Goal: Communication & Community: Answer question/provide support

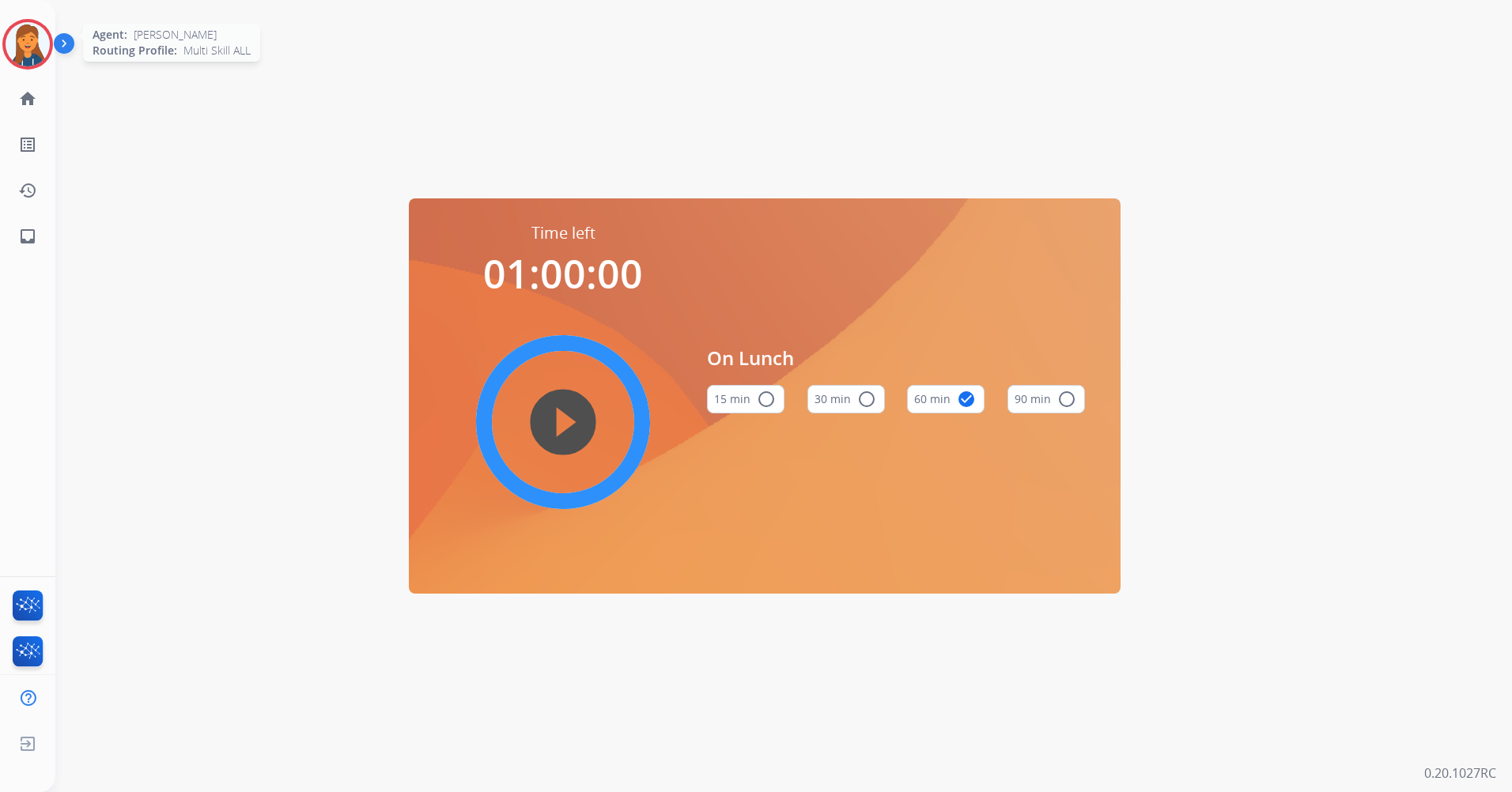
click at [22, 32] on img at bounding box center [27, 43] width 44 height 44
click at [28, 39] on img at bounding box center [27, 43] width 44 height 44
click at [13, 43] on img at bounding box center [27, 43] width 44 height 44
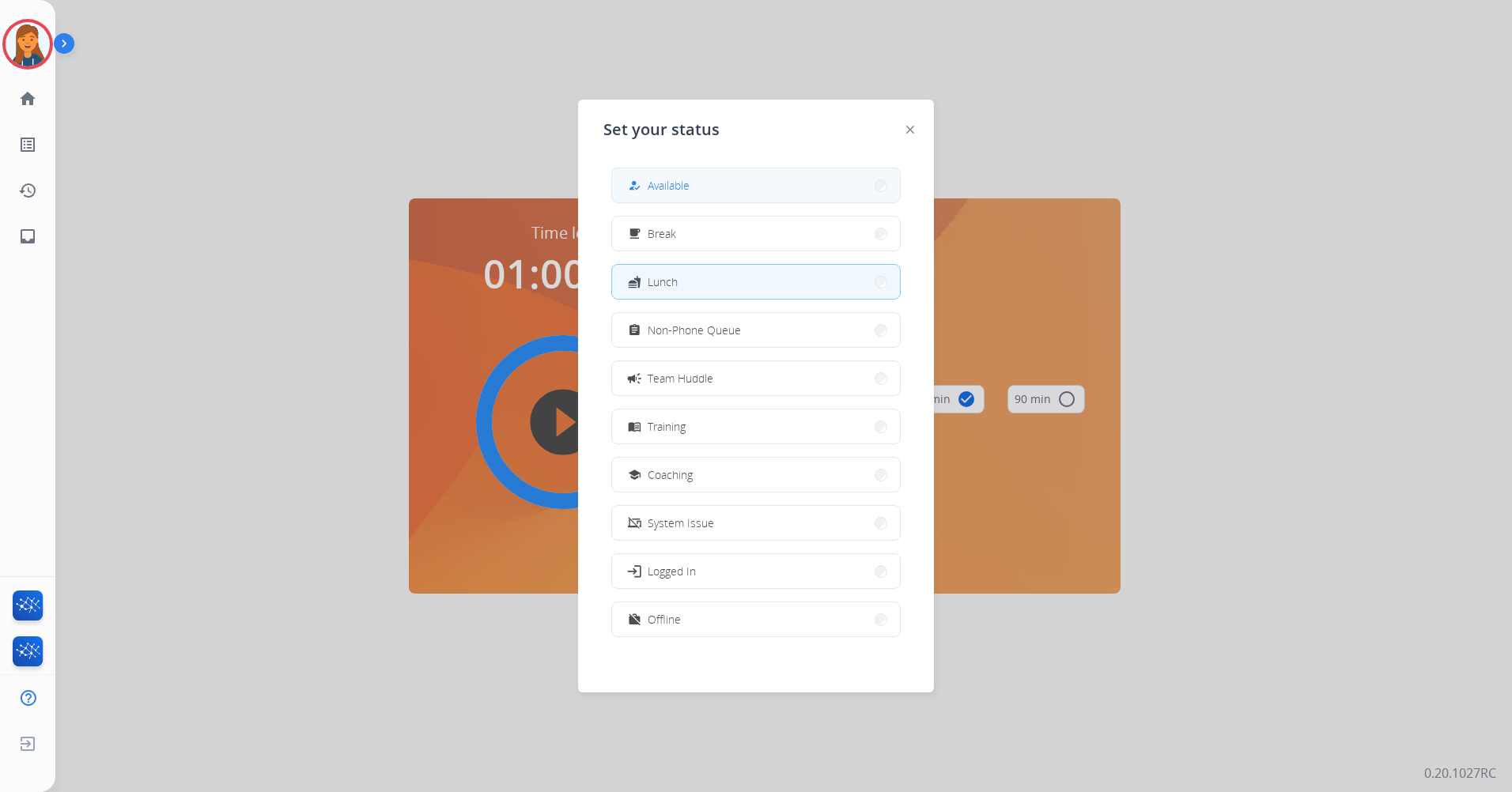
click at [665, 176] on div "how_to_reg Available" at bounding box center [657, 186] width 65 height 19
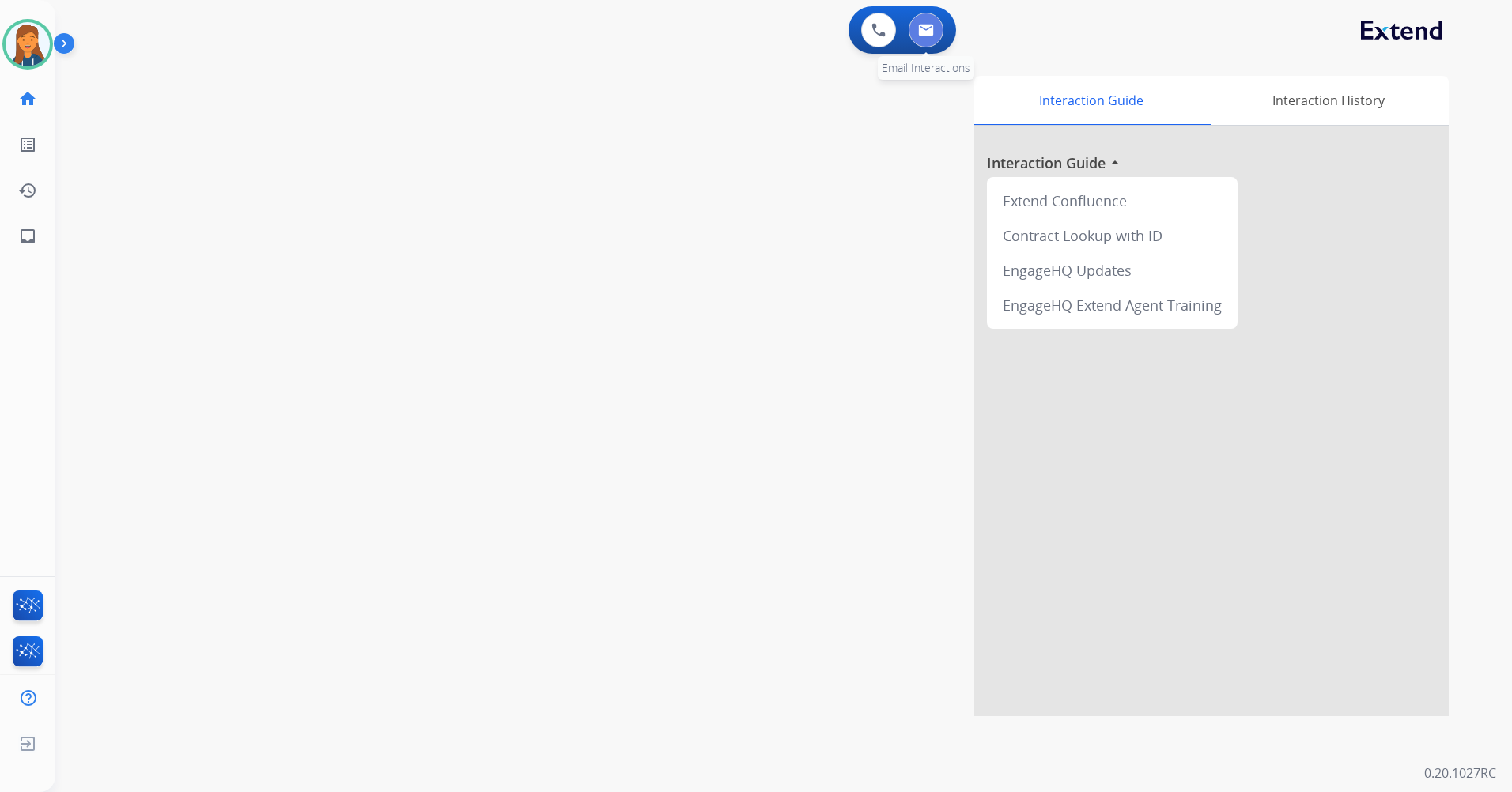
click at [928, 42] on button at bounding box center [926, 30] width 35 height 35
select select "**********"
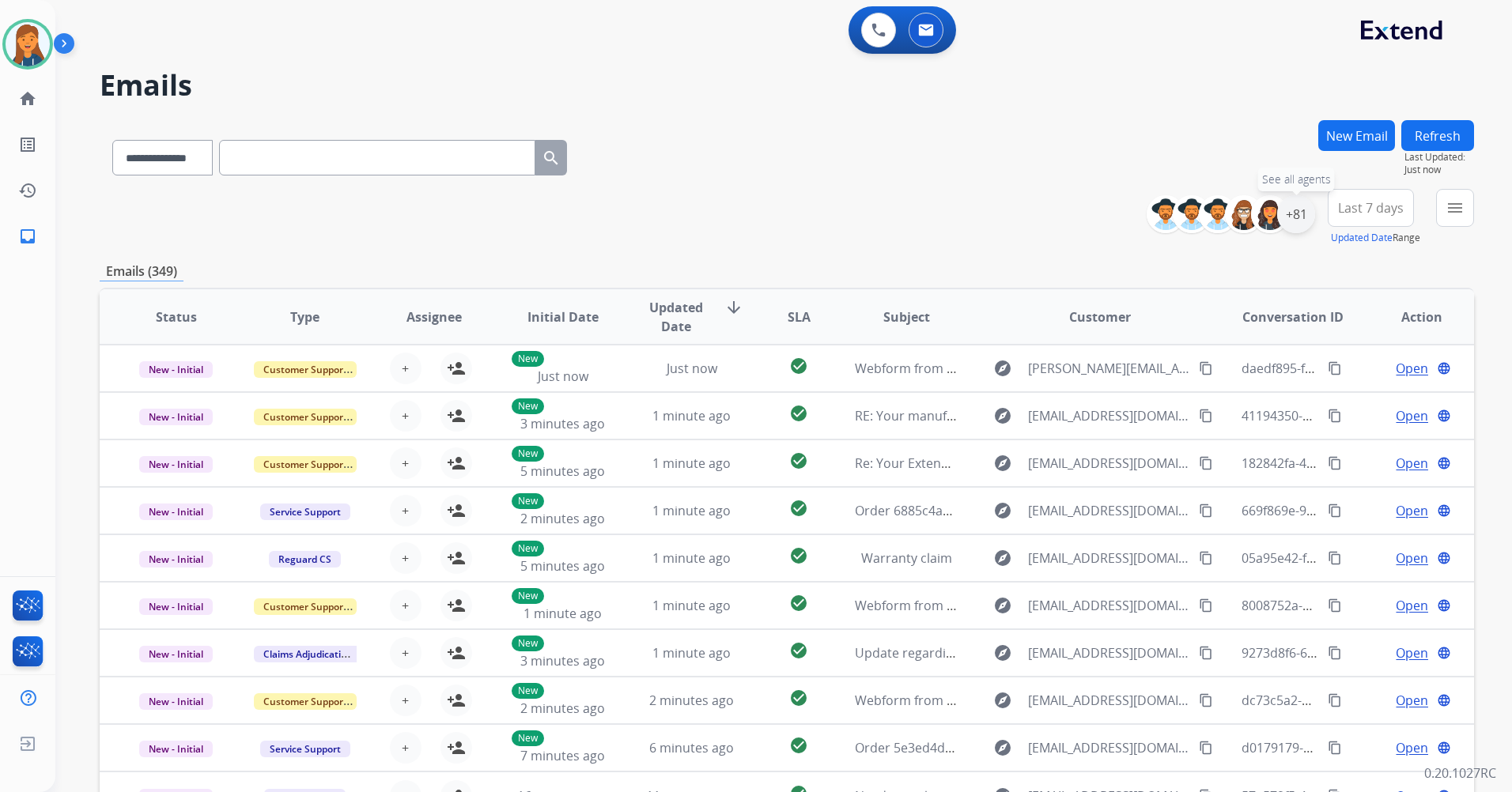
click at [1301, 216] on div "+81" at bounding box center [1296, 214] width 38 height 38
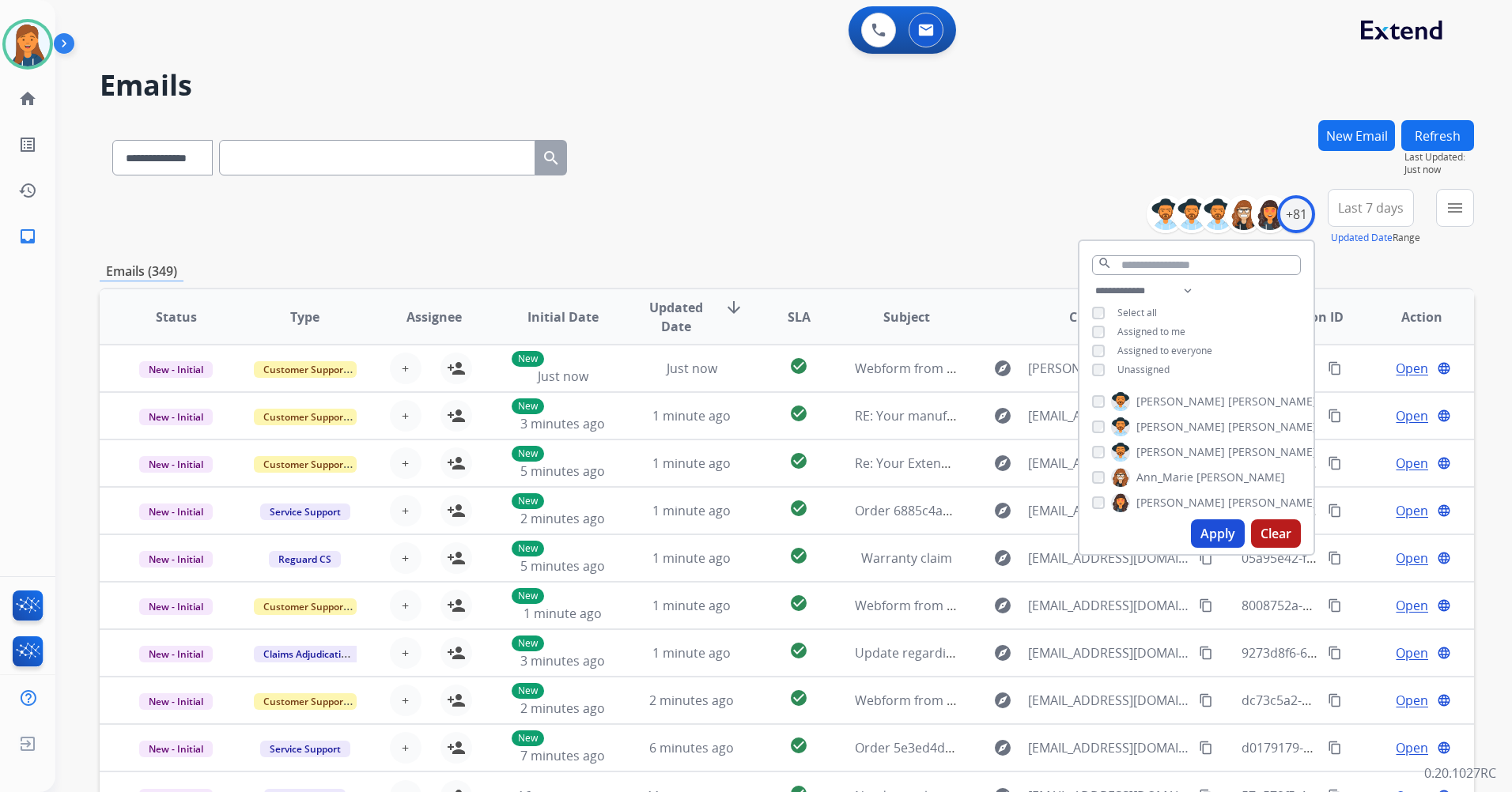
click at [1377, 209] on span "Last 7 days" at bounding box center [1371, 208] width 66 height 6
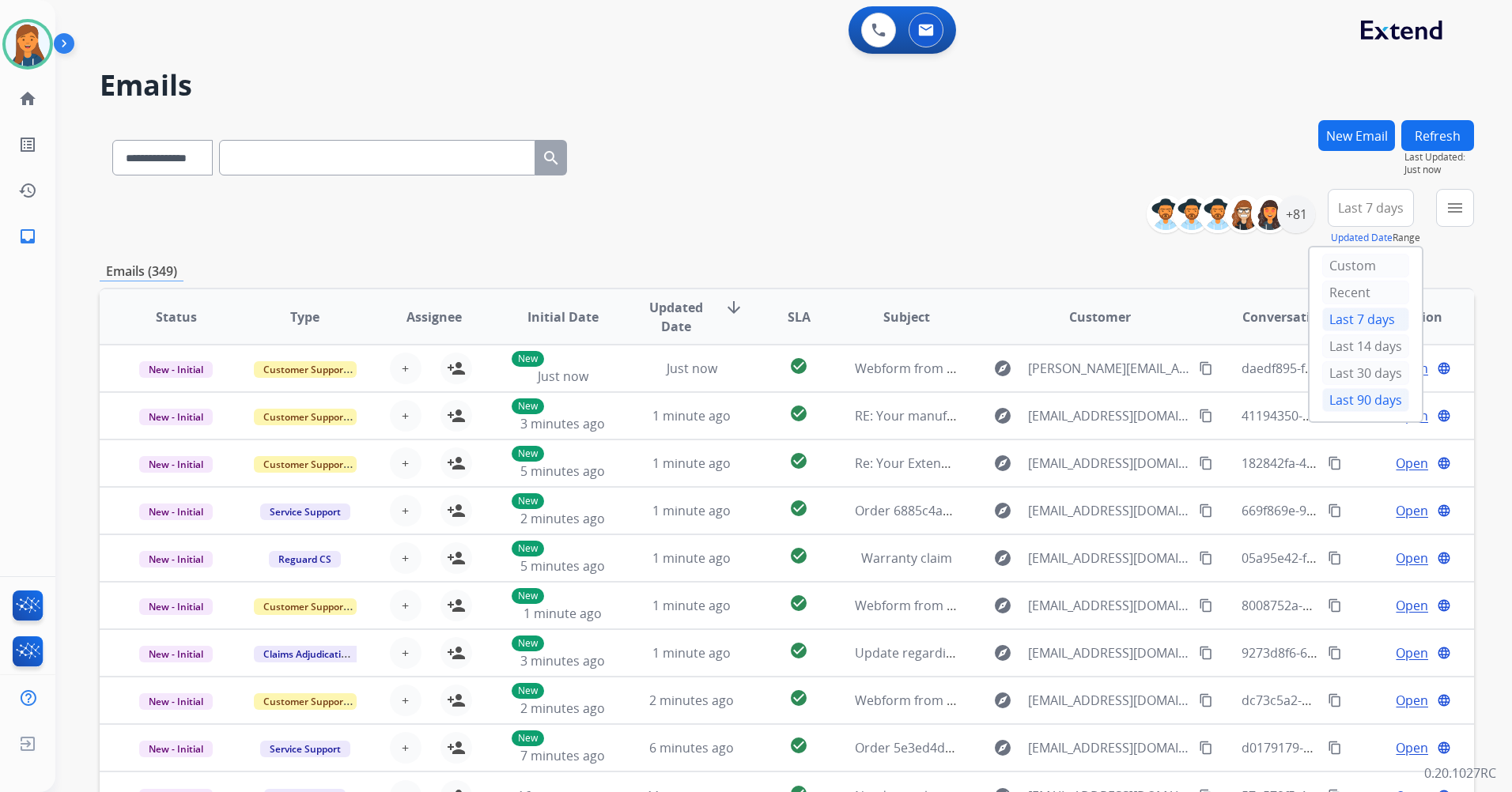
click at [1324, 399] on div "Last 90 days" at bounding box center [1366, 399] width 87 height 23
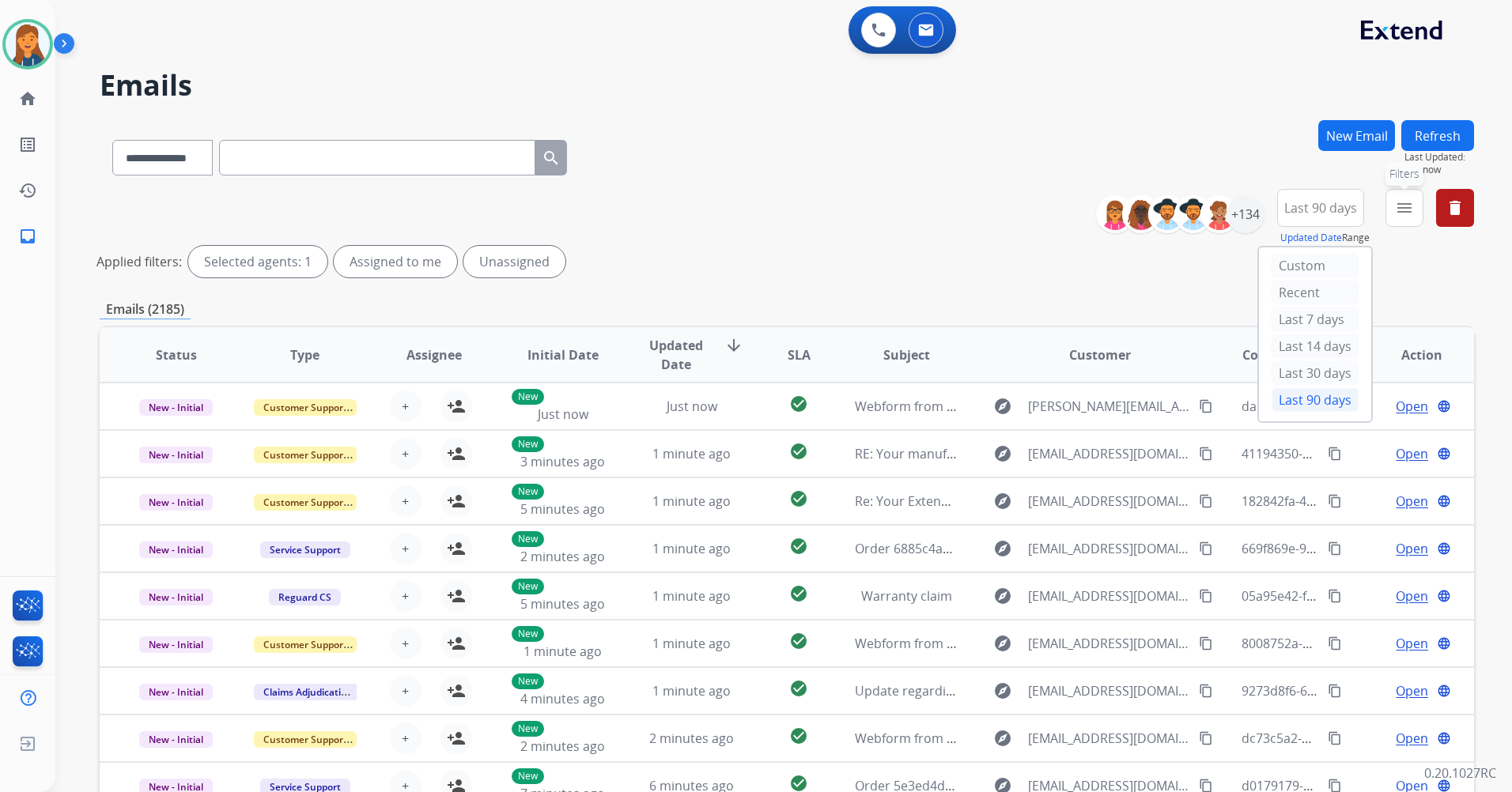
click at [1412, 215] on mat-icon "menu" at bounding box center [1405, 208] width 19 height 19
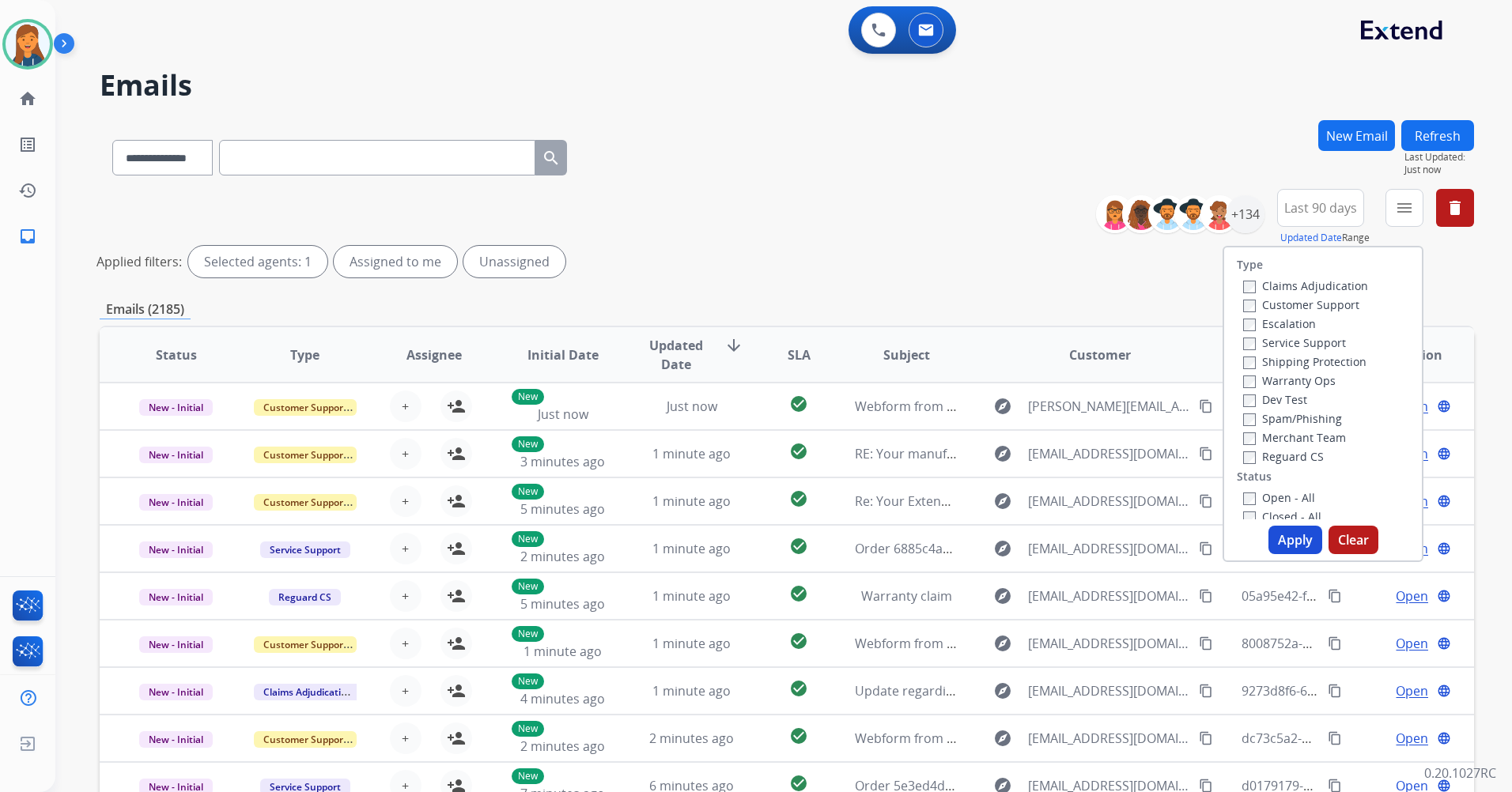
click at [1306, 304] on label "Customer Support" at bounding box center [1302, 304] width 116 height 15
click at [1281, 360] on label "Shipping Protection" at bounding box center [1305, 361] width 123 height 15
click at [1282, 455] on label "Reguard CS" at bounding box center [1283, 456] width 81 height 15
click at [1266, 497] on label "Open - All" at bounding box center [1279, 497] width 72 height 15
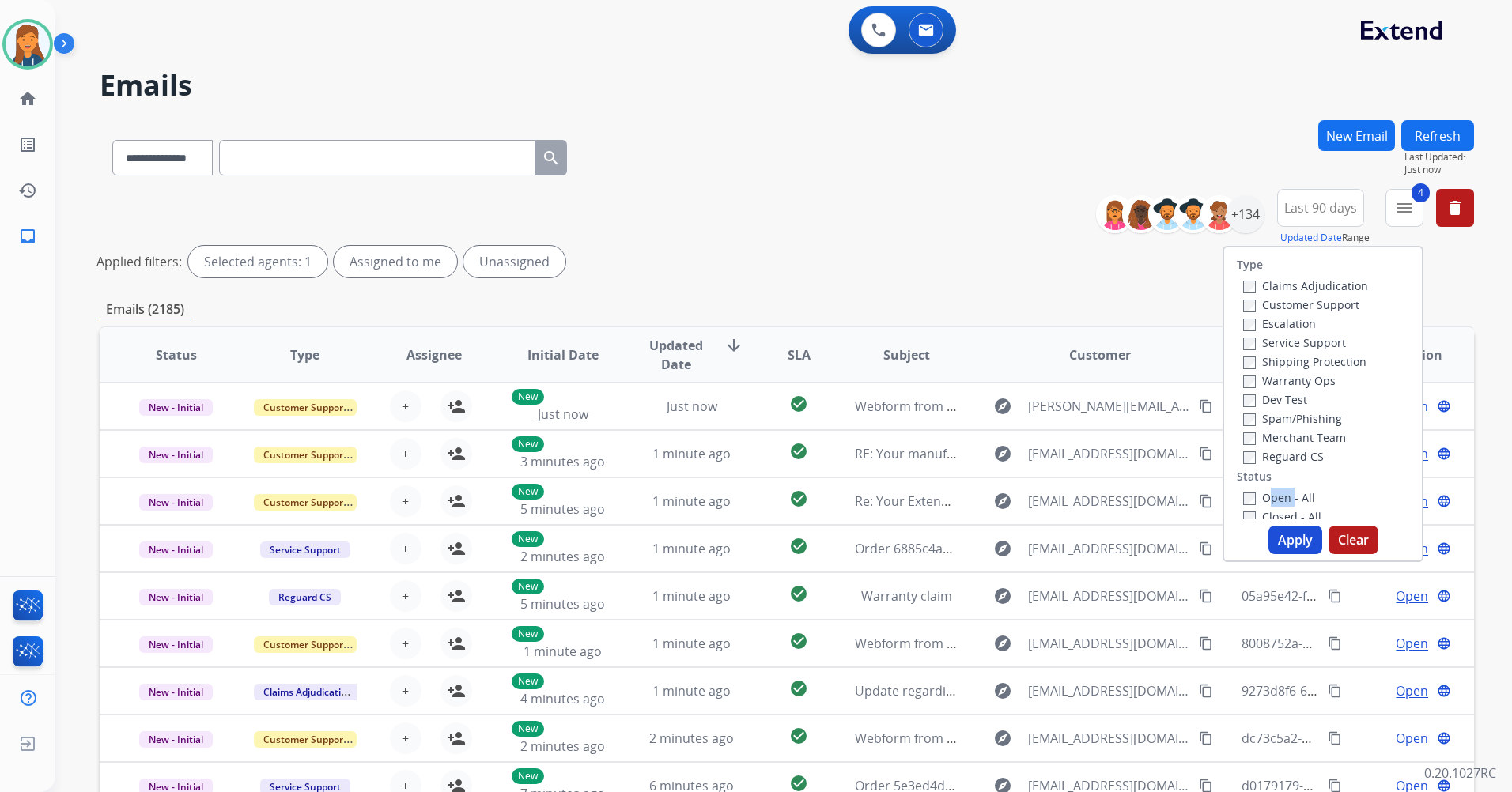
click at [1278, 540] on button "Apply" at bounding box center [1296, 539] width 54 height 29
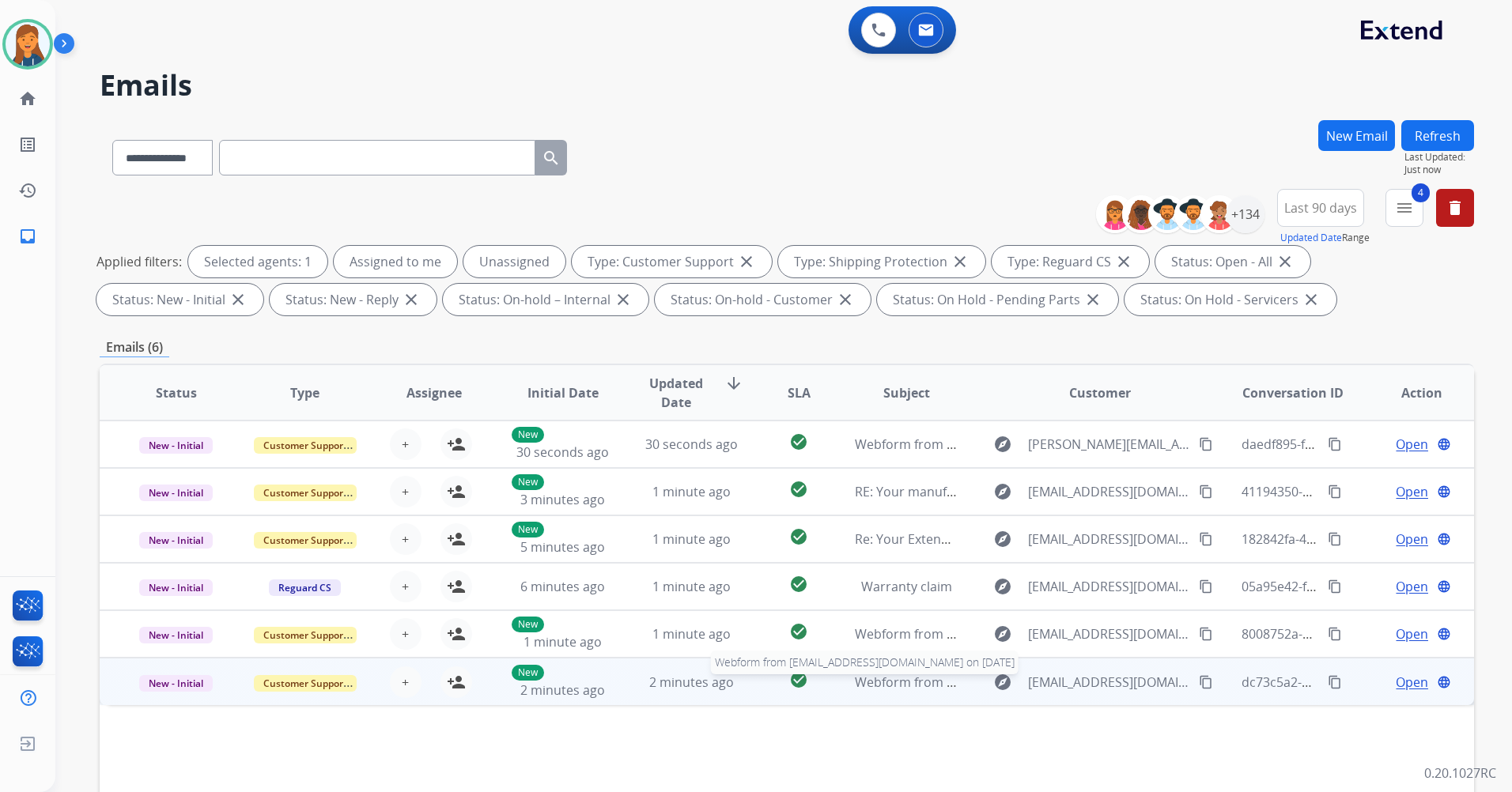
click at [880, 678] on span "Webform from [EMAIL_ADDRESS][DOMAIN_NAME] on [DATE]" at bounding box center [1034, 683] width 358 height 17
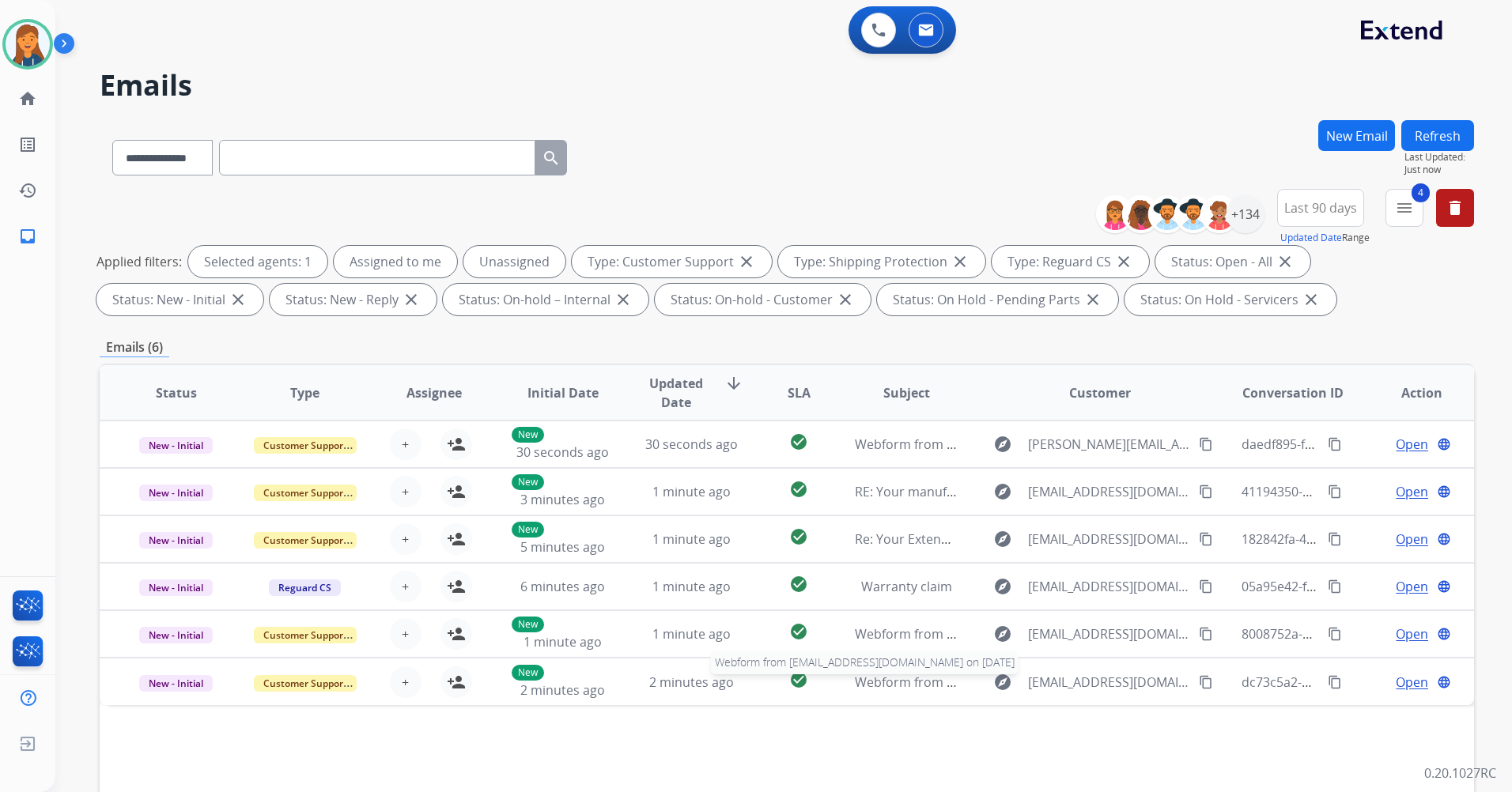
drag, startPoint x: 880, startPoint y: 678, endPoint x: 880, endPoint y: 727, distance: 49.0
click at [879, 726] on div "Status Type Assignee Initial Date Updated Date arrow_downward SLA Subject Custo…" at bounding box center [787, 629] width 1375 height 530
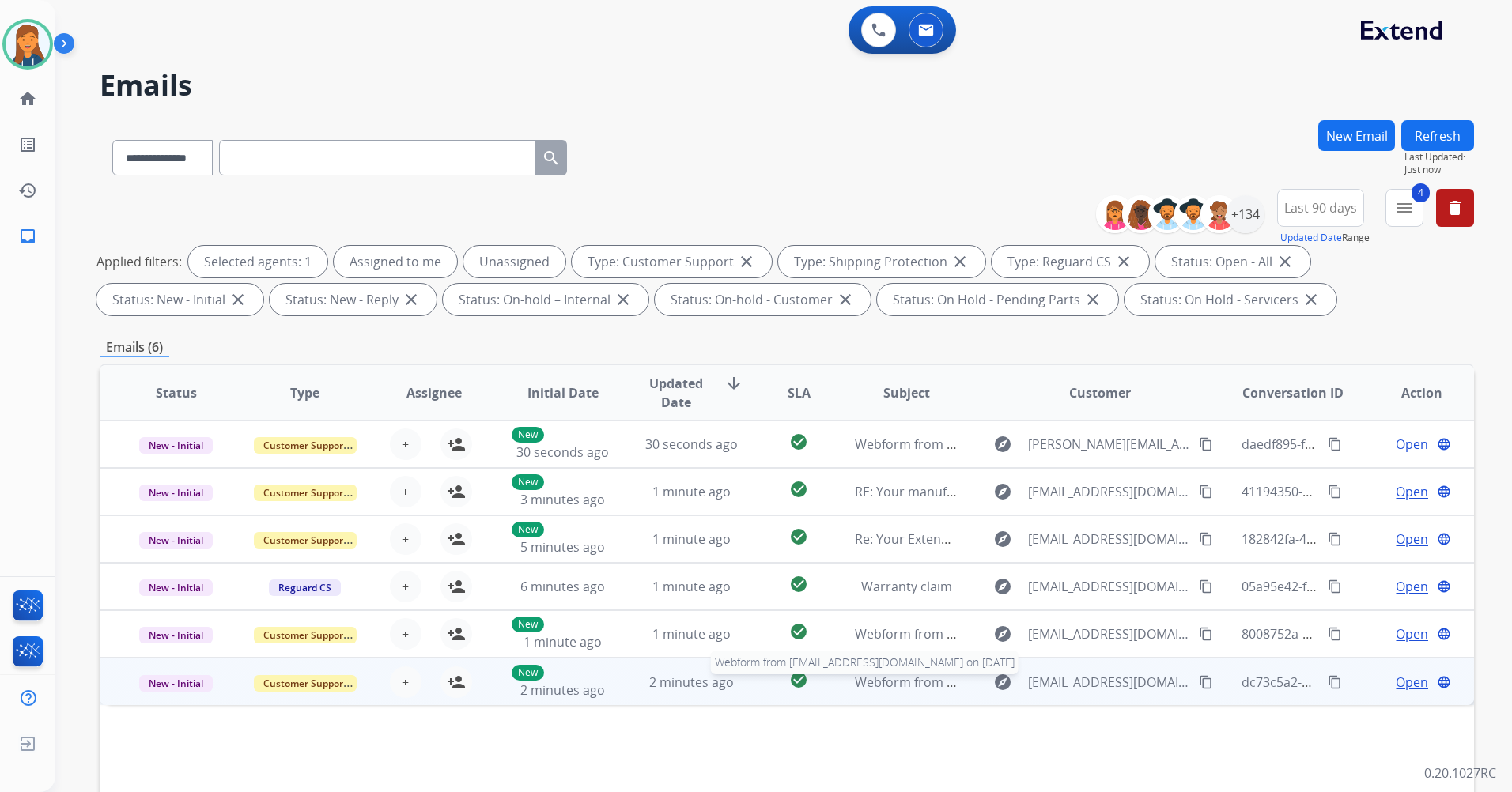
click at [881, 683] on span "Webform from john1964burns@gmail.com on 09/09/2025" at bounding box center [1034, 683] width 358 height 17
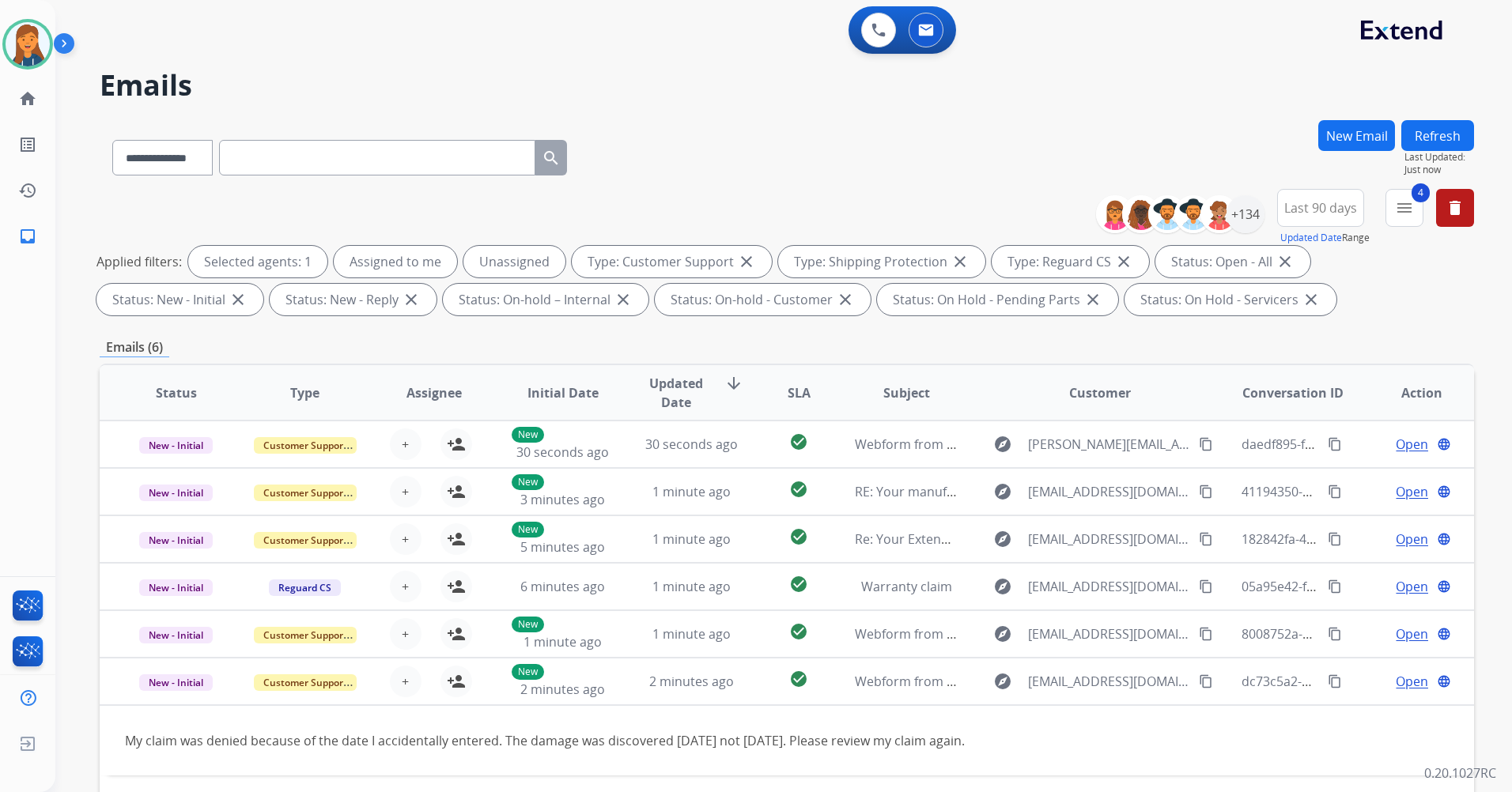
click at [815, 87] on h2 "Emails" at bounding box center [787, 85] width 1375 height 31
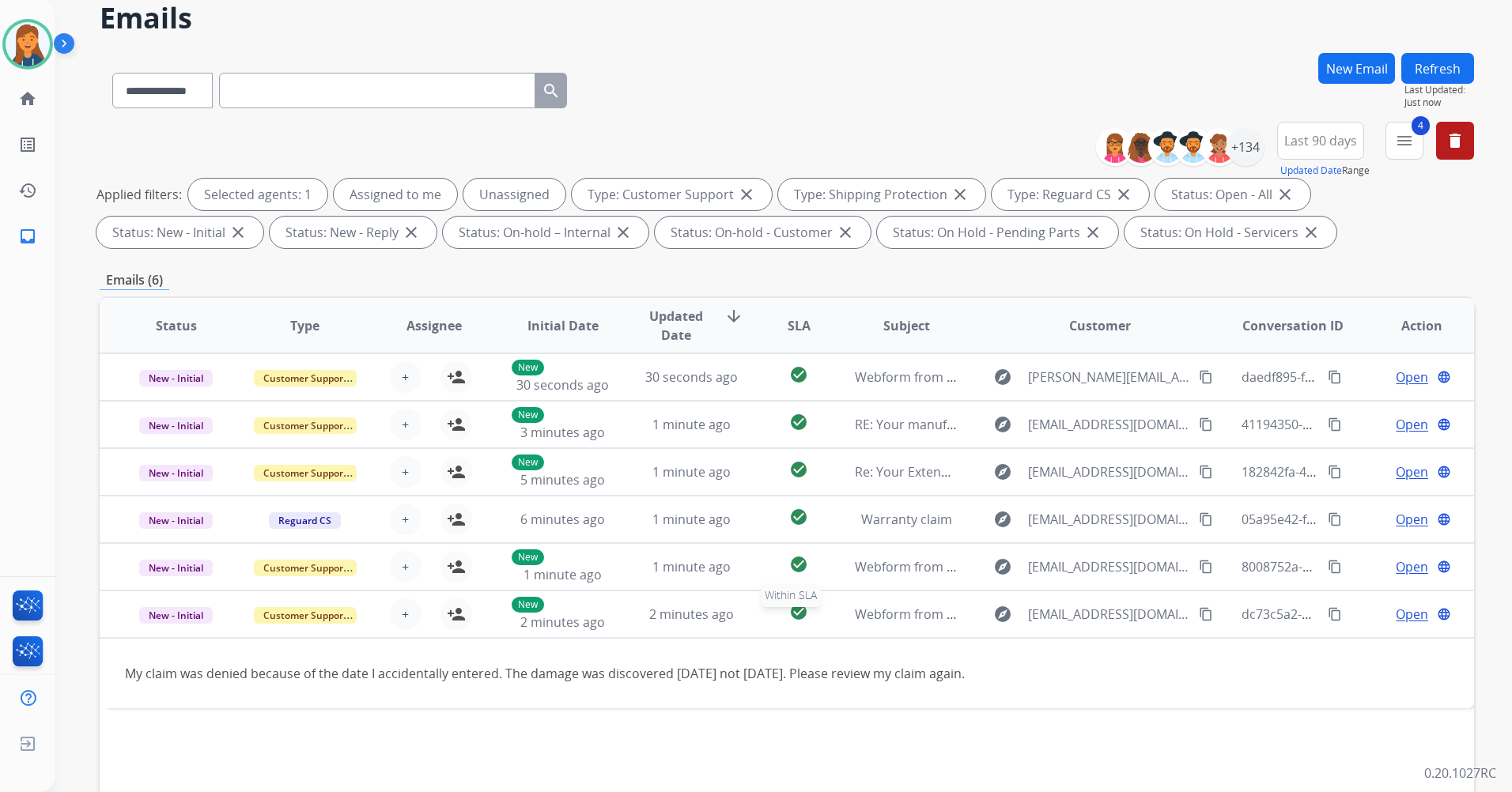
scroll to position [183, 0]
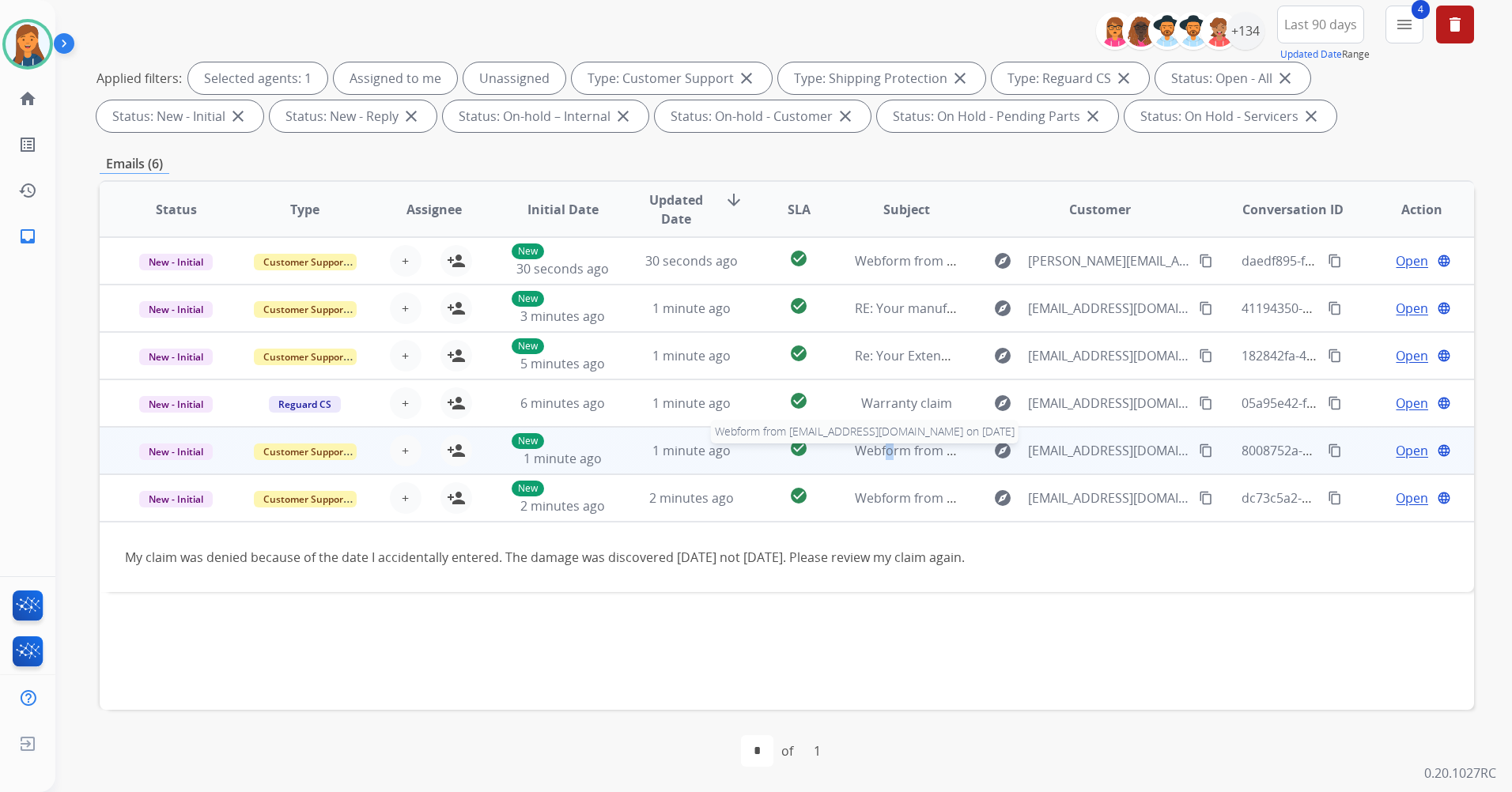
click at [877, 458] on span "Webform from jsprng5@aol.com on 09/09/2025" at bounding box center [1034, 451] width 358 height 17
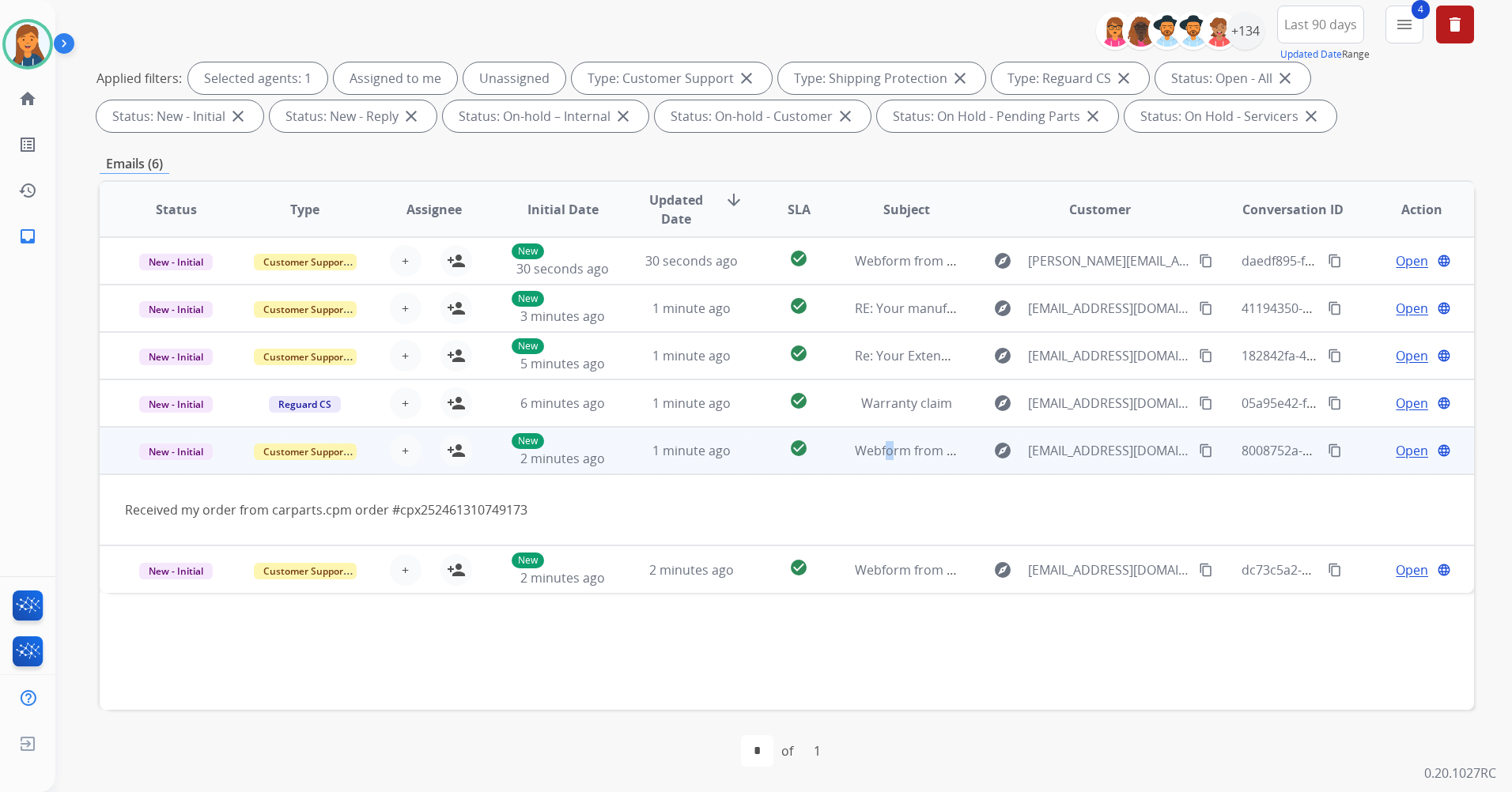
click at [1199, 445] on mat-icon "content_copy" at bounding box center [1206, 451] width 14 height 14
click at [527, 509] on div "Received my order from carparts.cpm order #cpx252461310749173" at bounding box center [658, 510] width 1066 height 19
drag, startPoint x: 525, startPoint y: 509, endPoint x: 396, endPoint y: 498, distance: 129.5
click at [396, 498] on td "Received my order from carparts.cpm order #cpx252461310749173" at bounding box center [658, 510] width 1117 height 71
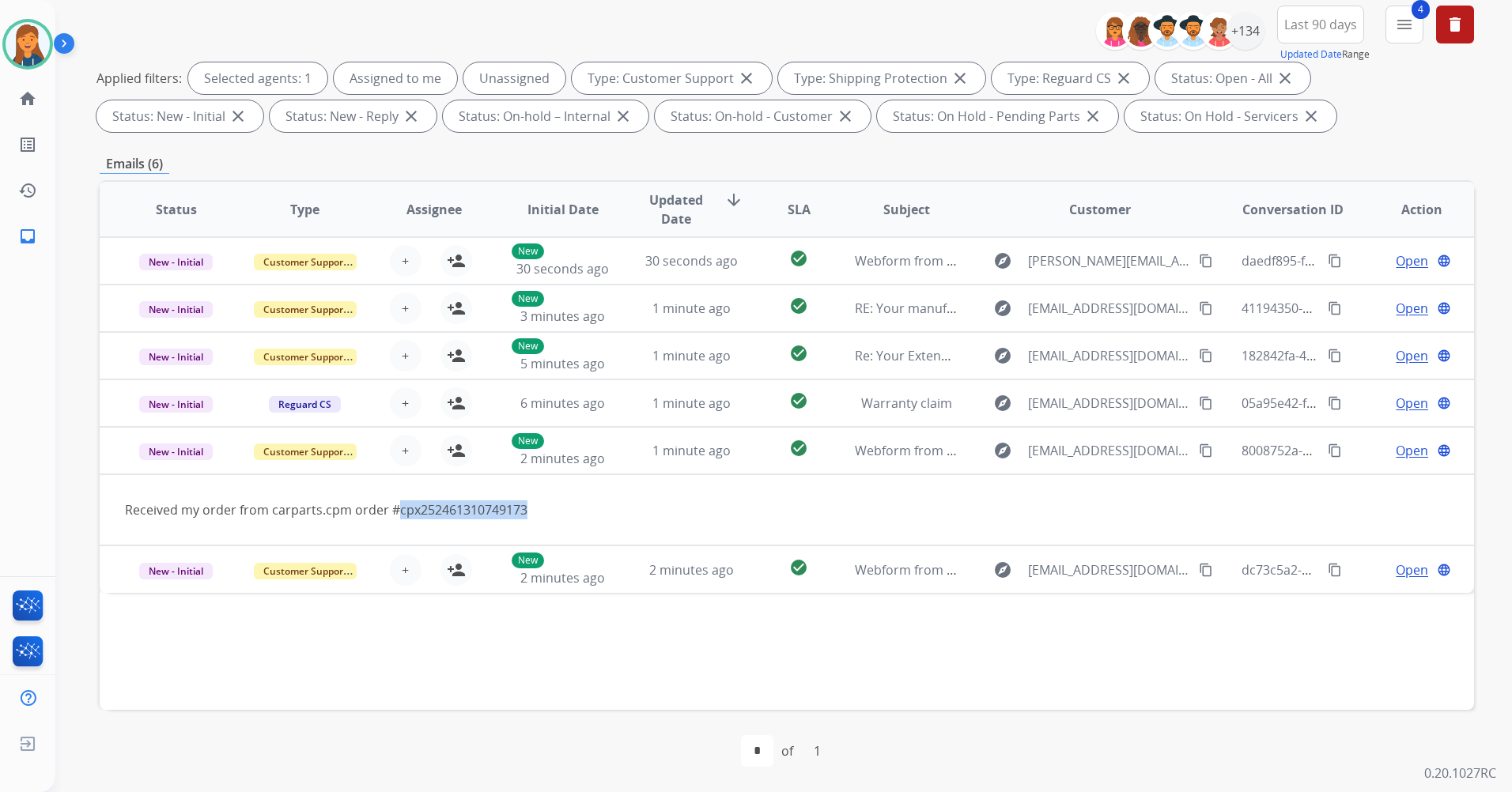
copy div "cpx252461310749173"
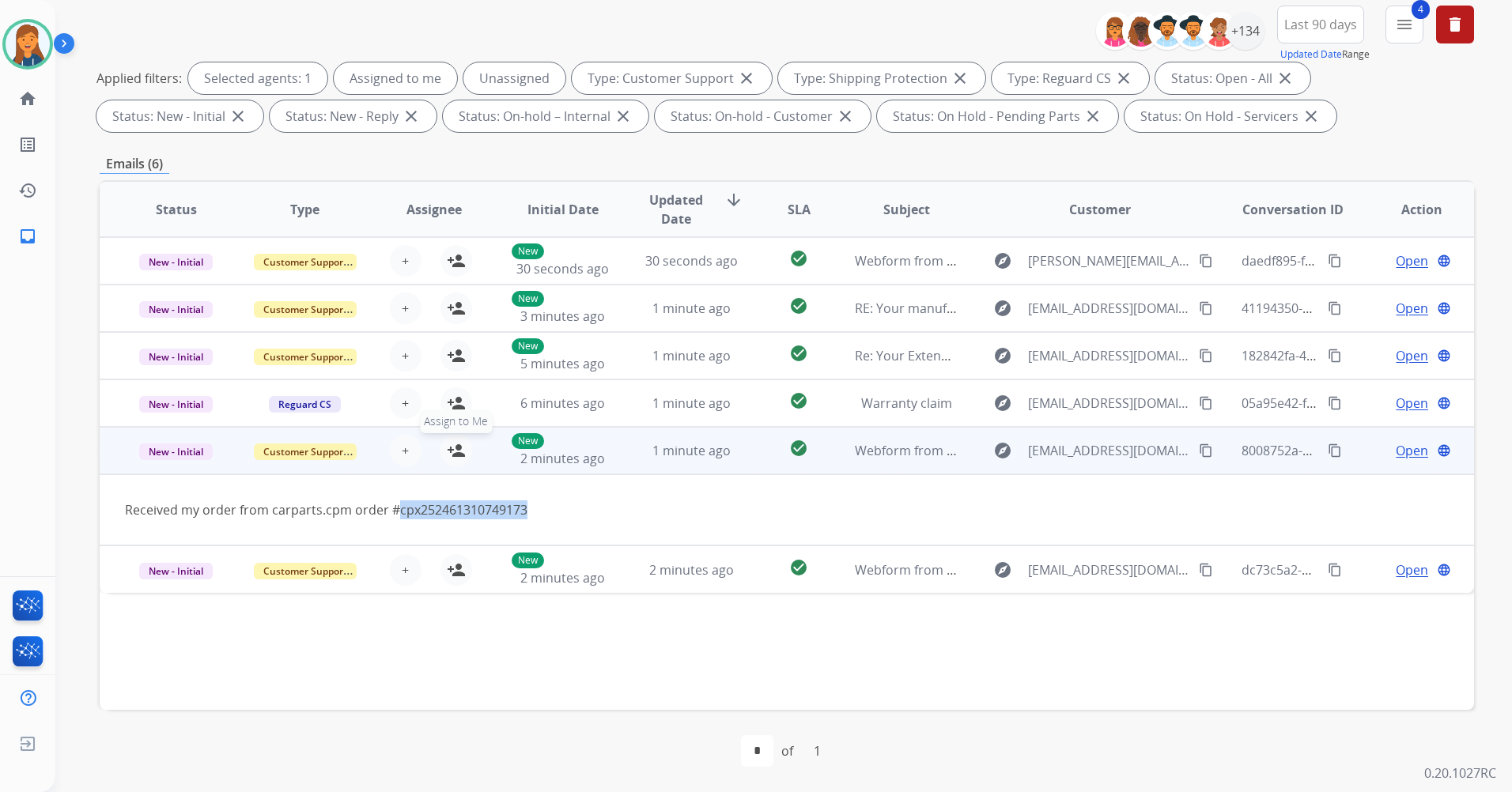
click at [450, 445] on mat-icon "person_add" at bounding box center [456, 451] width 19 height 19
click at [1396, 453] on span "Open" at bounding box center [1412, 451] width 32 height 19
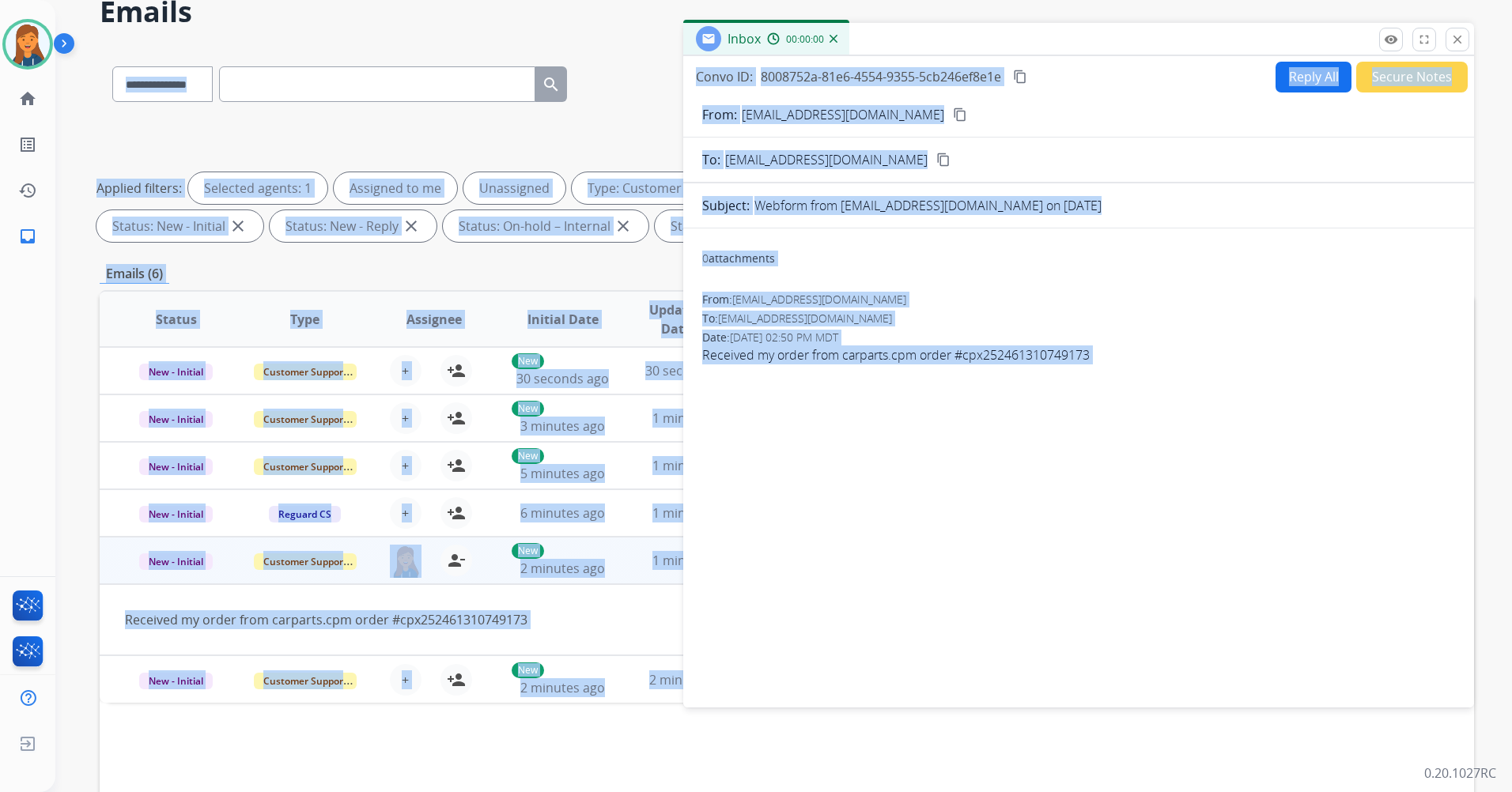
scroll to position [0, 0]
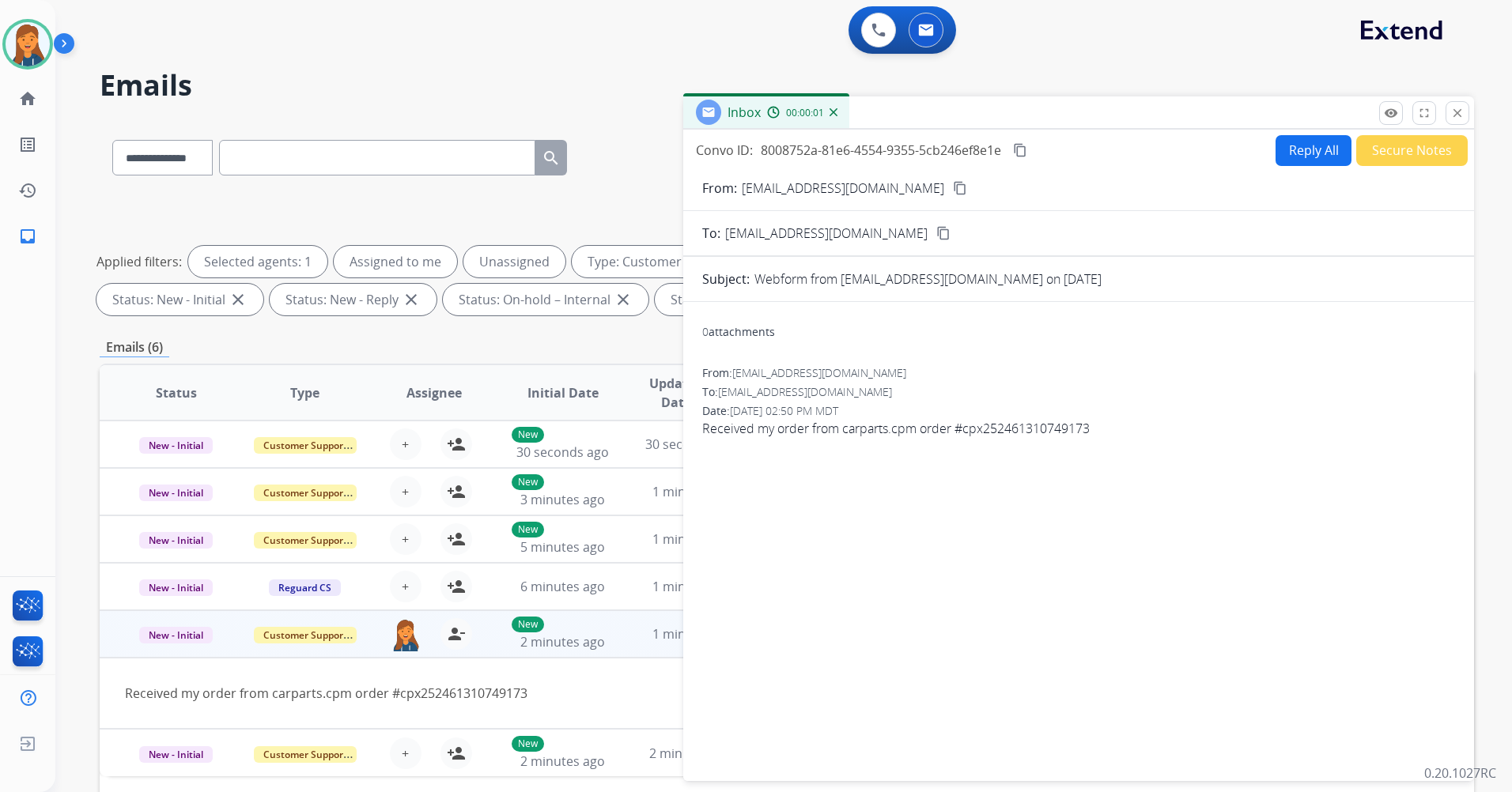
click at [1300, 167] on form "From: jsprng5@aol.com content_copy To: support@extend.com content_copy Subject:…" at bounding box center [1078, 470] width 791 height 609
click at [1293, 152] on button "Reply All" at bounding box center [1313, 150] width 76 height 30
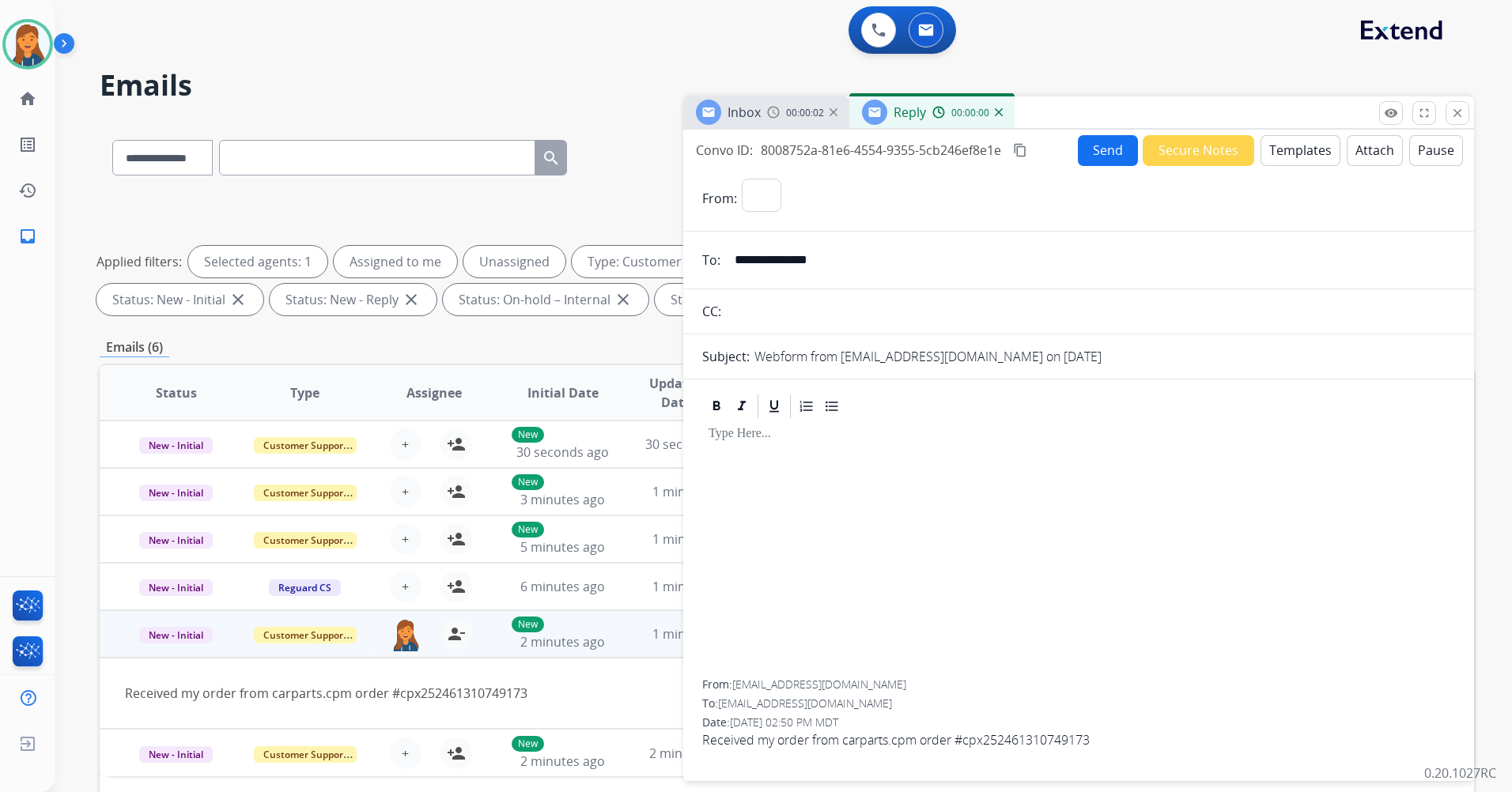
select select "**********"
click at [1267, 149] on button "Templates" at bounding box center [1301, 150] width 80 height 30
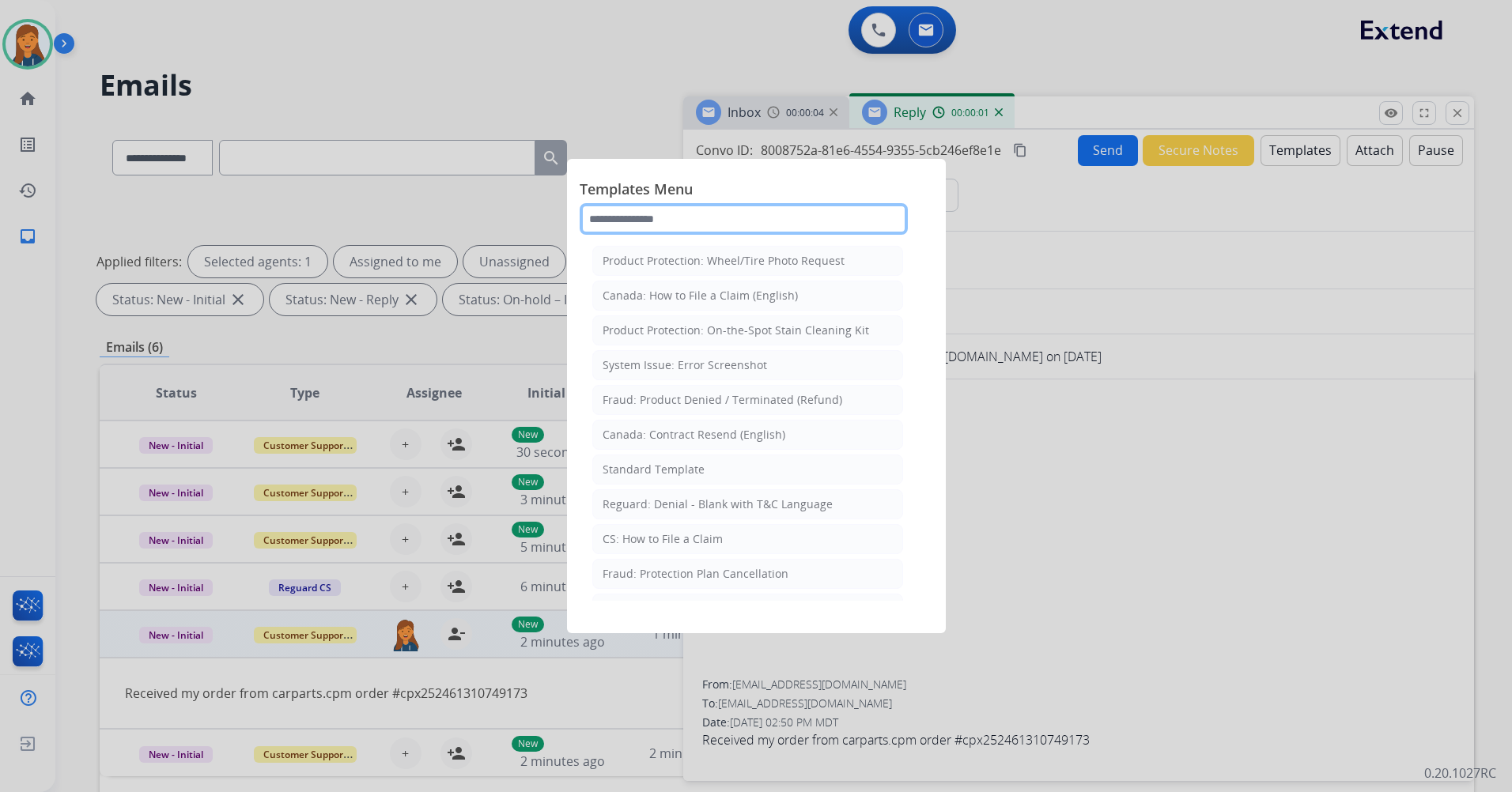
click at [631, 213] on input "text" at bounding box center [744, 219] width 328 height 31
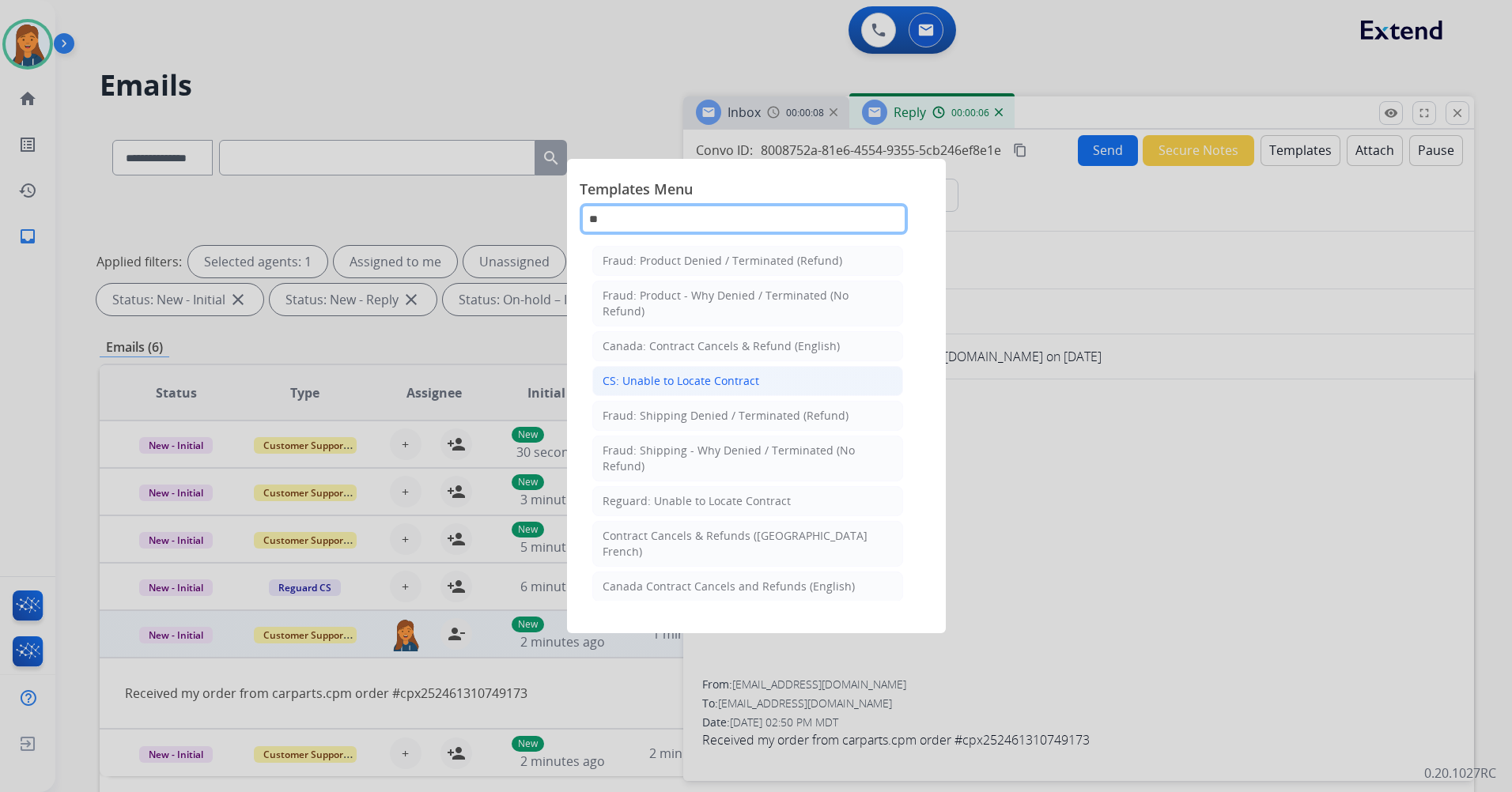
type input "**"
click at [709, 387] on div "CS: Unable to Locate Contract" at bounding box center [681, 381] width 156 height 16
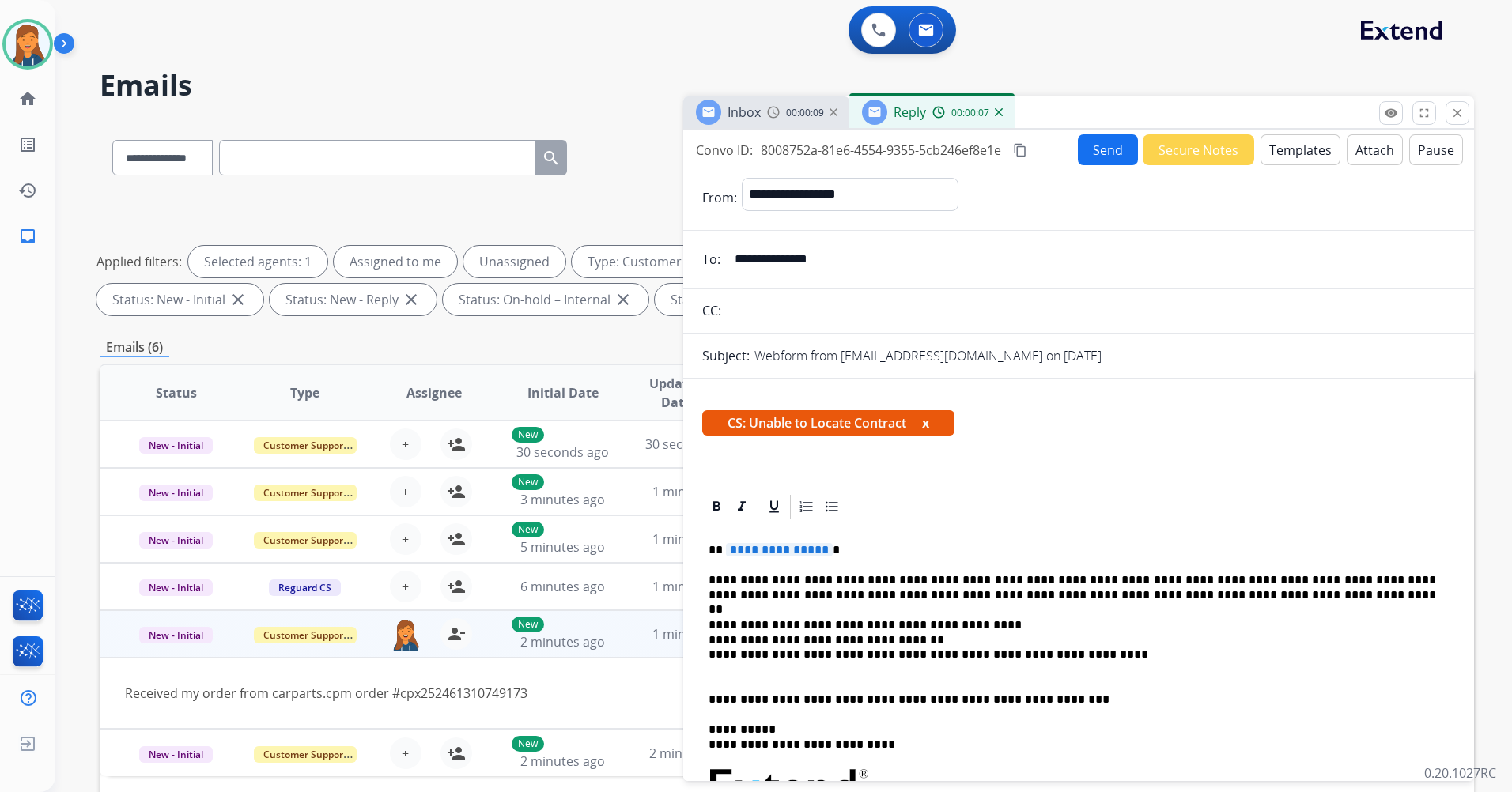
click at [768, 557] on span "**********" at bounding box center [779, 549] width 107 height 13
click at [1078, 136] on button "Send" at bounding box center [1108, 149] width 60 height 30
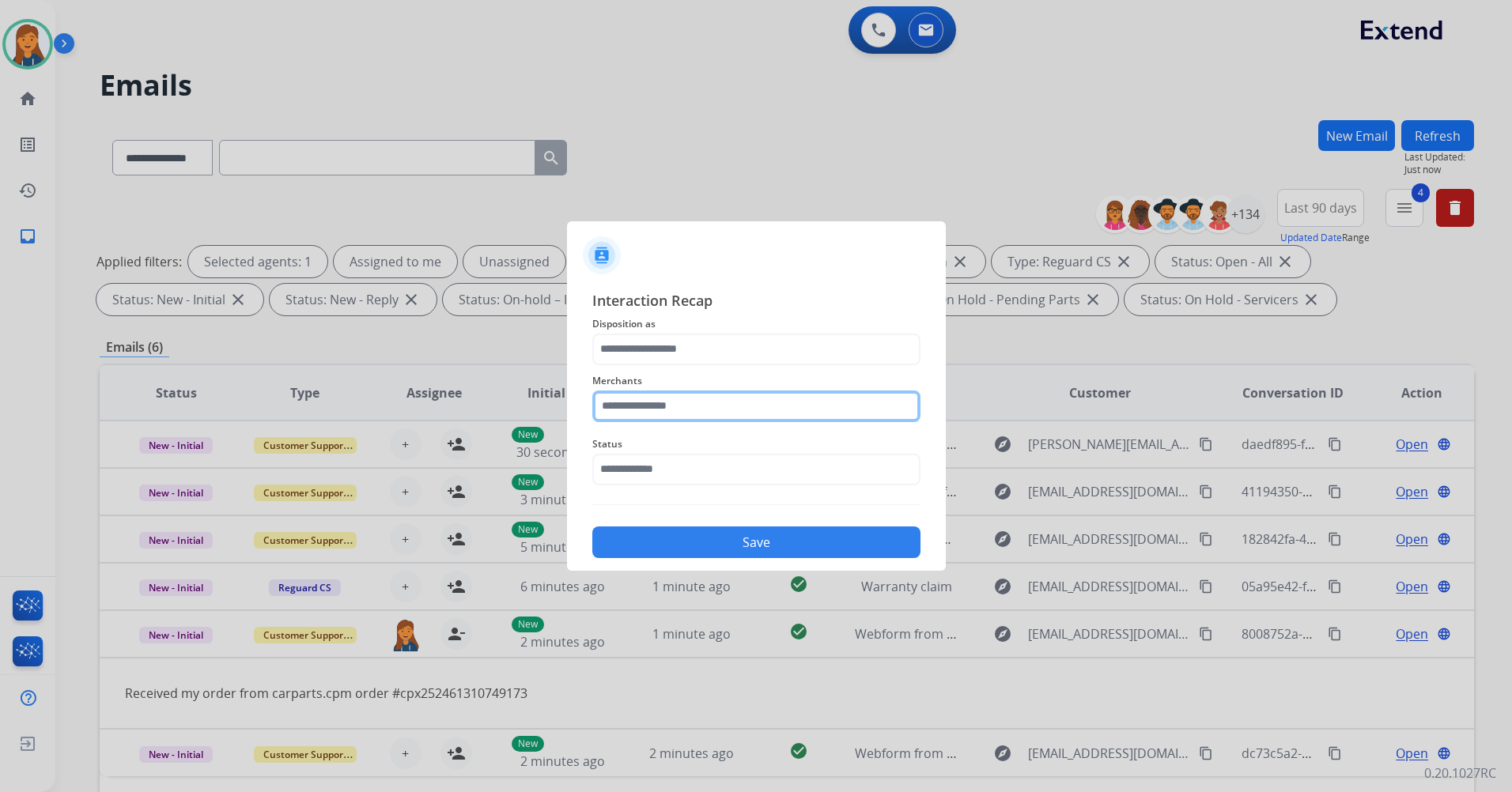
click at [706, 398] on input "text" at bounding box center [757, 406] width 328 height 31
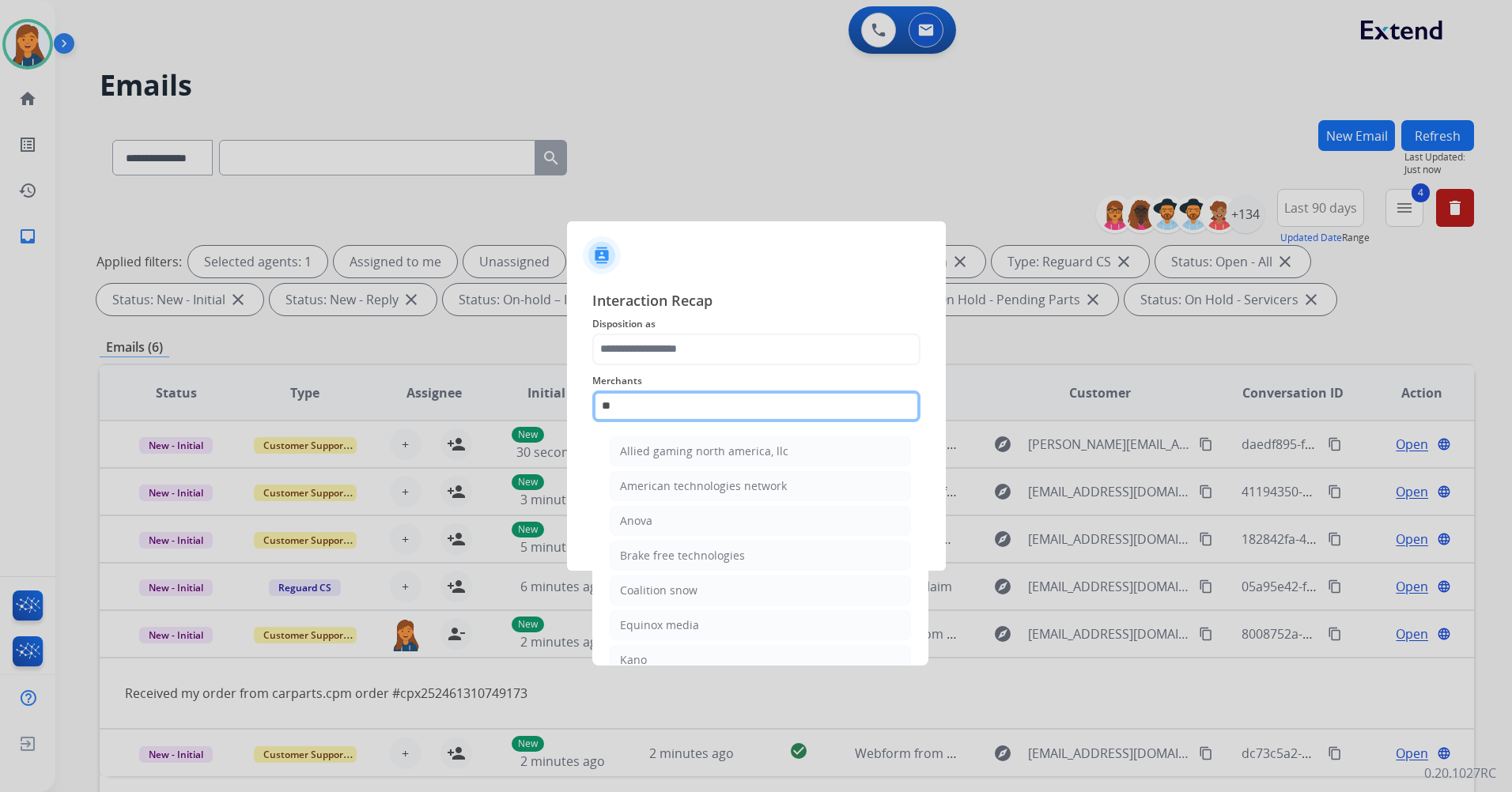
type input "*"
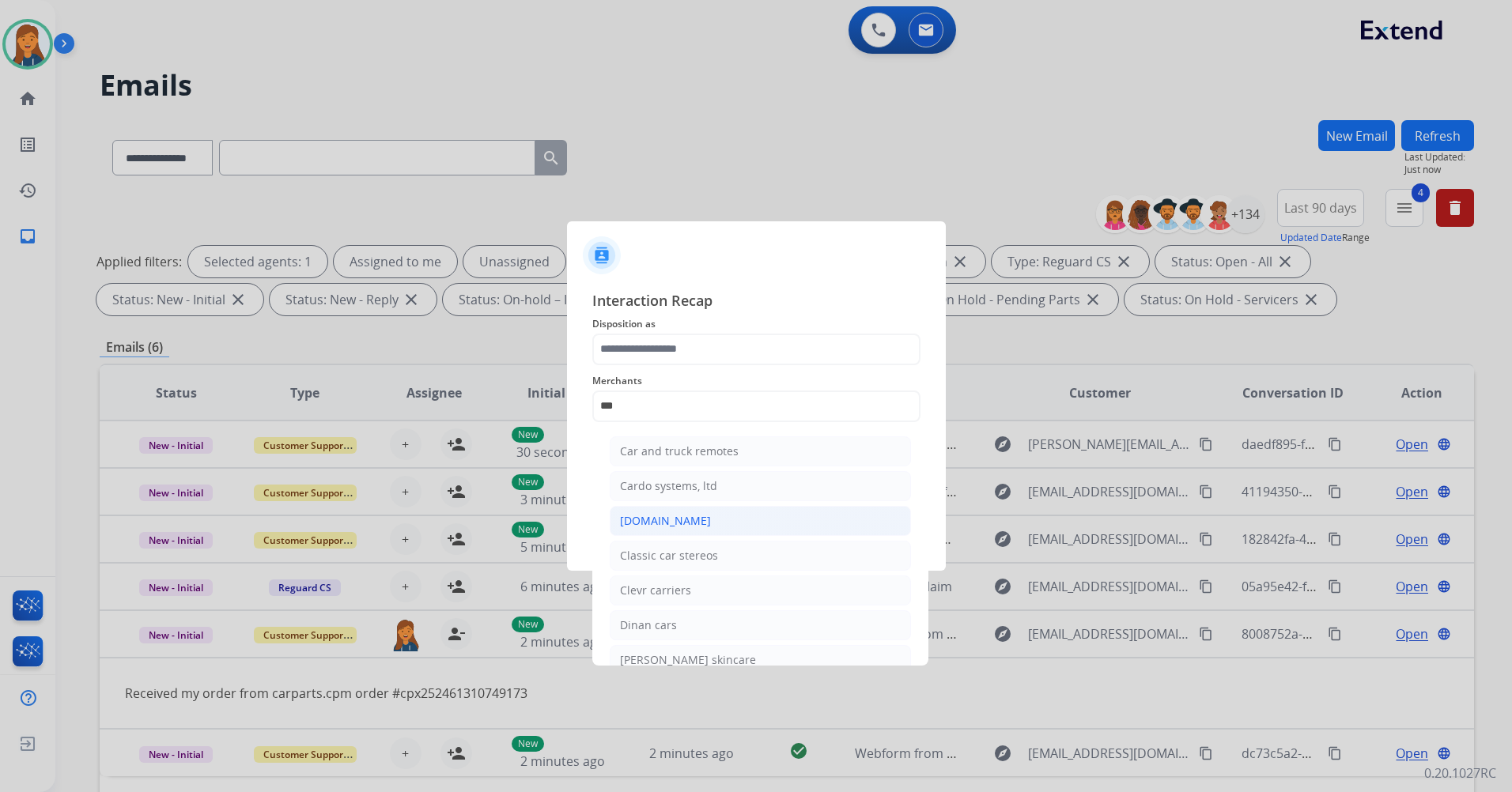
click at [674, 525] on div "Carparts.com" at bounding box center [666, 521] width 91 height 16
type input "**********"
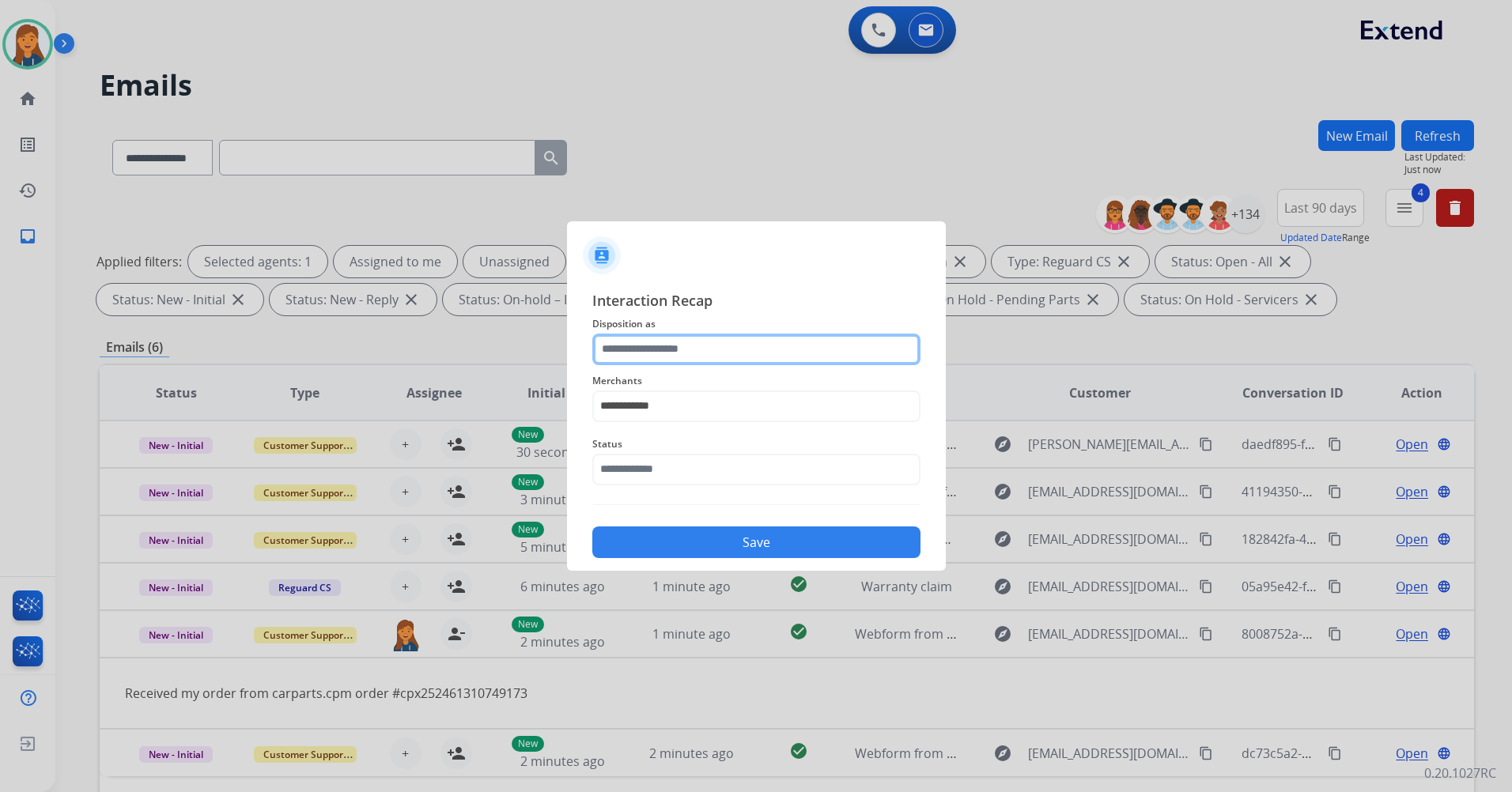
click at [613, 357] on input "text" at bounding box center [757, 349] width 328 height 31
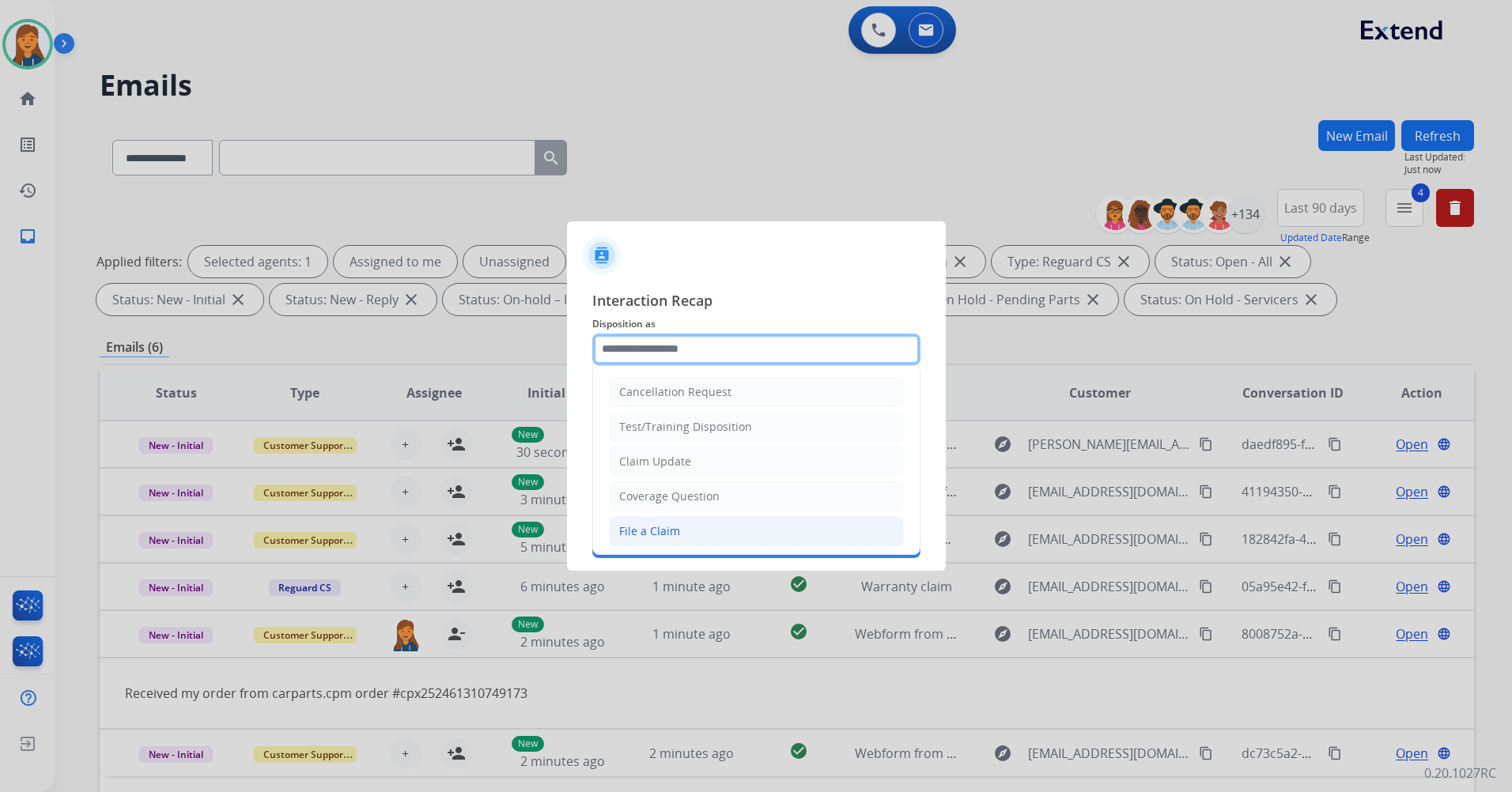
scroll to position [247, 0]
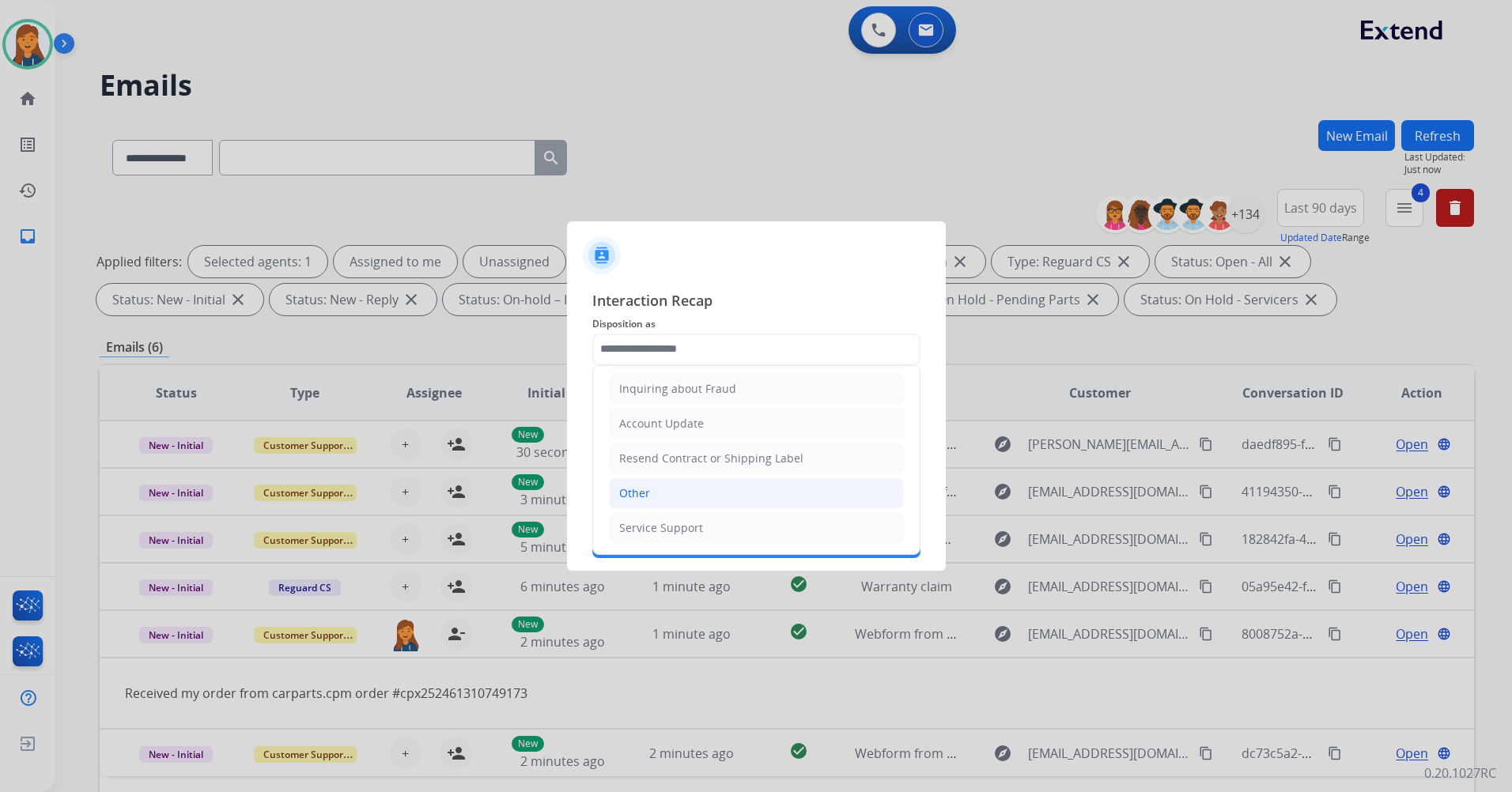
click at [631, 498] on div "Other" at bounding box center [634, 493] width 30 height 16
type input "*****"
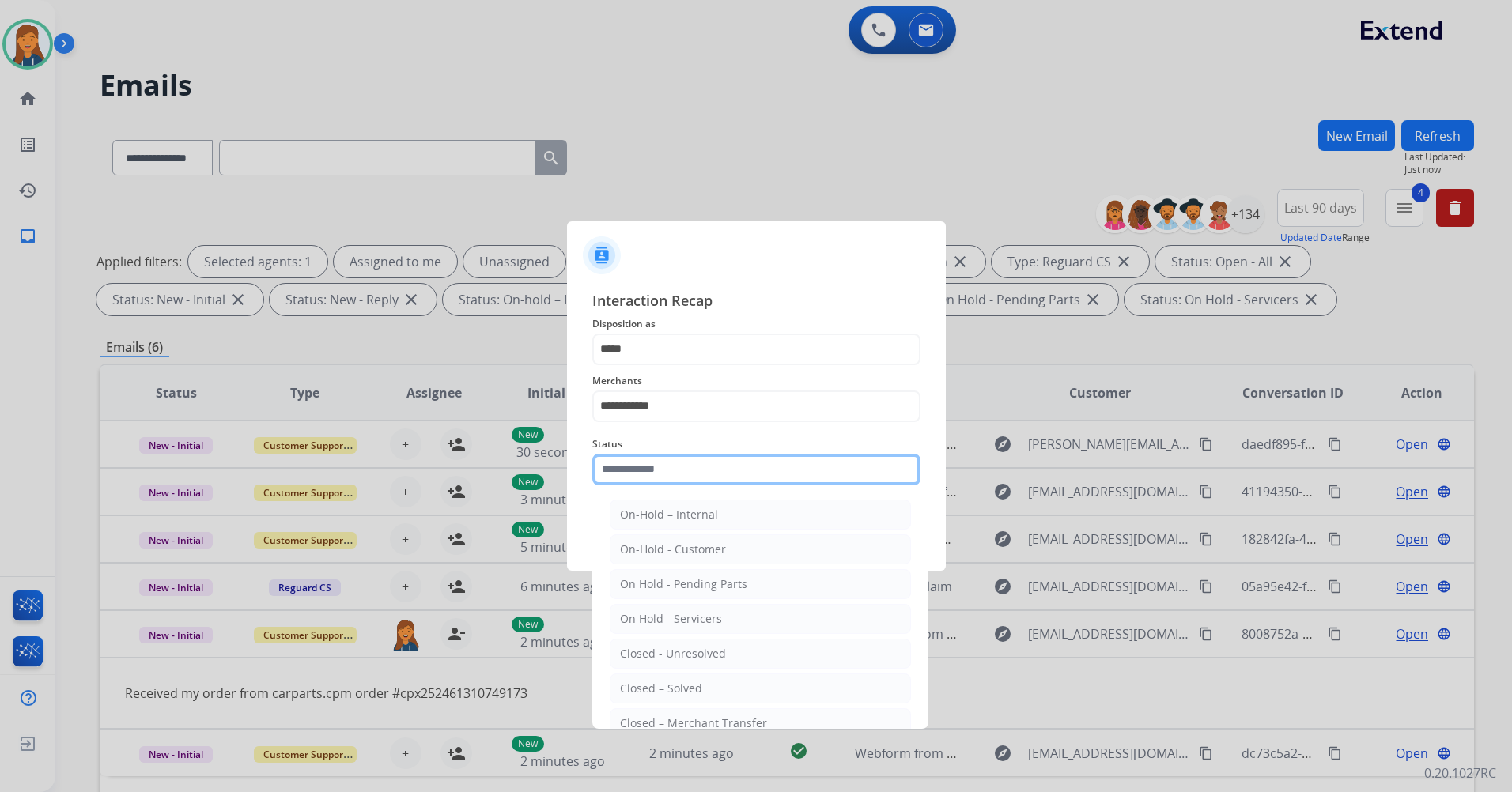
click at [637, 463] on input "text" at bounding box center [757, 469] width 328 height 31
click at [636, 682] on div "Closed – Solved" at bounding box center [661, 689] width 83 height 16
type input "**********"
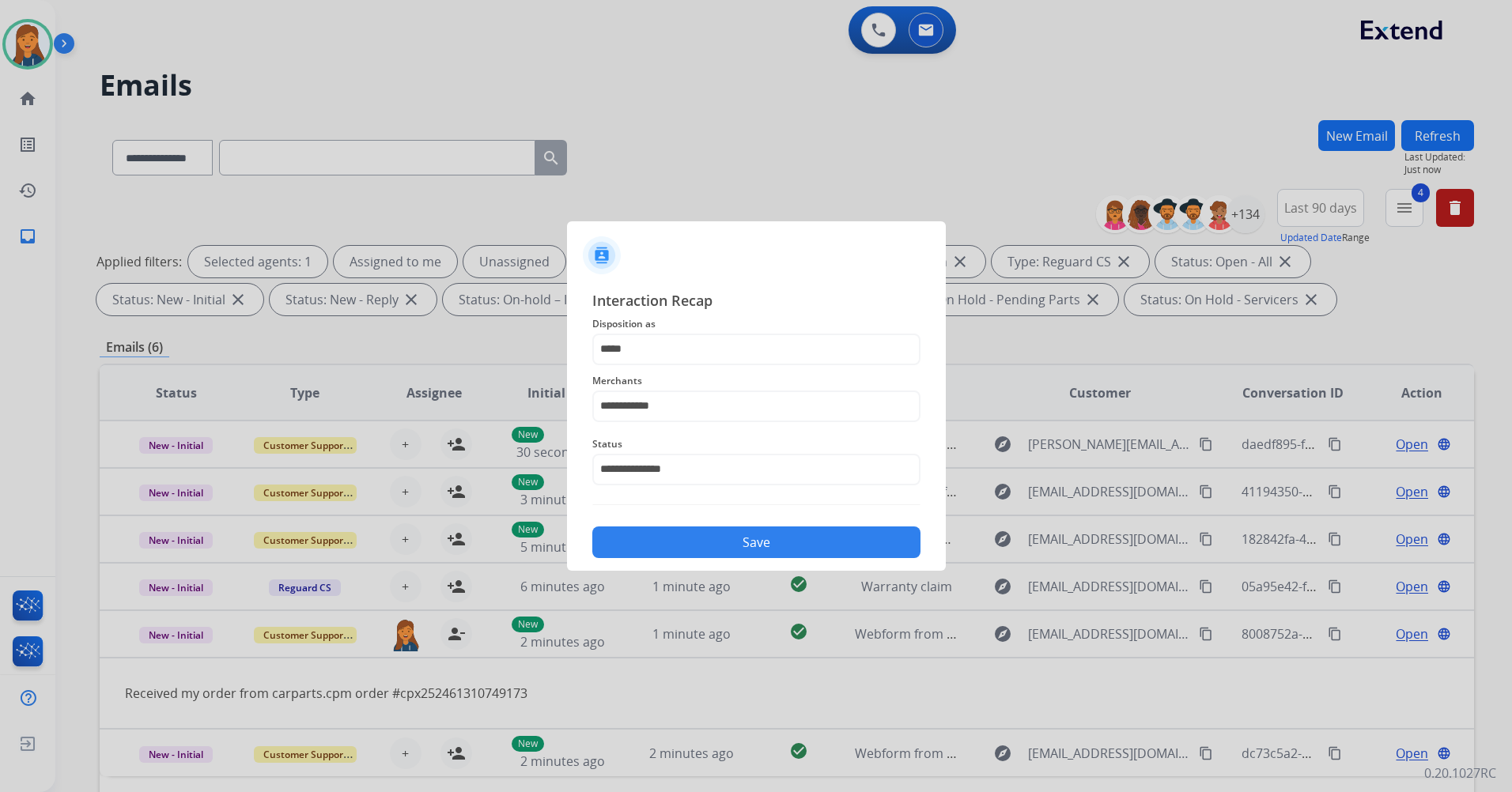
click at [651, 561] on div "**********" at bounding box center [757, 425] width 379 height 295
click at [652, 546] on button "Save" at bounding box center [757, 542] width 328 height 31
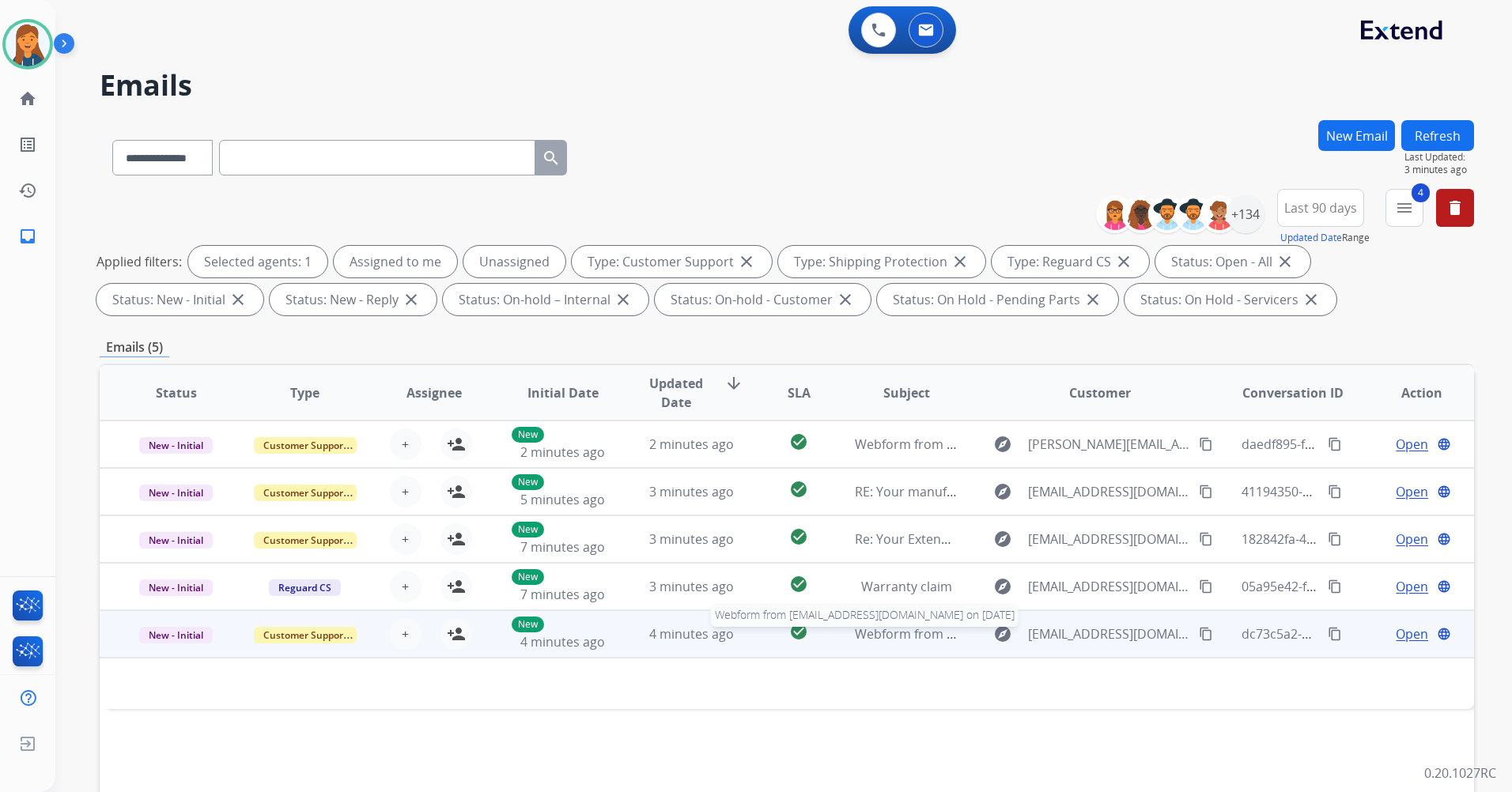
click at [897, 632] on span "Webform from john1964burns@gmail.com on 09/09/2025" at bounding box center [1034, 634] width 358 height 17
click at [926, 630] on span "Webform from john1964burns@gmail.com on 09/09/2025" at bounding box center [1034, 635] width 358 height 17
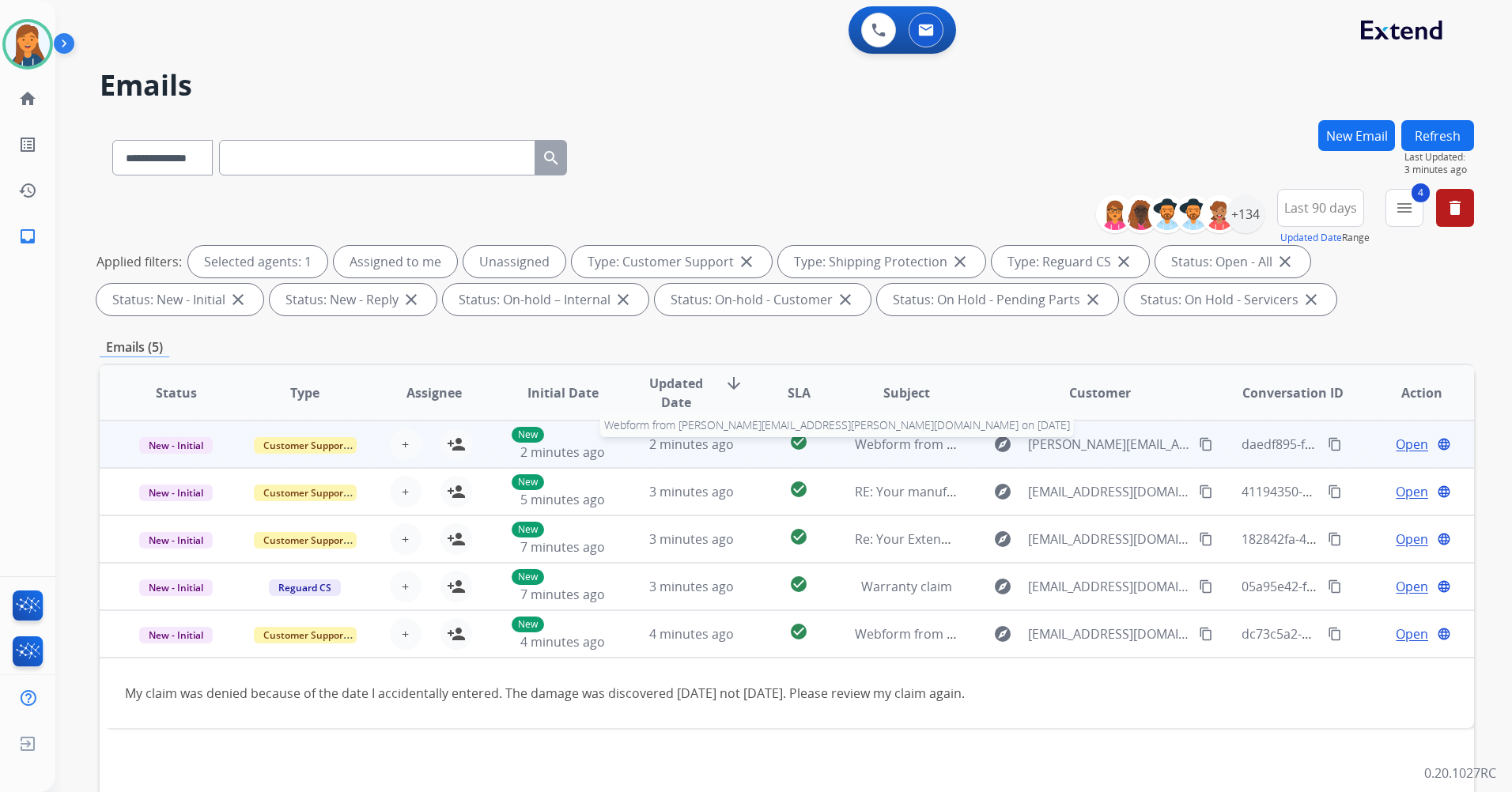
click at [883, 447] on span "Webform from colleen.burnette.1@gmail.com on 09/09/2025" at bounding box center [1132, 445] width 554 height 17
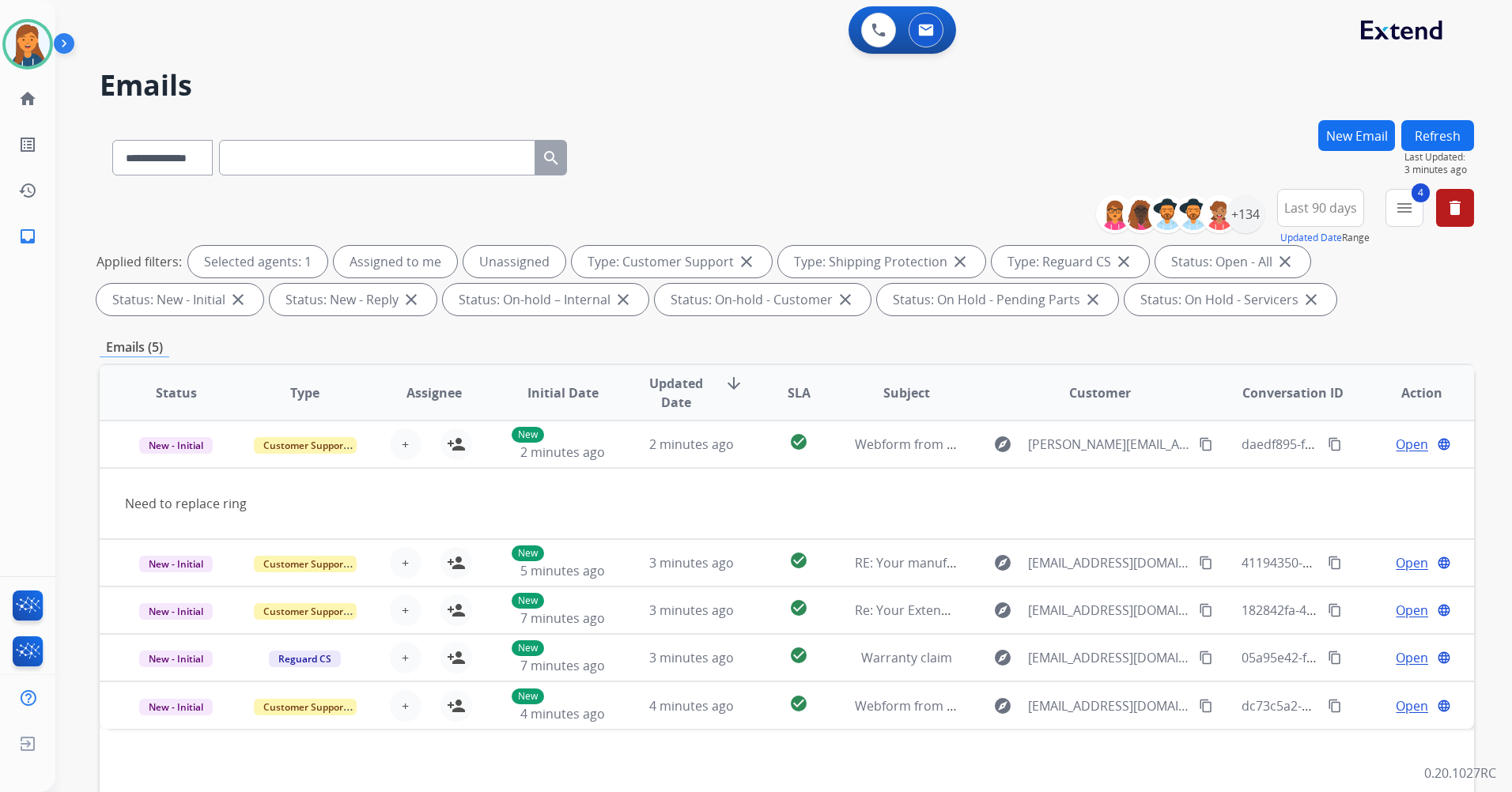
click at [1436, 135] on button "Refresh" at bounding box center [1438, 135] width 73 height 30
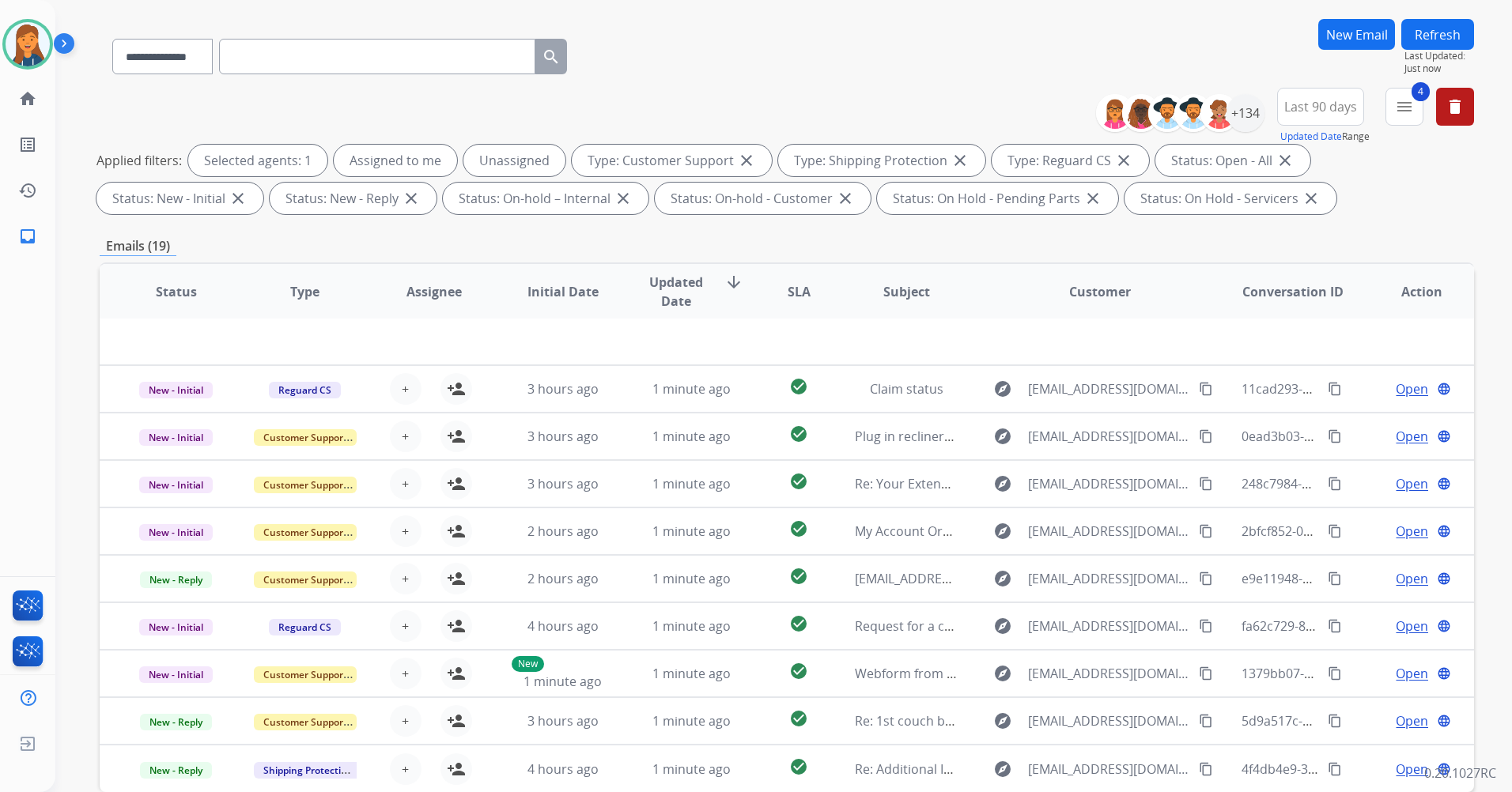
scroll to position [183, 0]
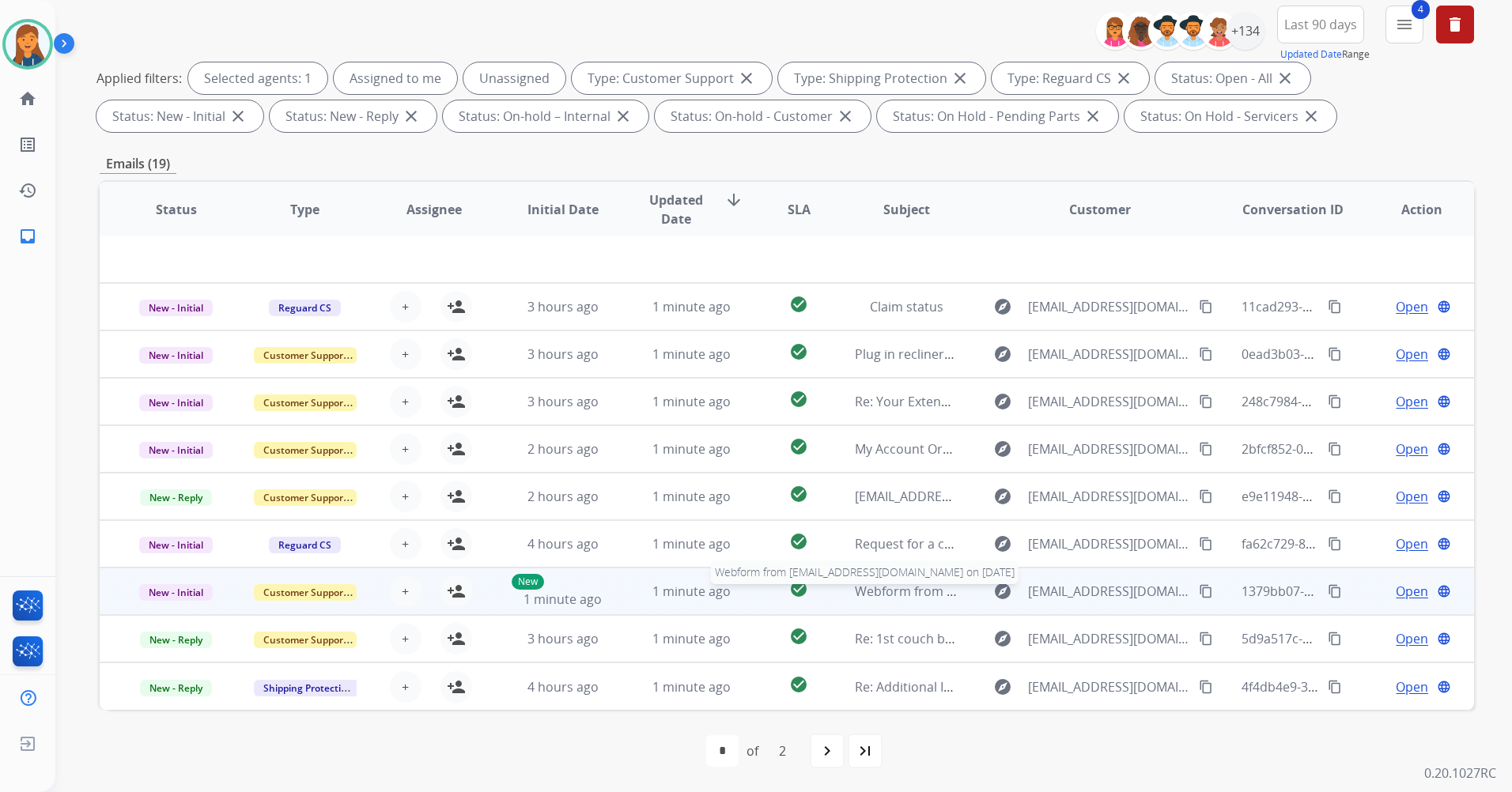
click at [885, 585] on span "Webform from dexterj9@aol.com on 09/09/2025" at bounding box center [1034, 591] width 358 height 17
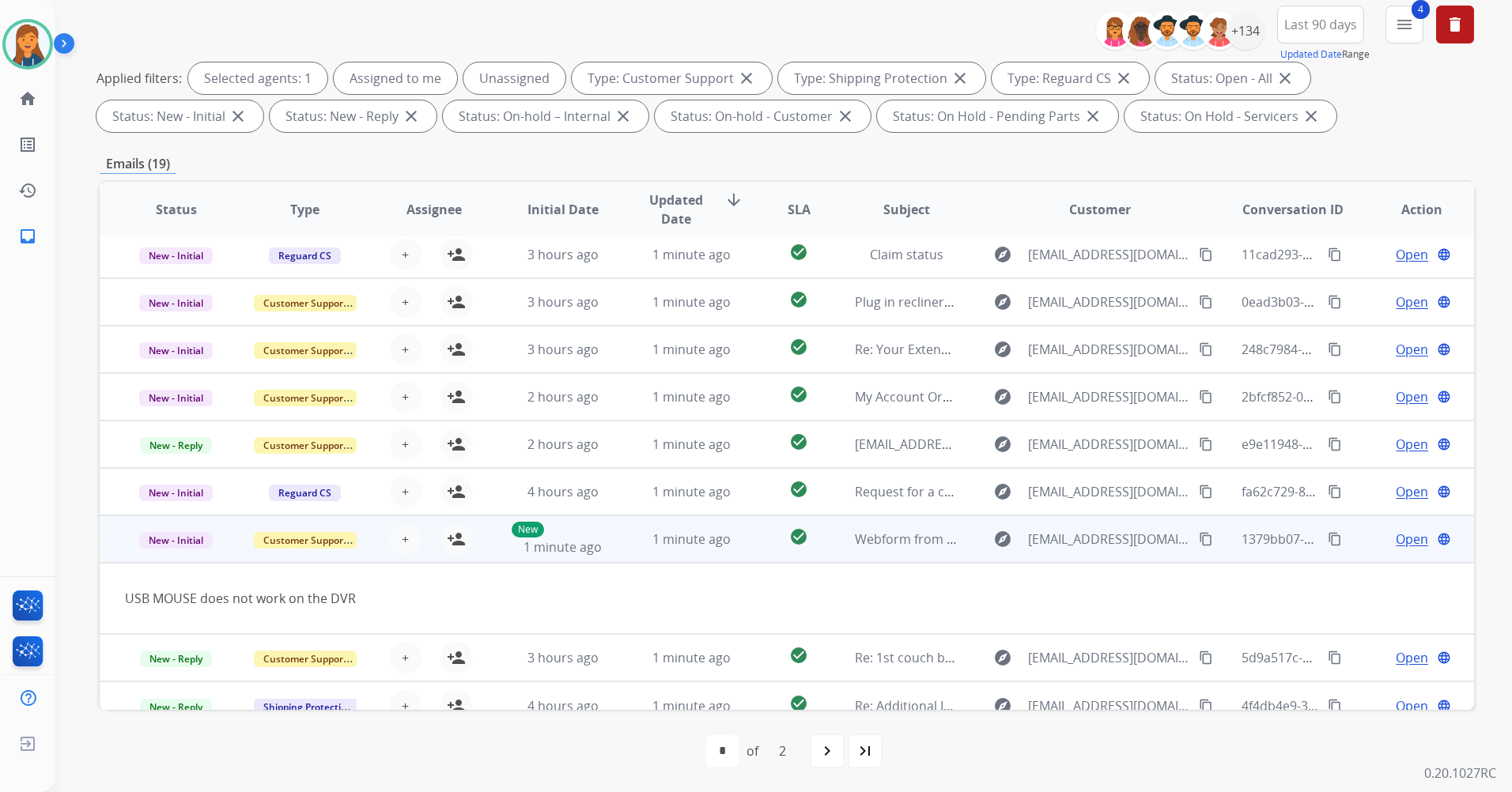
scroll to position [73, 0]
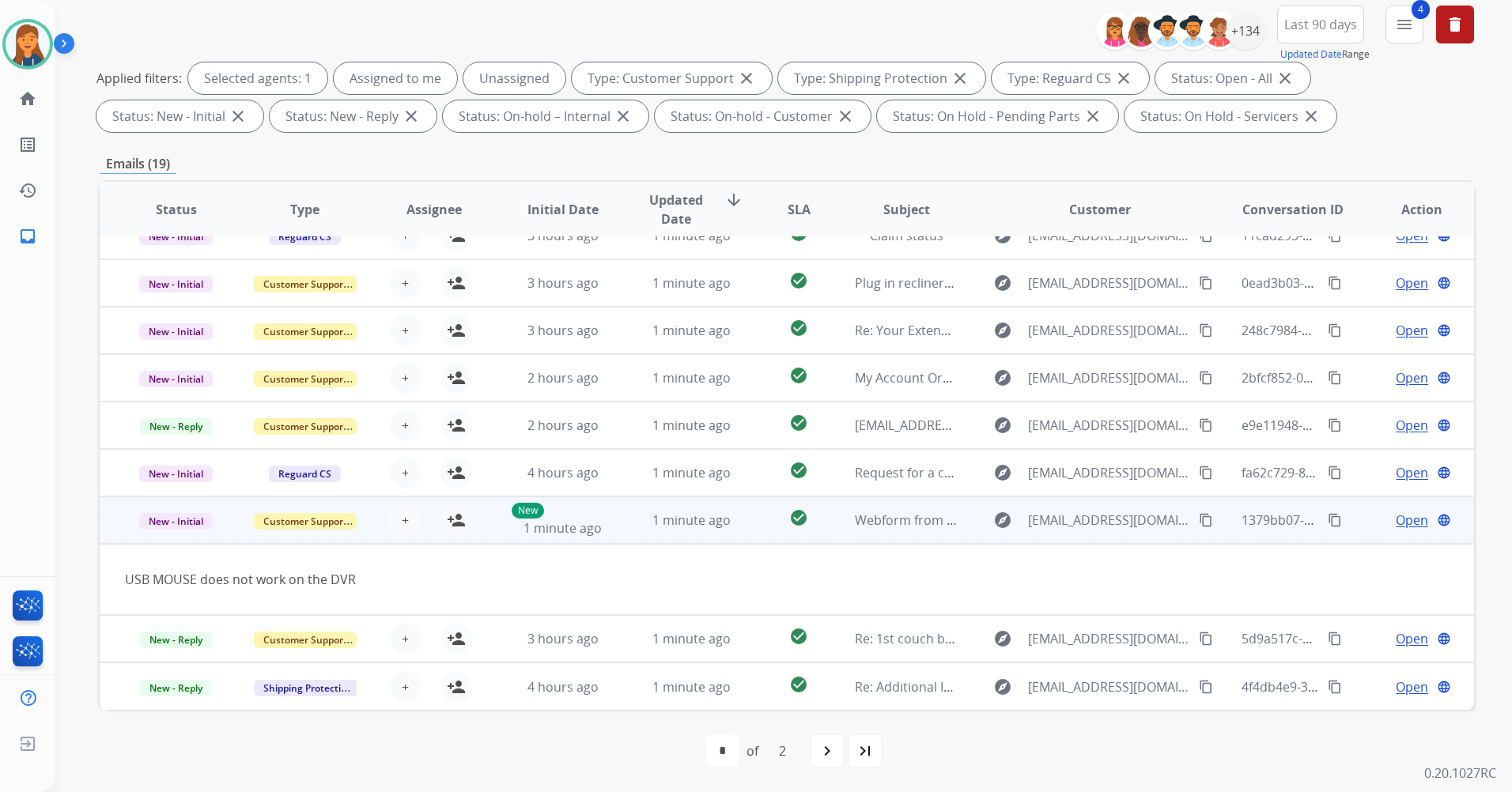
click at [1199, 517] on mat-icon "content_copy" at bounding box center [1206, 520] width 14 height 14
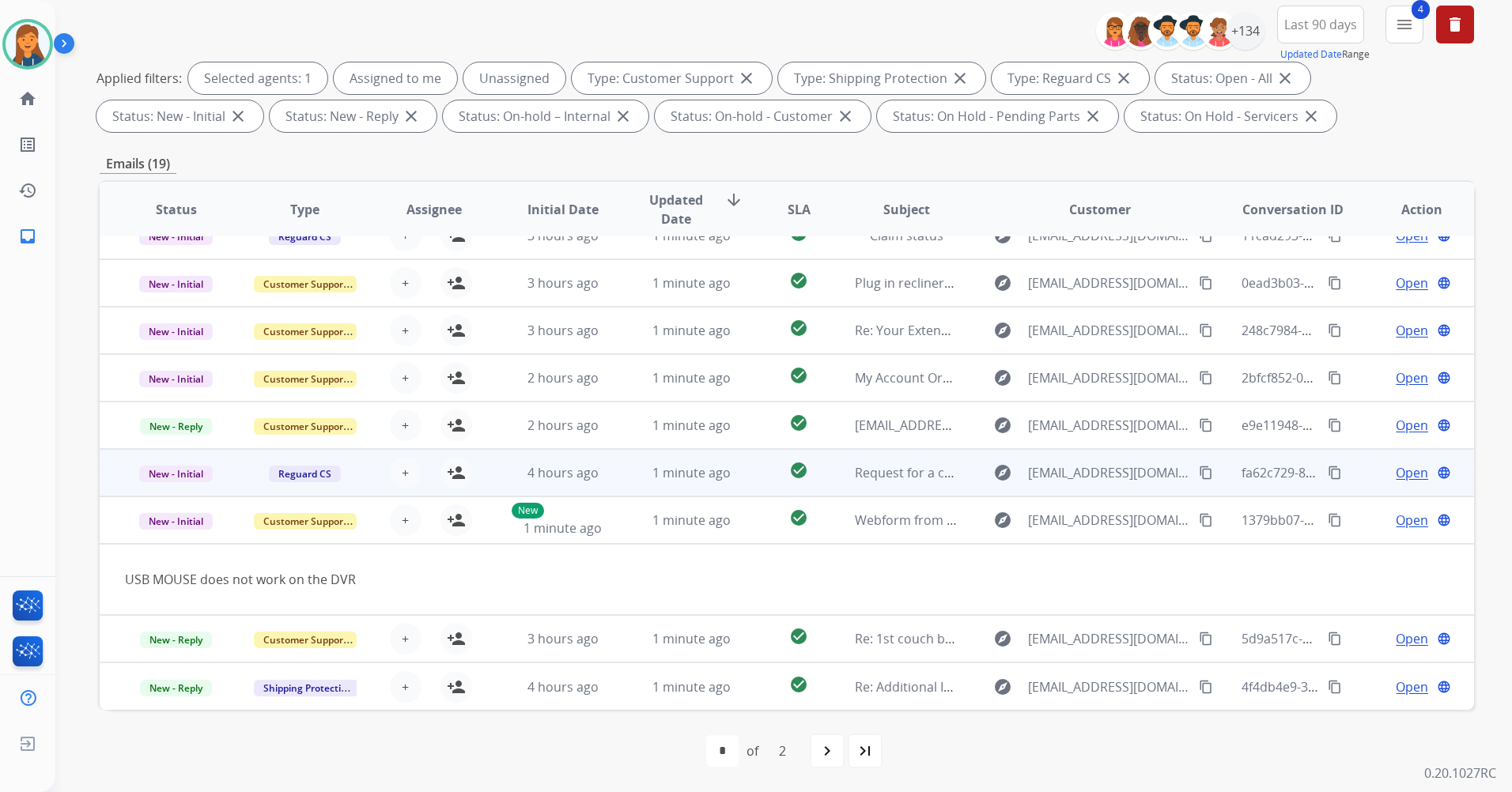
scroll to position [0, 0]
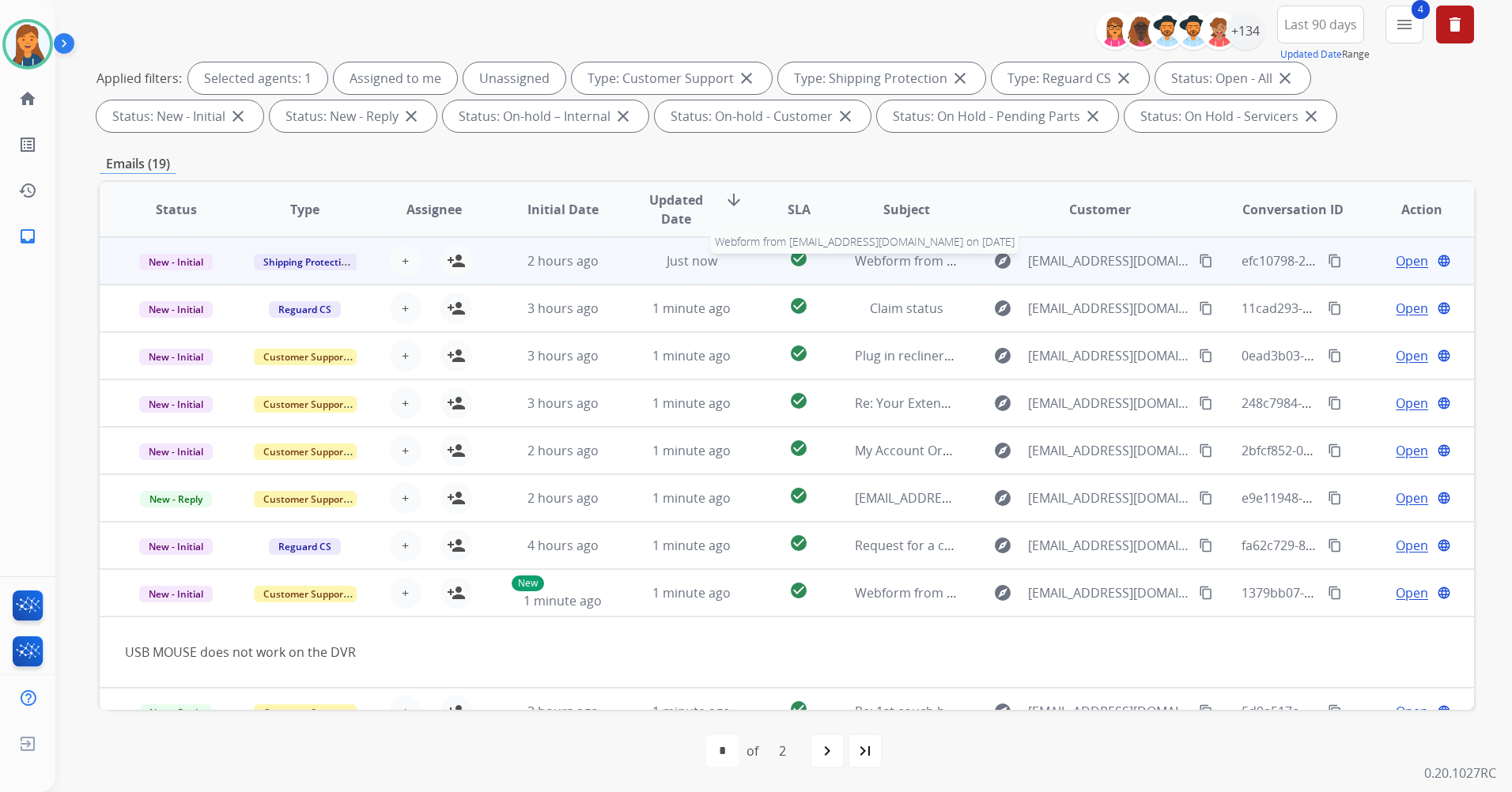
click at [865, 267] on span "Webform from Williamdavid42030@gmail.com on 09/09/2025" at bounding box center [1034, 261] width 358 height 17
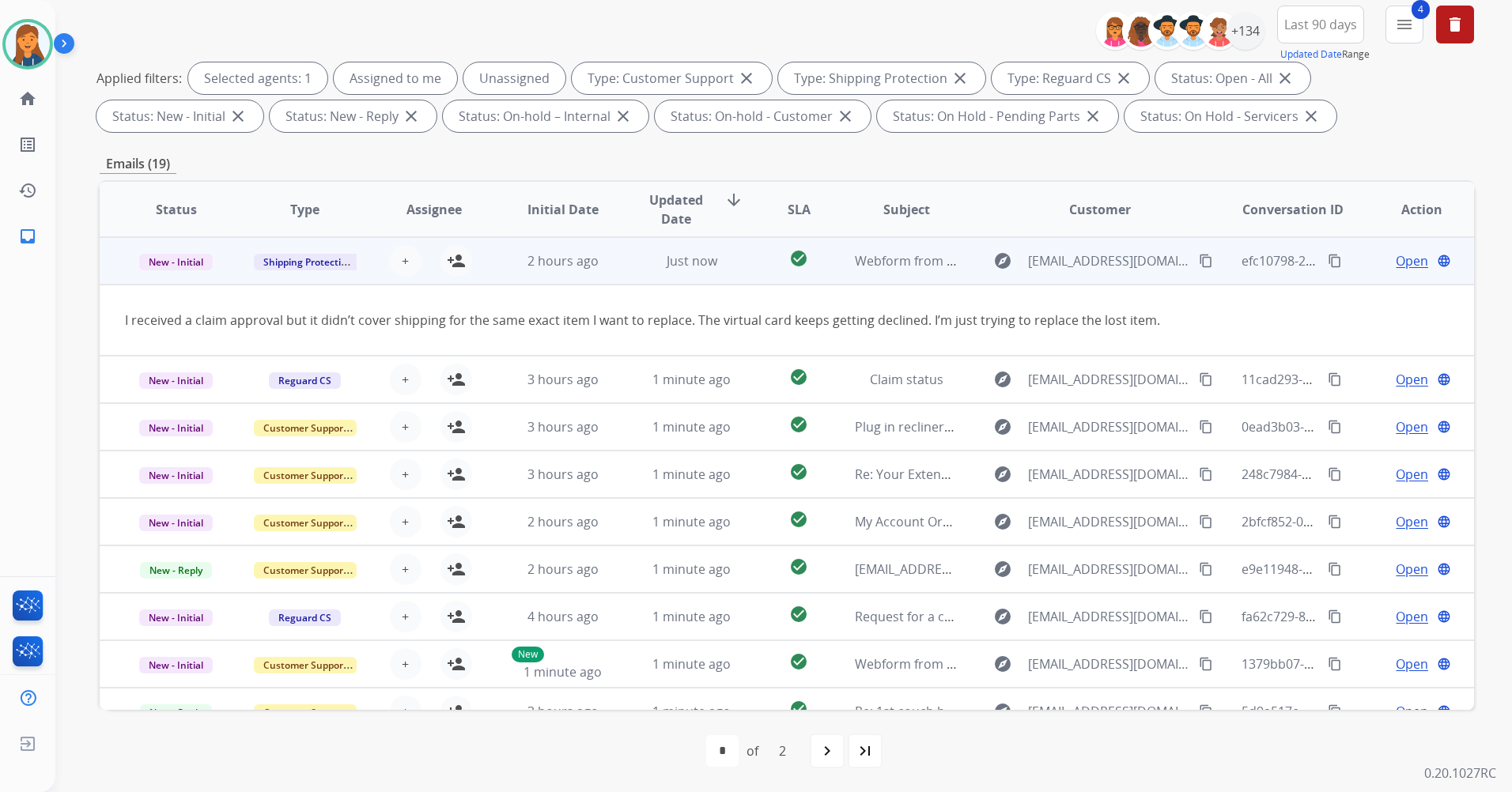
click at [1199, 264] on mat-icon "content_copy" at bounding box center [1206, 261] width 14 height 14
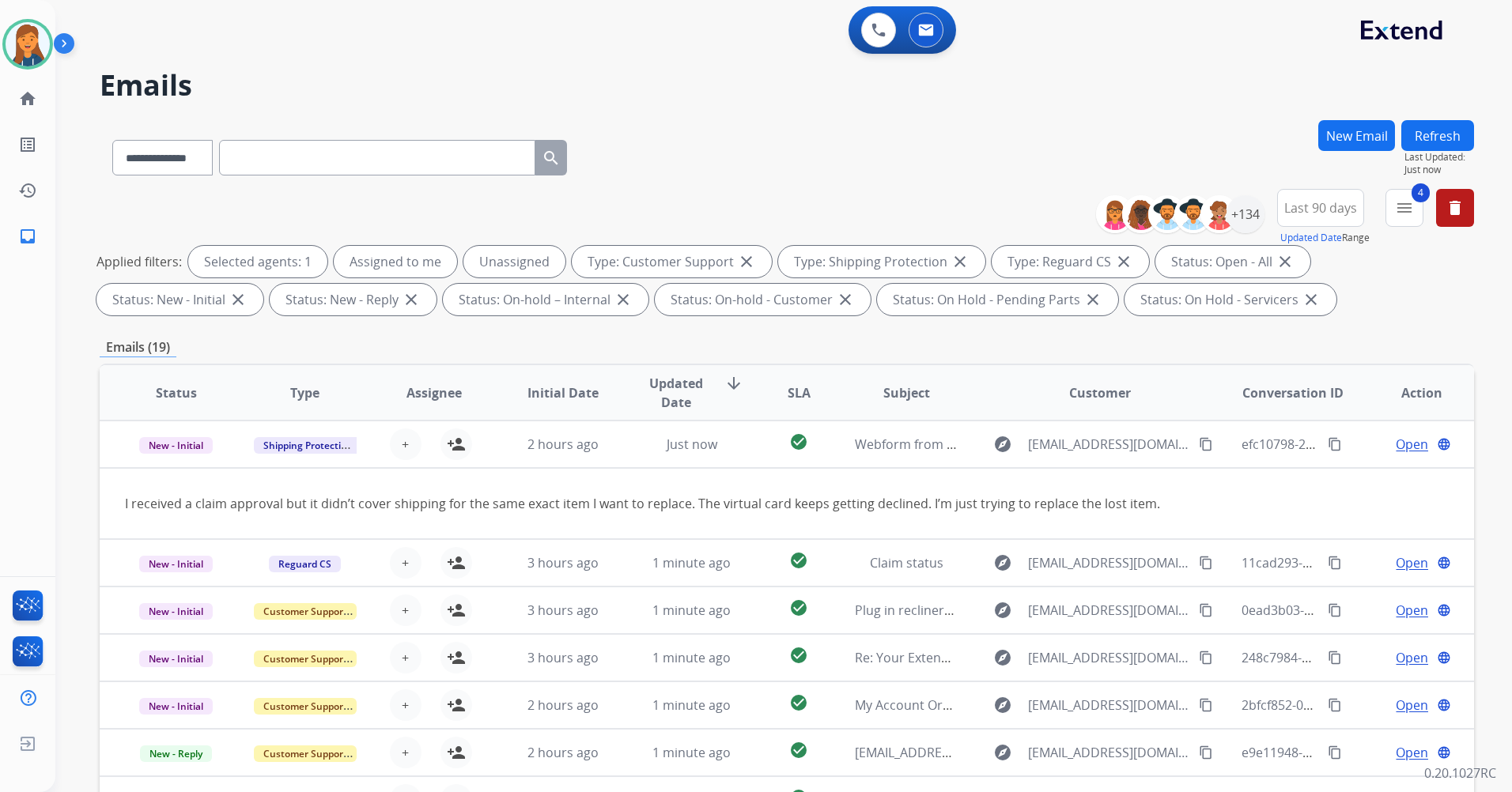
click at [1421, 135] on button "Refresh" at bounding box center [1438, 135] width 73 height 30
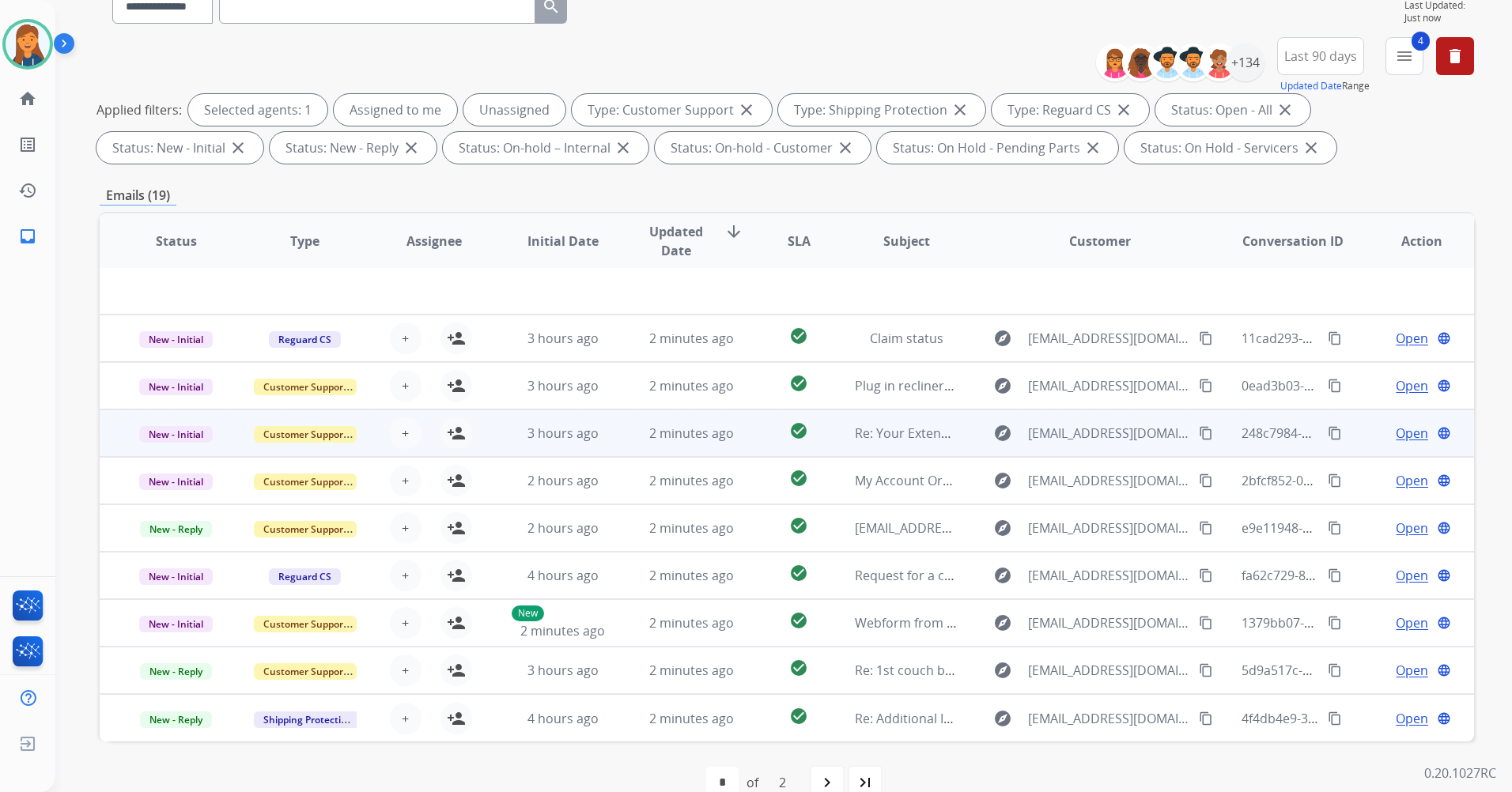
scroll to position [183, 0]
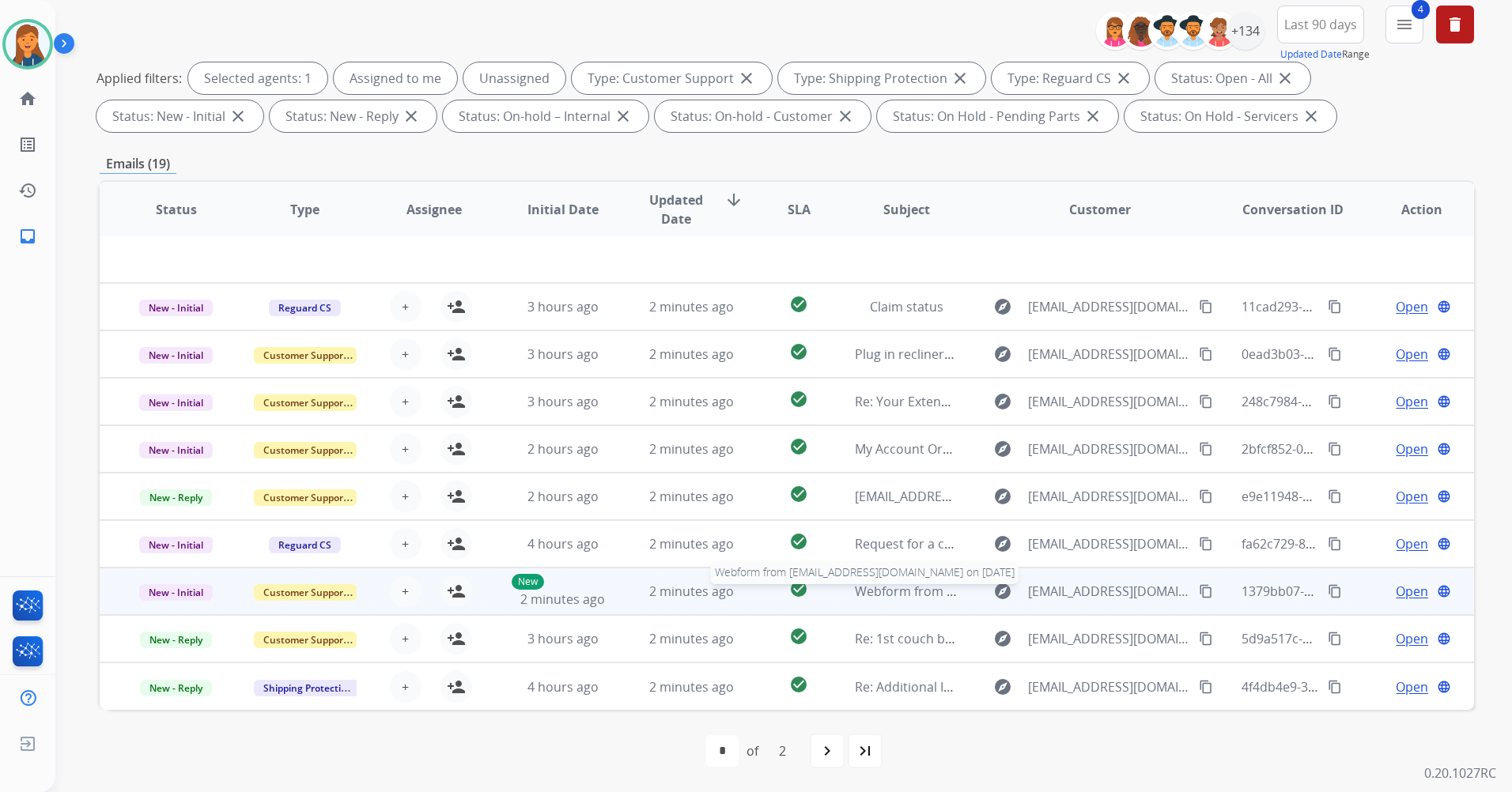
click at [874, 589] on span "Webform from dexterj9@aol.com on 09/09/2025" at bounding box center [1034, 591] width 358 height 17
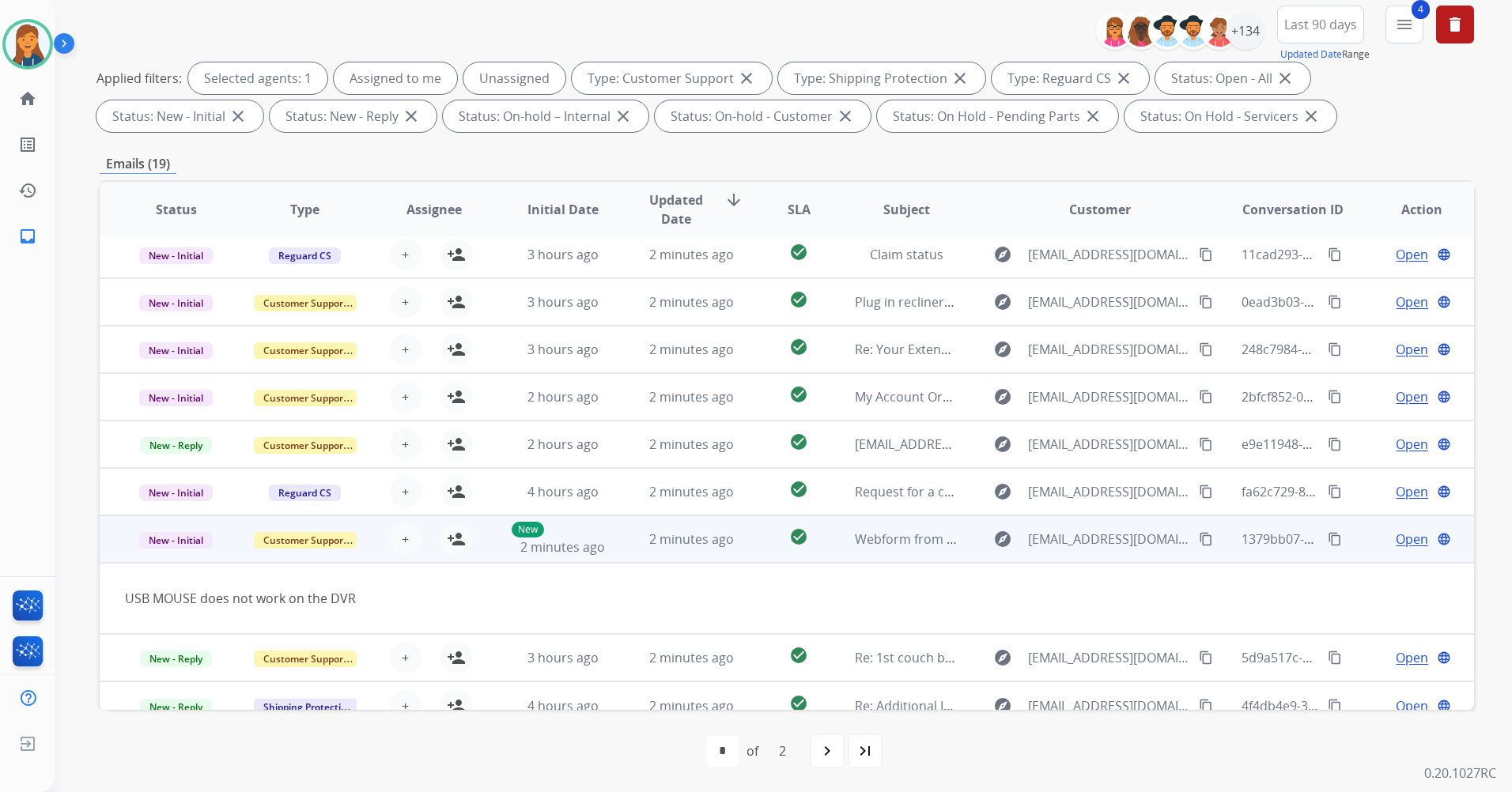
scroll to position [73, 0]
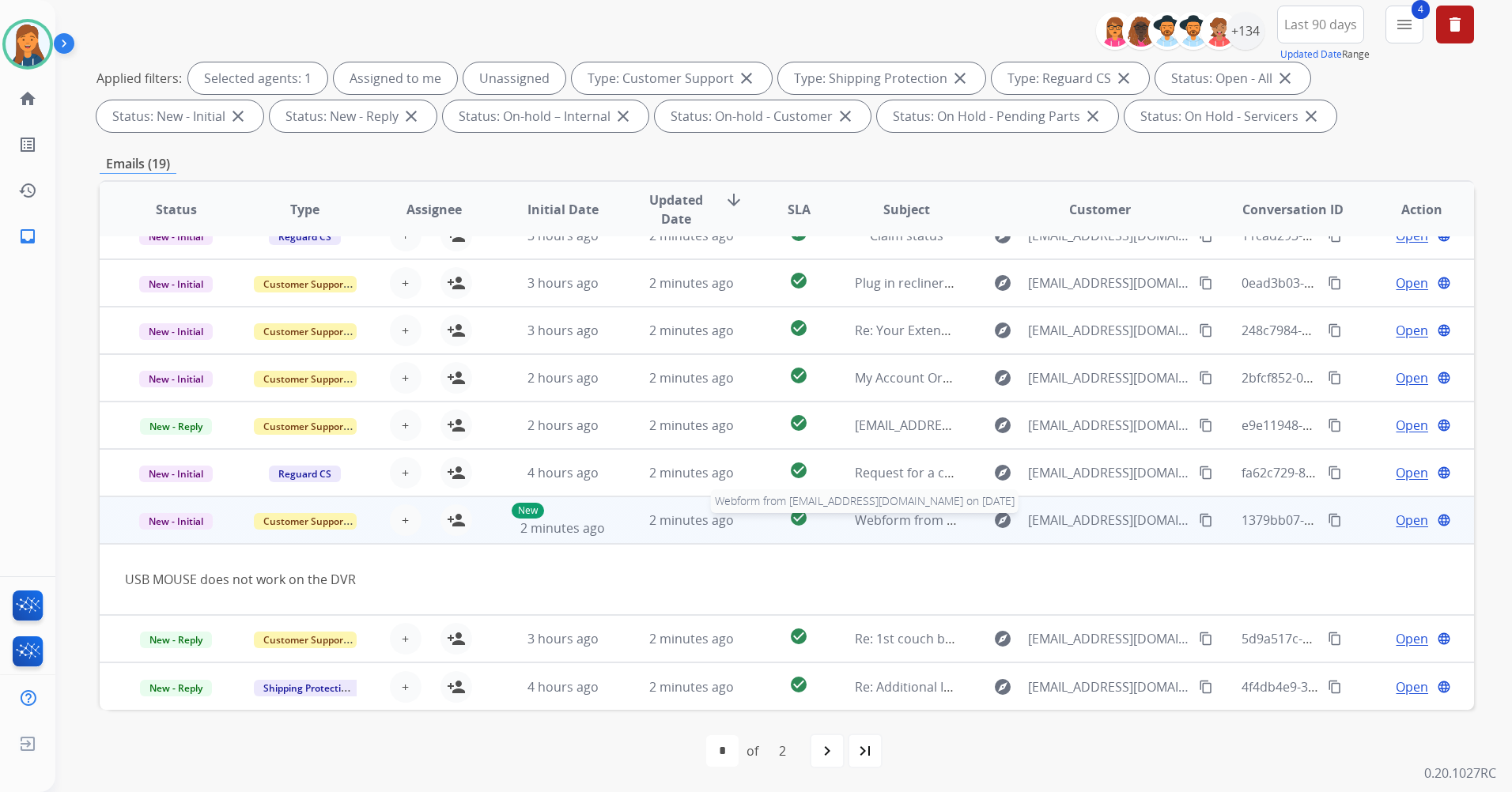
click at [877, 521] on span "Webform from dexterj9@aol.com on 09/09/2025" at bounding box center [1034, 520] width 358 height 17
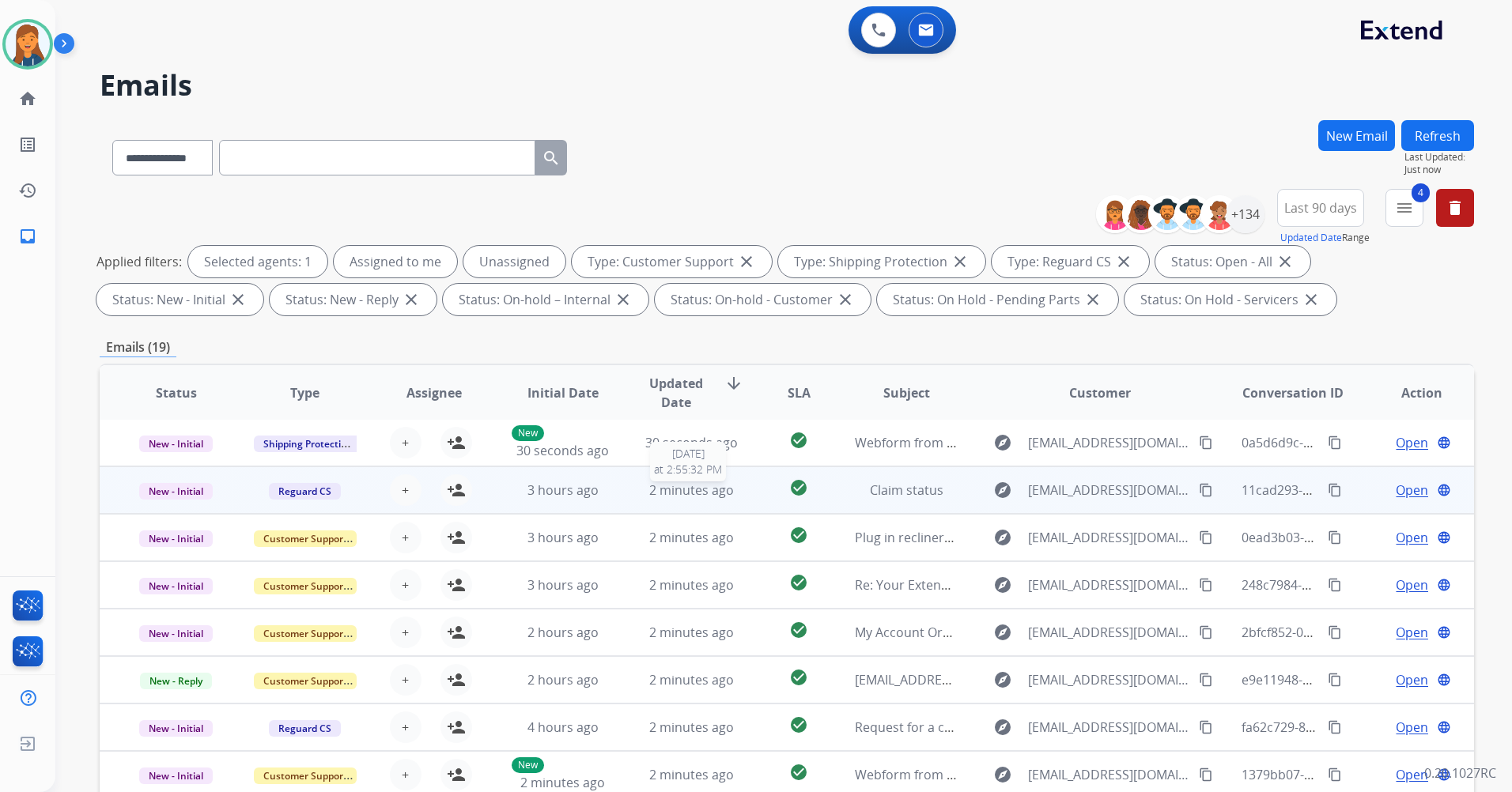
scroll to position [0, 0]
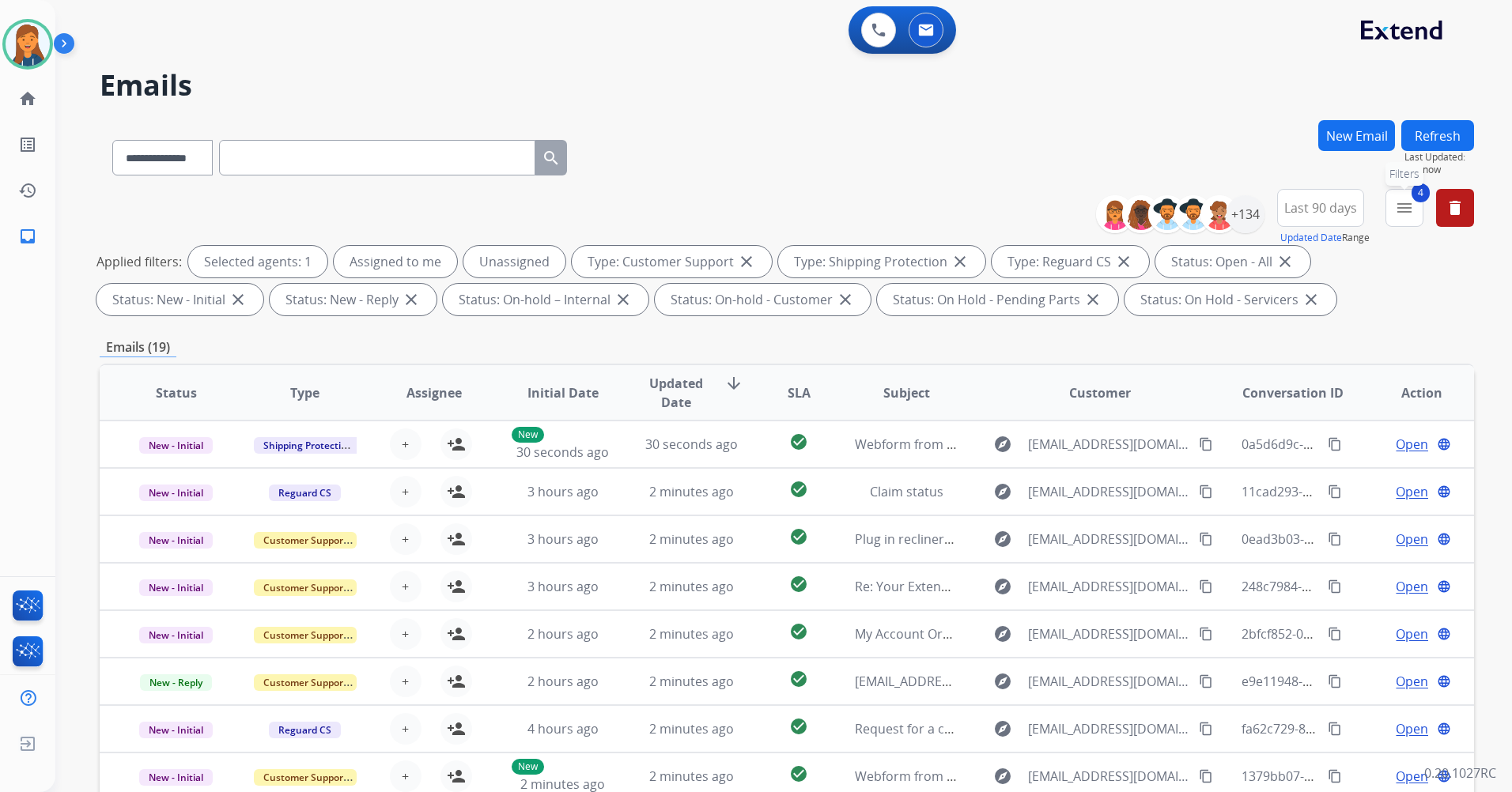
click at [1399, 210] on mat-icon "menu" at bounding box center [1405, 208] width 19 height 19
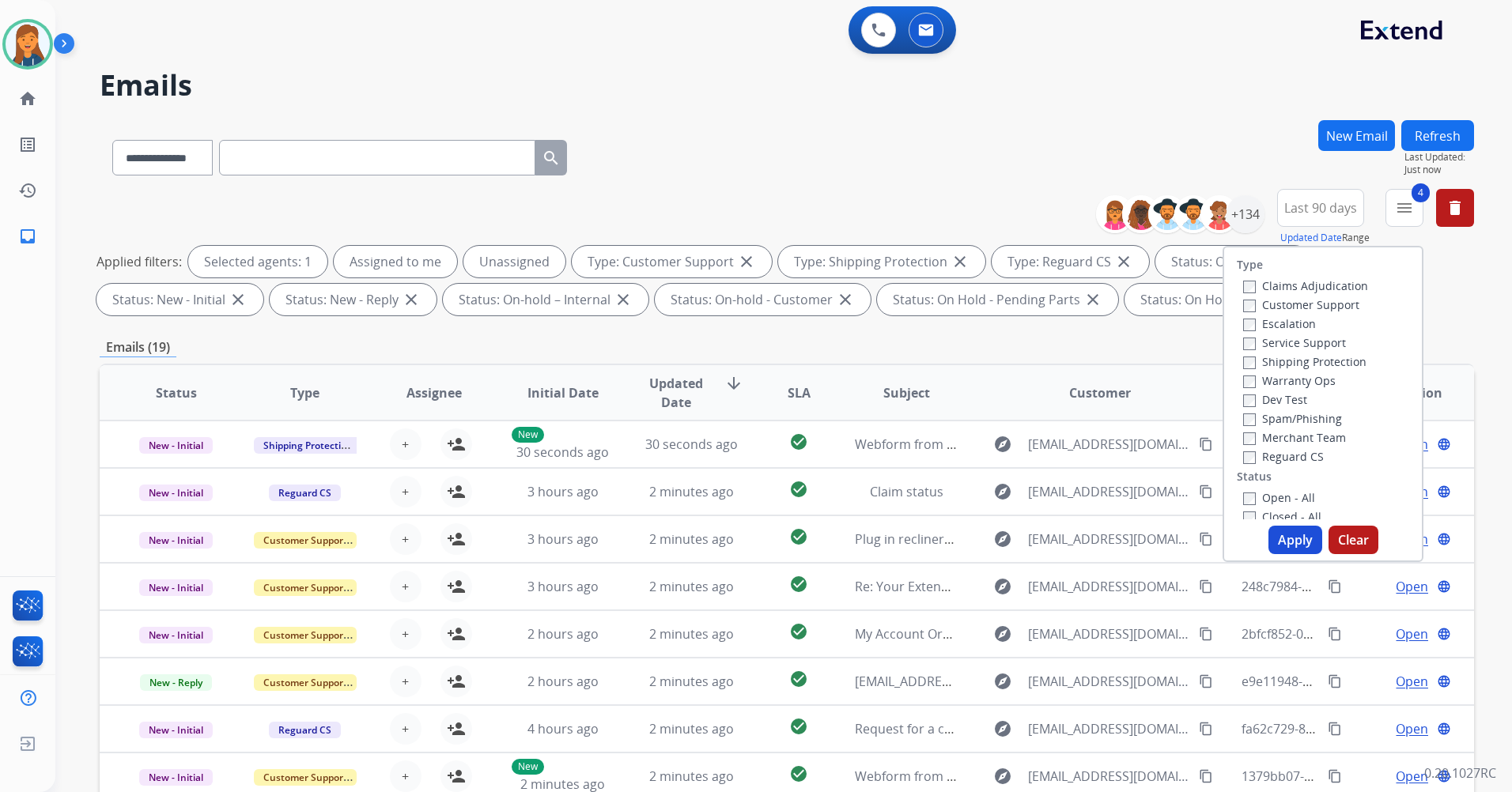
click at [1223, 158] on div "**********" at bounding box center [787, 154] width 1375 height 69
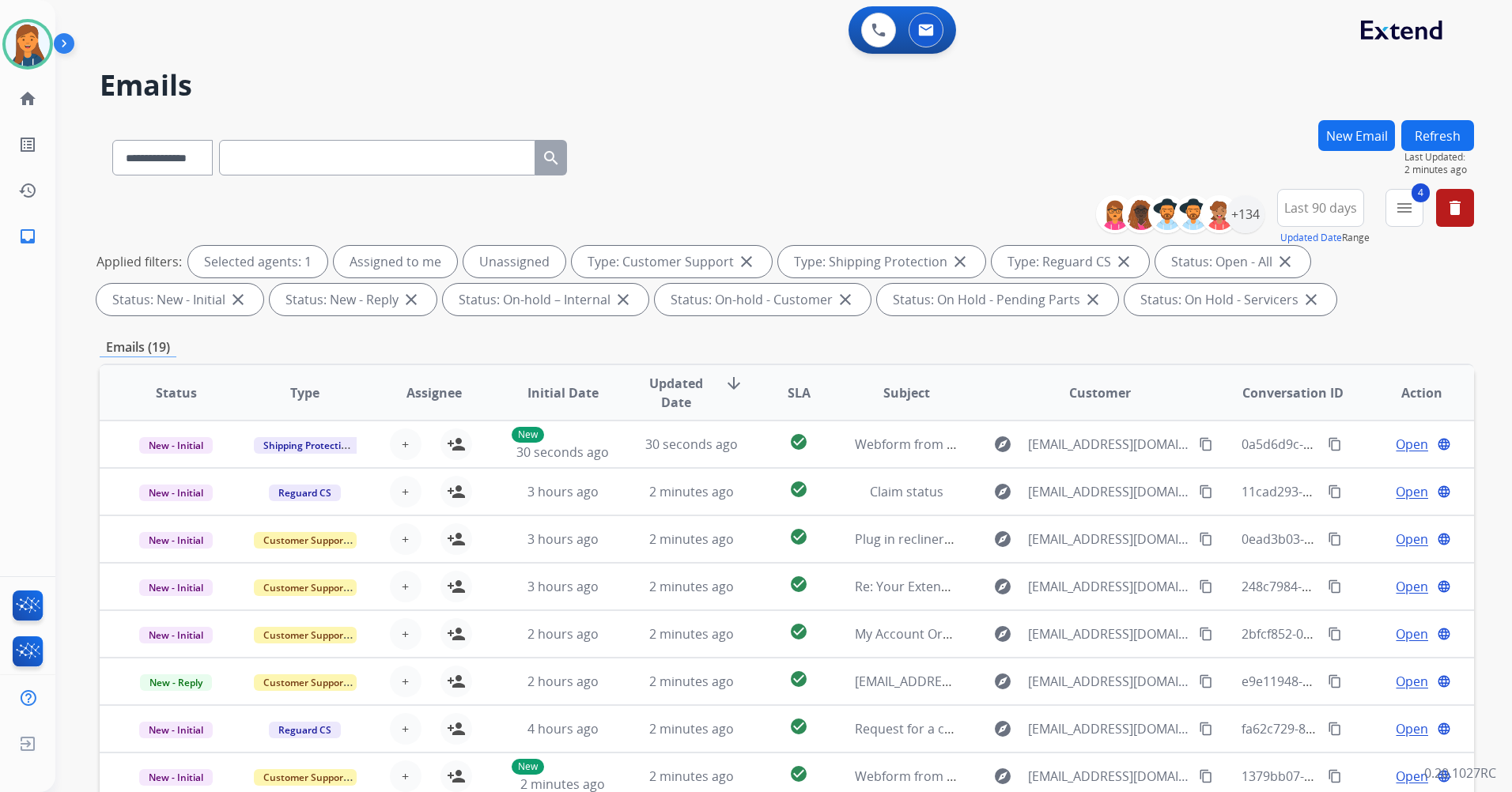
click at [1439, 120] on button "Refresh" at bounding box center [1438, 135] width 73 height 30
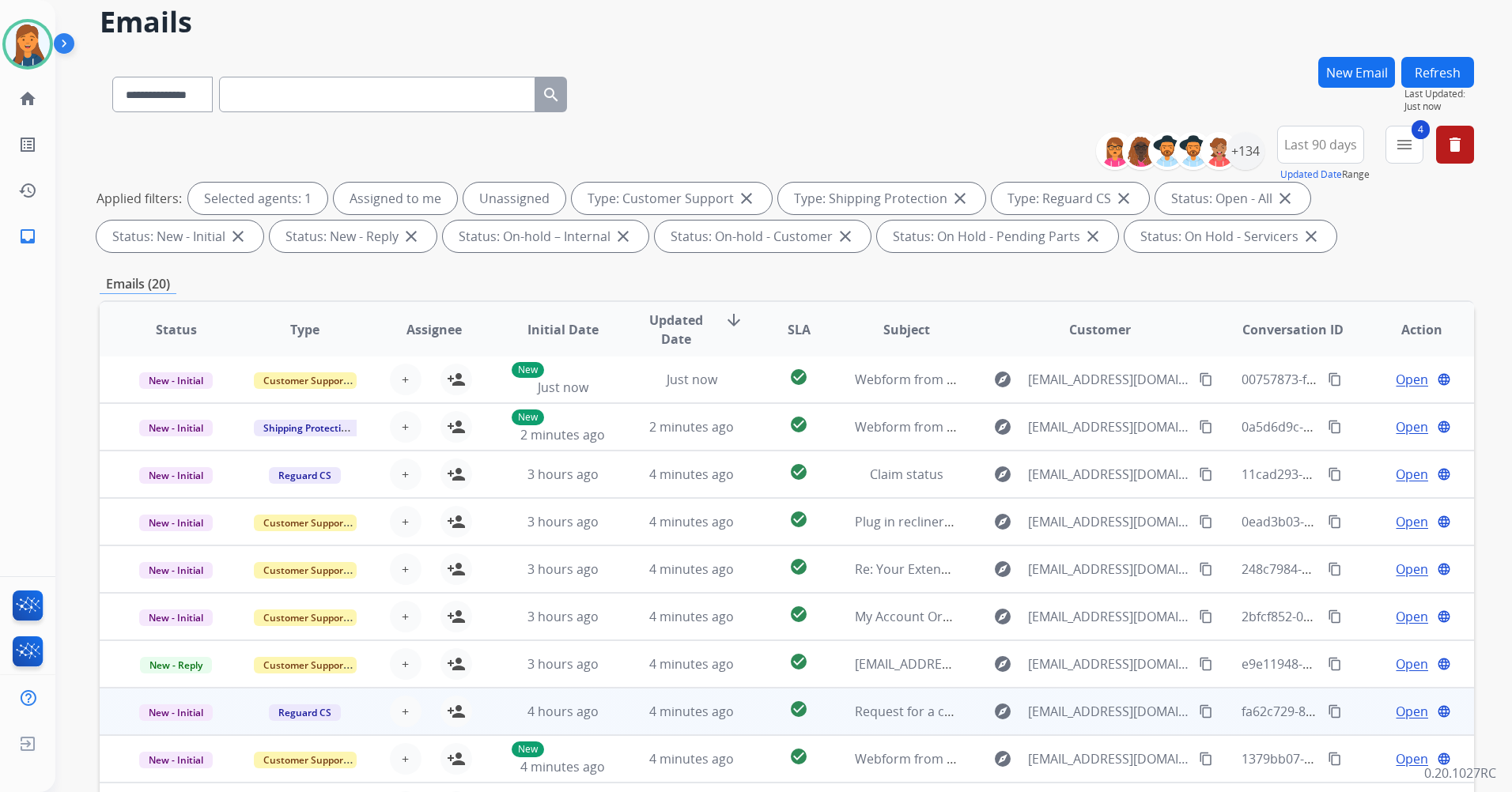
scroll to position [158, 0]
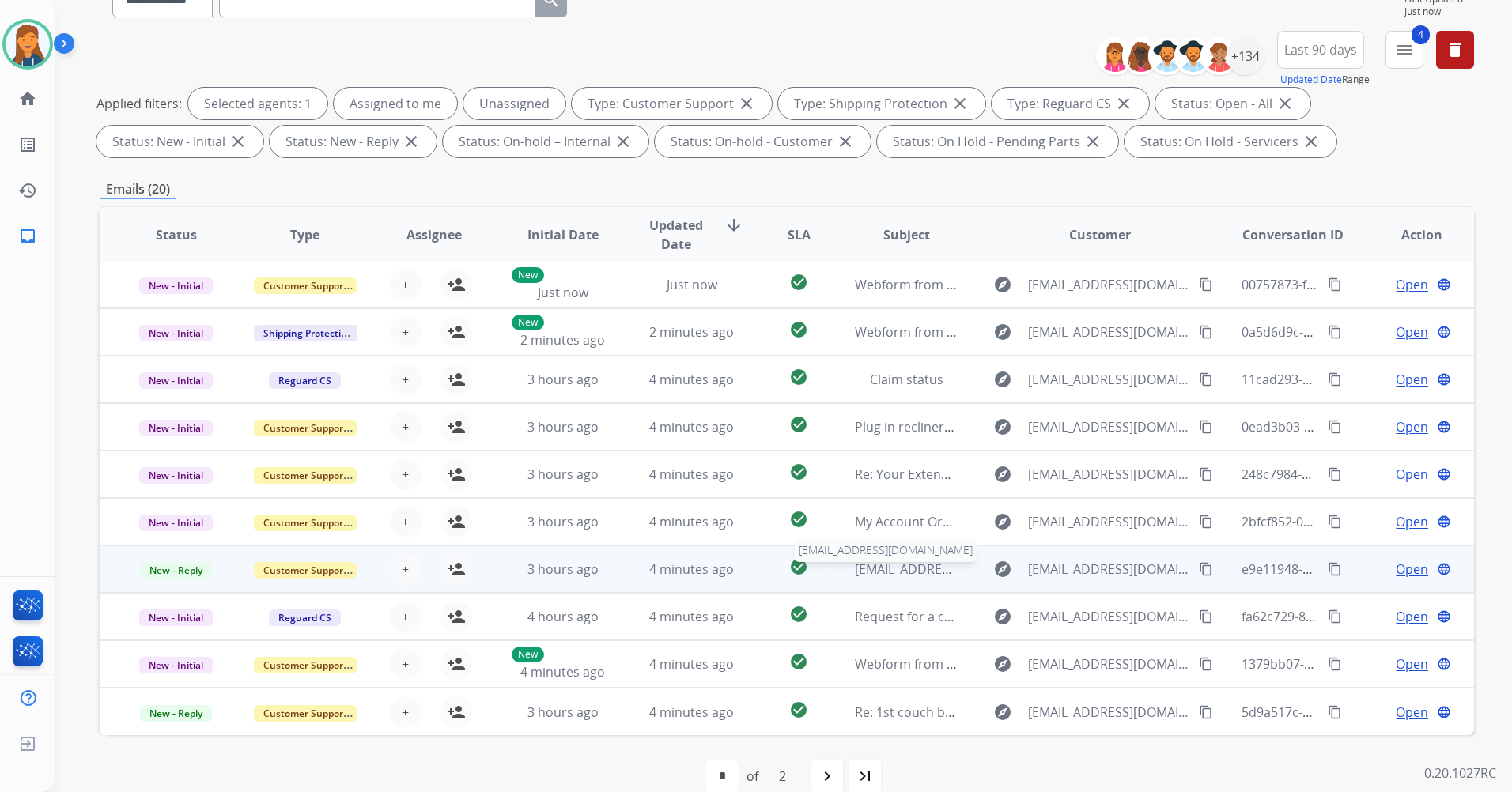
click at [871, 568] on span "mllyrddn@yahoo.com" at bounding box center [958, 569] width 205 height 17
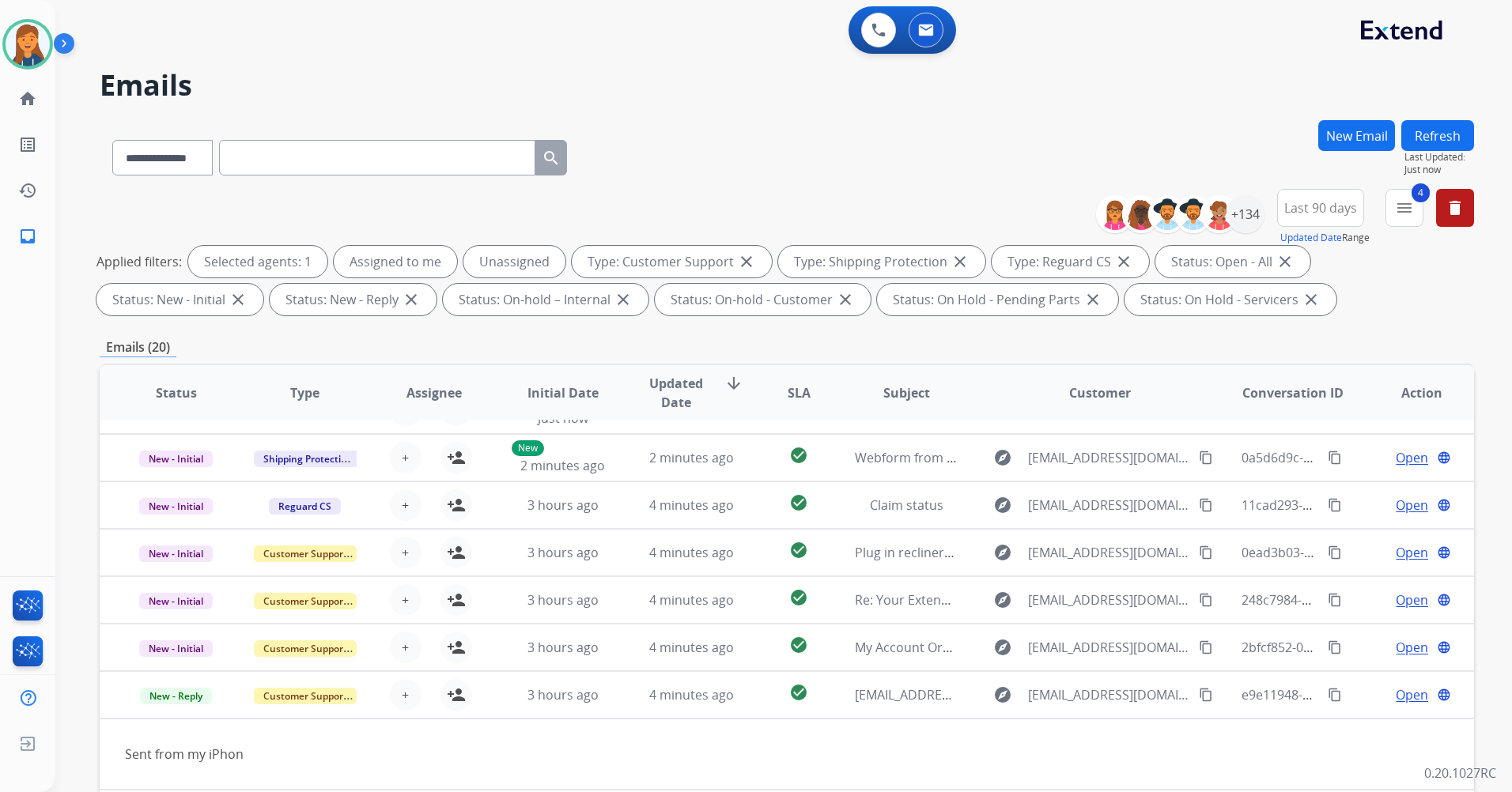
scroll to position [0, 0]
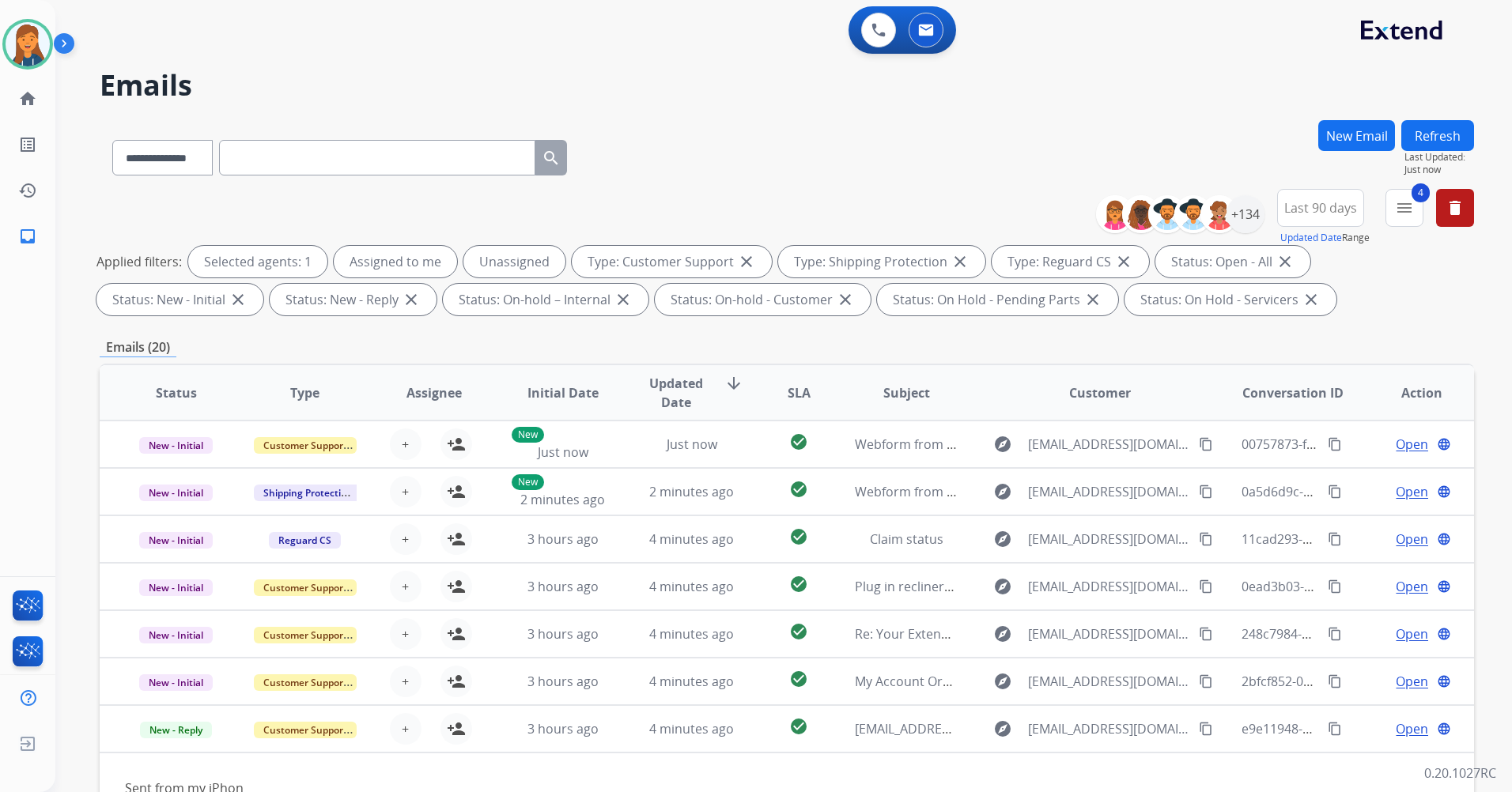
click at [1458, 146] on button "Refresh" at bounding box center [1438, 135] width 73 height 30
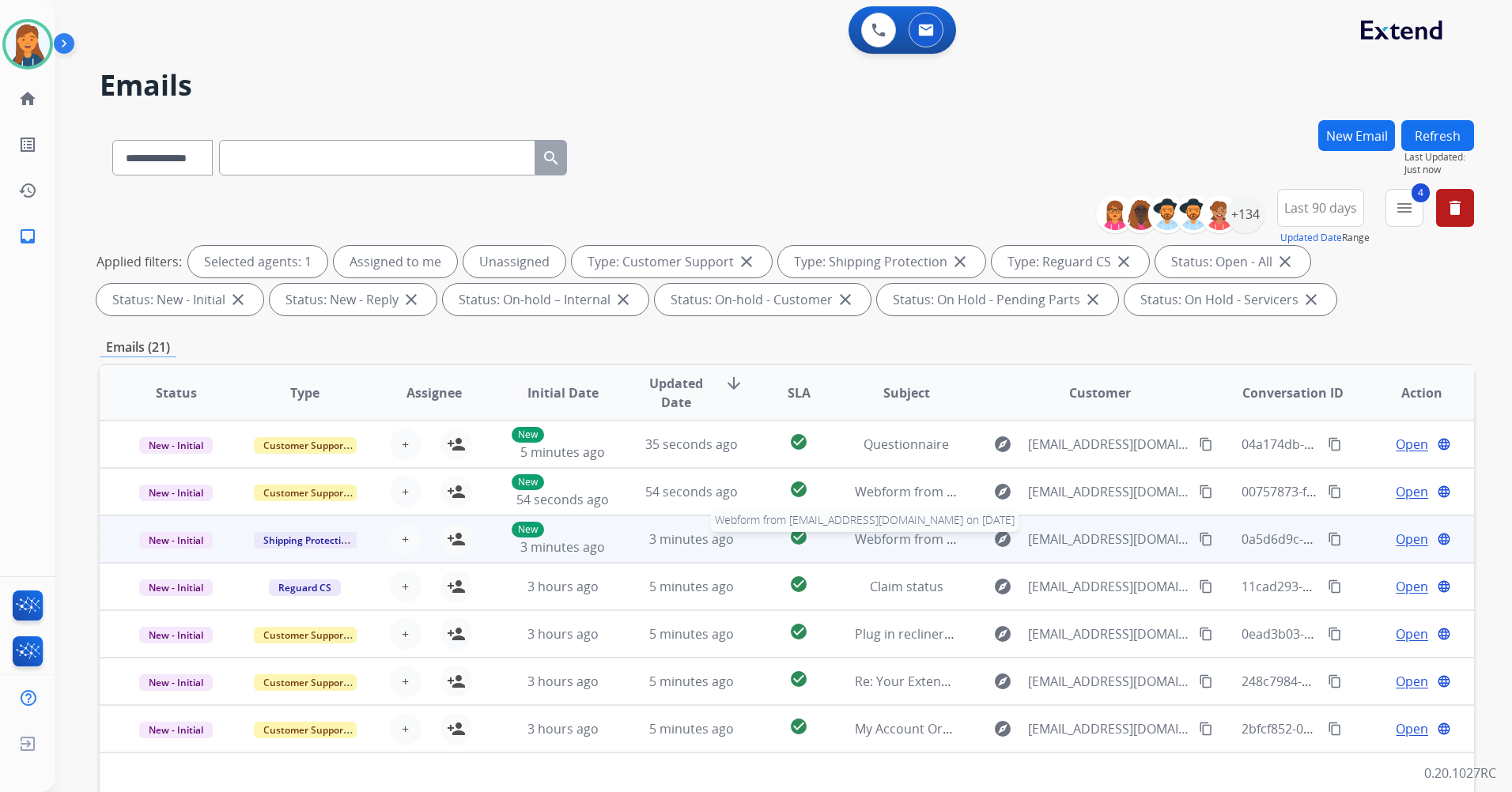
click at [901, 545] on span "Webform from thegracetree@gmail.com on 09/09/2025" at bounding box center [1034, 539] width 358 height 17
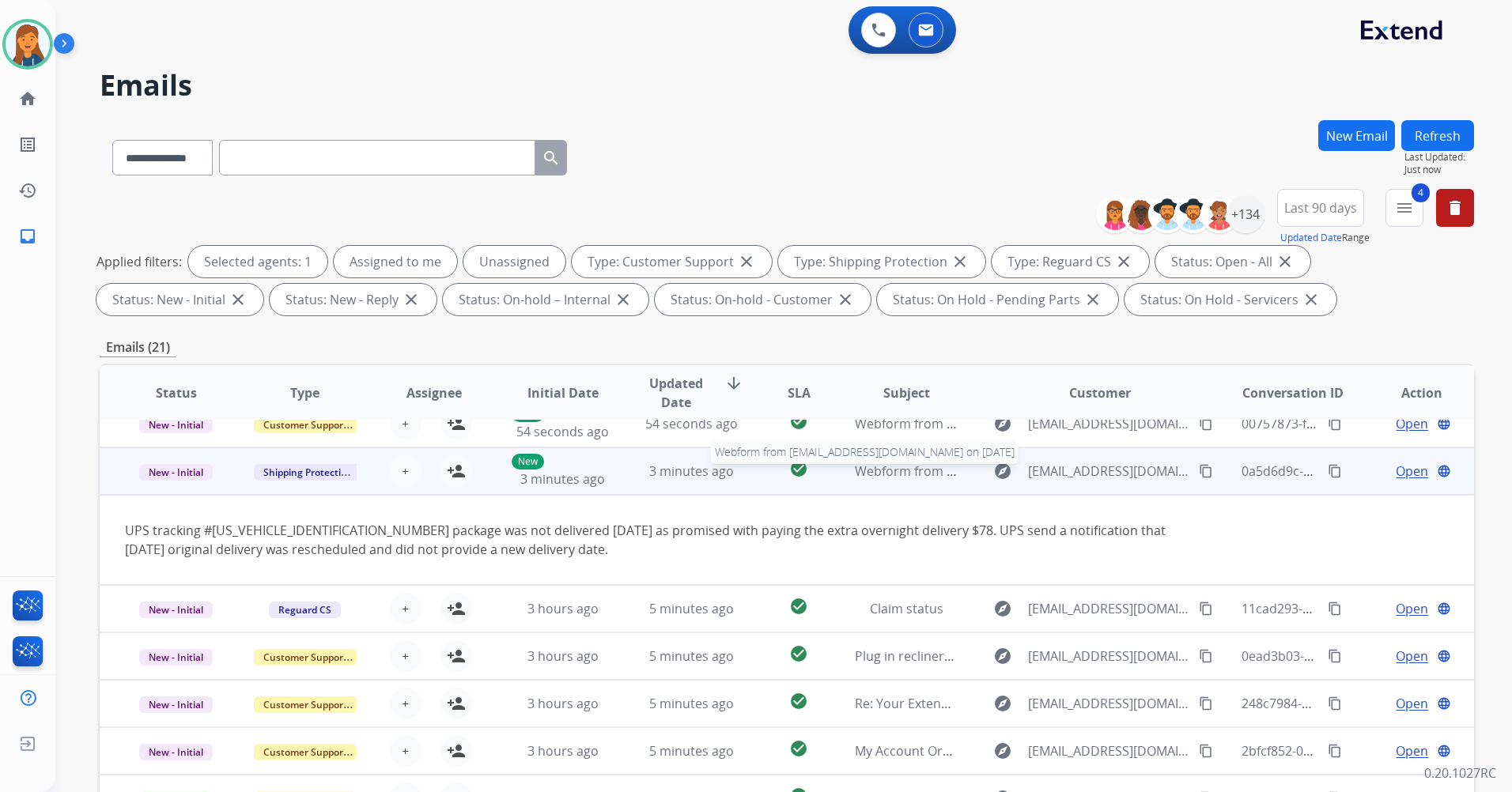
scroll to position [92, 0]
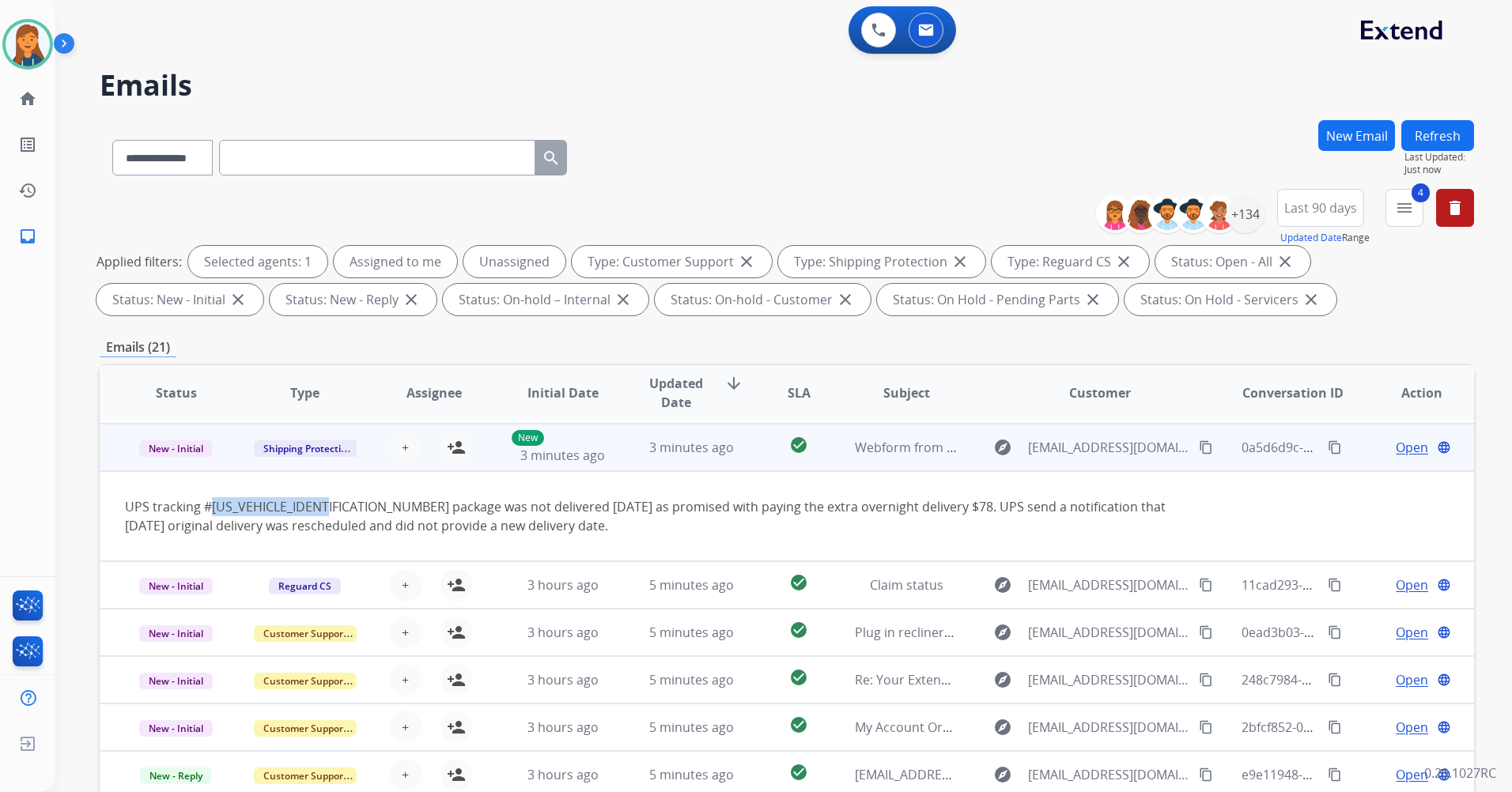
drag, startPoint x: 209, startPoint y: 506, endPoint x: 335, endPoint y: 507, distance: 126.0
click at [335, 507] on div "UPS tracking #1Z599220102416166 package was not delivered today as promised wit…" at bounding box center [658, 517] width 1066 height 38
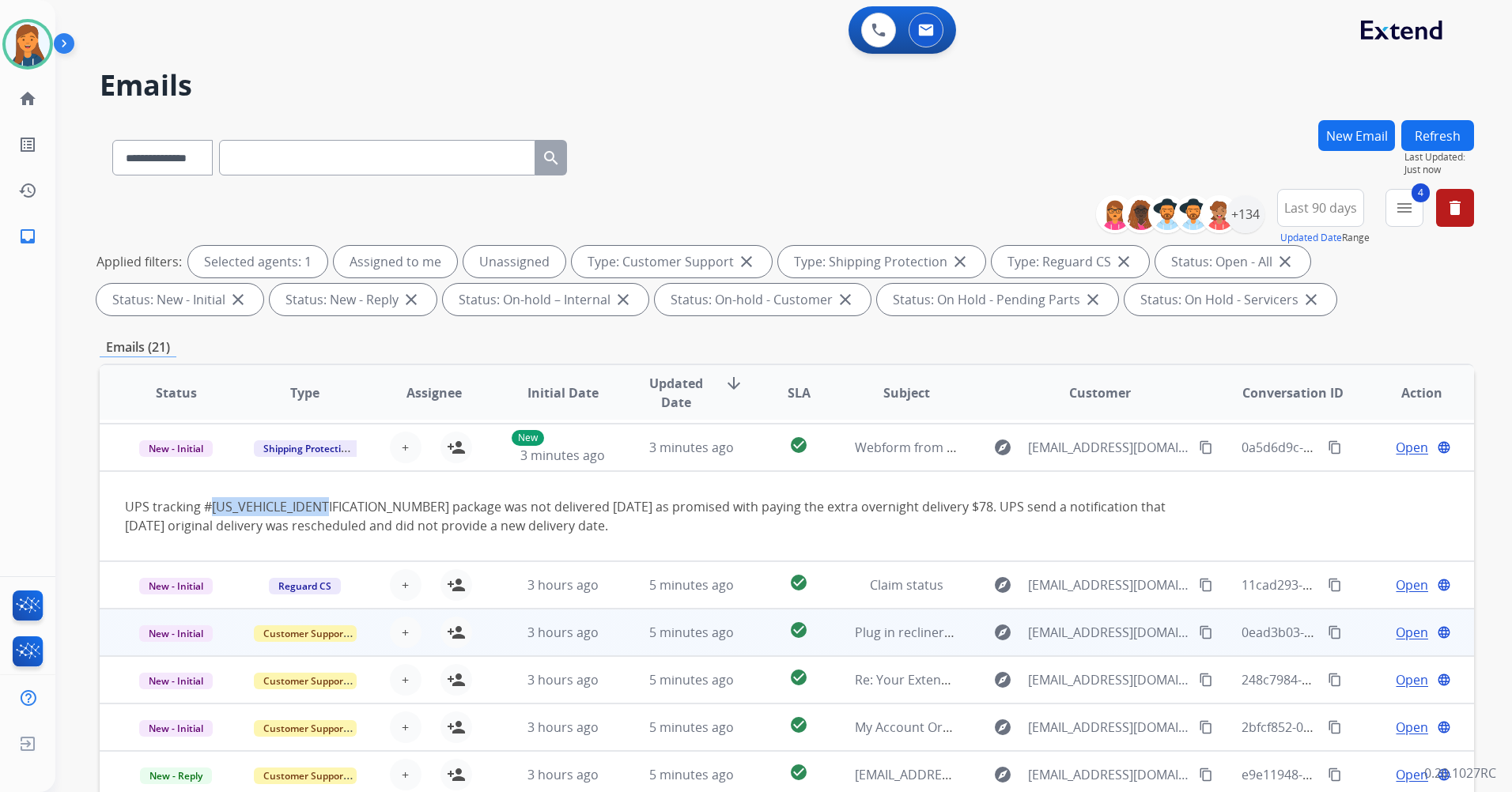
copy div "1Z599220102416166"
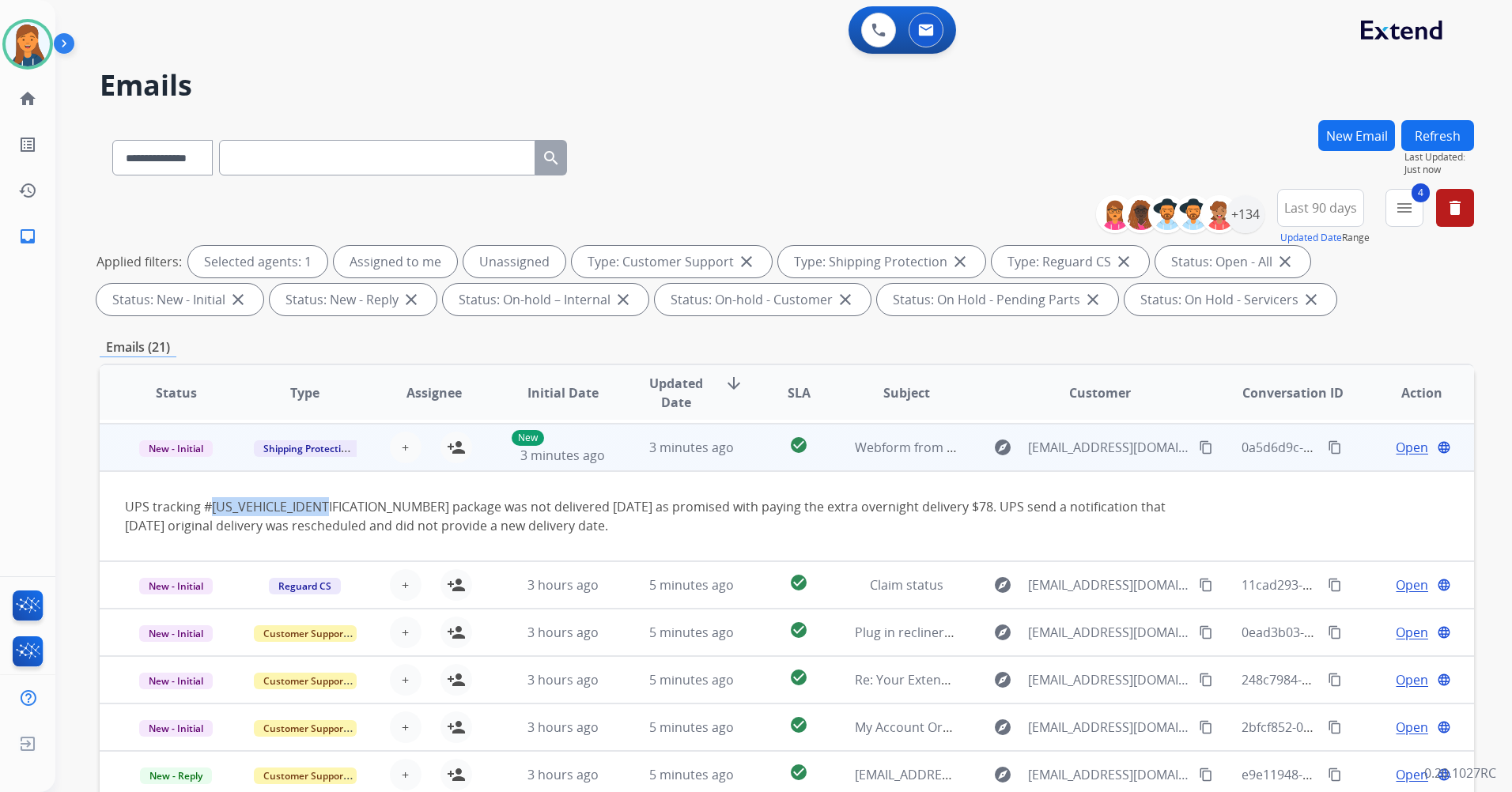
click at [1199, 446] on mat-icon "content_copy" at bounding box center [1206, 447] width 14 height 14
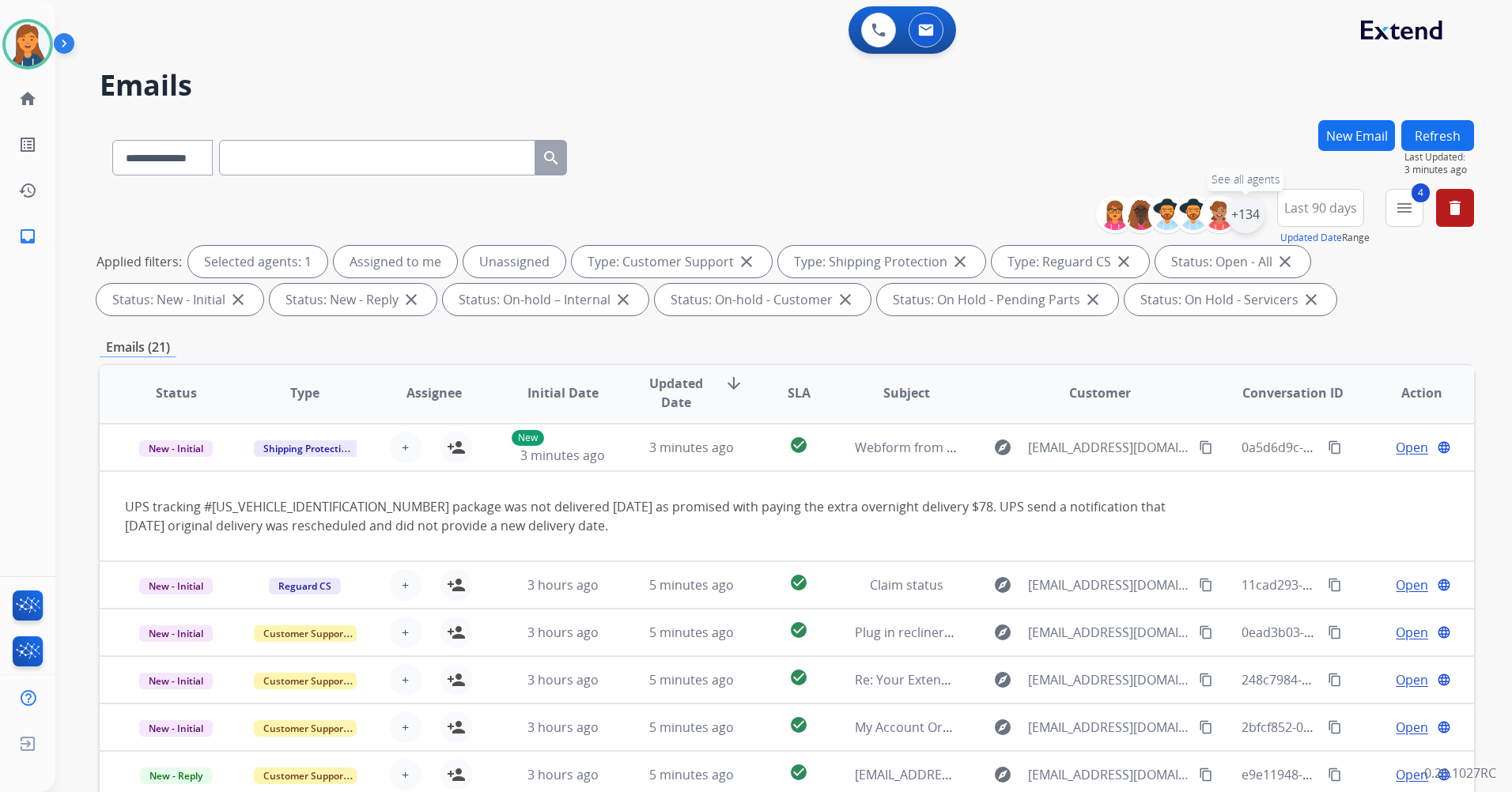
click at [1237, 208] on div "+134" at bounding box center [1246, 214] width 38 height 38
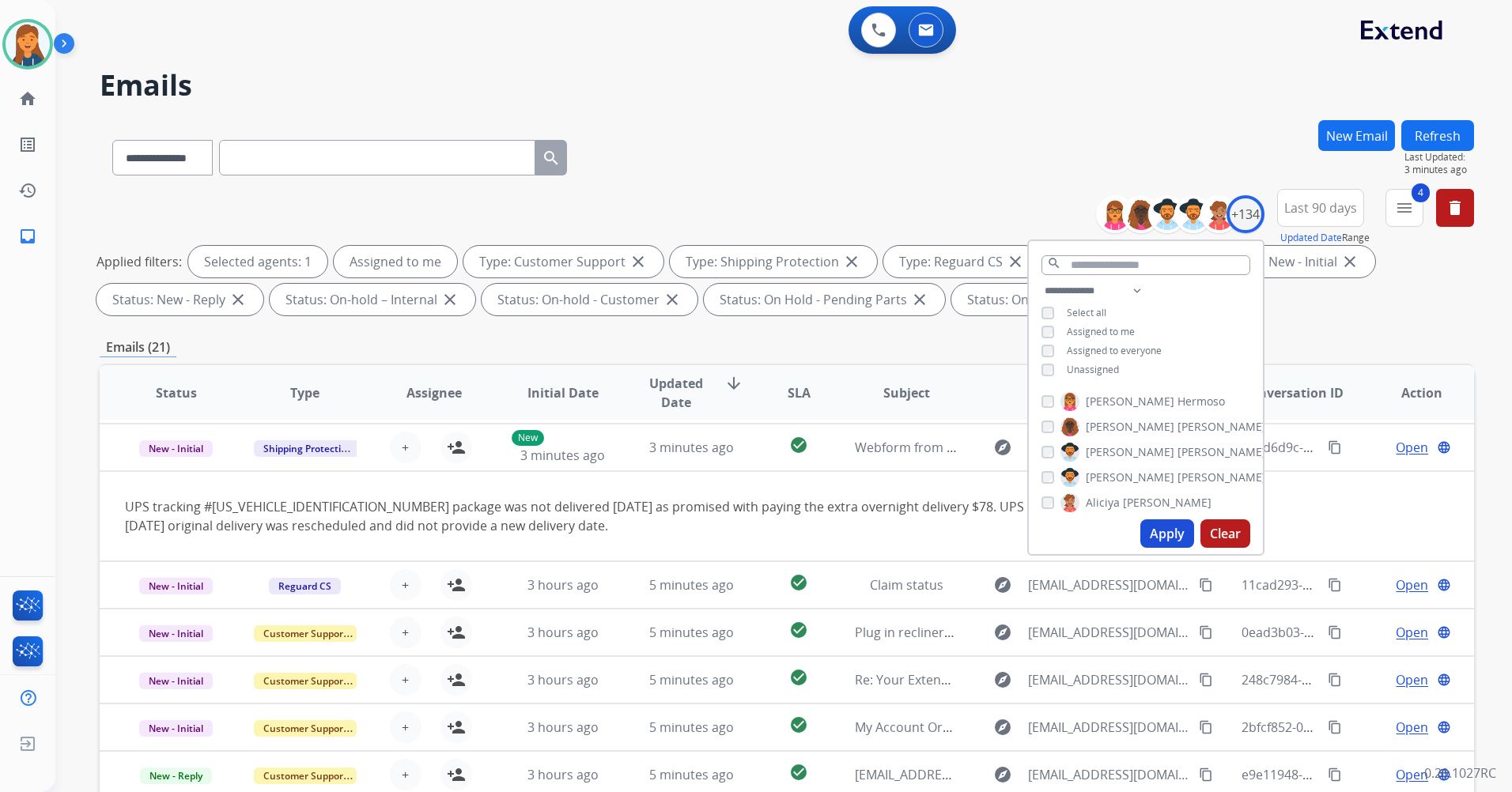
click at [1189, 529] on button "Apply" at bounding box center [1168, 533] width 54 height 29
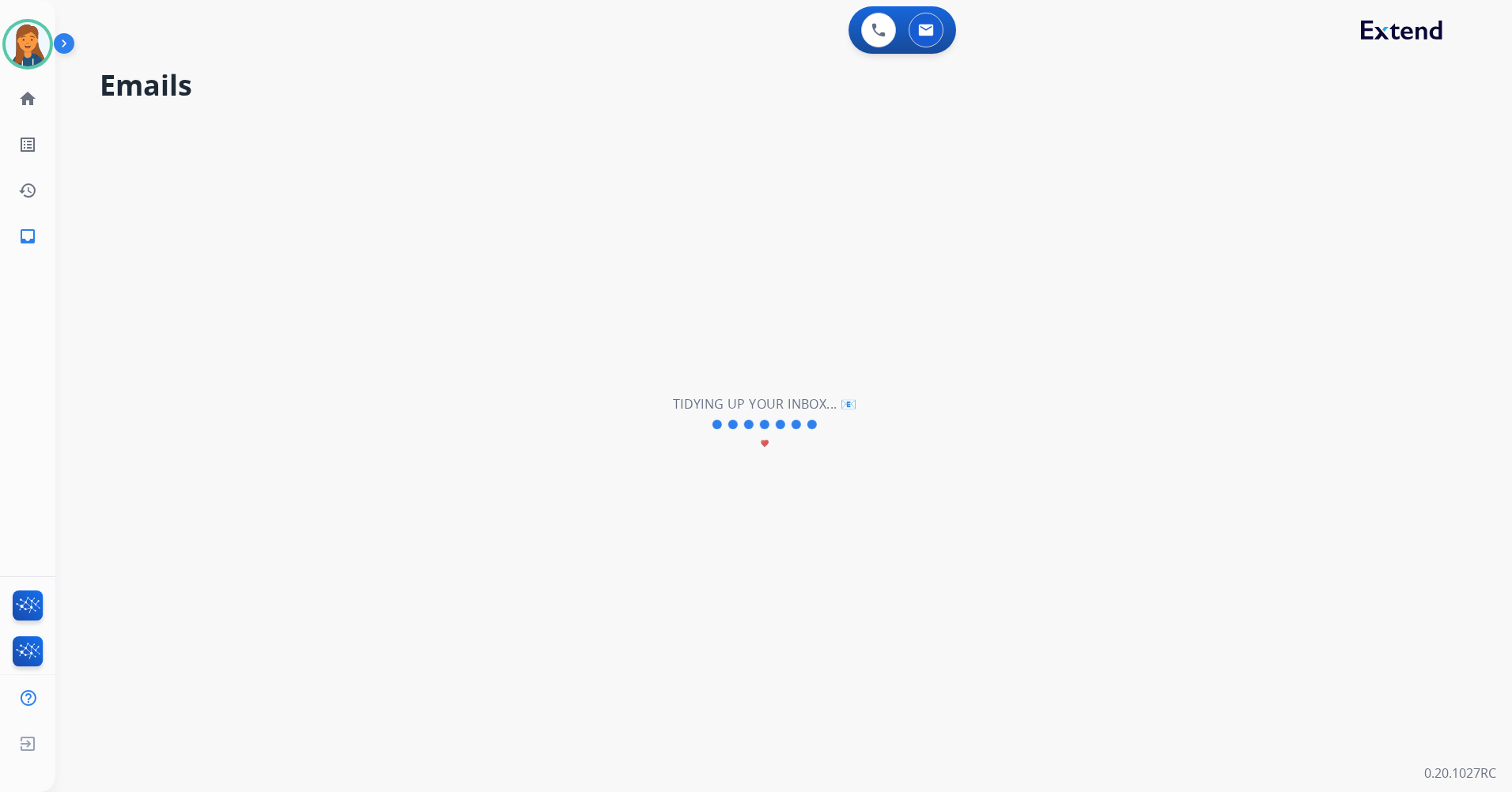
scroll to position [0, 0]
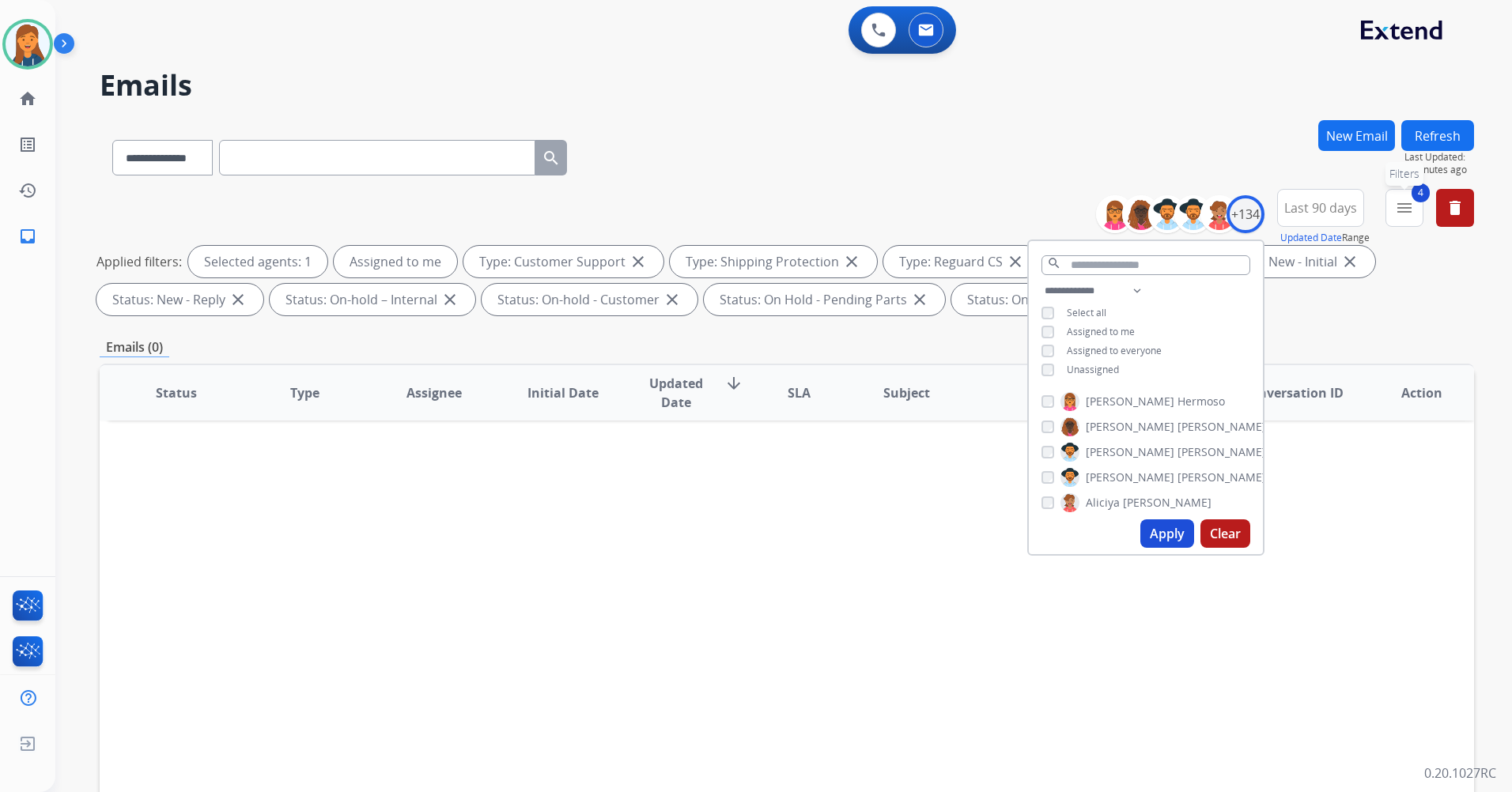
click at [1406, 202] on mat-icon "menu" at bounding box center [1405, 208] width 19 height 19
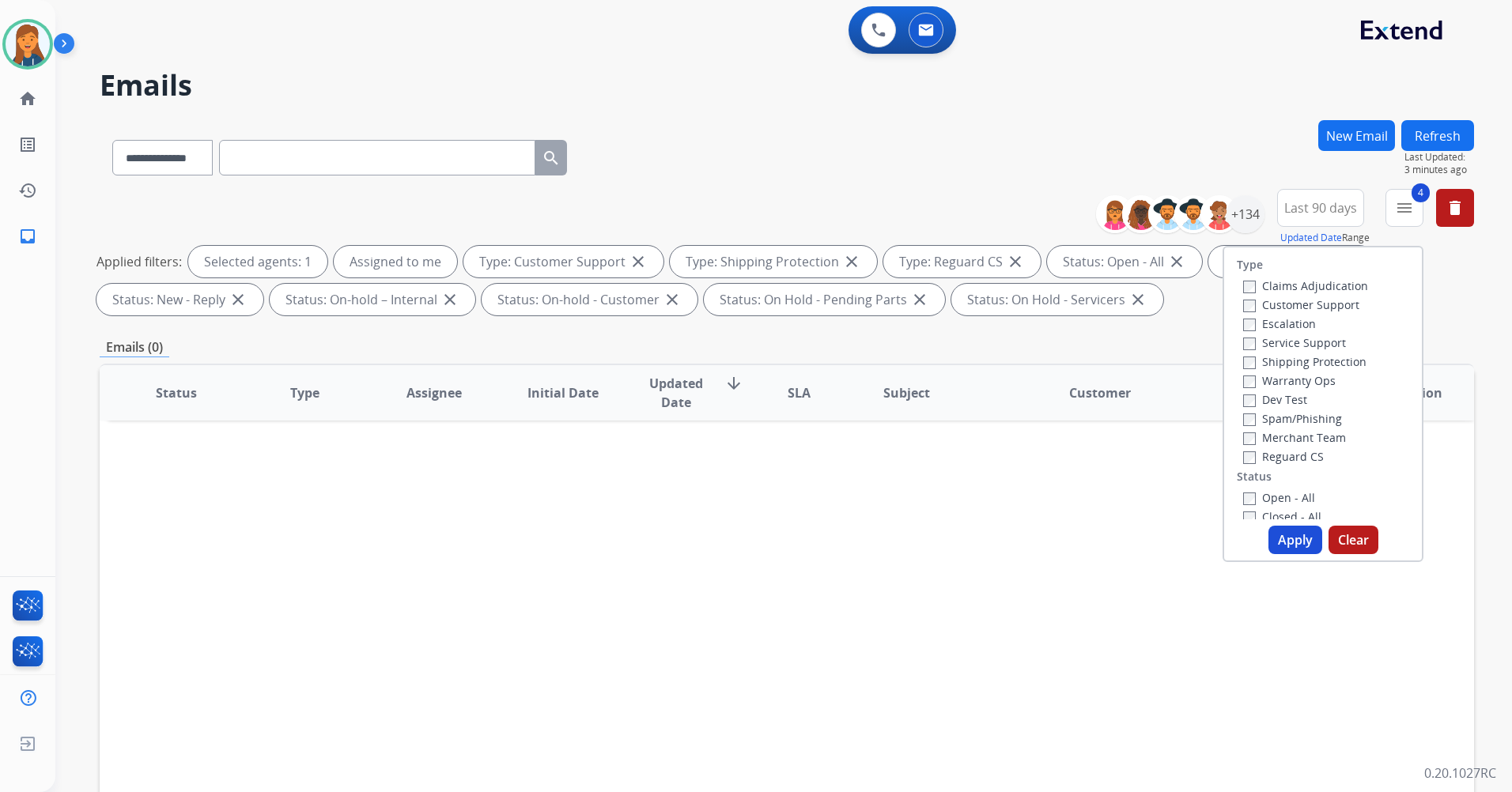
click at [1244, 507] on div "Closed - All" at bounding box center [1326, 516] width 166 height 19
click at [1288, 538] on button "Apply" at bounding box center [1296, 539] width 54 height 29
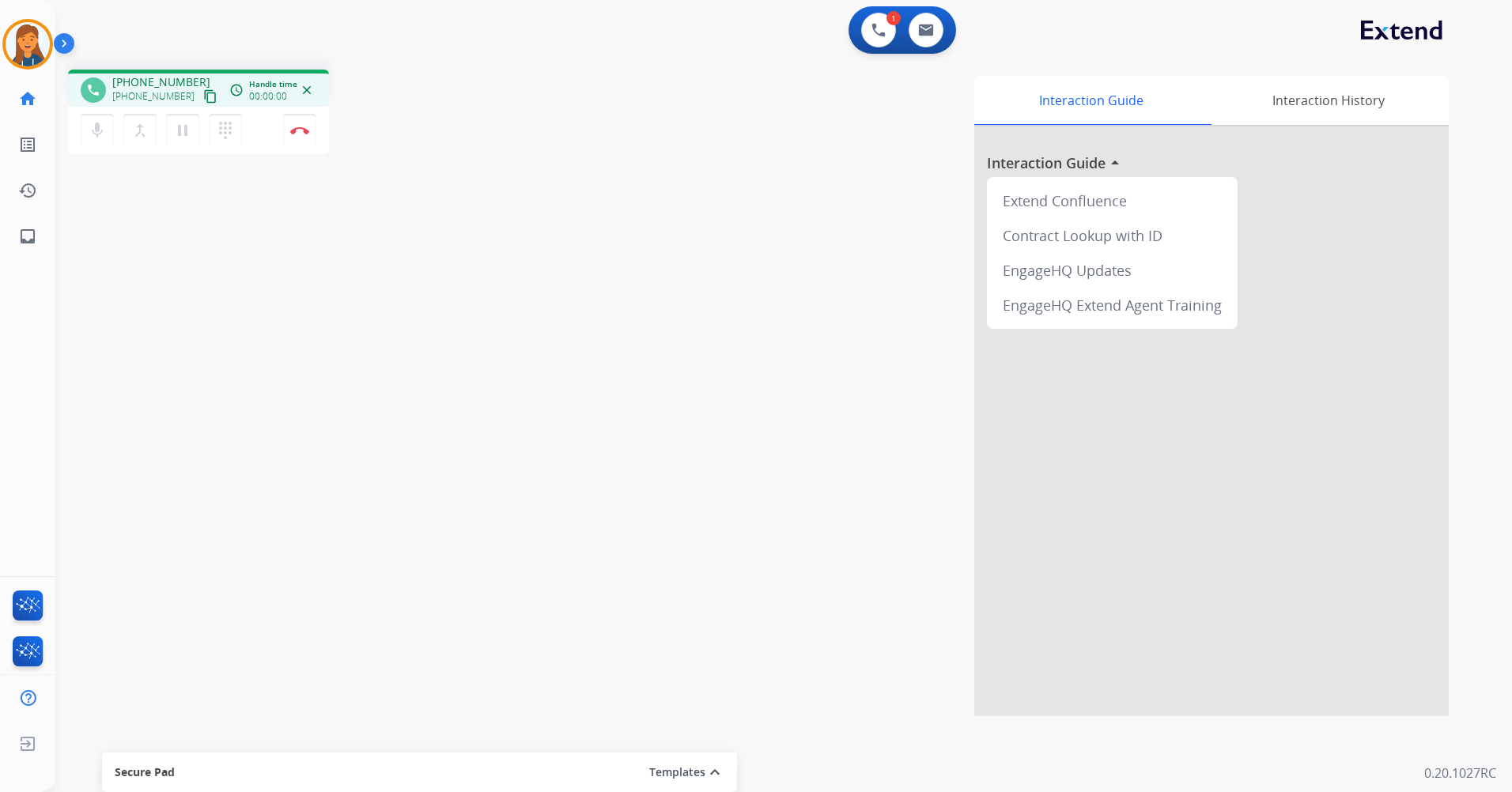
click at [203, 97] on mat-icon "content_copy" at bounding box center [210, 96] width 14 height 14
click at [295, 132] on img at bounding box center [300, 130] width 19 height 8
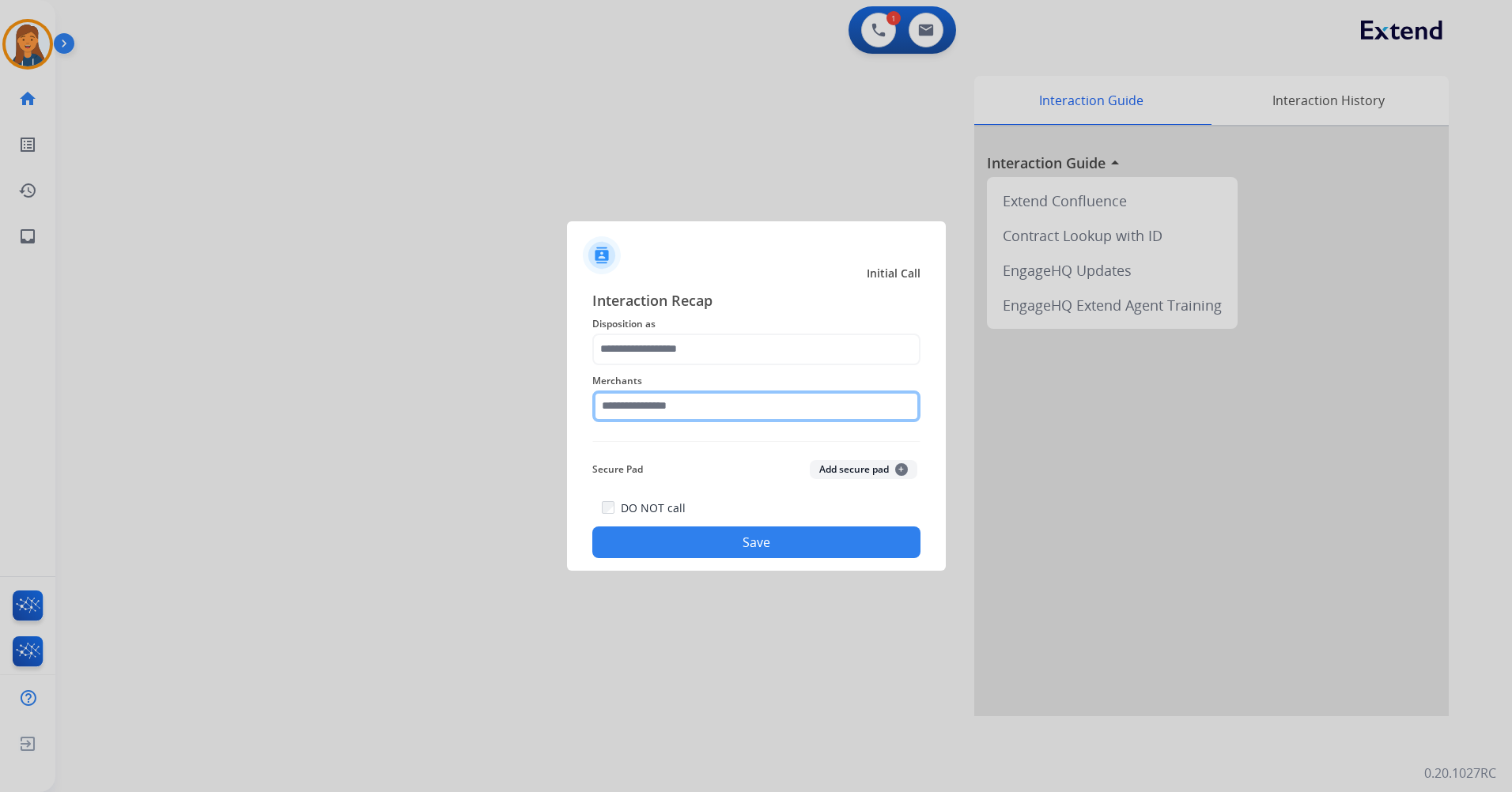
click at [696, 409] on input "text" at bounding box center [757, 406] width 328 height 31
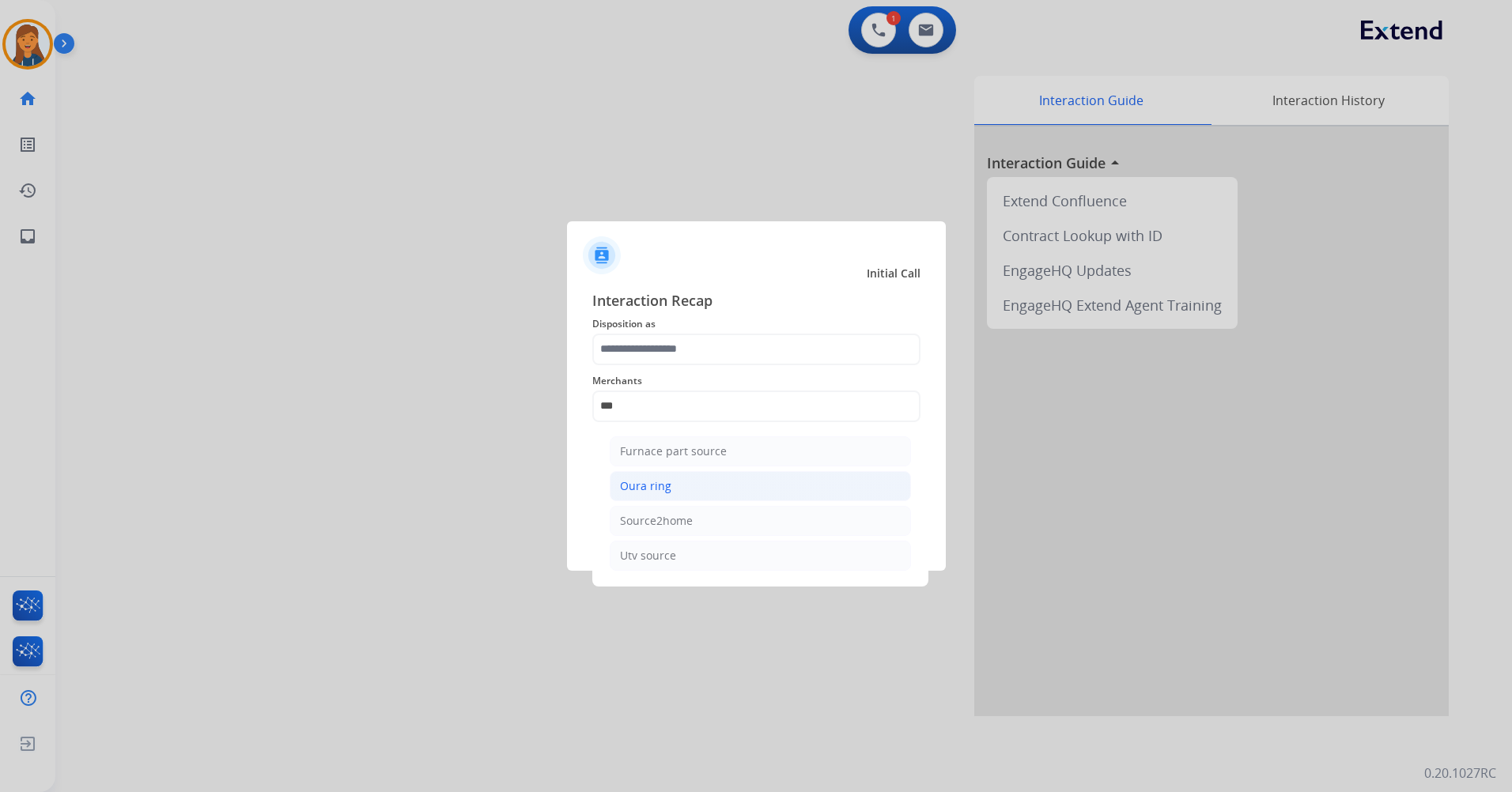
click at [703, 497] on li "Oura ring" at bounding box center [760, 486] width 302 height 30
type input "*********"
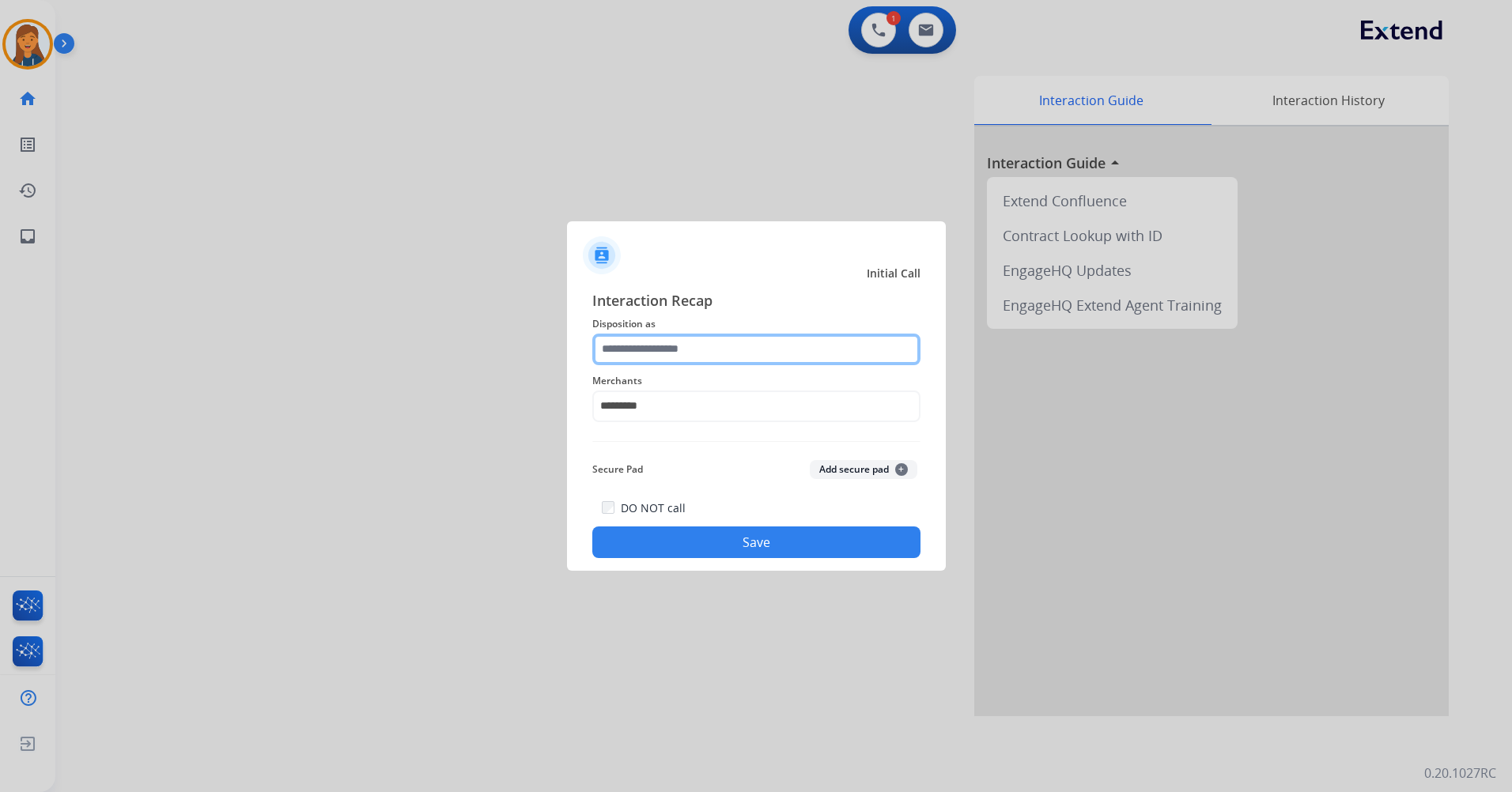
click at [699, 338] on input "text" at bounding box center [757, 349] width 328 height 31
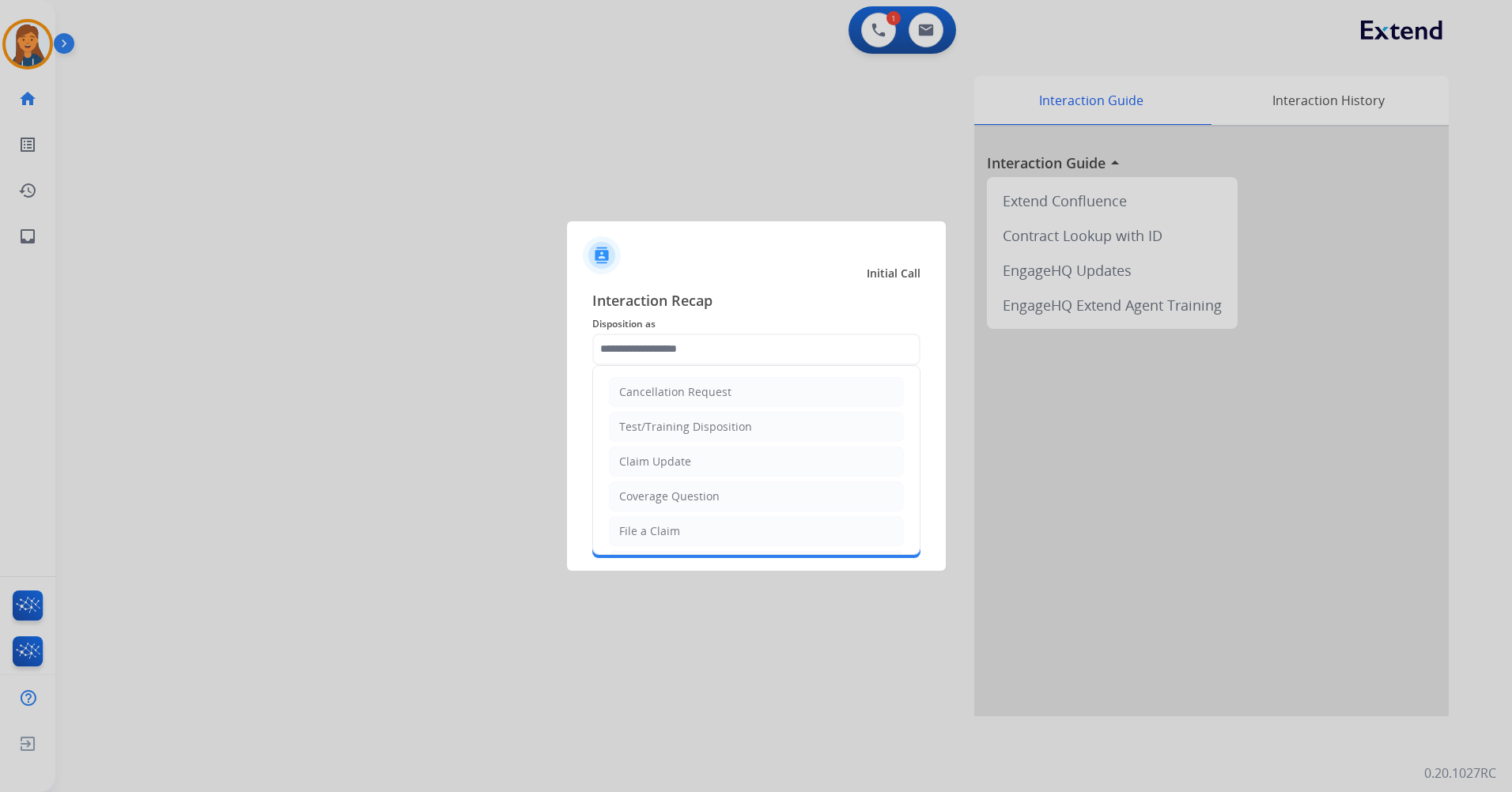
drag, startPoint x: 651, startPoint y: 531, endPoint x: 660, endPoint y: 517, distance: 16.6
click at [650, 531] on div "File a Claim" at bounding box center [650, 531] width 61 height 16
type input "**********"
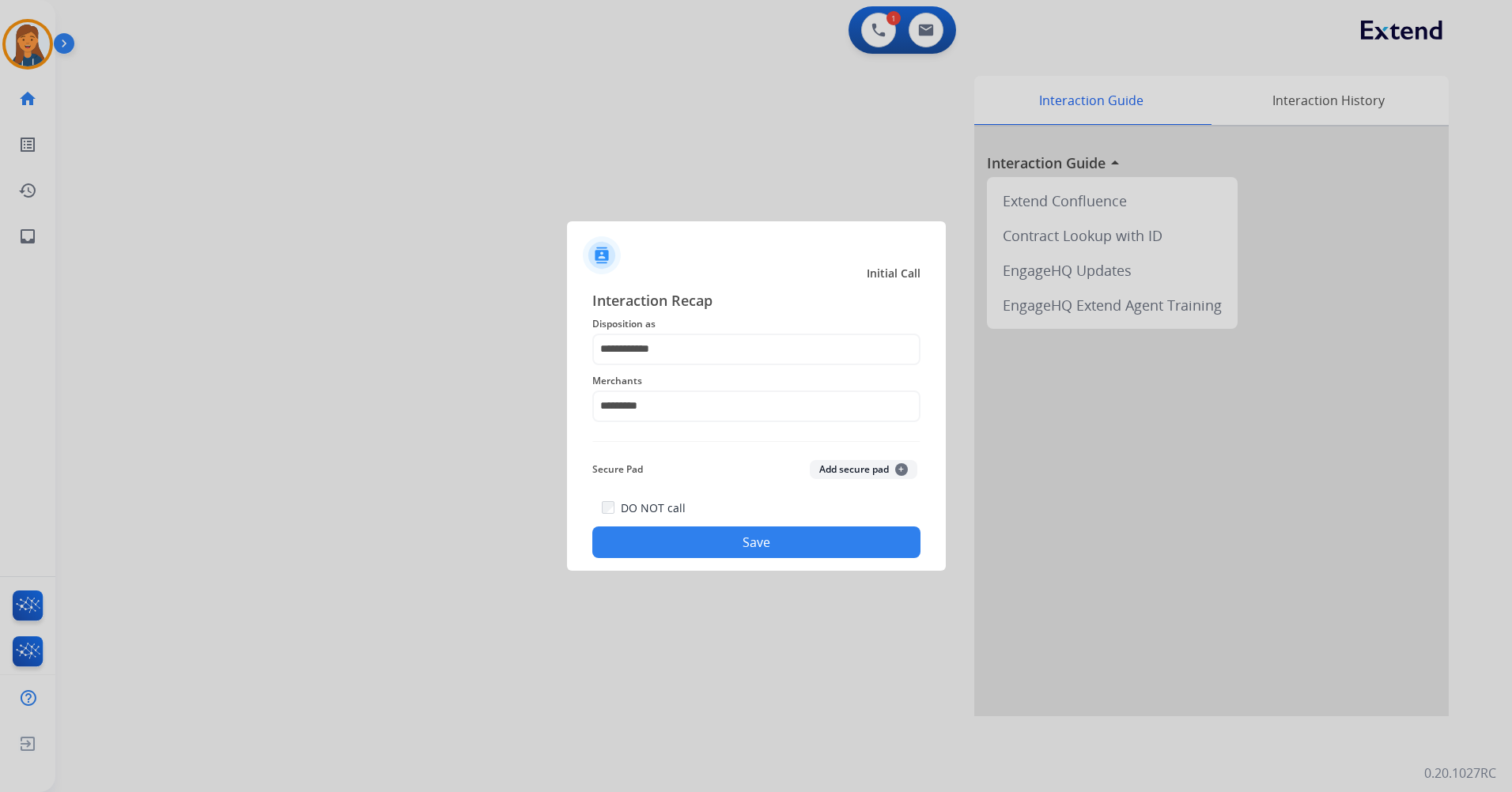
click at [703, 539] on button "Save" at bounding box center [757, 542] width 328 height 31
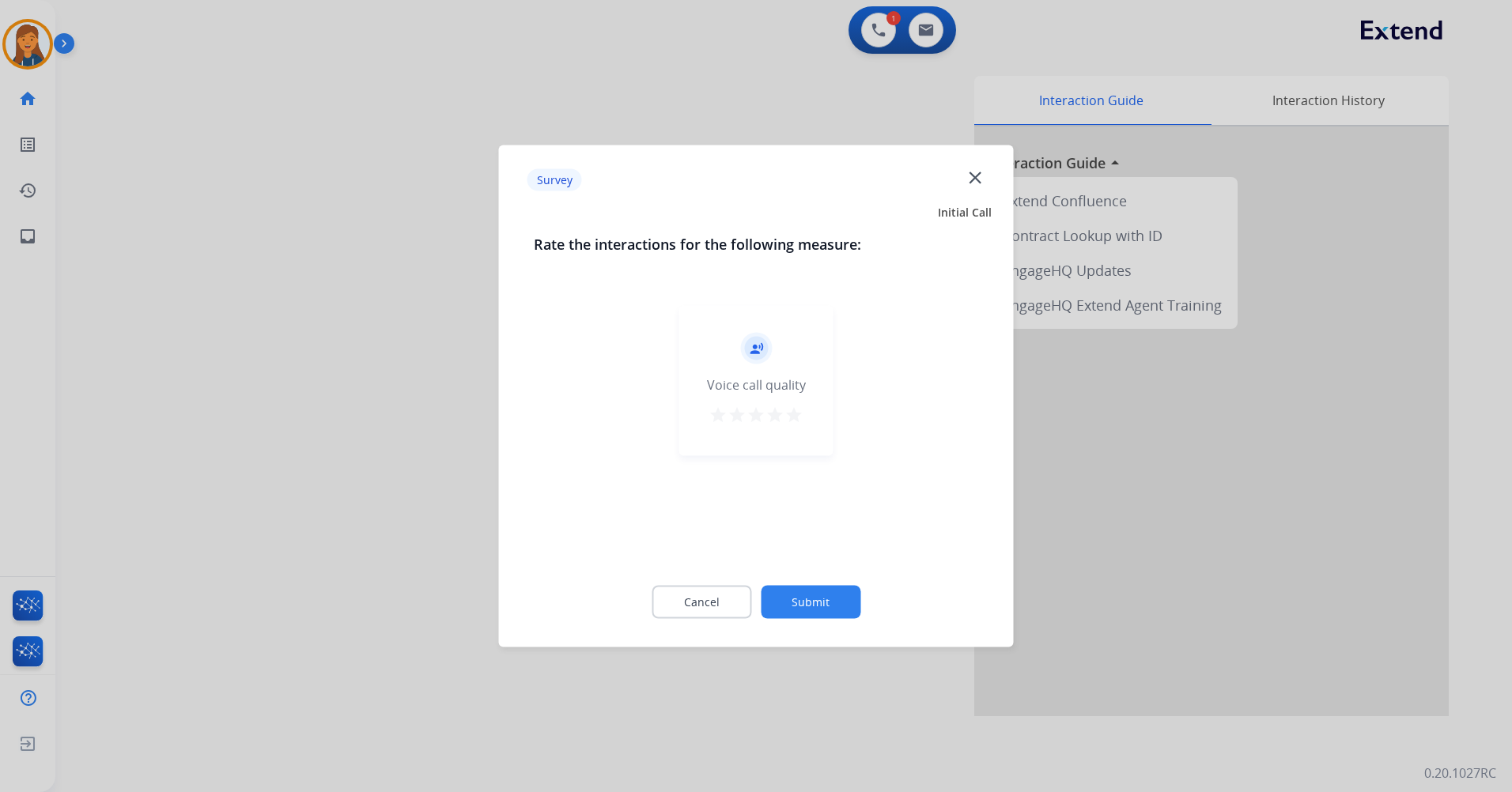
click at [789, 419] on mat-icon "star" at bounding box center [794, 415] width 19 height 19
drag, startPoint x: 796, startPoint y: 554, endPoint x: 792, endPoint y: 573, distance: 19.4
click at [792, 573] on div "Rate the interactions for the following measure: record_voice_over Voice call q…" at bounding box center [756, 436] width 496 height 405
drag, startPoint x: 792, startPoint y: 573, endPoint x: 795, endPoint y: 604, distance: 31.1
click at [795, 604] on button "Submit" at bounding box center [811, 602] width 100 height 33
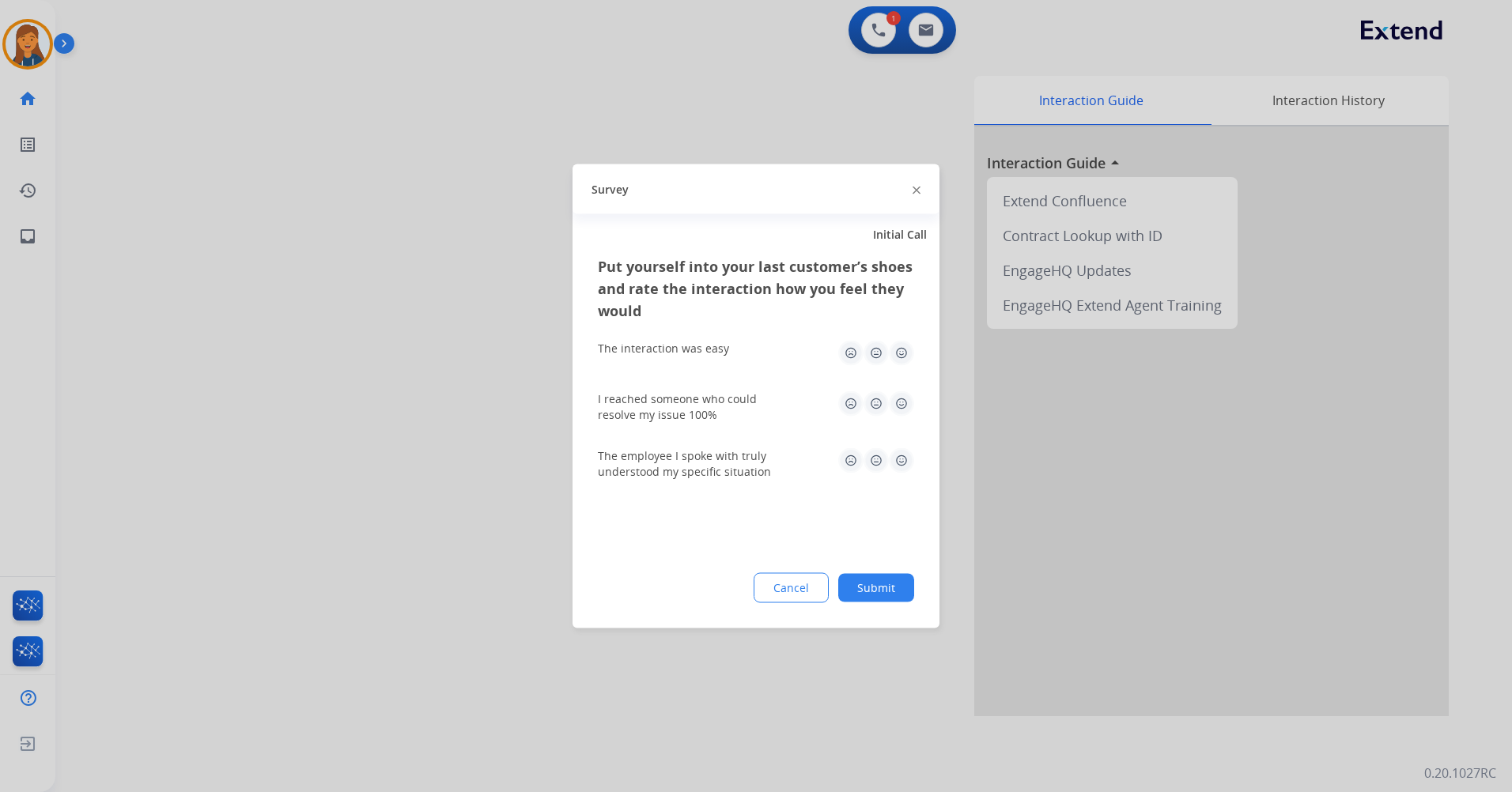
click at [887, 348] on img at bounding box center [876, 353] width 25 height 25
click at [898, 401] on img at bounding box center [901, 404] width 25 height 25
click at [900, 360] on img at bounding box center [901, 353] width 25 height 25
drag, startPoint x: 902, startPoint y: 454, endPoint x: 896, endPoint y: 492, distance: 38.5
click at [901, 455] on img at bounding box center [901, 460] width 25 height 25
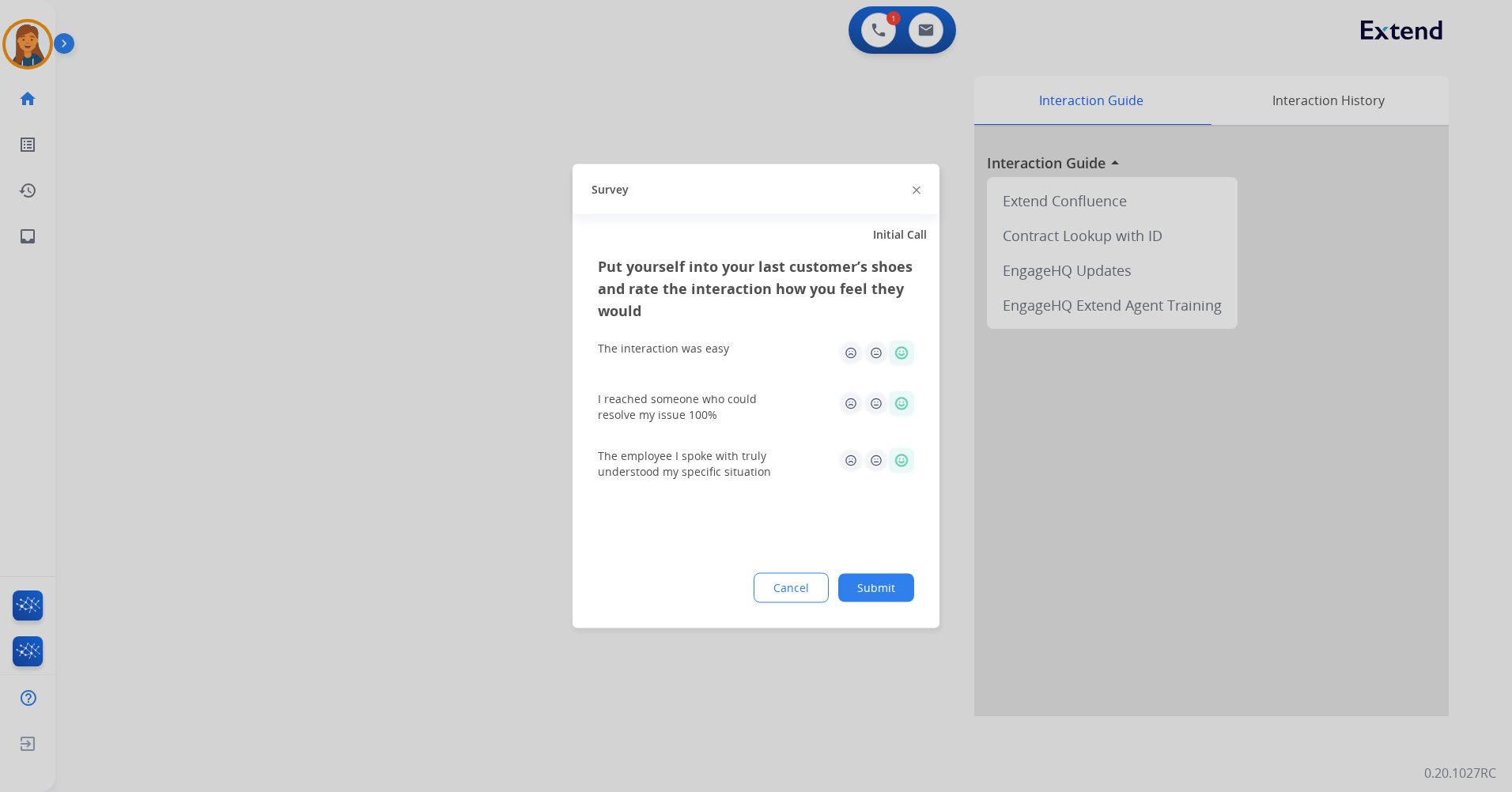
click at [867, 617] on div "Put yourself into your last customer’s shoes and rate the interaction how you f…" at bounding box center [756, 442] width 367 height 373
drag, startPoint x: 867, startPoint y: 617, endPoint x: 866, endPoint y: 596, distance: 21.0
click at [866, 596] on button "Submit" at bounding box center [876, 588] width 76 height 29
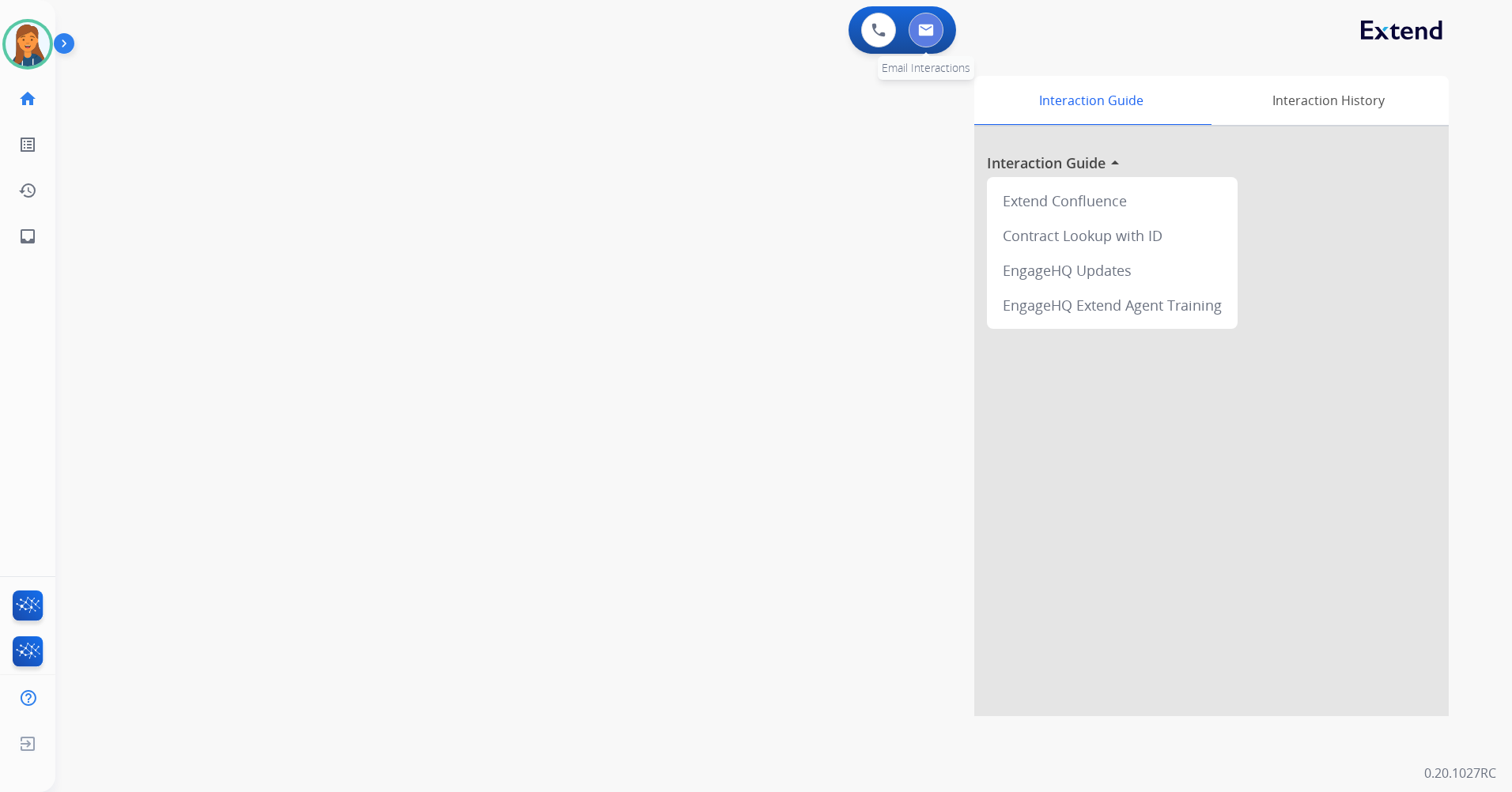
click at [924, 31] on img at bounding box center [926, 30] width 16 height 13
select select "**********"
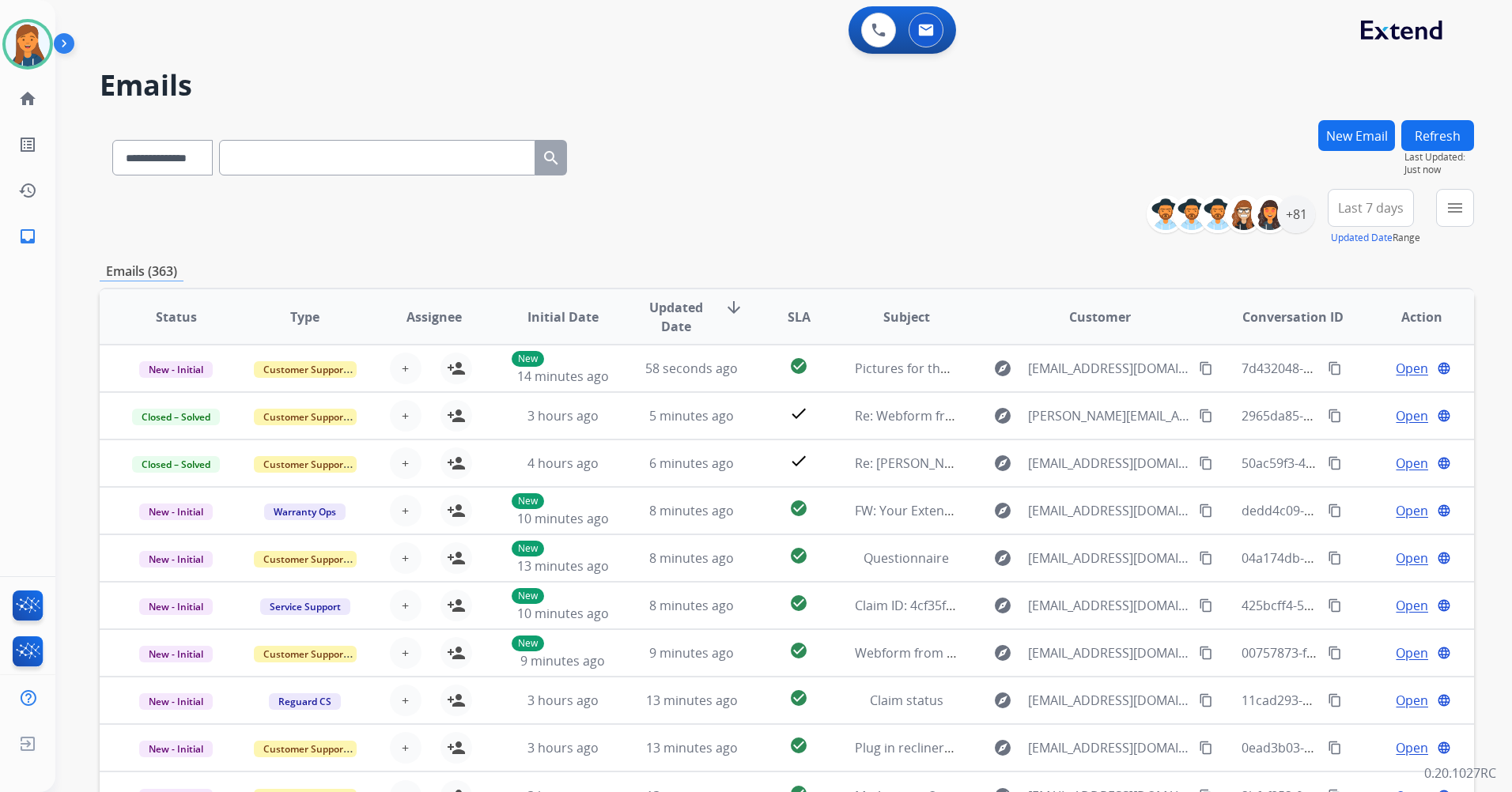
click at [1362, 208] on span "Last 7 days" at bounding box center [1371, 208] width 66 height 6
click at [1356, 211] on span "Last 7 days" at bounding box center [1371, 208] width 66 height 6
click at [1341, 397] on div "Last 90 days" at bounding box center [1366, 399] width 87 height 23
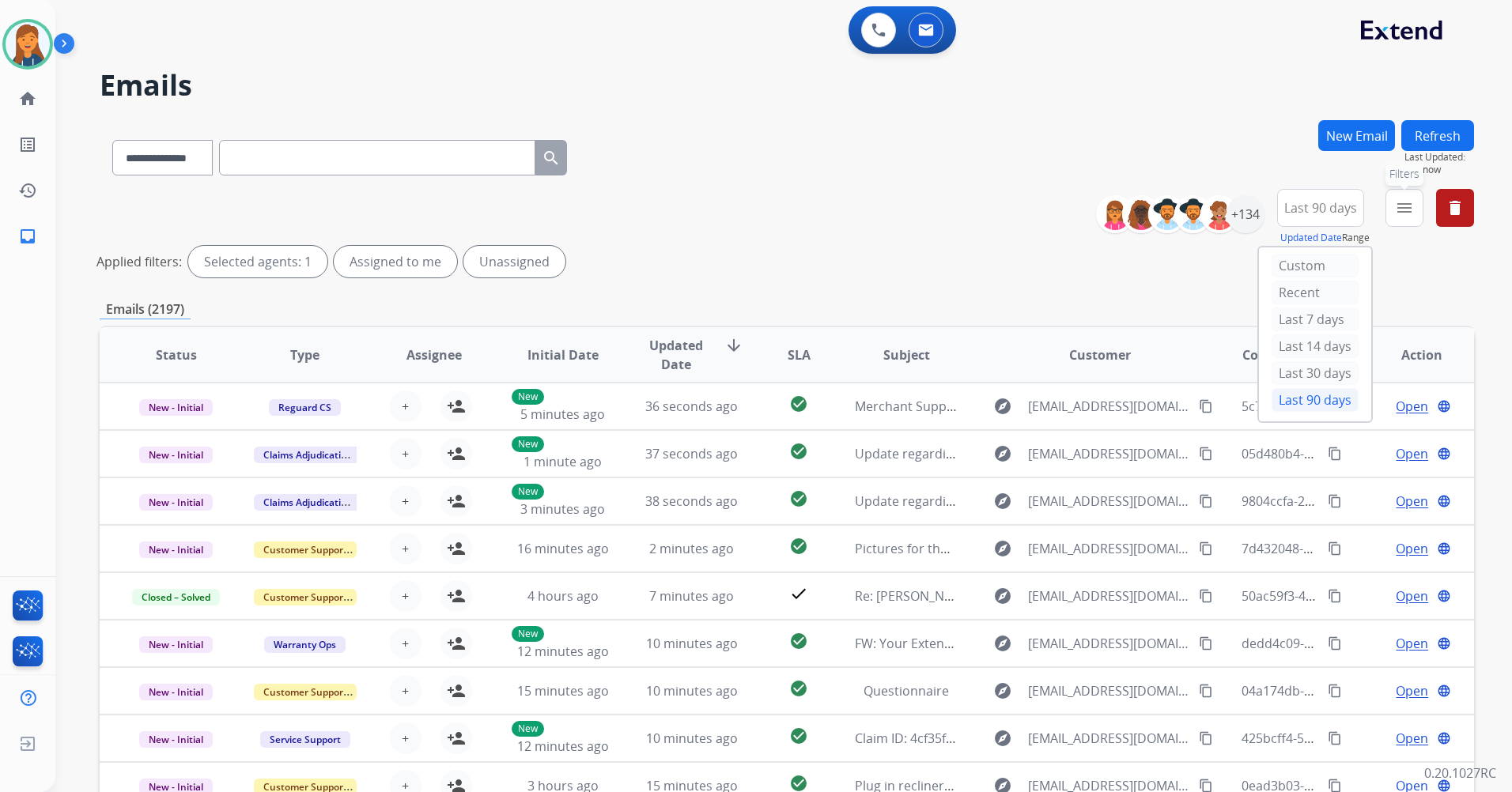
click at [1396, 207] on mat-icon "menu" at bounding box center [1405, 208] width 19 height 19
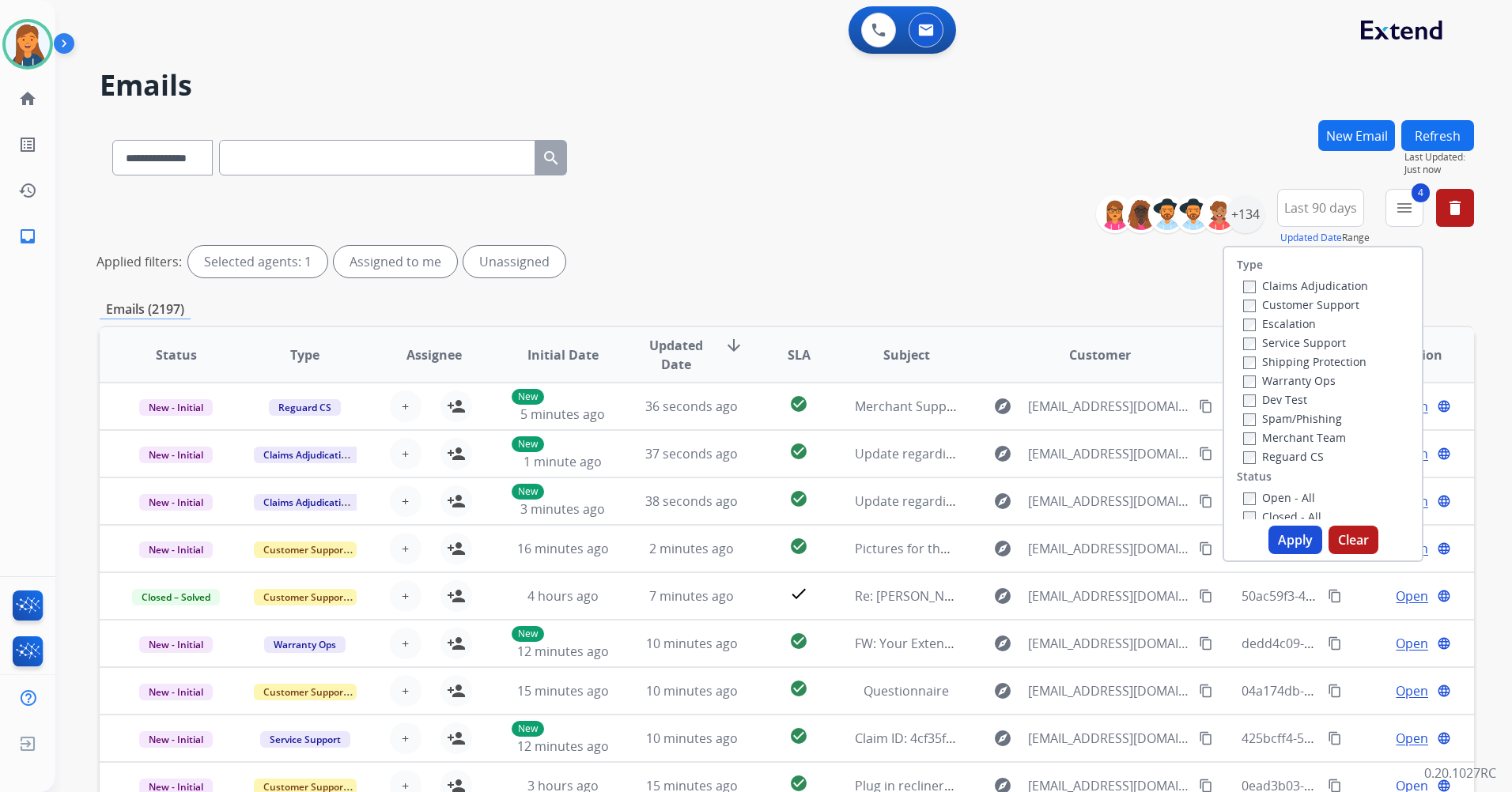
click at [1289, 533] on button "Apply" at bounding box center [1296, 539] width 54 height 29
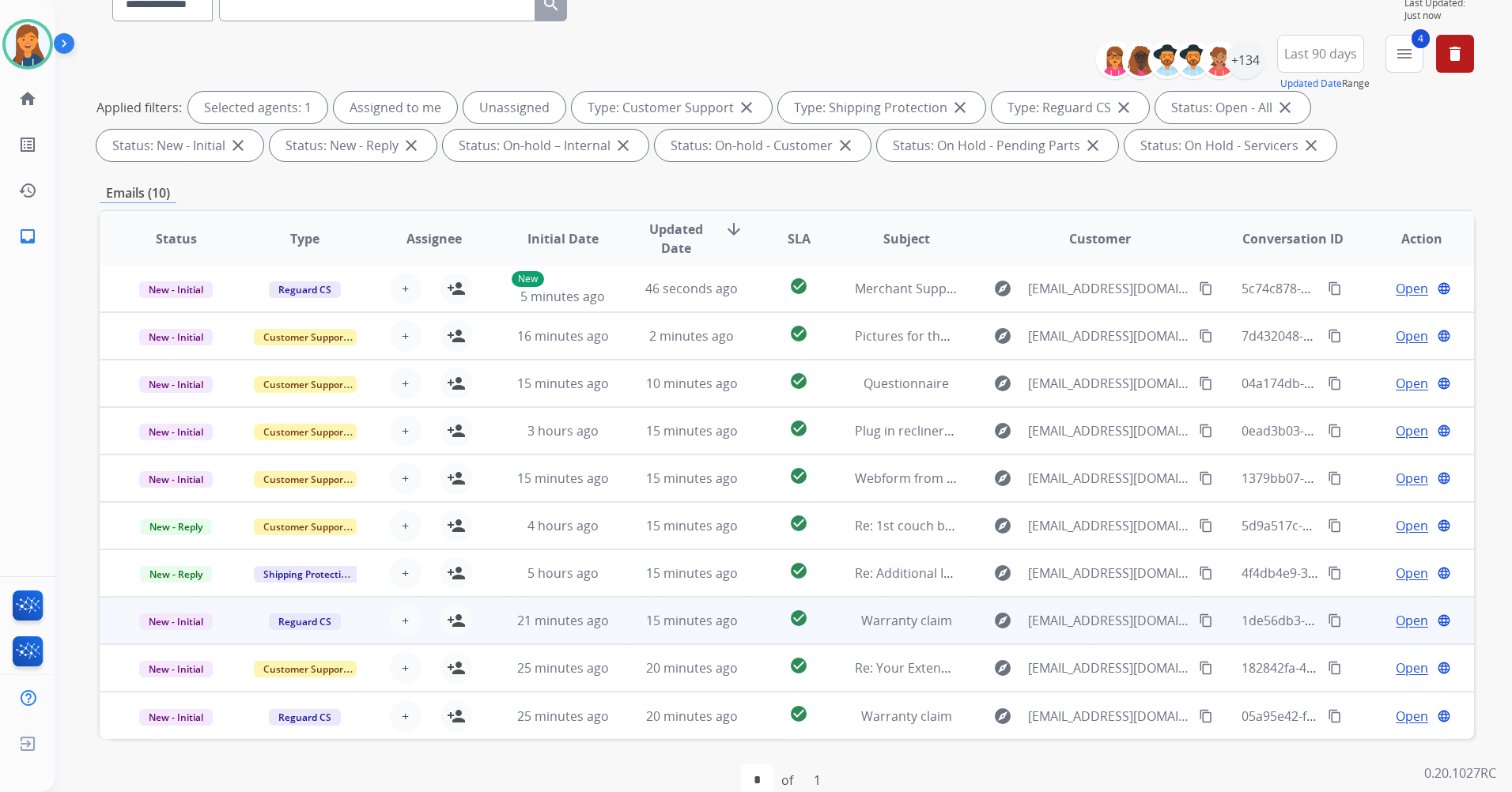
scroll to position [183, 0]
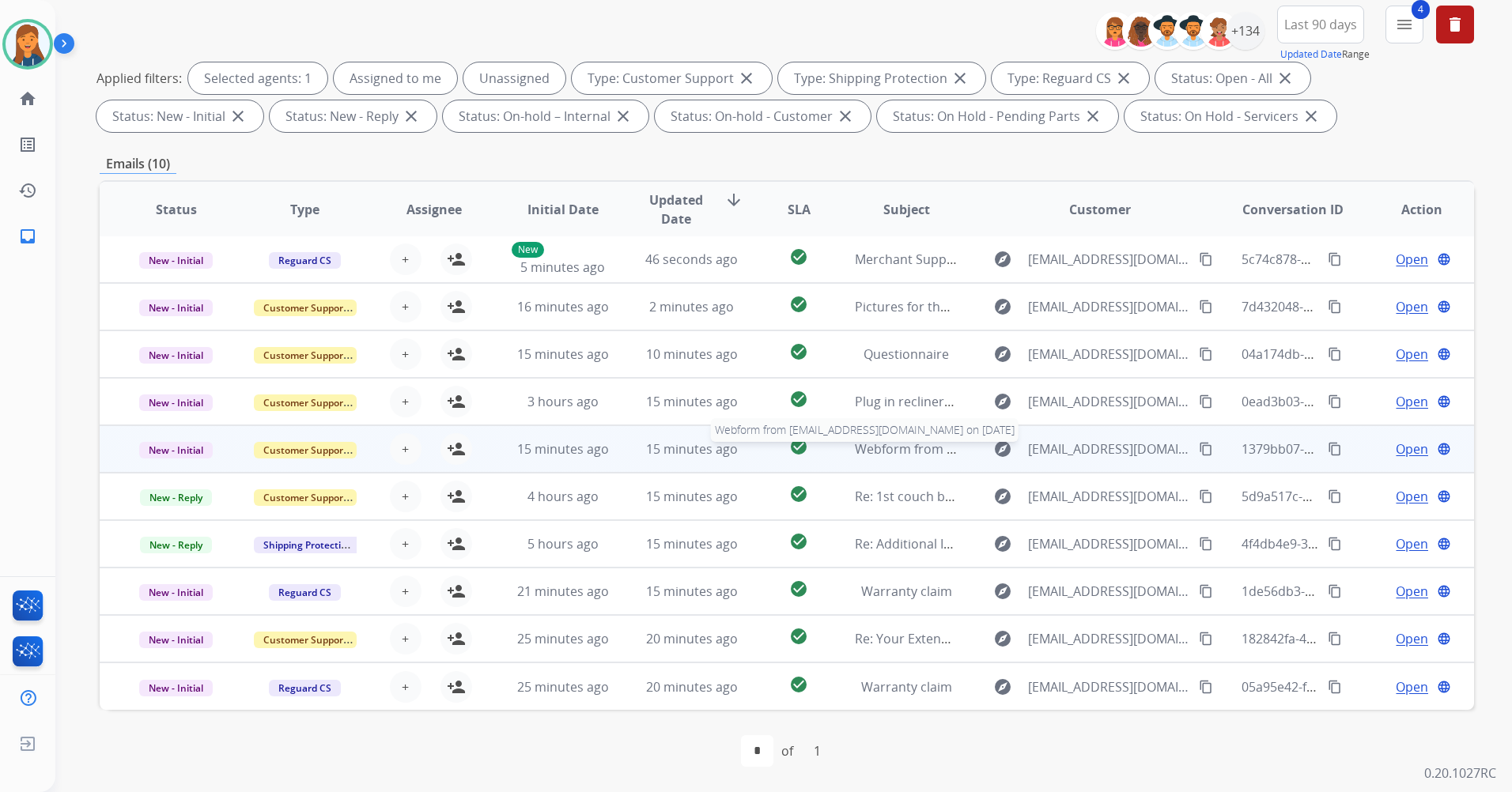
click at [876, 447] on span "Webform from dexterj9@aol.com on 09/09/2025" at bounding box center [1034, 449] width 358 height 17
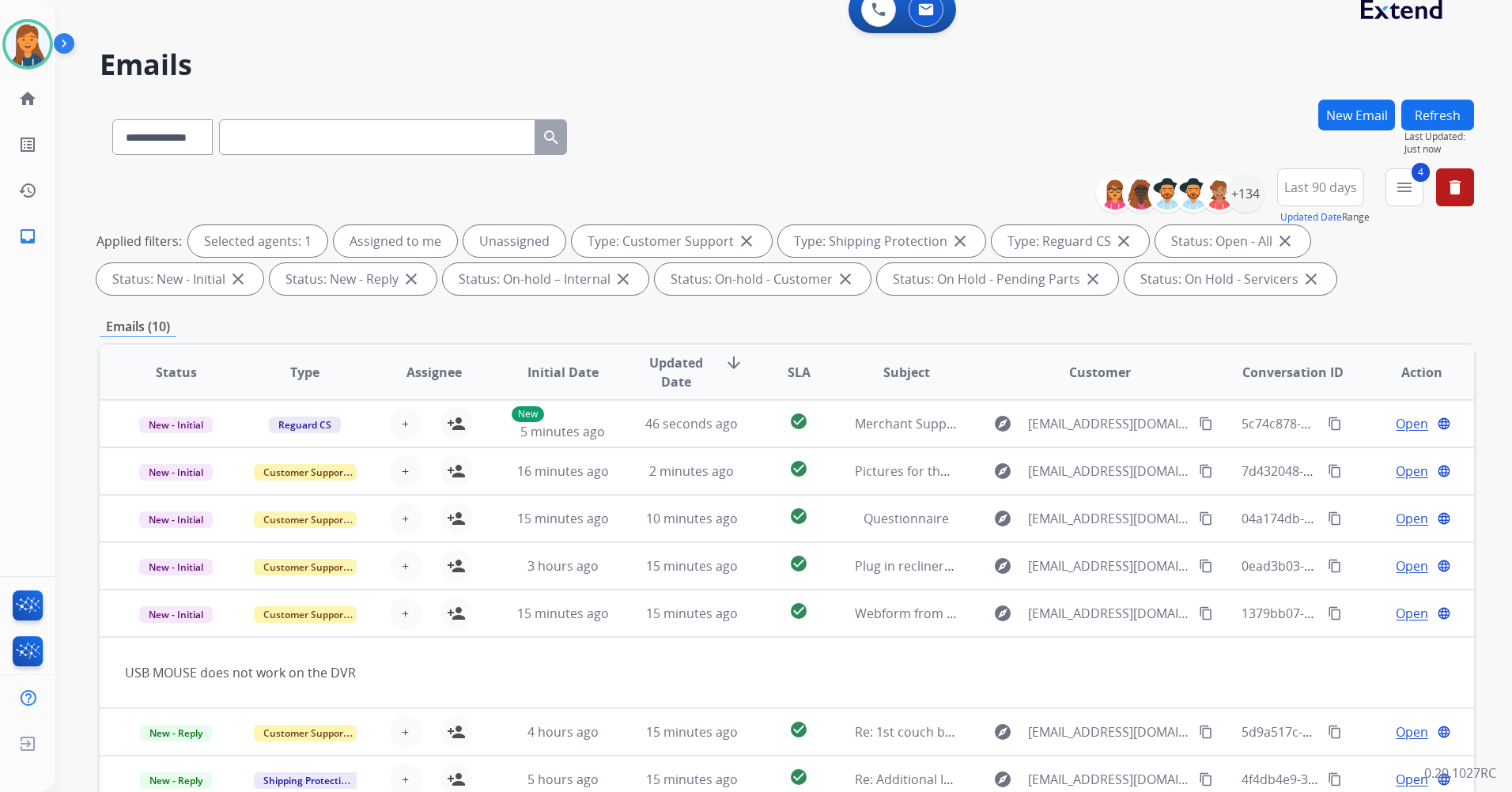
scroll to position [0, 0]
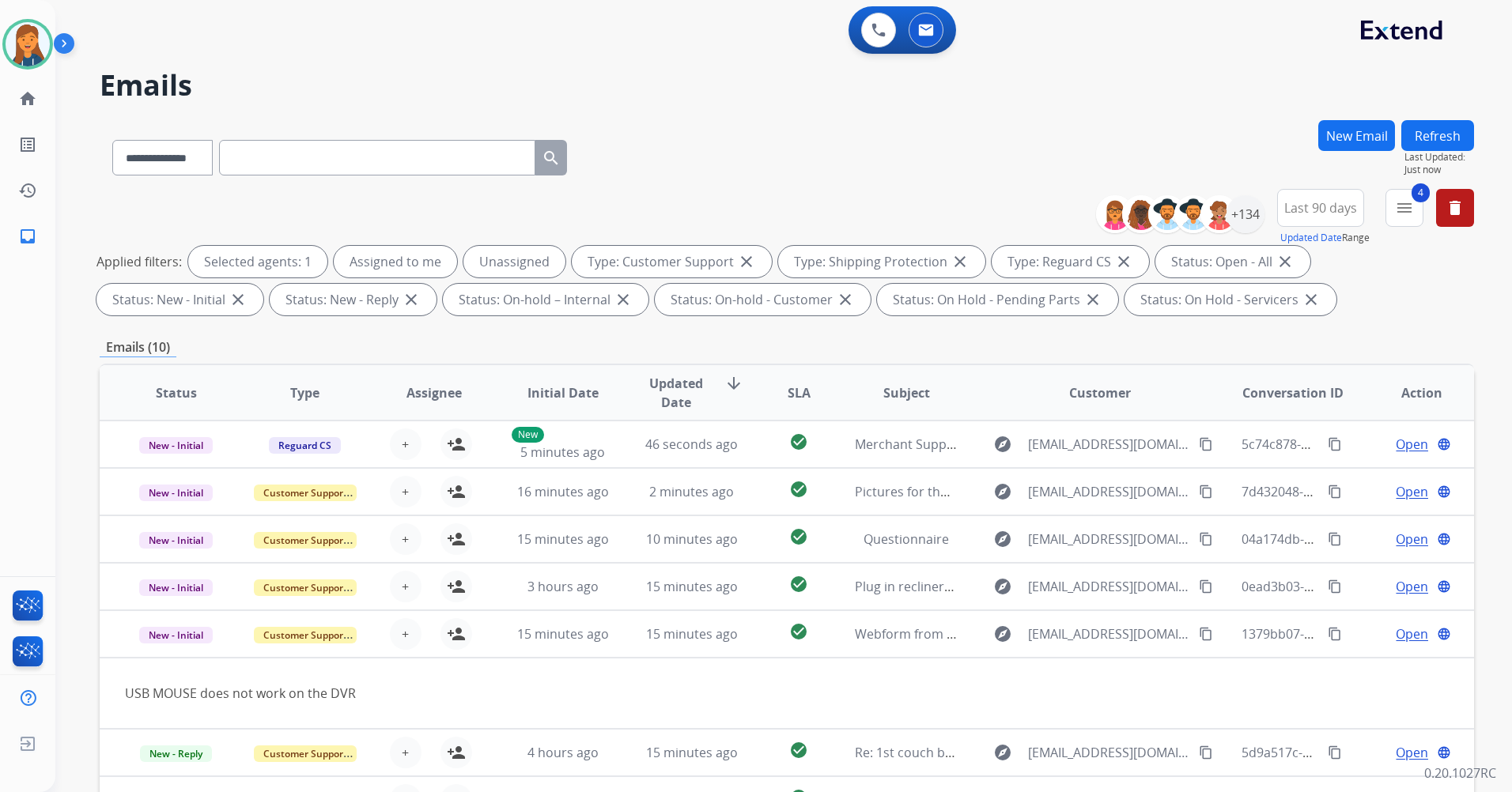
click at [1435, 122] on button "Refresh" at bounding box center [1438, 135] width 73 height 30
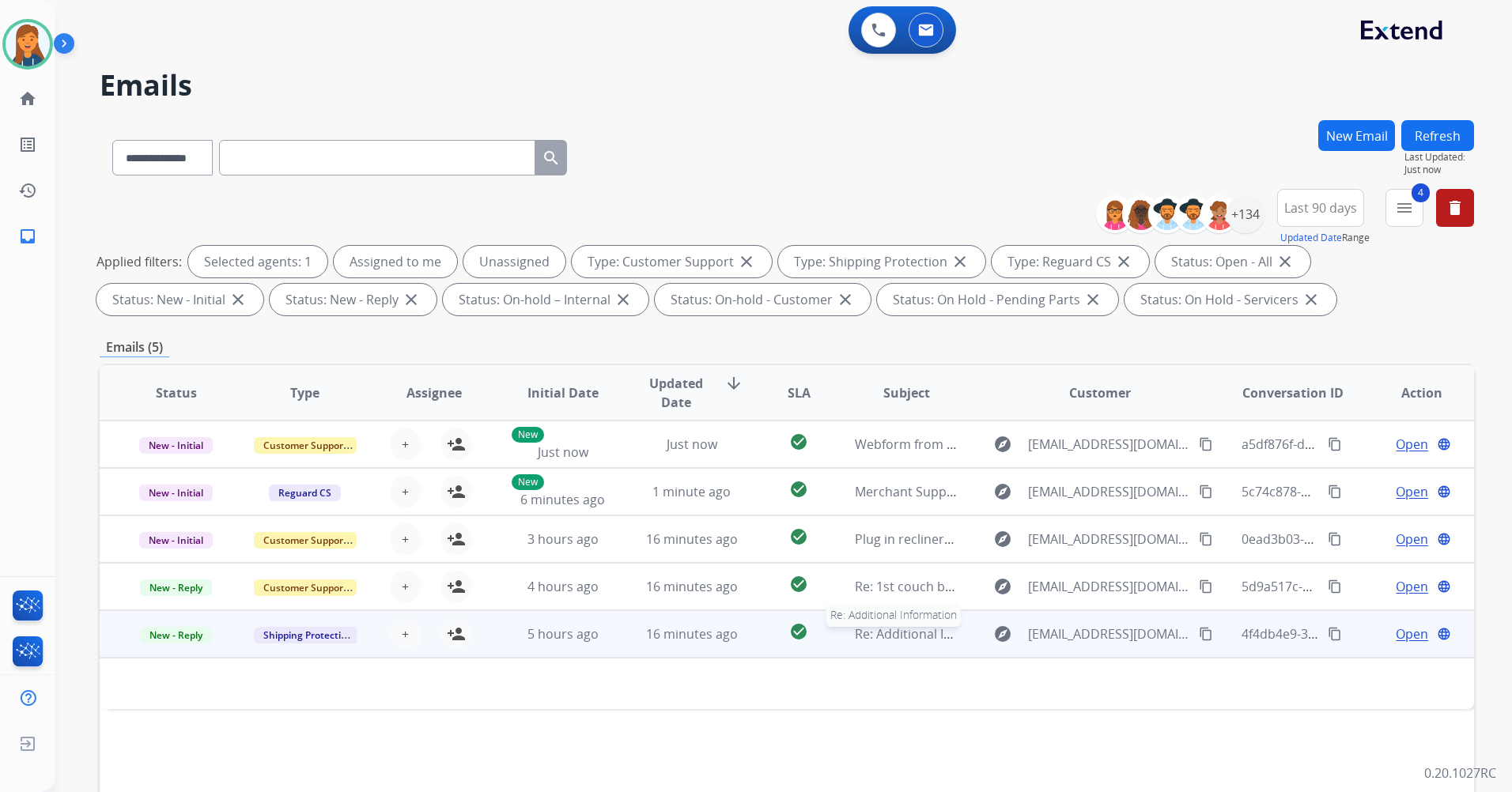
click at [903, 634] on span "Re: Additional Information" at bounding box center [933, 634] width 156 height 17
click at [903, 634] on span "Re: Additional Information" at bounding box center [933, 635] width 156 height 17
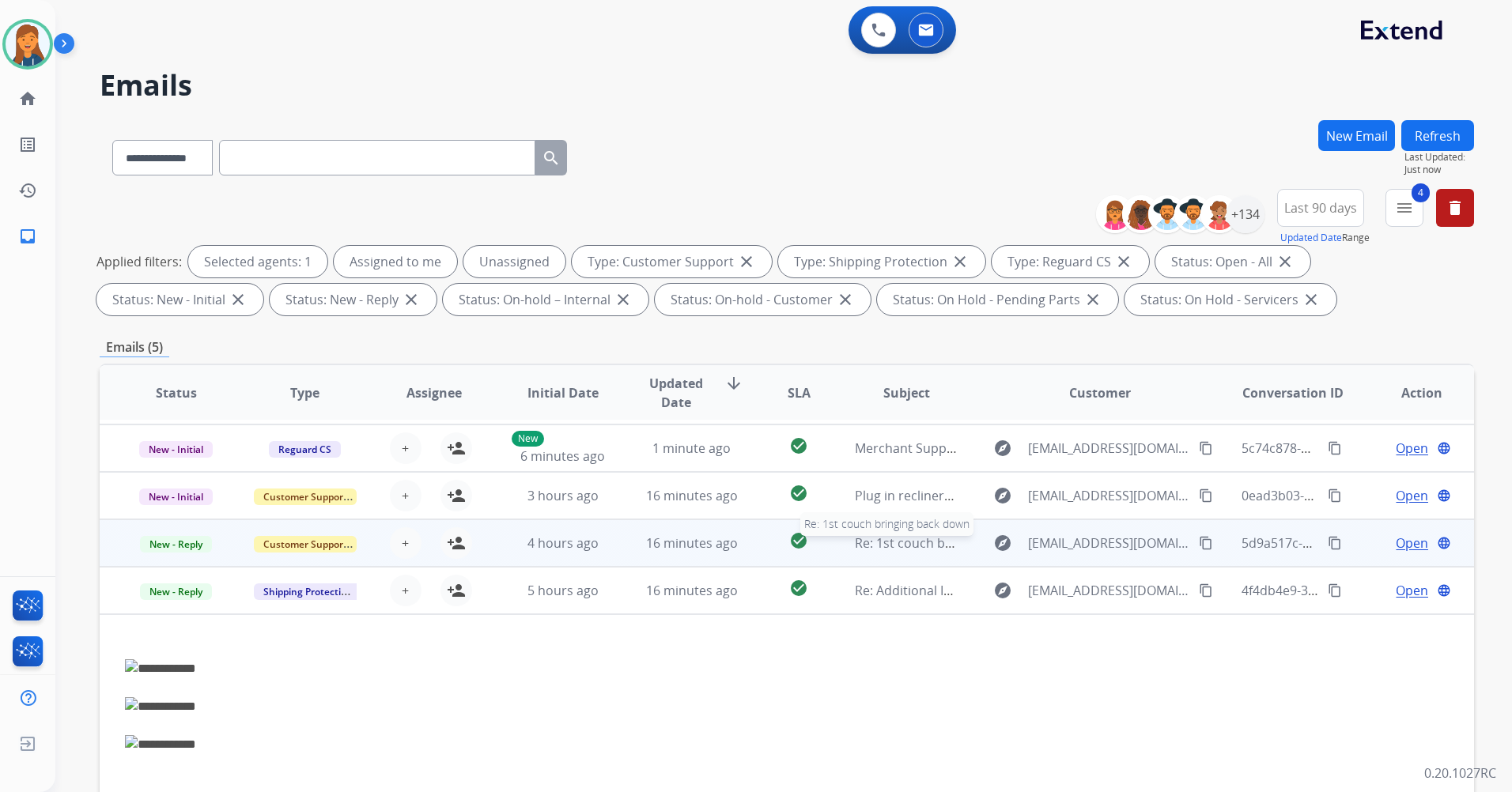
click at [894, 538] on span "Re: 1st couch bringing back down" at bounding box center [954, 543] width 199 height 17
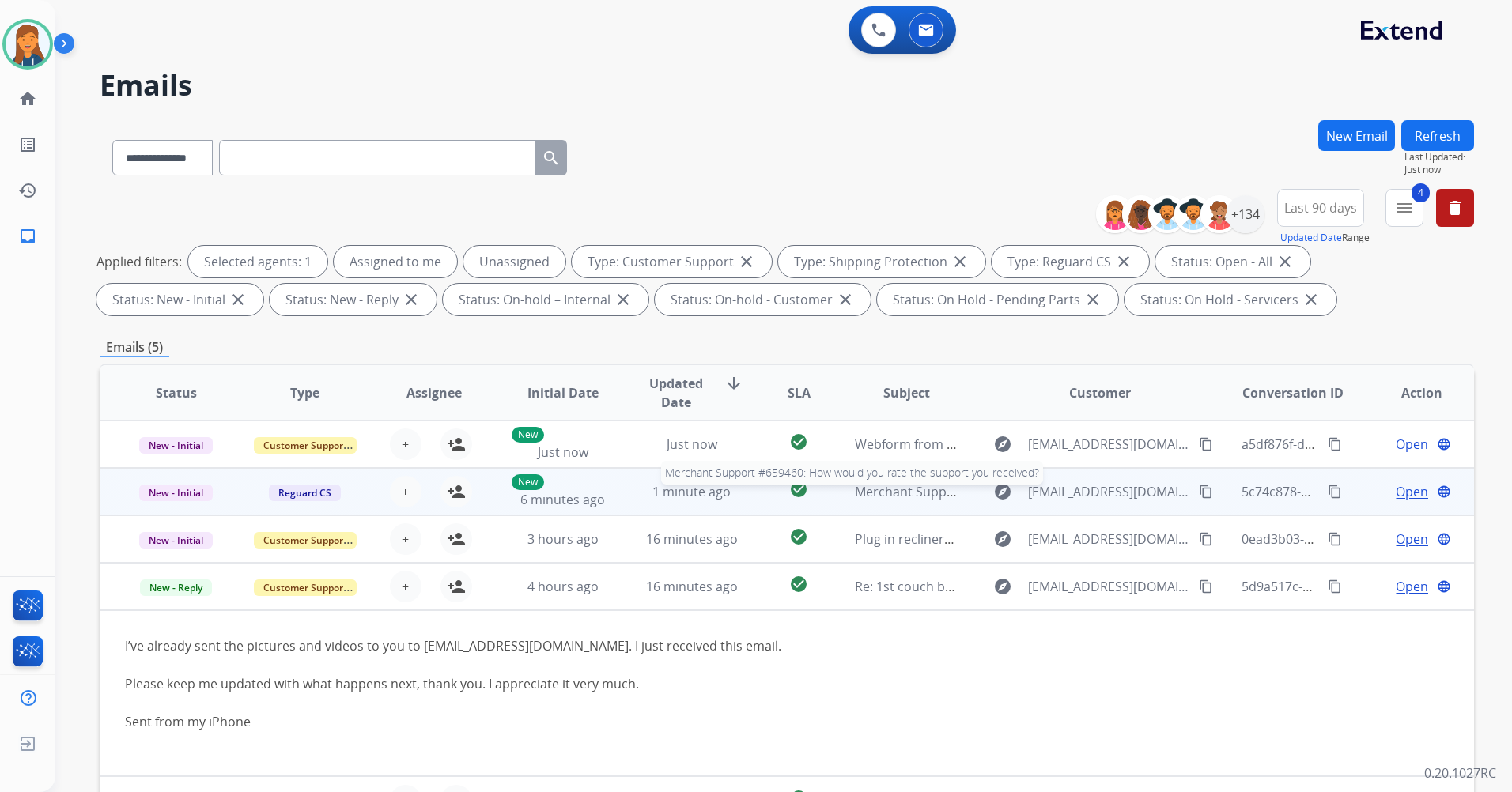
click at [894, 492] on span "Merchant Support #659460: How would you rate the support you received?" at bounding box center [1079, 492] width 448 height 17
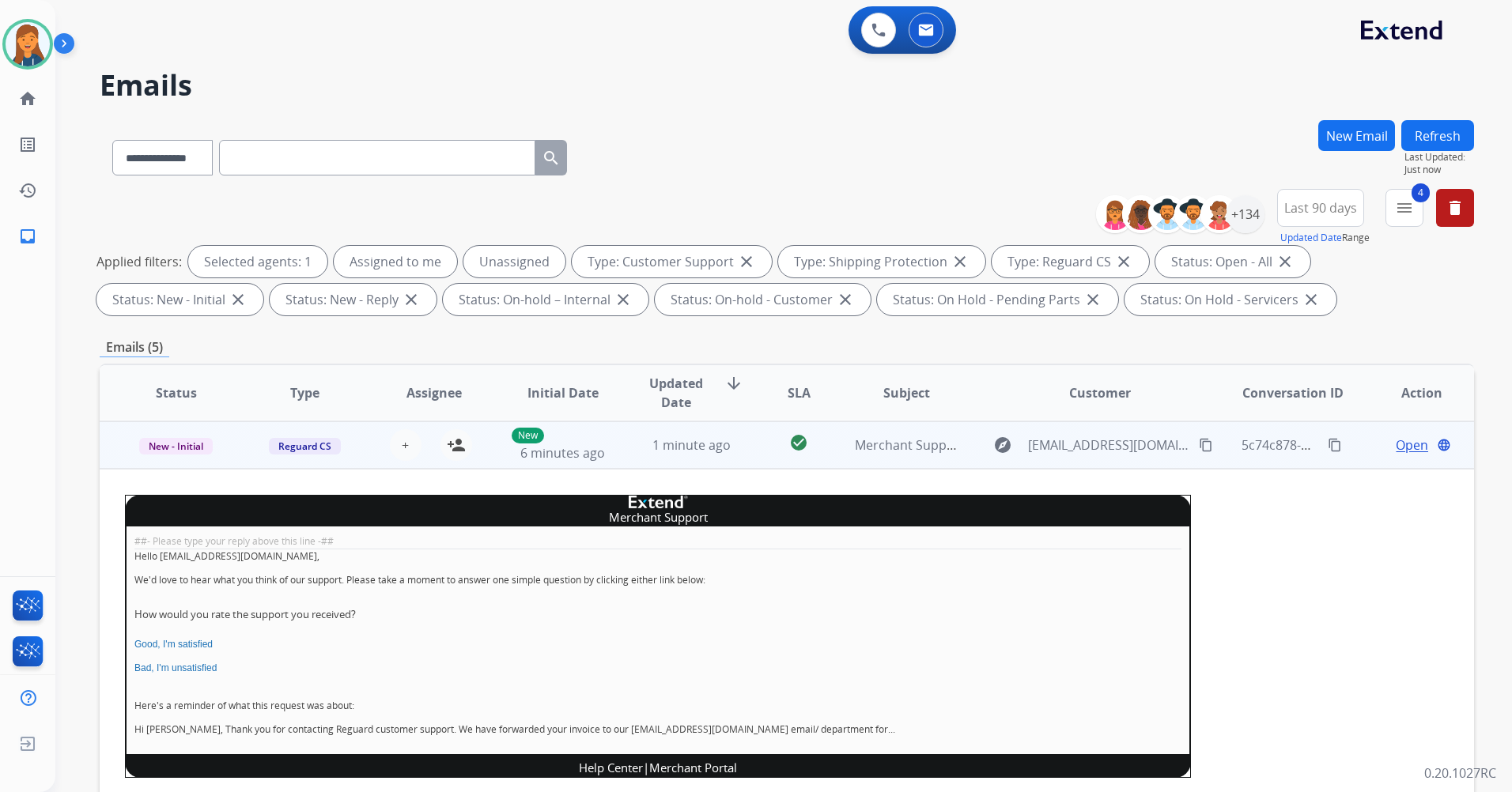
scroll to position [48, 0]
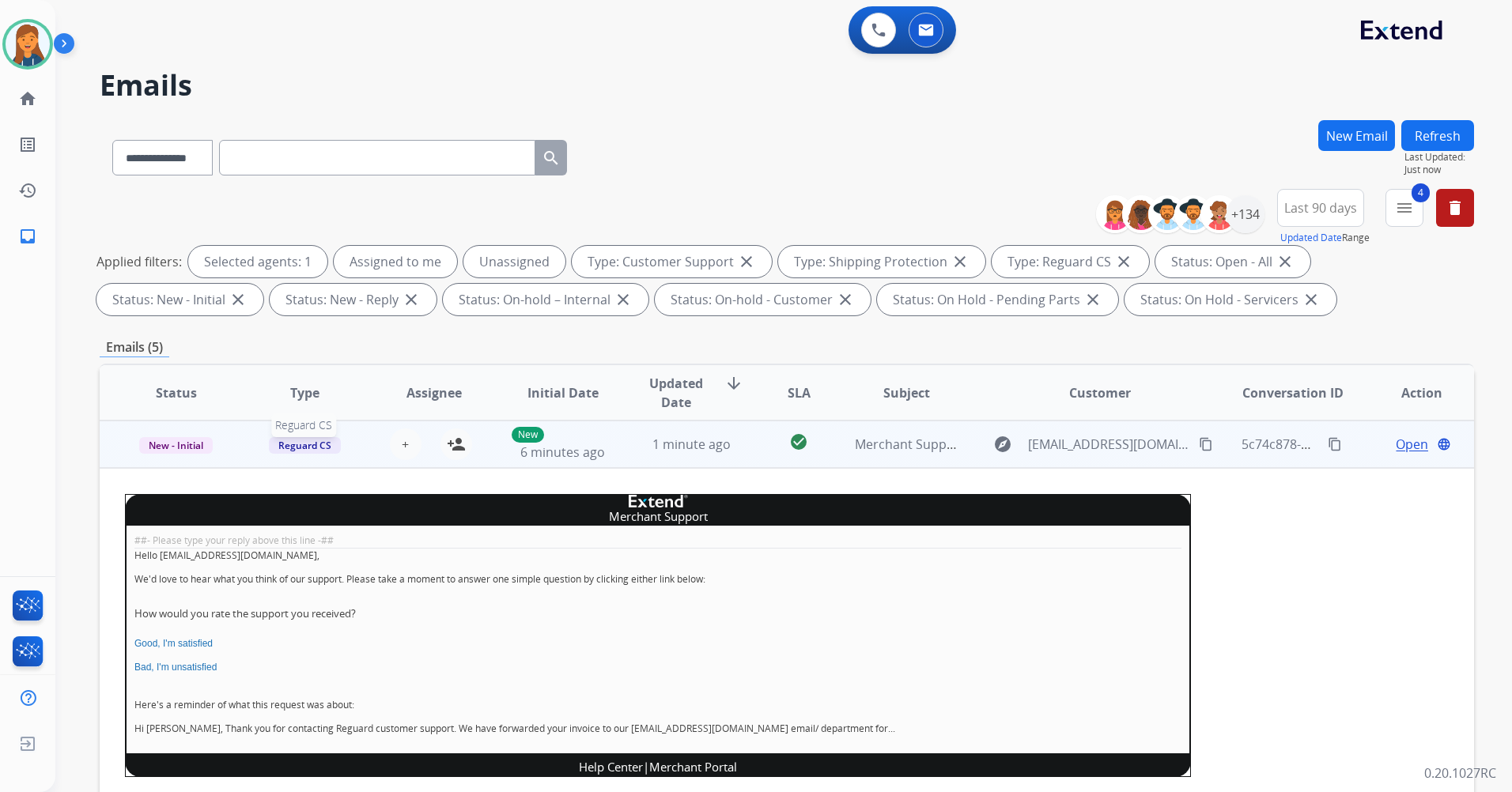
click at [310, 445] on span "Reguard CS" at bounding box center [304, 445] width 72 height 16
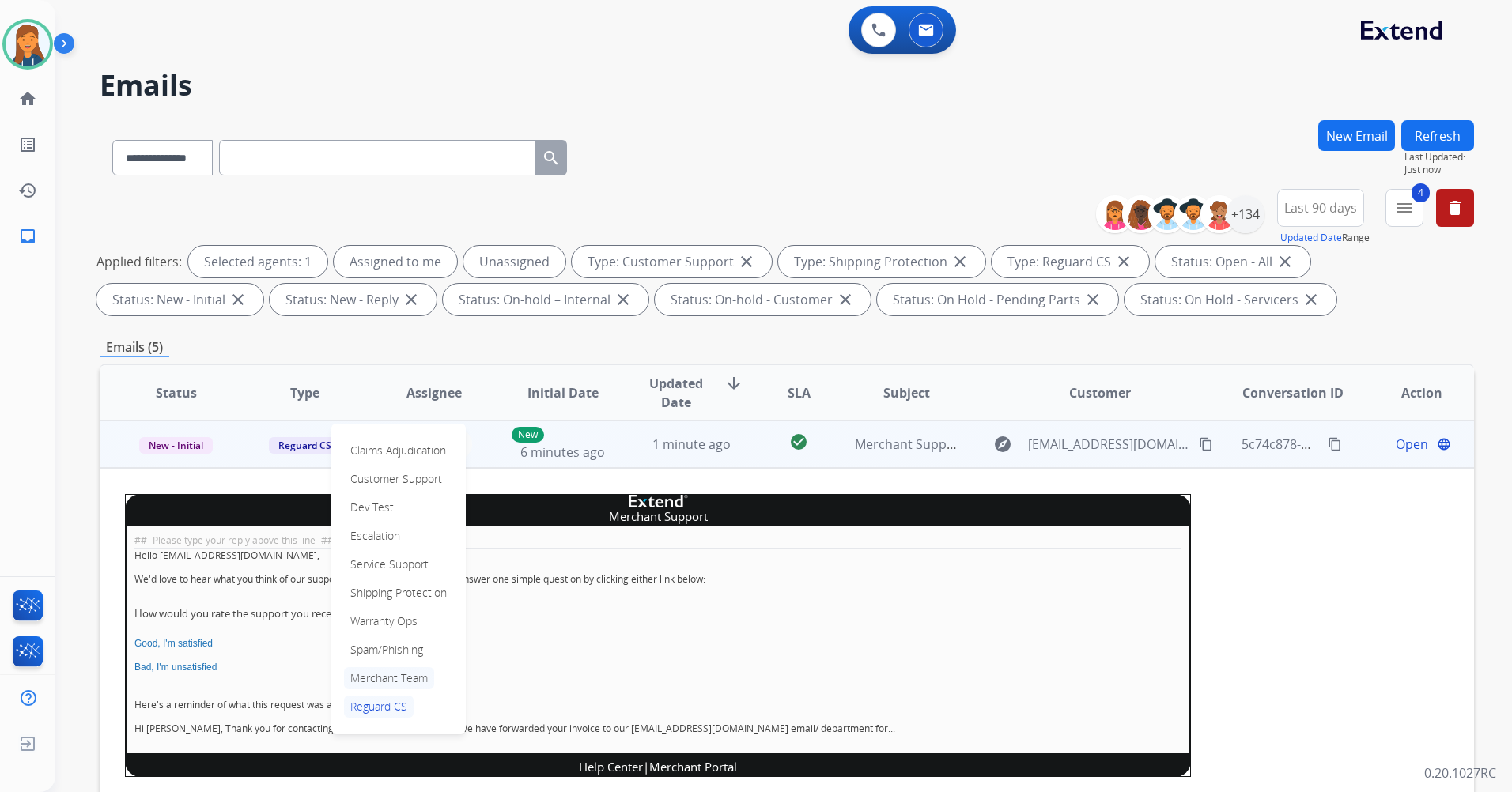
click at [420, 678] on p "Merchant Team" at bounding box center [389, 677] width 90 height 22
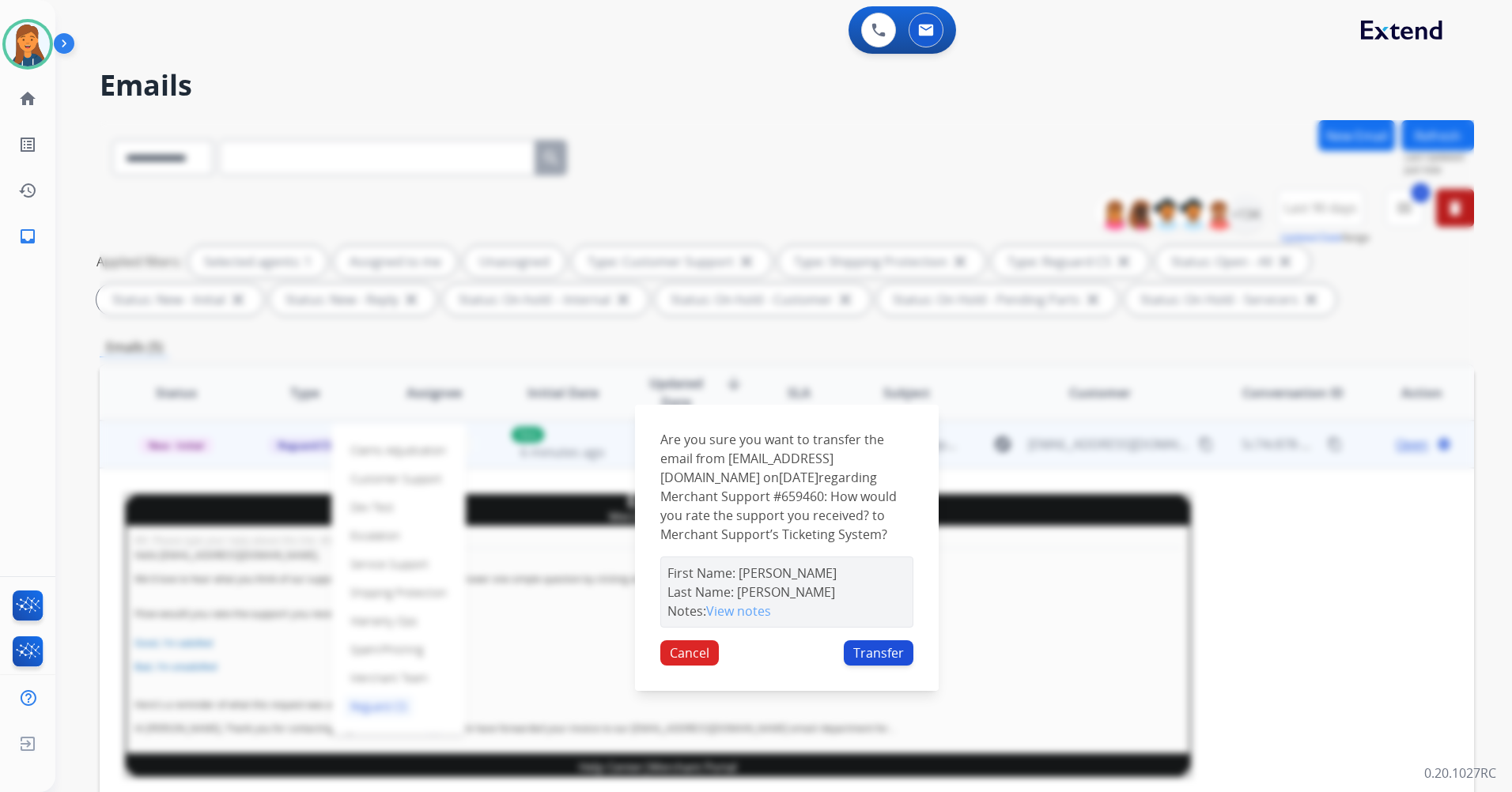
click at [869, 663] on button "Transfer" at bounding box center [879, 652] width 70 height 25
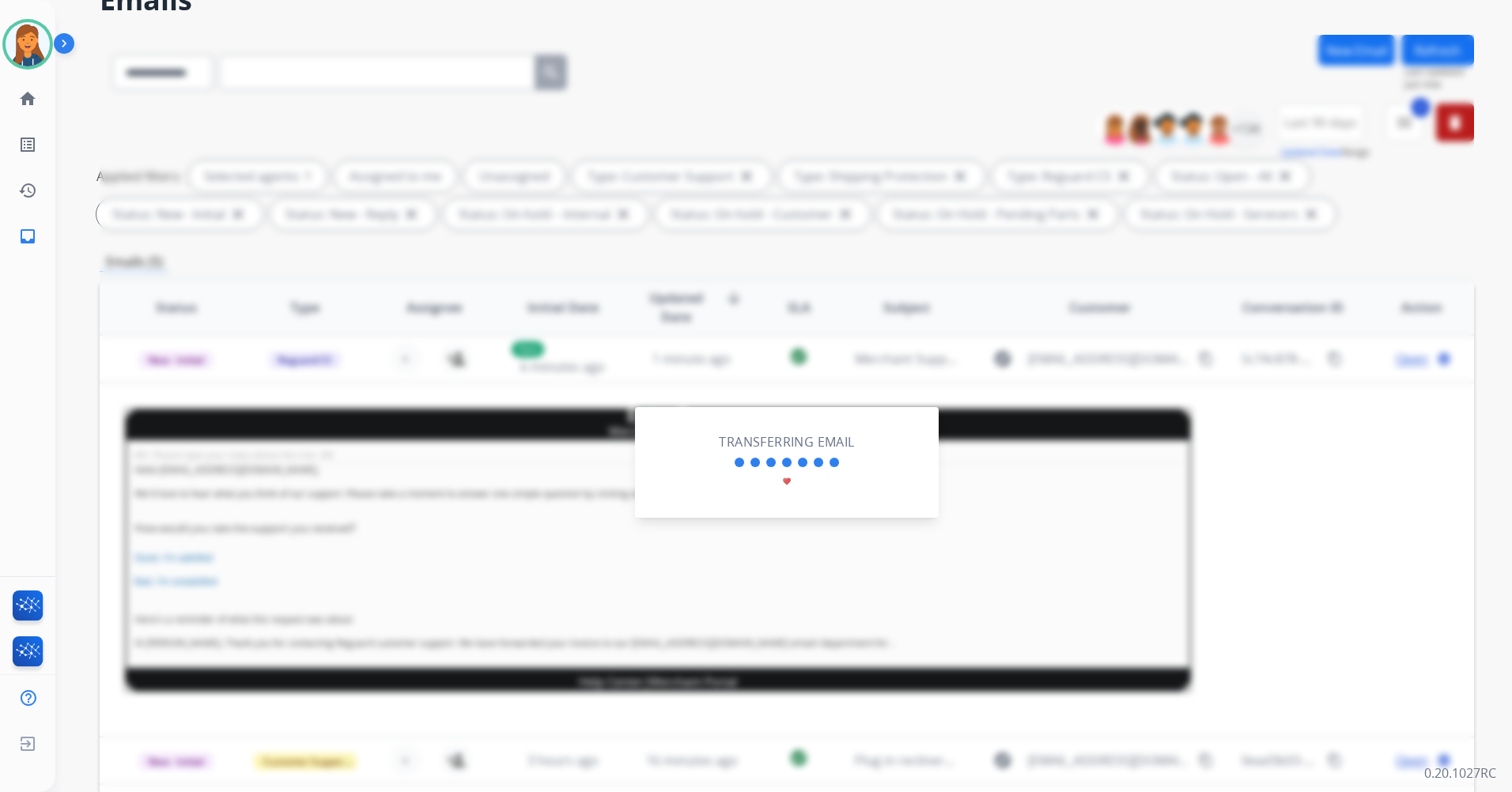
scroll to position [183, 0]
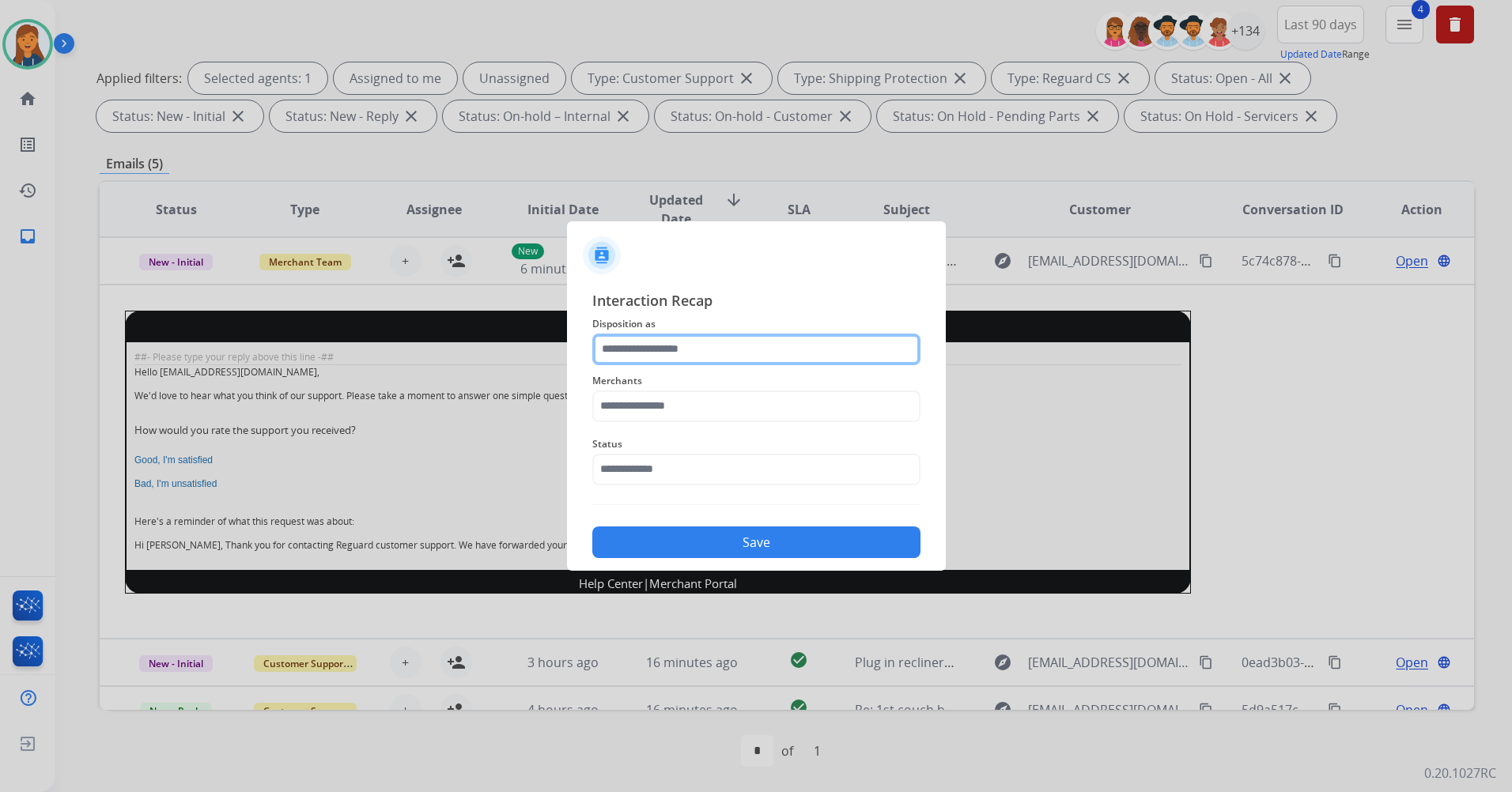
click at [753, 357] on input "text" at bounding box center [757, 349] width 328 height 31
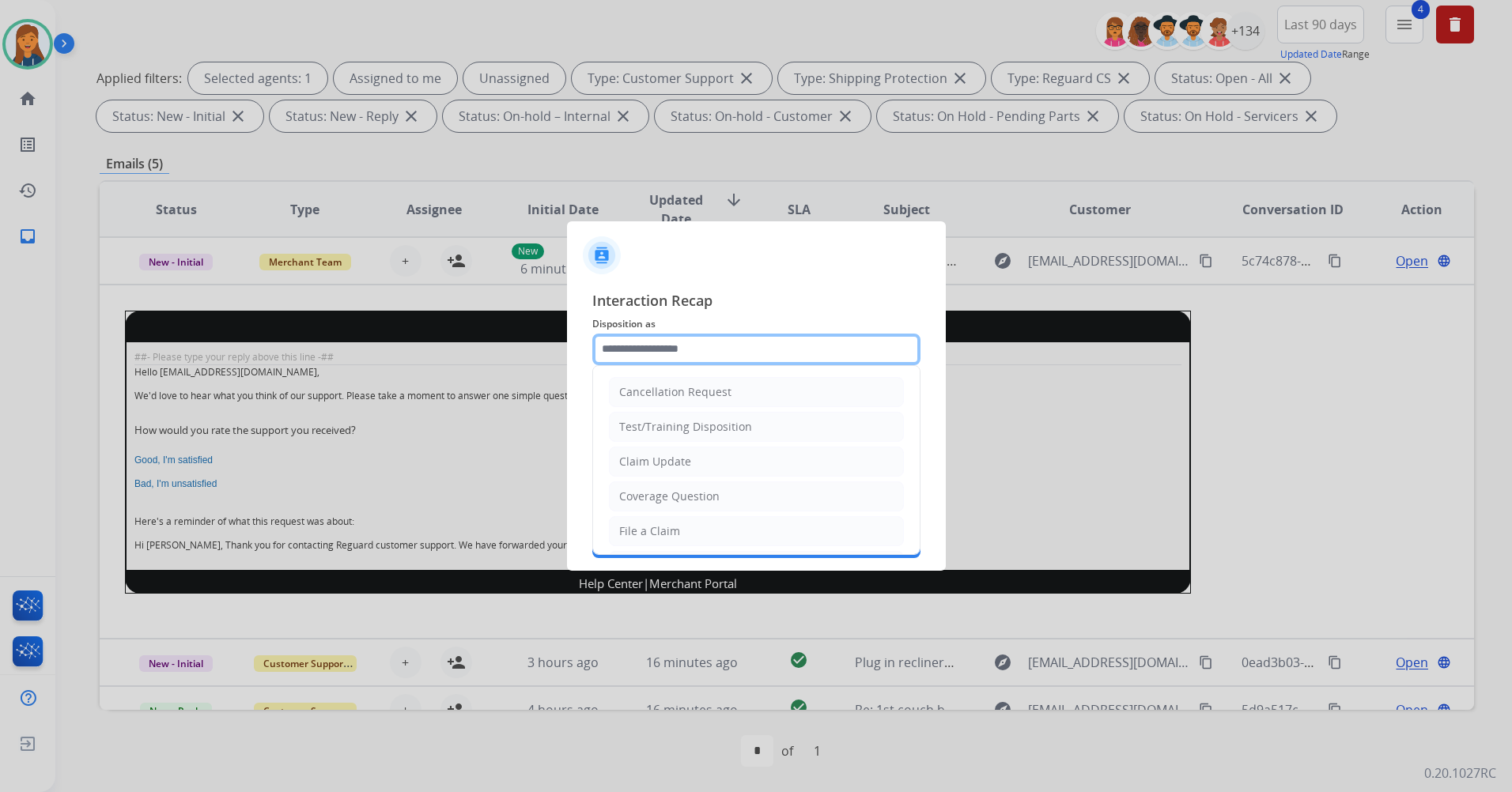
click at [753, 357] on input "text" at bounding box center [757, 349] width 328 height 31
click at [652, 482] on li "Other" at bounding box center [757, 493] width 295 height 30
type input "*****"
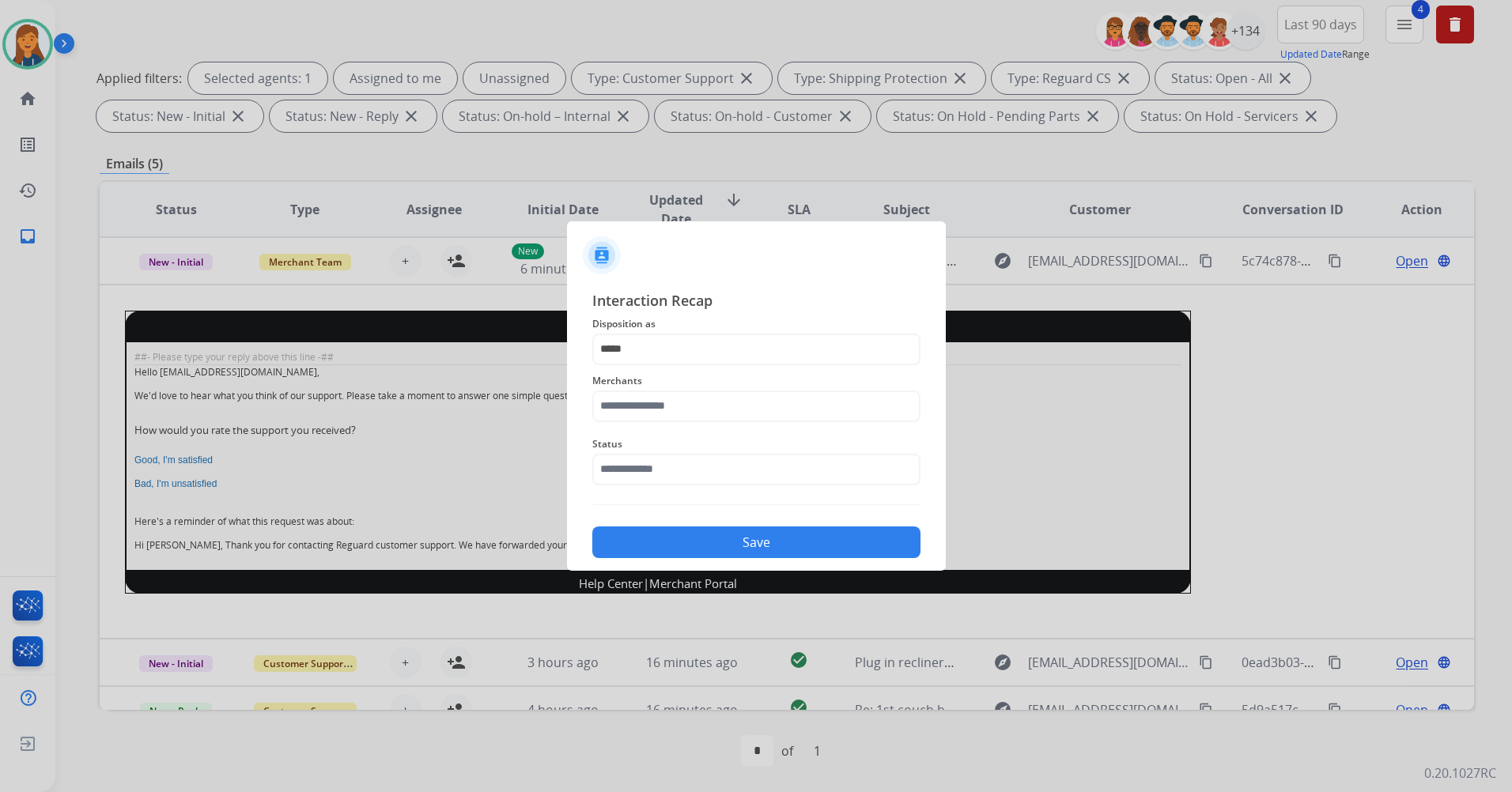
click at [651, 387] on span "Merchants" at bounding box center [757, 381] width 328 height 19
click at [644, 419] on input "text" at bounding box center [757, 406] width 328 height 31
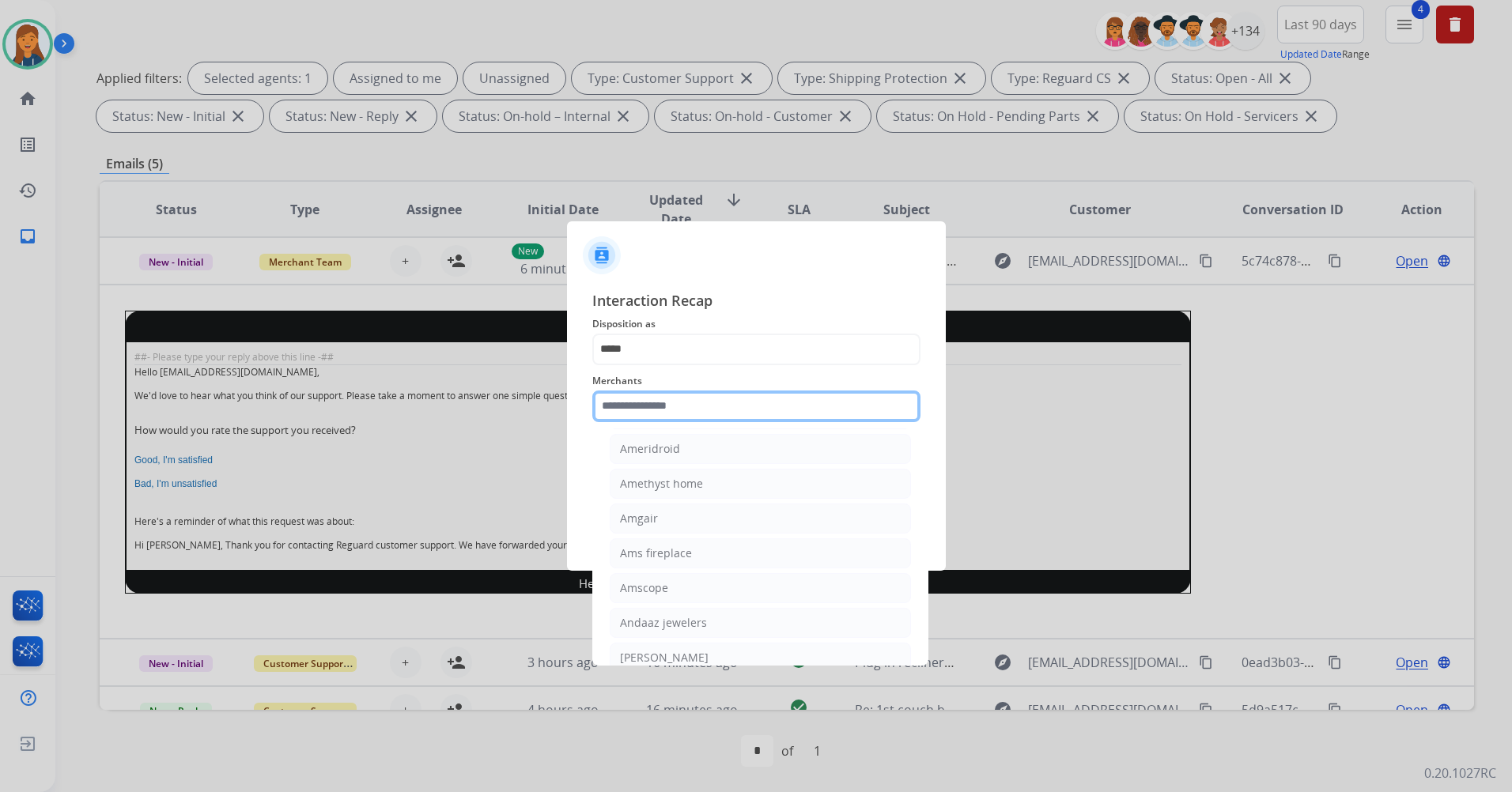
scroll to position [1818, 0]
click at [1185, 179] on div at bounding box center [756, 396] width 1512 height 792
click at [1187, 182] on div at bounding box center [756, 396] width 1512 height 792
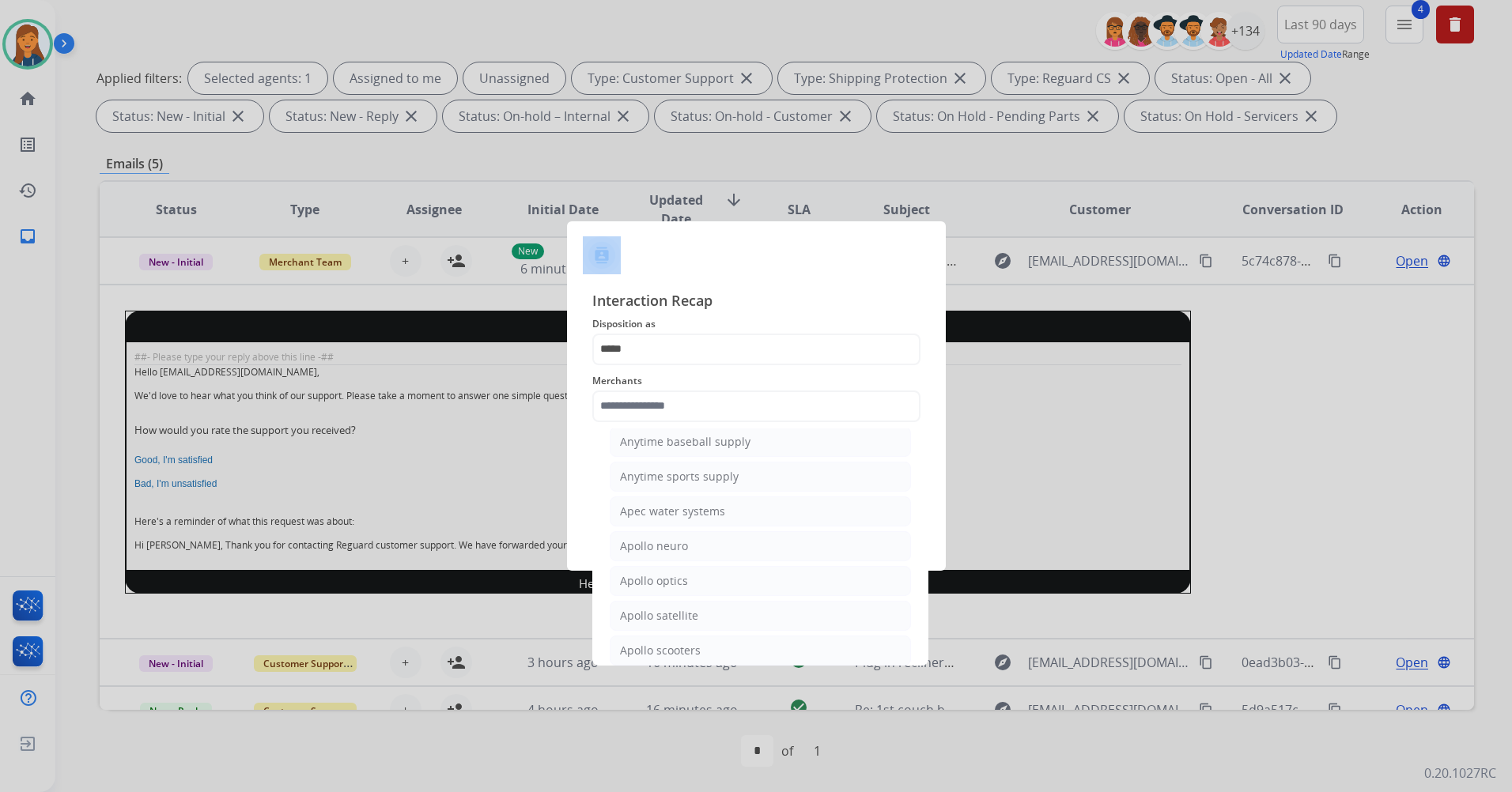
click at [1187, 183] on div at bounding box center [756, 396] width 1512 height 792
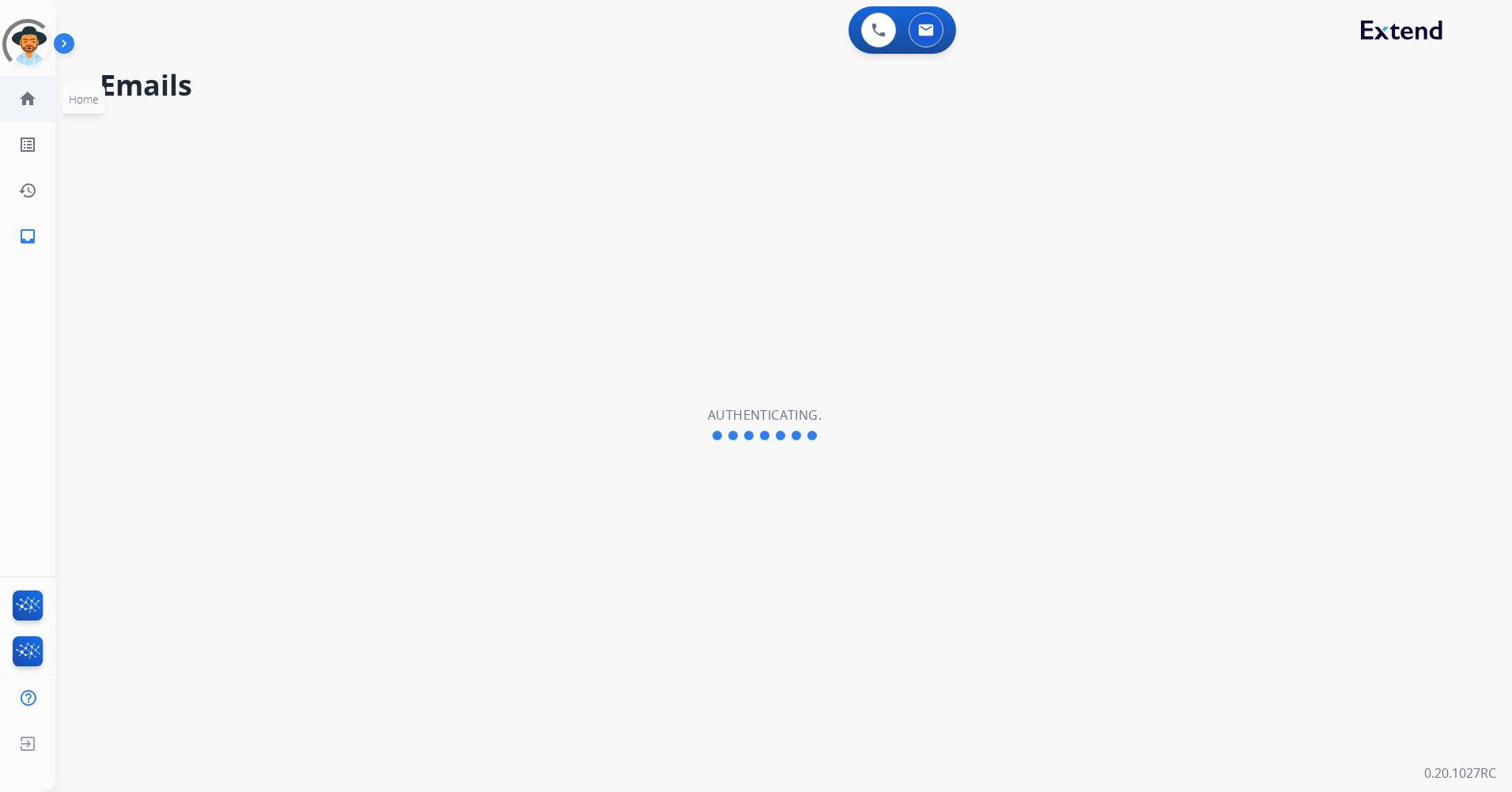
select select "**********"
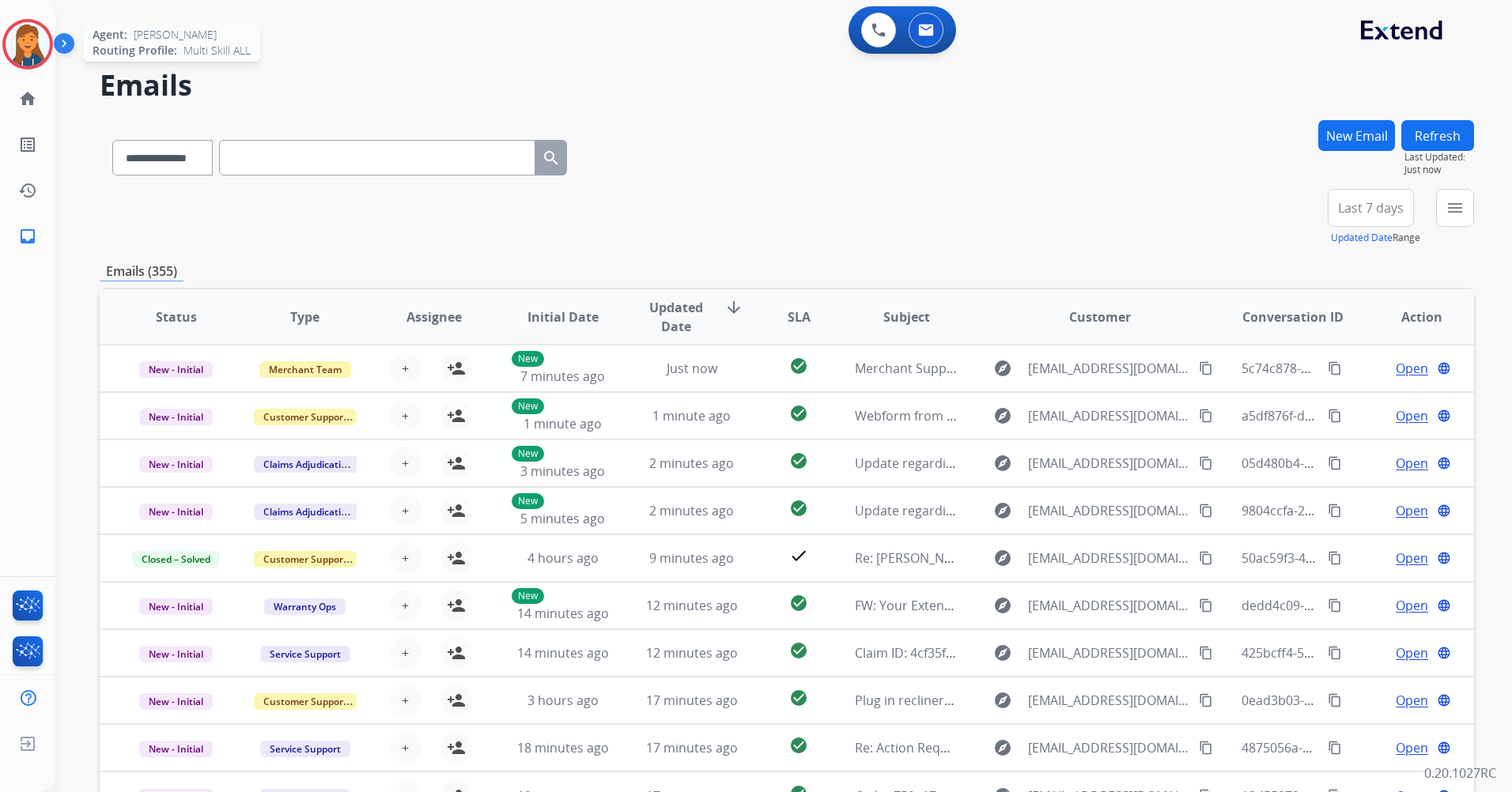
click at [20, 49] on img at bounding box center [27, 43] width 44 height 44
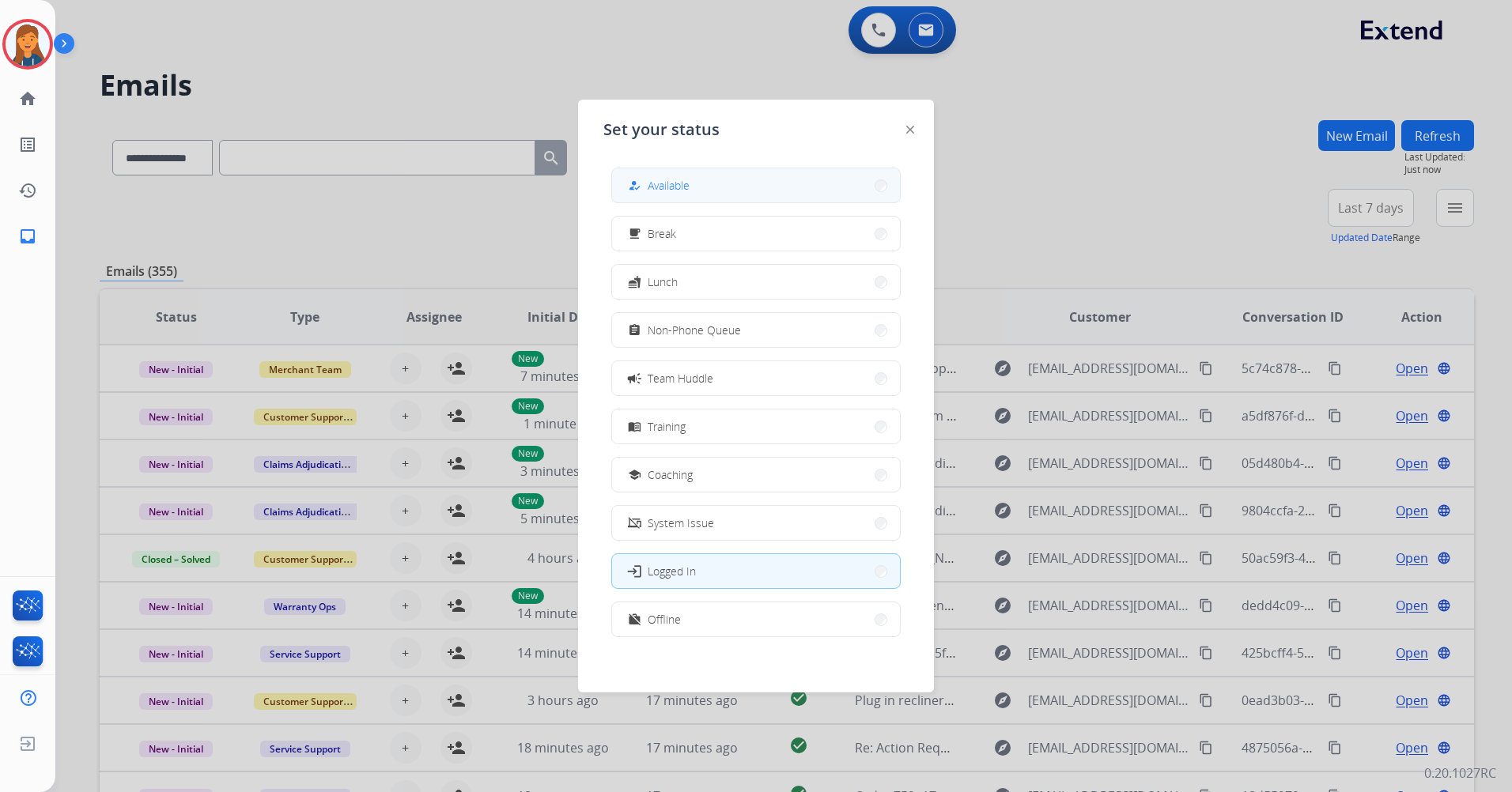
click at [753, 175] on button "how_to_reg Available" at bounding box center [756, 185] width 288 height 34
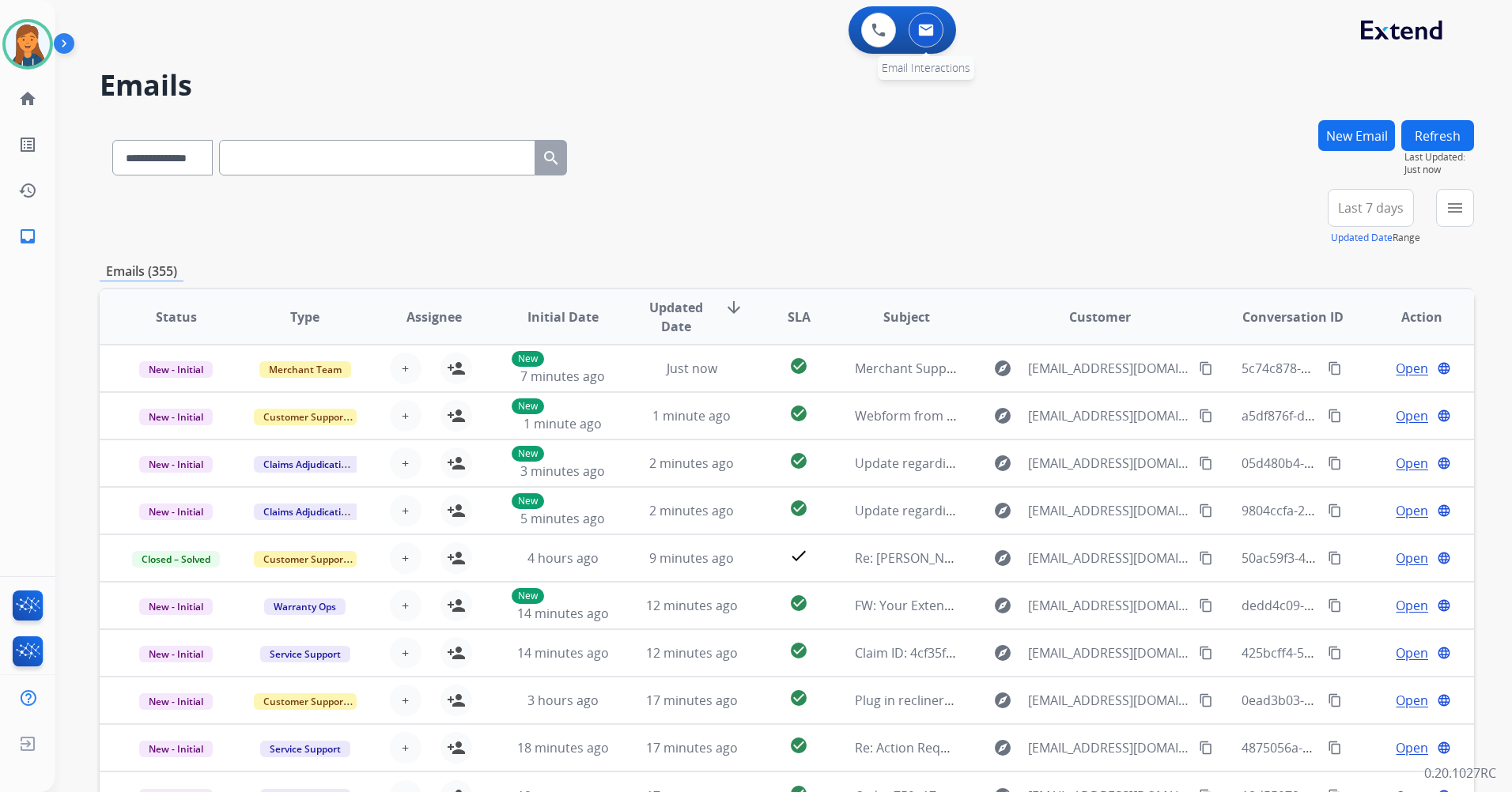
click at [919, 20] on button at bounding box center [926, 30] width 35 height 35
click at [1374, 203] on button "Last 7 days" at bounding box center [1370, 208] width 86 height 38
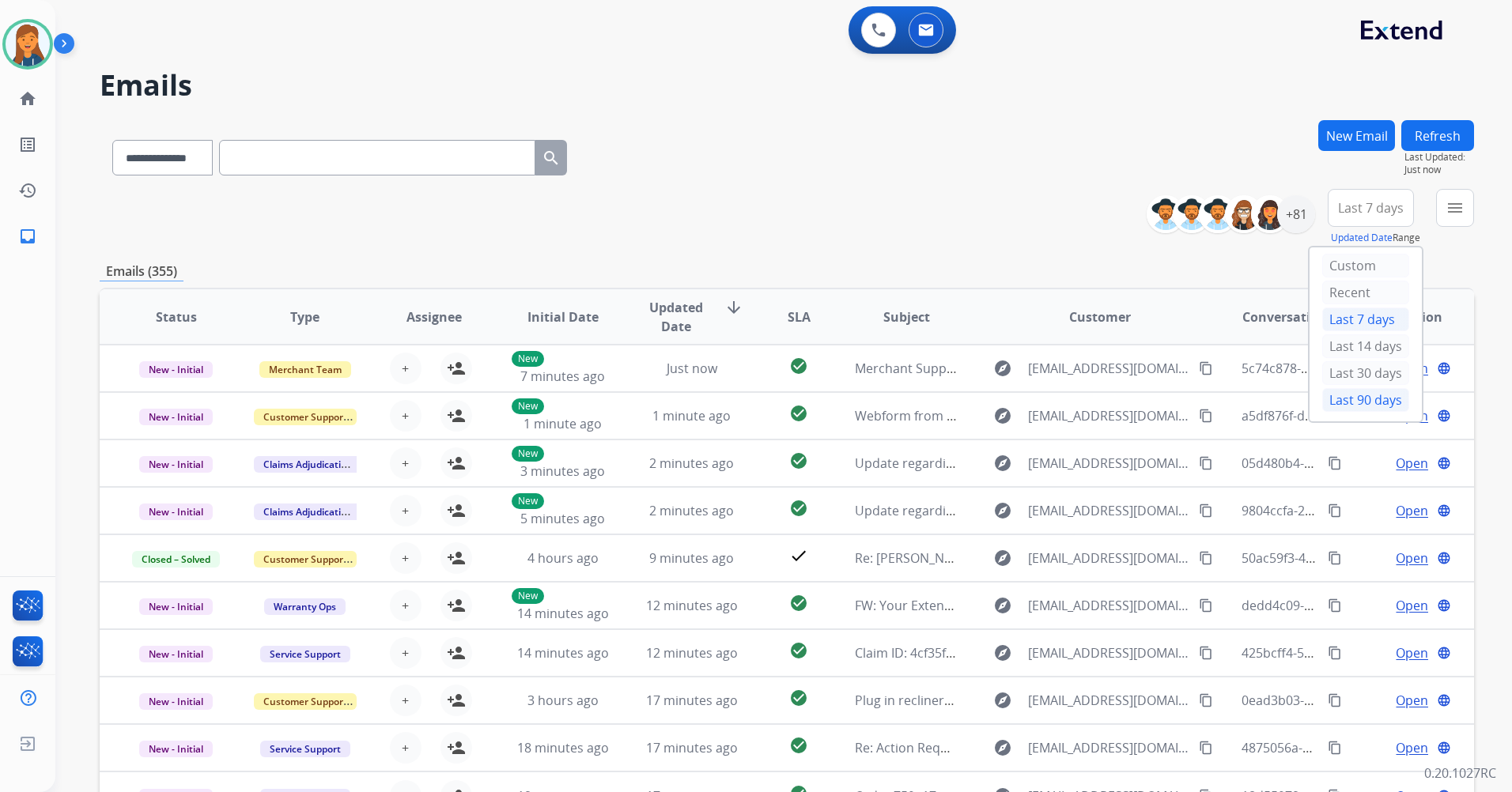
click at [1358, 399] on div "Last 90 days" at bounding box center [1366, 399] width 87 height 23
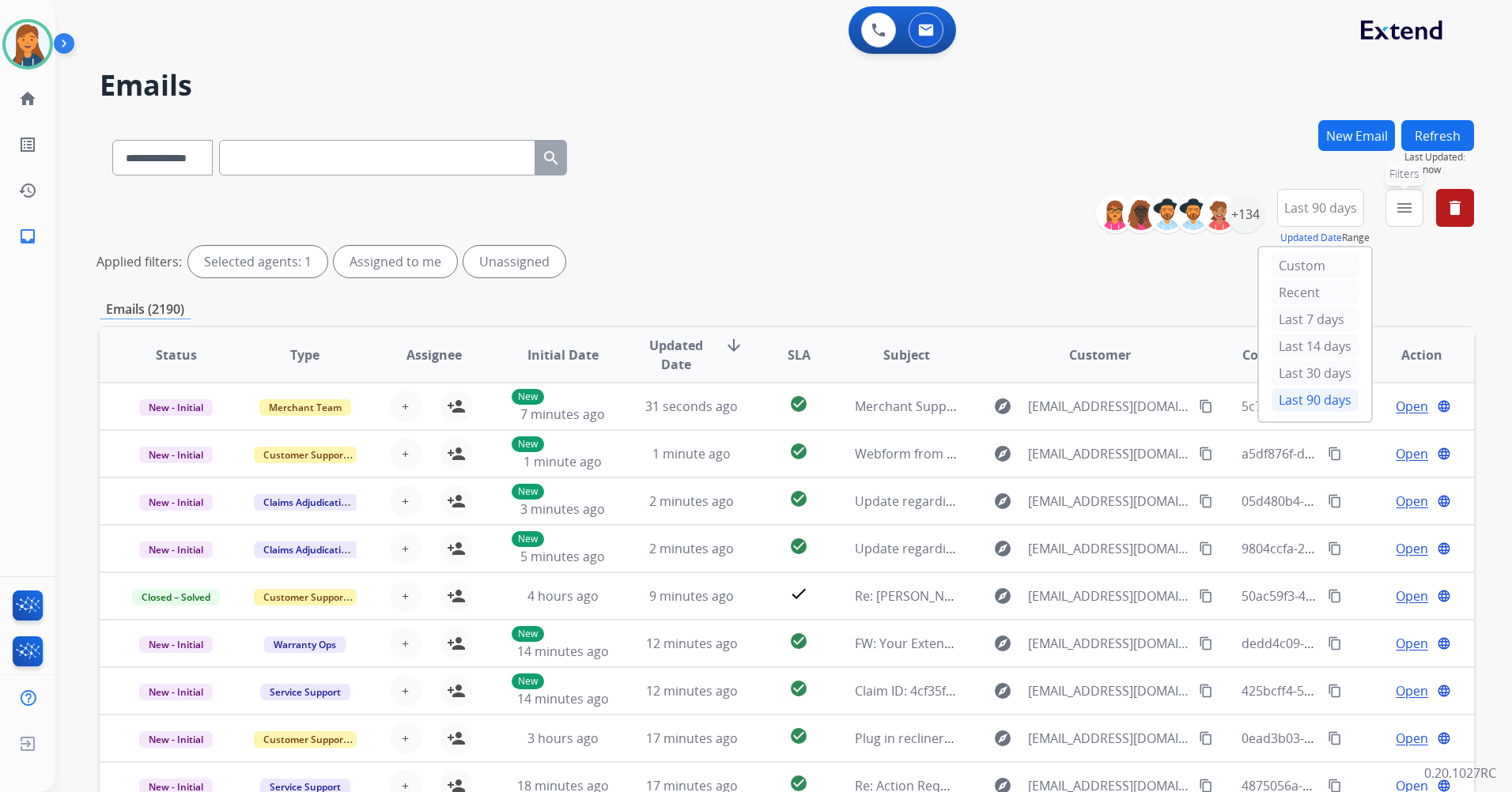
click at [1403, 203] on mat-icon "menu" at bounding box center [1405, 208] width 19 height 19
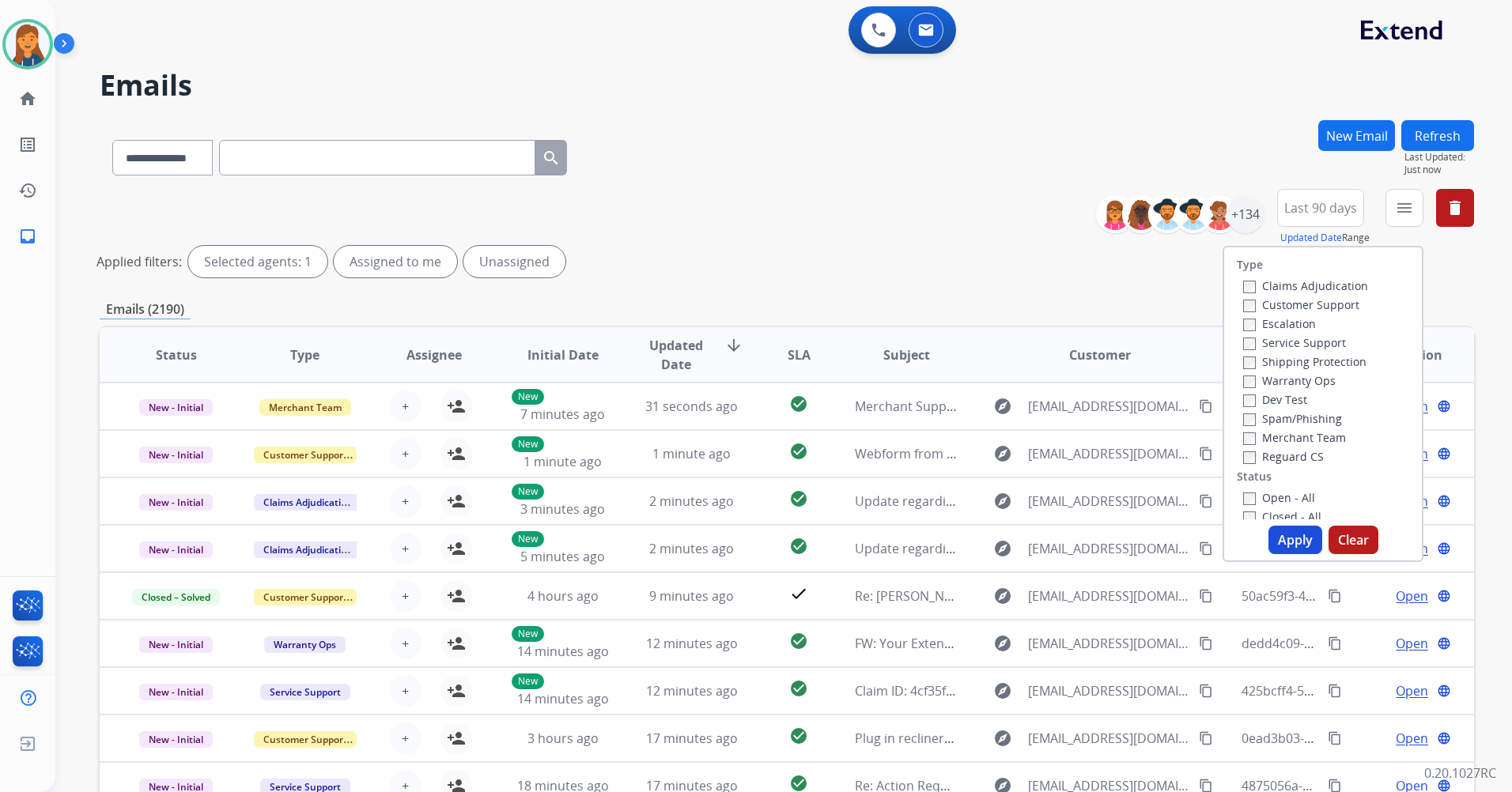
click at [1325, 305] on label "Customer Support" at bounding box center [1302, 304] width 116 height 15
click at [1301, 362] on label "Shipping Protection" at bounding box center [1305, 361] width 123 height 15
click at [1245, 355] on label "Shipping Protection" at bounding box center [1305, 361] width 123 height 15
click at [1255, 455] on label "Reguard CS" at bounding box center [1283, 456] width 81 height 15
click at [1277, 491] on label "Open - All" at bounding box center [1279, 497] width 72 height 15
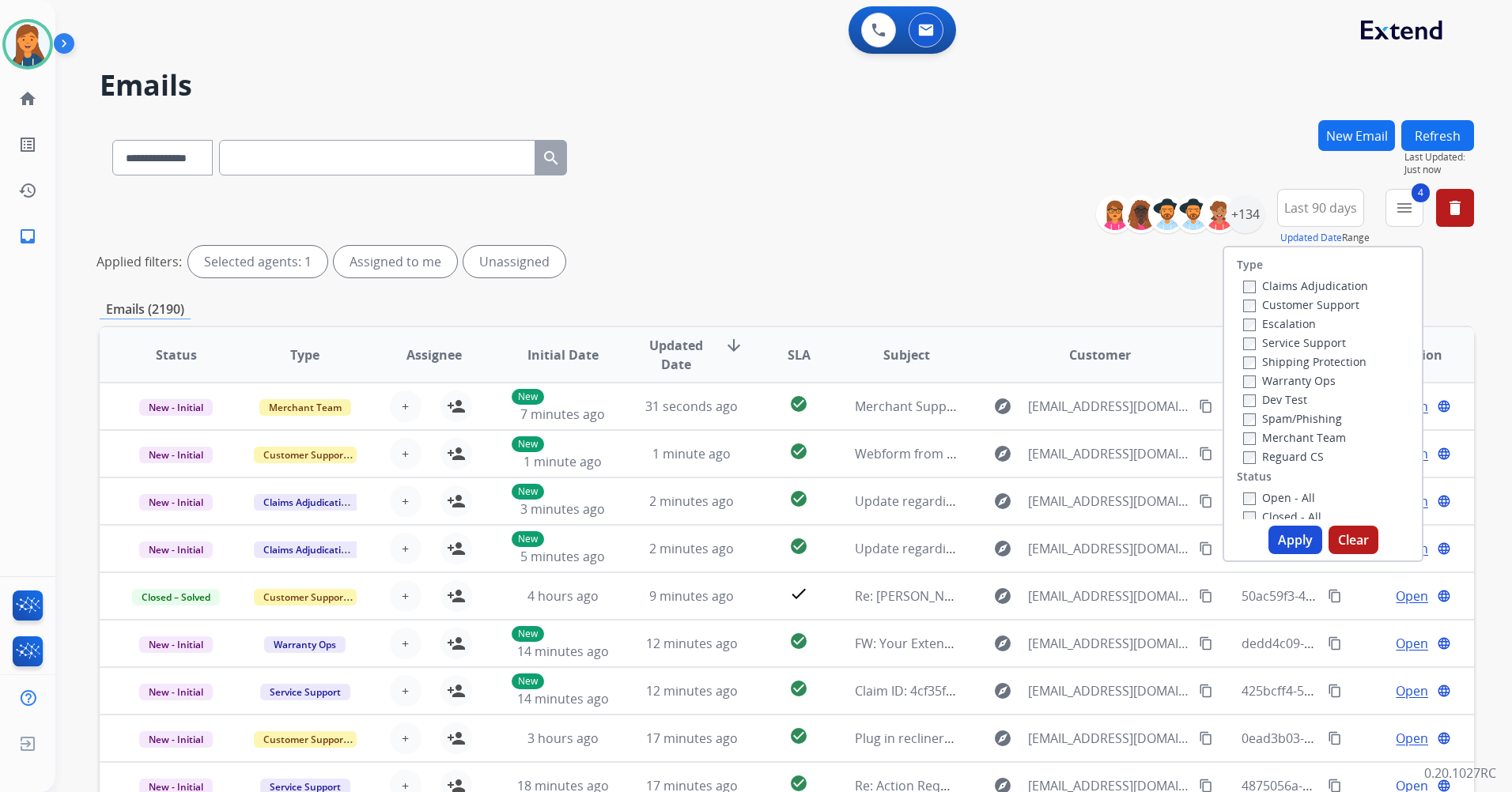
click at [1278, 534] on button "Apply" at bounding box center [1296, 539] width 54 height 29
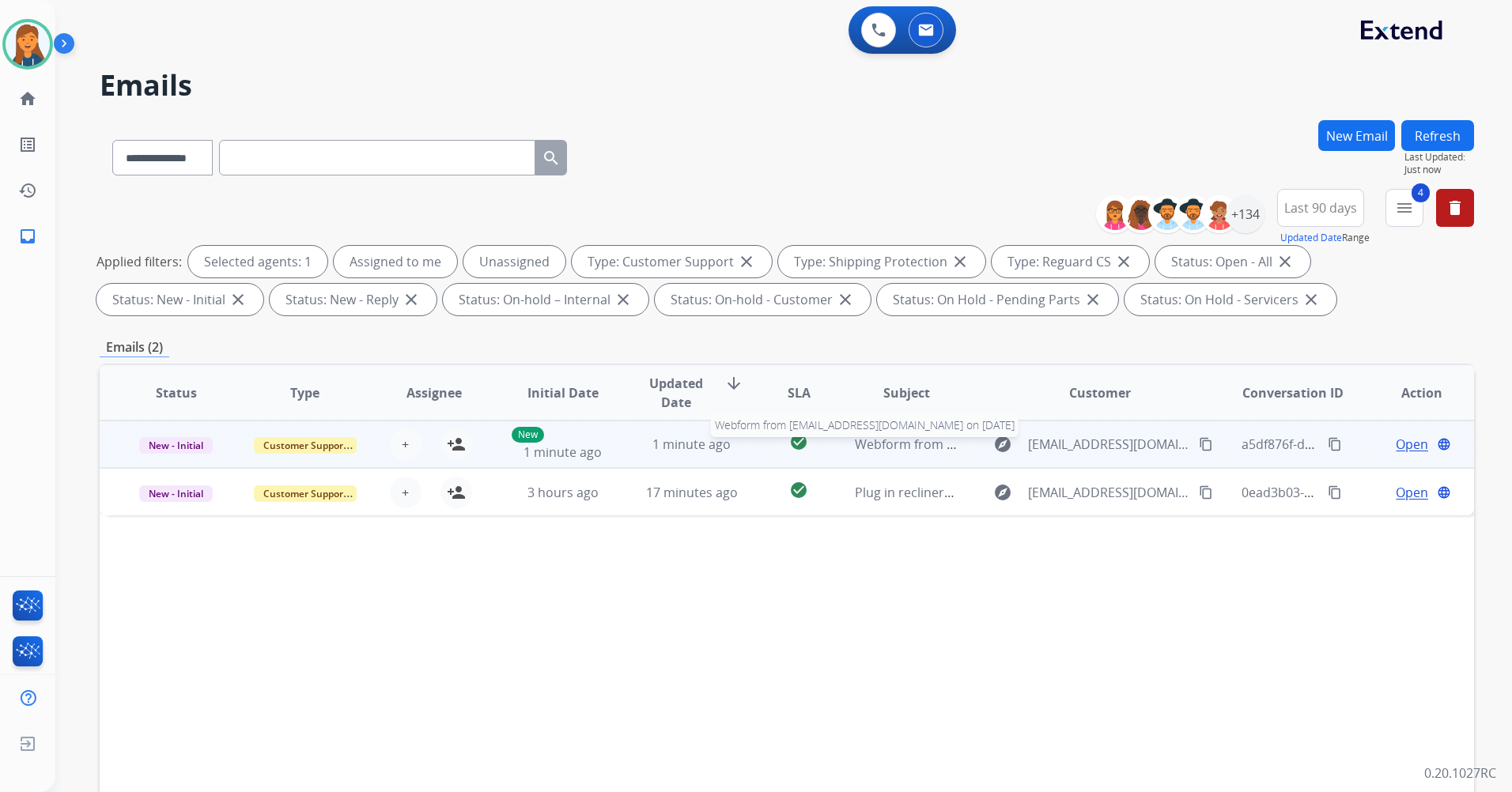
click at [911, 441] on span "Webform from dsenyk@live.com on 09/09/2025" at bounding box center [1034, 445] width 358 height 17
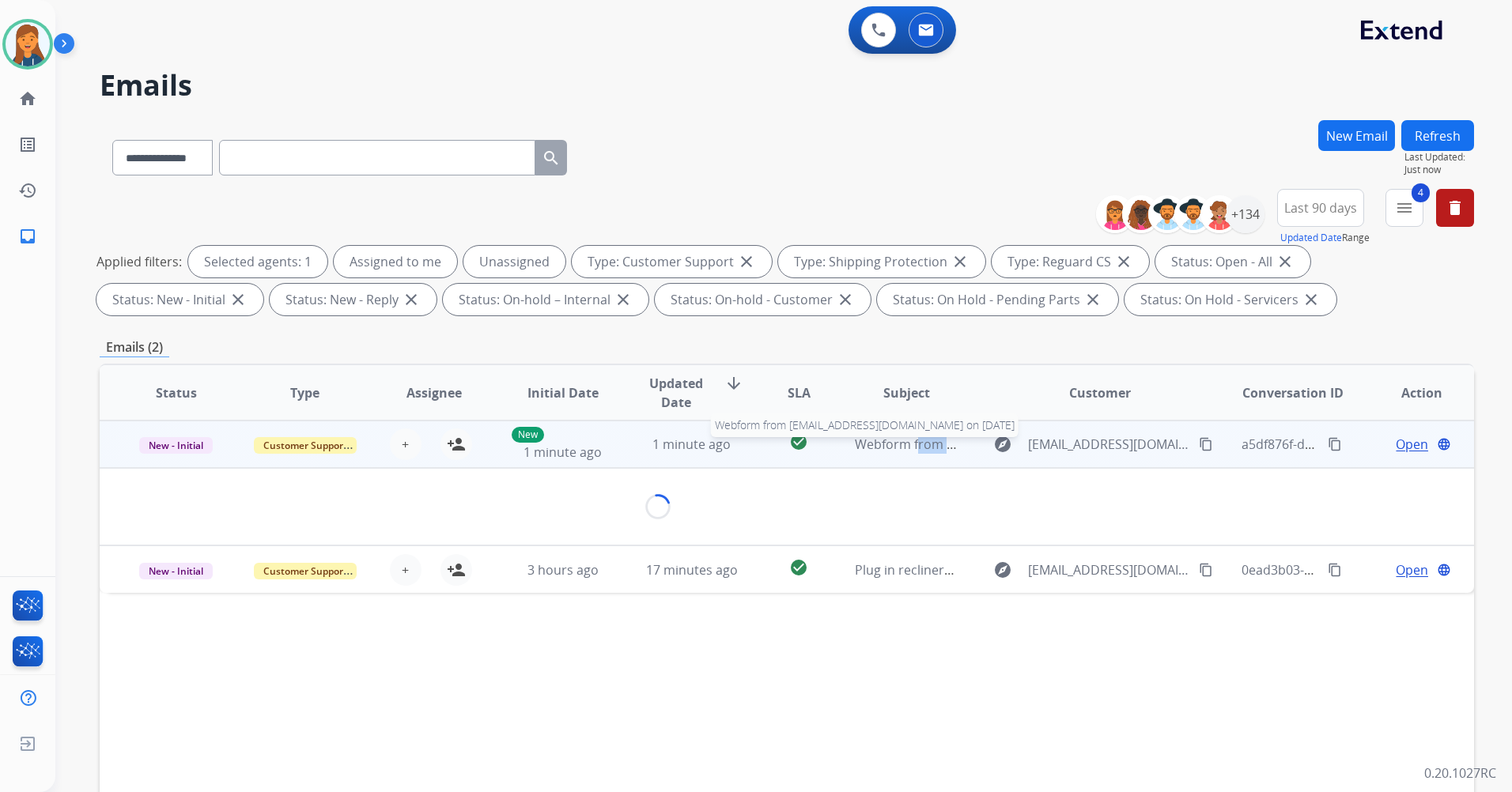
click at [911, 441] on span "Webform from dsenyk@live.com on 09/09/2025" at bounding box center [1034, 445] width 358 height 17
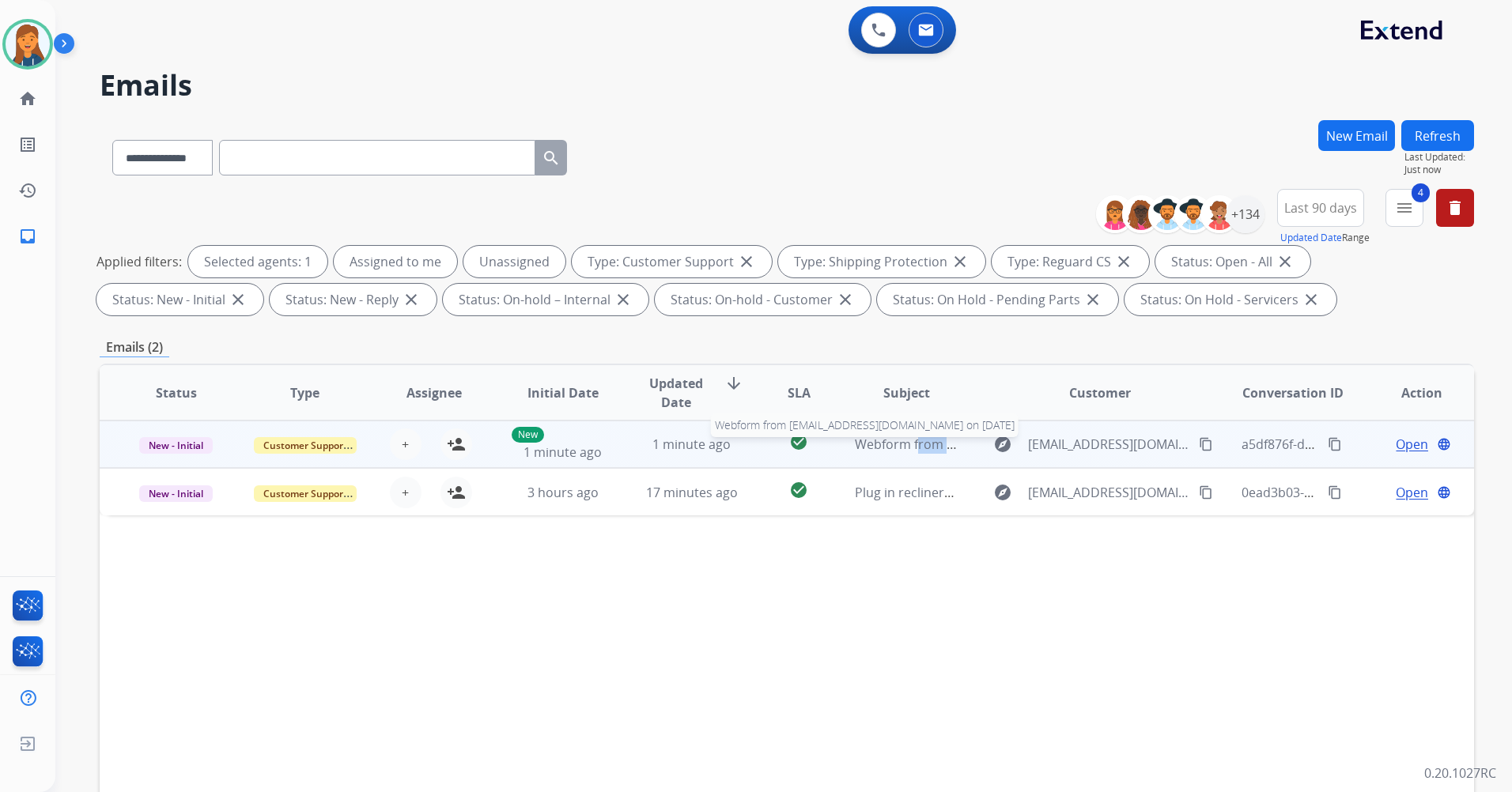
click at [911, 441] on span "Webform from dsenyk@live.com on 09/09/2025" at bounding box center [1034, 445] width 358 height 17
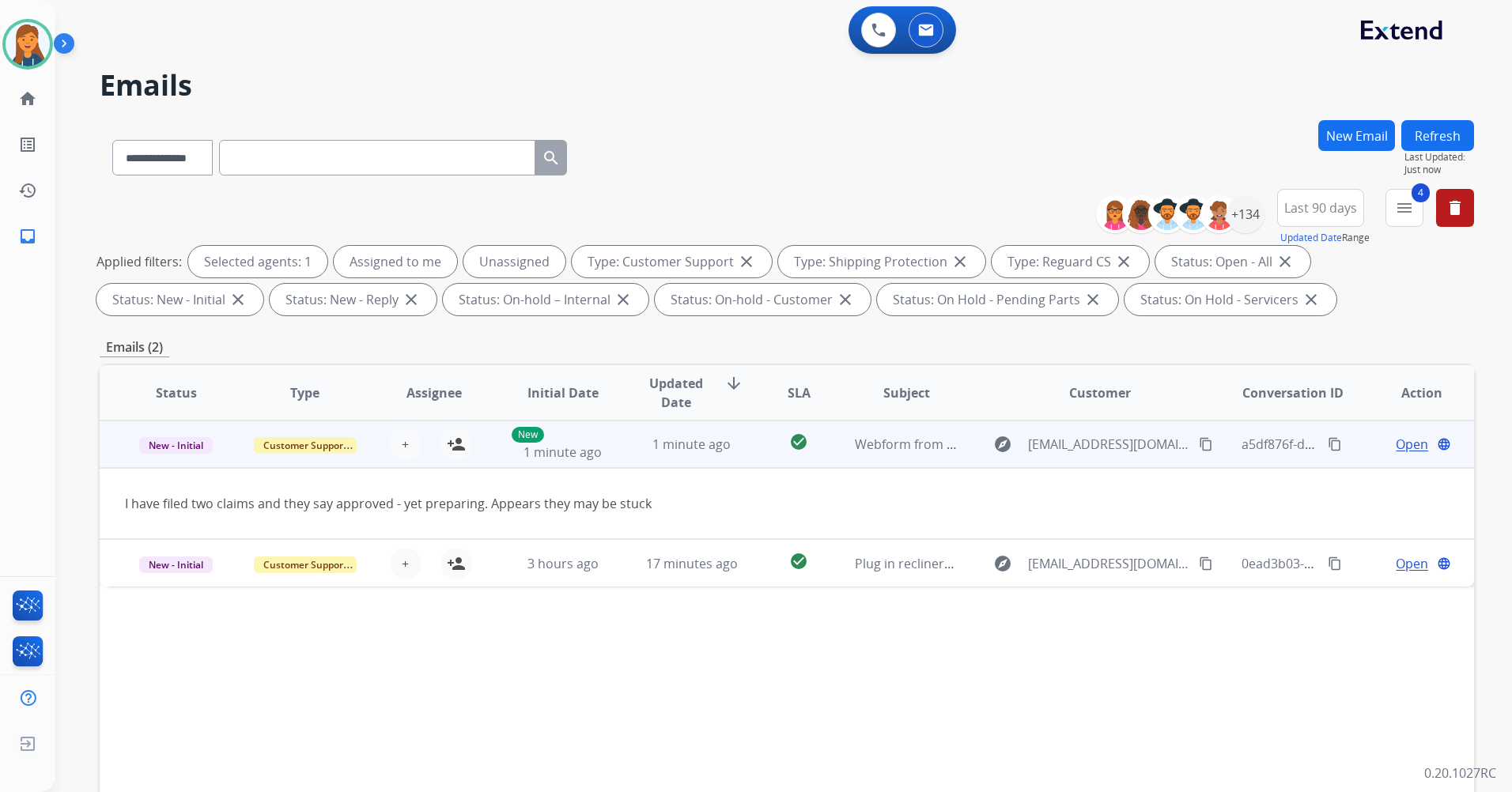
click at [1199, 450] on mat-icon "content_copy" at bounding box center [1206, 444] width 14 height 14
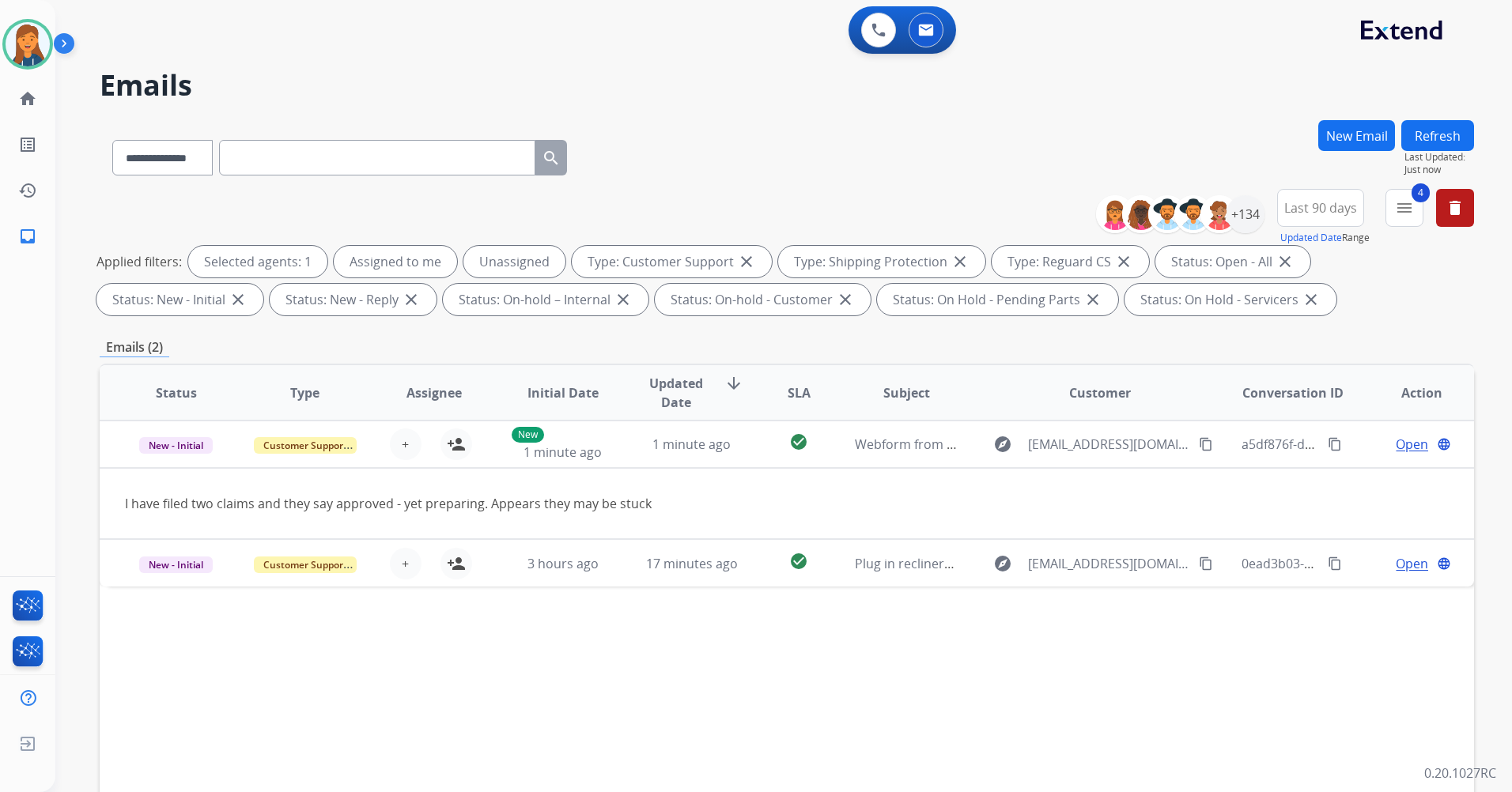
click at [1453, 135] on button "Refresh" at bounding box center [1438, 135] width 73 height 30
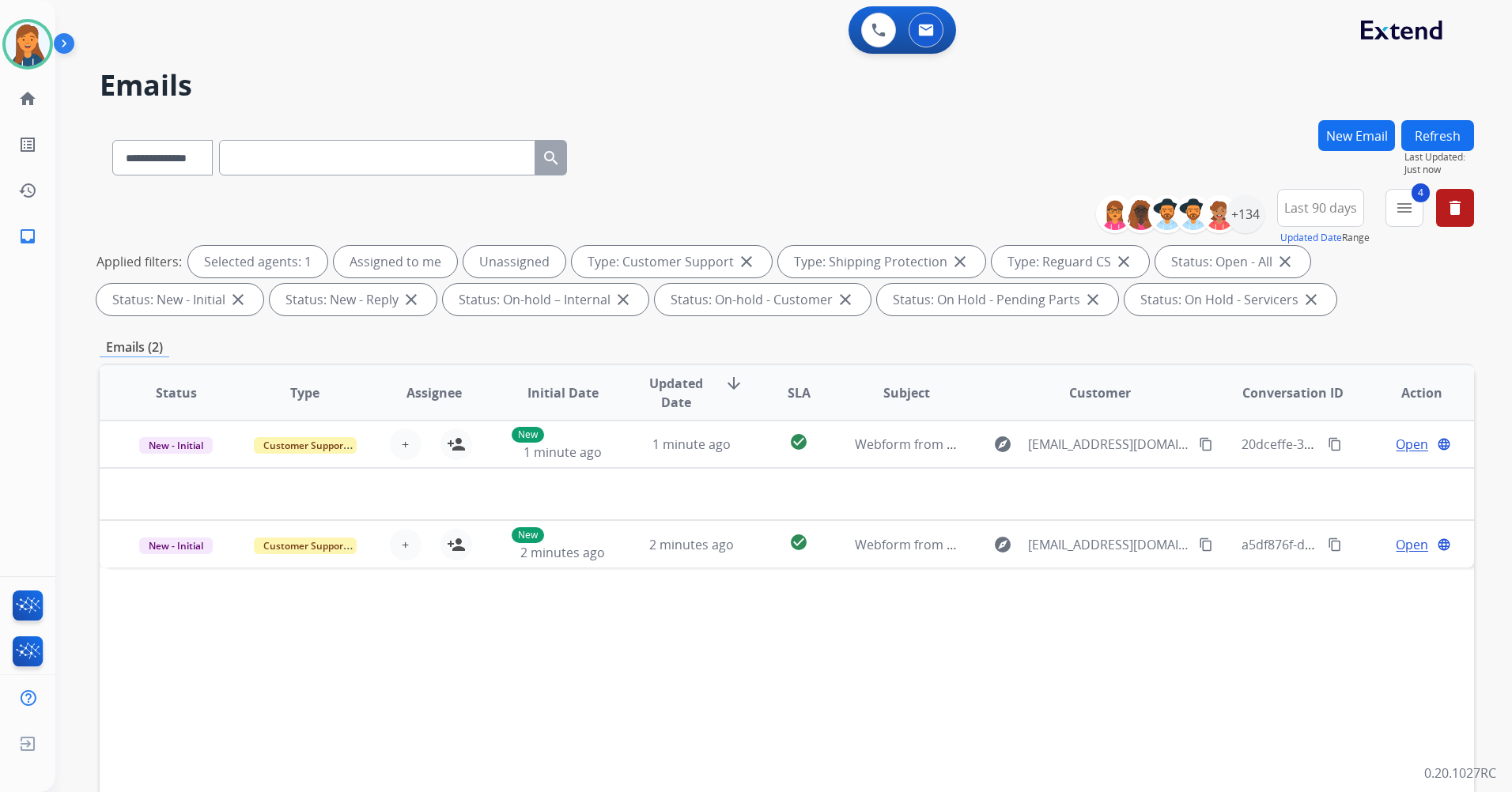
click at [1443, 148] on button "Refresh" at bounding box center [1438, 135] width 73 height 30
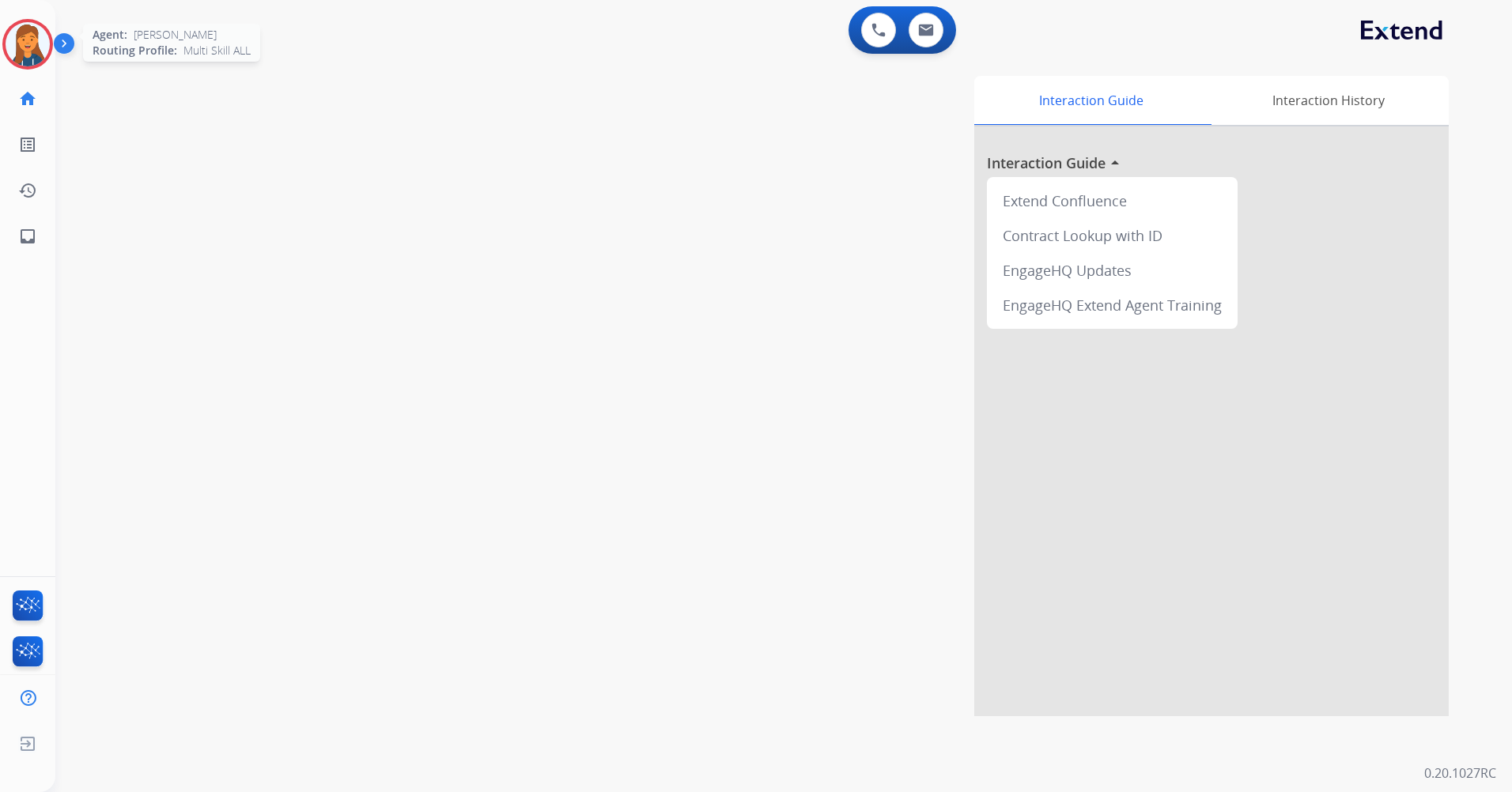
click at [40, 48] on img at bounding box center [27, 43] width 44 height 44
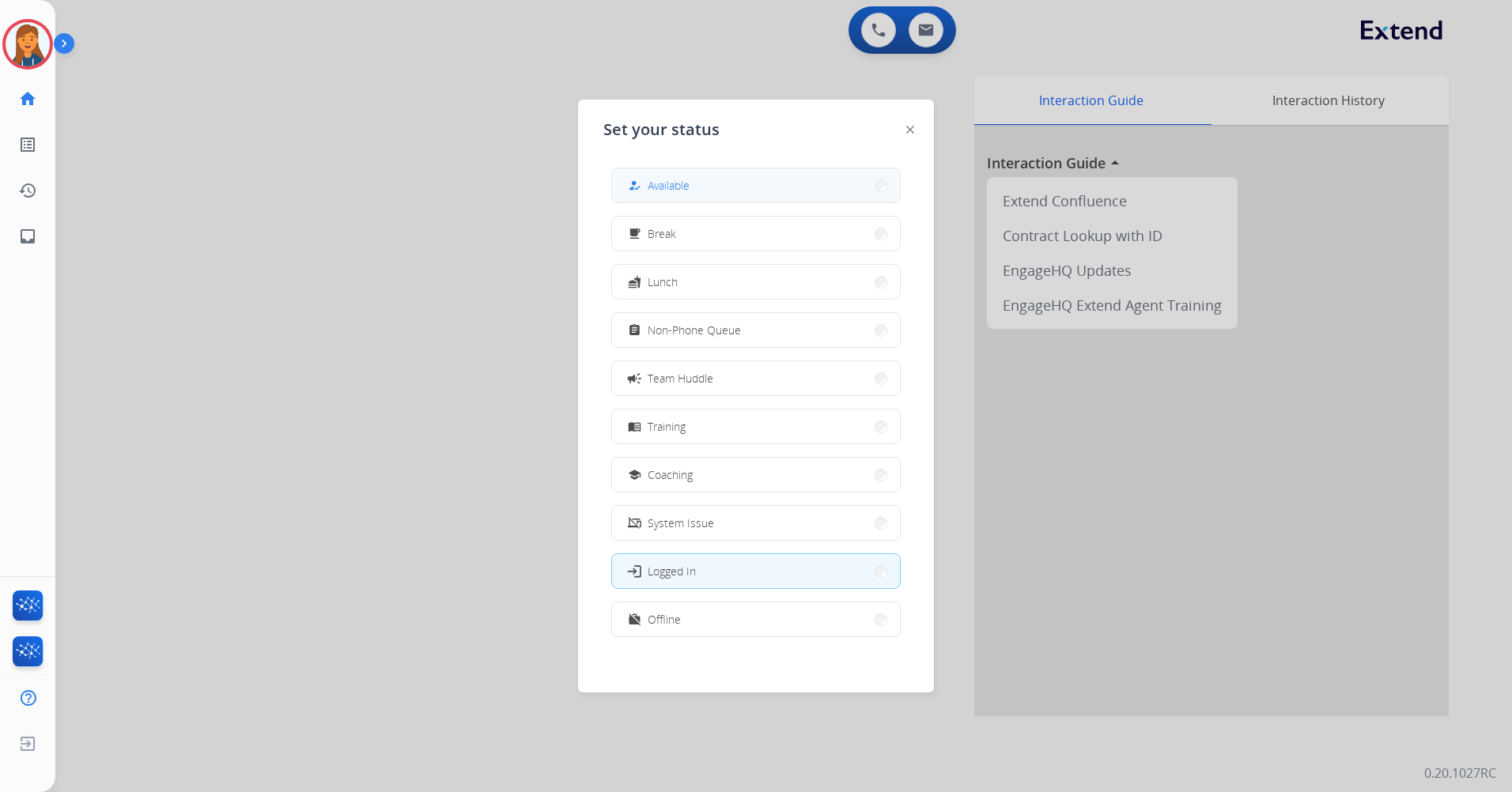
click at [721, 195] on button "how_to_reg Available" at bounding box center [756, 185] width 288 height 34
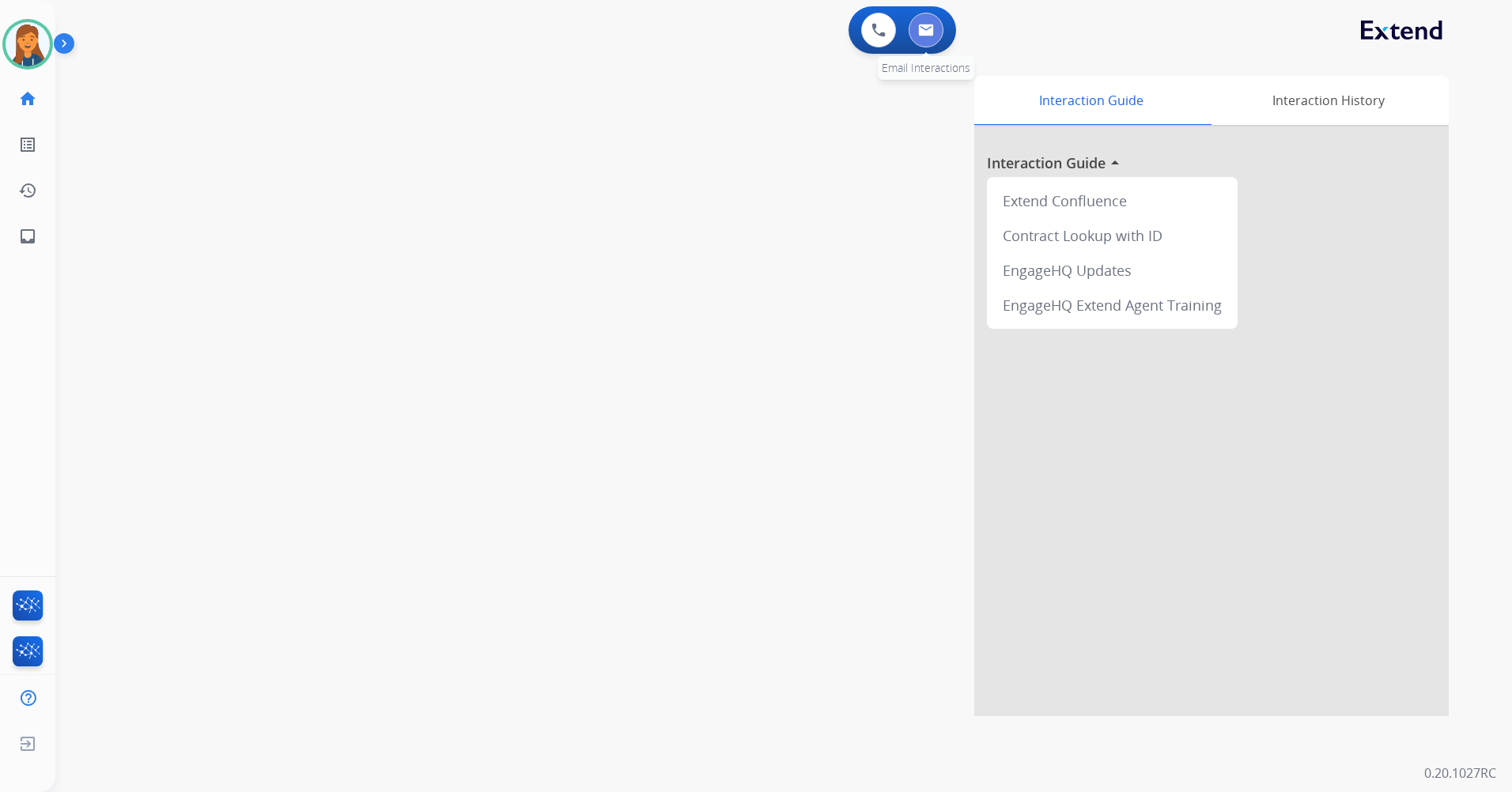
click at [930, 37] on button at bounding box center [926, 30] width 35 height 35
select select "**********"
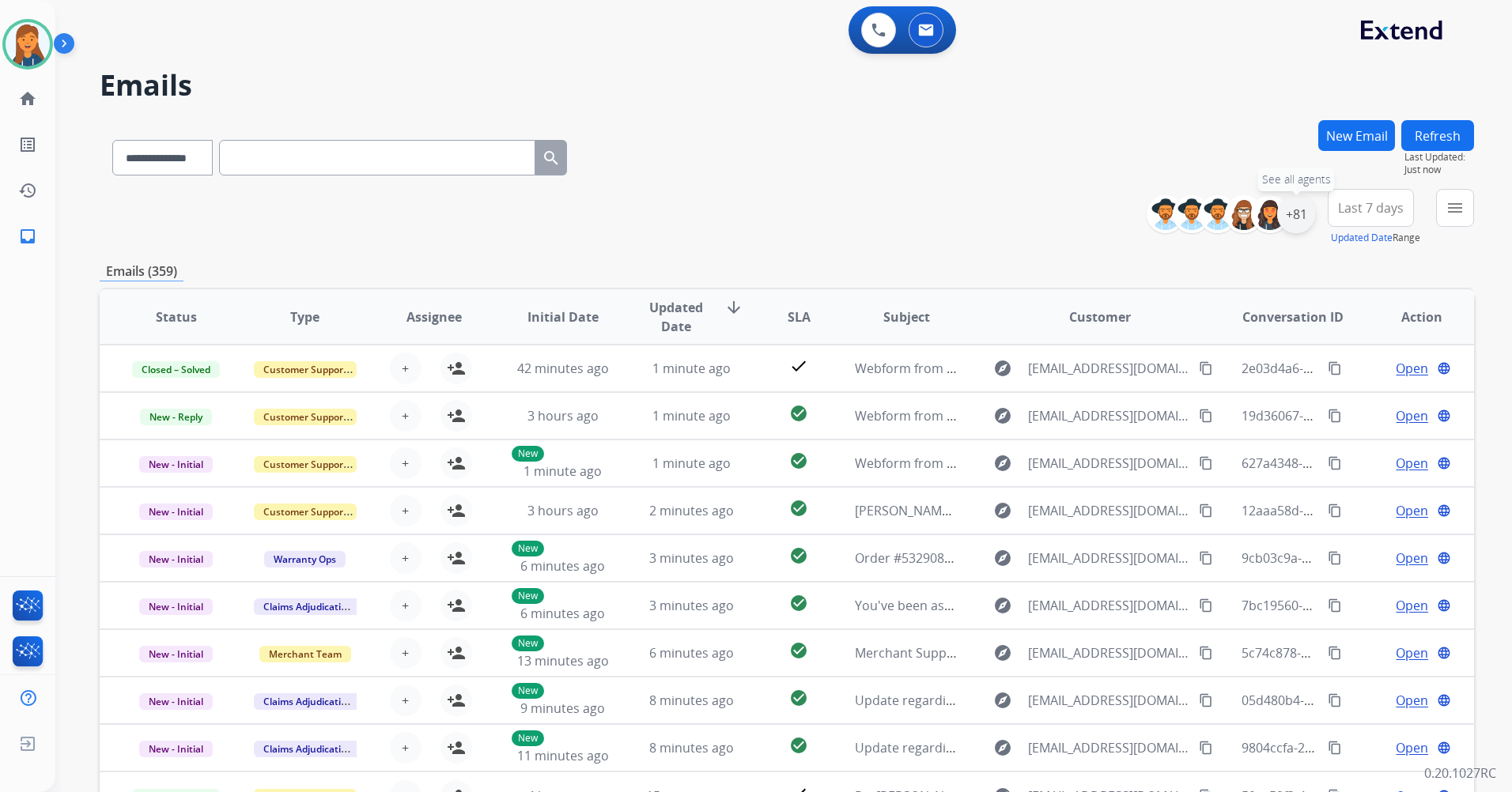
click at [1299, 212] on div "+81" at bounding box center [1296, 214] width 38 height 38
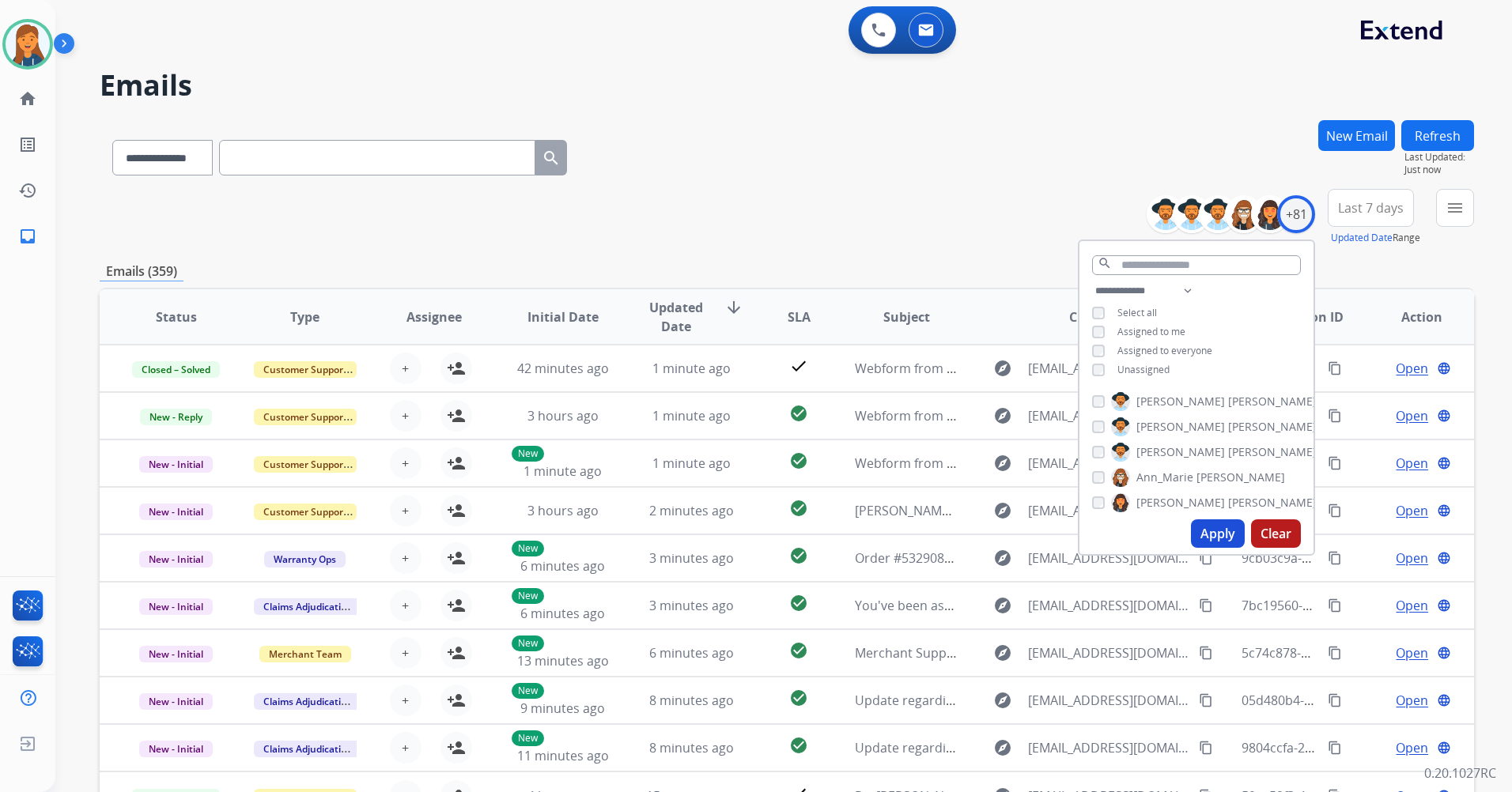
click at [1371, 205] on span "Last 7 days" at bounding box center [1371, 208] width 66 height 6
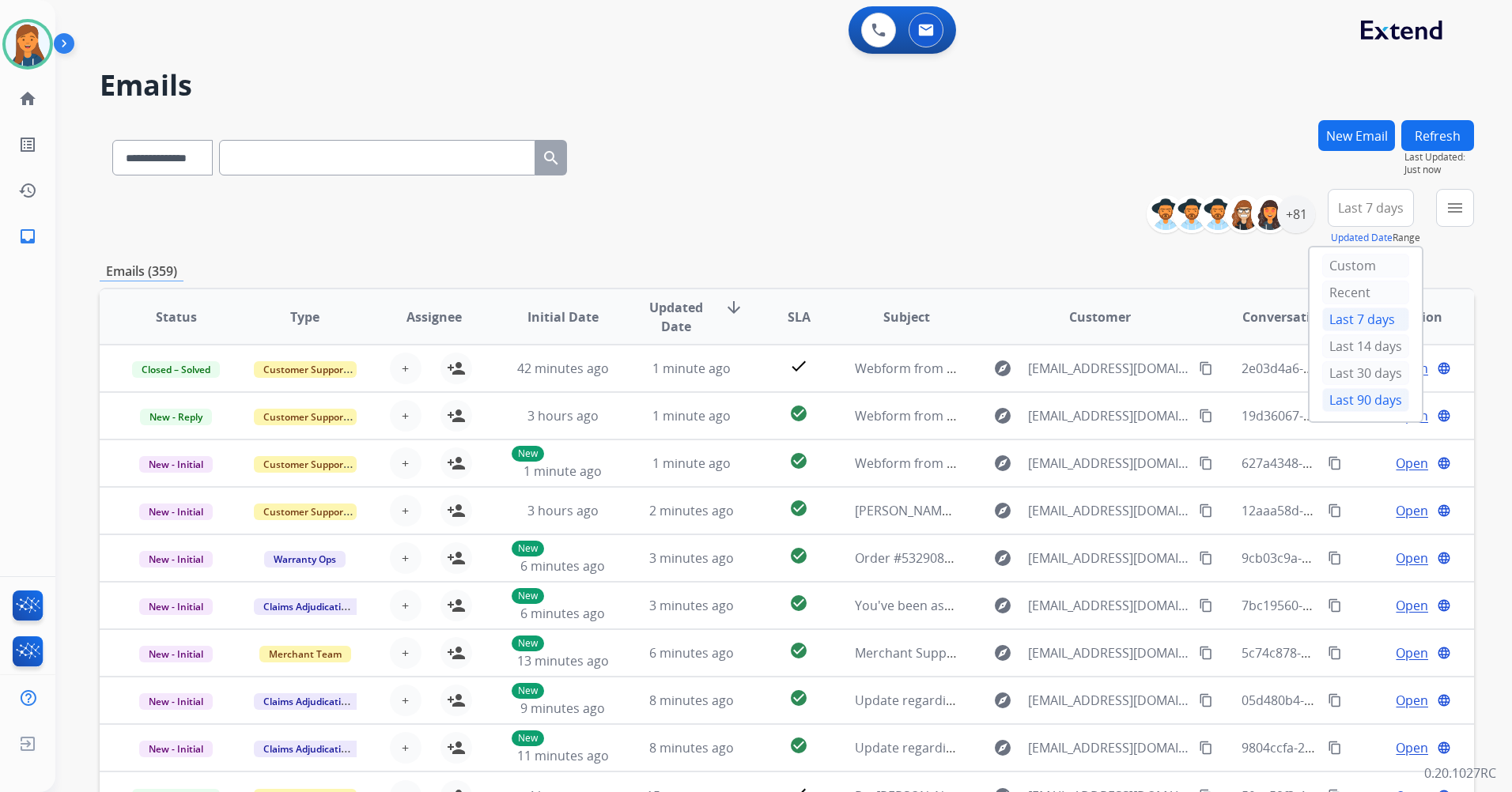
click at [1336, 403] on div "Last 90 days" at bounding box center [1366, 399] width 87 height 23
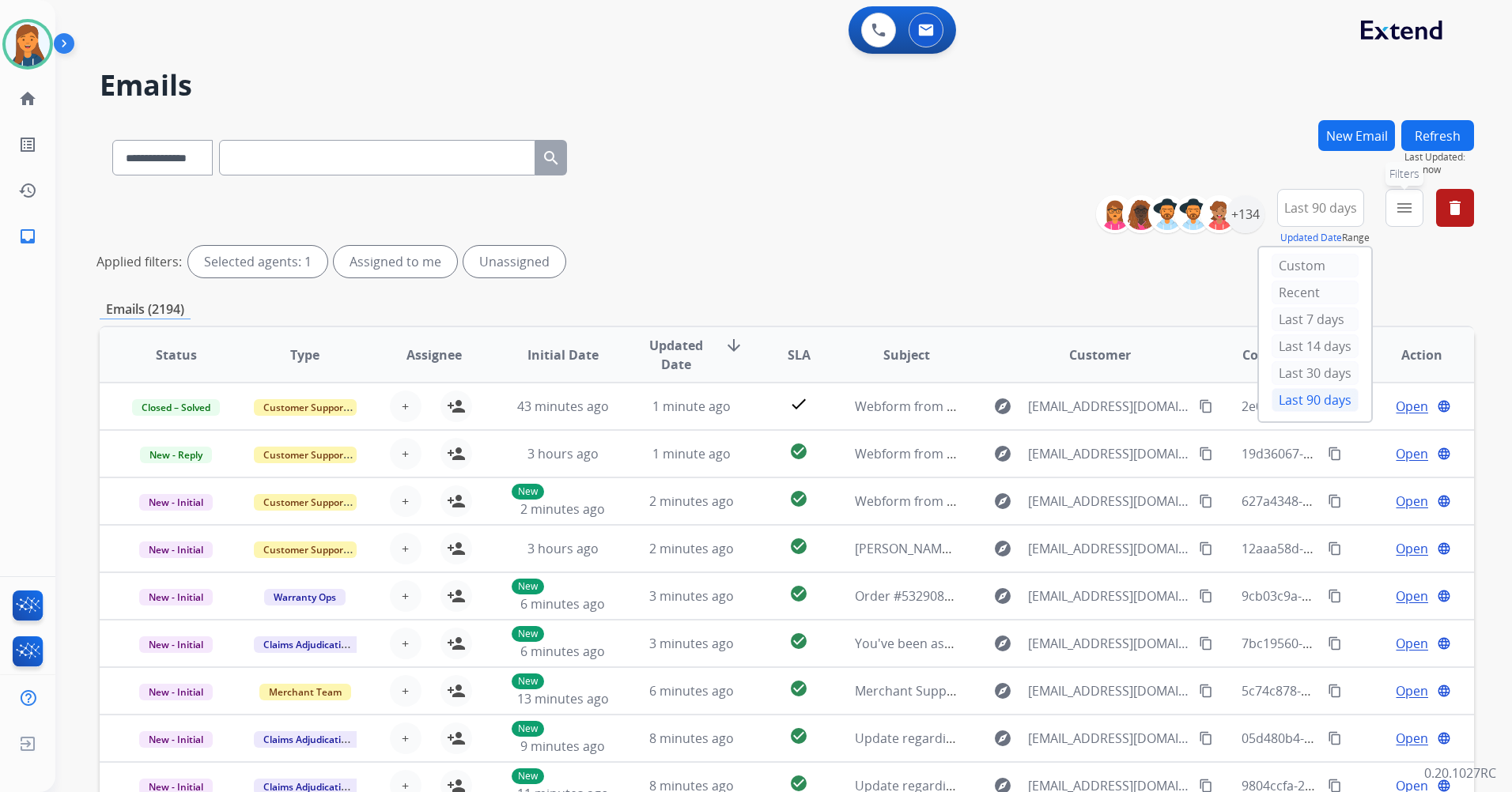
click at [1396, 215] on mat-icon "menu" at bounding box center [1405, 208] width 19 height 19
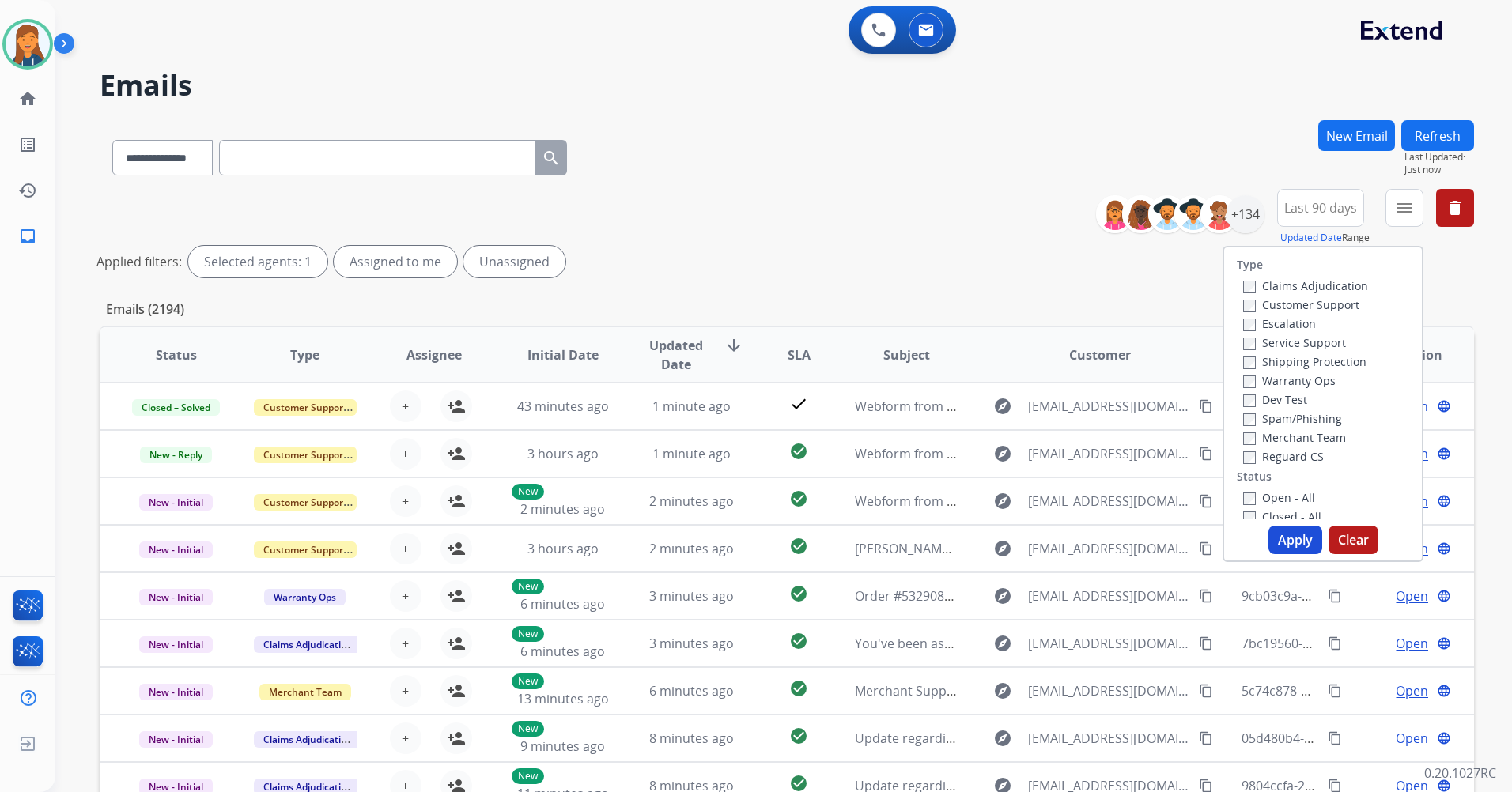
click at [1312, 312] on label "Customer Support" at bounding box center [1302, 304] width 116 height 15
click at [1249, 356] on label "Shipping Protection" at bounding box center [1305, 361] width 123 height 15
click at [1251, 452] on label "Reguard CS" at bounding box center [1283, 456] width 81 height 15
click at [1264, 488] on div "Open - All" at bounding box center [1326, 498] width 166 height 19
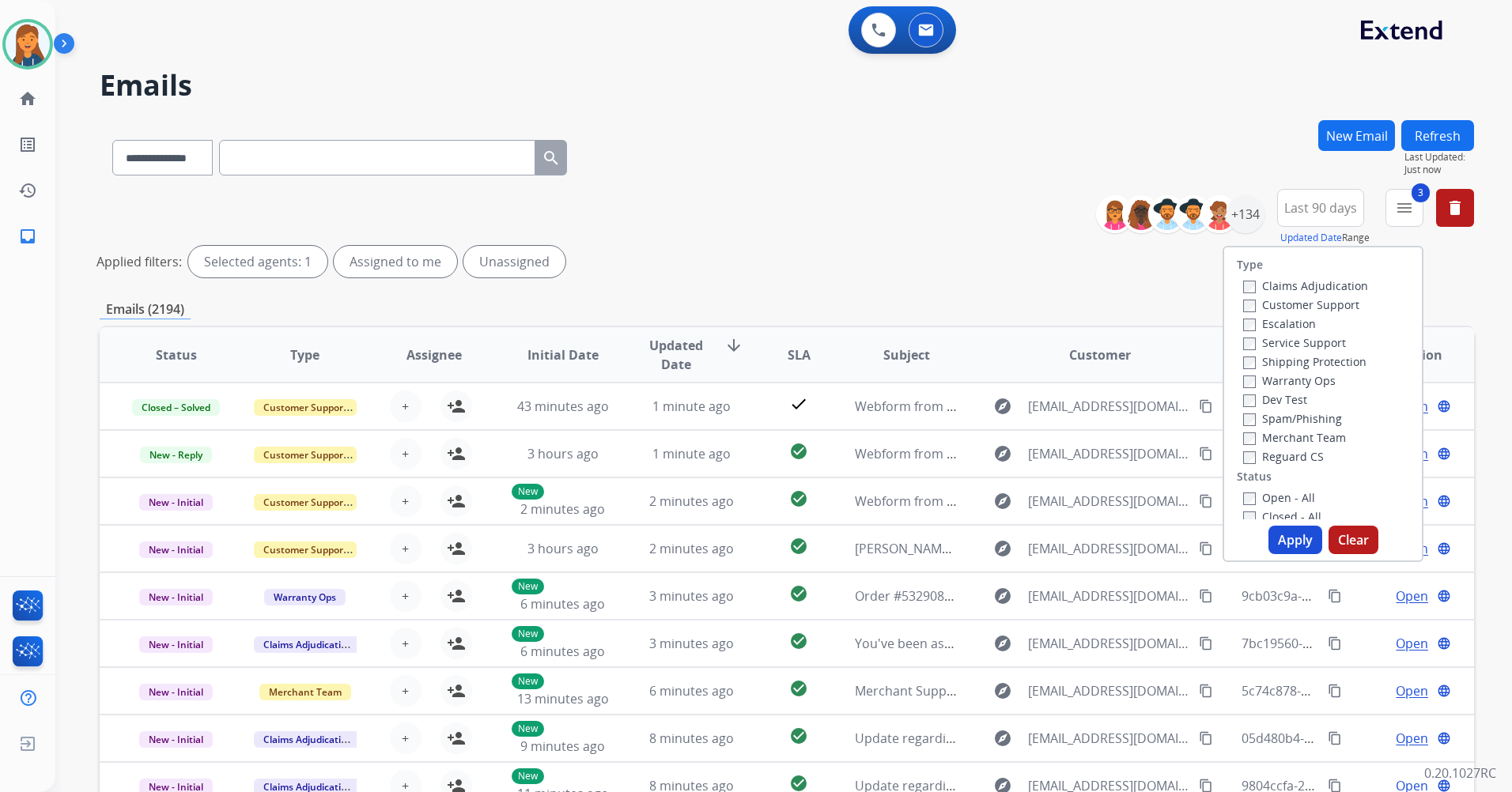
drag, startPoint x: 1264, startPoint y: 488, endPoint x: 1264, endPoint y: 507, distance: 19.0
click at [1264, 507] on div "Closed - All" at bounding box center [1326, 516] width 166 height 19
click at [1247, 494] on label "Open - All" at bounding box center [1279, 497] width 72 height 15
click at [1277, 552] on button "Apply" at bounding box center [1296, 539] width 54 height 29
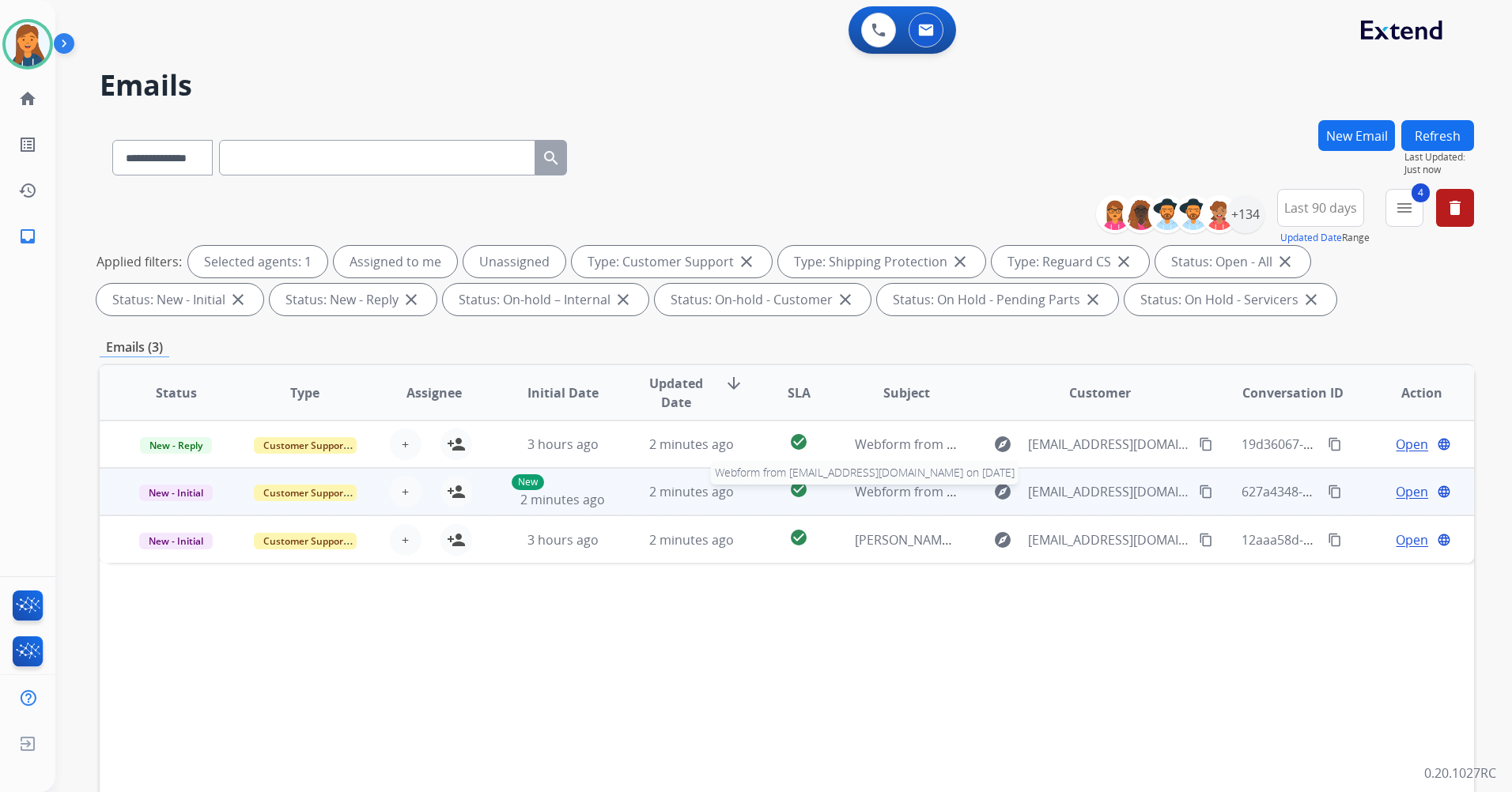
click at [894, 489] on span "Webform from Damienboone400@gmail.com on 09/09/2025" at bounding box center [1034, 492] width 358 height 17
click at [892, 489] on span "Webform from Damienboone400@gmail.com on 09/09/2025" at bounding box center [1034, 492] width 358 height 17
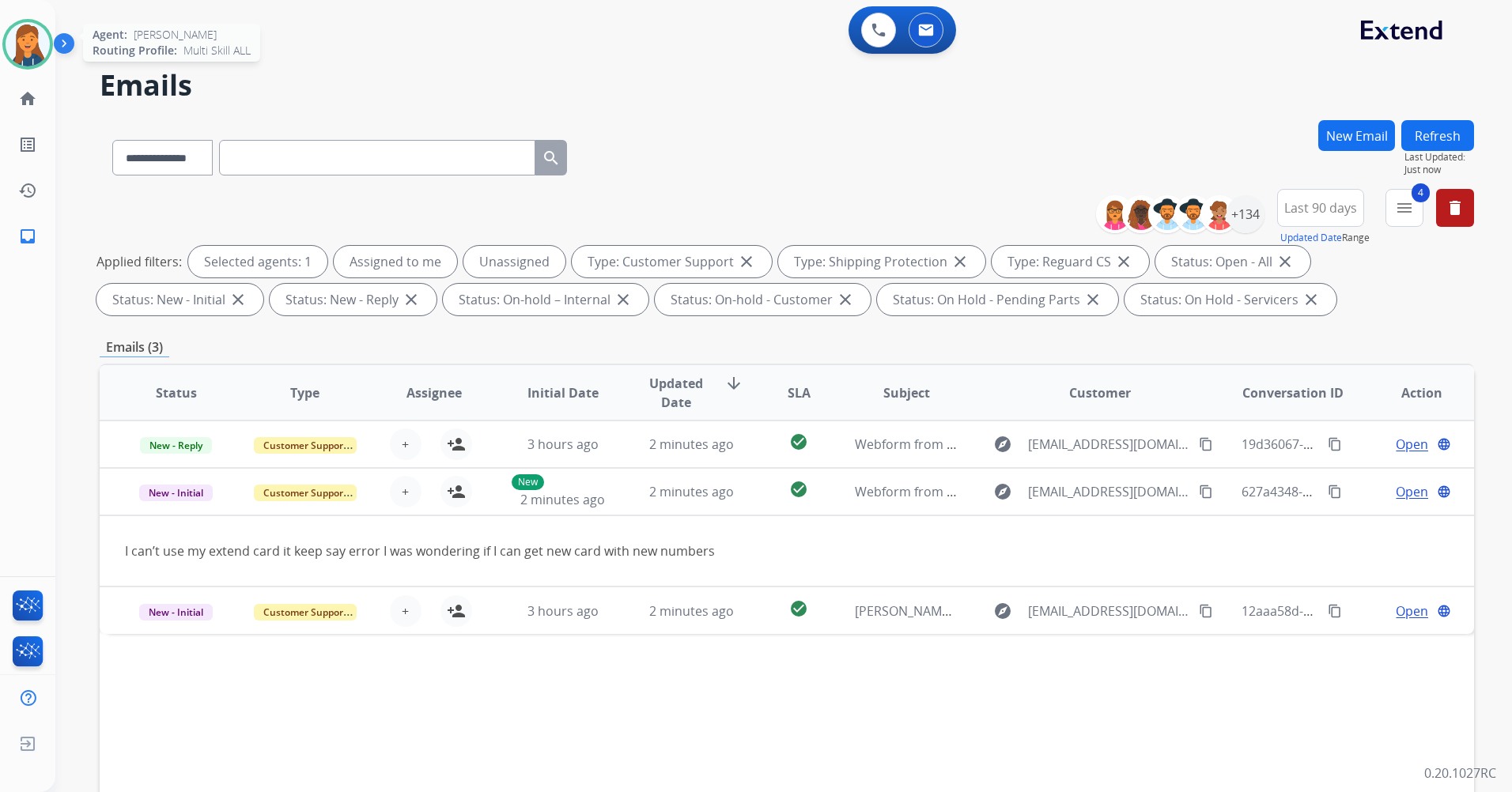
click at [11, 56] on img at bounding box center [27, 43] width 44 height 44
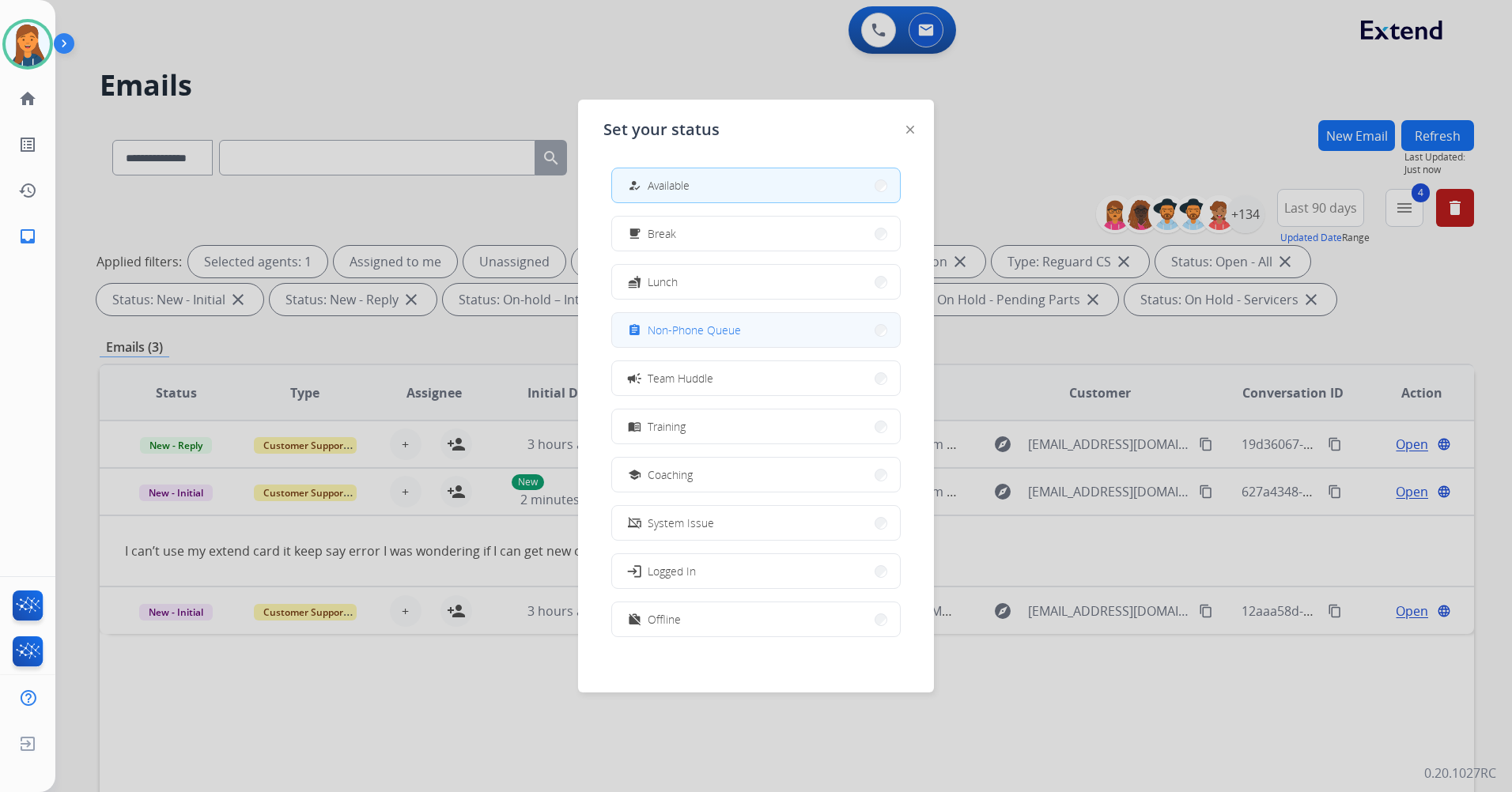
click at [680, 326] on span "Non-Phone Queue" at bounding box center [693, 329] width 93 height 16
click at [680, 326] on div "**********" at bounding box center [787, 547] width 1375 height 855
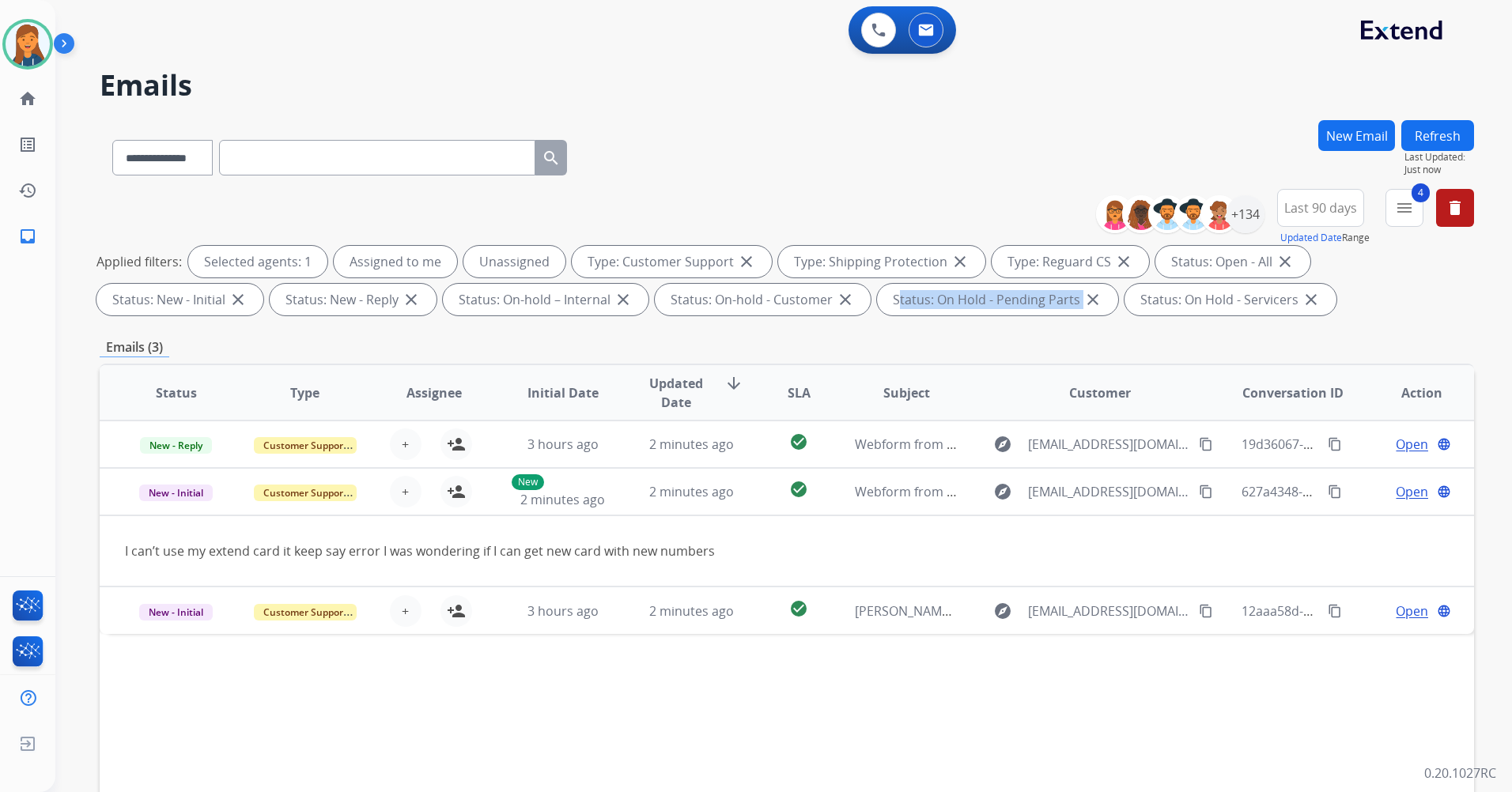
click at [680, 326] on div "**********" at bounding box center [787, 547] width 1375 height 855
click at [486, 753] on div "Status Type Assignee Initial Date Updated Date arrow_downward SLA Subject Custo…" at bounding box center [787, 629] width 1375 height 530
click at [1415, 152] on span "Last Updated:" at bounding box center [1440, 157] width 70 height 13
click at [1426, 127] on button "Refresh" at bounding box center [1438, 135] width 73 height 30
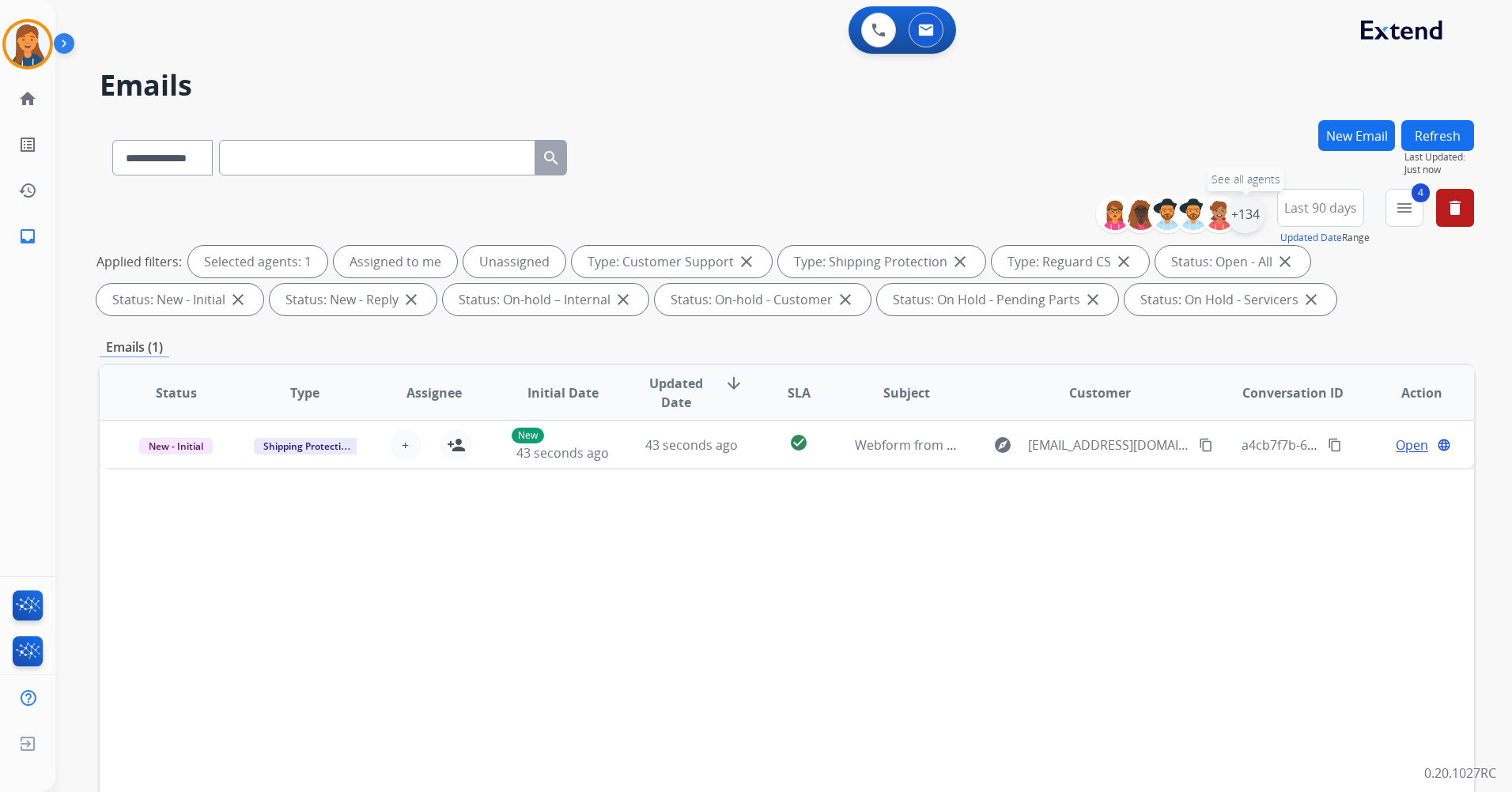
click at [1238, 214] on div "+134" at bounding box center [1246, 214] width 38 height 38
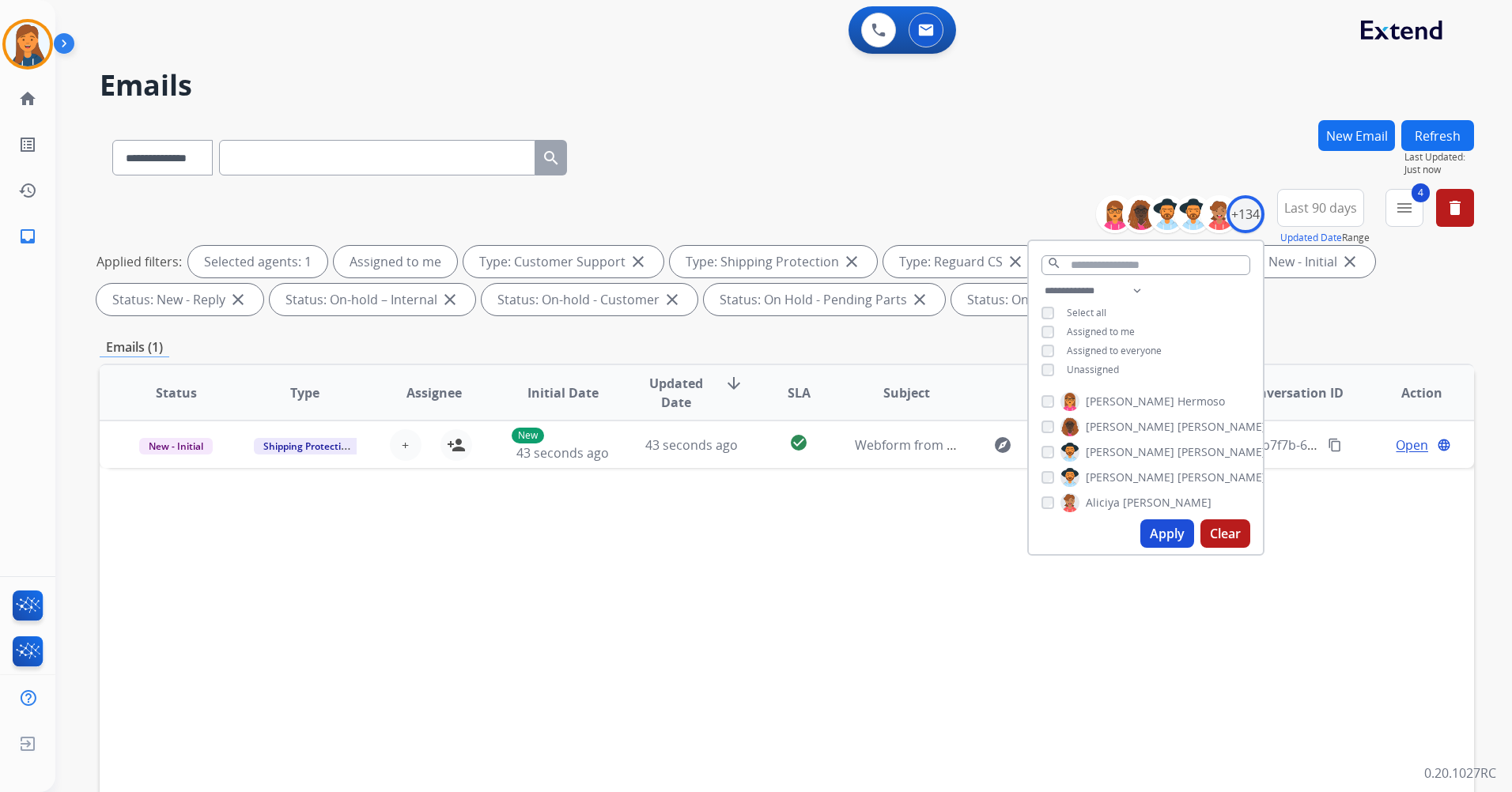
click at [1172, 530] on button "Apply" at bounding box center [1168, 533] width 54 height 29
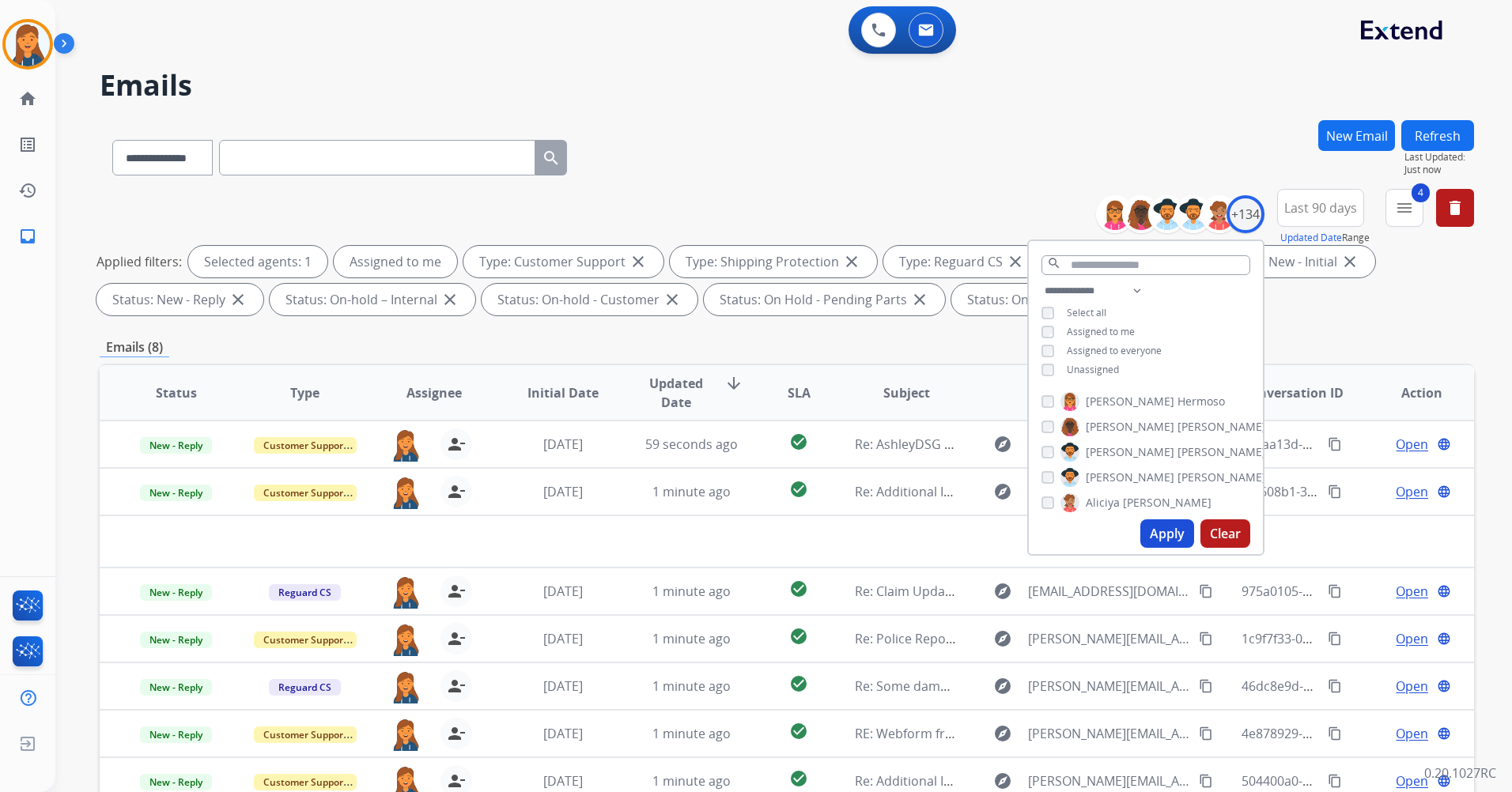
click at [754, 172] on div "**********" at bounding box center [787, 154] width 1375 height 69
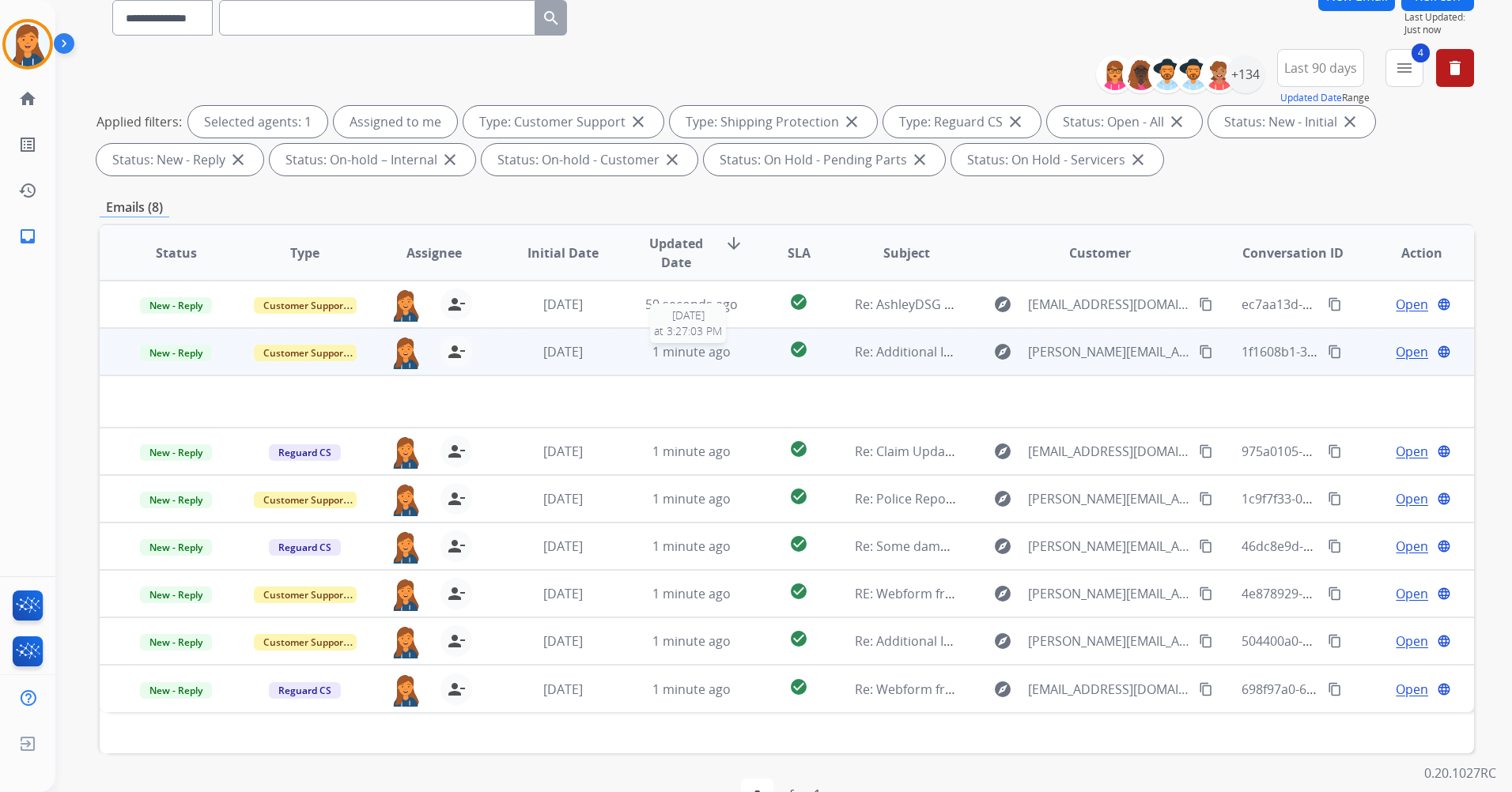
scroll to position [183, 0]
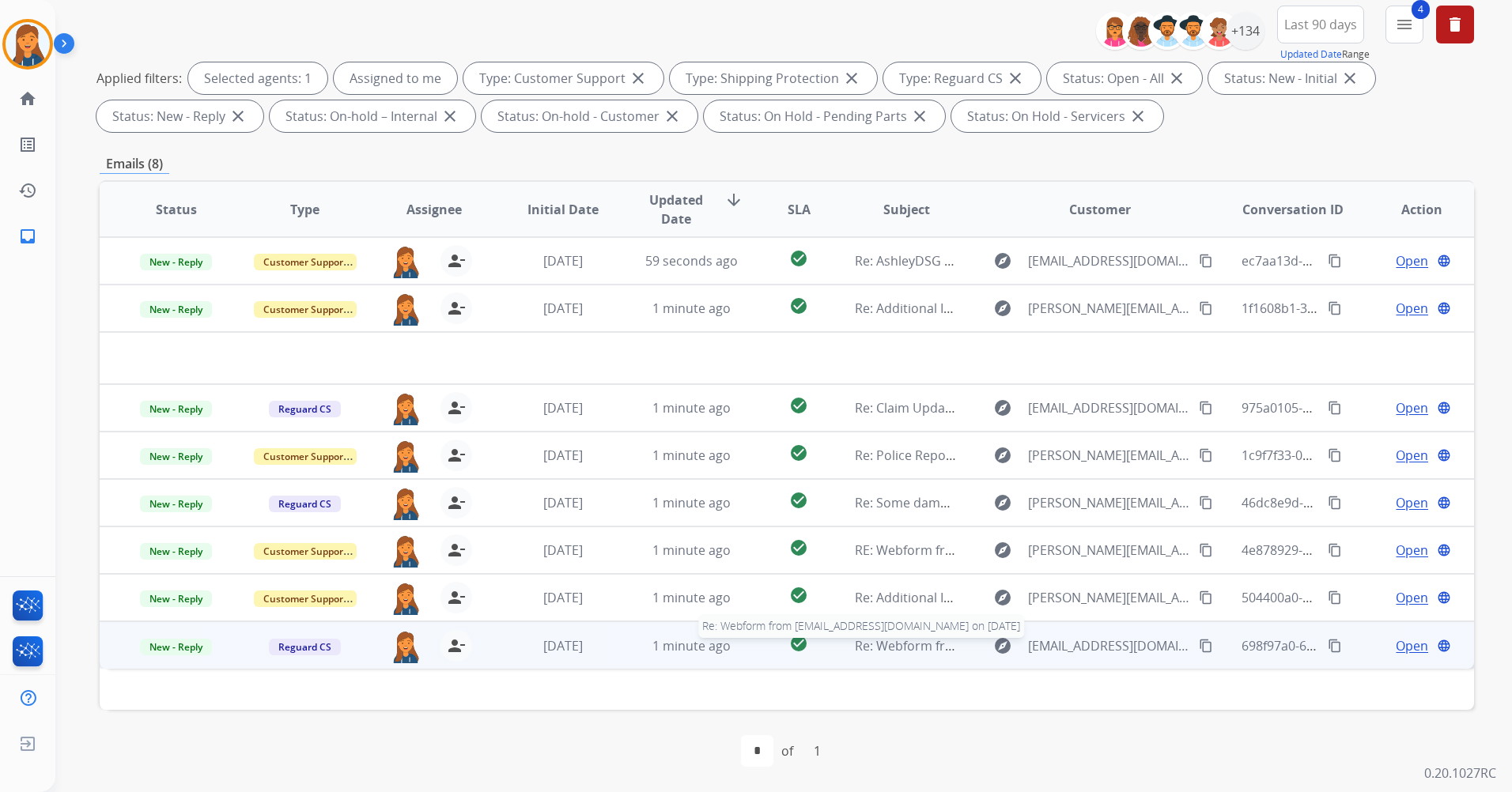
click at [896, 648] on span "Re: Webform from aneesahp143@gmail.com on 09/07/2025" at bounding box center [1044, 646] width 380 height 17
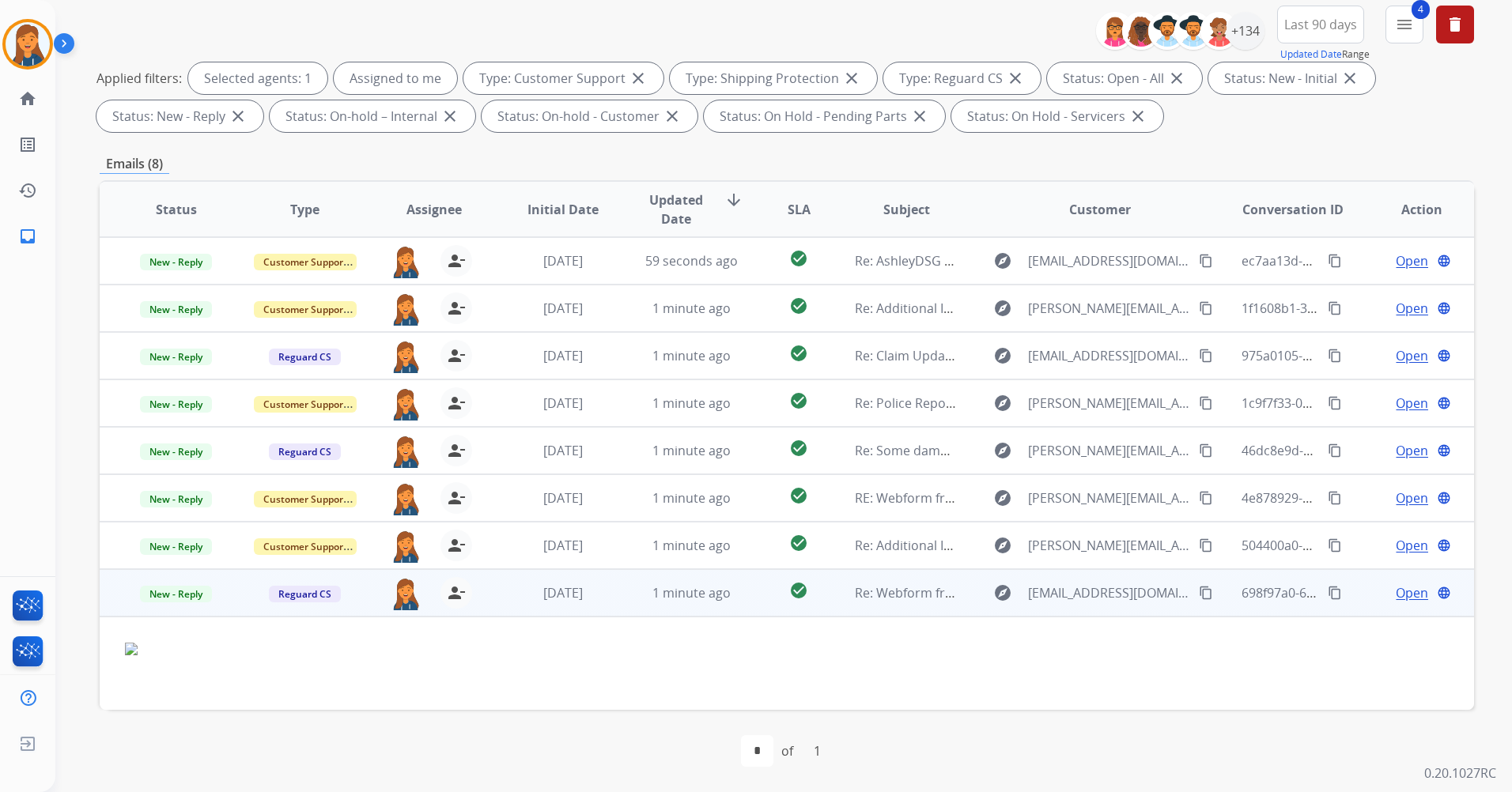
scroll to position [9, 0]
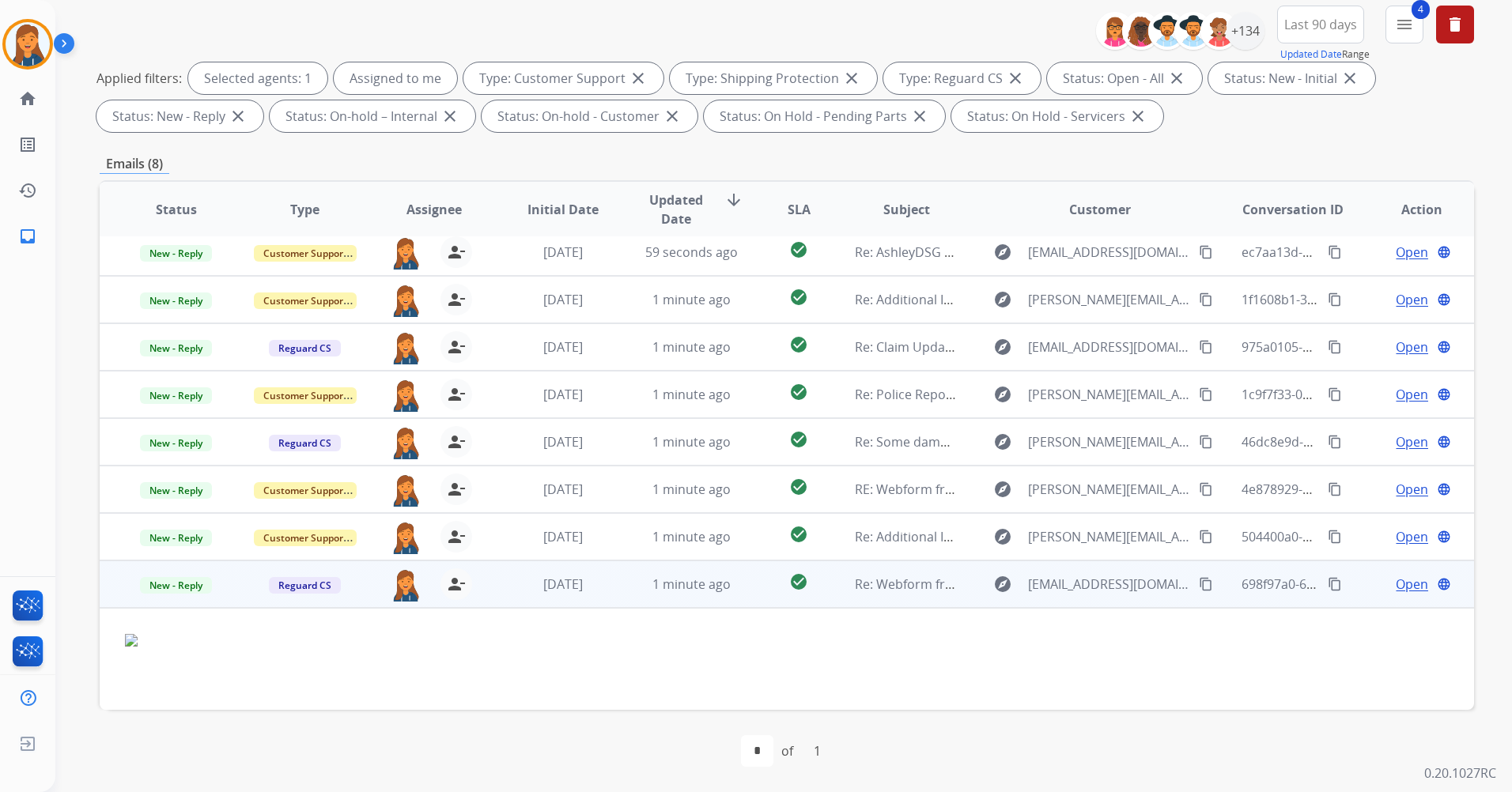
click at [1403, 581] on span "Open" at bounding box center [1412, 584] width 32 height 19
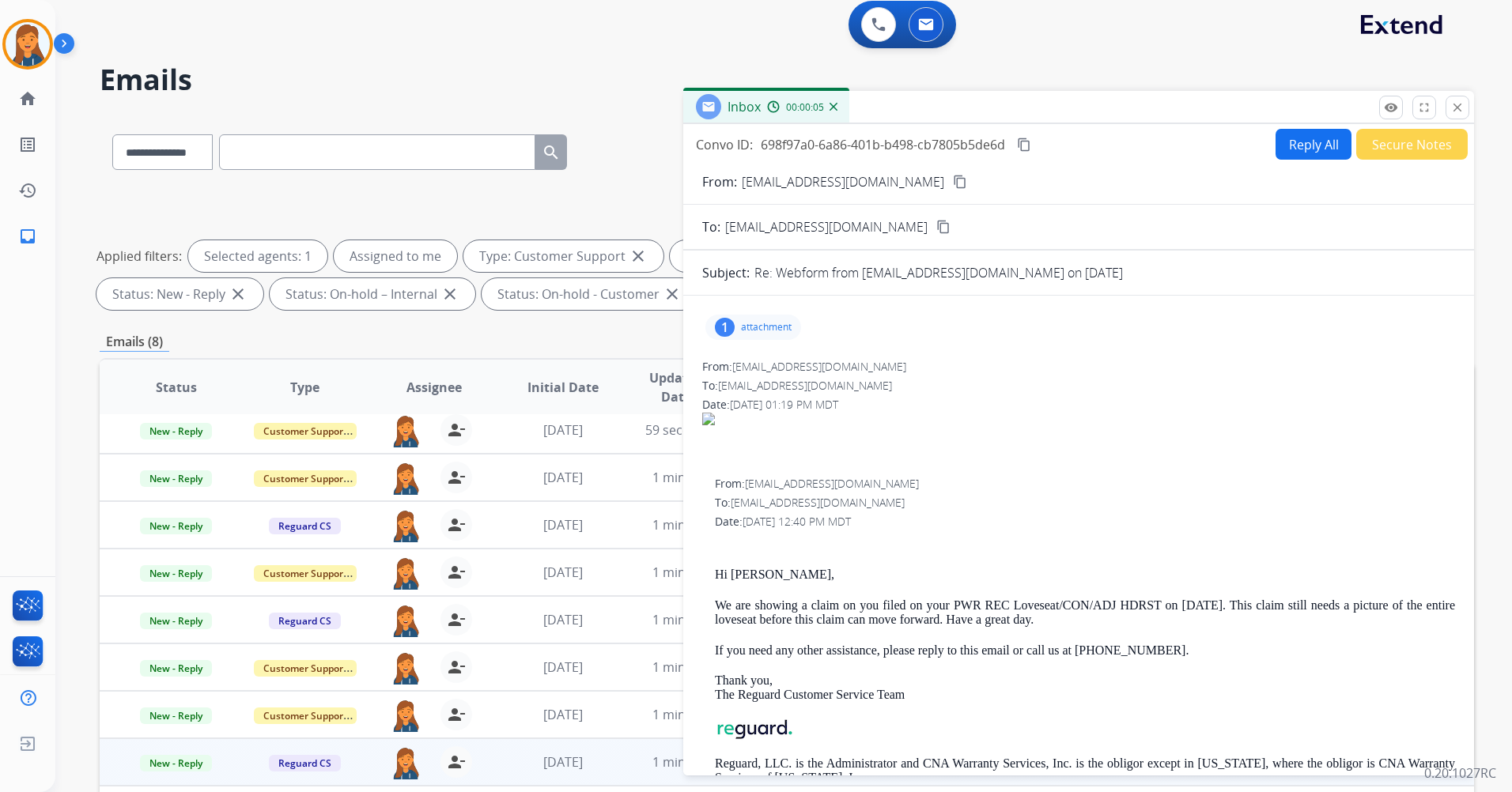
scroll to position [0, 0]
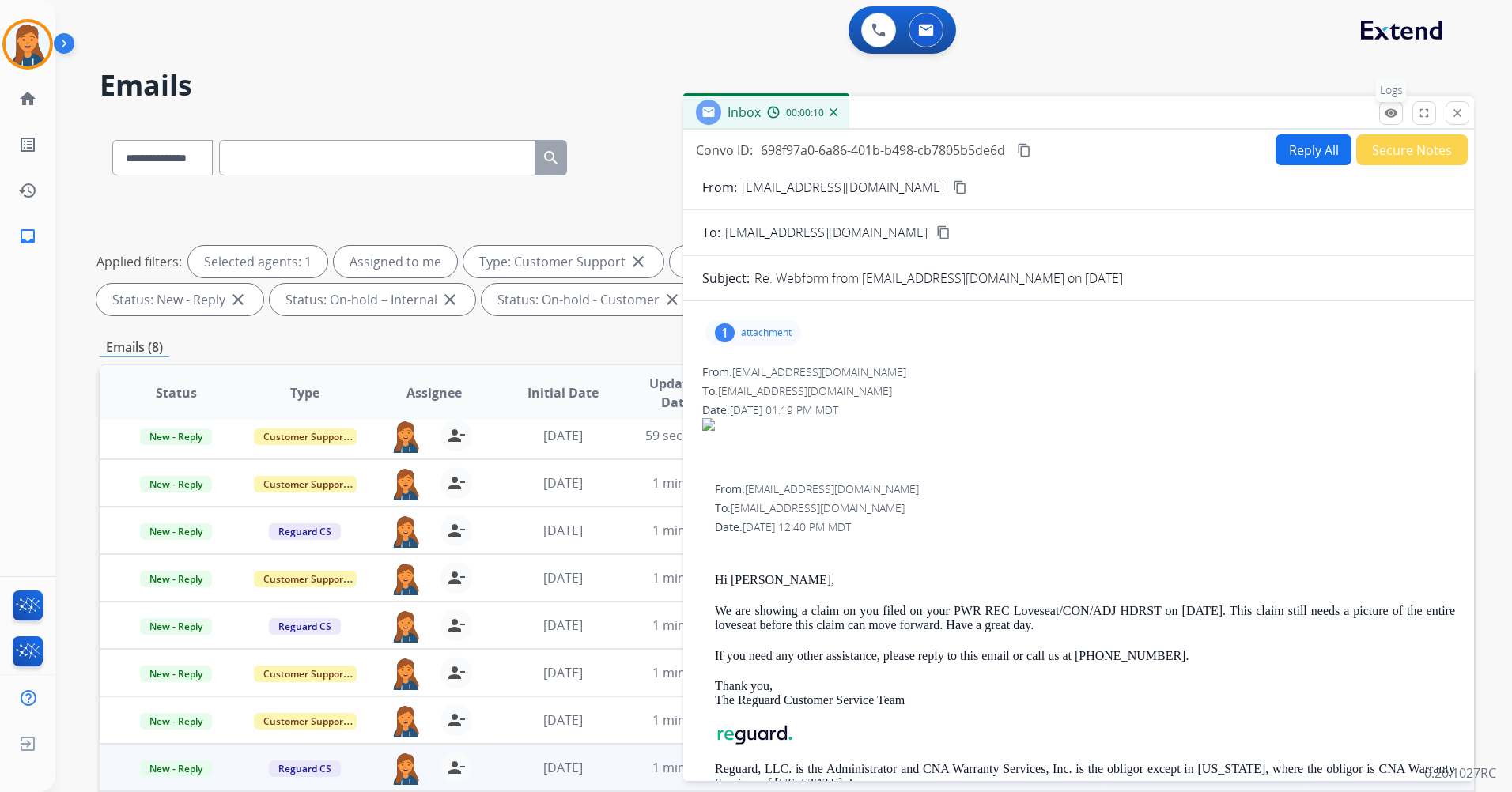
click at [1388, 120] on button "remove_red_eye Logs" at bounding box center [1390, 113] width 23 height 23
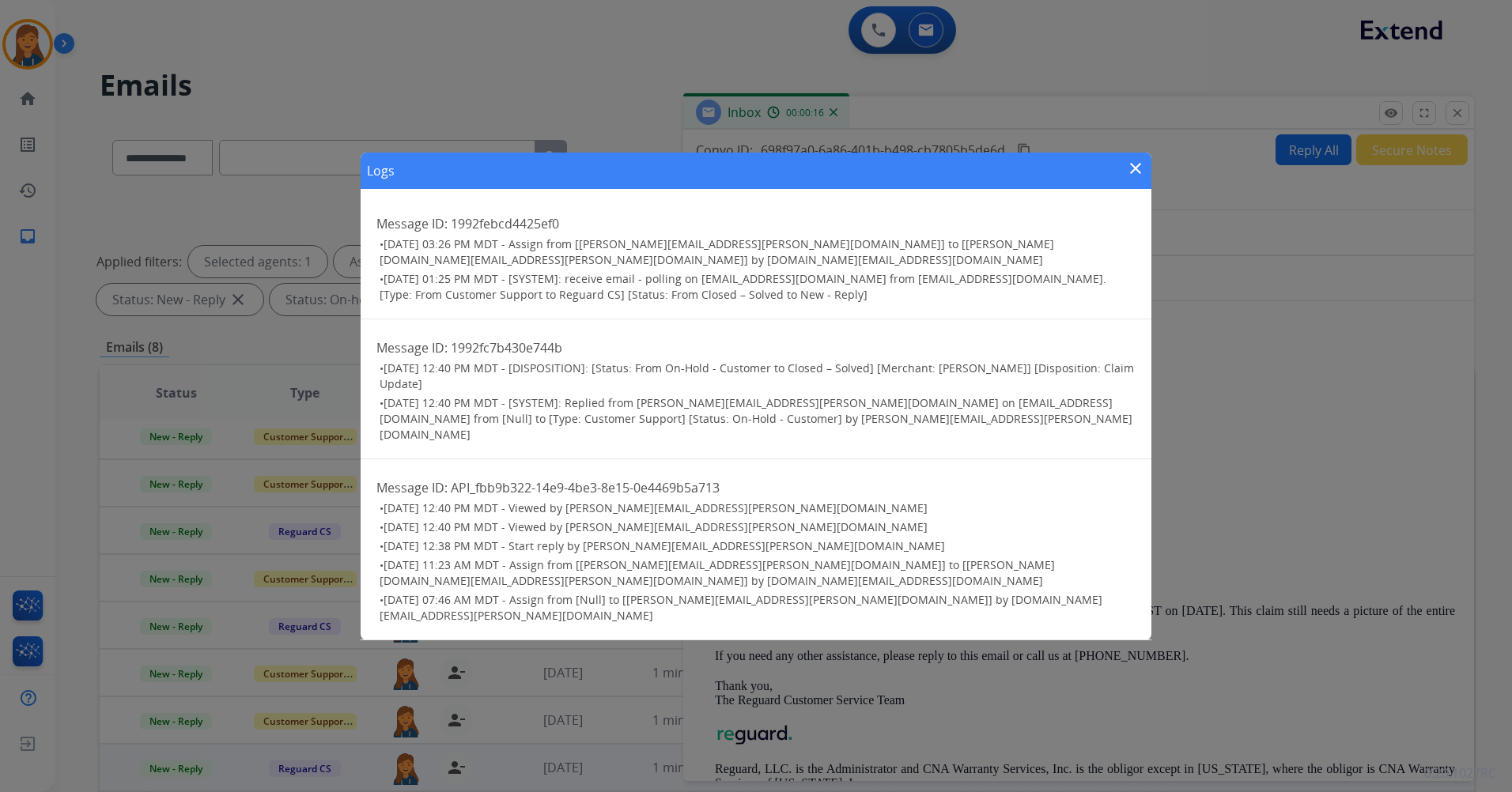
click at [1138, 178] on mat-icon "close" at bounding box center [1136, 168] width 19 height 19
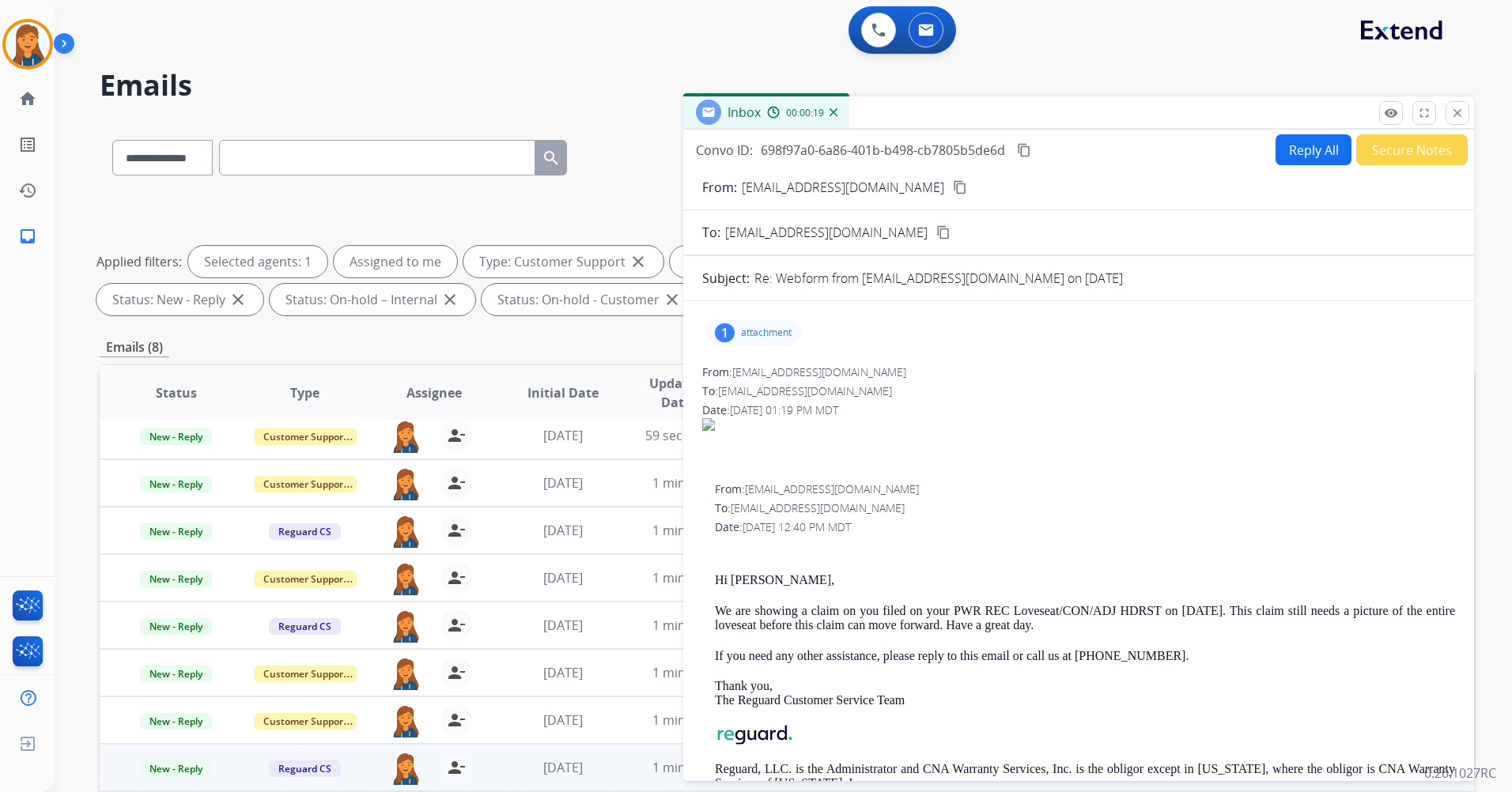
click at [953, 188] on mat-icon "content_copy" at bounding box center [960, 188] width 14 height 14
click at [728, 323] on div "1" at bounding box center [725, 333] width 20 height 19
click at [978, 369] on mat-icon "download" at bounding box center [981, 373] width 14 height 14
click at [1284, 147] on button "Reply All" at bounding box center [1313, 149] width 76 height 30
select select "**********"
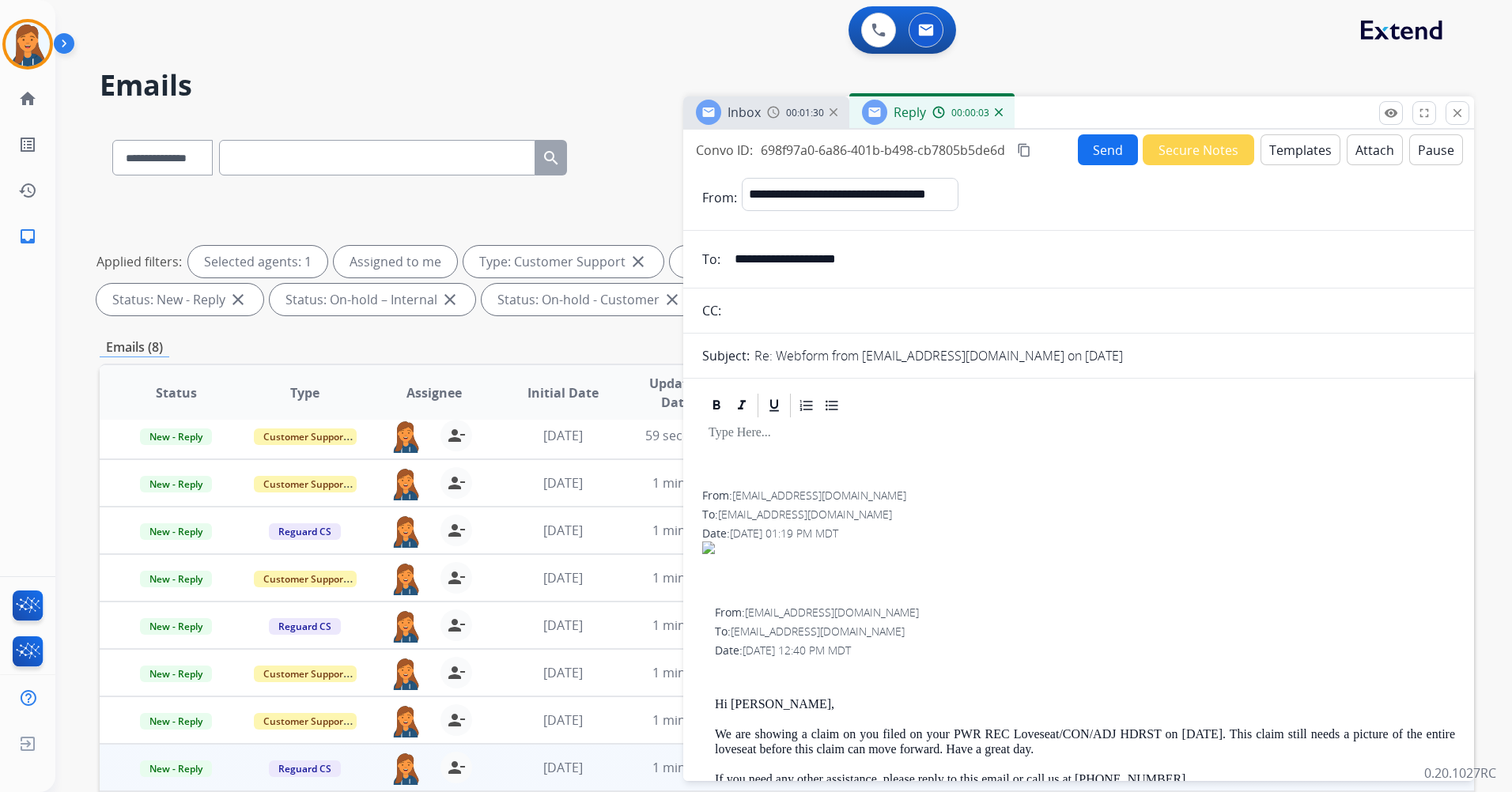
click at [1020, 154] on mat-icon "content_copy" at bounding box center [1025, 150] width 14 height 14
click at [1303, 145] on button "Templates" at bounding box center [1301, 149] width 80 height 30
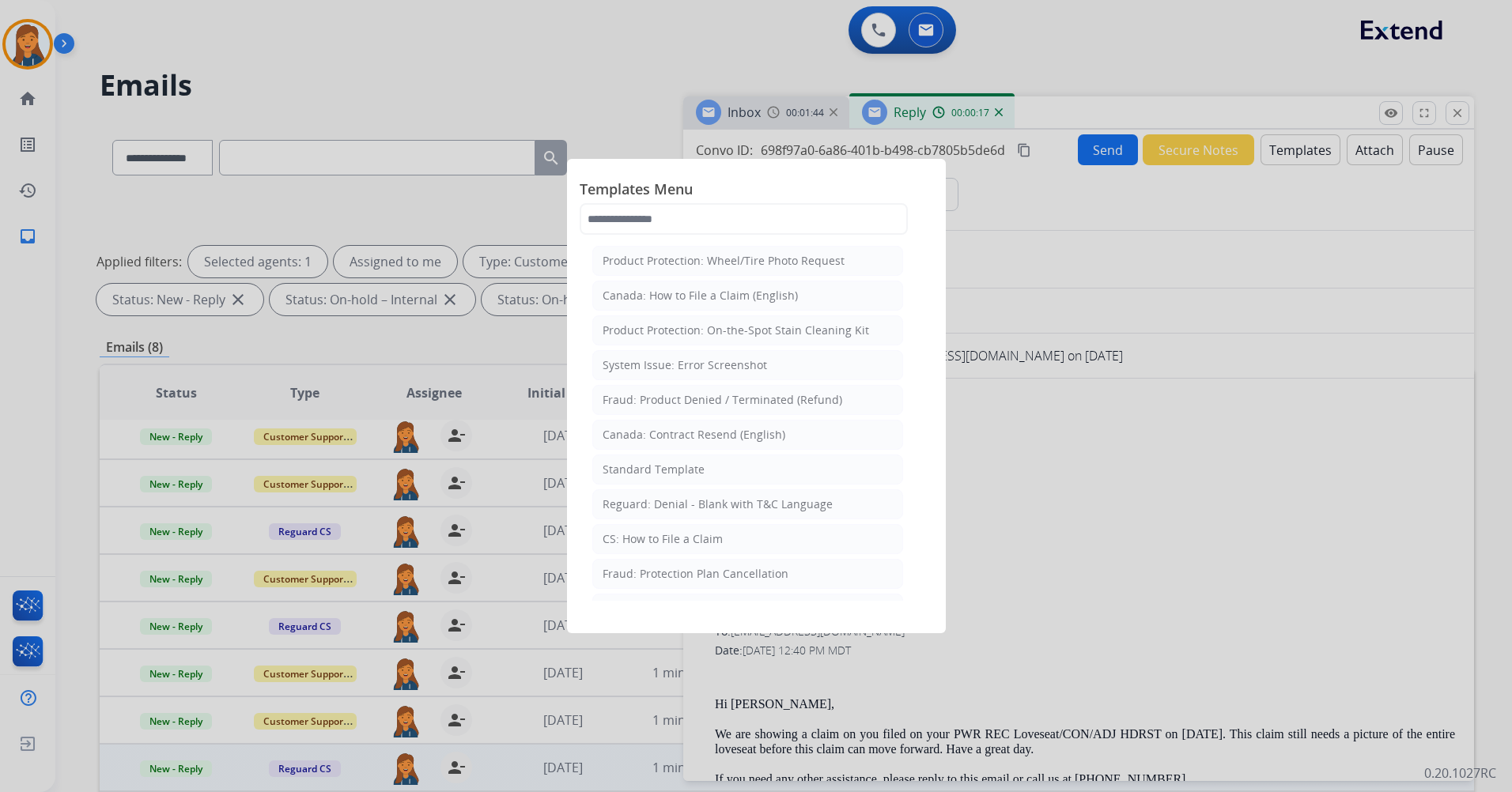
click at [1156, 258] on div at bounding box center [756, 396] width 1512 height 792
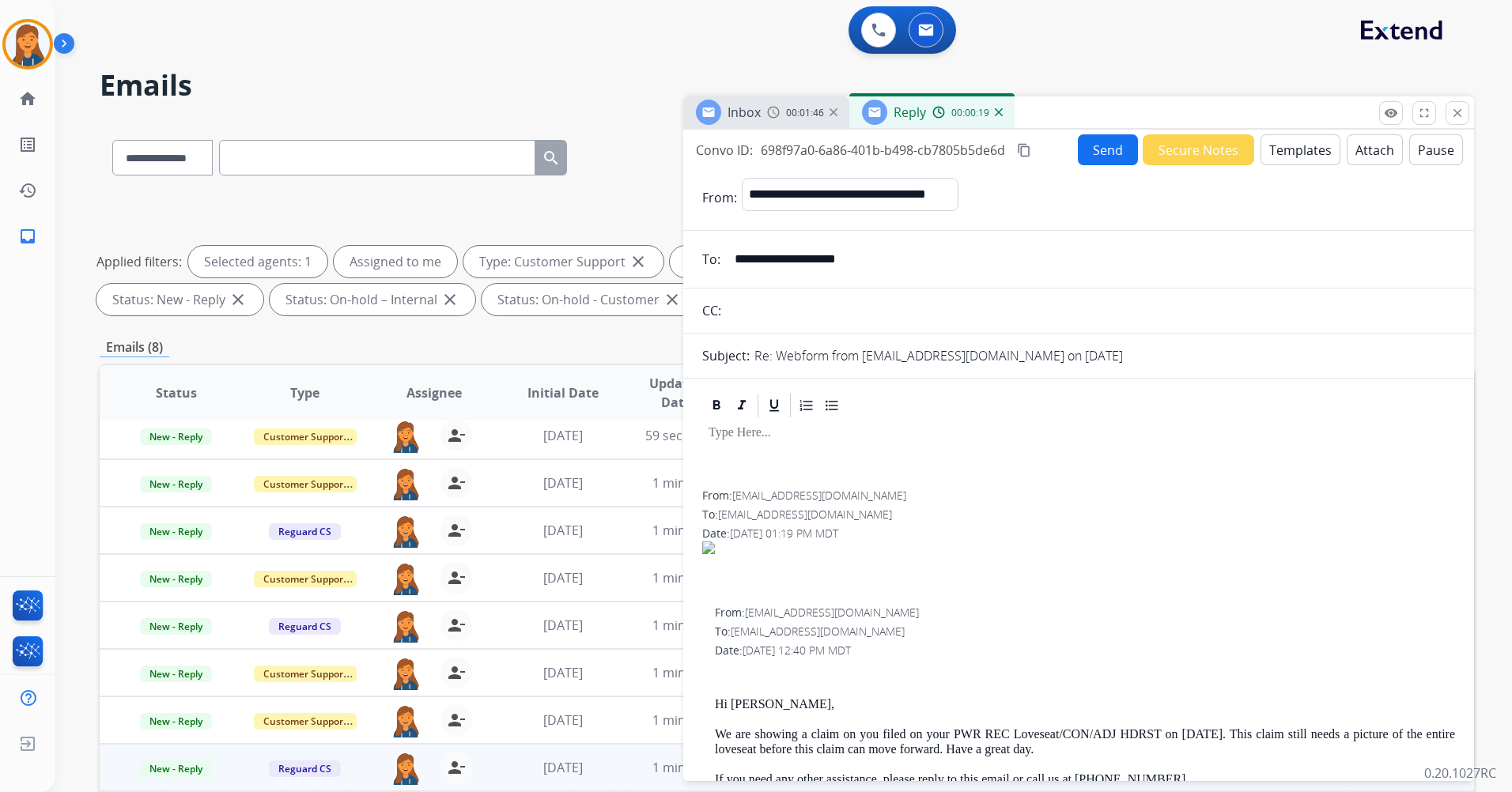
click at [1309, 157] on button "Templates" at bounding box center [1301, 149] width 80 height 30
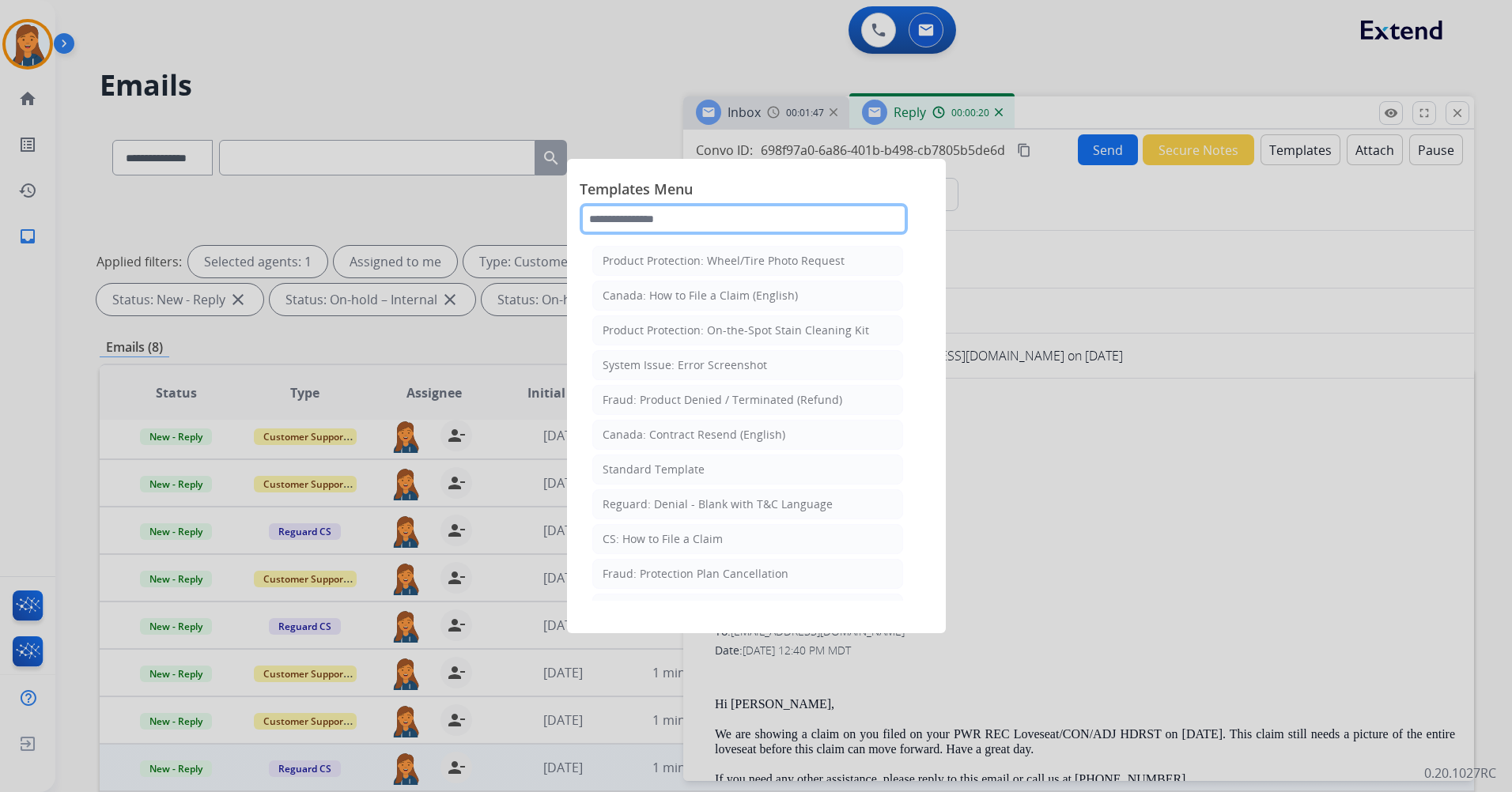
click at [647, 222] on input "text" at bounding box center [744, 219] width 328 height 31
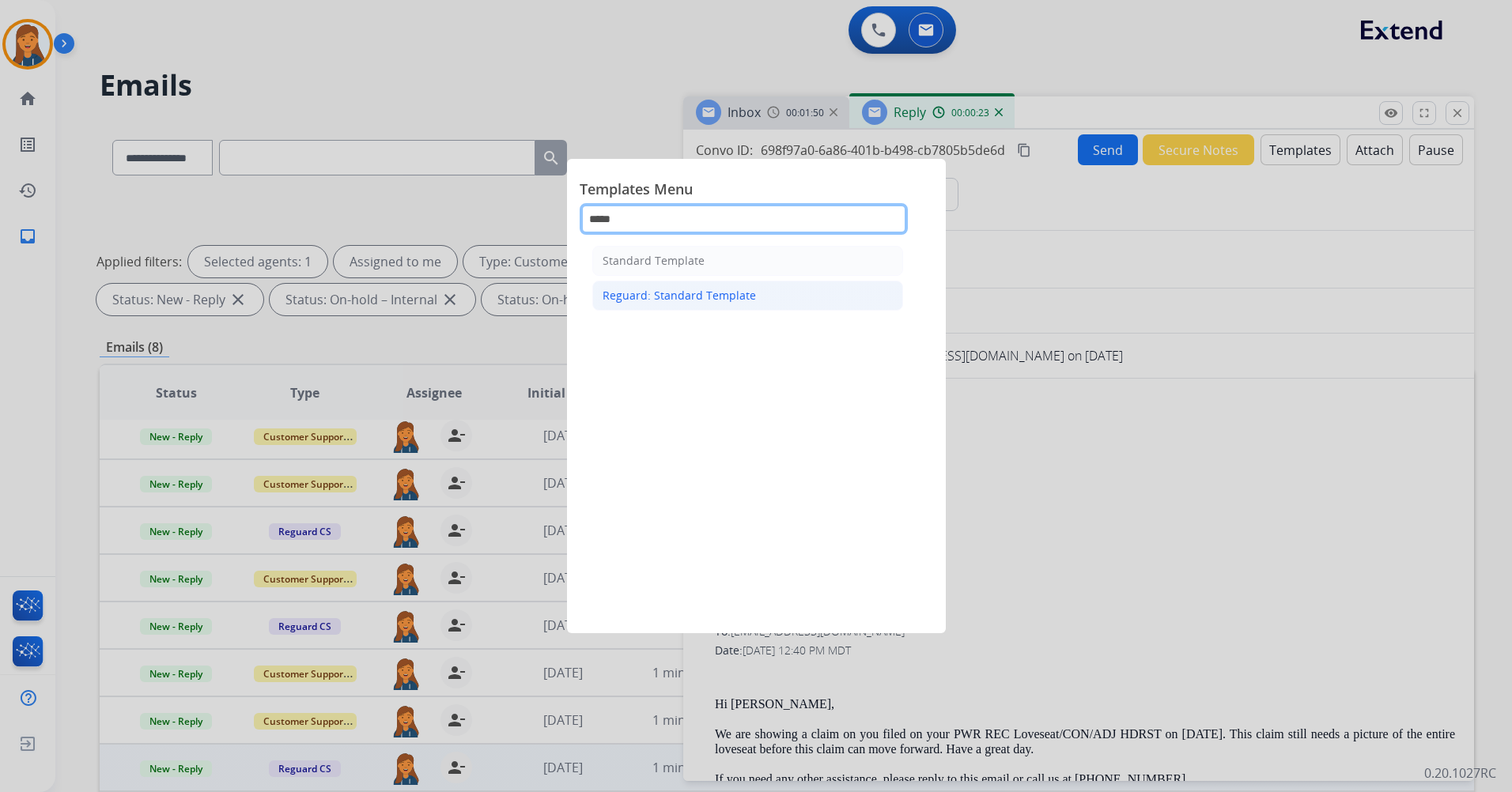
type input "*****"
click at [672, 300] on div "Reguard: Standard Template" at bounding box center [680, 295] width 154 height 16
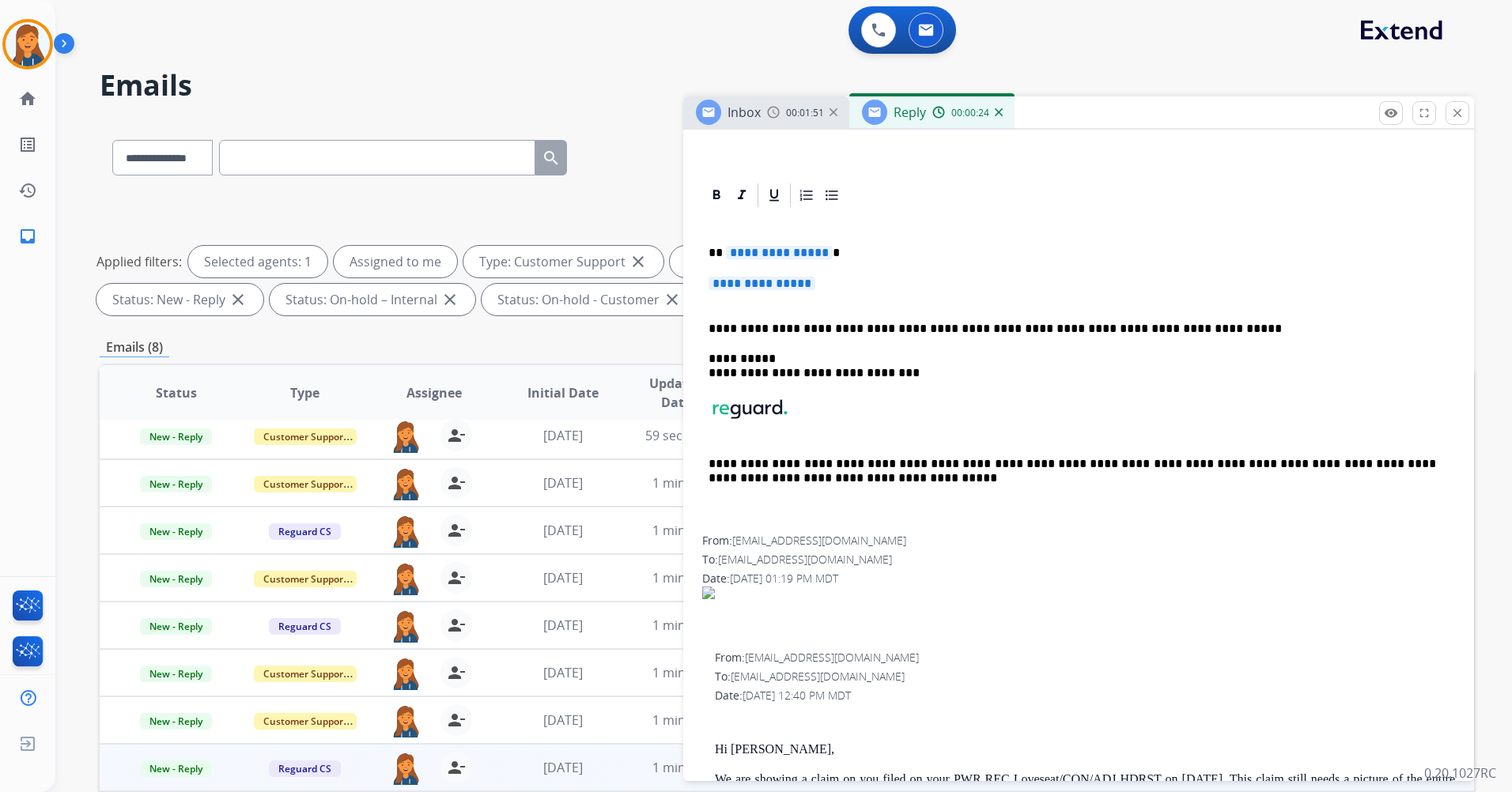
scroll to position [316, 0]
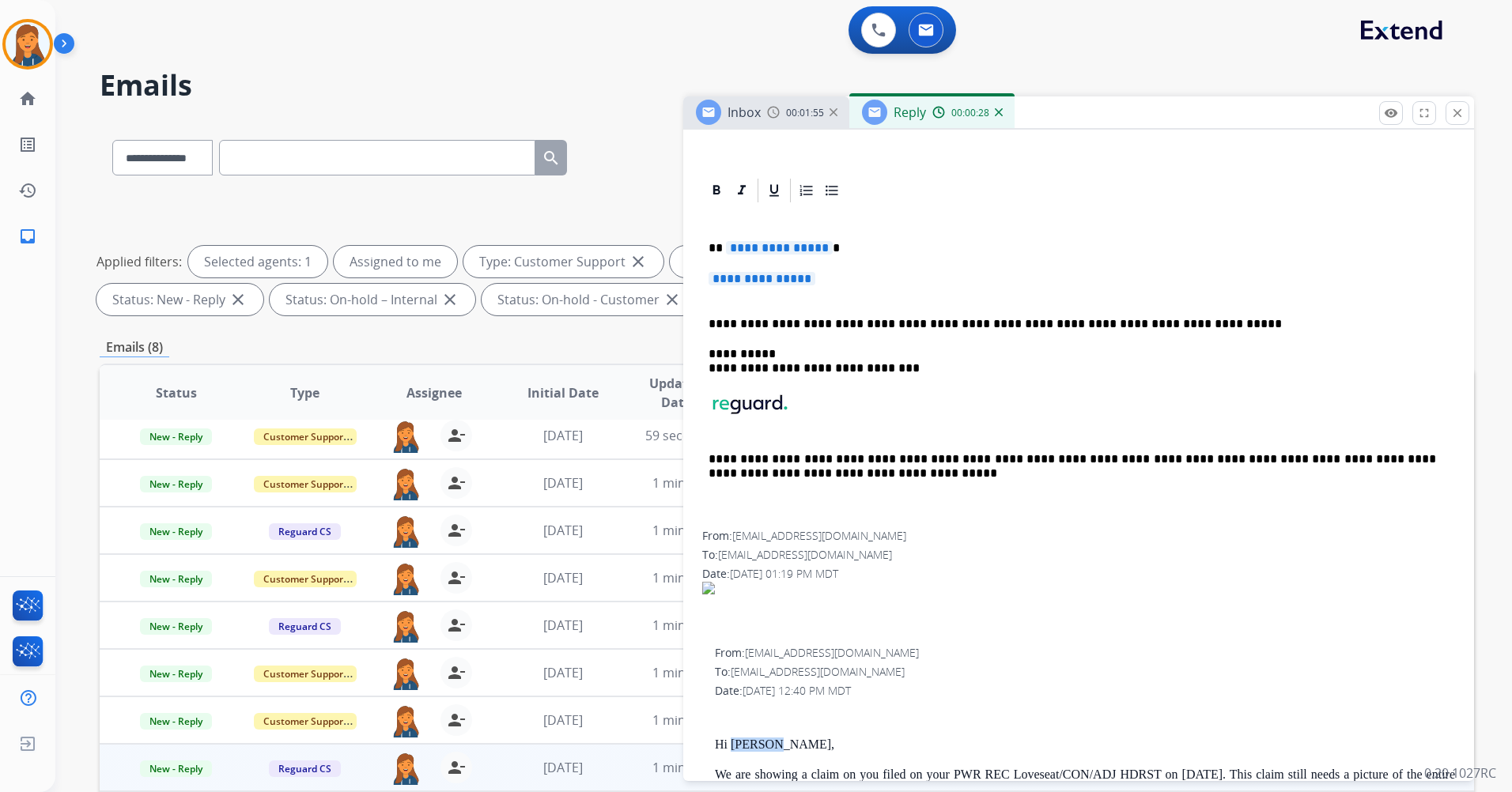
drag, startPoint x: 731, startPoint y: 742, endPoint x: 773, endPoint y: 749, distance: 42.6
click at [773, 749] on p "Hi Aneesah," at bounding box center [1085, 744] width 740 height 14
copy p "Aneesah"
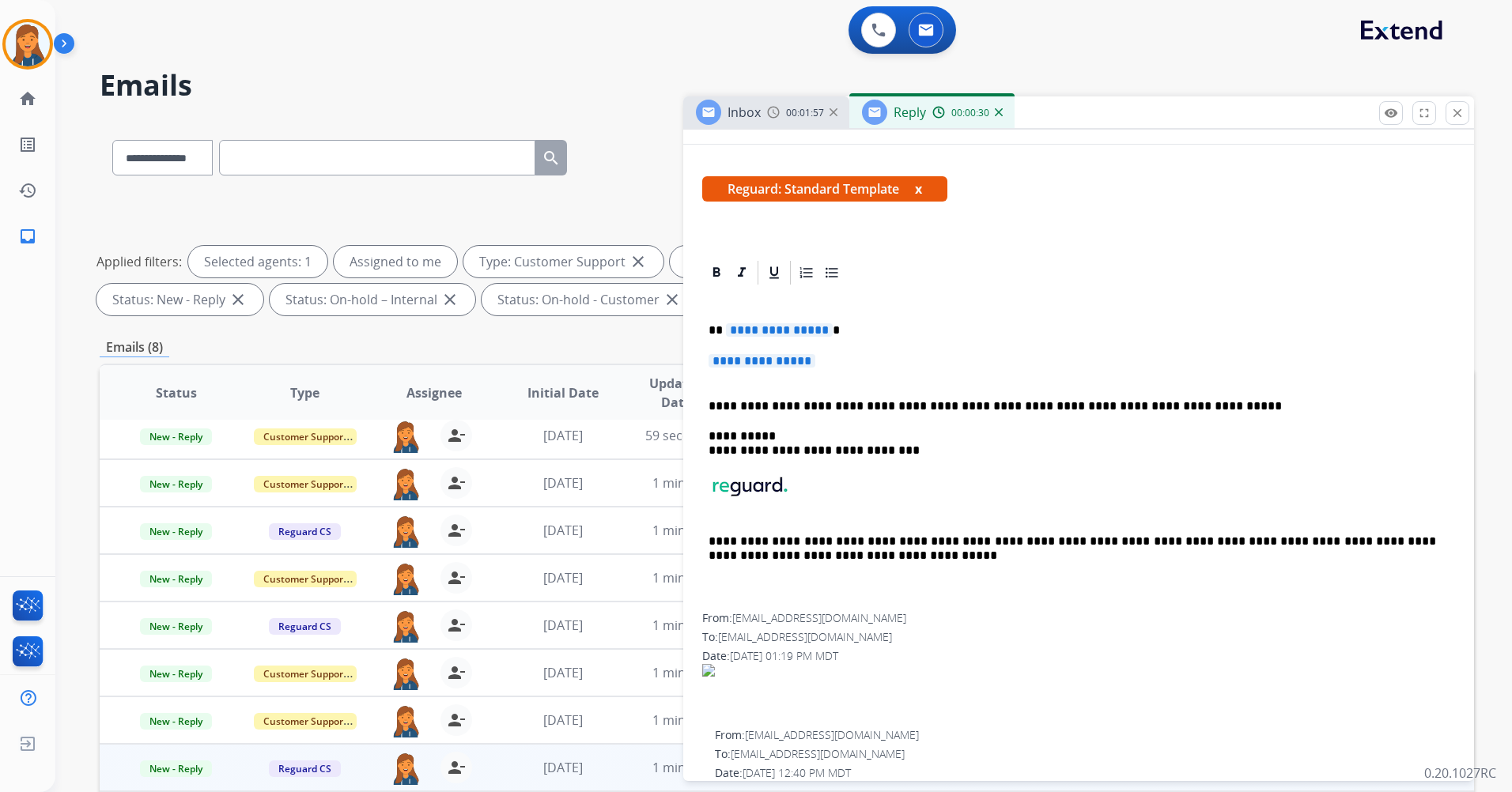
scroll to position [158, 0]
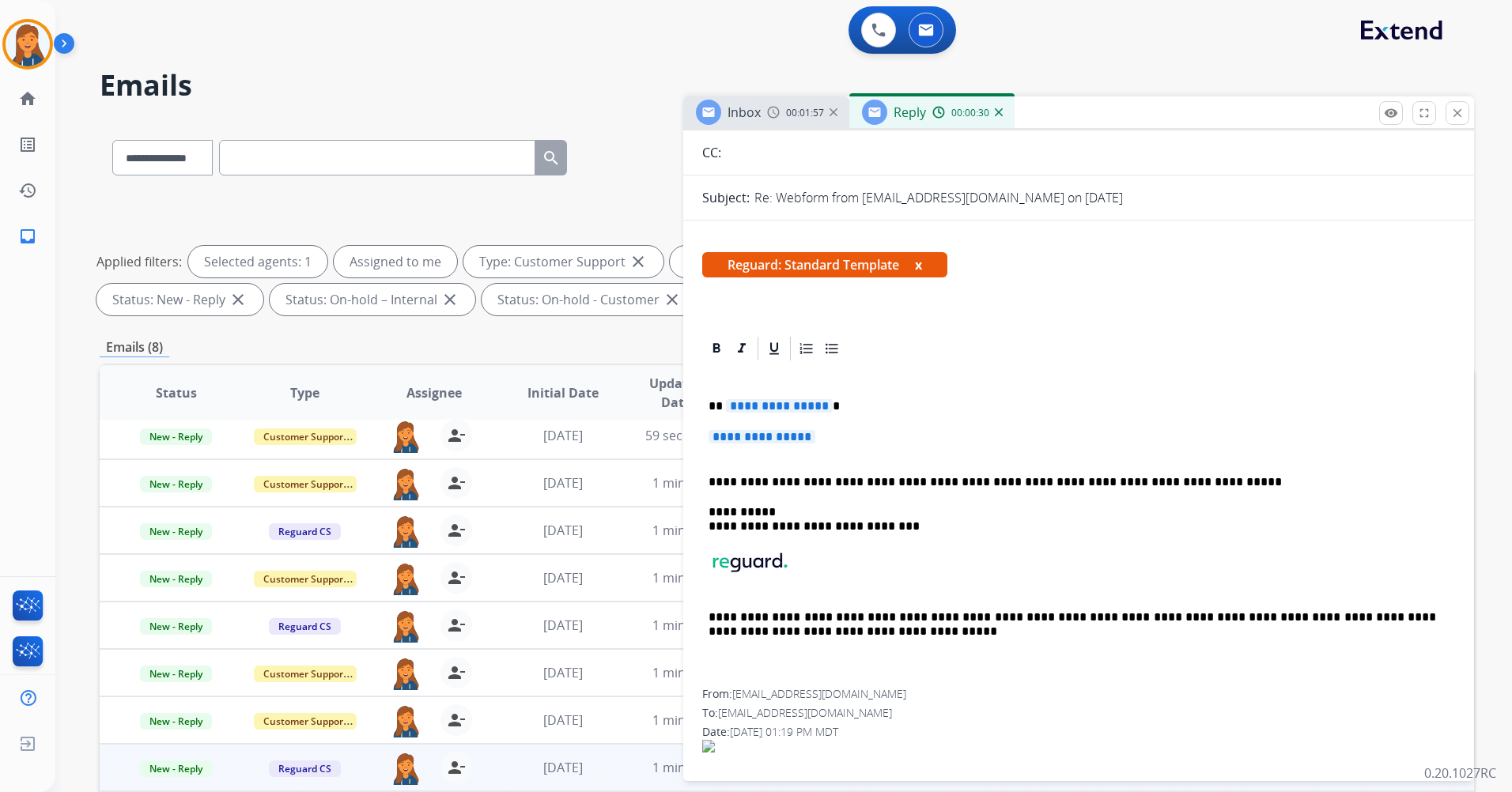
click at [780, 405] on span "**********" at bounding box center [779, 406] width 107 height 13
paste div
click at [761, 453] on p "**********" at bounding box center [1079, 445] width 740 height 30
drag, startPoint x: 760, startPoint y: 440, endPoint x: 843, endPoint y: 235, distance: 221.2
click at [760, 440] on span "**********" at bounding box center [762, 436] width 107 height 13
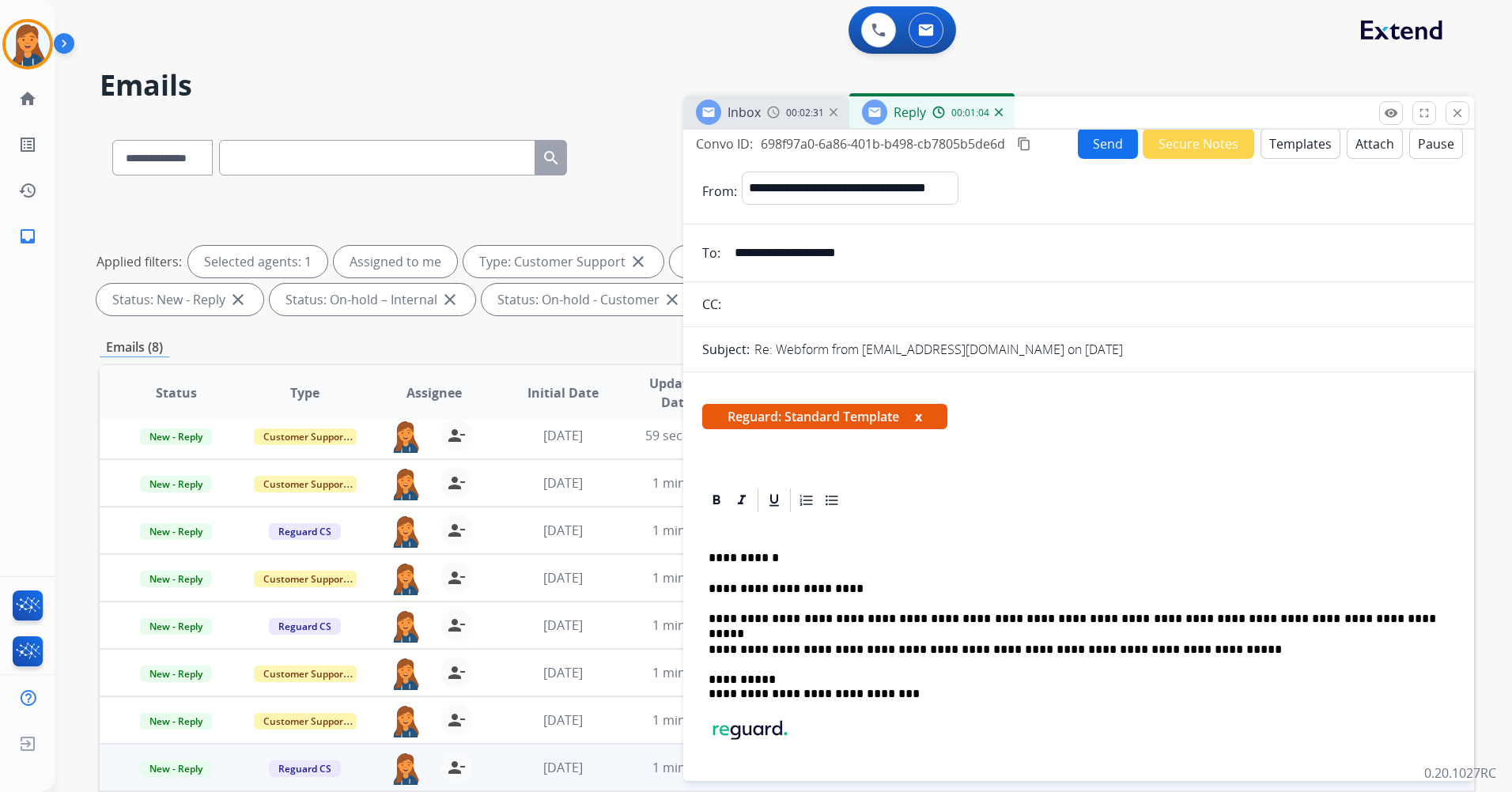
scroll to position [0, 0]
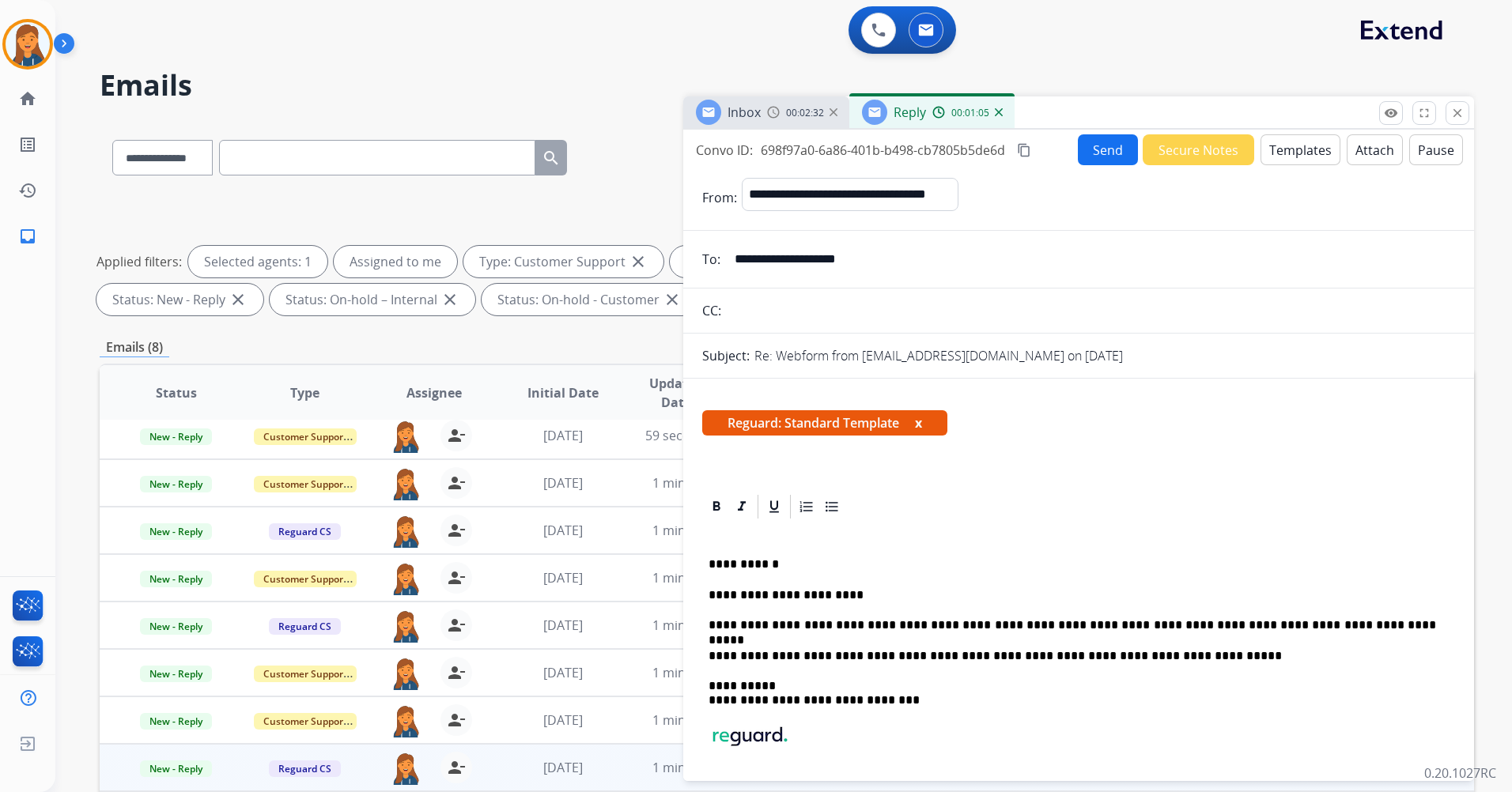
click at [1092, 162] on button "Send" at bounding box center [1108, 149] width 60 height 30
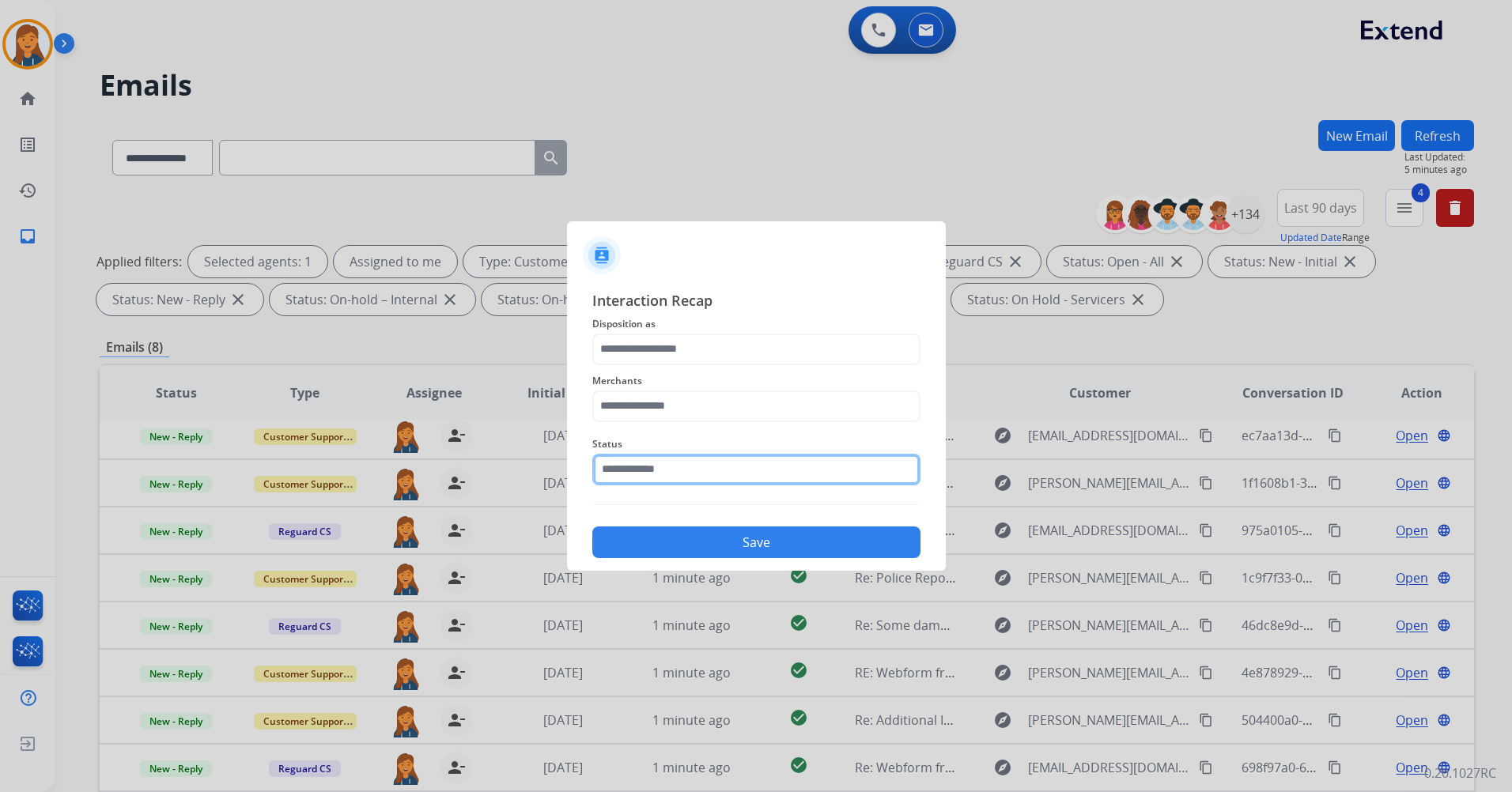
click at [667, 477] on input "text" at bounding box center [757, 469] width 328 height 31
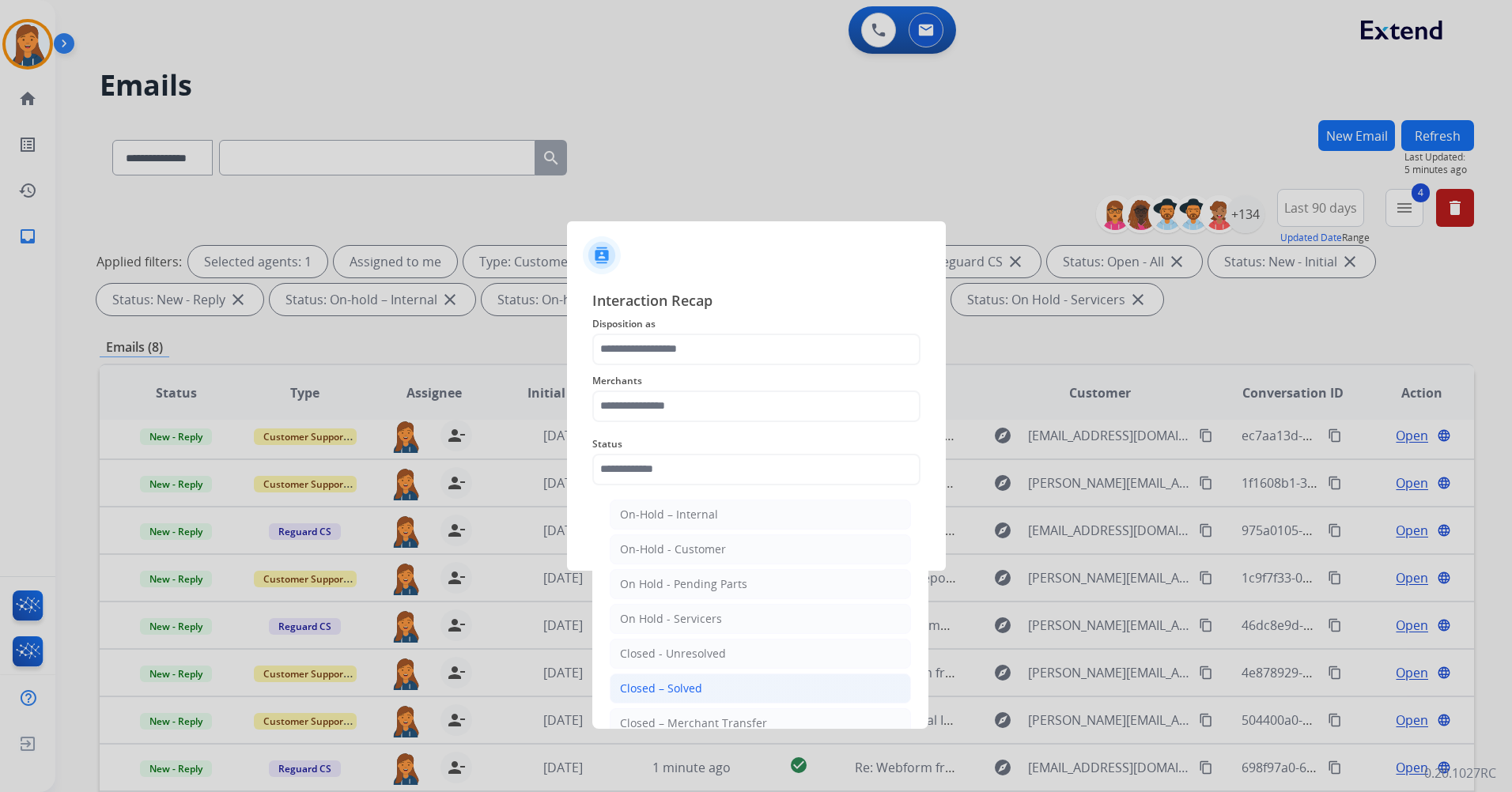
click at [670, 691] on div "Closed – Solved" at bounding box center [661, 689] width 83 height 16
type input "**********"
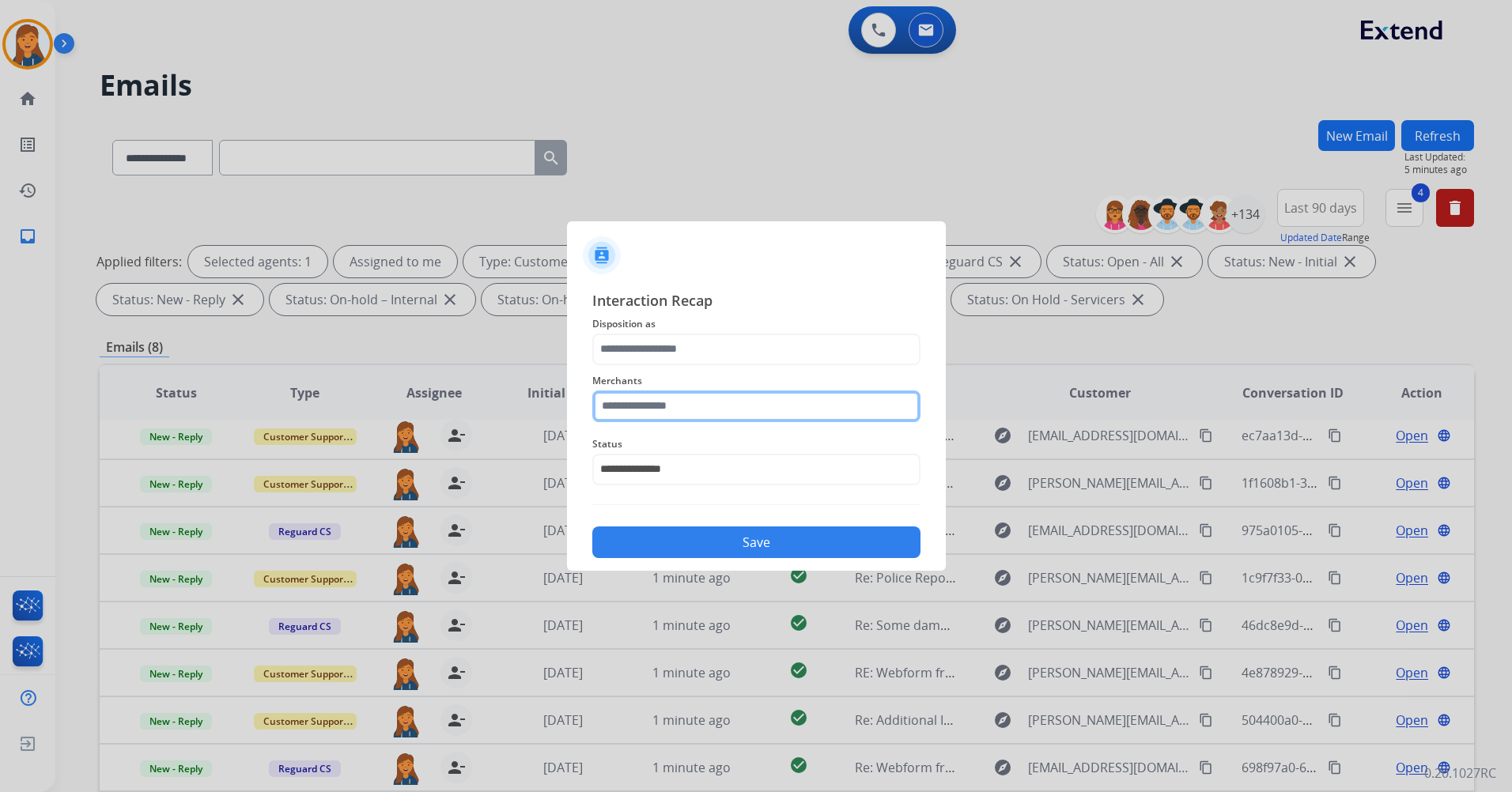
click at [648, 405] on input "text" at bounding box center [757, 406] width 328 height 31
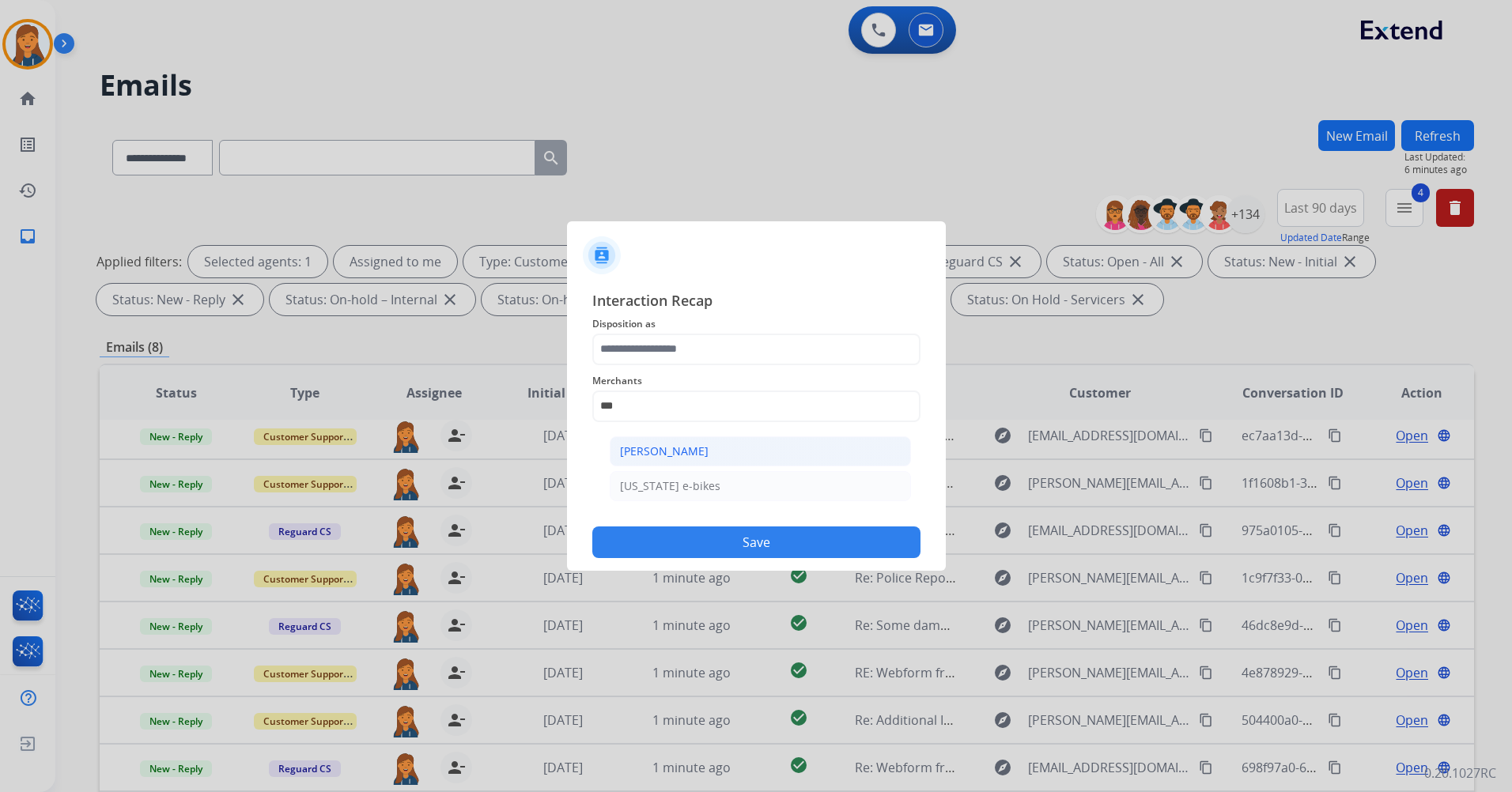
click at [642, 453] on div "Ashley - Reguard" at bounding box center [665, 452] width 89 height 16
type input "**********"
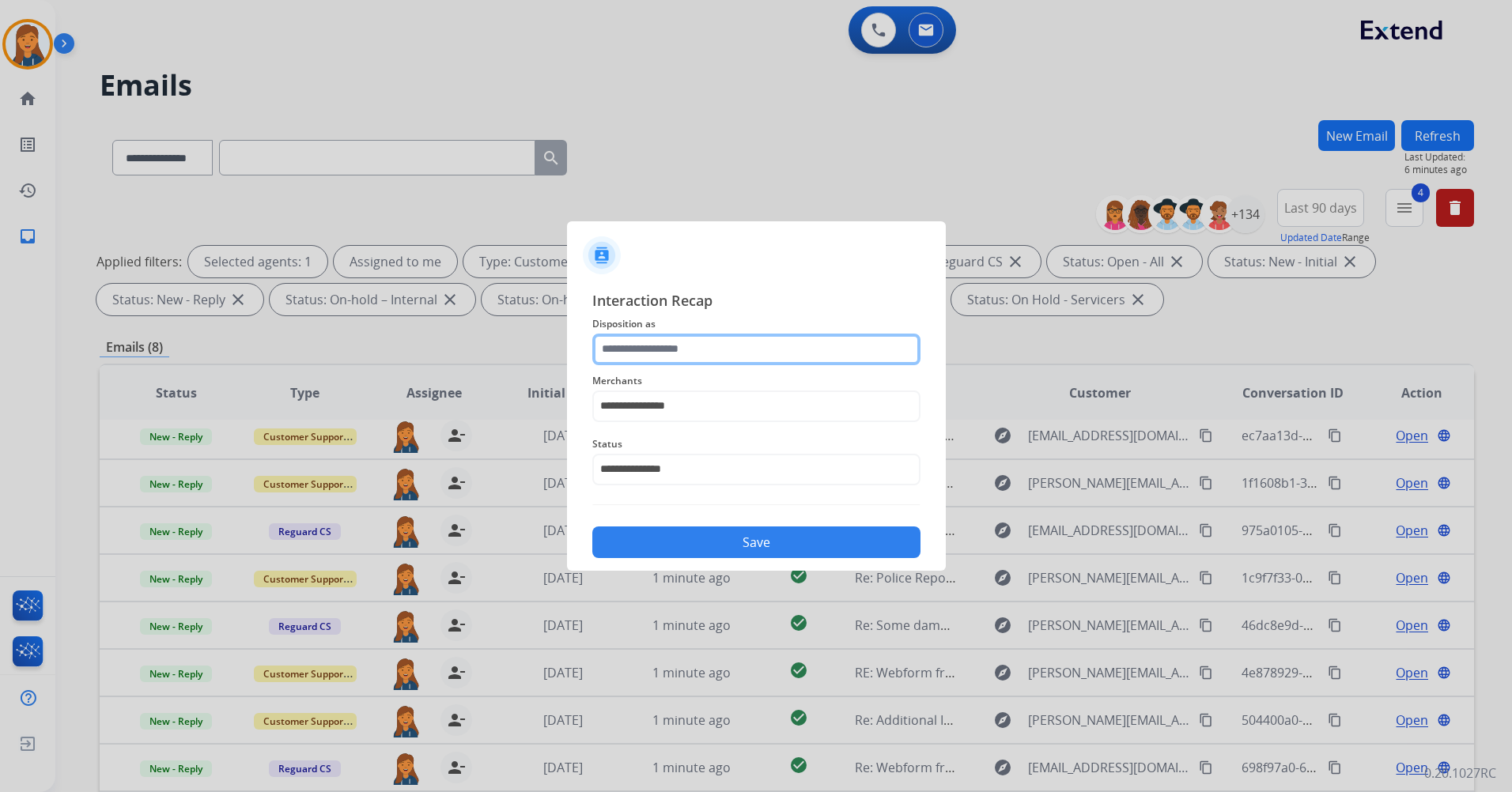
click at [675, 365] on div at bounding box center [757, 349] width 328 height 31
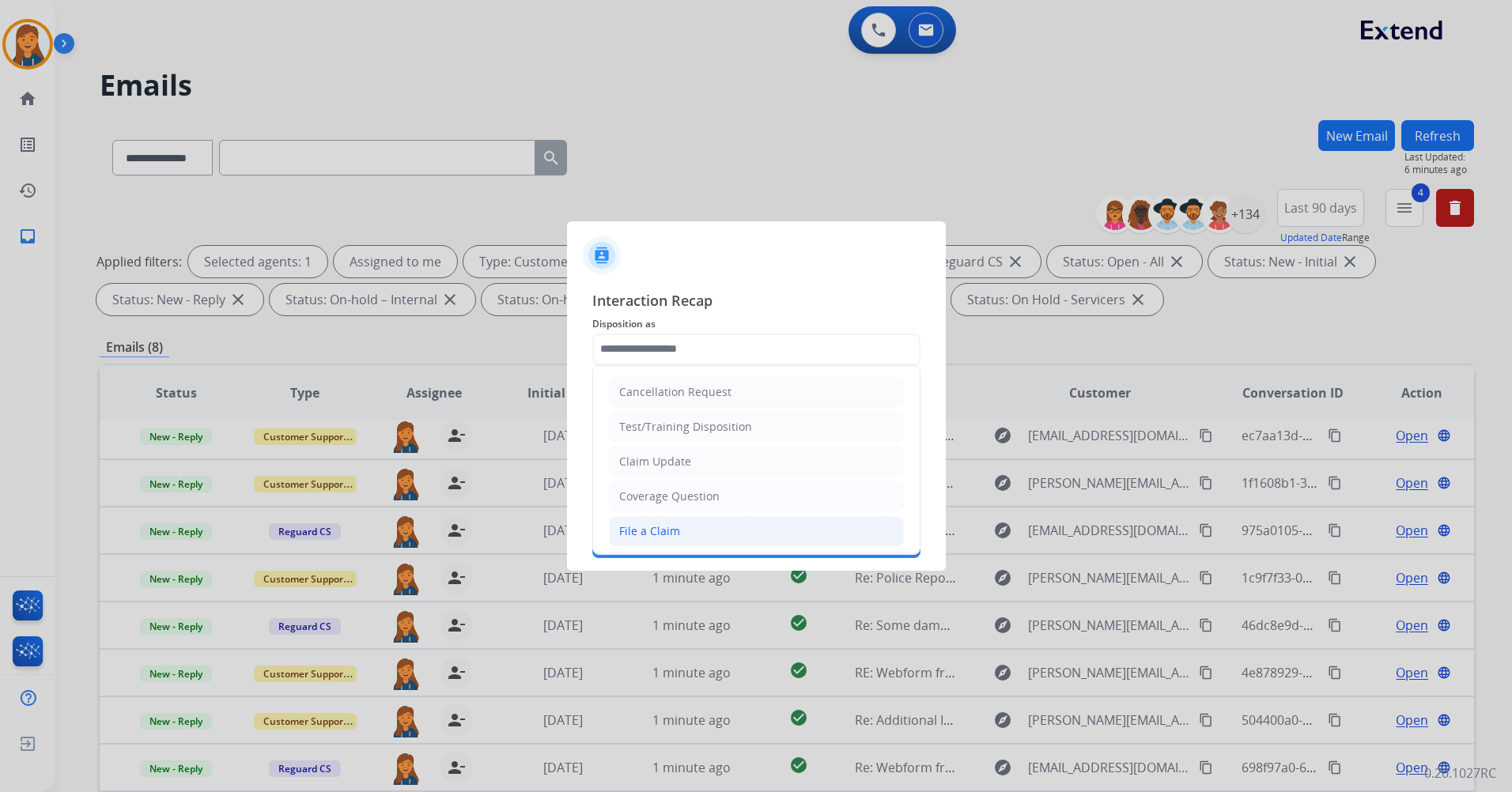
click at [669, 528] on div "File a Claim" at bounding box center [650, 531] width 61 height 16
type input "**********"
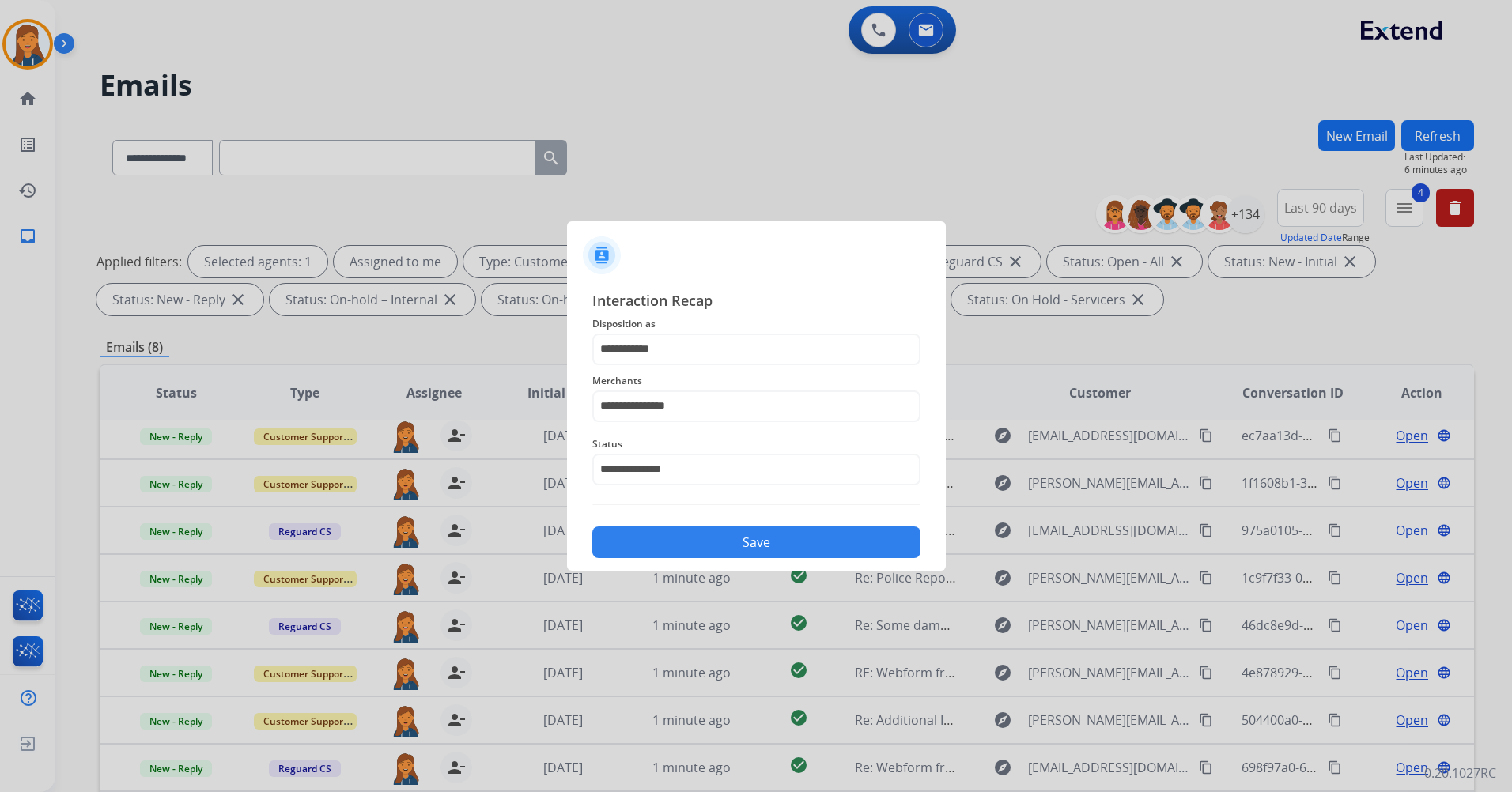
click at [673, 541] on button "Save" at bounding box center [757, 542] width 328 height 31
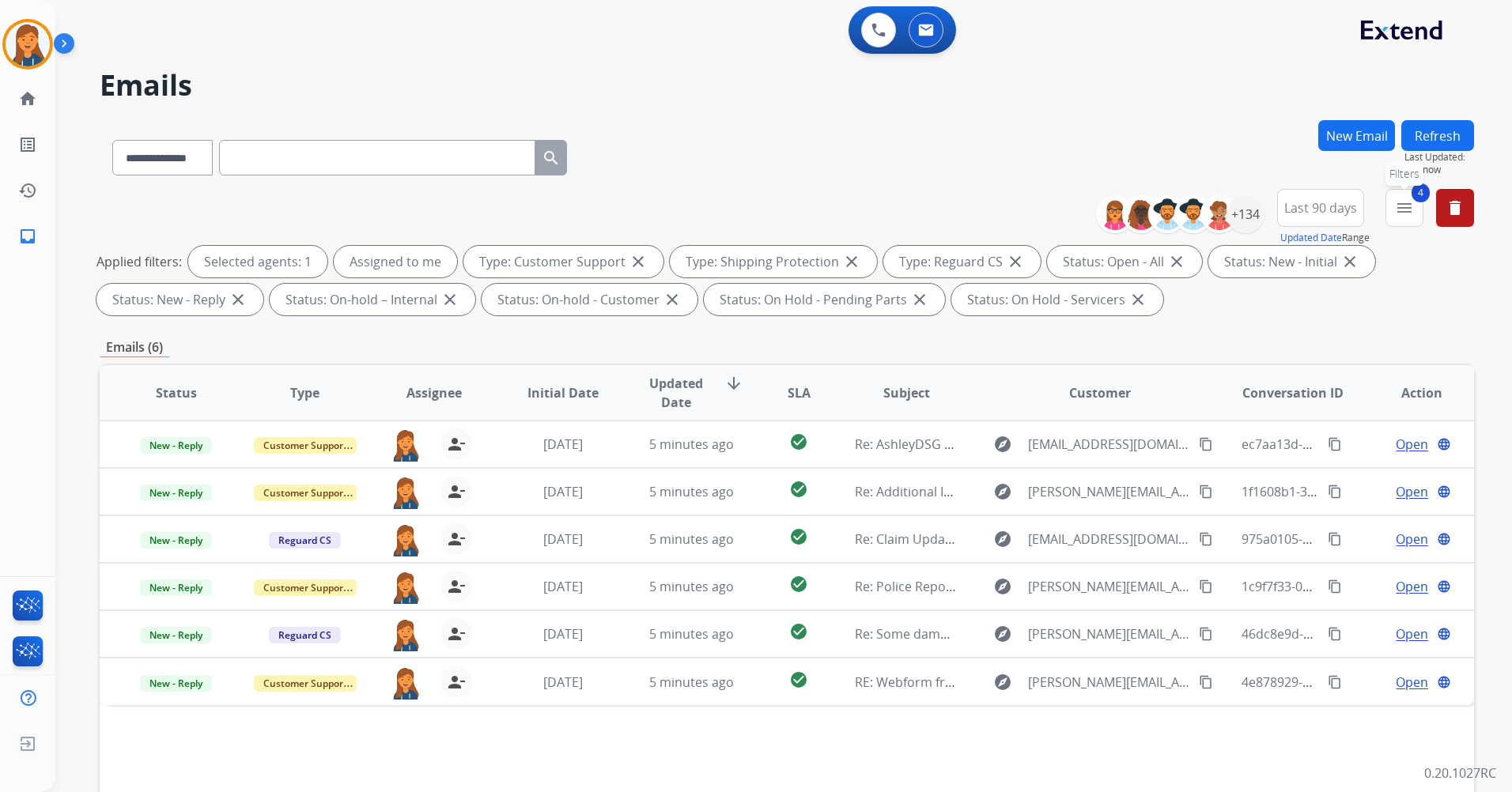
click at [1411, 221] on button "4 menu Filters" at bounding box center [1405, 208] width 38 height 38
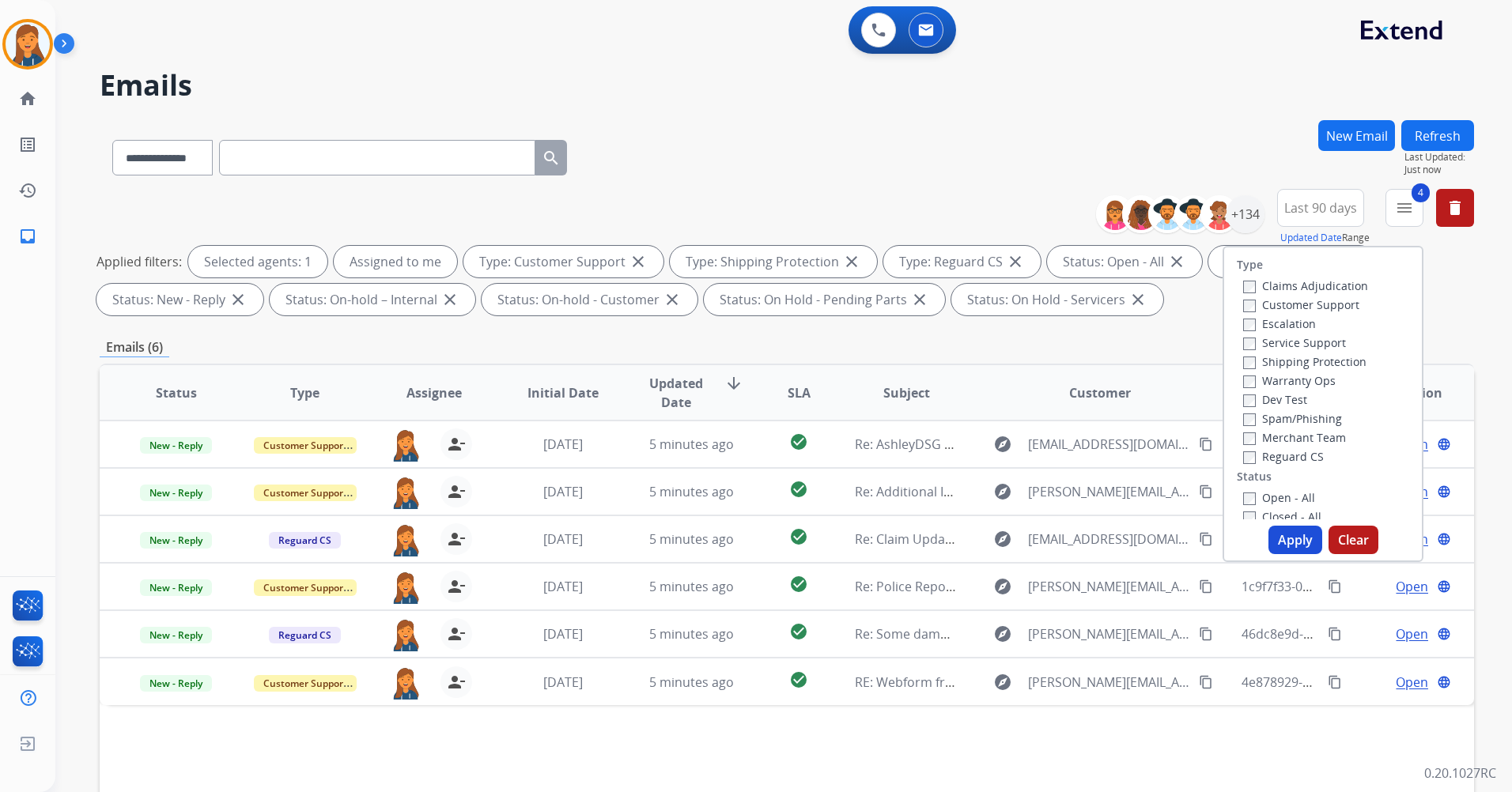
click at [1241, 522] on div "Type Claims Adjudication Customer Support Escalation Service Support Shipping P…" at bounding box center [1323, 404] width 201 height 316
click at [1275, 538] on button "Apply" at bounding box center [1296, 539] width 54 height 29
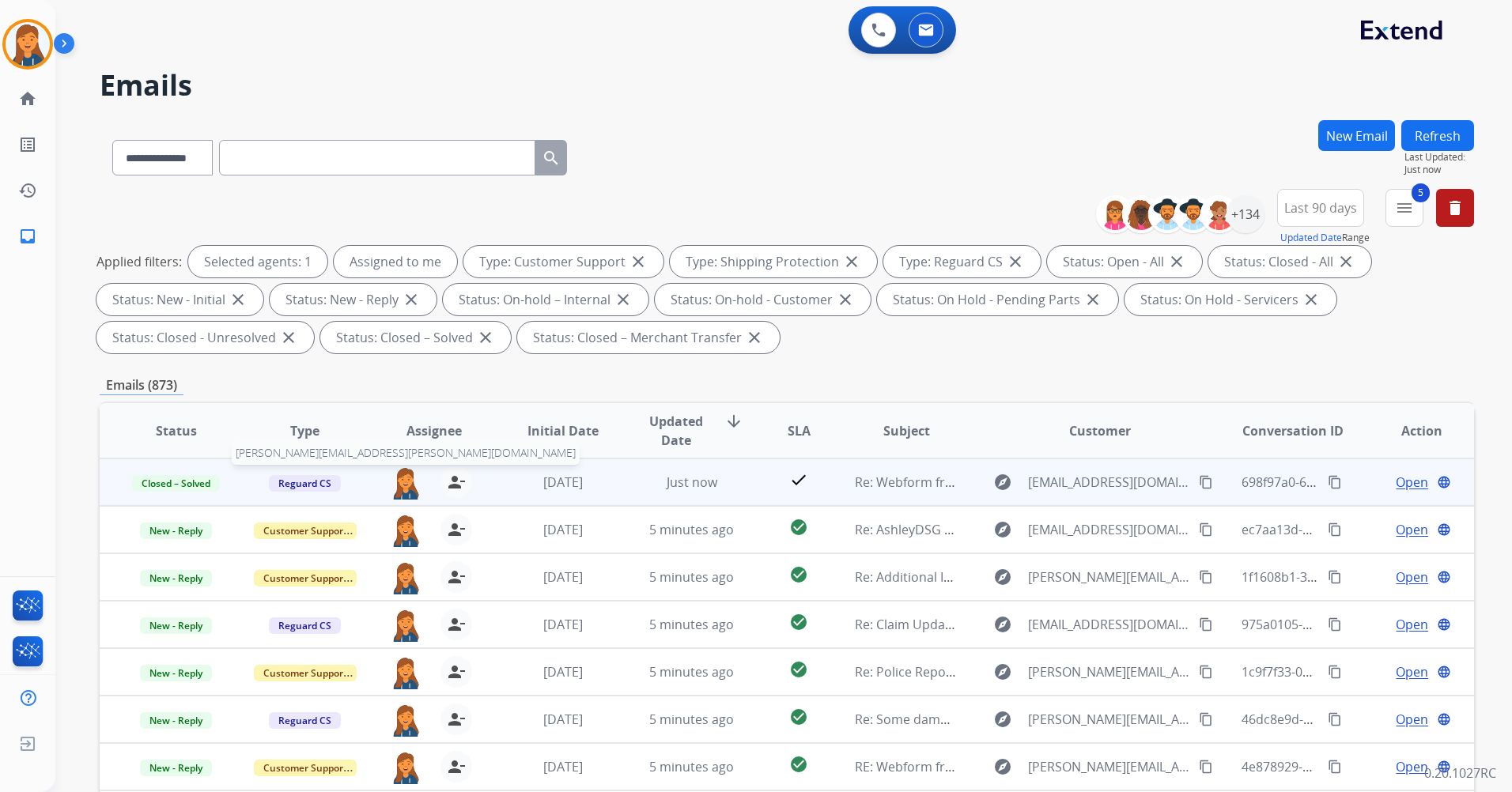
click at [399, 487] on img at bounding box center [406, 483] width 31 height 33
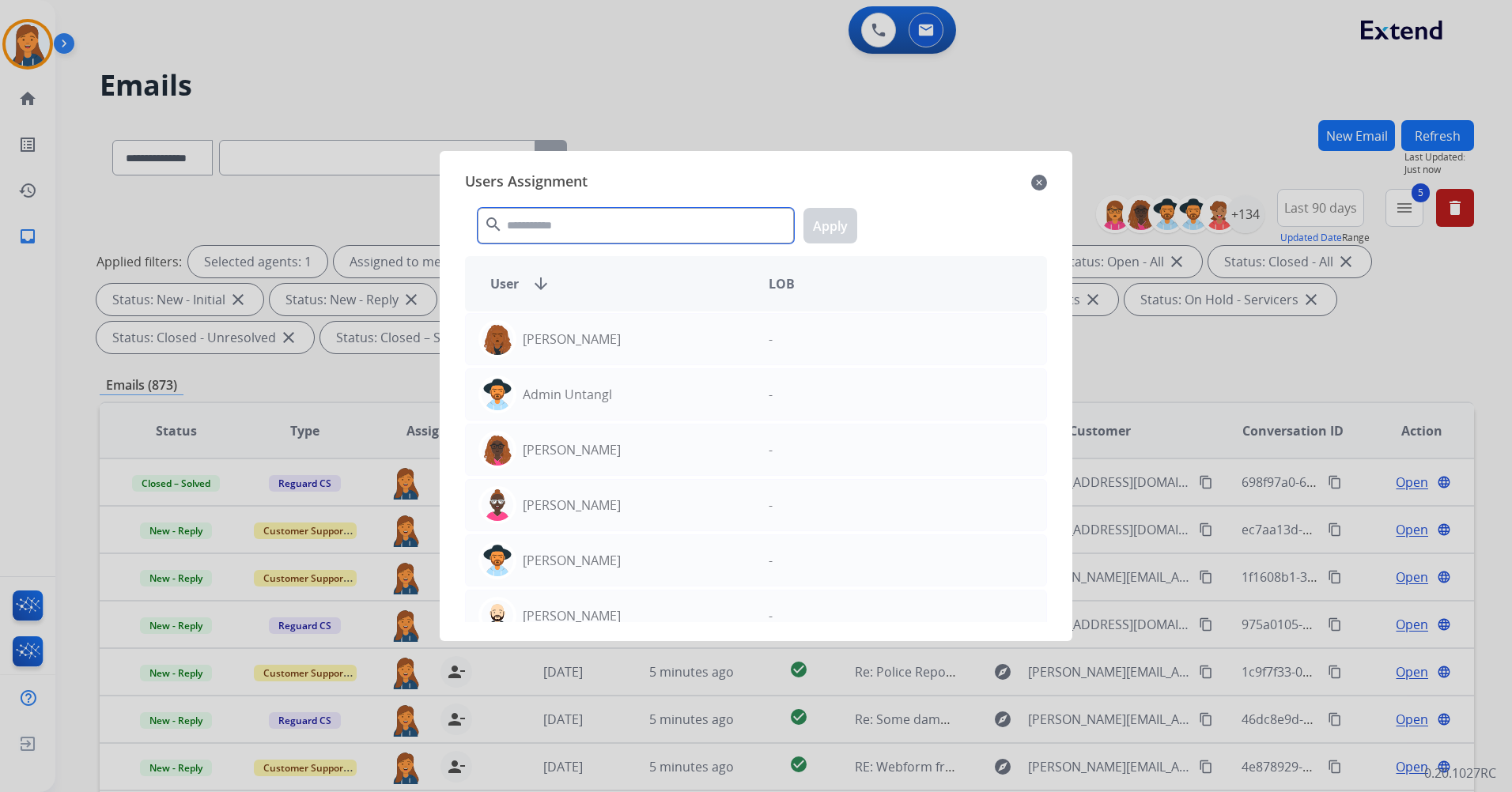
click at [560, 236] on input "text" at bounding box center [636, 225] width 316 height 36
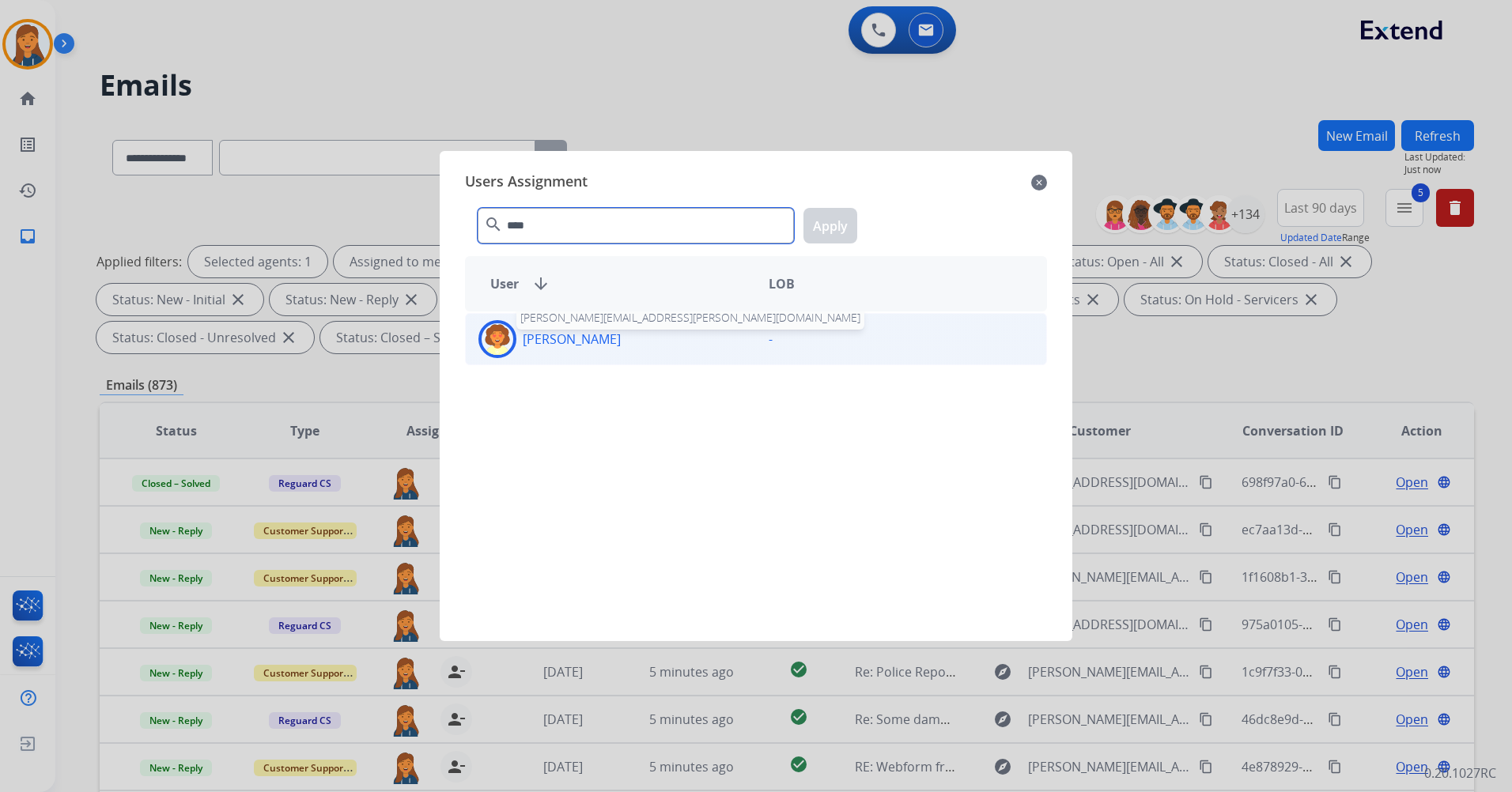
type input "****"
click at [580, 340] on p "Deidra Radford" at bounding box center [572, 340] width 98 height 19
click at [829, 237] on button "Apply" at bounding box center [831, 225] width 54 height 36
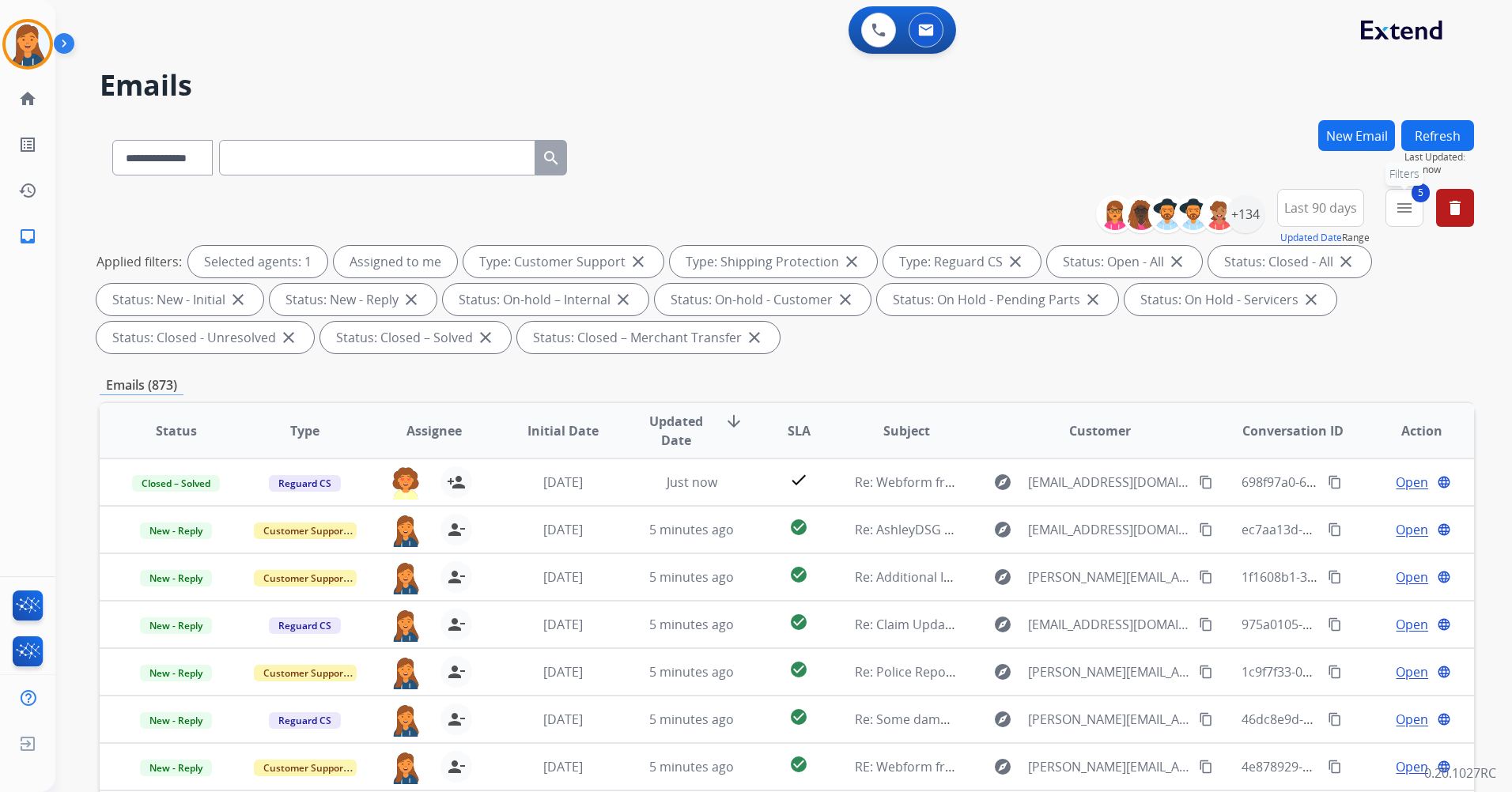
click at [1395, 210] on button "5 menu Filters" at bounding box center [1405, 208] width 38 height 38
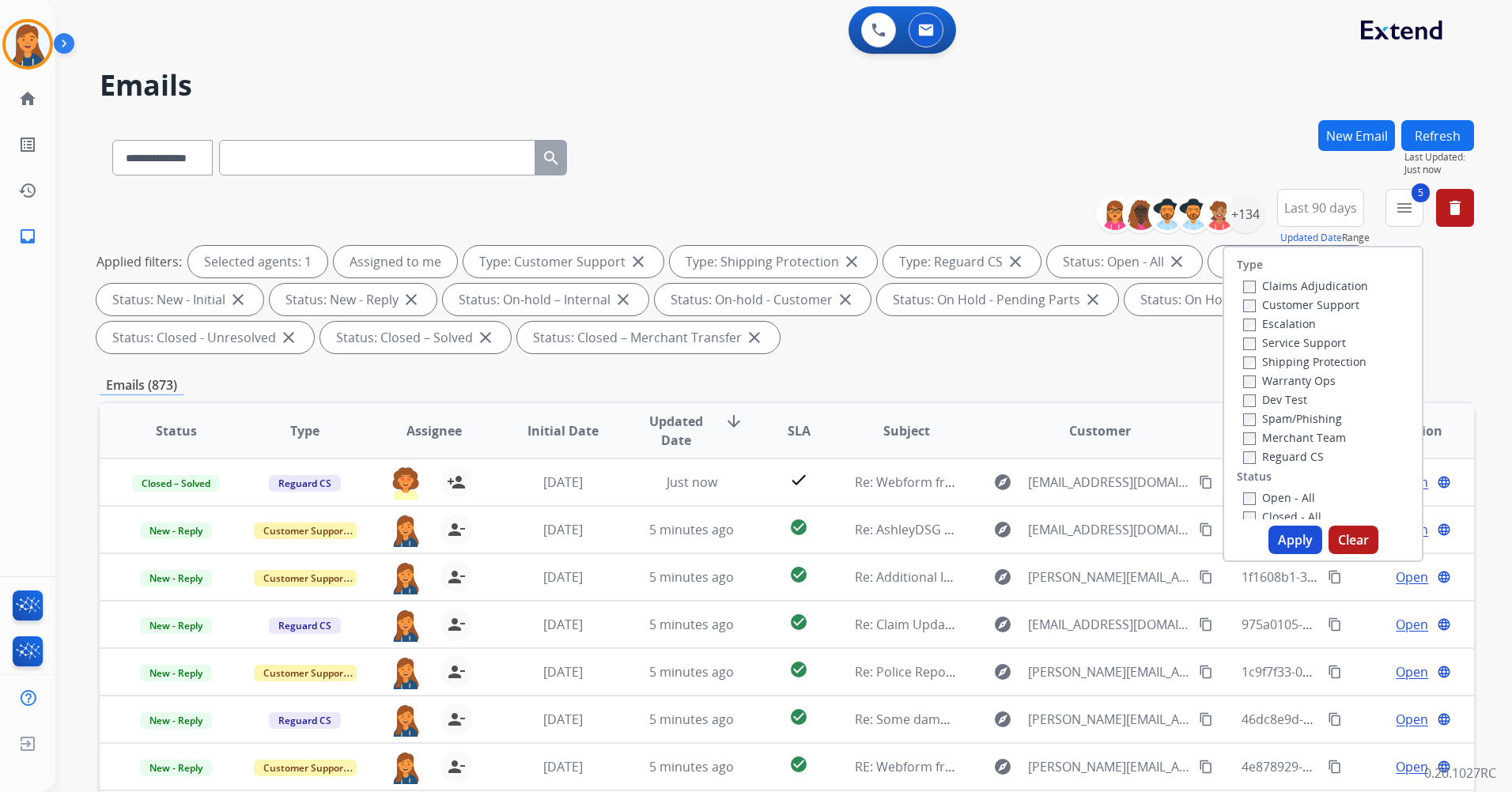
click at [1243, 511] on label "Closed - All" at bounding box center [1283, 516] width 78 height 15
click at [1284, 542] on button "Apply" at bounding box center [1296, 539] width 54 height 29
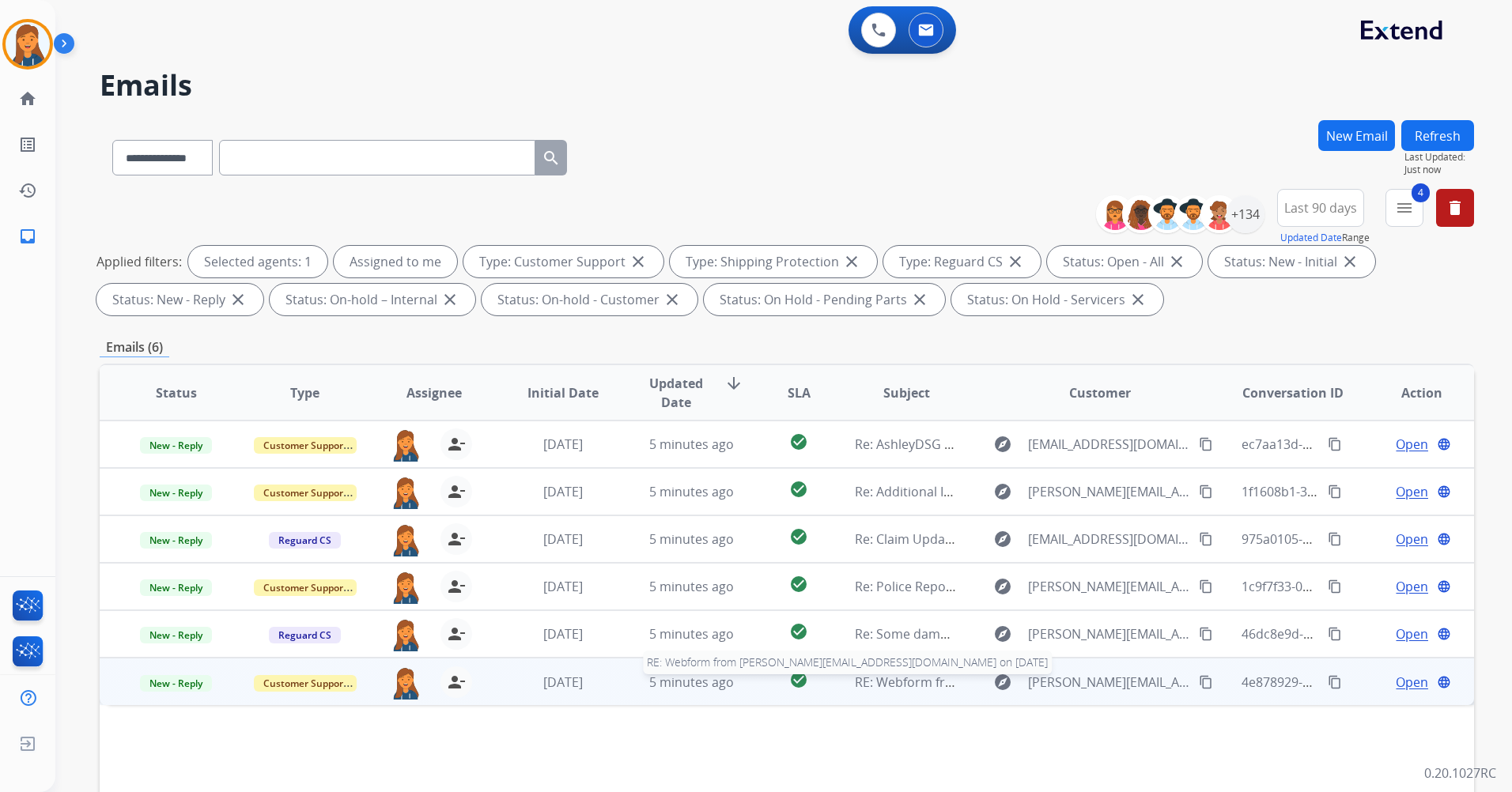
click at [893, 683] on span "RE: Webform from jeff@swiphoto.com on 09/08/2025" at bounding box center [1094, 683] width 478 height 17
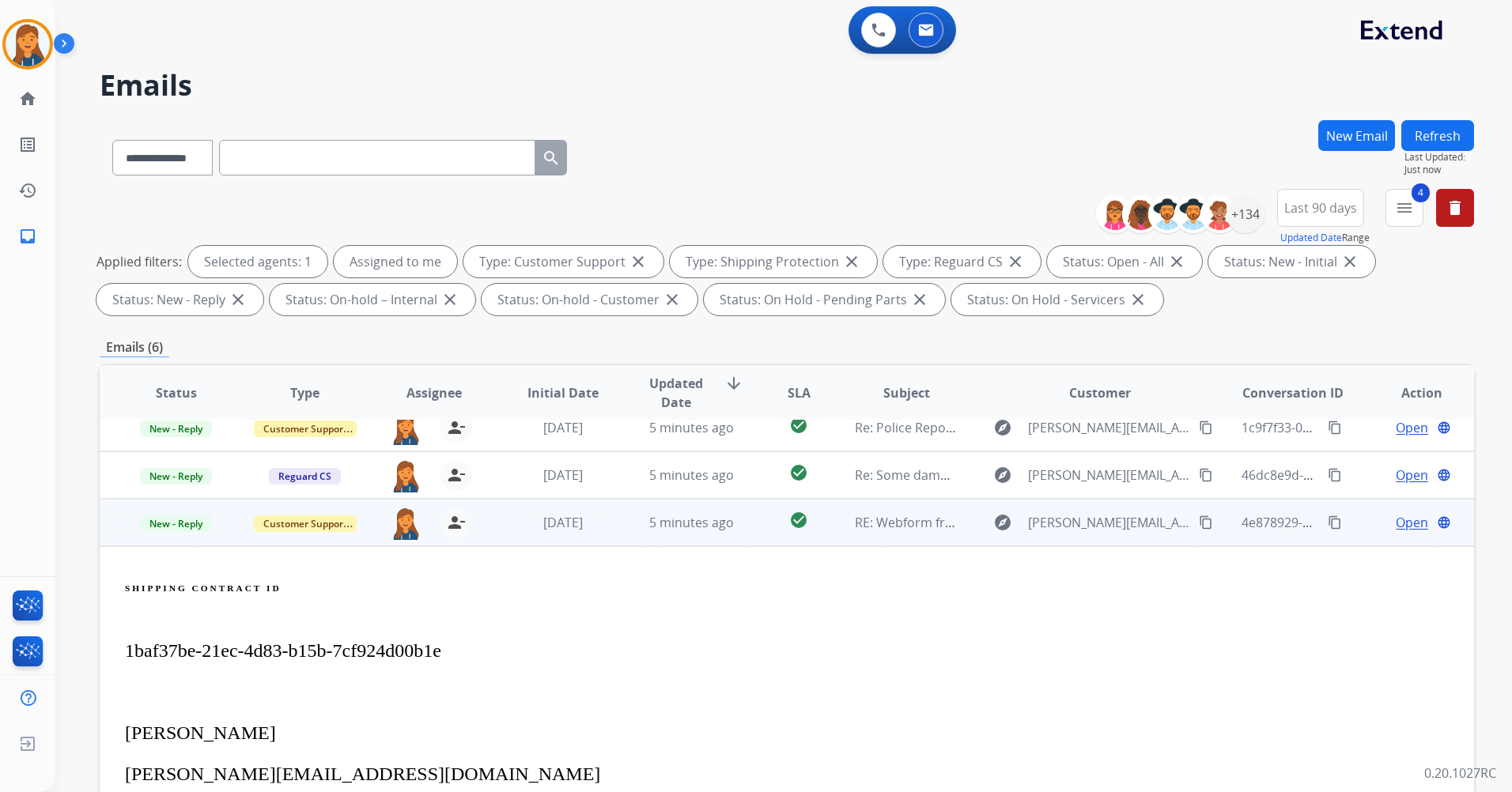
scroll to position [142, 0]
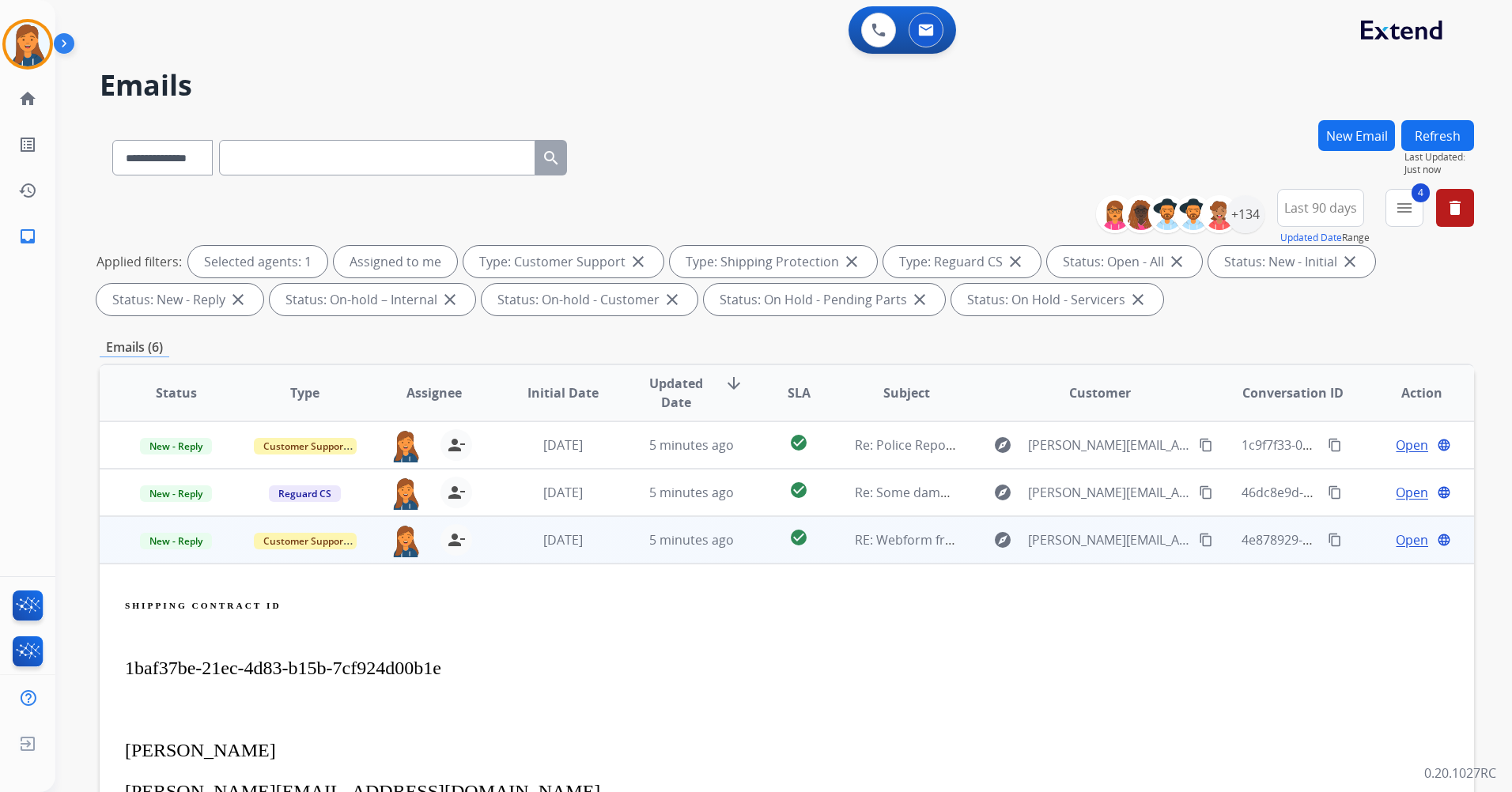
click at [1403, 544] on span "Open" at bounding box center [1412, 540] width 32 height 19
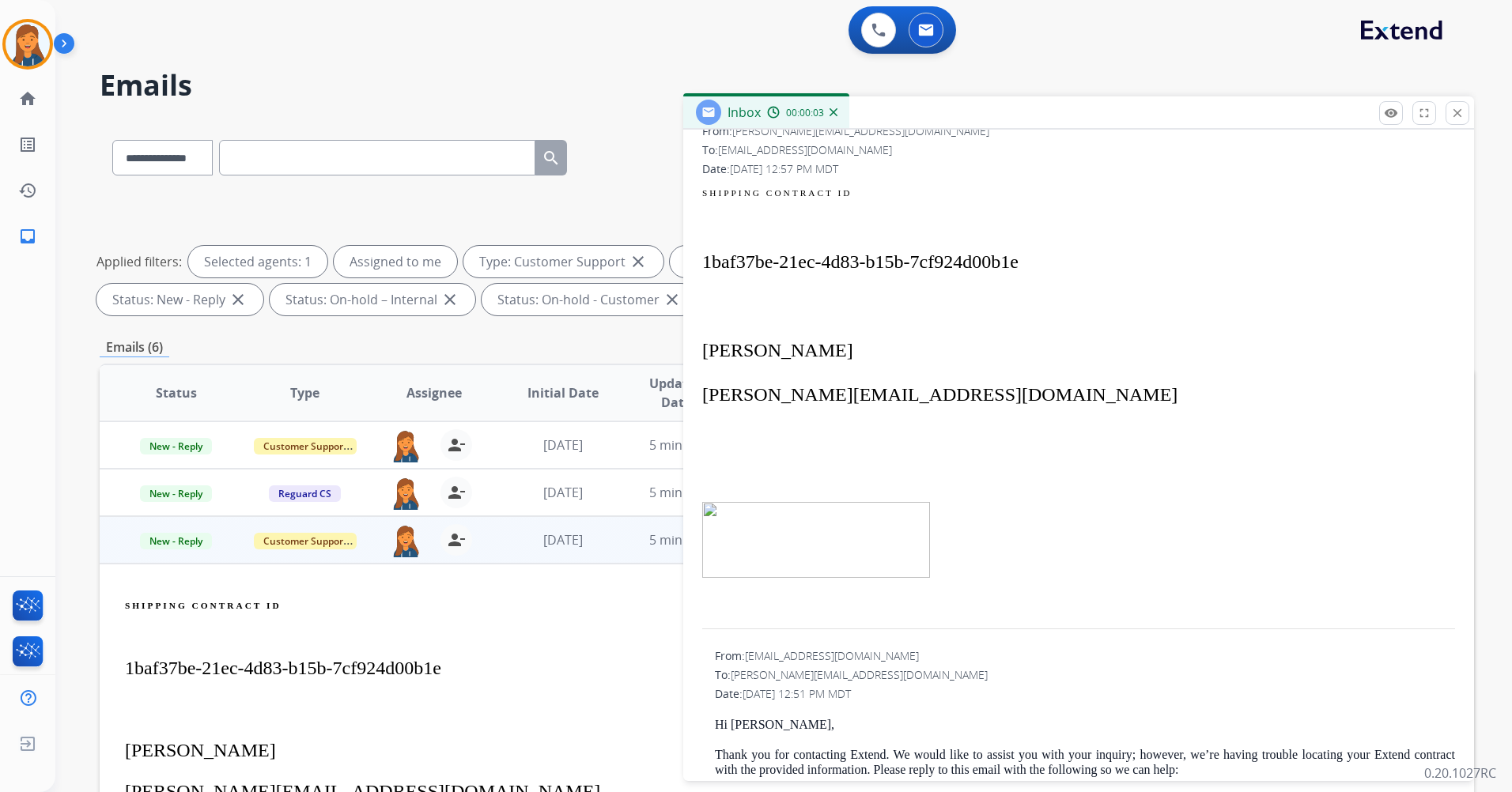
scroll to position [237, 0]
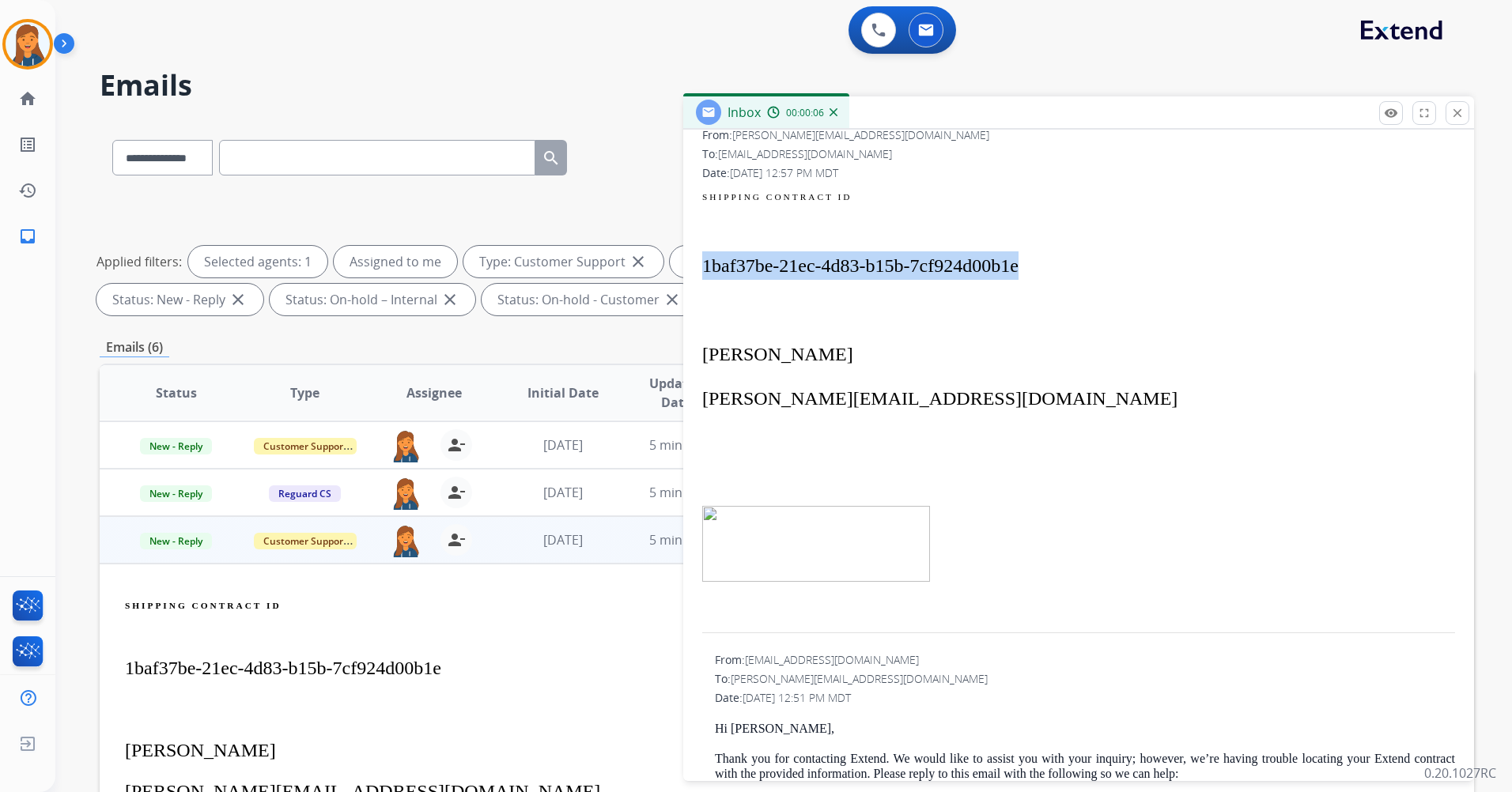
drag, startPoint x: 1028, startPoint y: 267, endPoint x: 706, endPoint y: 262, distance: 322.0
click at [706, 262] on p "1baf37be-21ec-4d83-b15b-7cf924d00b1e" at bounding box center [1078, 265] width 753 height 29
copy span "1baf37be-21ec-4d83-b15b-7cf924d00b1e"
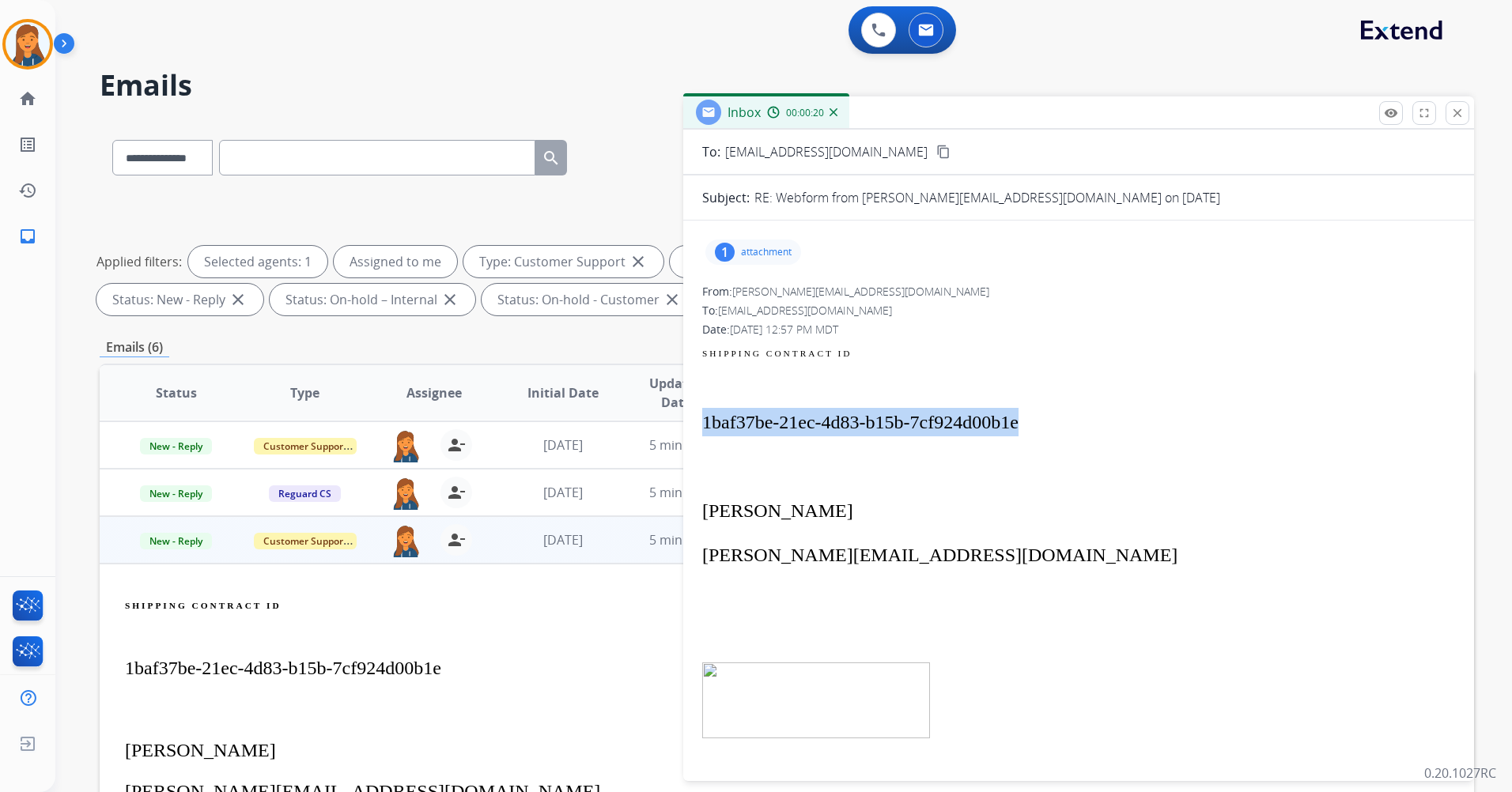
scroll to position [0, 0]
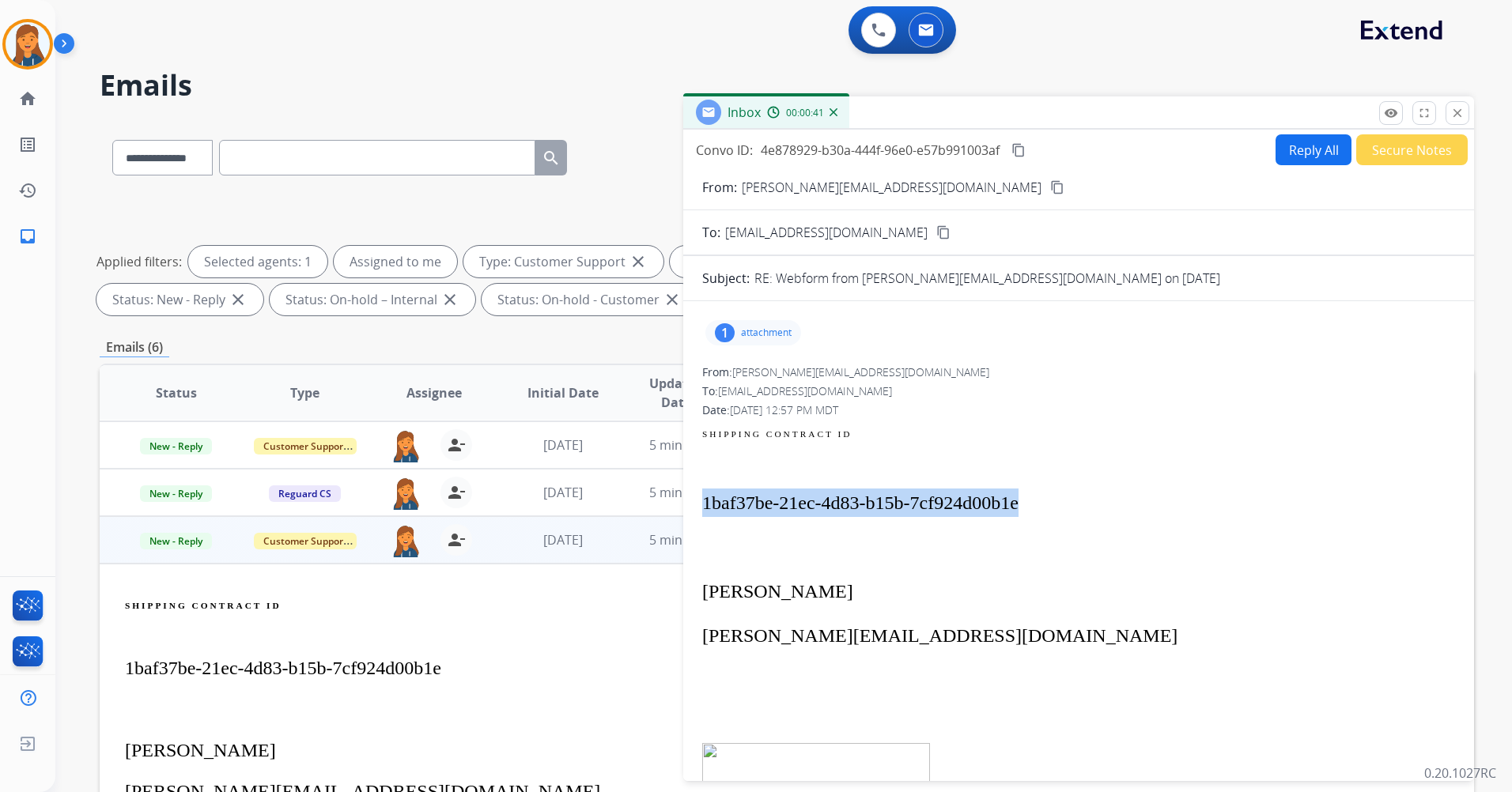
click at [1303, 146] on button "Reply All" at bounding box center [1313, 149] width 76 height 30
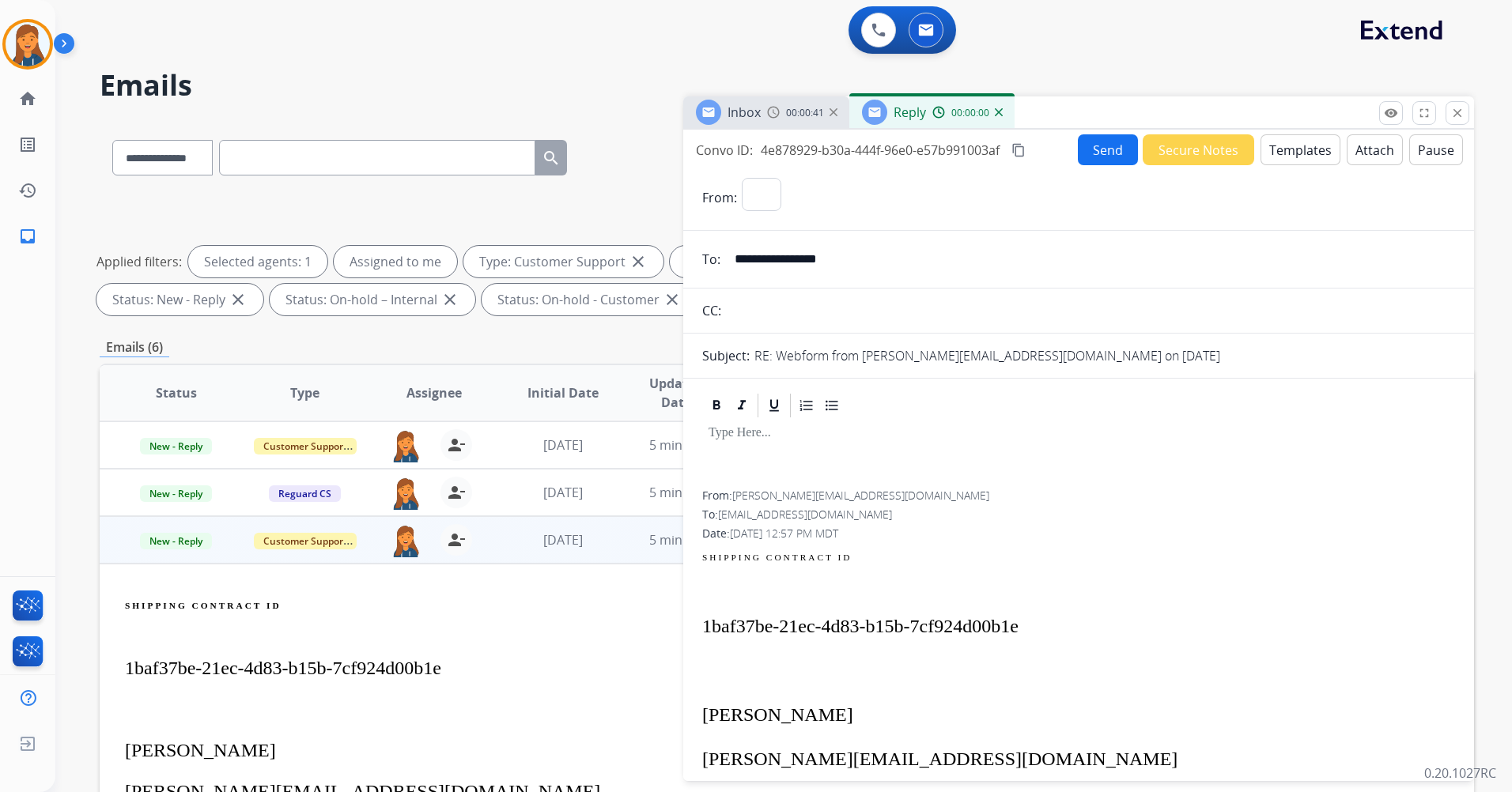
select select "**********"
click at [1298, 158] on button "Templates" at bounding box center [1301, 149] width 80 height 30
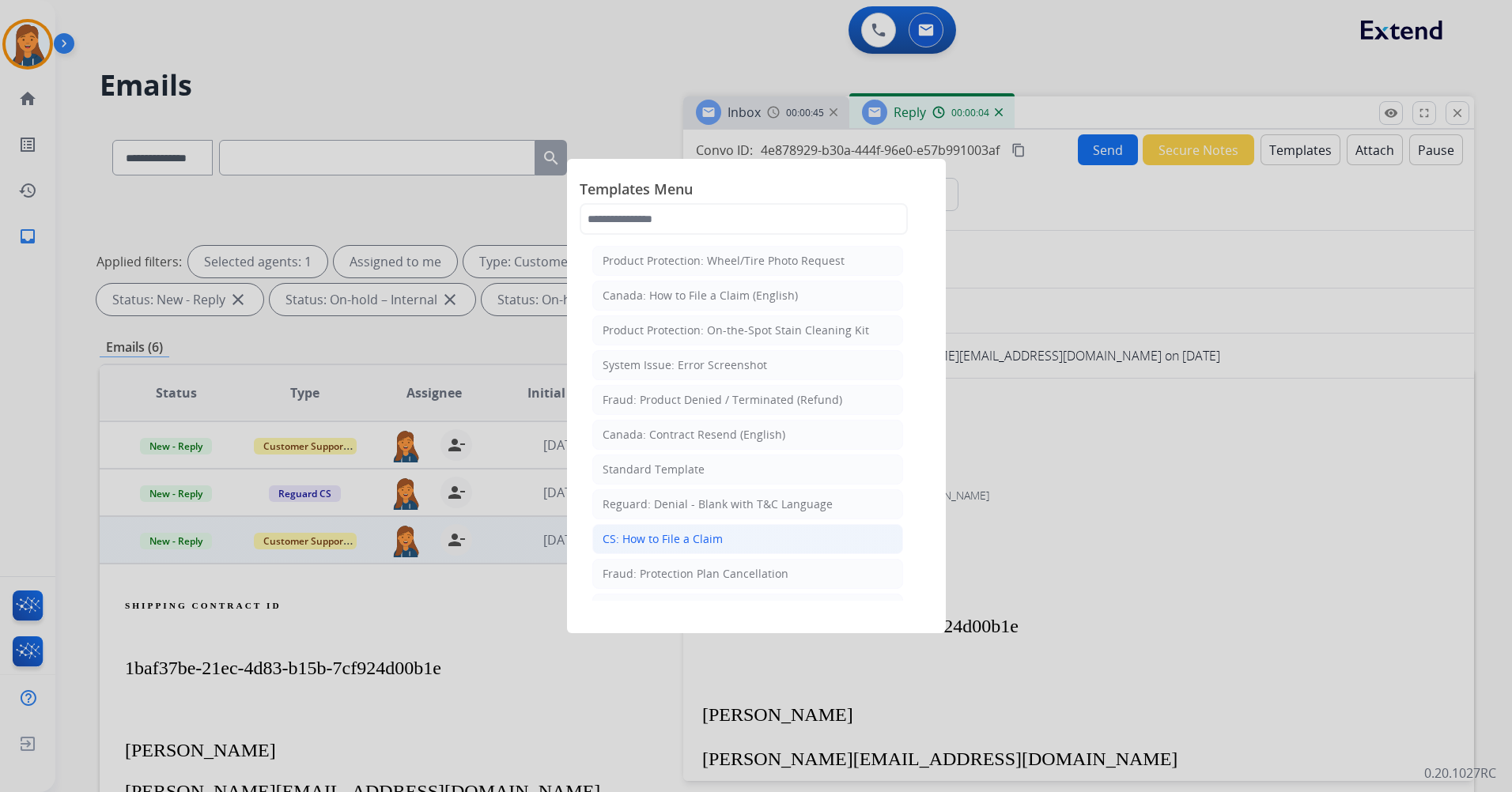
click at [630, 543] on div "CS: How to File a Claim" at bounding box center [663, 539] width 120 height 16
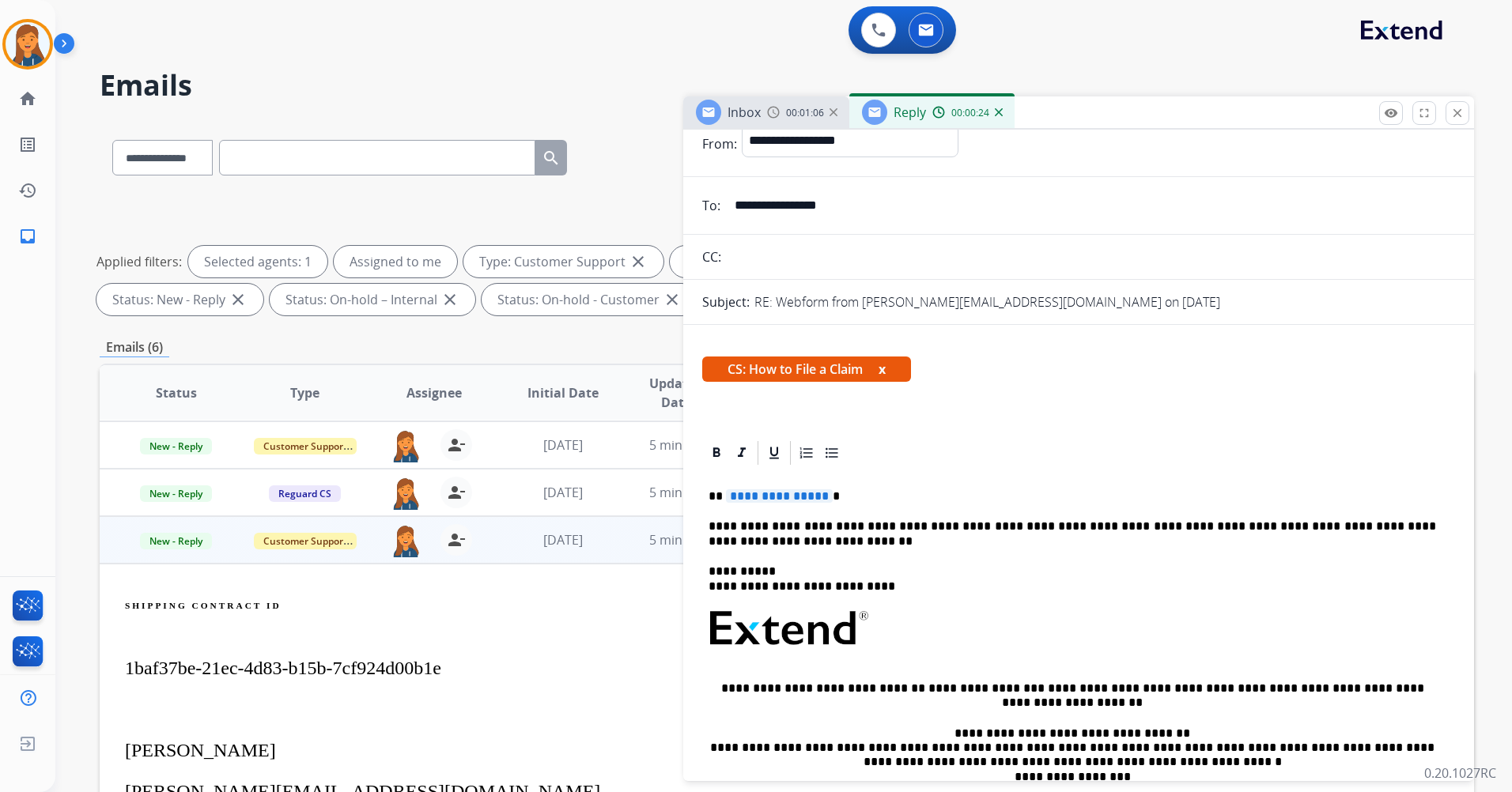
scroll to position [34, 0]
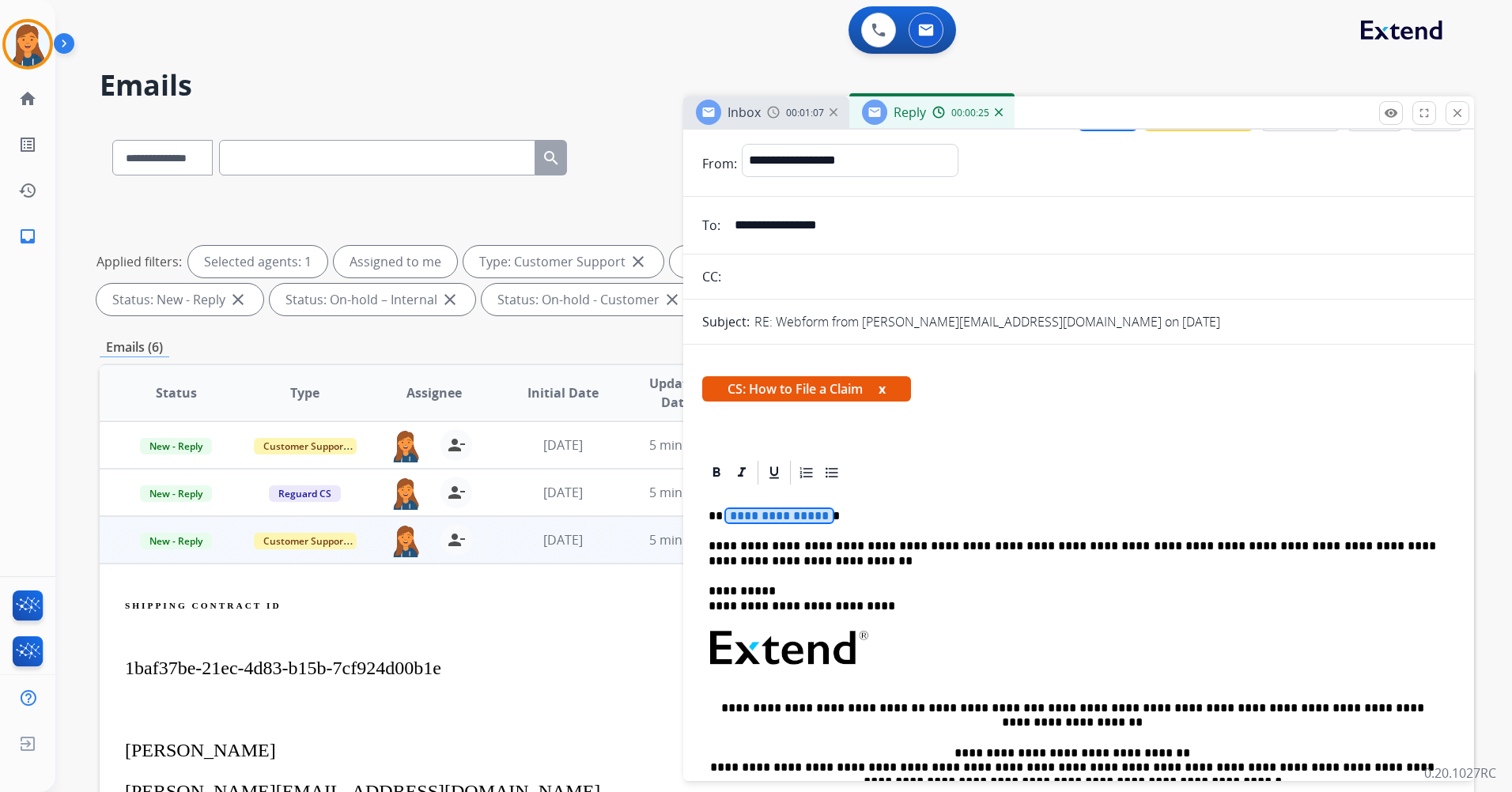
click at [786, 507] on div "**********" at bounding box center [1078, 701] width 753 height 427
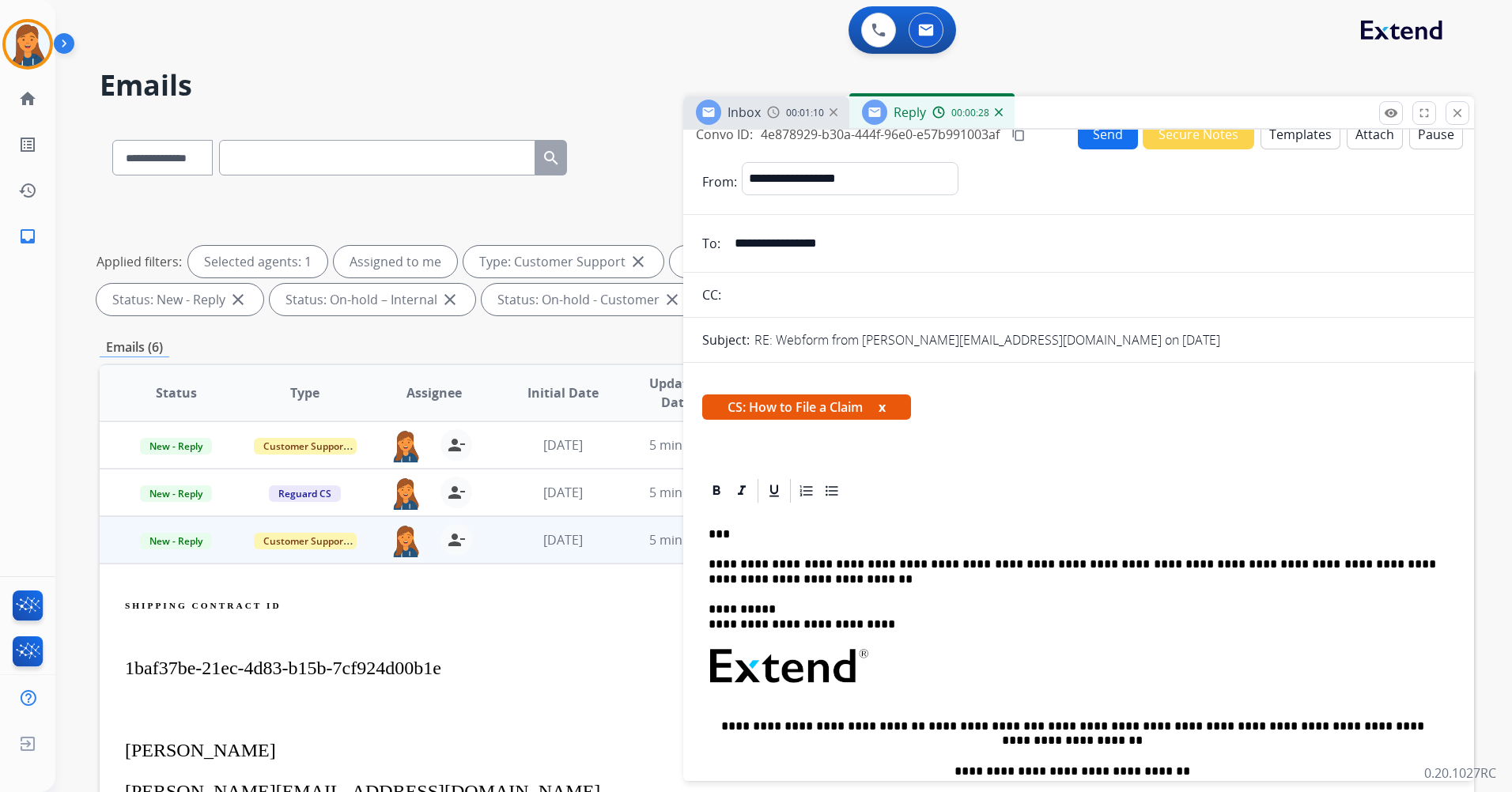
scroll to position [0, 0]
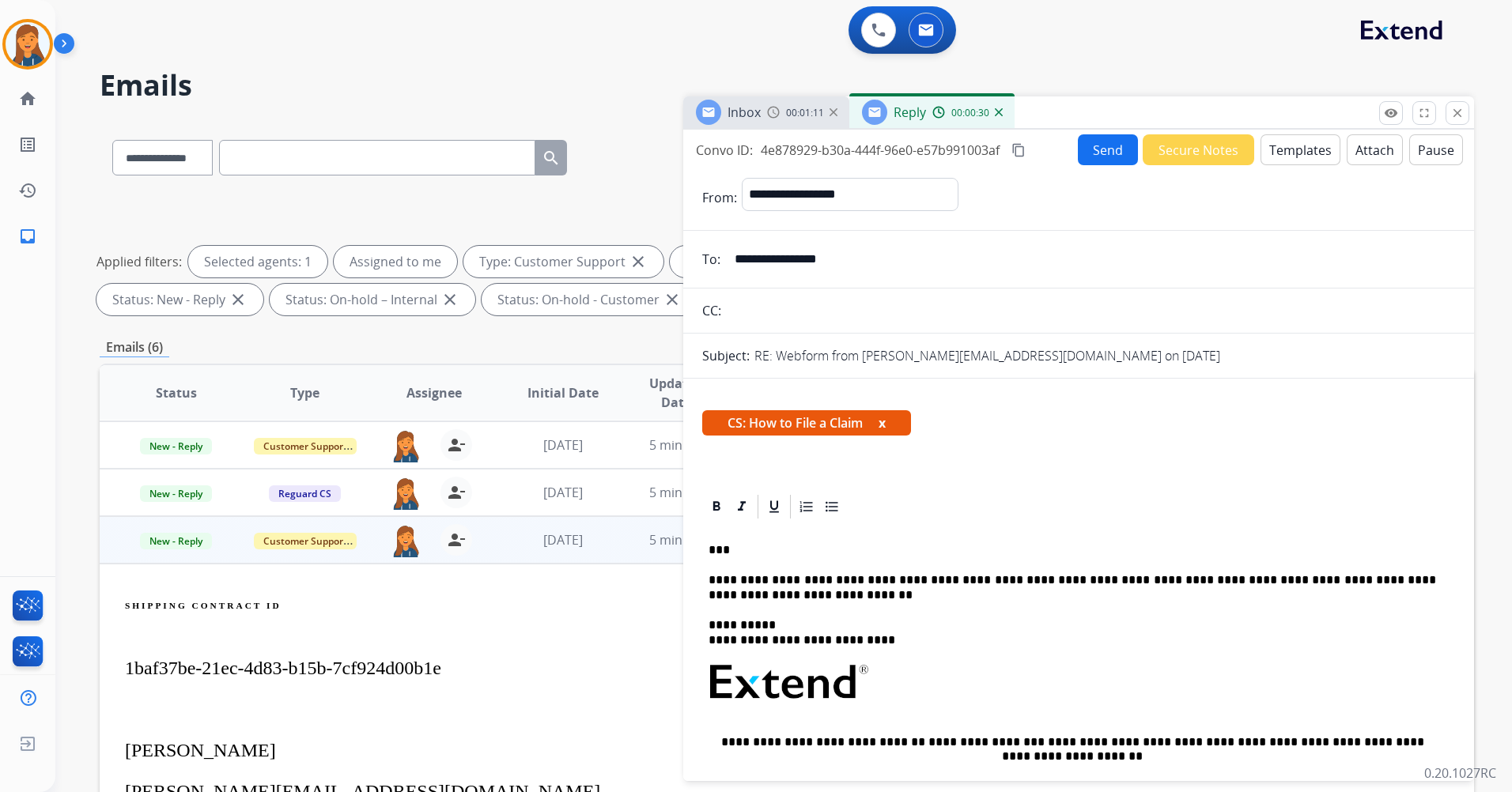
click at [1025, 154] on mat-icon "content_copy" at bounding box center [1018, 150] width 14 height 14
click at [1388, 114] on mat-icon "remove_red_eye" at bounding box center [1391, 113] width 14 height 14
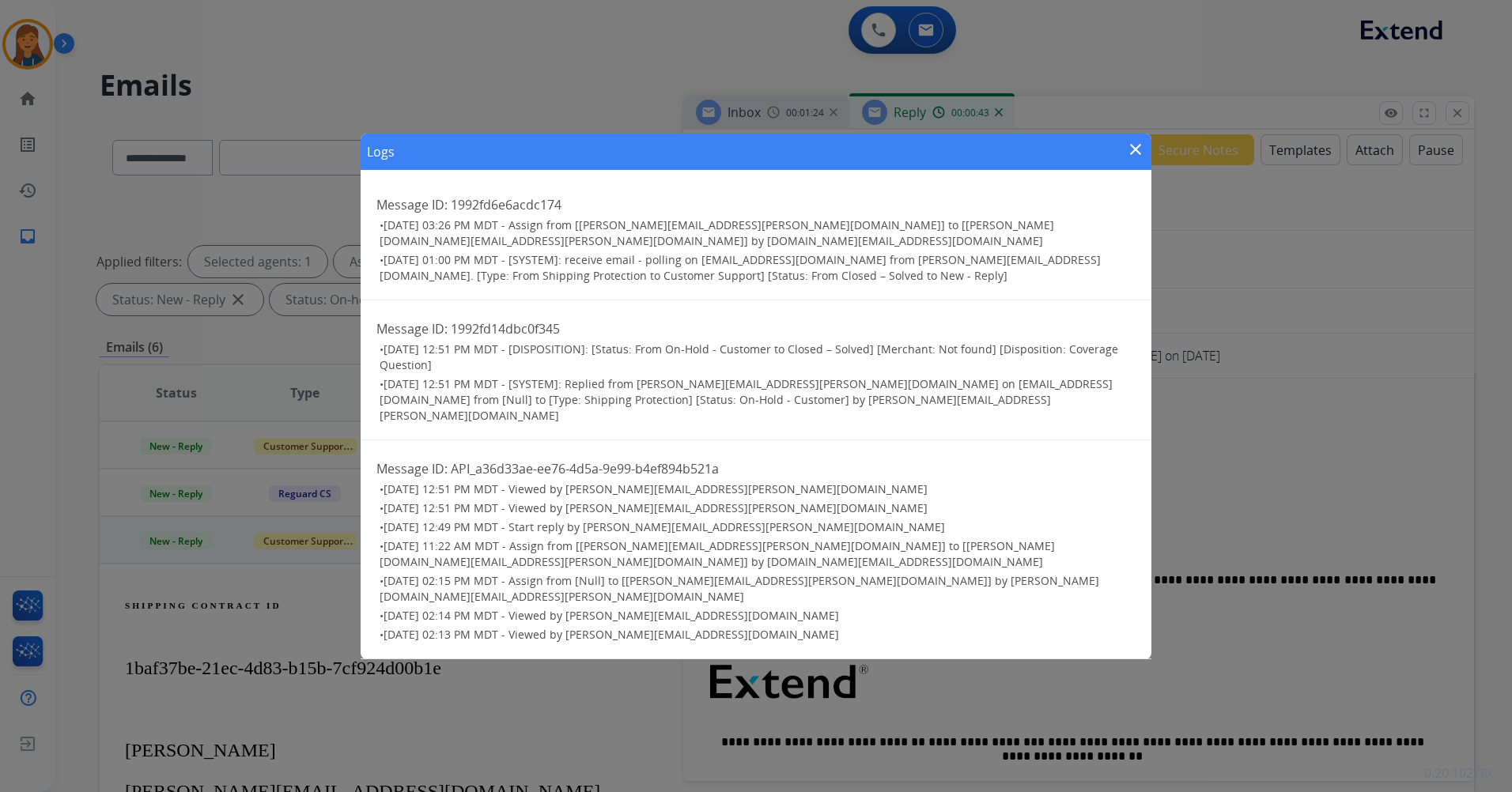
click at [1135, 159] on mat-icon "close" at bounding box center [1136, 149] width 19 height 19
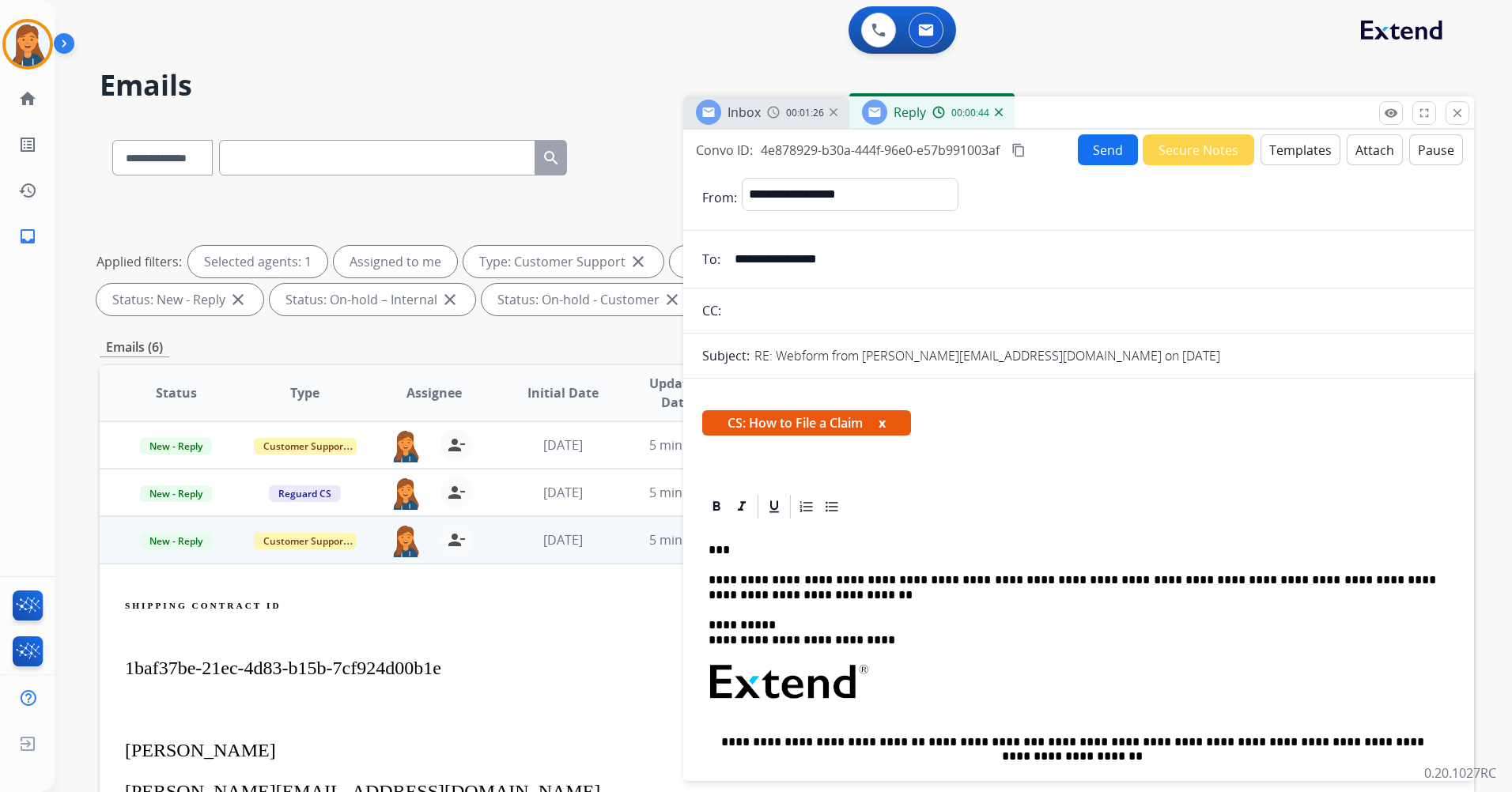
click at [1102, 155] on button "Send" at bounding box center [1108, 149] width 60 height 30
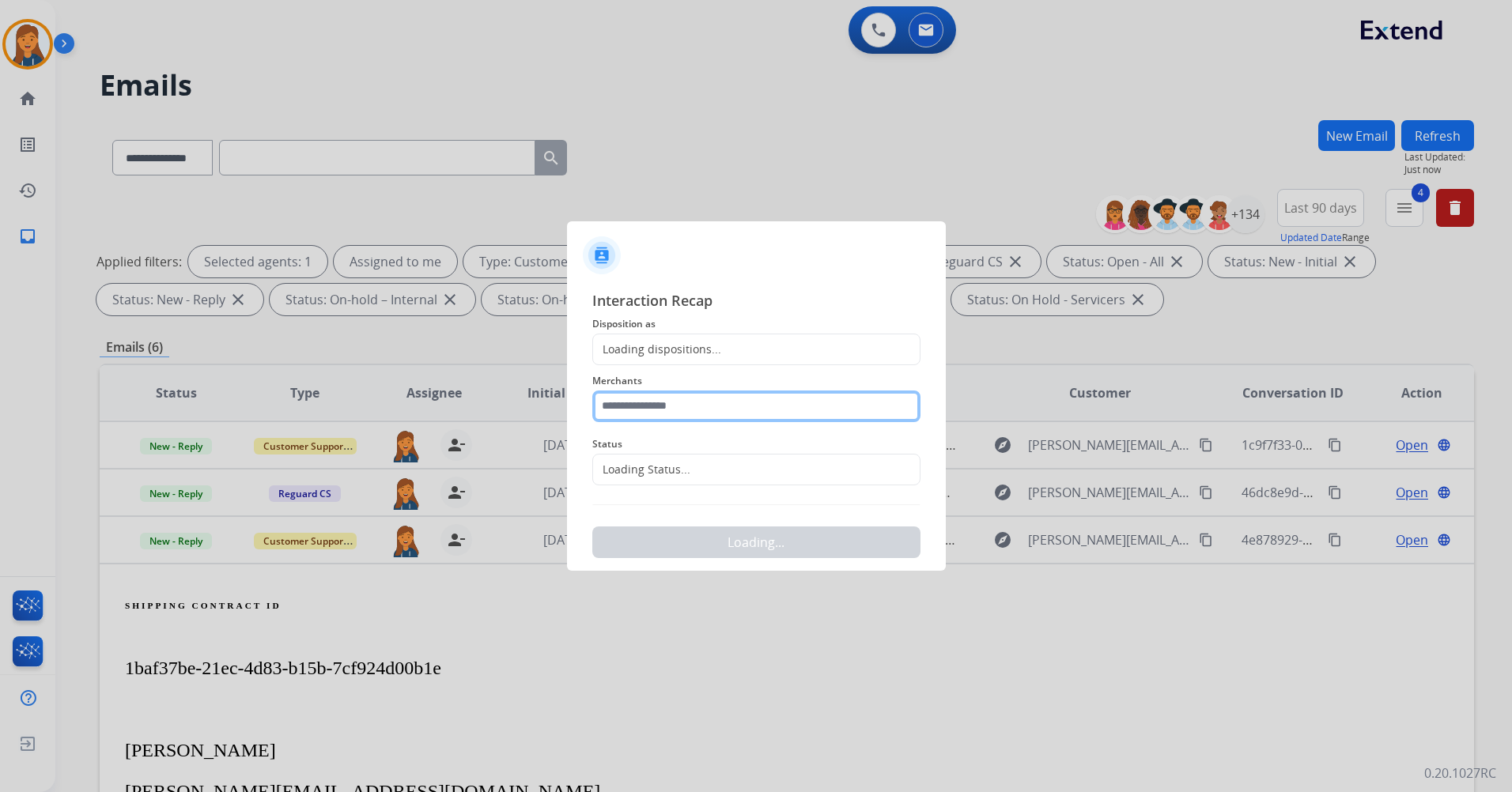
click at [756, 406] on input "text" at bounding box center [757, 406] width 328 height 31
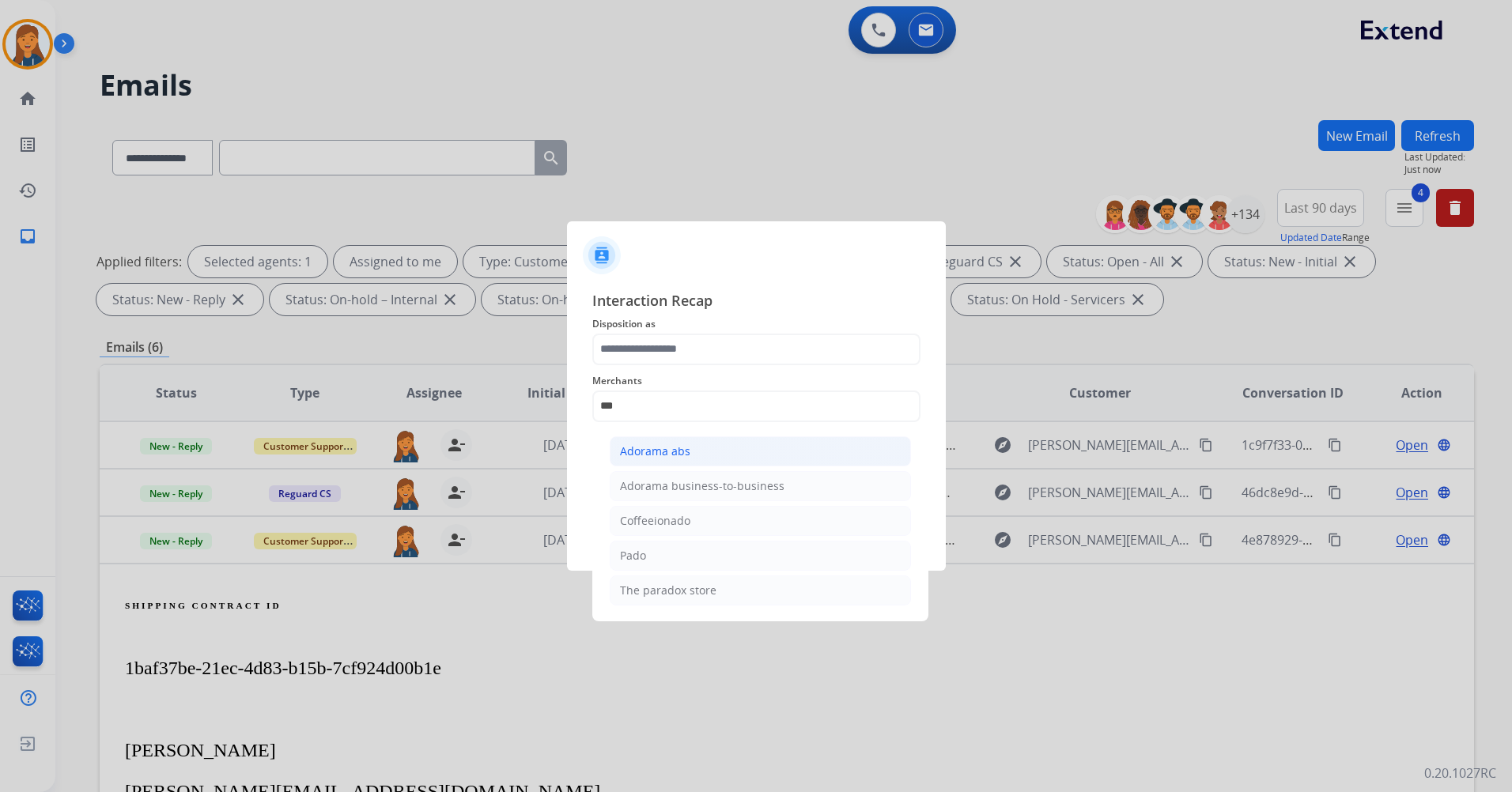
click at [657, 444] on div "Adorama abs" at bounding box center [655, 452] width 70 height 16
type input "**********"
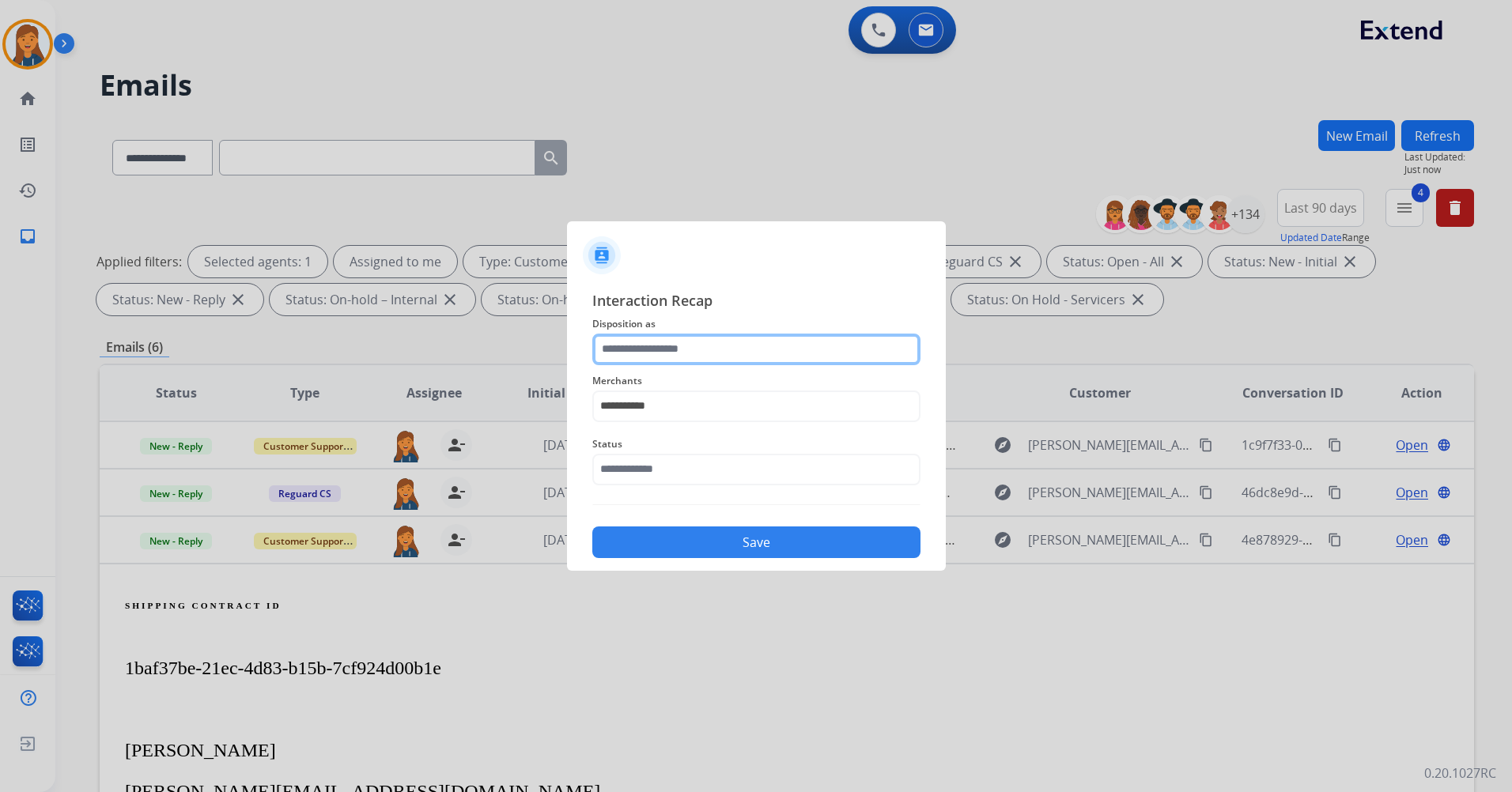
click at [662, 357] on input "text" at bounding box center [757, 349] width 328 height 31
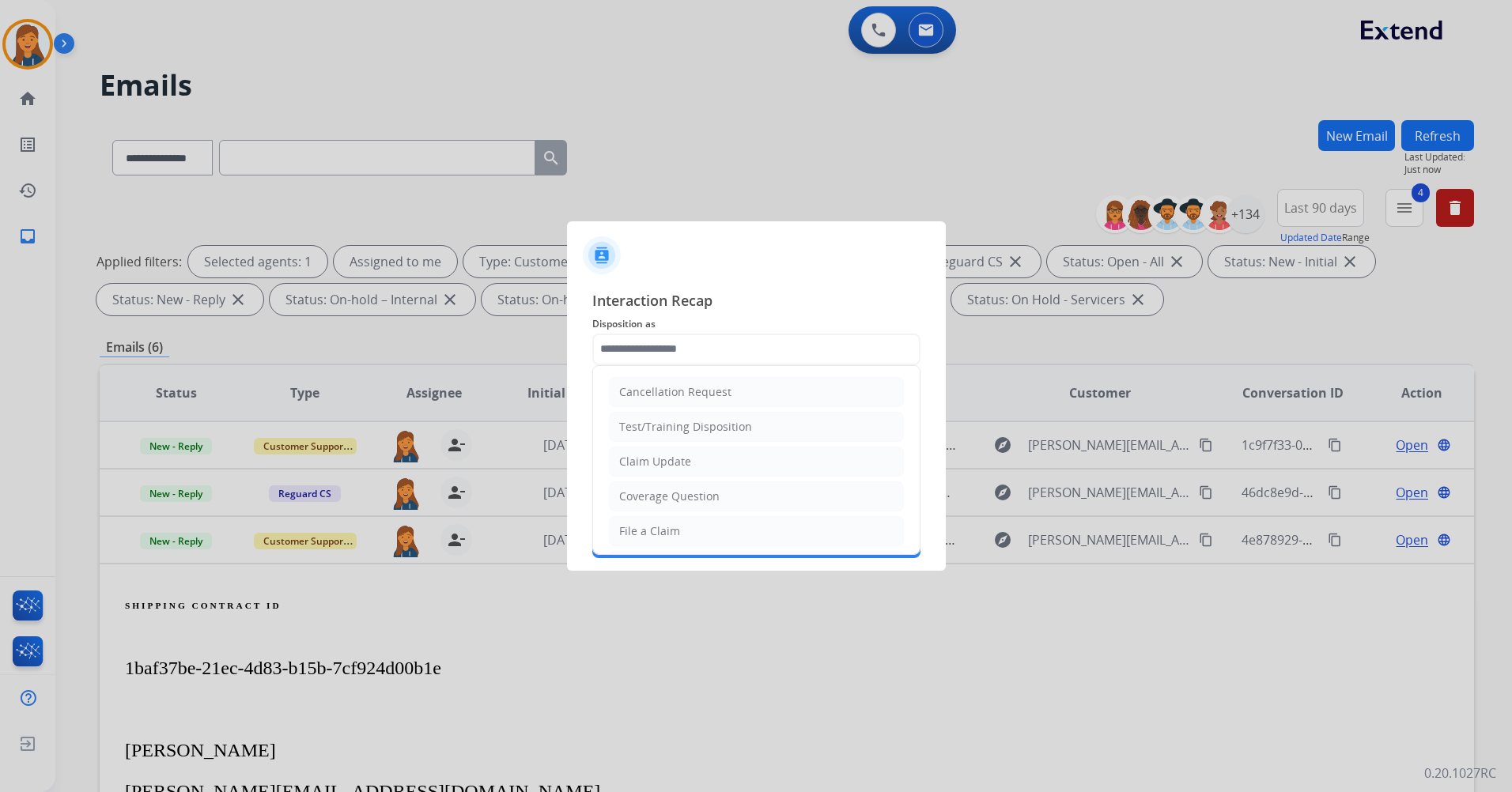
drag, startPoint x: 650, startPoint y: 535, endPoint x: 643, endPoint y: 509, distance: 26.9
click at [649, 535] on div "File a Claim" at bounding box center [650, 531] width 61 height 16
type input "**********"
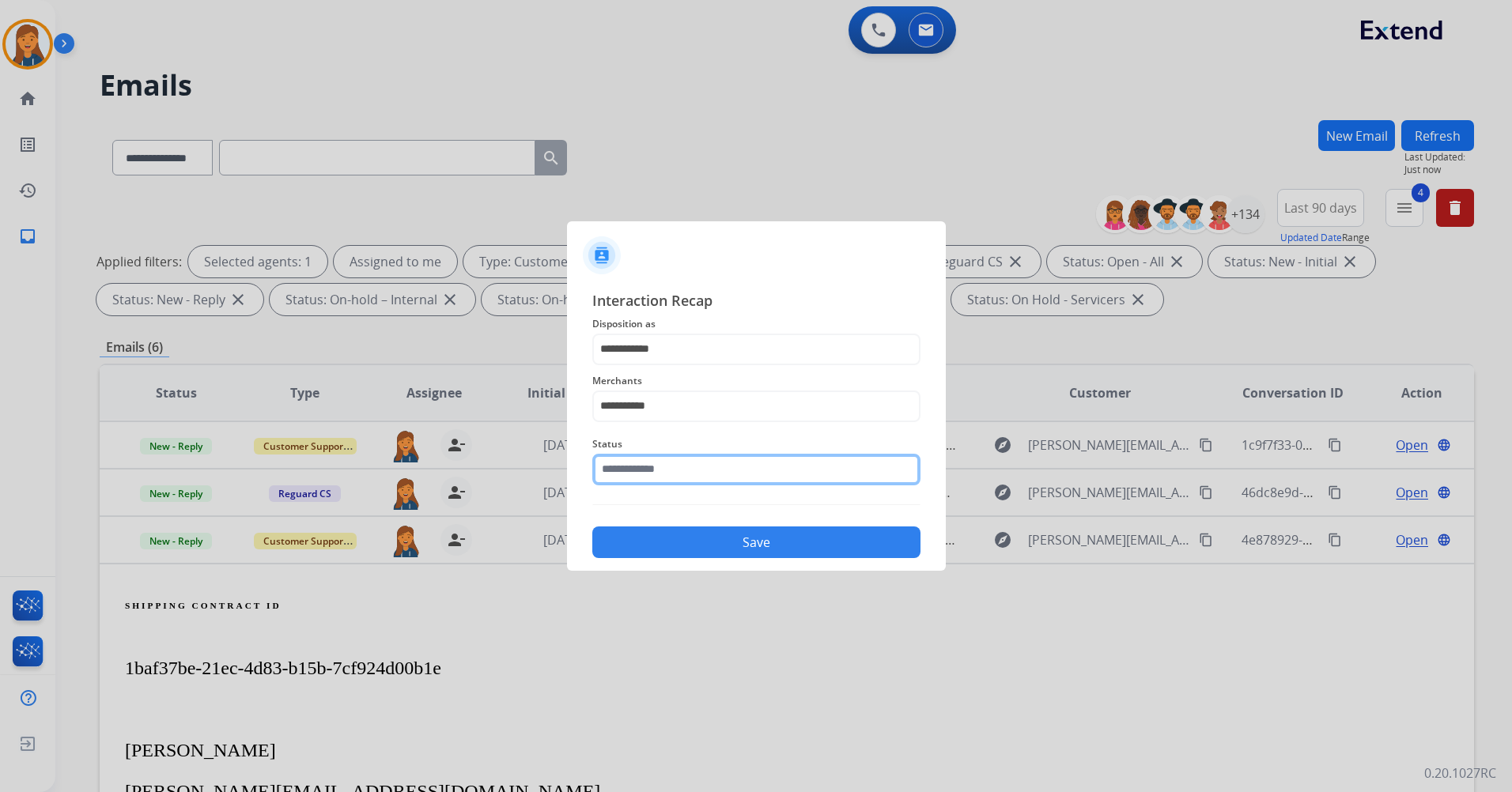
click at [639, 472] on input "text" at bounding box center [757, 469] width 328 height 31
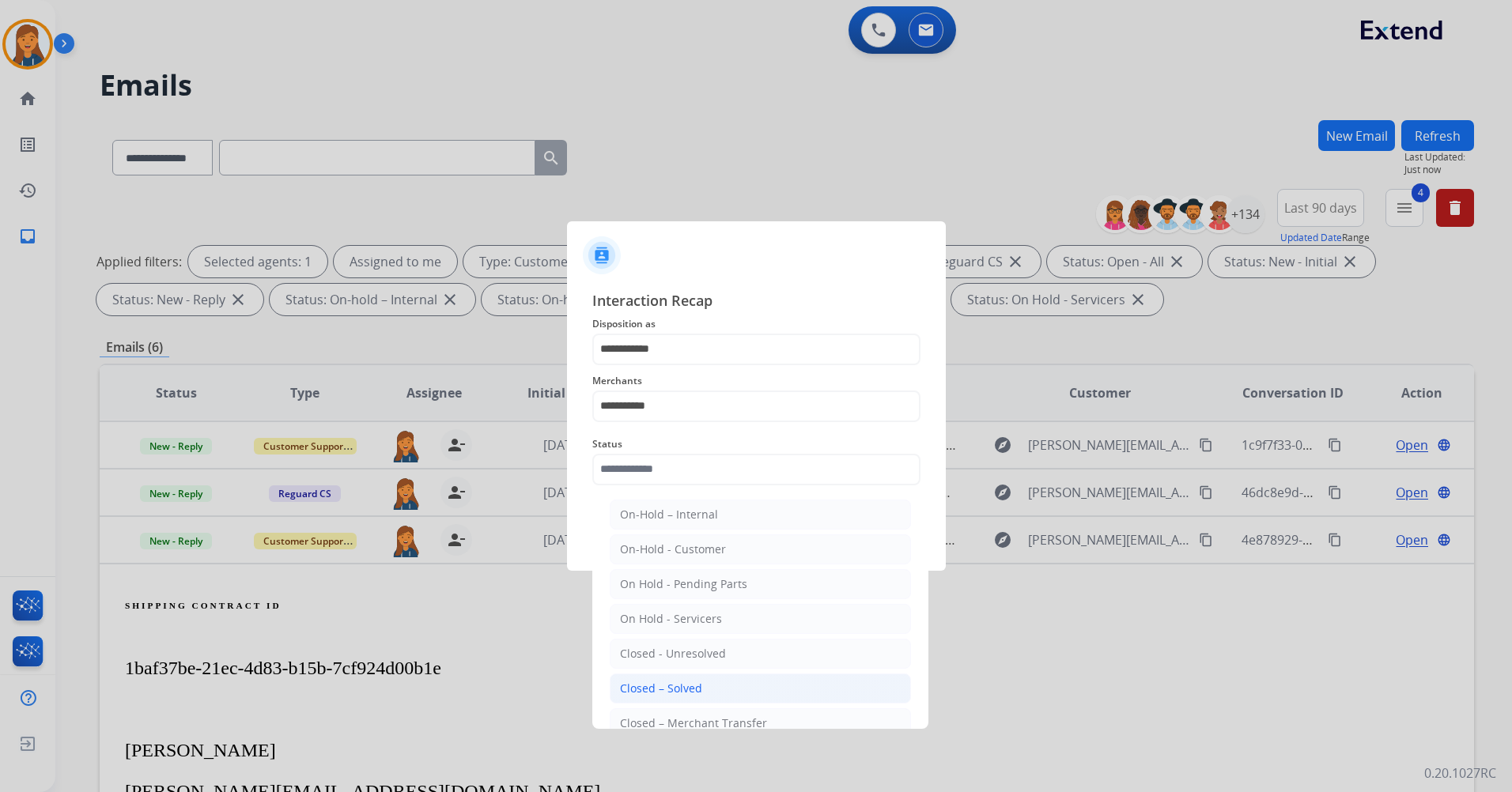
click at [636, 683] on div "Closed – Solved" at bounding box center [661, 689] width 83 height 16
type input "**********"
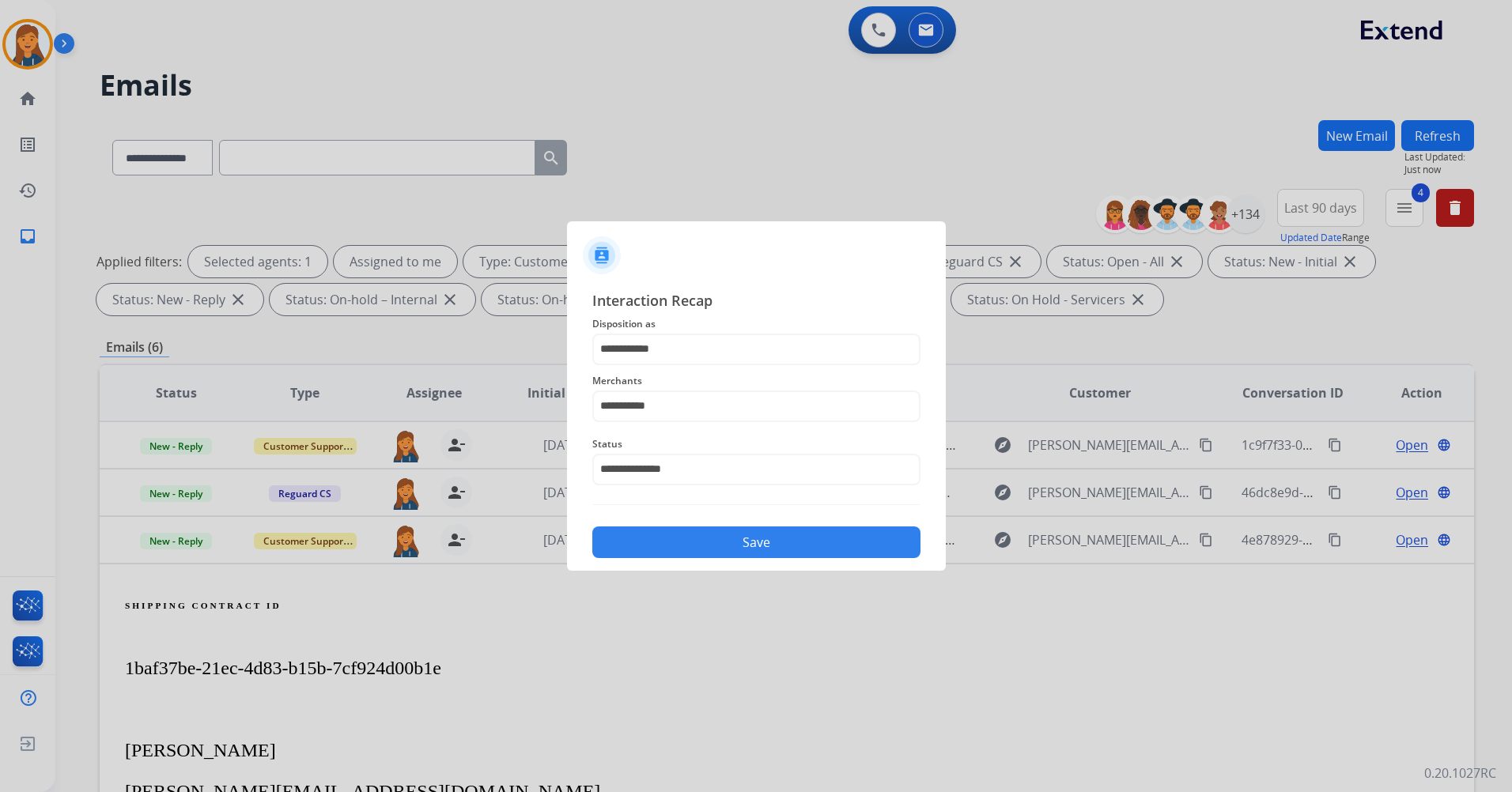
click at [653, 541] on button "Save" at bounding box center [757, 542] width 328 height 31
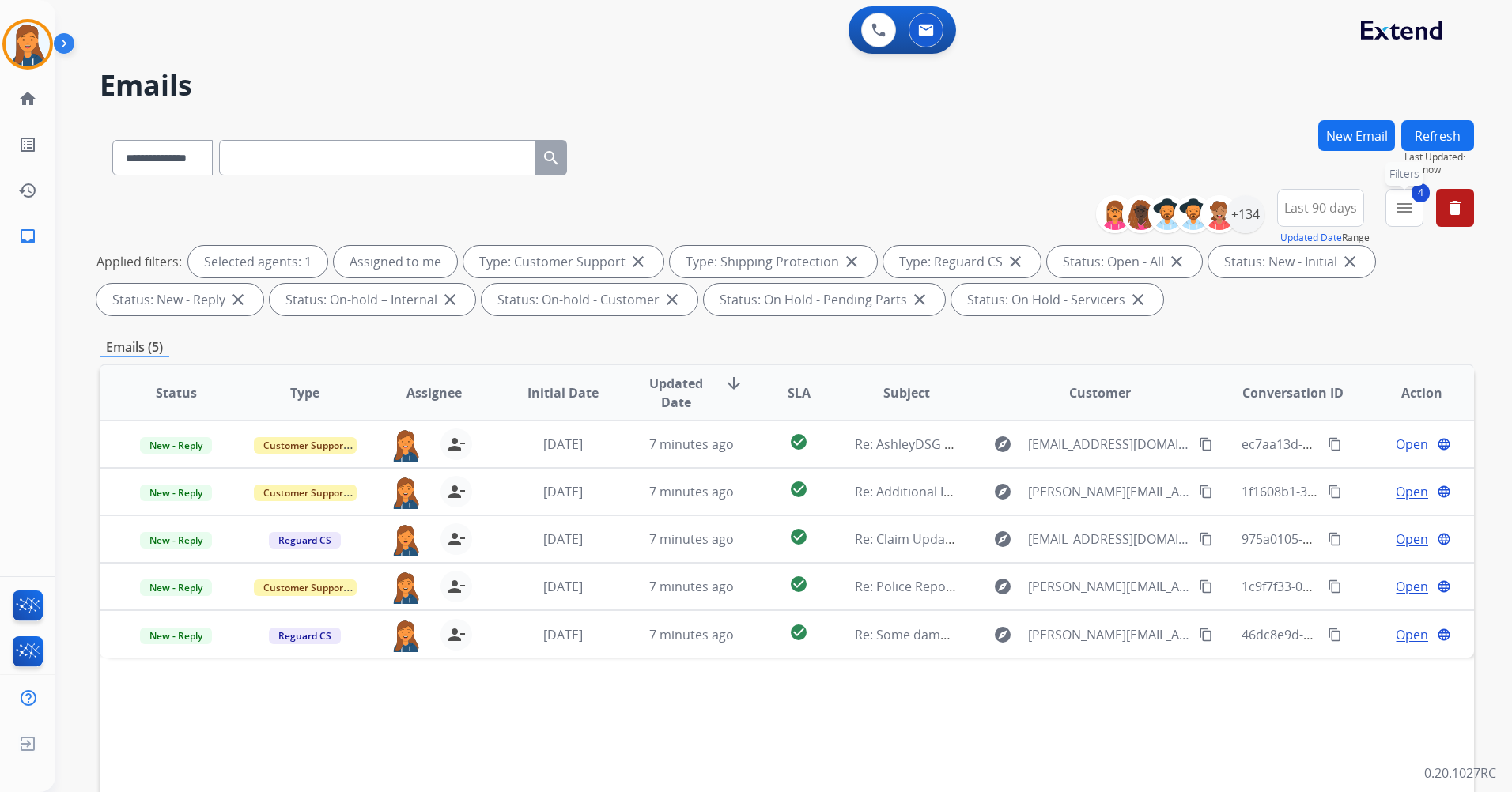
click at [1411, 199] on mat-icon "menu" at bounding box center [1405, 208] width 19 height 19
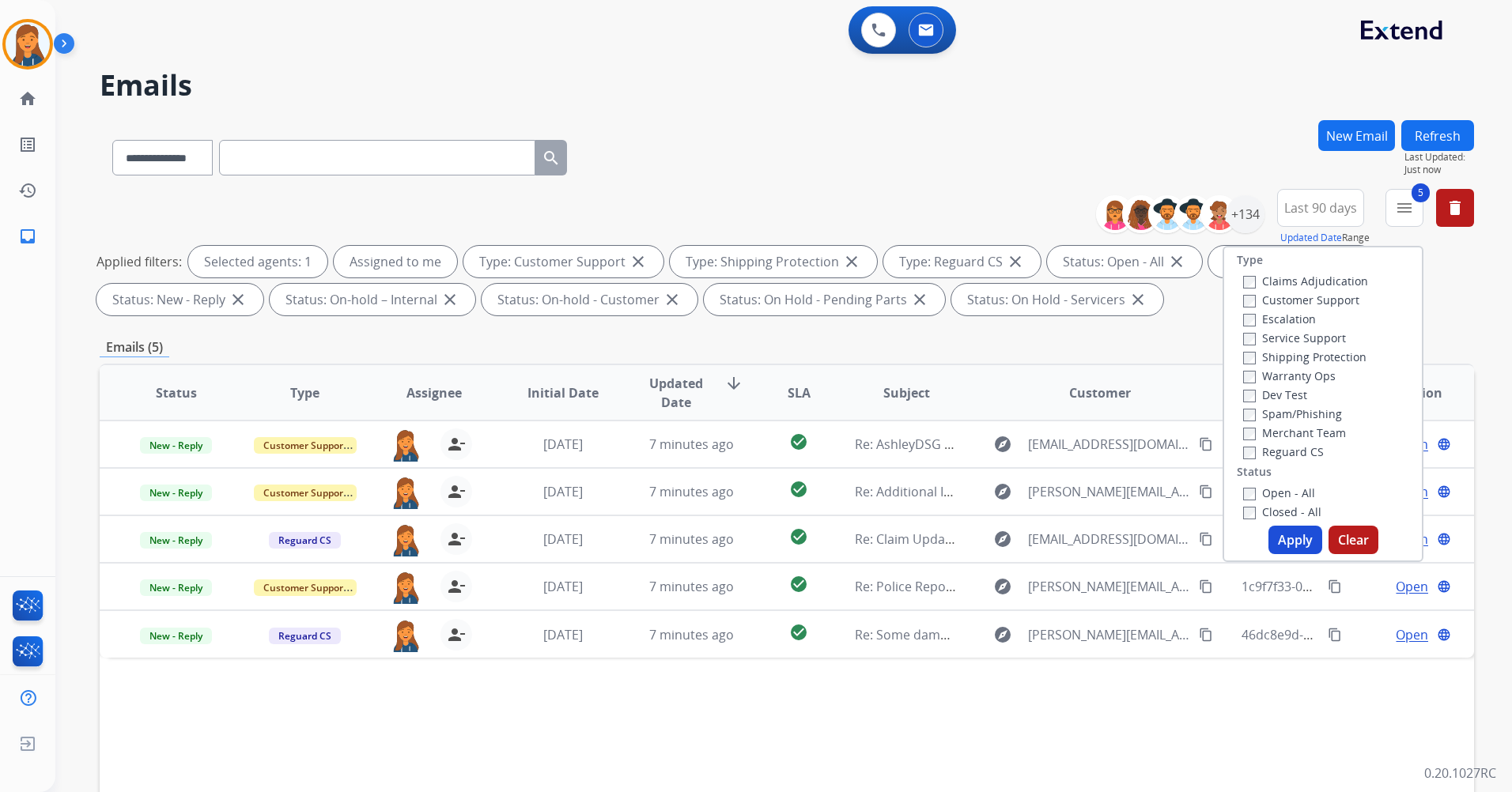
click at [1310, 544] on button "Apply" at bounding box center [1296, 539] width 54 height 29
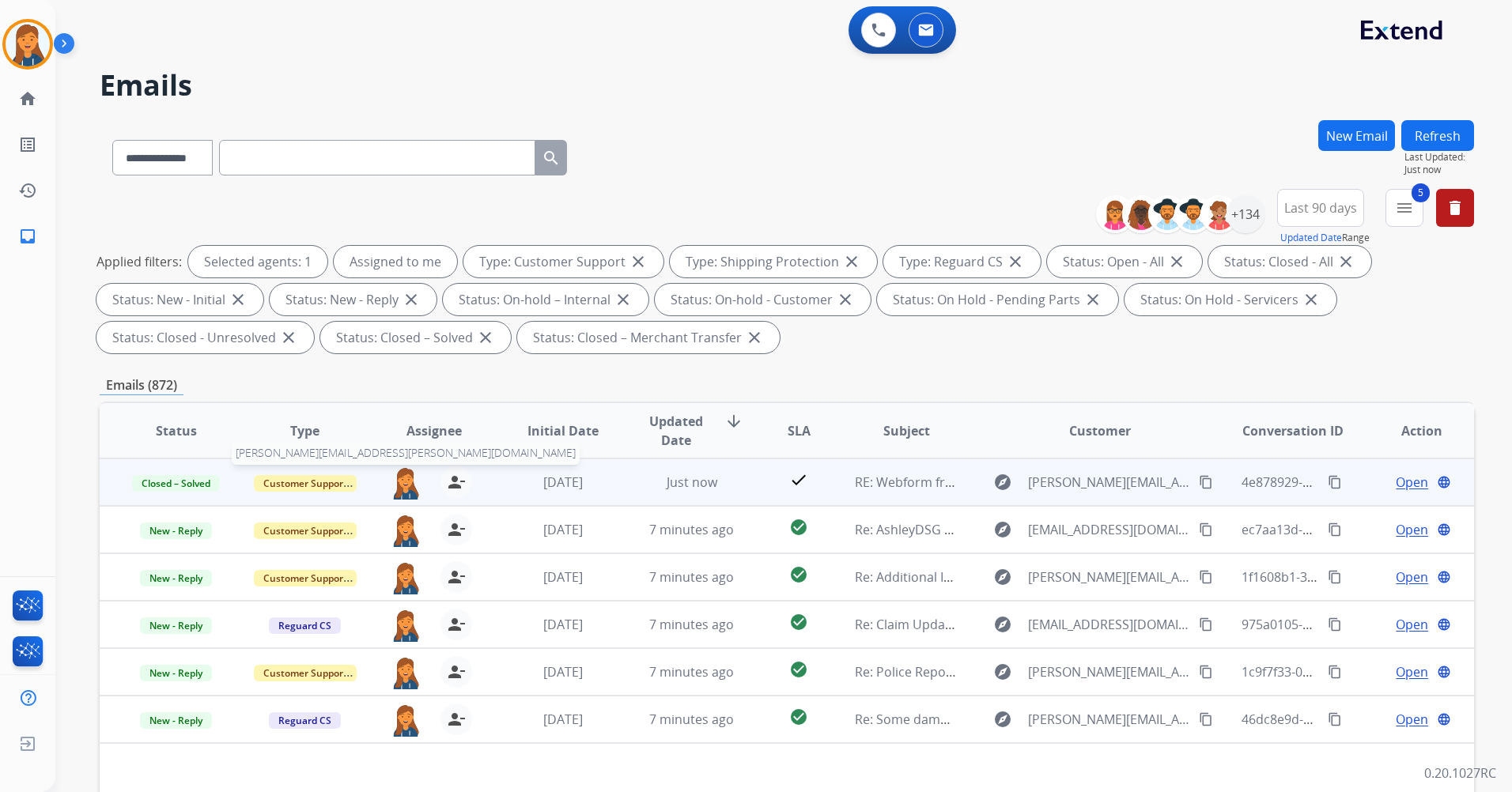
click at [395, 478] on img at bounding box center [406, 483] width 31 height 33
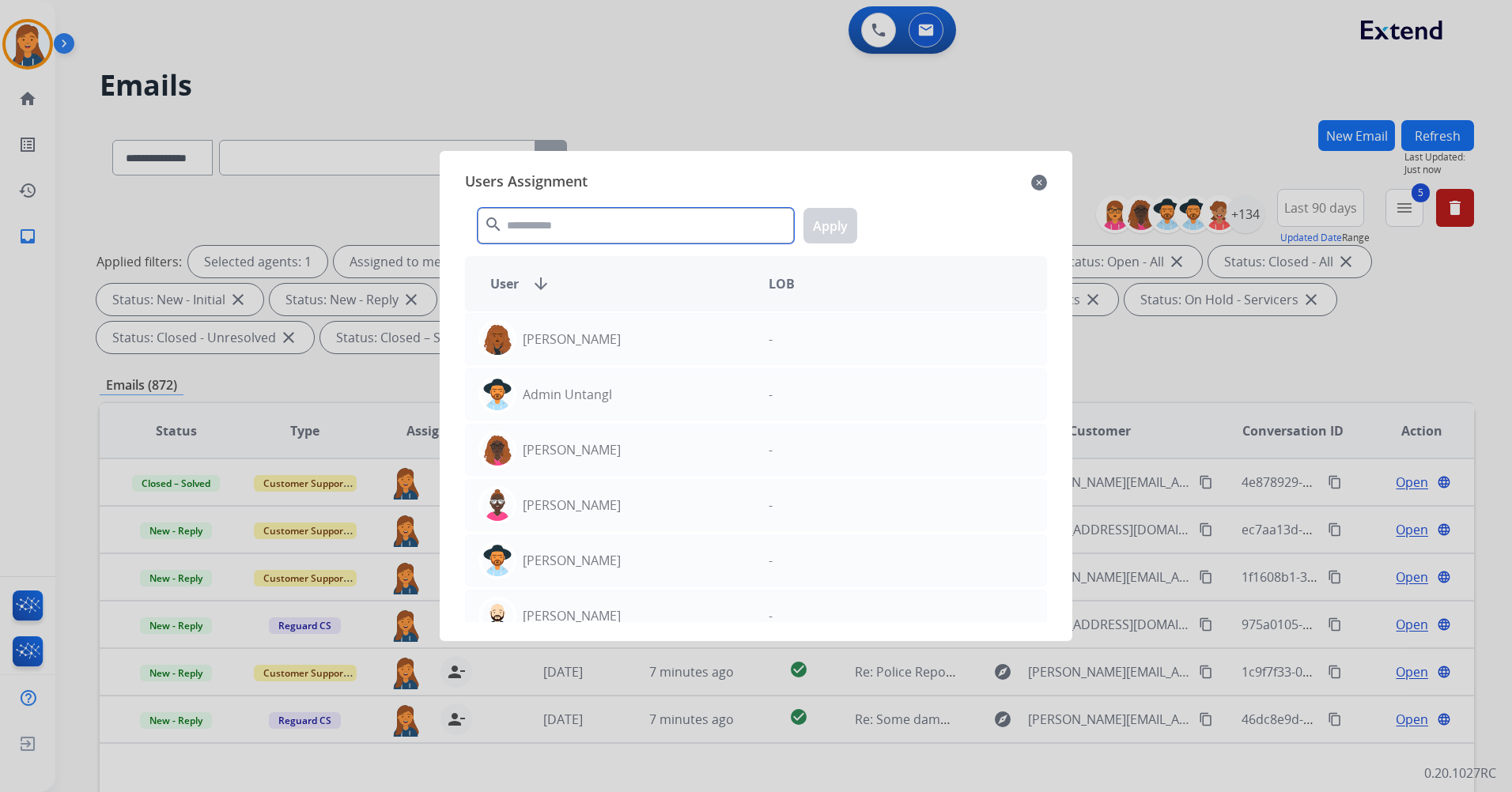
click at [526, 241] on input "text" at bounding box center [636, 225] width 316 height 36
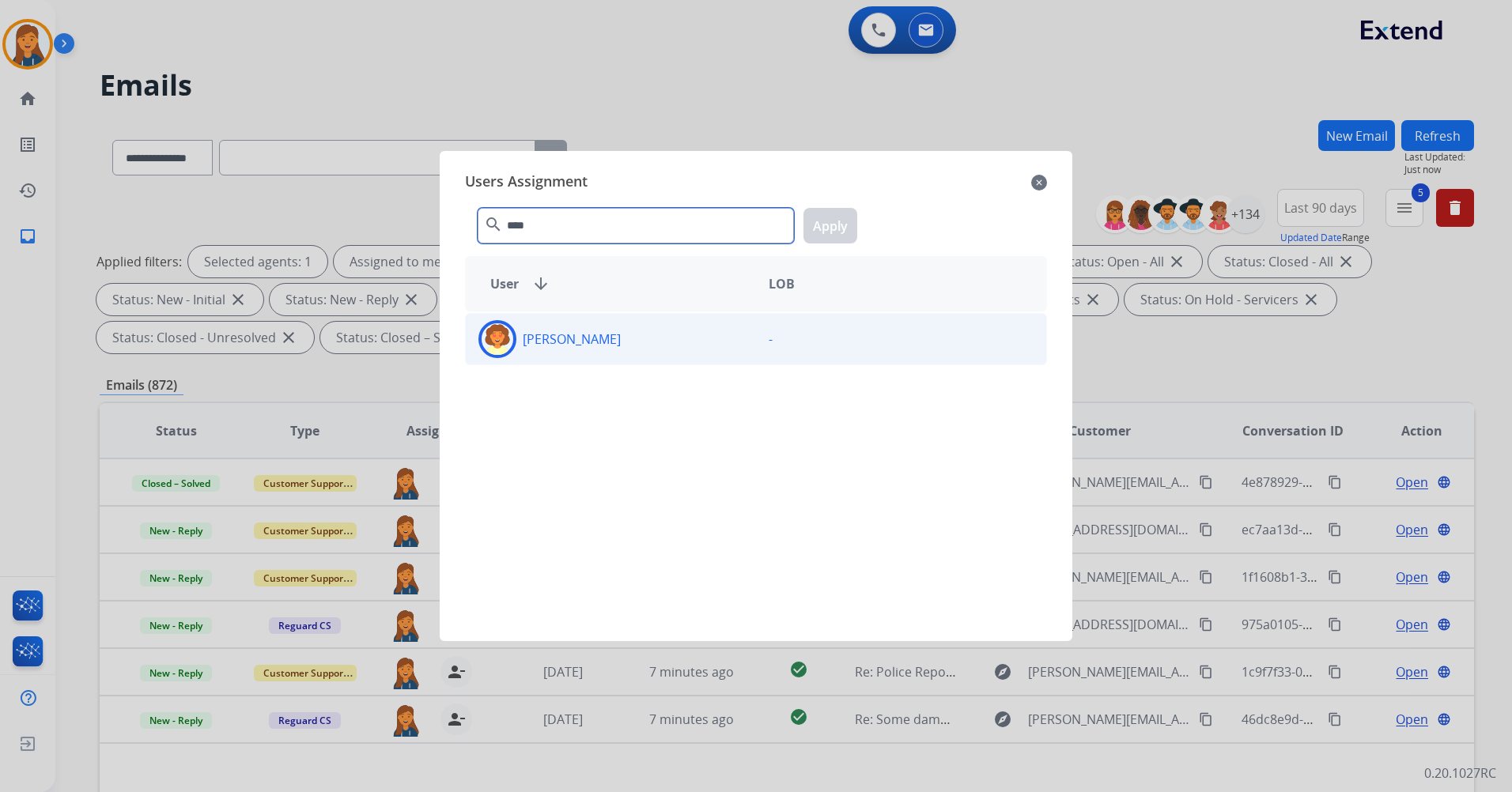
type input "****"
click at [569, 328] on div "Deidra Radford" at bounding box center [611, 340] width 290 height 38
click at [841, 233] on button "Apply" at bounding box center [831, 225] width 54 height 36
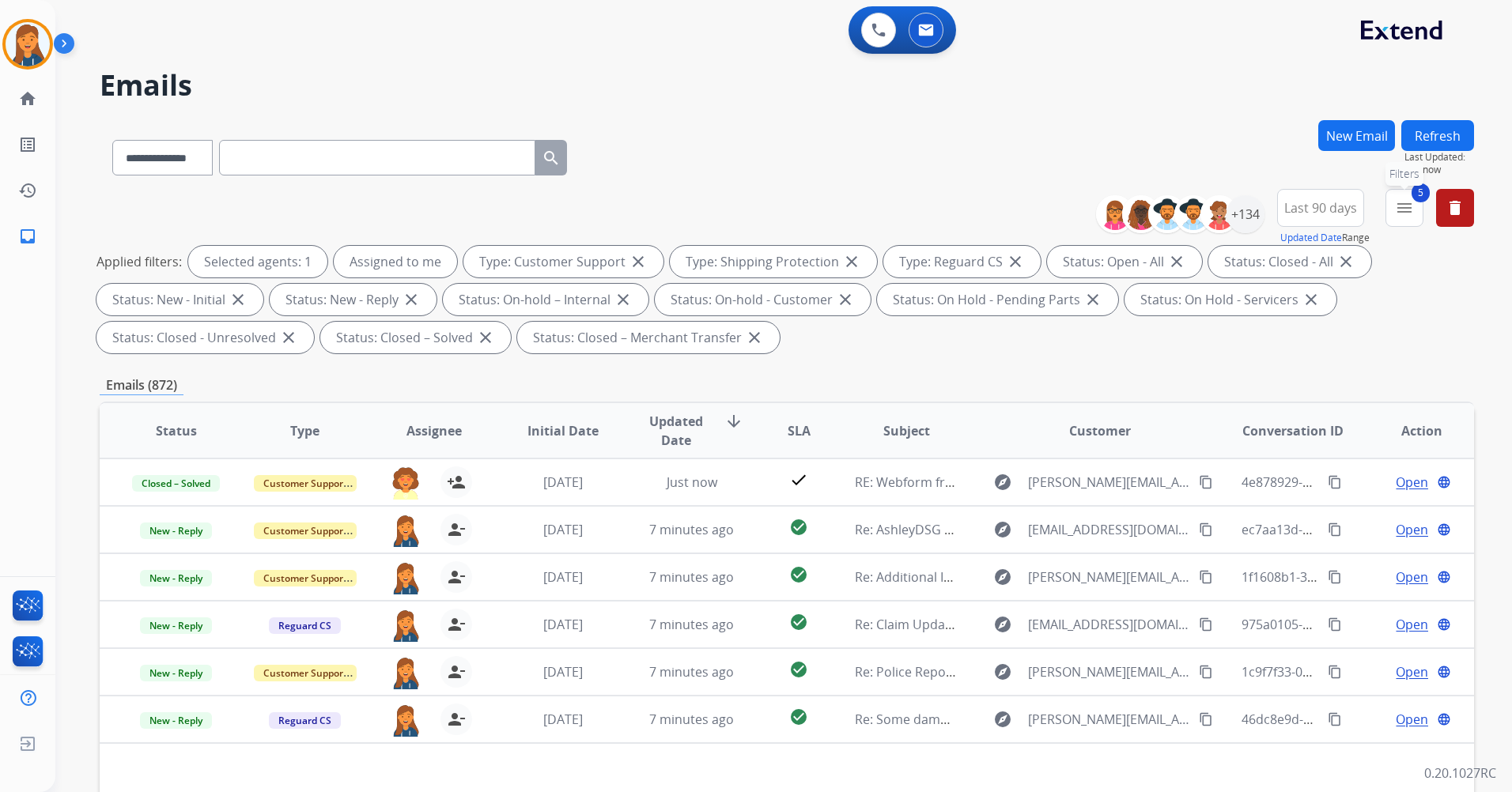
click at [1418, 213] on button "5 menu Filters" at bounding box center [1405, 208] width 38 height 38
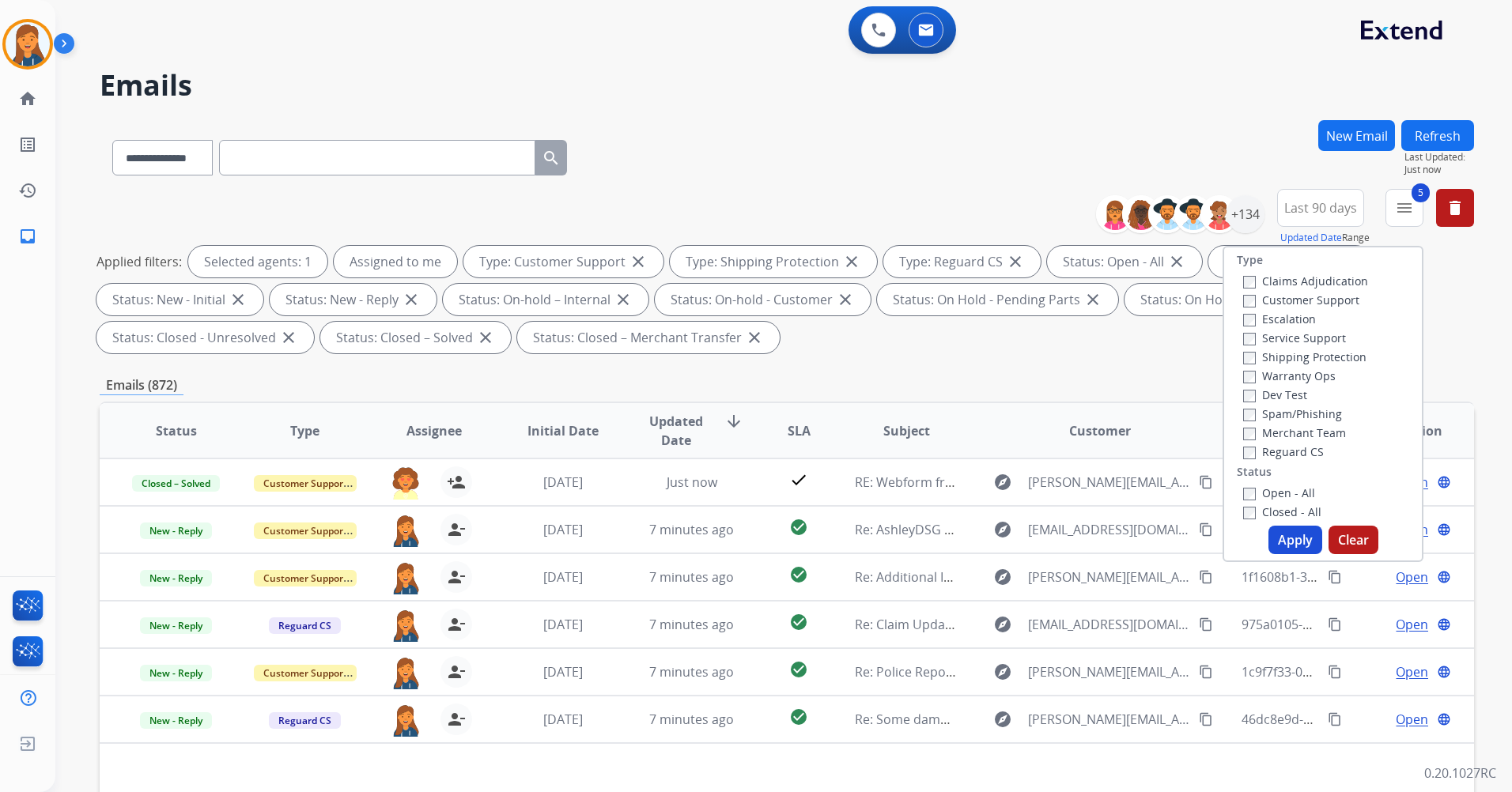
click at [1247, 517] on label "Closed - All" at bounding box center [1283, 512] width 78 height 15
click at [1283, 538] on button "Apply" at bounding box center [1296, 539] width 54 height 29
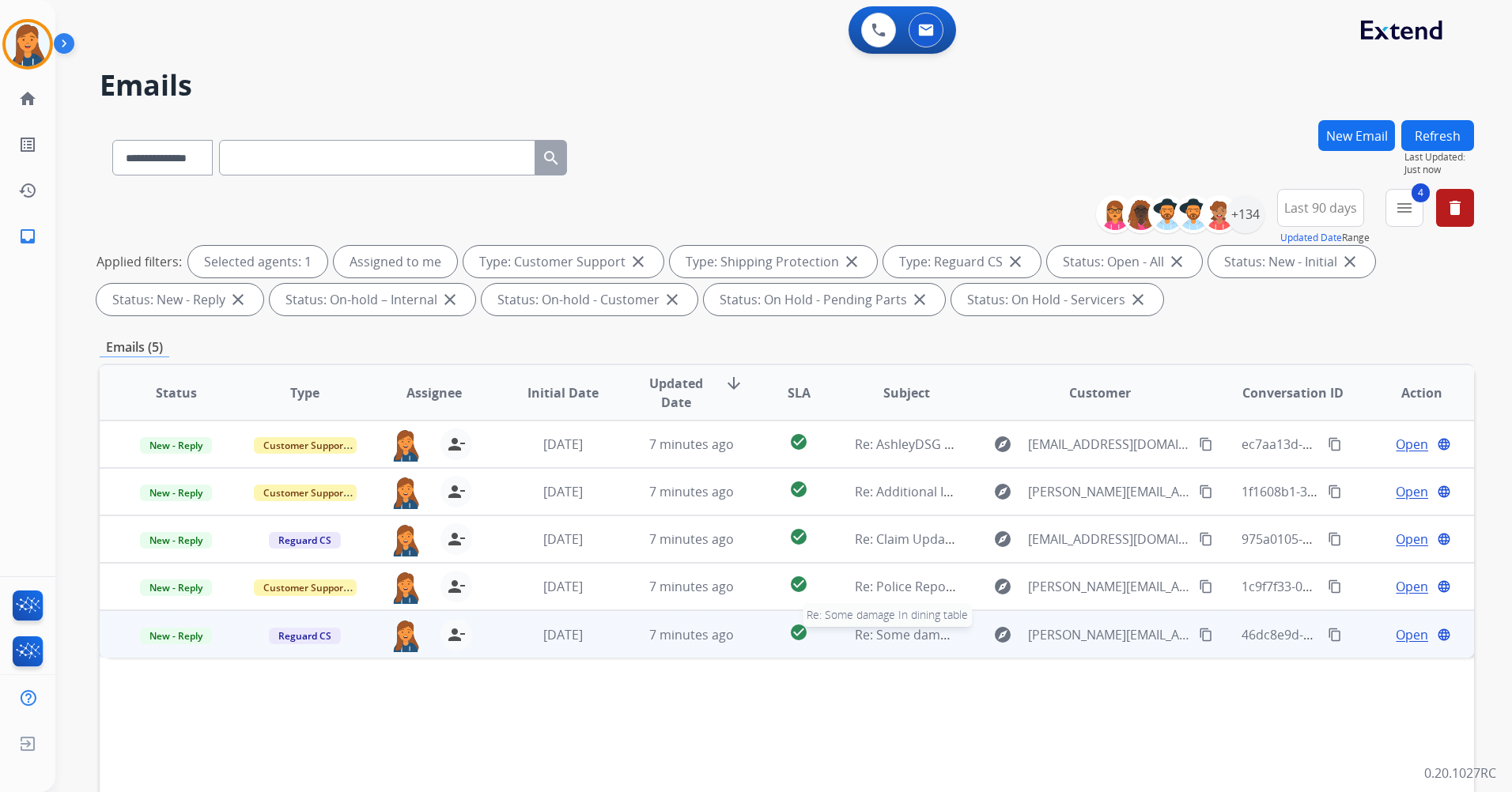
click at [899, 630] on span "Re: Some damage In dining table" at bounding box center [952, 635] width 195 height 17
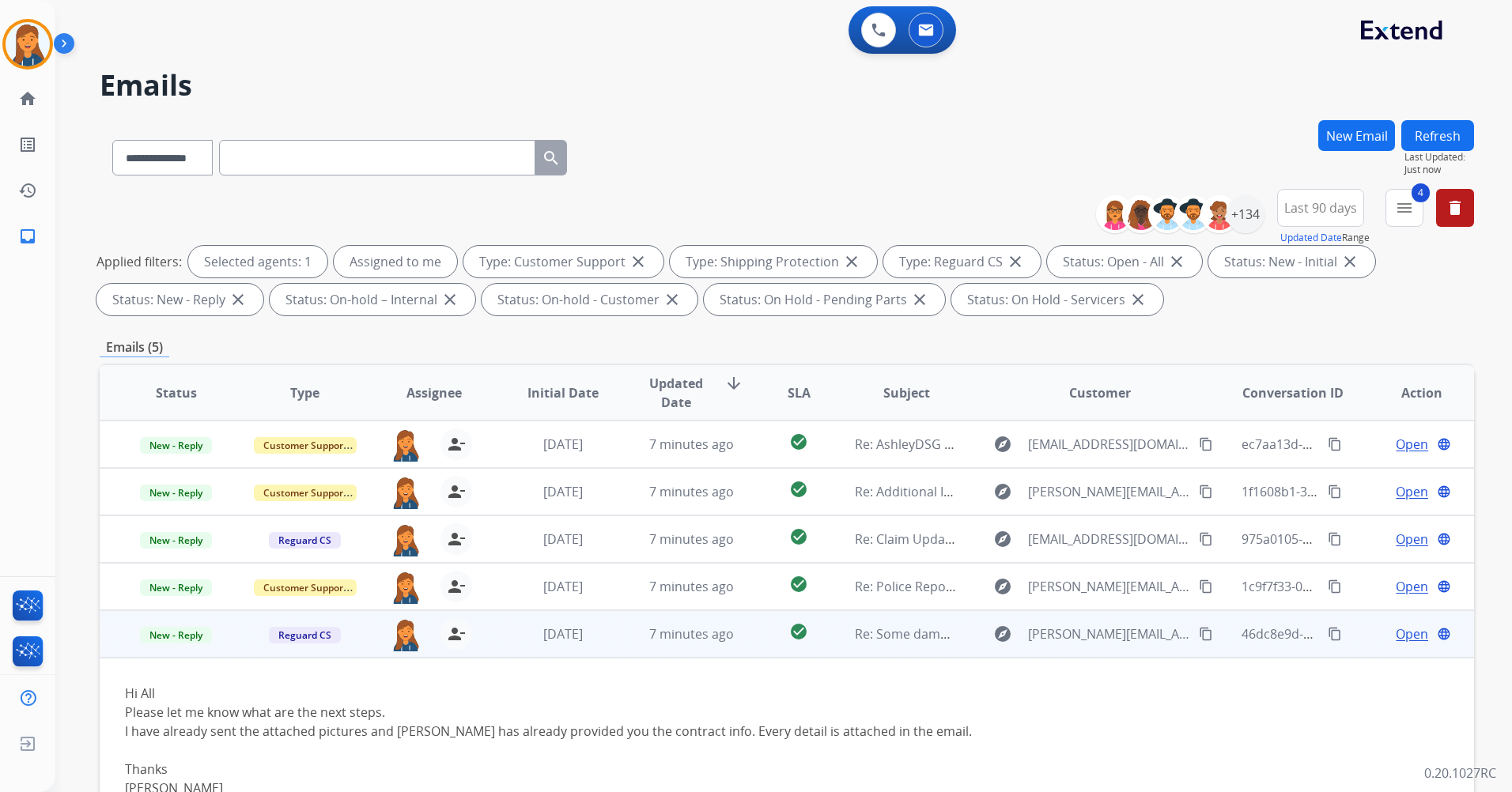
scroll to position [79, 0]
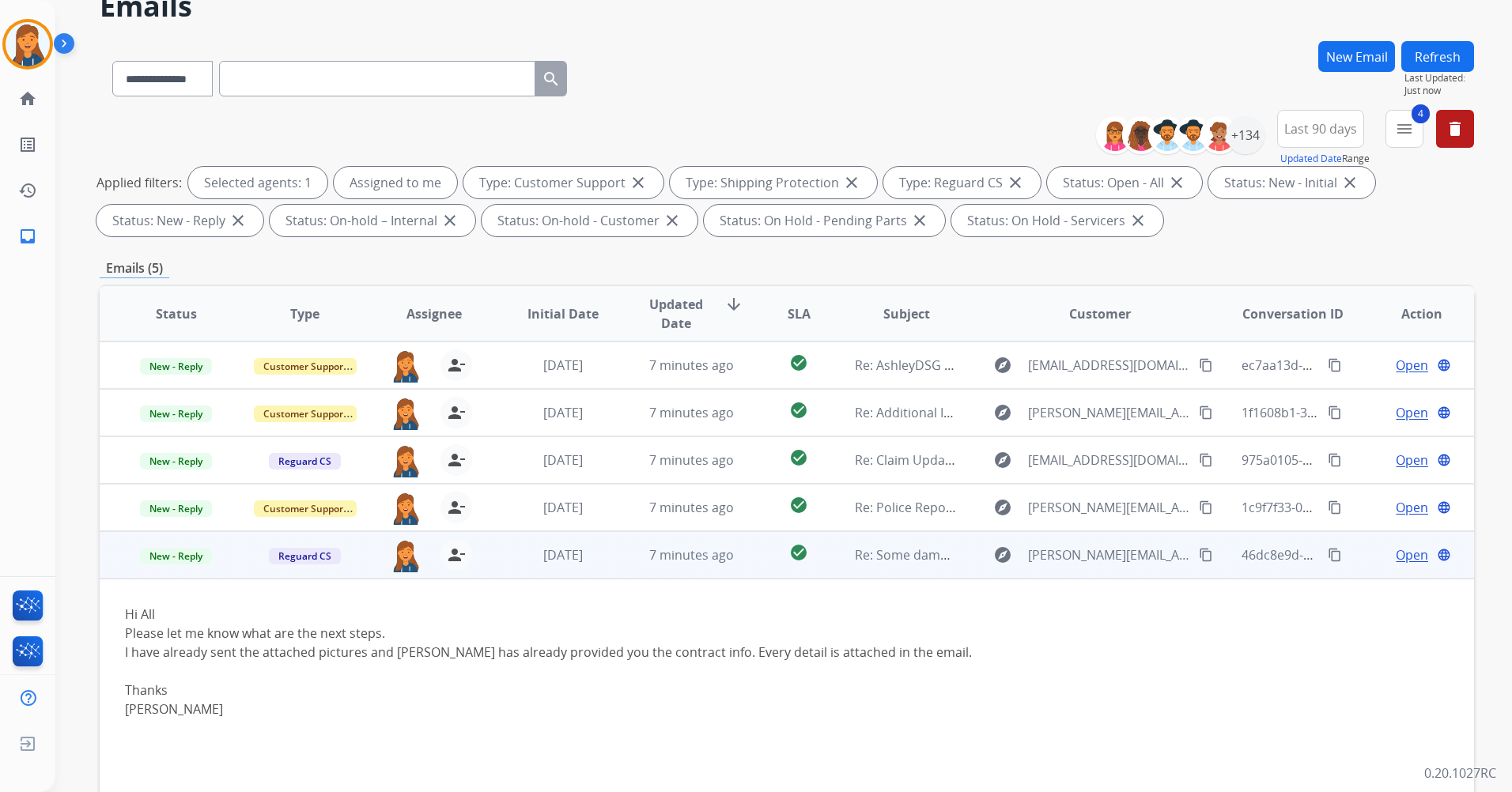
click at [1404, 556] on span "Open" at bounding box center [1412, 555] width 32 height 19
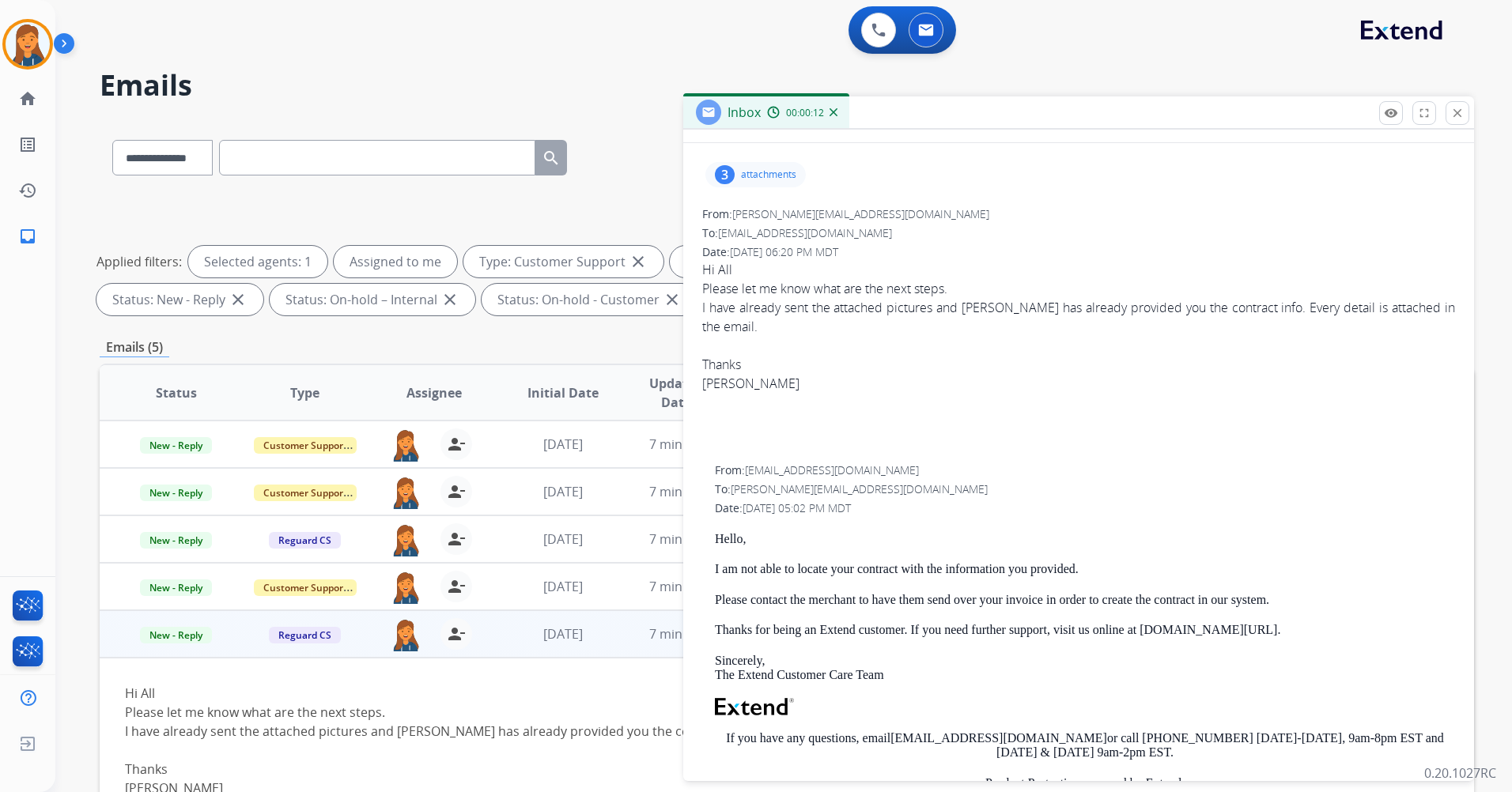
scroll to position [0, 0]
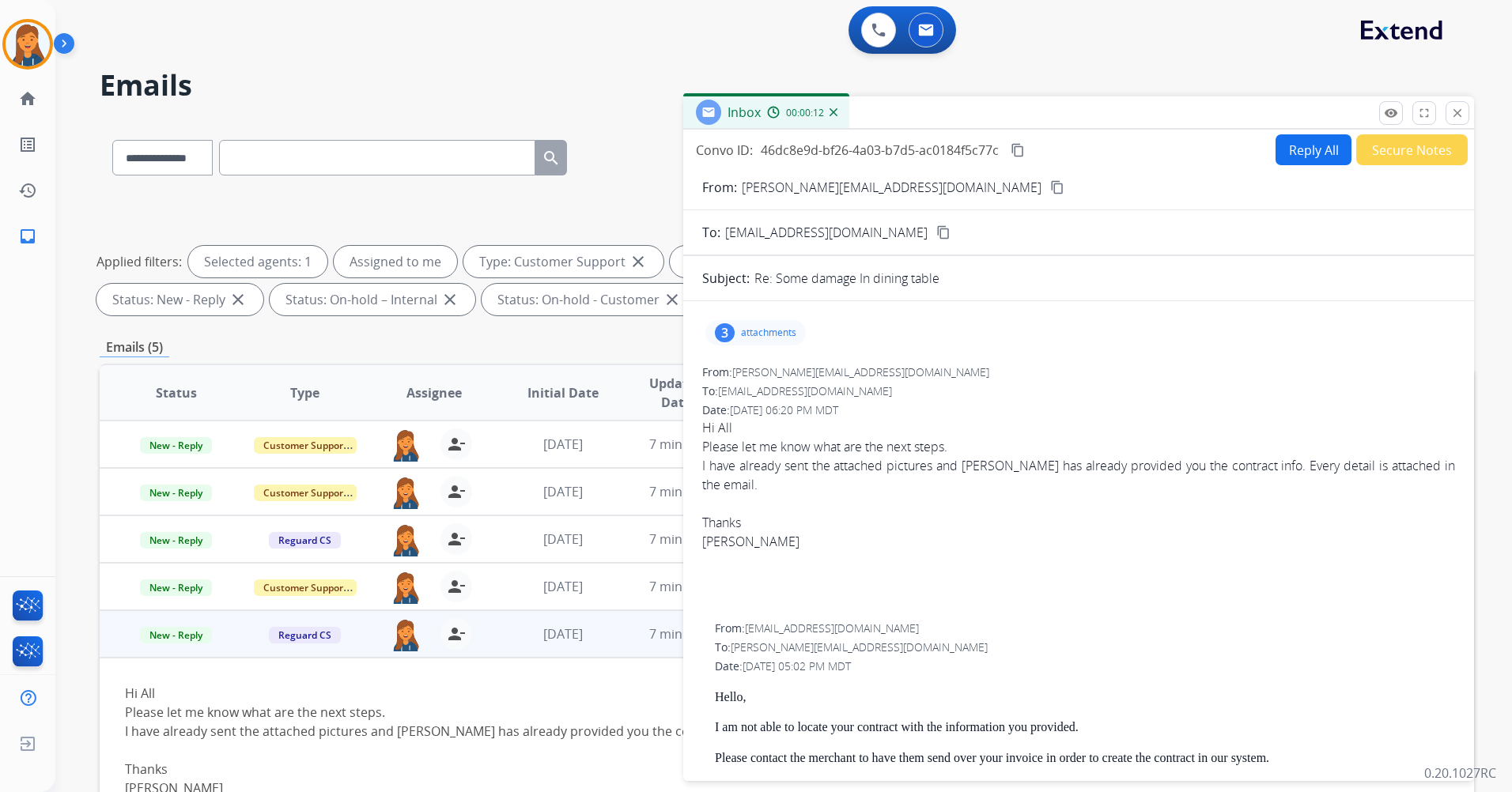
click at [757, 323] on div "3 attachments" at bounding box center [756, 333] width 101 height 25
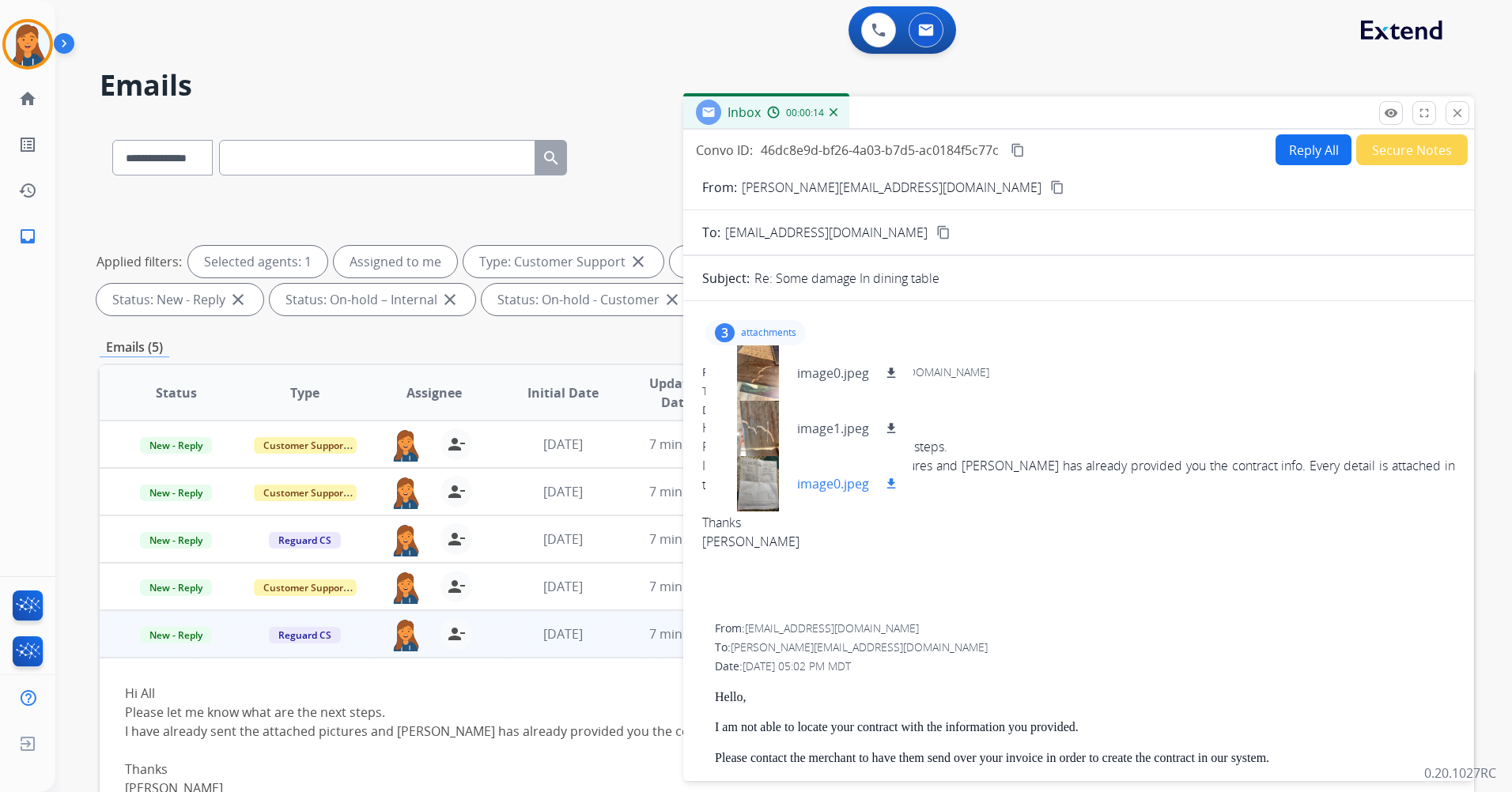
click at [753, 496] on div at bounding box center [758, 484] width 79 height 56
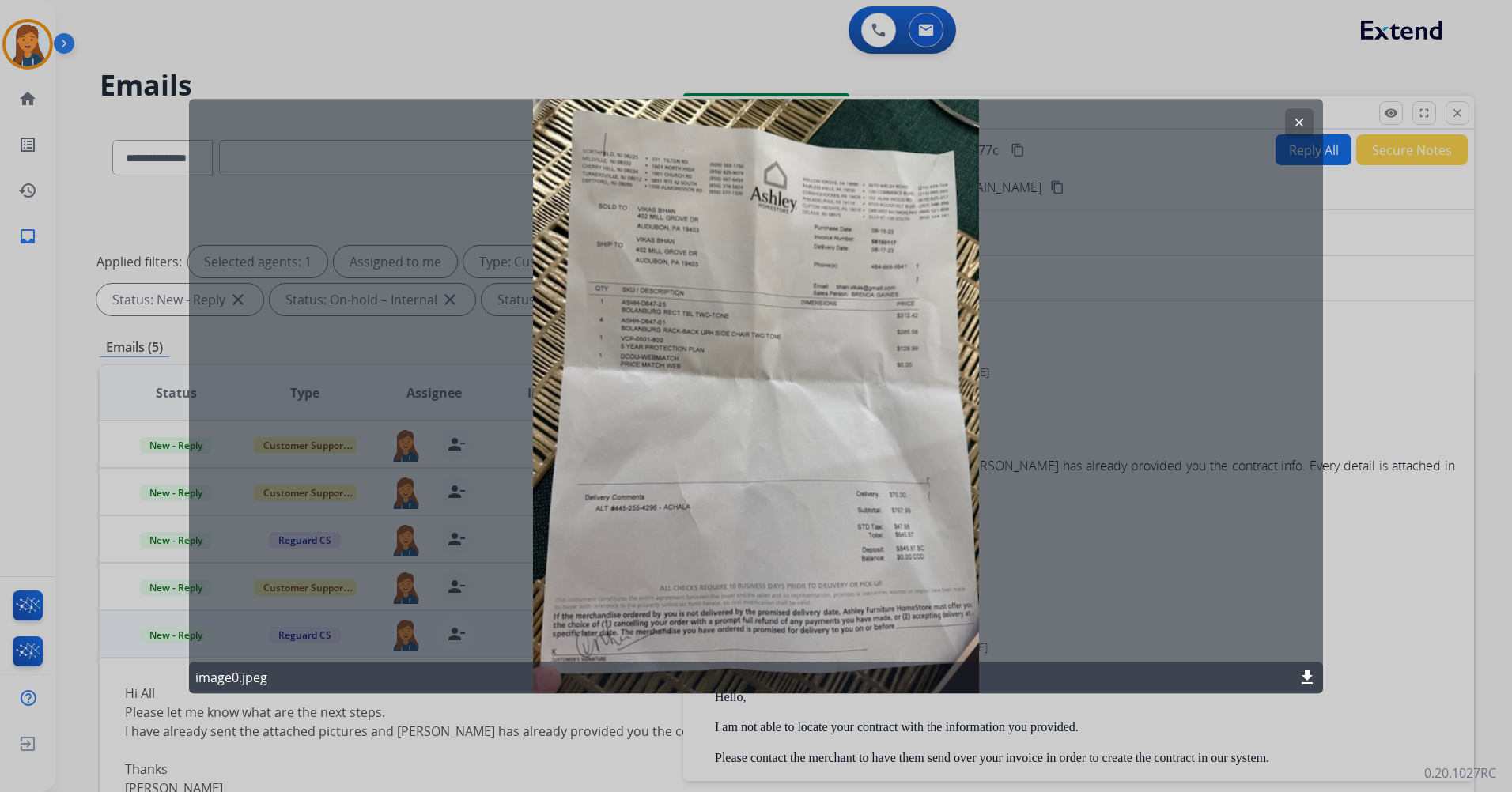
click at [1299, 116] on mat-icon "clear" at bounding box center [1299, 122] width 14 height 14
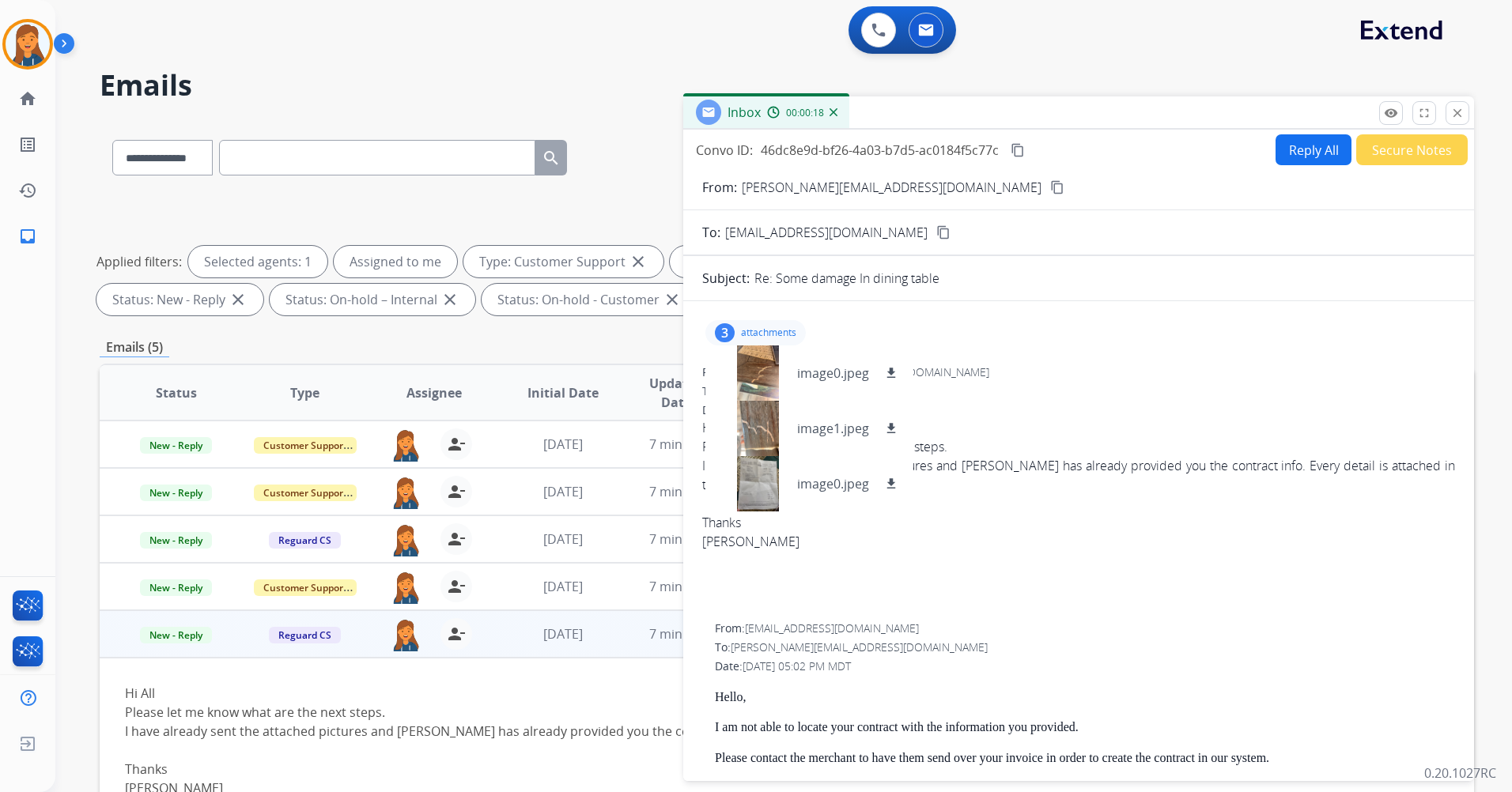
click at [1051, 192] on mat-icon "content_copy" at bounding box center [1058, 188] width 14 height 14
click at [1026, 347] on div "3 attachments image0.jpeg download image1.jpeg download image0.jpeg download" at bounding box center [1078, 333] width 753 height 38
click at [723, 327] on div "3" at bounding box center [725, 333] width 20 height 19
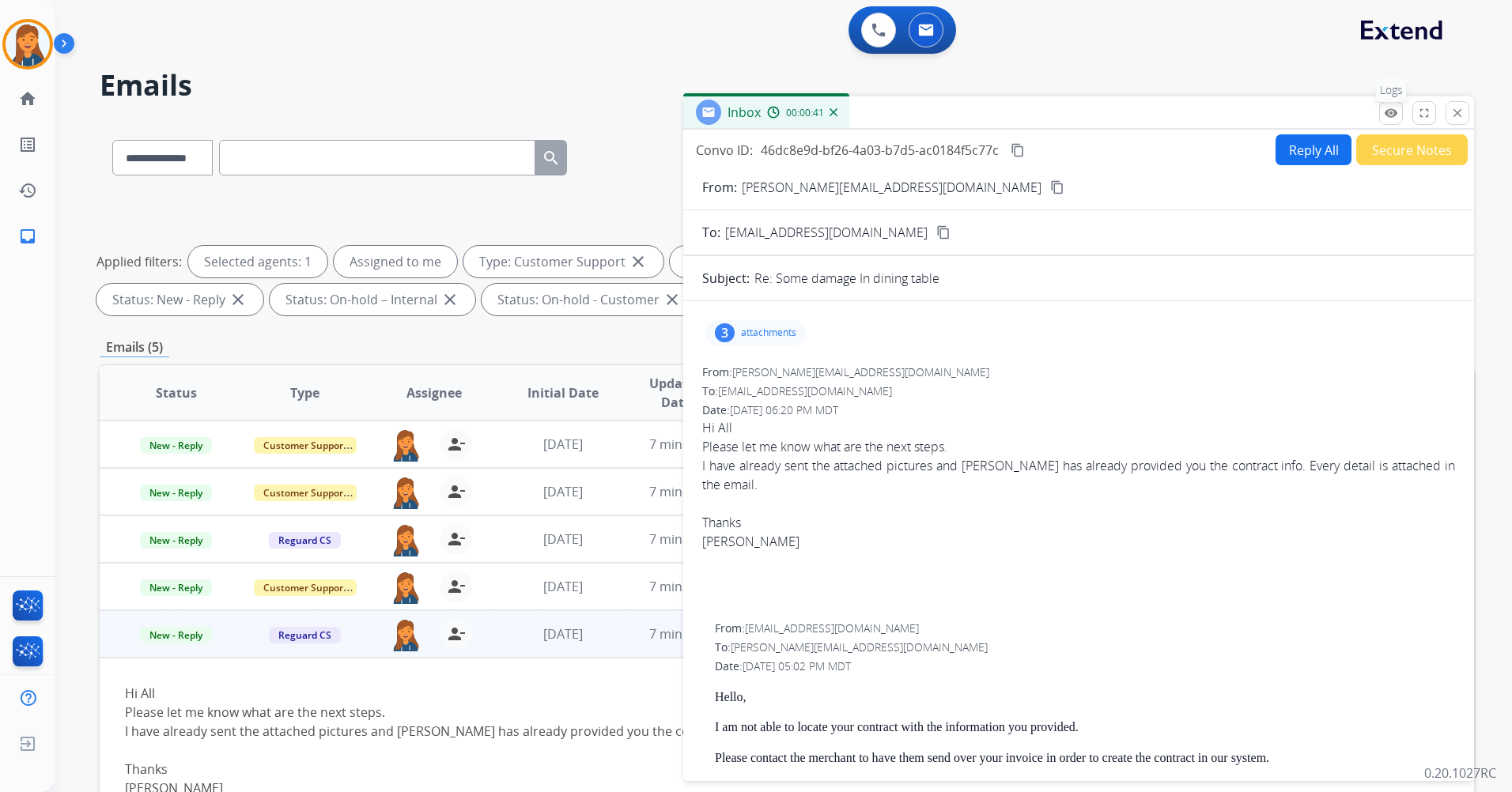
click at [1390, 107] on mat-icon "remove_red_eye" at bounding box center [1391, 113] width 14 height 14
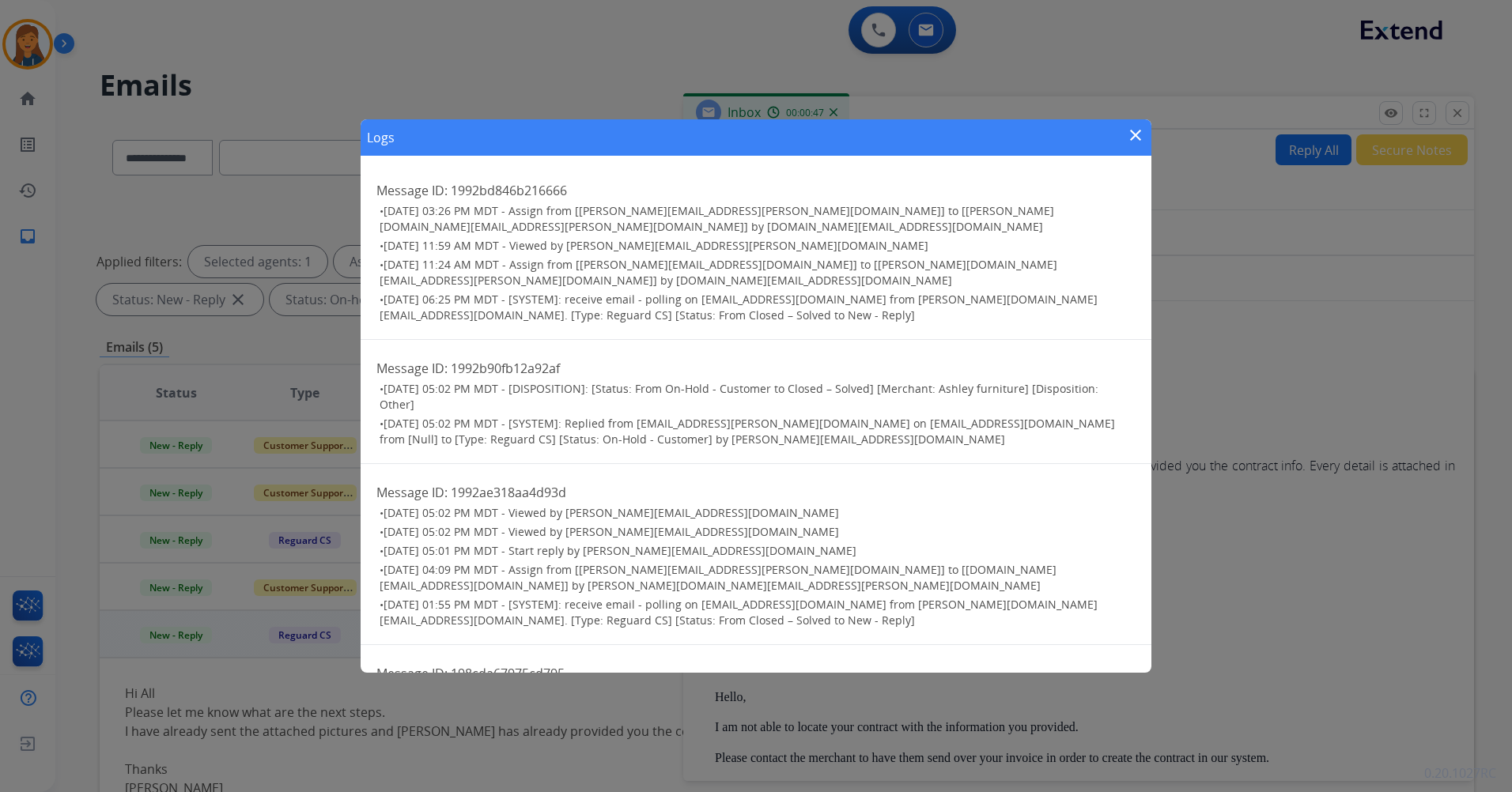
click at [1132, 136] on mat-icon "close" at bounding box center [1136, 135] width 19 height 19
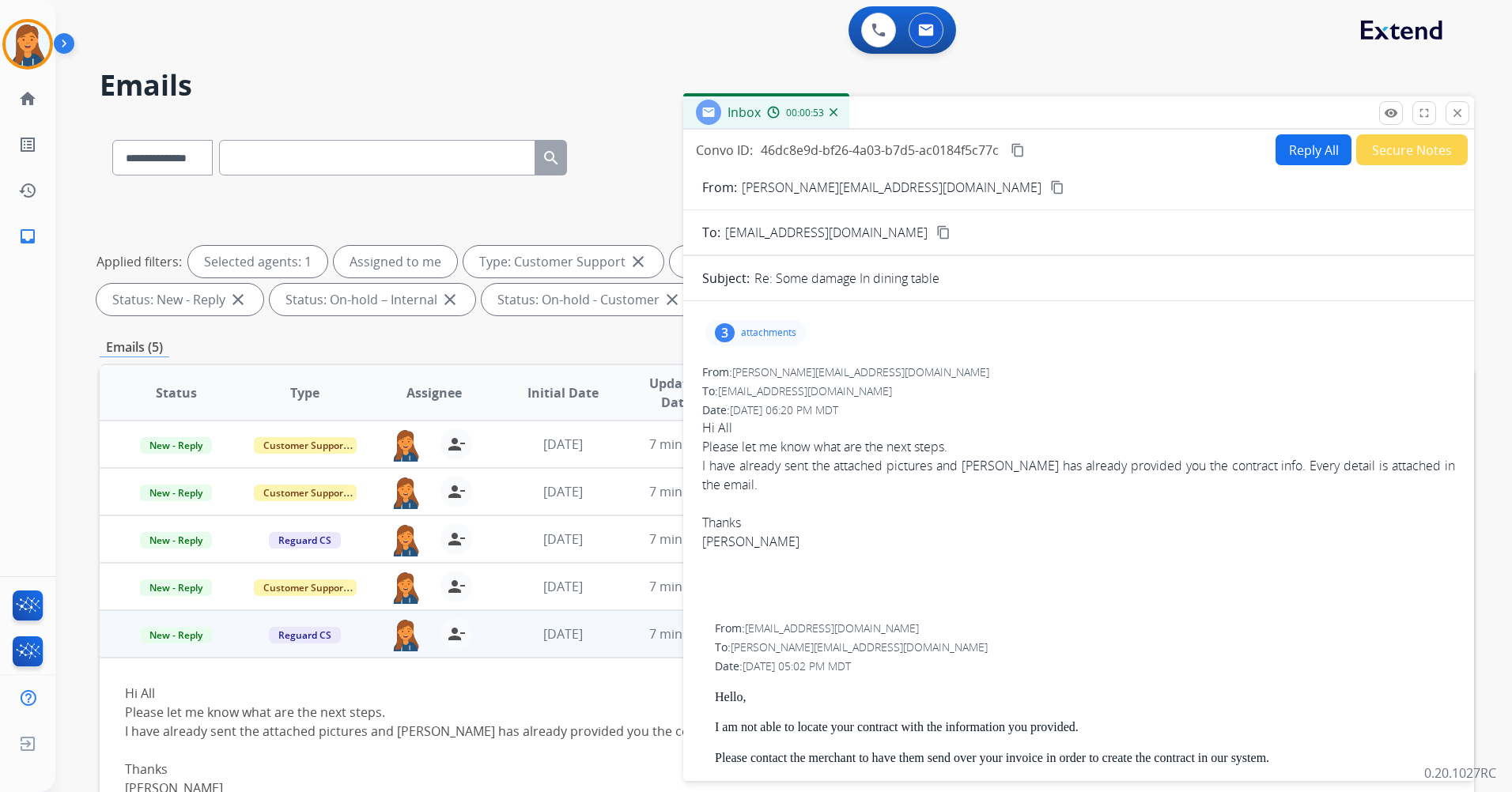
click at [1296, 161] on button "Reply All" at bounding box center [1313, 149] width 76 height 30
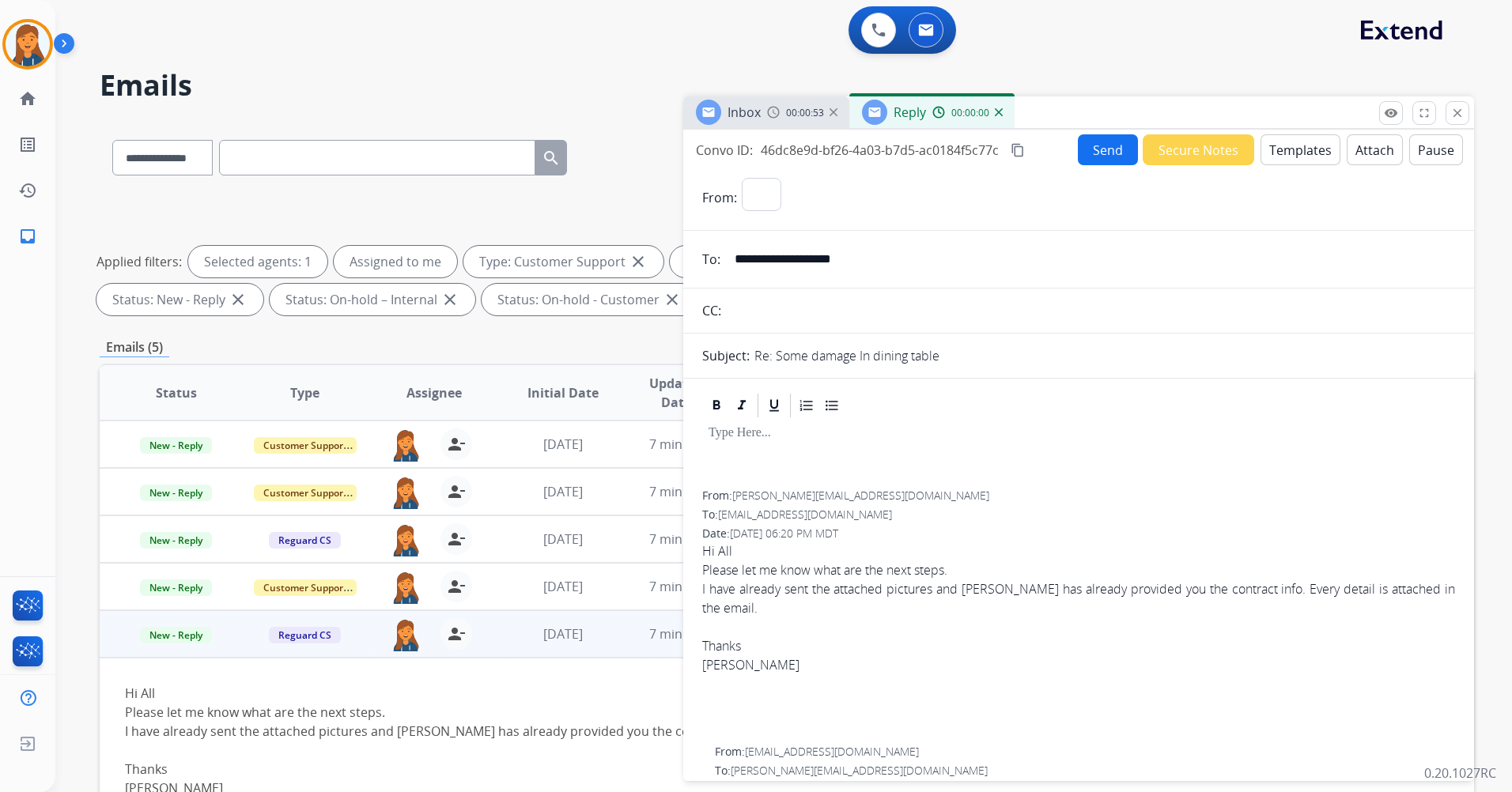
select select "**********"
click at [1291, 157] on button "Templates" at bounding box center [1301, 149] width 80 height 30
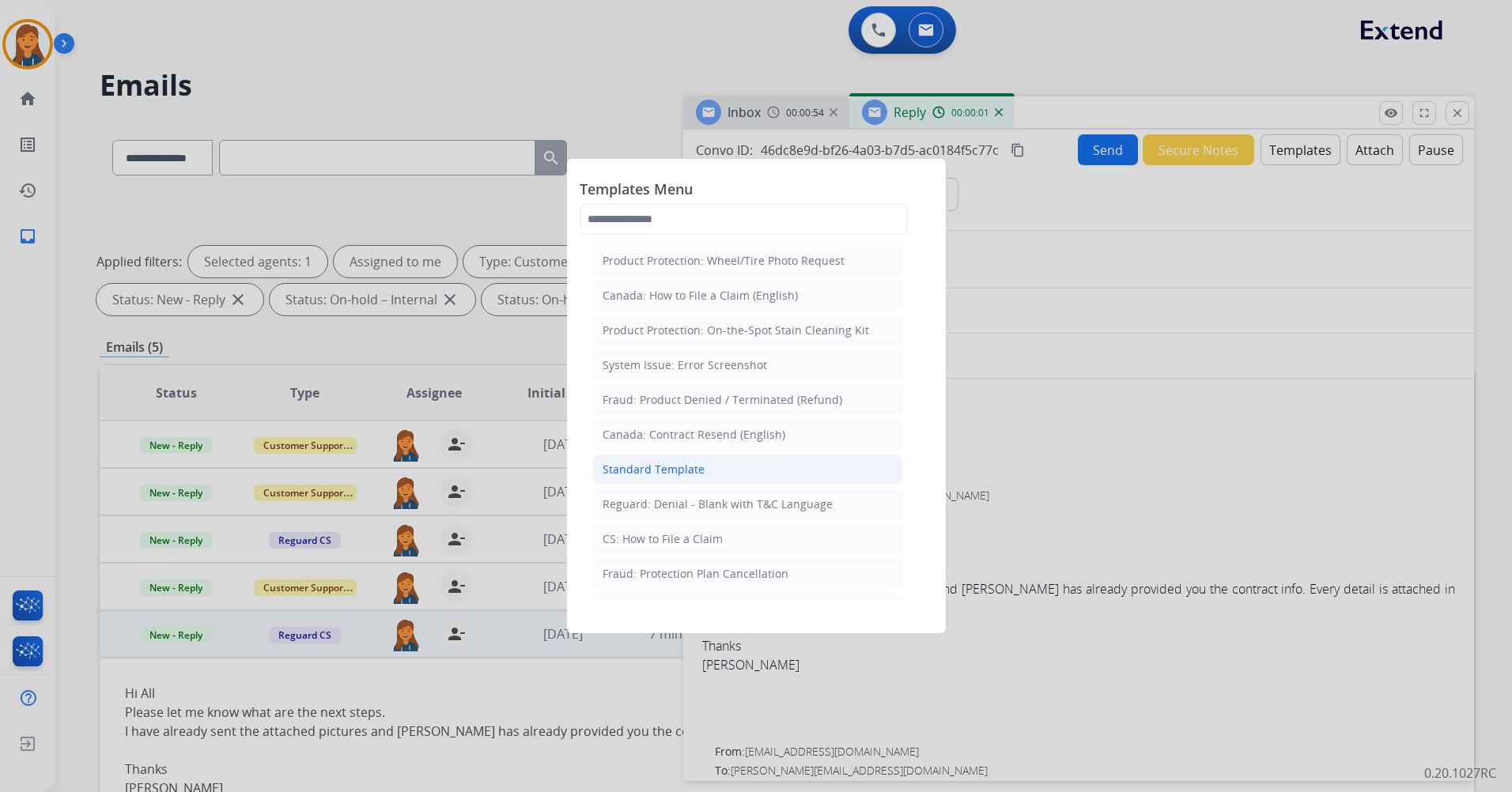
click at [637, 467] on div "Standard Template" at bounding box center [653, 470] width 102 height 16
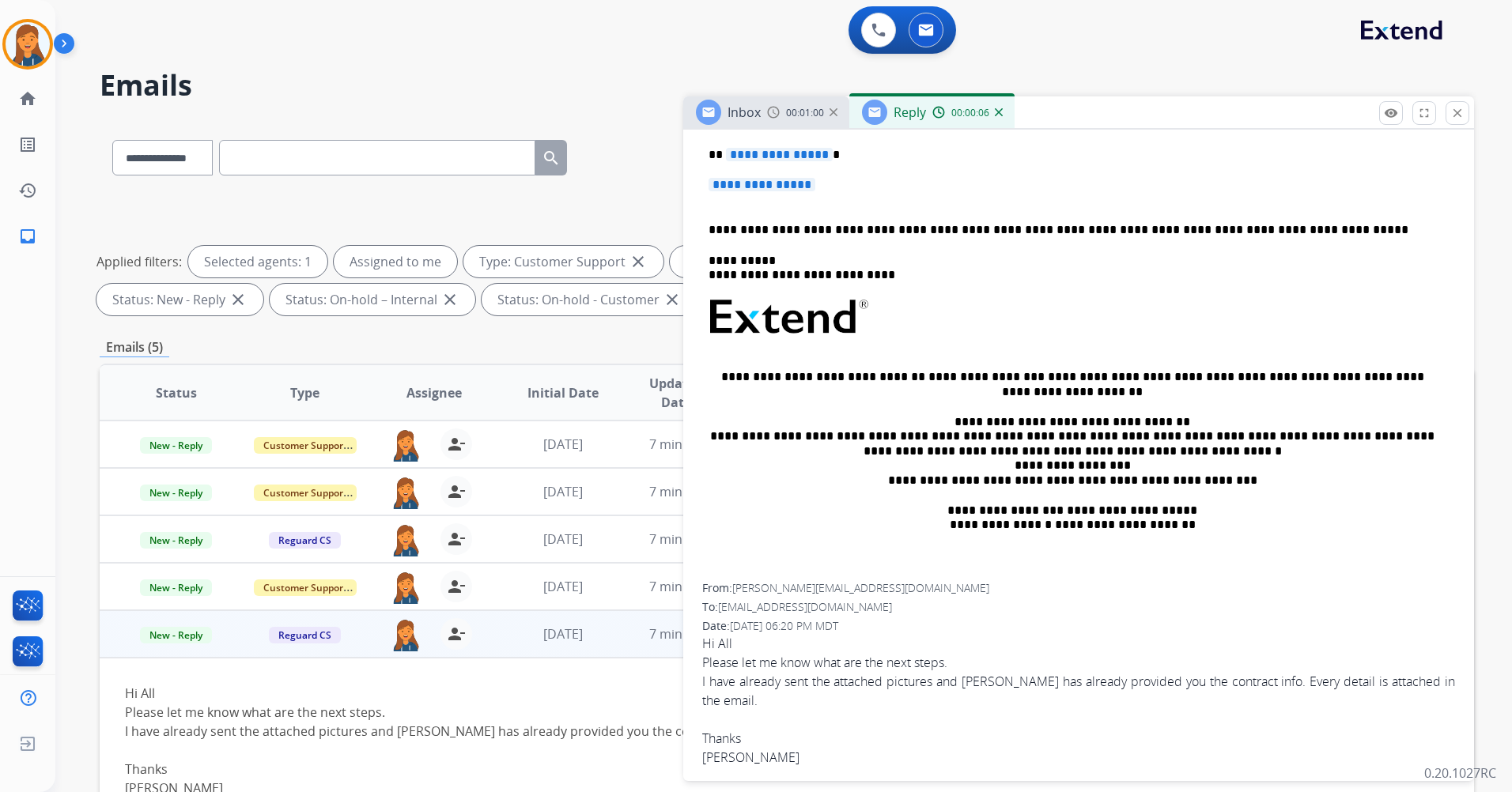
scroll to position [158, 0]
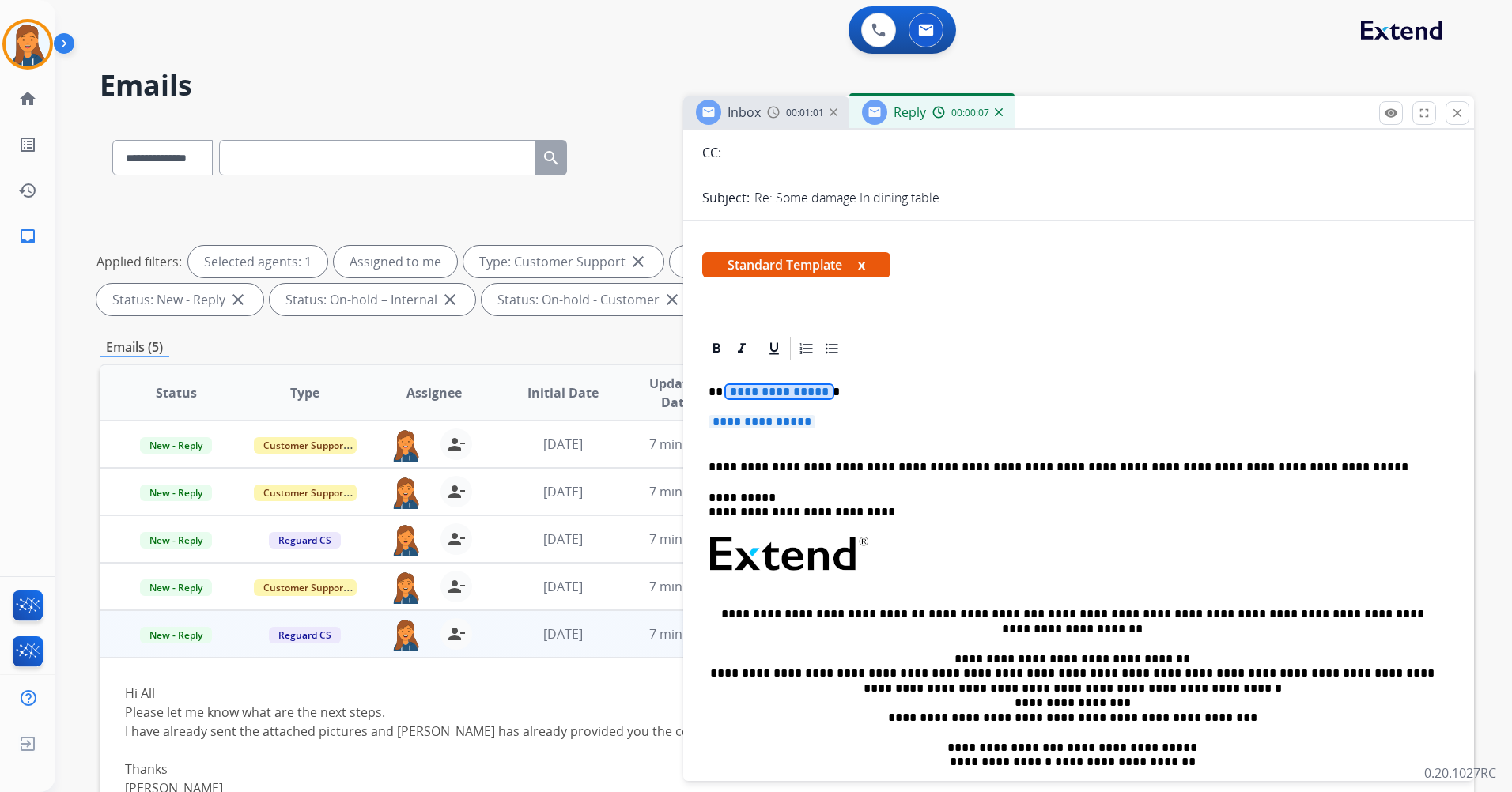
click at [740, 394] on span "**********" at bounding box center [779, 391] width 107 height 13
click at [789, 432] on p "**********" at bounding box center [1079, 430] width 740 height 30
click at [786, 415] on span "**********" at bounding box center [762, 421] width 107 height 13
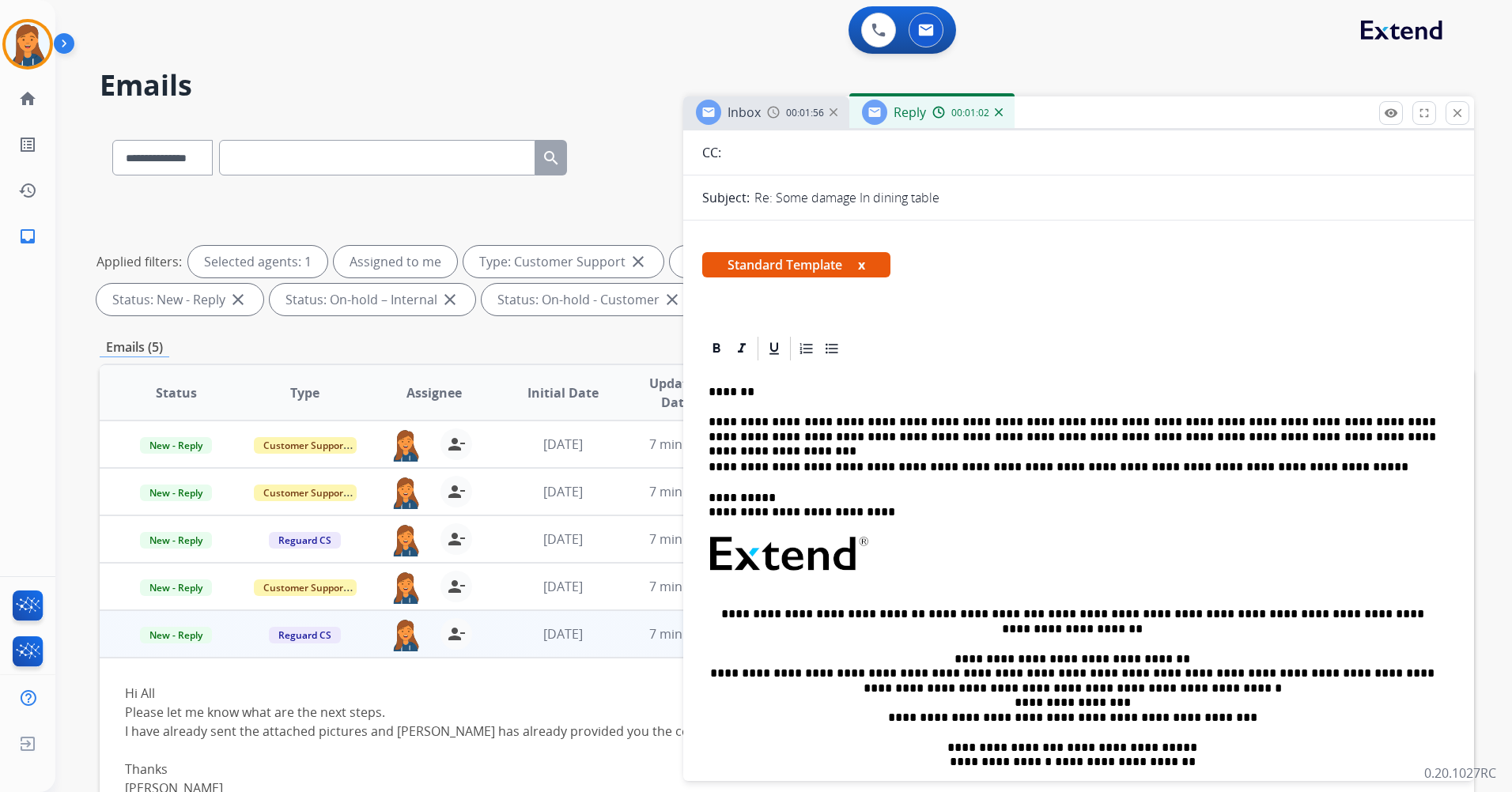
click at [1086, 445] on p "**********" at bounding box center [1072, 430] width 727 height 30
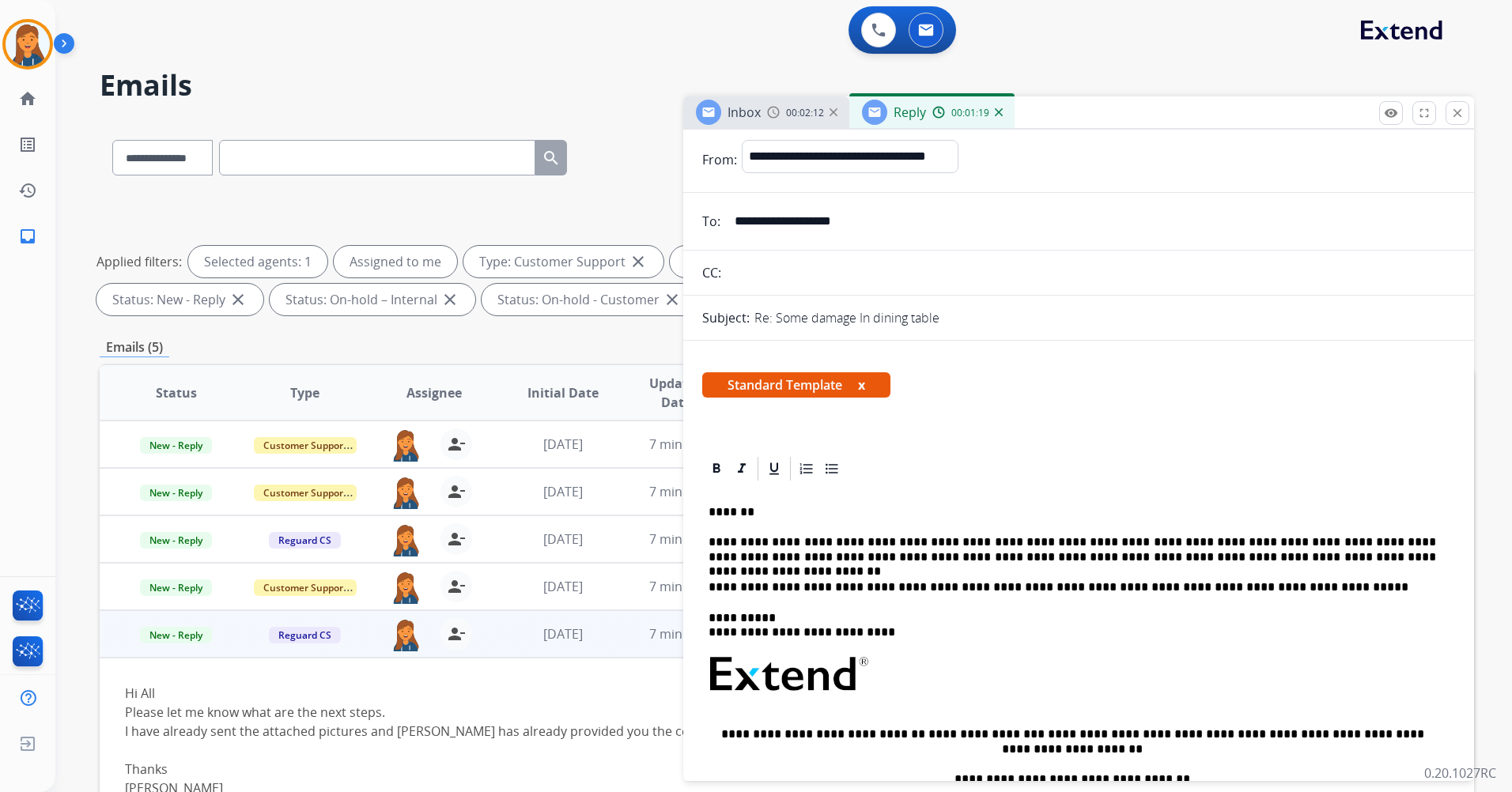
scroll to position [0, 0]
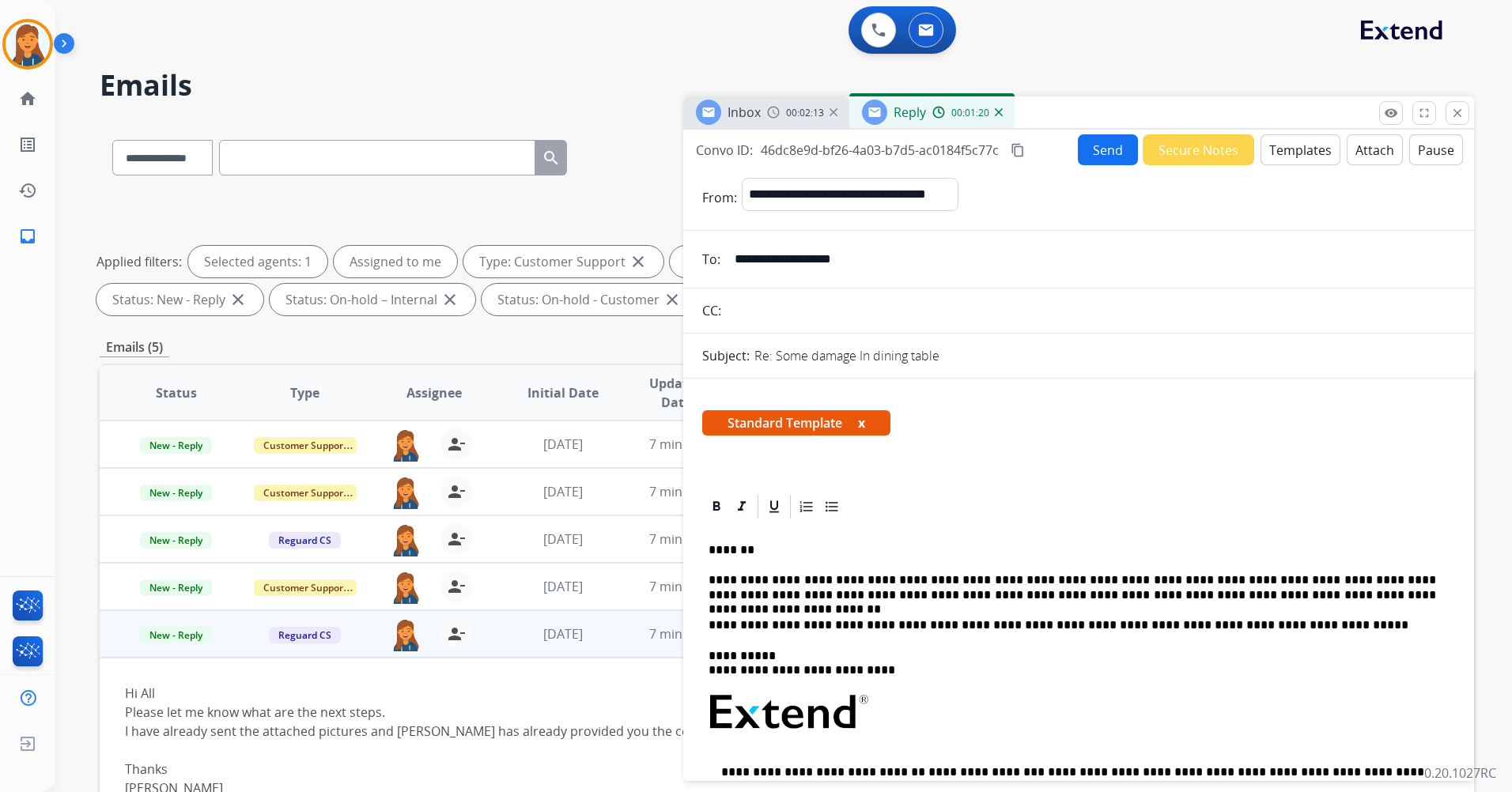
click at [1111, 148] on button "Send" at bounding box center [1108, 149] width 60 height 30
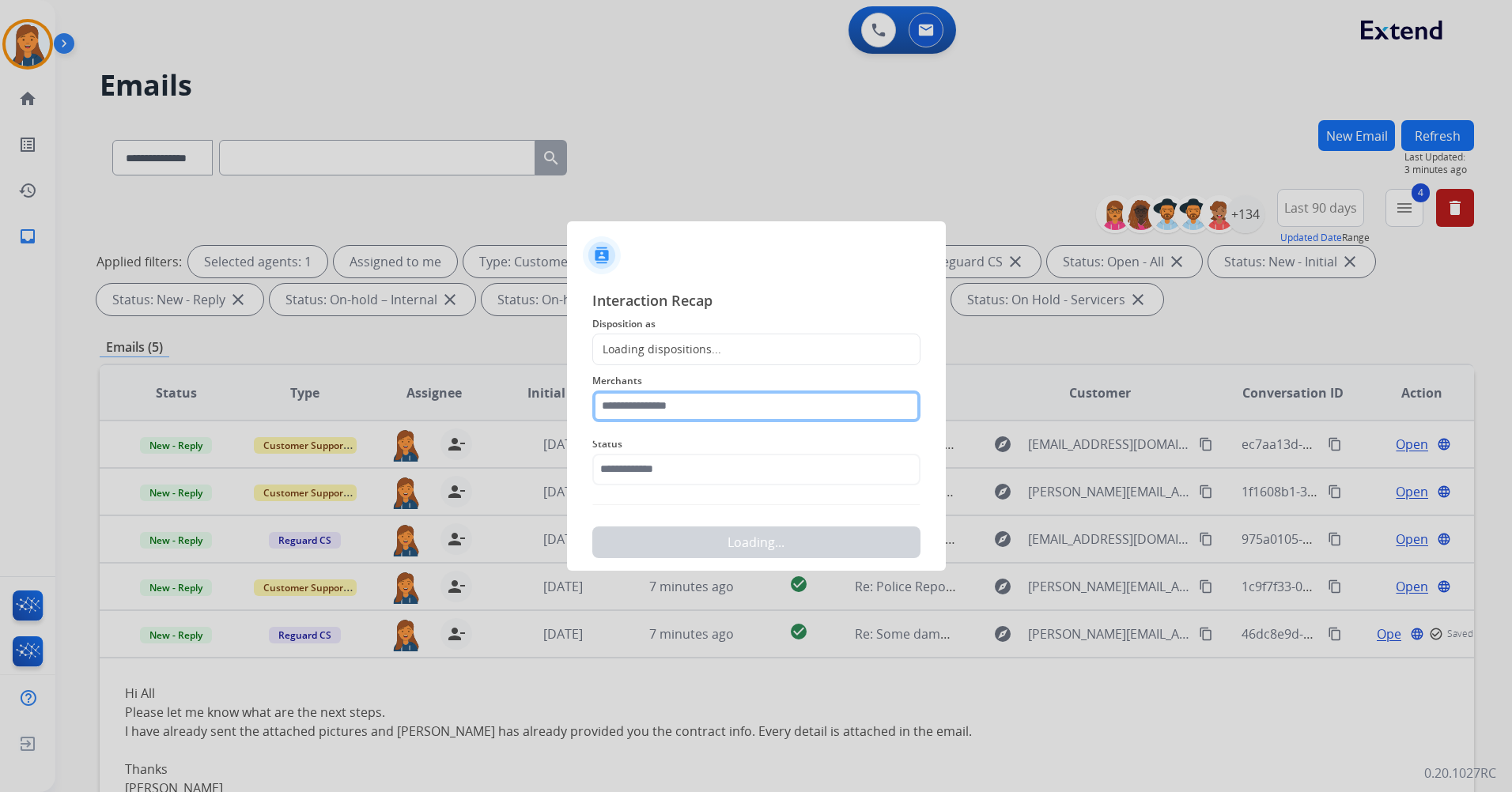
click at [693, 406] on input "text" at bounding box center [757, 406] width 328 height 31
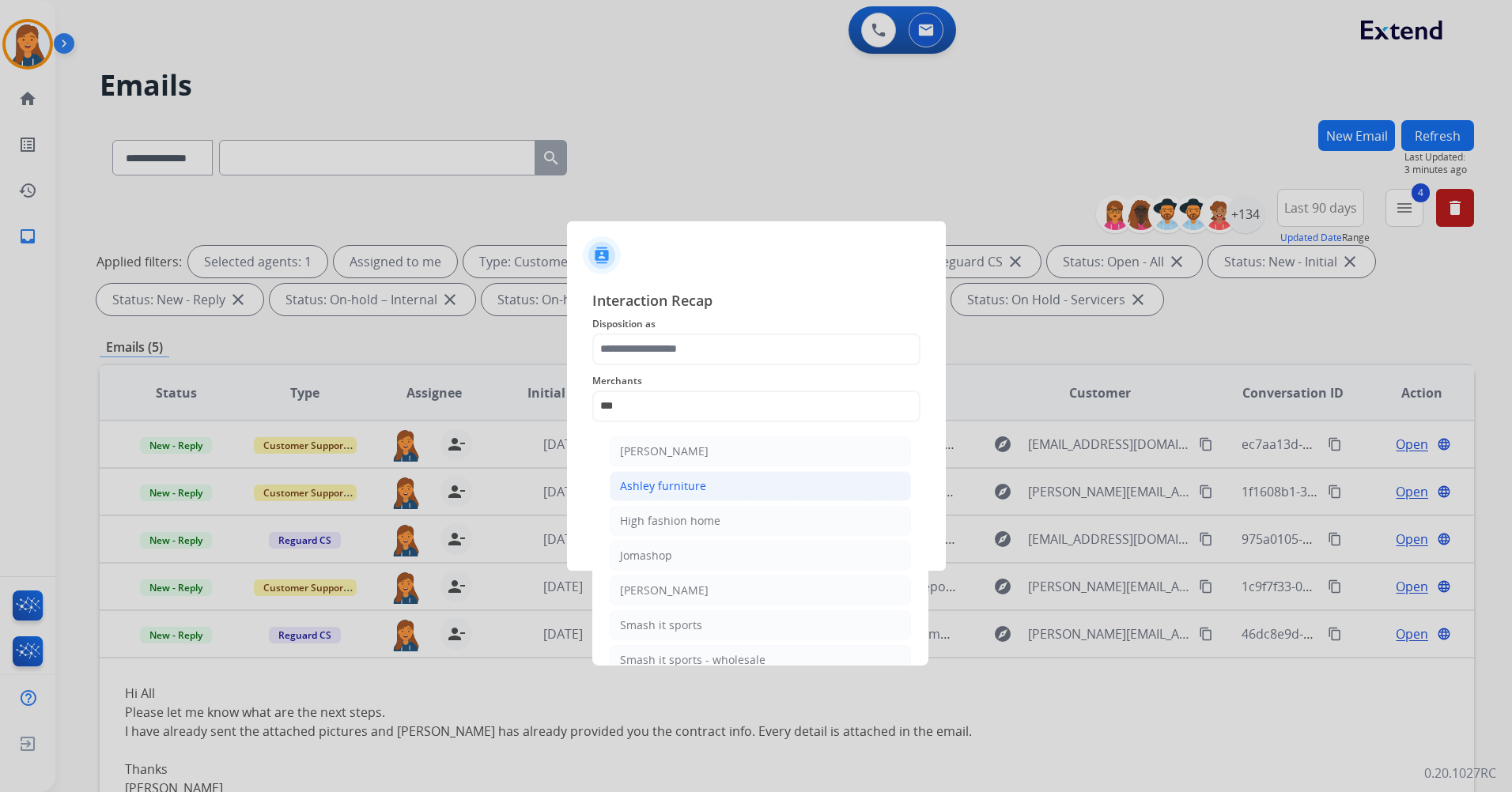
click at [700, 496] on li "Ashley furniture" at bounding box center [760, 486] width 302 height 30
type input "**********"
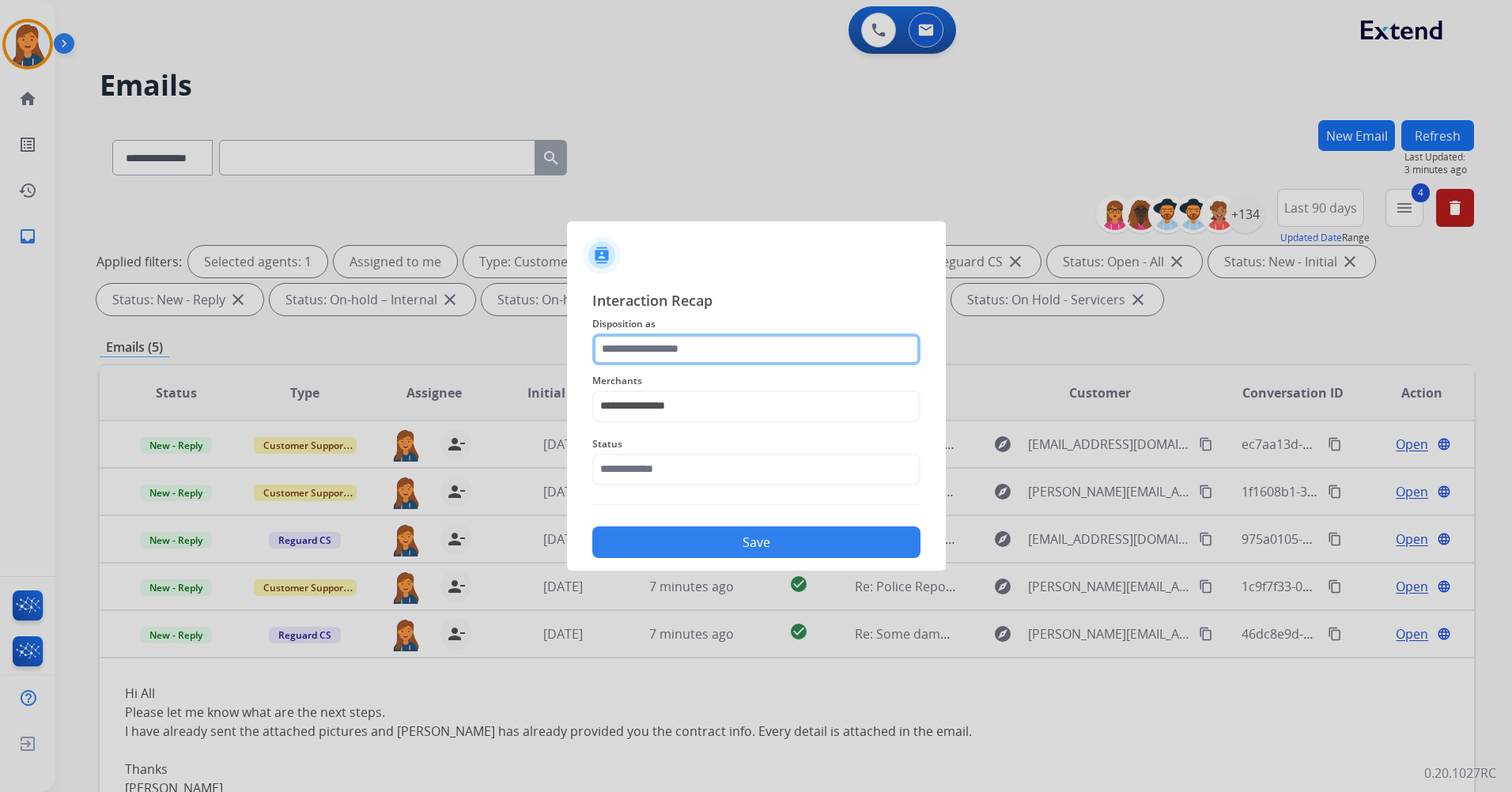
click at [666, 357] on input "text" at bounding box center [757, 349] width 328 height 31
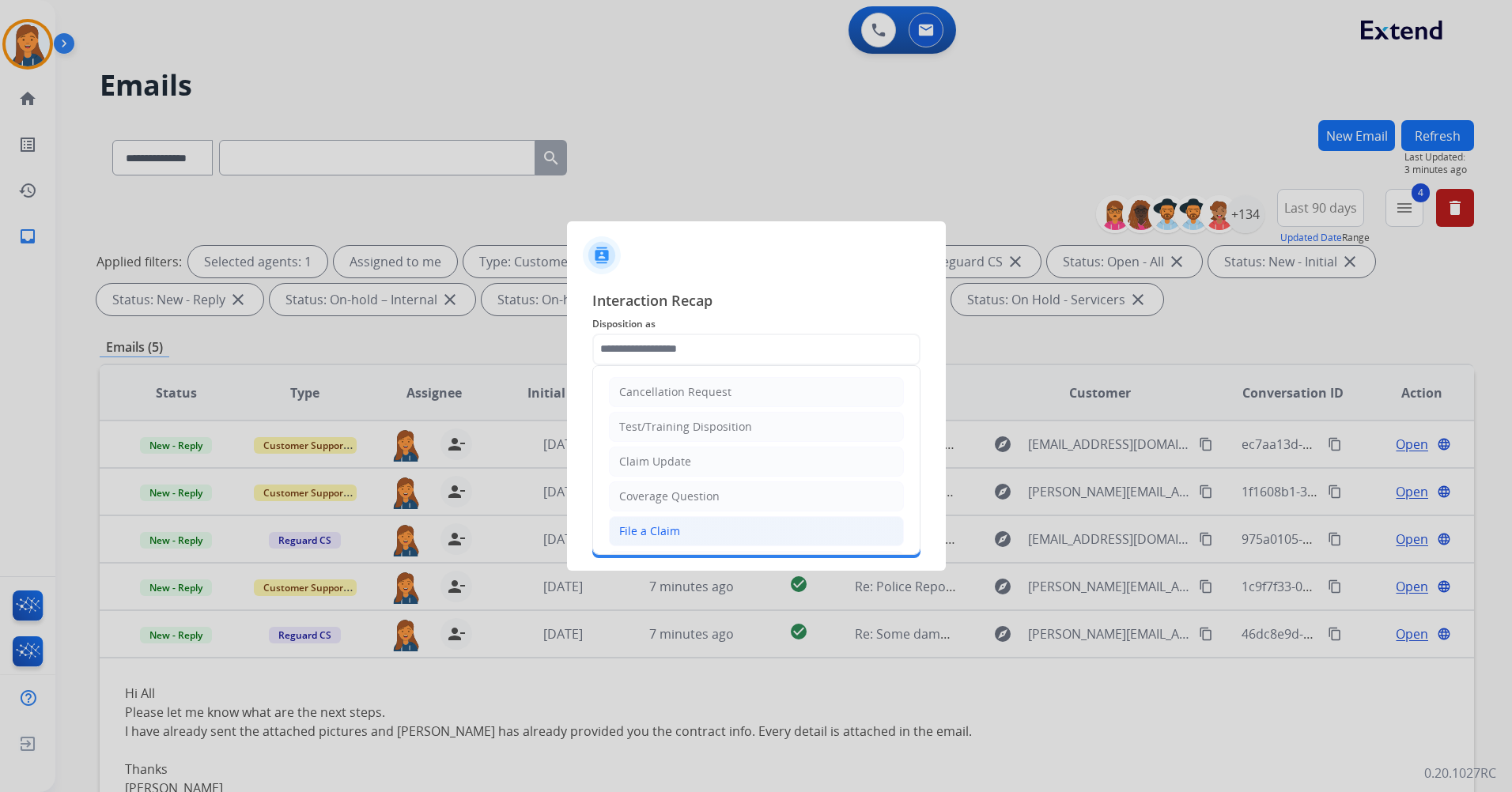
click at [693, 517] on li "File a Claim" at bounding box center [757, 531] width 295 height 30
type input "**********"
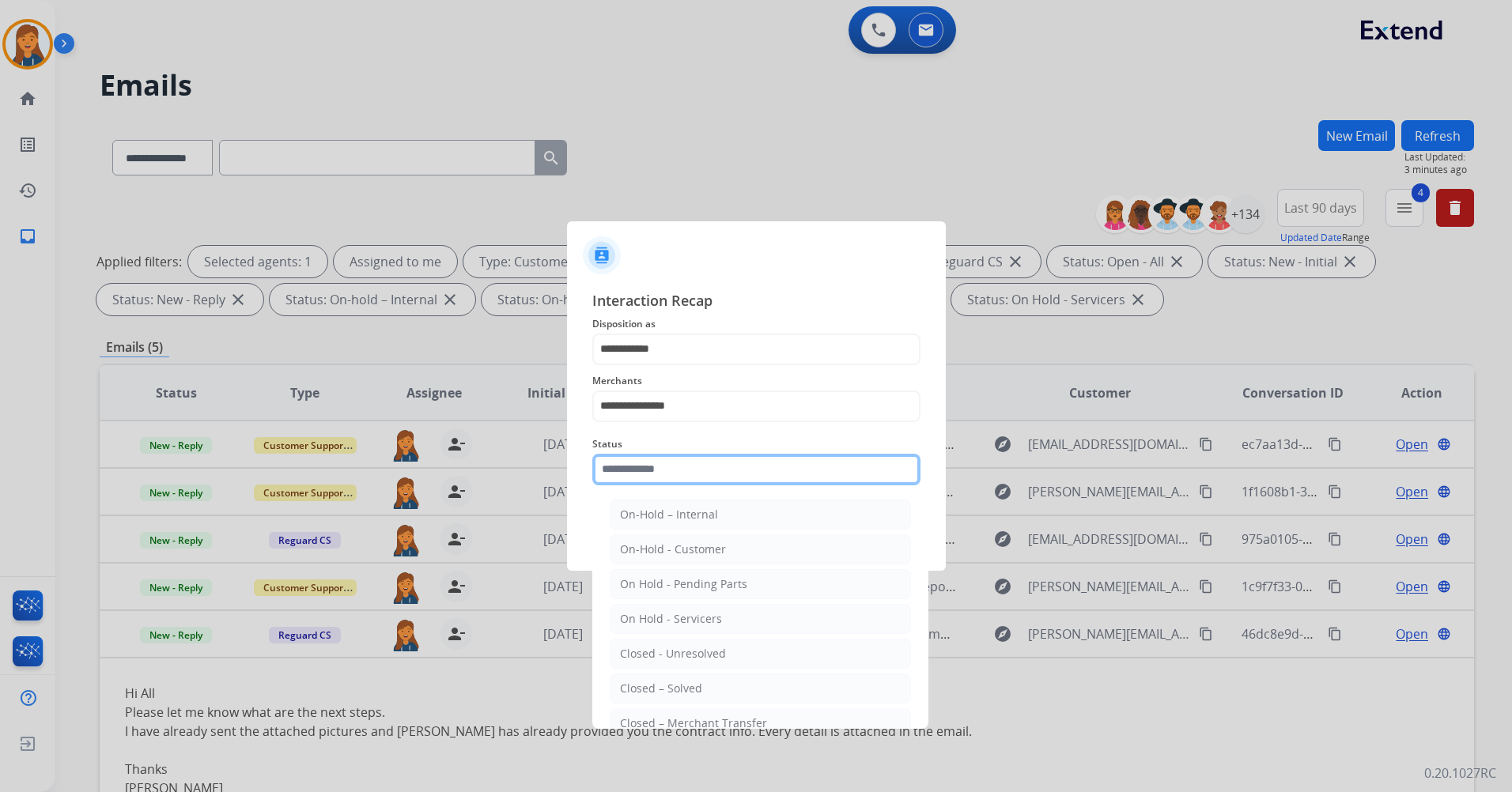
click at [681, 481] on input "text" at bounding box center [757, 469] width 328 height 31
click at [660, 685] on div "Closed – Solved" at bounding box center [661, 689] width 83 height 16
type input "**********"
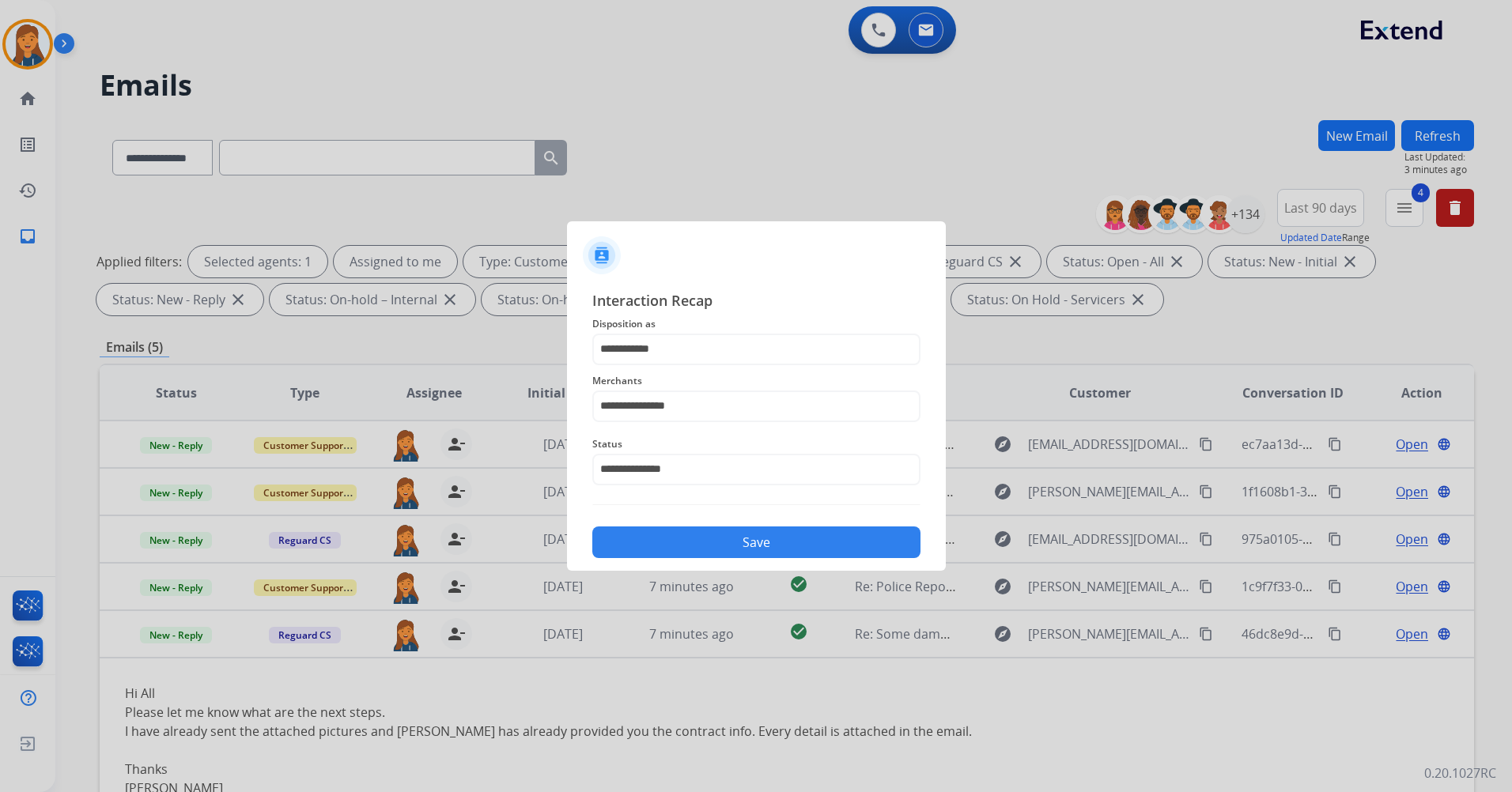
click at [671, 545] on button "Save" at bounding box center [757, 542] width 328 height 31
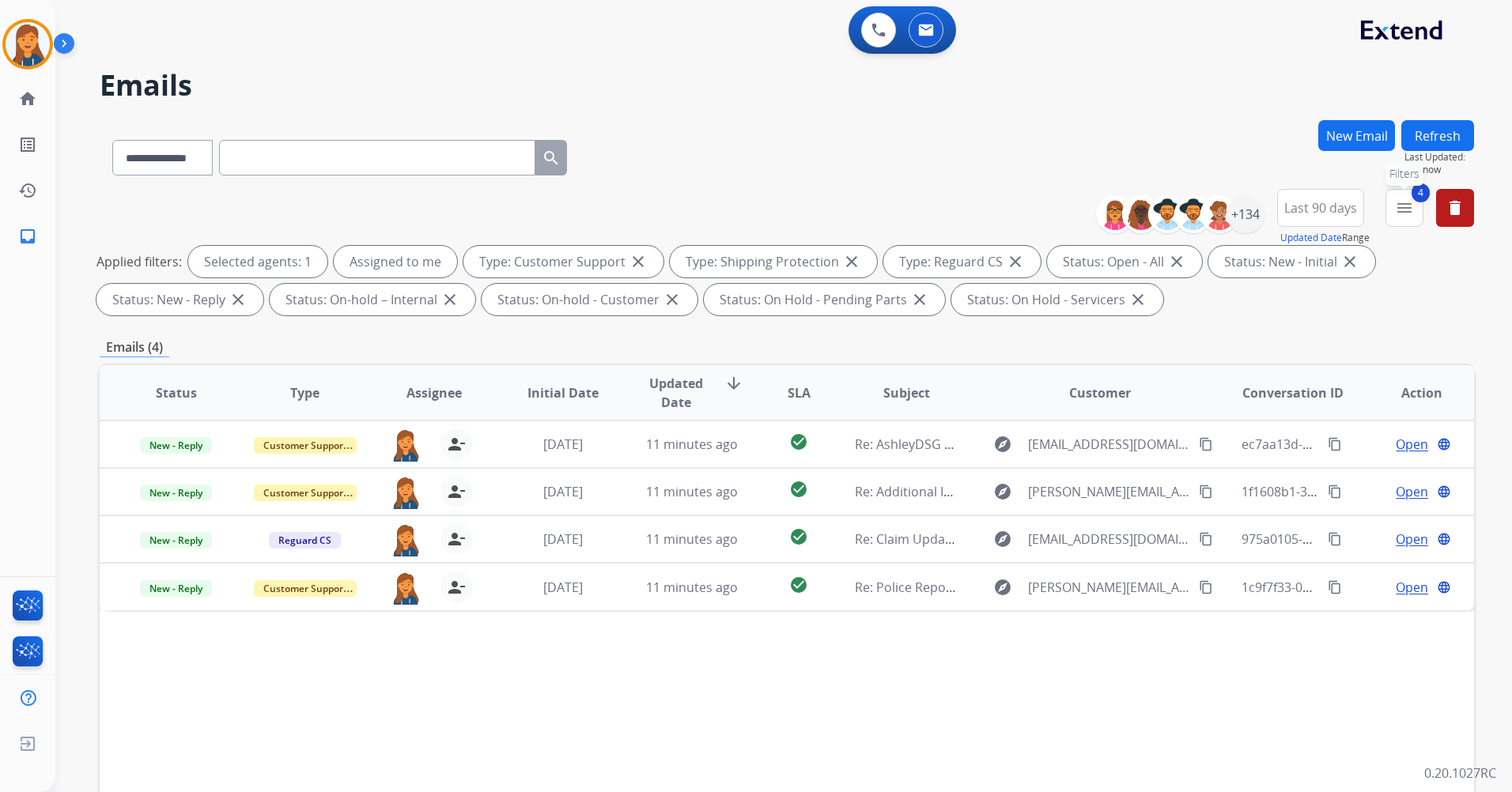
click at [1414, 210] on mat-icon "menu" at bounding box center [1405, 208] width 19 height 19
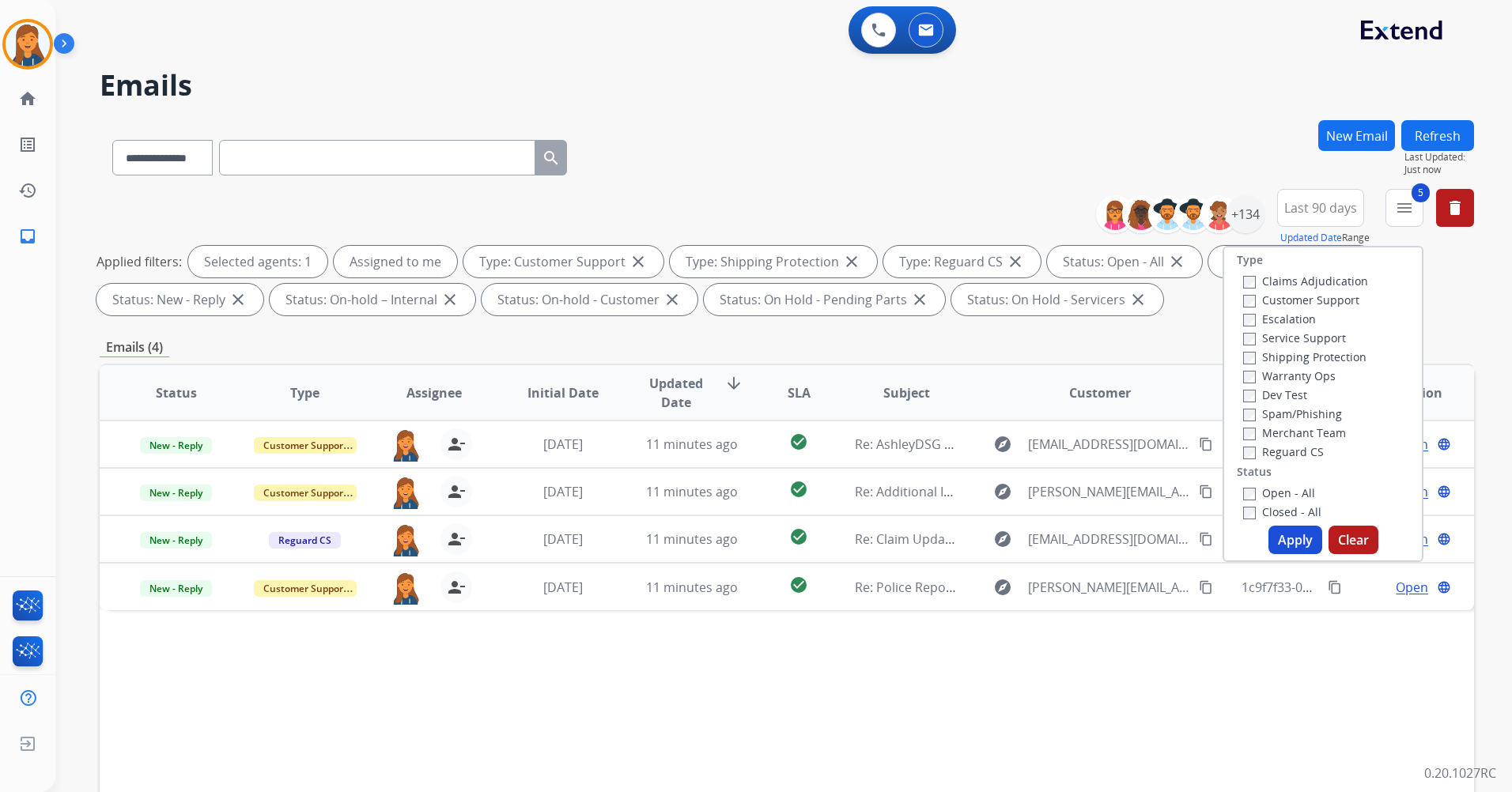
click at [1275, 531] on button "Apply" at bounding box center [1296, 539] width 54 height 29
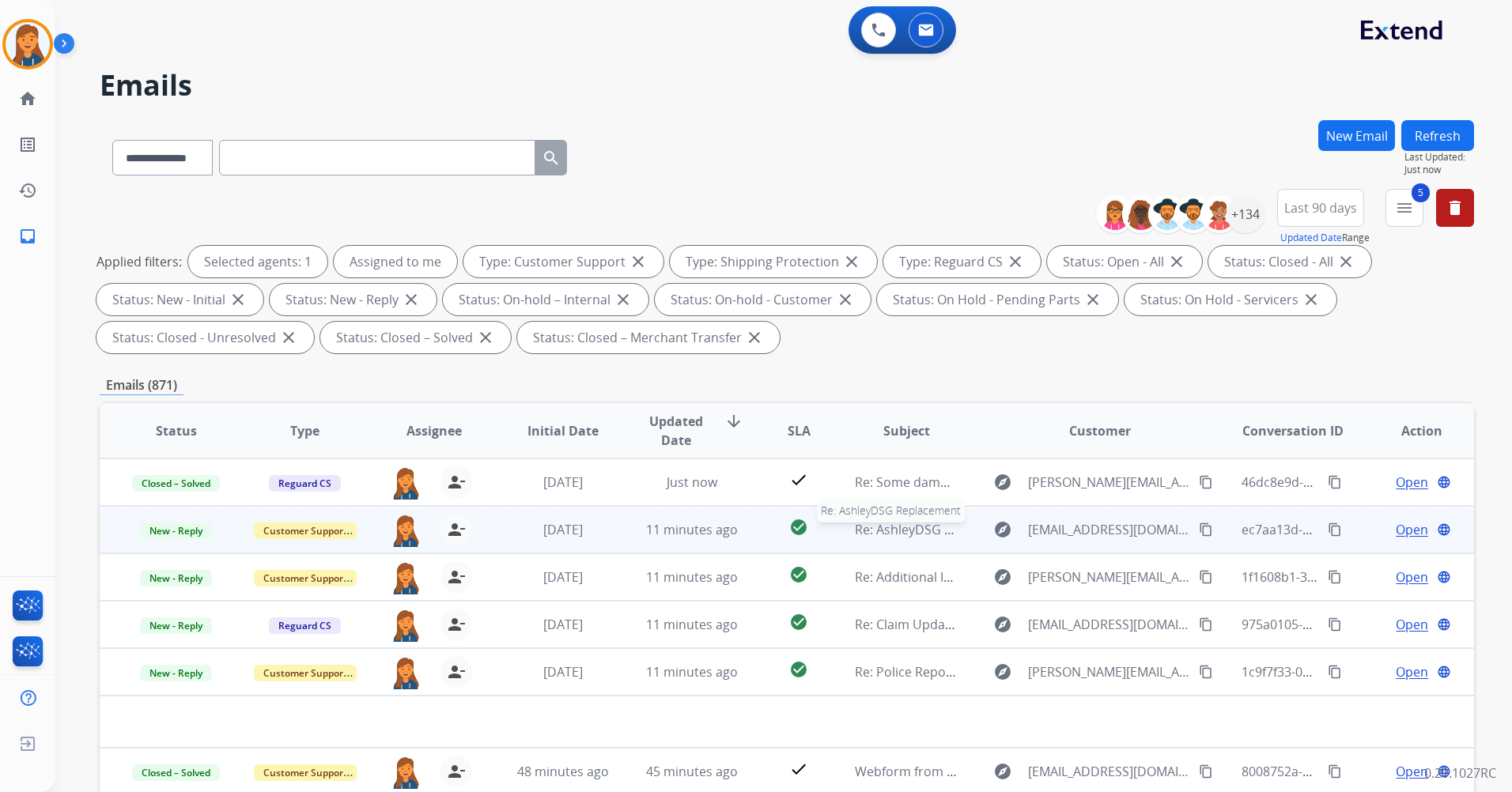
click at [879, 531] on span "Re: AshleyDSG Replacement" at bounding box center [938, 530] width 168 height 17
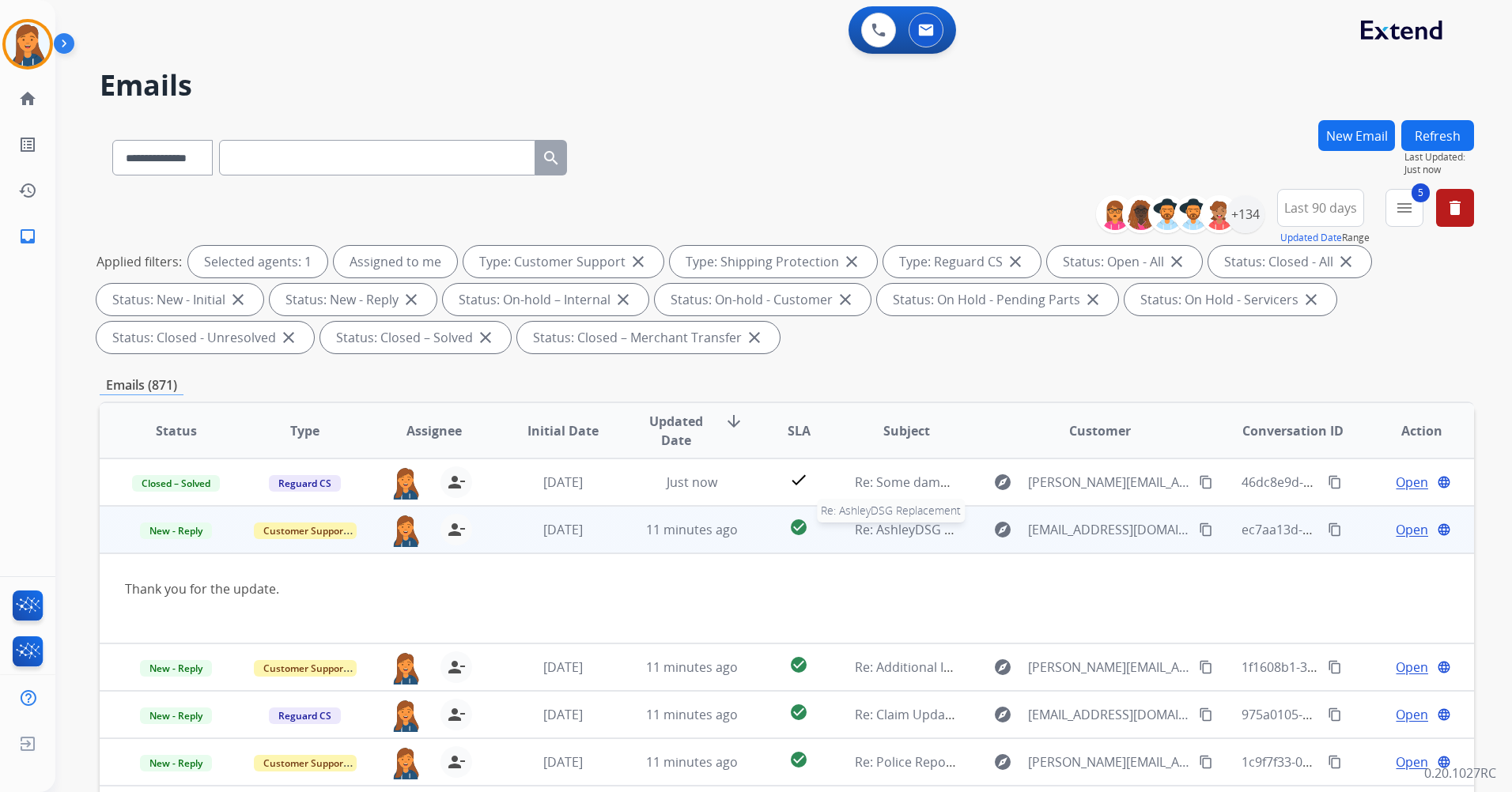
scroll to position [48, 0]
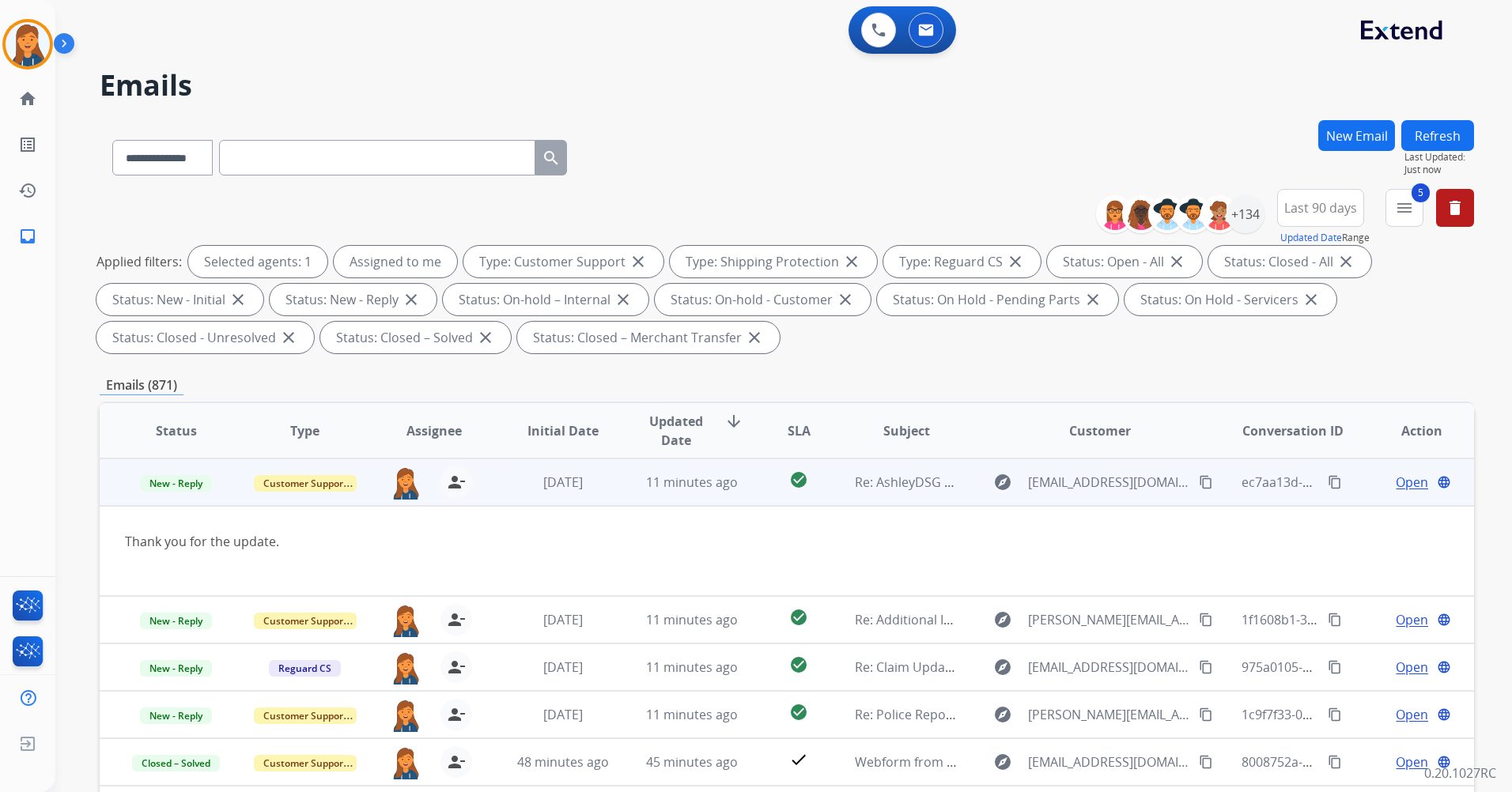
click at [1405, 481] on span "Open" at bounding box center [1412, 482] width 32 height 19
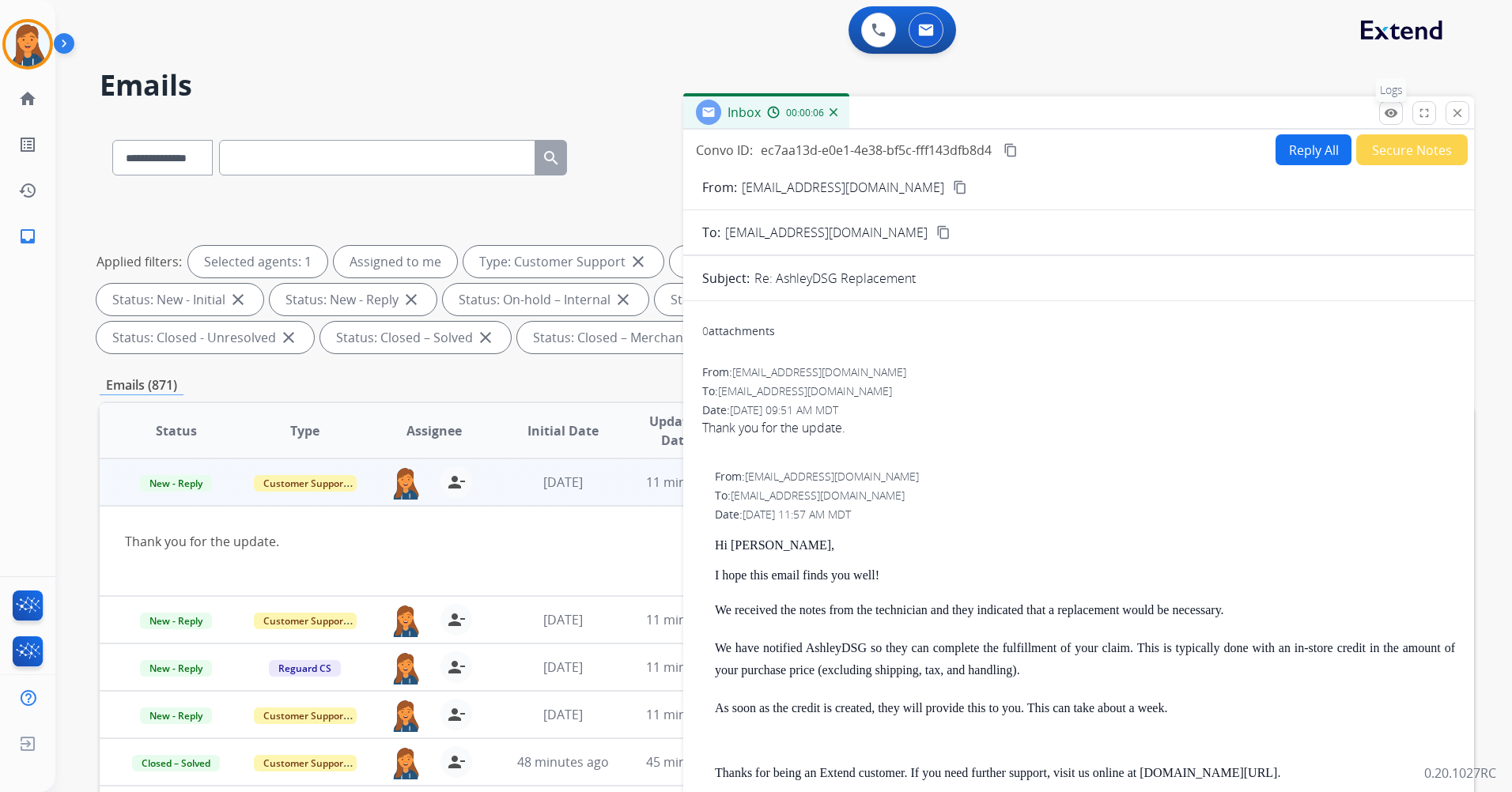
click at [1388, 116] on mat-icon "remove_red_eye" at bounding box center [1391, 113] width 14 height 14
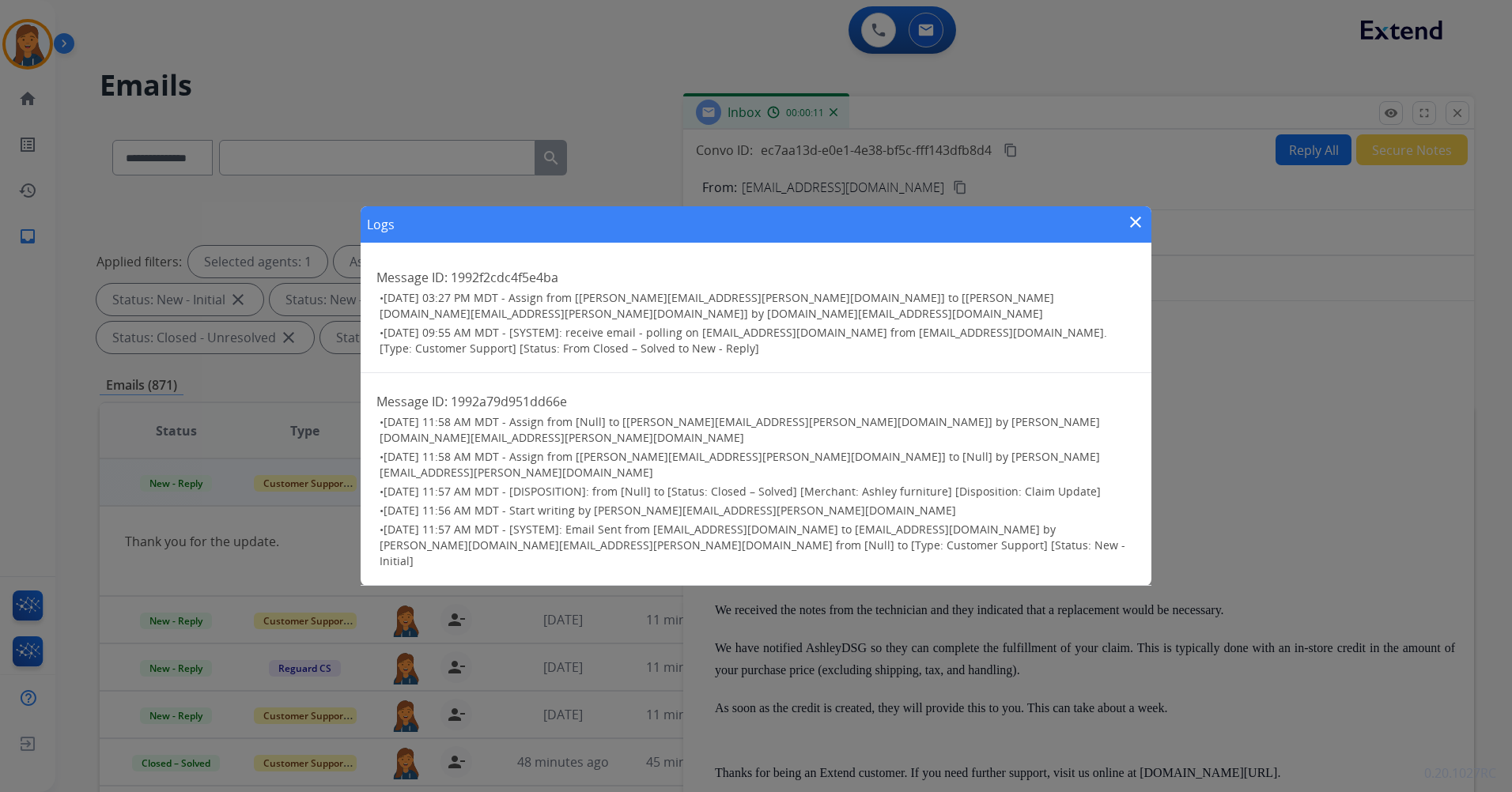
click at [1133, 232] on mat-icon "close" at bounding box center [1136, 222] width 19 height 19
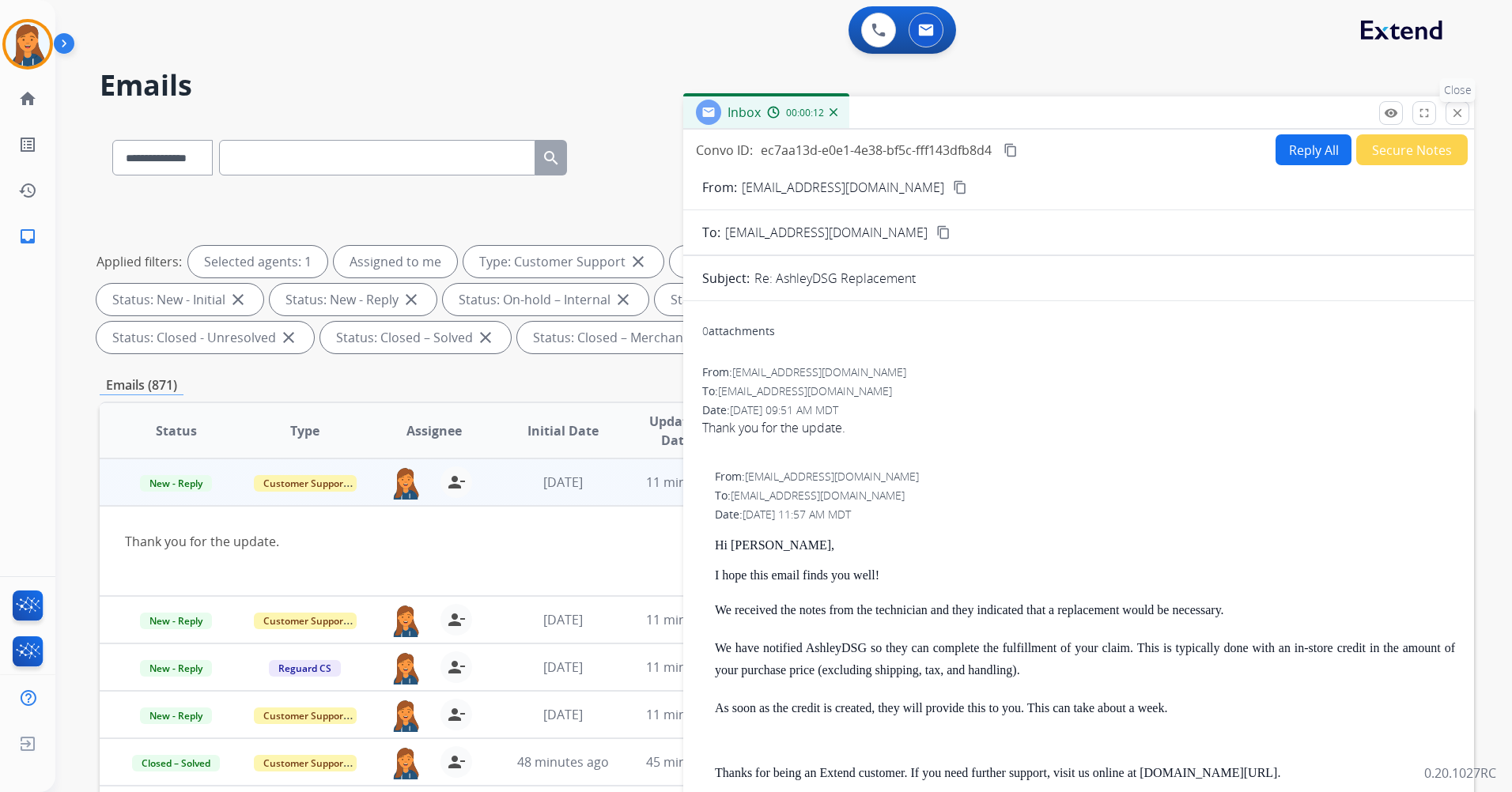
click at [1455, 102] on button "close Close" at bounding box center [1457, 113] width 23 height 23
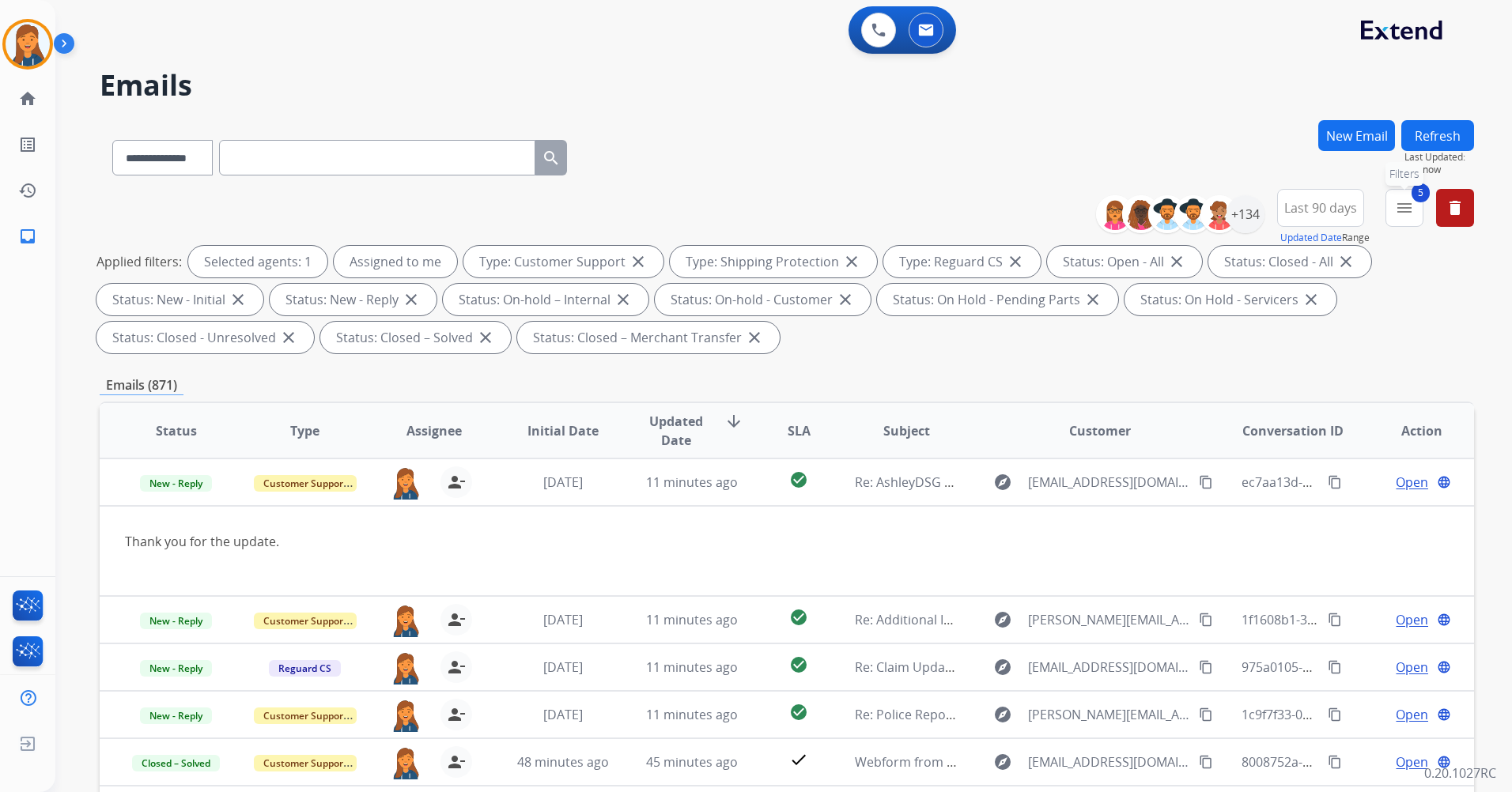
click at [1408, 208] on mat-icon "menu" at bounding box center [1405, 208] width 19 height 19
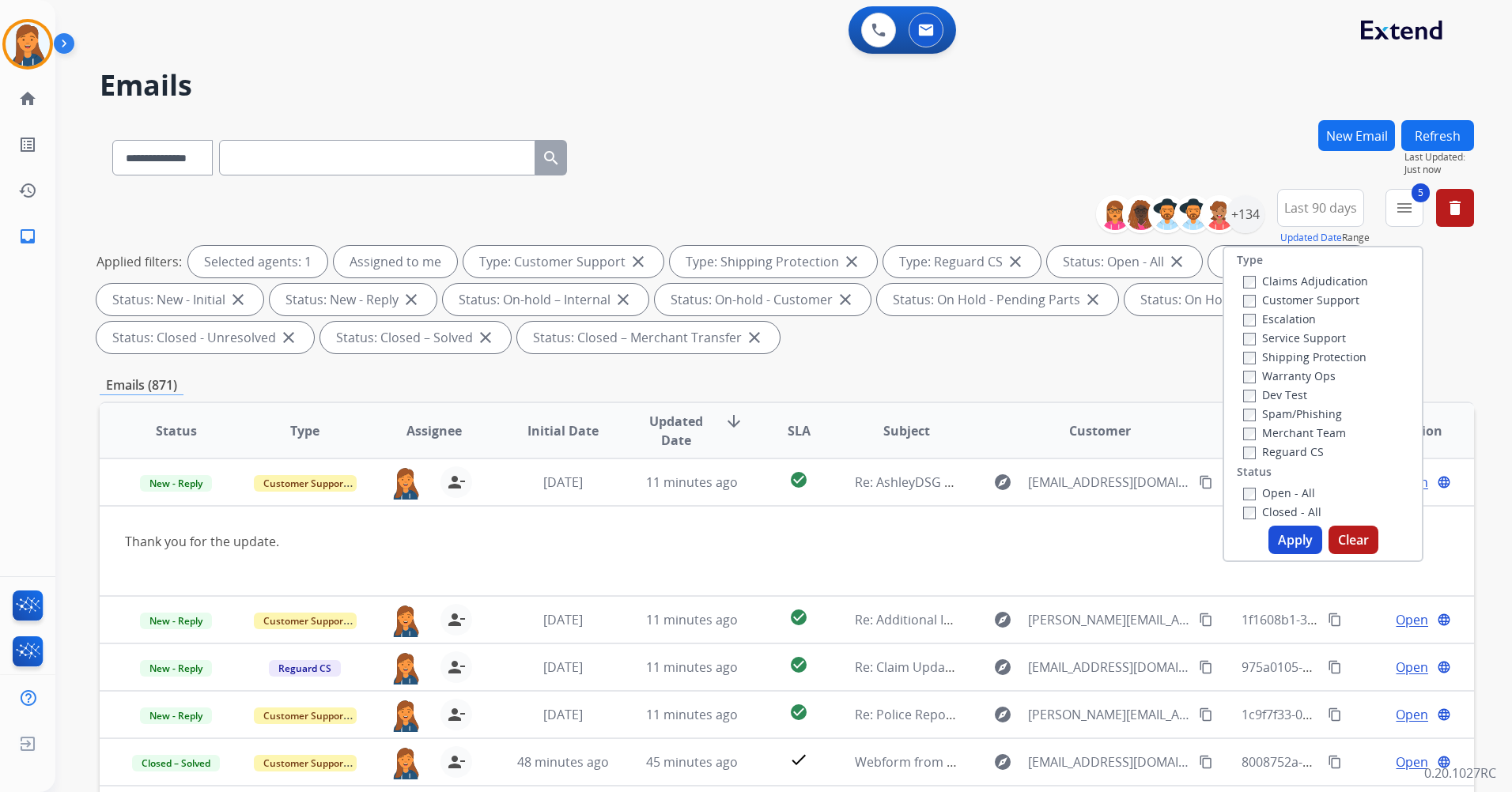
click at [824, 367] on div "**********" at bounding box center [787, 566] width 1375 height 894
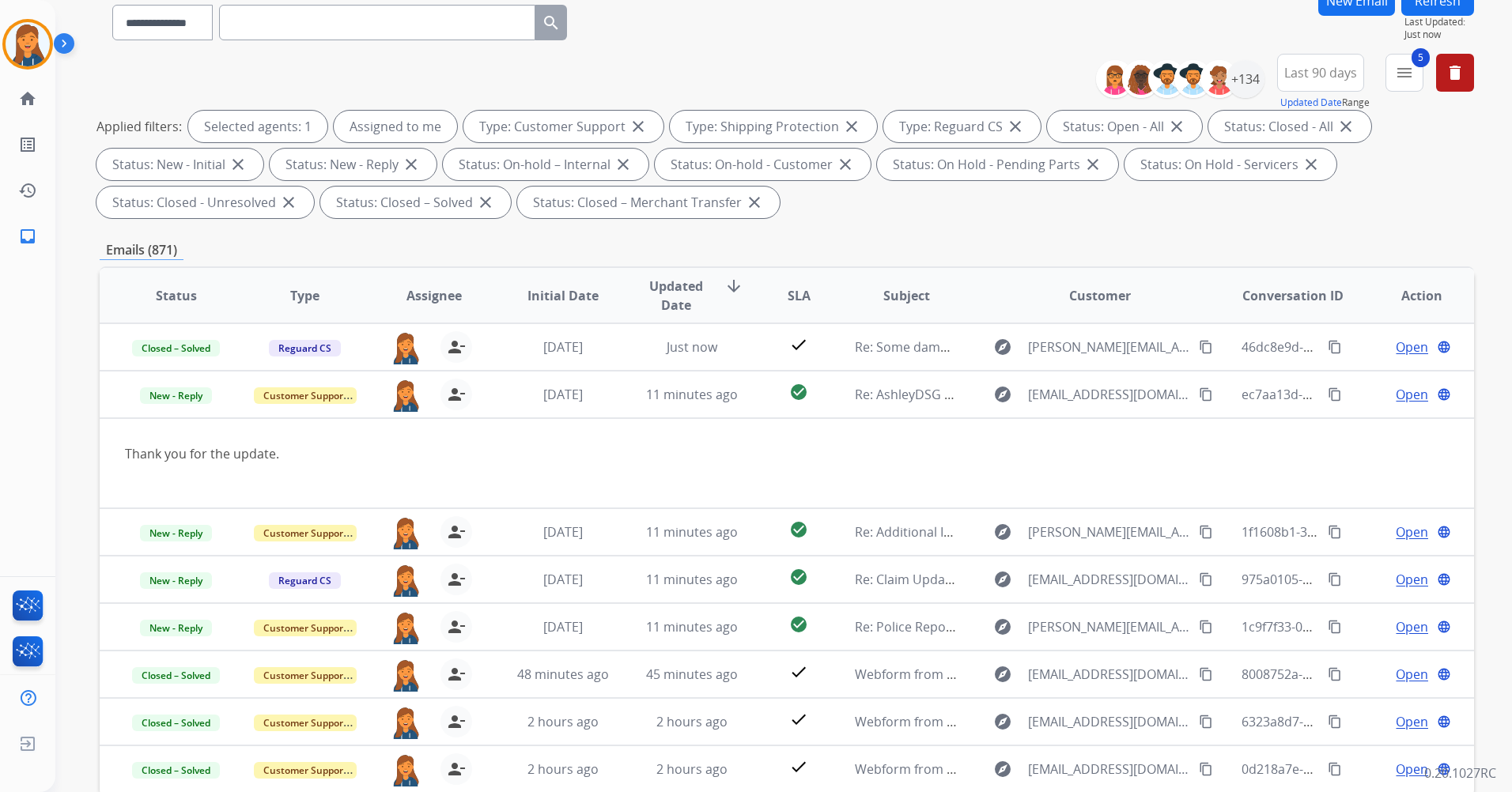
scroll to position [0, 0]
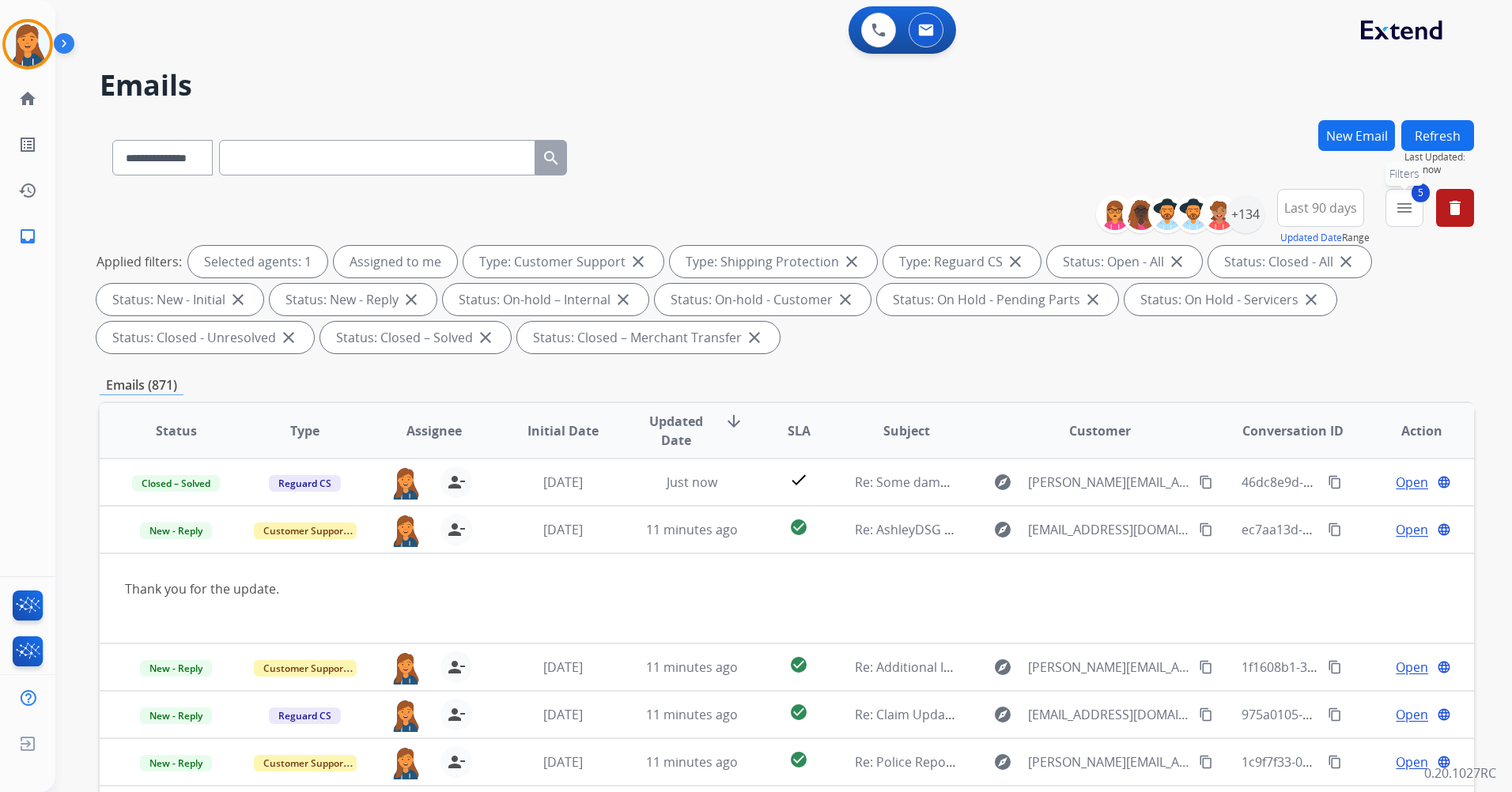
click at [1406, 215] on mat-icon "menu" at bounding box center [1405, 208] width 19 height 19
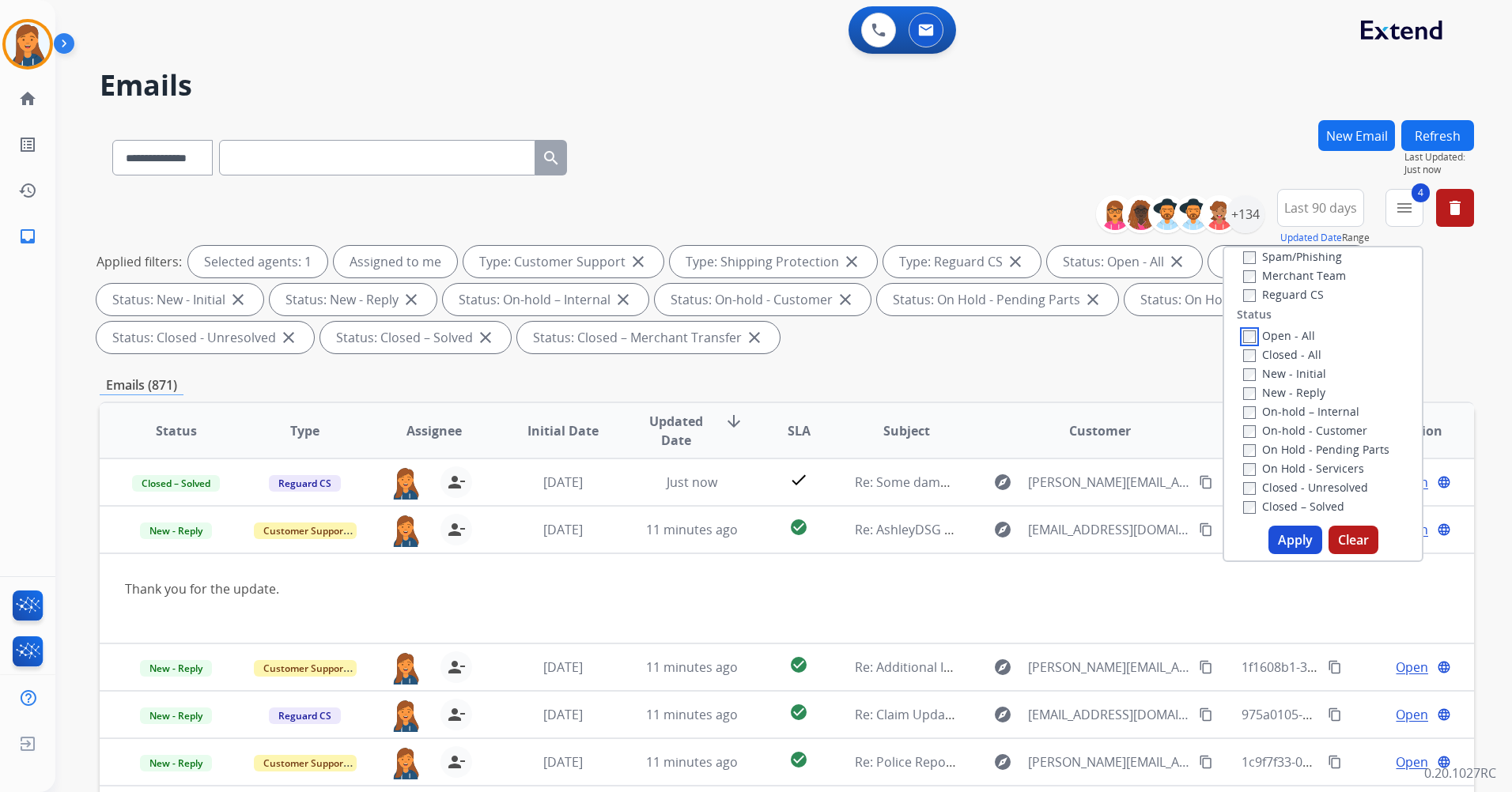
scroll to position [163, 0]
click at [1293, 543] on button "Apply" at bounding box center [1296, 539] width 54 height 29
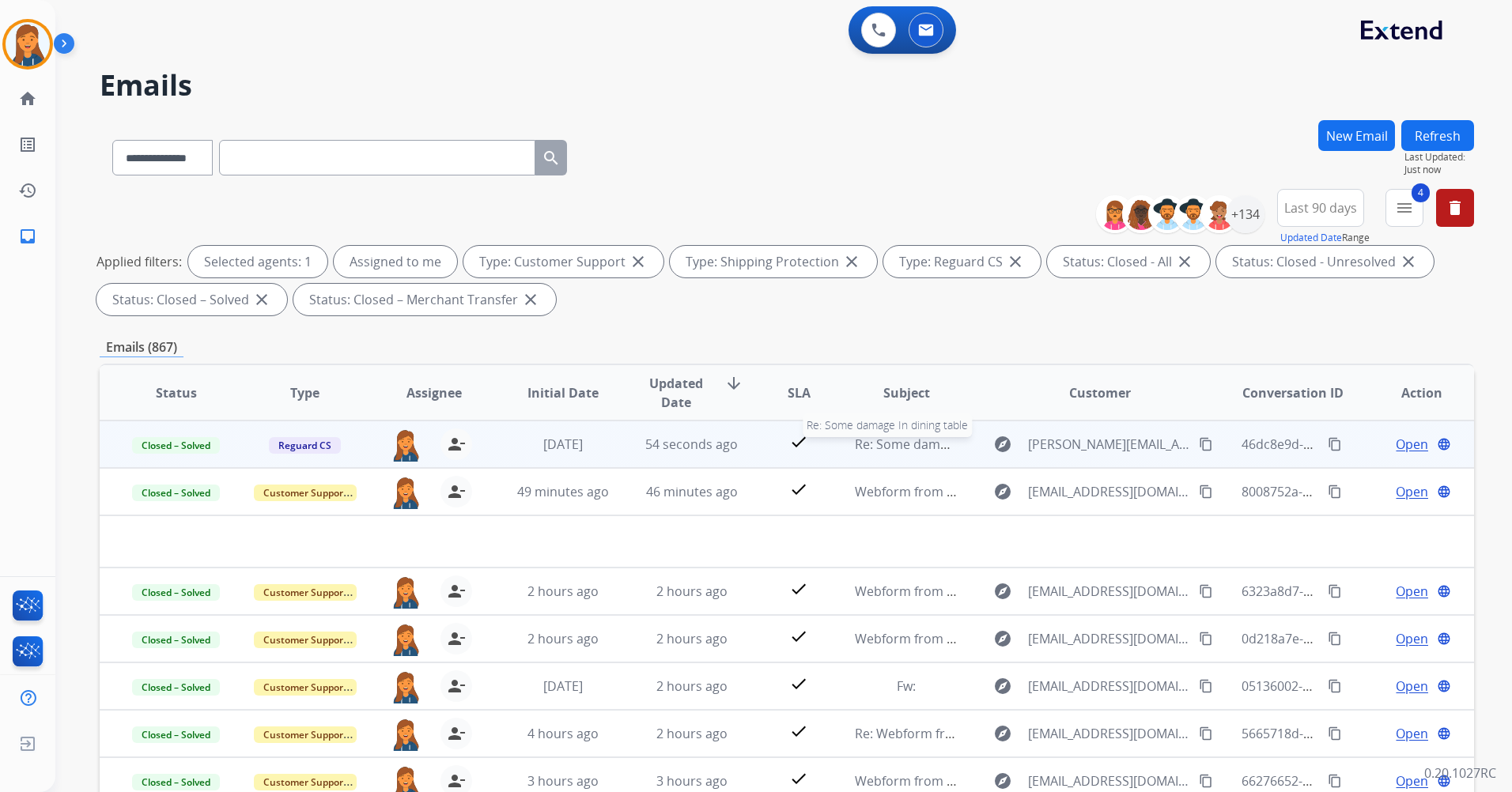
click at [892, 447] on span "Re: Some damage In dining table" at bounding box center [952, 445] width 195 height 17
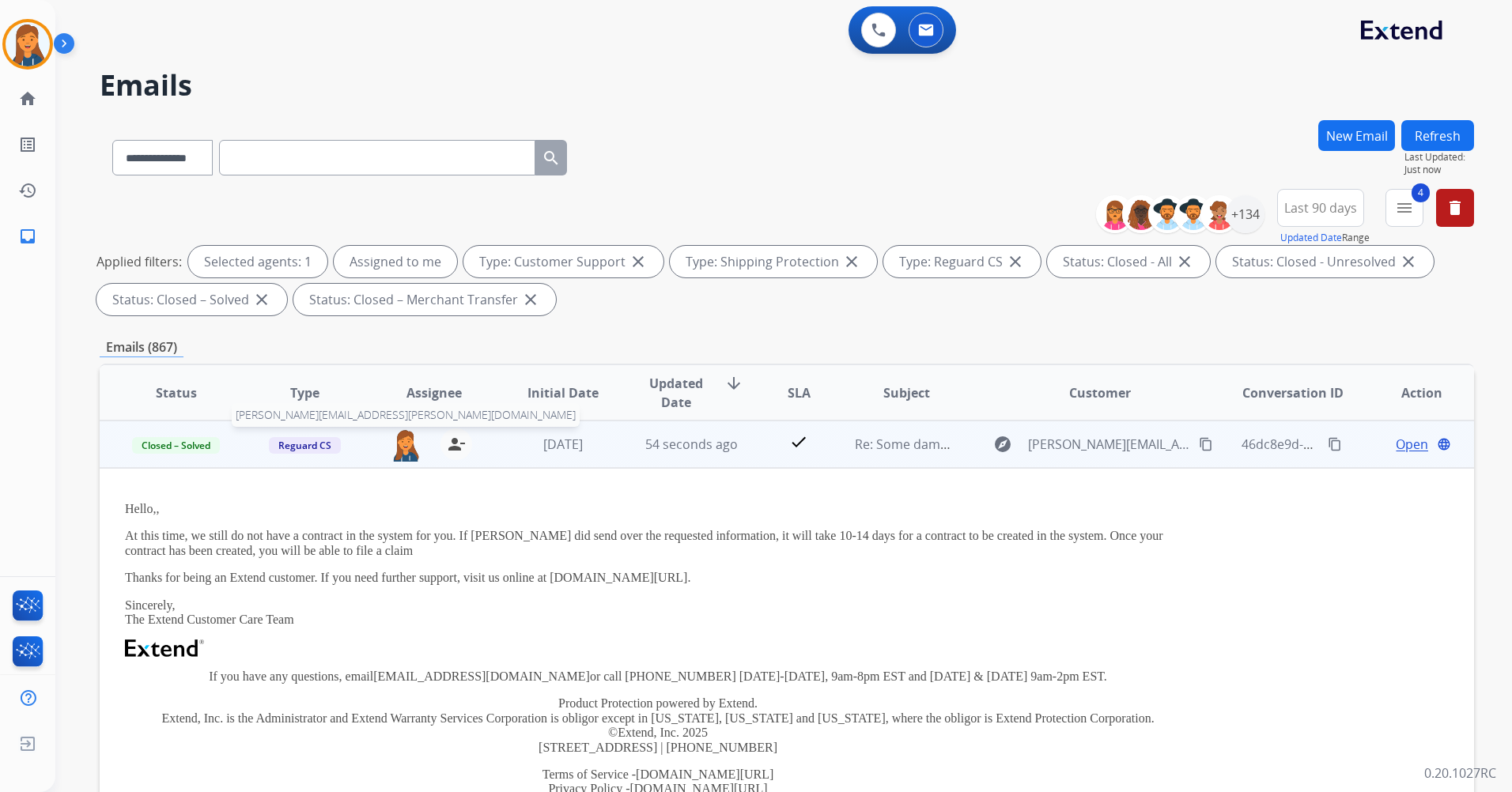
click at [410, 448] on img at bounding box center [406, 445] width 31 height 33
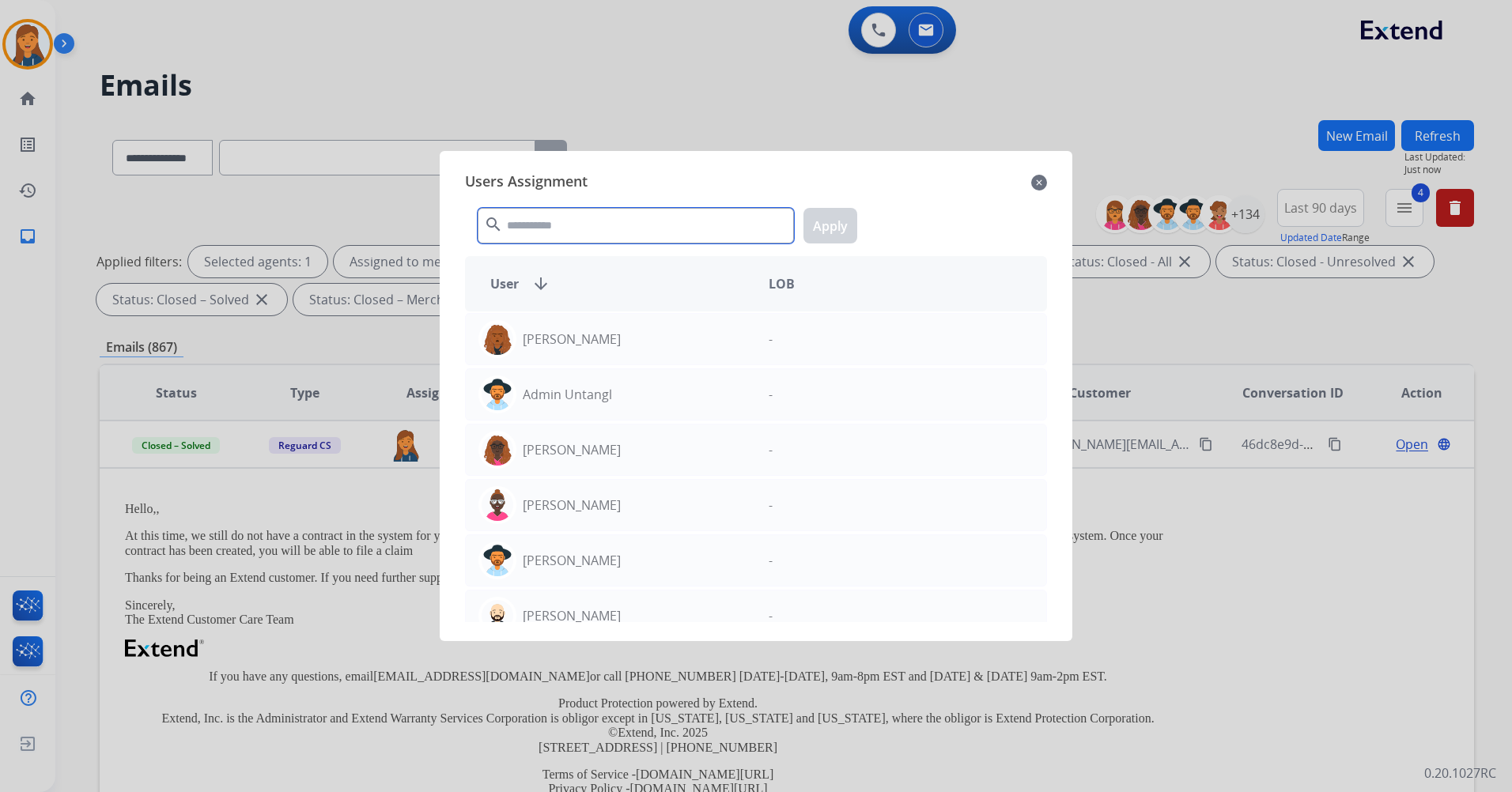
click at [547, 221] on input "text" at bounding box center [636, 225] width 316 height 36
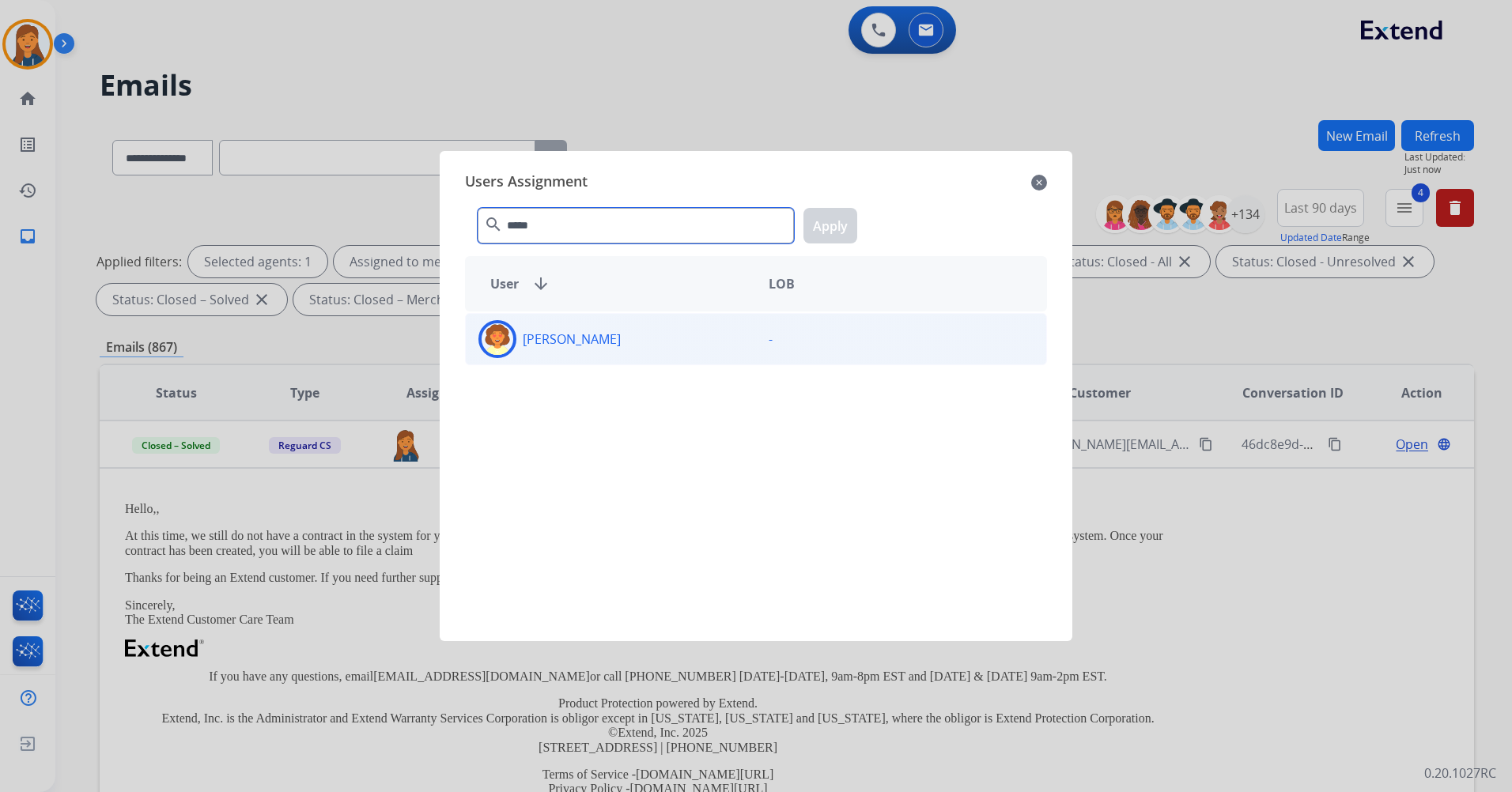
type input "*****"
click at [539, 330] on p "Deidra Radford" at bounding box center [572, 340] width 98 height 19
click at [847, 222] on button "Apply" at bounding box center [831, 225] width 54 height 36
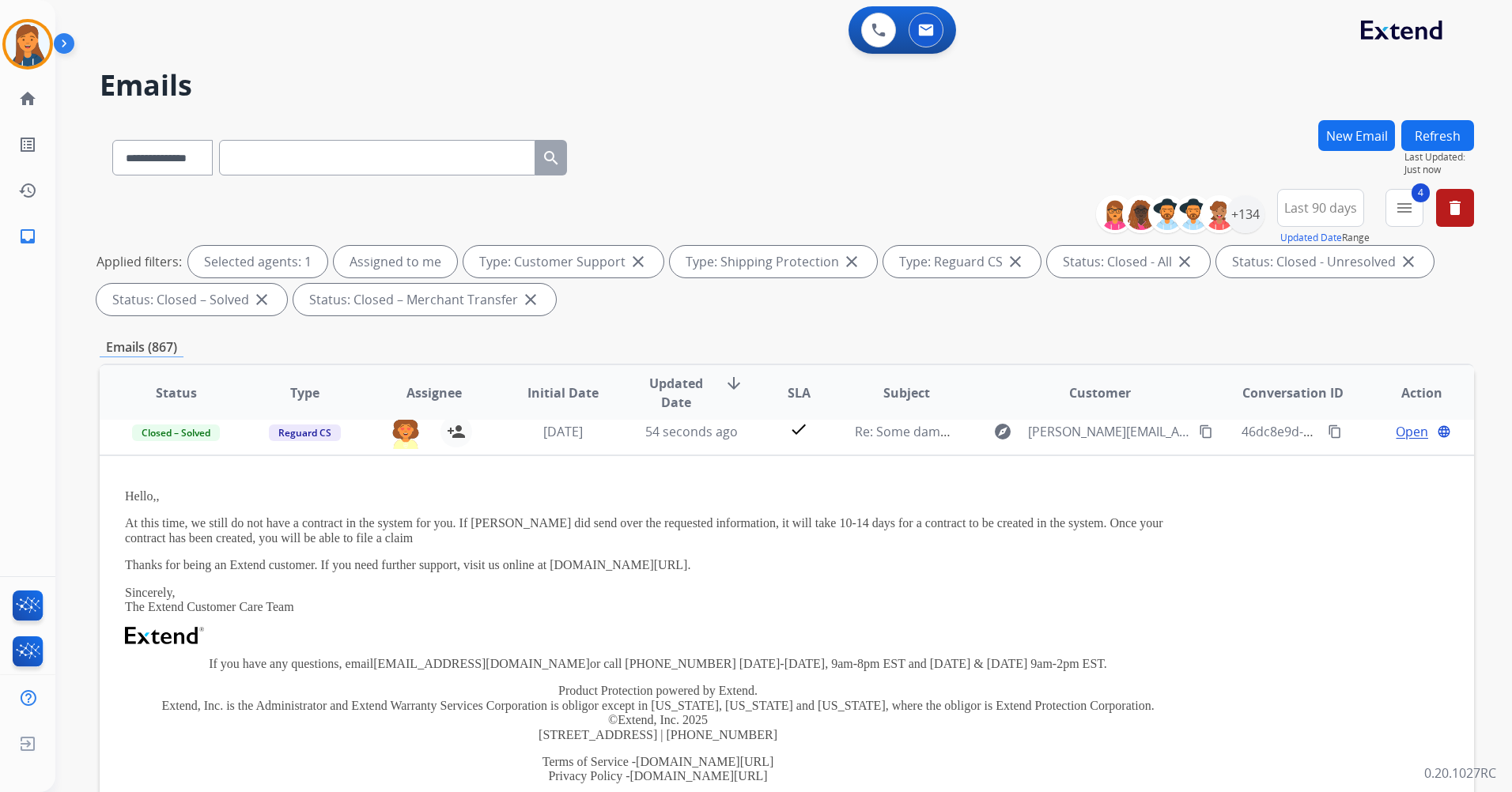
scroll to position [0, 0]
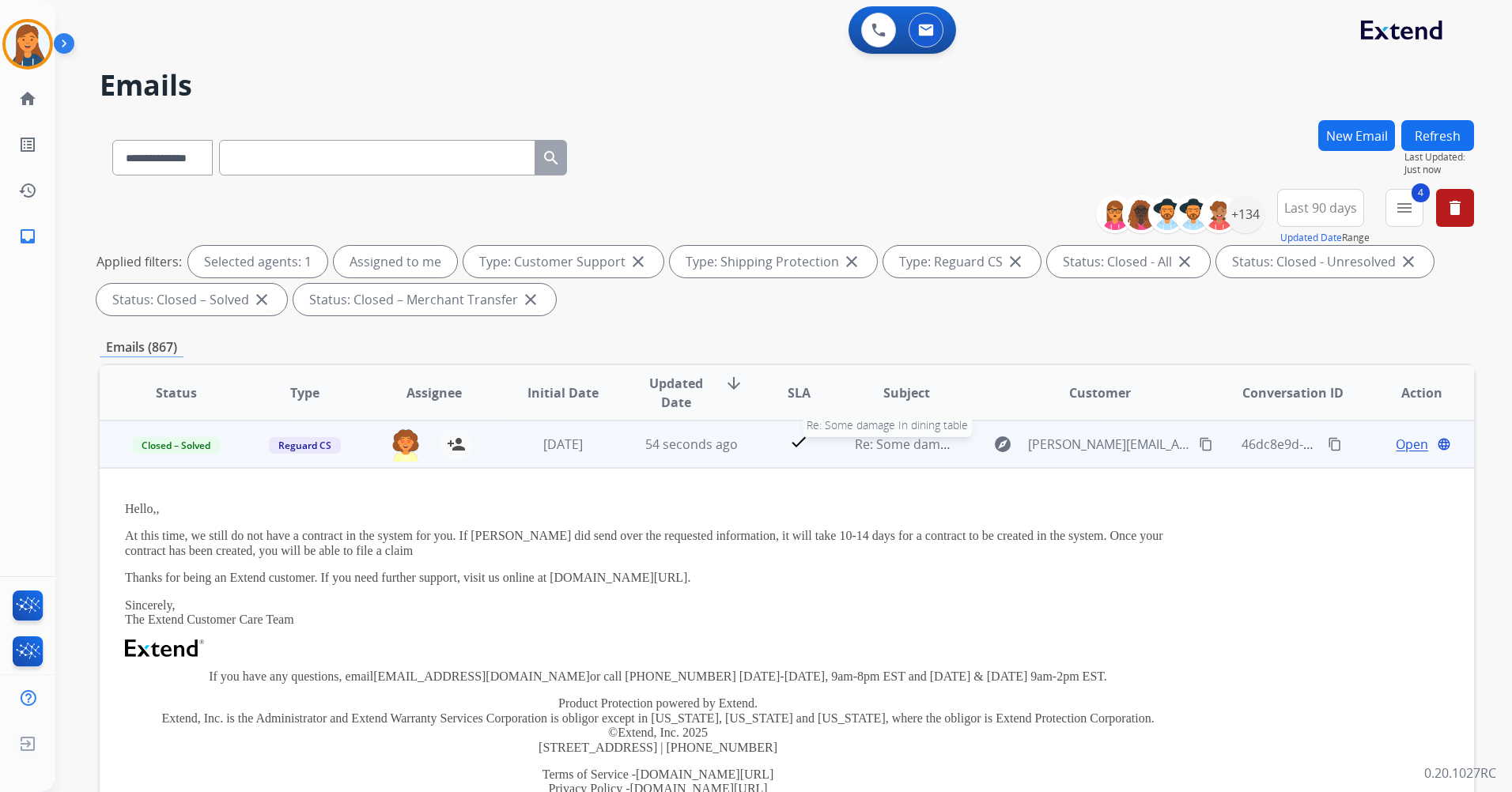
click at [891, 448] on span "Re: Some damage In dining table" at bounding box center [952, 445] width 195 height 17
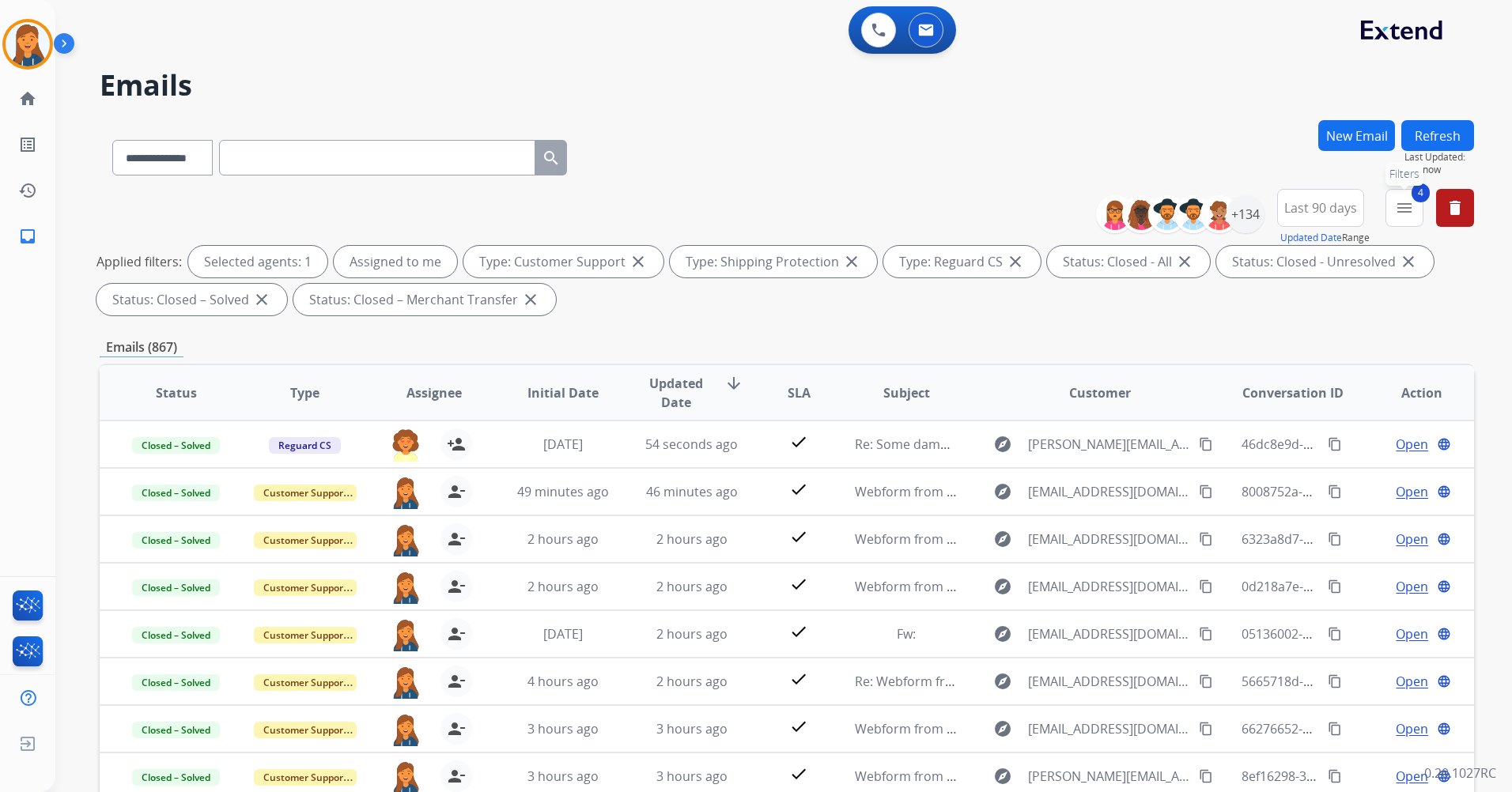
click at [1401, 210] on mat-icon "menu" at bounding box center [1405, 208] width 19 height 19
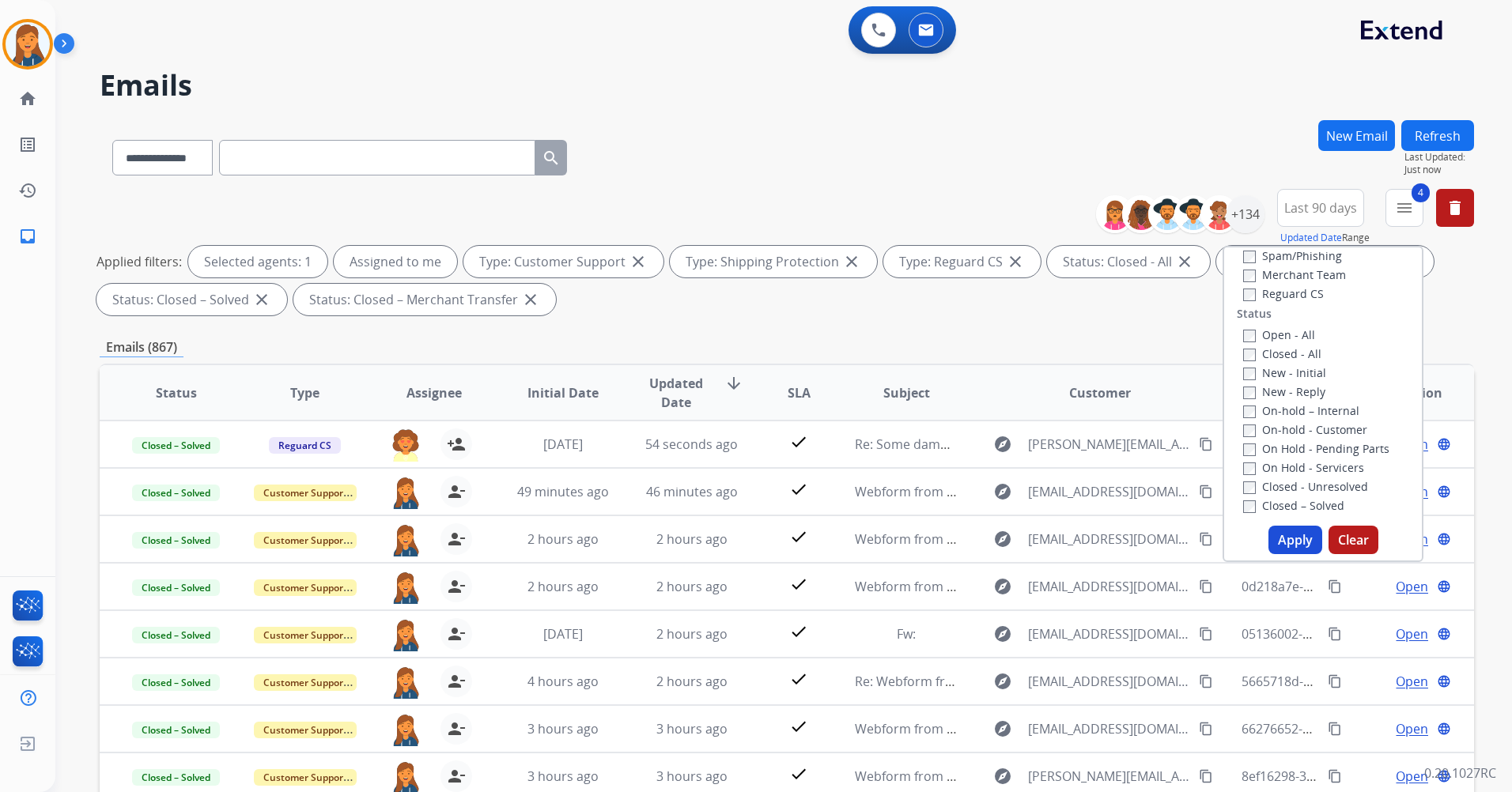
click at [1290, 536] on button "Apply" at bounding box center [1296, 539] width 54 height 29
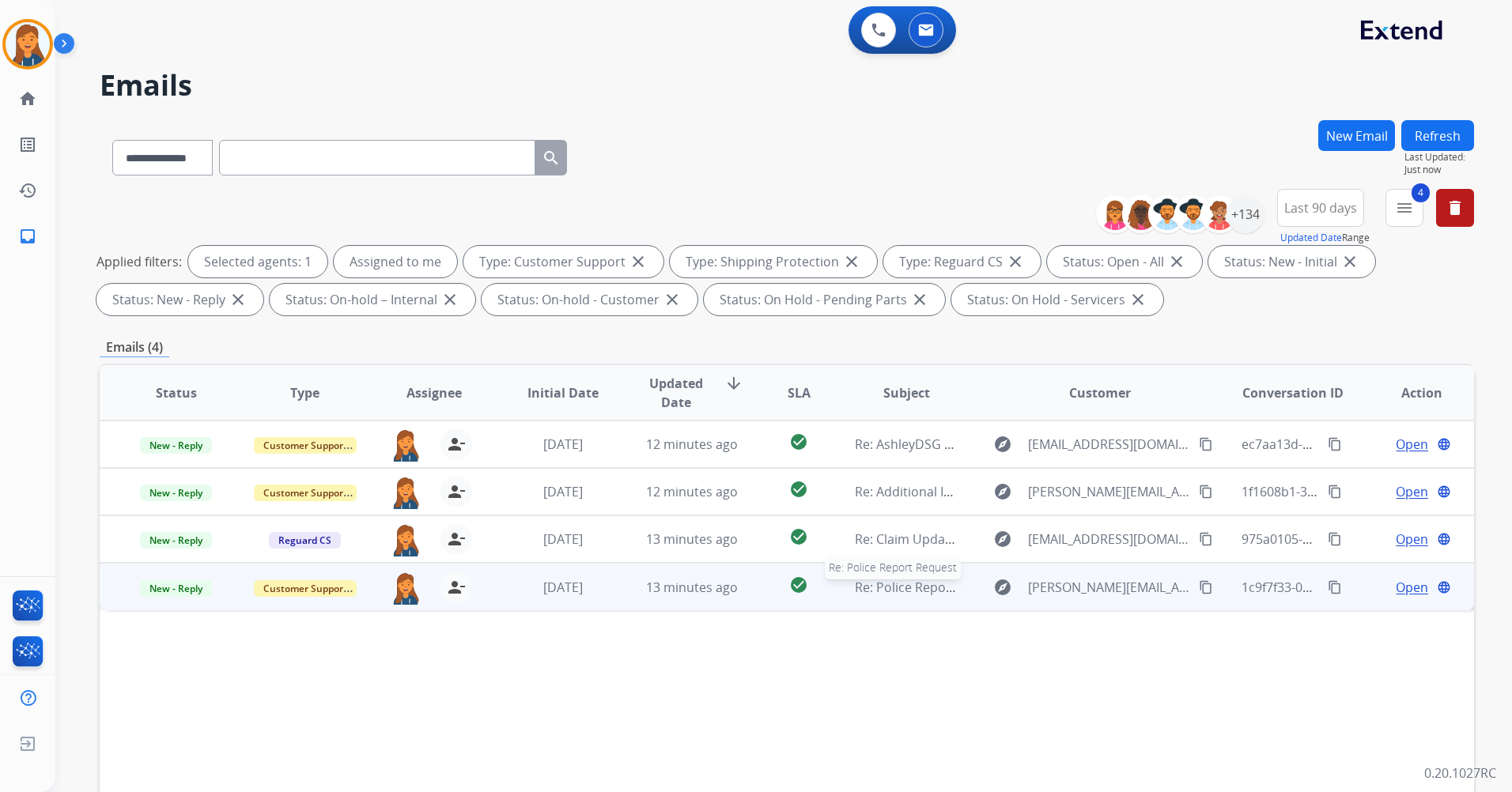
click at [897, 590] on span "Re: Police Report Request" at bounding box center [932, 587] width 154 height 17
click at [1396, 590] on span "Open" at bounding box center [1412, 586] width 32 height 19
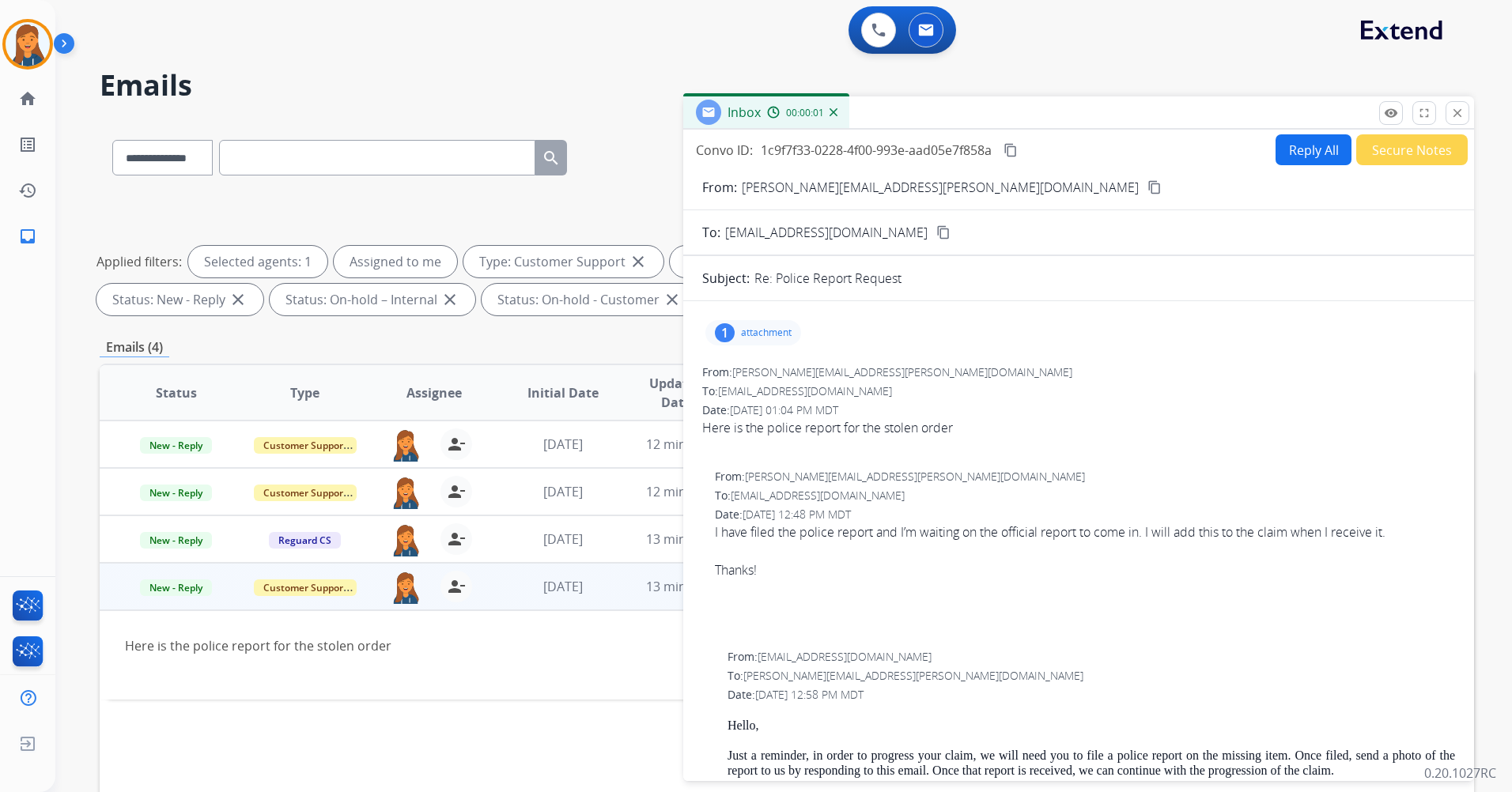
click at [752, 341] on div "1 attachment" at bounding box center [753, 333] width 96 height 25
click at [891, 374] on p "Complaint Number 2025-079-7215.pdf" at bounding box center [844, 373] width 251 height 19
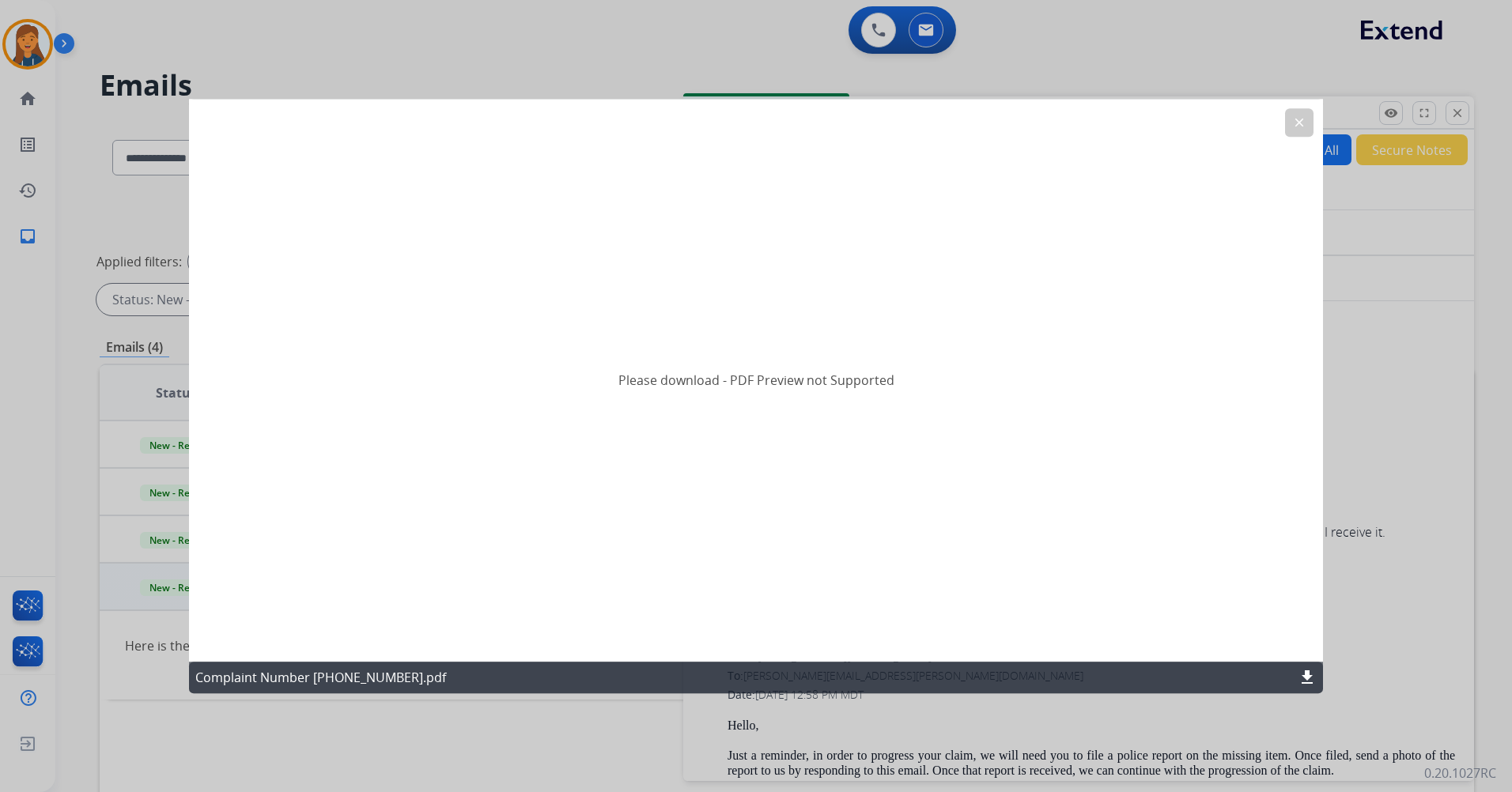
click at [1308, 683] on mat-icon "download" at bounding box center [1308, 677] width 19 height 19
click at [1297, 116] on mat-icon "clear" at bounding box center [1299, 122] width 14 height 14
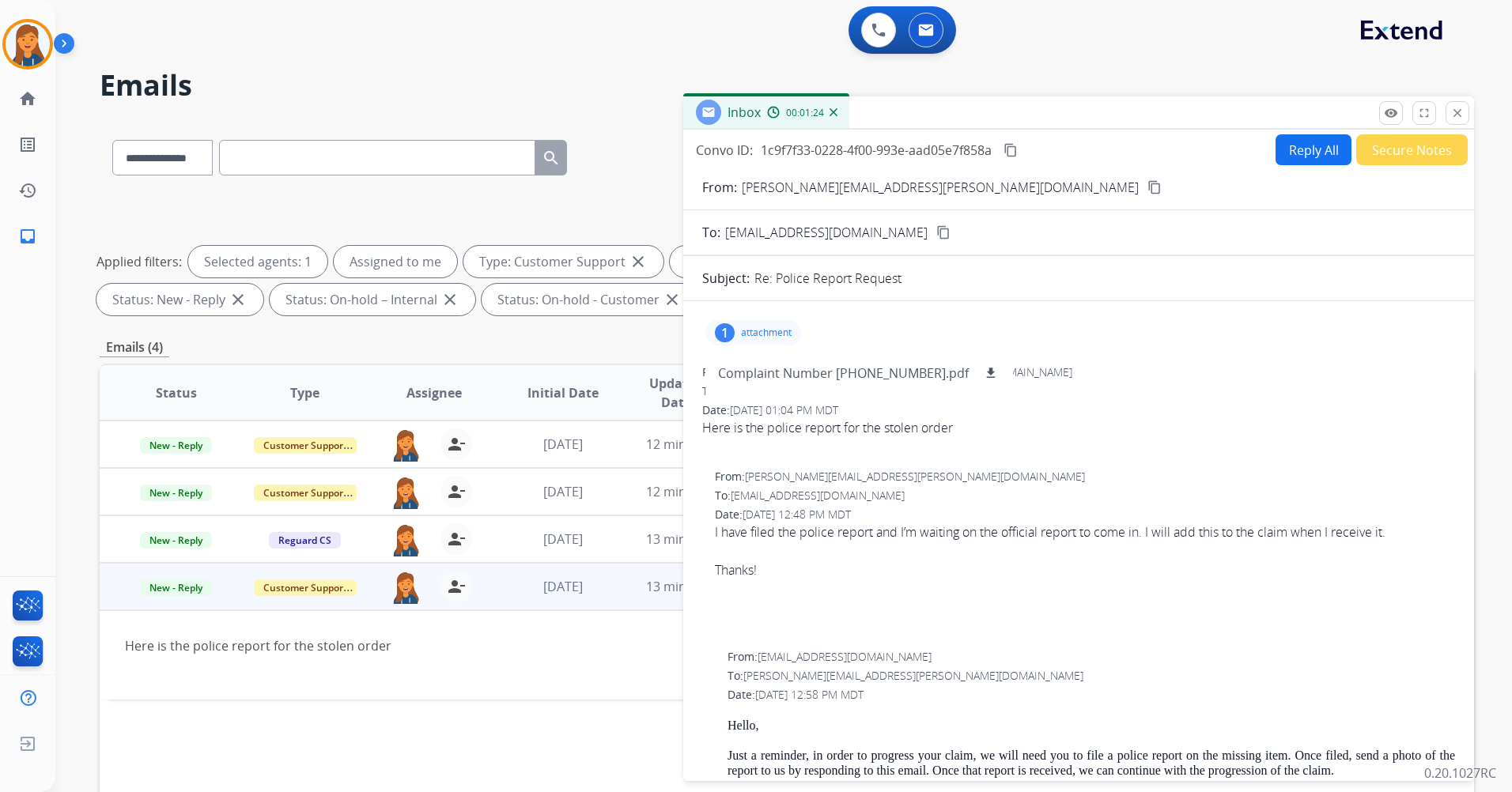
drag, startPoint x: 912, startPoint y: 188, endPoint x: 879, endPoint y: 162, distance: 42.0
click at [1148, 188] on mat-icon "content_copy" at bounding box center [1155, 188] width 14 height 14
click at [1283, 142] on button "Reply All" at bounding box center [1313, 149] width 76 height 30
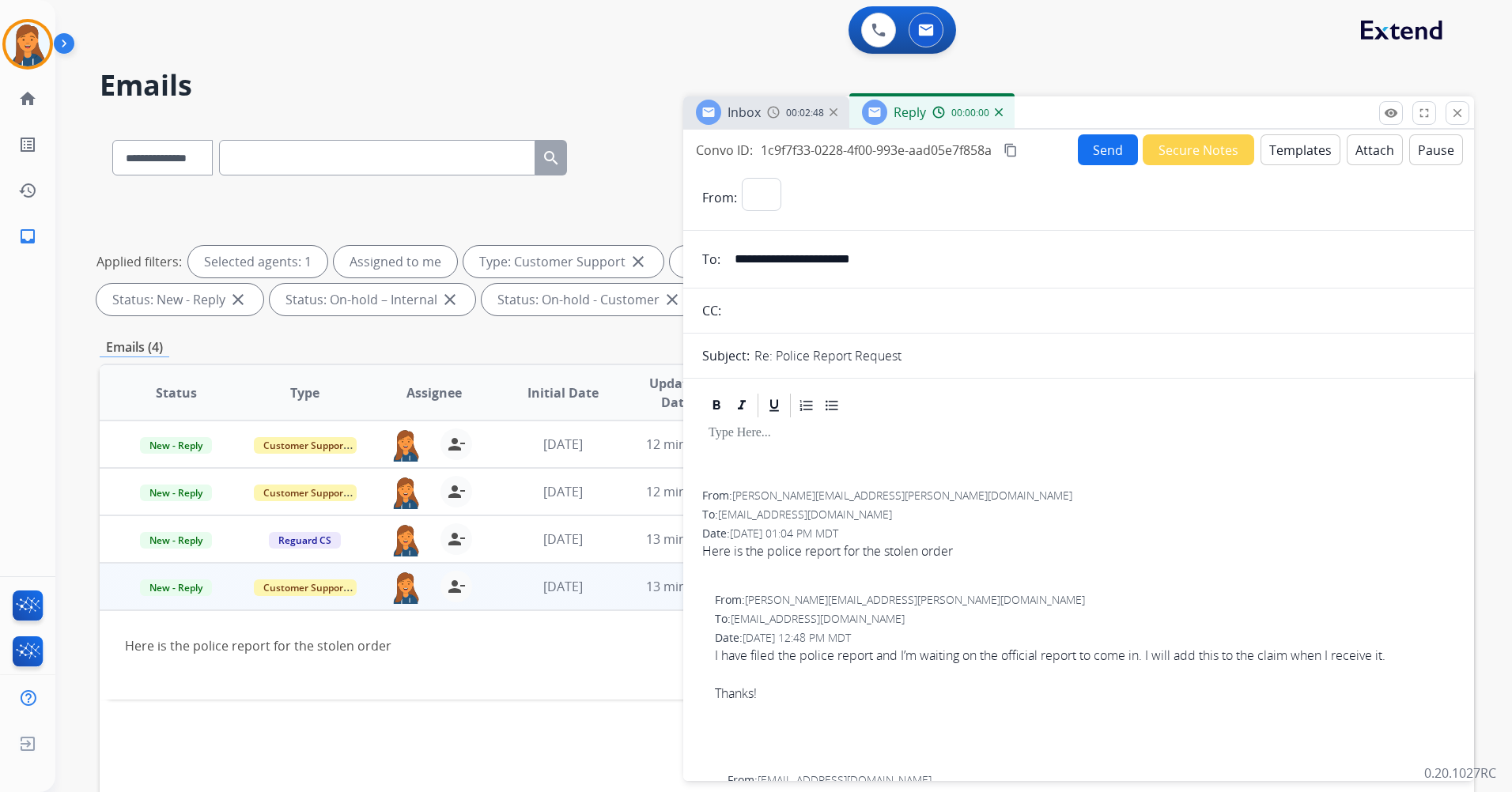
select select "**********"
click at [1269, 149] on button "Templates" at bounding box center [1301, 149] width 80 height 30
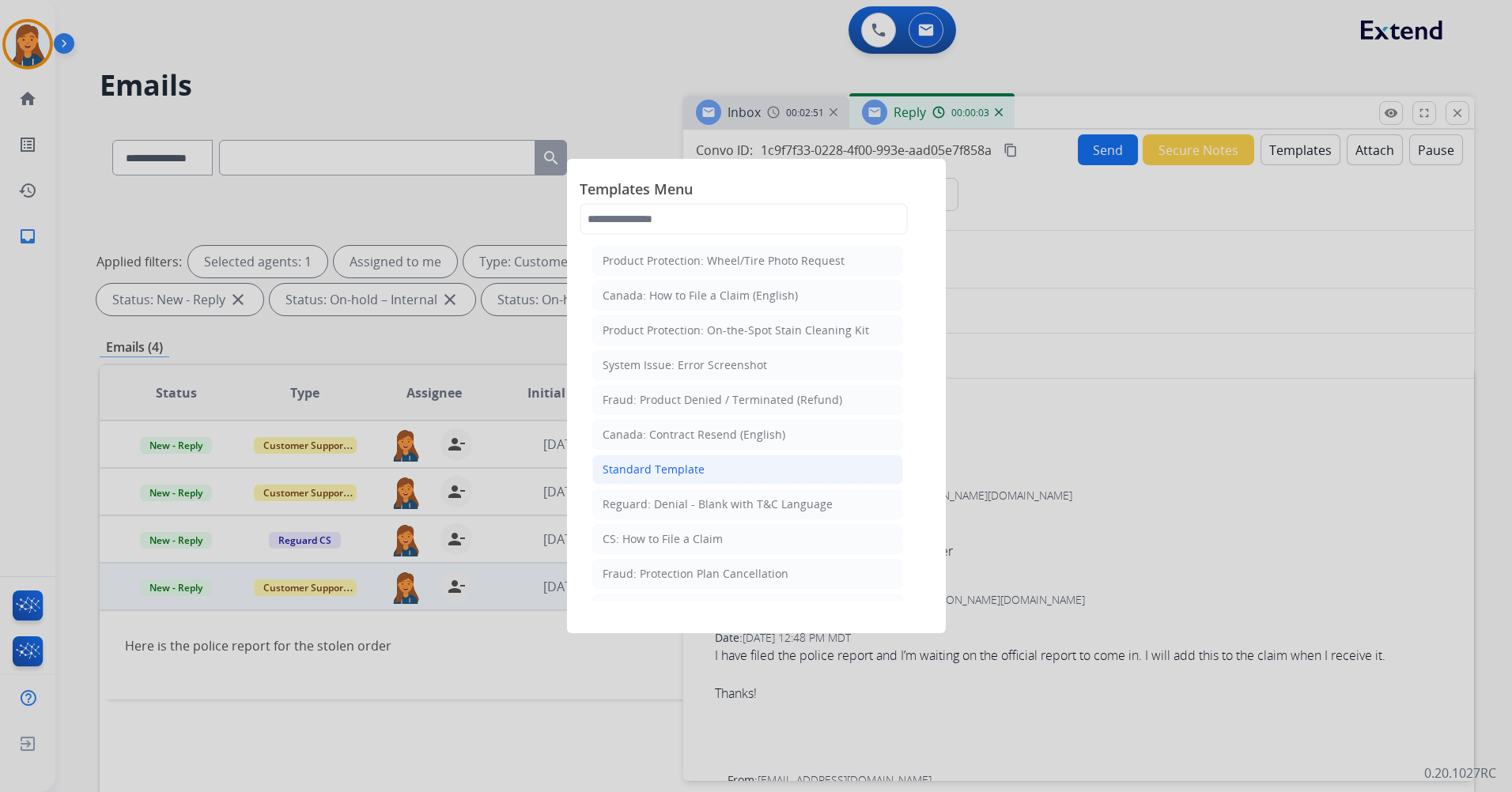
click at [657, 476] on div "Standard Template" at bounding box center [653, 470] width 102 height 16
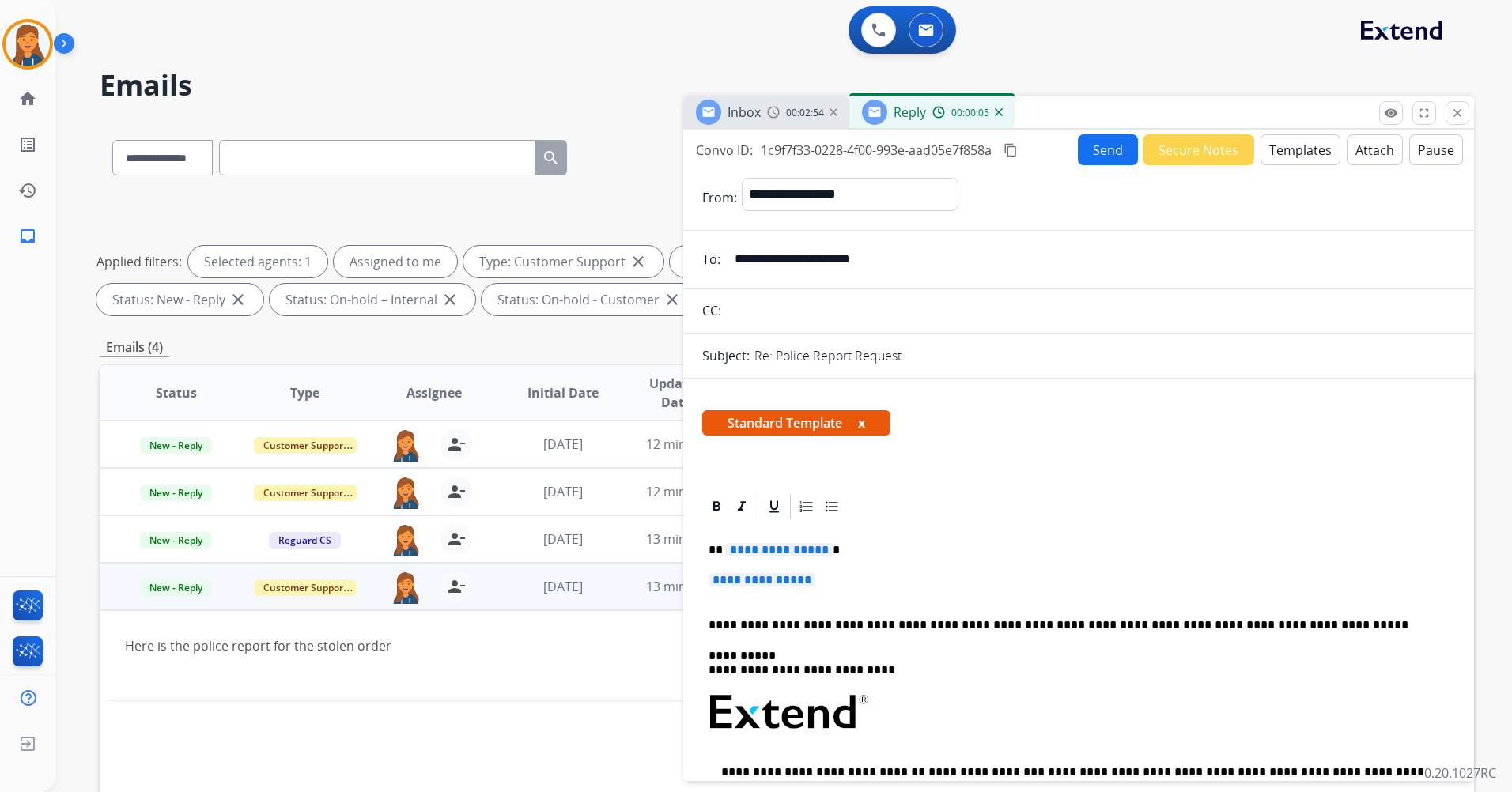
click at [752, 553] on span "**********" at bounding box center [779, 549] width 107 height 13
click at [759, 585] on span "**********" at bounding box center [762, 579] width 107 height 13
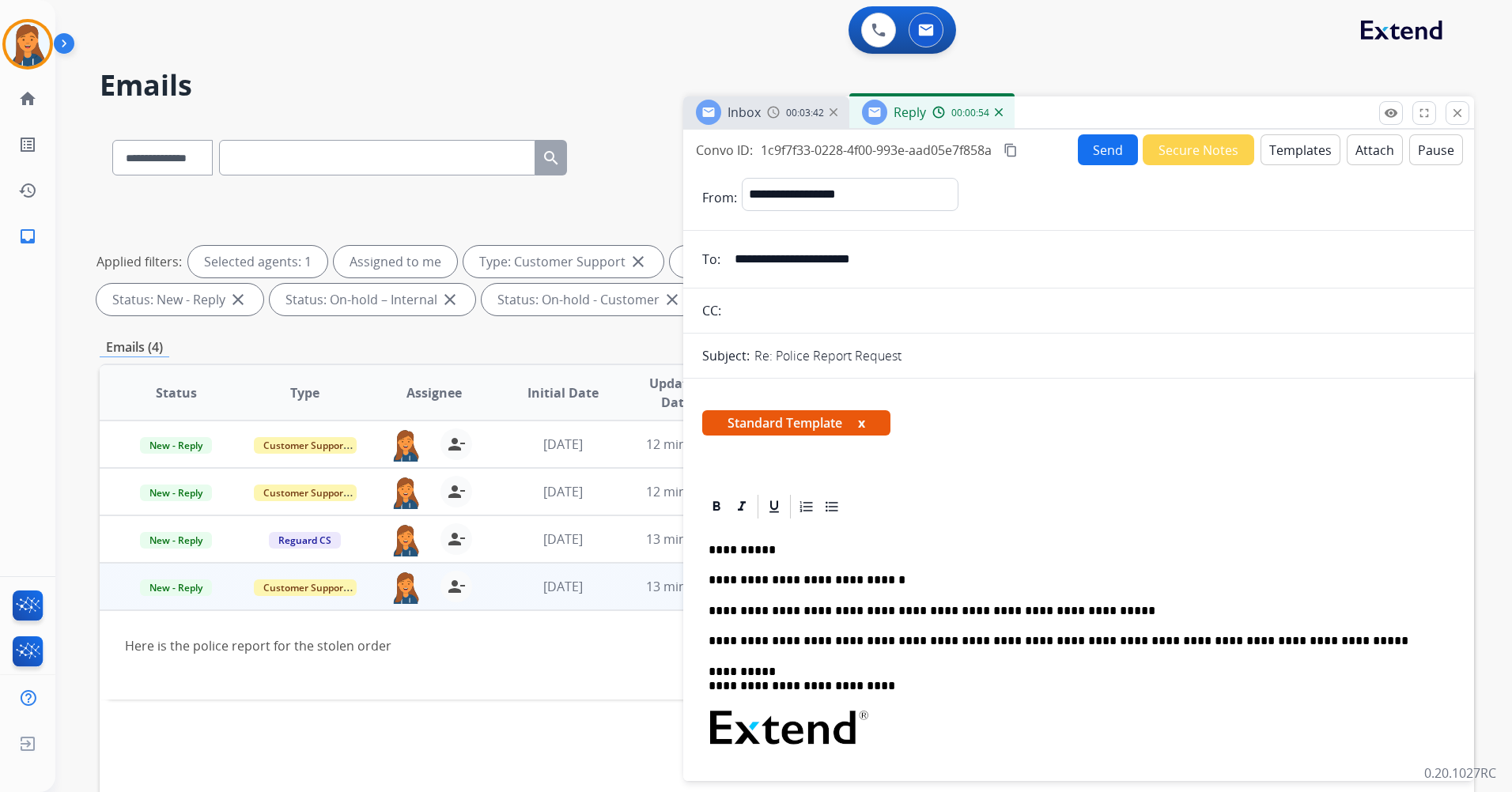
click at [1091, 607] on p "**********" at bounding box center [1072, 610] width 727 height 14
drag, startPoint x: 1119, startPoint y: 607, endPoint x: 1203, endPoint y: 632, distance: 87.6
click at [1120, 608] on p "**********" at bounding box center [1072, 610] width 727 height 14
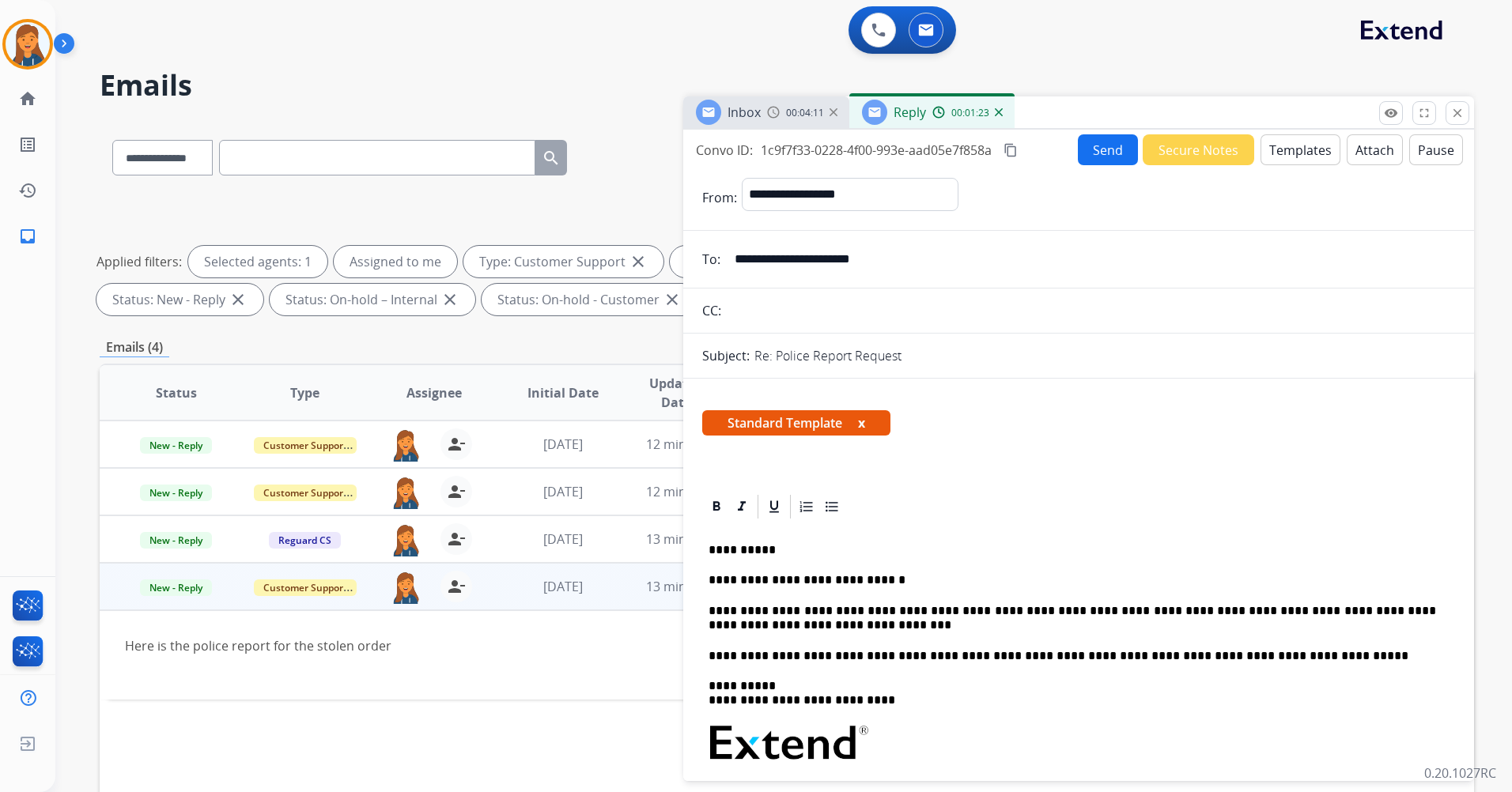
click at [1017, 154] on mat-icon "content_copy" at bounding box center [1011, 150] width 14 height 14
click at [1088, 152] on button "Send" at bounding box center [1108, 149] width 60 height 30
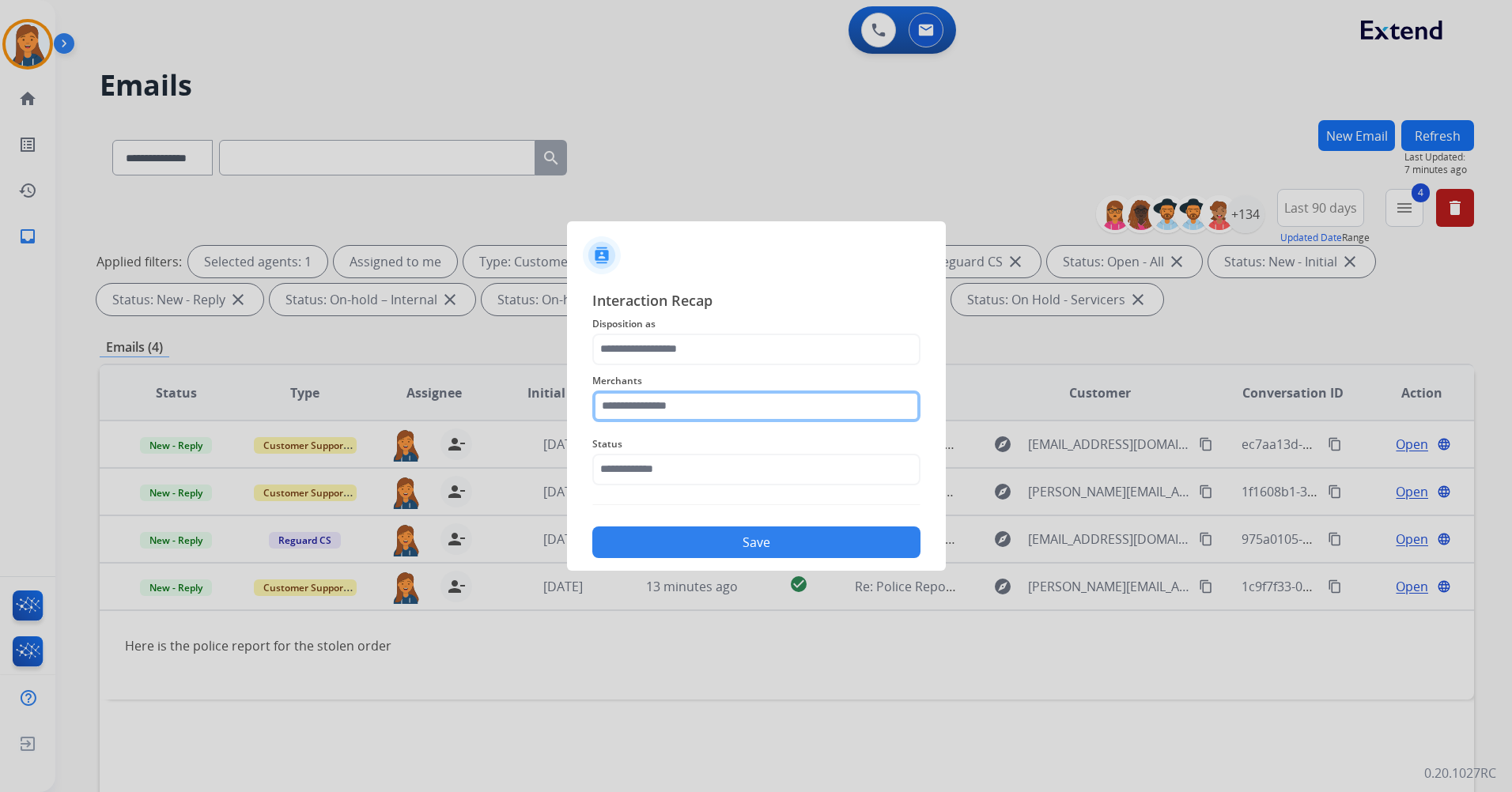
click at [646, 420] on input "text" at bounding box center [757, 406] width 328 height 31
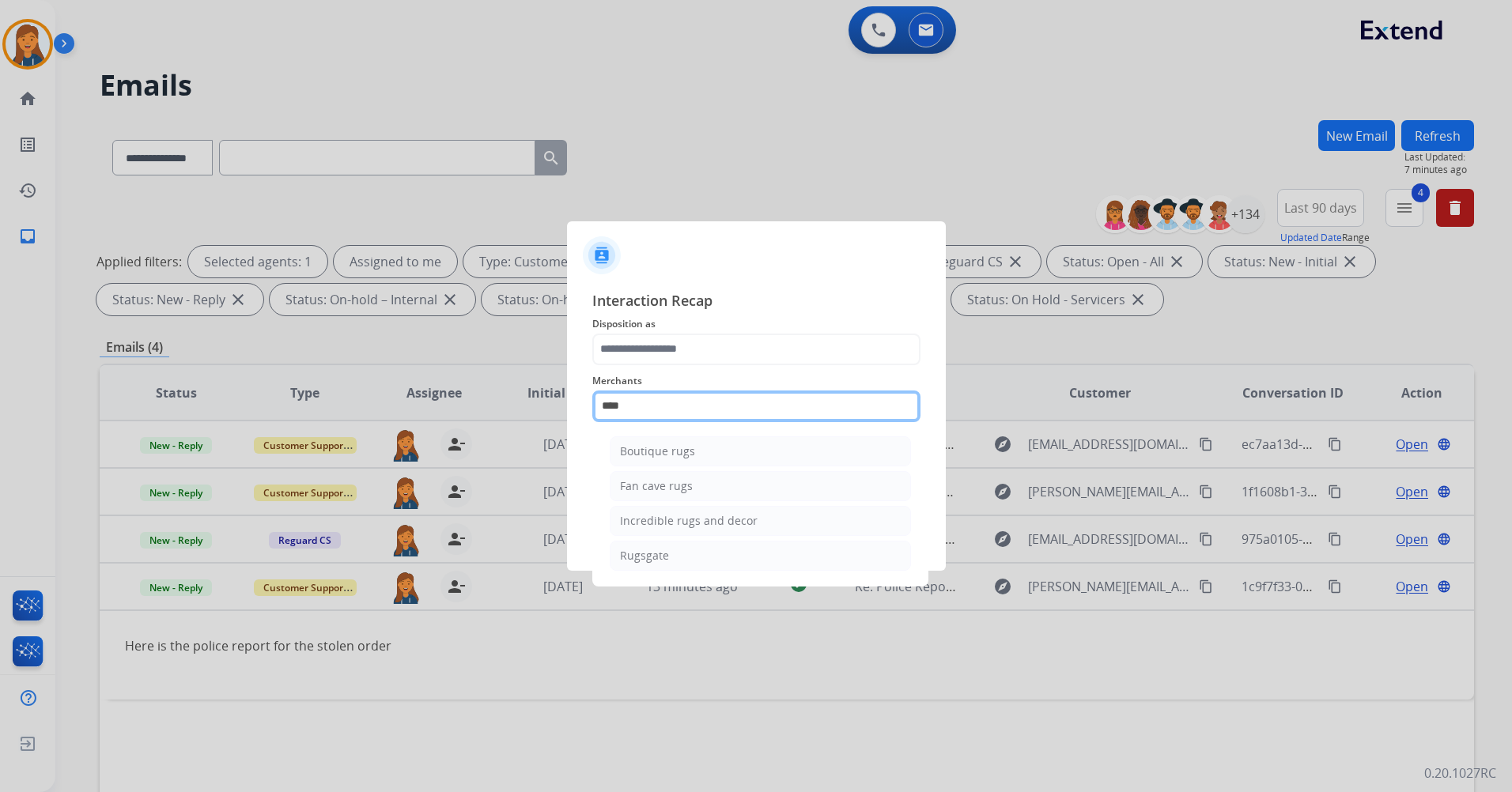
drag, startPoint x: 666, startPoint y: 400, endPoint x: 595, endPoint y: 397, distance: 71.1
click at [595, 397] on input "****" at bounding box center [757, 406] width 328 height 31
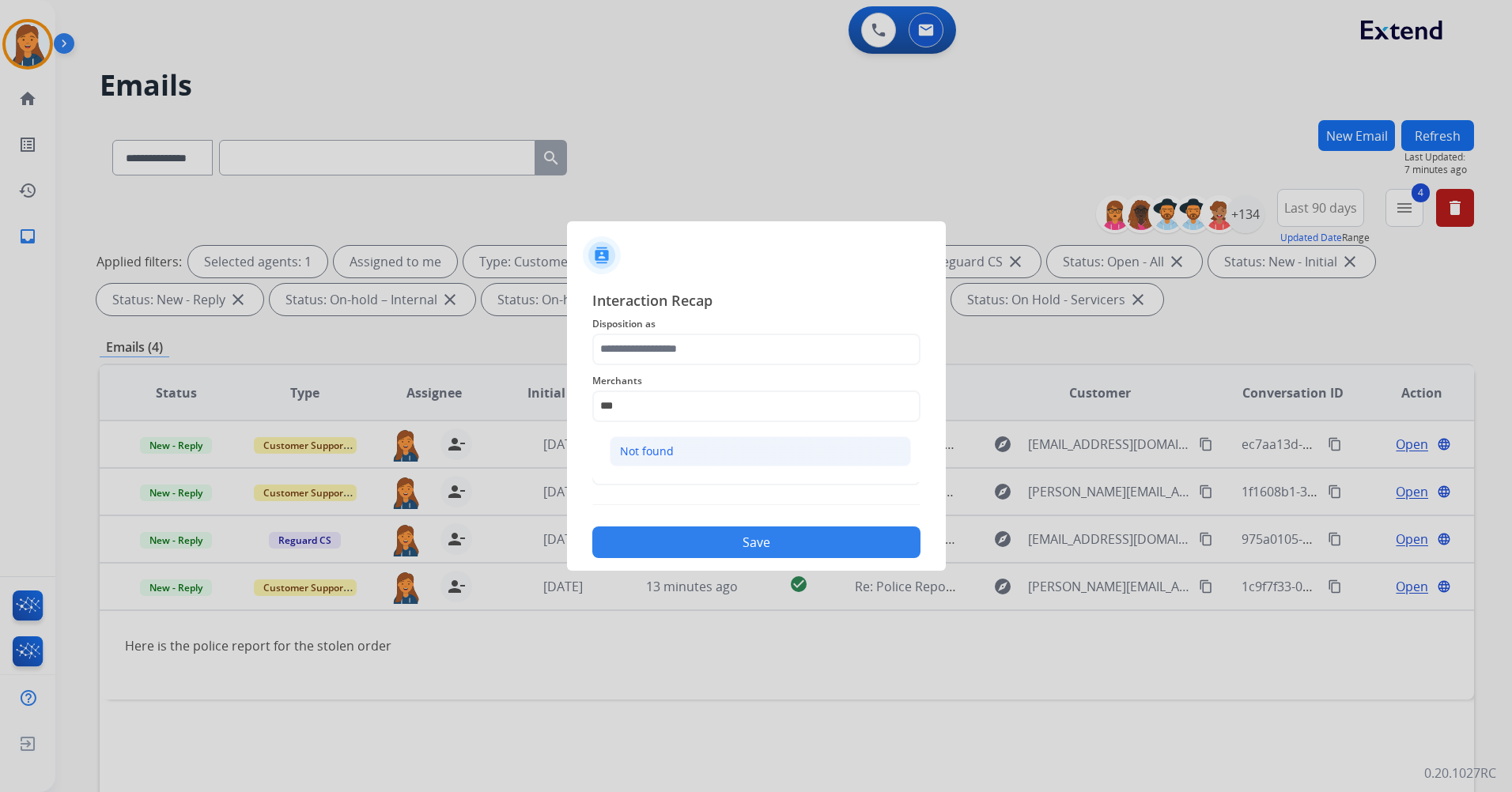
click at [621, 436] on li "Not found" at bounding box center [760, 451] width 302 height 30
type input "*********"
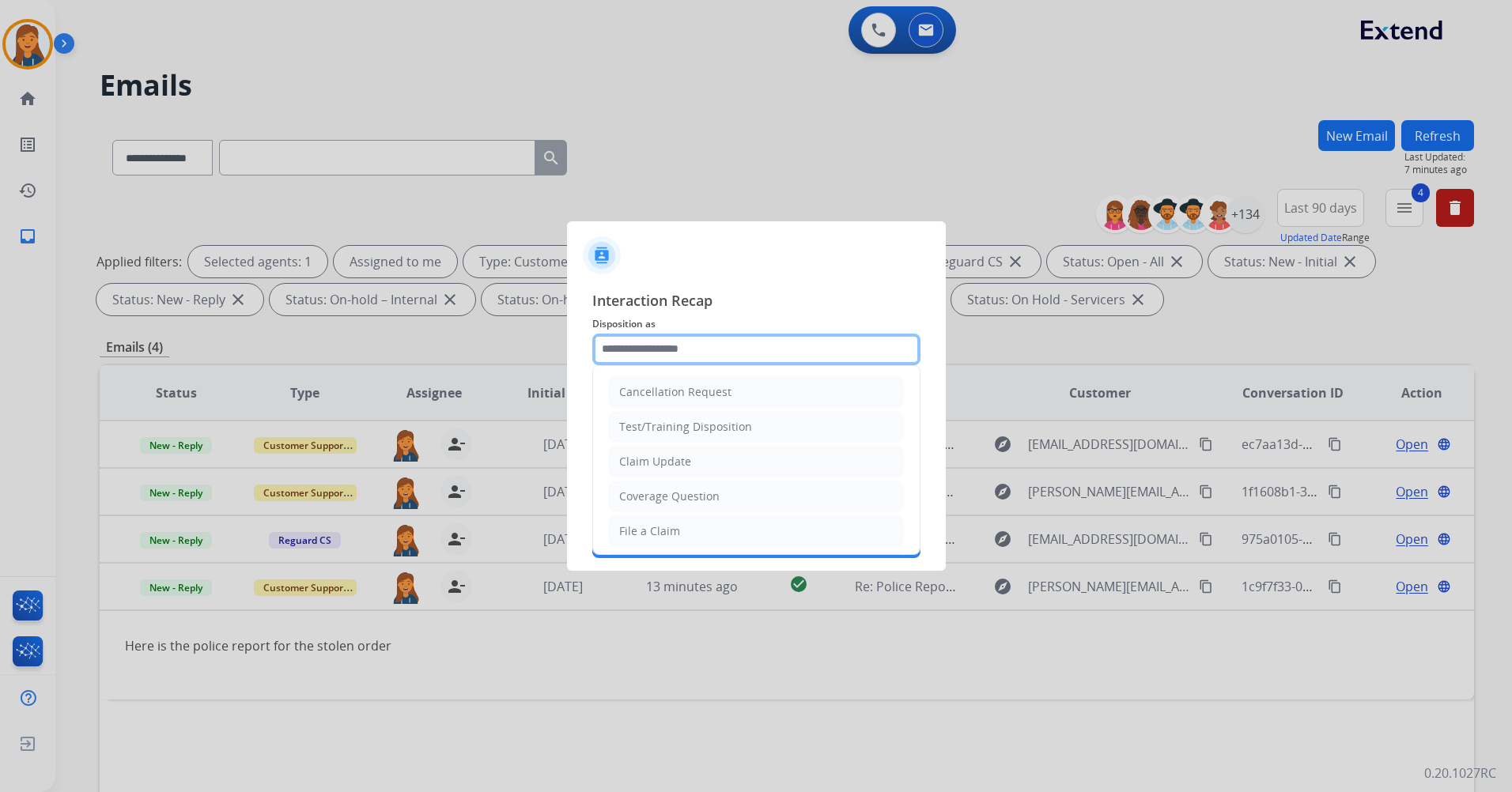
click at [639, 357] on input "text" at bounding box center [757, 349] width 328 height 31
click at [669, 537] on div "File a Claim" at bounding box center [650, 531] width 61 height 16
type input "**********"
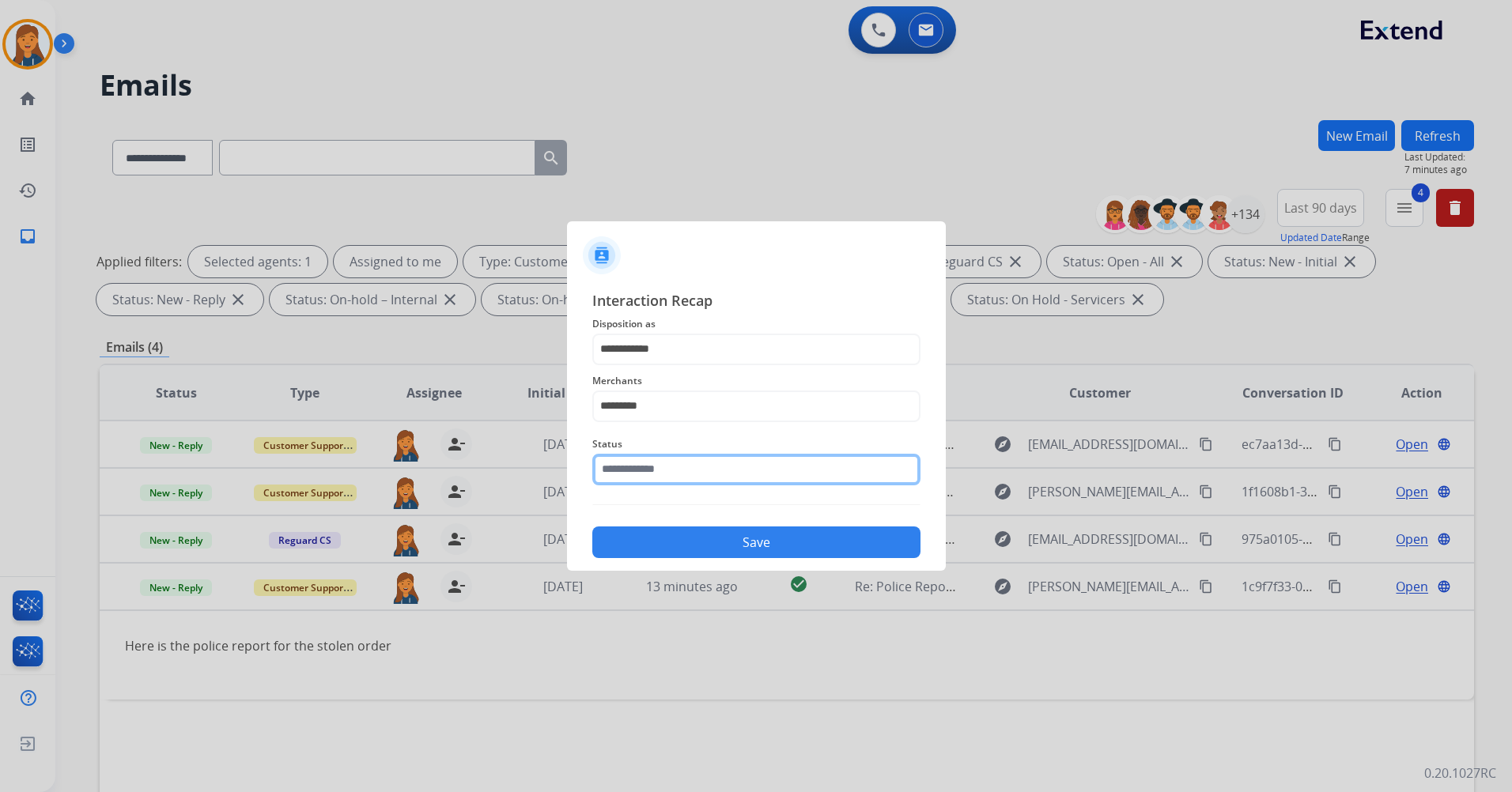
click at [667, 482] on input "text" at bounding box center [757, 469] width 328 height 31
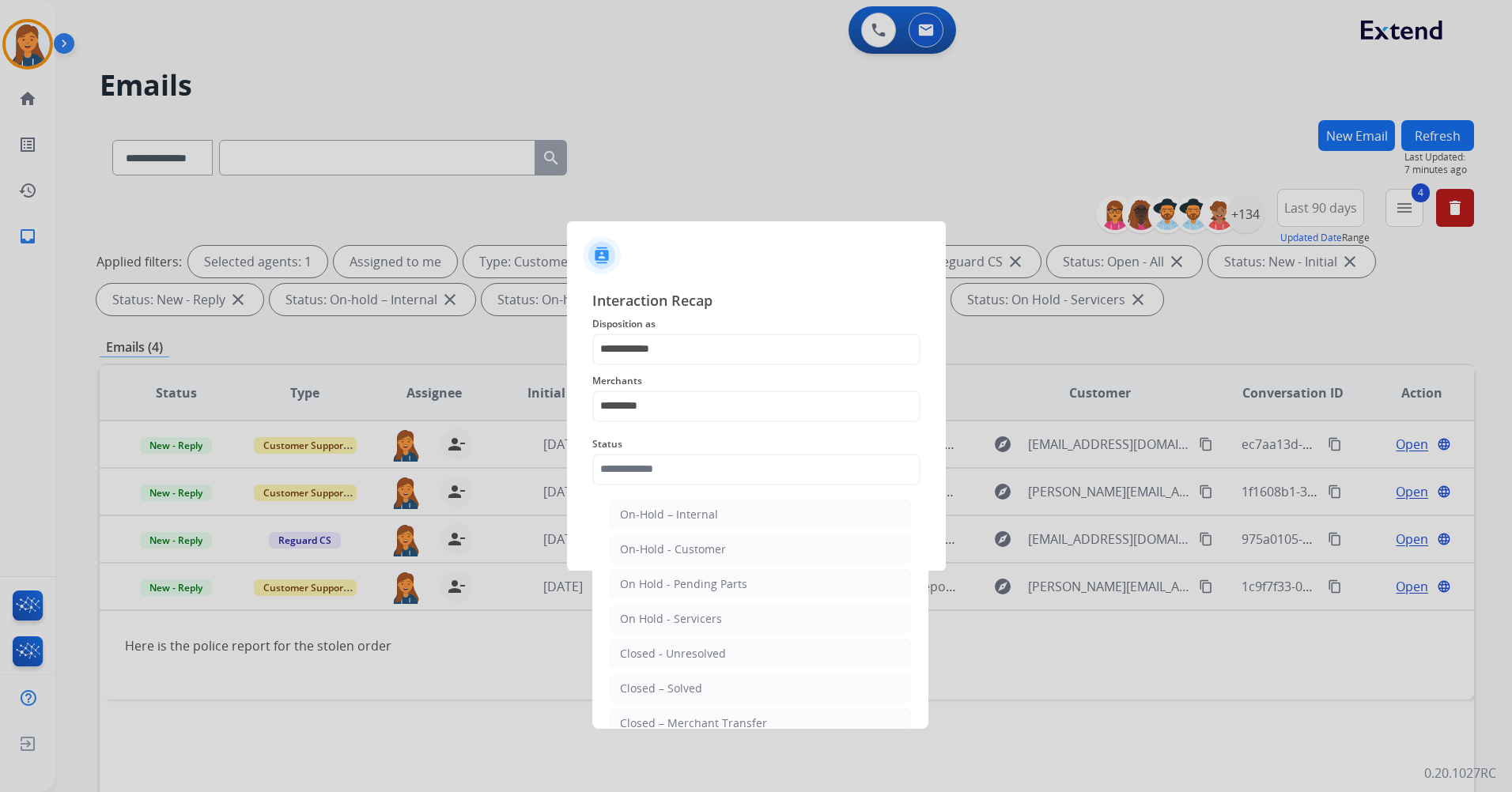
drag, startPoint x: 639, startPoint y: 684, endPoint x: 644, endPoint y: 662, distance: 22.6
click at [639, 683] on div "Closed – Solved" at bounding box center [661, 689] width 83 height 16
type input "**********"
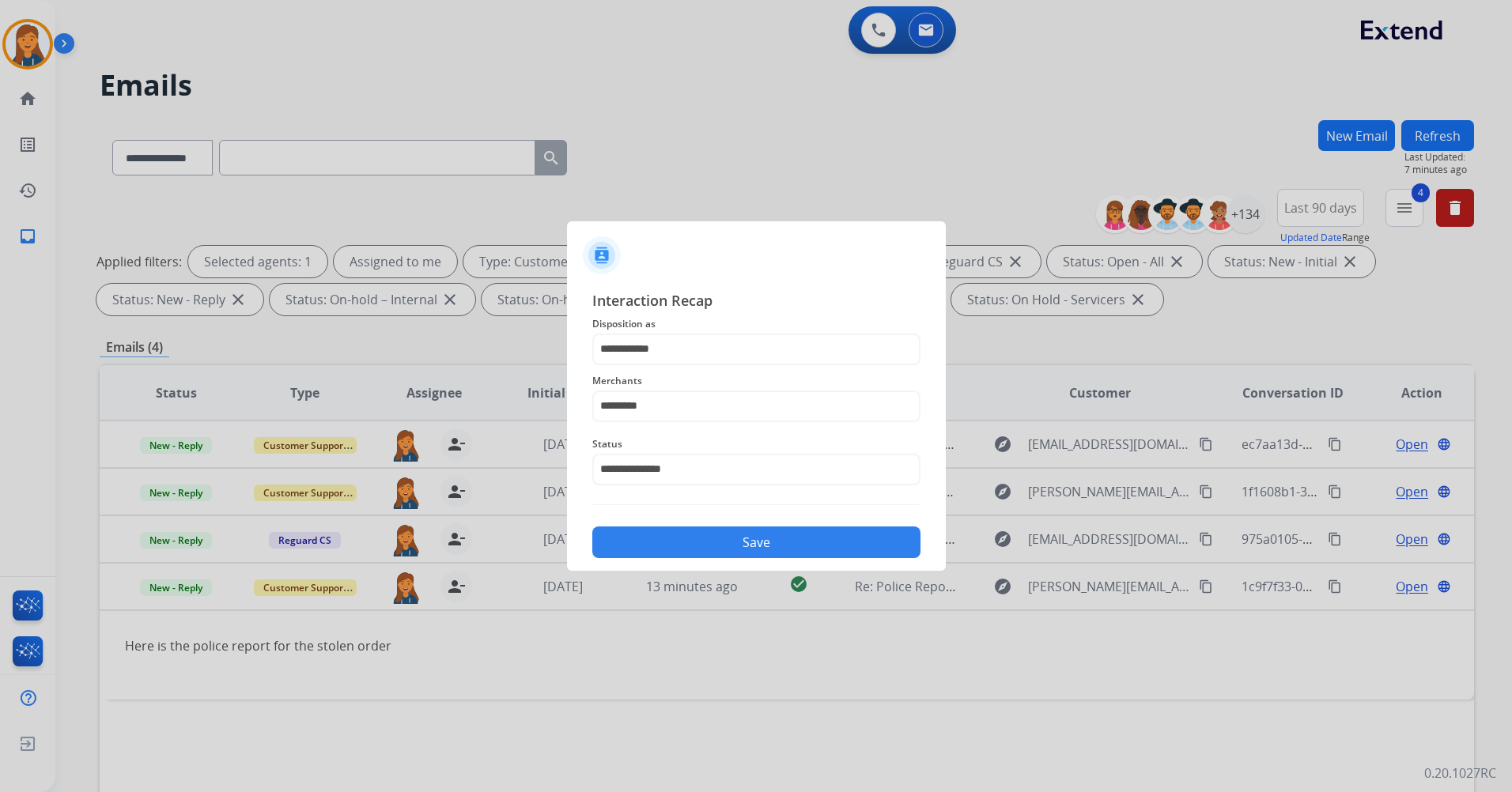
click at [695, 558] on div "Save" at bounding box center [757, 537] width 328 height 41
click at [707, 542] on button "Save" at bounding box center [757, 542] width 328 height 31
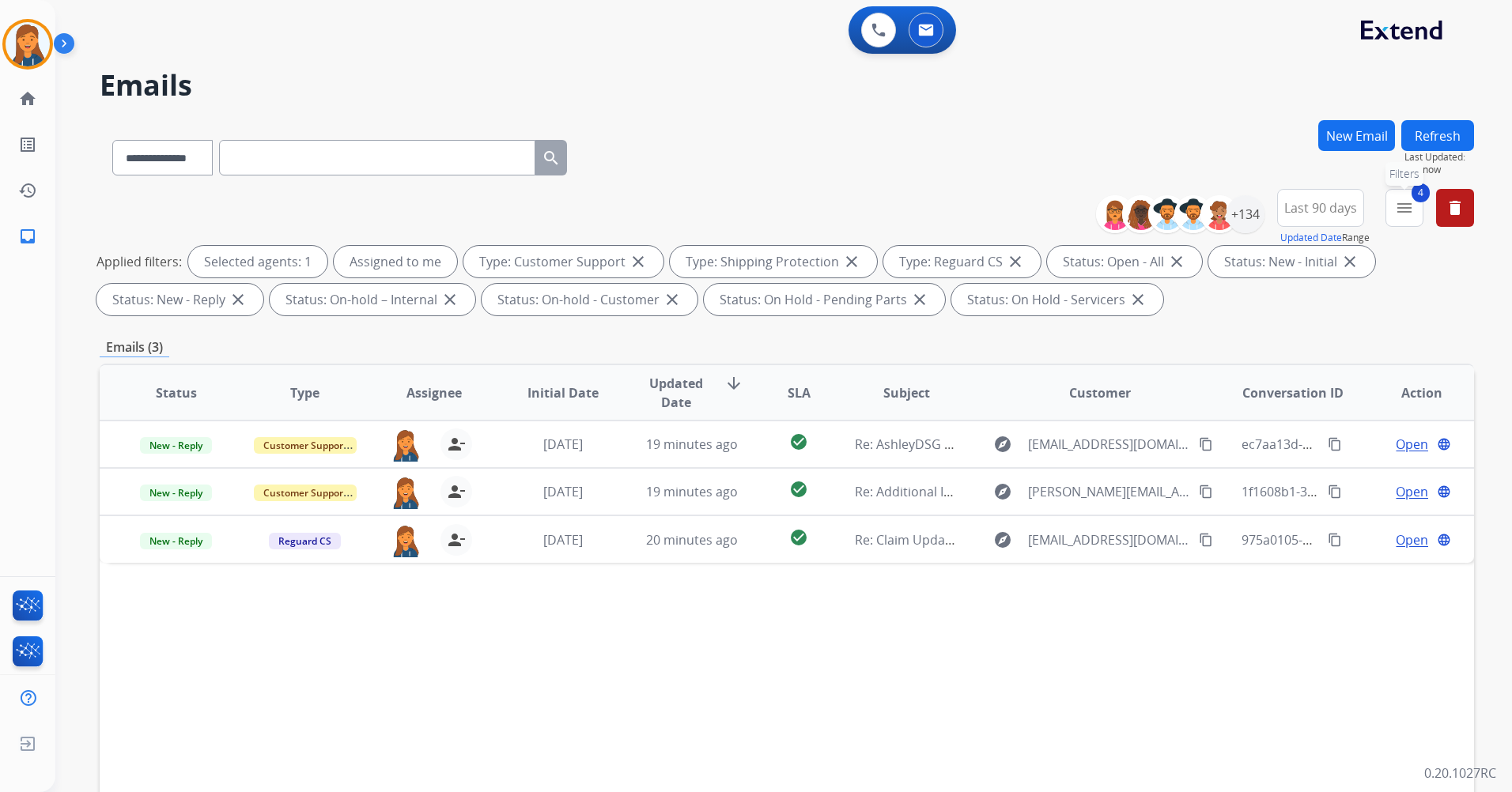
click at [1409, 198] on mat-icon "menu" at bounding box center [1405, 208] width 19 height 19
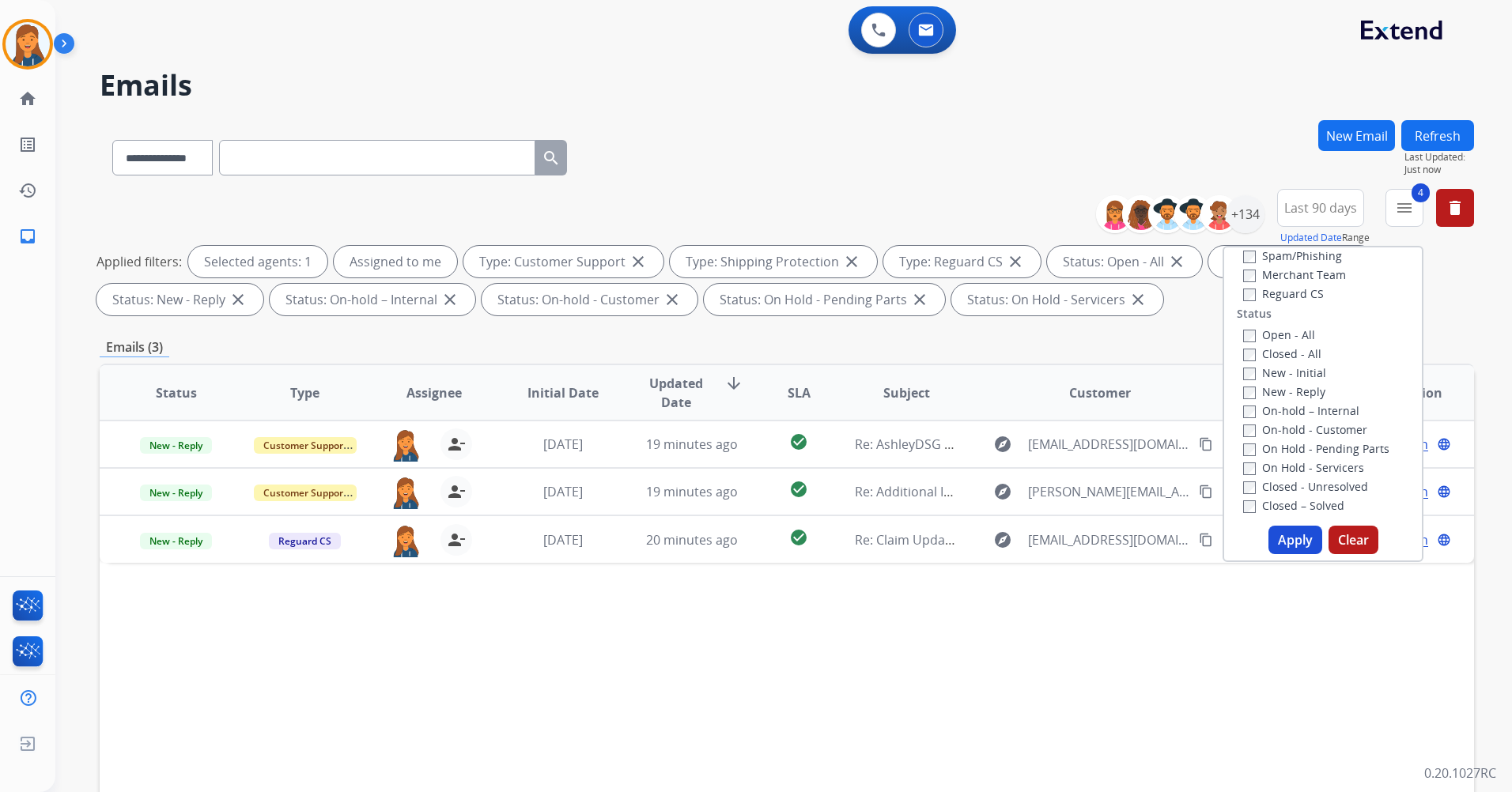
click at [1306, 537] on button "Apply" at bounding box center [1296, 539] width 54 height 29
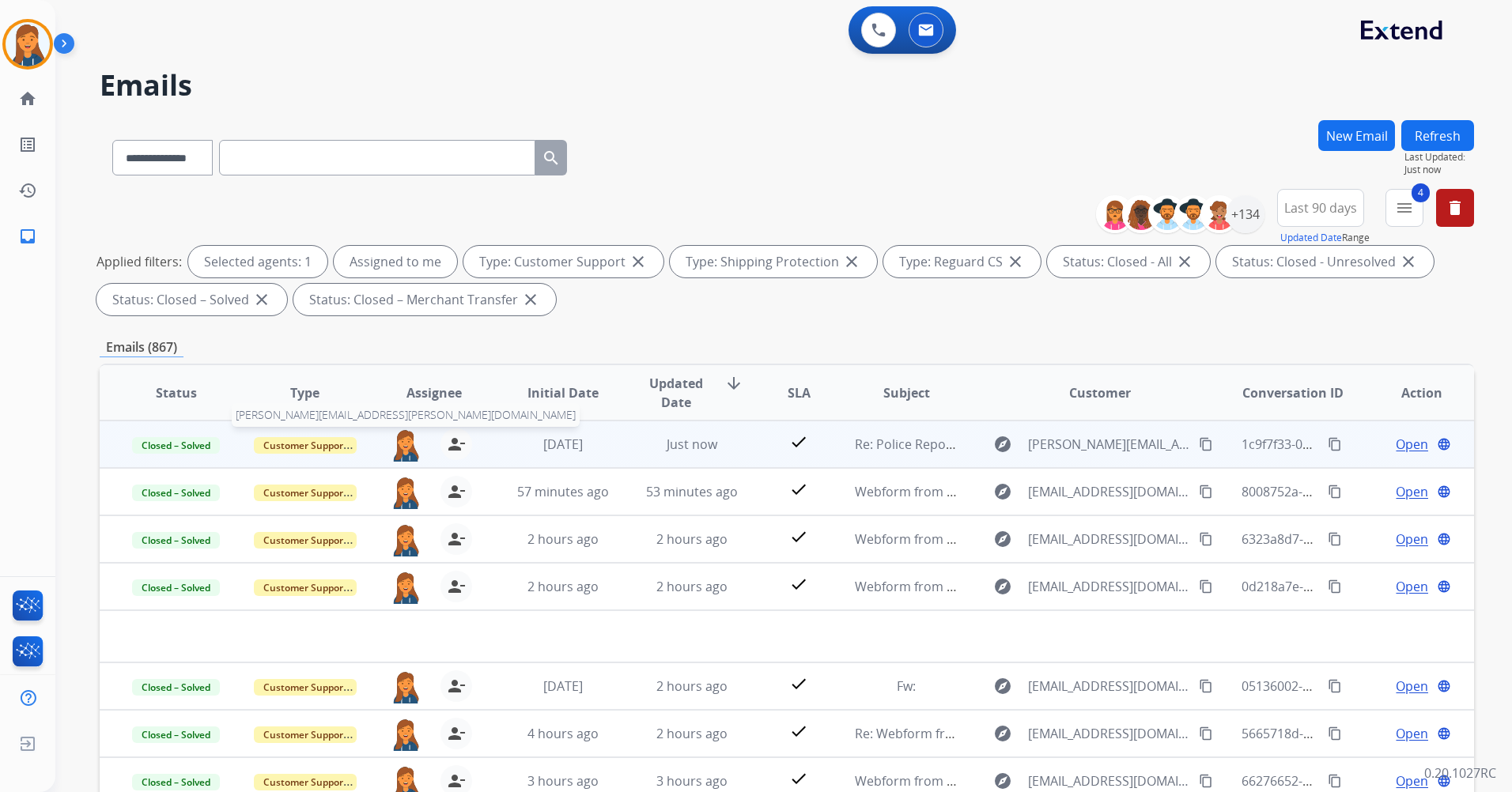
click at [395, 448] on img at bounding box center [406, 445] width 31 height 33
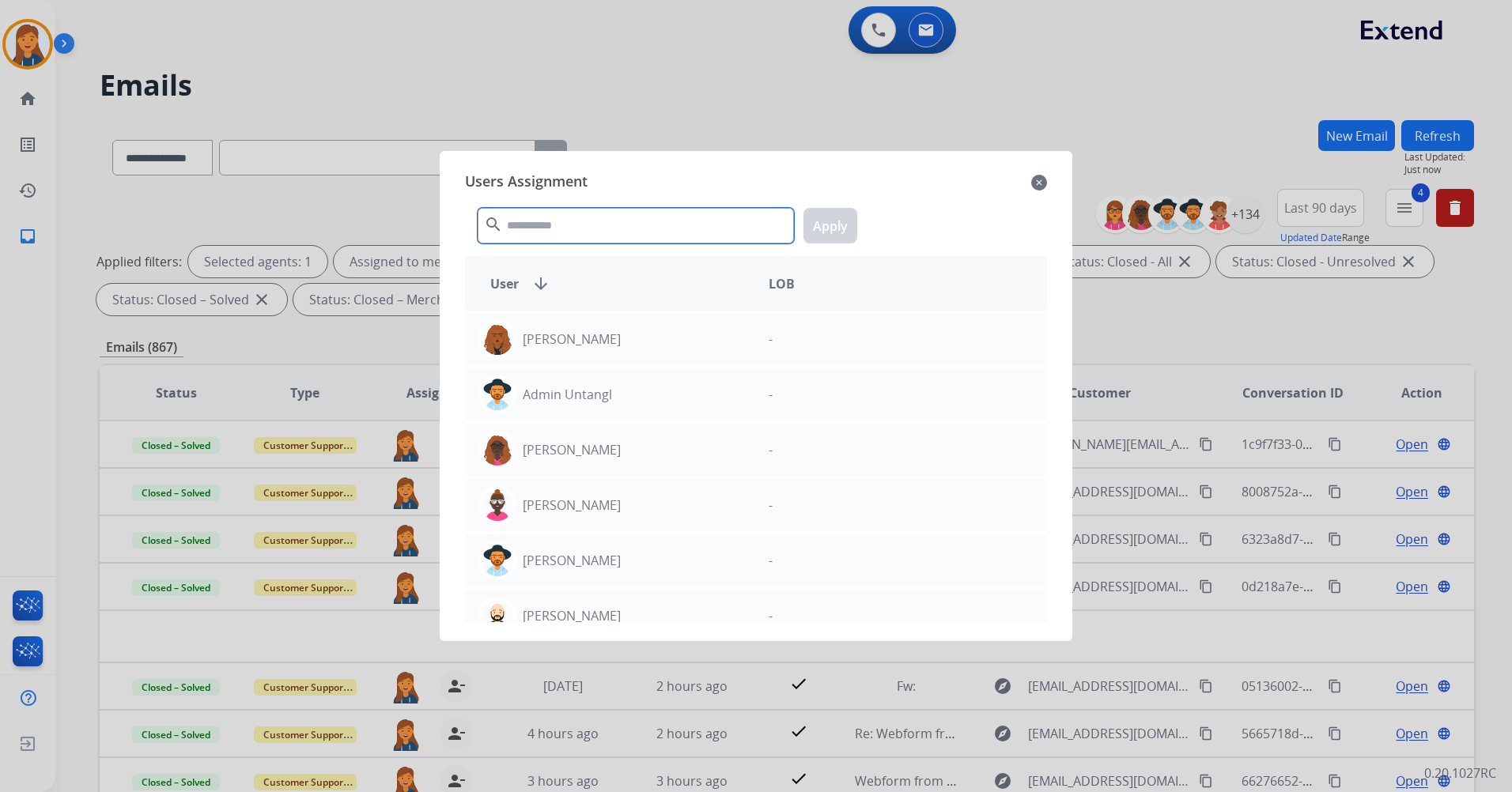
click at [545, 228] on input "text" at bounding box center [636, 225] width 316 height 36
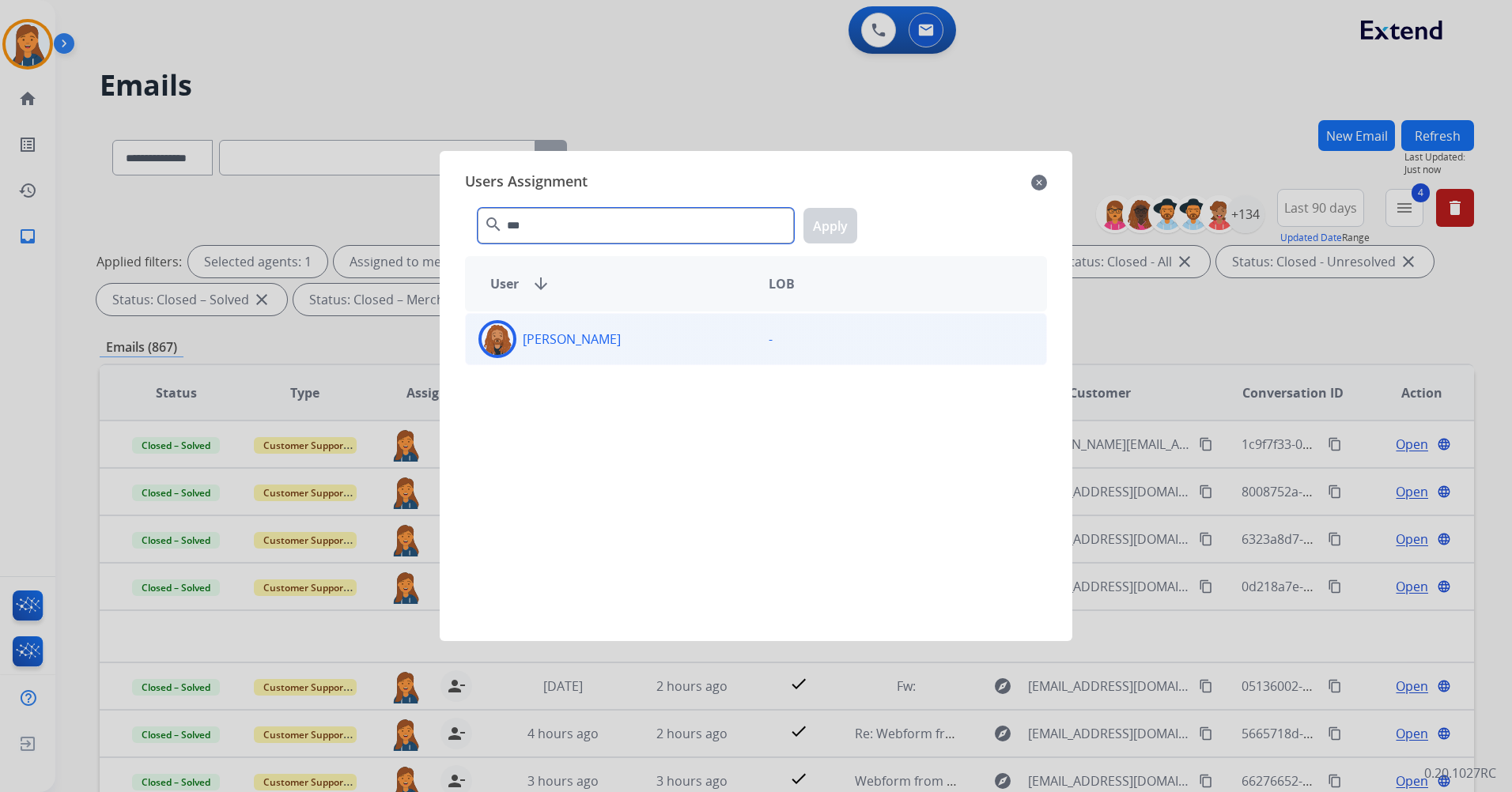
type input "***"
click at [510, 331] on img at bounding box center [497, 339] width 31 height 31
click at [826, 211] on button "Apply" at bounding box center [831, 225] width 54 height 36
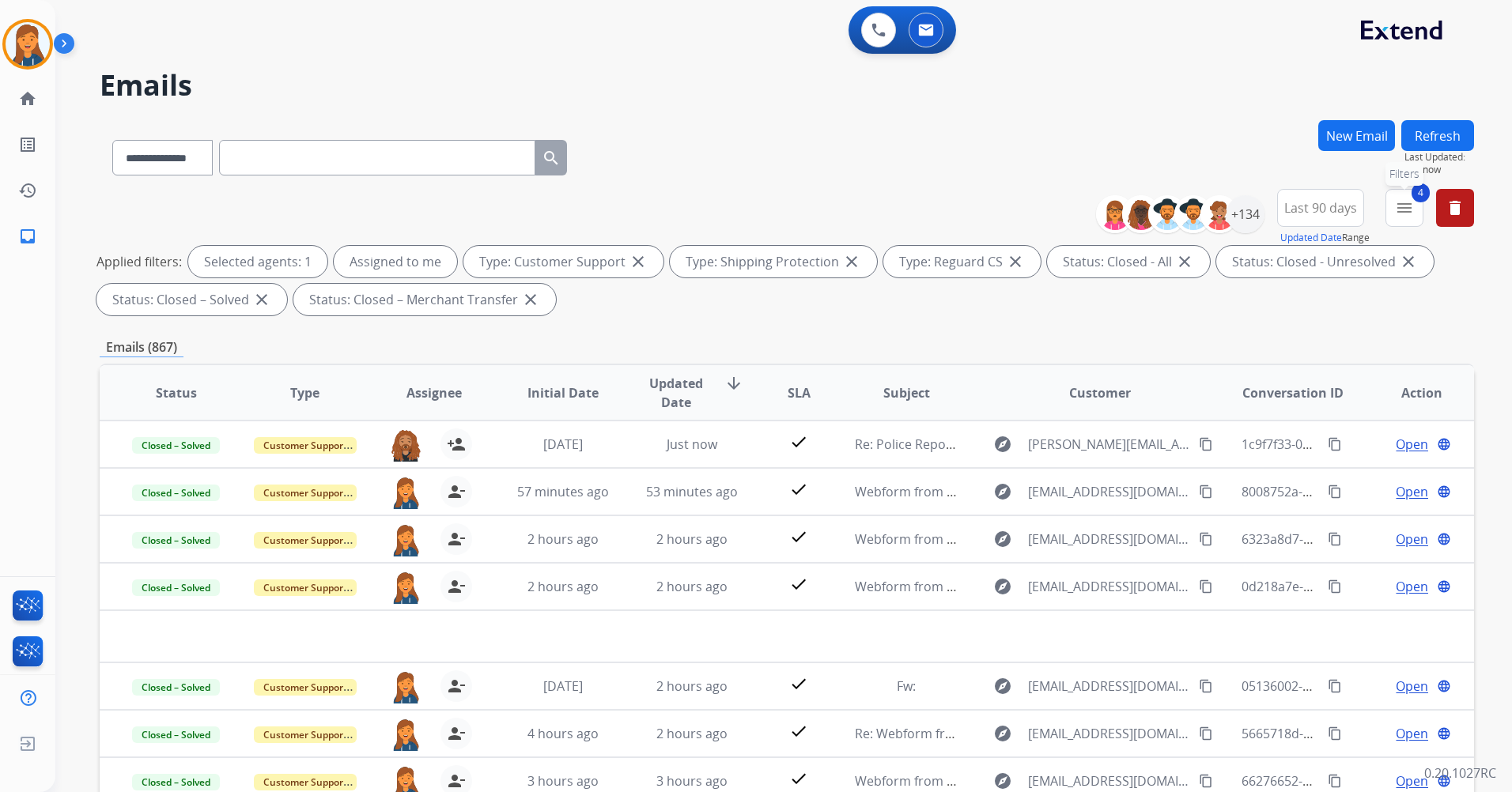
click at [1409, 206] on mat-icon "menu" at bounding box center [1405, 208] width 19 height 19
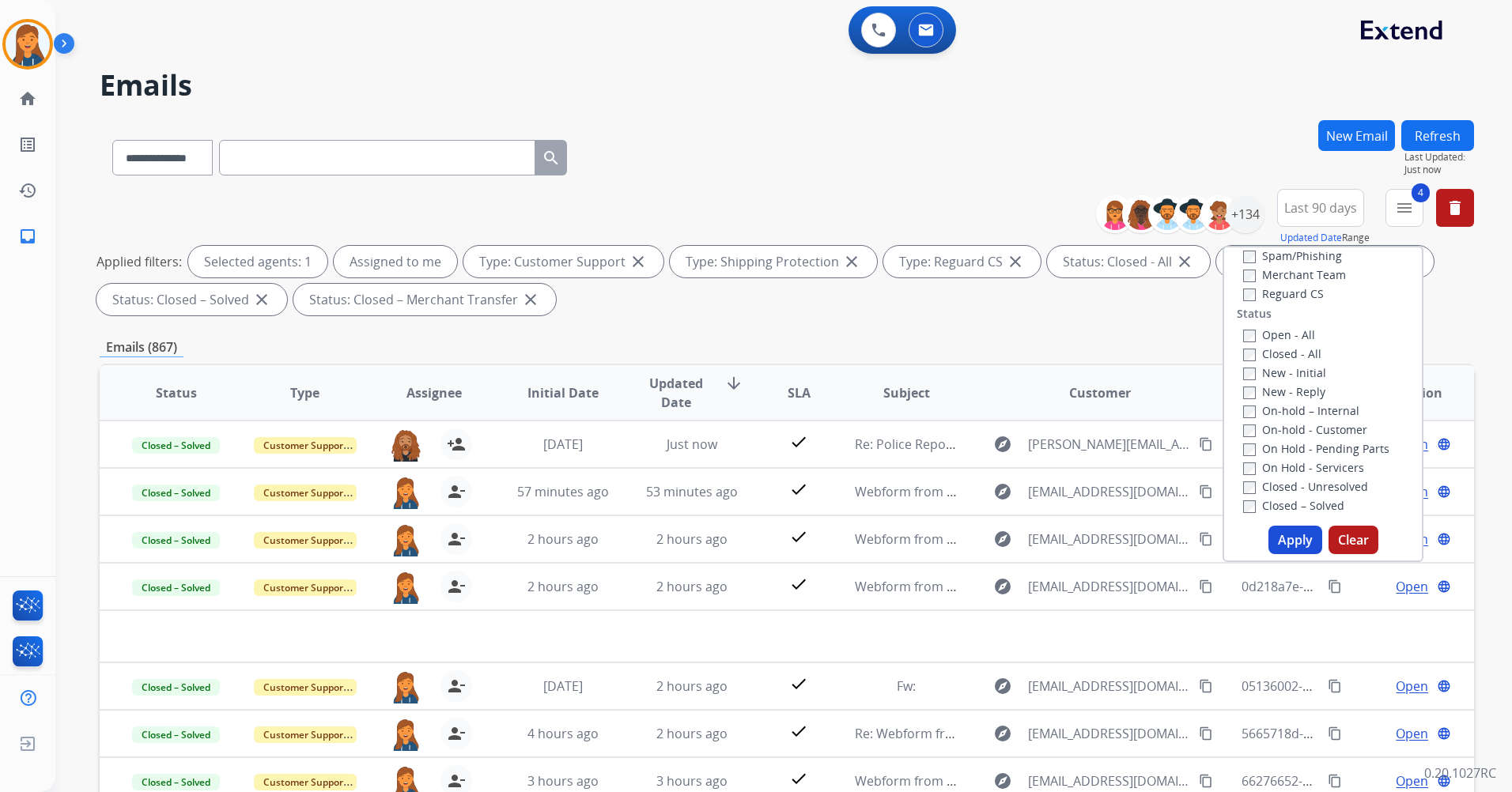
click at [1270, 536] on button "Apply" at bounding box center [1296, 539] width 54 height 29
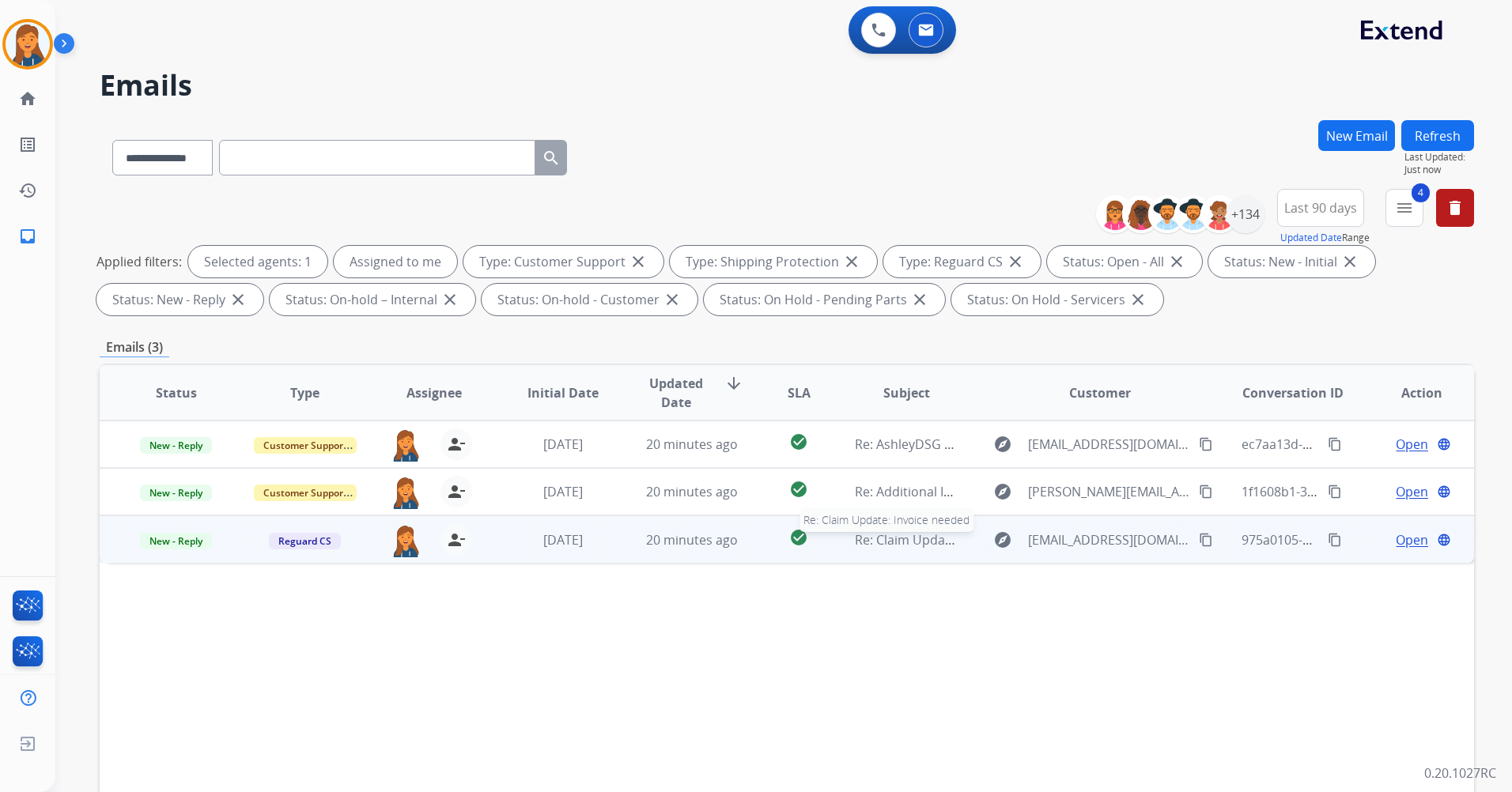
click at [896, 538] on span "Re: Claim Update: Invoice needed" at bounding box center [954, 540] width 198 height 17
click at [1397, 538] on span "Open" at bounding box center [1412, 539] width 32 height 19
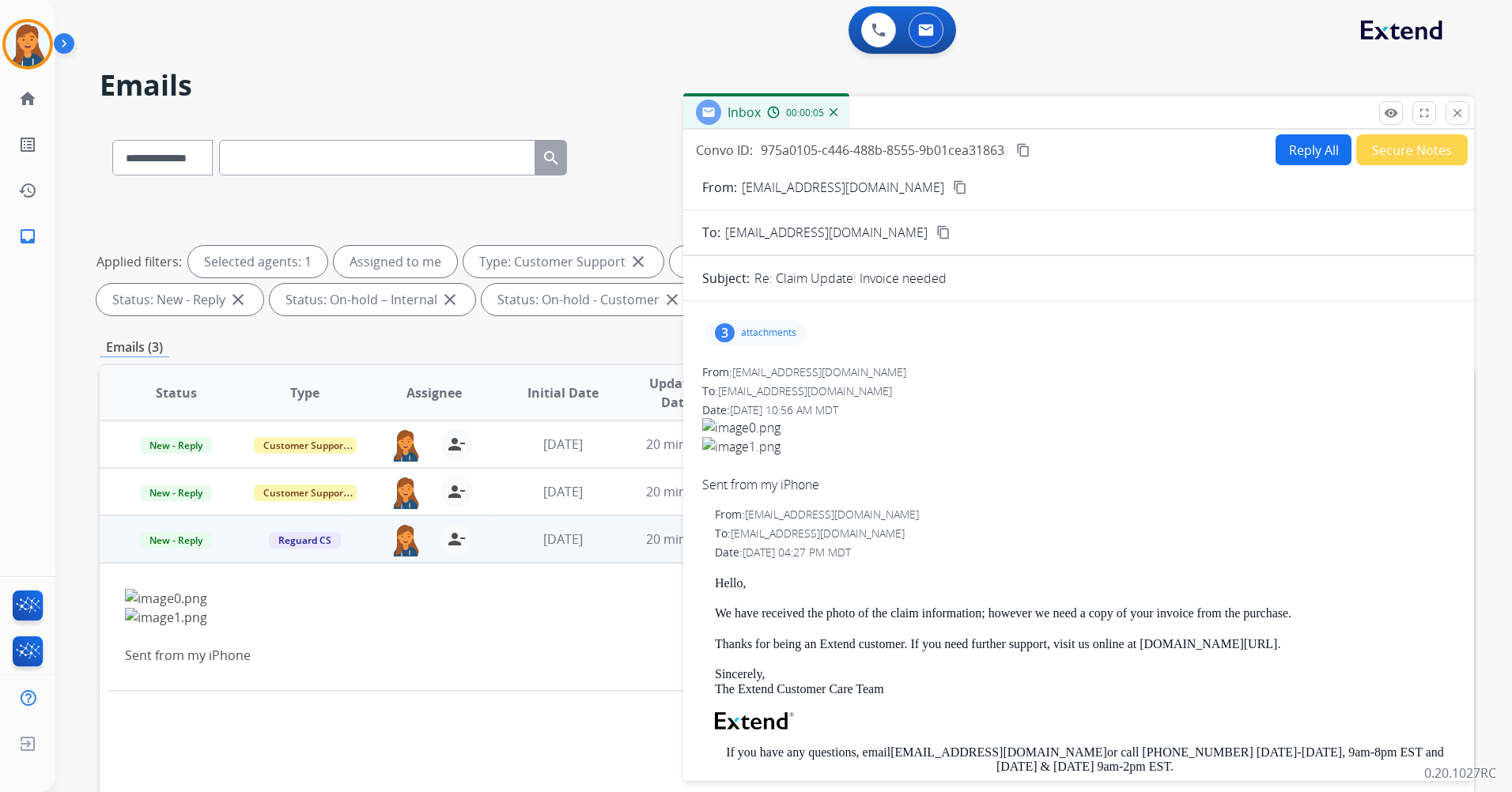
click at [753, 333] on p "attachments" at bounding box center [769, 333] width 56 height 13
click at [742, 433] on div at bounding box center [758, 428] width 79 height 56
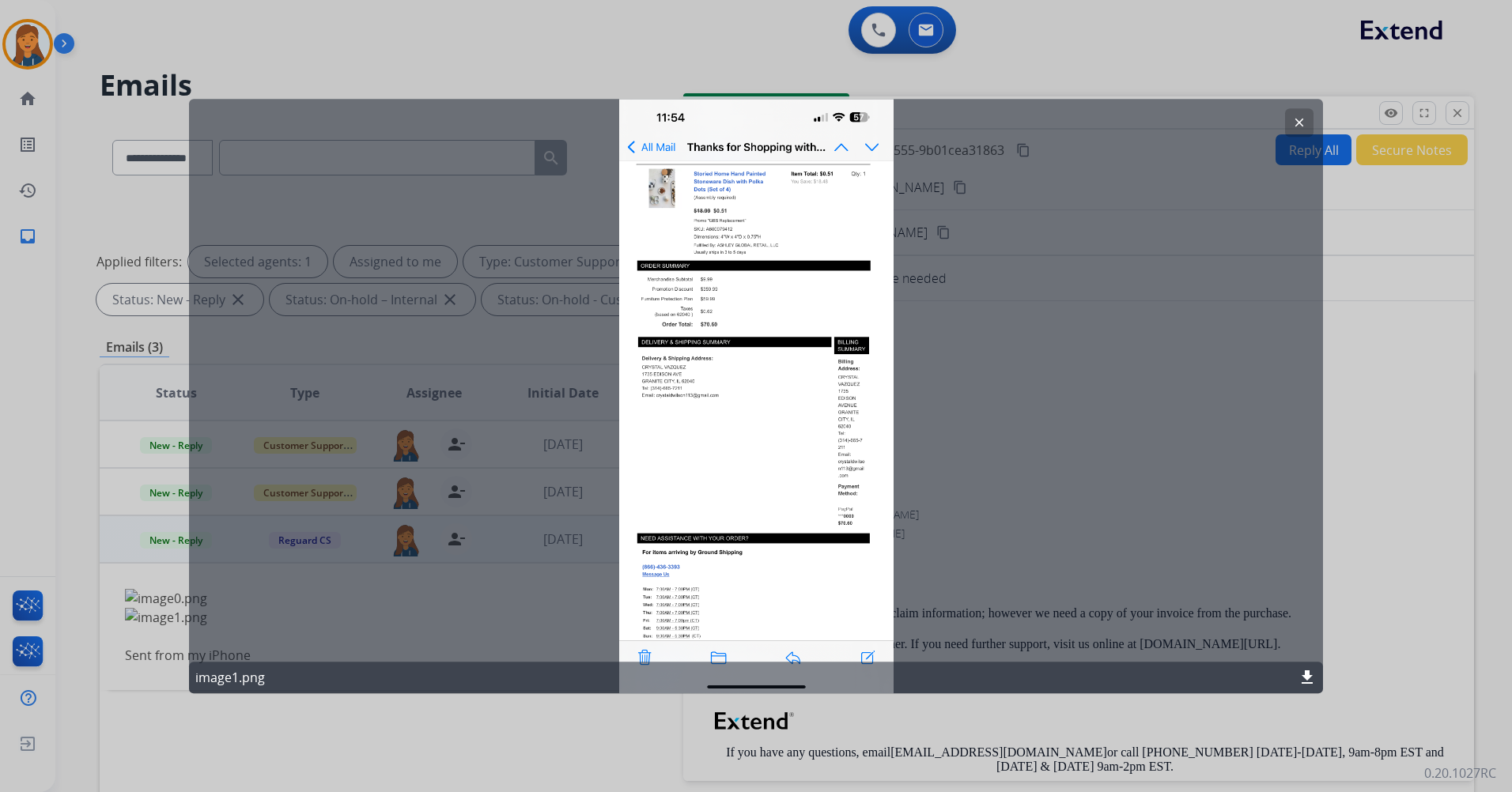
click at [1300, 120] on mat-icon "clear" at bounding box center [1299, 122] width 14 height 14
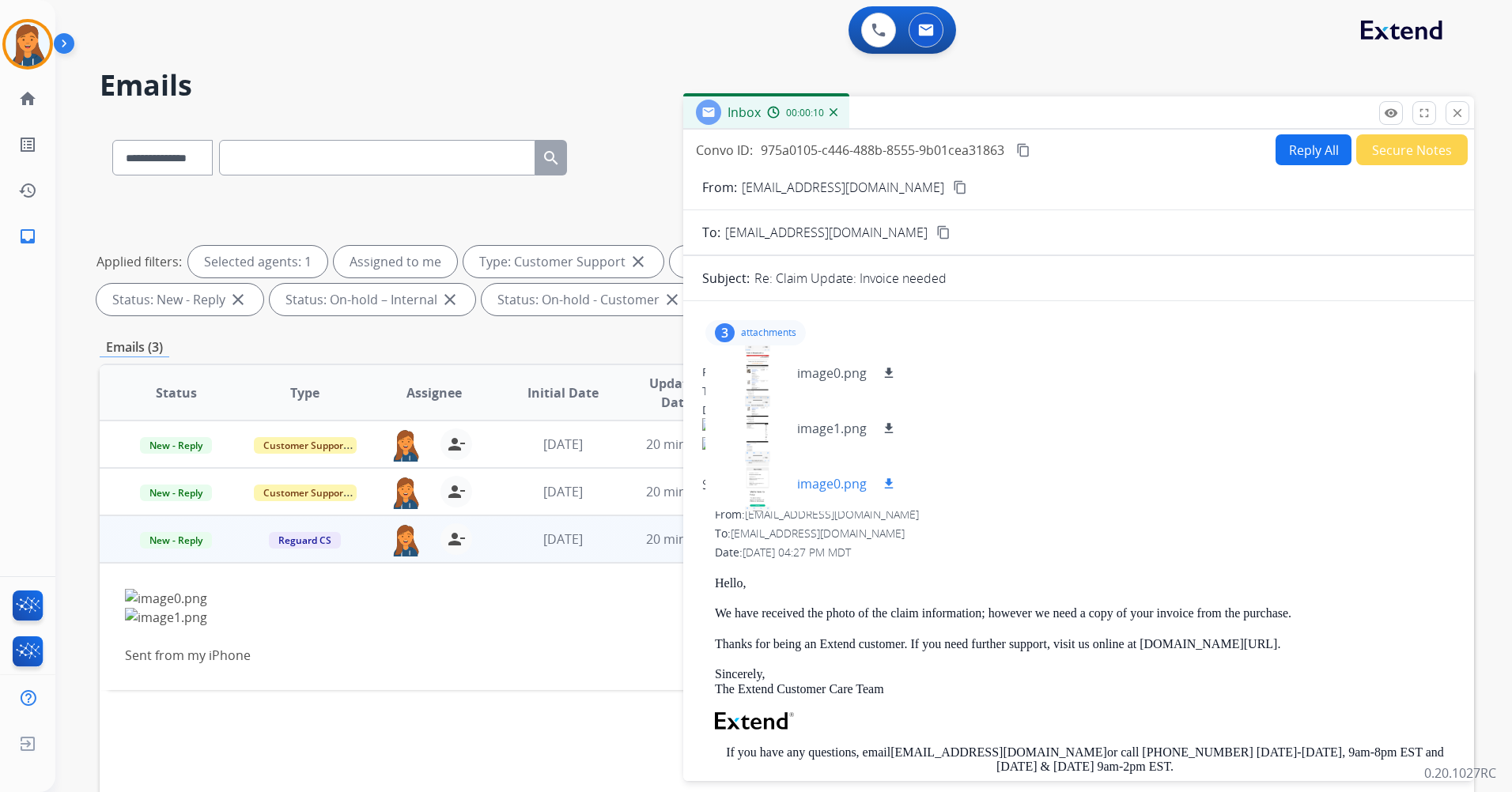
click at [754, 489] on div at bounding box center [758, 484] width 79 height 56
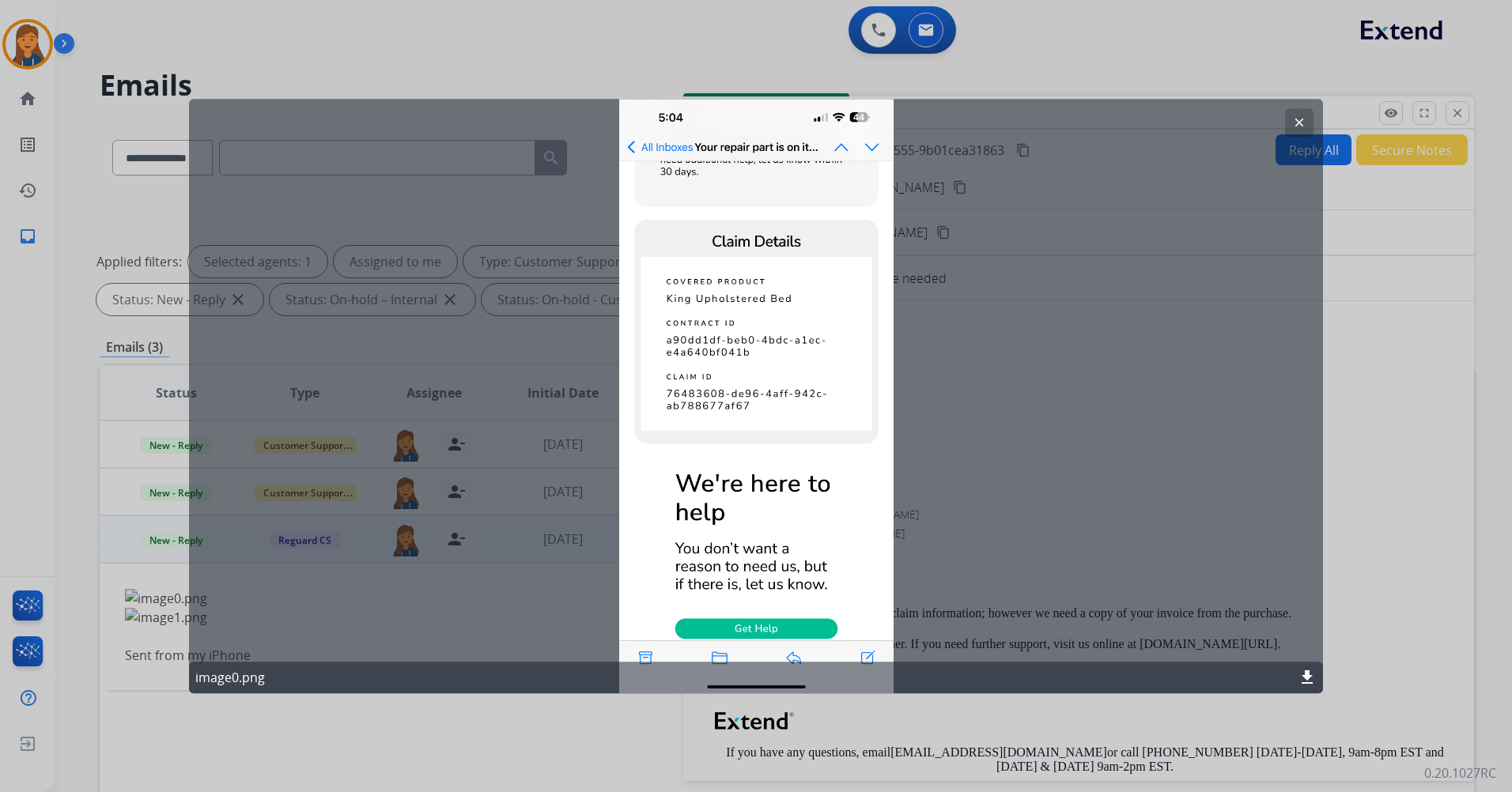
click at [1295, 119] on mat-icon "clear" at bounding box center [1299, 122] width 14 height 14
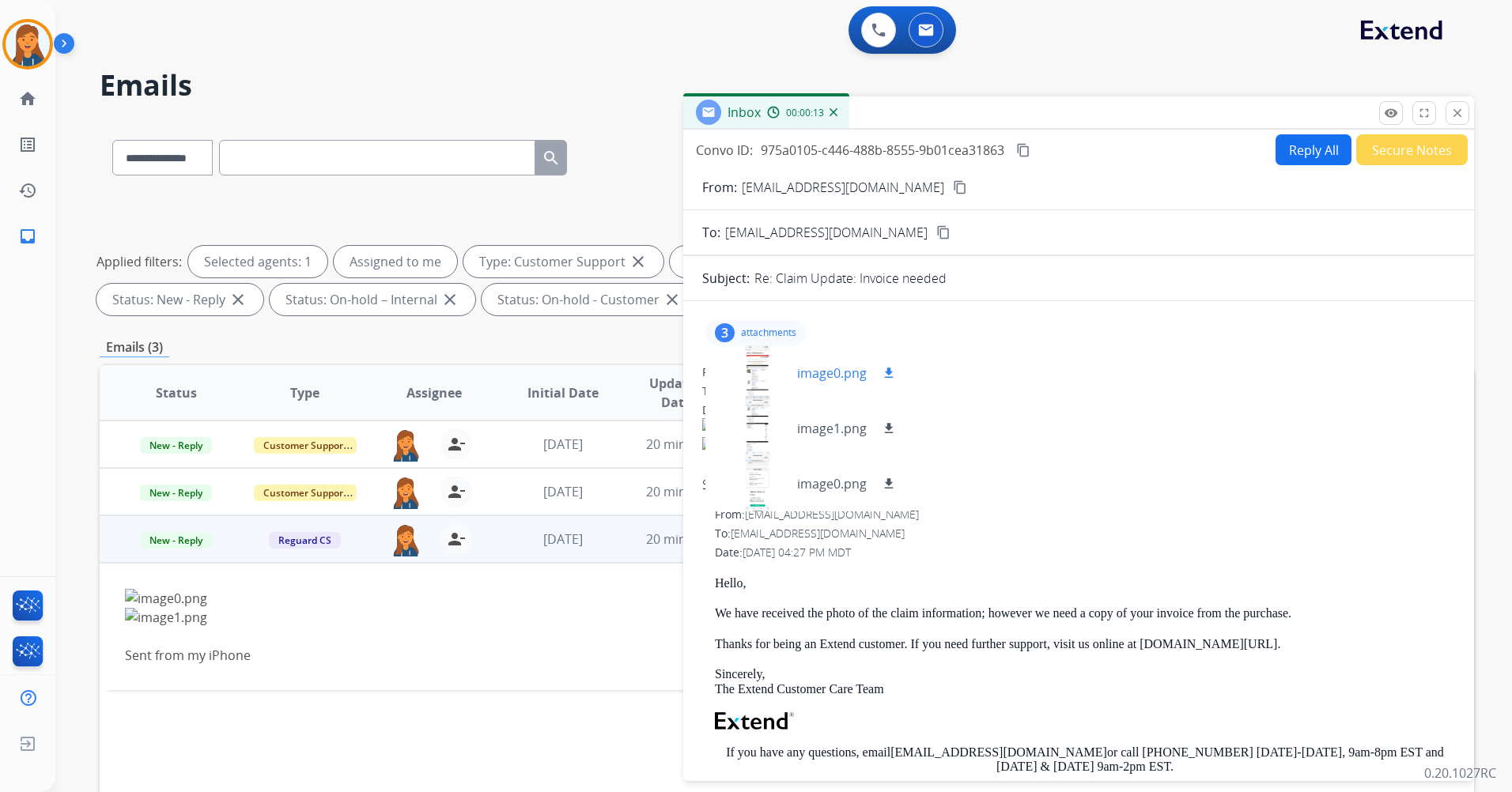
click at [747, 380] on div at bounding box center [758, 373] width 79 height 56
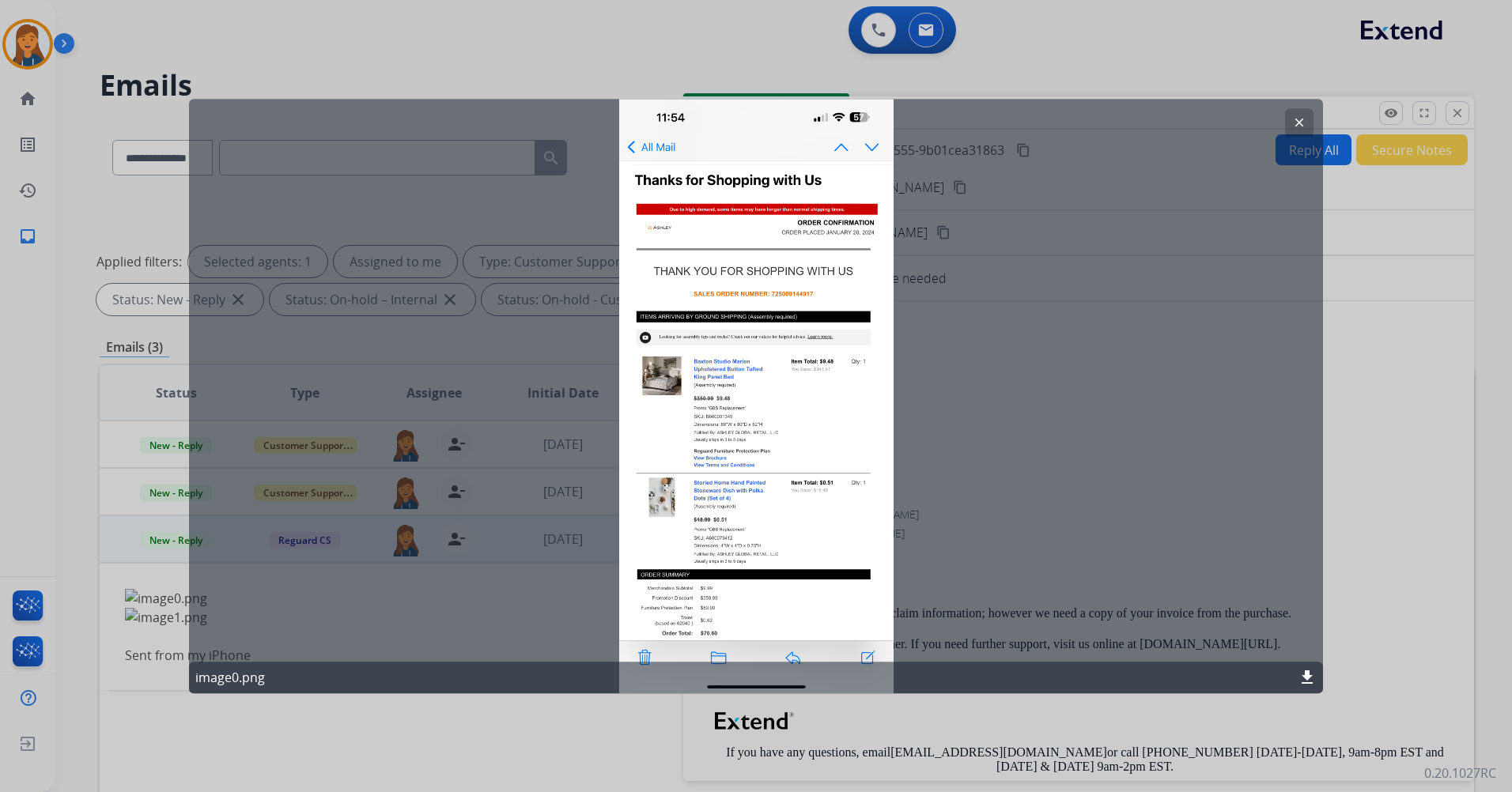
click at [780, 357] on div "clear image0.png download" at bounding box center [756, 396] width 1134 height 595
drag, startPoint x: 1305, startPoint y: 118, endPoint x: 921, endPoint y: 417, distance: 486.7
click at [1304, 118] on mat-icon "clear" at bounding box center [1299, 122] width 14 height 14
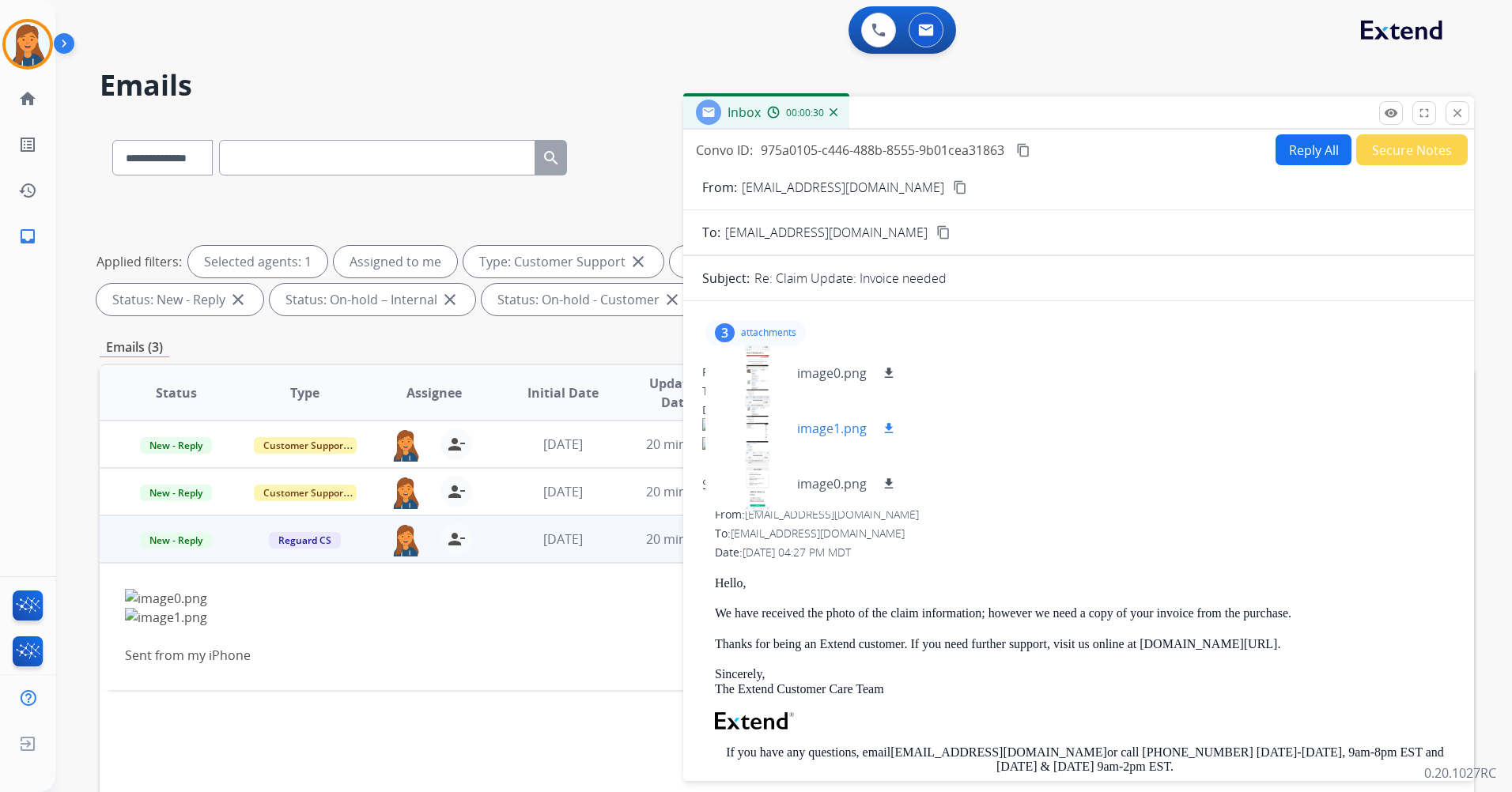
click at [746, 431] on div at bounding box center [758, 428] width 79 height 56
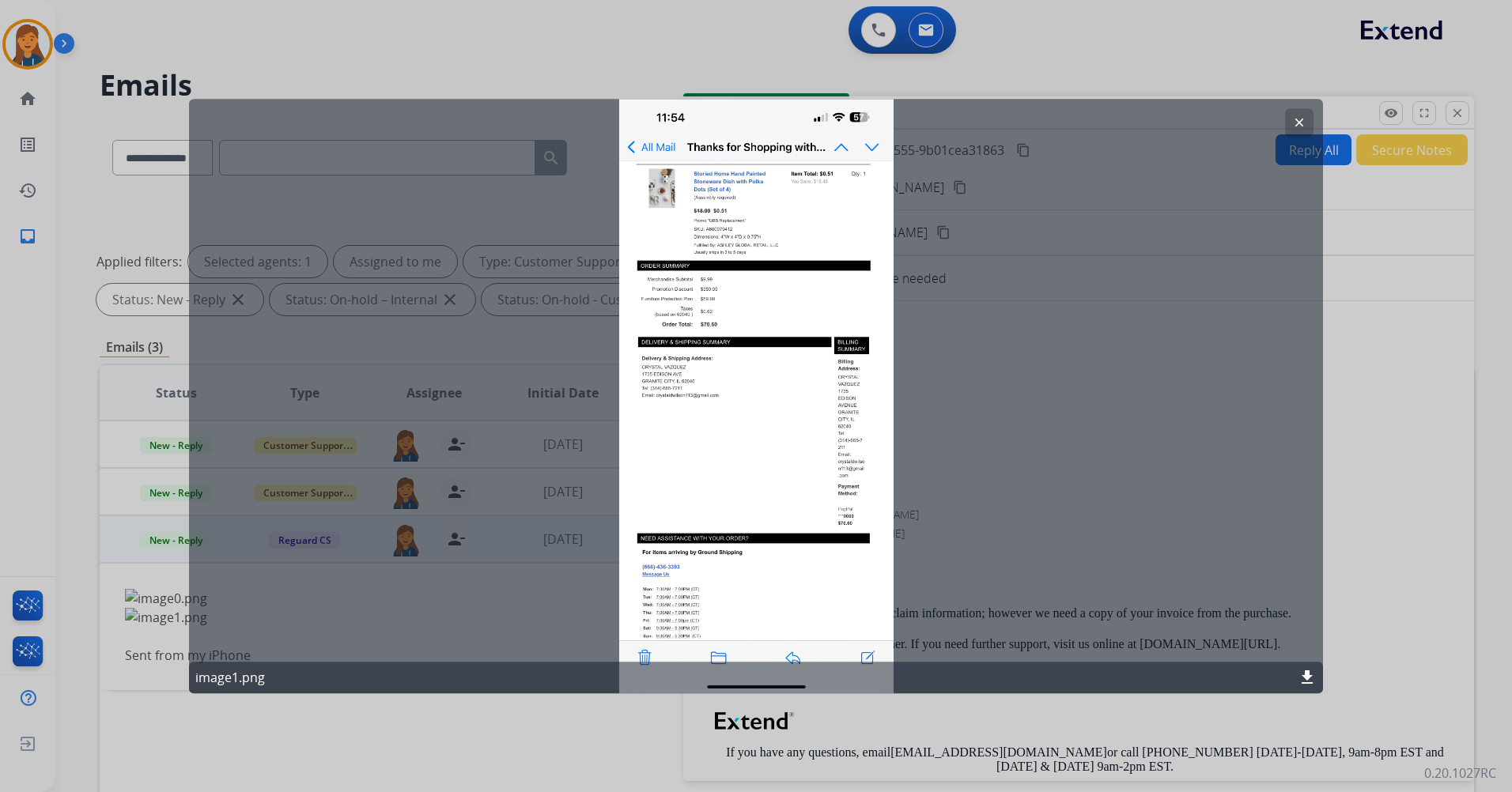
click at [1299, 118] on mat-icon "clear" at bounding box center [1299, 122] width 14 height 14
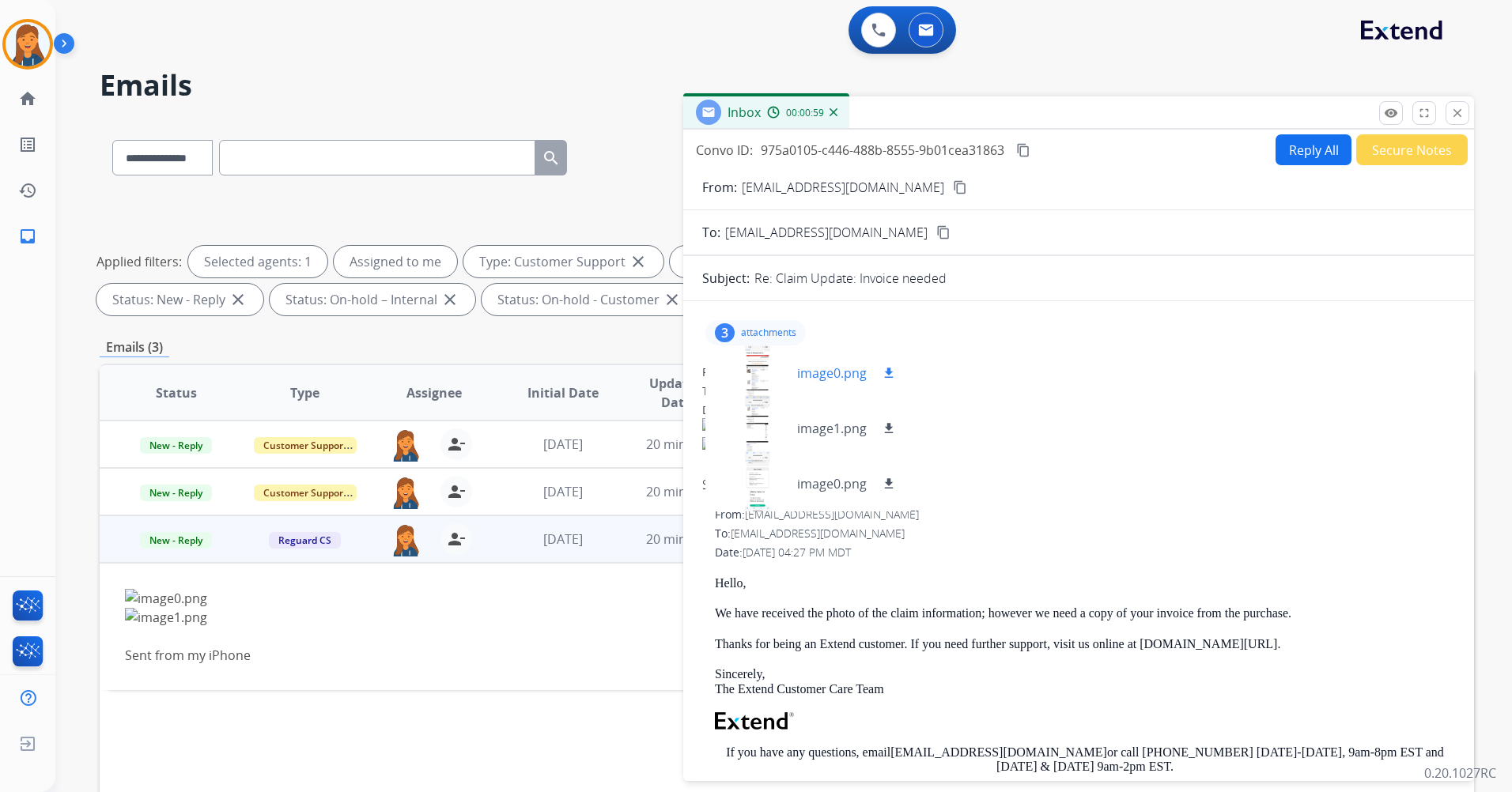
click at [754, 382] on div at bounding box center [758, 373] width 79 height 56
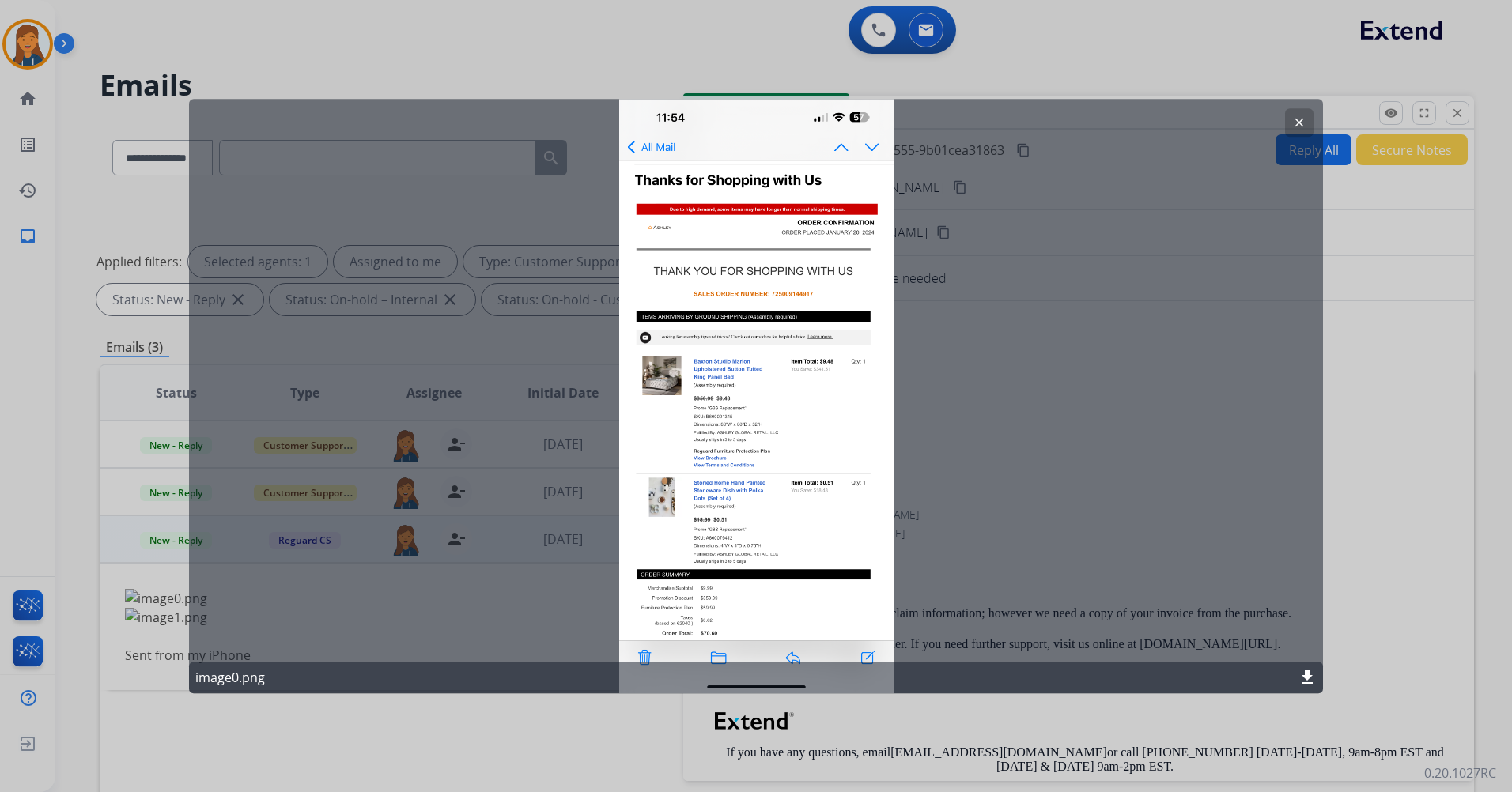
click at [1303, 669] on mat-icon "download" at bounding box center [1308, 677] width 19 height 19
click at [1309, 118] on button "clear" at bounding box center [1299, 122] width 29 height 29
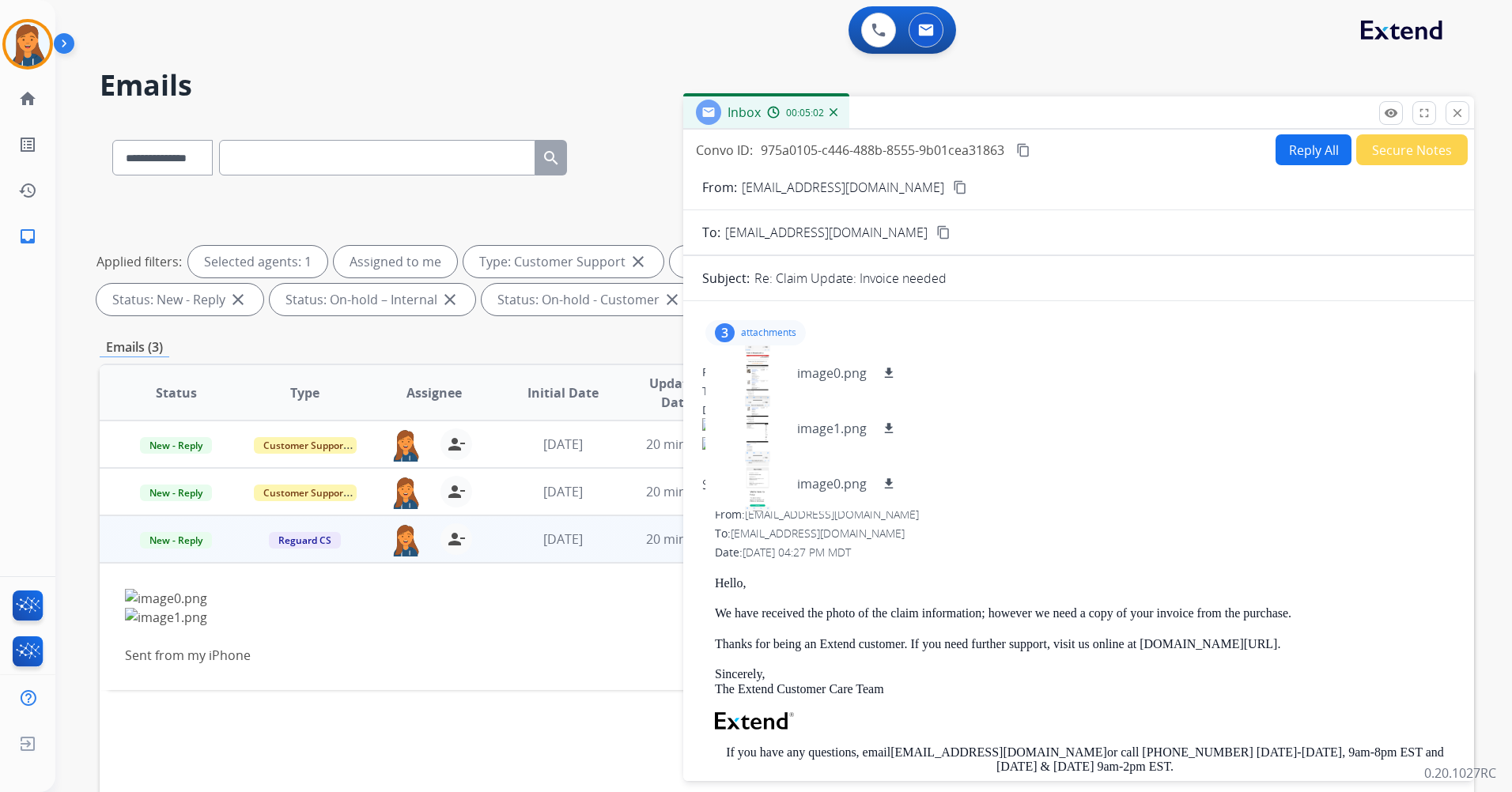
click at [953, 183] on mat-icon "content_copy" at bounding box center [960, 188] width 14 height 14
click at [815, 316] on div "3 attachments image0.png download image1.png download image0.png download" at bounding box center [1078, 333] width 753 height 38
click at [773, 333] on p "attachments" at bounding box center [769, 333] width 56 height 13
click at [1389, 116] on mat-icon "remove_red_eye" at bounding box center [1391, 113] width 14 height 14
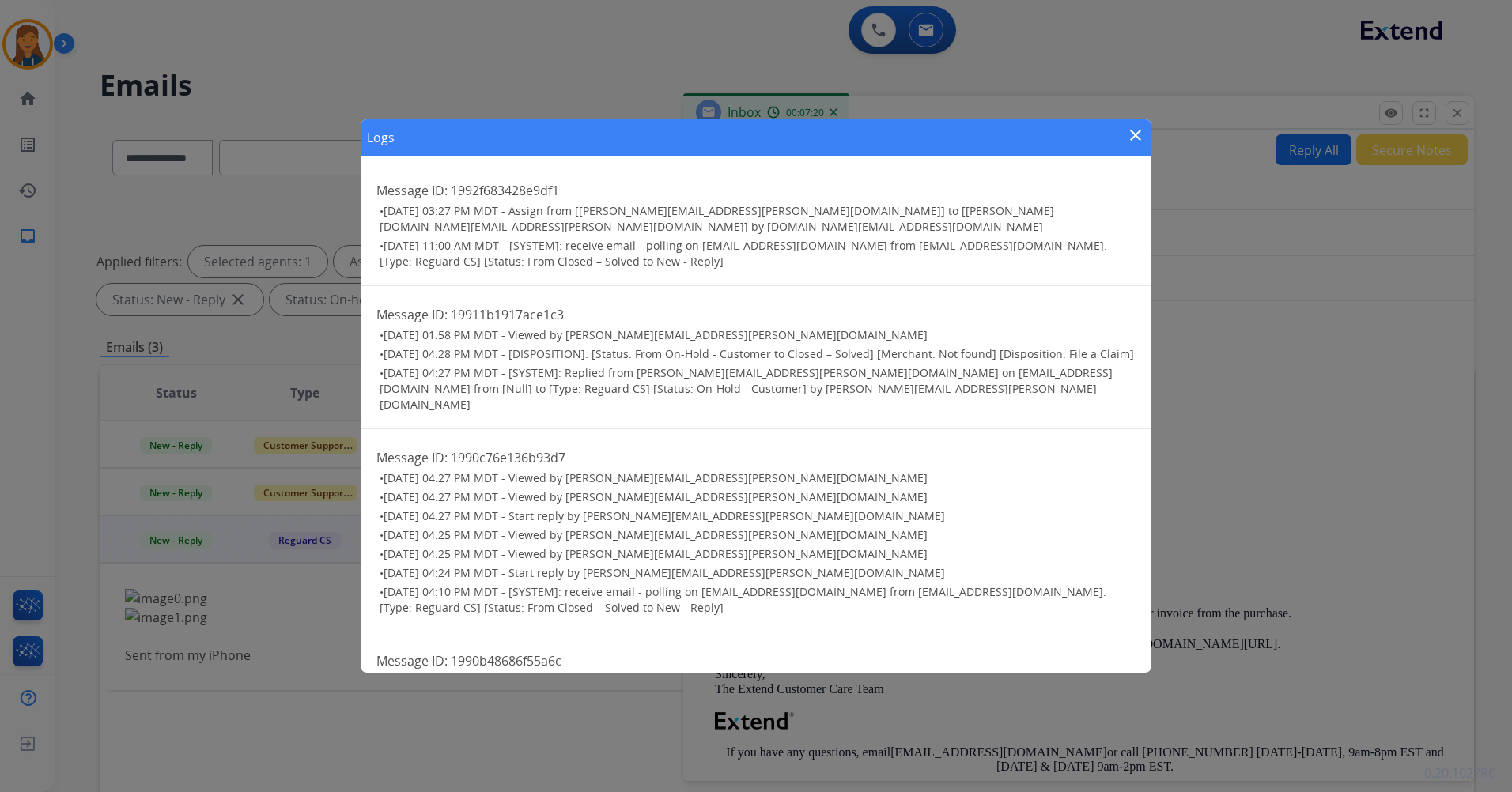
click at [1132, 128] on mat-icon "close" at bounding box center [1136, 135] width 19 height 19
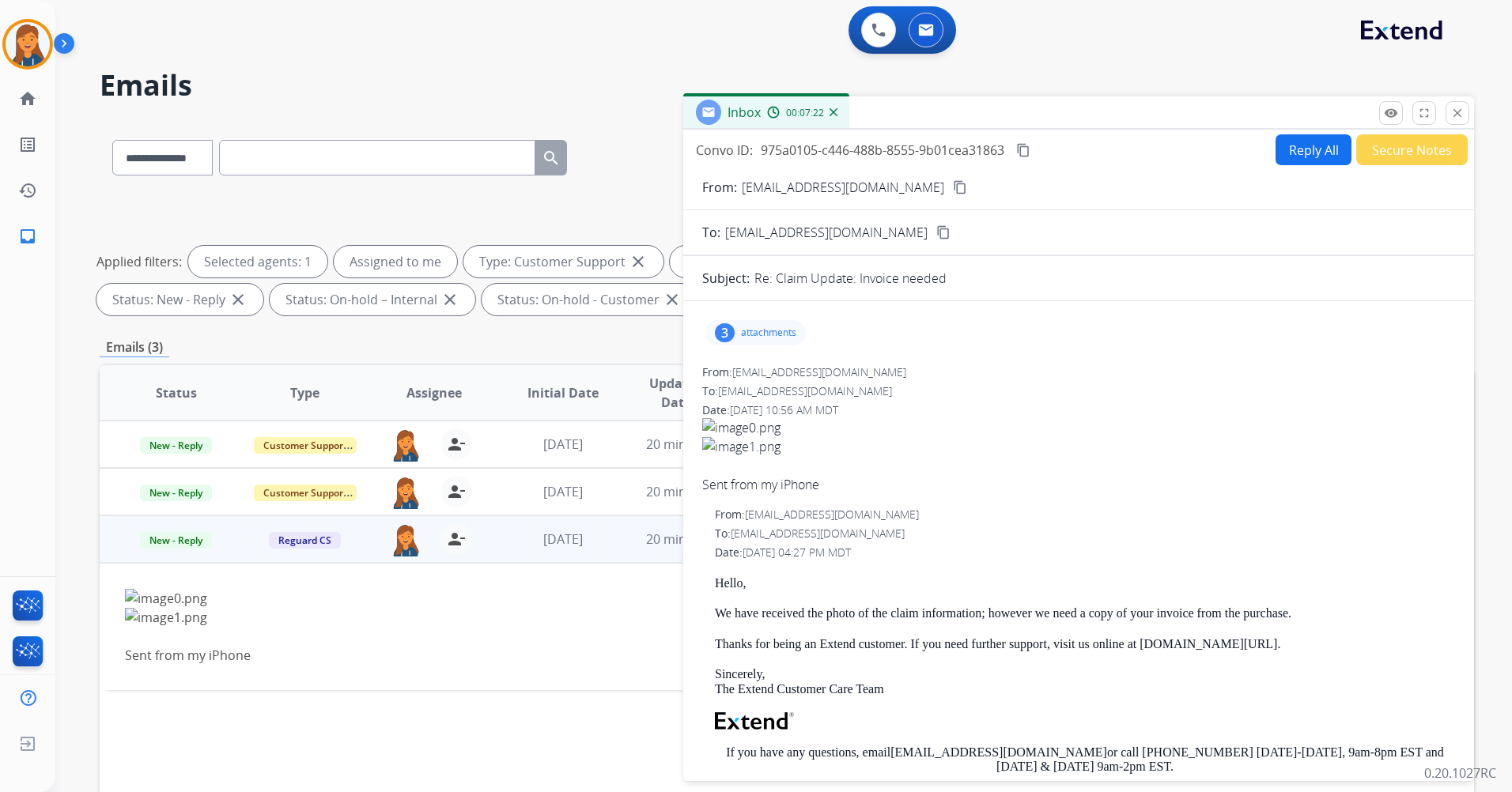
click at [1300, 182] on div "From: missemorocker@gmail.com content_copy" at bounding box center [1078, 188] width 791 height 19
click at [1305, 150] on button "Reply All" at bounding box center [1313, 149] width 76 height 30
select select "**********"
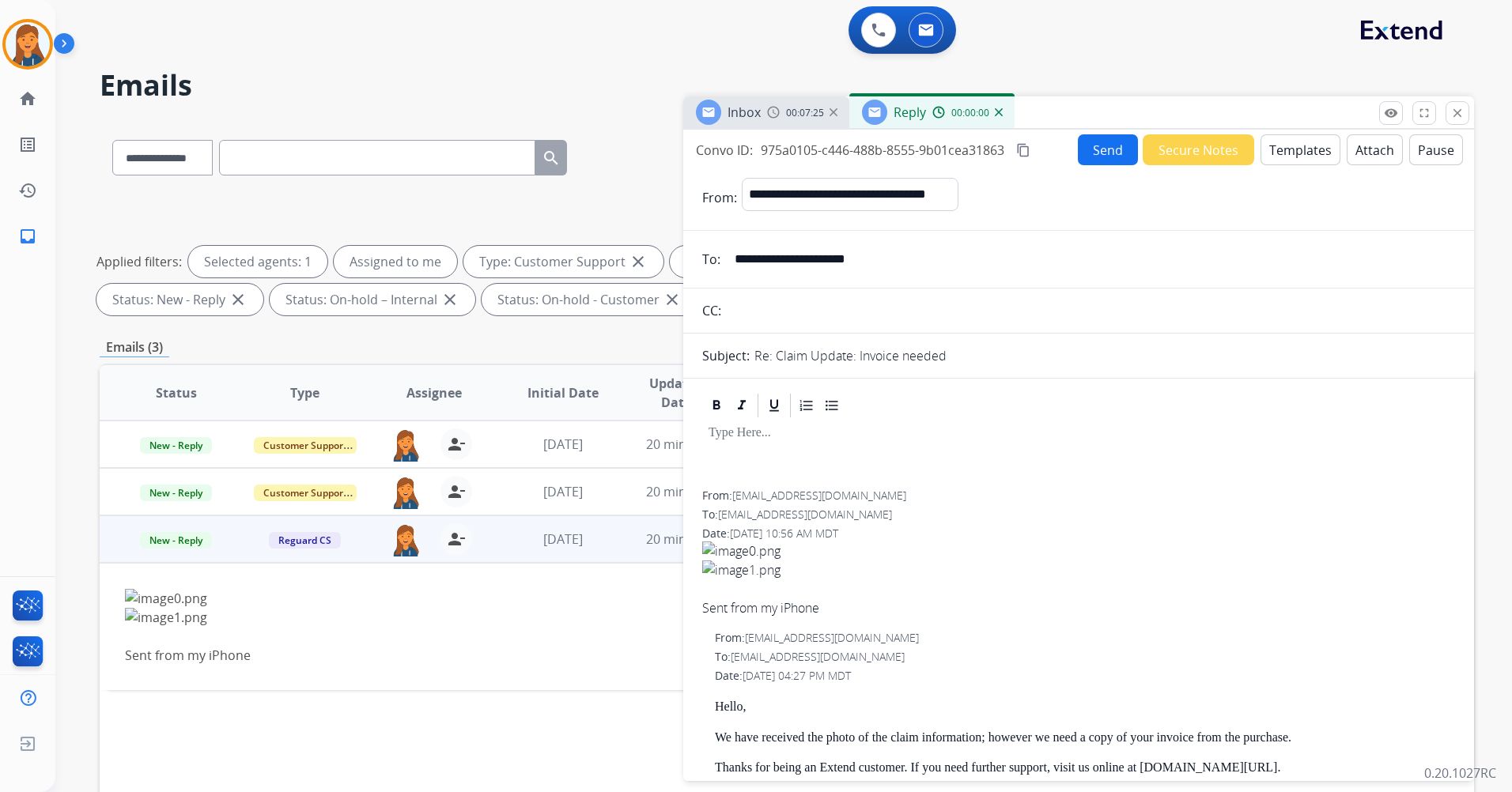
click at [1307, 136] on button "Templates" at bounding box center [1301, 149] width 80 height 30
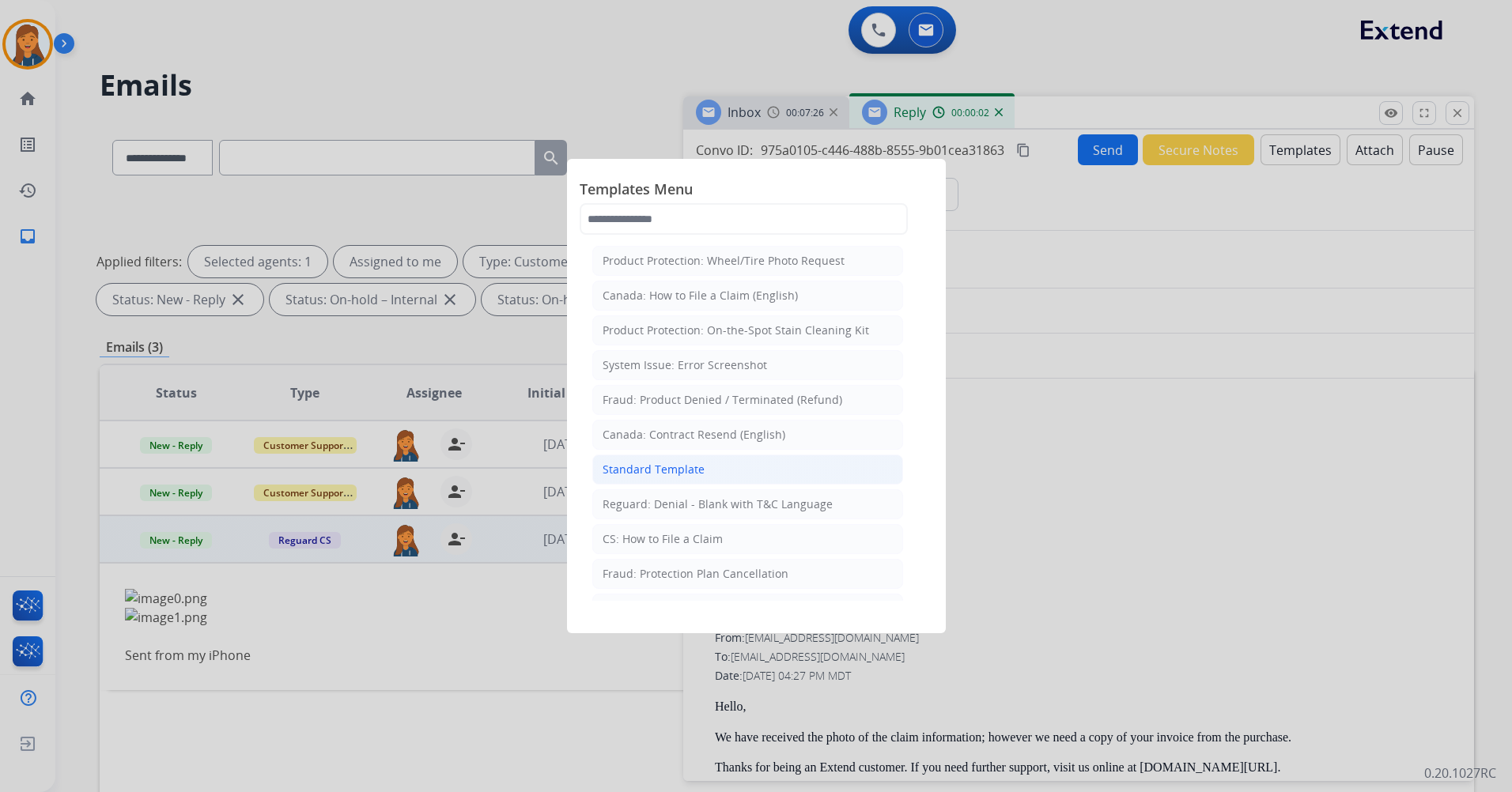
click at [630, 469] on div "Standard Template" at bounding box center [653, 470] width 102 height 16
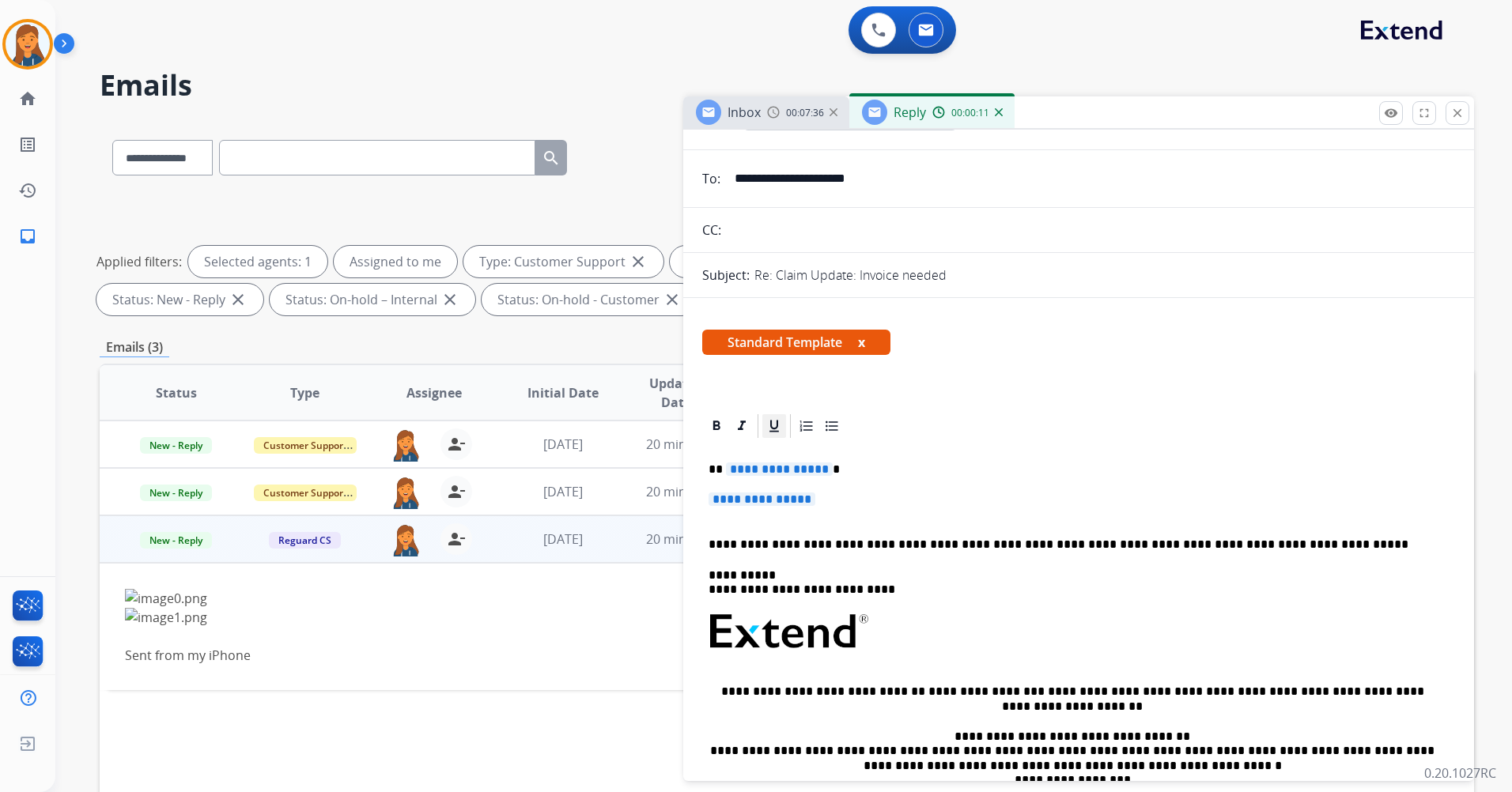
scroll to position [79, 0]
click at [759, 458] on div "**********" at bounding box center [1078, 670] width 753 height 458
click at [731, 488] on div "**********" at bounding box center [1078, 670] width 753 height 458
click at [753, 498] on span "**********" at bounding box center [762, 500] width 107 height 13
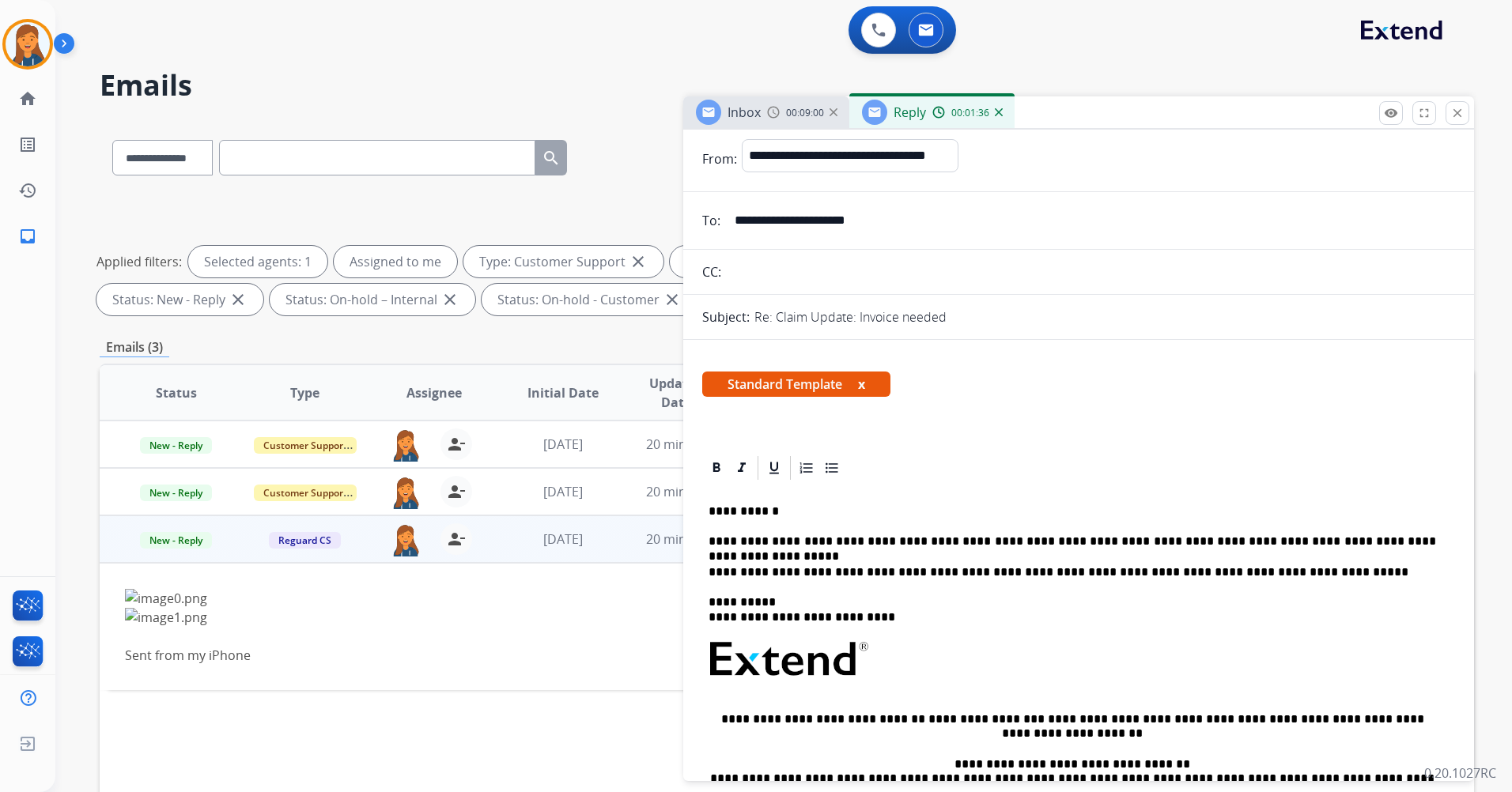
scroll to position [0, 0]
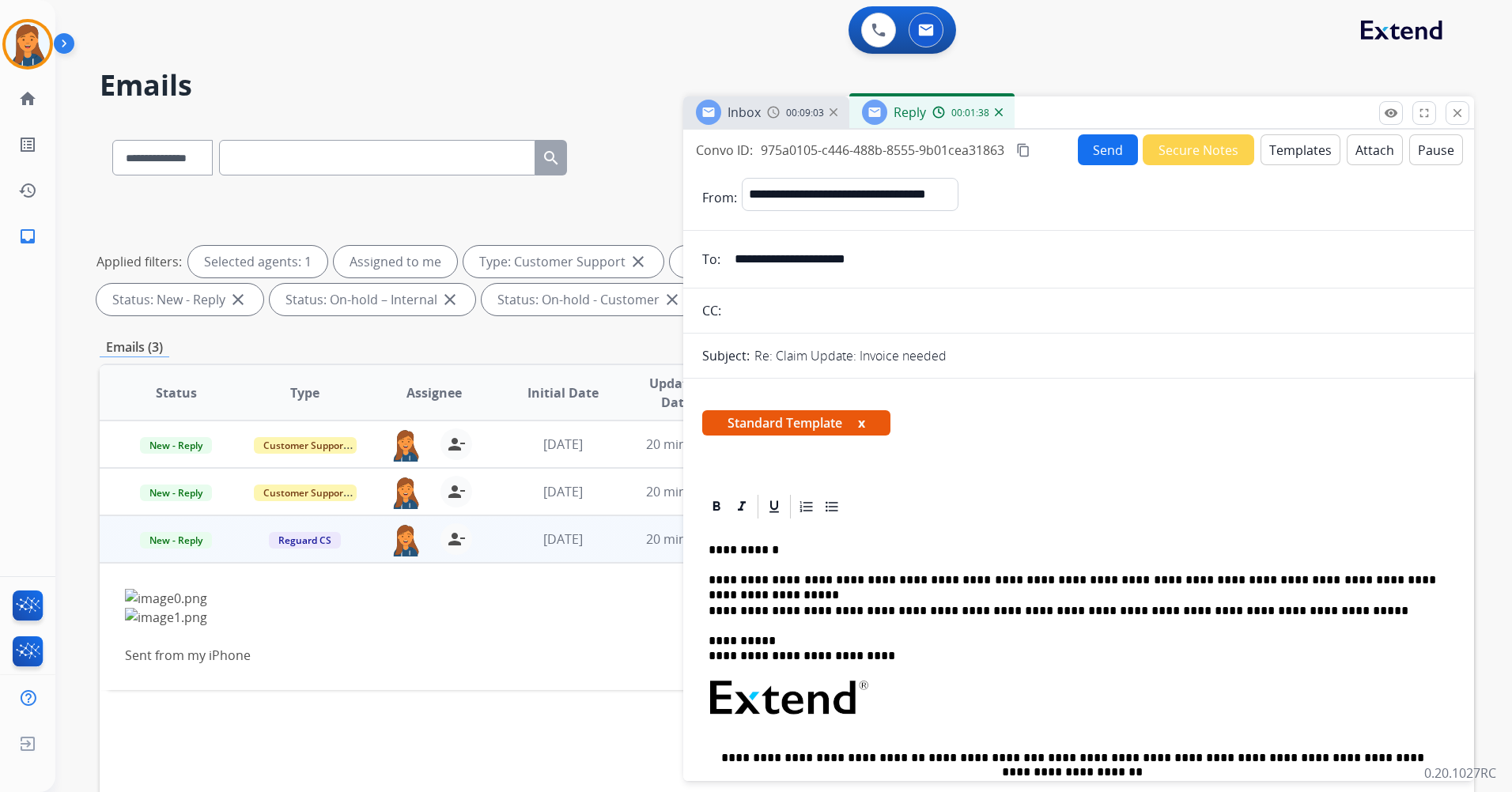
click at [1019, 146] on mat-icon "content_copy" at bounding box center [1024, 150] width 14 height 14
click at [1104, 153] on button "Send" at bounding box center [1108, 149] width 60 height 30
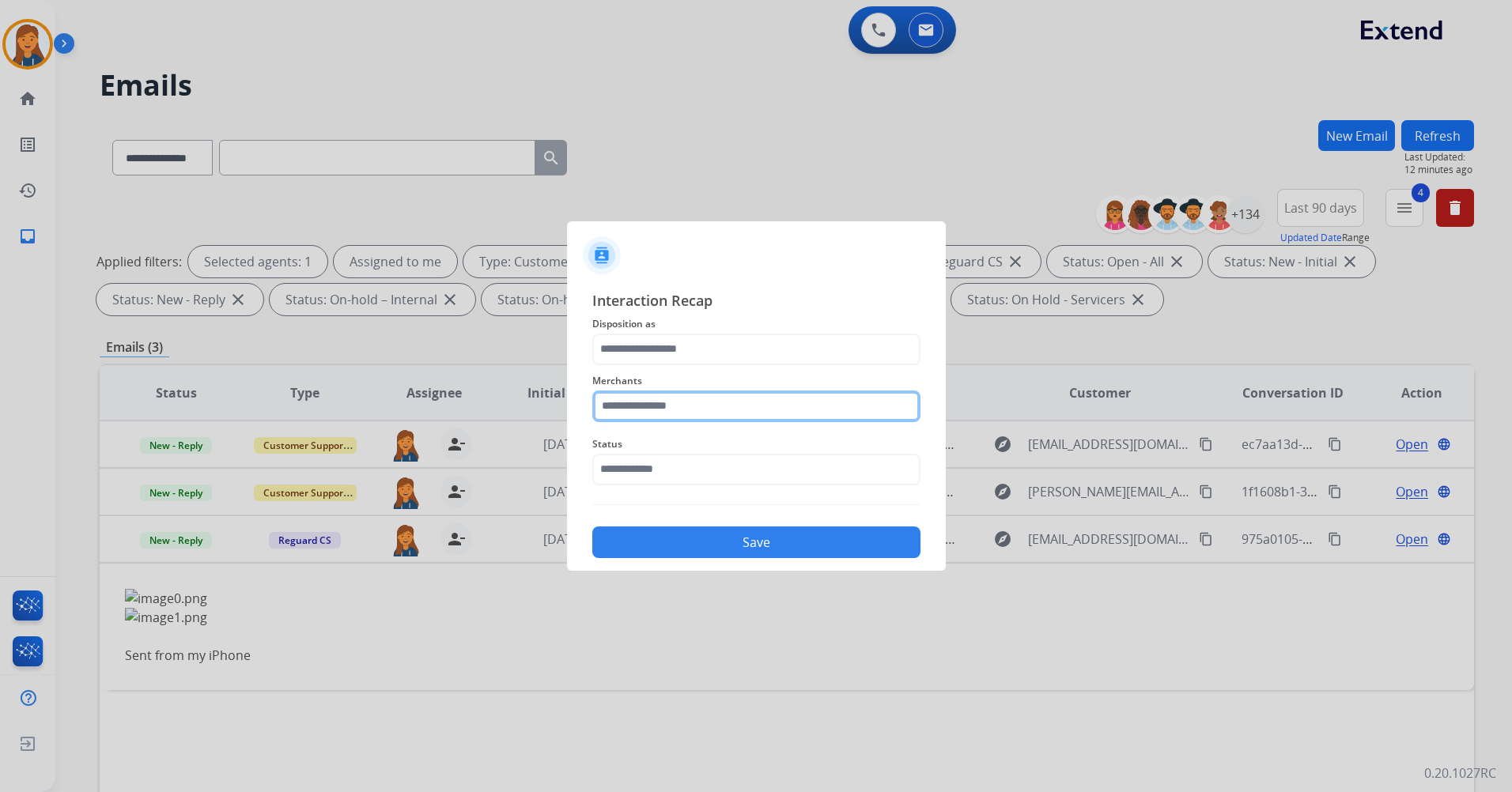
click at [682, 411] on input "text" at bounding box center [757, 406] width 328 height 31
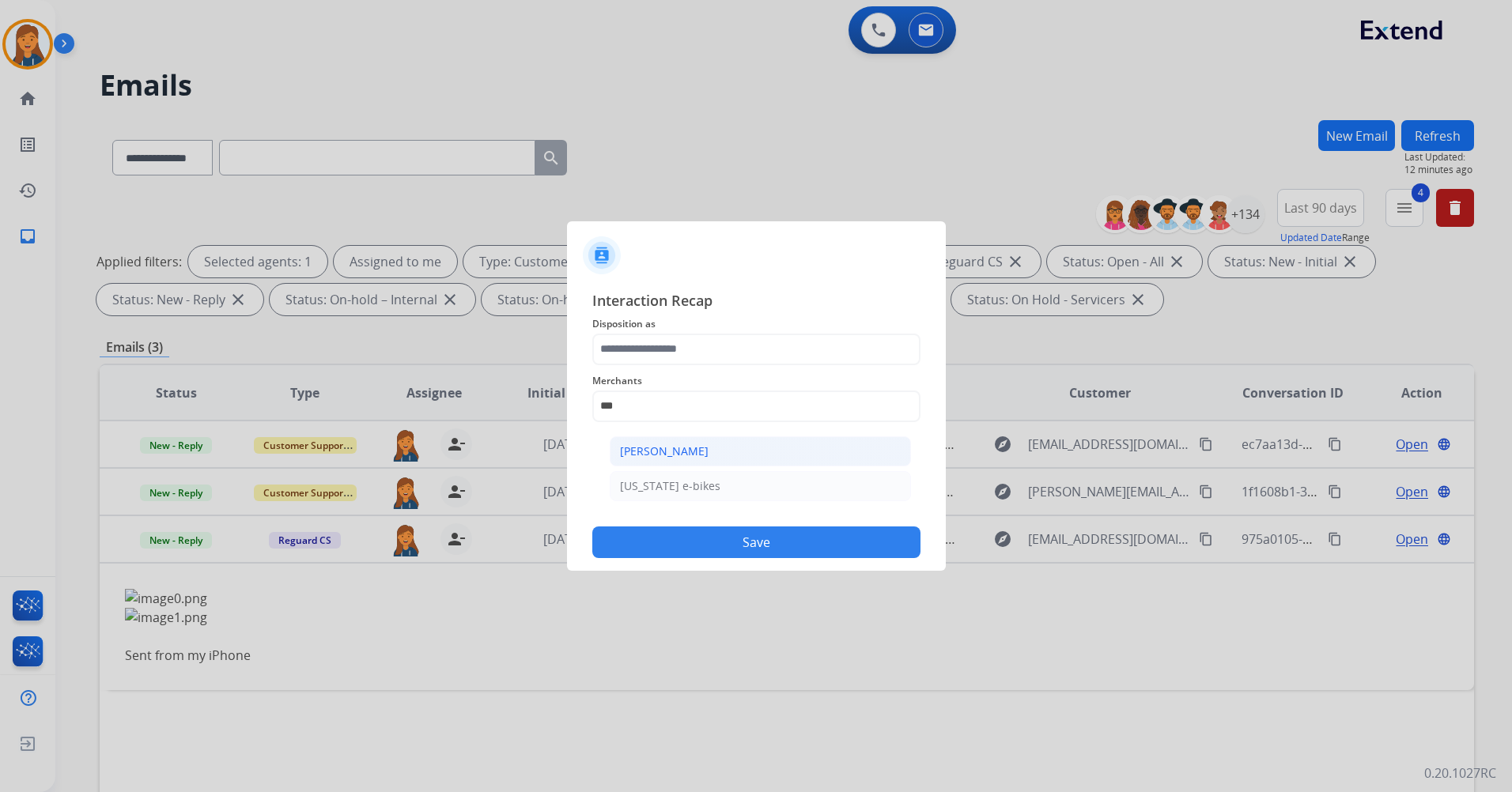
click at [695, 462] on li "Ashley - Reguard" at bounding box center [760, 451] width 302 height 30
type input "**********"
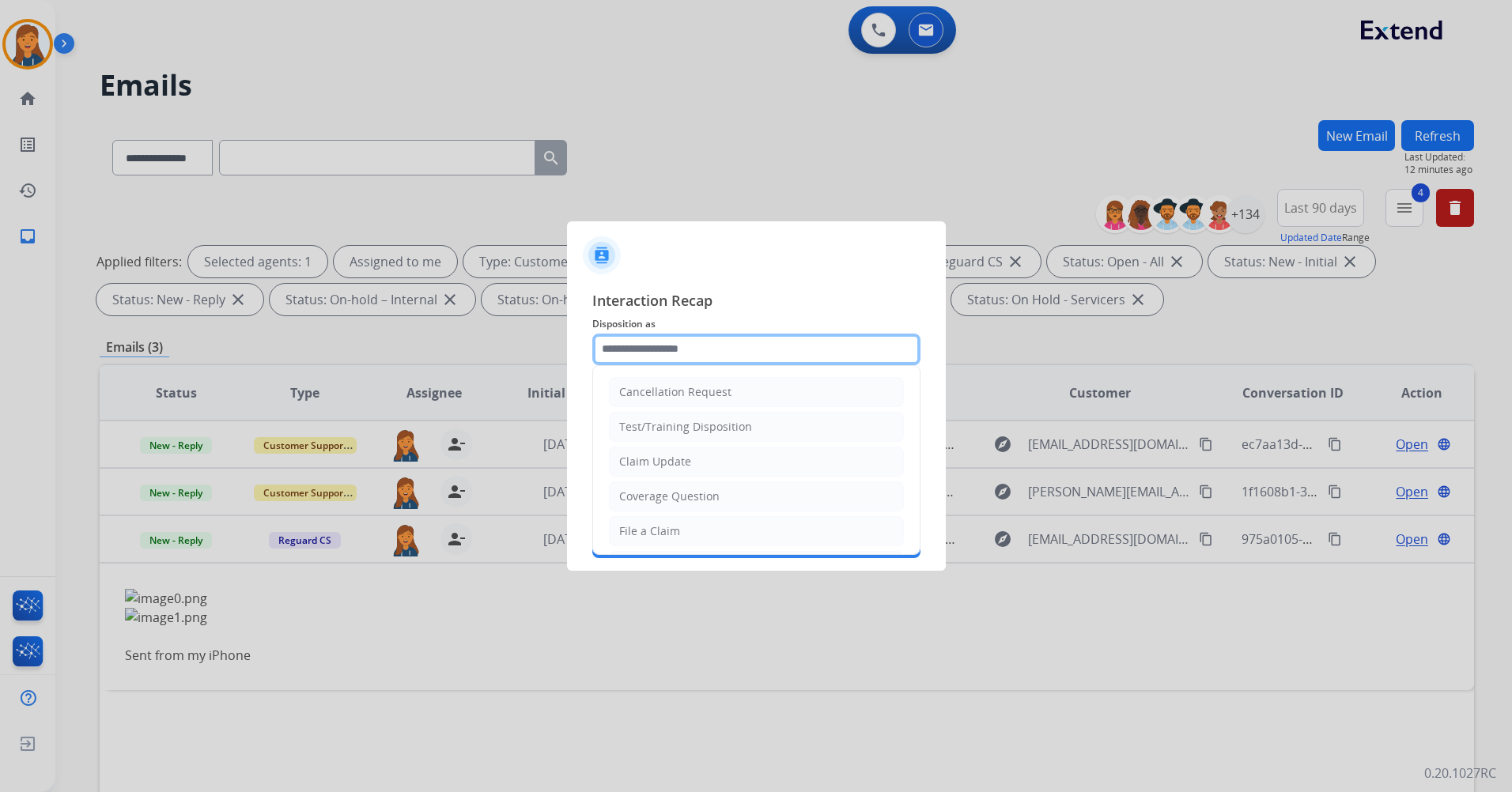
click at [667, 354] on input "text" at bounding box center [757, 349] width 328 height 31
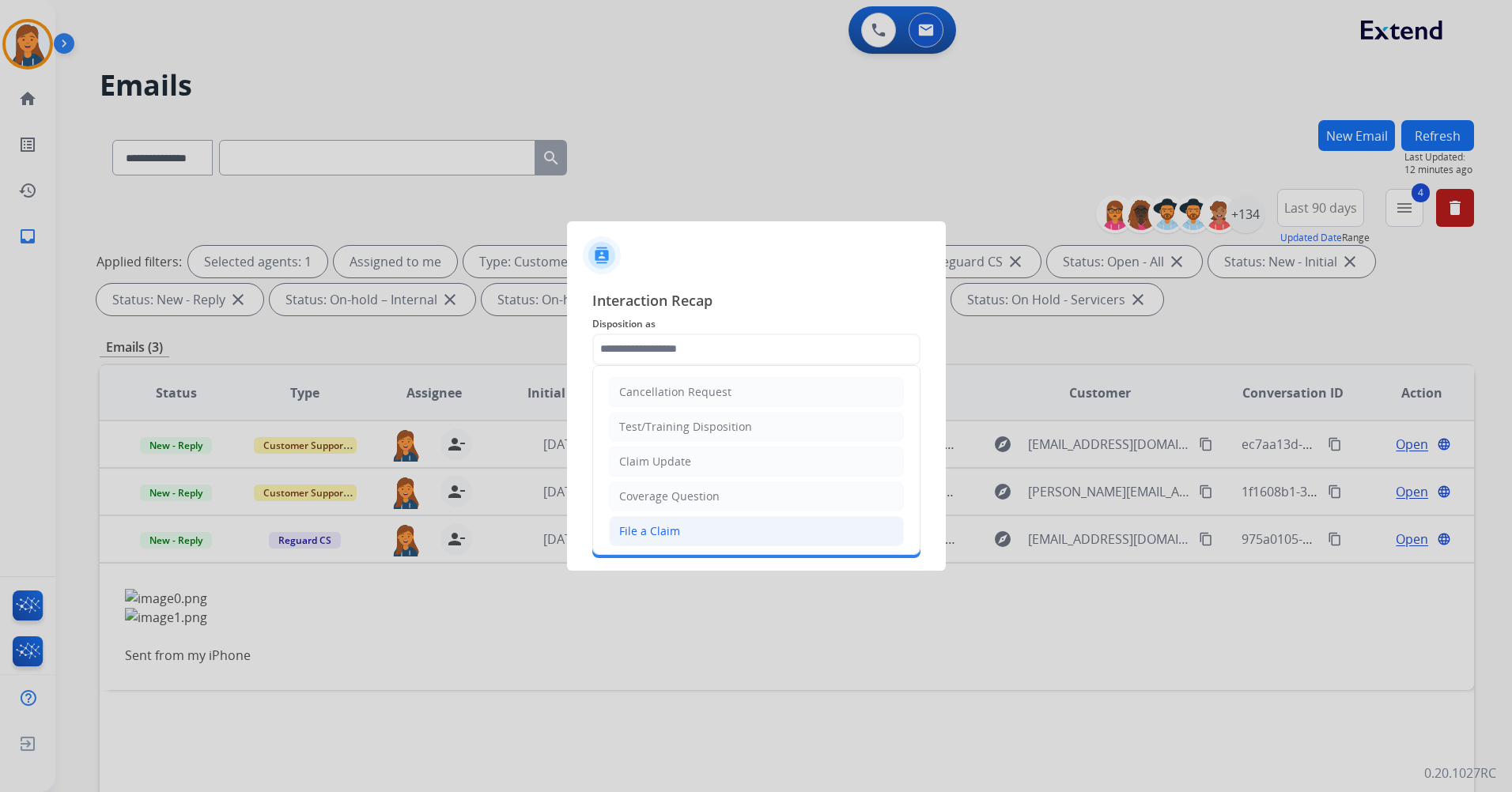
click at [633, 529] on div "File a Claim" at bounding box center [650, 531] width 61 height 16
type input "**********"
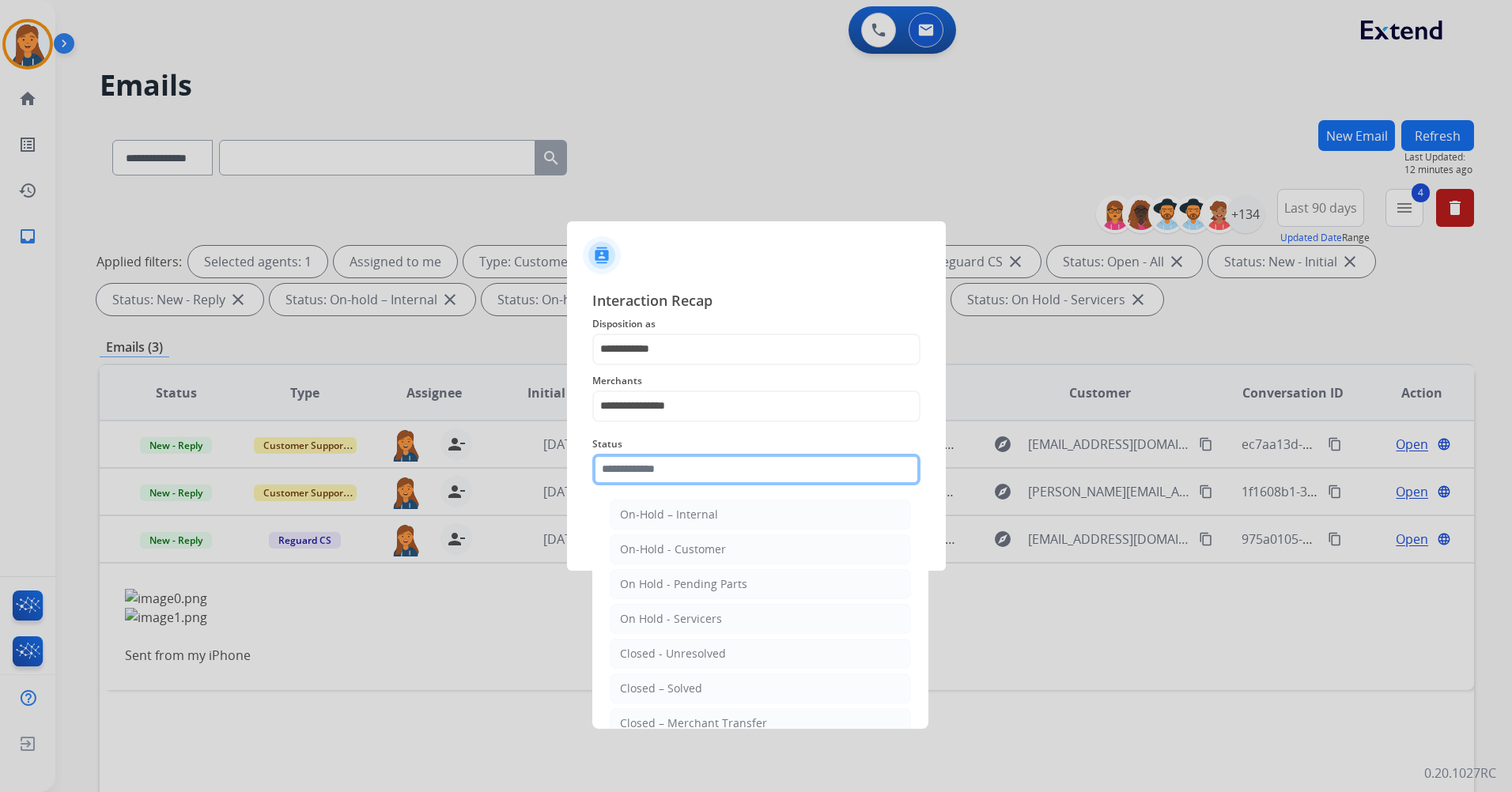
click at [639, 477] on input "text" at bounding box center [757, 469] width 328 height 31
click at [635, 693] on div "Closed – Solved" at bounding box center [661, 689] width 83 height 16
type input "**********"
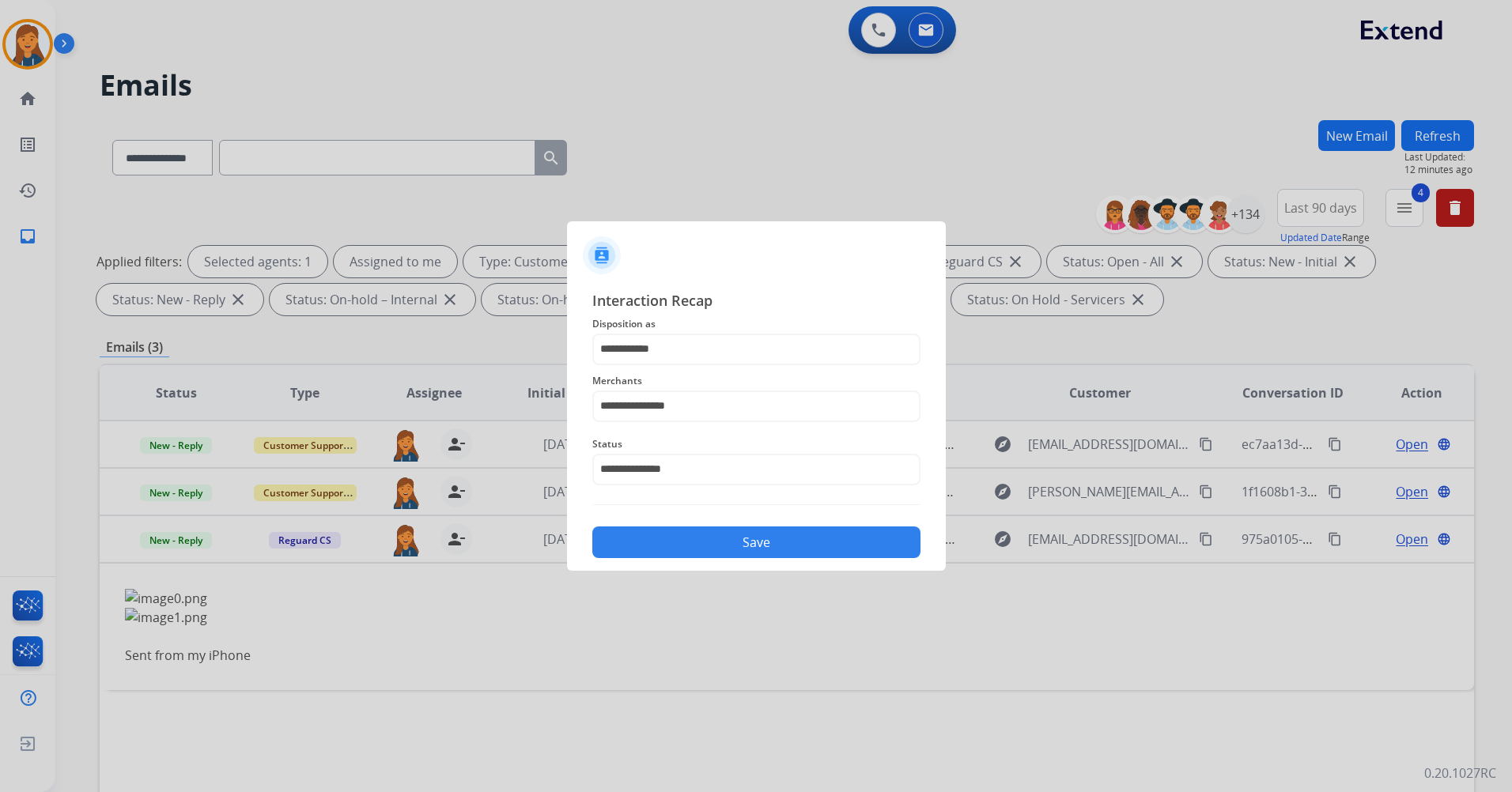
click at [644, 543] on button "Save" at bounding box center [757, 542] width 328 height 31
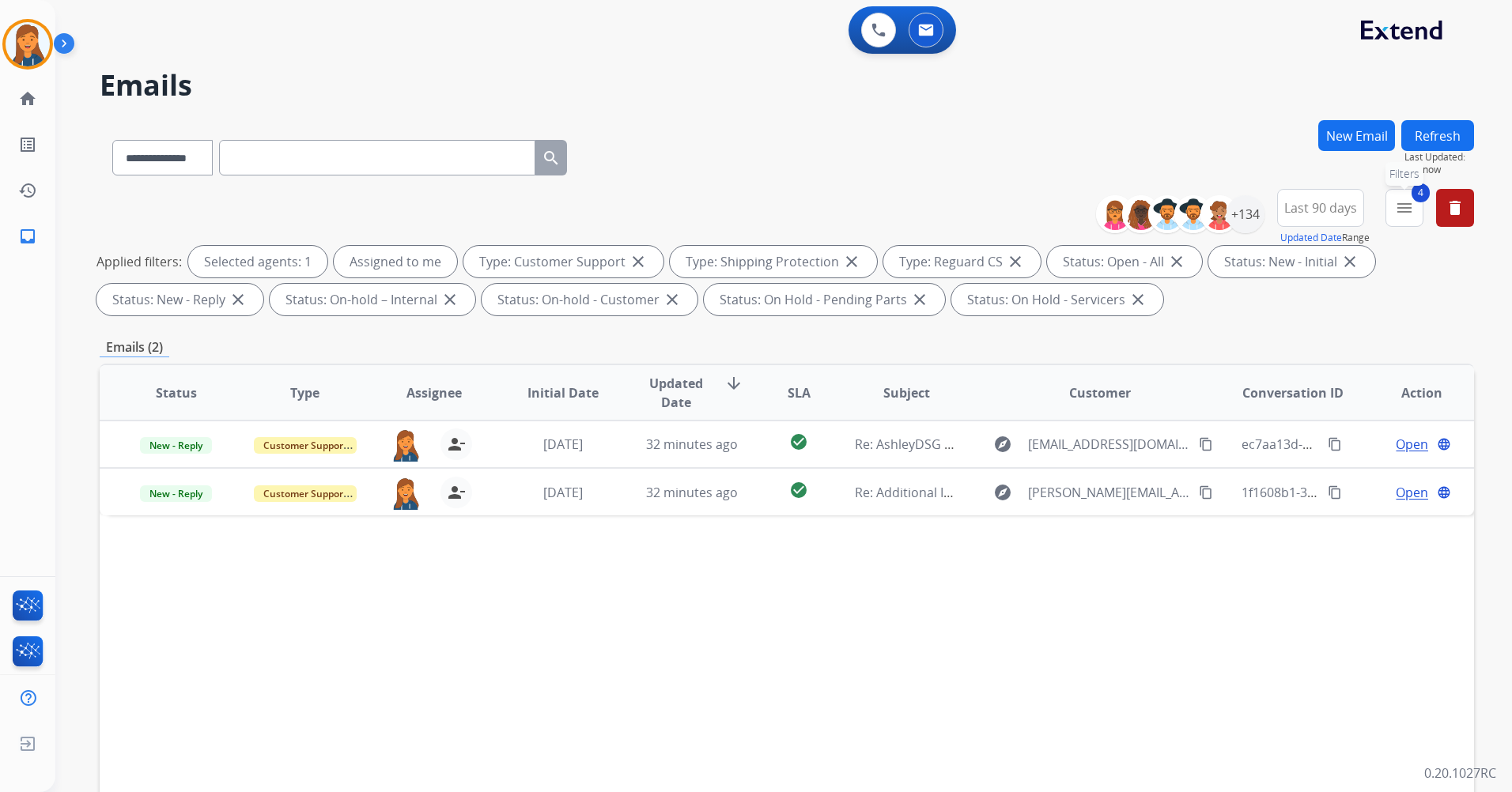
click at [1414, 213] on mat-icon "menu" at bounding box center [1405, 208] width 19 height 19
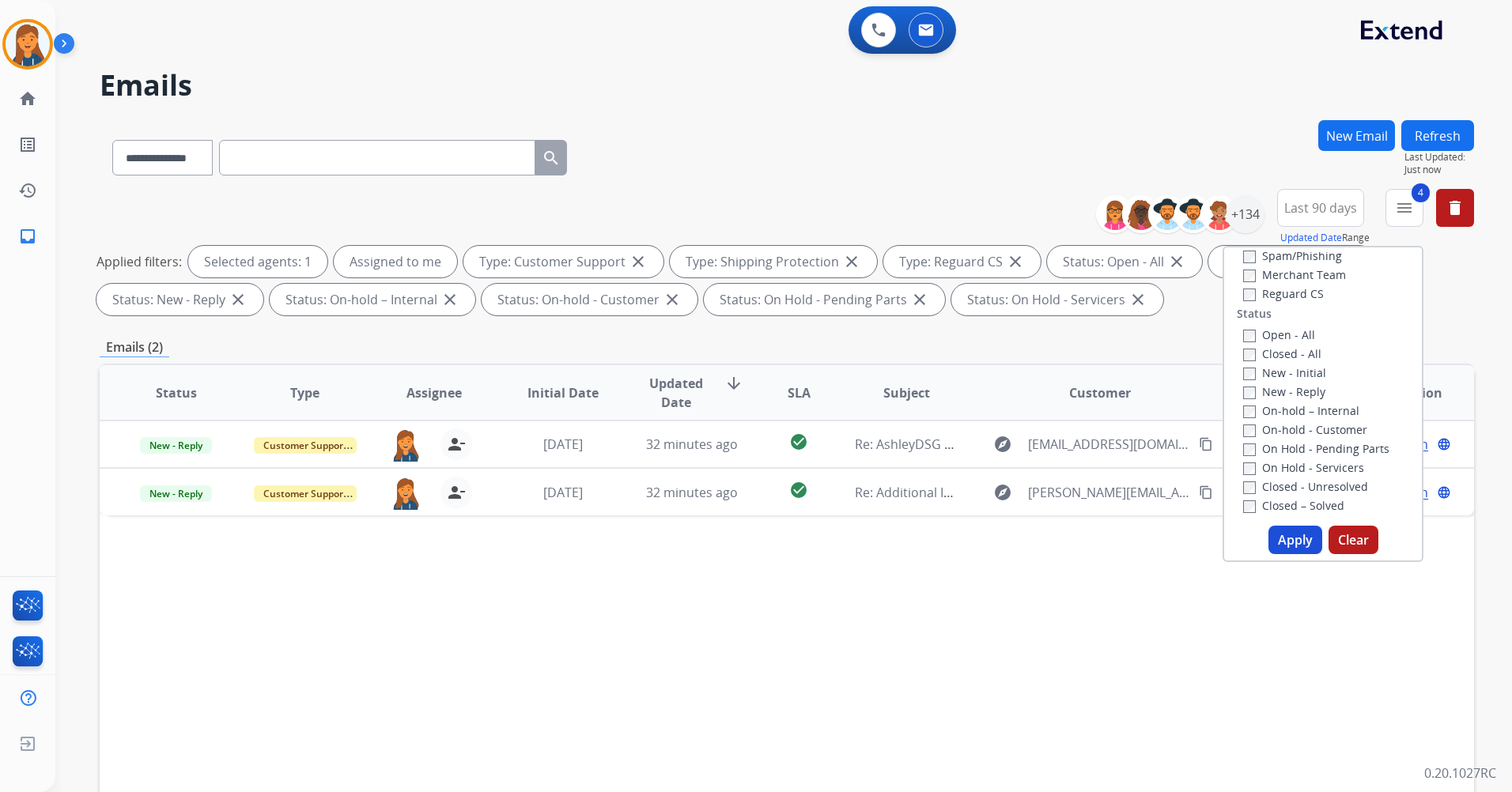
click at [1280, 538] on button "Apply" at bounding box center [1296, 539] width 54 height 29
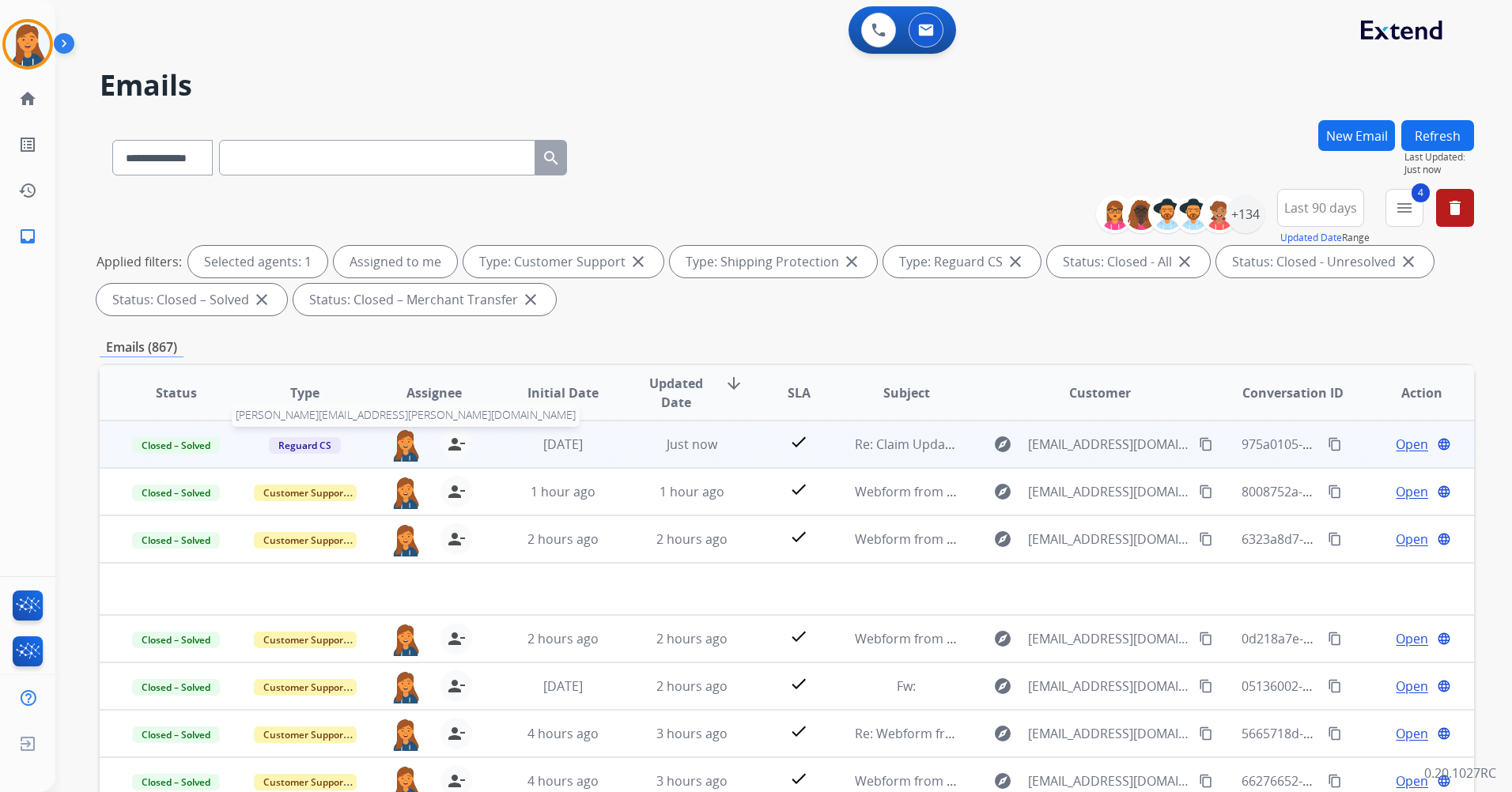
click at [406, 445] on img at bounding box center [406, 445] width 31 height 33
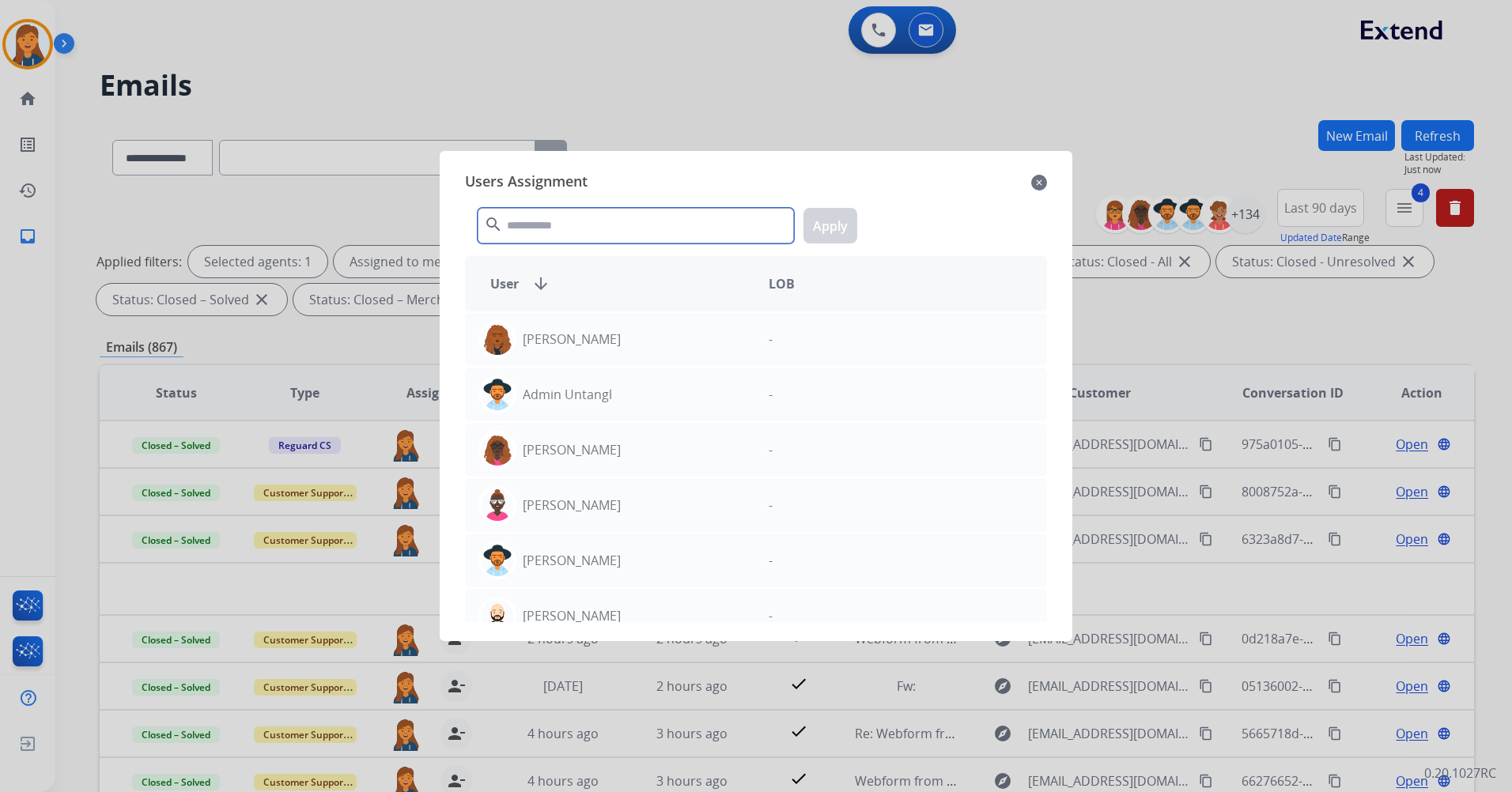
click at [545, 221] on input "text" at bounding box center [636, 225] width 316 height 36
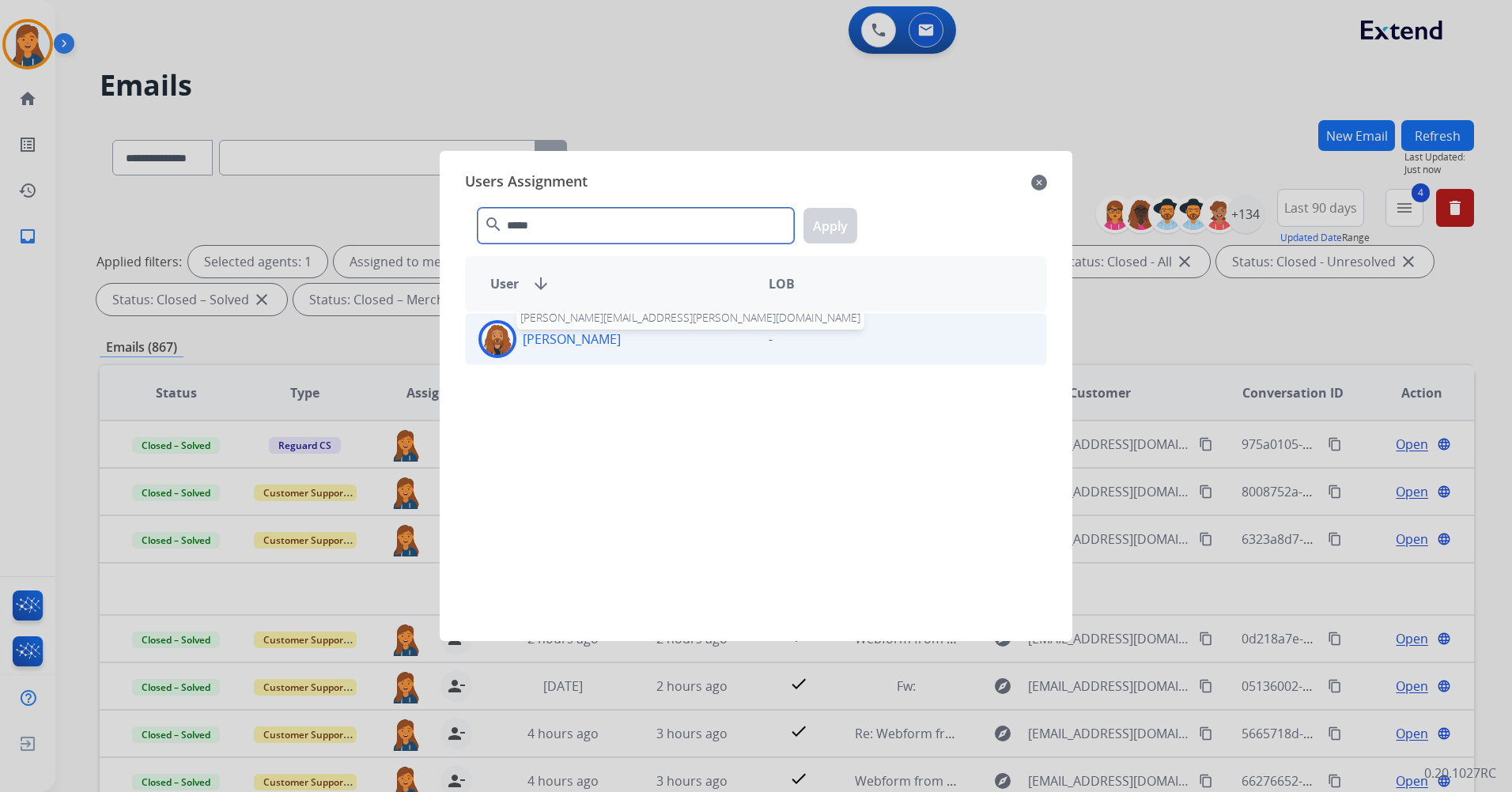
type input "*****"
click at [539, 342] on p "Dominique Collins" at bounding box center [572, 340] width 98 height 19
click at [830, 222] on button "Apply" at bounding box center [831, 225] width 54 height 36
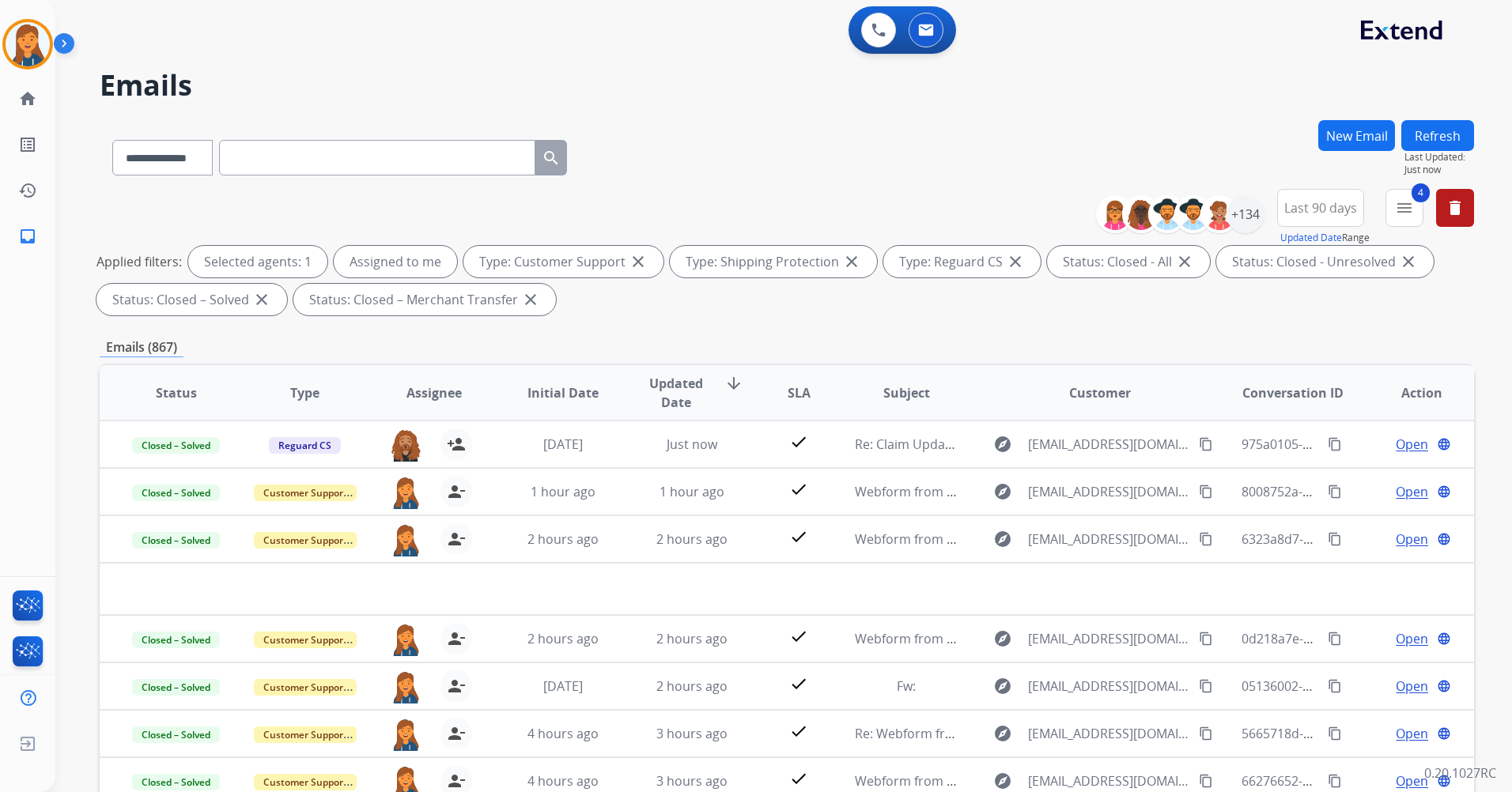
click at [1401, 202] on mat-icon "menu" at bounding box center [1405, 208] width 19 height 19
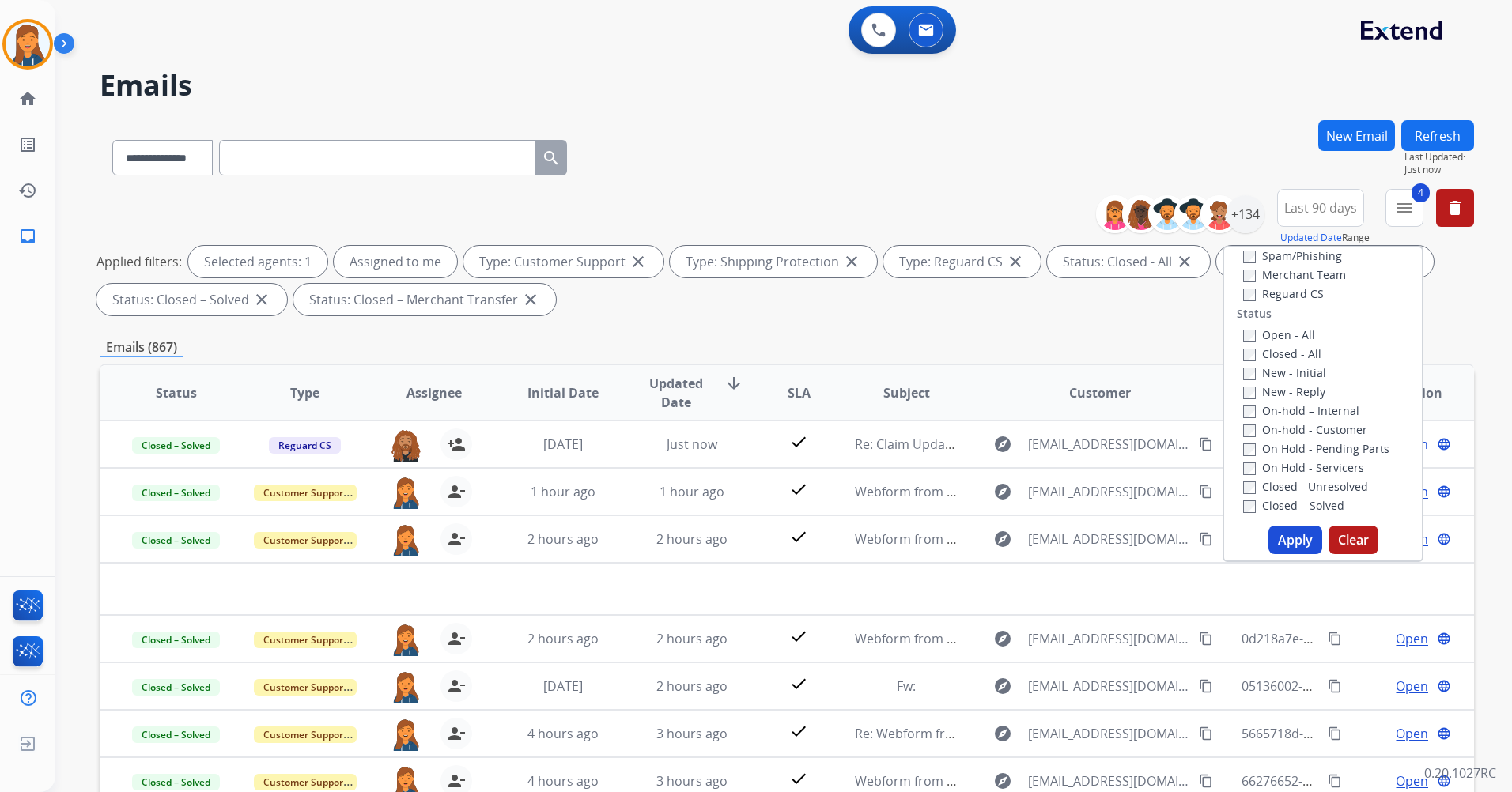
click at [1290, 544] on button "Apply" at bounding box center [1296, 539] width 54 height 29
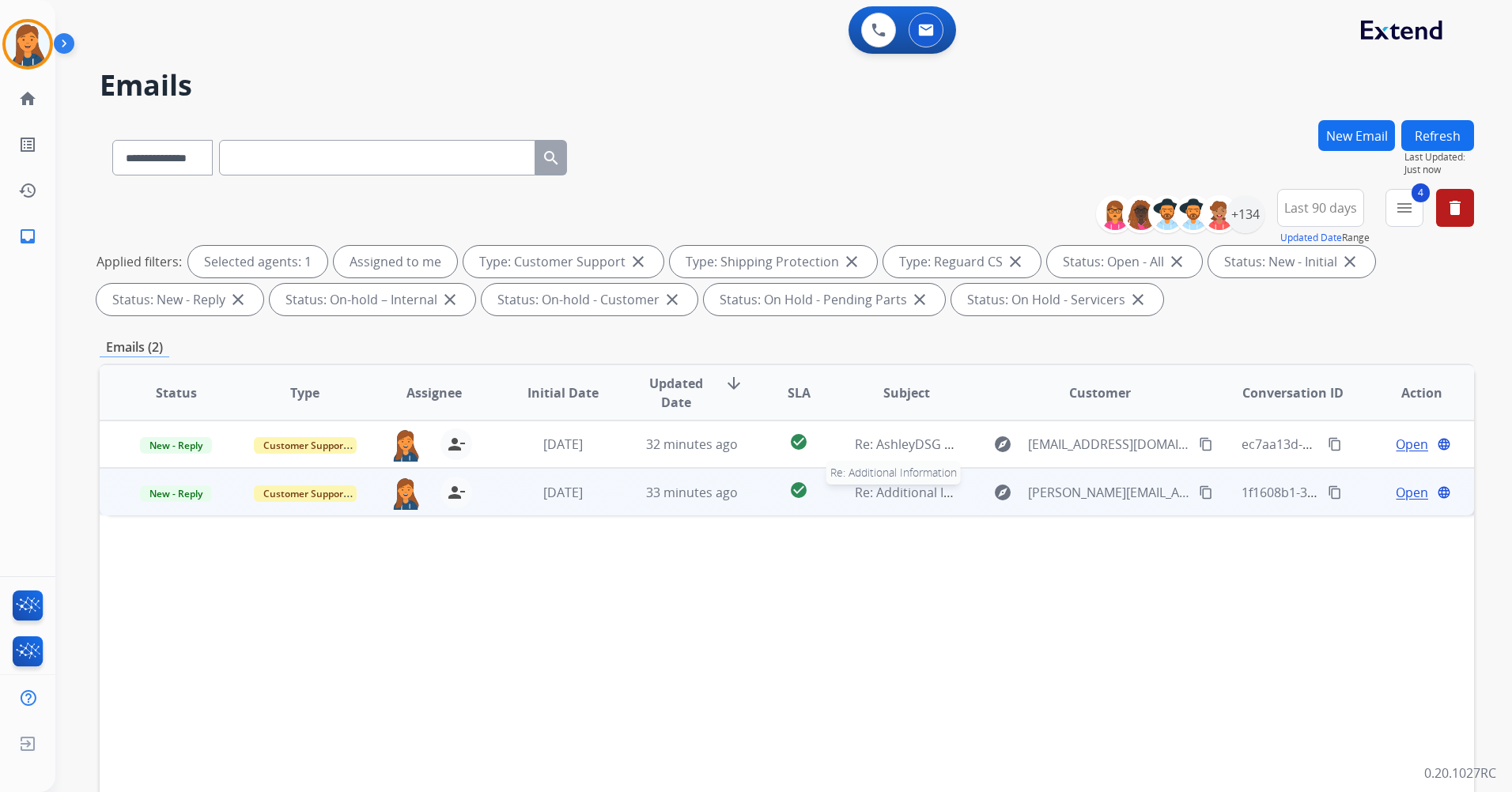
click at [895, 498] on span "Re: Additional Information" at bounding box center [933, 492] width 156 height 17
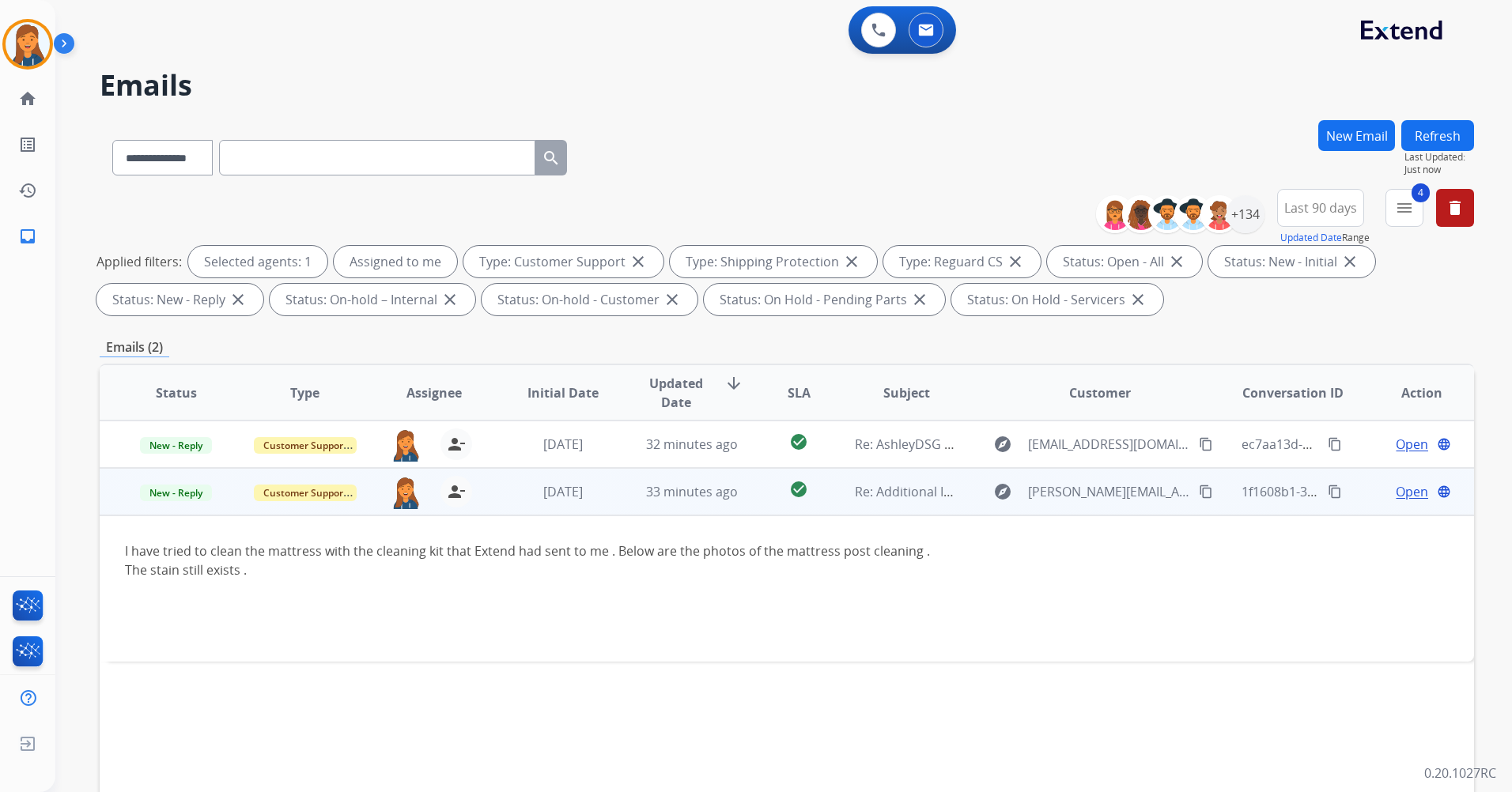
click at [1403, 492] on span "Open" at bounding box center [1412, 492] width 32 height 19
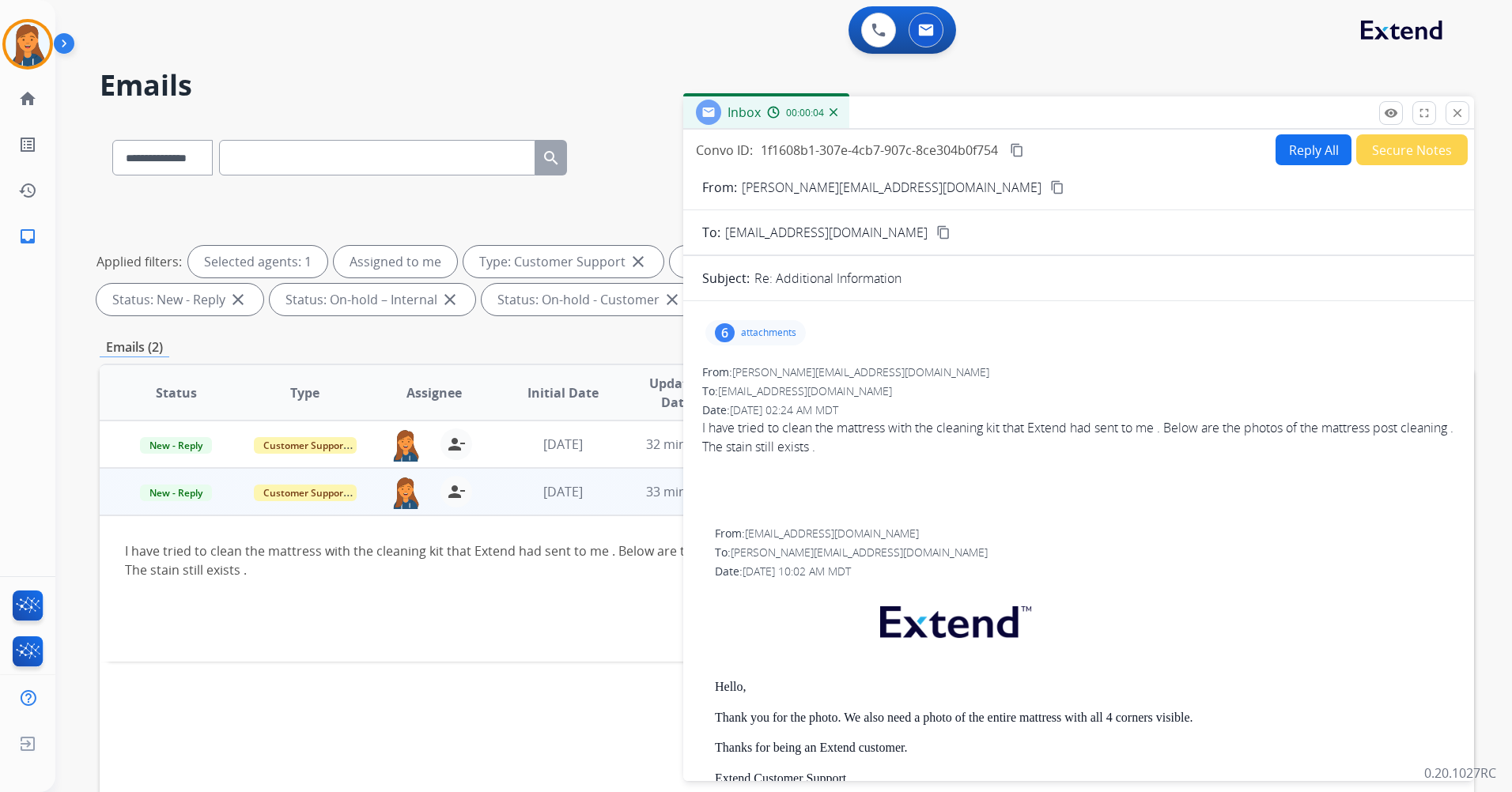
click at [1051, 183] on mat-icon "content_copy" at bounding box center [1058, 188] width 14 height 14
click at [1402, 114] on button "remove_red_eye Logs" at bounding box center [1390, 113] width 23 height 23
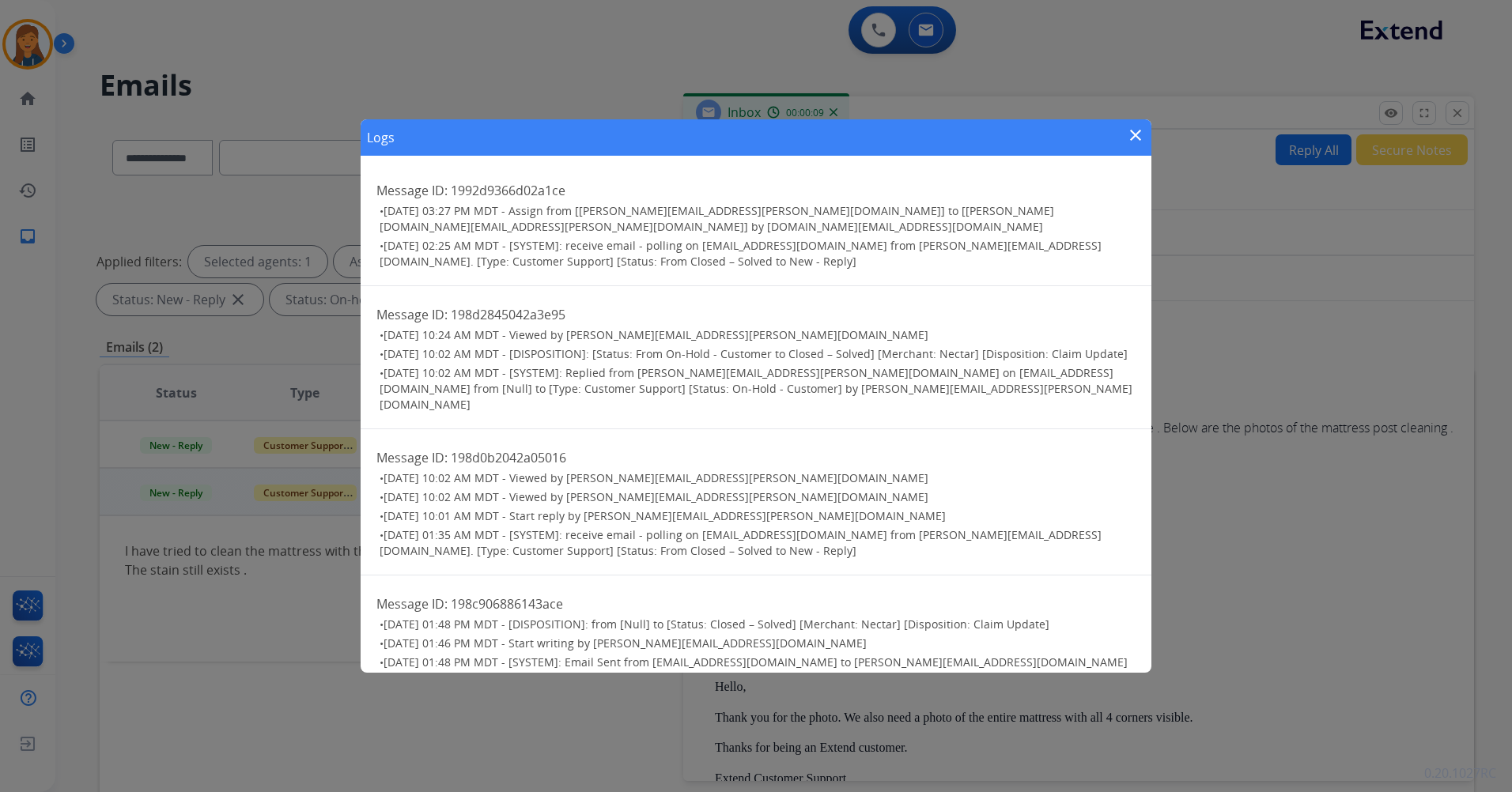
click at [1132, 132] on mat-icon "close" at bounding box center [1136, 135] width 19 height 19
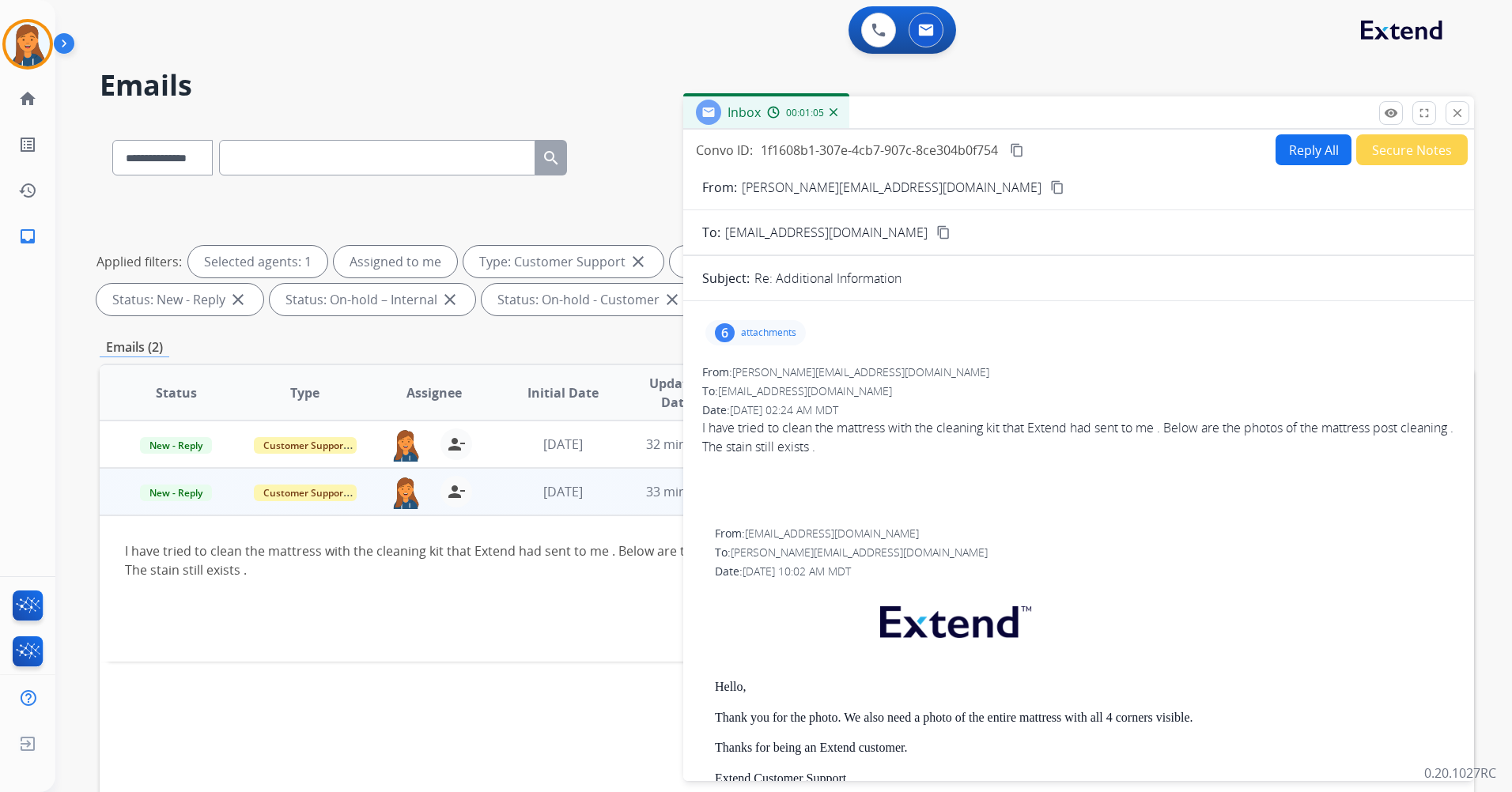
click at [736, 338] on div "6 attachments" at bounding box center [756, 333] width 101 height 25
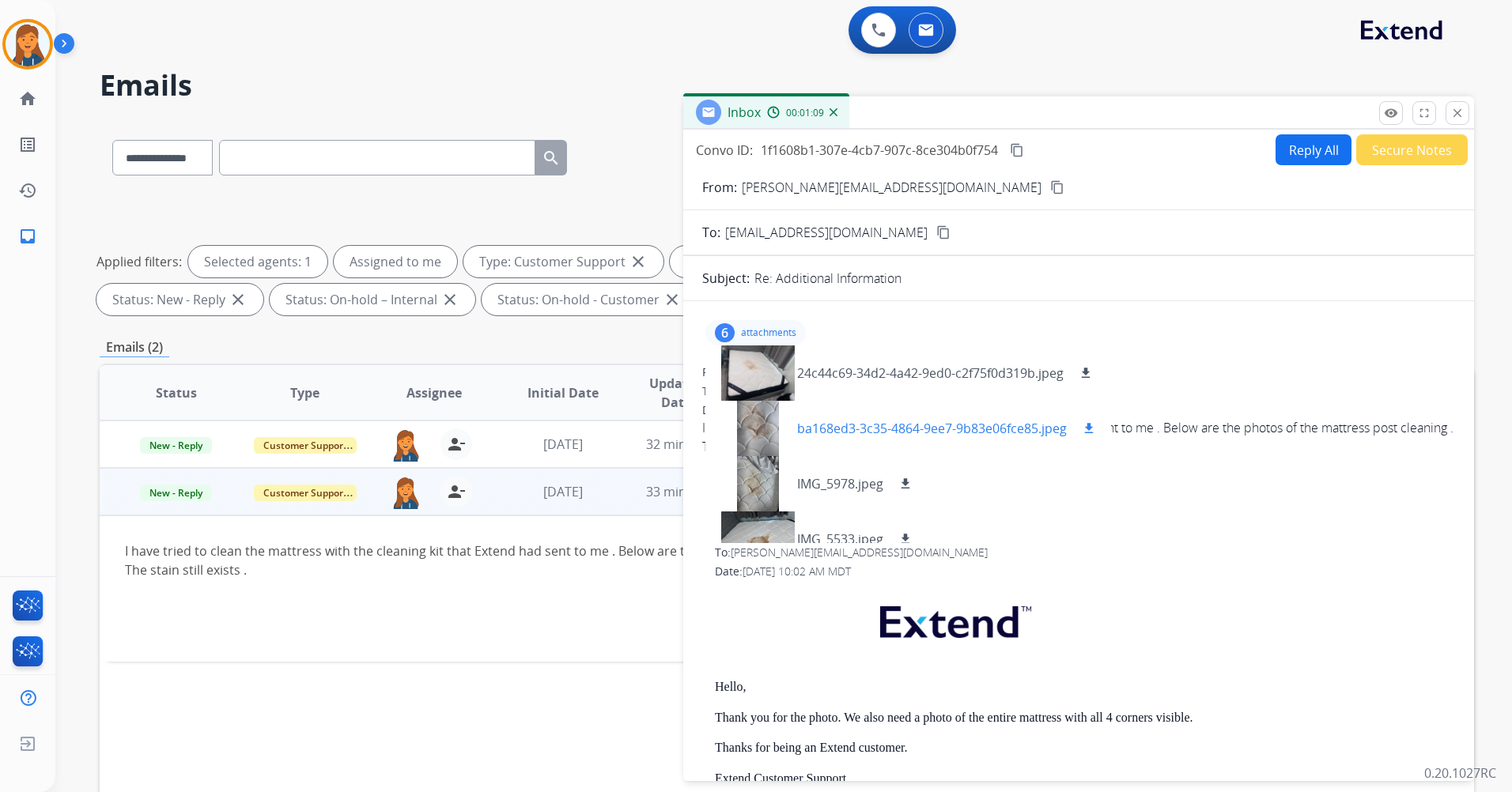
click at [769, 444] on div at bounding box center [758, 428] width 79 height 56
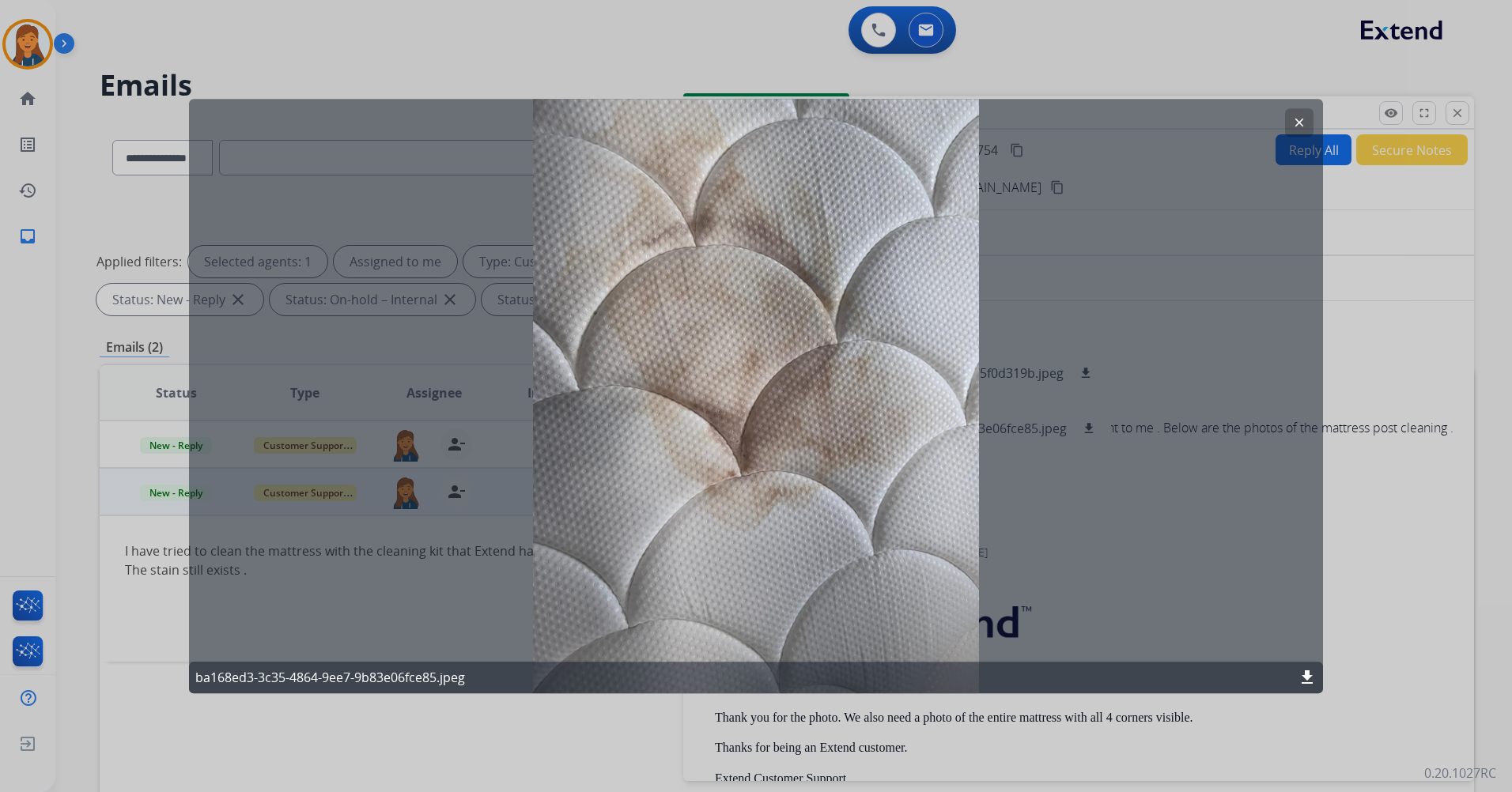
click at [1307, 121] on button "clear" at bounding box center [1299, 122] width 29 height 29
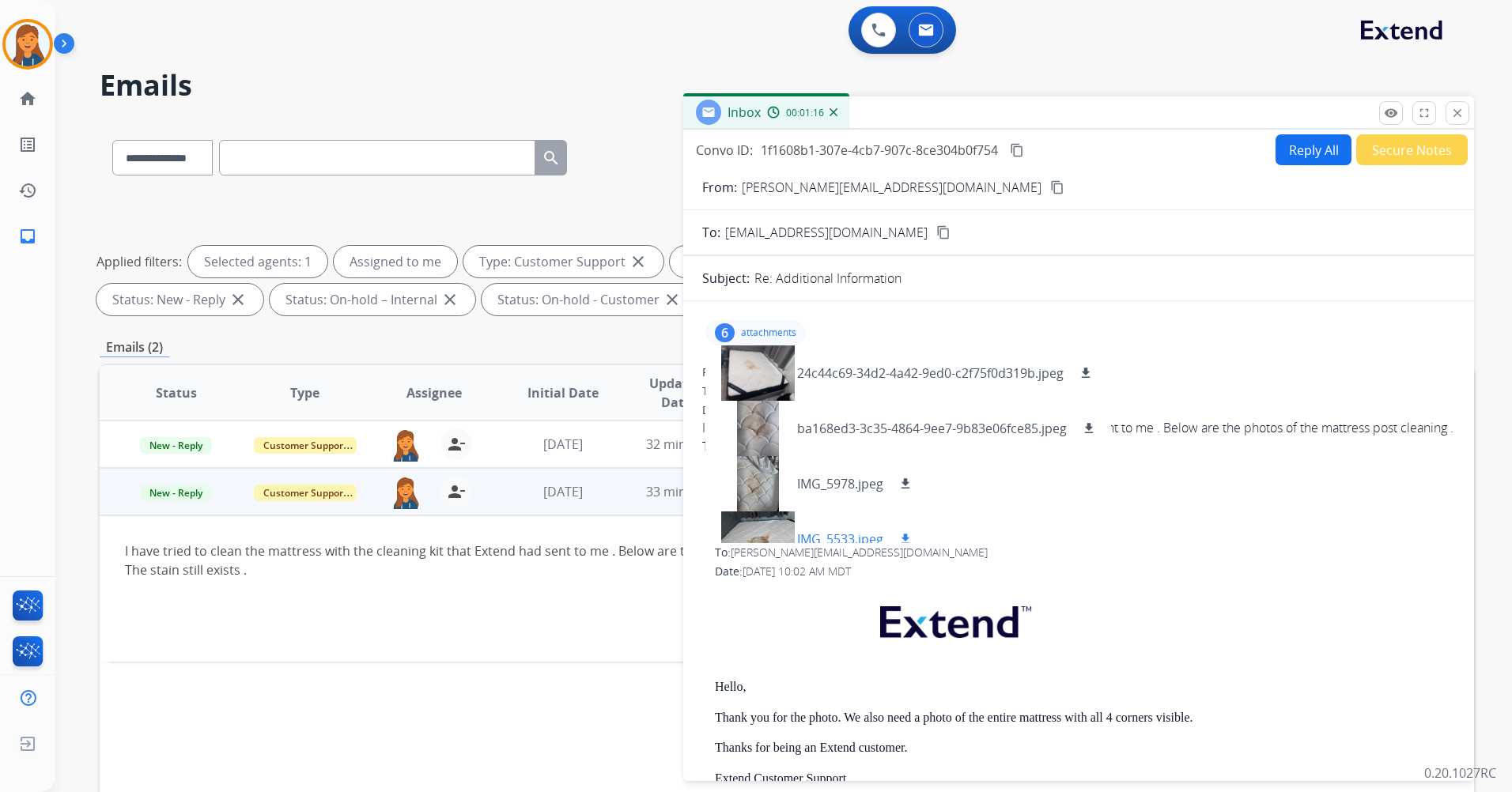
click at [762, 525] on div at bounding box center [758, 539] width 79 height 56
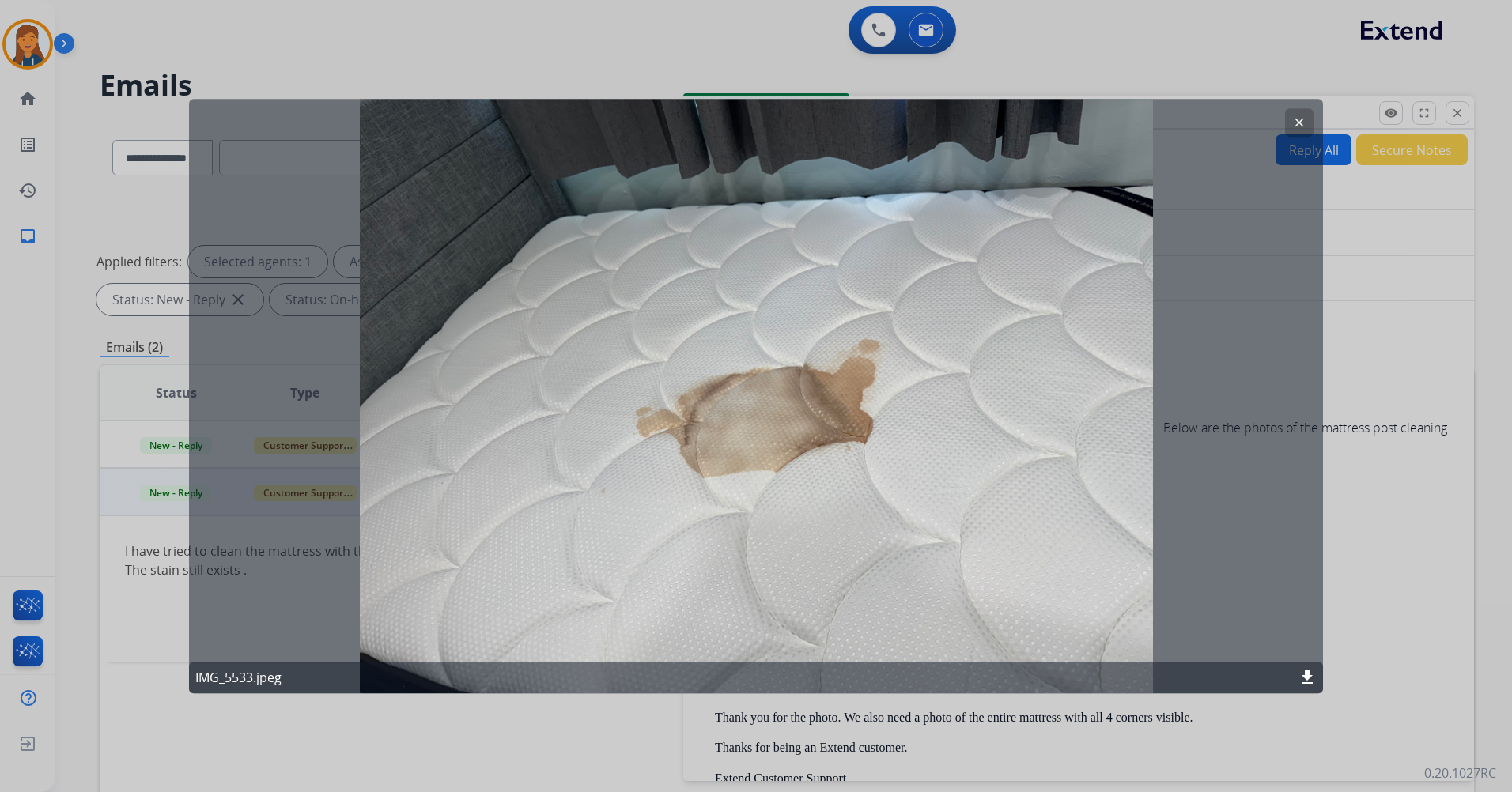
click at [1300, 117] on mat-icon "clear" at bounding box center [1299, 122] width 14 height 14
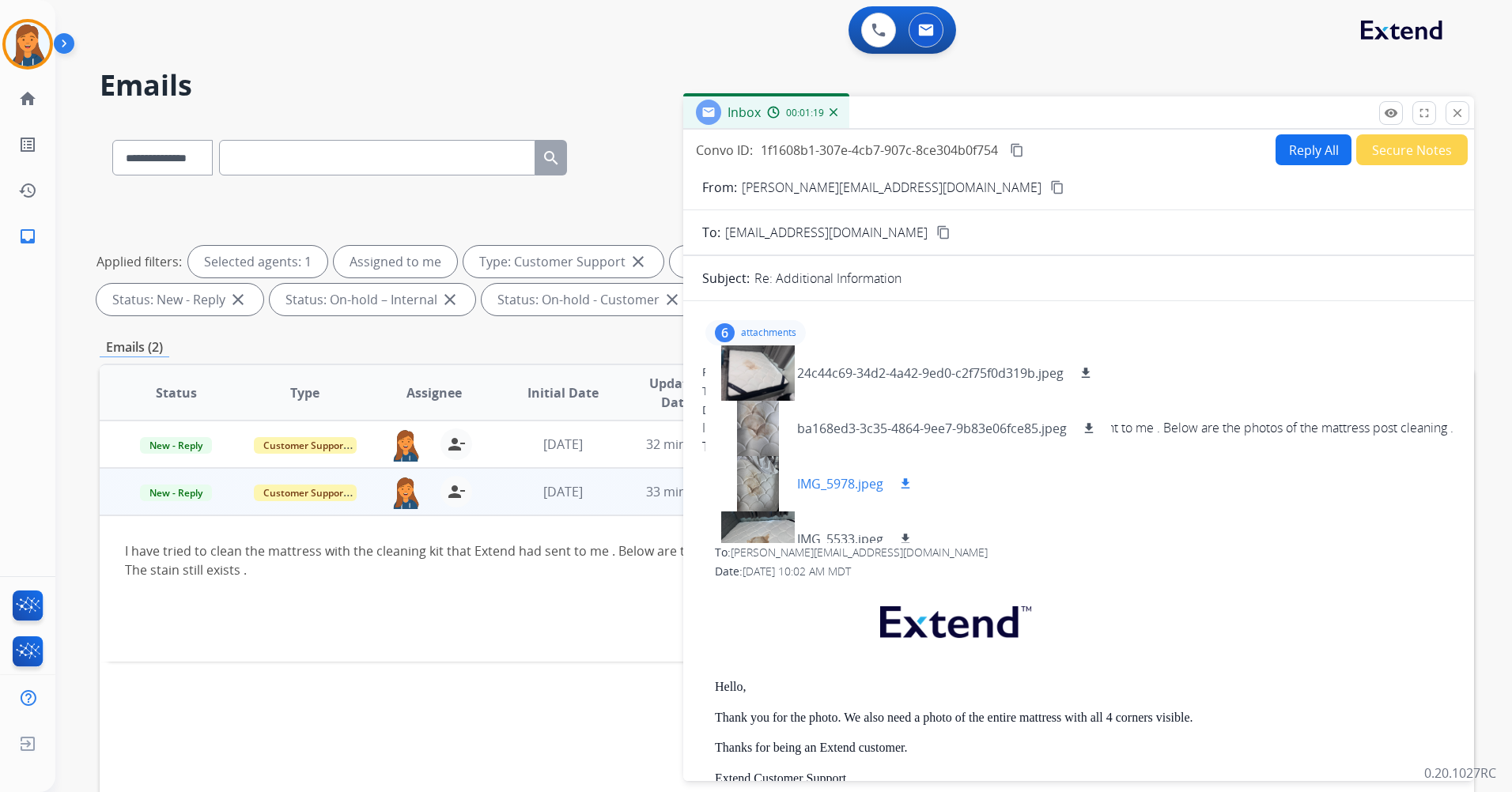
click at [753, 482] on div at bounding box center [758, 484] width 79 height 56
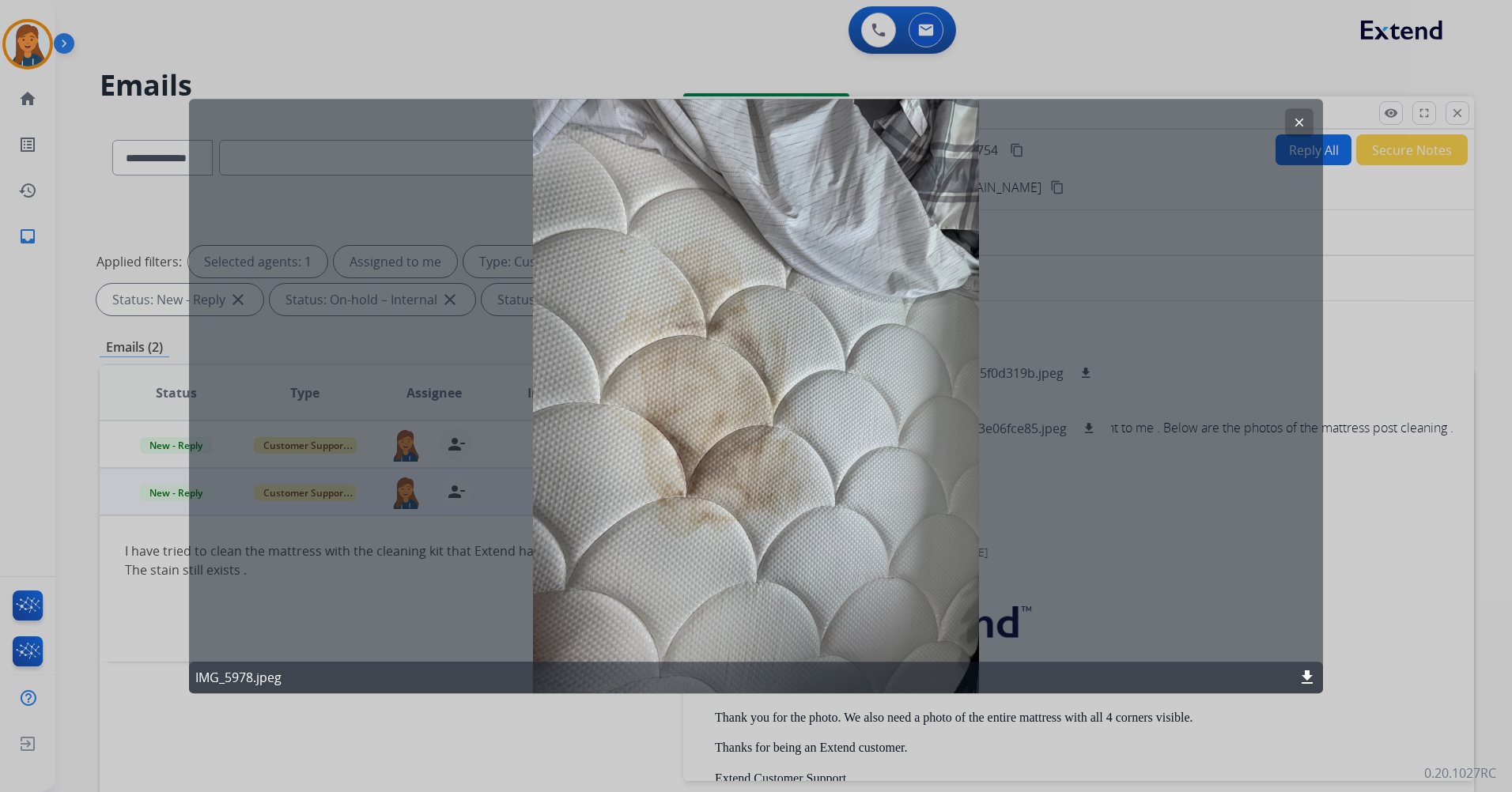
click at [1299, 118] on mat-icon "clear" at bounding box center [1299, 122] width 14 height 14
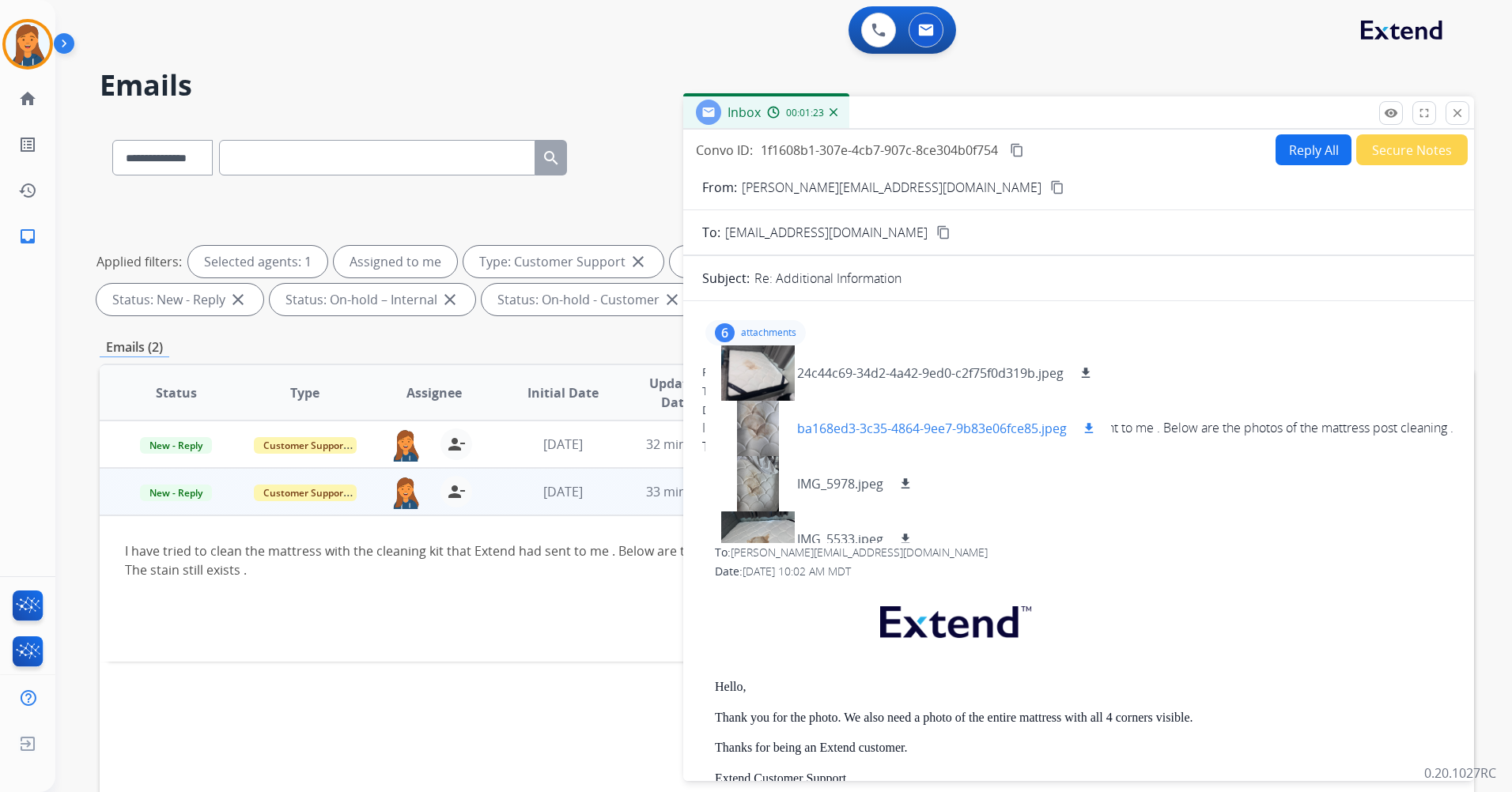
click at [751, 442] on div at bounding box center [758, 428] width 79 height 56
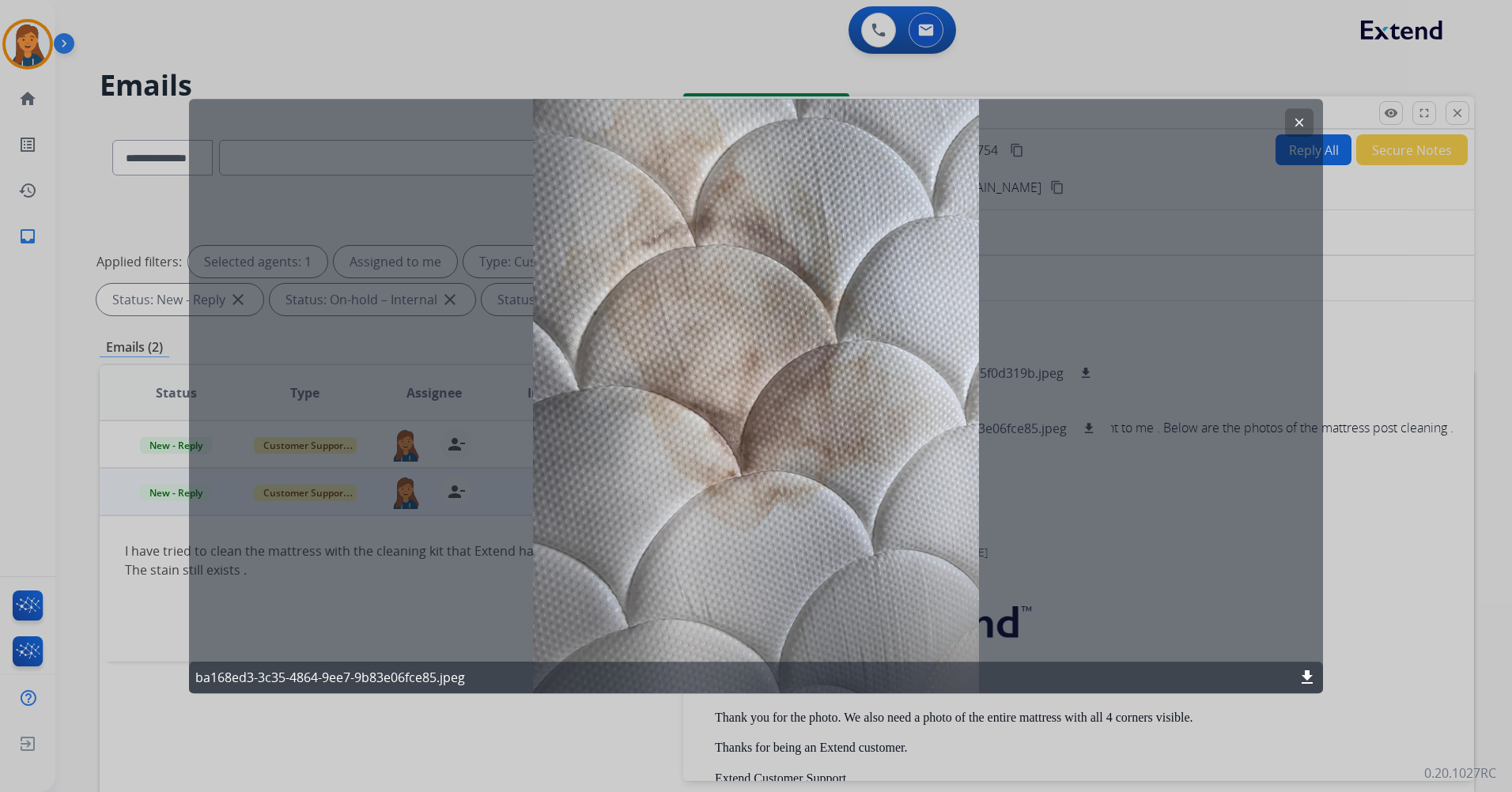
click at [1300, 114] on button "clear" at bounding box center [1299, 122] width 29 height 29
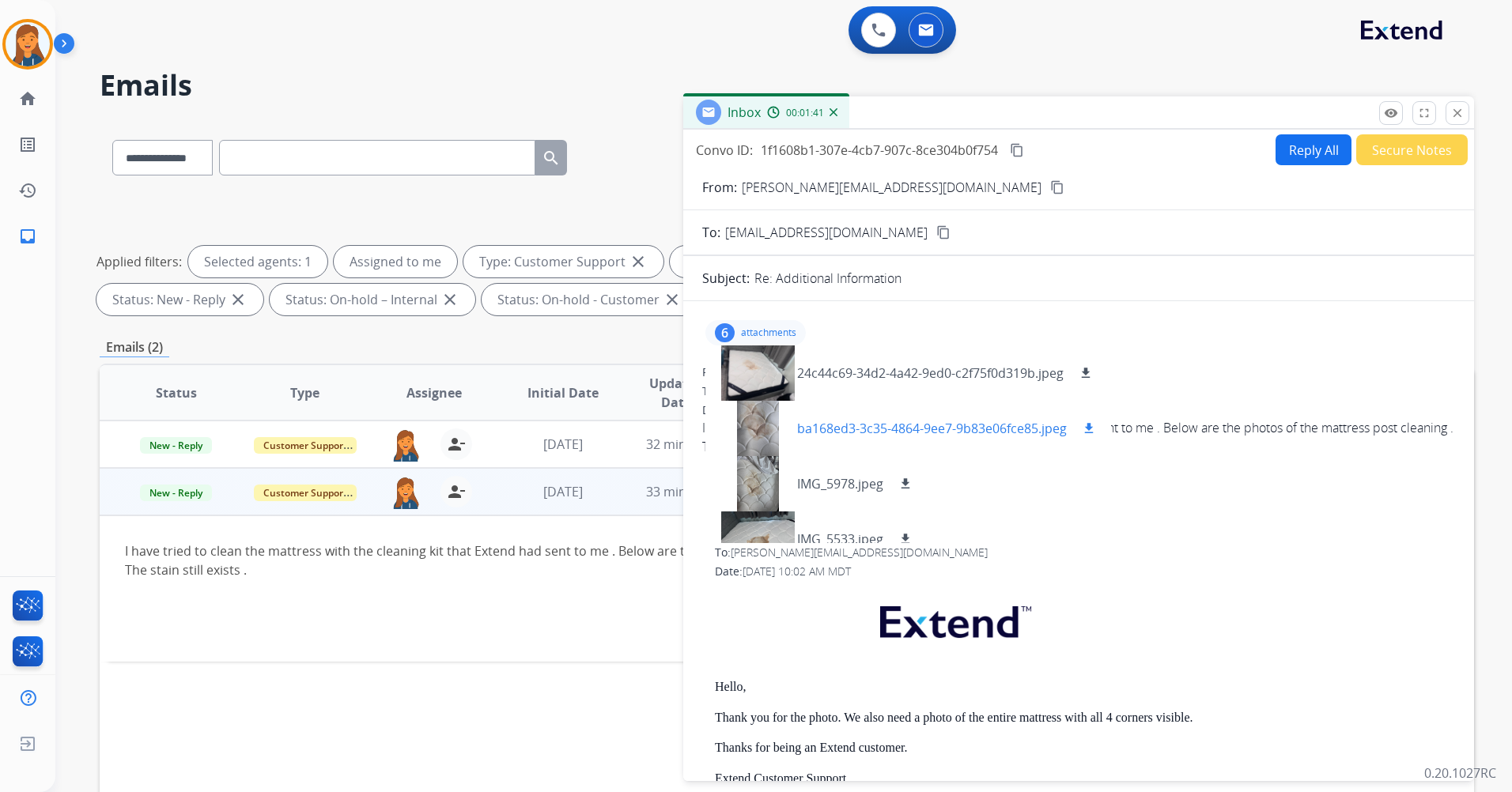
click at [1089, 426] on mat-icon "download" at bounding box center [1089, 428] width 14 height 14
click at [906, 483] on mat-icon "download" at bounding box center [905, 484] width 14 height 14
click at [1019, 154] on mat-icon "content_copy" at bounding box center [1017, 150] width 14 height 14
click at [1284, 154] on button "Reply All" at bounding box center [1313, 149] width 76 height 30
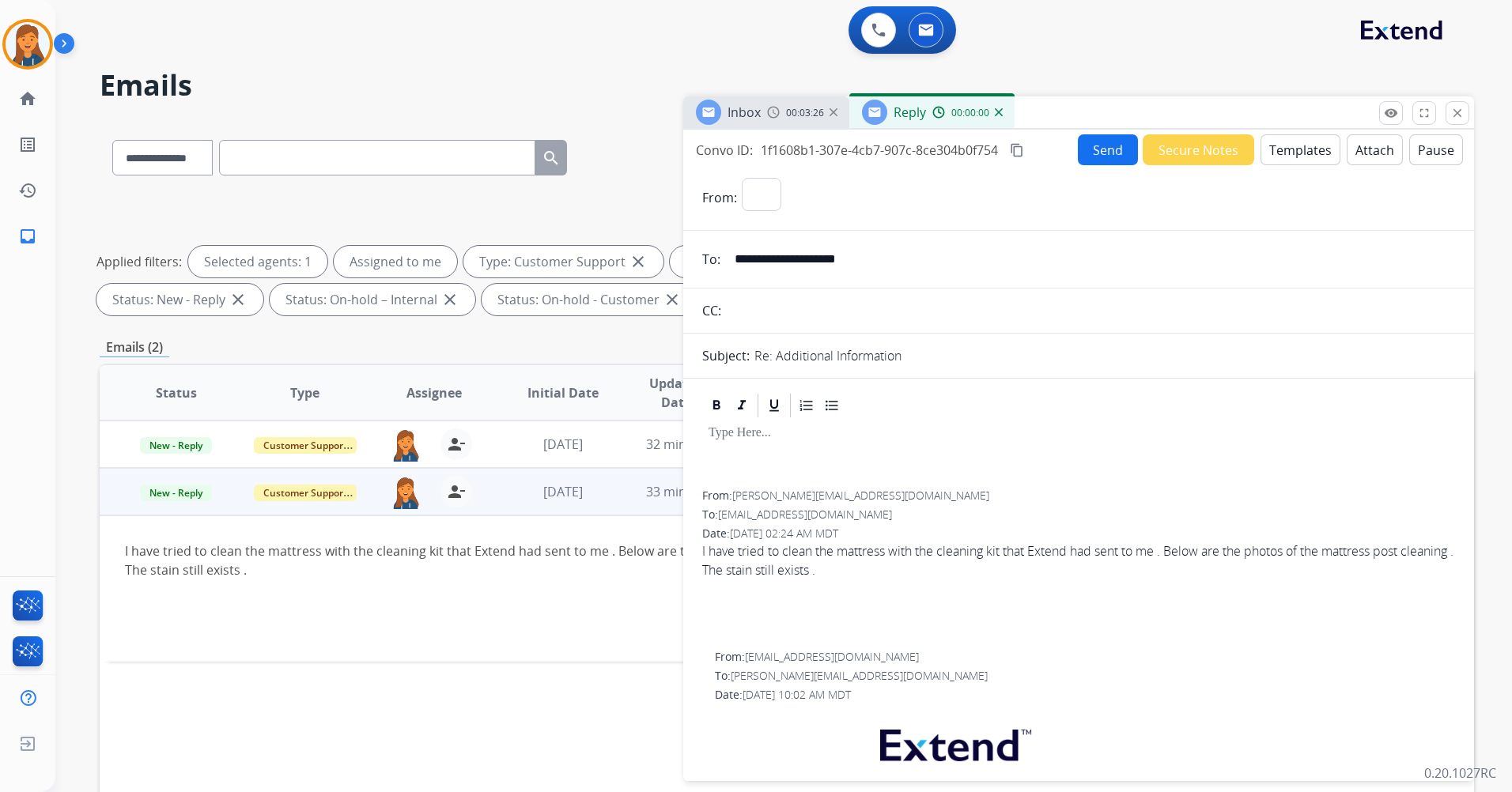
select select "**********"
click at [1267, 160] on button "Templates" at bounding box center [1301, 149] width 80 height 30
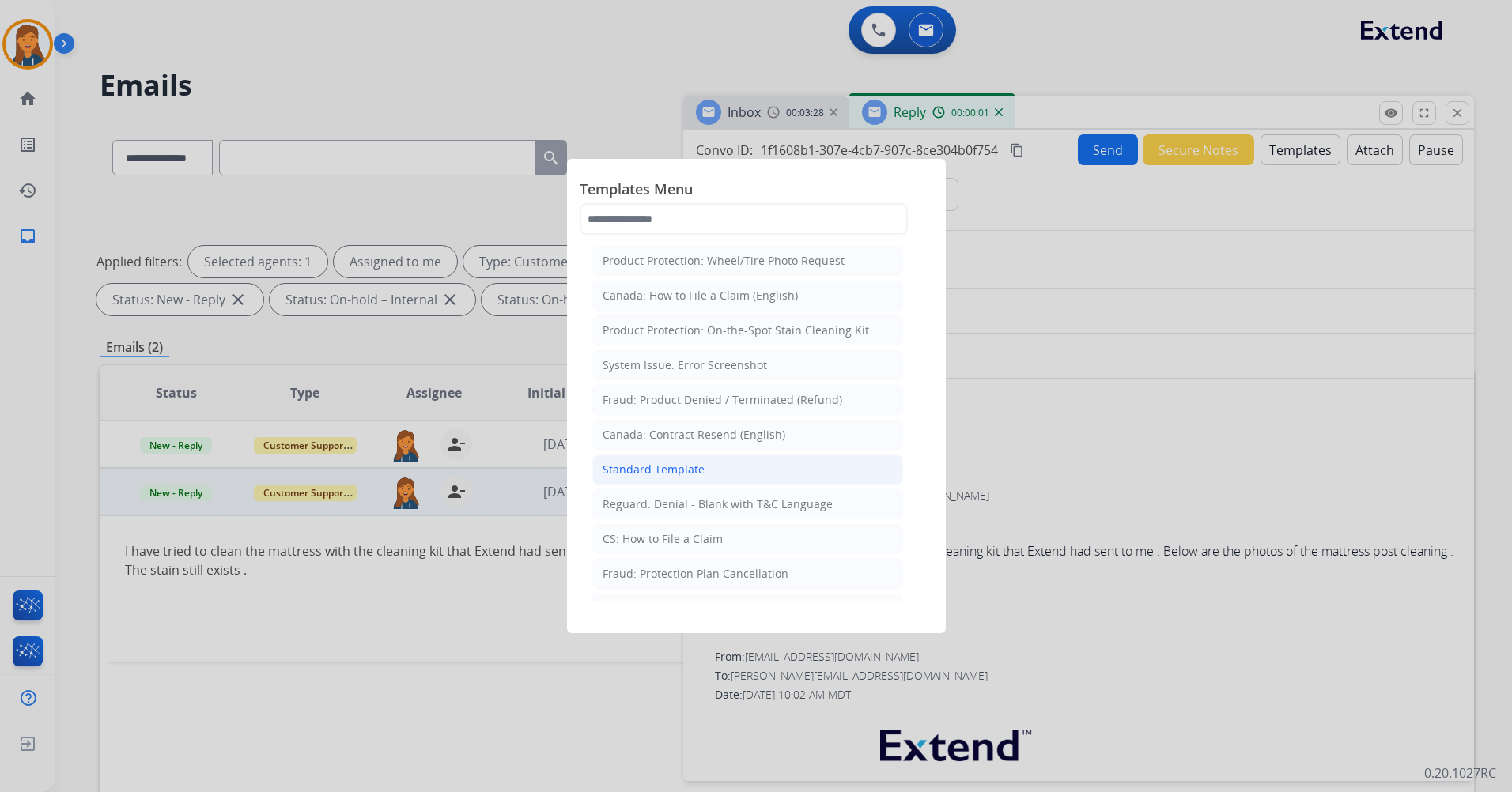
click at [700, 462] on div "Standard Template" at bounding box center [653, 470] width 102 height 16
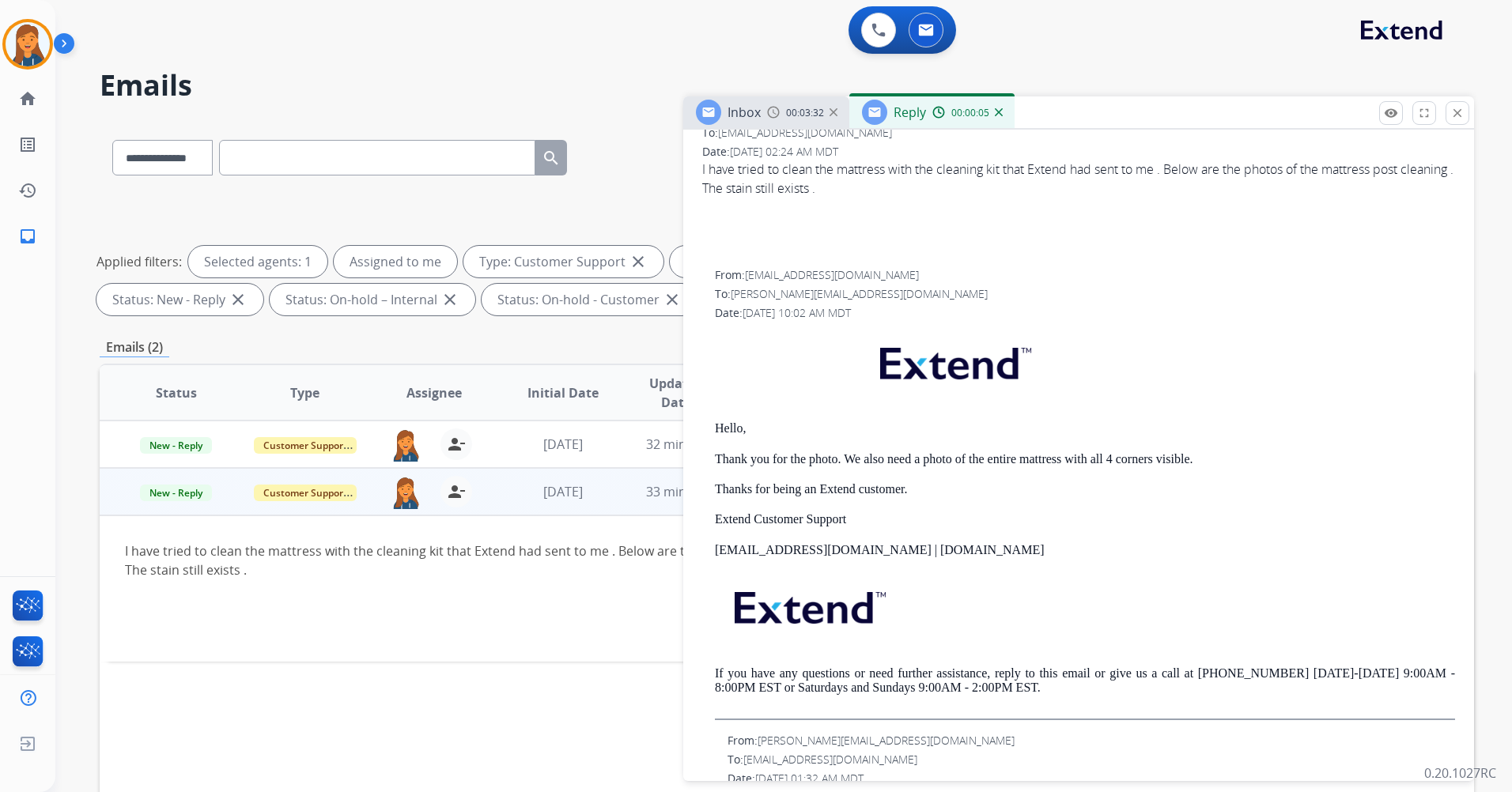
scroll to position [1343, 0]
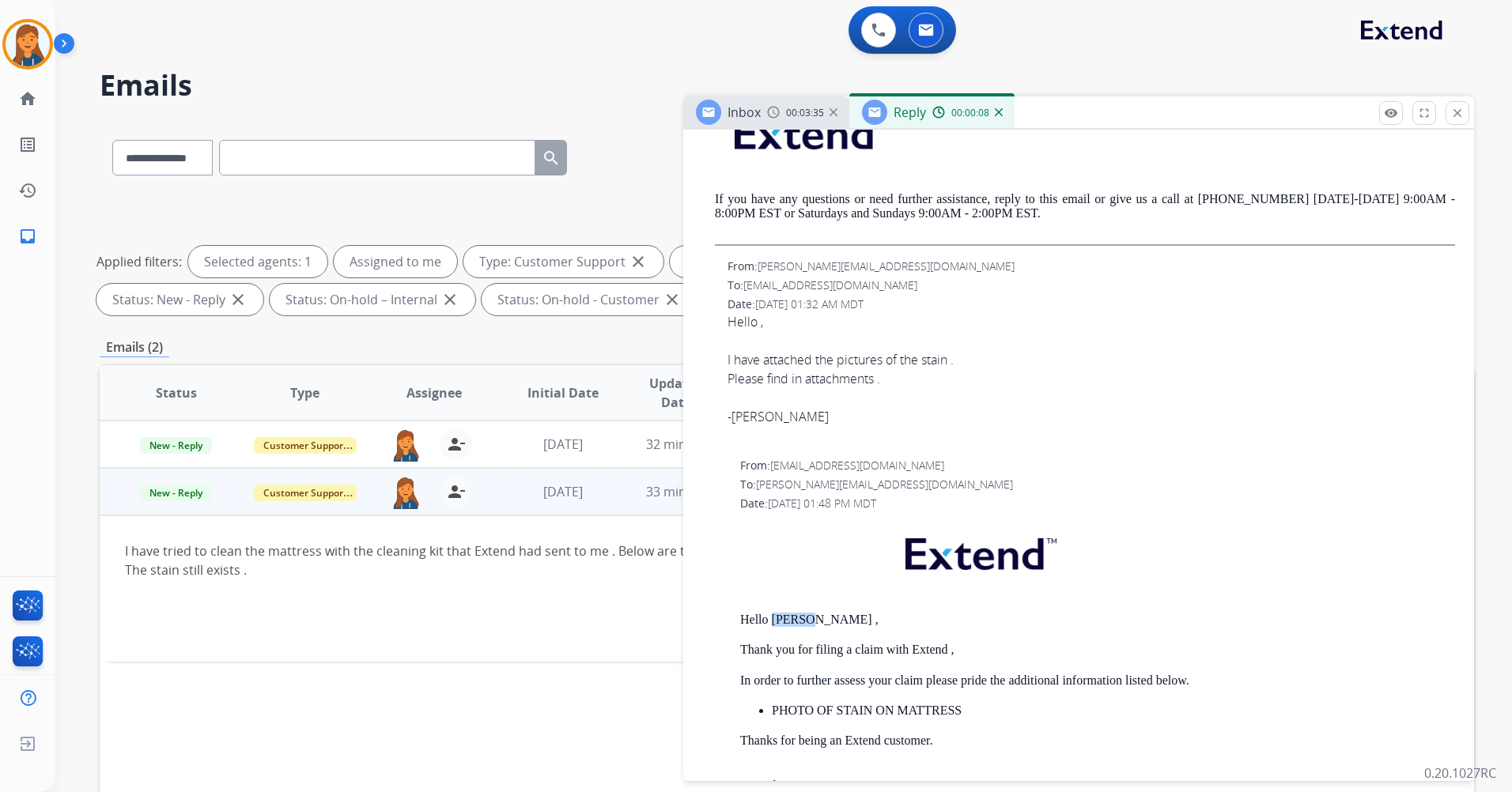
drag, startPoint x: 773, startPoint y: 637, endPoint x: 799, endPoint y: 640, distance: 26.2
click at [799, 627] on p "Hello Akriti ," at bounding box center [1098, 619] width 715 height 14
copy p "Akriti"
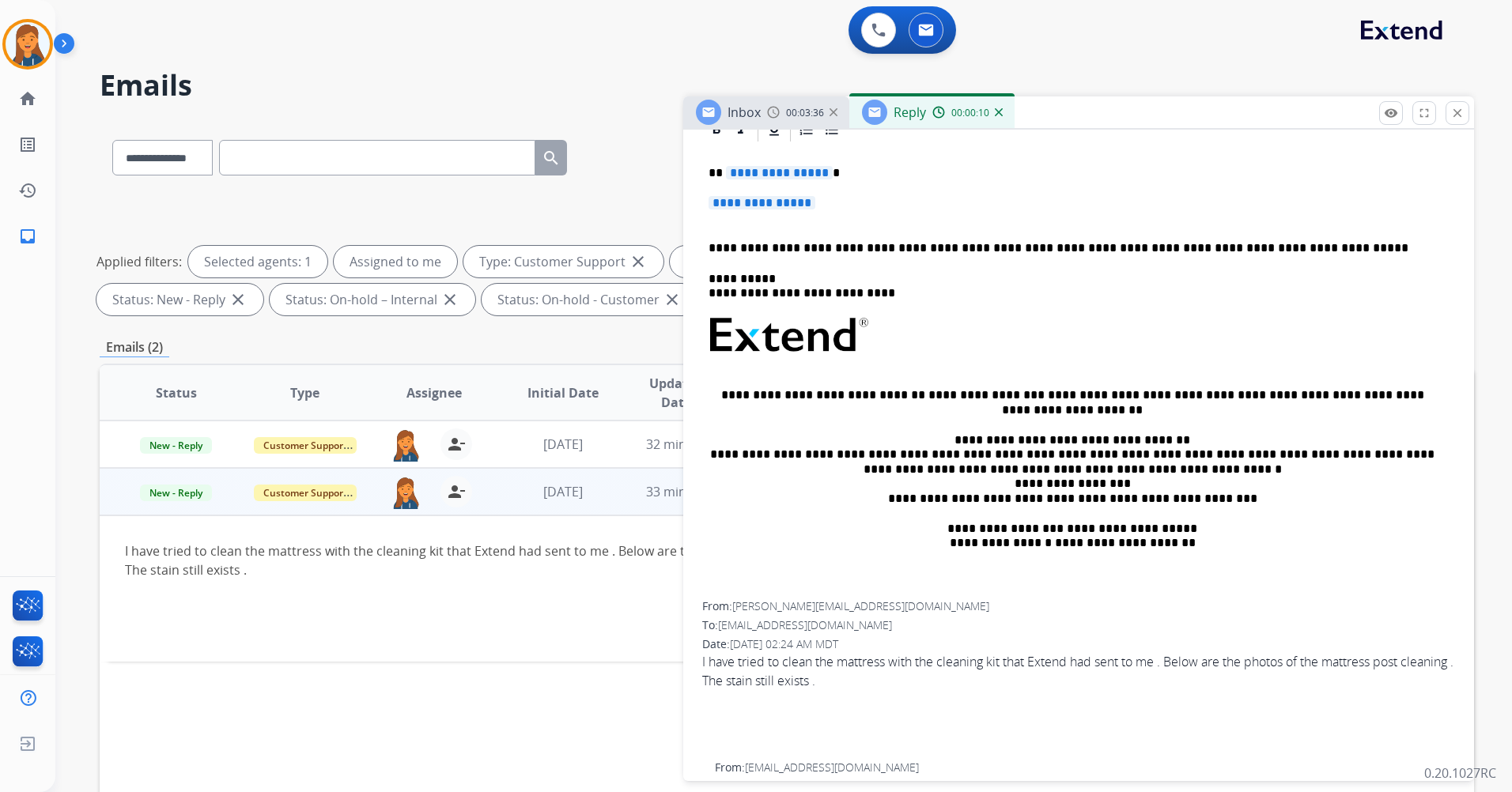
scroll to position [237, 0]
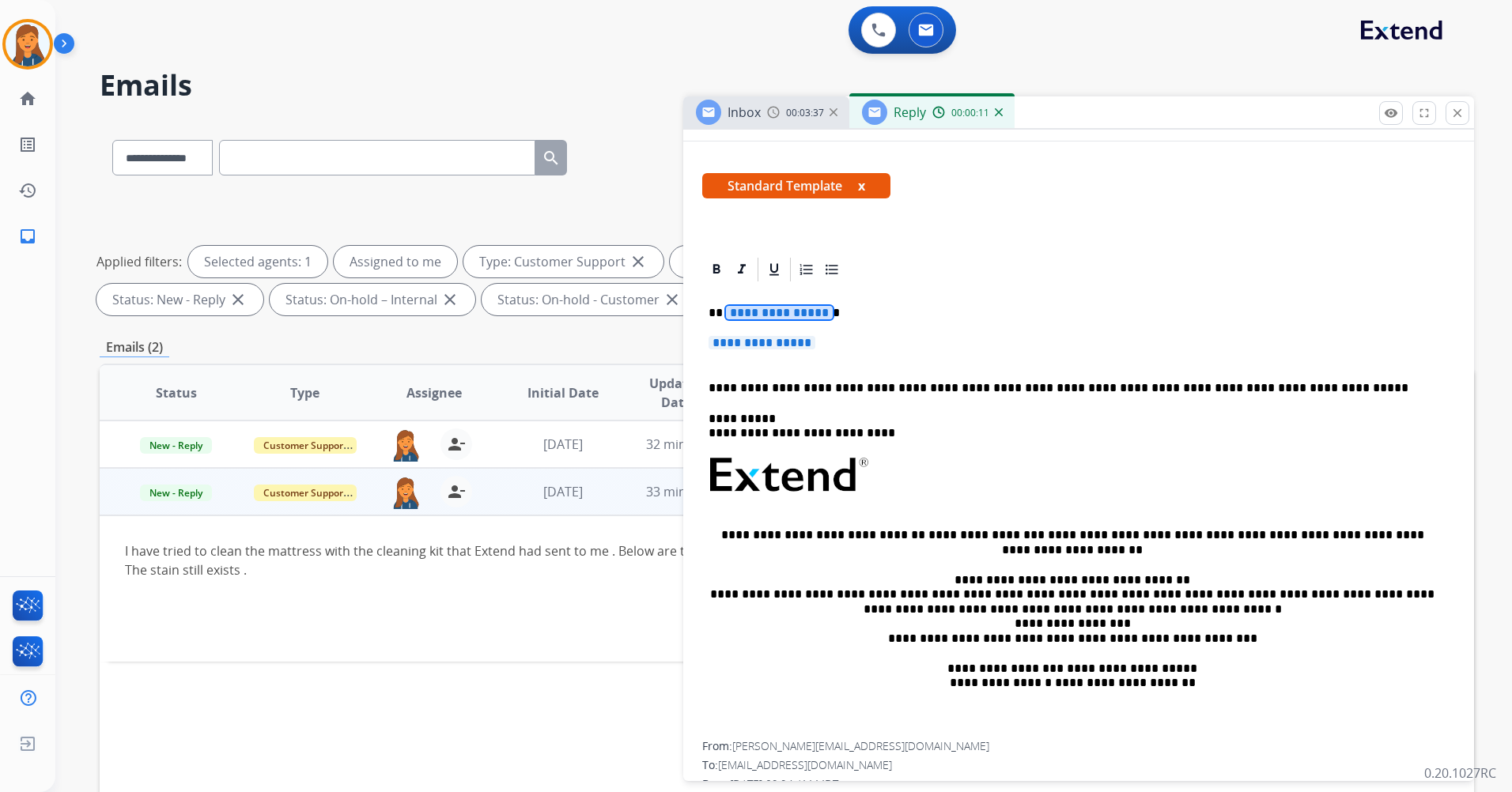
click at [770, 307] on span "**********" at bounding box center [779, 312] width 107 height 13
paste div
click at [768, 346] on span "**********" at bounding box center [762, 342] width 107 height 13
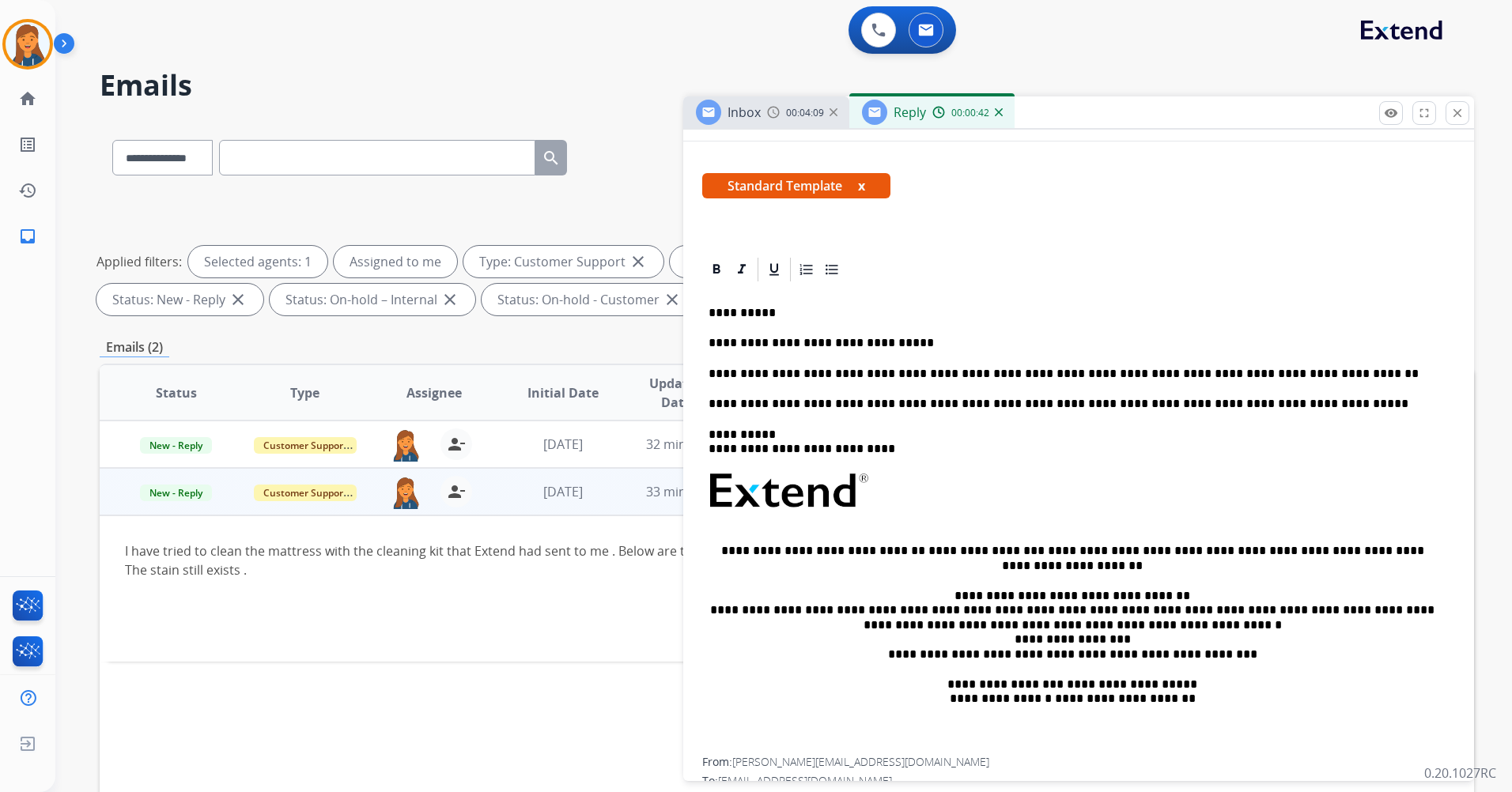
click at [918, 375] on p "**********" at bounding box center [1072, 373] width 727 height 14
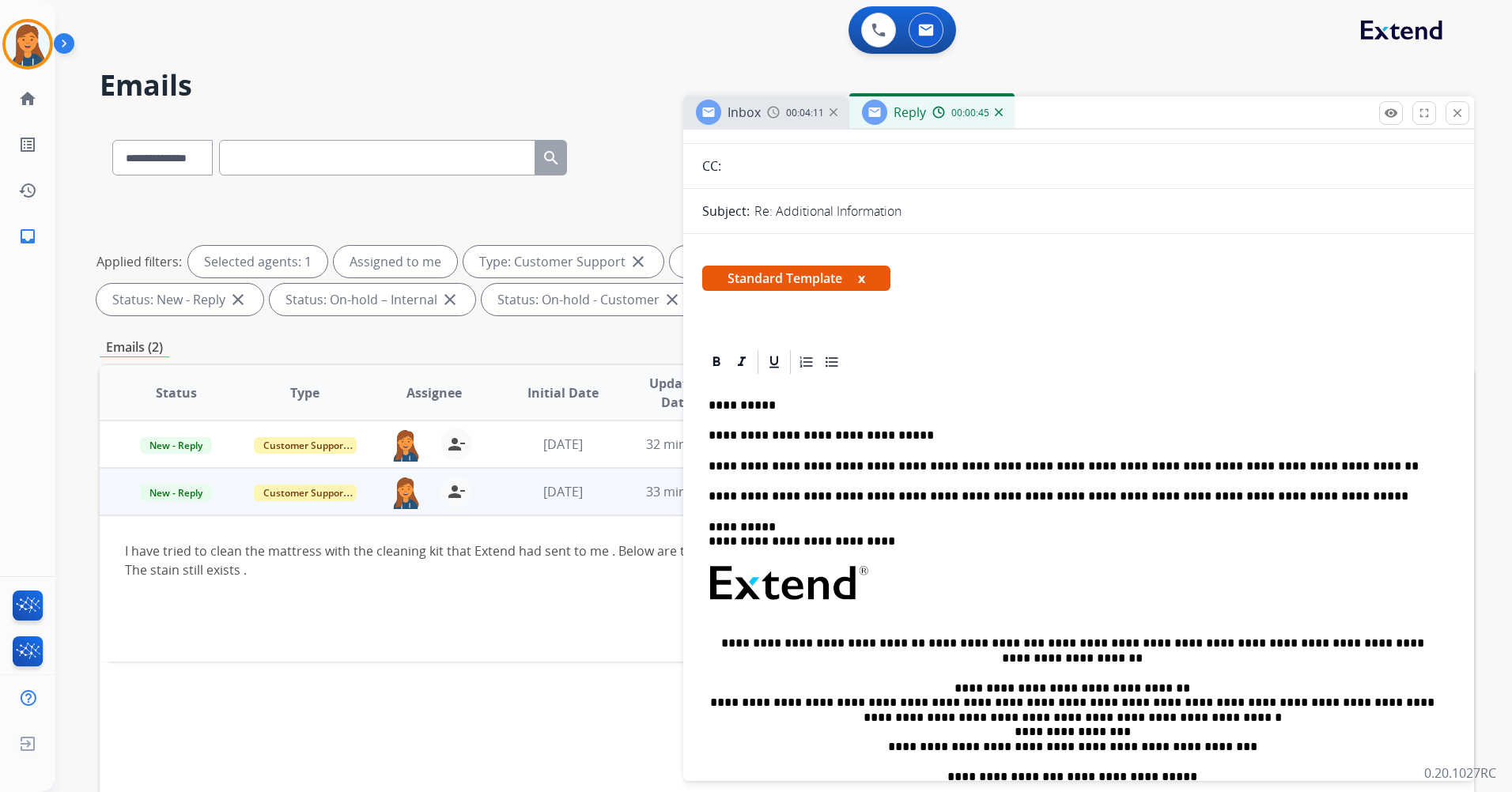
scroll to position [0, 0]
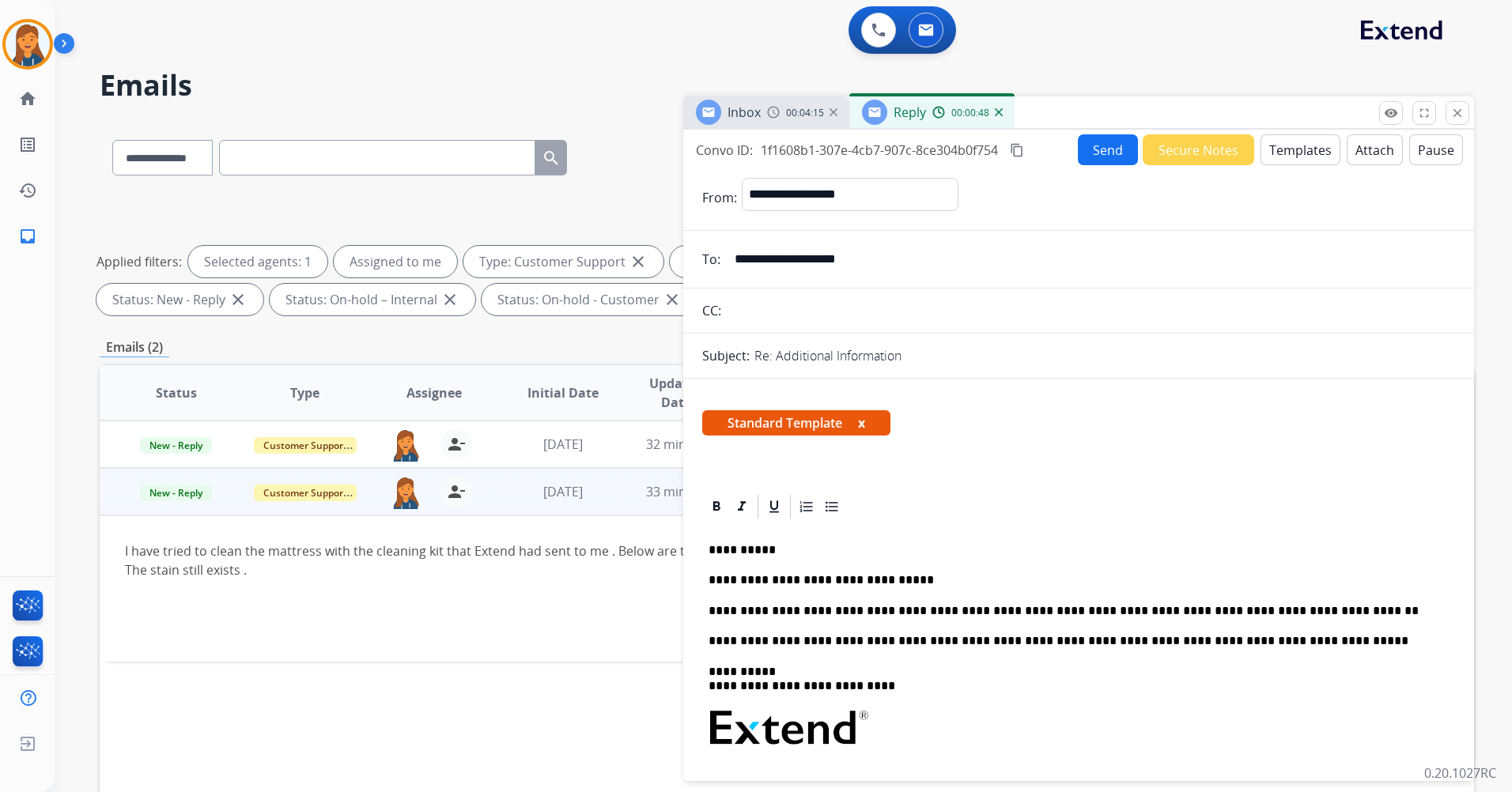
click at [1094, 151] on button "Send" at bounding box center [1108, 149] width 60 height 30
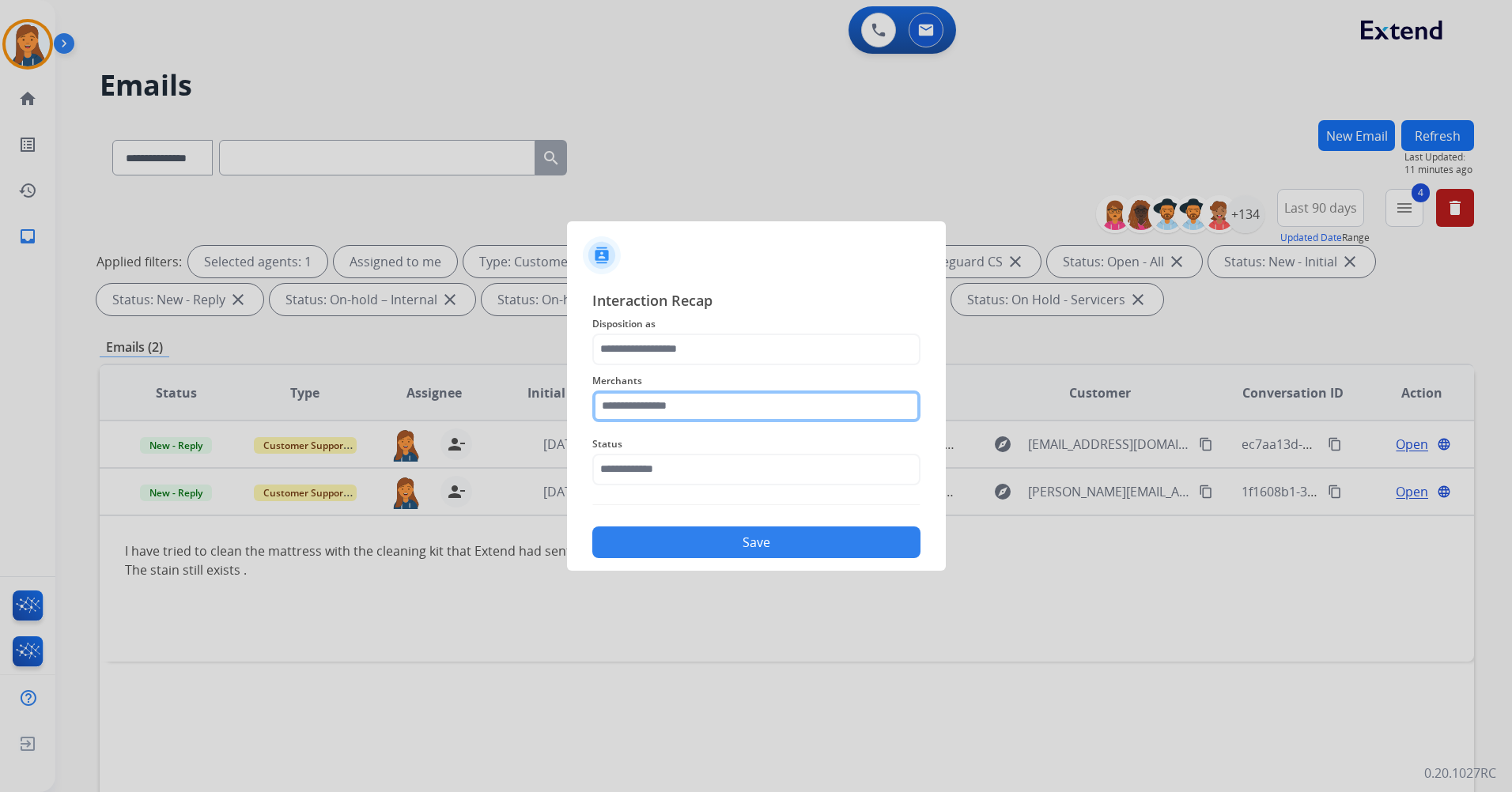
click at [721, 413] on input "text" at bounding box center [757, 406] width 328 height 31
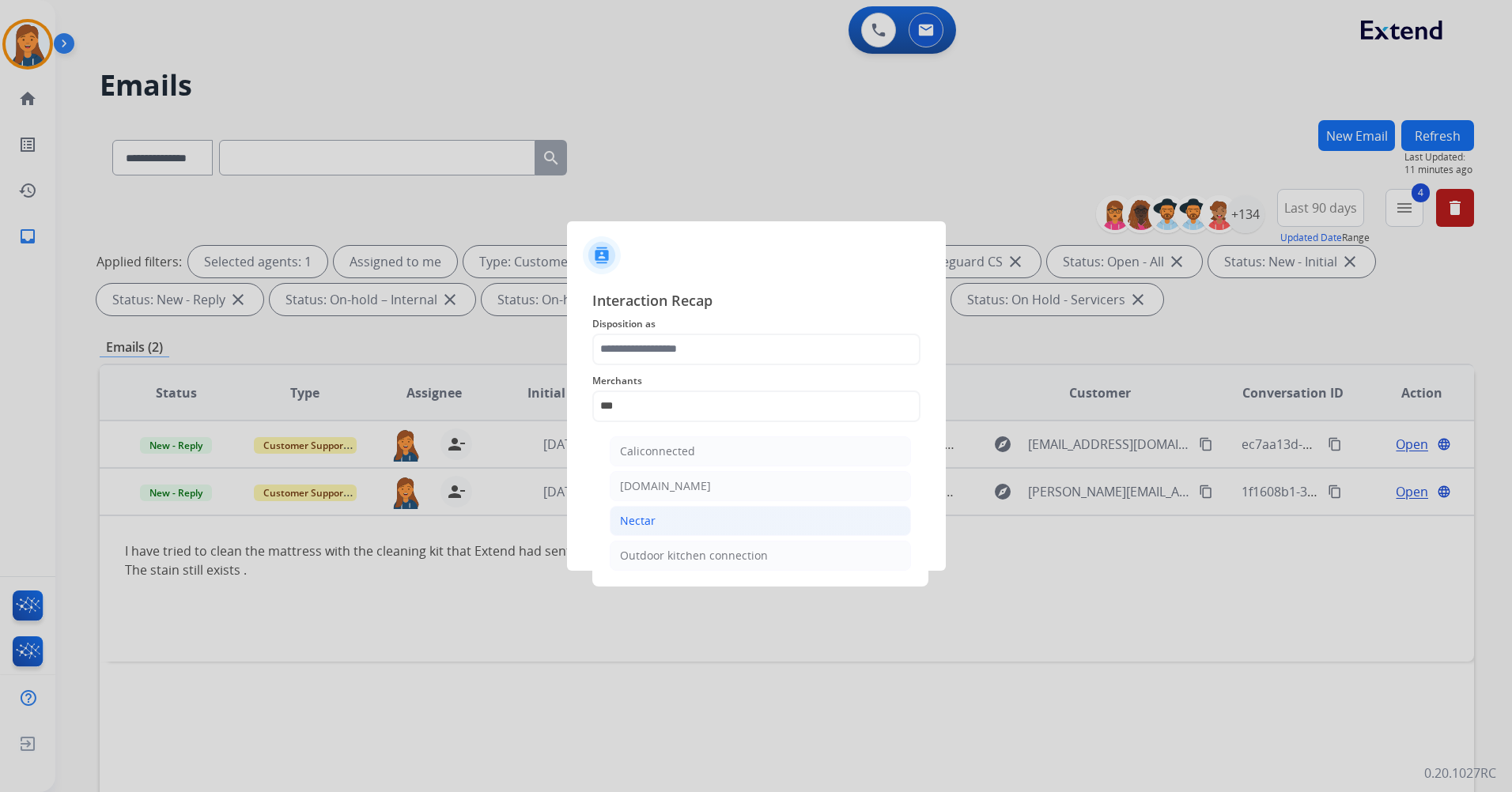
click at [636, 512] on li "Nectar" at bounding box center [760, 521] width 302 height 30
type input "******"
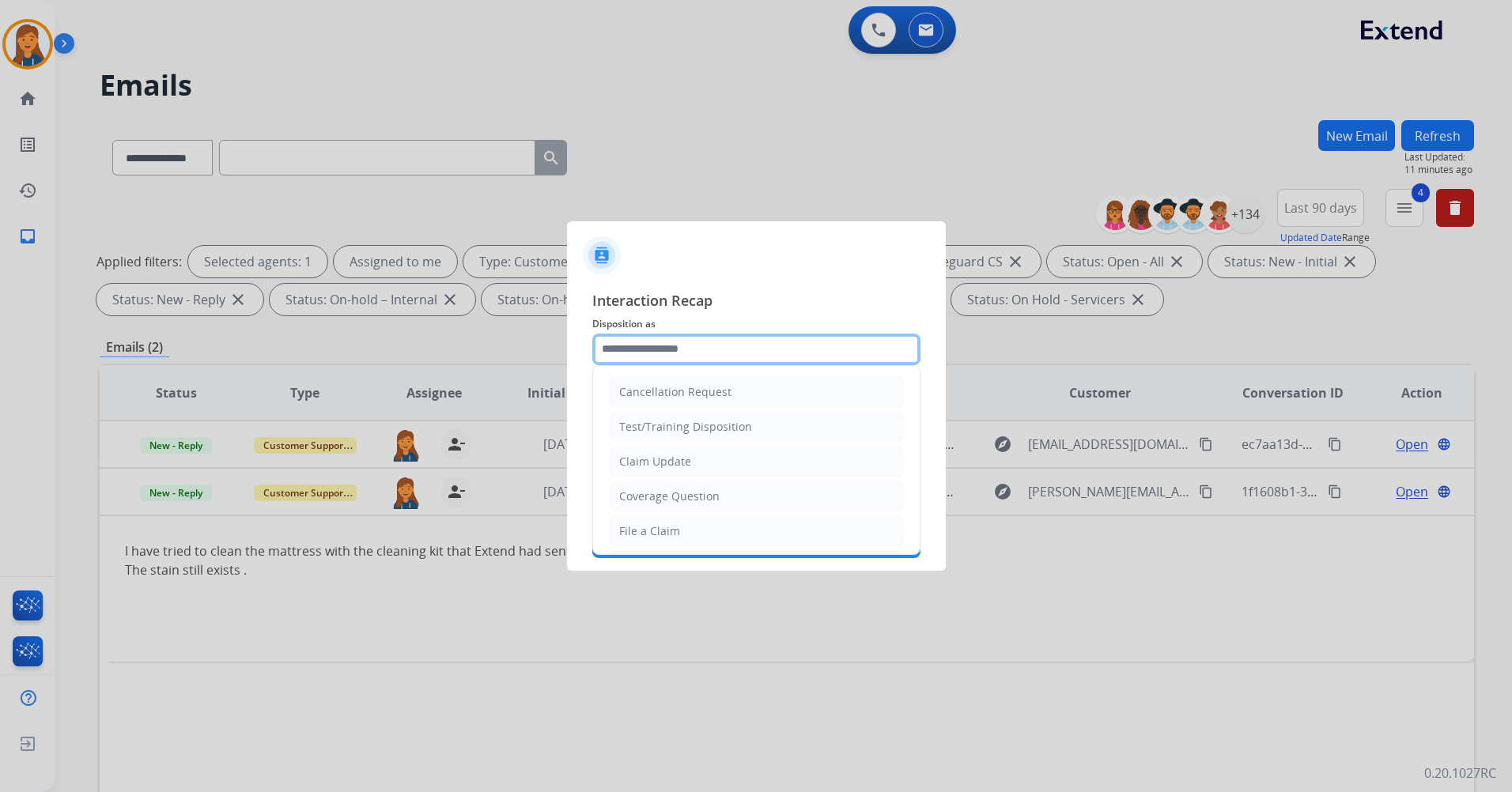
click at [647, 351] on input "text" at bounding box center [757, 349] width 328 height 31
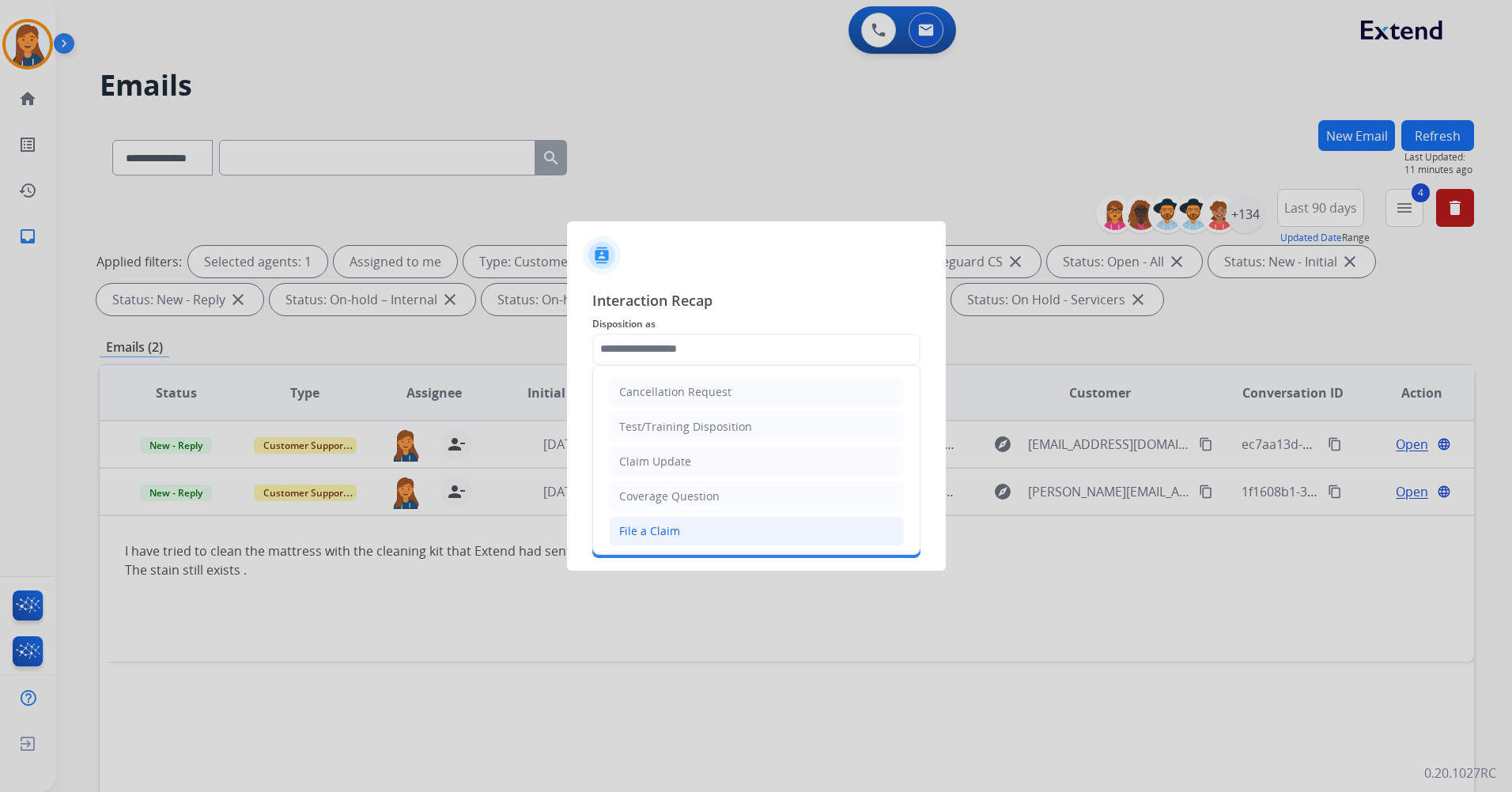
click at [662, 530] on div "File a Claim" at bounding box center [650, 531] width 61 height 16
type input "**********"
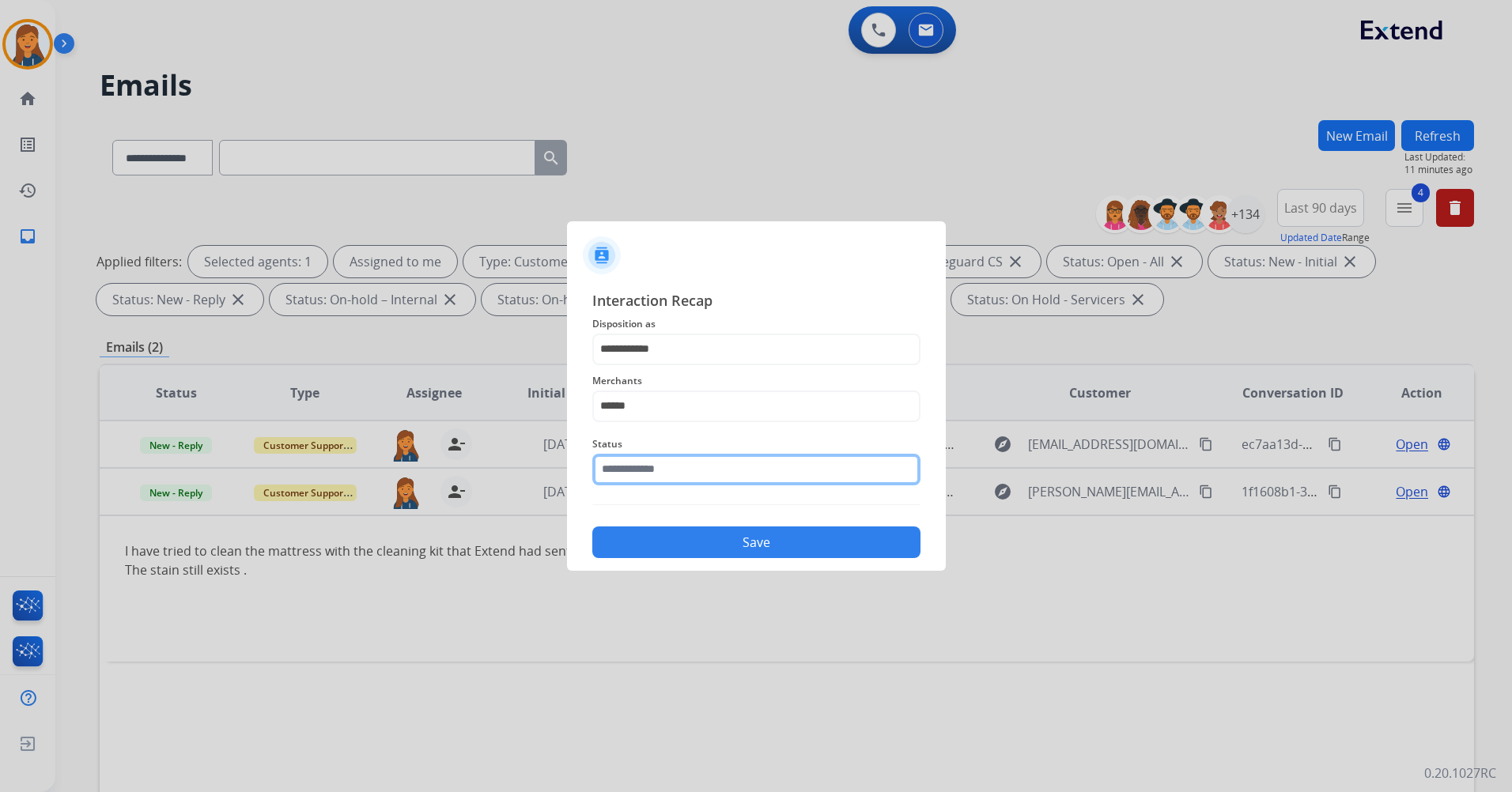
click at [630, 464] on input "text" at bounding box center [757, 469] width 328 height 31
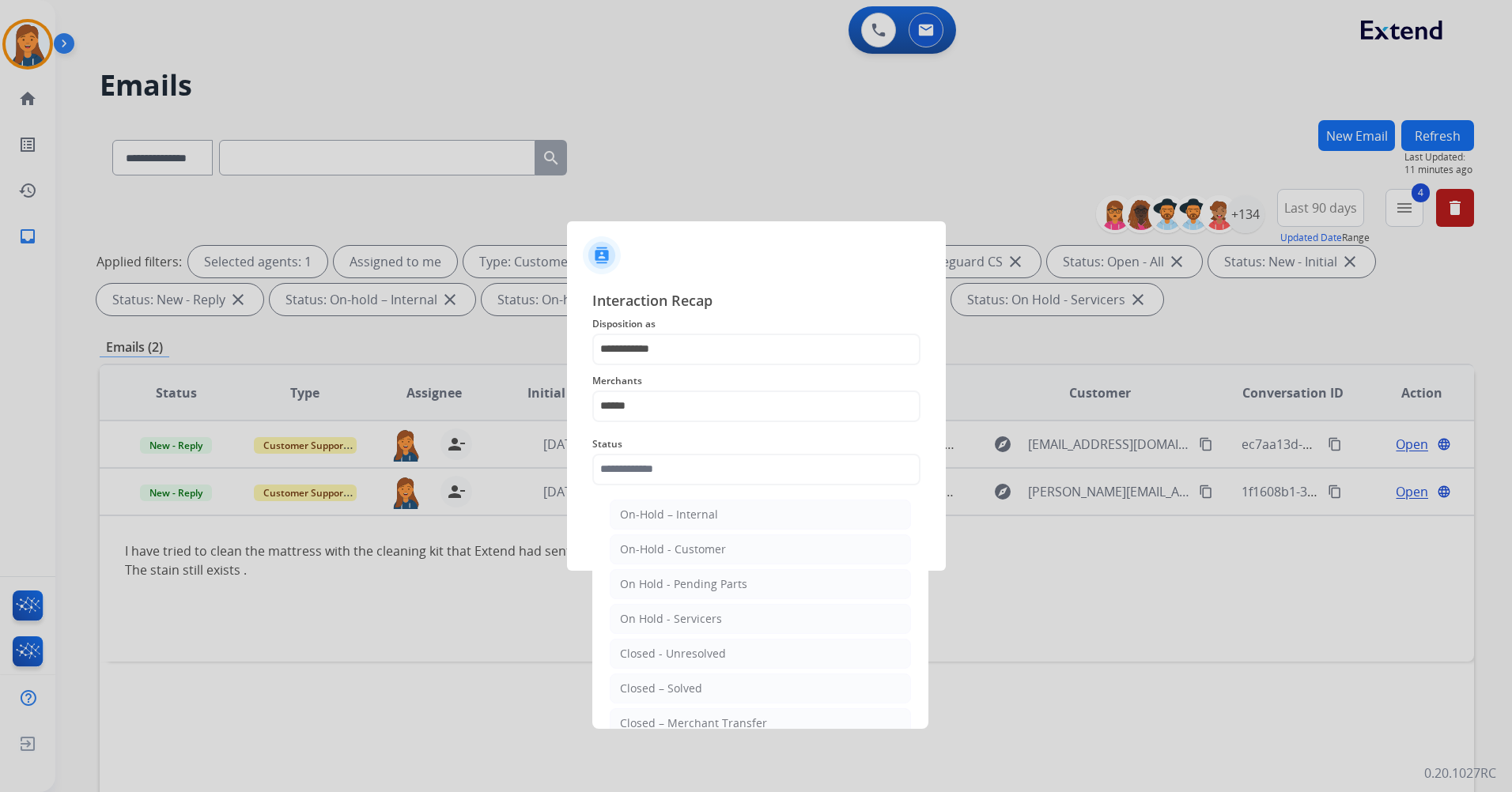
click at [659, 683] on div "Closed – Solved" at bounding box center [661, 689] width 83 height 16
type input "**********"
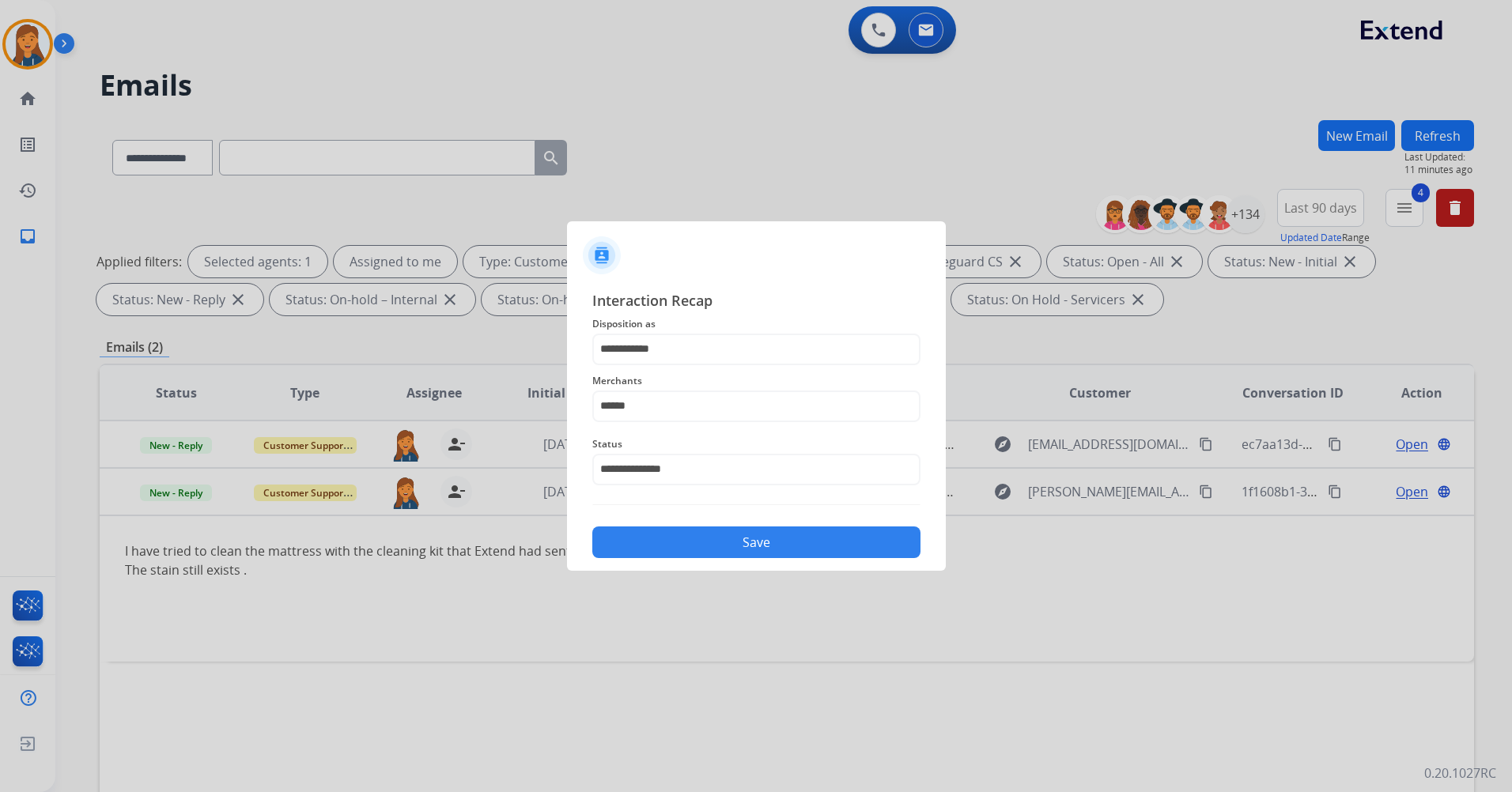
click at [681, 541] on button "Save" at bounding box center [757, 542] width 328 height 31
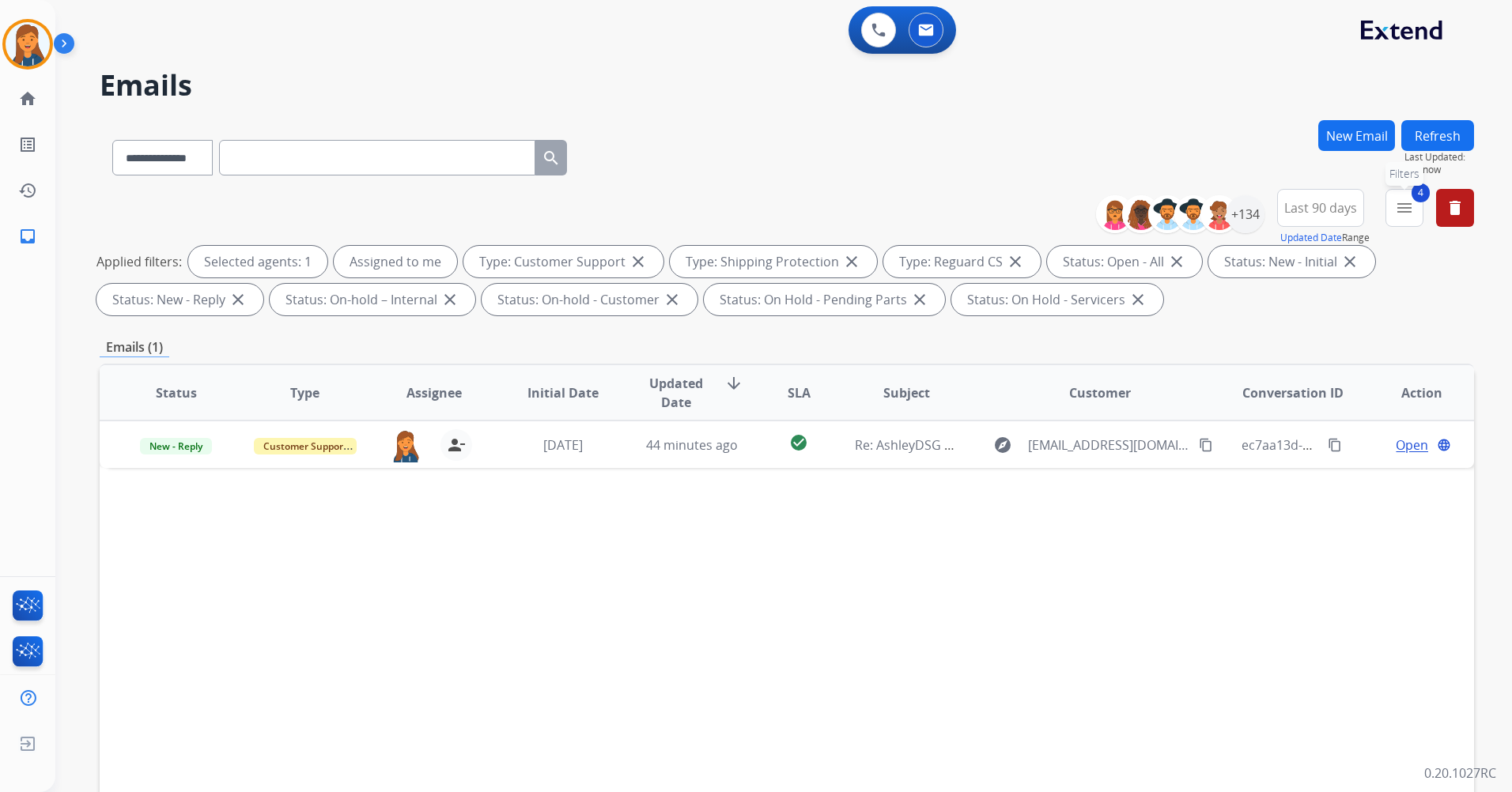
click at [1407, 211] on mat-icon "menu" at bounding box center [1405, 208] width 19 height 19
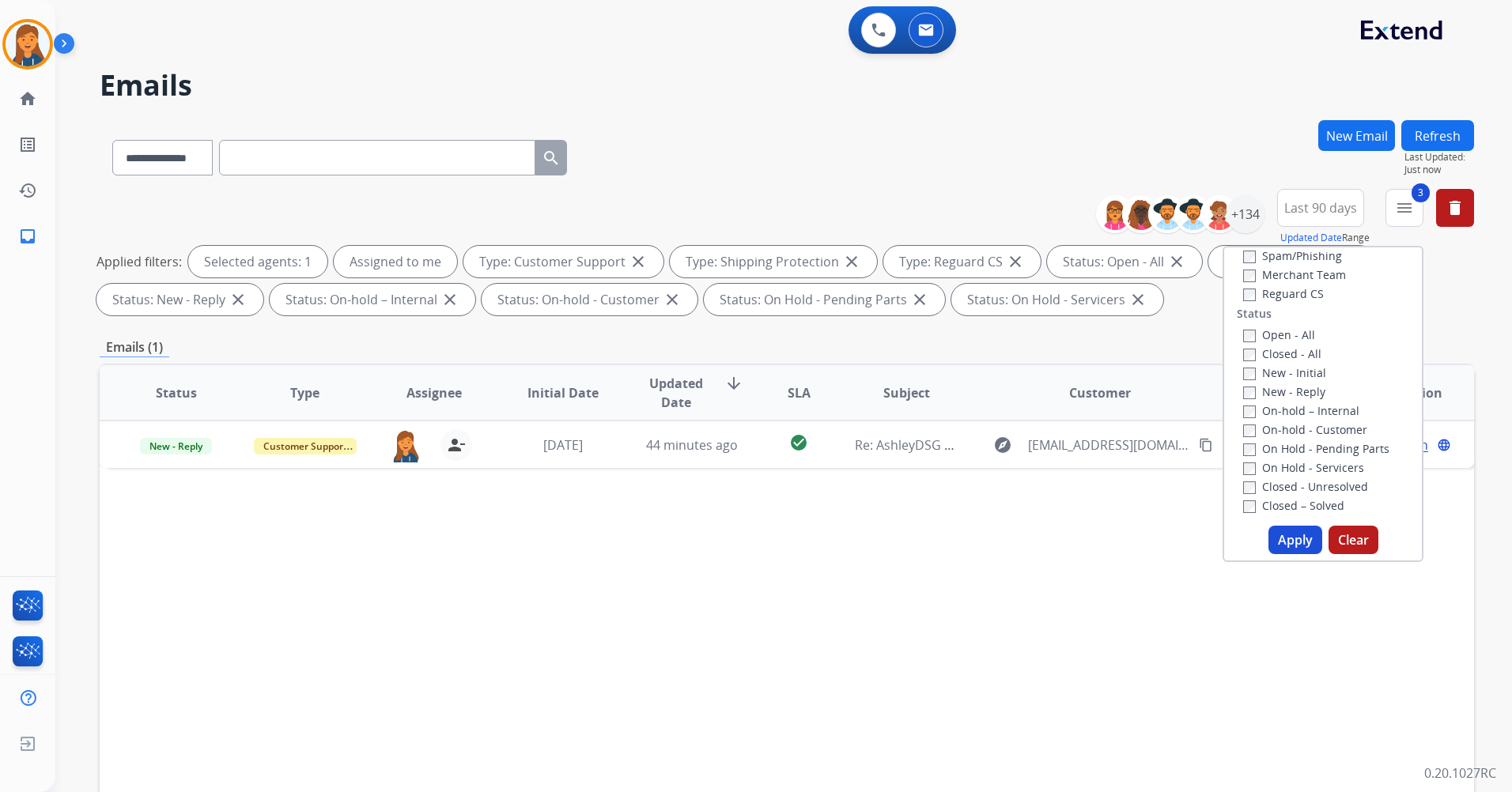
click at [1243, 365] on div "New - Initial" at bounding box center [1326, 373] width 166 height 19
click at [1296, 552] on button "Apply" at bounding box center [1296, 539] width 54 height 29
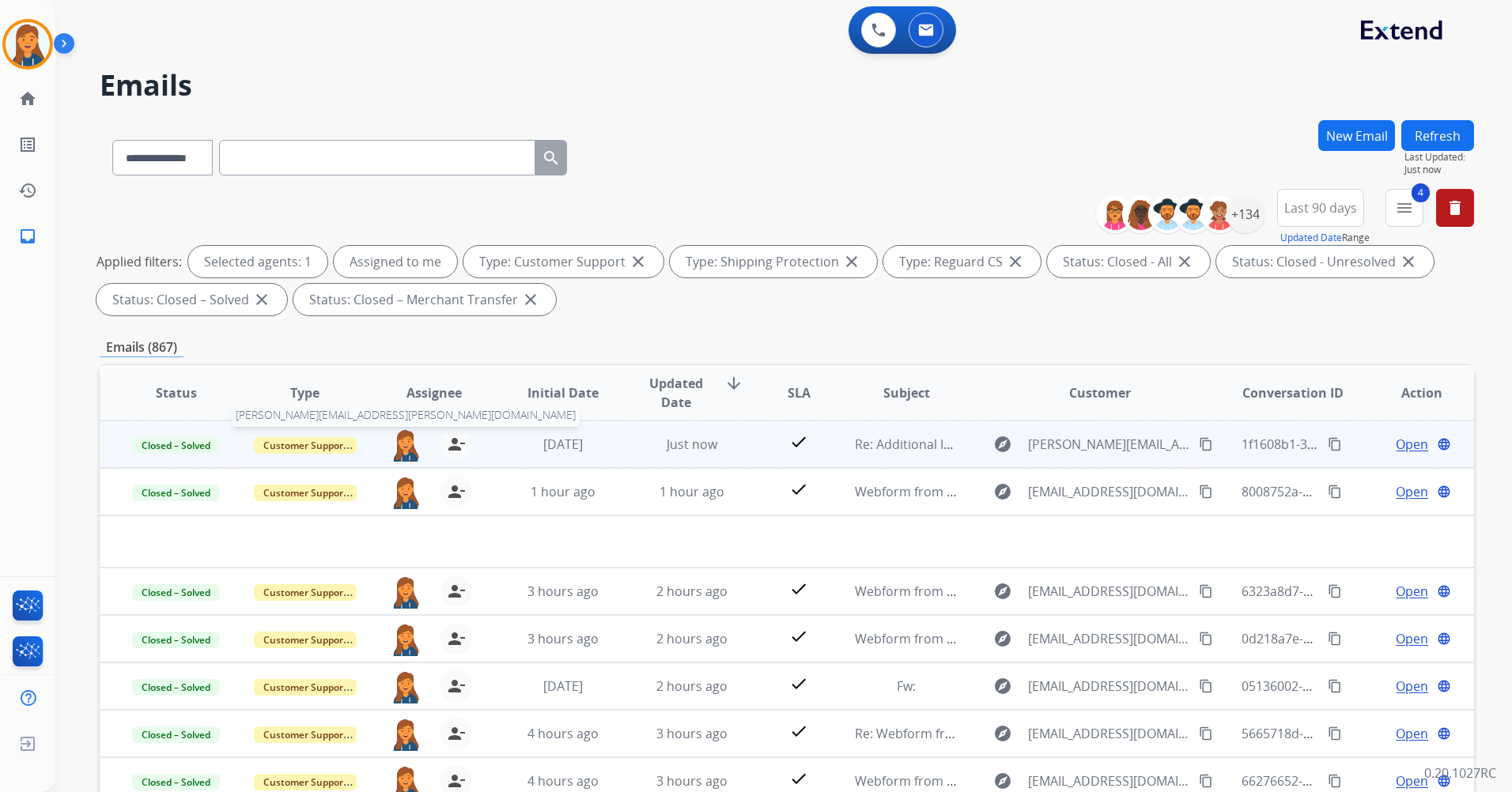
click at [398, 444] on img at bounding box center [406, 445] width 31 height 33
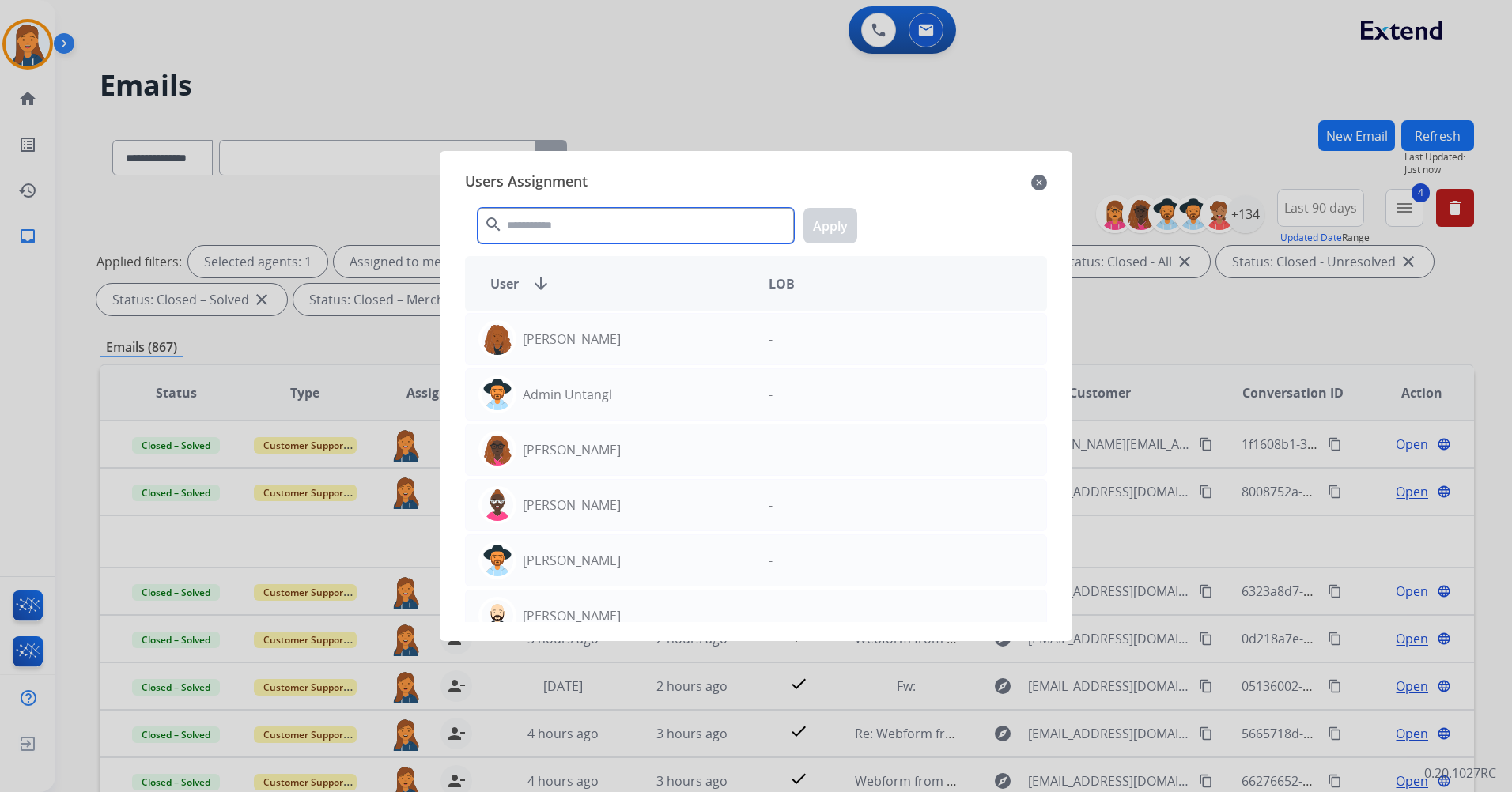
click at [532, 221] on input "text" at bounding box center [636, 225] width 316 height 36
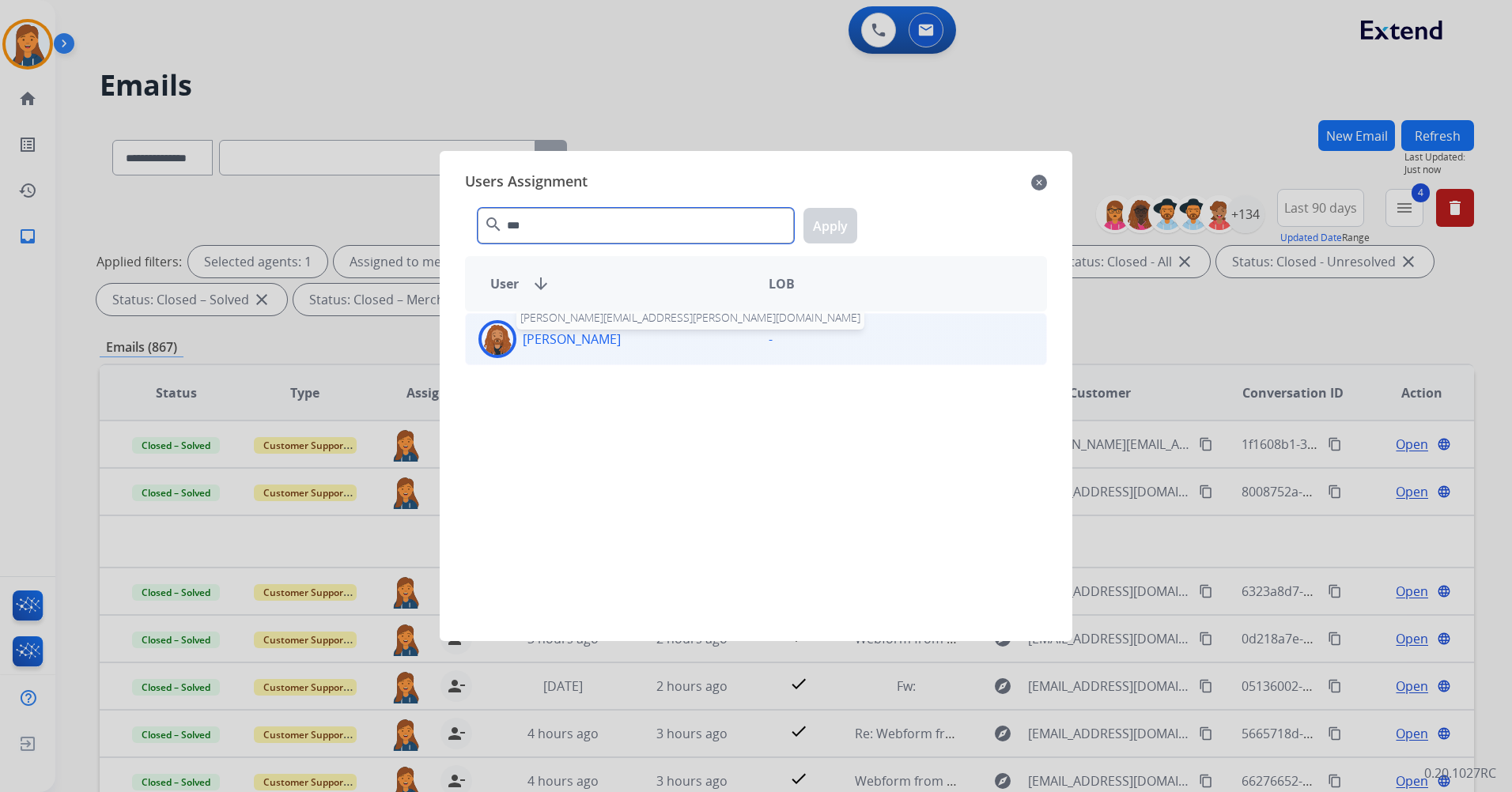
type input "***"
click at [541, 330] on p "Dominique Collins" at bounding box center [572, 340] width 98 height 19
click at [833, 224] on button "Apply" at bounding box center [831, 225] width 54 height 36
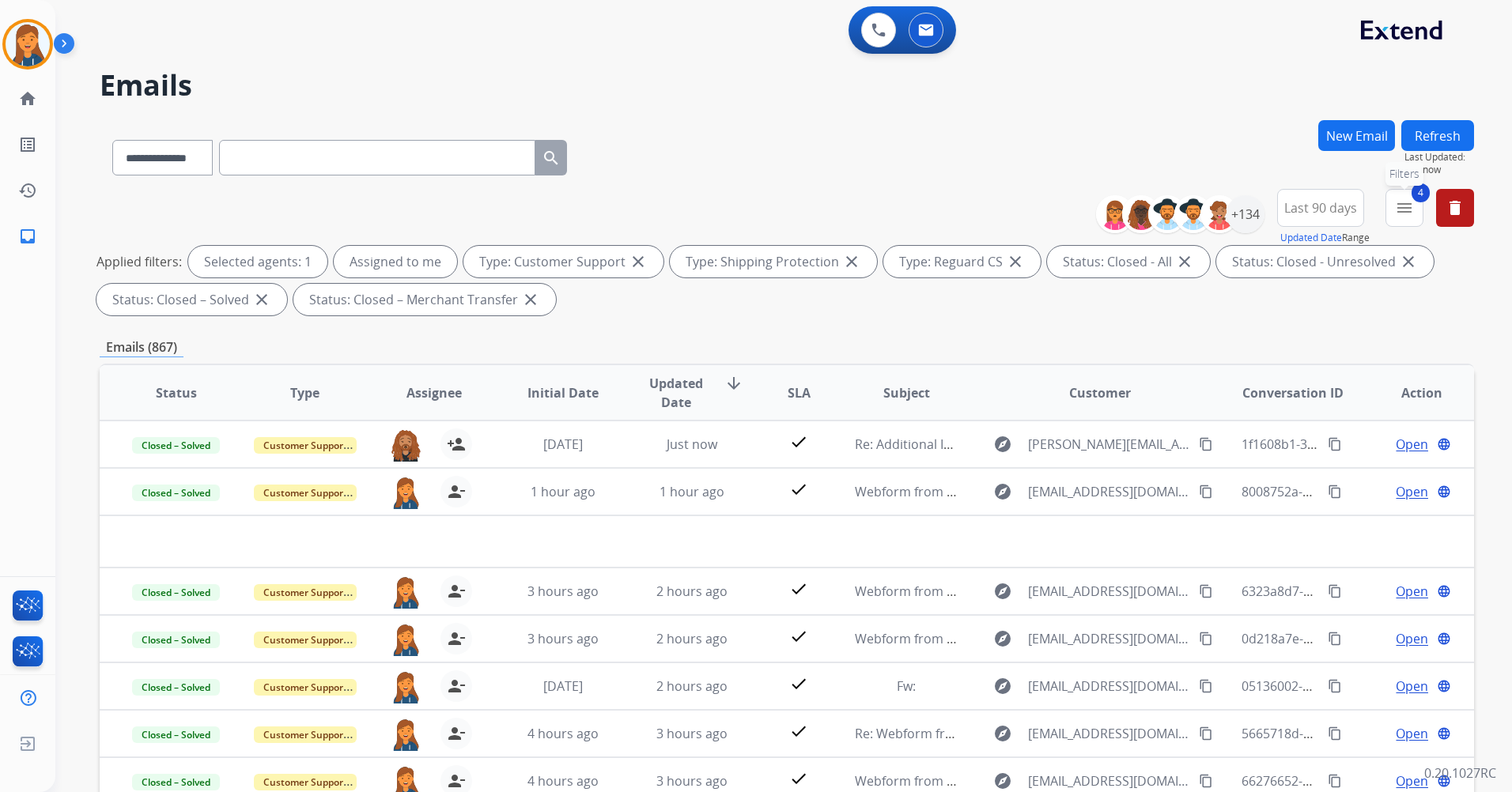
click at [1395, 200] on button "4 menu Filters" at bounding box center [1405, 208] width 38 height 38
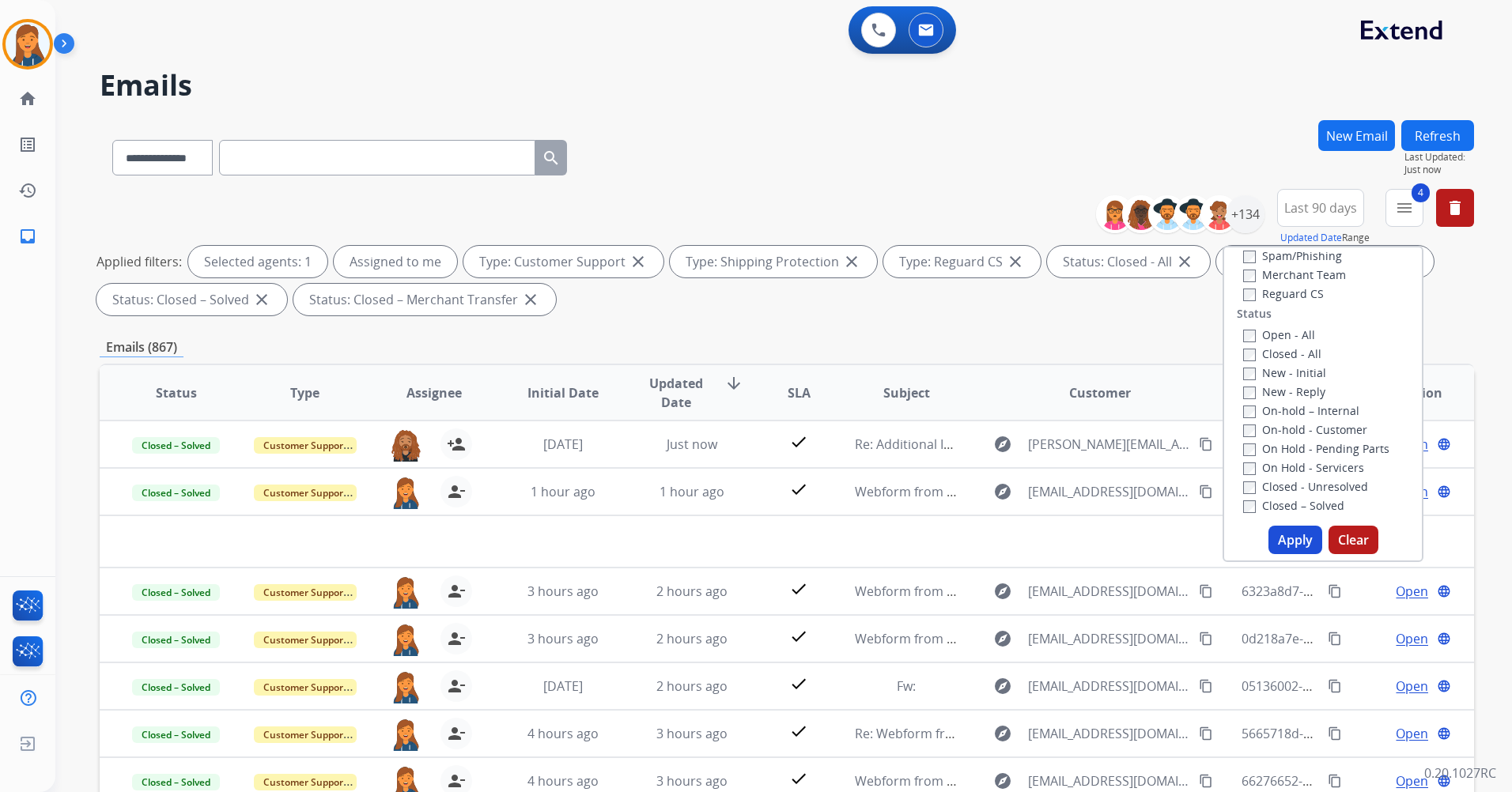
click at [1296, 537] on button "Apply" at bounding box center [1296, 539] width 54 height 29
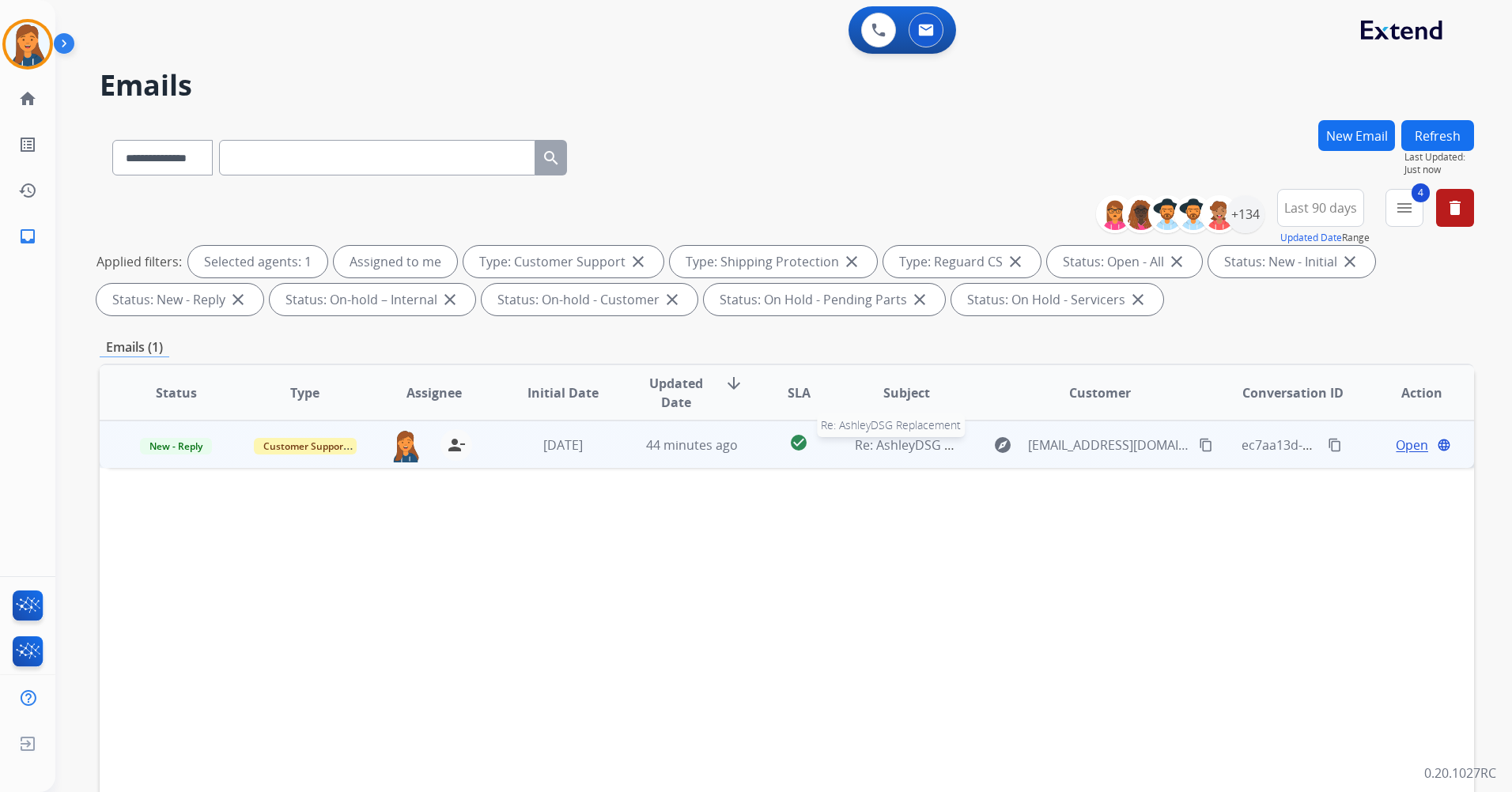
click at [887, 442] on span "Re: AshleyDSG Replacement" at bounding box center [938, 445] width 168 height 17
click at [1383, 441] on div "Open language" at bounding box center [1422, 445] width 103 height 19
click at [1396, 446] on span "Open" at bounding box center [1412, 446] width 32 height 19
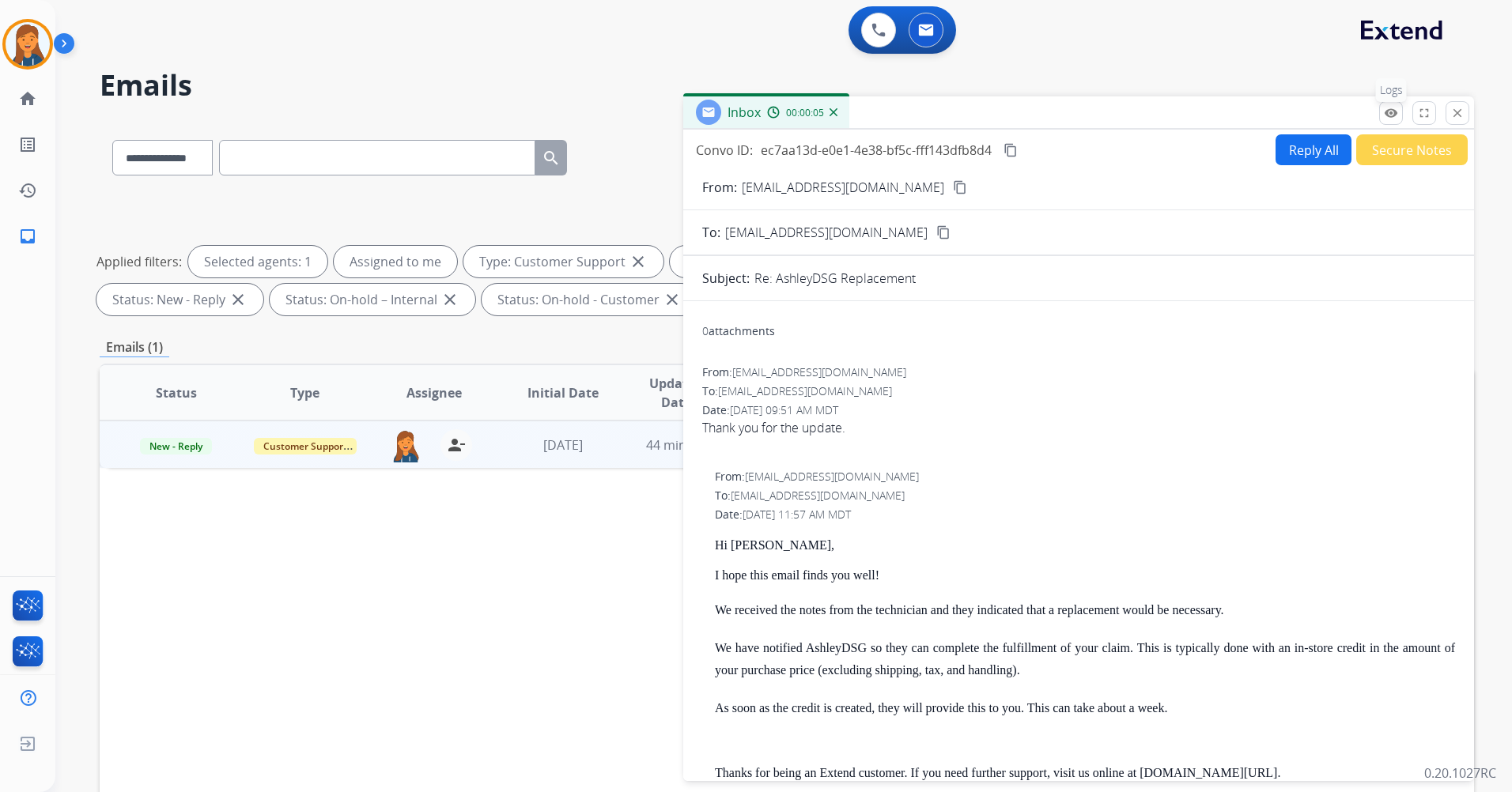
click at [1395, 112] on mat-icon "remove_red_eye" at bounding box center [1391, 113] width 14 height 14
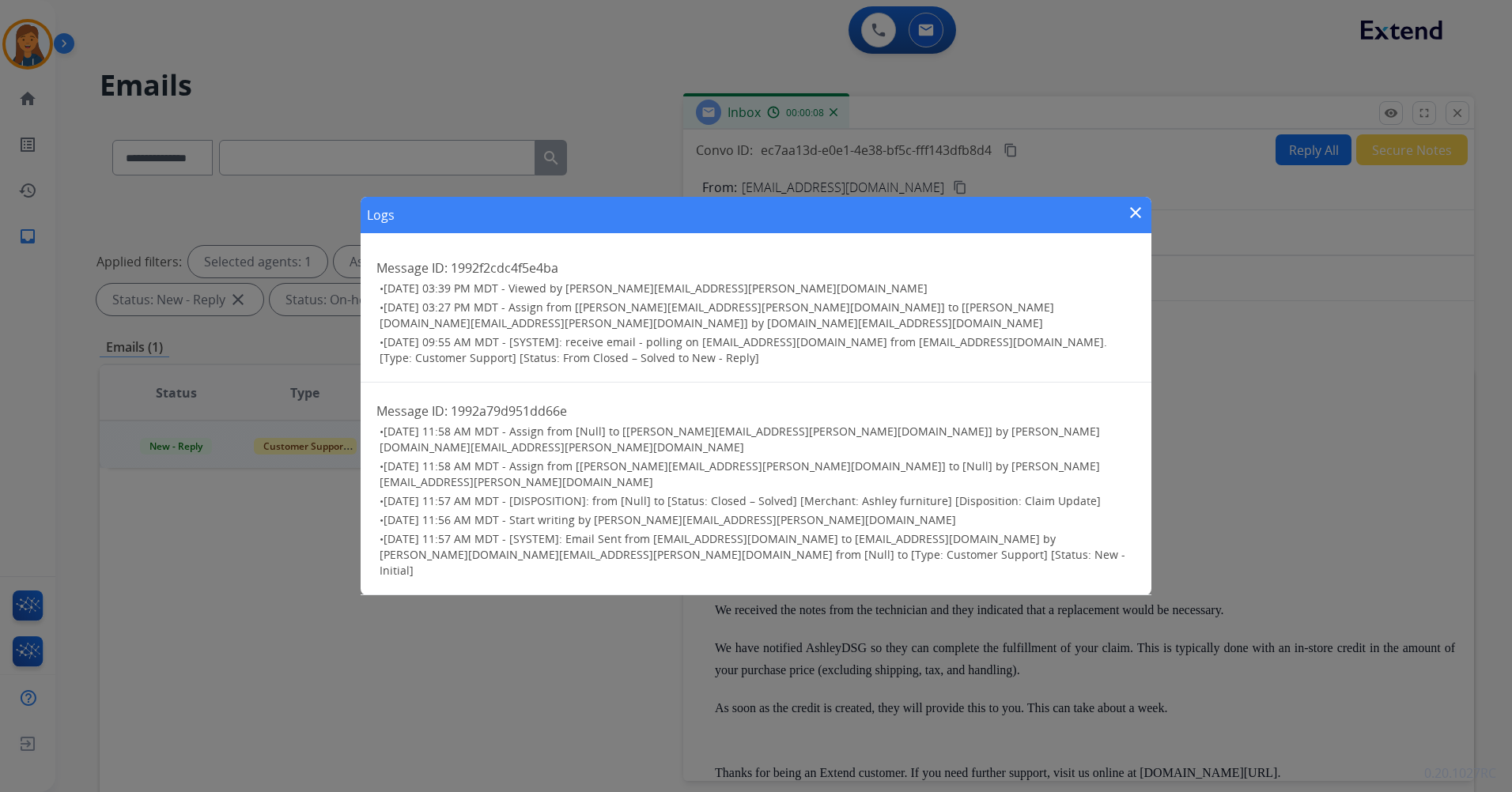
click at [1135, 222] on mat-icon "close" at bounding box center [1136, 213] width 19 height 19
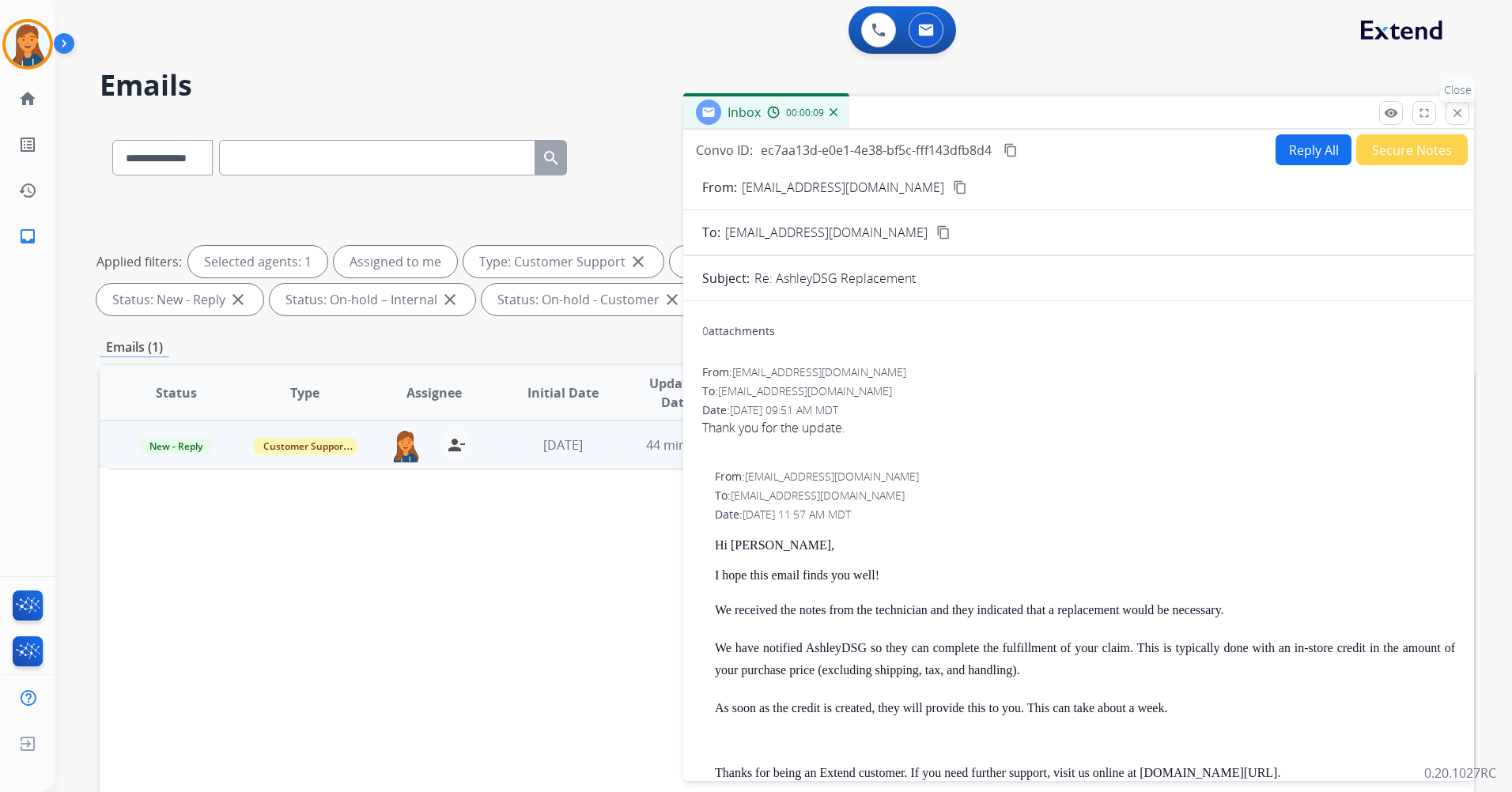
click at [1459, 115] on mat-icon "close" at bounding box center [1457, 113] width 14 height 14
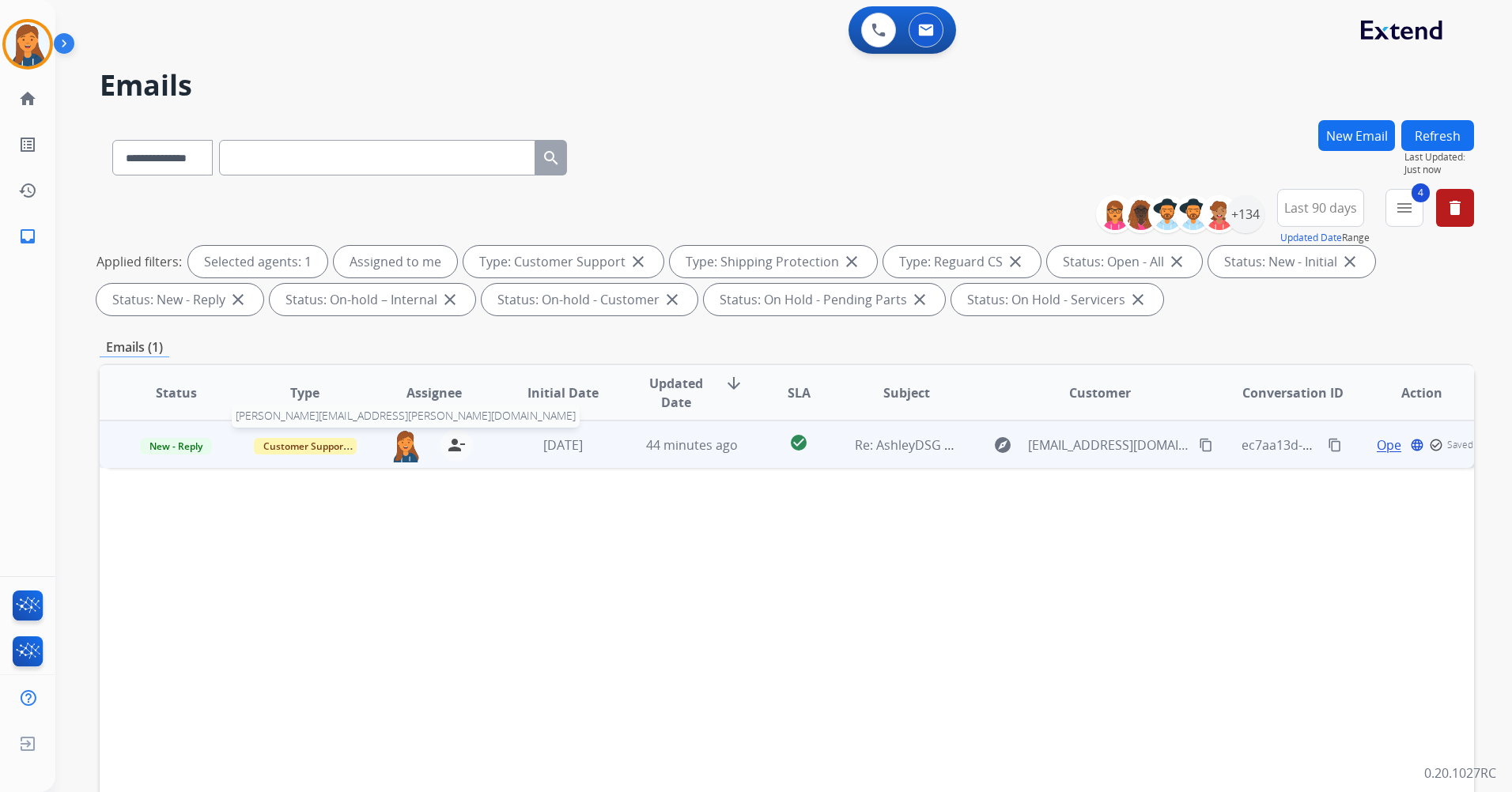
click at [406, 448] on img at bounding box center [406, 446] width 31 height 33
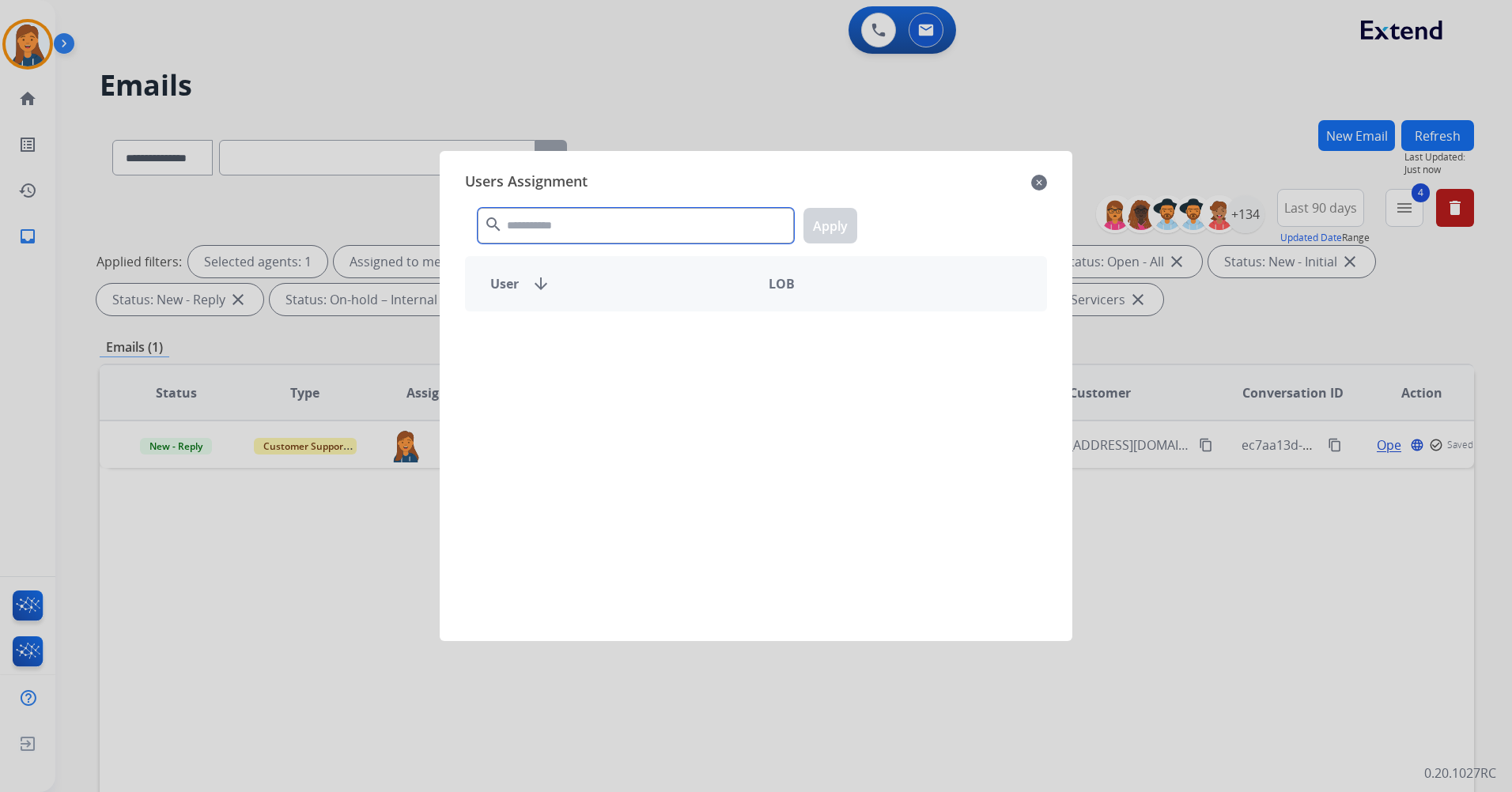
click at [551, 238] on input "text" at bounding box center [636, 225] width 316 height 36
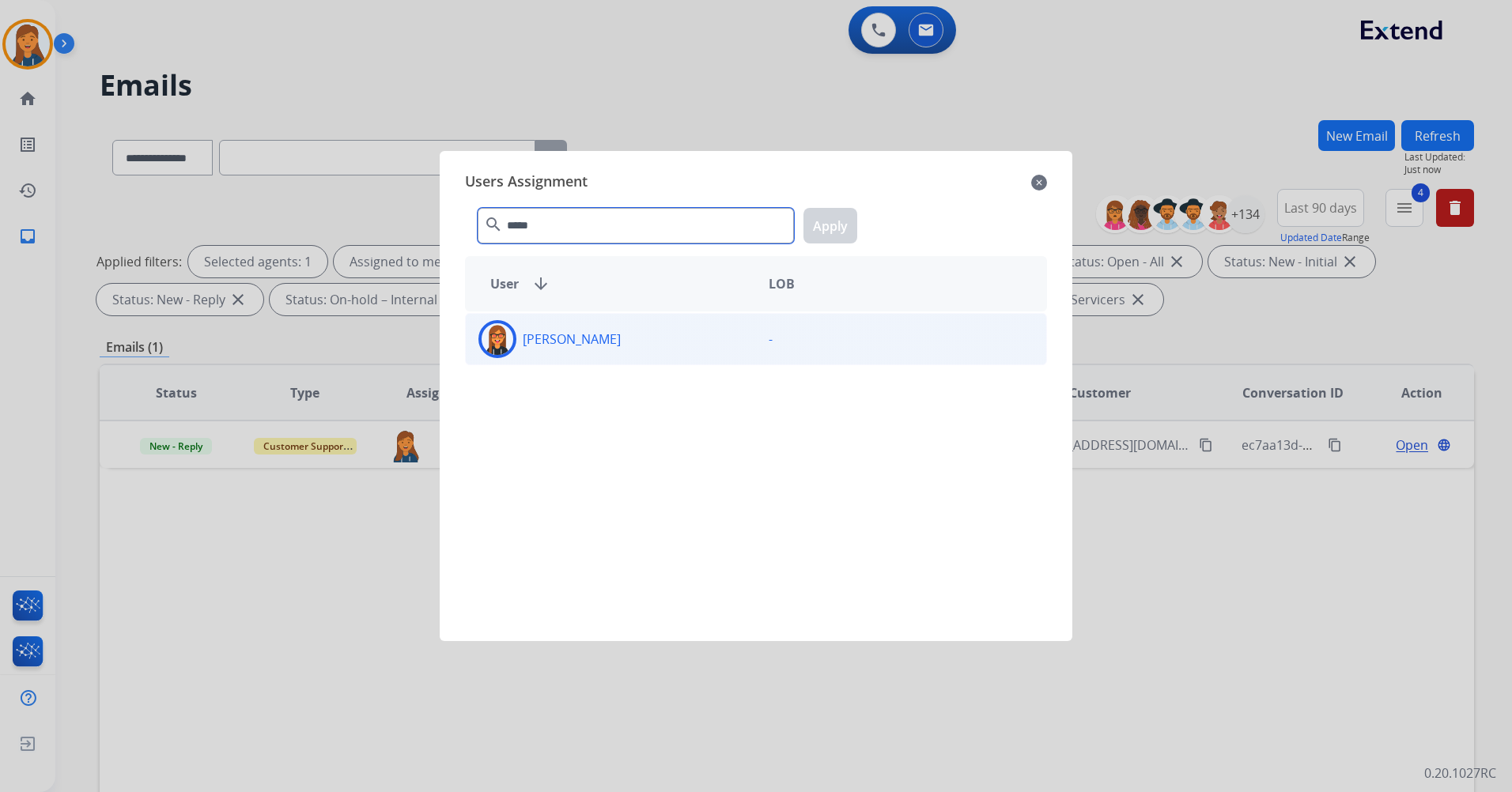
type input "*****"
click at [566, 331] on p "Kaitlin Salazar" at bounding box center [572, 340] width 98 height 19
click at [830, 232] on button "Apply" at bounding box center [831, 225] width 54 height 36
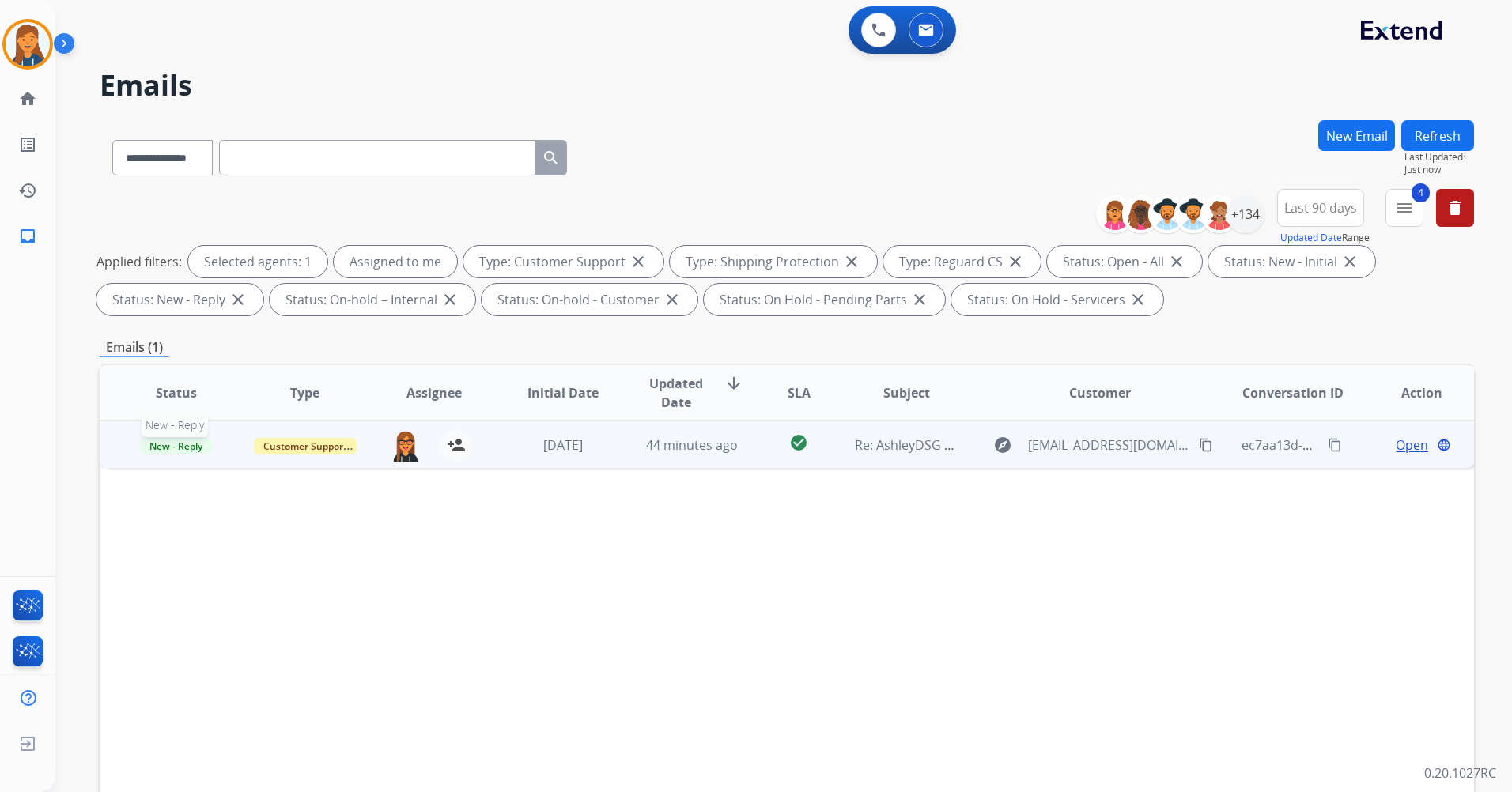
click at [163, 452] on span "New - Reply" at bounding box center [176, 446] width 72 height 16
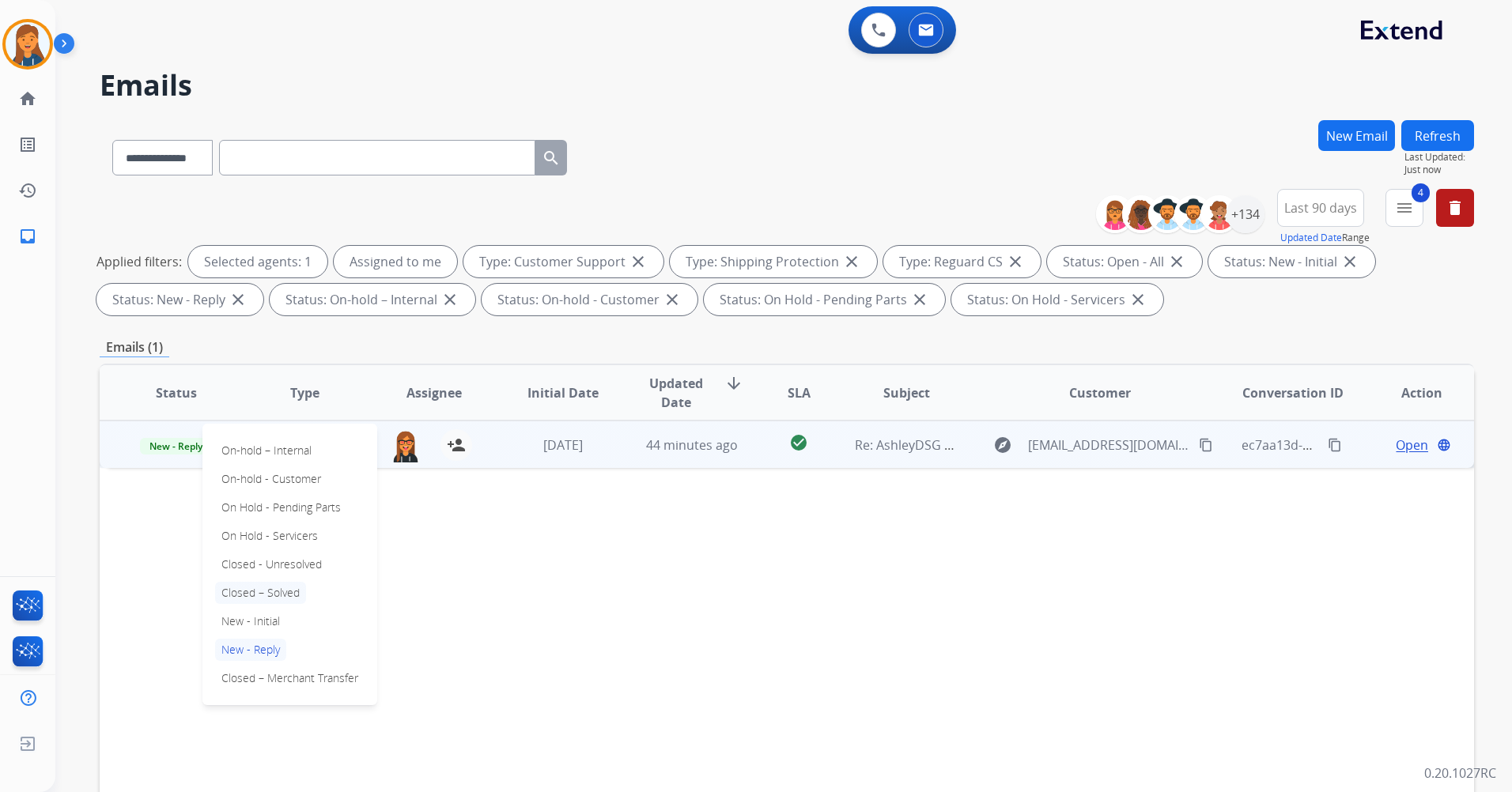
click at [246, 592] on p "Closed – Solved" at bounding box center [261, 592] width 91 height 22
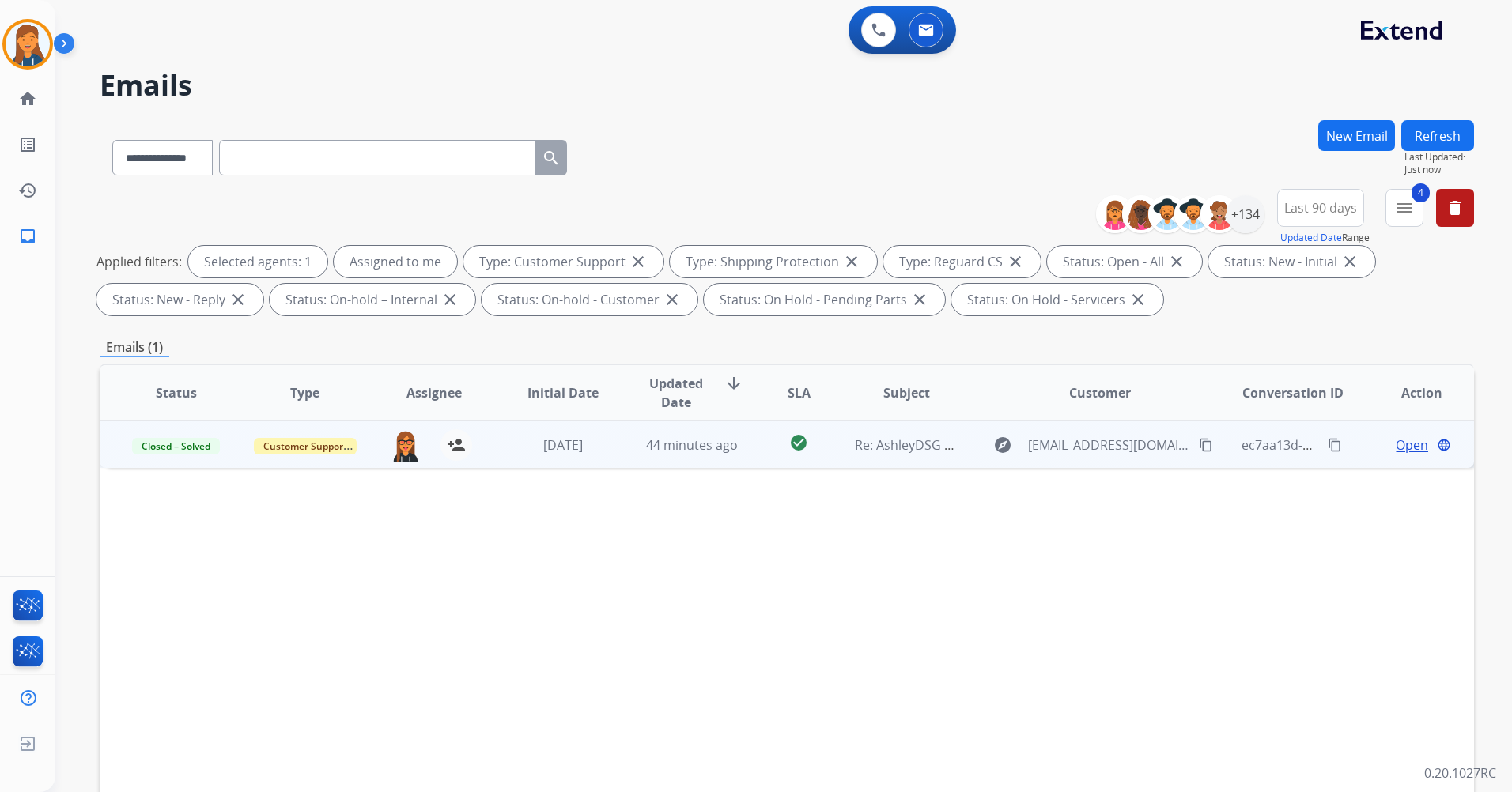
click at [1401, 448] on span "Open" at bounding box center [1412, 446] width 32 height 19
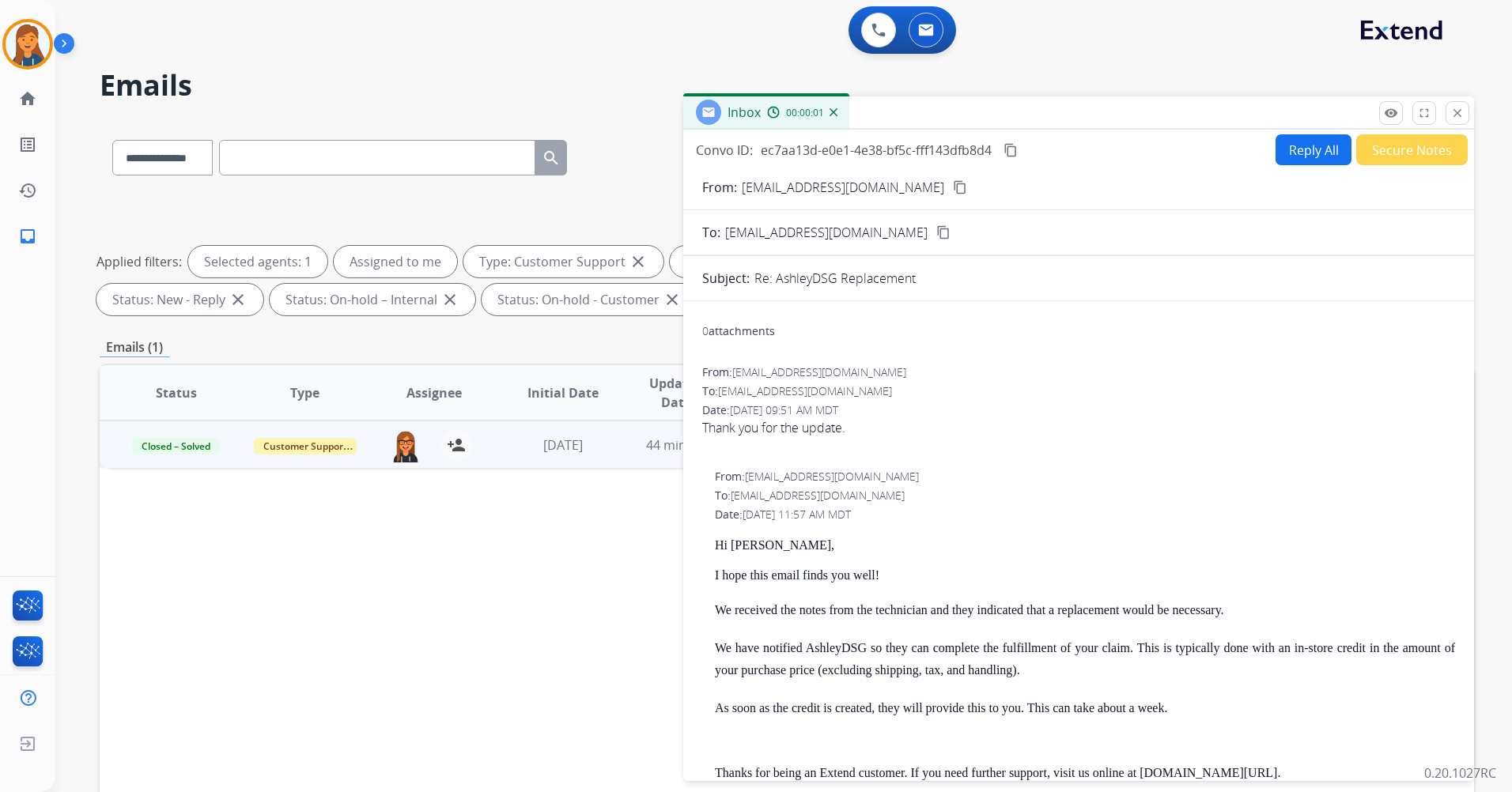
click at [1363, 147] on button "Secure Notes" at bounding box center [1412, 149] width 111 height 30
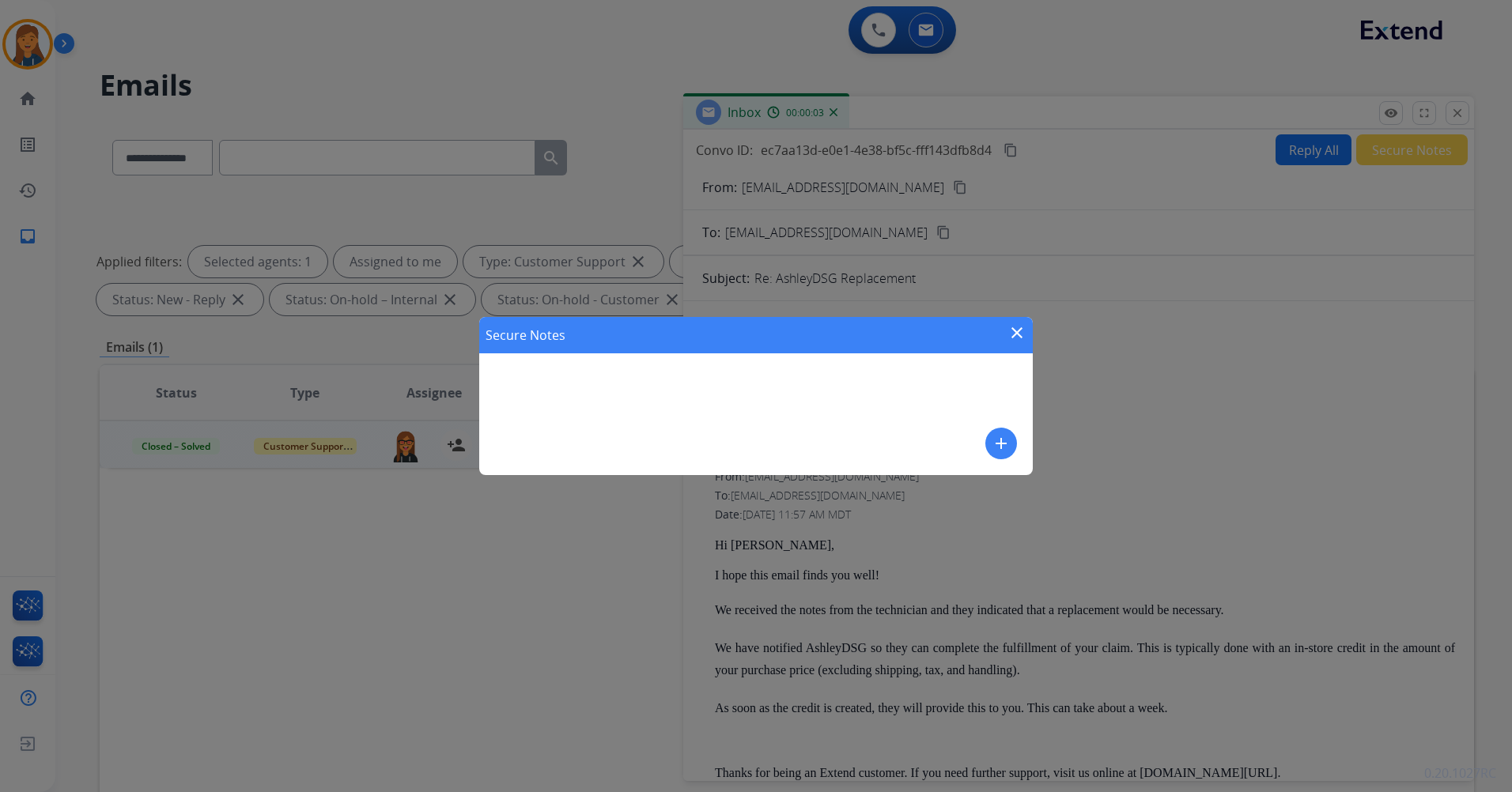
click at [998, 444] on mat-icon "add" at bounding box center [1001, 444] width 19 height 19
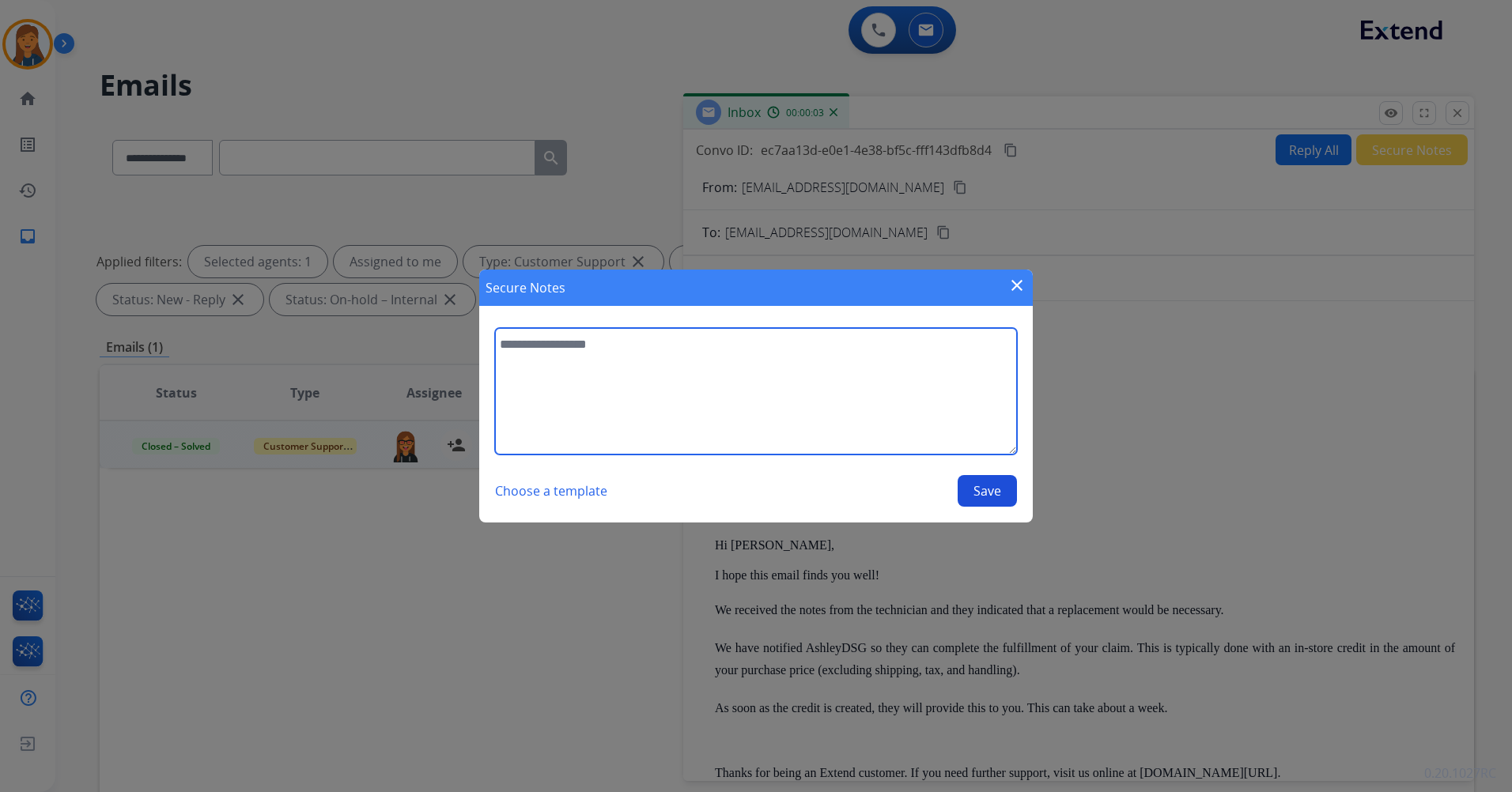
click at [727, 380] on textarea at bounding box center [756, 392] width 522 height 127
type textarea "**********"
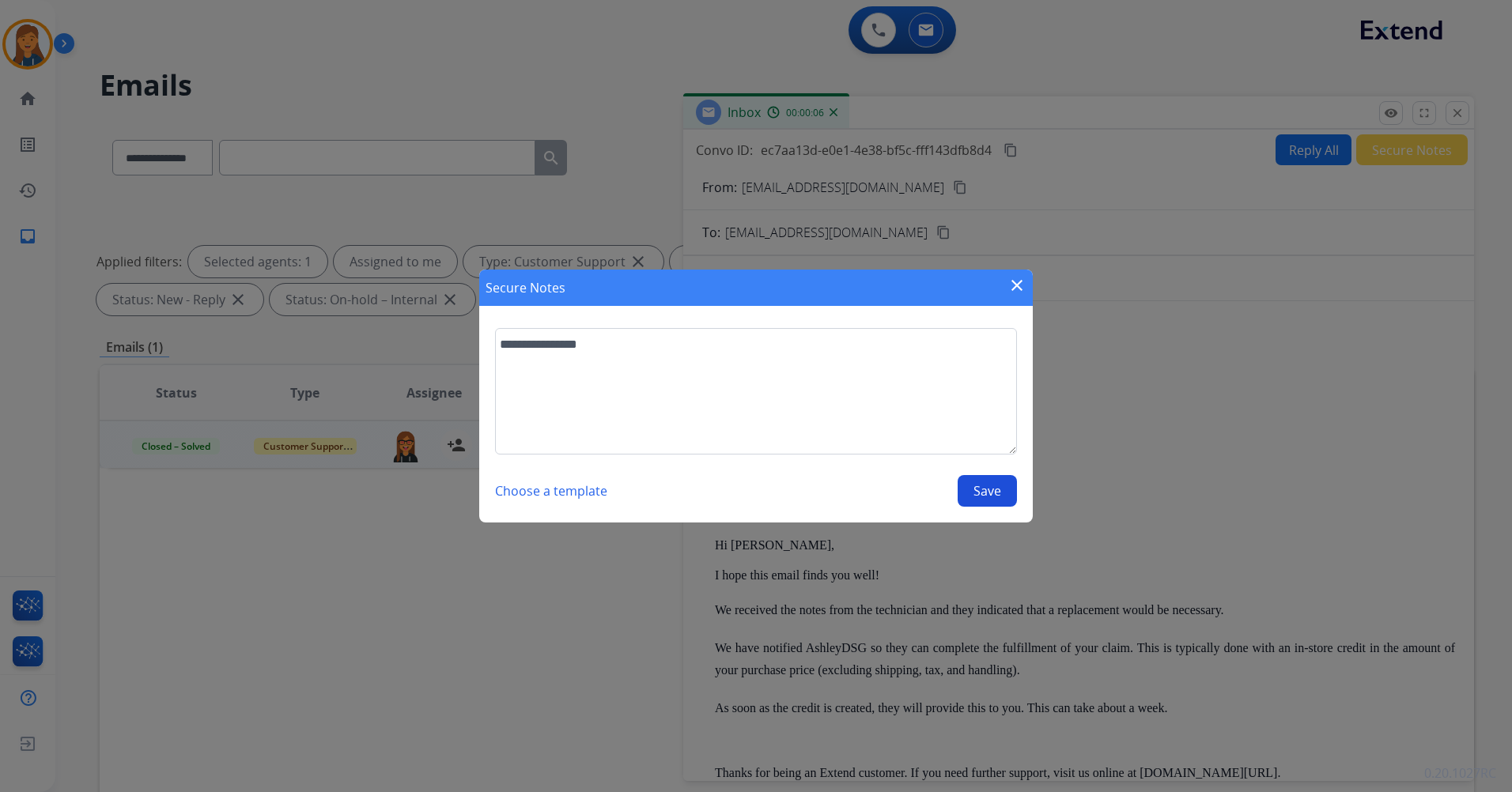
click at [972, 498] on button "Save" at bounding box center [987, 491] width 59 height 31
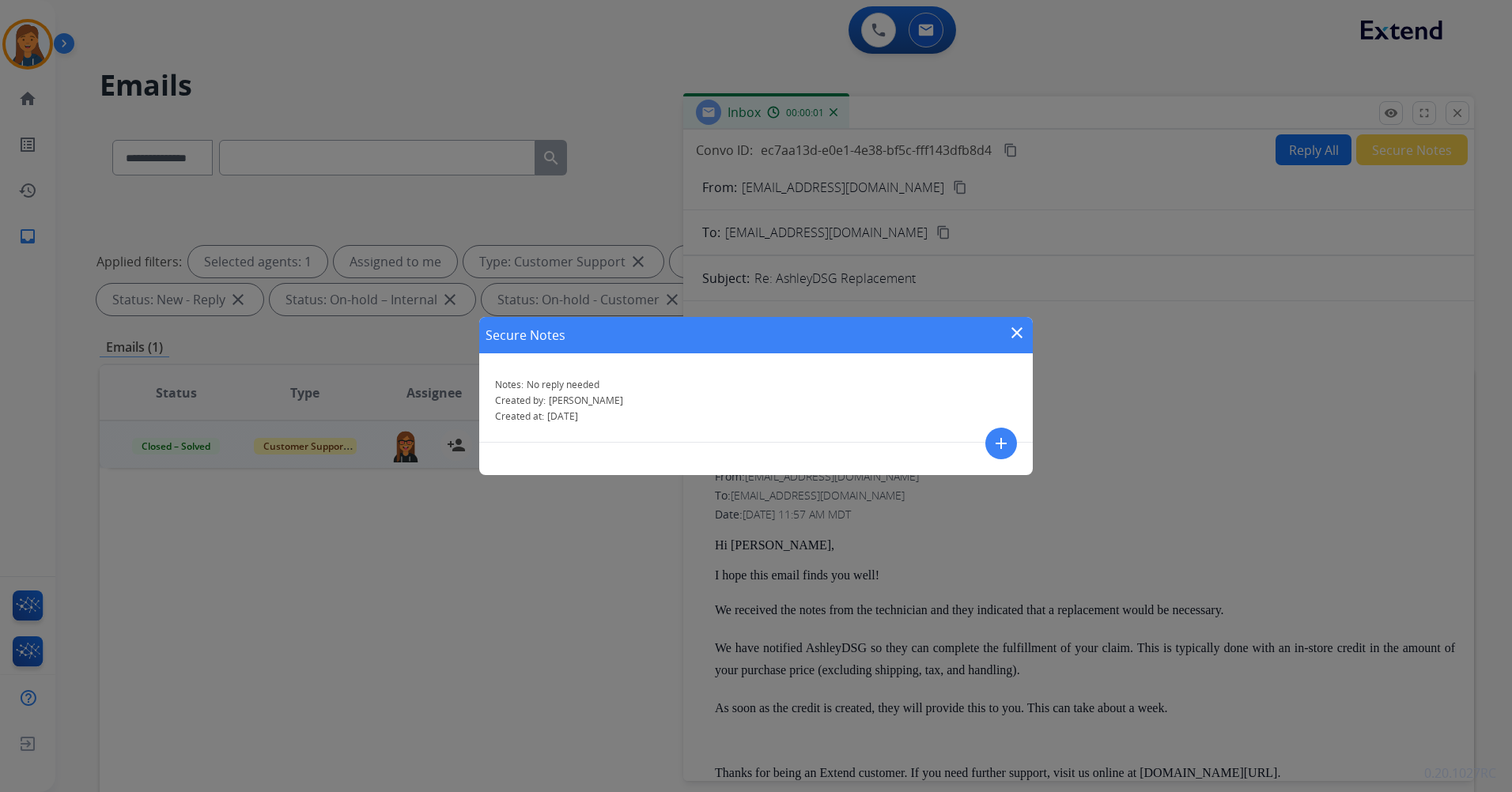
click at [1014, 330] on mat-icon "close" at bounding box center [1018, 333] width 19 height 19
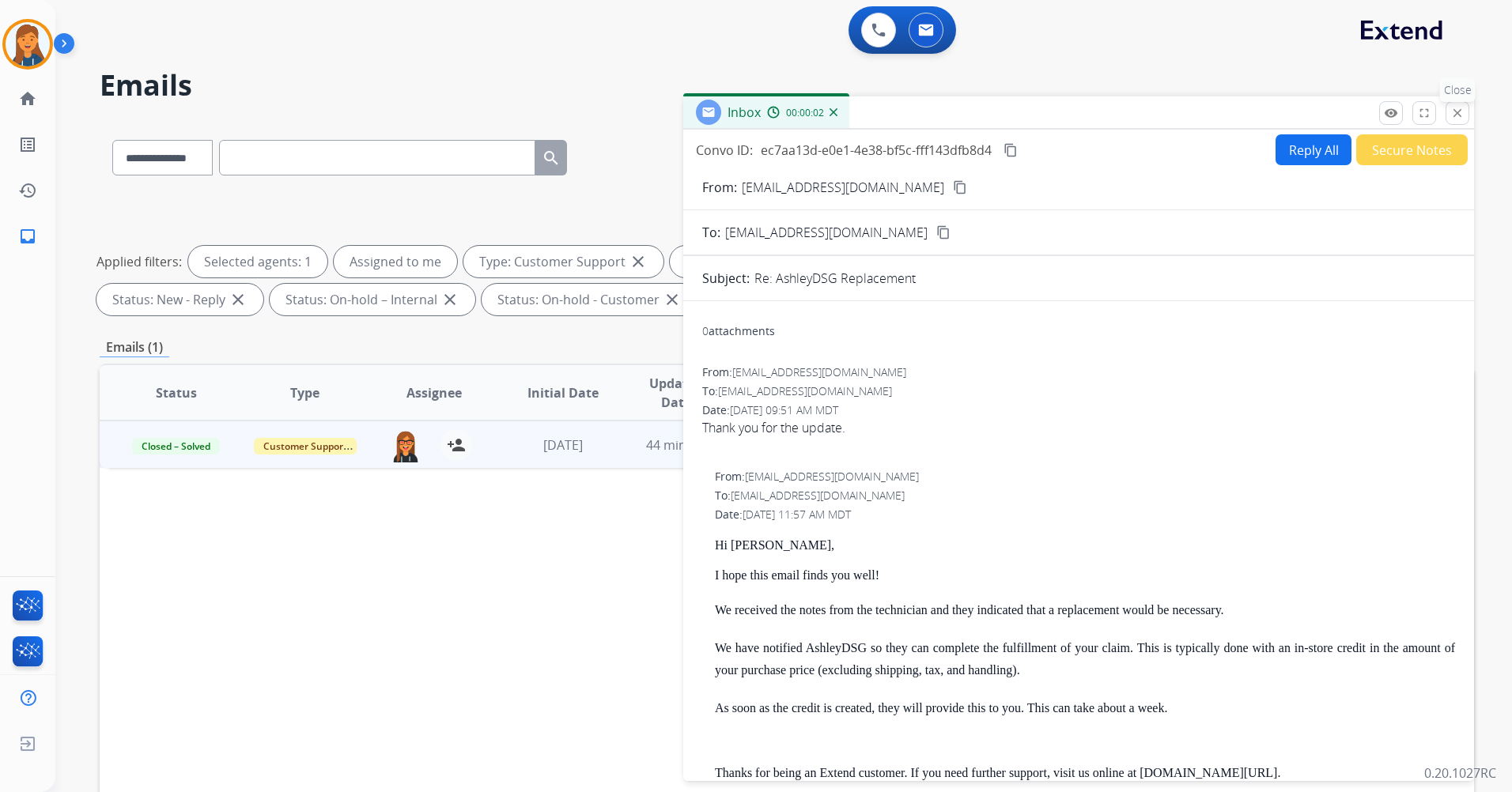
click at [1454, 113] on mat-icon "close" at bounding box center [1457, 113] width 14 height 14
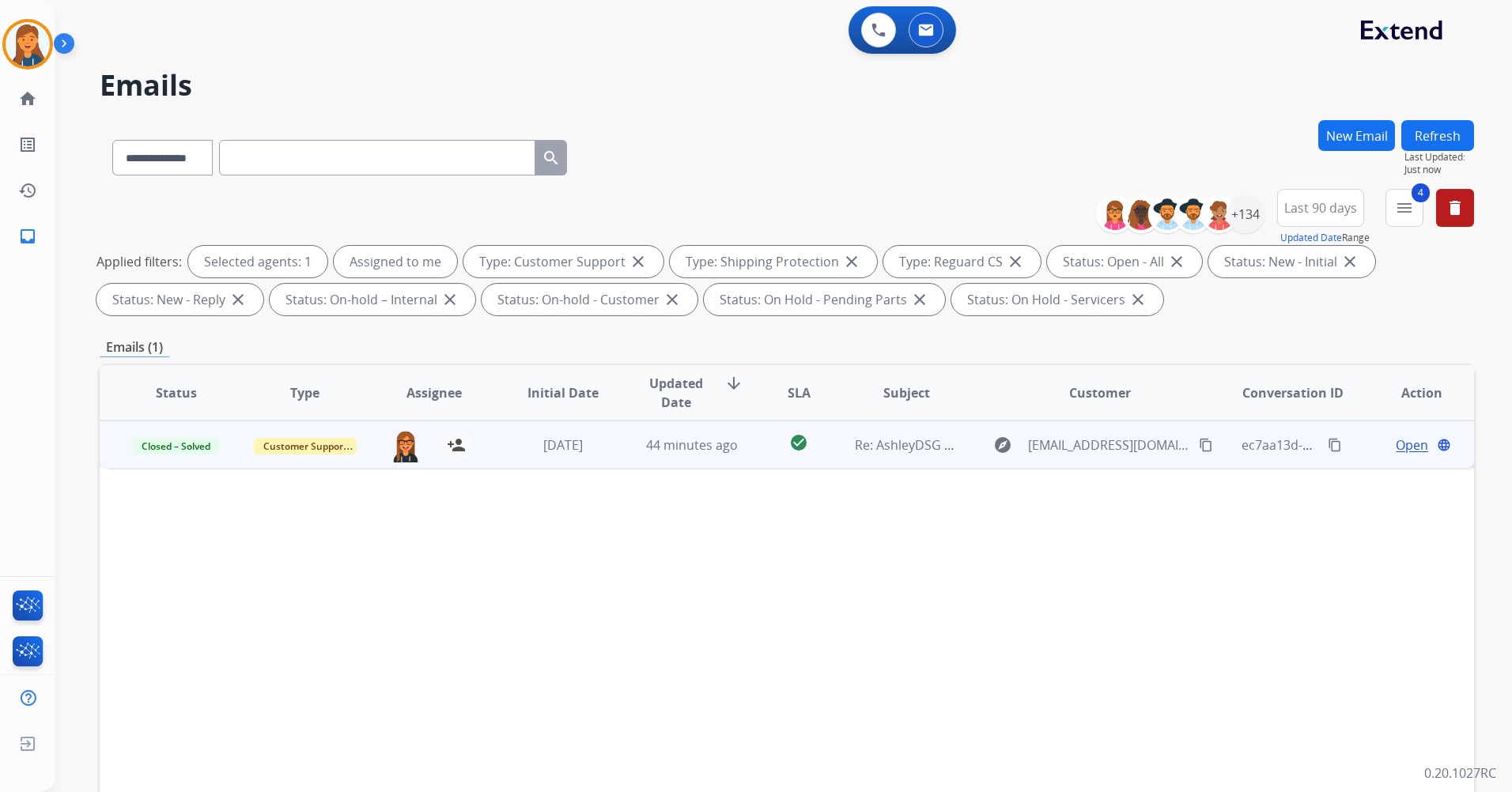
click at [1433, 139] on button "Refresh" at bounding box center [1438, 135] width 73 height 30
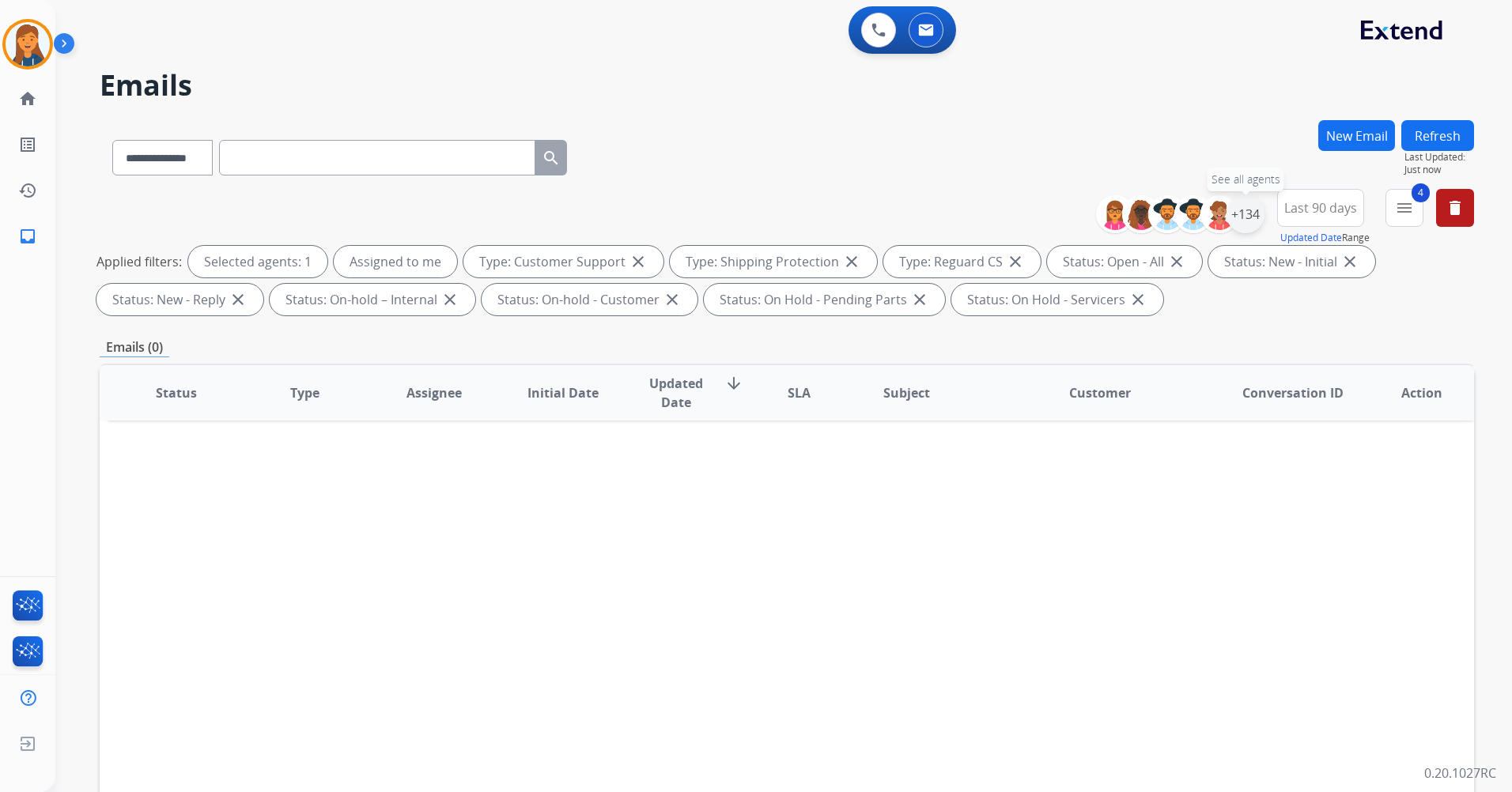
click at [1246, 208] on div "+134" at bounding box center [1246, 214] width 38 height 38
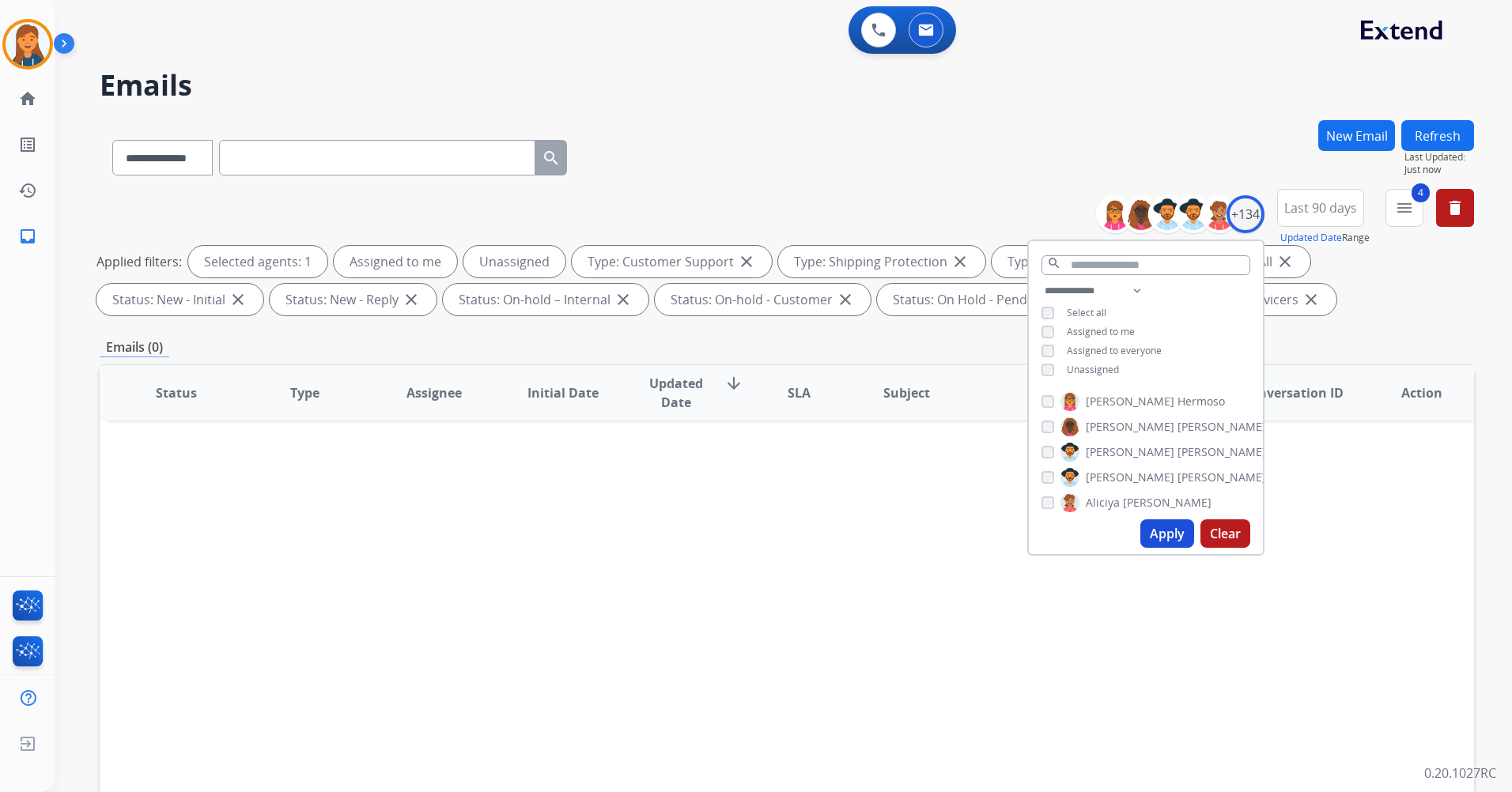
click at [1161, 527] on button "Apply" at bounding box center [1168, 533] width 54 height 29
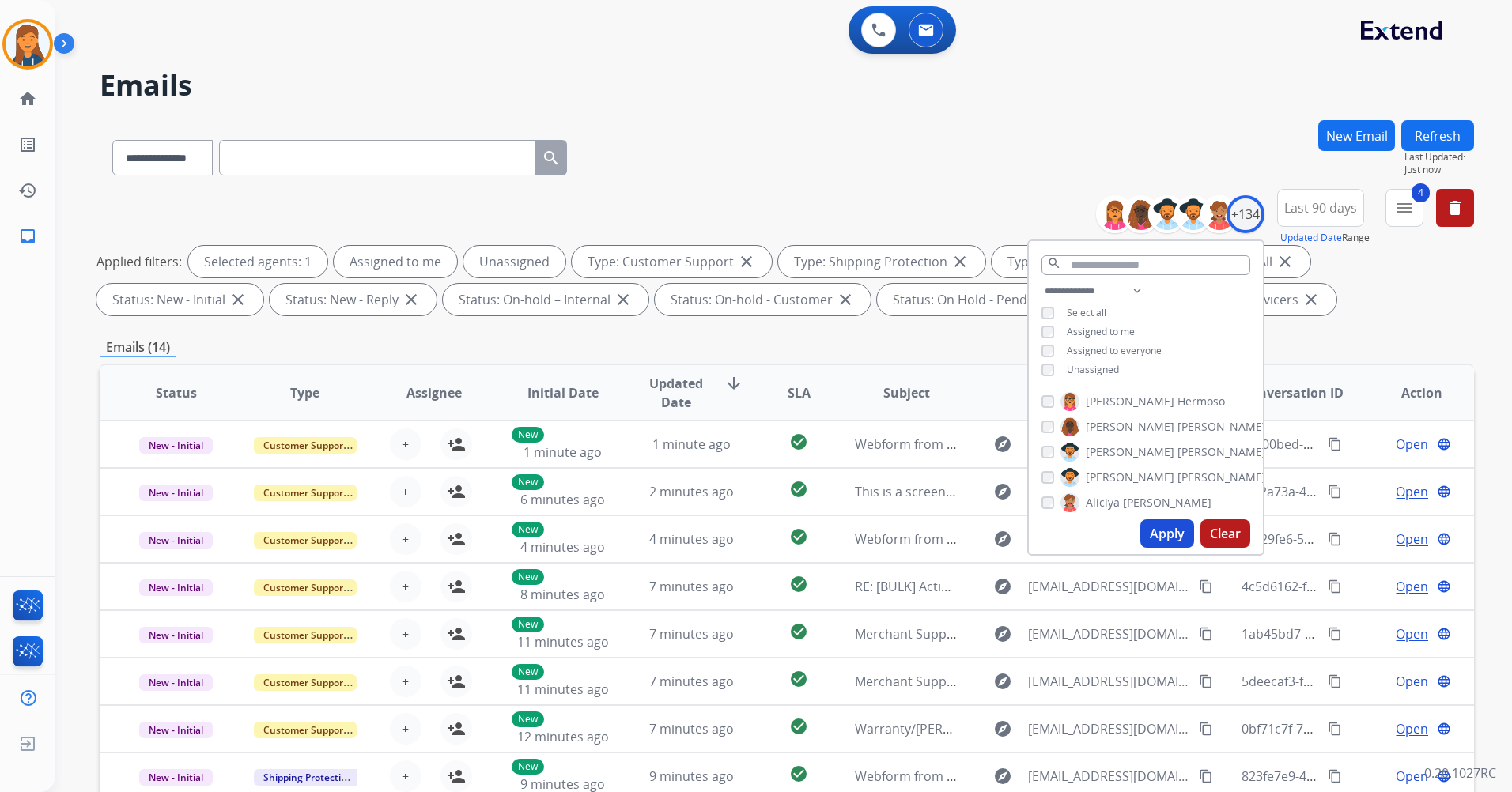
scroll to position [2, 0]
click at [22, 30] on img at bounding box center [27, 43] width 44 height 44
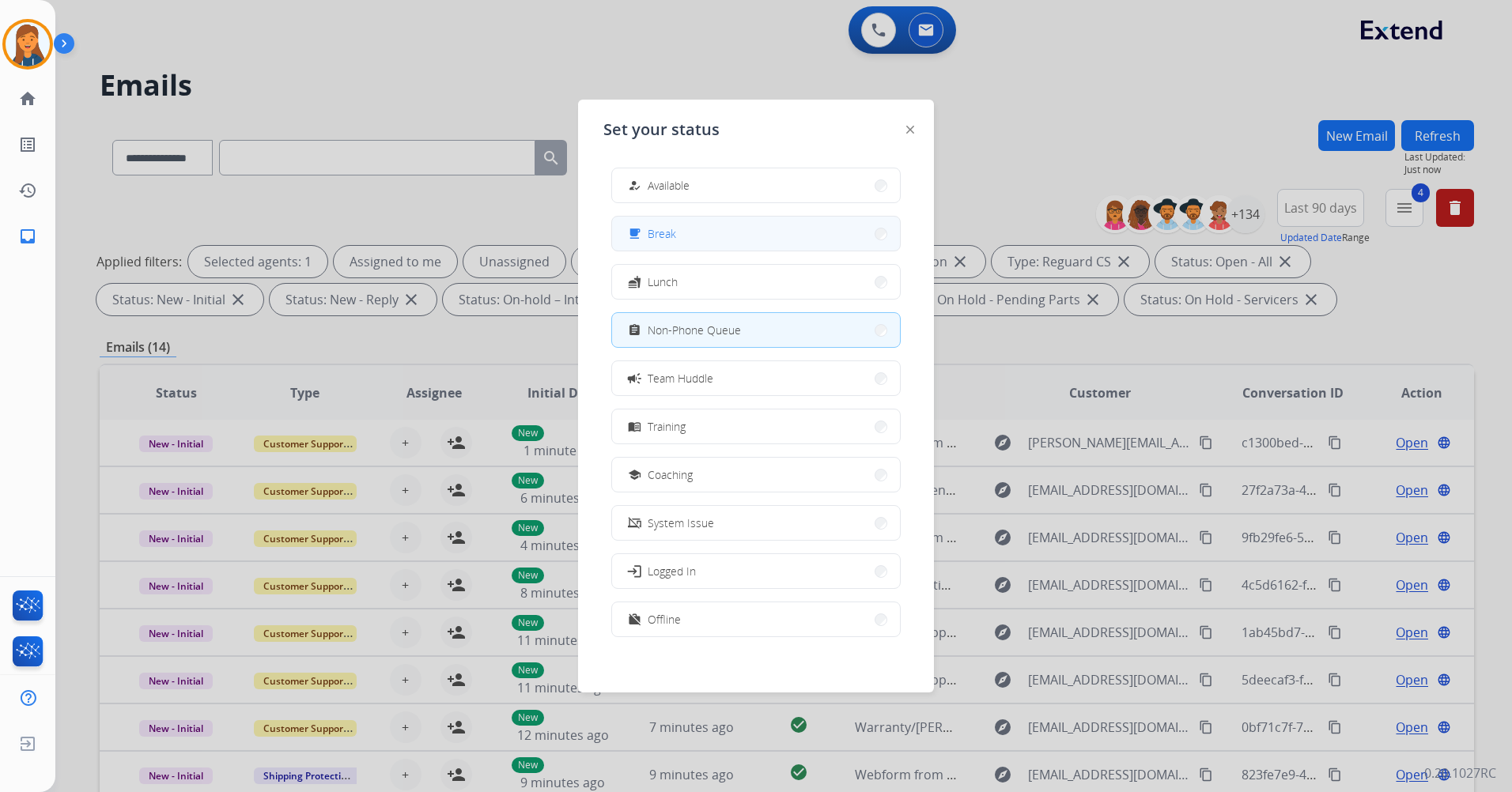
click at [727, 223] on button "free_breakfast Break" at bounding box center [756, 233] width 288 height 34
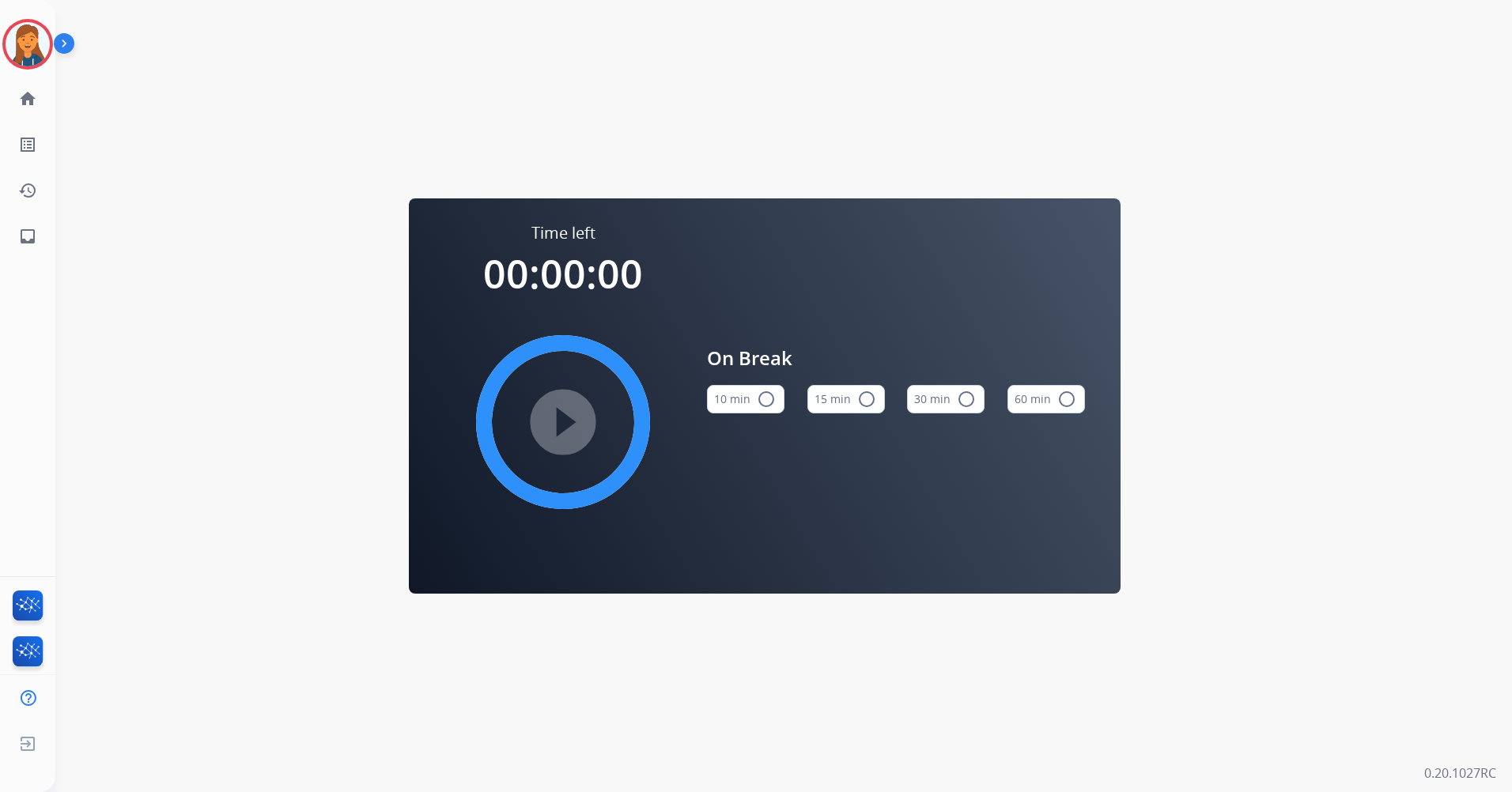
click at [841, 402] on button "15 min radio_button_unchecked" at bounding box center [846, 399] width 77 height 29
click at [43, 51] on img at bounding box center [27, 43] width 44 height 44
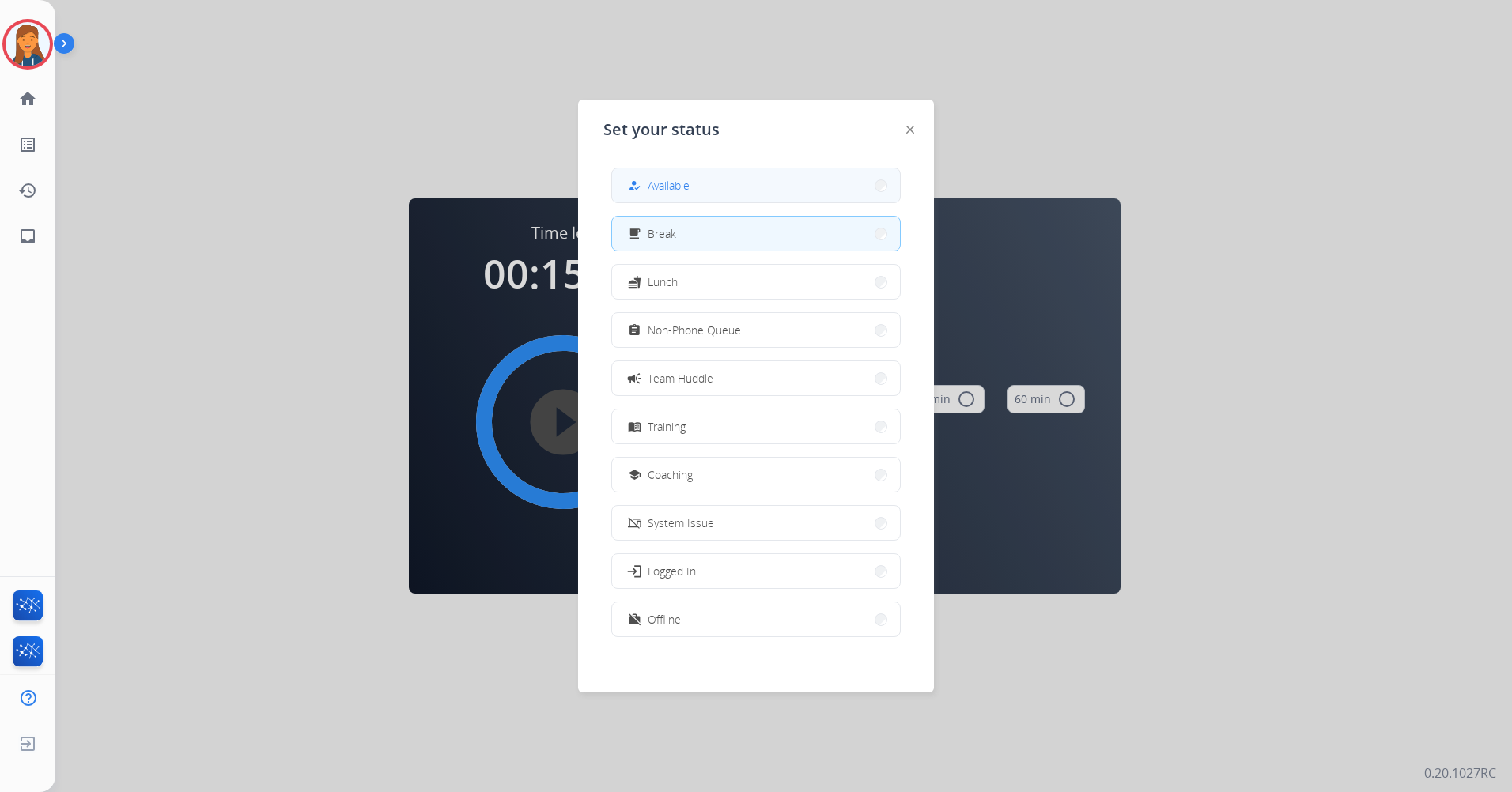
click at [806, 181] on button "how_to_reg Available" at bounding box center [756, 185] width 288 height 34
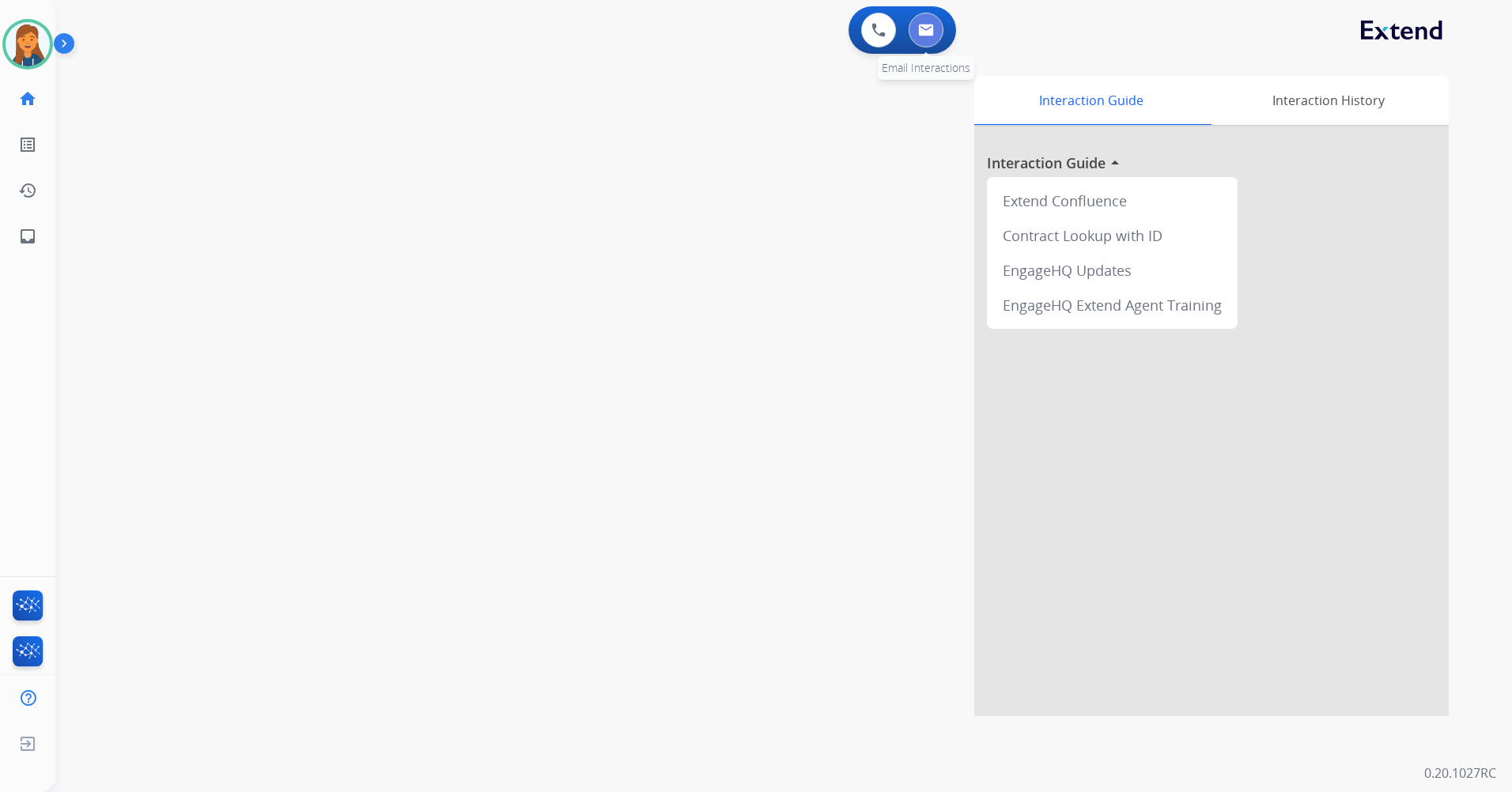
click at [921, 31] on img at bounding box center [926, 30] width 16 height 13
select select "**********"
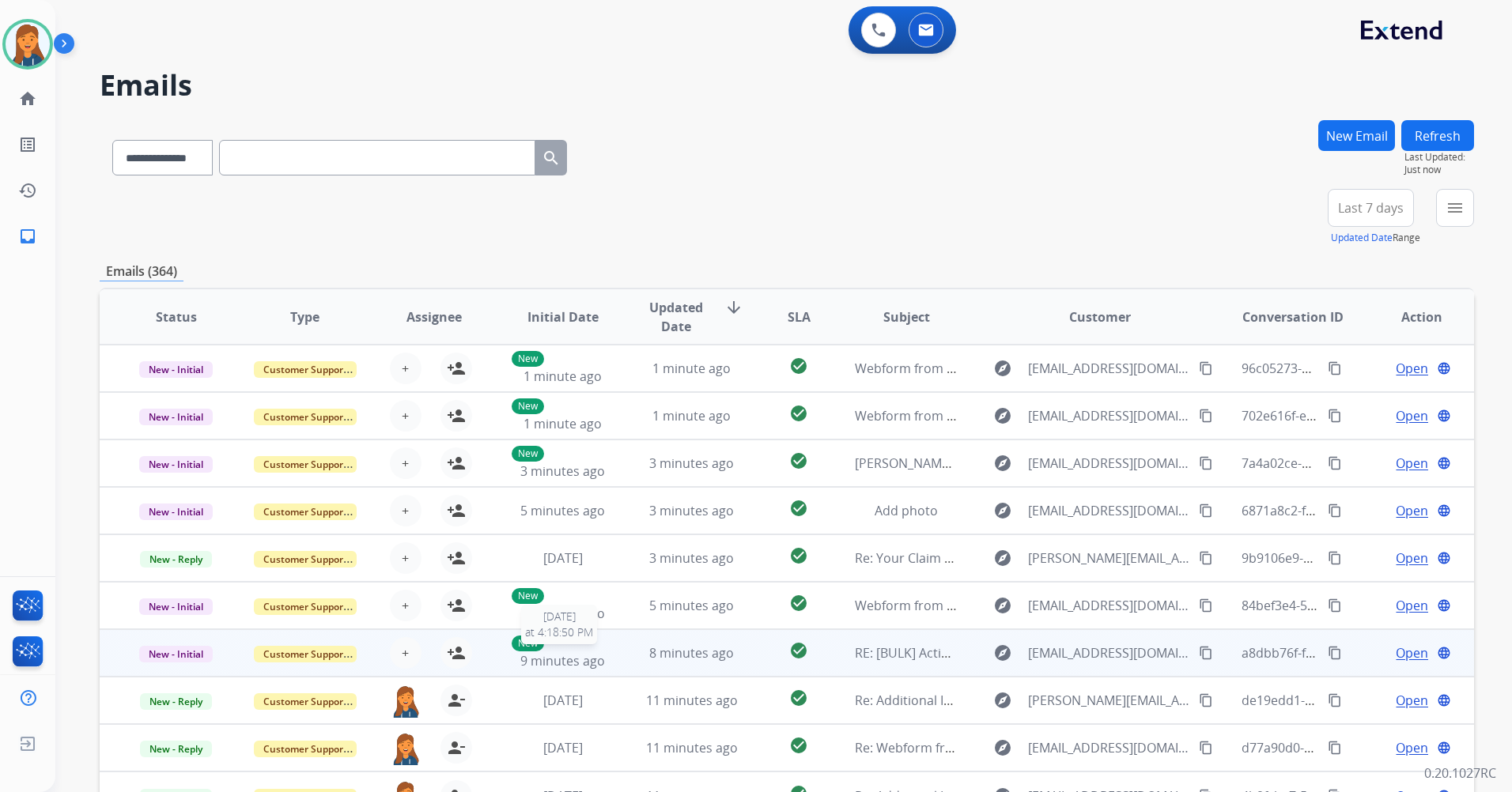
scroll to position [2, 0]
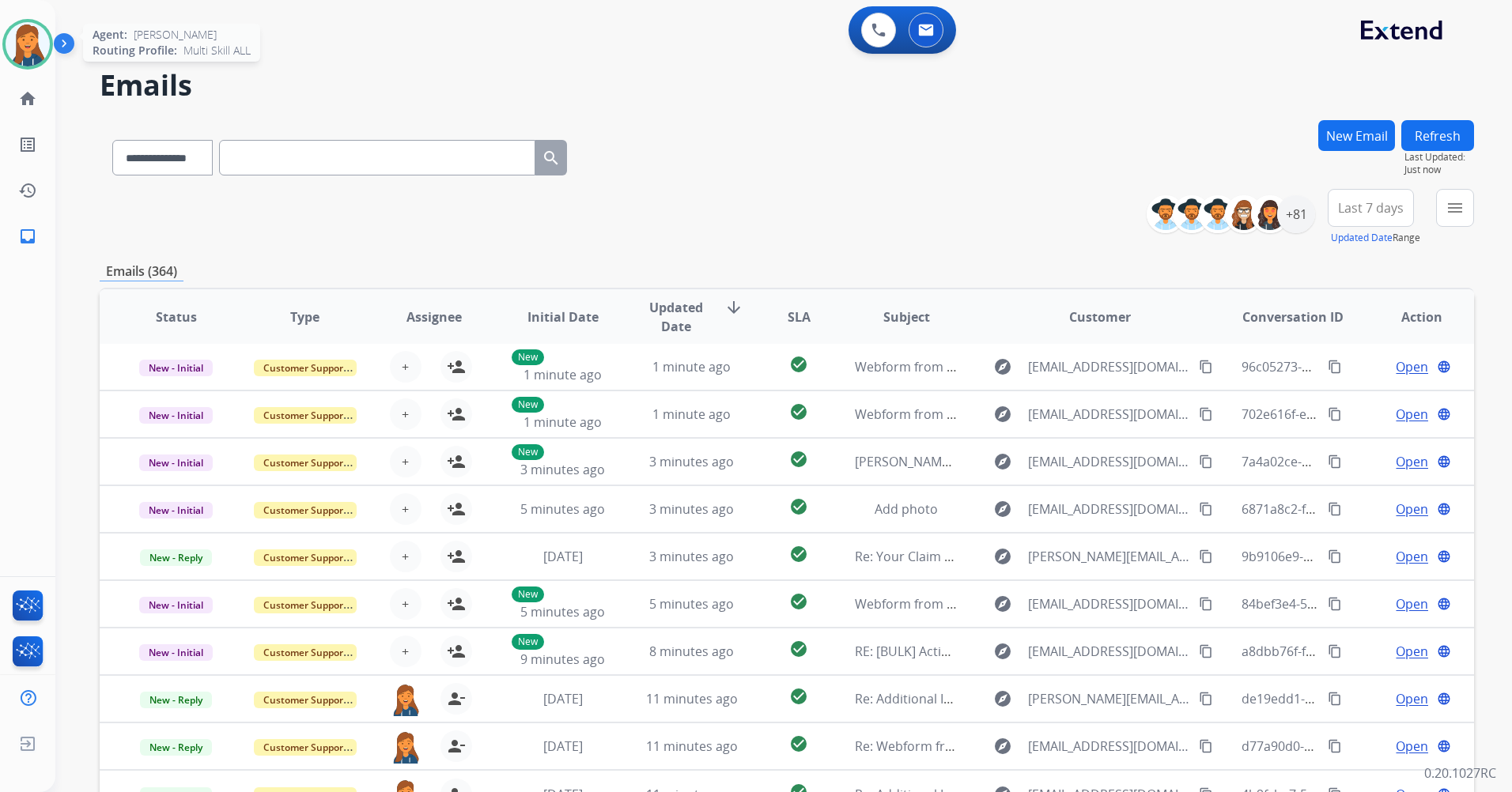
click at [30, 30] on img at bounding box center [27, 43] width 44 height 44
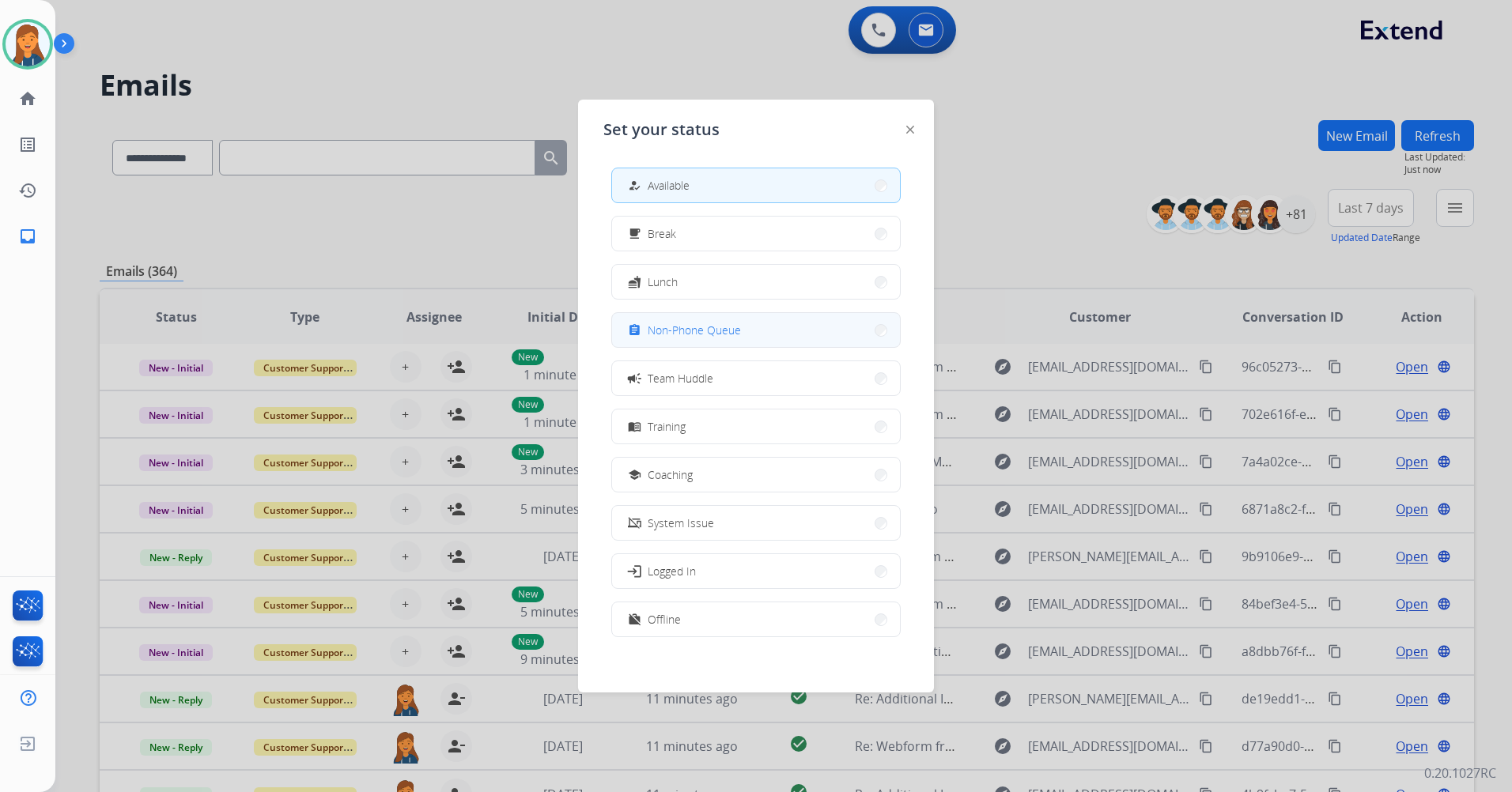
click at [656, 339] on button "assignment Non-Phone Queue" at bounding box center [756, 329] width 288 height 34
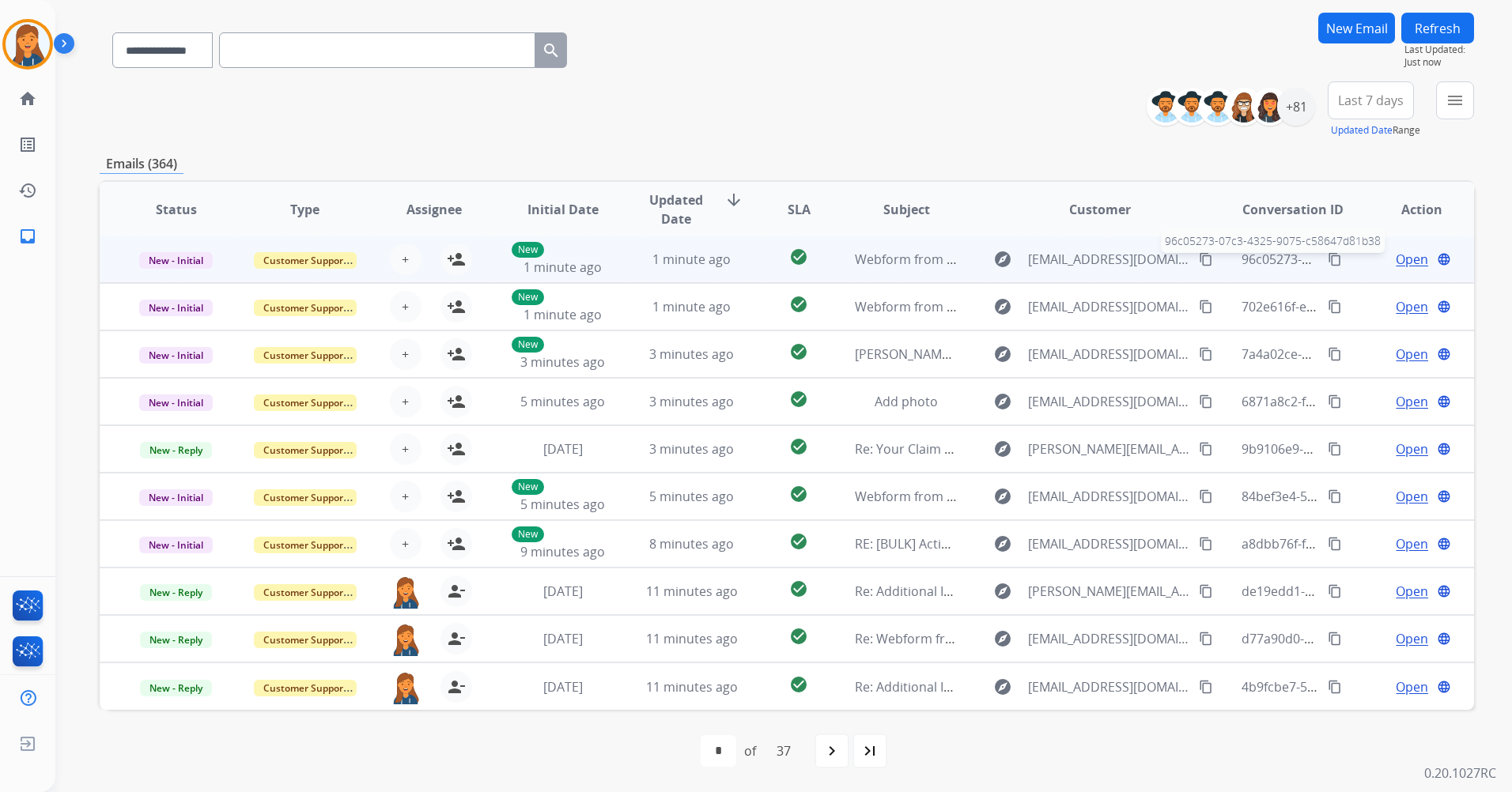
scroll to position [0, 0]
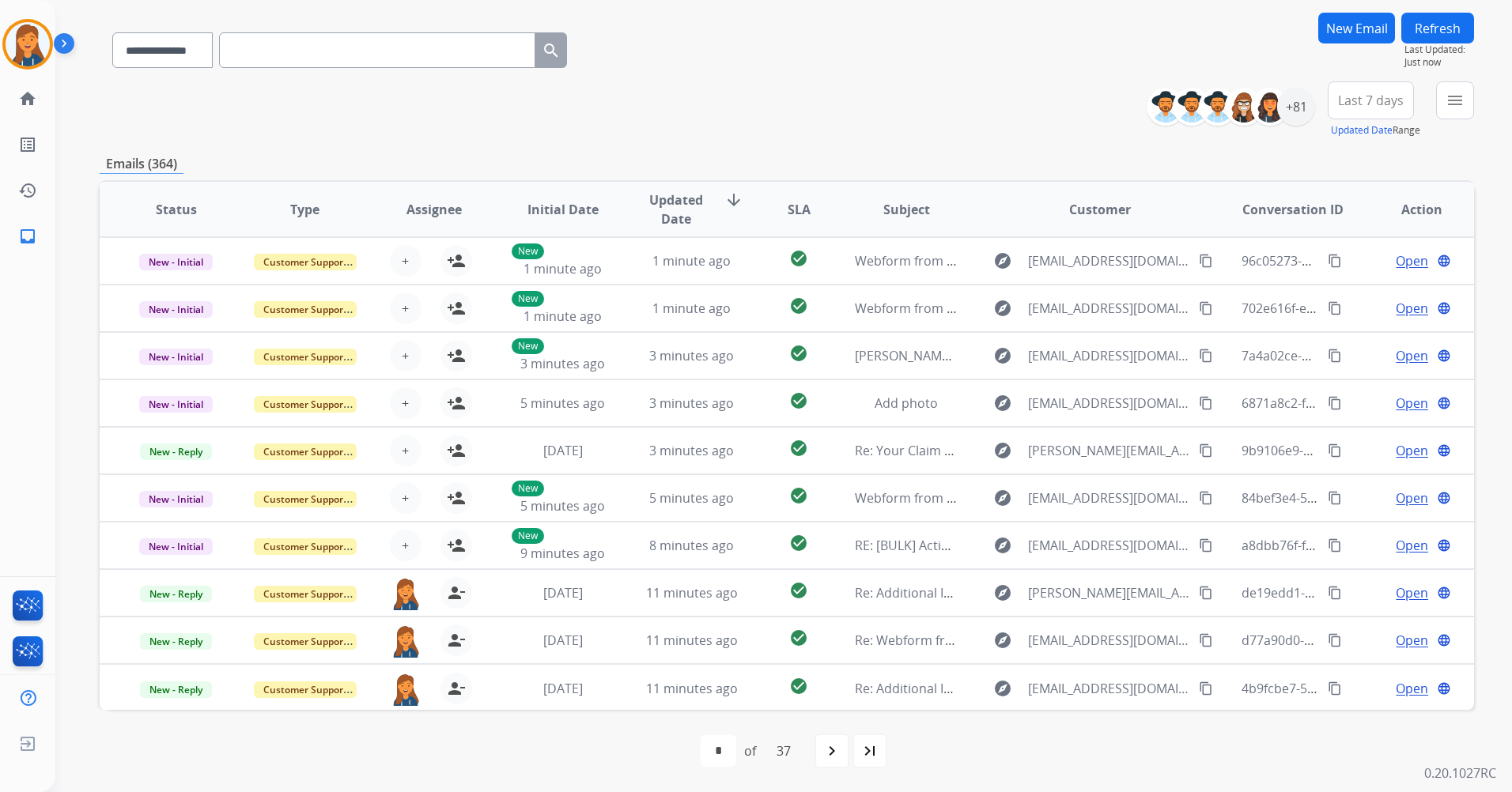
click at [1365, 101] on span "Last 7 days" at bounding box center [1371, 100] width 66 height 6
click at [1326, 285] on div "Last 90 days" at bounding box center [1366, 292] width 87 height 23
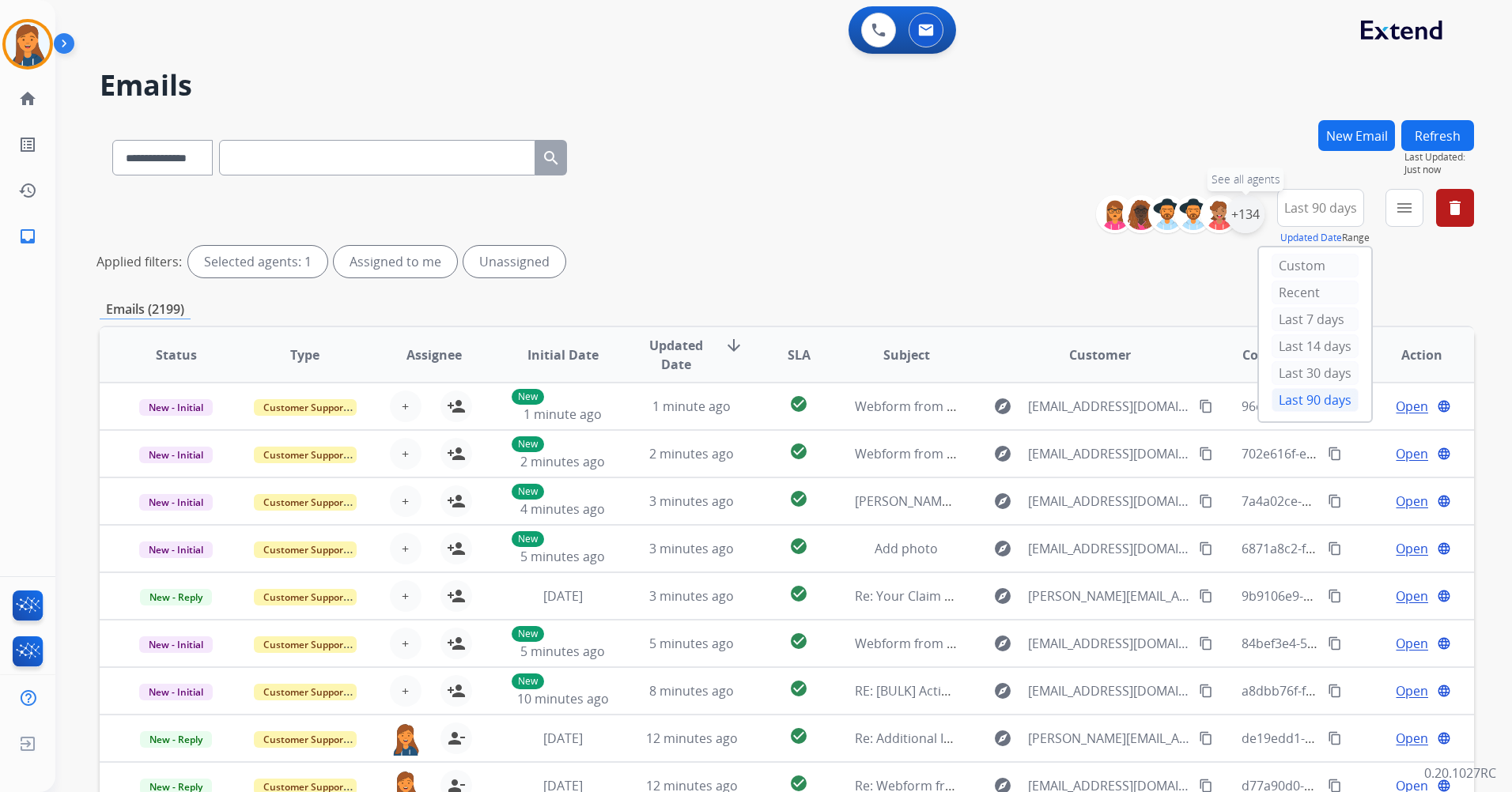
click at [1242, 216] on div "+134" at bounding box center [1246, 214] width 38 height 38
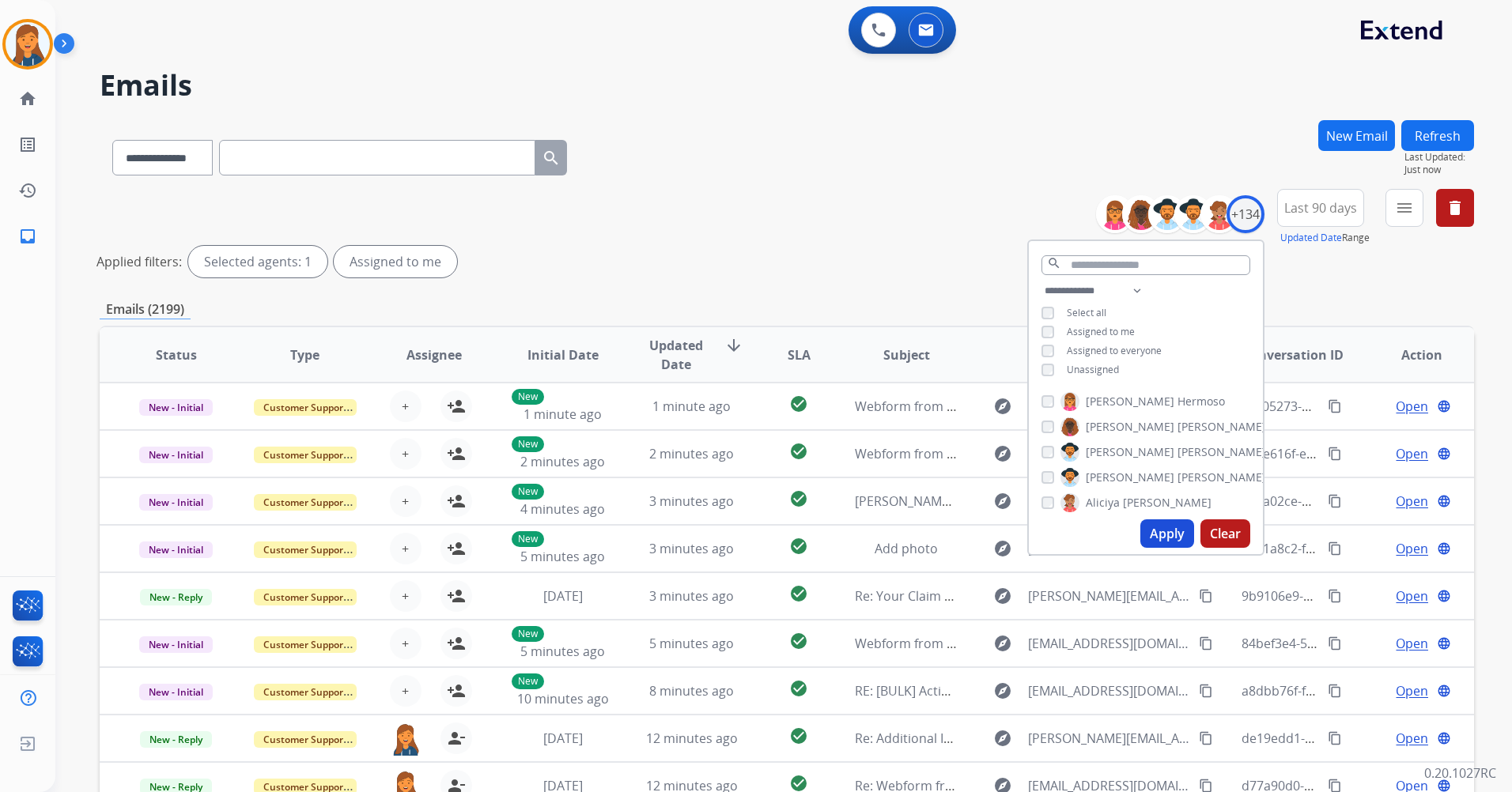
click at [1180, 534] on button "Apply" at bounding box center [1168, 533] width 54 height 29
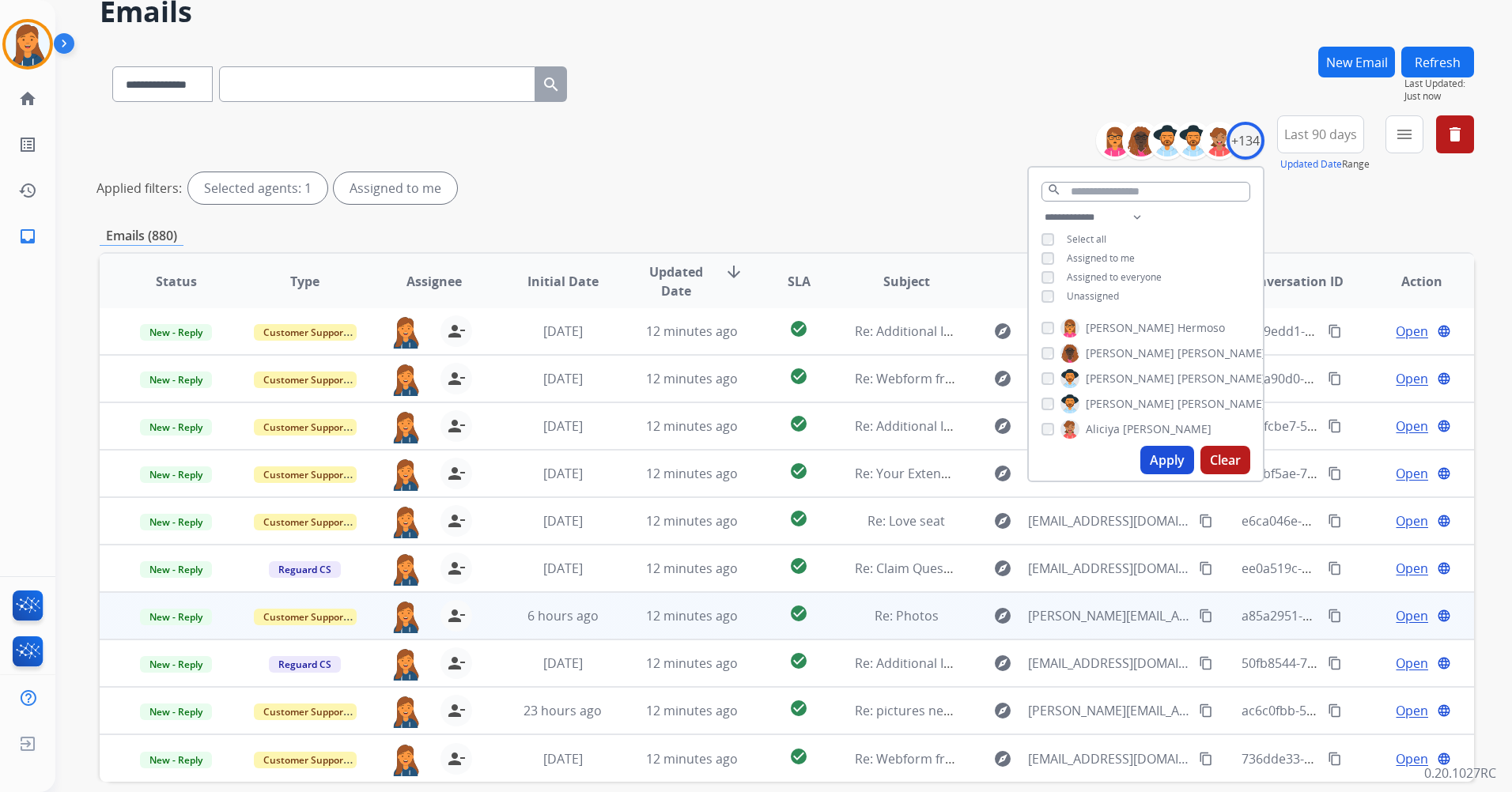
scroll to position [145, 0]
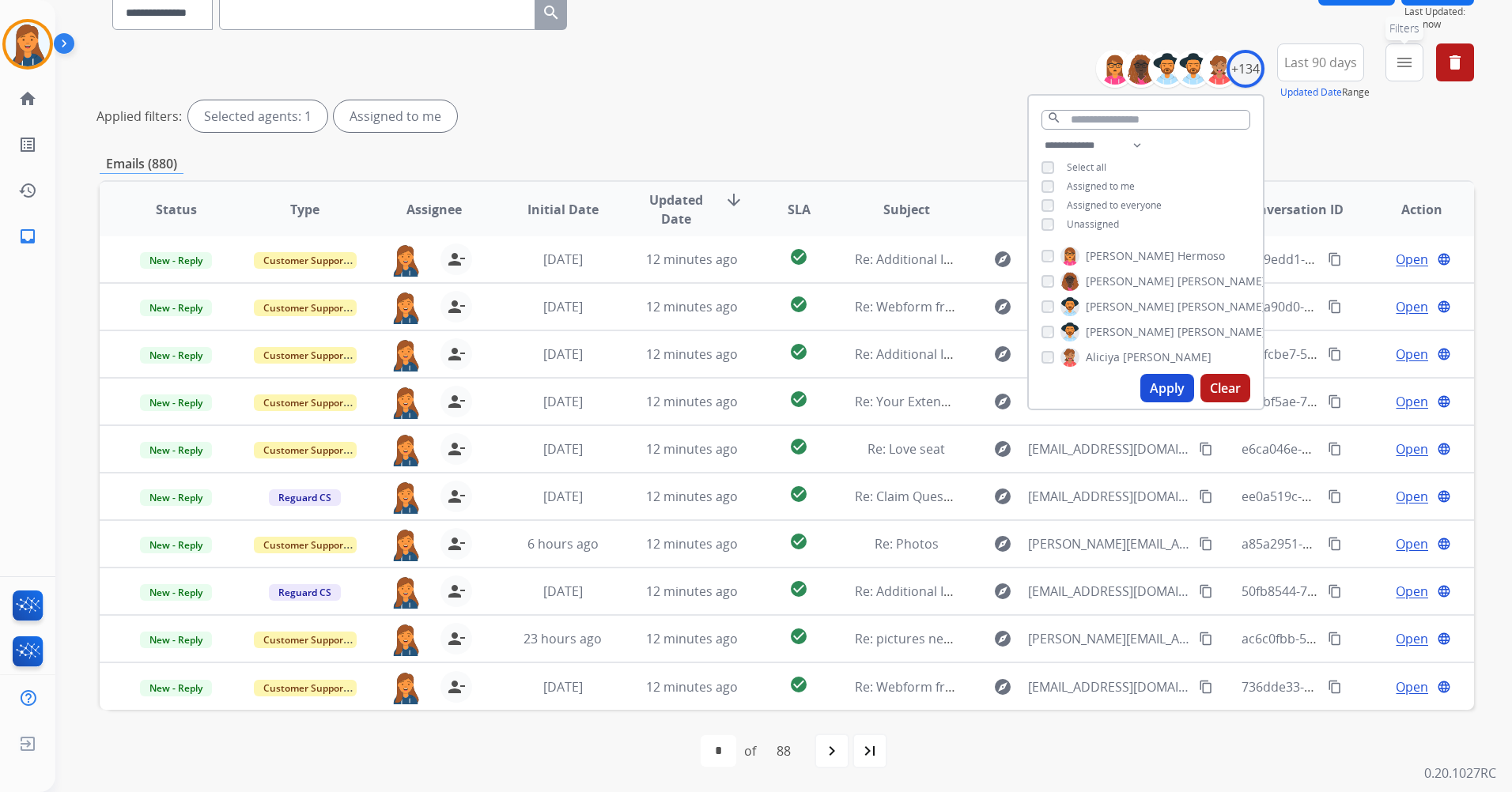
click at [1415, 66] on button "menu Filters" at bounding box center [1405, 63] width 38 height 38
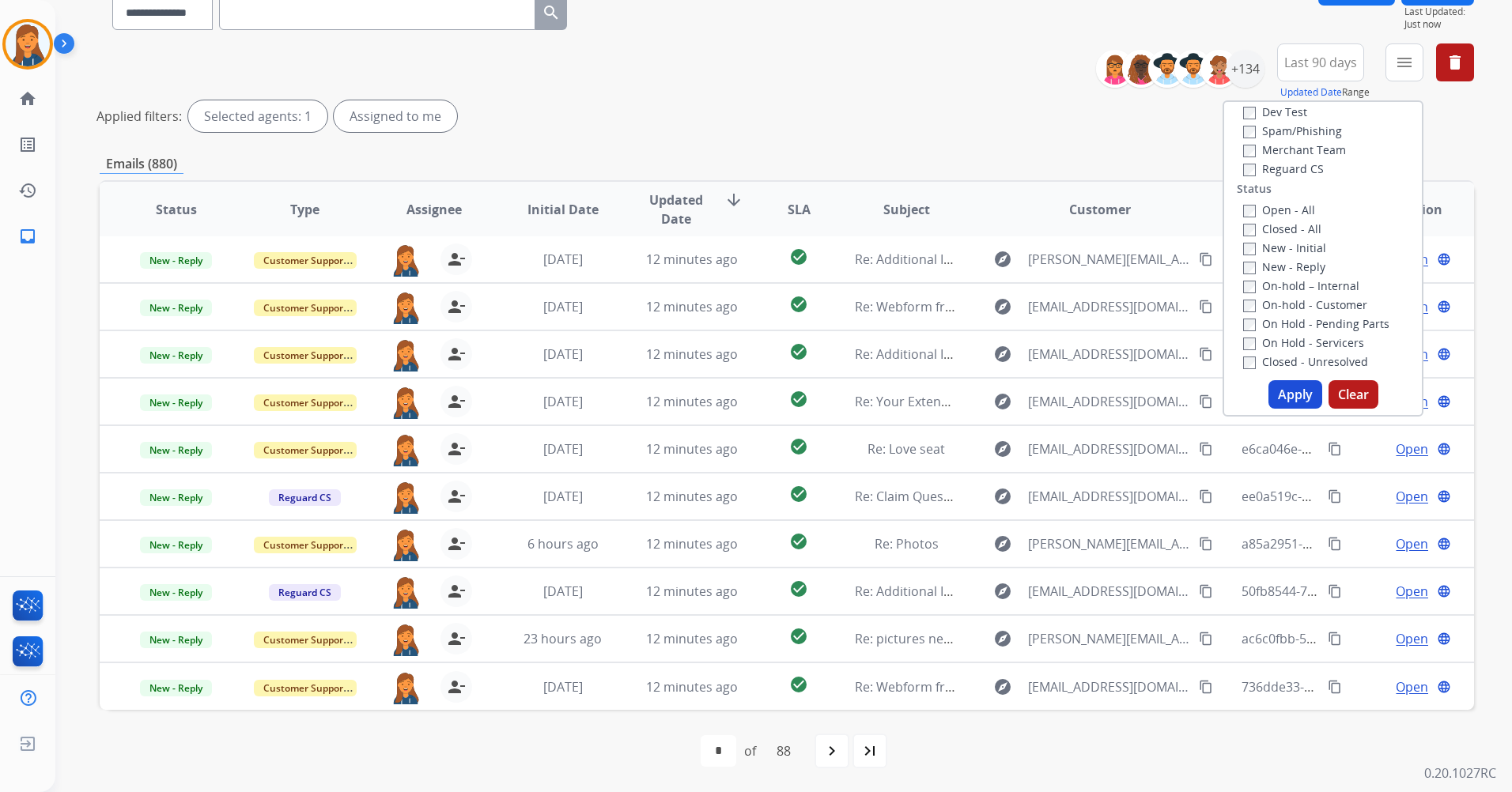
scroll to position [237, 0]
click at [1296, 396] on button "Apply" at bounding box center [1296, 394] width 54 height 29
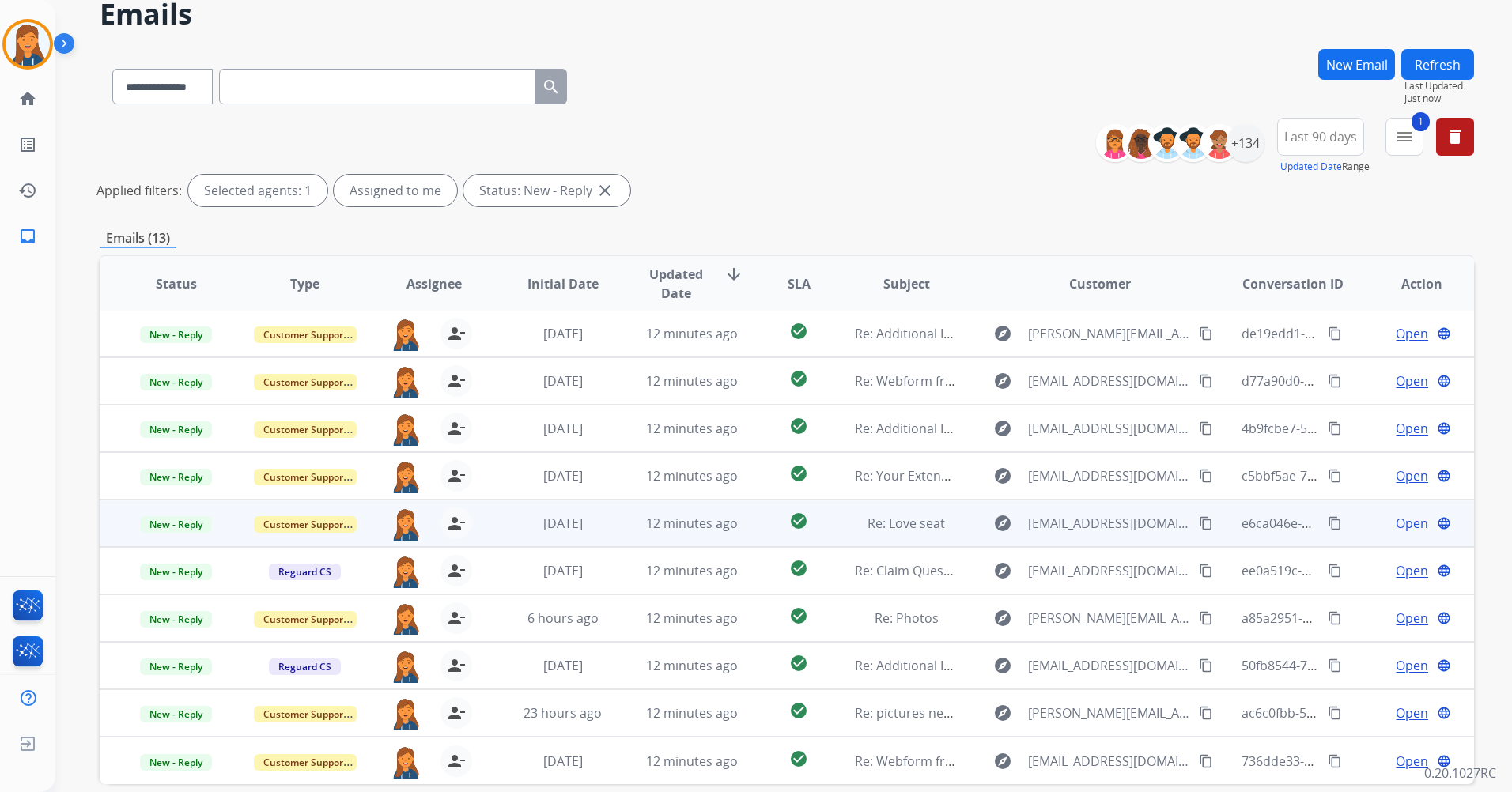
scroll to position [145, 0]
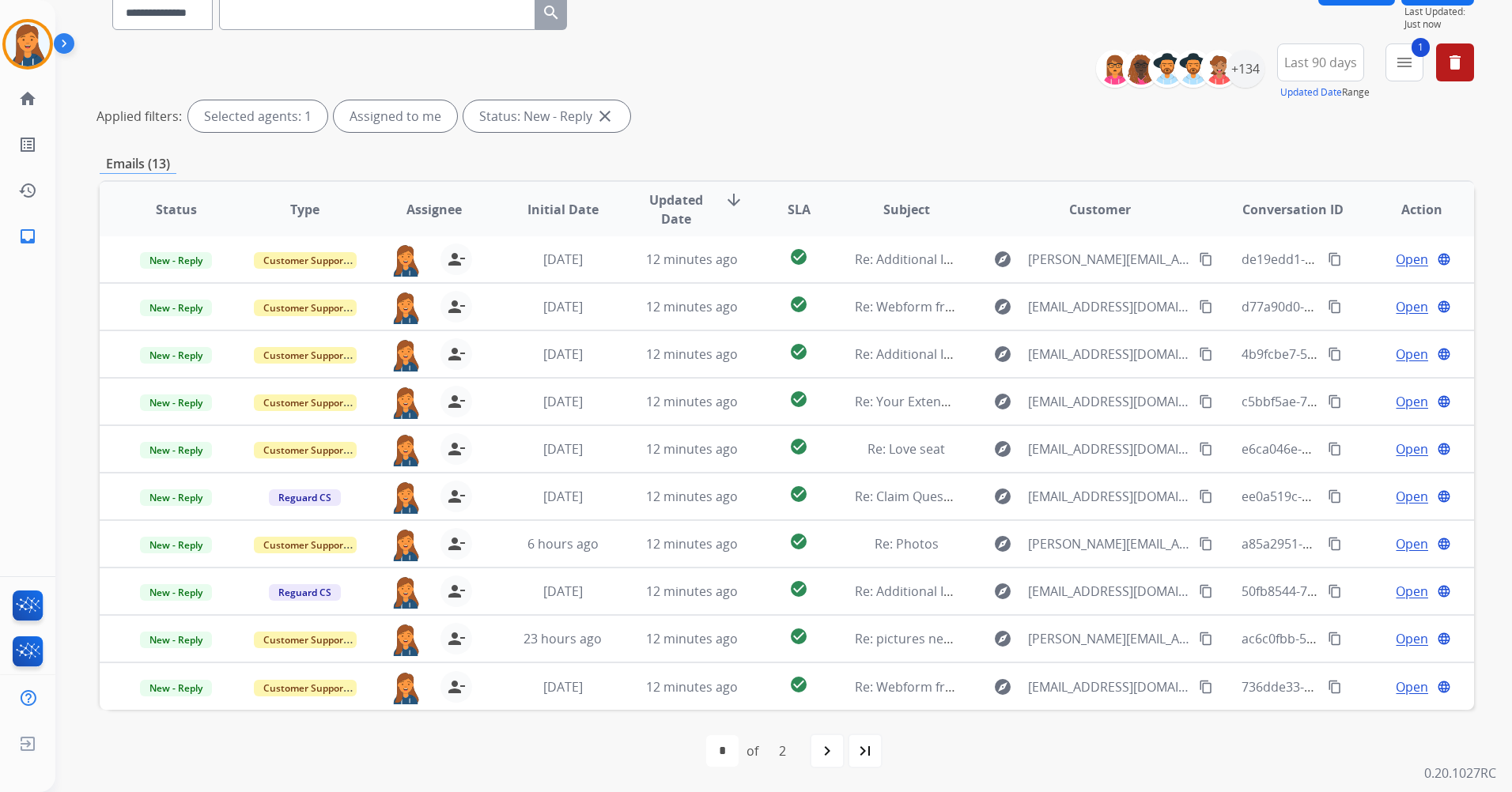
click at [819, 758] on mat-icon "navigate_next" at bounding box center [827, 751] width 19 height 19
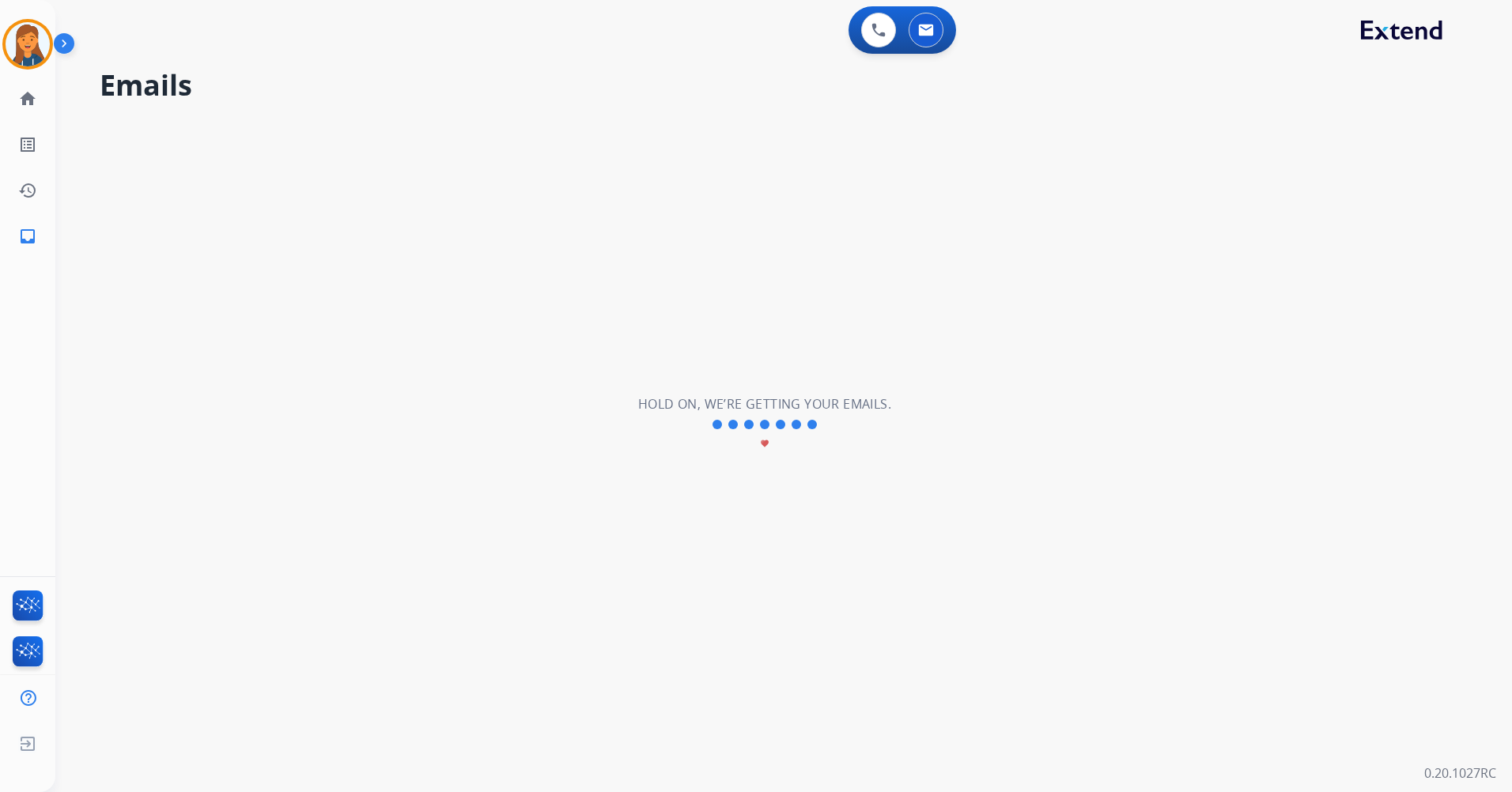
scroll to position [0, 0]
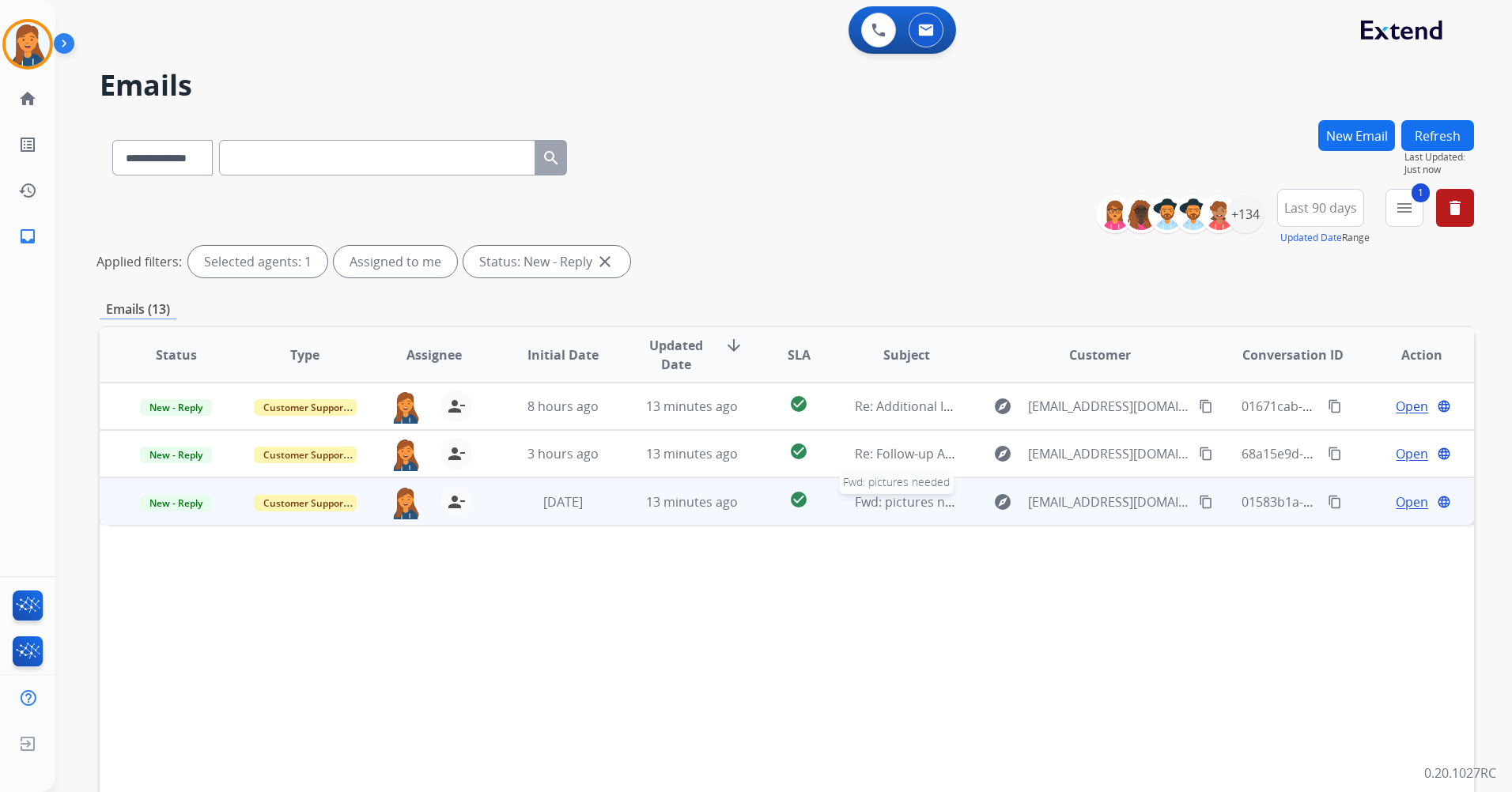
click at [872, 506] on span "Fwd: pictures needed" at bounding box center [918, 502] width 128 height 17
click at [1396, 500] on span "Open" at bounding box center [1412, 501] width 32 height 19
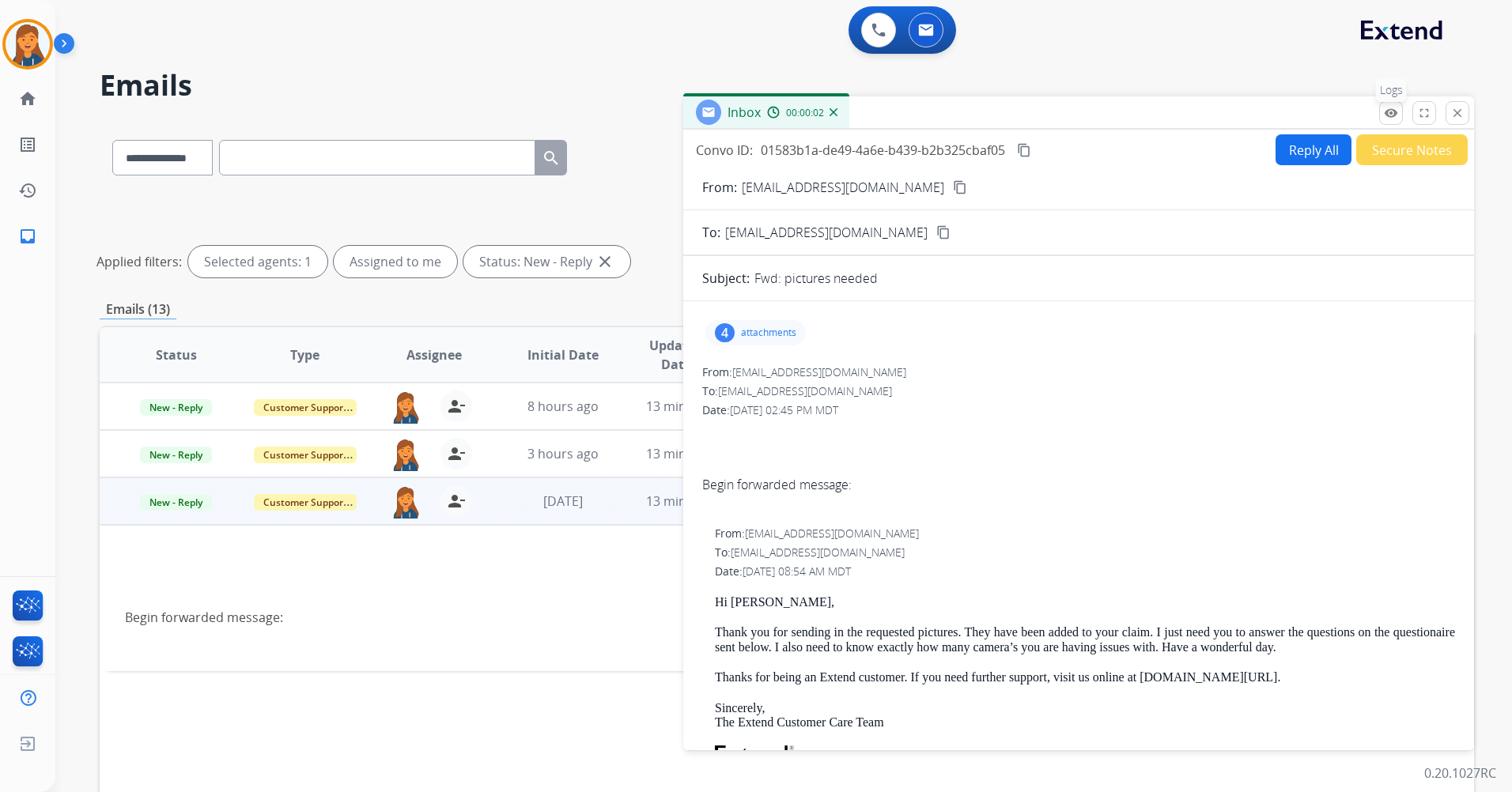
click at [1394, 116] on mat-icon "remove_red_eye" at bounding box center [1391, 113] width 14 height 14
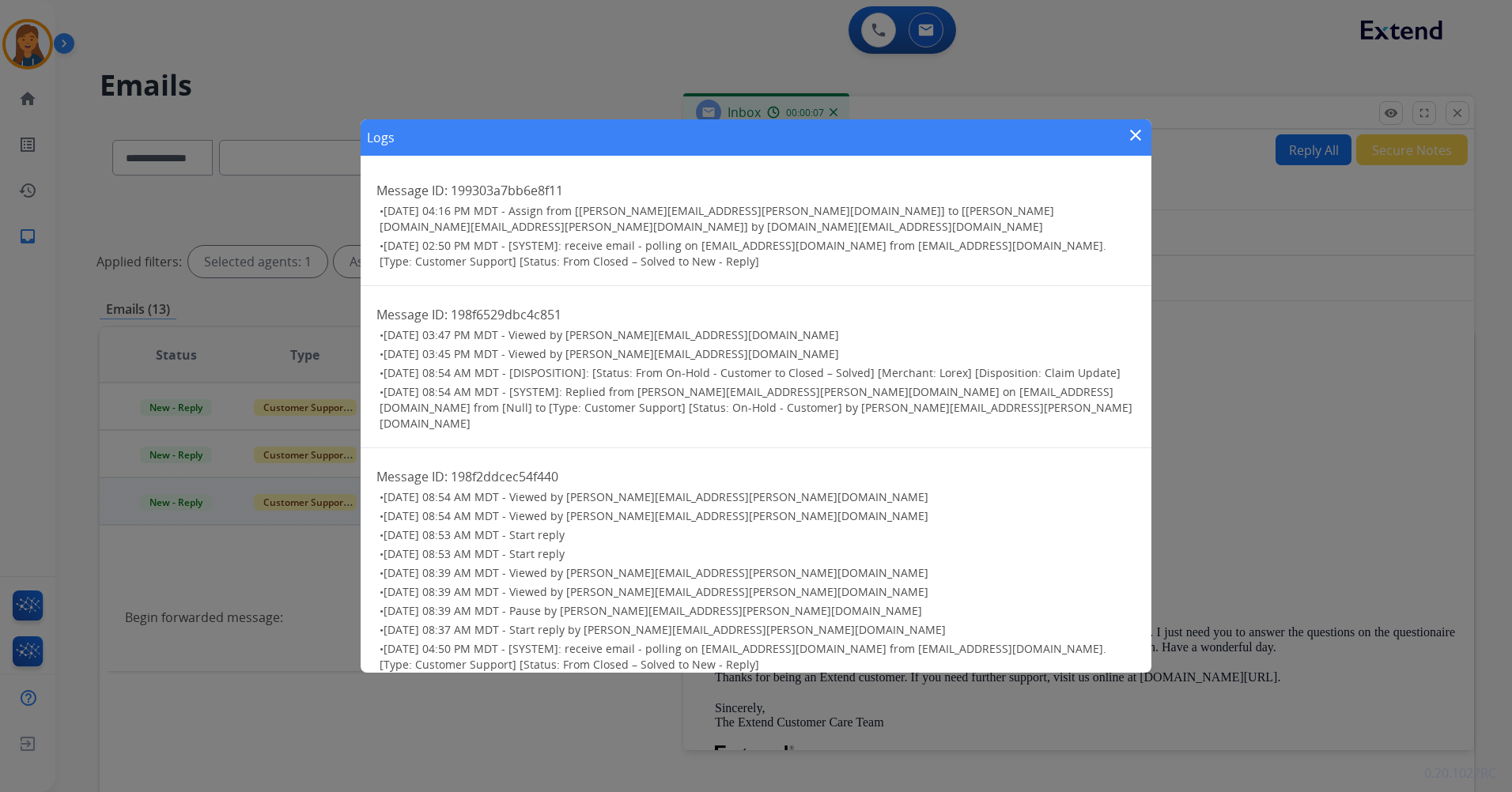
click at [1133, 122] on div "Logs close" at bounding box center [756, 137] width 791 height 36
click at [1137, 135] on mat-icon "close" at bounding box center [1136, 135] width 19 height 19
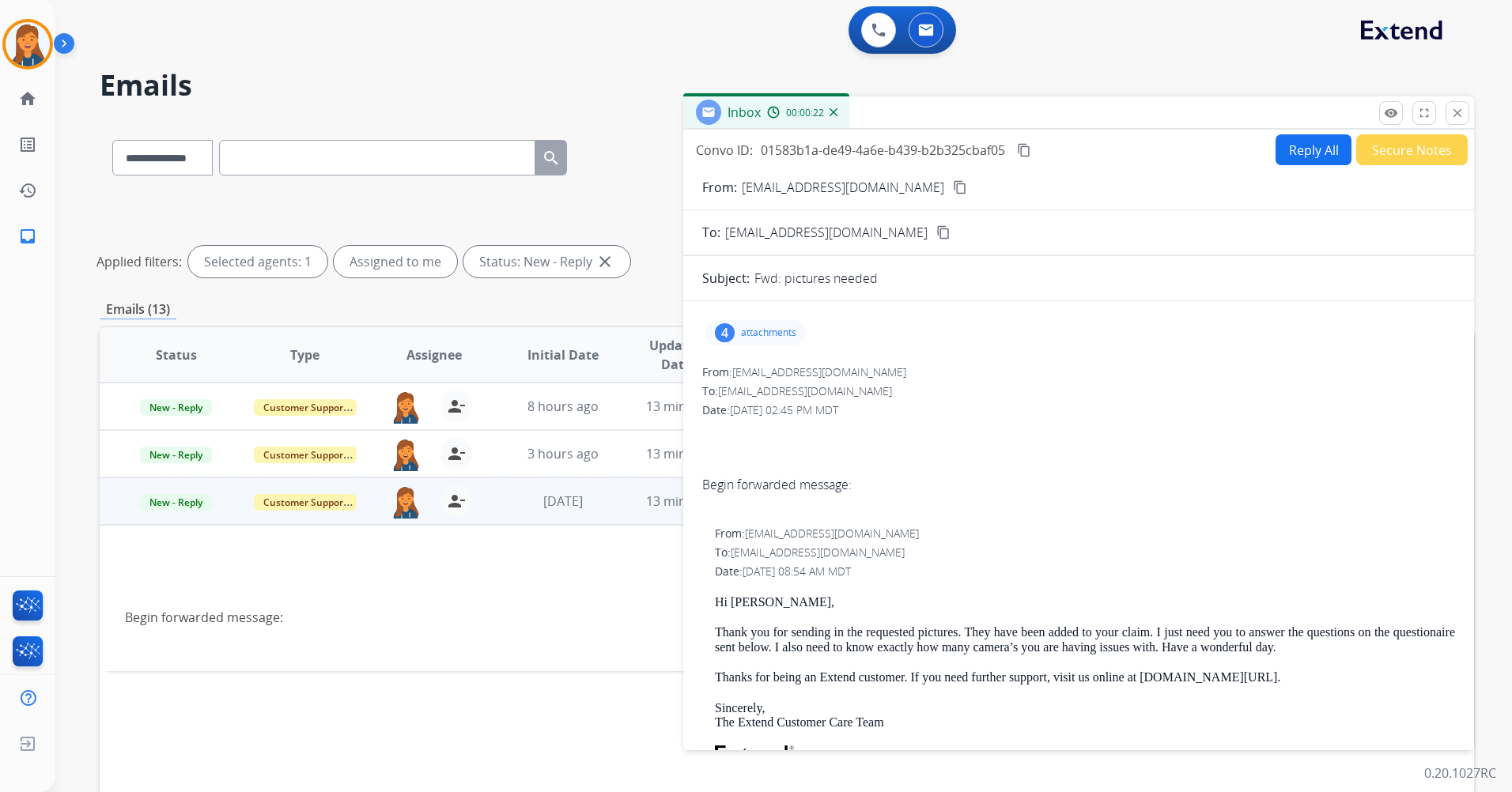
click at [744, 339] on div "4 attachments" at bounding box center [756, 333] width 101 height 25
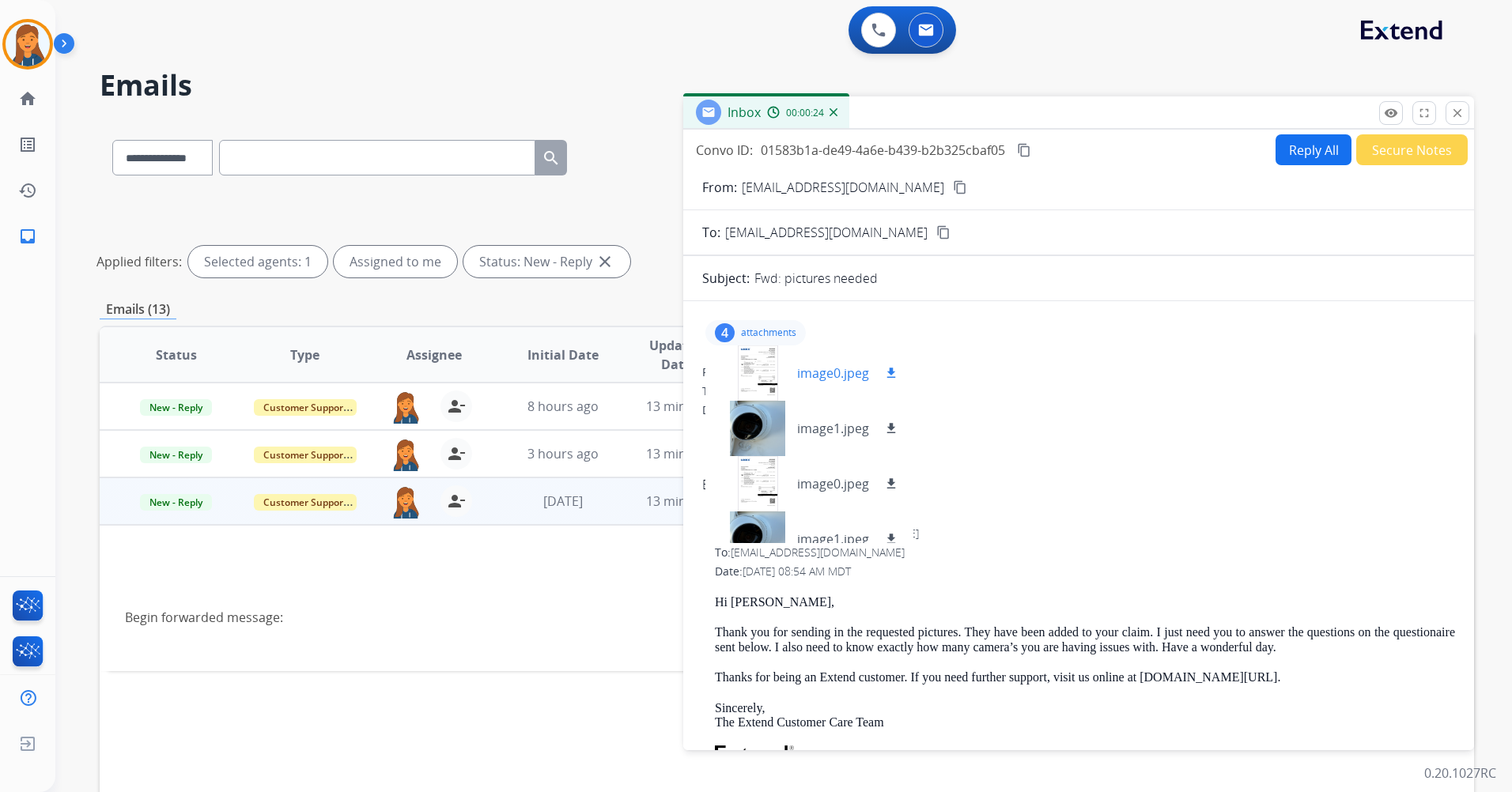
click at [760, 367] on div at bounding box center [758, 373] width 79 height 56
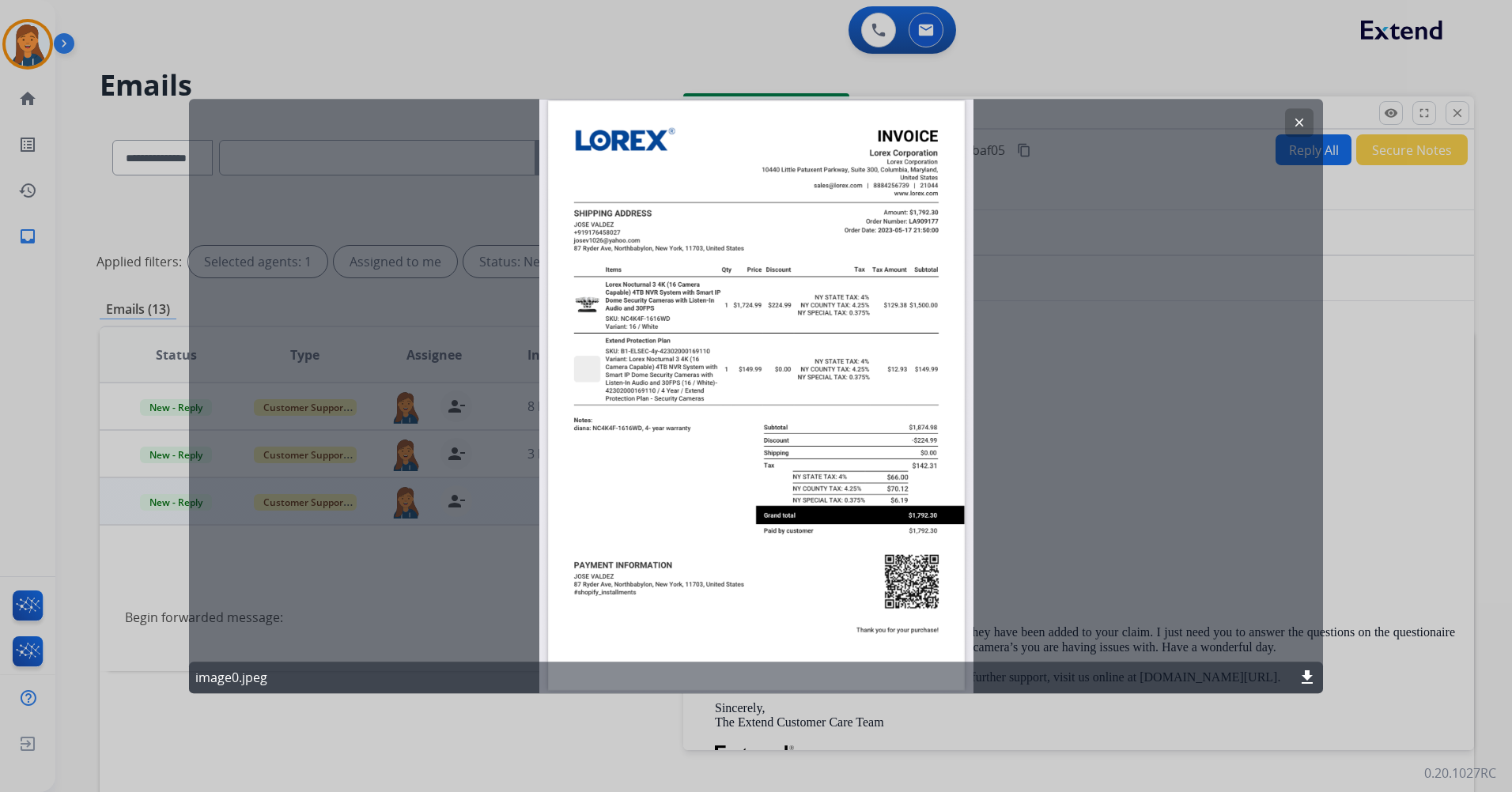
click at [1302, 119] on mat-icon "clear" at bounding box center [1299, 122] width 14 height 14
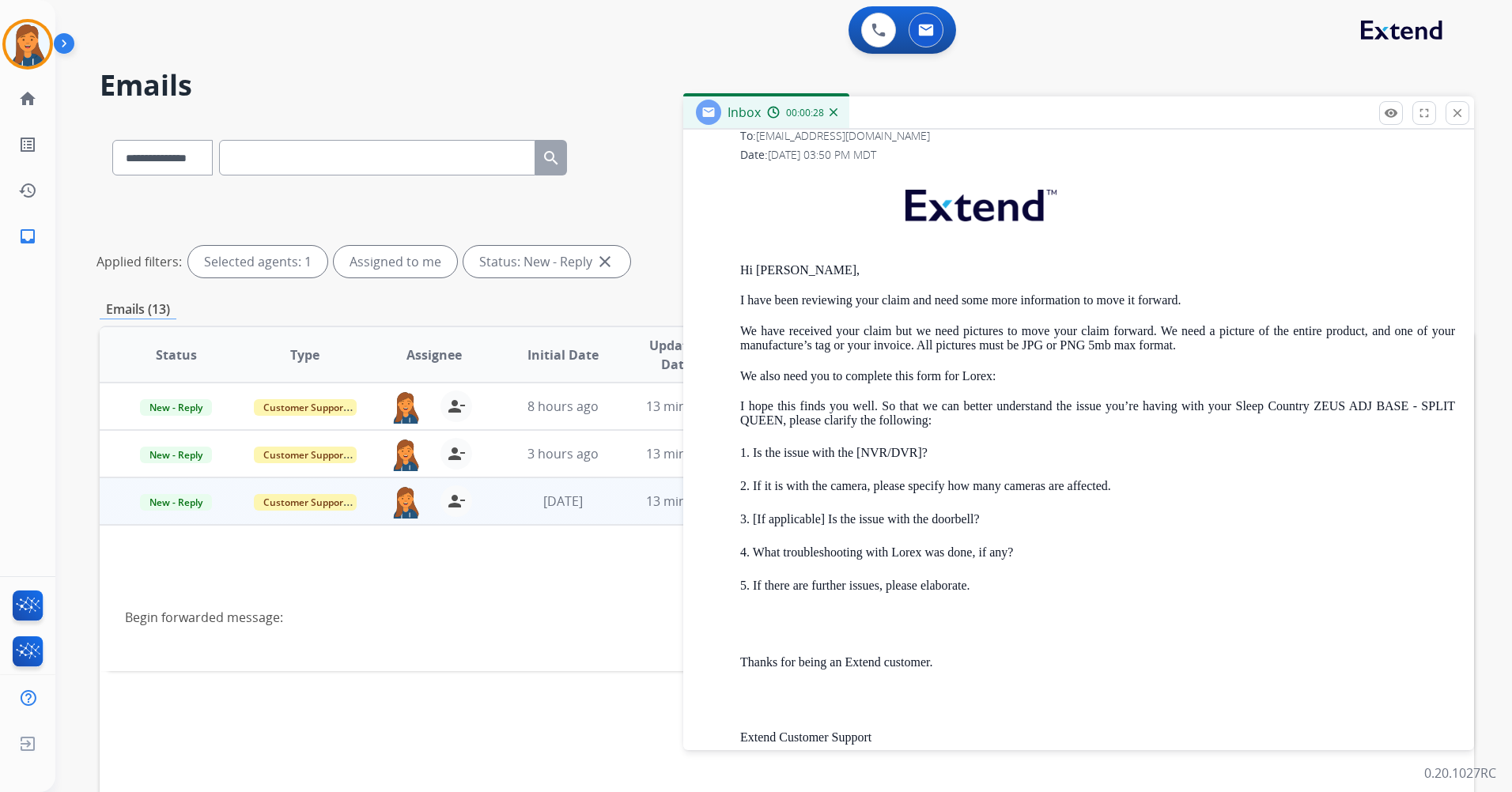
scroll to position [1046, 0]
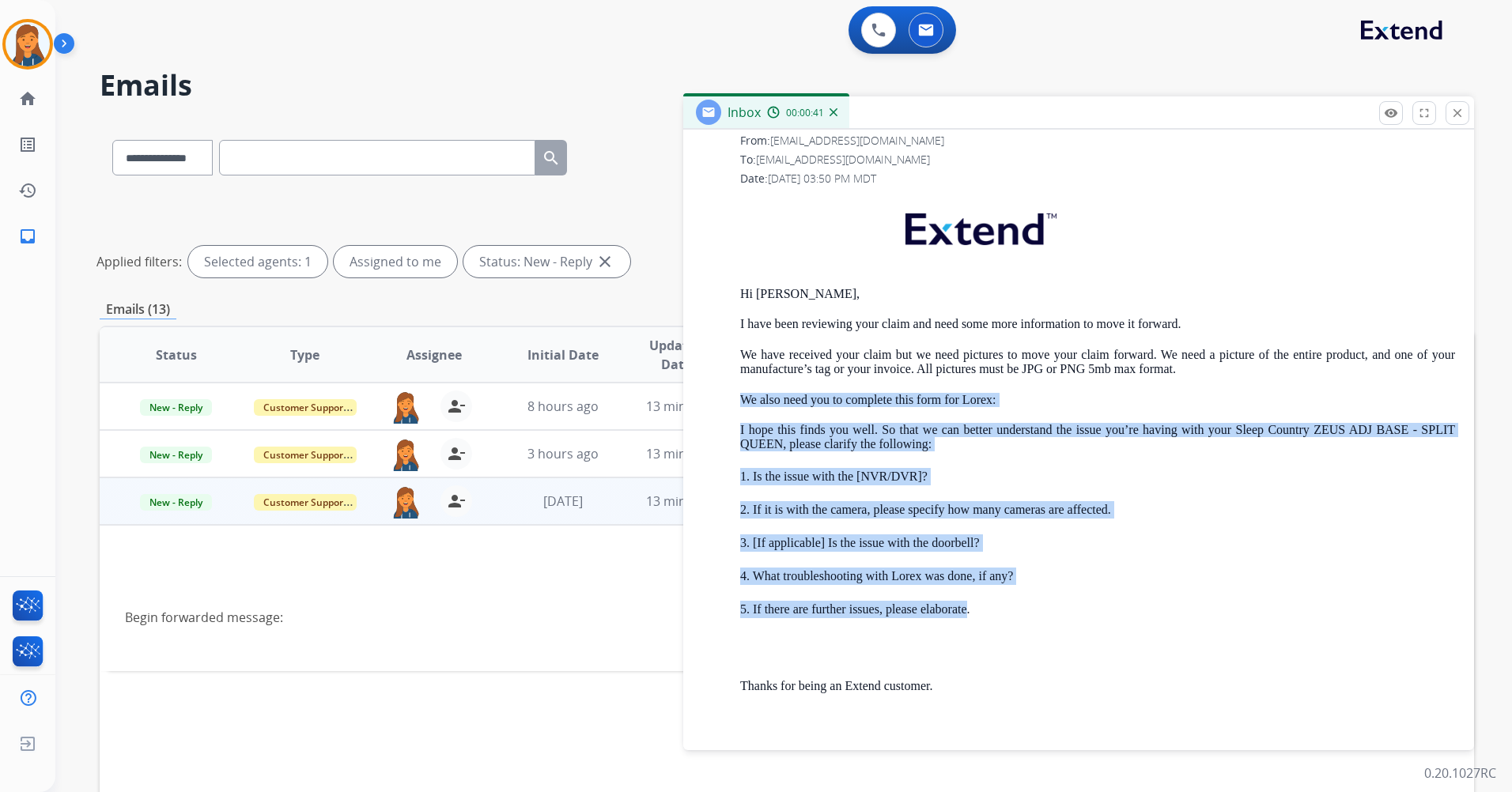
drag, startPoint x: 739, startPoint y: 398, endPoint x: 967, endPoint y: 610, distance: 311.3
click at [967, 610] on div "From: support@extend.com To: josev1026@yahoo.com Date: 08/28/2025 - 03:50 PM MD…" at bounding box center [1078, 548] width 753 height 830
copy div "We also need you to complete this form for Lorex: I hope this finds you well. S…"
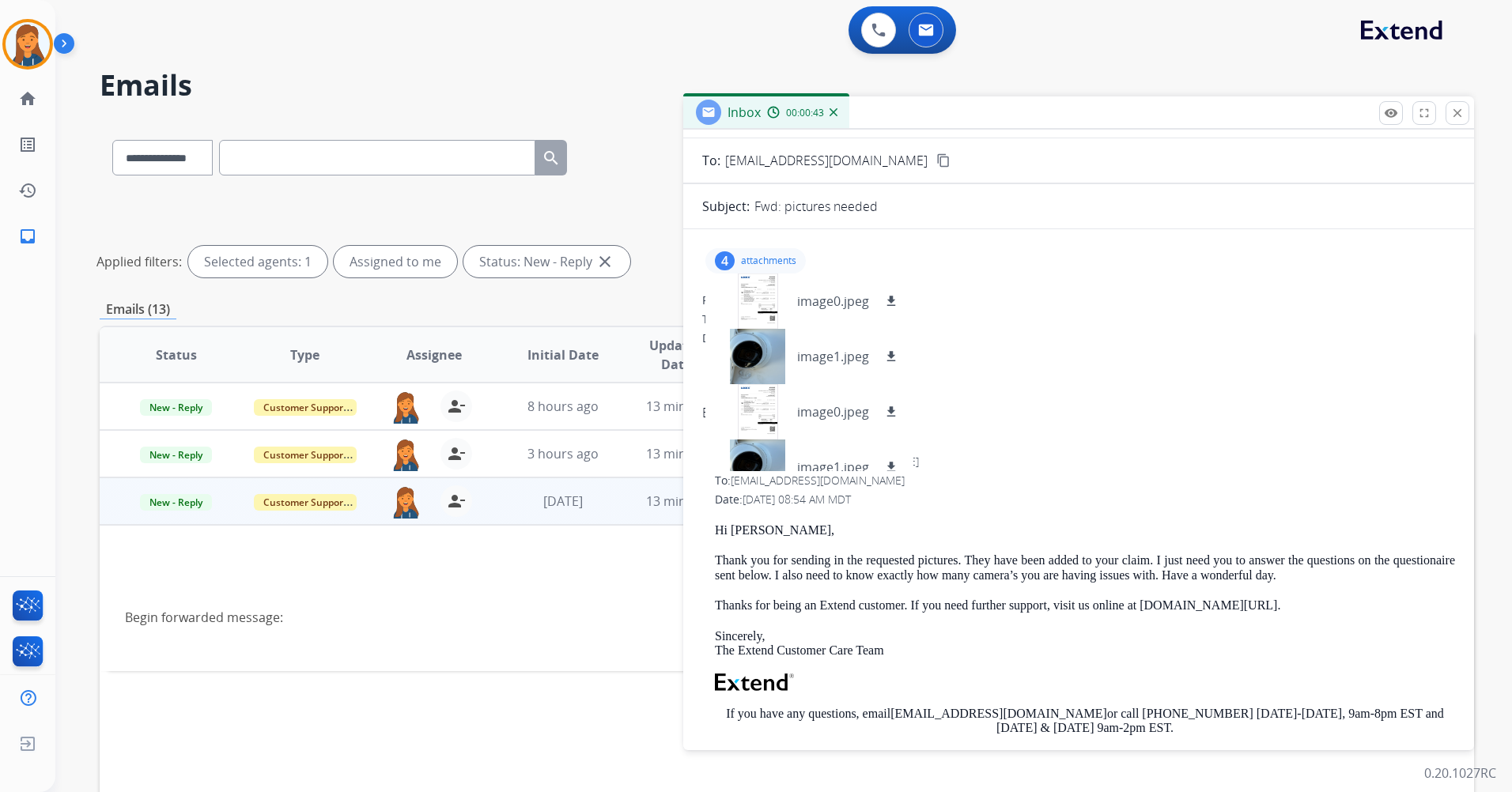
scroll to position [0, 0]
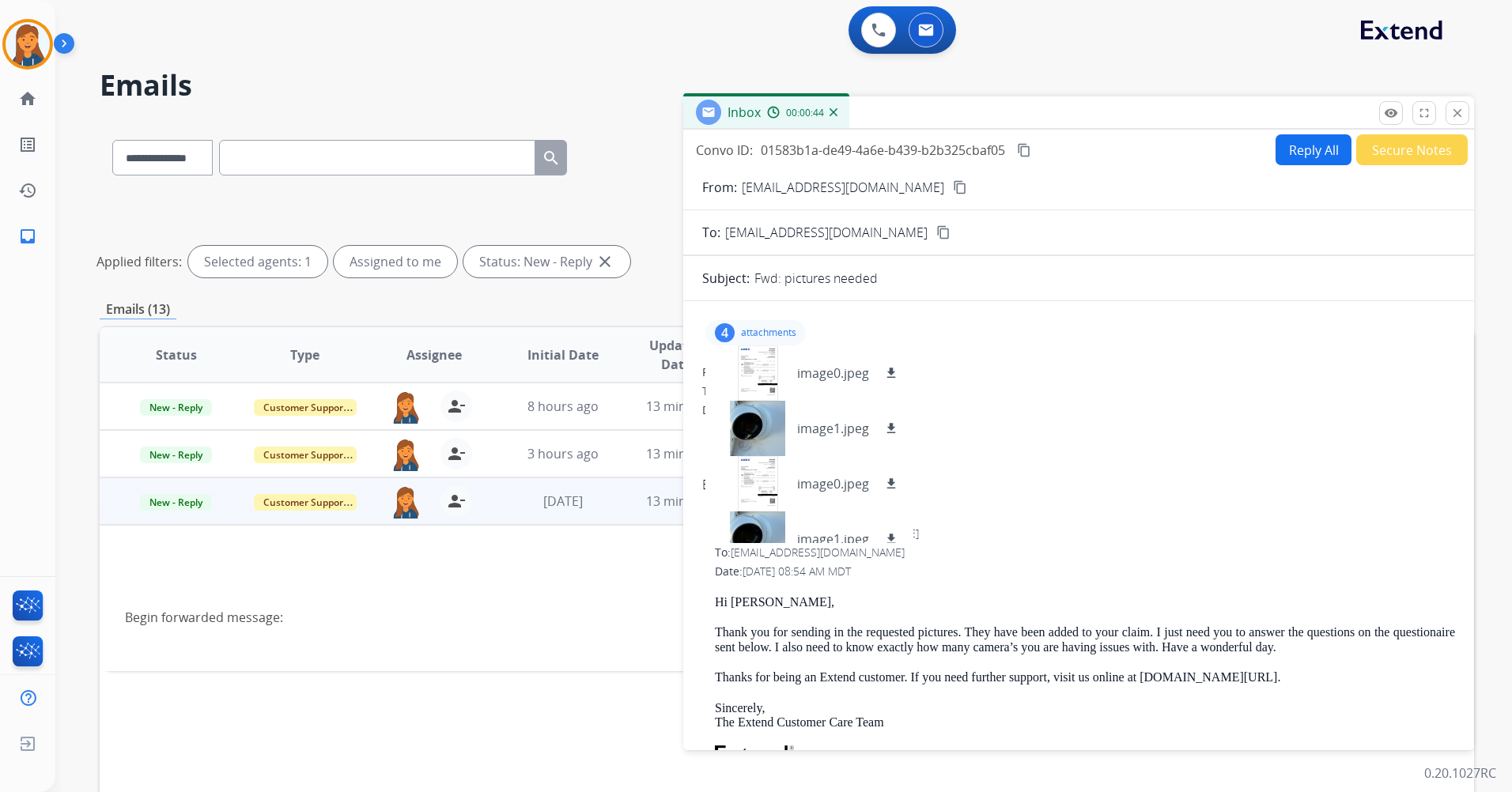
click at [1328, 137] on button "Reply All" at bounding box center [1313, 149] width 76 height 30
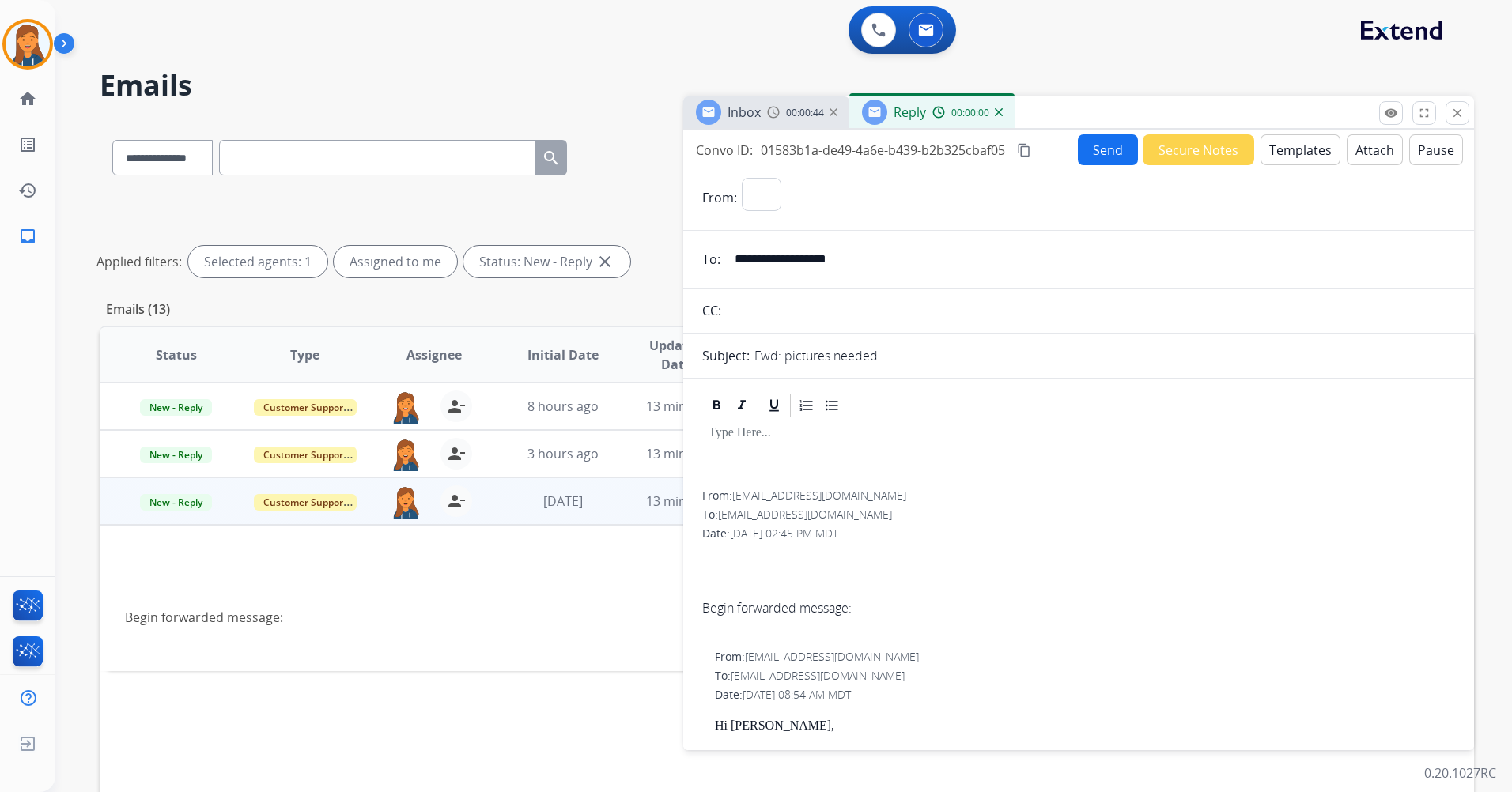
select select "**********"
click at [1288, 152] on button "Templates" at bounding box center [1301, 149] width 80 height 30
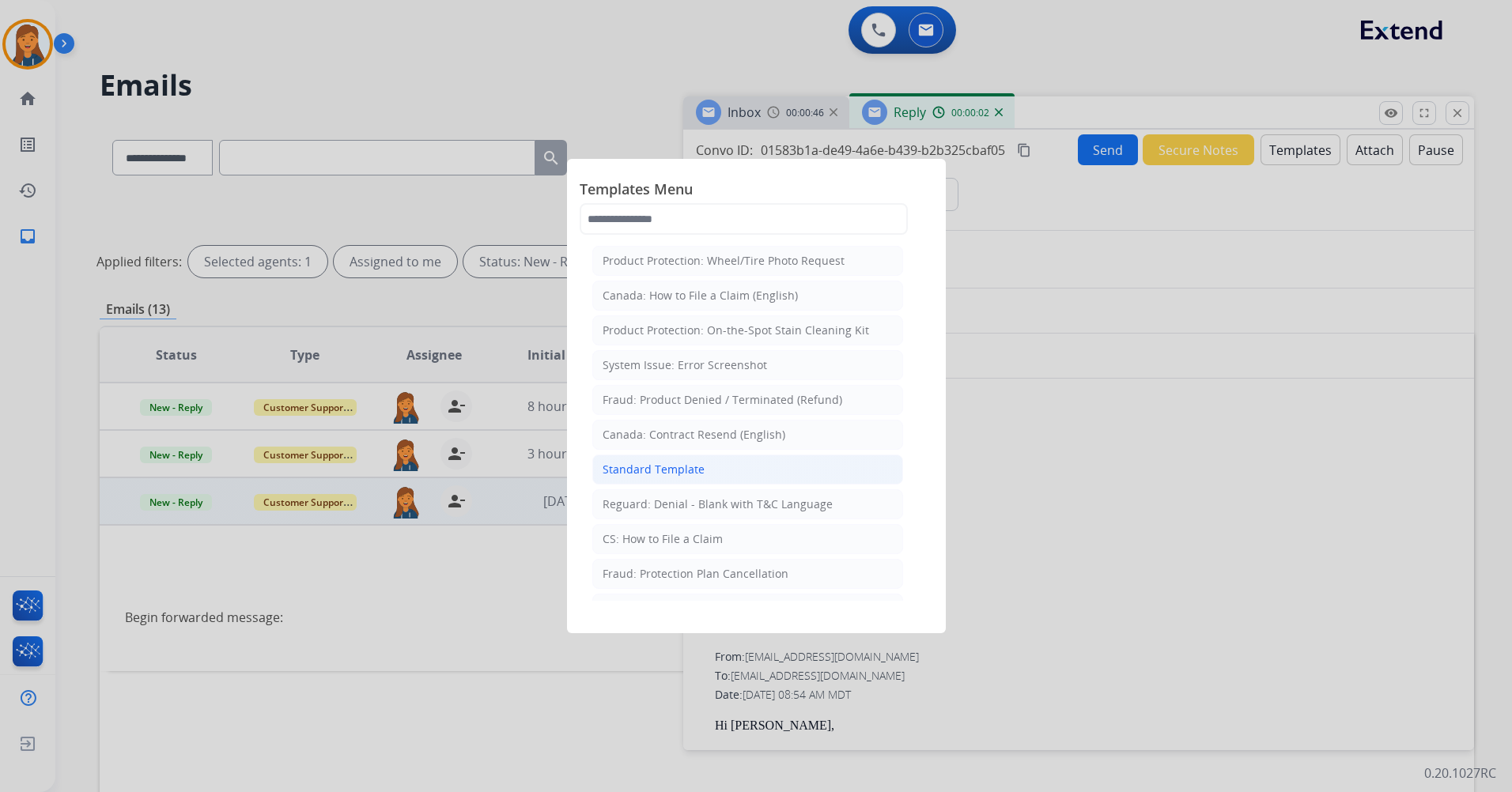
click at [674, 470] on div "Standard Template" at bounding box center [653, 470] width 102 height 16
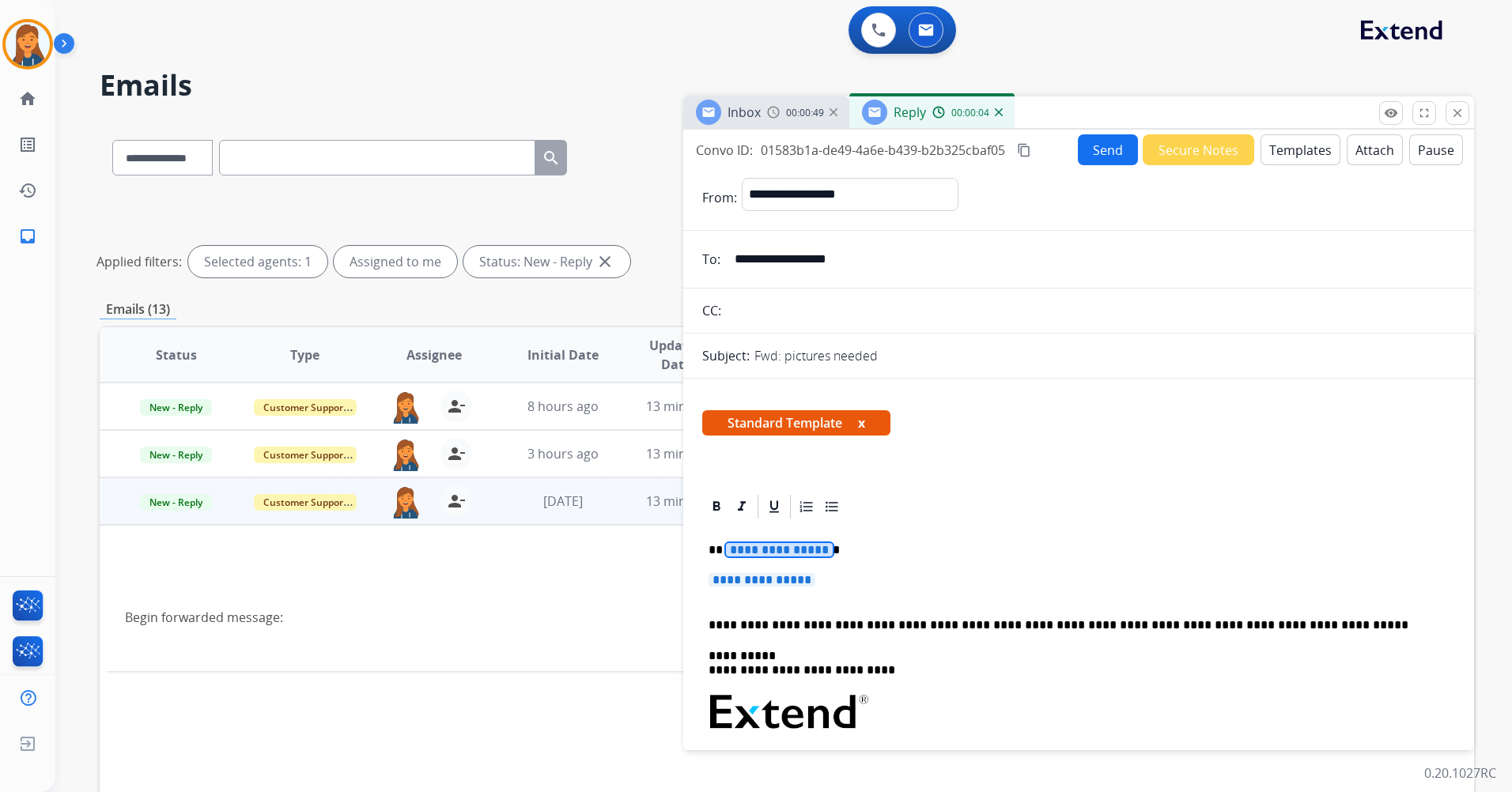
click at [736, 551] on span "**********" at bounding box center [779, 549] width 107 height 13
click at [762, 577] on span "**********" at bounding box center [762, 579] width 107 height 13
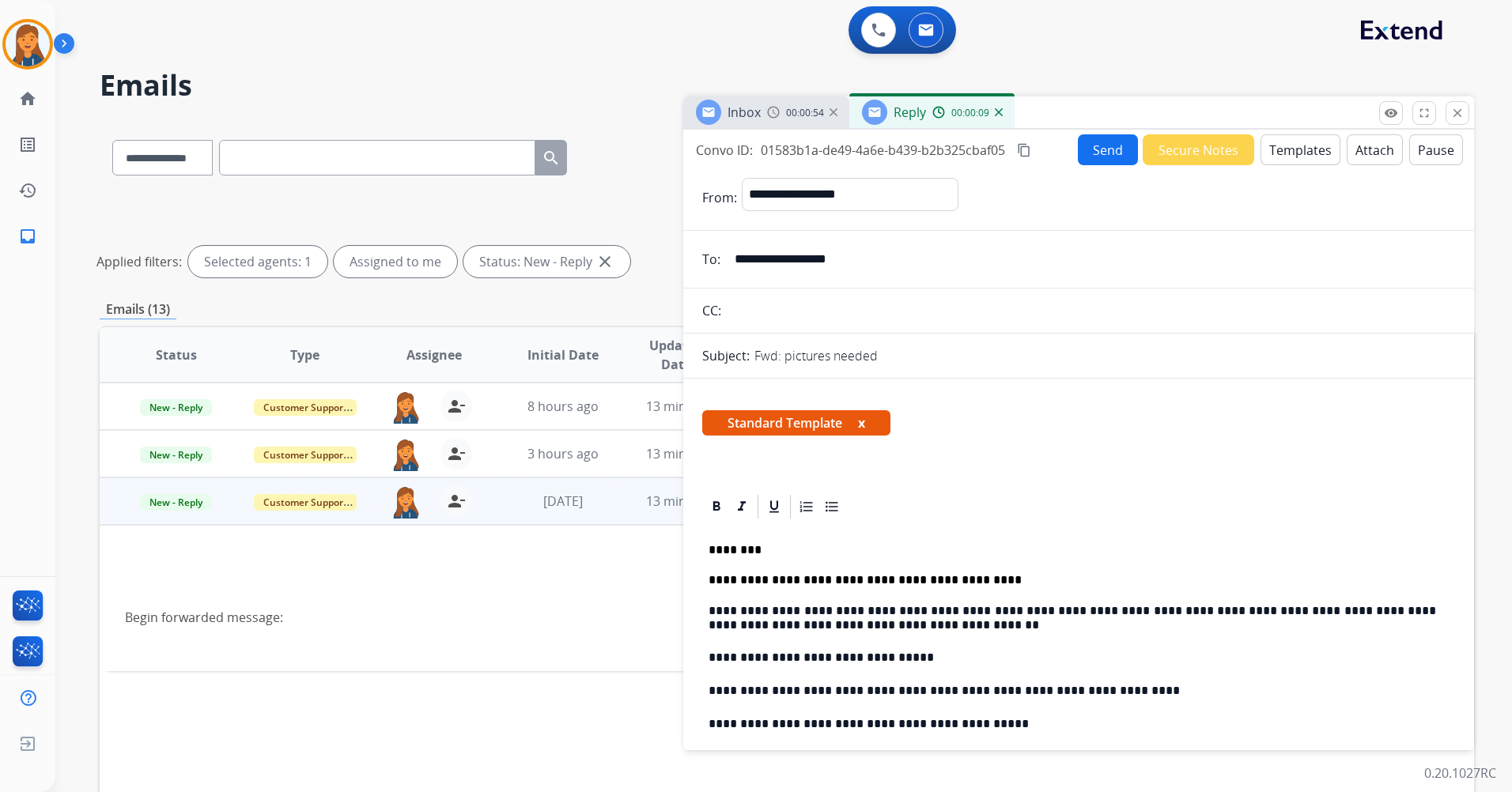
drag, startPoint x: 873, startPoint y: 258, endPoint x: 715, endPoint y: 234, distance: 159.8
click at [1086, 152] on button "Send" at bounding box center [1108, 149] width 60 height 30
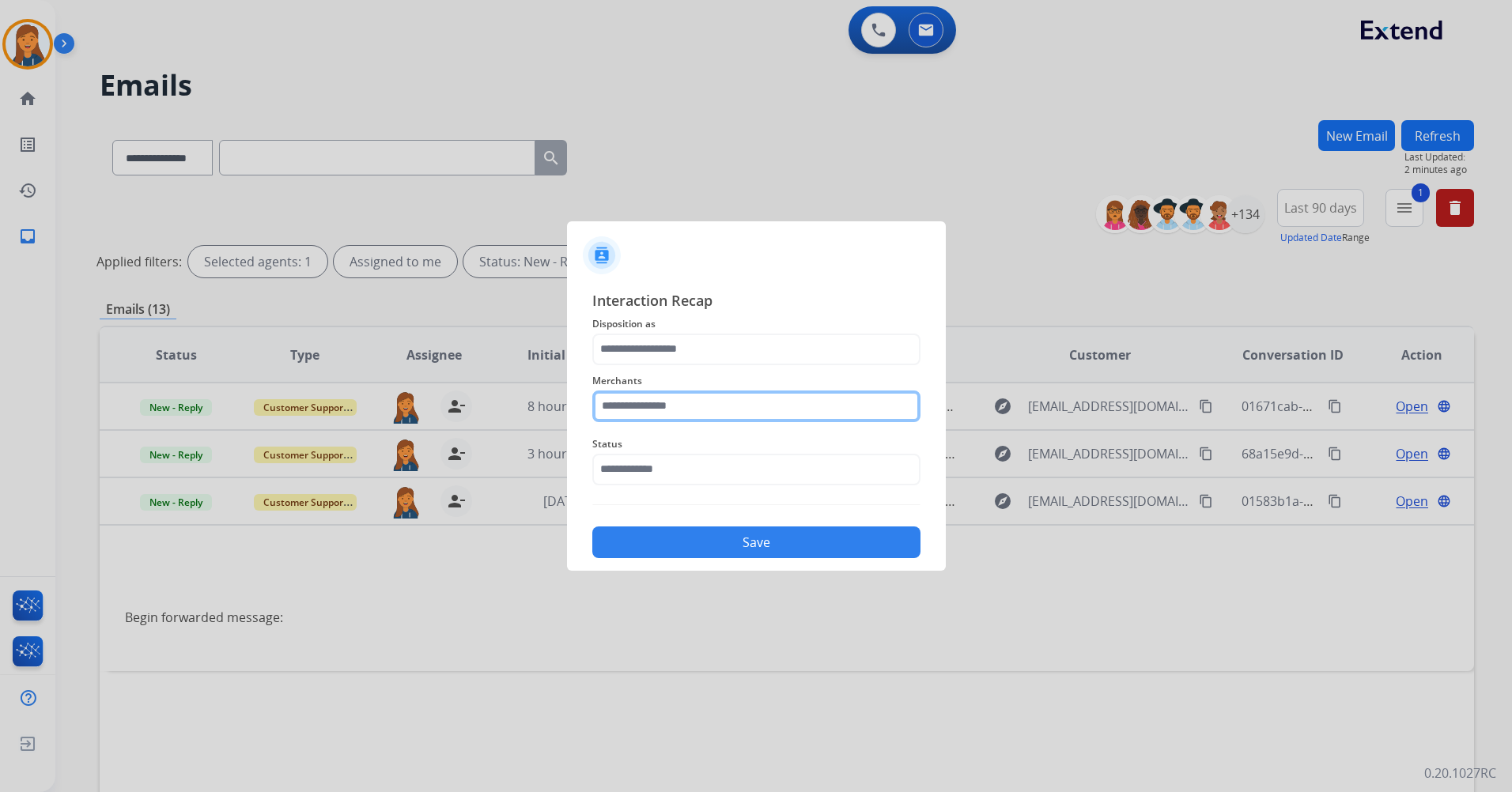
click at [643, 411] on input "text" at bounding box center [757, 406] width 328 height 31
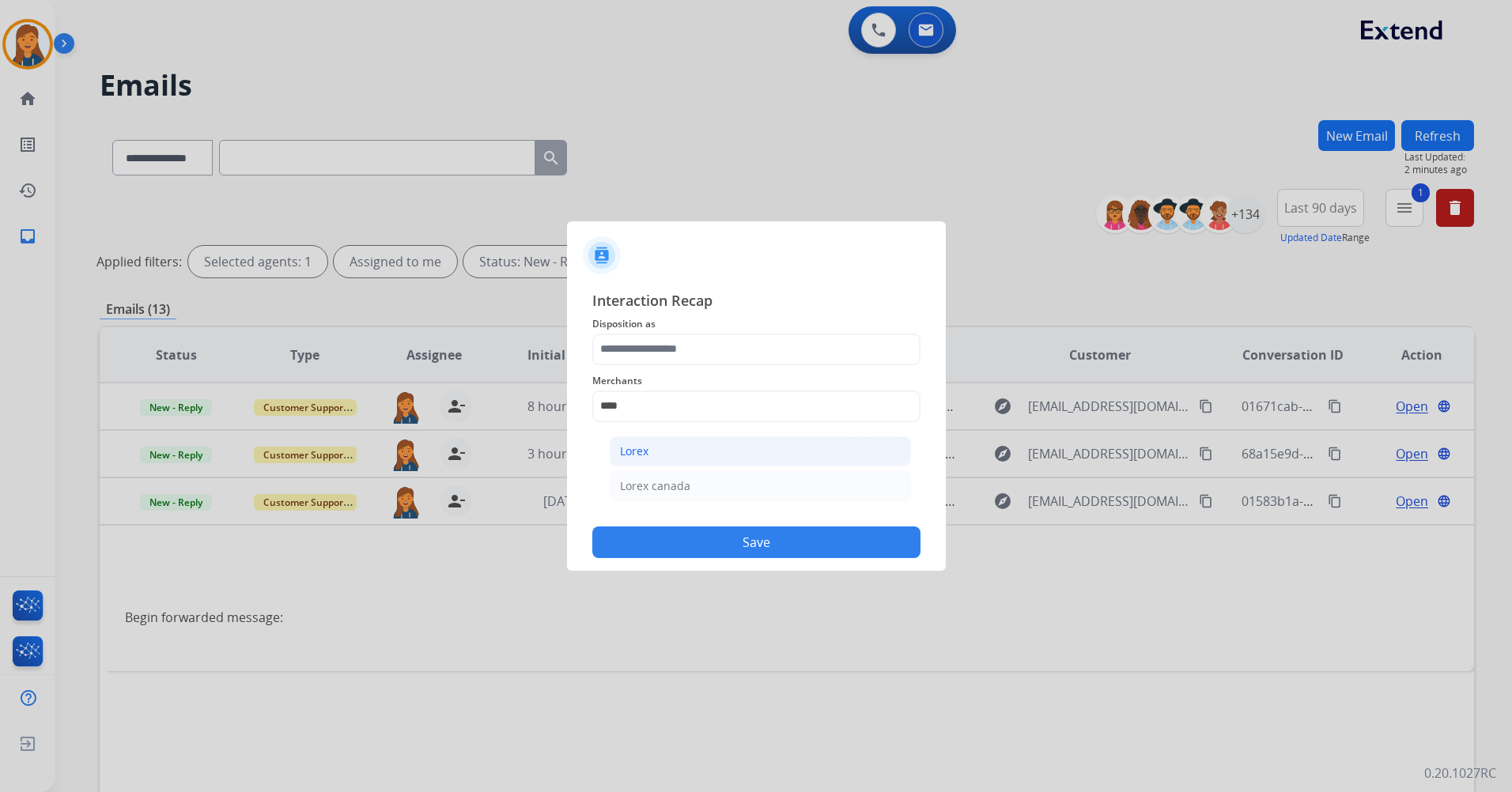
click at [651, 444] on li "Lorex" at bounding box center [760, 451] width 302 height 30
type input "*****"
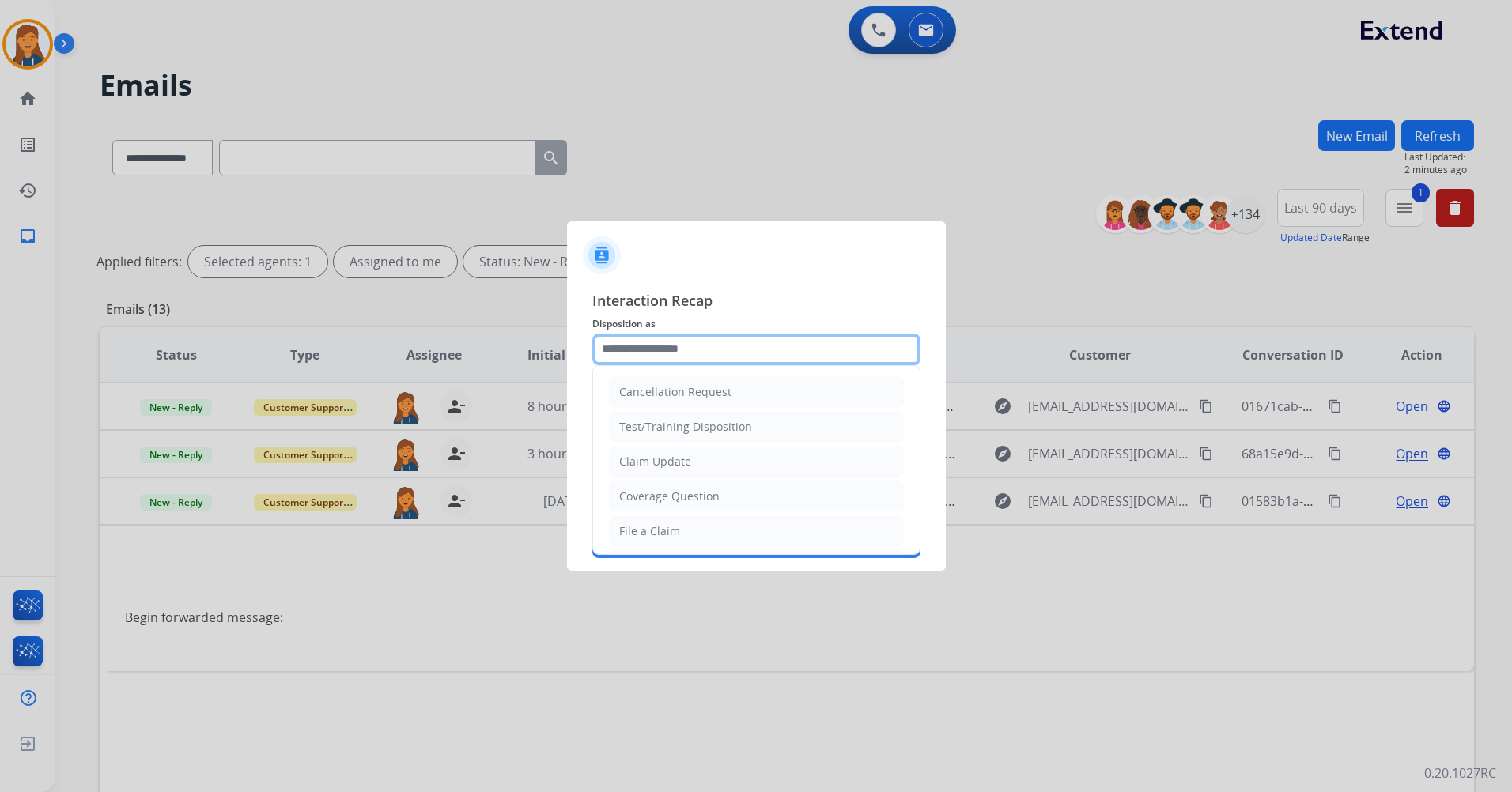
click at [629, 352] on input "text" at bounding box center [757, 349] width 328 height 31
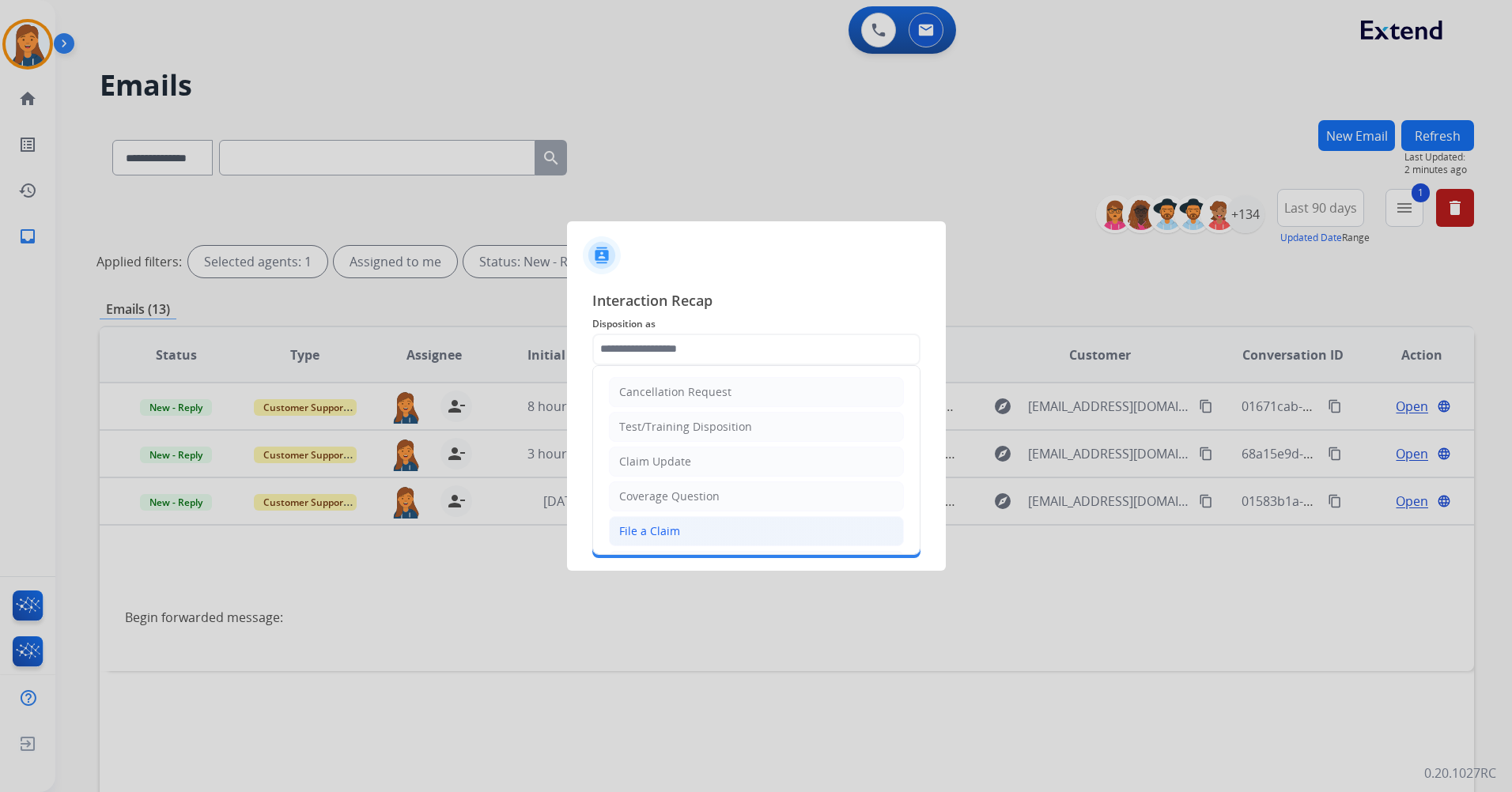
click at [646, 531] on div "File a Claim" at bounding box center [650, 531] width 61 height 16
type input "**********"
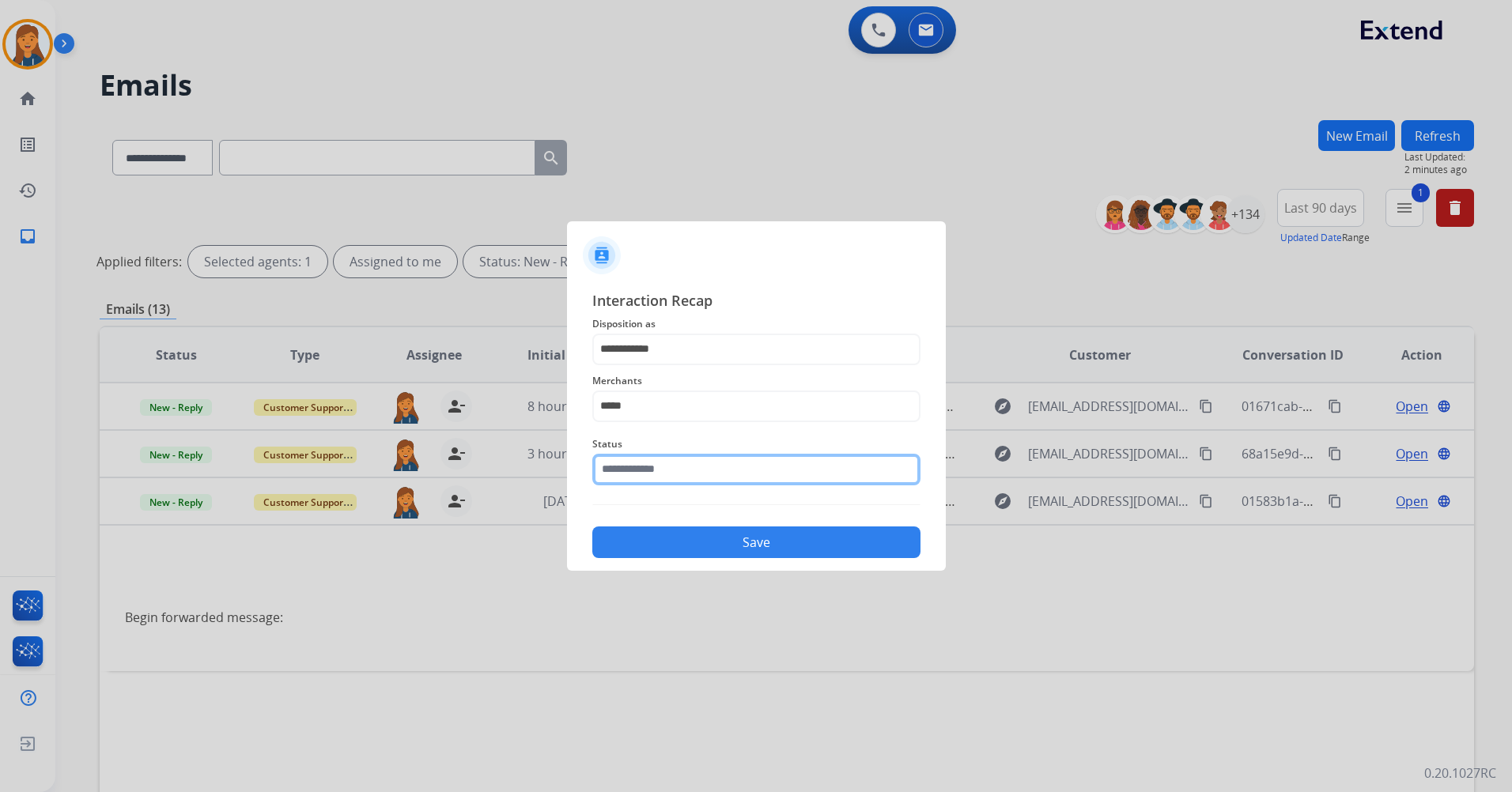
click at [629, 465] on input "text" at bounding box center [757, 469] width 328 height 31
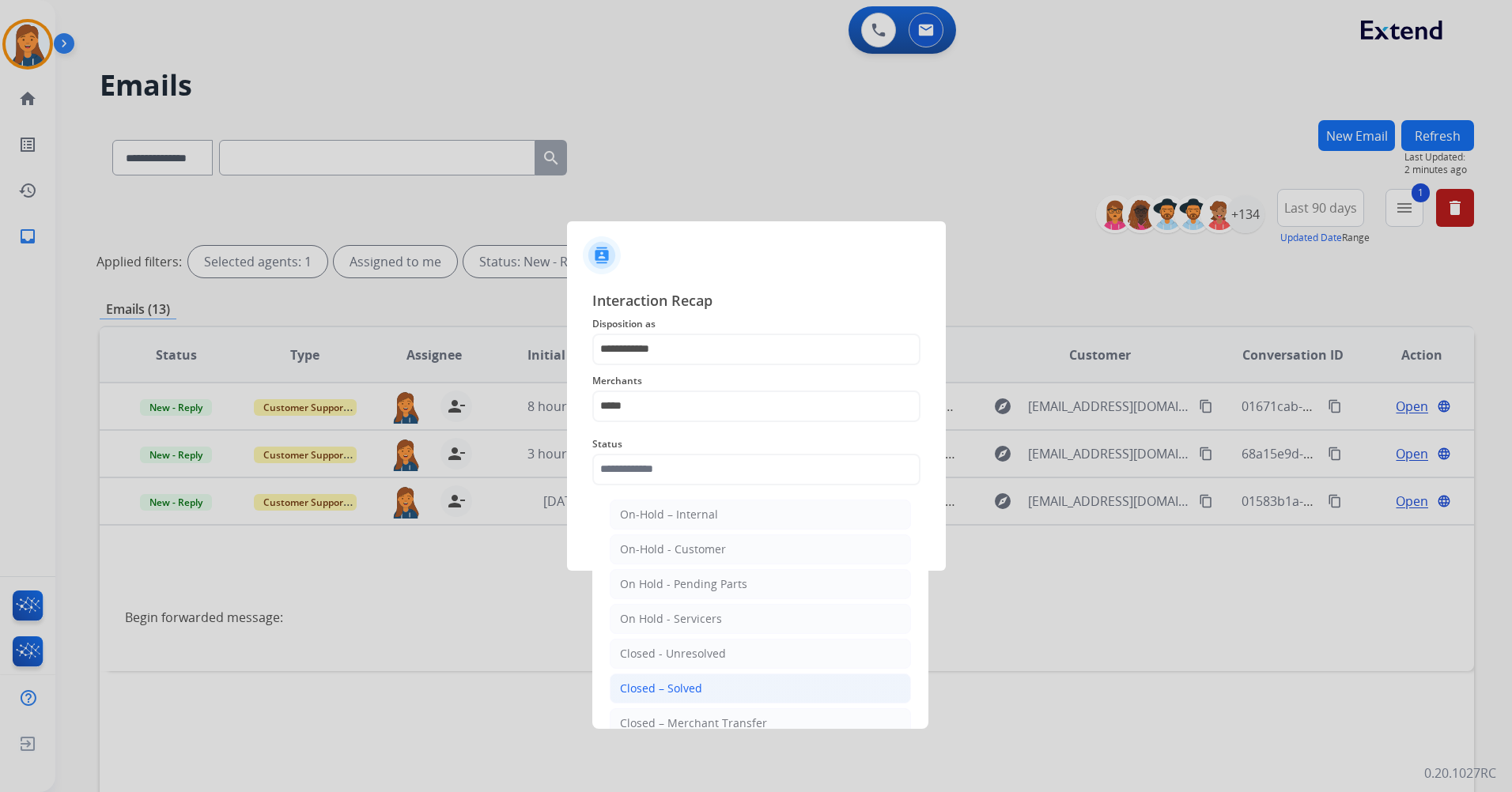
click at [630, 690] on div "Closed – Solved" at bounding box center [661, 689] width 83 height 16
type input "**********"
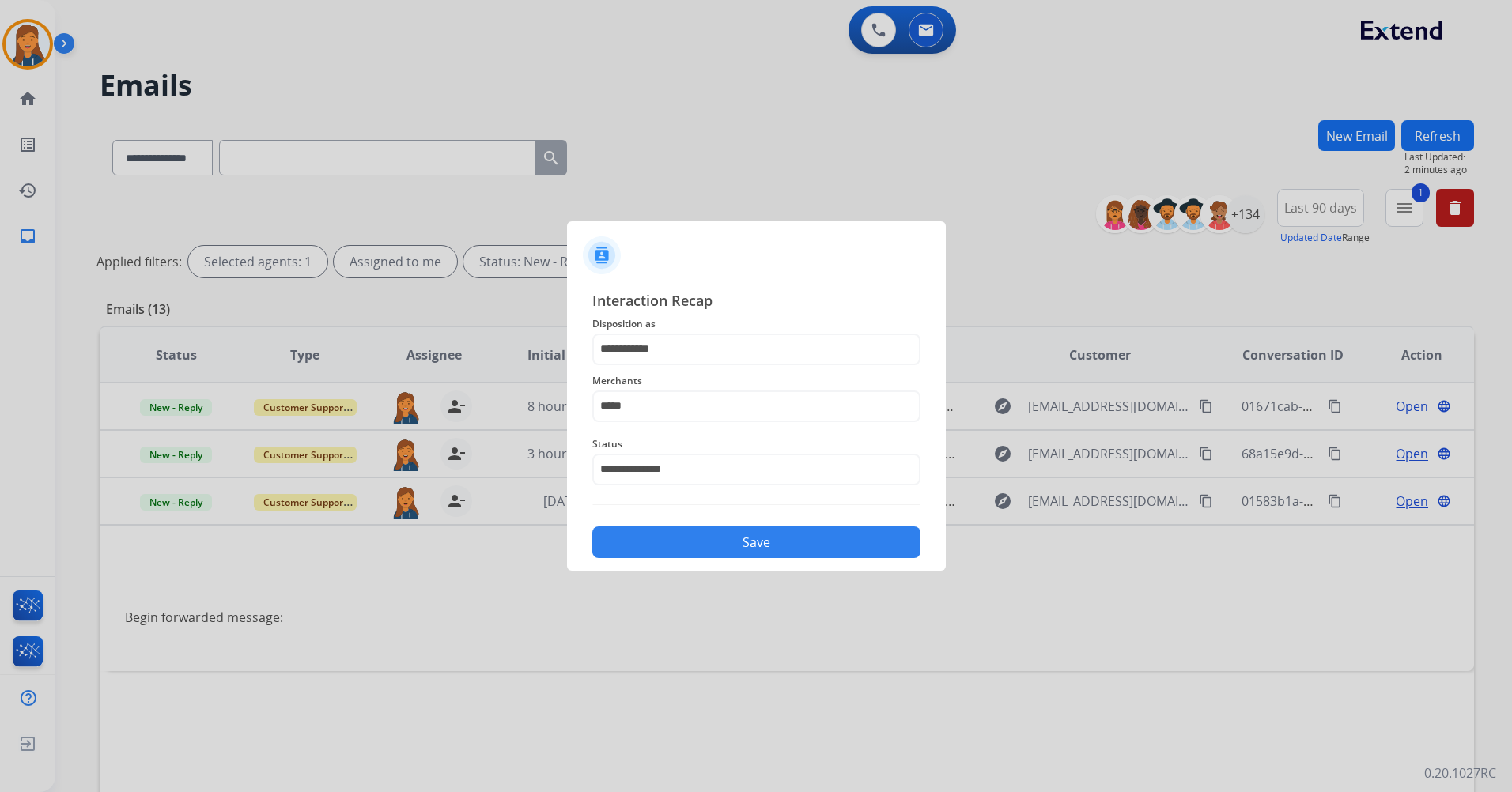
click at [672, 523] on div "Save" at bounding box center [757, 537] width 328 height 41
click at [666, 543] on button "Save" at bounding box center [757, 542] width 328 height 31
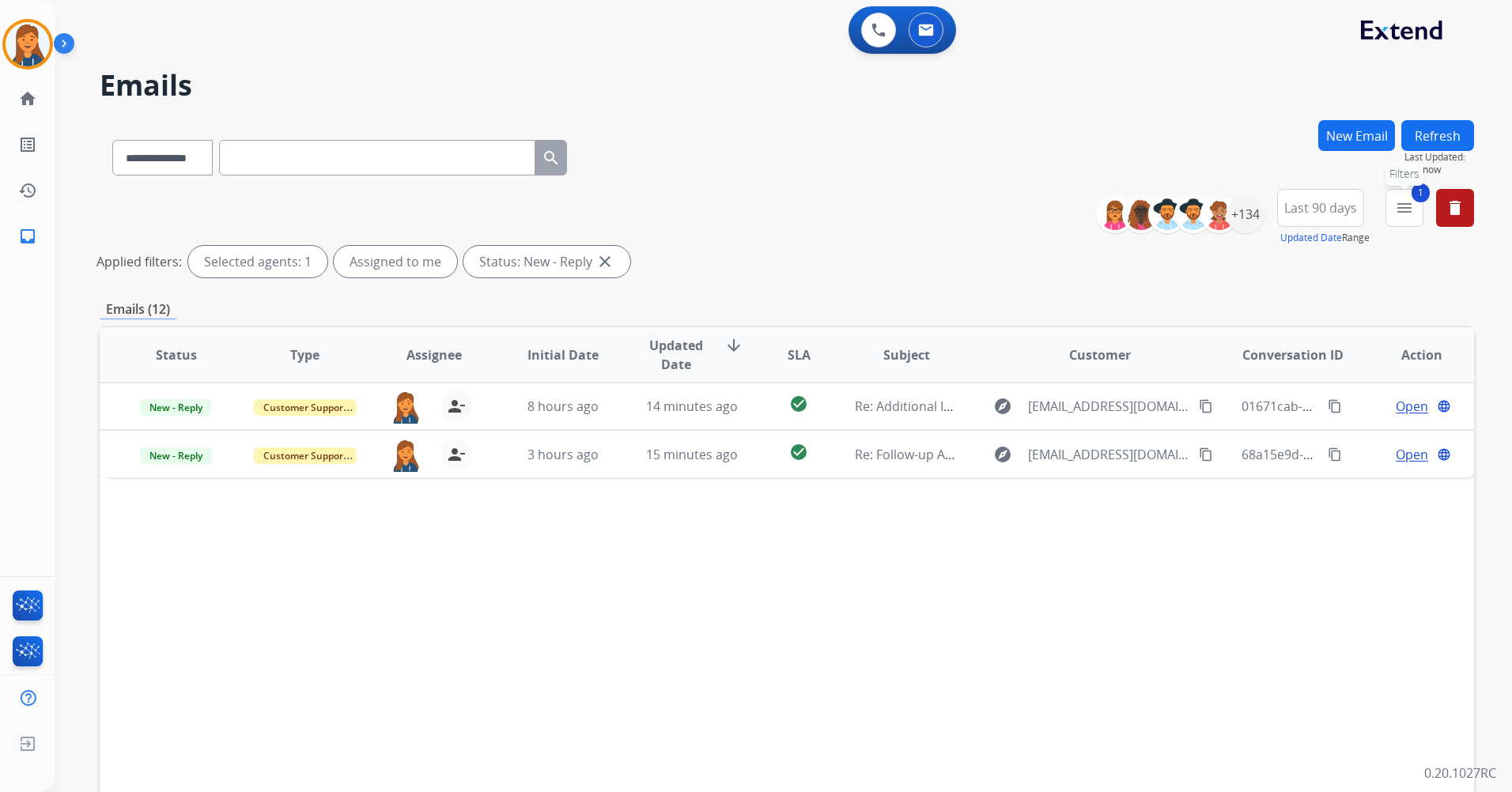
click at [1411, 210] on mat-icon "menu" at bounding box center [1405, 208] width 19 height 19
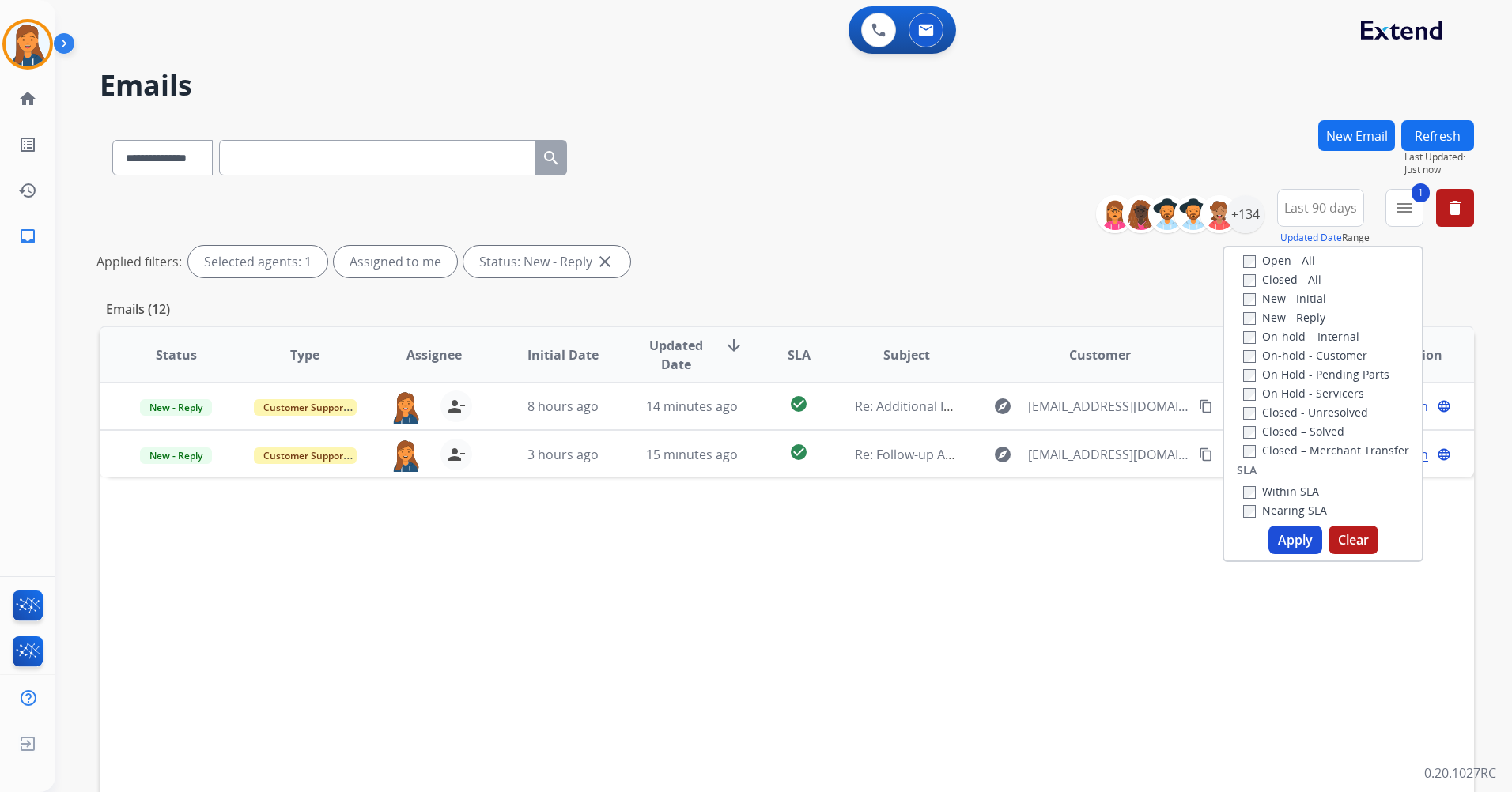
click at [1283, 547] on button "Apply" at bounding box center [1296, 539] width 54 height 29
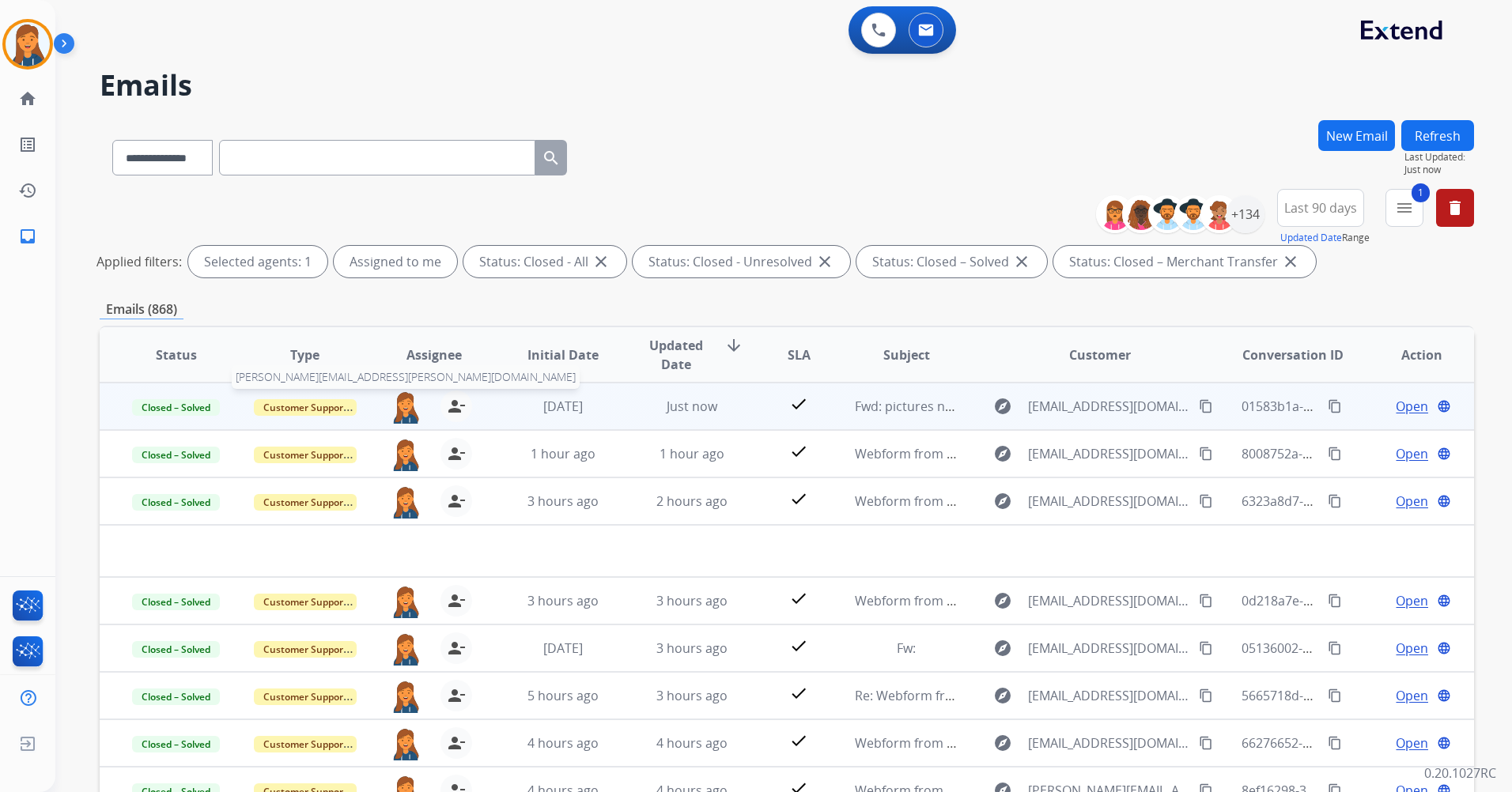
click at [409, 410] on img at bounding box center [406, 407] width 31 height 33
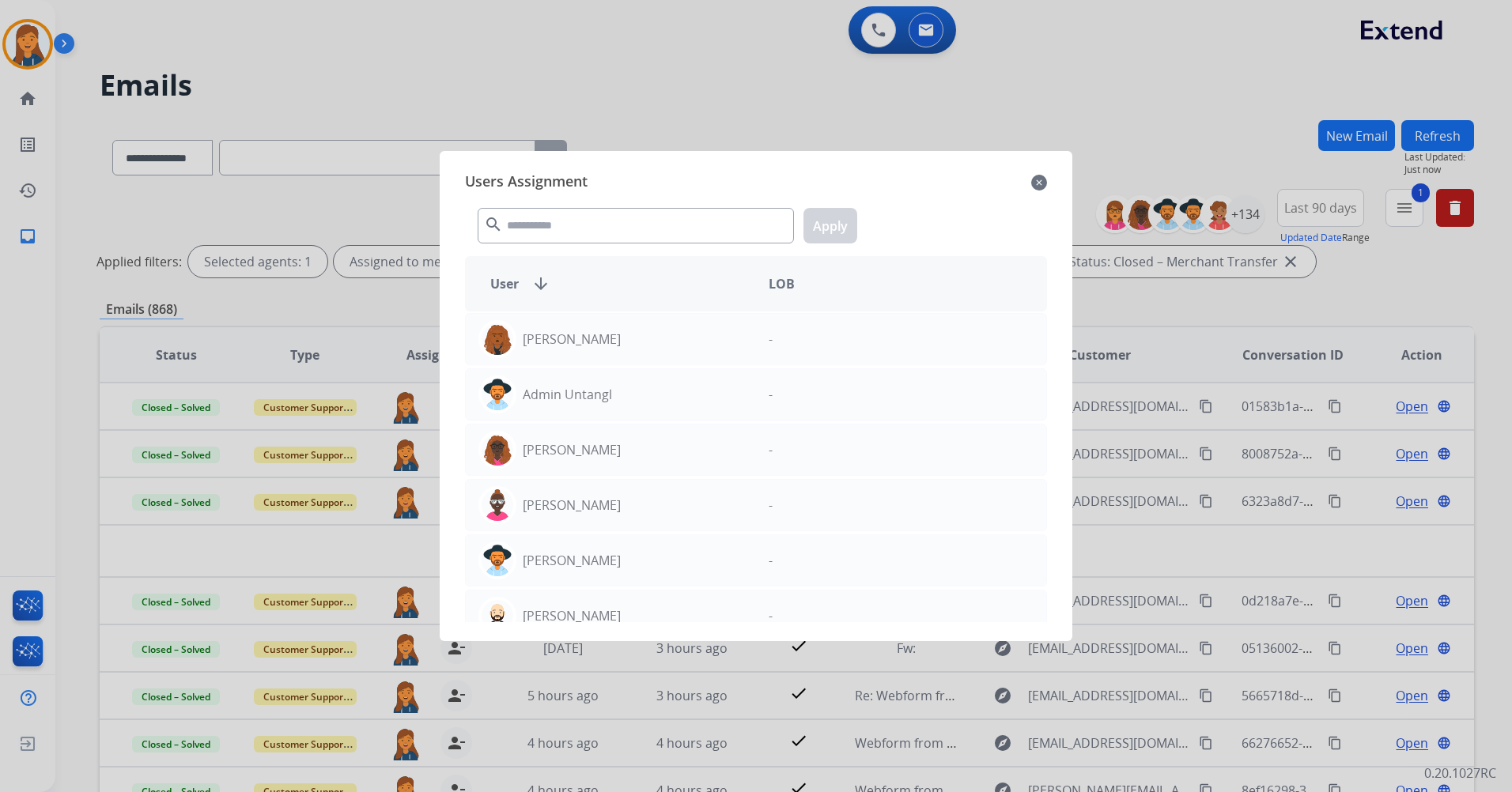
click at [1040, 188] on mat-icon "close" at bounding box center [1039, 182] width 16 height 19
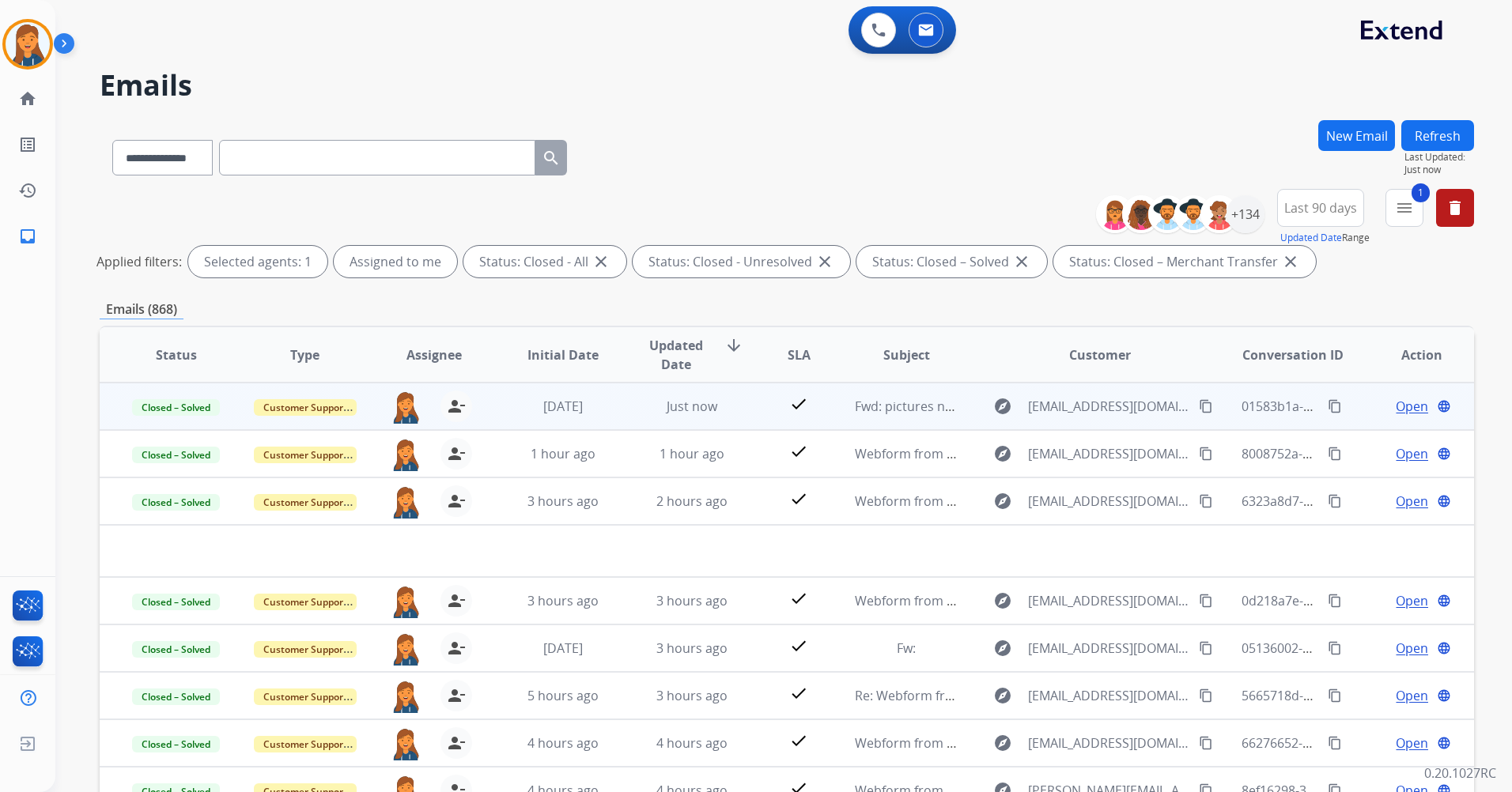
click at [1399, 409] on span "Open" at bounding box center [1412, 406] width 32 height 19
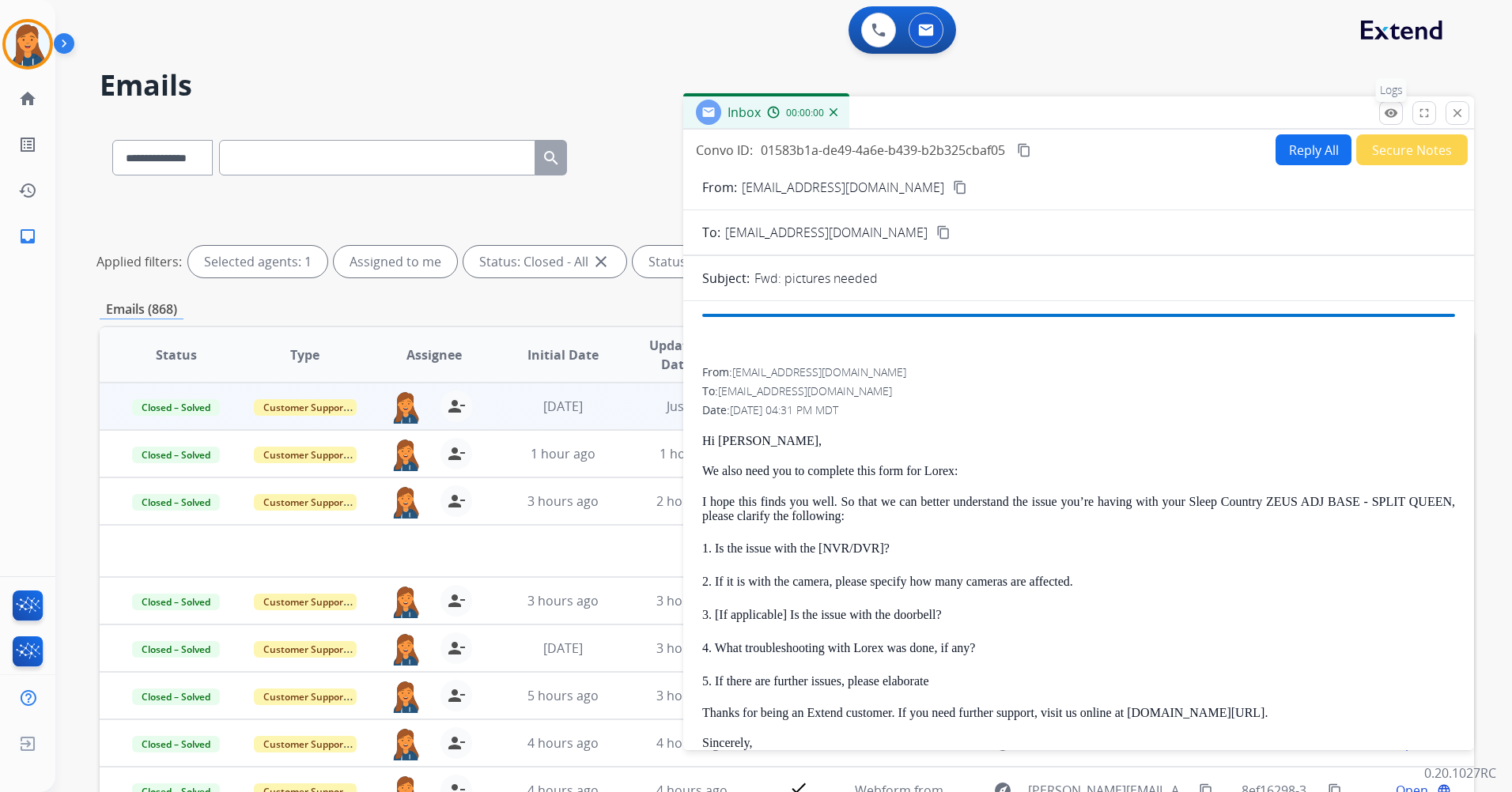
click at [1390, 110] on mat-icon "remove_red_eye" at bounding box center [1391, 113] width 14 height 14
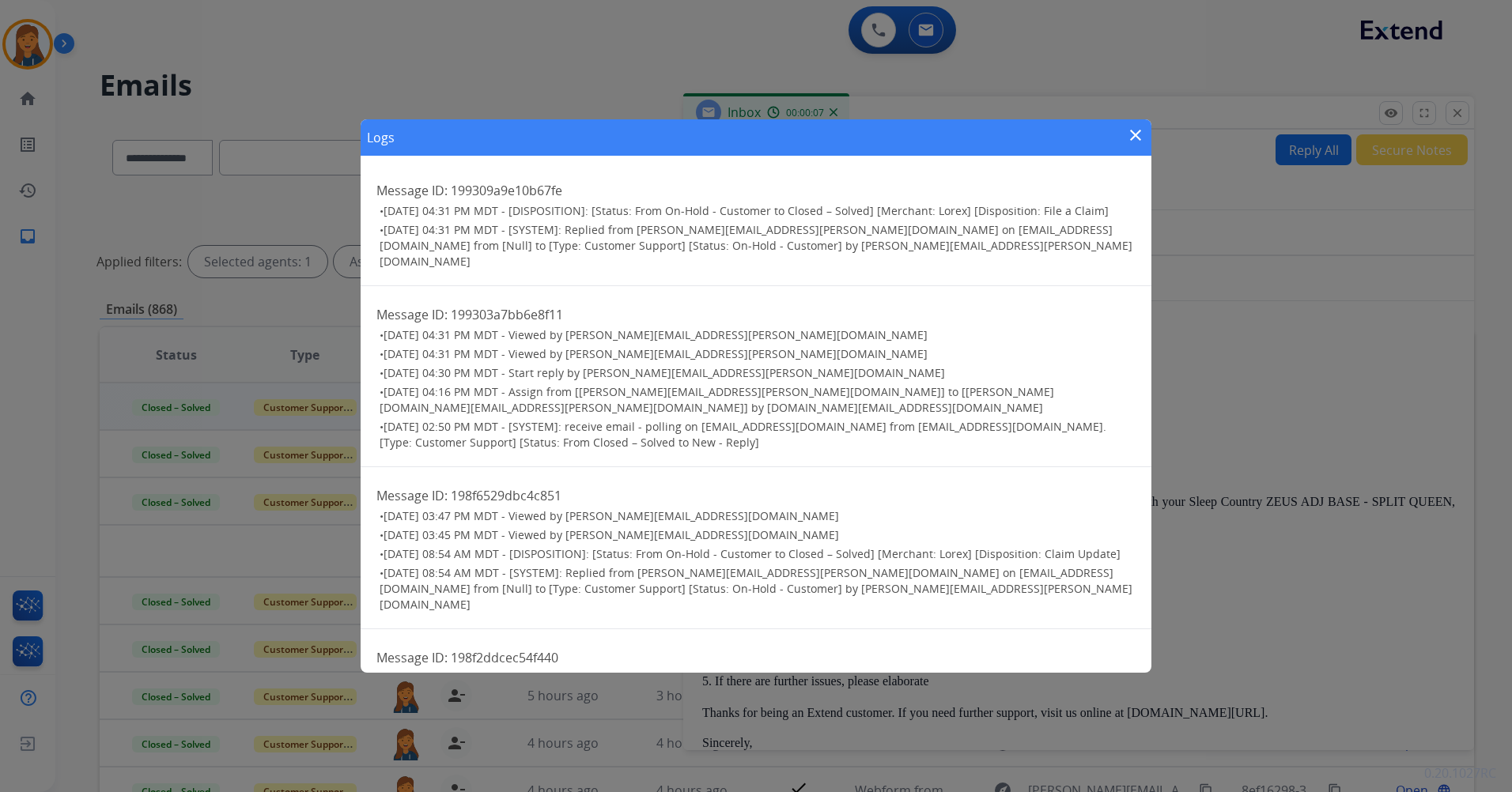
click at [1140, 141] on mat-icon "close" at bounding box center [1136, 135] width 19 height 19
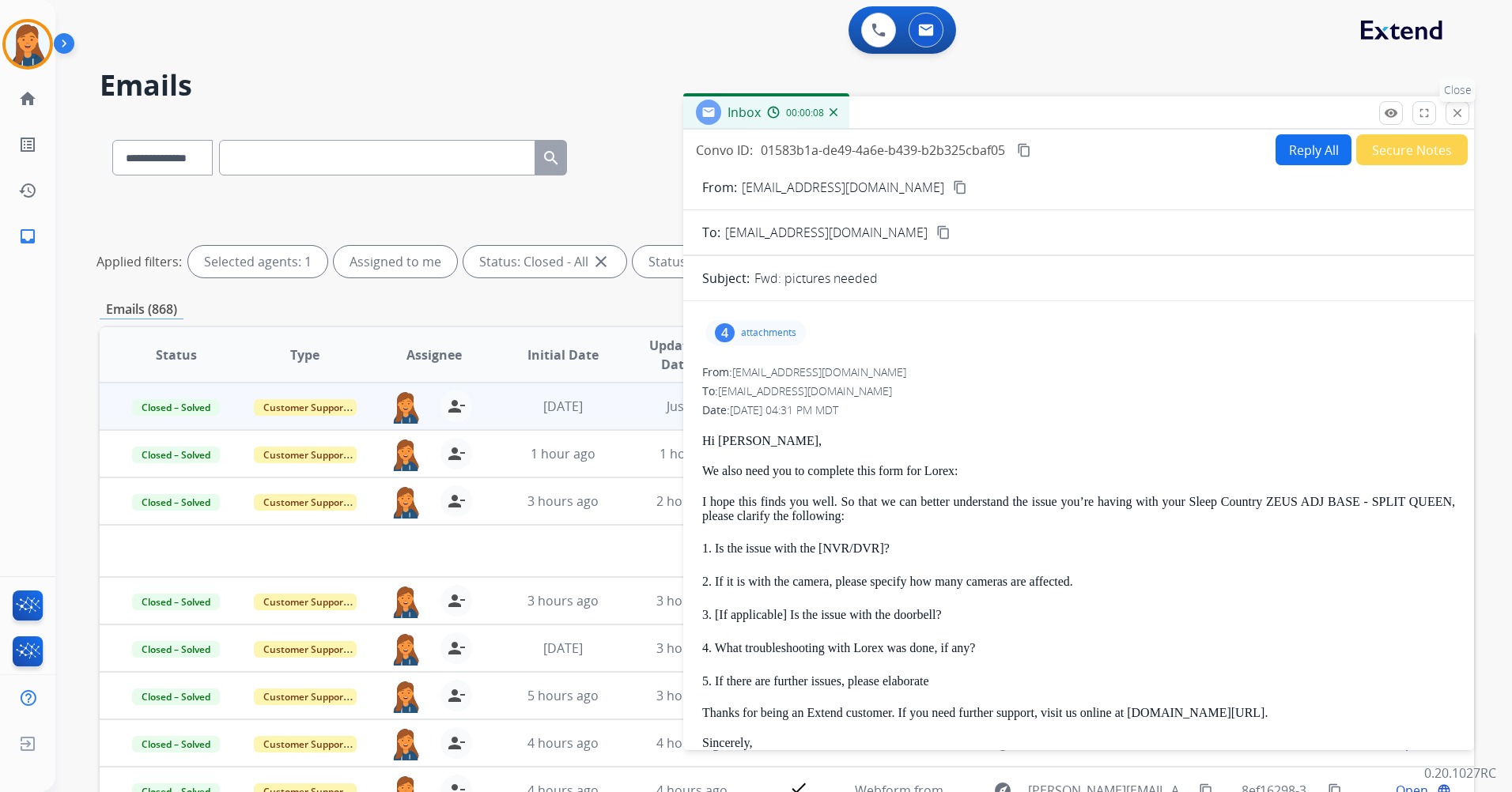
click at [1453, 112] on mat-icon "close" at bounding box center [1457, 113] width 14 height 14
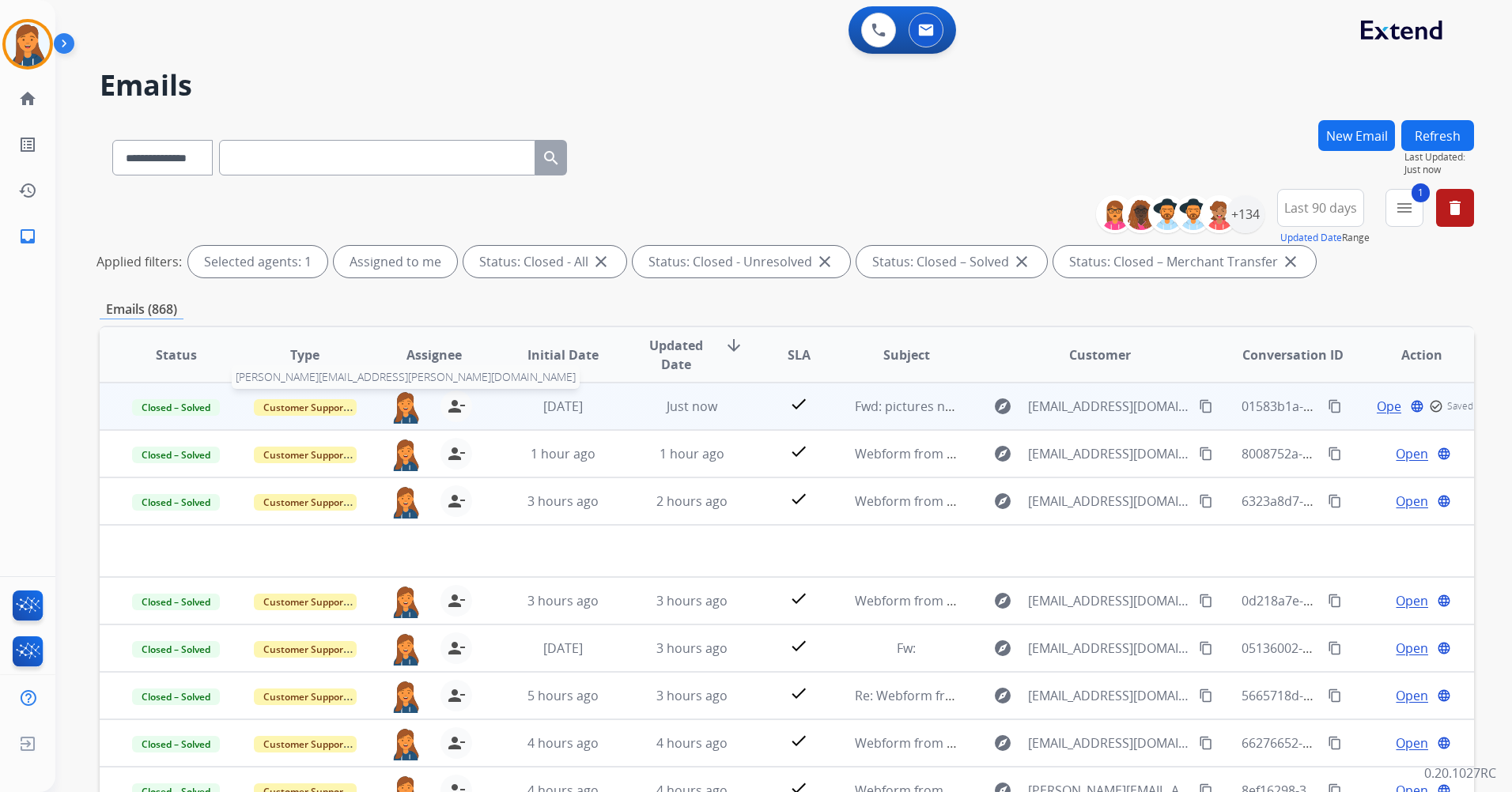
click at [396, 404] on img at bounding box center [406, 407] width 31 height 33
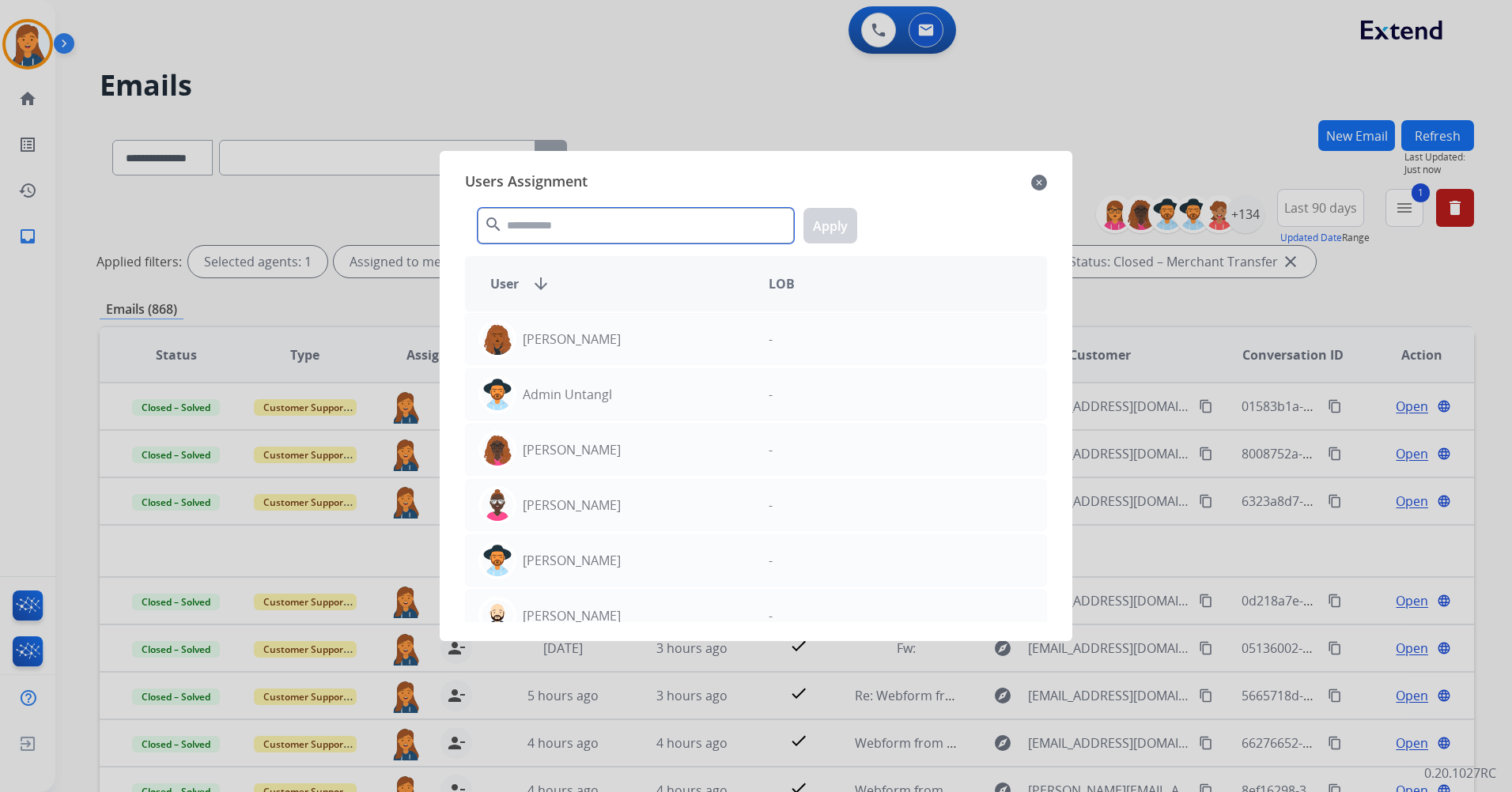
click at [516, 239] on input "text" at bounding box center [636, 225] width 316 height 36
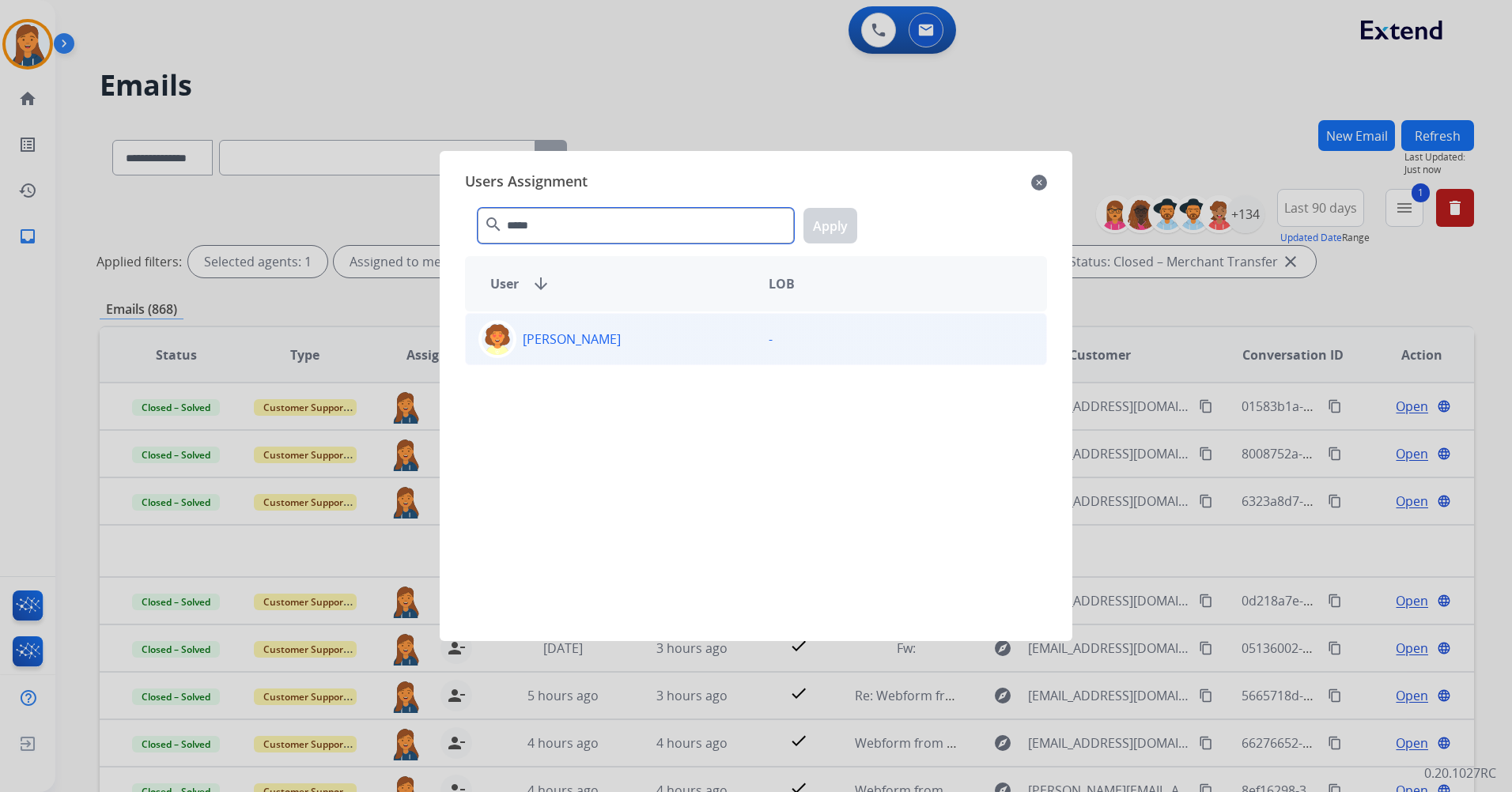
type input "*****"
click at [570, 333] on p "Deidra Radford" at bounding box center [572, 340] width 98 height 19
click at [838, 228] on button "Apply" at bounding box center [831, 225] width 54 height 36
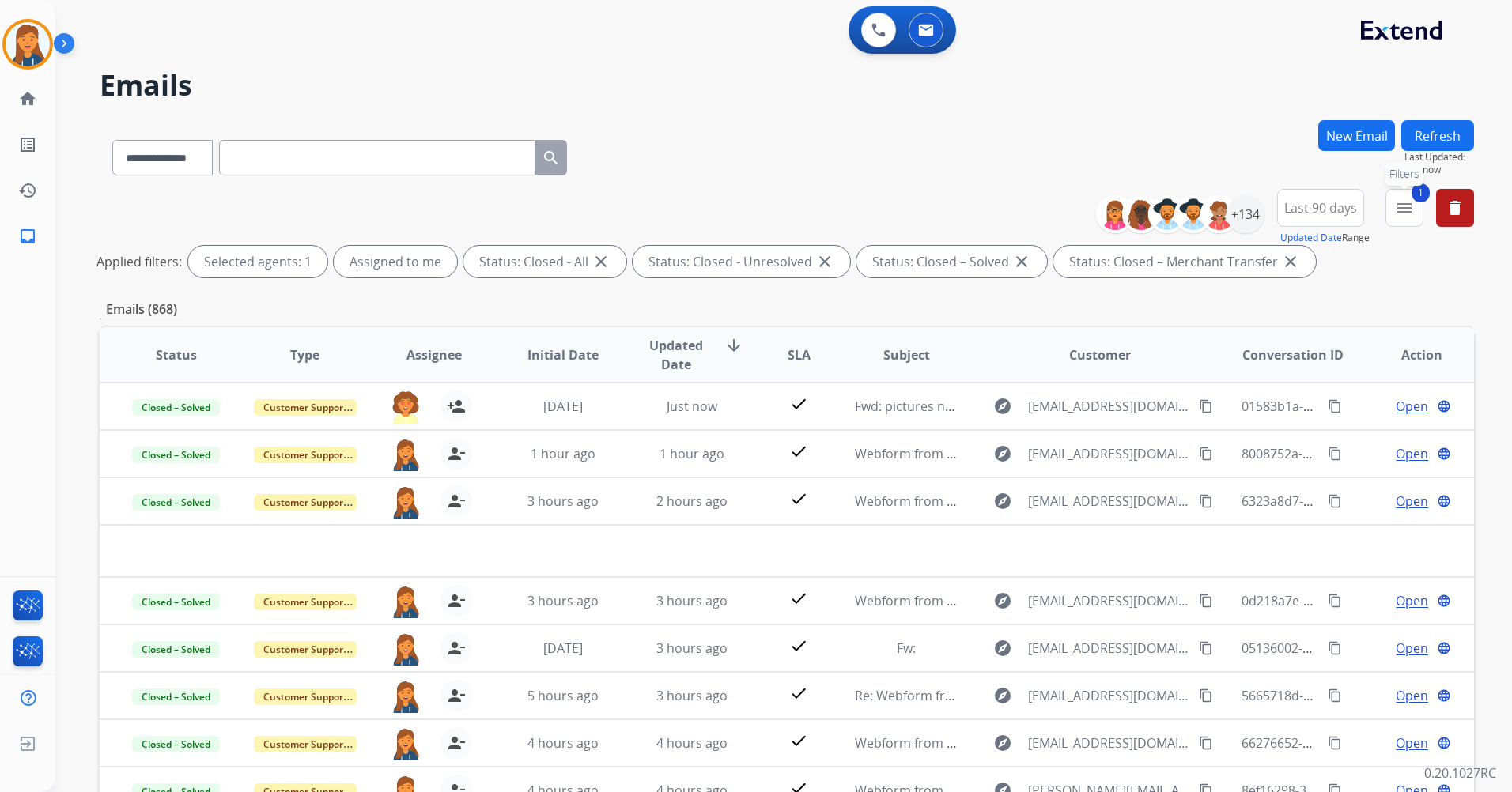
click at [1396, 208] on mat-icon "menu" at bounding box center [1405, 208] width 19 height 19
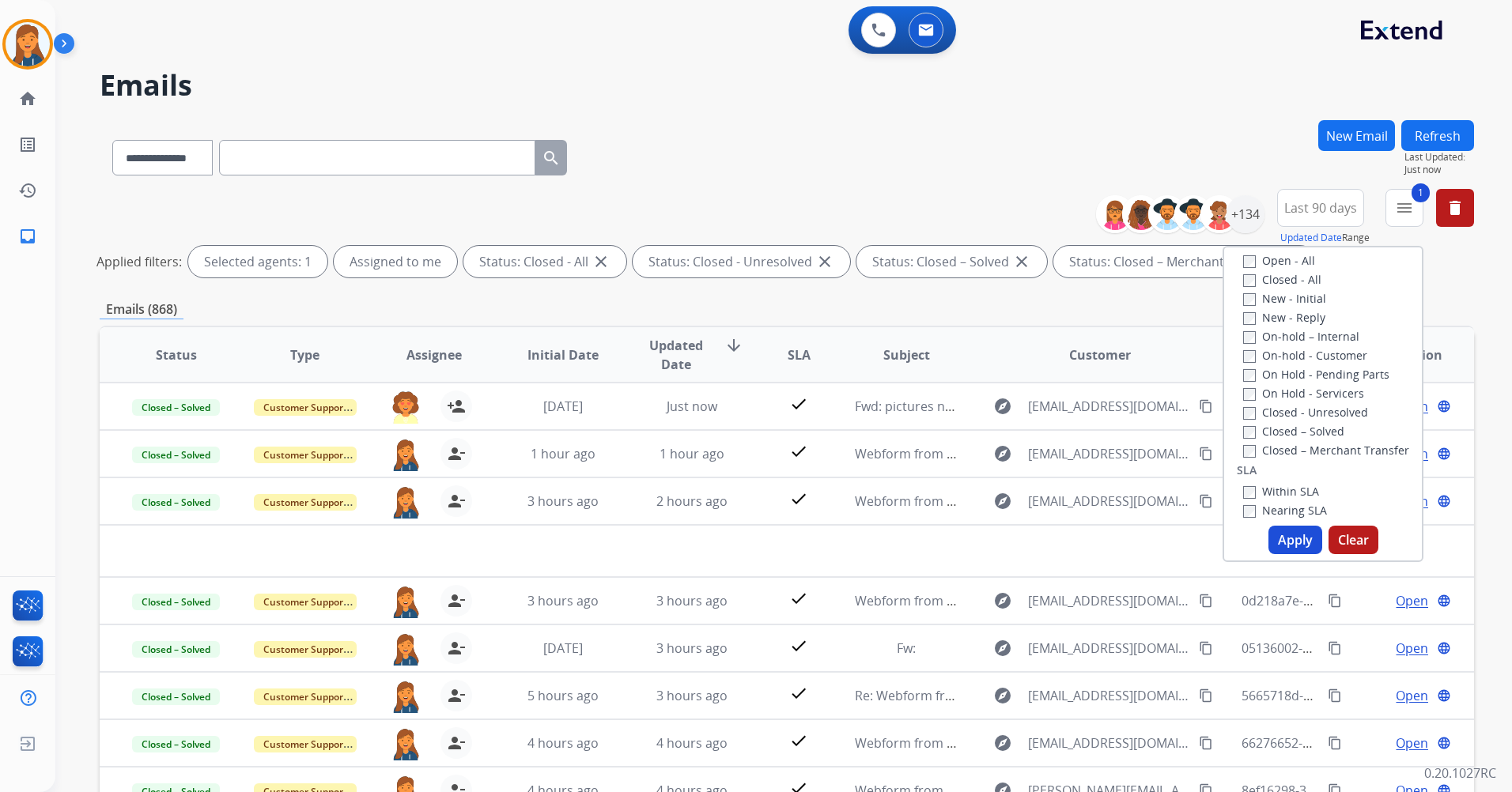
click at [1243, 273] on label "Closed - All" at bounding box center [1283, 279] width 78 height 15
click at [1288, 542] on button "Apply" at bounding box center [1296, 539] width 54 height 29
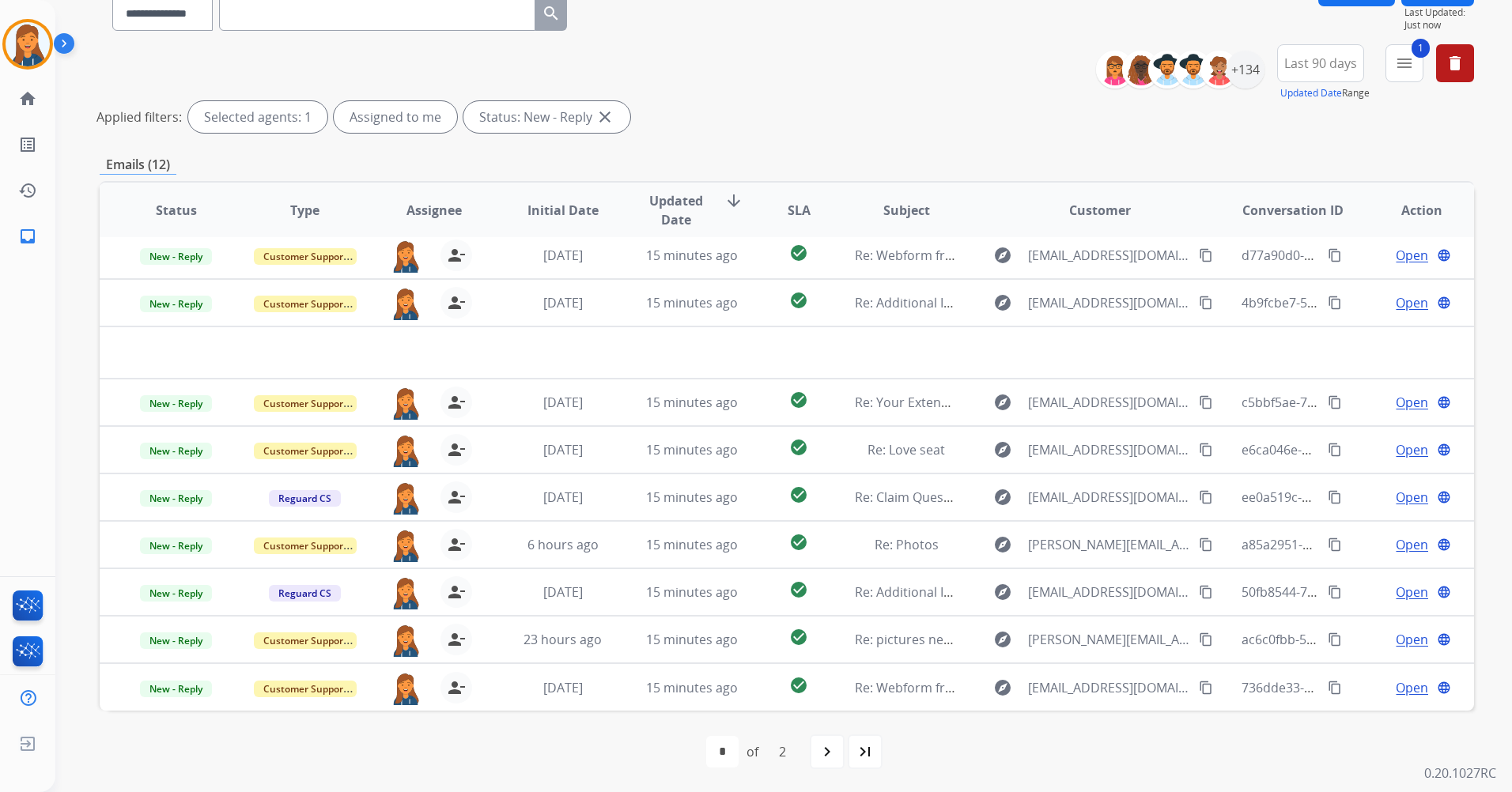
scroll to position [145, 0]
click at [785, 746] on div "2" at bounding box center [782, 751] width 32 height 31
click at [819, 752] on mat-icon "navigate_next" at bounding box center [827, 751] width 19 height 19
select select "*"
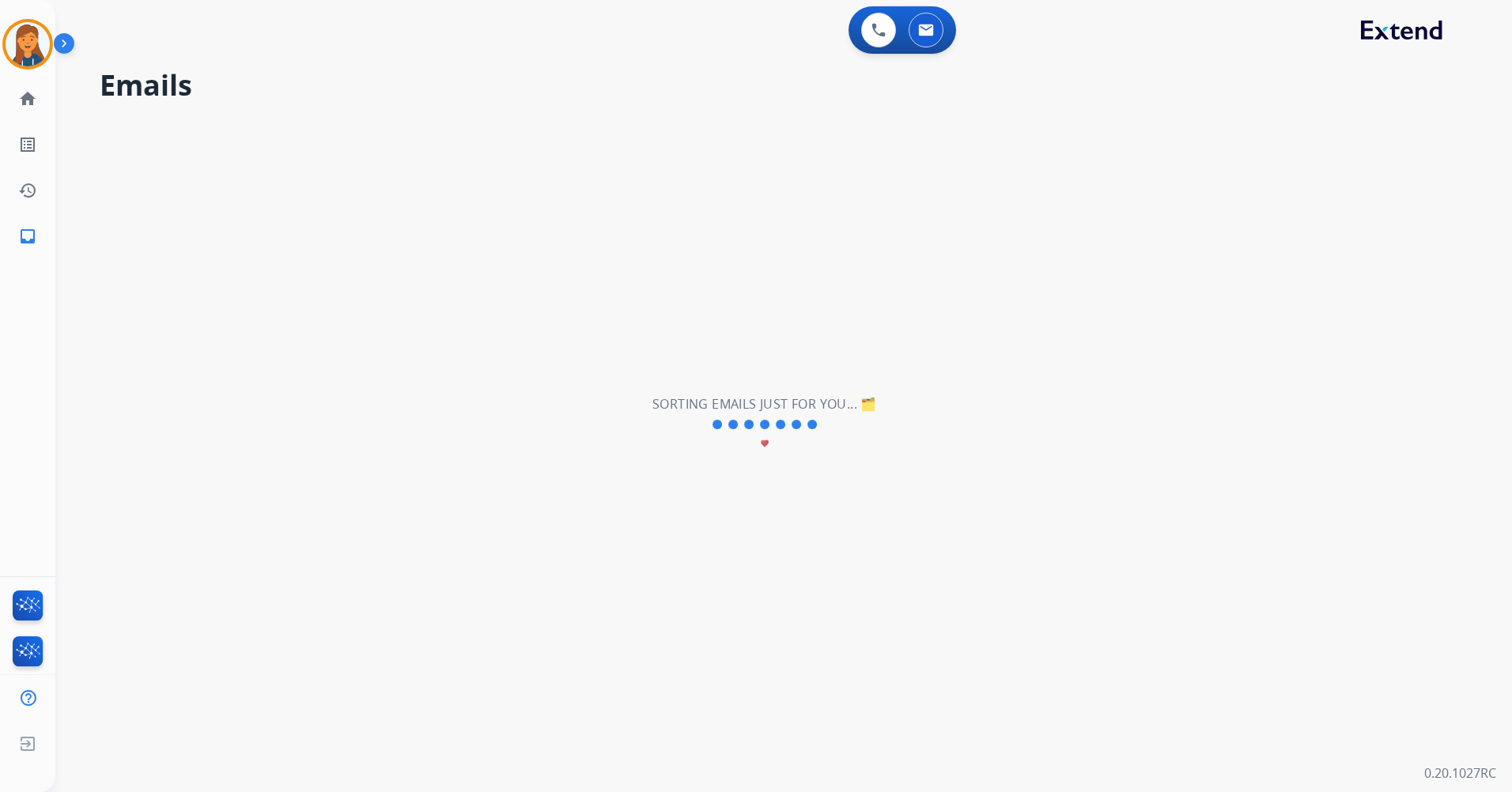
scroll to position [0, 0]
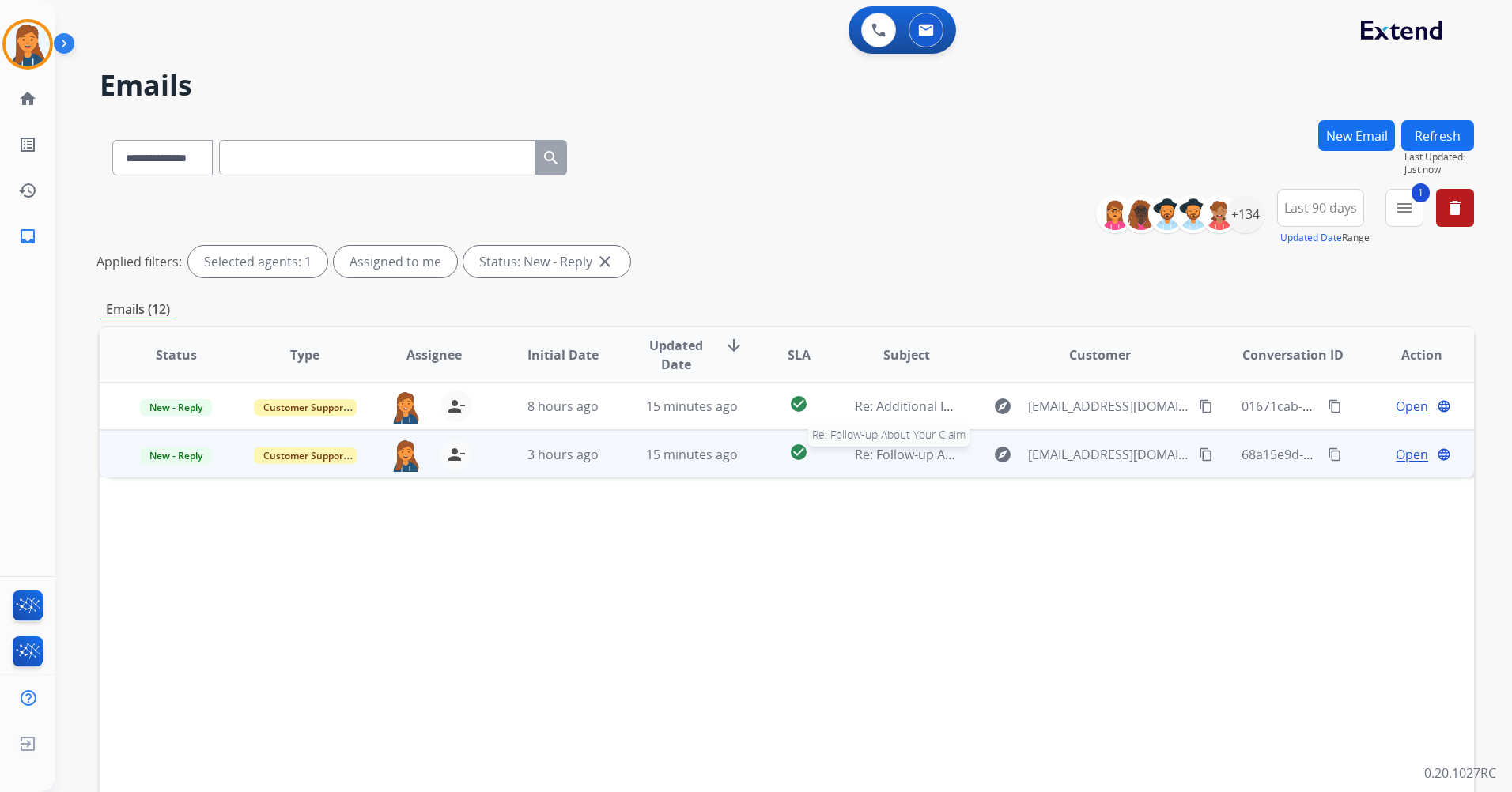
click at [906, 453] on span "Re: Follow-up About Your Claim" at bounding box center [948, 454] width 187 height 17
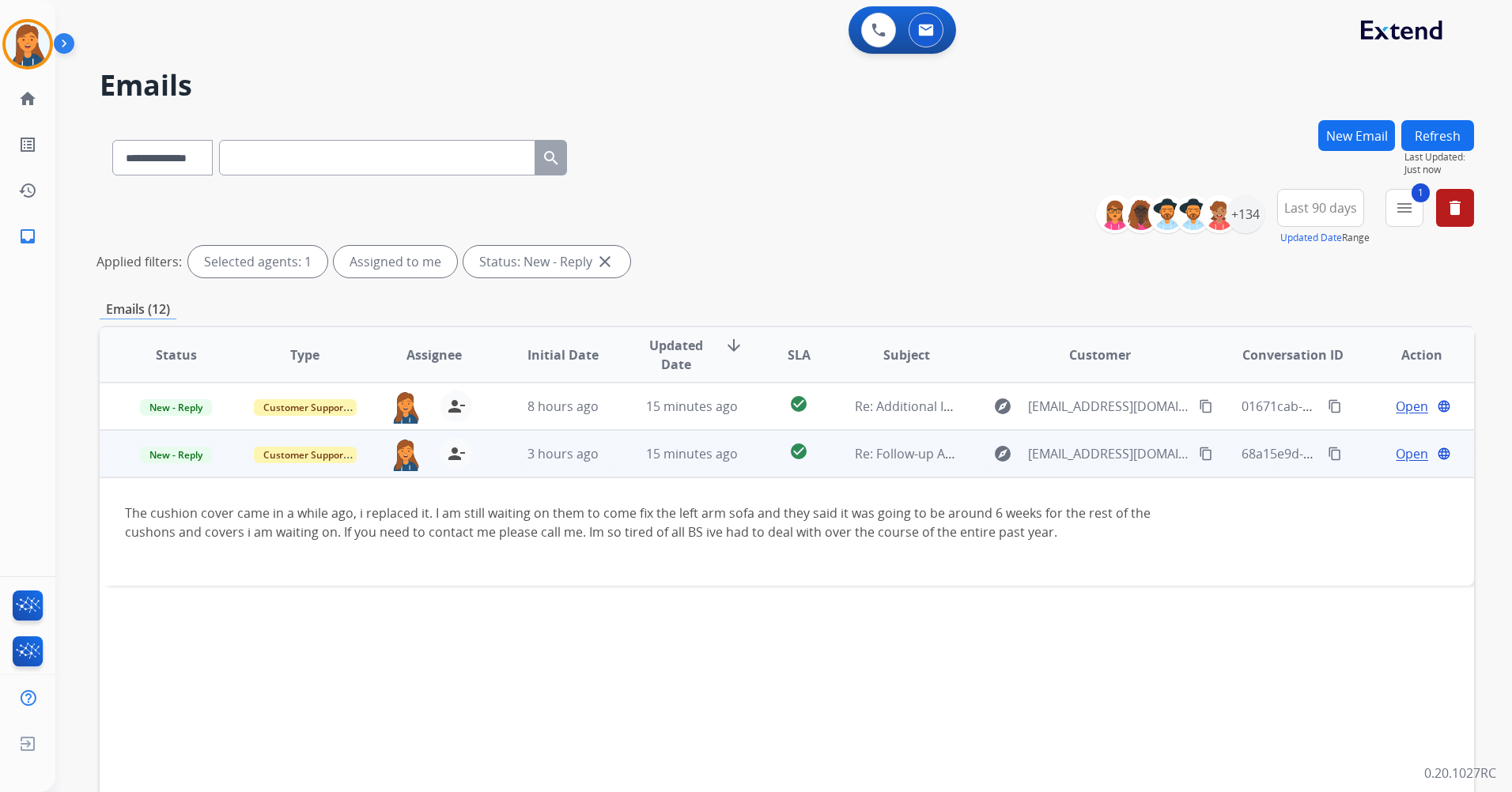
click at [1403, 456] on span "Open" at bounding box center [1412, 454] width 32 height 19
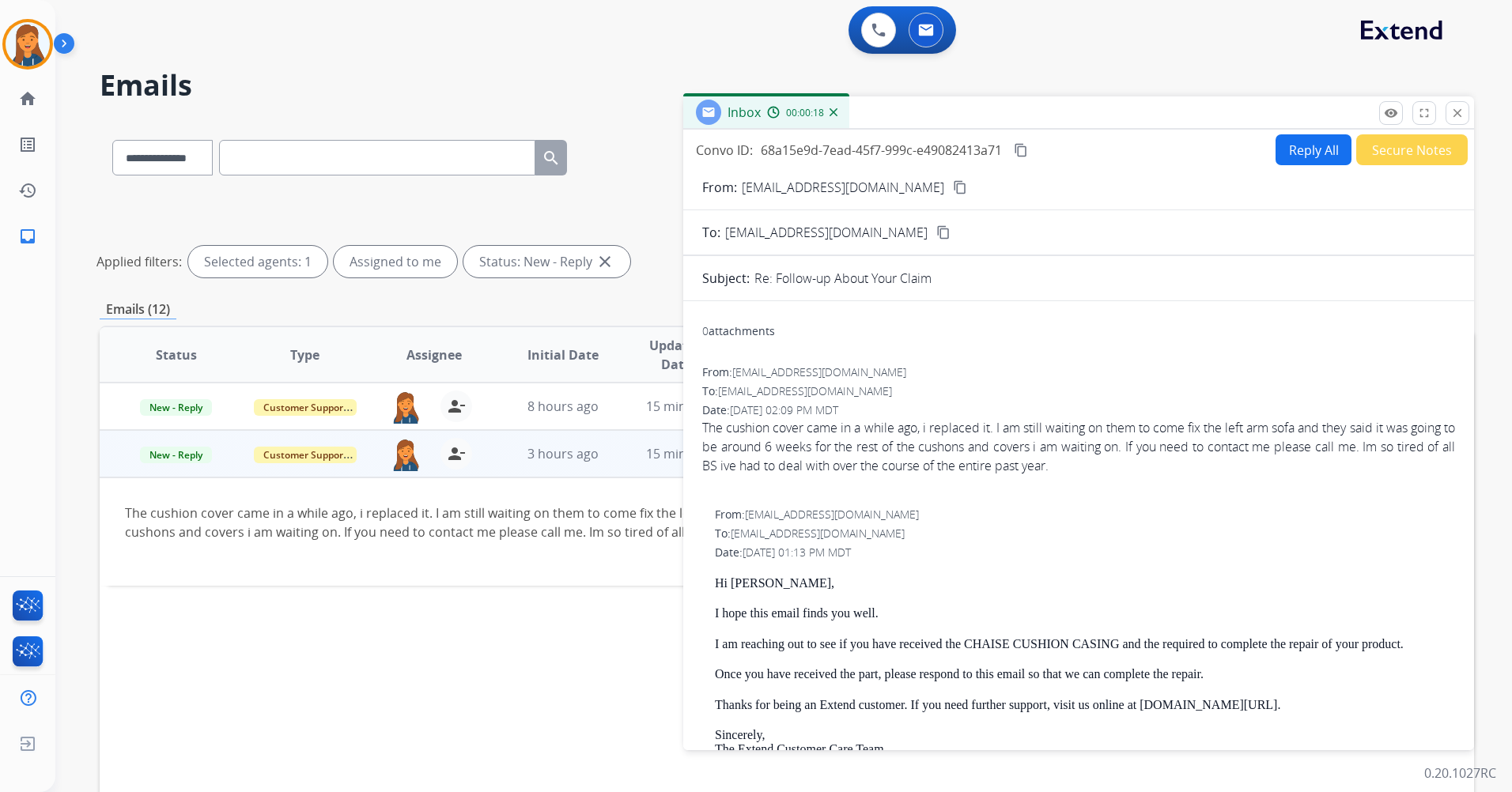
click at [953, 188] on mat-icon "content_copy" at bounding box center [960, 188] width 14 height 14
click at [1389, 104] on button "remove_red_eye Logs" at bounding box center [1390, 113] width 23 height 23
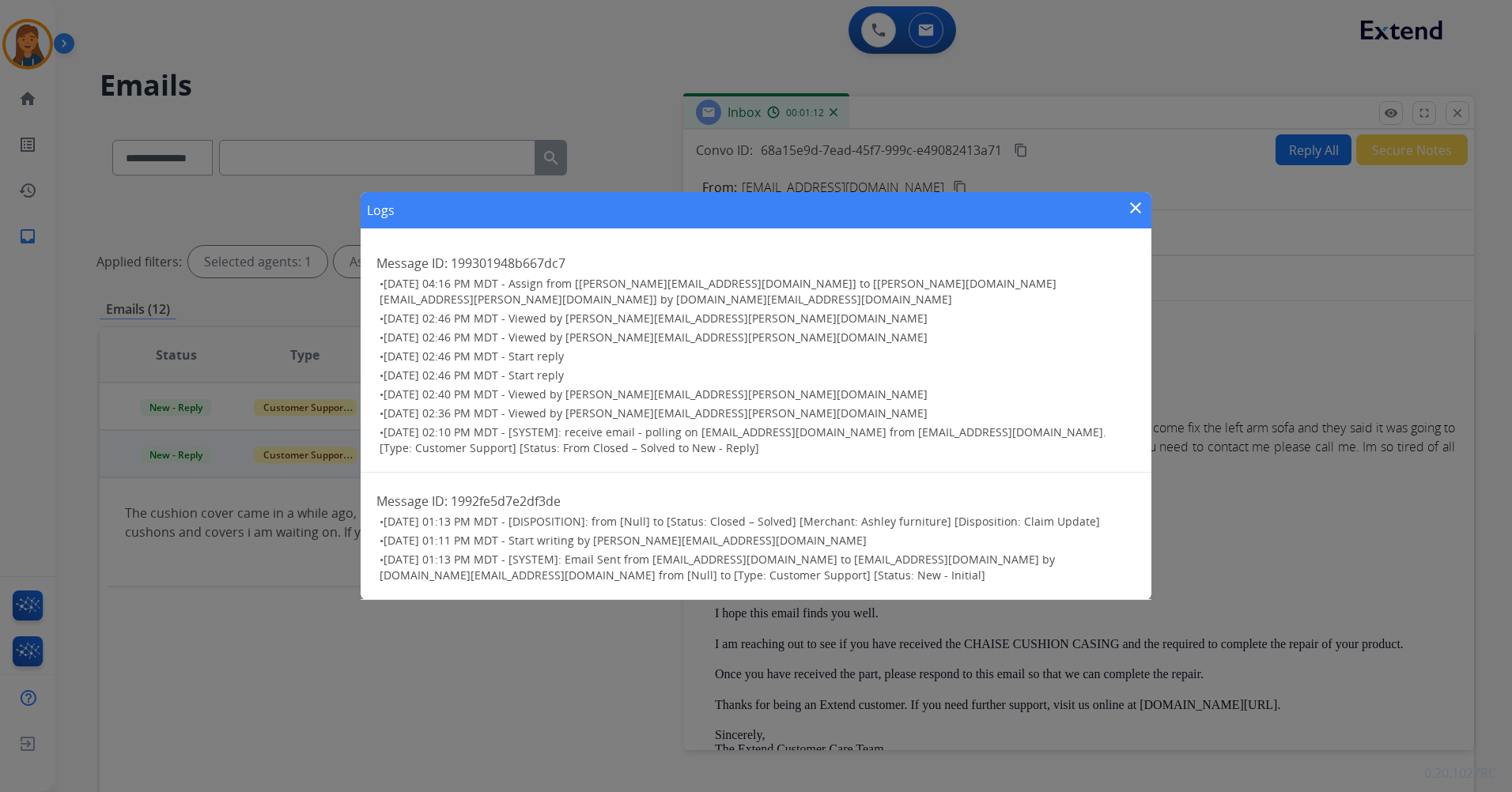
click at [1132, 217] on mat-icon "close" at bounding box center [1136, 208] width 19 height 19
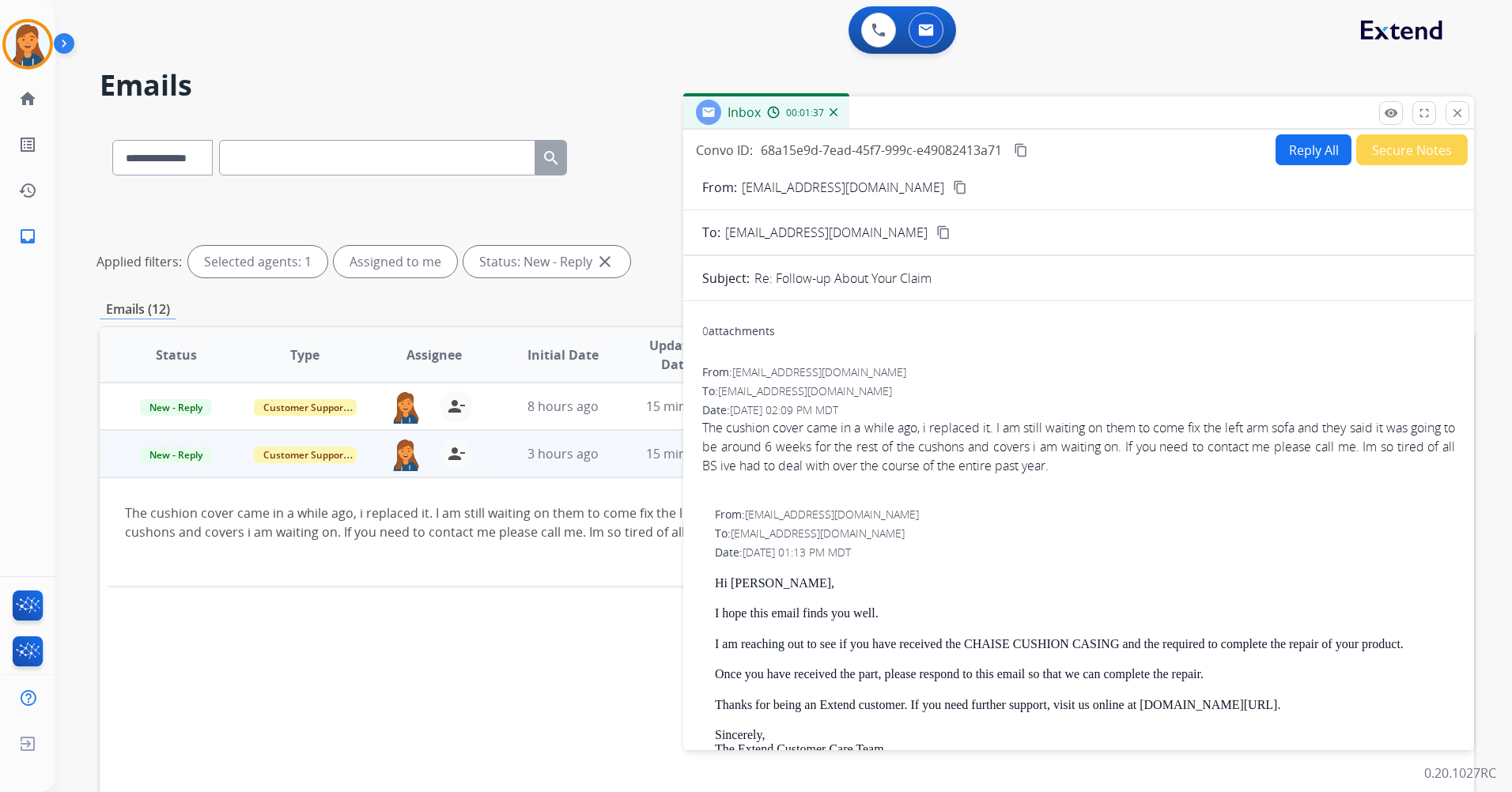
click at [1308, 157] on button "Reply All" at bounding box center [1313, 149] width 76 height 30
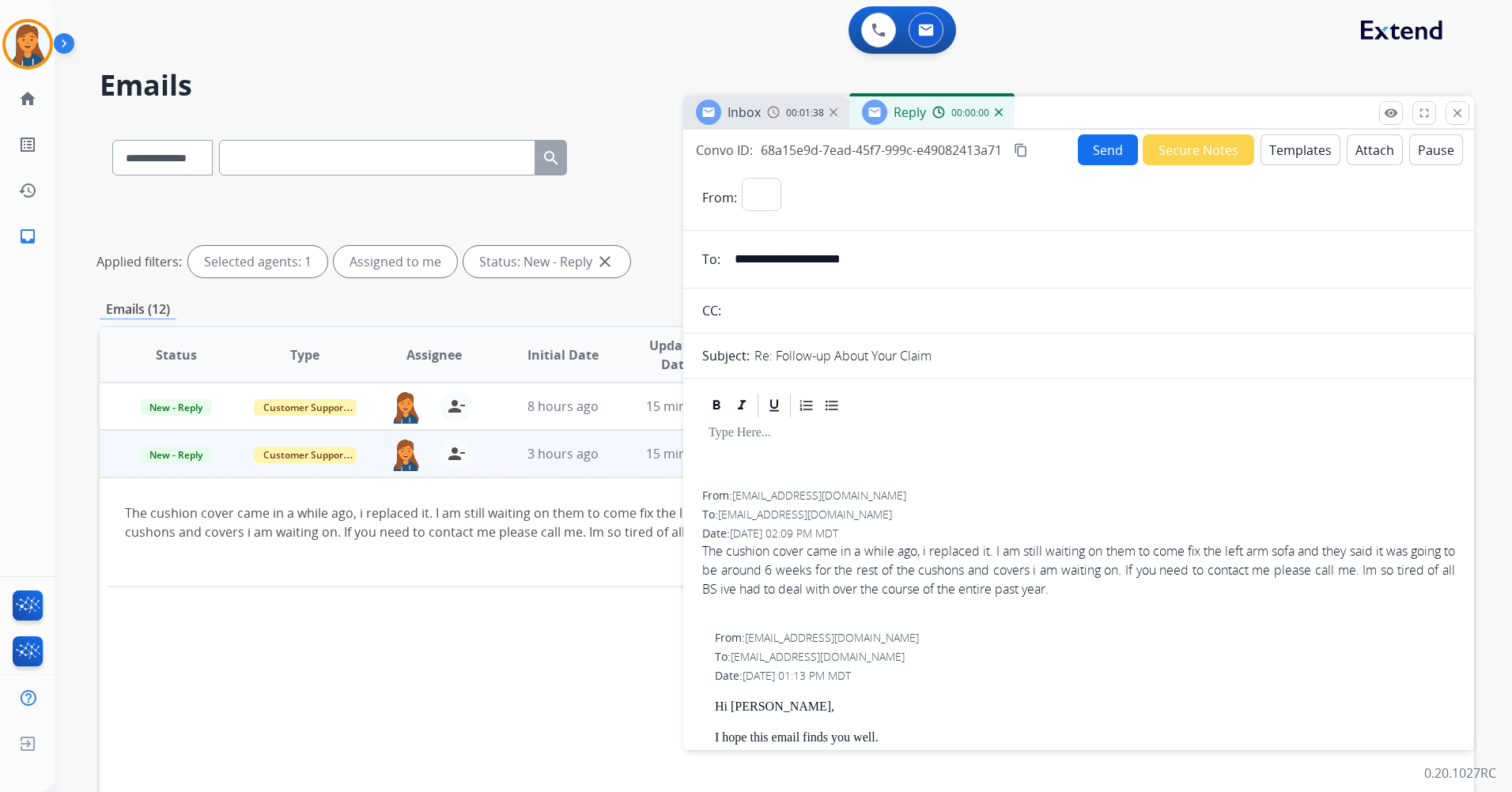
select select "**********"
click at [1283, 149] on button "Templates" at bounding box center [1301, 149] width 80 height 30
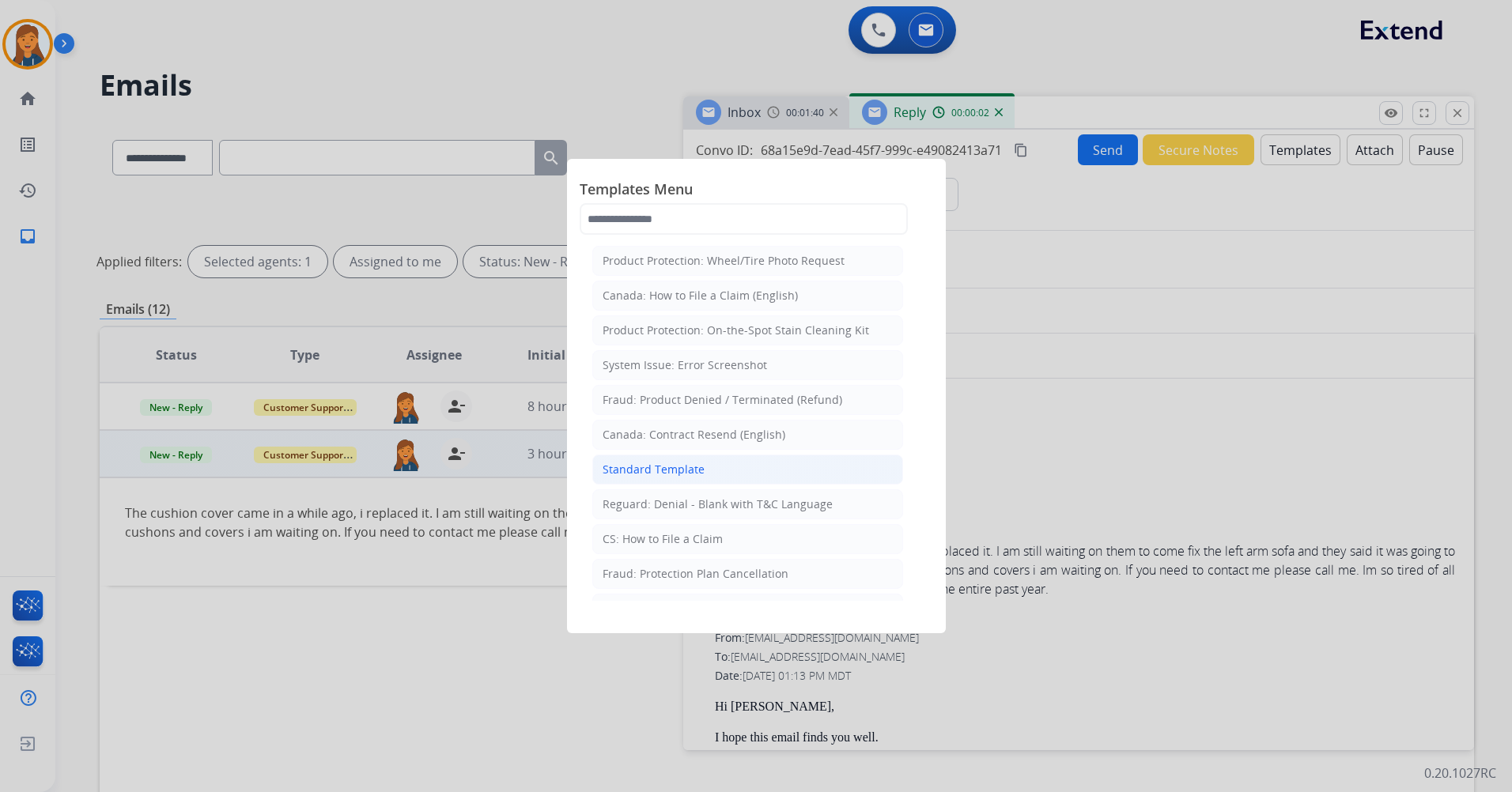
click at [686, 466] on div "Standard Template" at bounding box center [653, 470] width 102 height 16
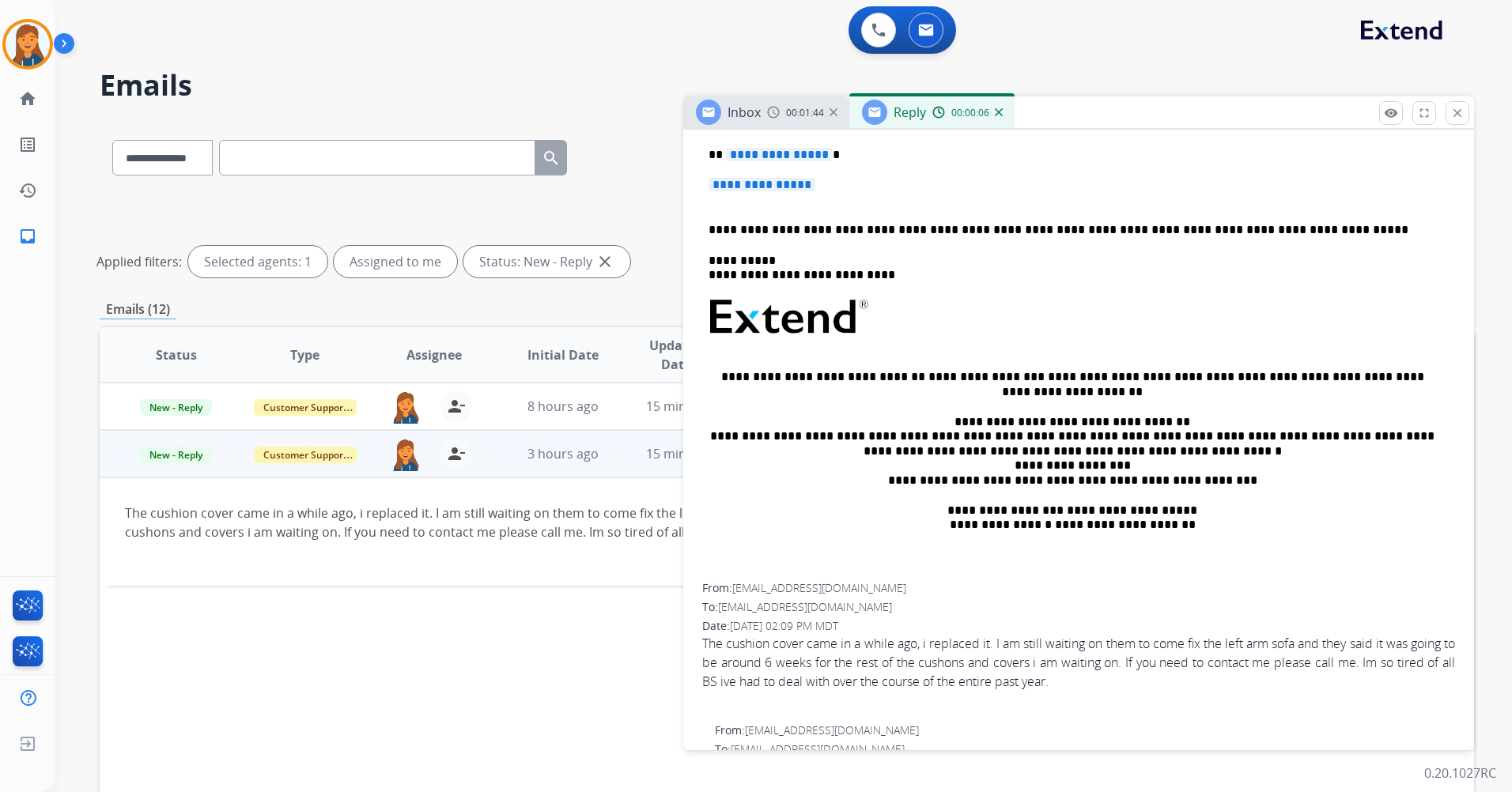
scroll to position [158, 0]
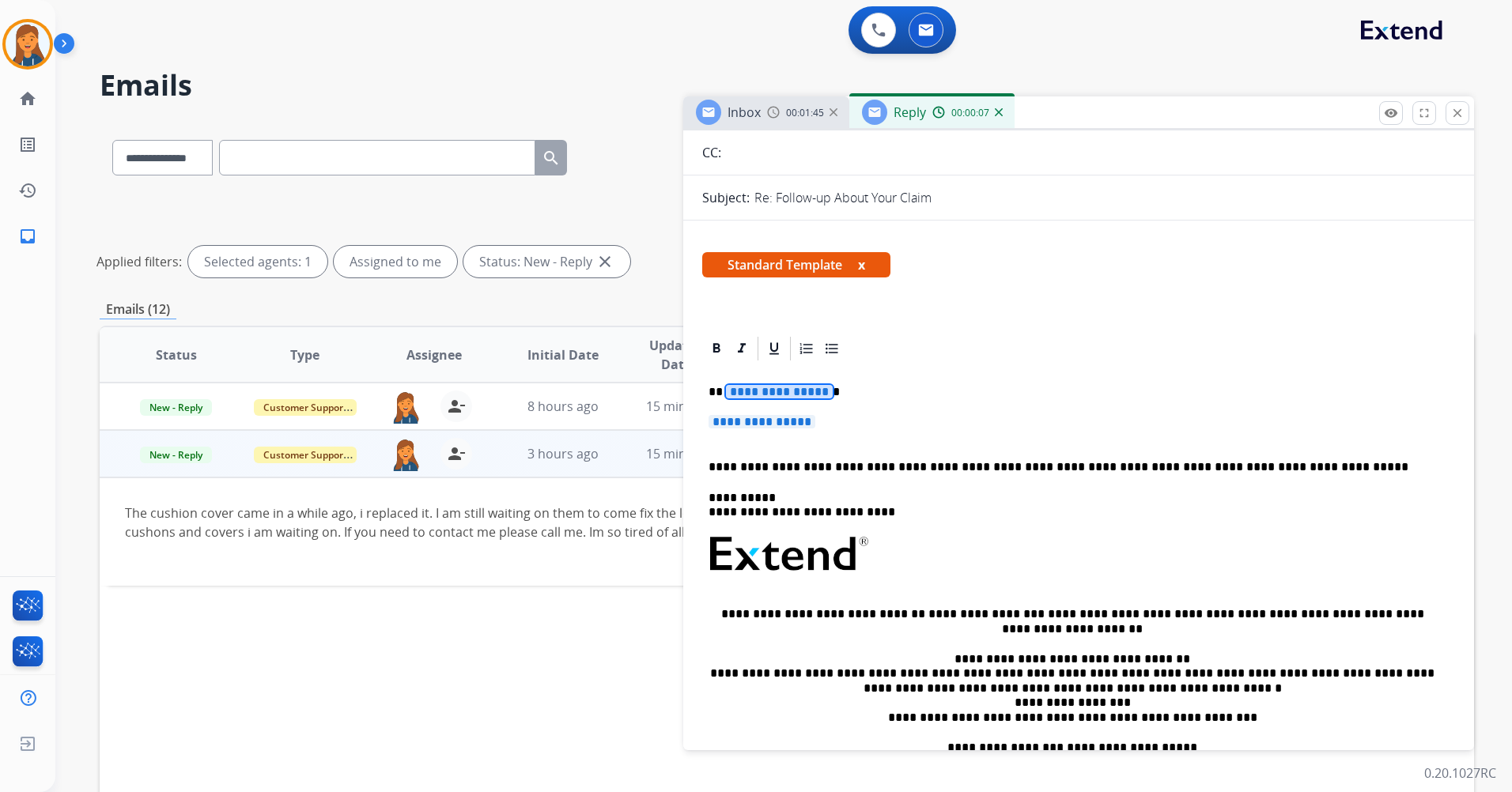
click at [773, 392] on span "**********" at bounding box center [779, 391] width 107 height 13
click at [766, 419] on span "**********" at bounding box center [762, 421] width 107 height 13
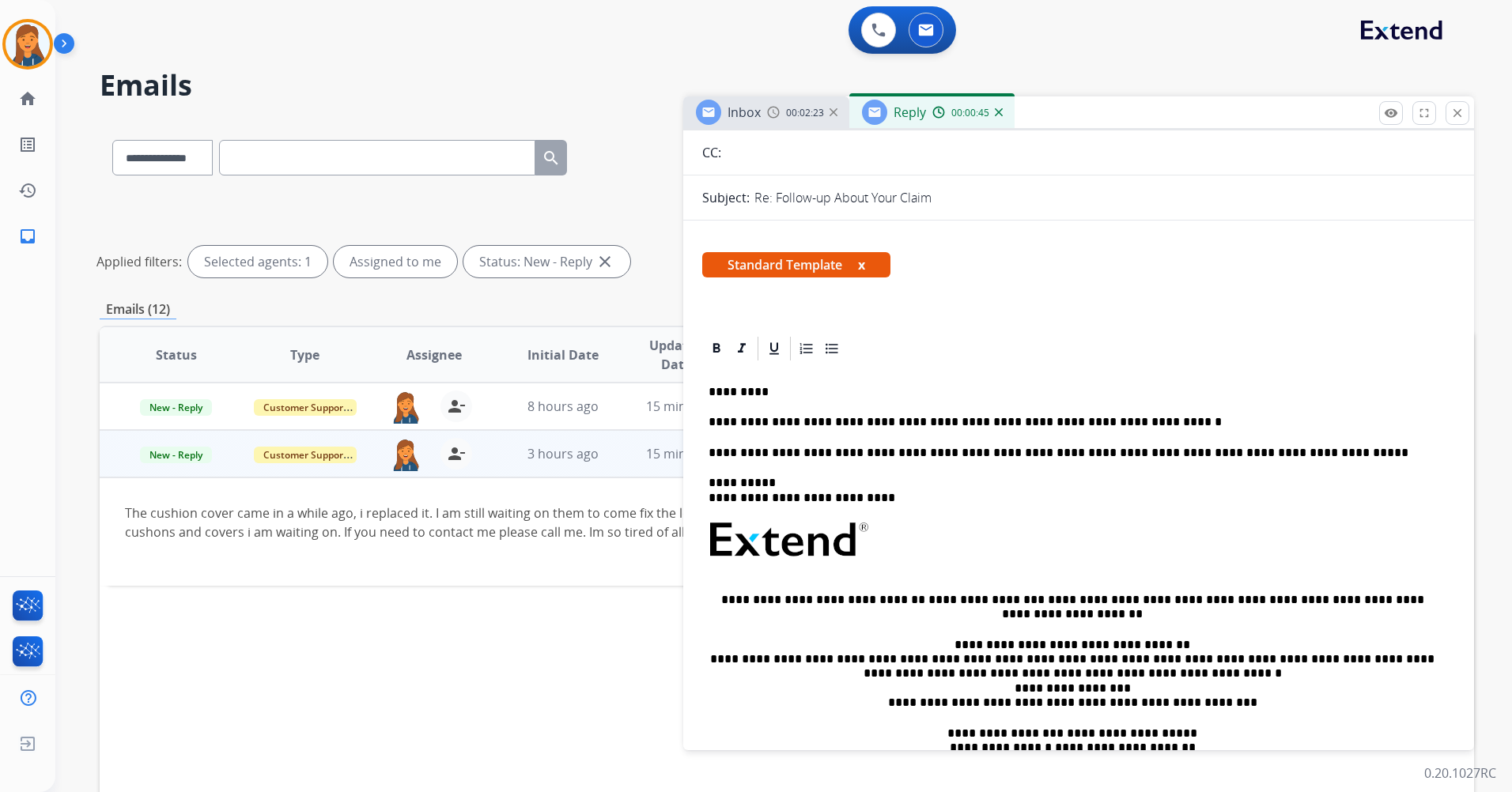
click at [1117, 419] on p "**********" at bounding box center [1072, 422] width 727 height 14
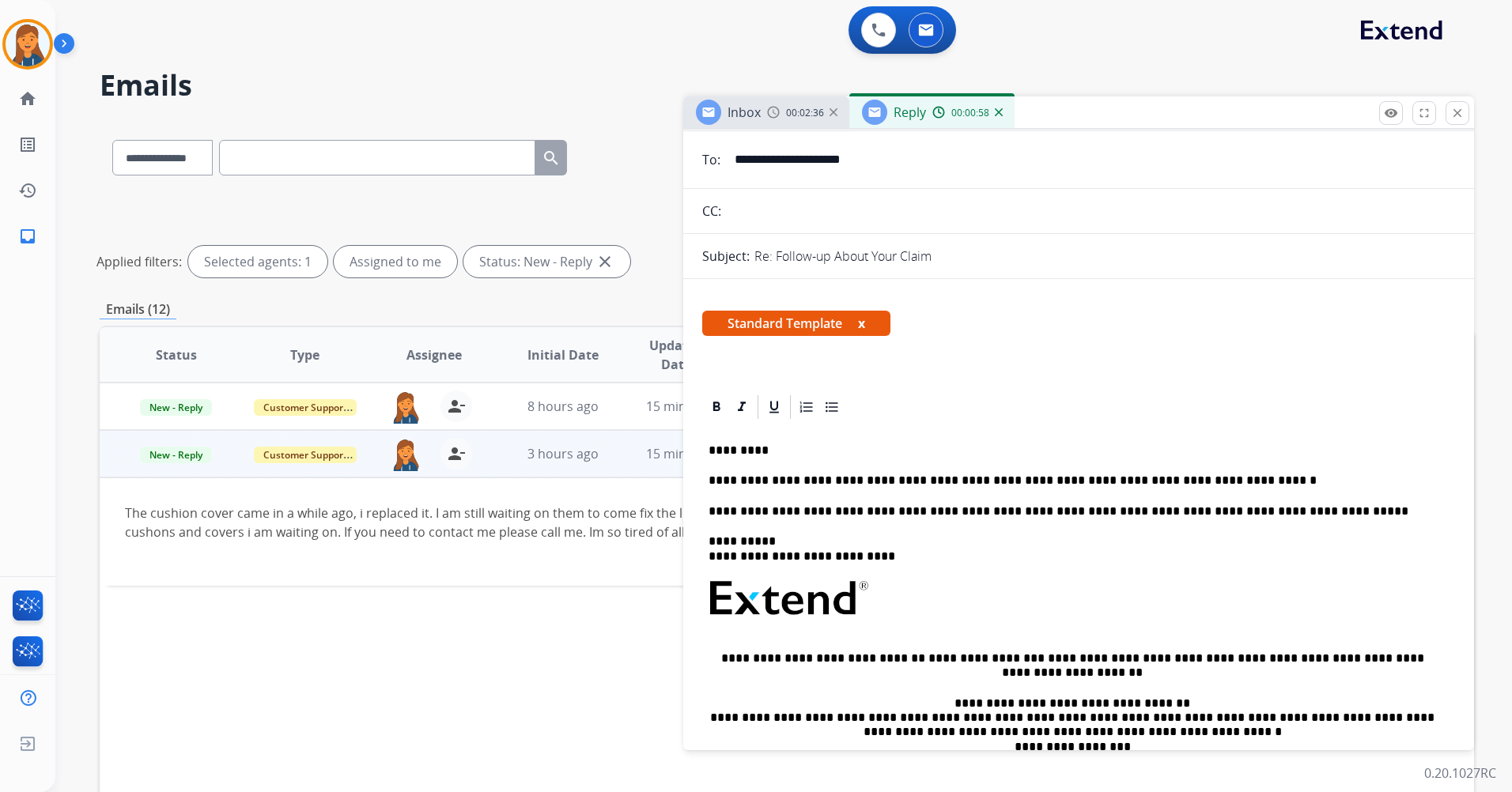
scroll to position [0, 0]
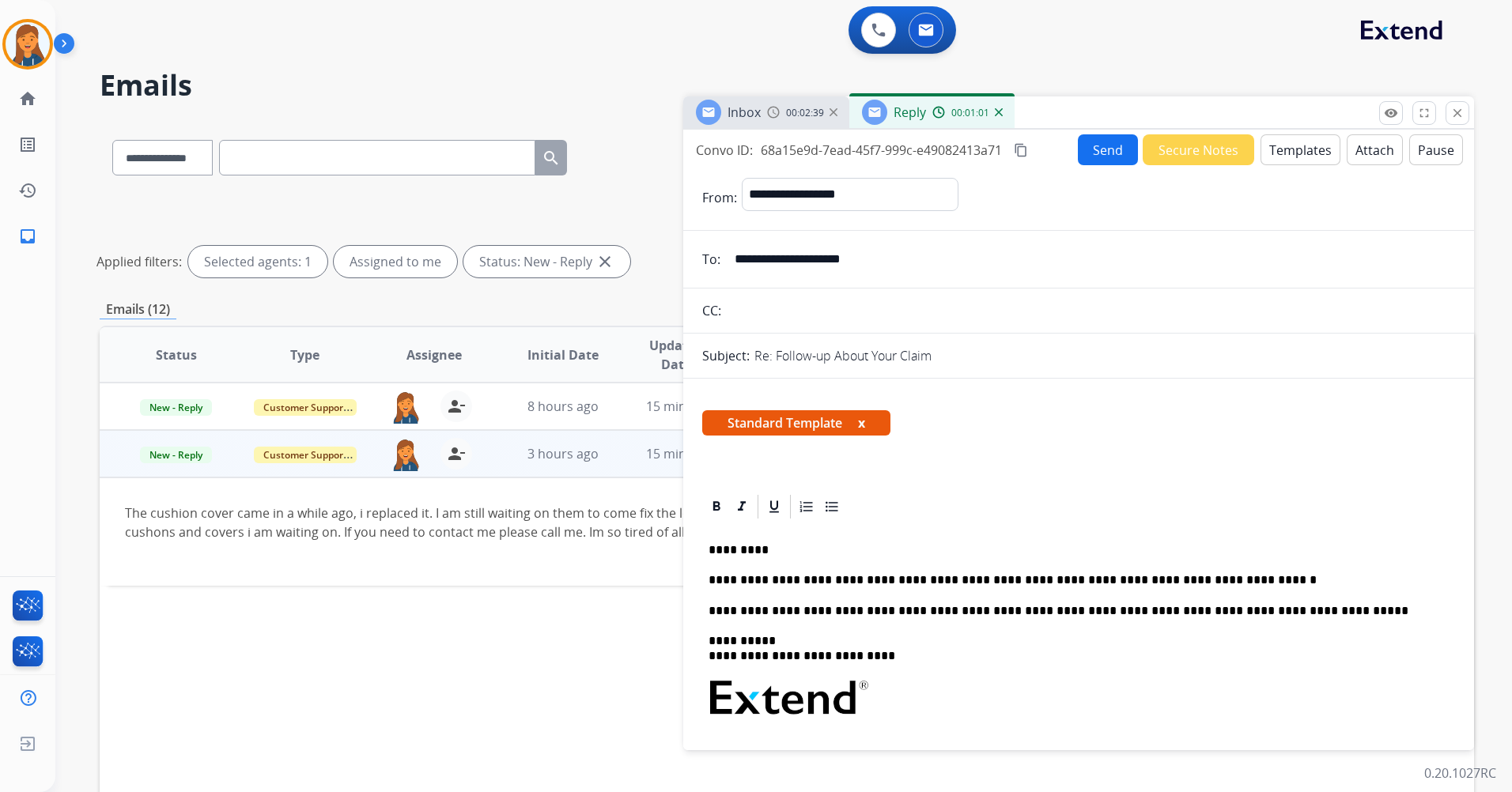
click at [1095, 149] on button "Send" at bounding box center [1108, 149] width 60 height 30
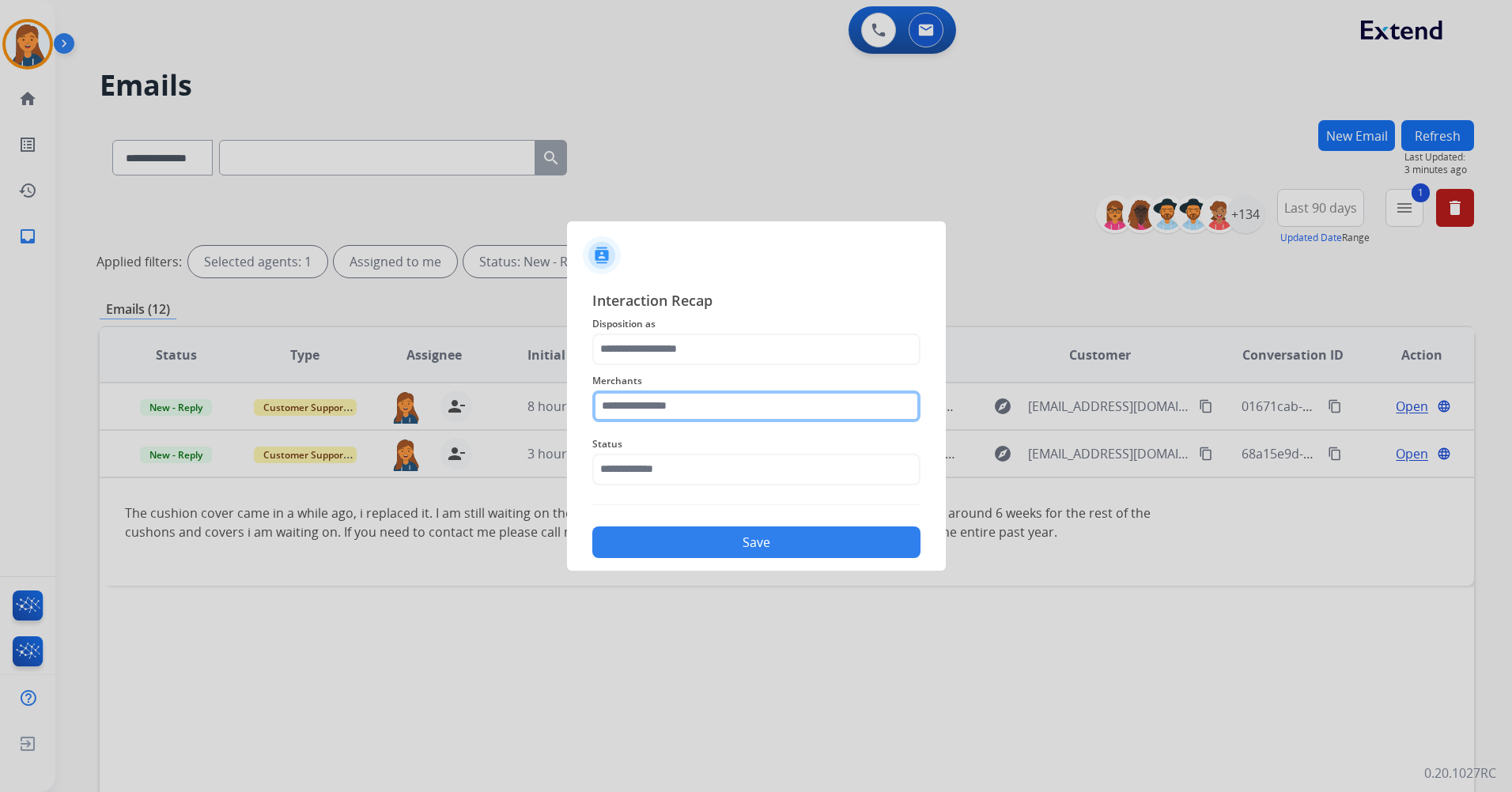
click at [661, 410] on input "text" at bounding box center [757, 406] width 328 height 31
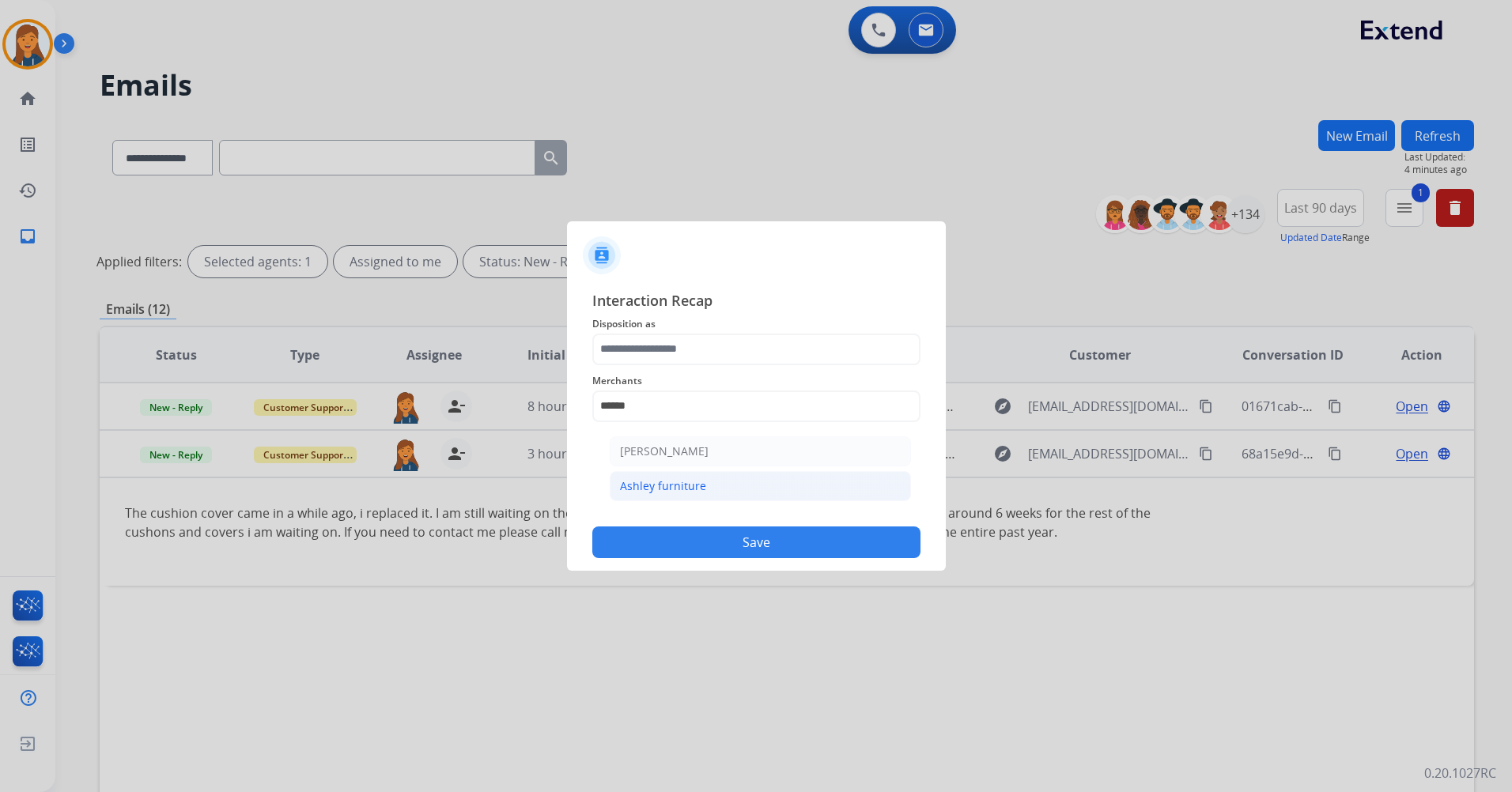
click at [640, 478] on div "Ashley furniture" at bounding box center [663, 486] width 86 height 16
type input "**********"
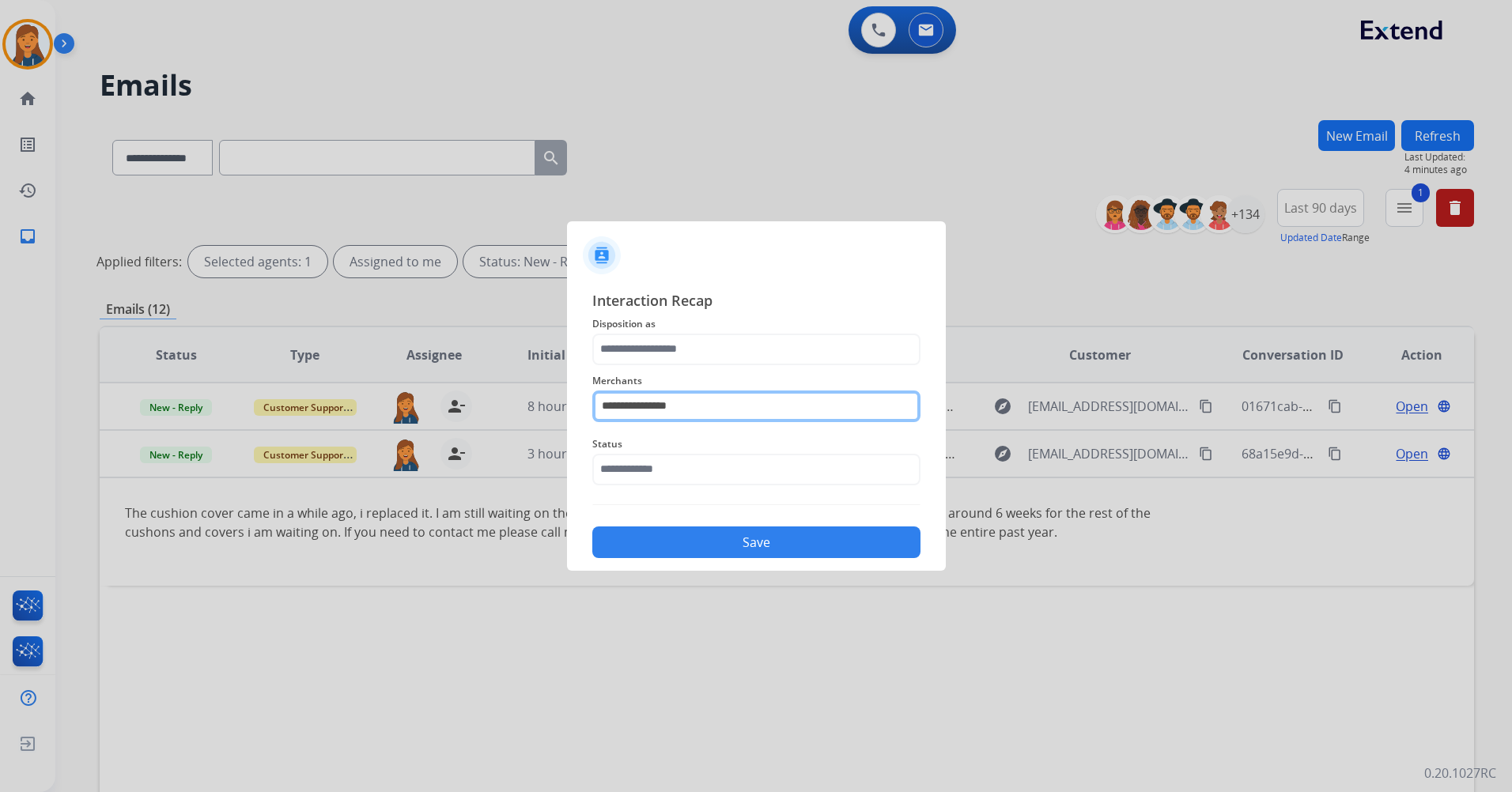
click at [640, 413] on input "**********" at bounding box center [757, 406] width 328 height 31
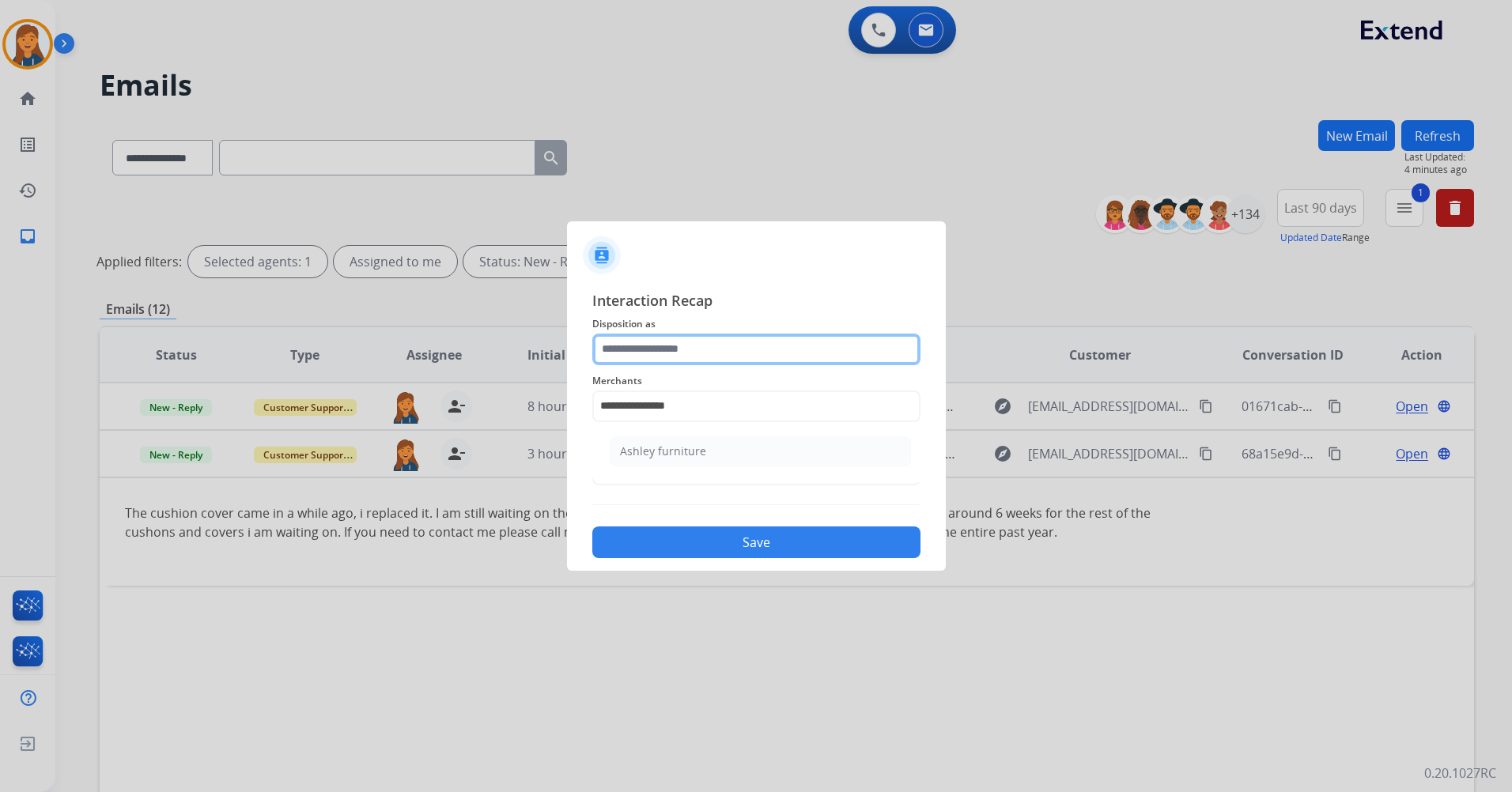
click at [645, 352] on input "text" at bounding box center [757, 349] width 328 height 31
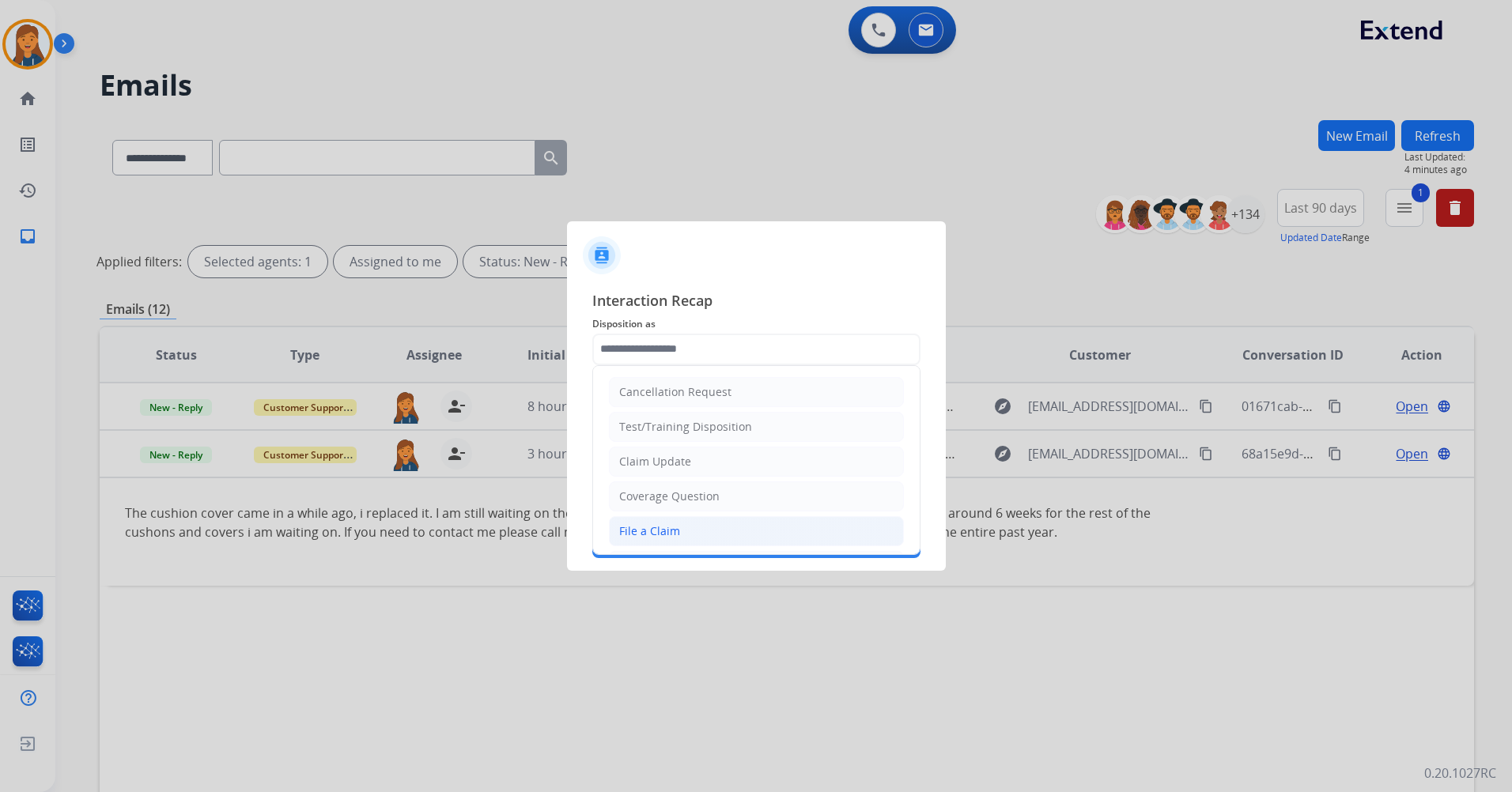
click at [640, 524] on div "File a Claim" at bounding box center [650, 531] width 61 height 16
type input "**********"
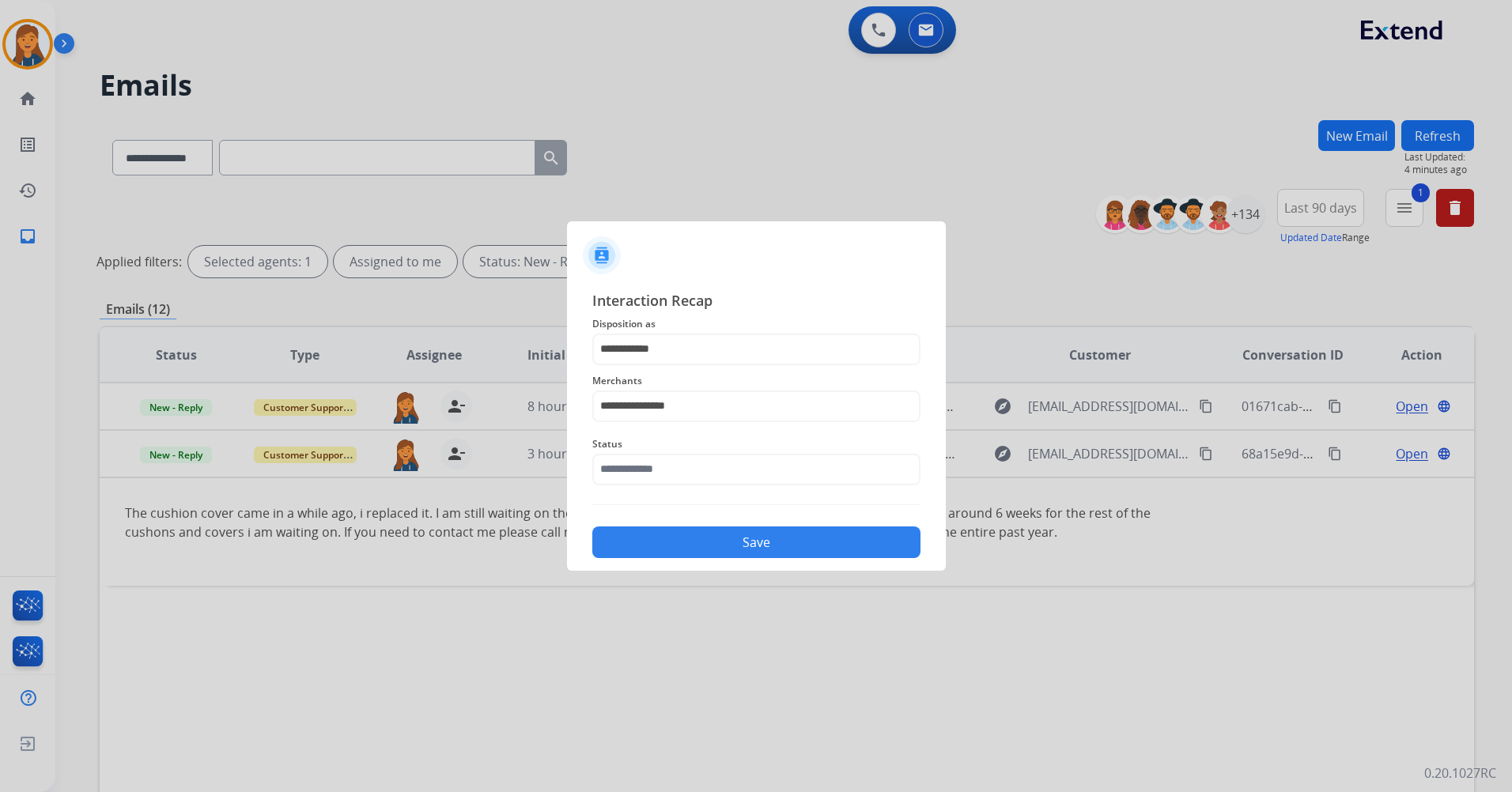
drag, startPoint x: 634, startPoint y: 489, endPoint x: 631, endPoint y: 471, distance: 18.2
click at [632, 489] on div "Status" at bounding box center [757, 459] width 328 height 63
click at [631, 468] on input "text" at bounding box center [757, 469] width 328 height 31
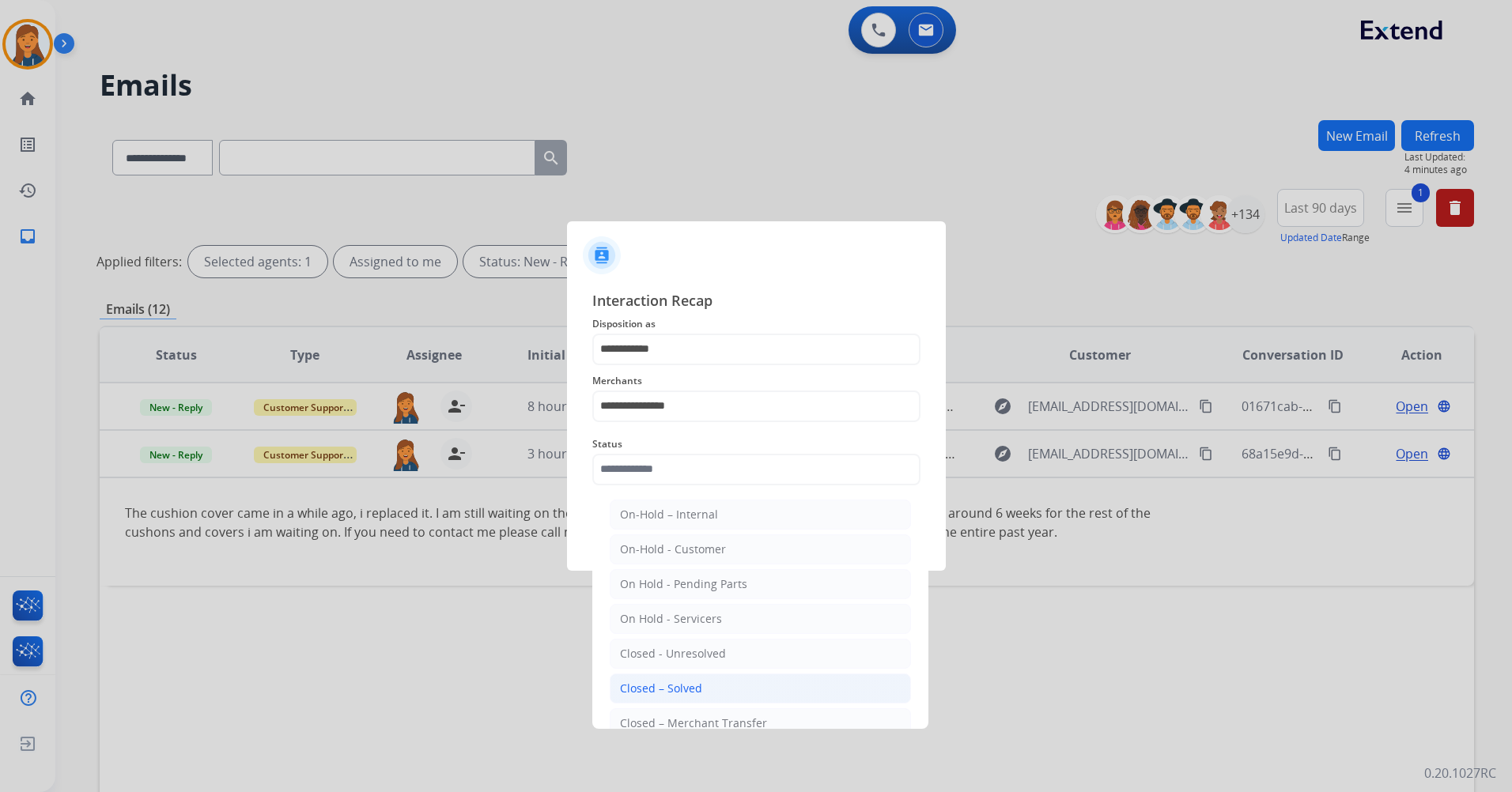
click at [647, 686] on div "Closed – Solved" at bounding box center [661, 689] width 83 height 16
type input "**********"
drag, startPoint x: 647, startPoint y: 686, endPoint x: 648, endPoint y: 628, distance: 58.0
click at [647, 686] on div at bounding box center [756, 396] width 1512 height 792
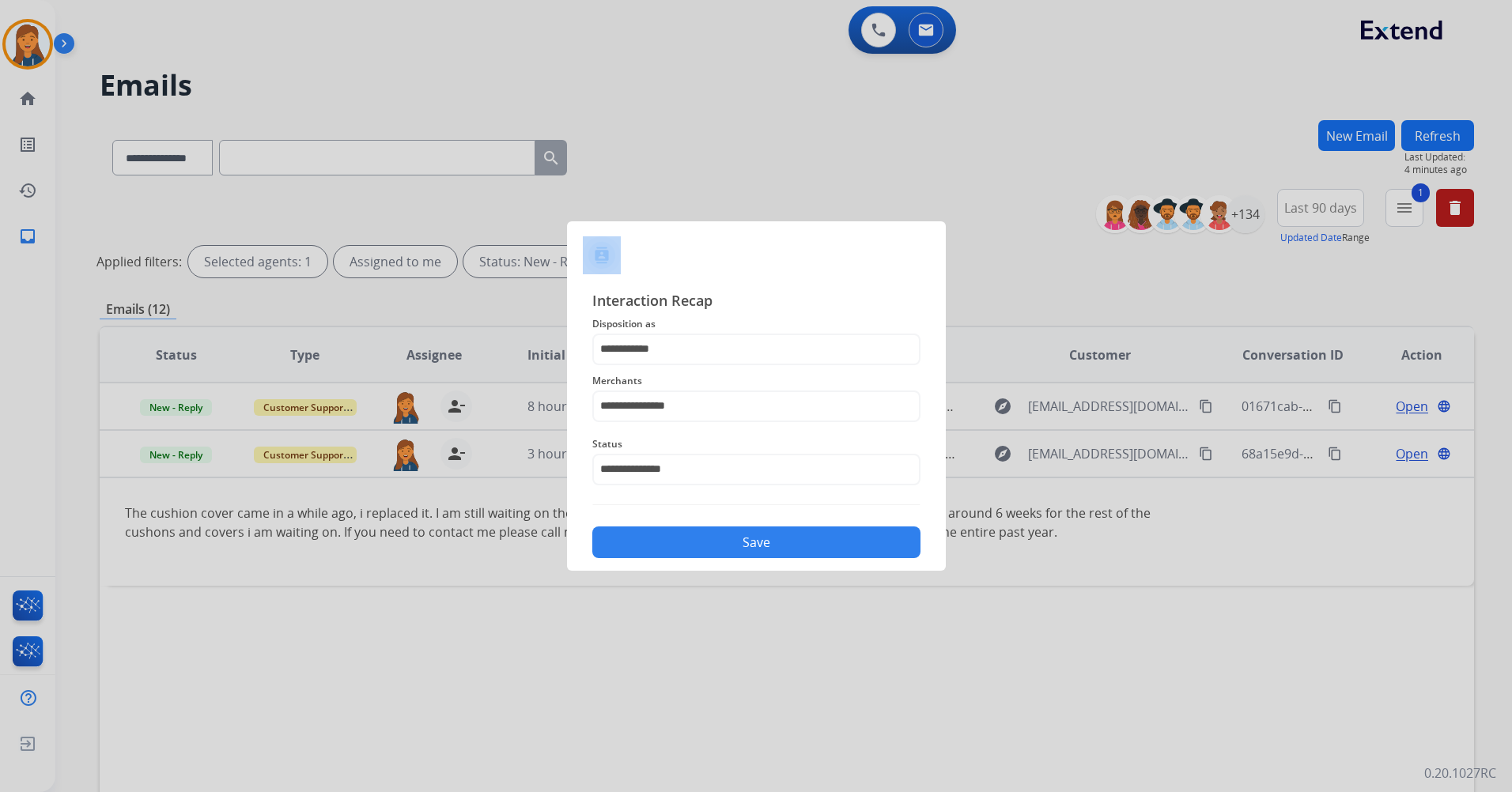
click at [647, 536] on button "Save" at bounding box center [757, 542] width 328 height 31
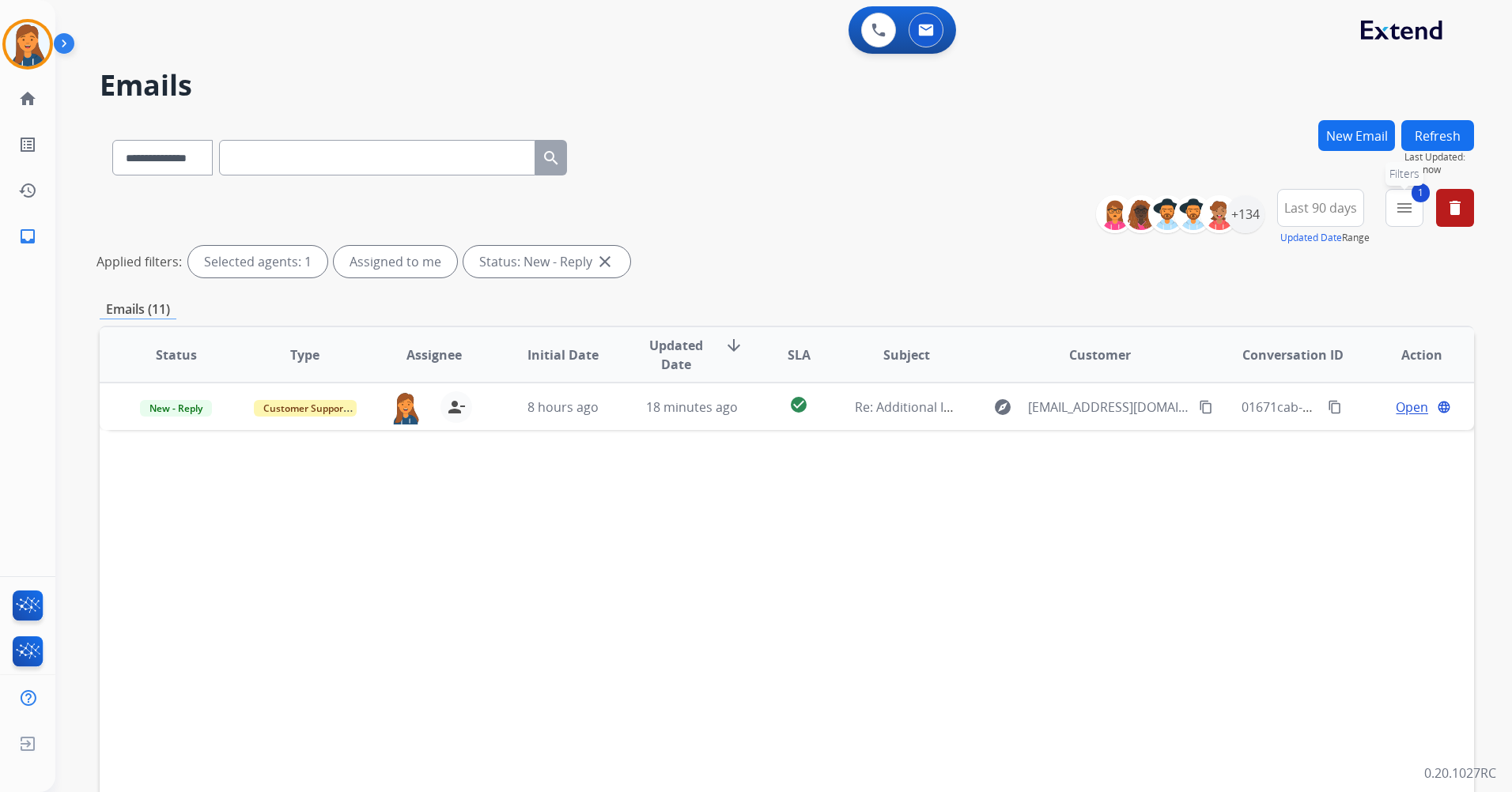
click at [1402, 214] on mat-icon "menu" at bounding box center [1405, 208] width 19 height 19
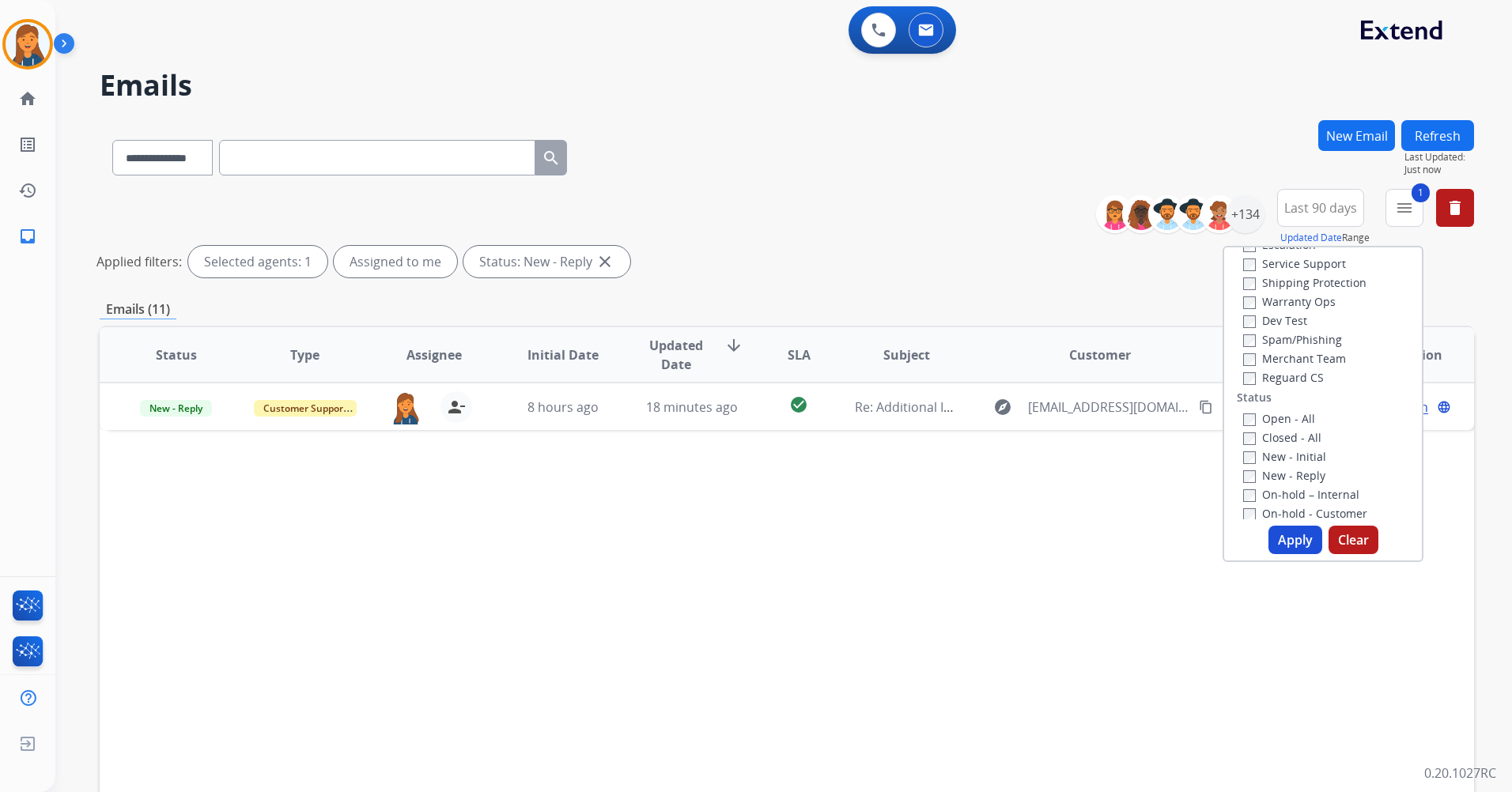
click at [1292, 545] on button "Apply" at bounding box center [1296, 539] width 54 height 29
select select "*"
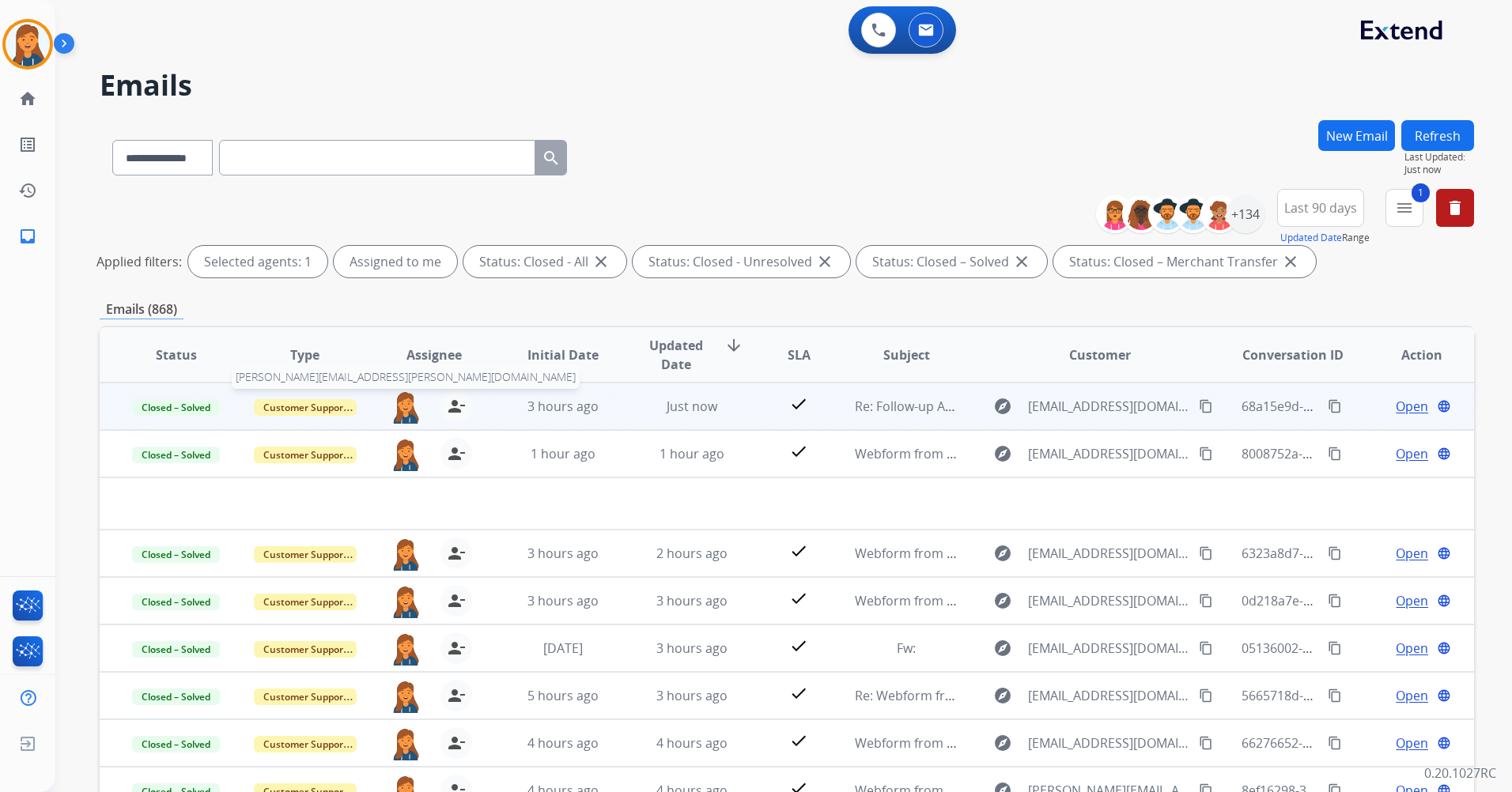
click at [399, 415] on img at bounding box center [406, 407] width 31 height 33
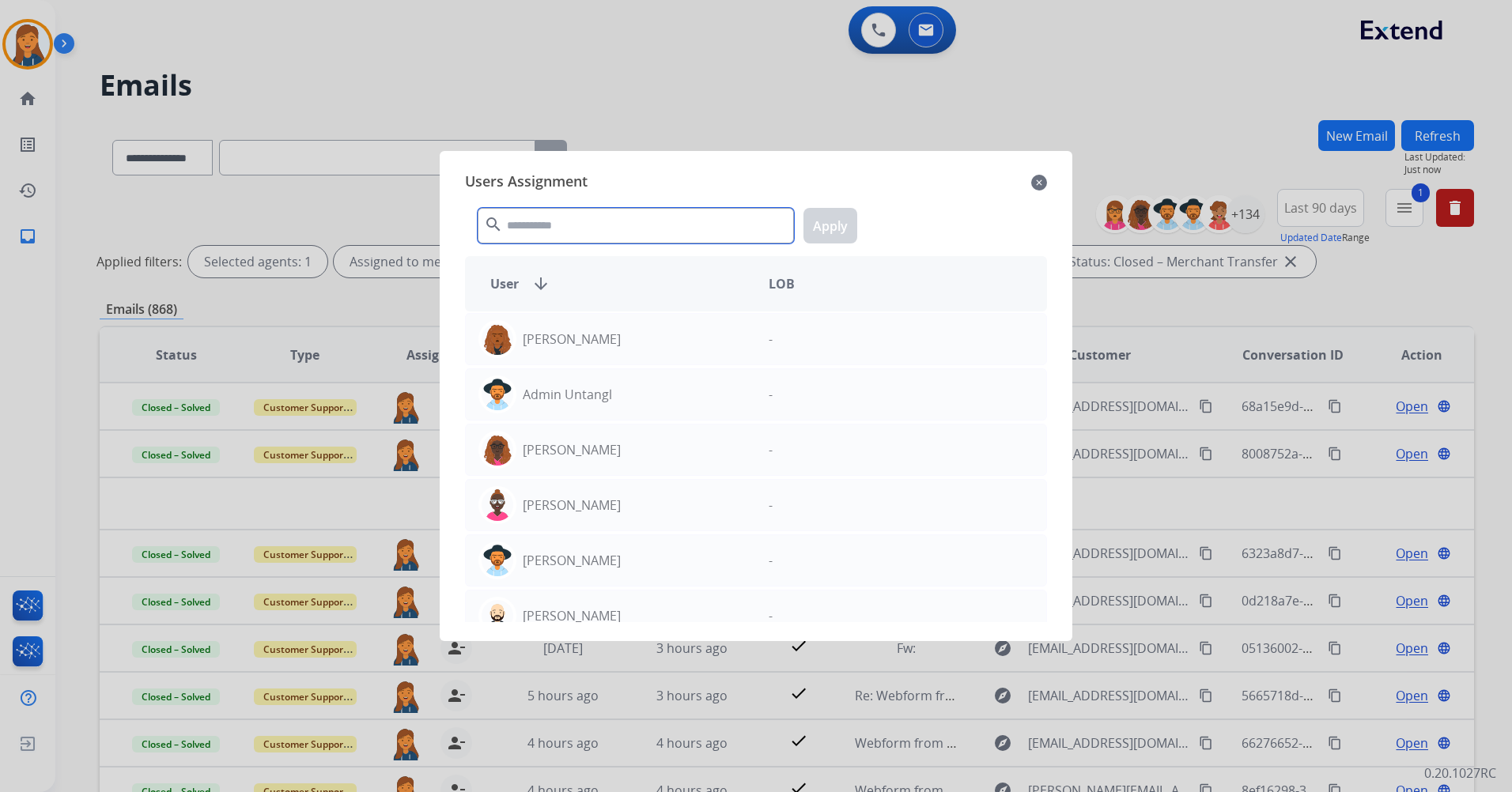
click at [538, 225] on input "text" at bounding box center [636, 225] width 316 height 36
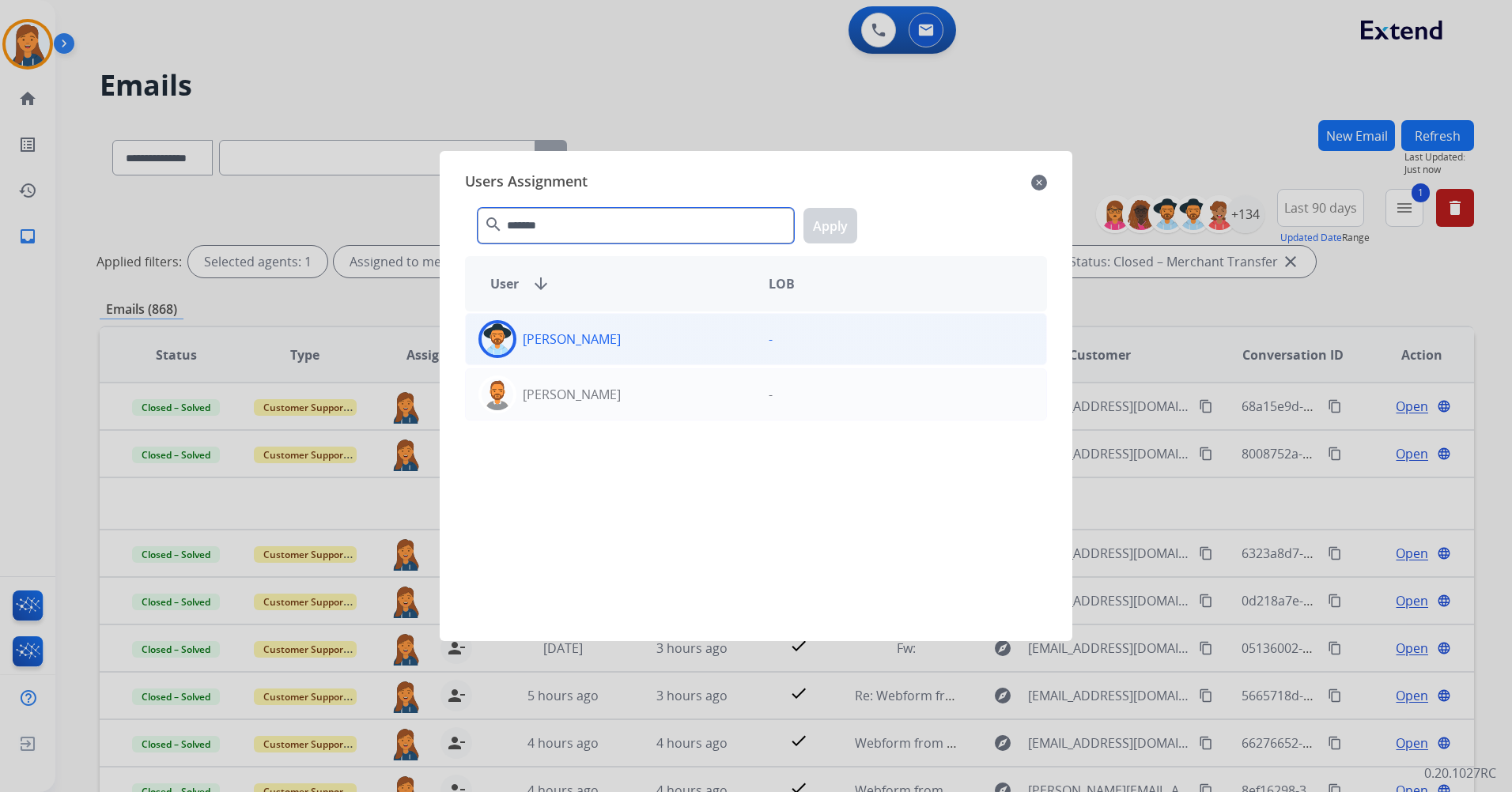
type input "*******"
click at [494, 337] on img at bounding box center [497, 339] width 31 height 31
click at [840, 219] on button "Apply" at bounding box center [831, 225] width 54 height 36
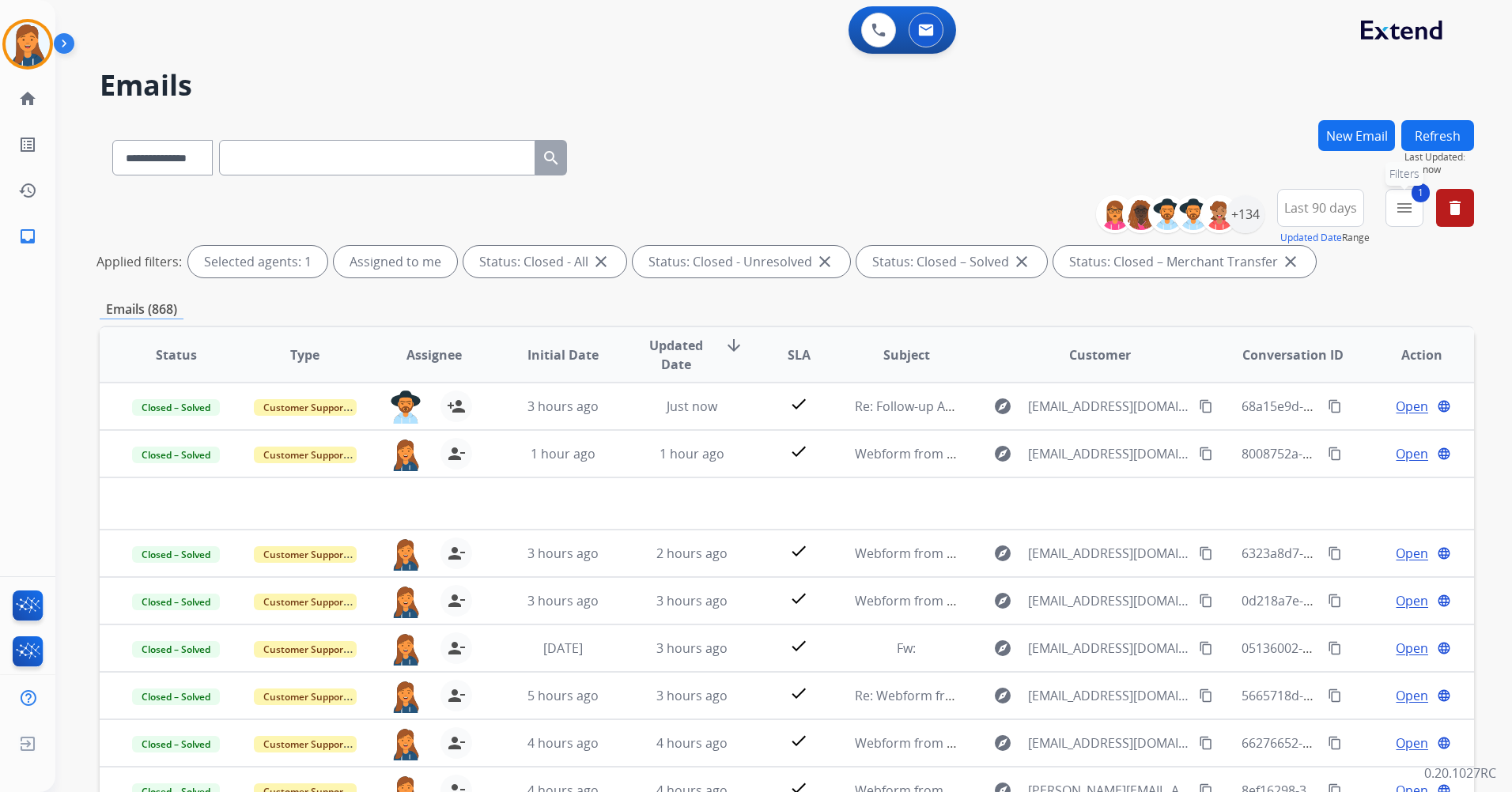
click at [1390, 213] on button "1 menu Filters" at bounding box center [1405, 208] width 38 height 38
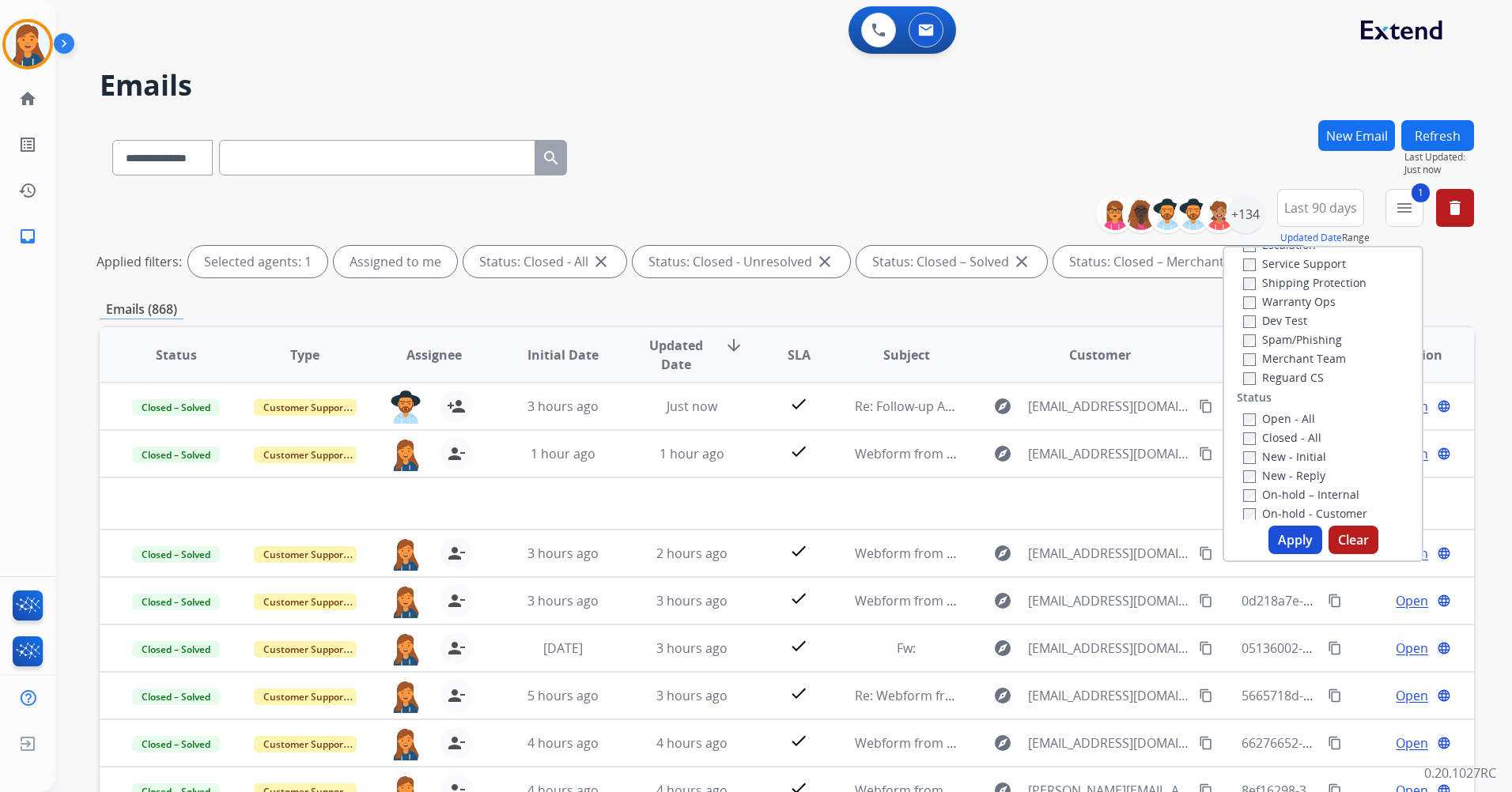
click at [1243, 439] on label "Closed - All" at bounding box center [1283, 437] width 78 height 15
click at [1273, 534] on button "Apply" at bounding box center [1296, 539] width 54 height 29
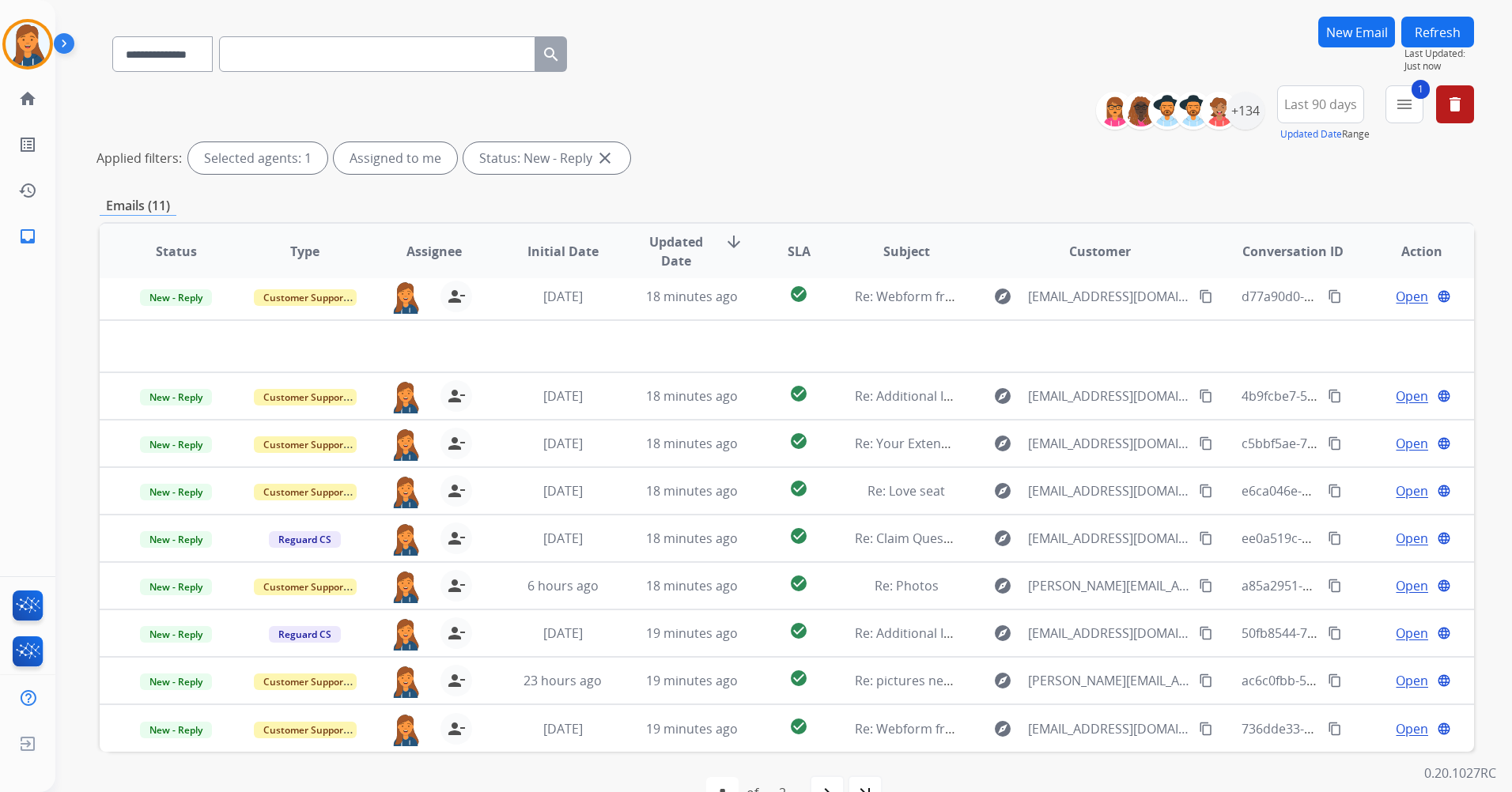
scroll to position [145, 0]
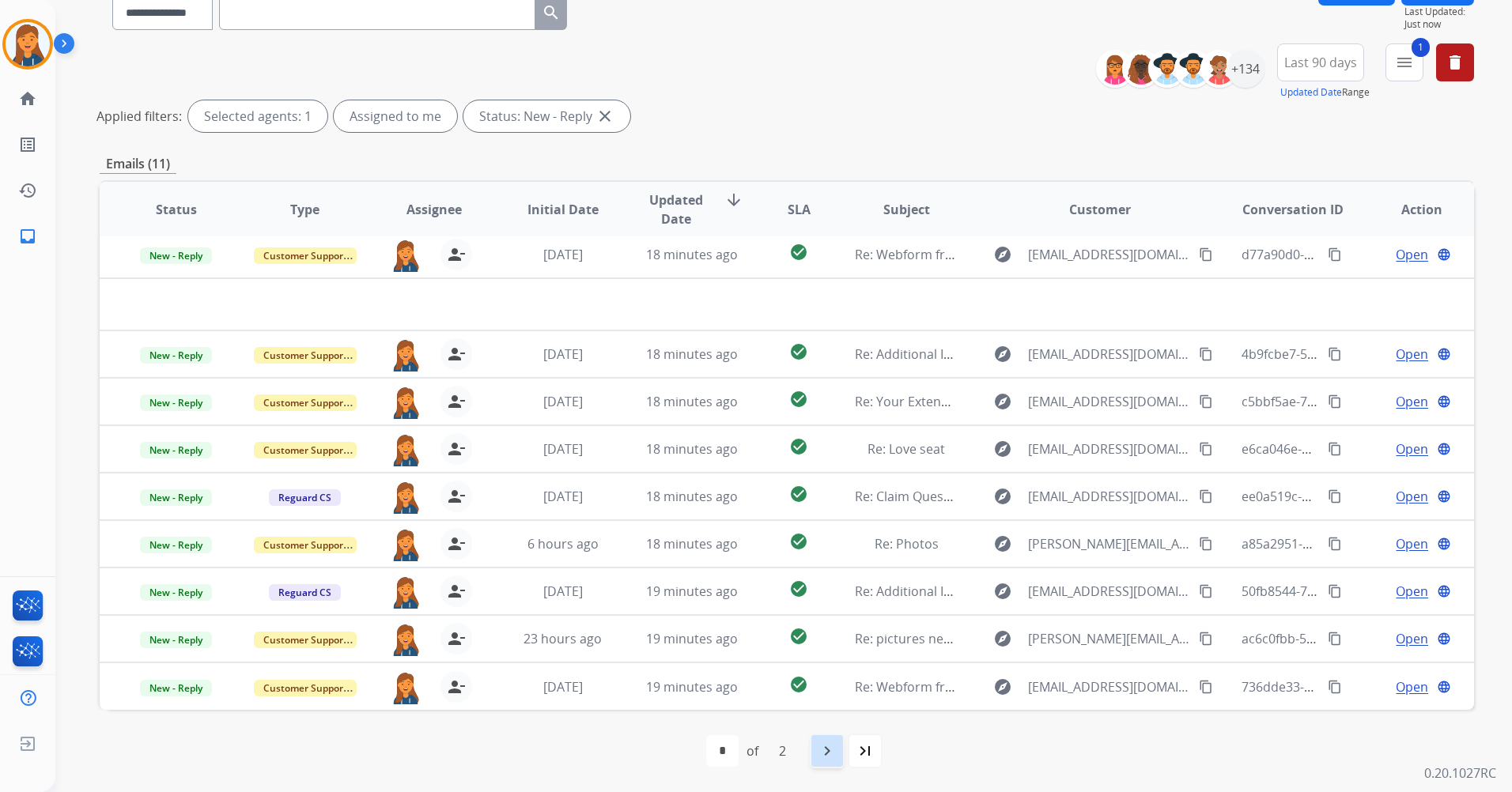
click at [826, 762] on div "navigate_next" at bounding box center [827, 751] width 35 height 35
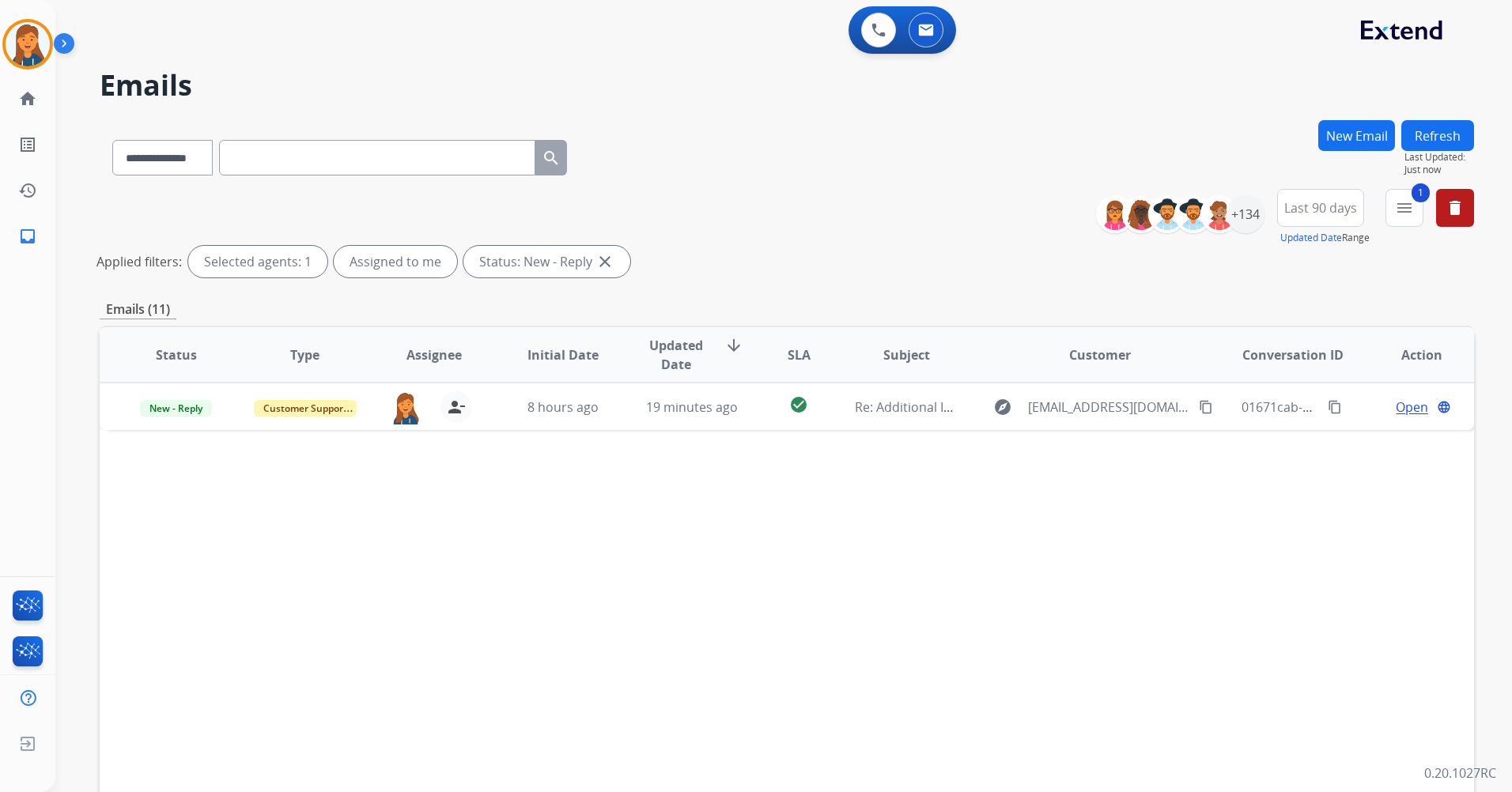
scroll to position [0, 0]
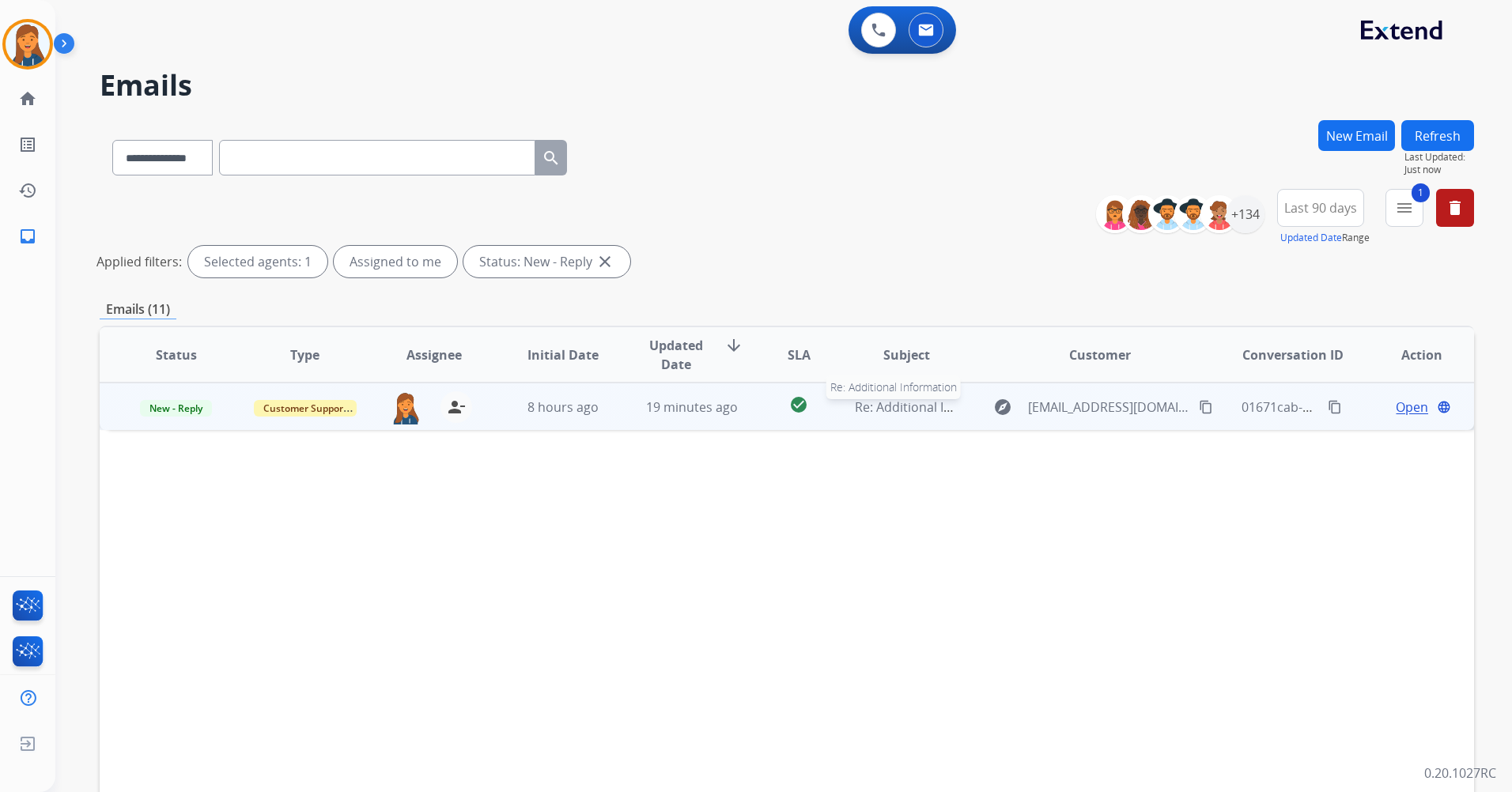
click at [877, 410] on span "Re: Additional Information" at bounding box center [933, 407] width 156 height 17
click at [1396, 412] on span "Open" at bounding box center [1412, 406] width 32 height 19
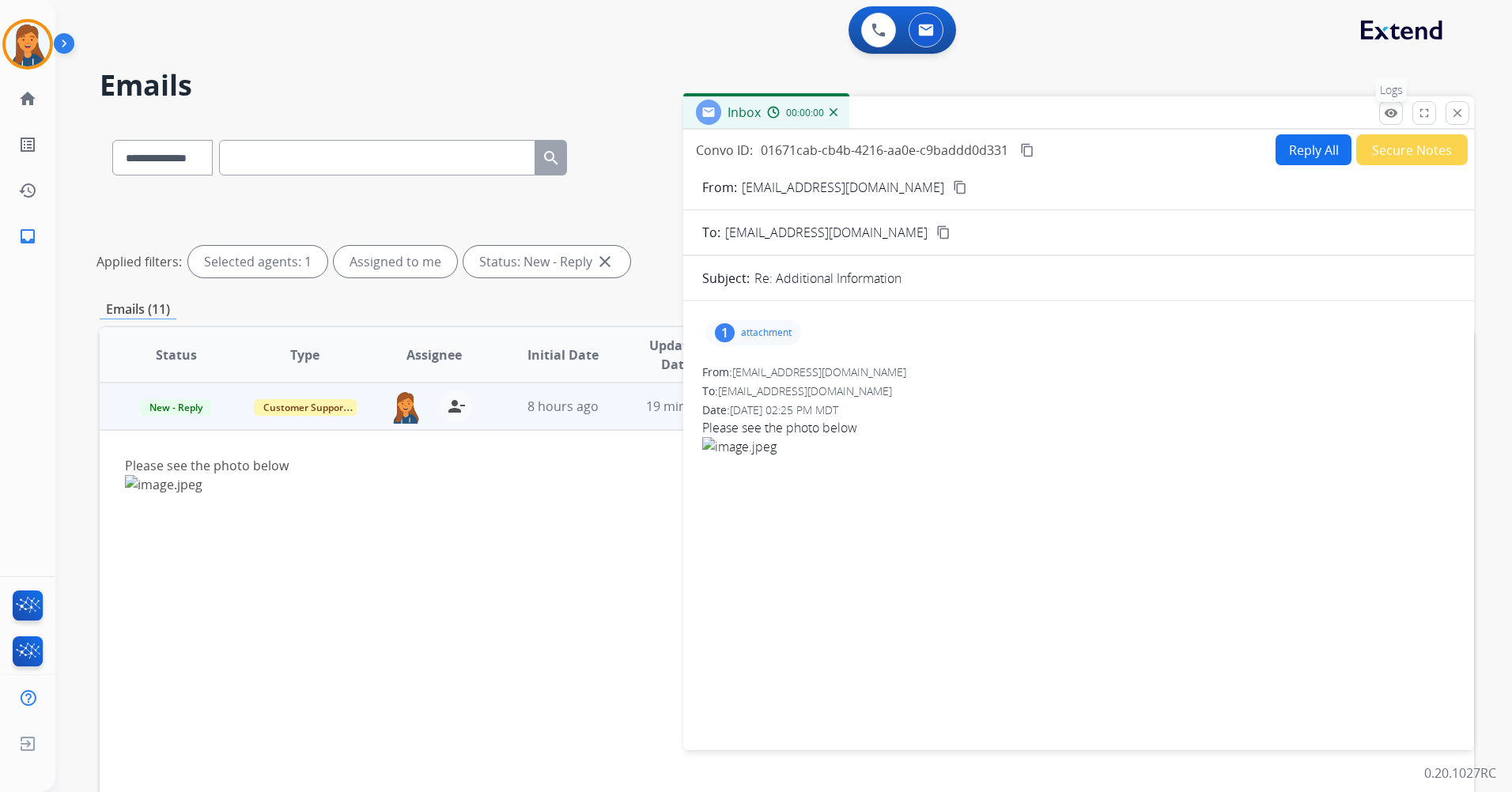
click at [1389, 119] on mat-icon "remove_red_eye" at bounding box center [1391, 113] width 14 height 14
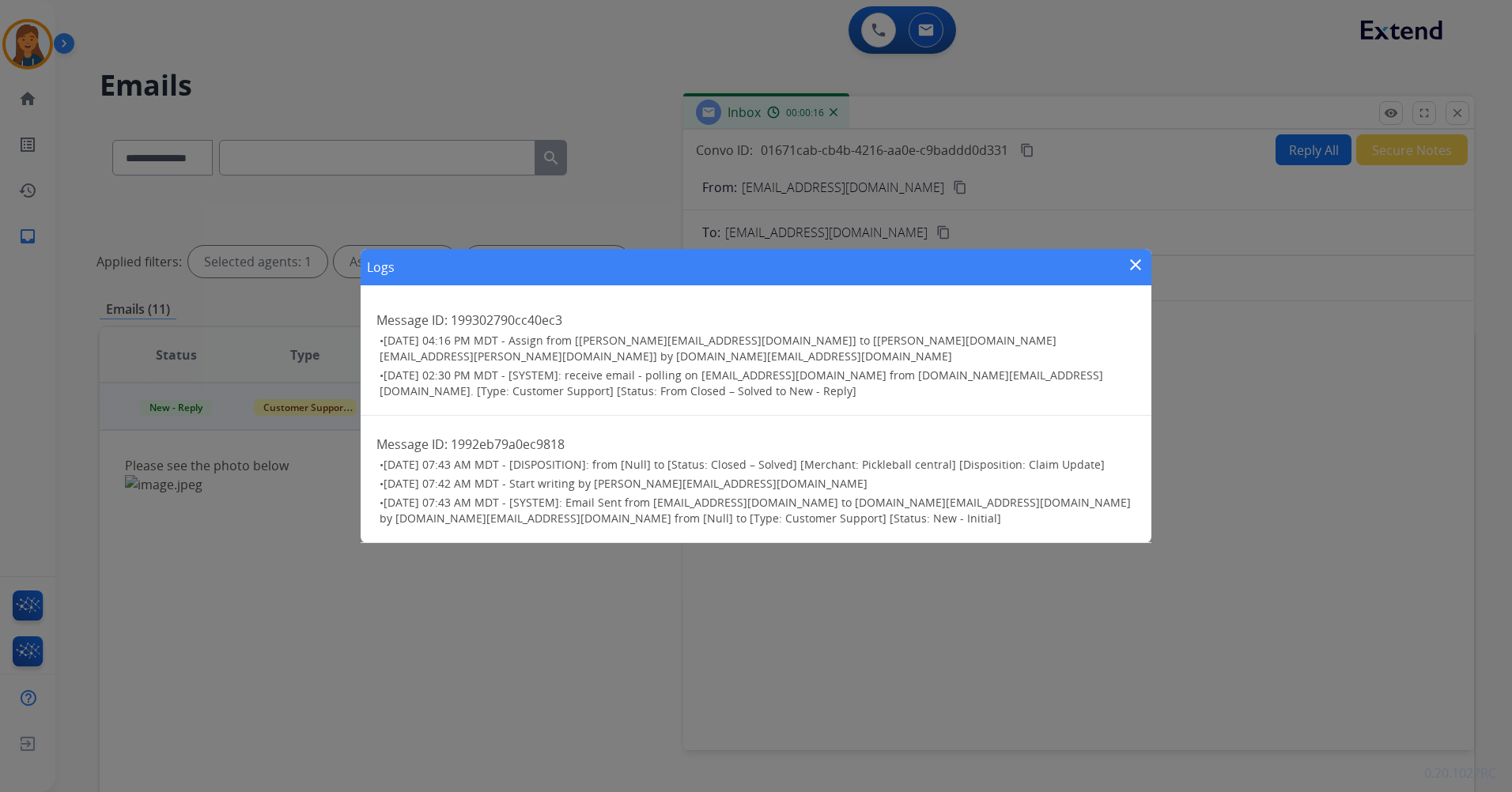
click at [1141, 272] on mat-icon "close" at bounding box center [1136, 265] width 19 height 19
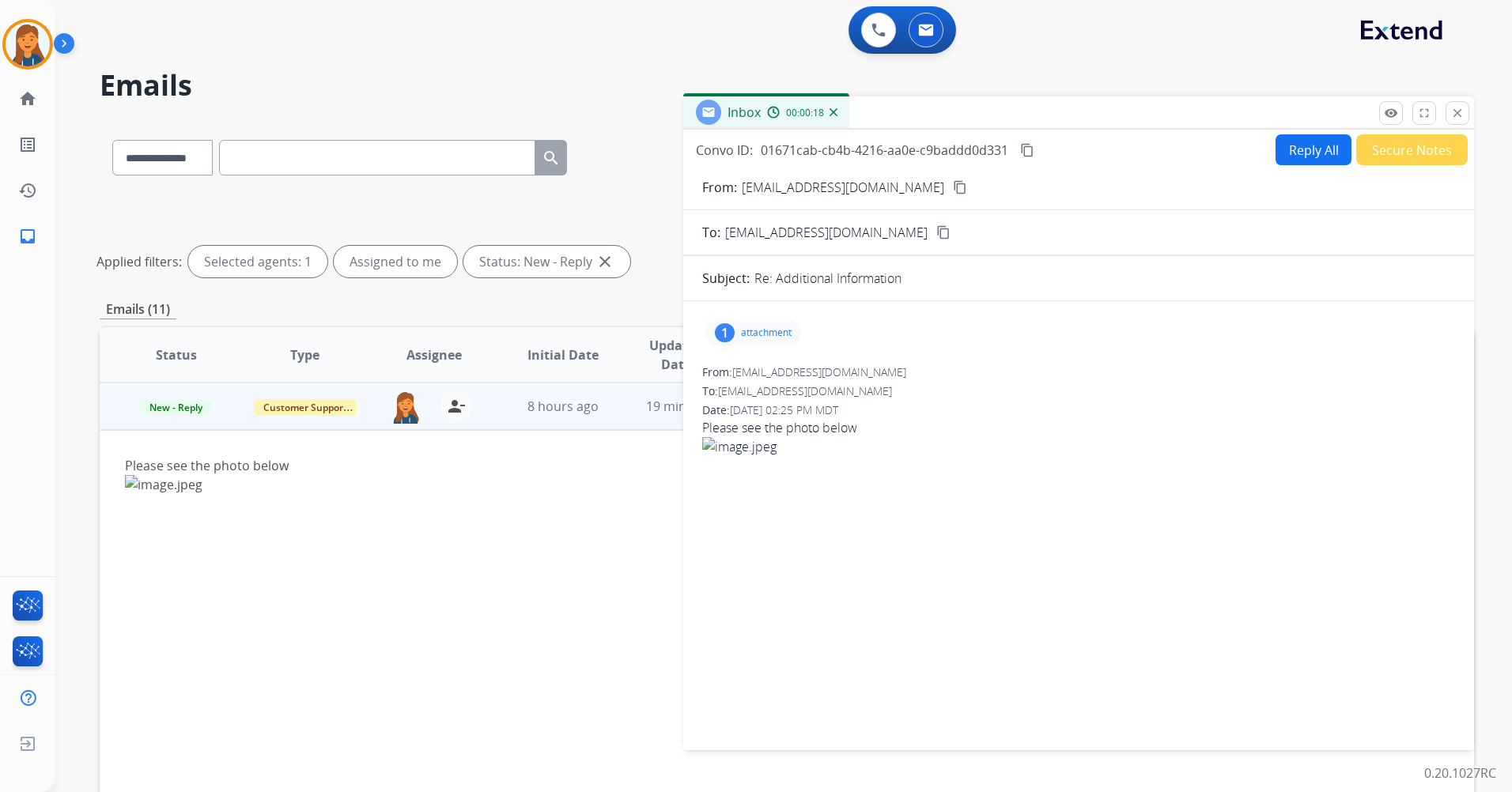
click at [953, 188] on mat-icon "content_copy" at bounding box center [960, 188] width 14 height 14
click at [759, 334] on p "attachment" at bounding box center [766, 333] width 50 height 13
click at [762, 379] on div at bounding box center [758, 373] width 79 height 56
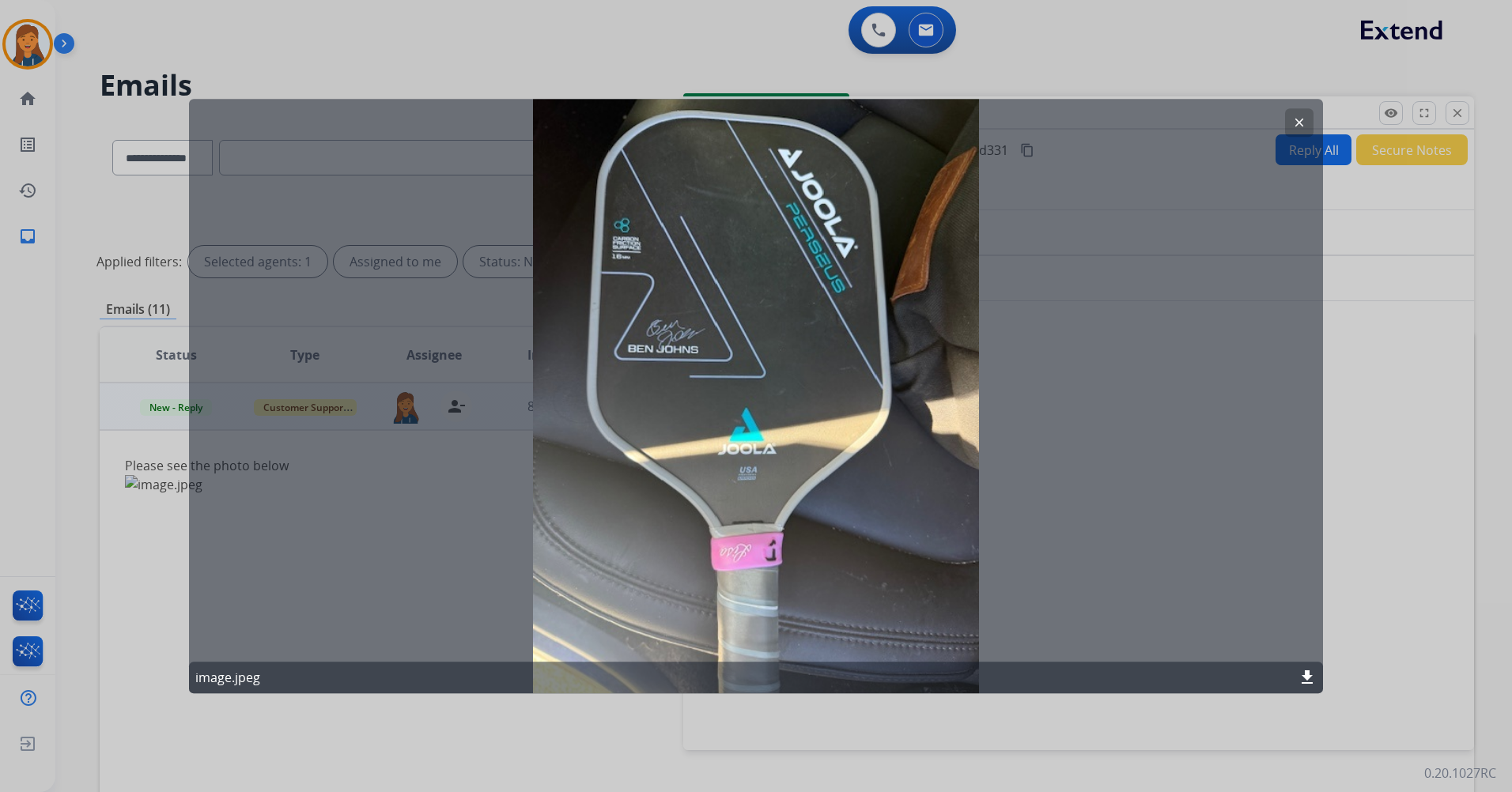
click at [1300, 123] on mat-icon "clear" at bounding box center [1299, 122] width 14 height 14
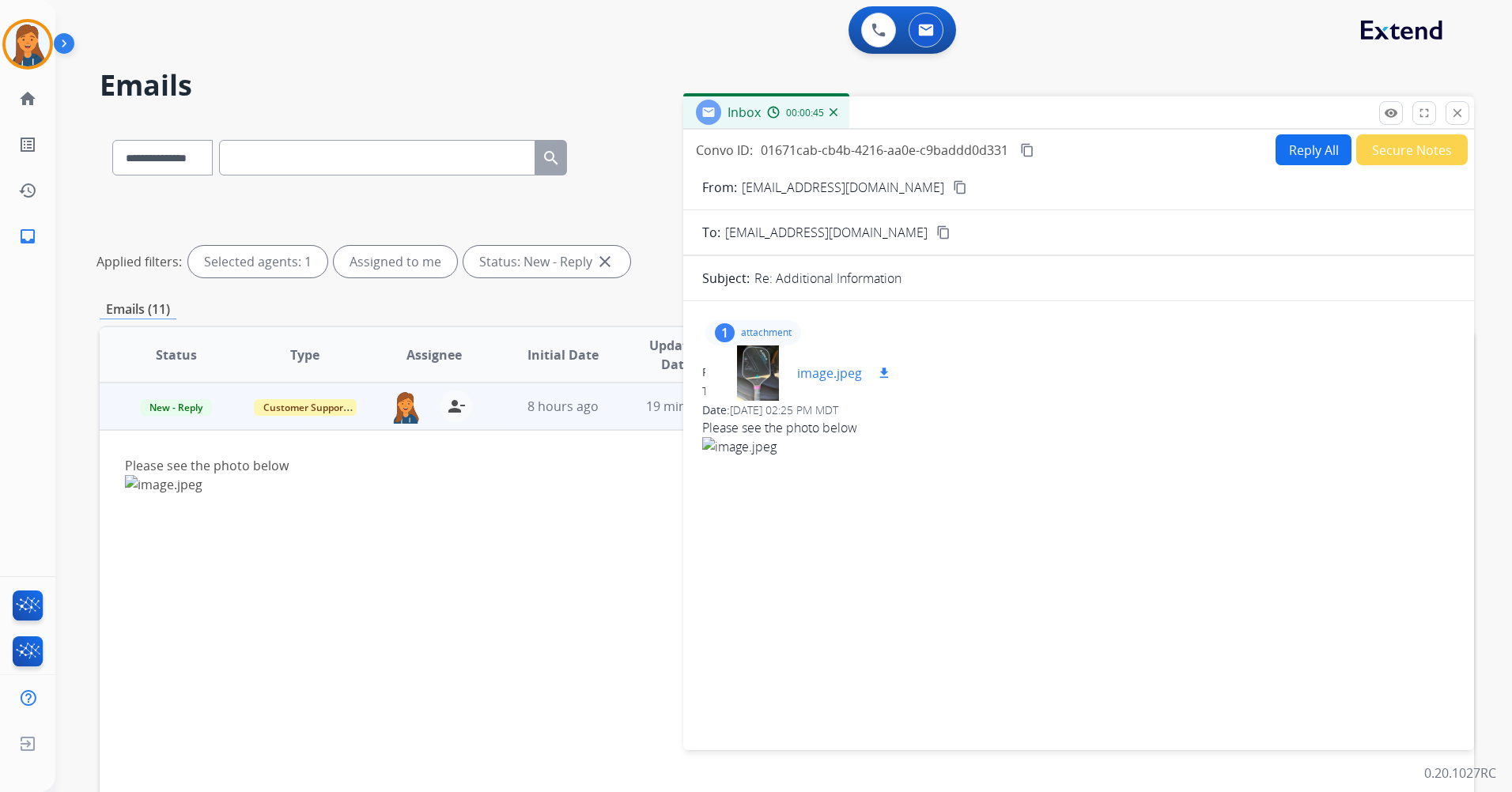
click at [885, 372] on mat-icon "download" at bounding box center [884, 373] width 14 height 14
click at [1029, 152] on mat-icon "content_copy" at bounding box center [1027, 150] width 14 height 14
click at [1282, 163] on button "Reply All" at bounding box center [1313, 149] width 76 height 30
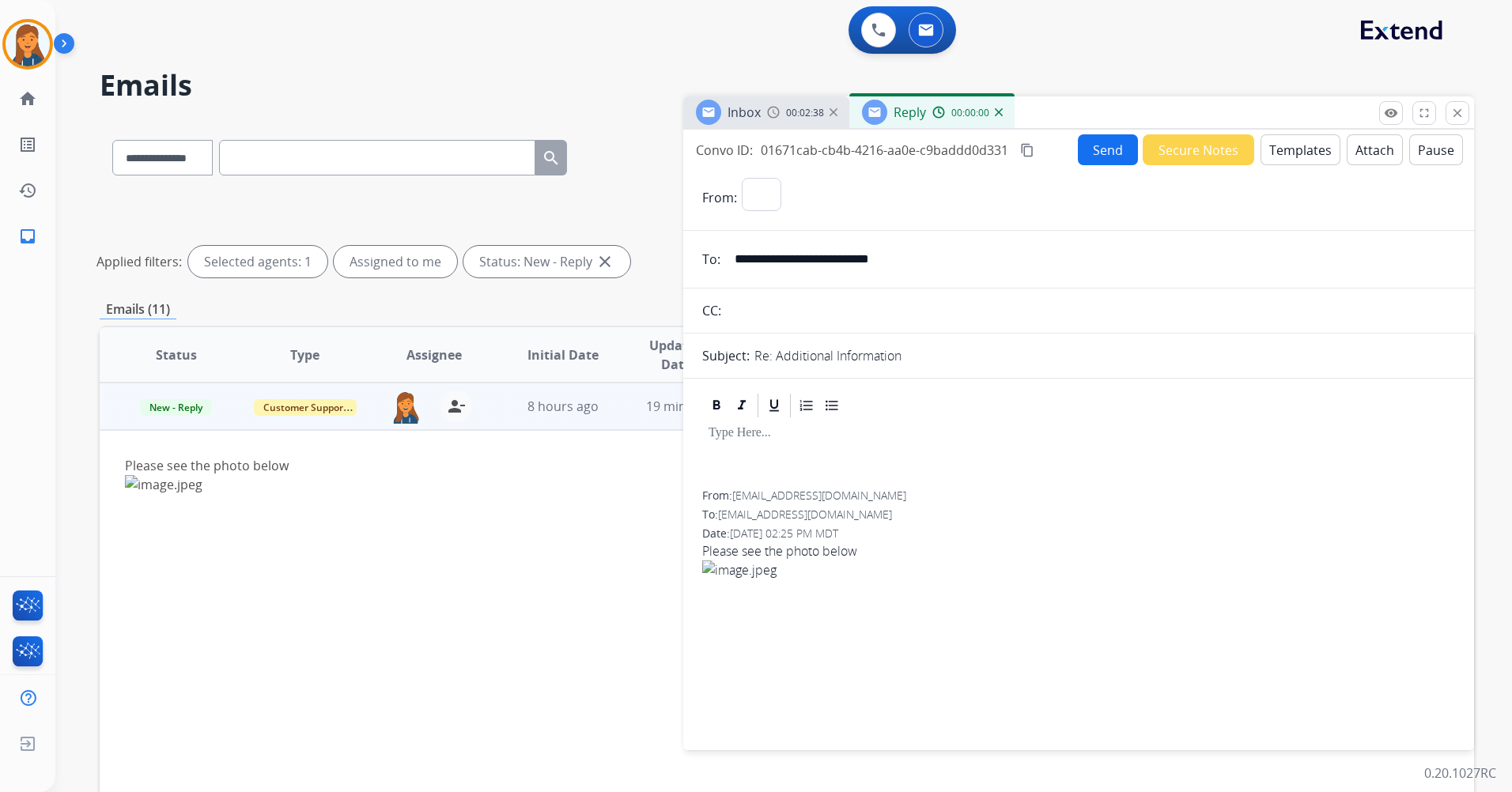
select select "**********"
click at [1285, 154] on button "Templates" at bounding box center [1301, 149] width 80 height 30
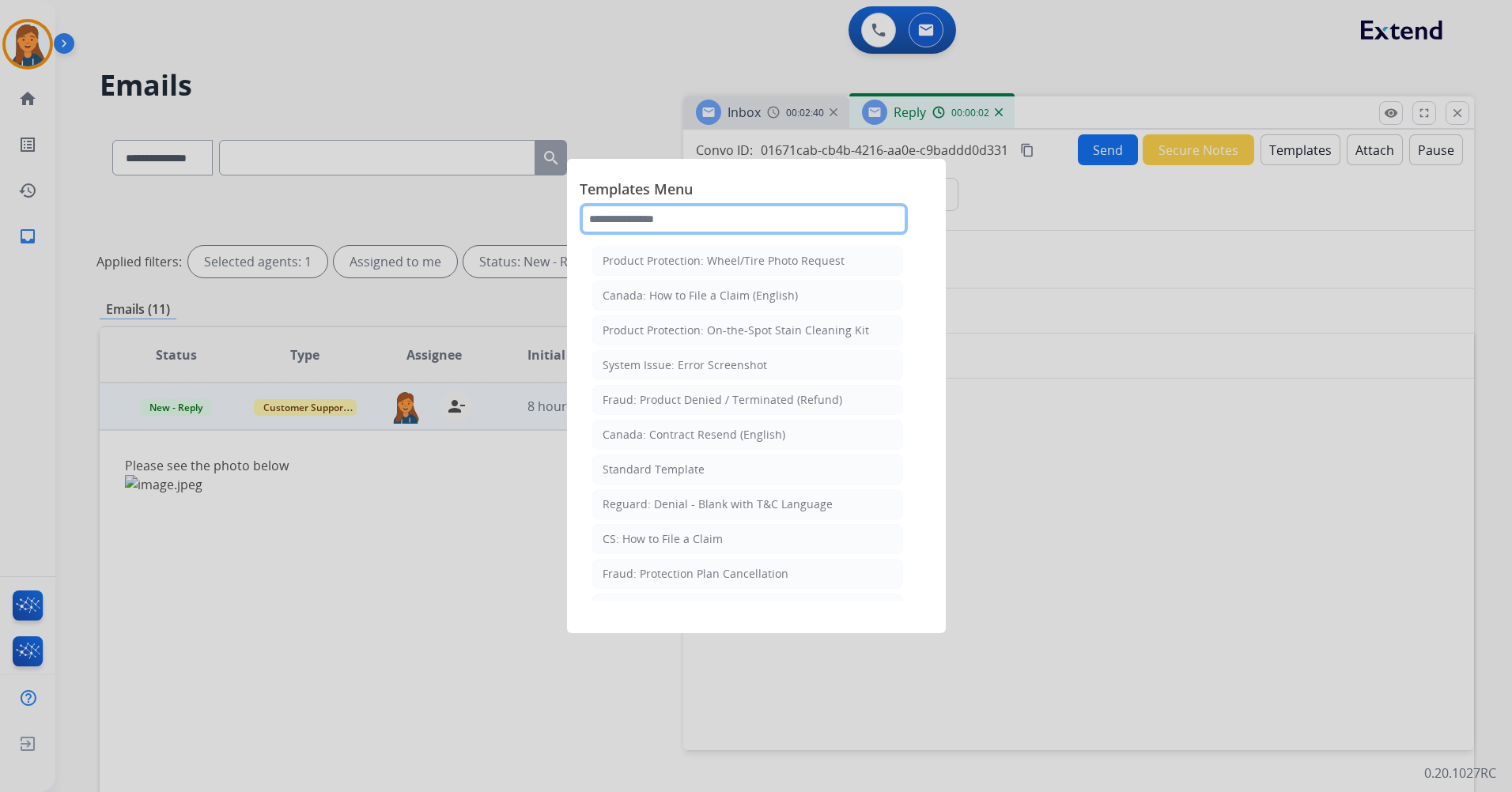
click at [710, 218] on input "text" at bounding box center [744, 219] width 328 height 31
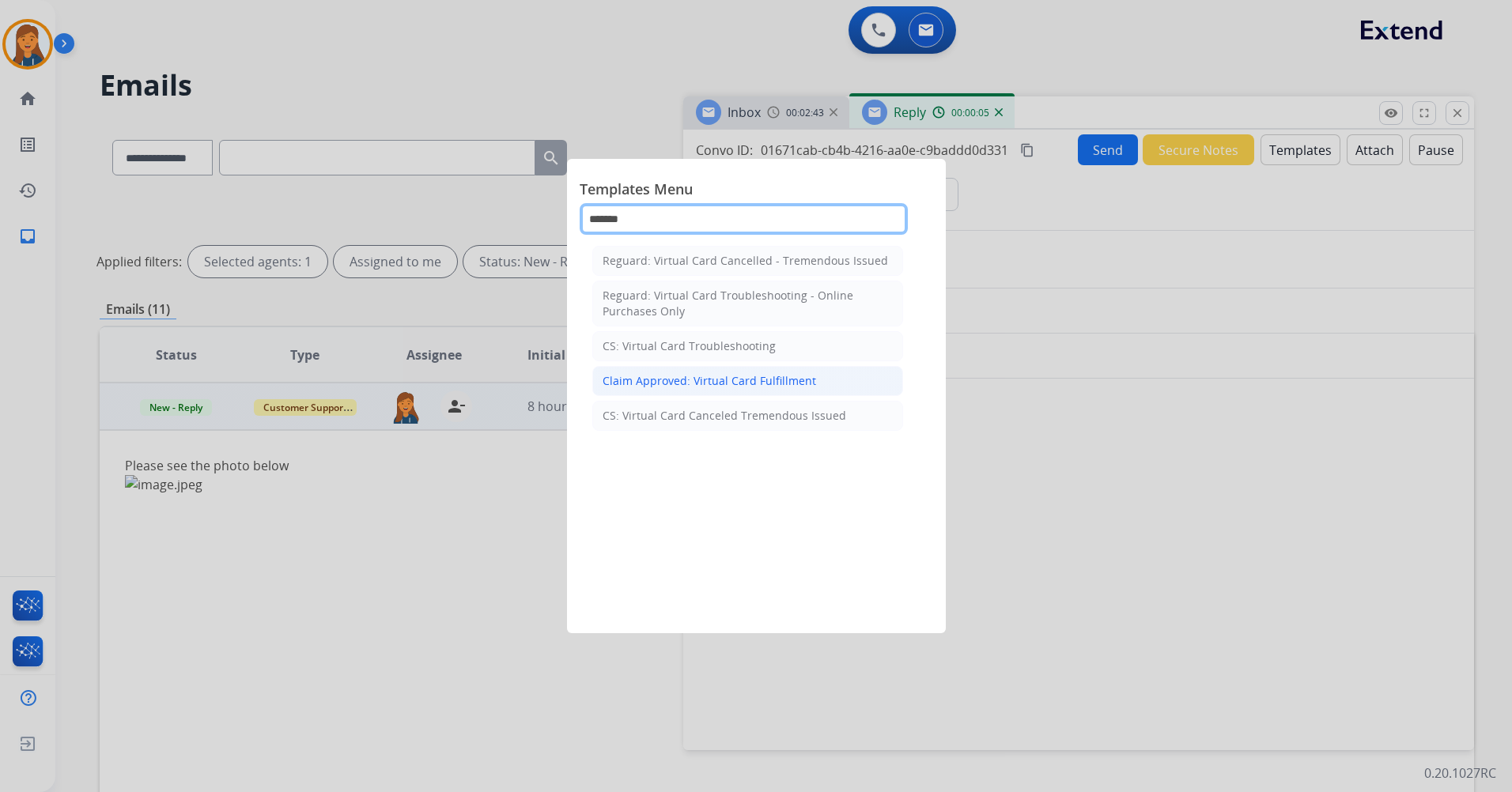
type input "*******"
click at [671, 376] on div "Claim Approved: Virtual Card Fulfillment" at bounding box center [710, 381] width 214 height 16
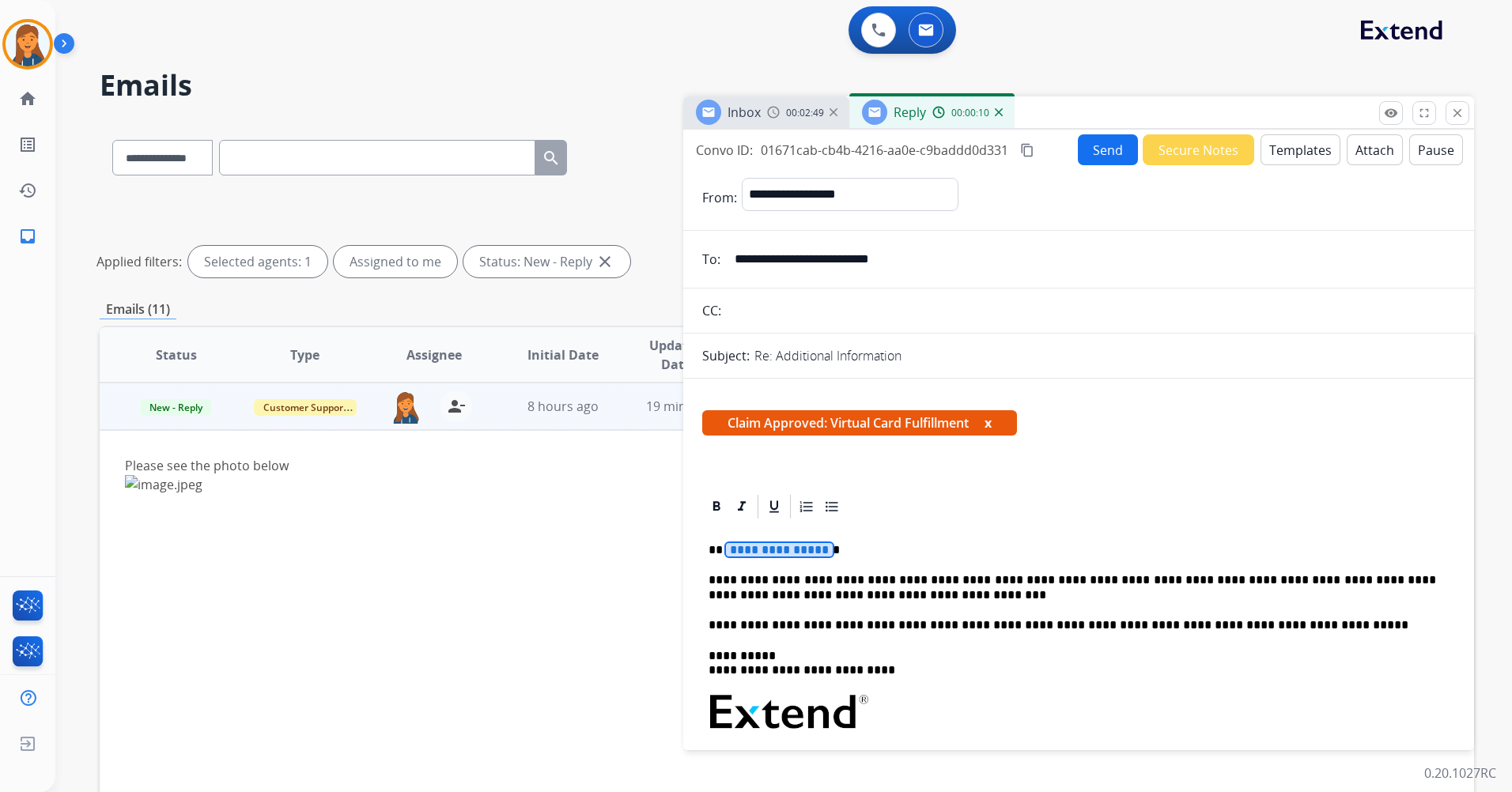
click at [751, 549] on span "**********" at bounding box center [779, 549] width 107 height 13
click at [1088, 156] on button "Send" at bounding box center [1108, 149] width 60 height 30
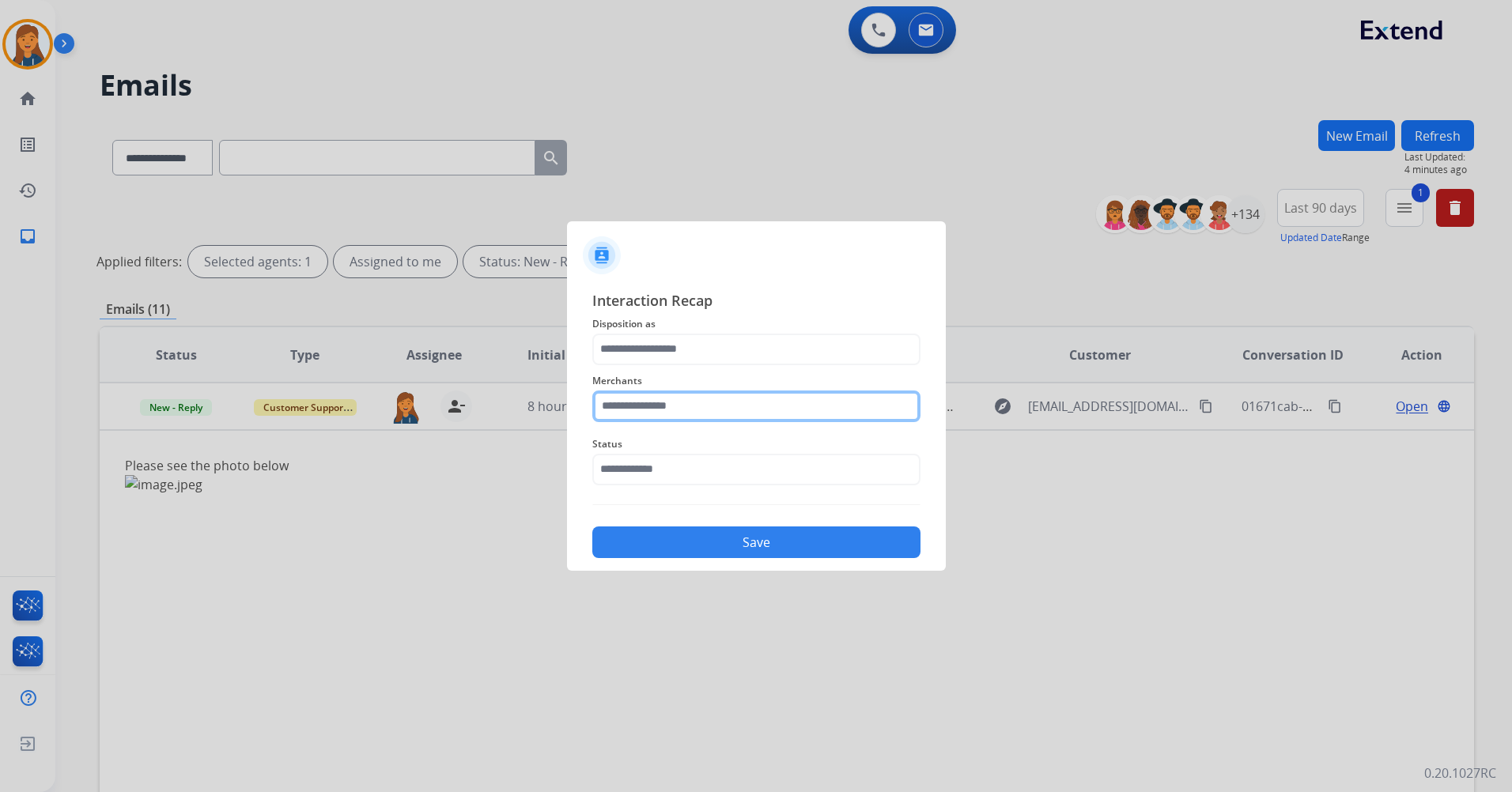
click at [626, 416] on input "text" at bounding box center [757, 406] width 328 height 31
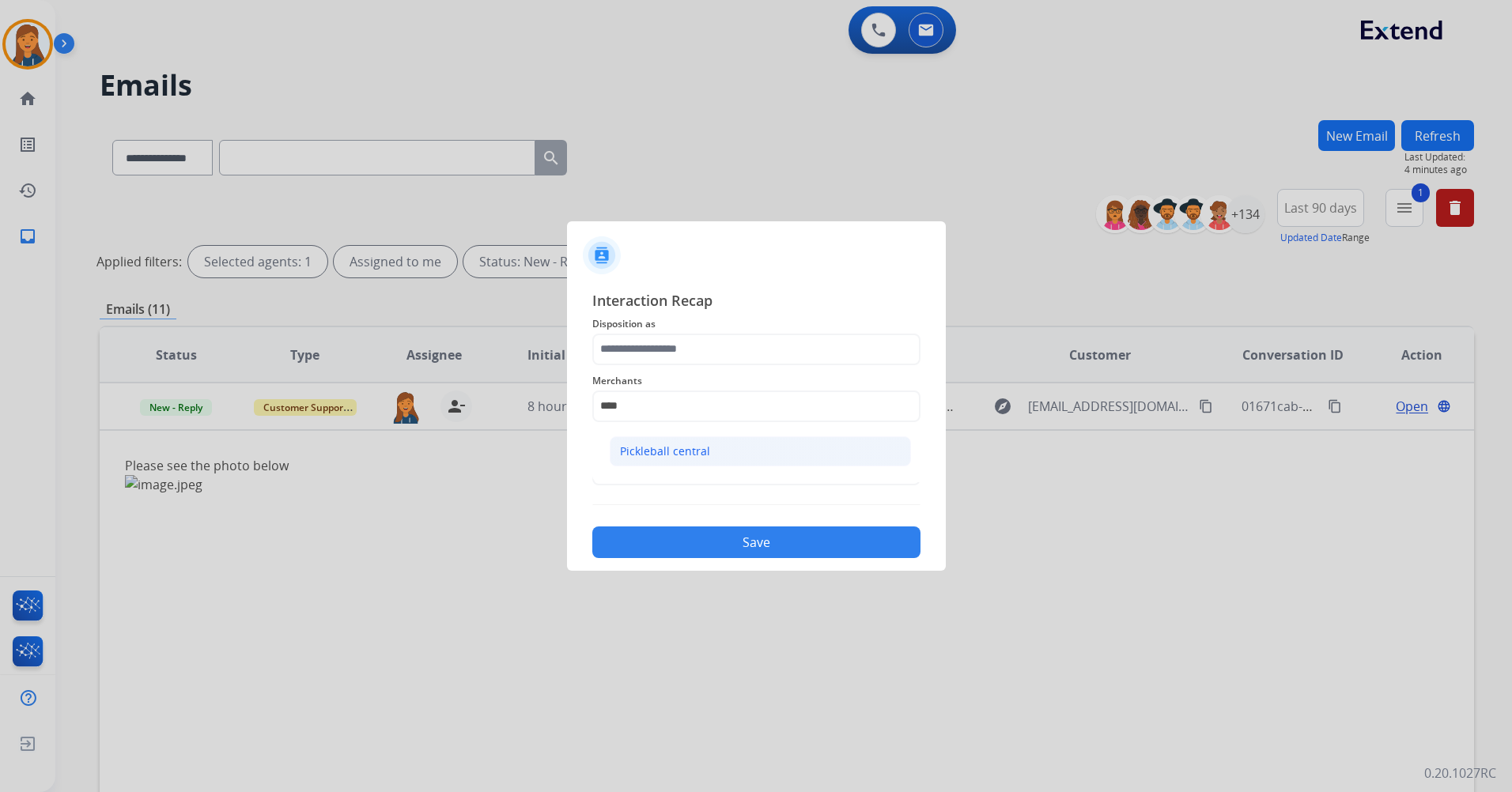
click at [651, 441] on li "Pickleball central" at bounding box center [760, 451] width 302 height 30
type input "**********"
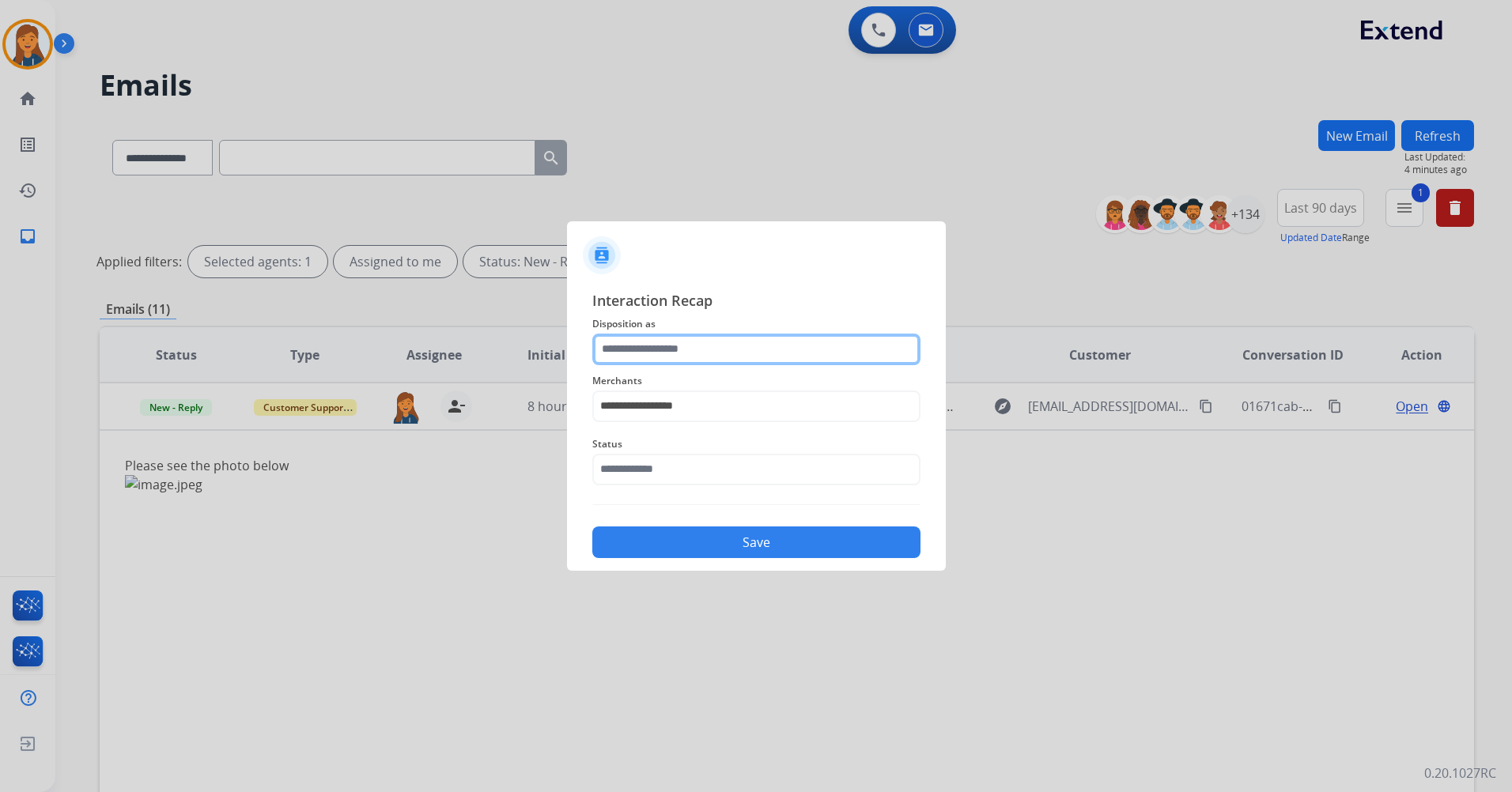
click at [647, 345] on input "text" at bounding box center [757, 349] width 328 height 31
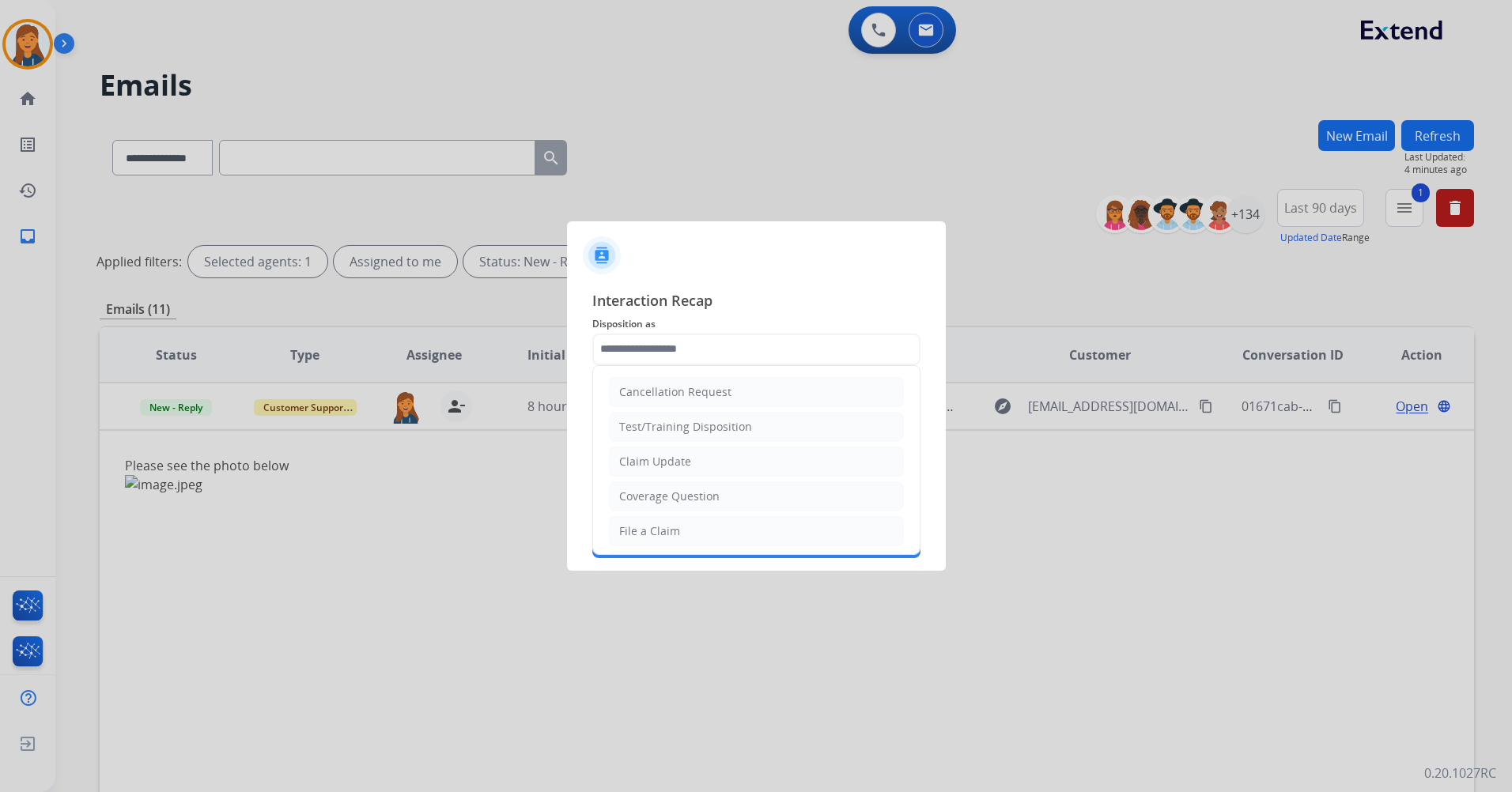
drag, startPoint x: 662, startPoint y: 531, endPoint x: 649, endPoint y: 456, distance: 76.1
click at [659, 529] on div "File a Claim" at bounding box center [650, 531] width 61 height 16
type input "**********"
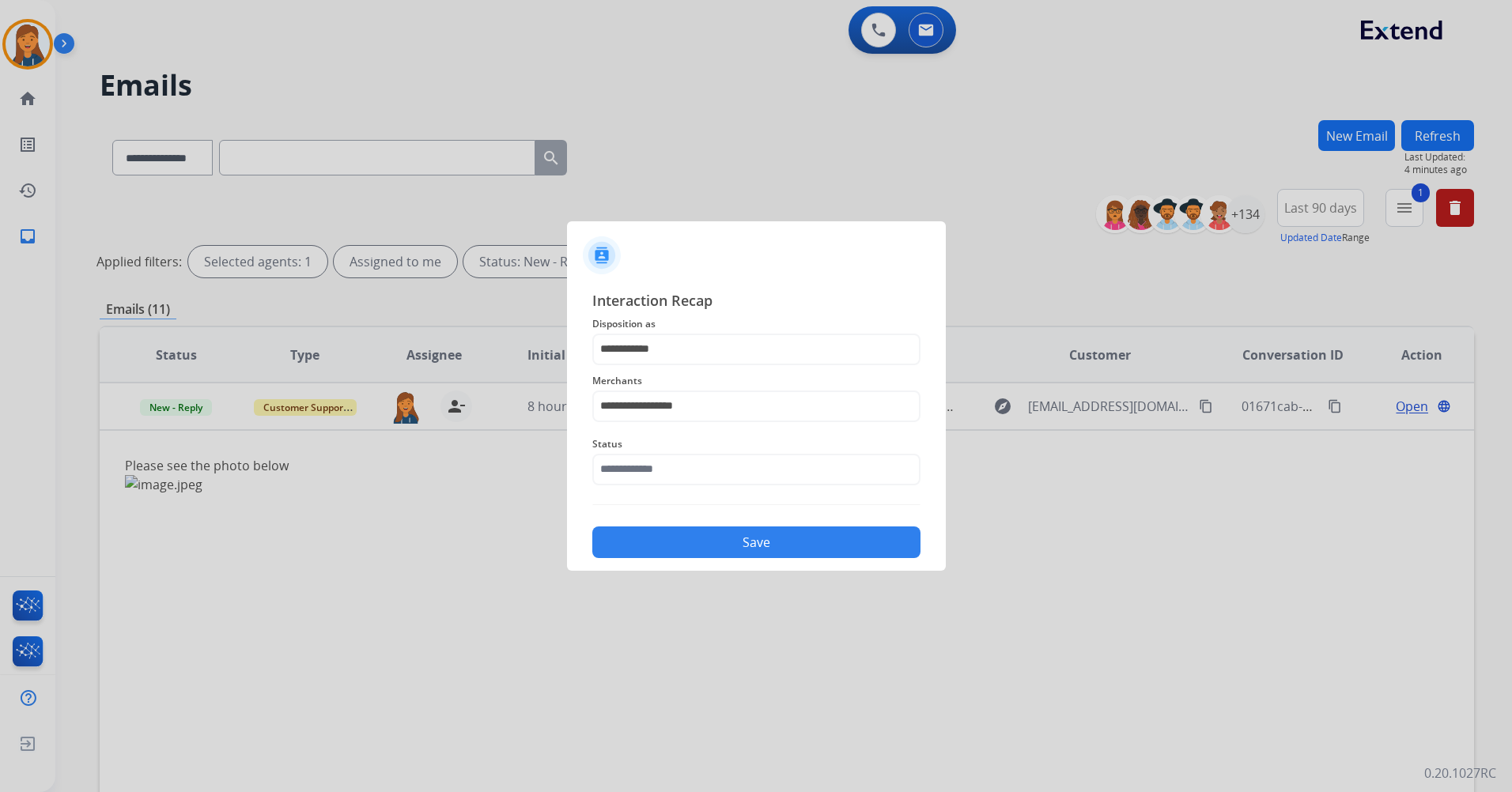
click at [646, 452] on span "Status" at bounding box center [757, 445] width 328 height 19
drag, startPoint x: 640, startPoint y: 462, endPoint x: 637, endPoint y: 475, distance: 13.3
click at [639, 463] on input "text" at bounding box center [757, 469] width 328 height 31
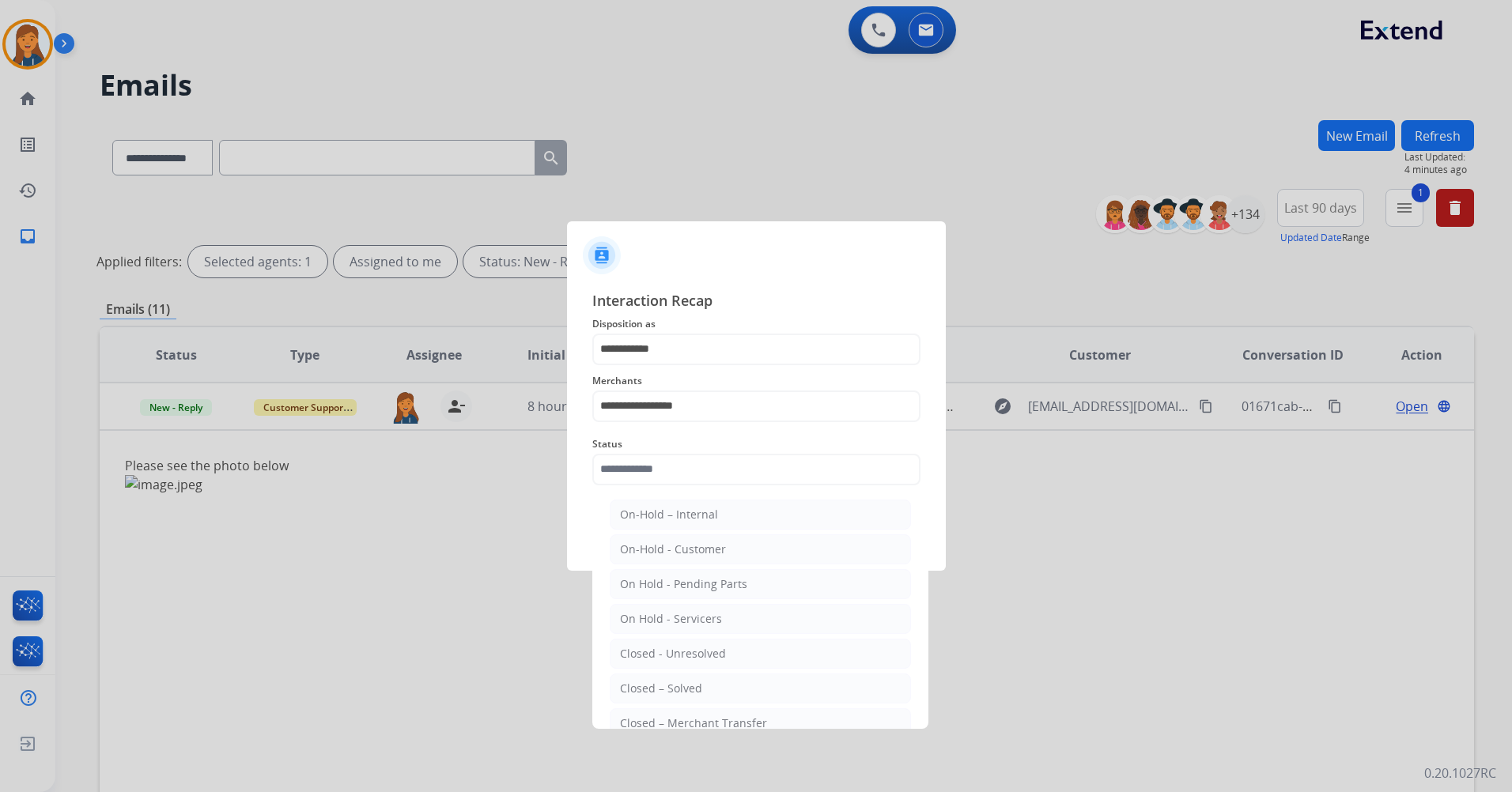
drag, startPoint x: 661, startPoint y: 688, endPoint x: 656, endPoint y: 615, distance: 73.2
click at [660, 690] on div "Closed – Solved" at bounding box center [661, 689] width 83 height 16
type input "**********"
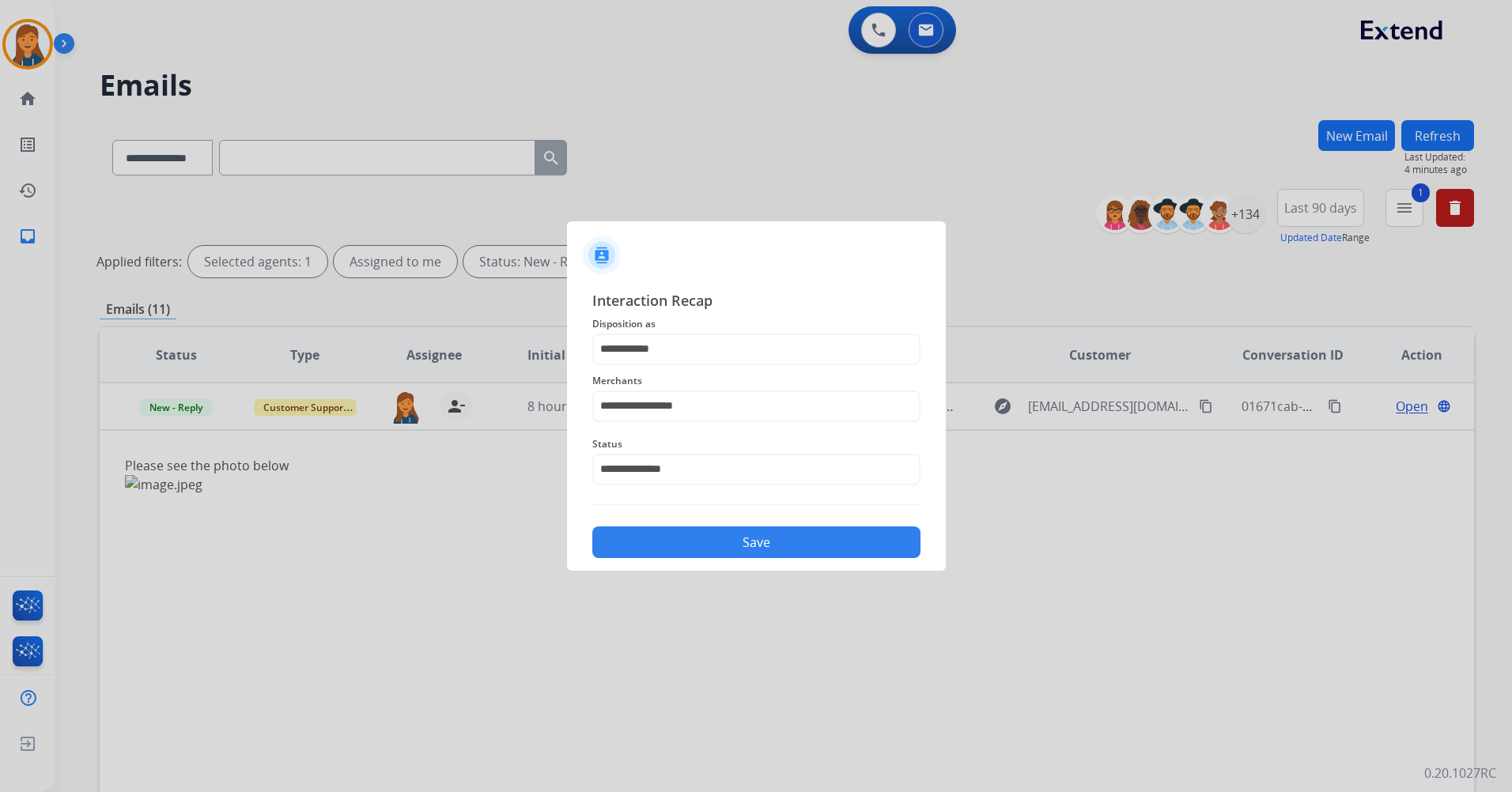
click at [664, 550] on button "Save" at bounding box center [757, 542] width 328 height 31
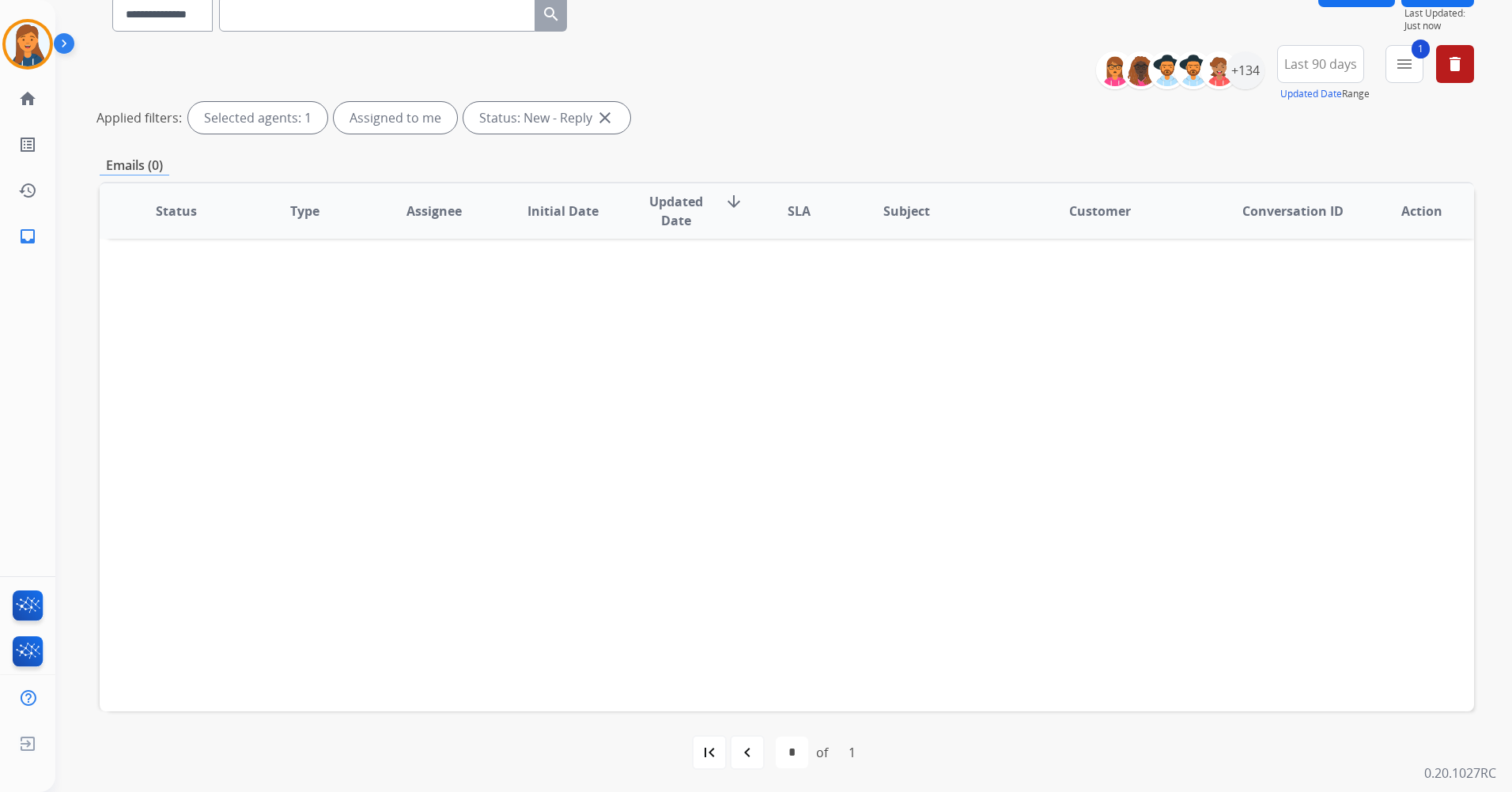
scroll to position [145, 0]
click at [751, 744] on mat-icon "navigate_before" at bounding box center [747, 751] width 19 height 19
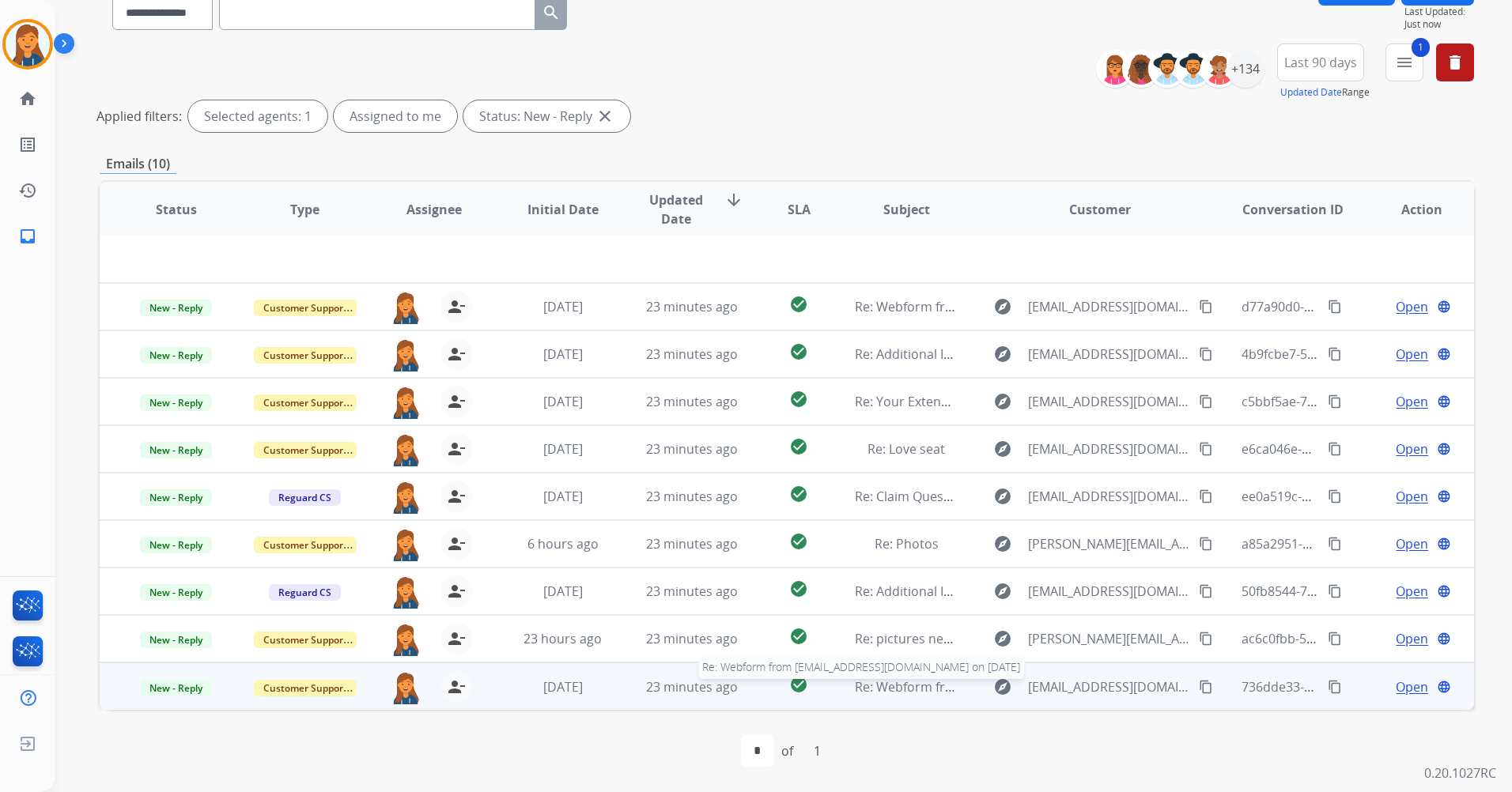
click at [903, 695] on span "Re: Webform from bautistaflorendo07@gmail.com on 09/06/2025" at bounding box center [1044, 687] width 380 height 17
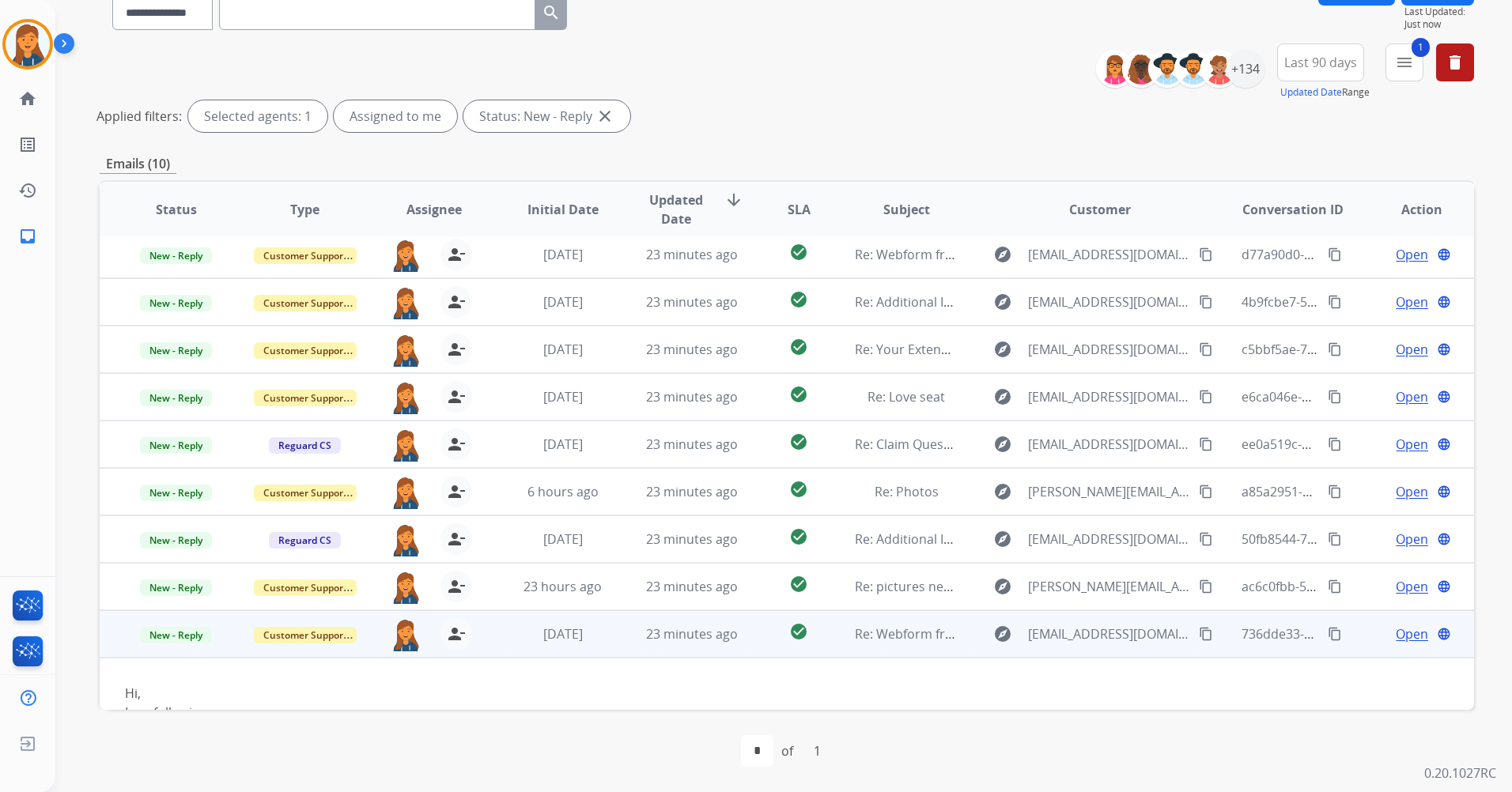
scroll to position [110, 0]
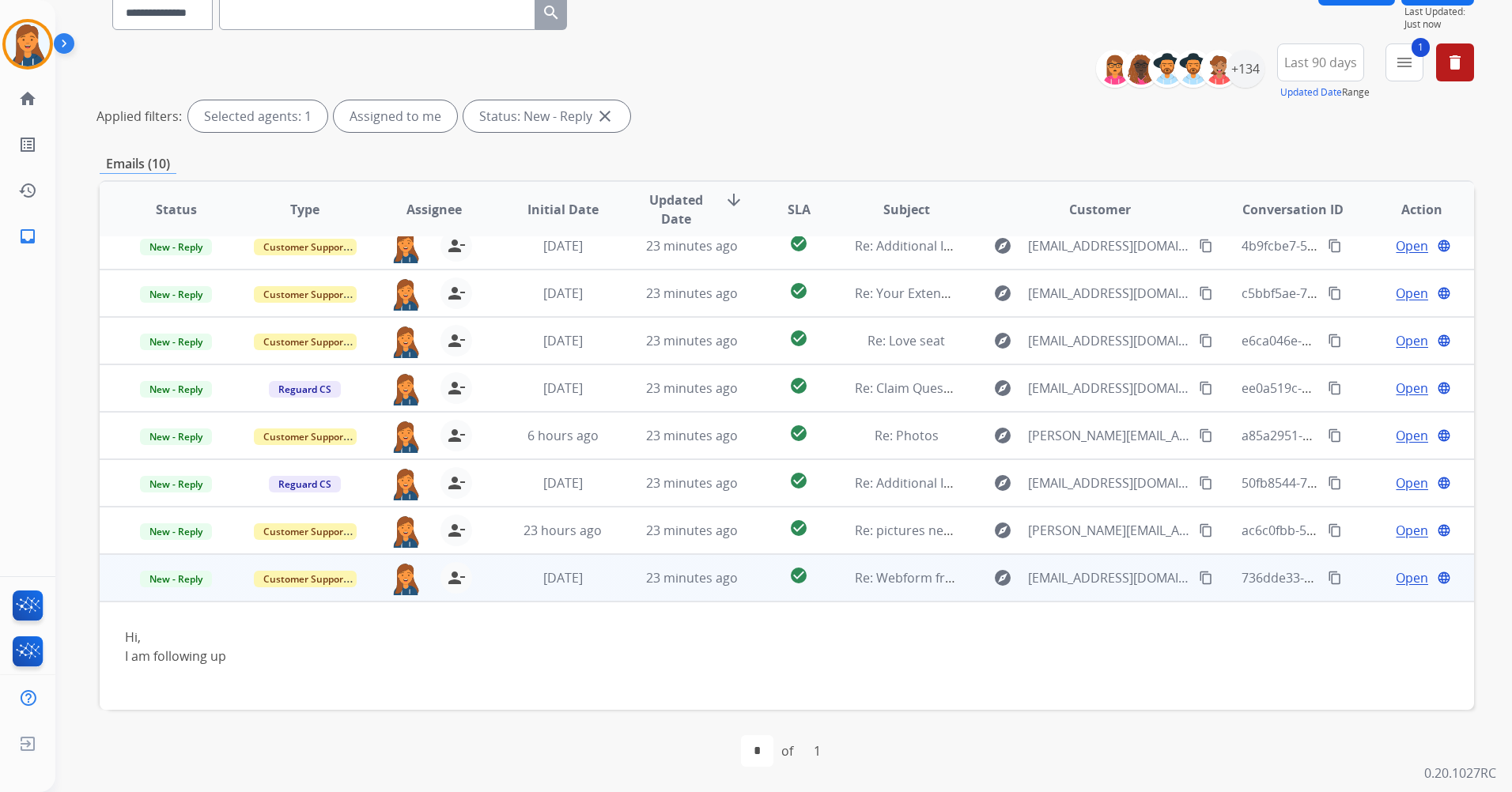
click at [1400, 581] on span "Open" at bounding box center [1412, 578] width 32 height 19
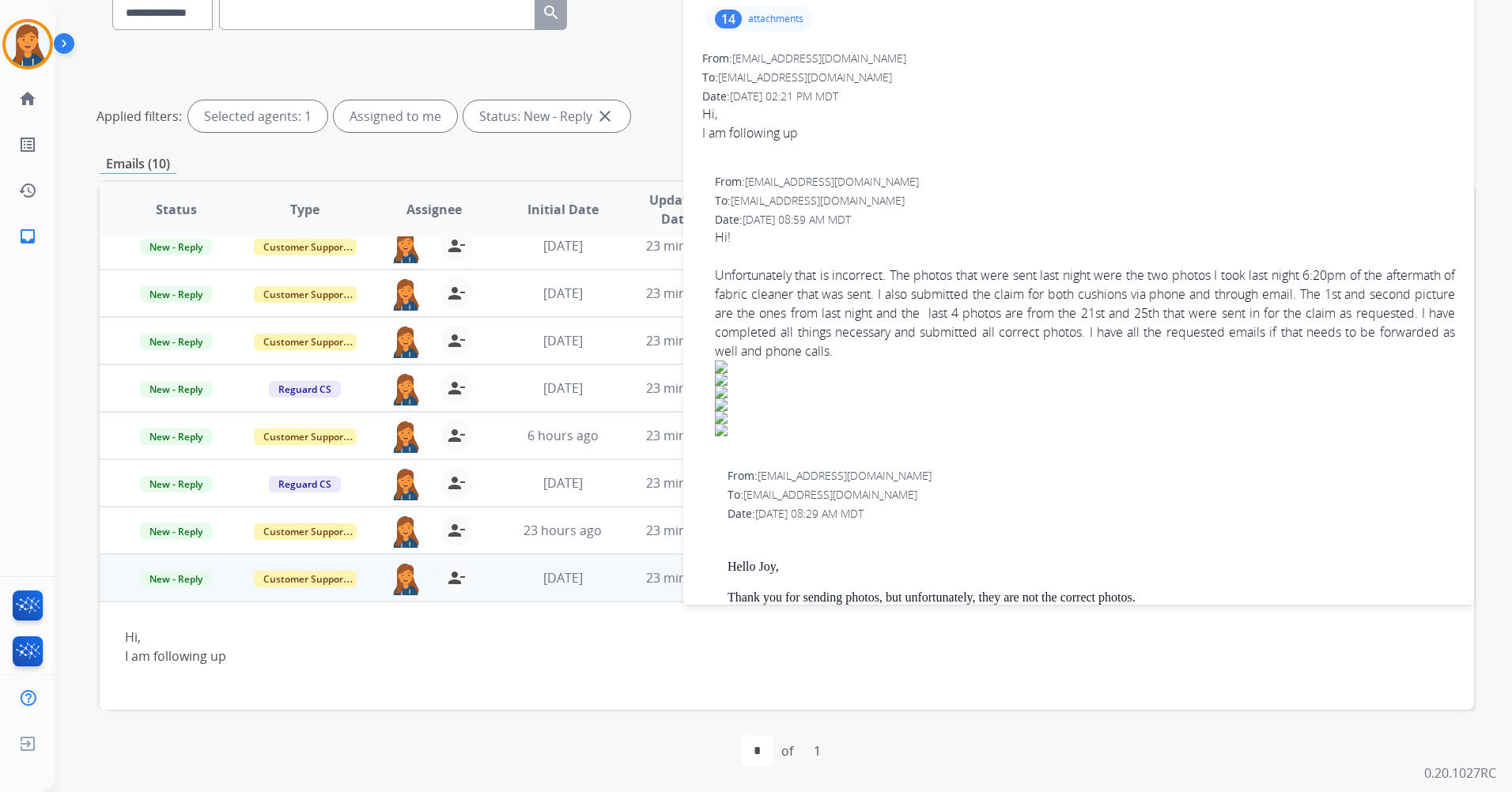
scroll to position [0, 0]
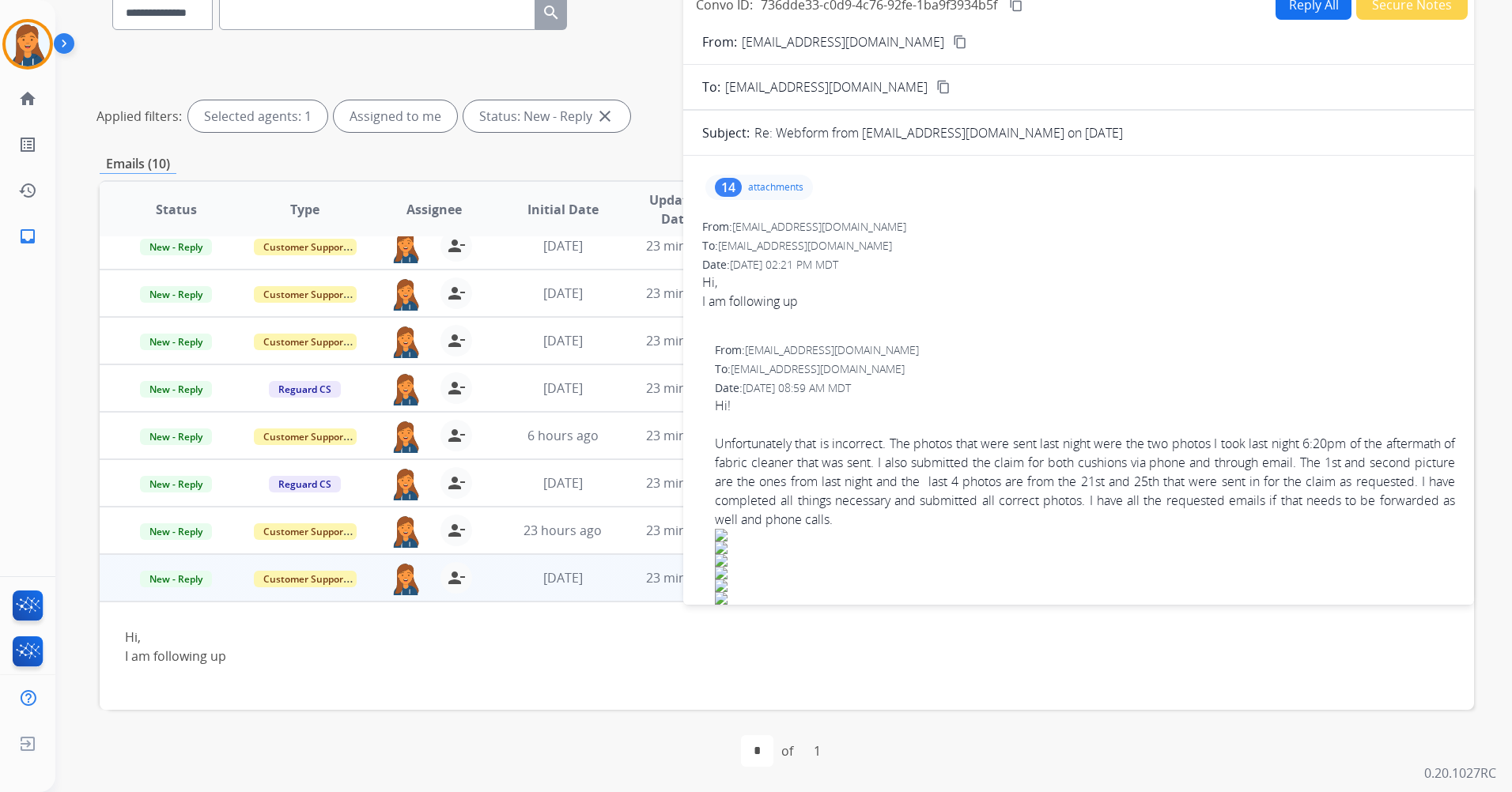
click at [753, 181] on p "attachments" at bounding box center [776, 187] width 56 height 13
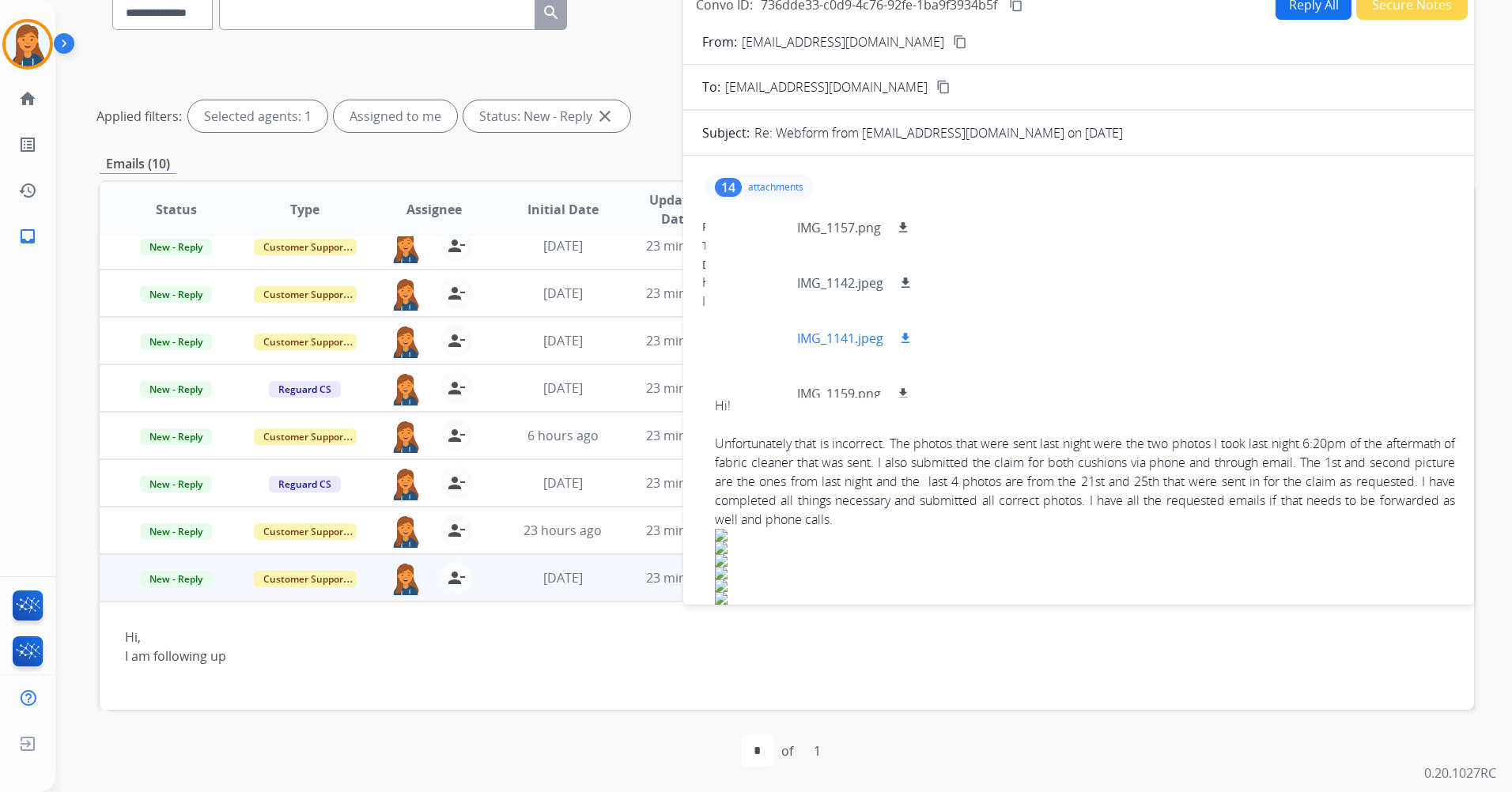
scroll to position [158, 0]
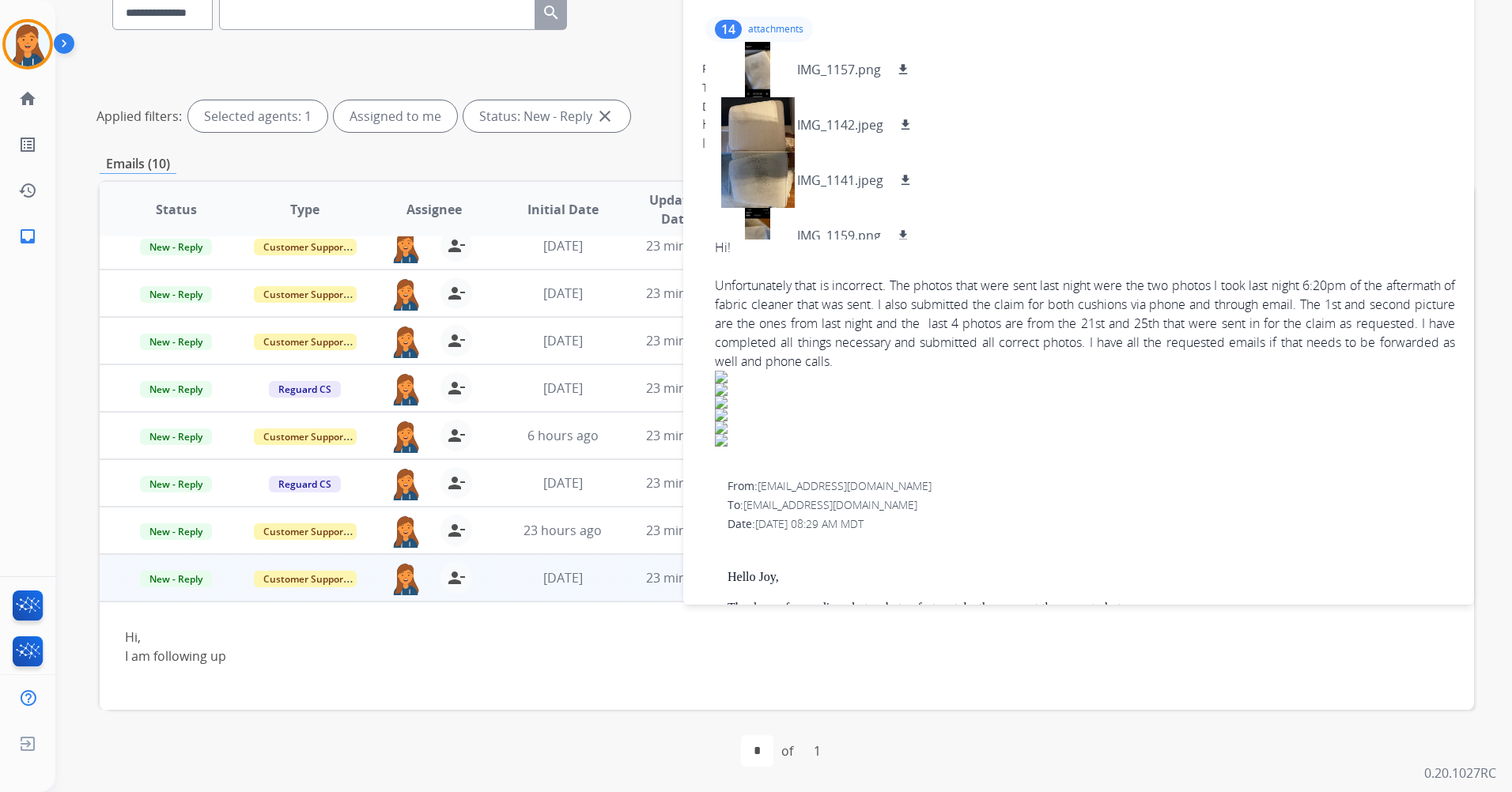
click at [721, 22] on div "14" at bounding box center [728, 30] width 27 height 19
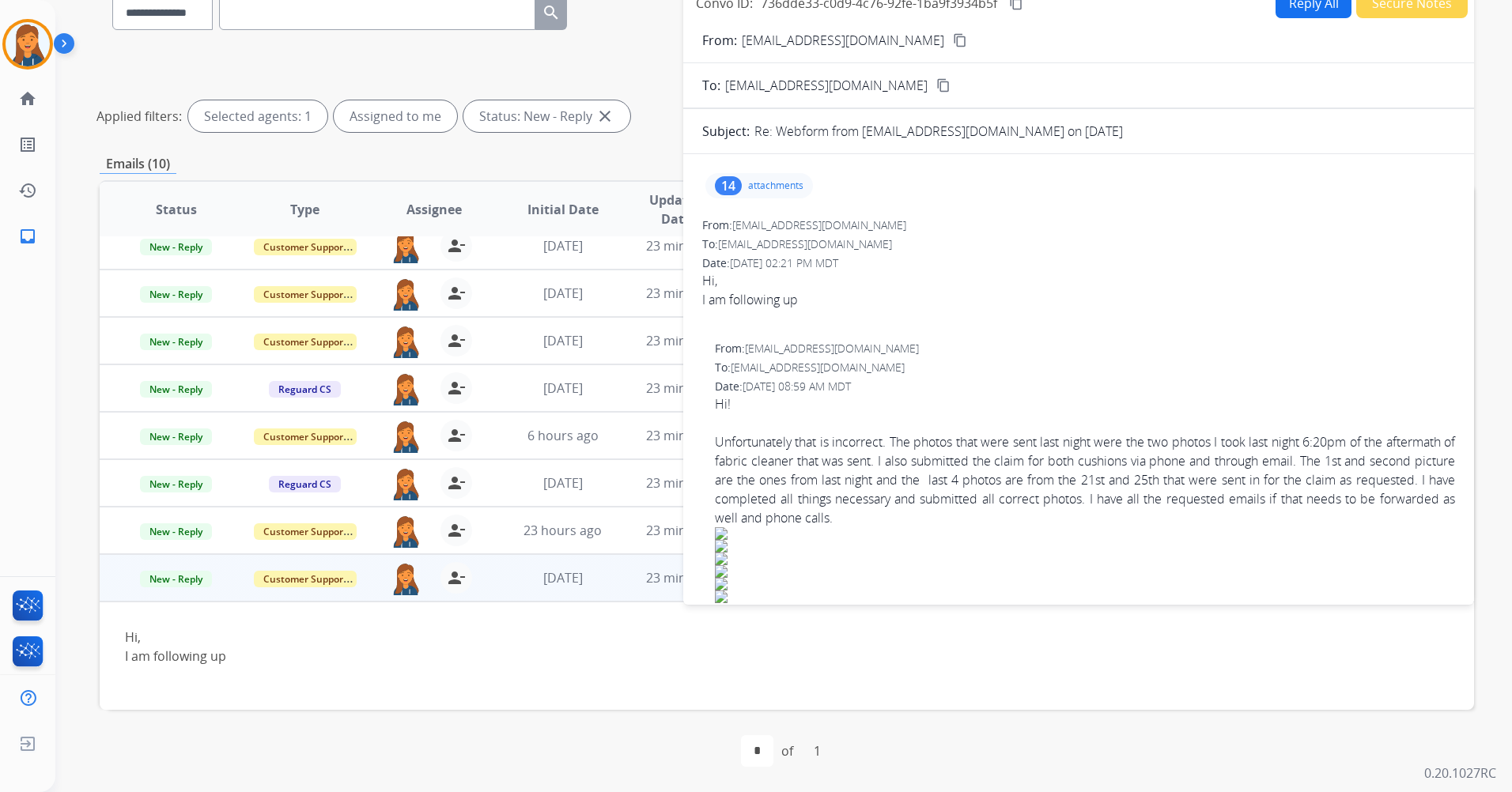
scroll to position [0, 0]
click at [736, 195] on div "14" at bounding box center [728, 188] width 27 height 19
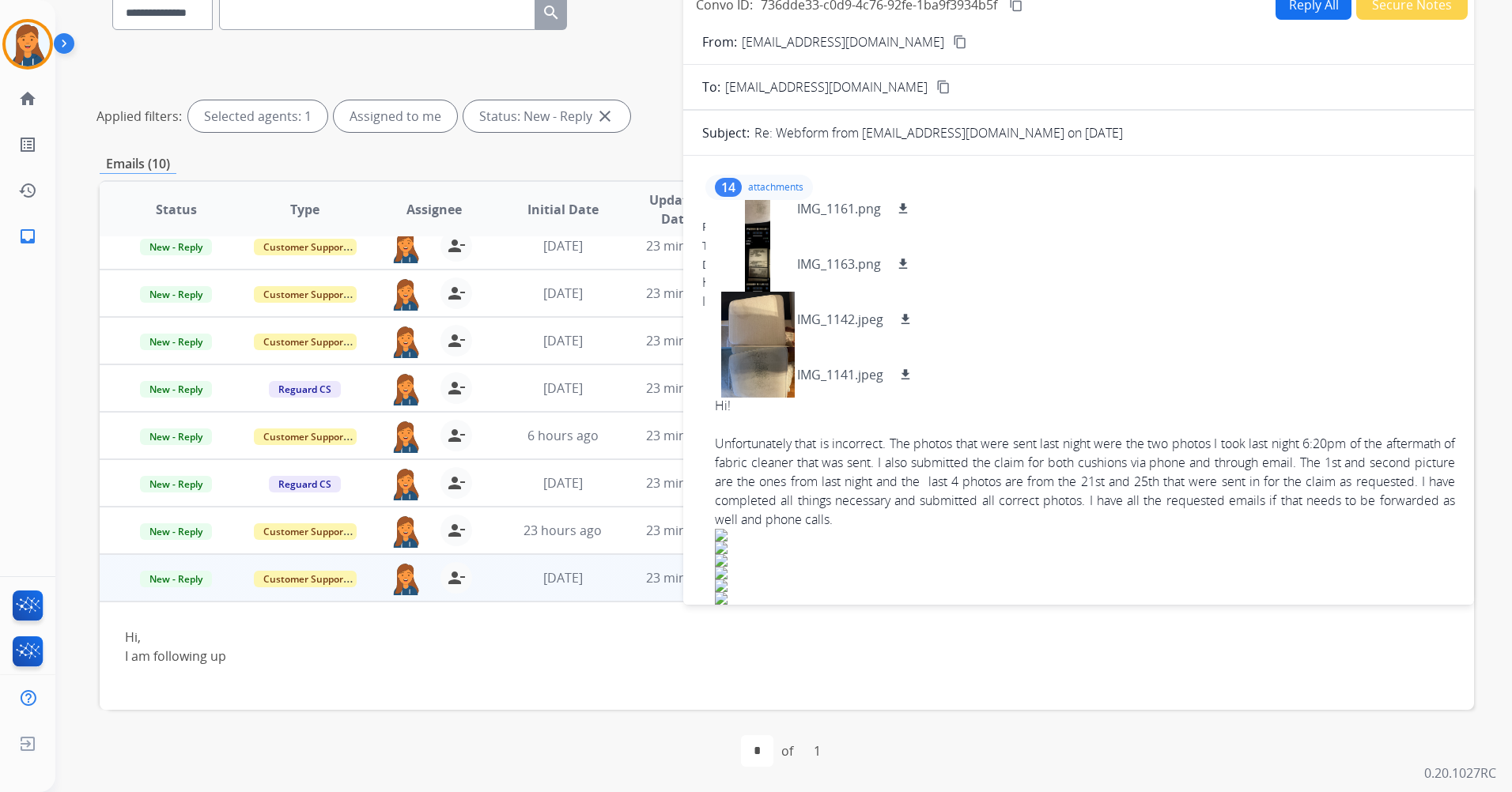
scroll to position [577, 0]
click at [764, 375] on div at bounding box center [758, 370] width 79 height 56
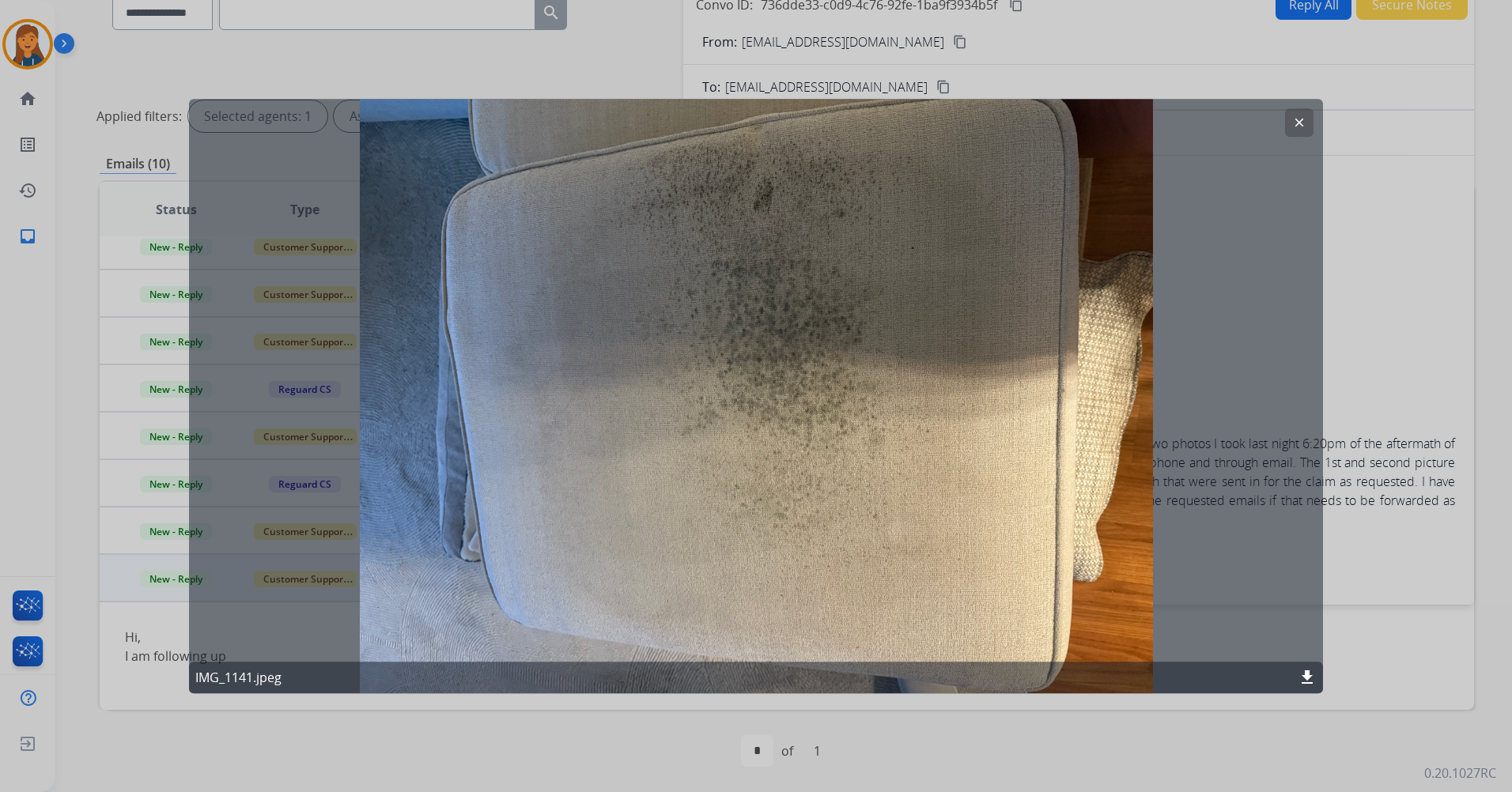
click at [1291, 130] on button "clear" at bounding box center [1299, 122] width 29 height 29
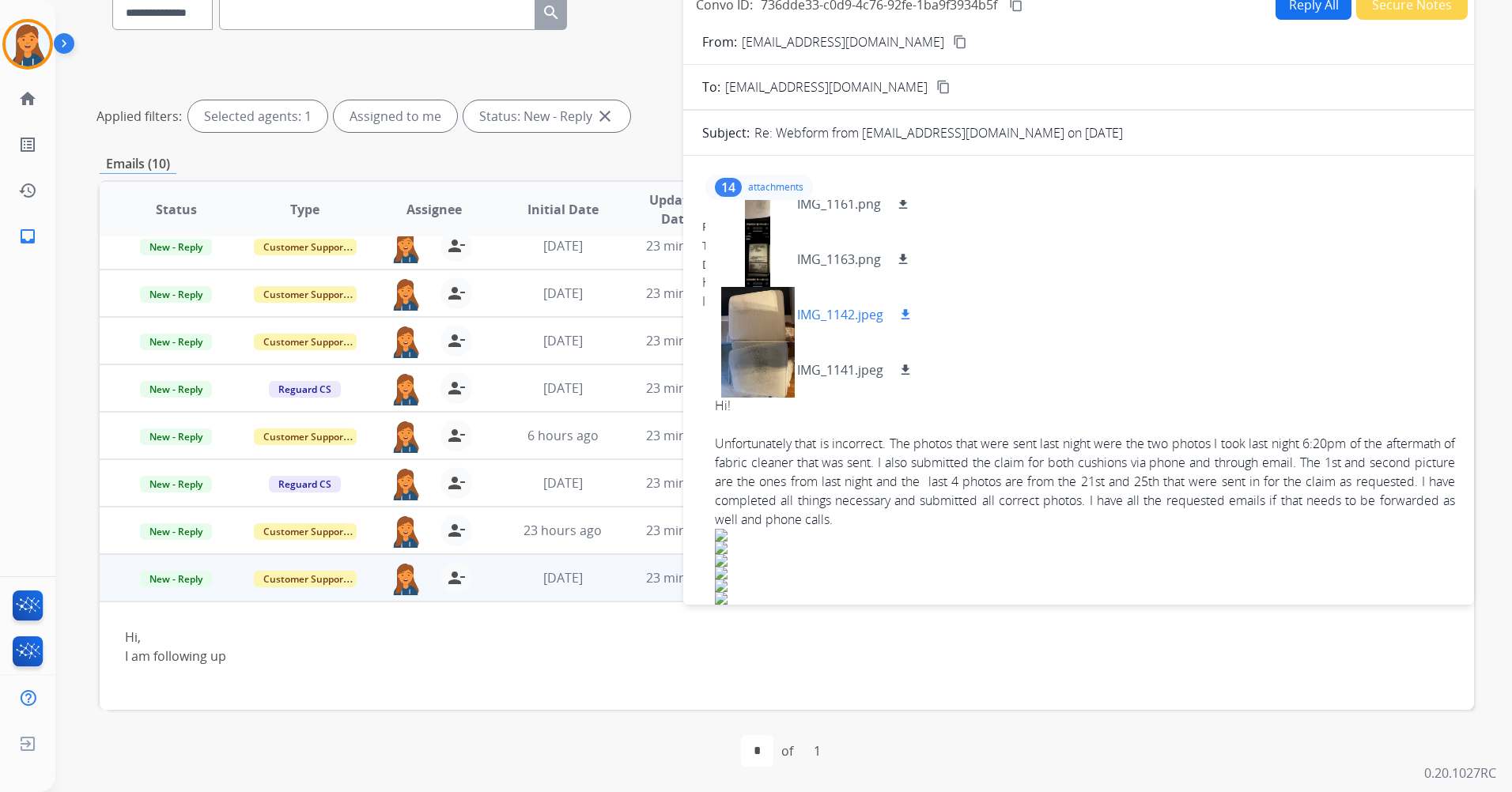
click at [761, 316] on div at bounding box center [758, 314] width 79 height 56
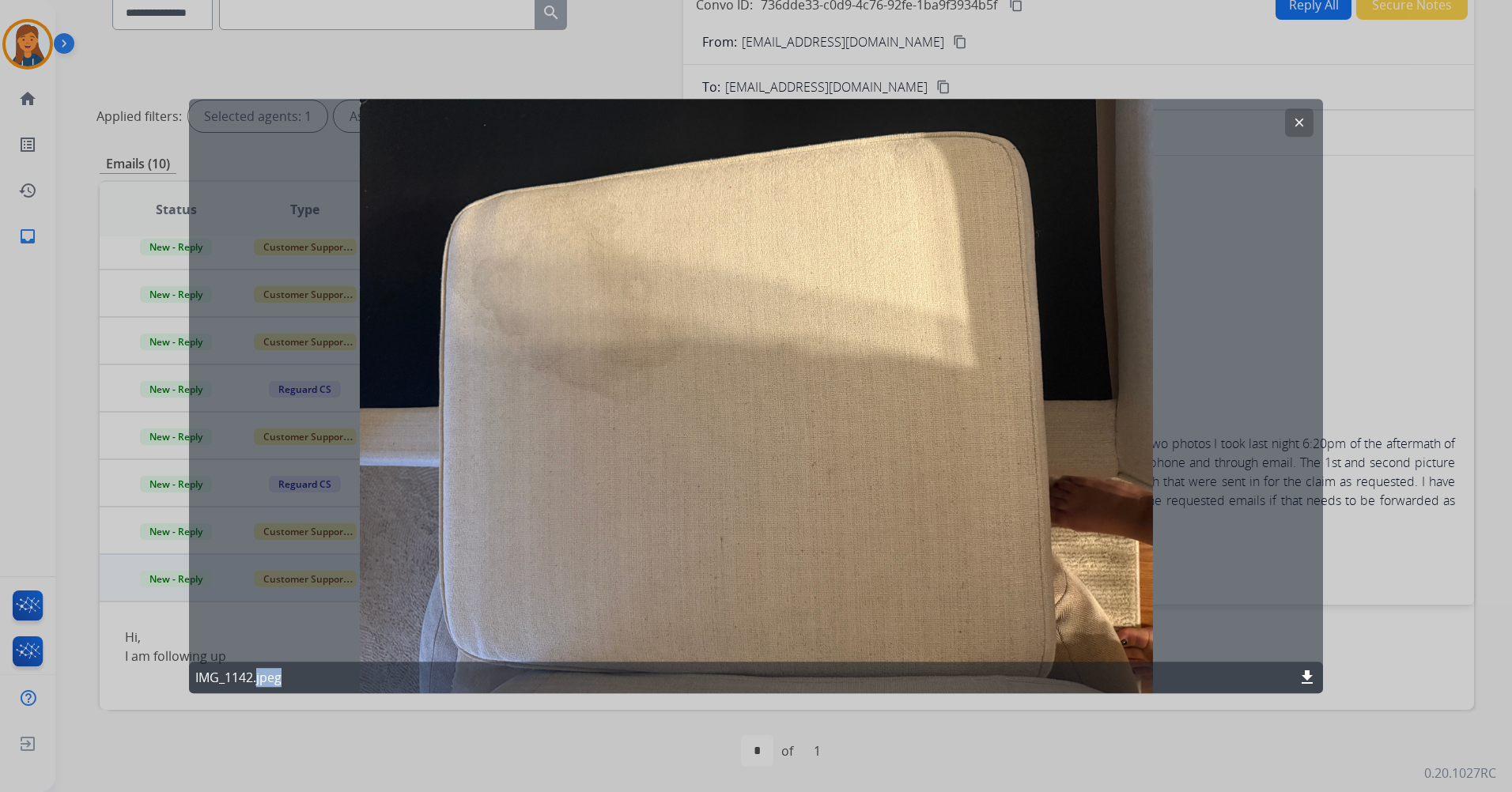
click at [1294, 124] on mat-icon "clear" at bounding box center [1299, 122] width 14 height 14
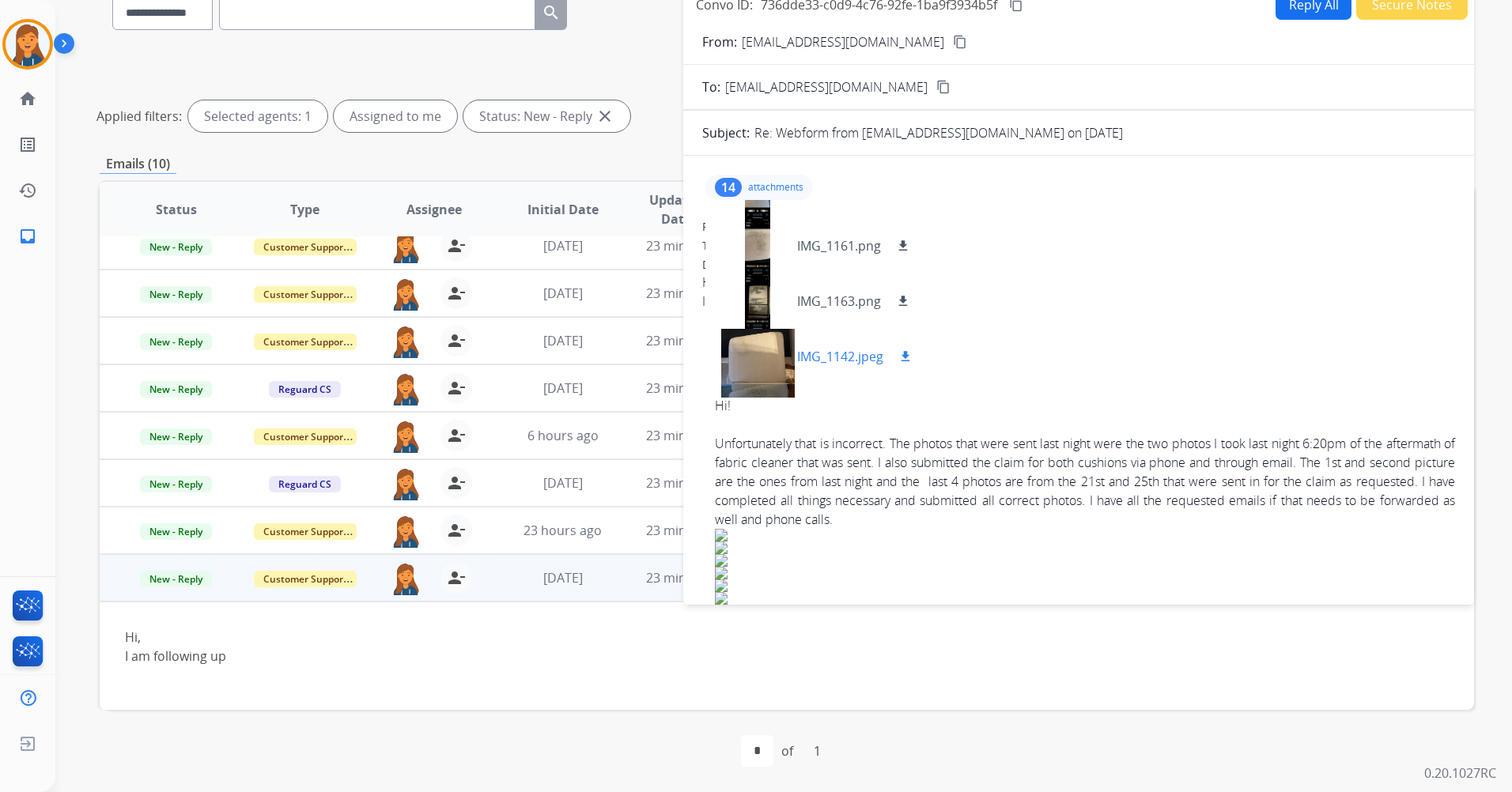
scroll to position [498, 0]
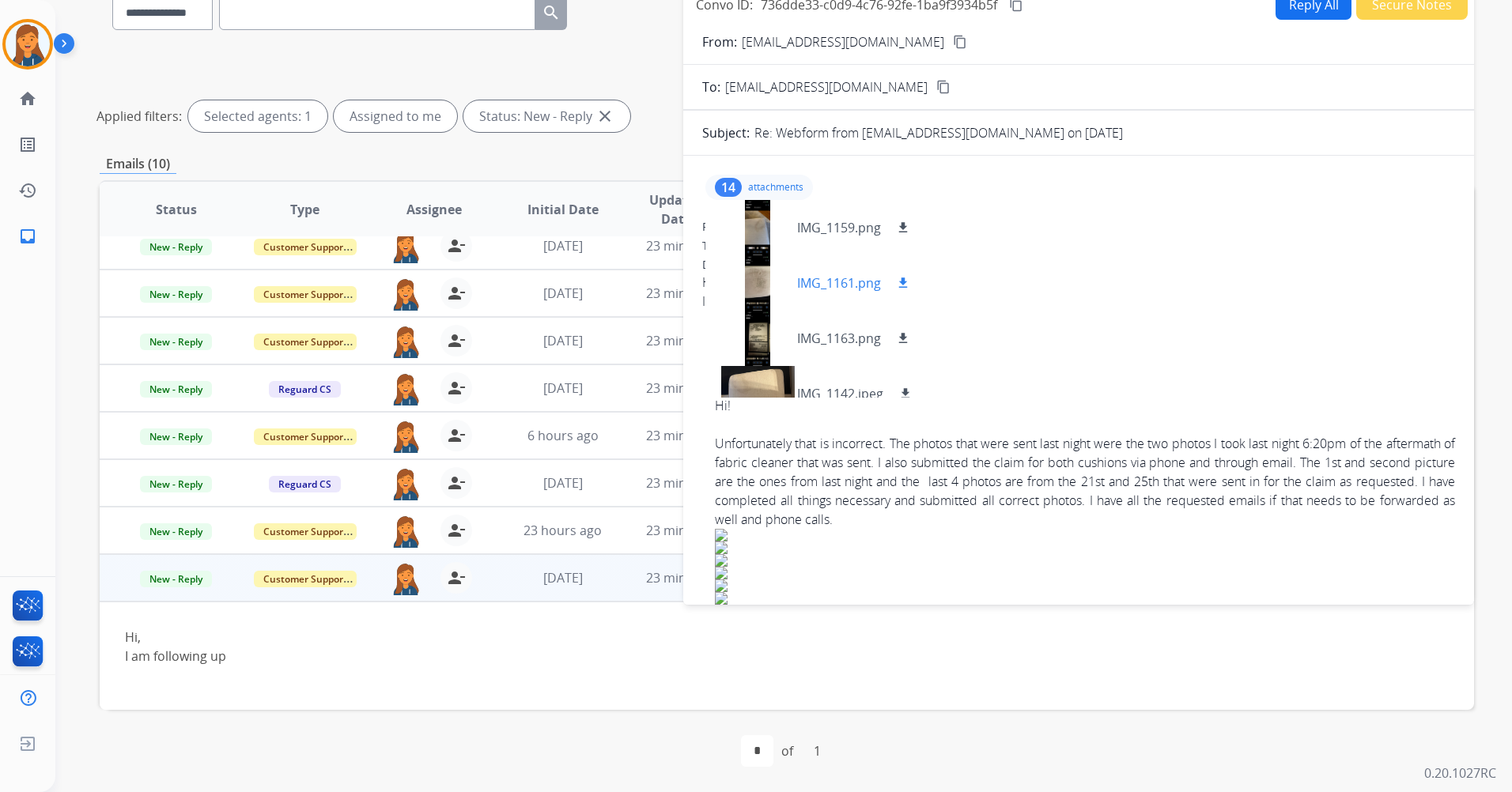
click at [755, 289] on div at bounding box center [758, 283] width 79 height 56
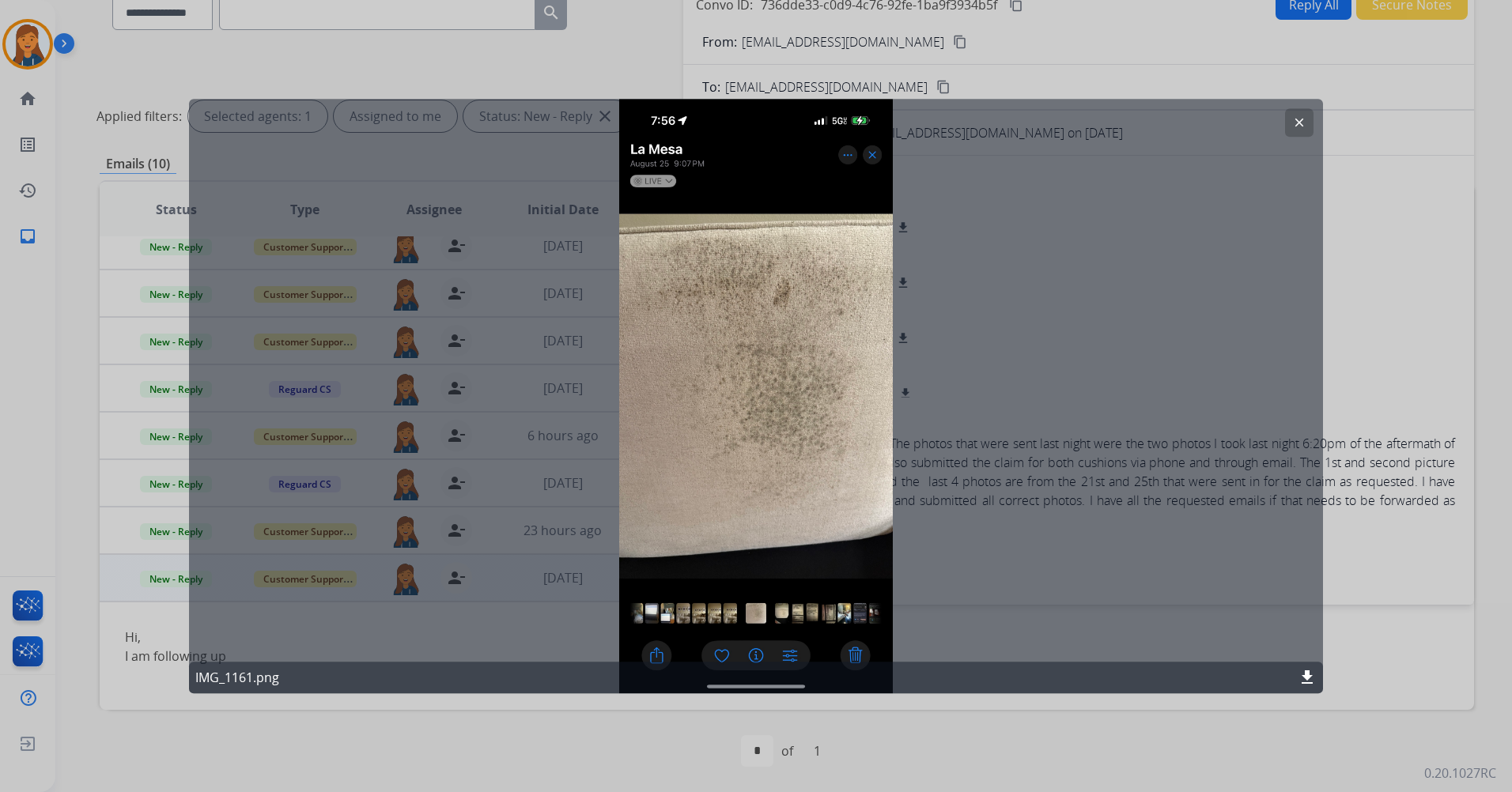
click at [1294, 127] on mat-icon "clear" at bounding box center [1299, 122] width 14 height 14
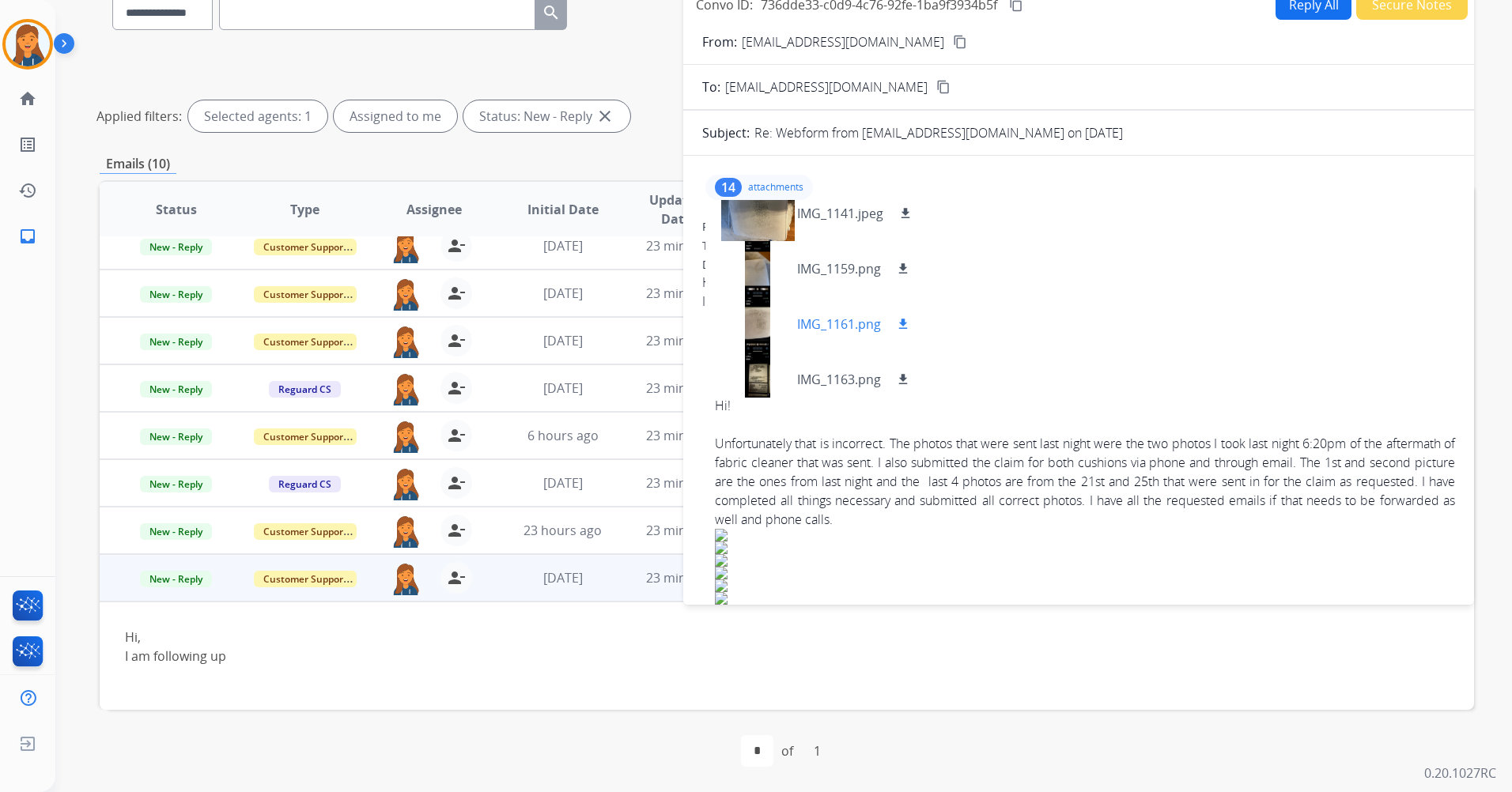
scroll to position [577, 0]
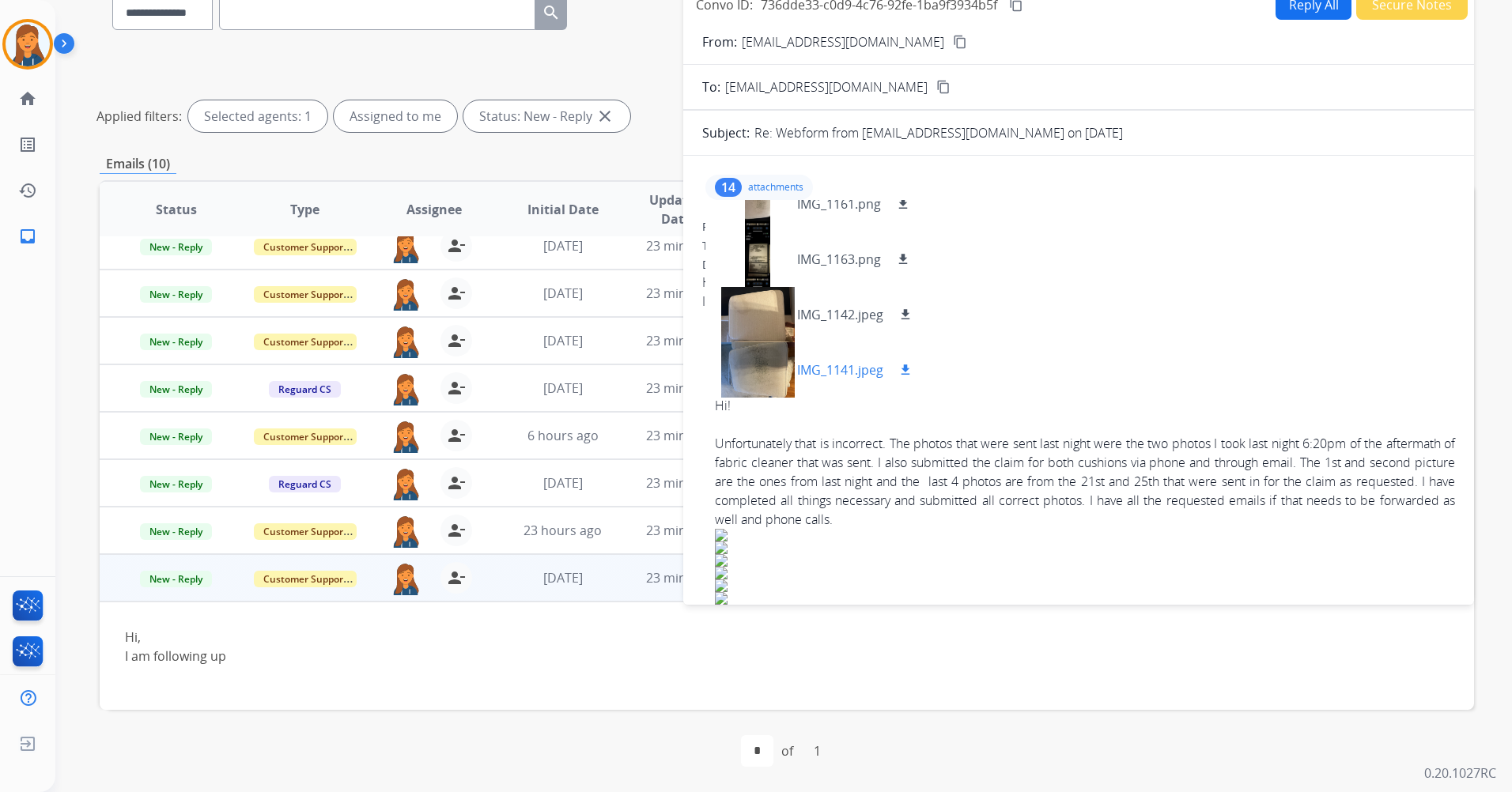
click at [771, 372] on div at bounding box center [758, 370] width 79 height 56
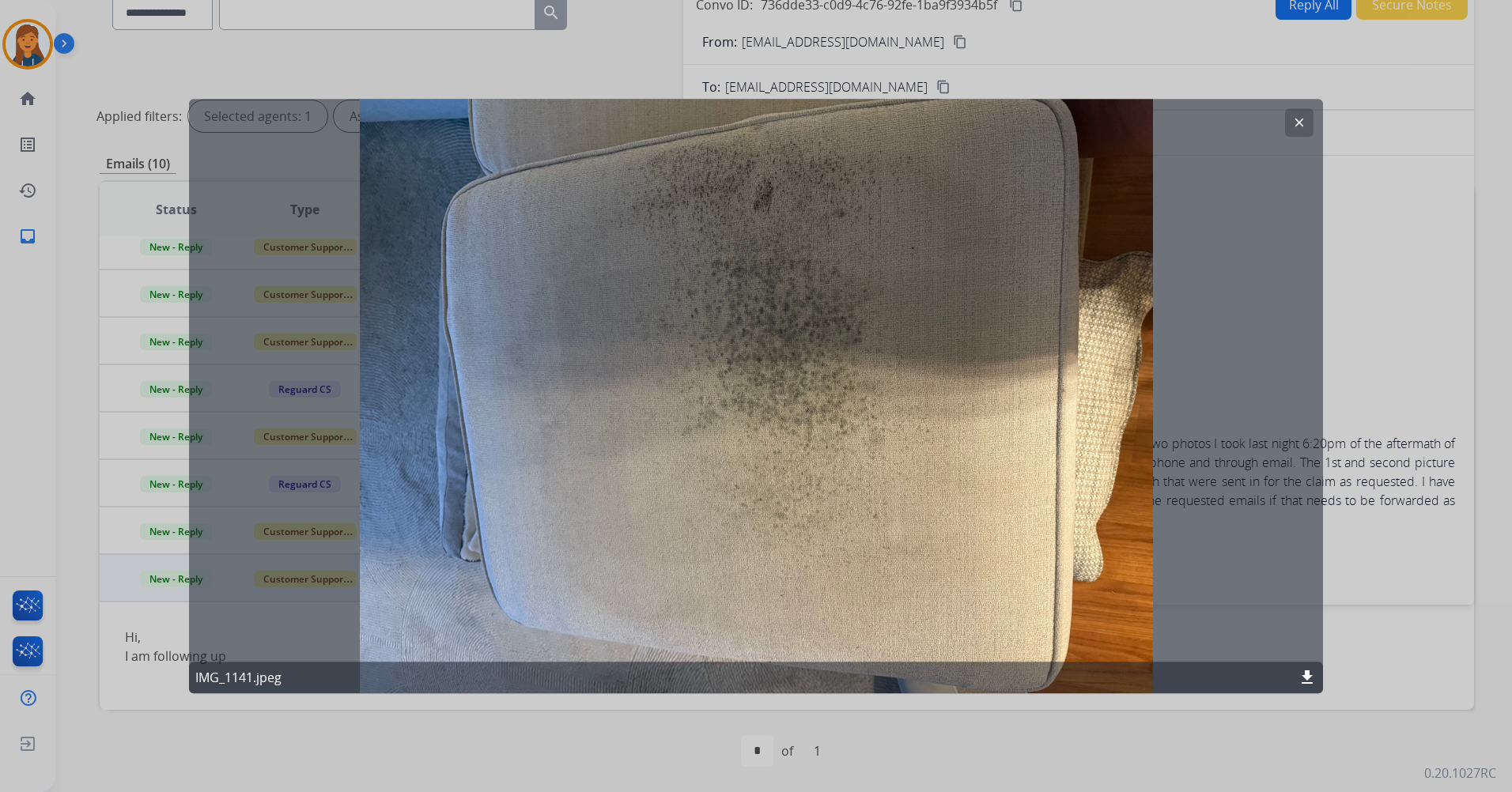
click at [1291, 119] on button "clear" at bounding box center [1299, 122] width 29 height 29
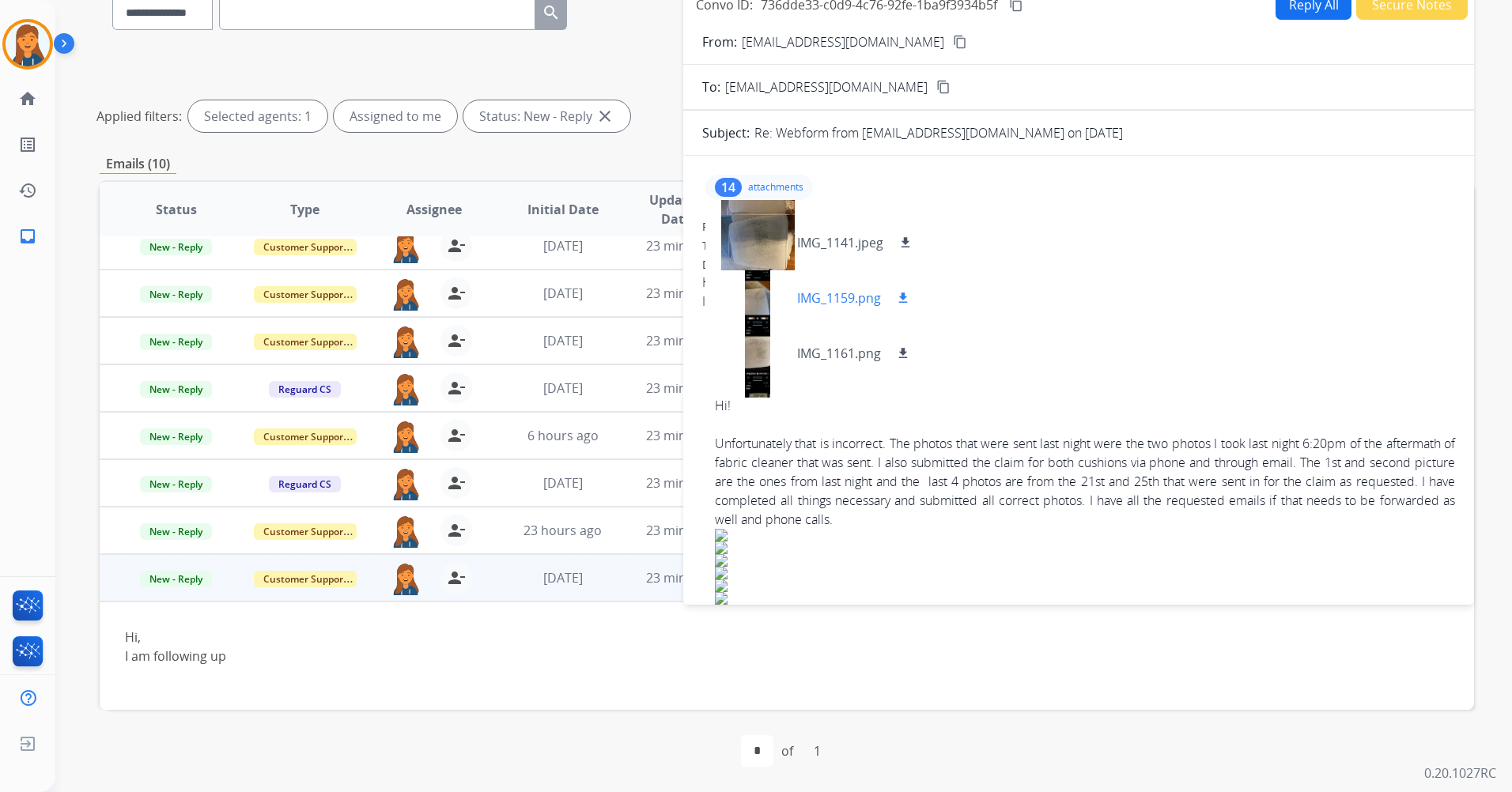
scroll to position [419, 0]
click at [756, 257] on div at bounding box center [758, 252] width 79 height 56
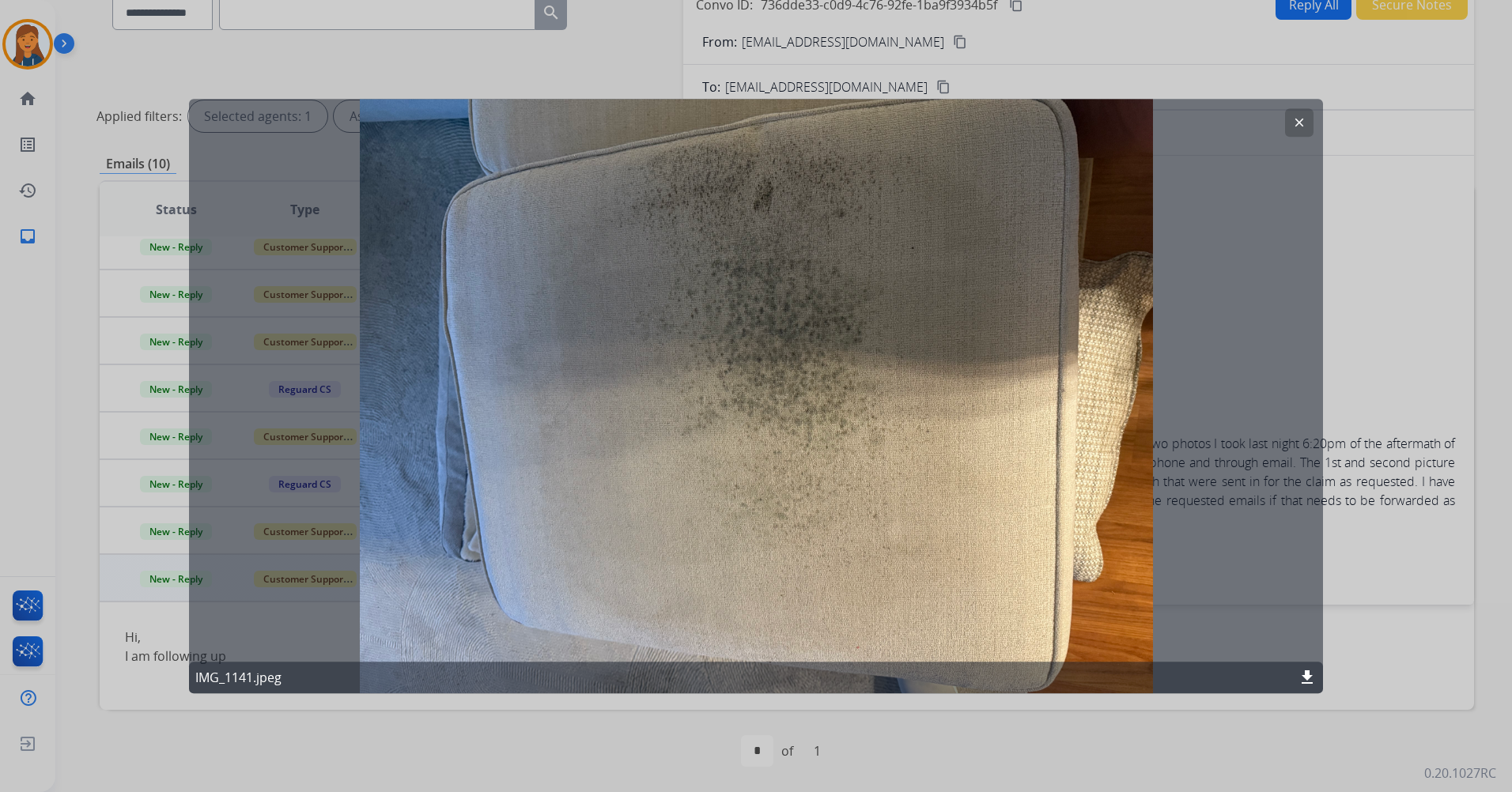
click at [1300, 128] on mat-icon "clear" at bounding box center [1299, 122] width 14 height 14
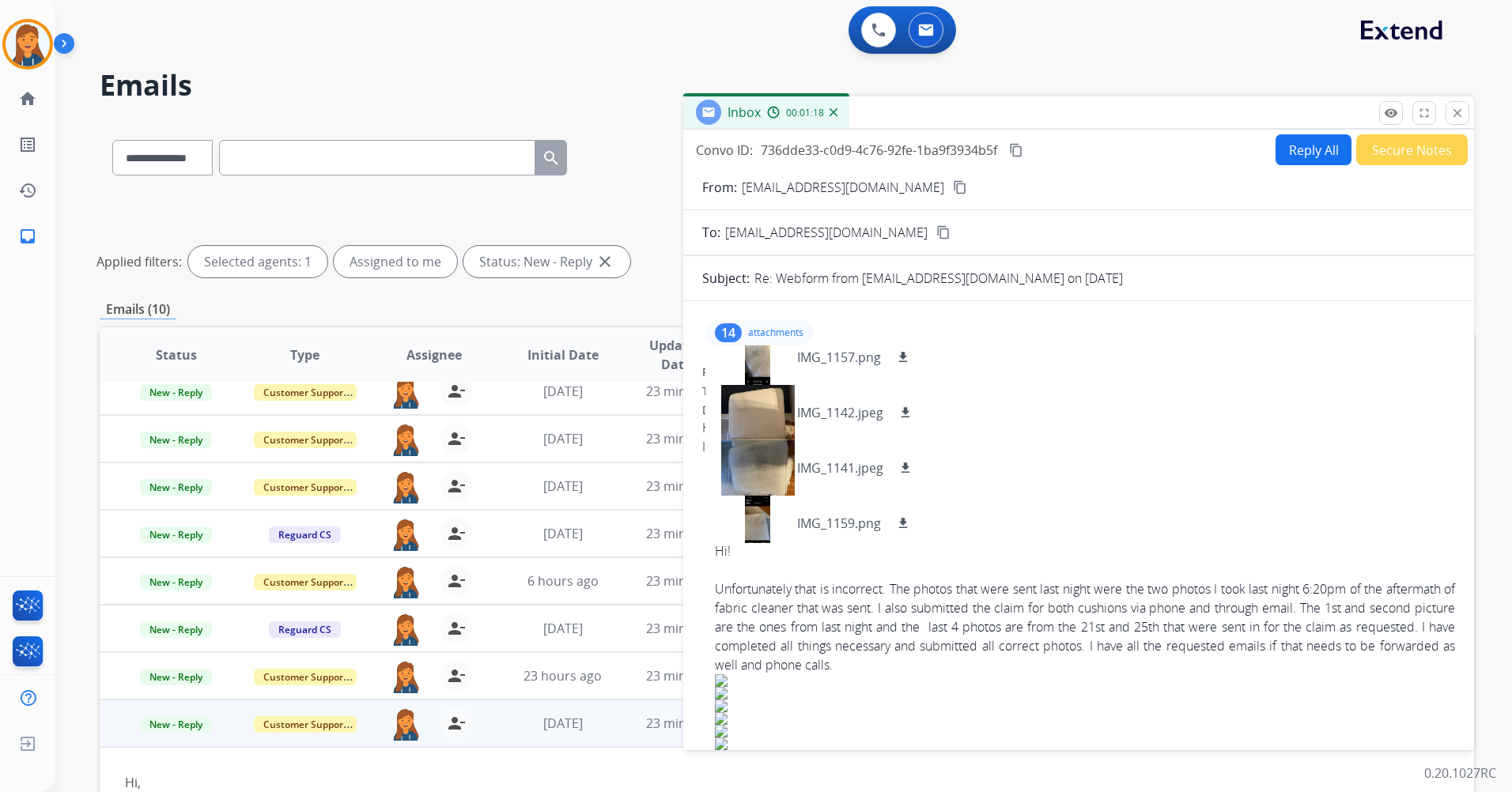
scroll to position [0, 0]
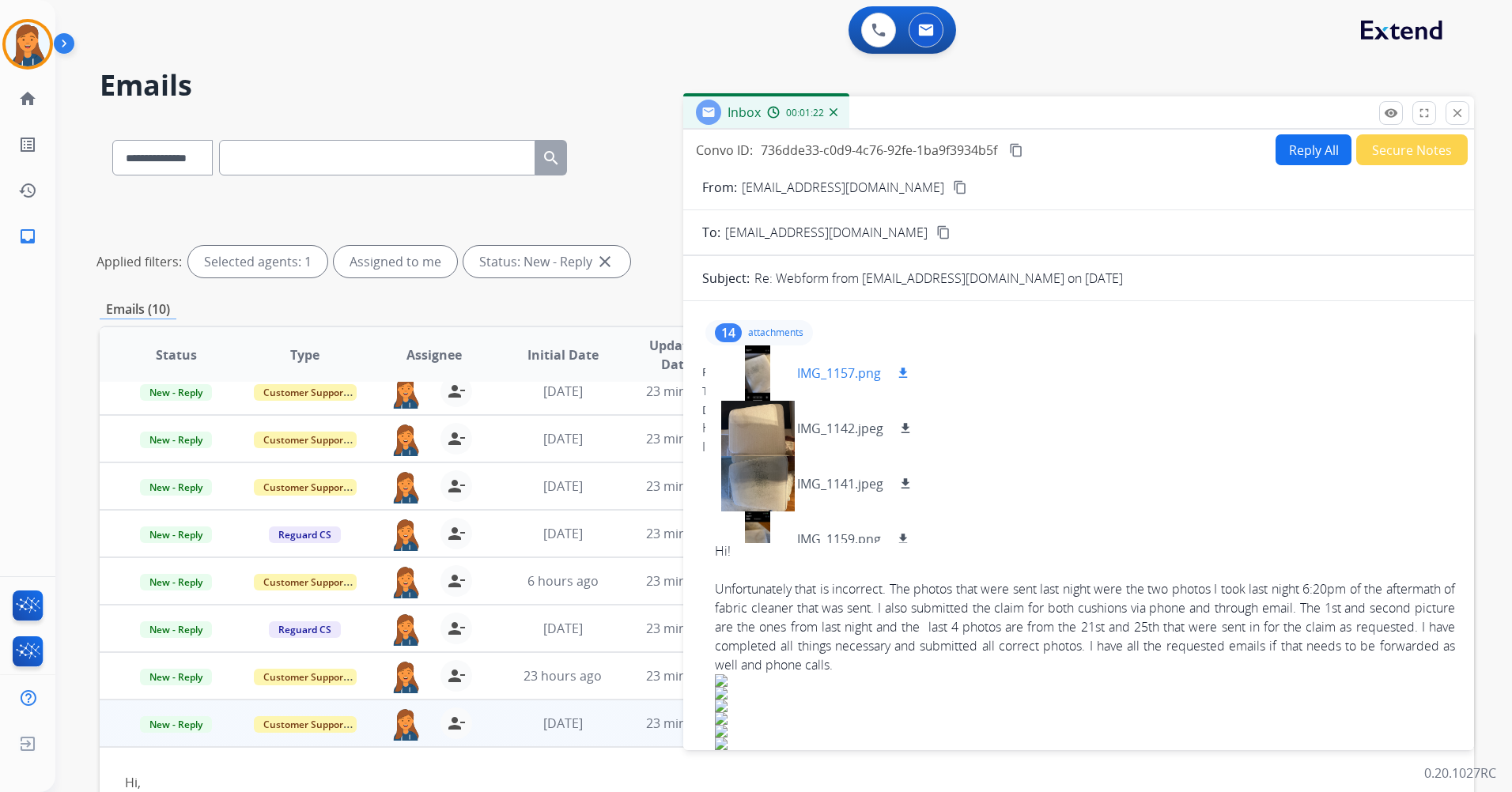
click at [765, 352] on div at bounding box center [758, 373] width 79 height 56
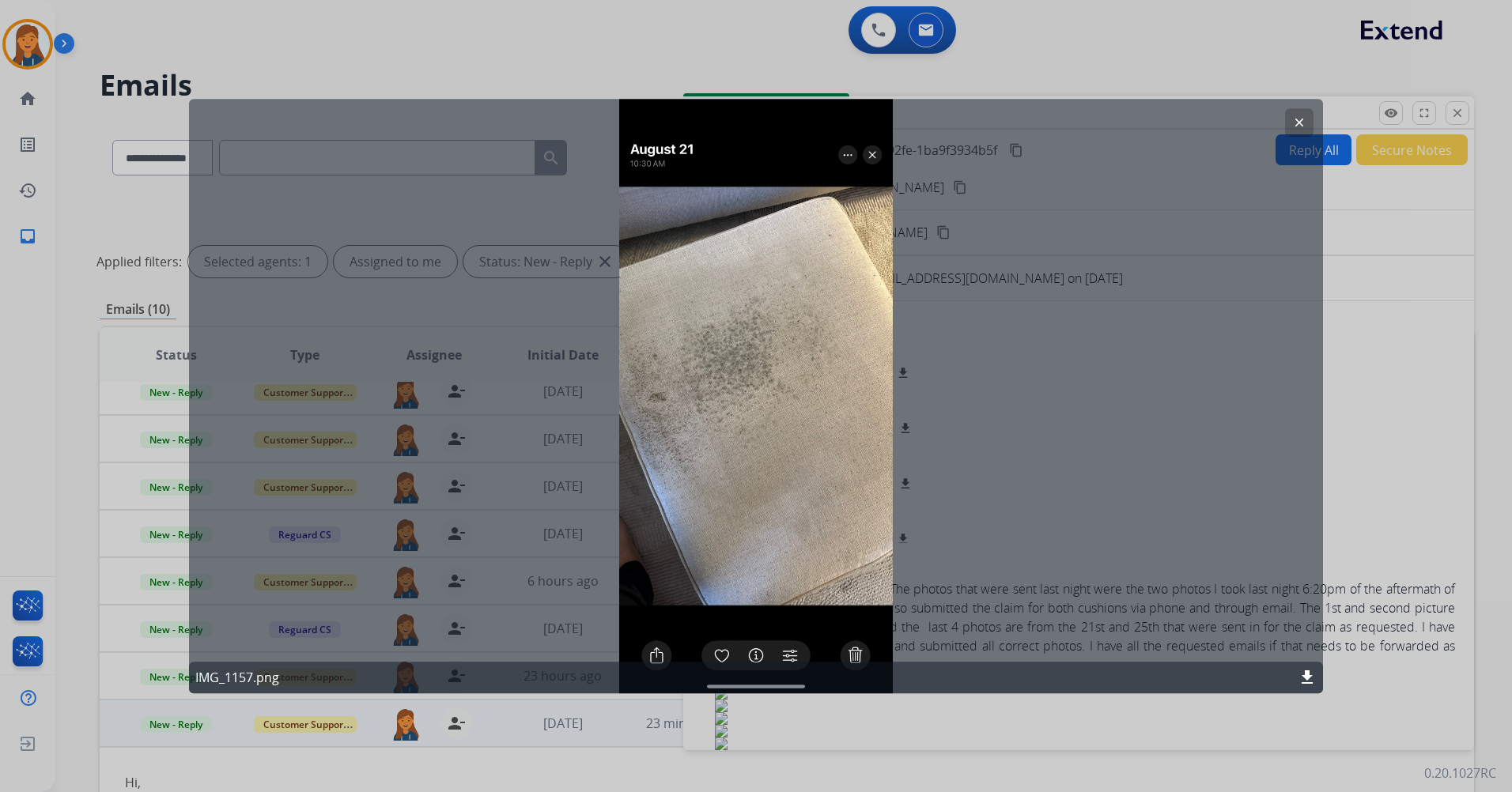
click at [1292, 117] on mat-icon "clear" at bounding box center [1299, 122] width 14 height 14
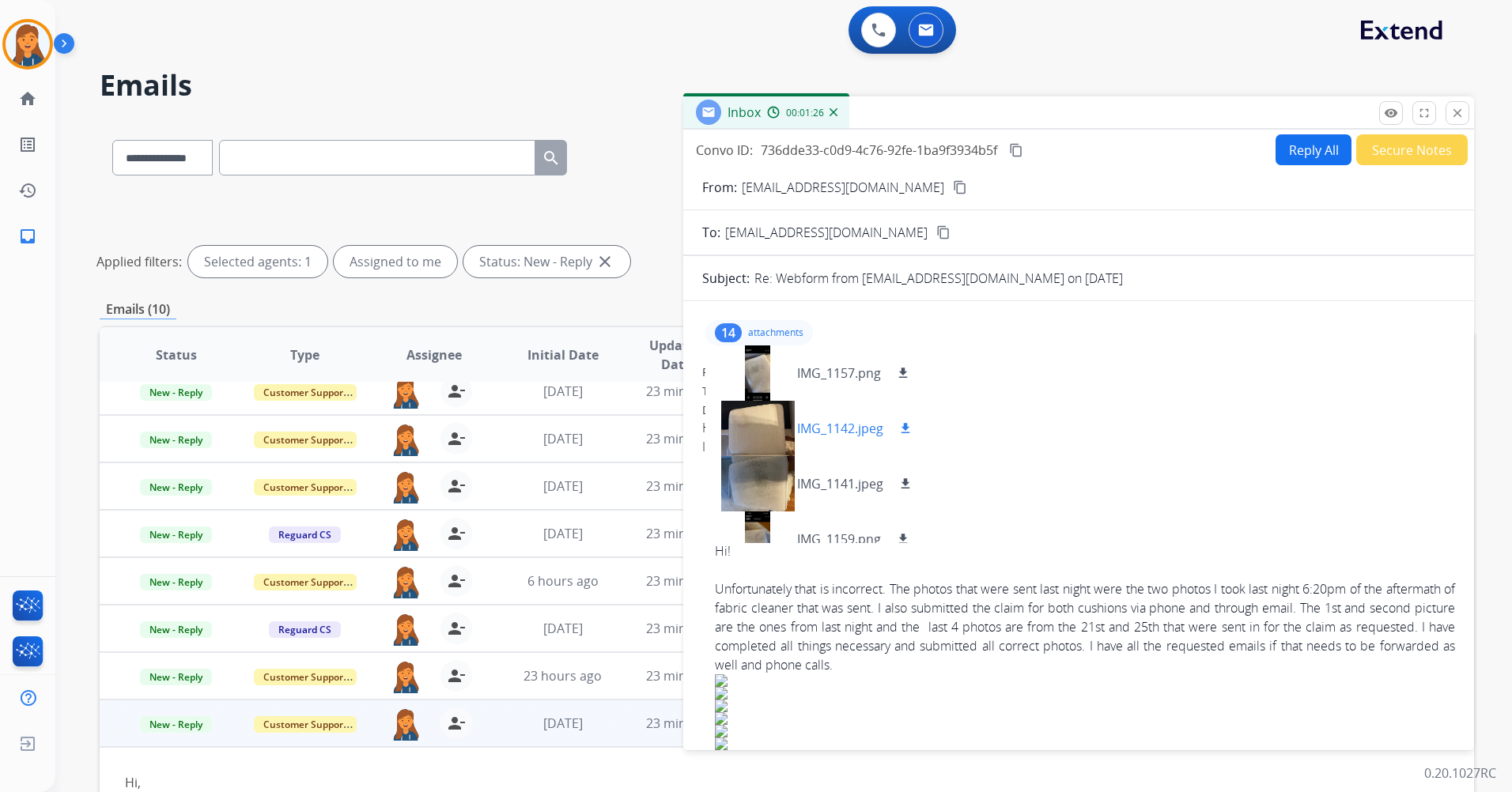
click at [767, 439] on div at bounding box center [758, 428] width 79 height 56
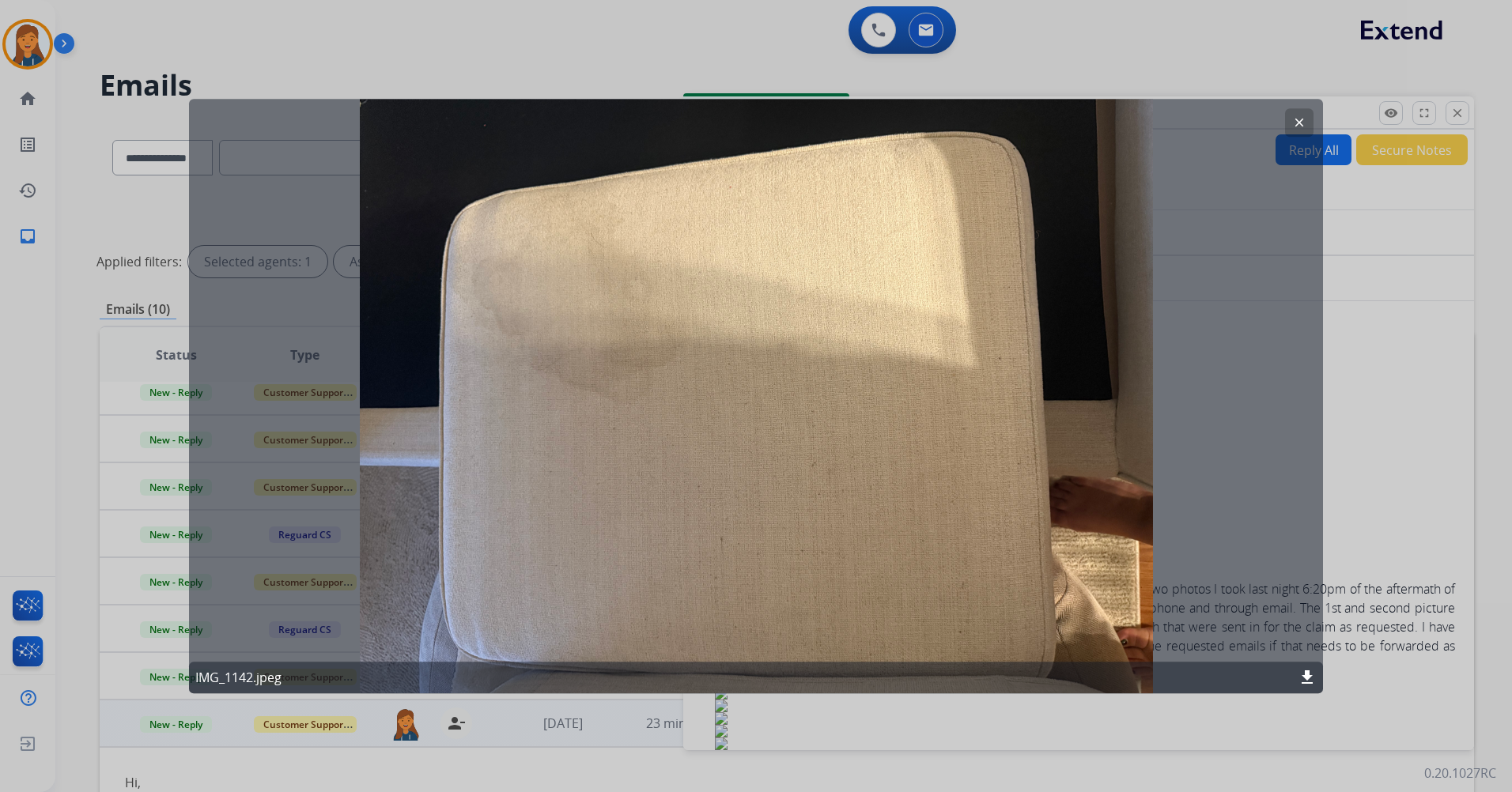
click at [1305, 116] on mat-icon "clear" at bounding box center [1299, 122] width 14 height 14
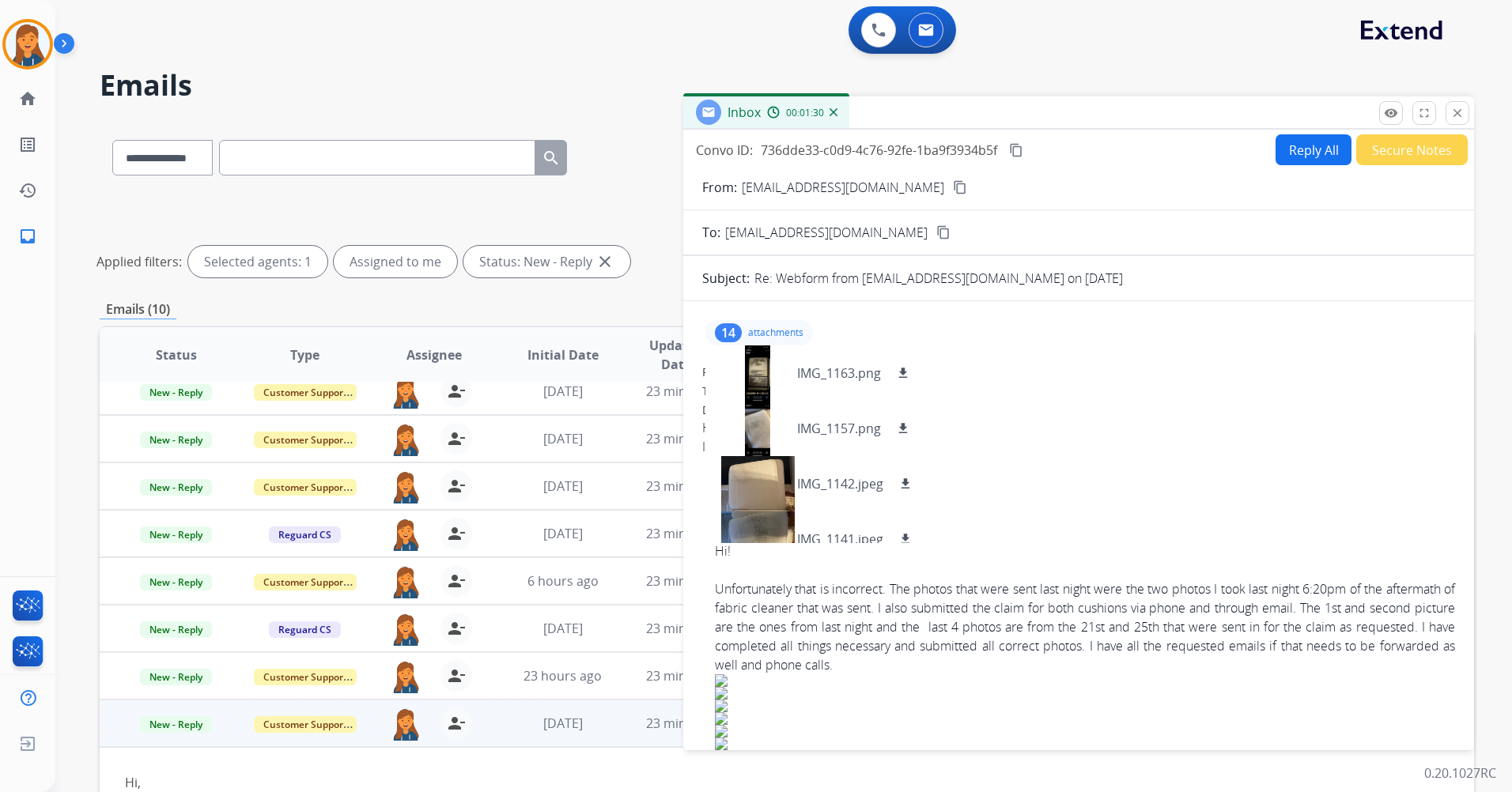
scroll to position [316, 0]
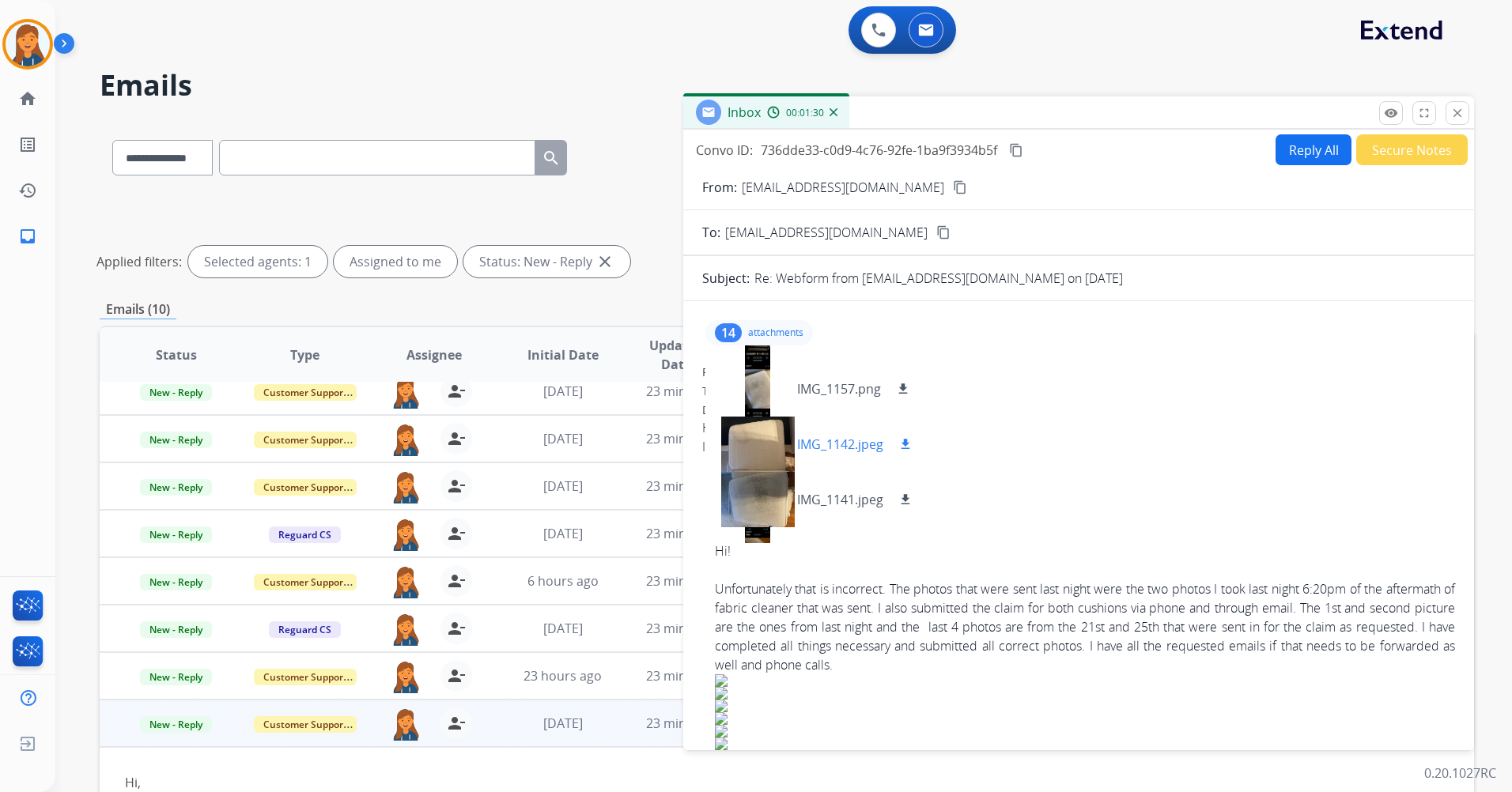
click at [771, 447] on div at bounding box center [758, 445] width 79 height 56
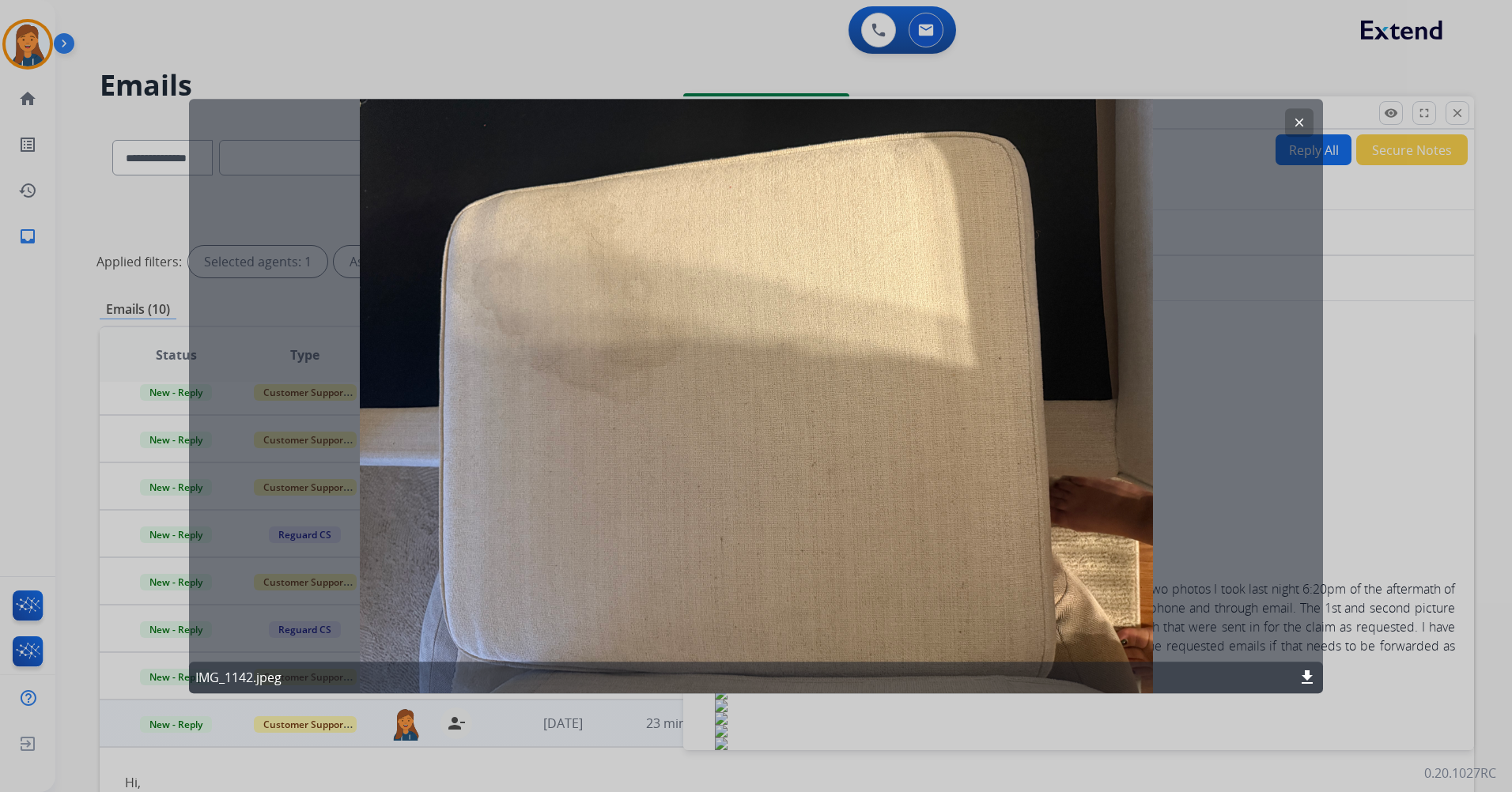
click at [1301, 126] on mat-icon "clear" at bounding box center [1299, 122] width 14 height 14
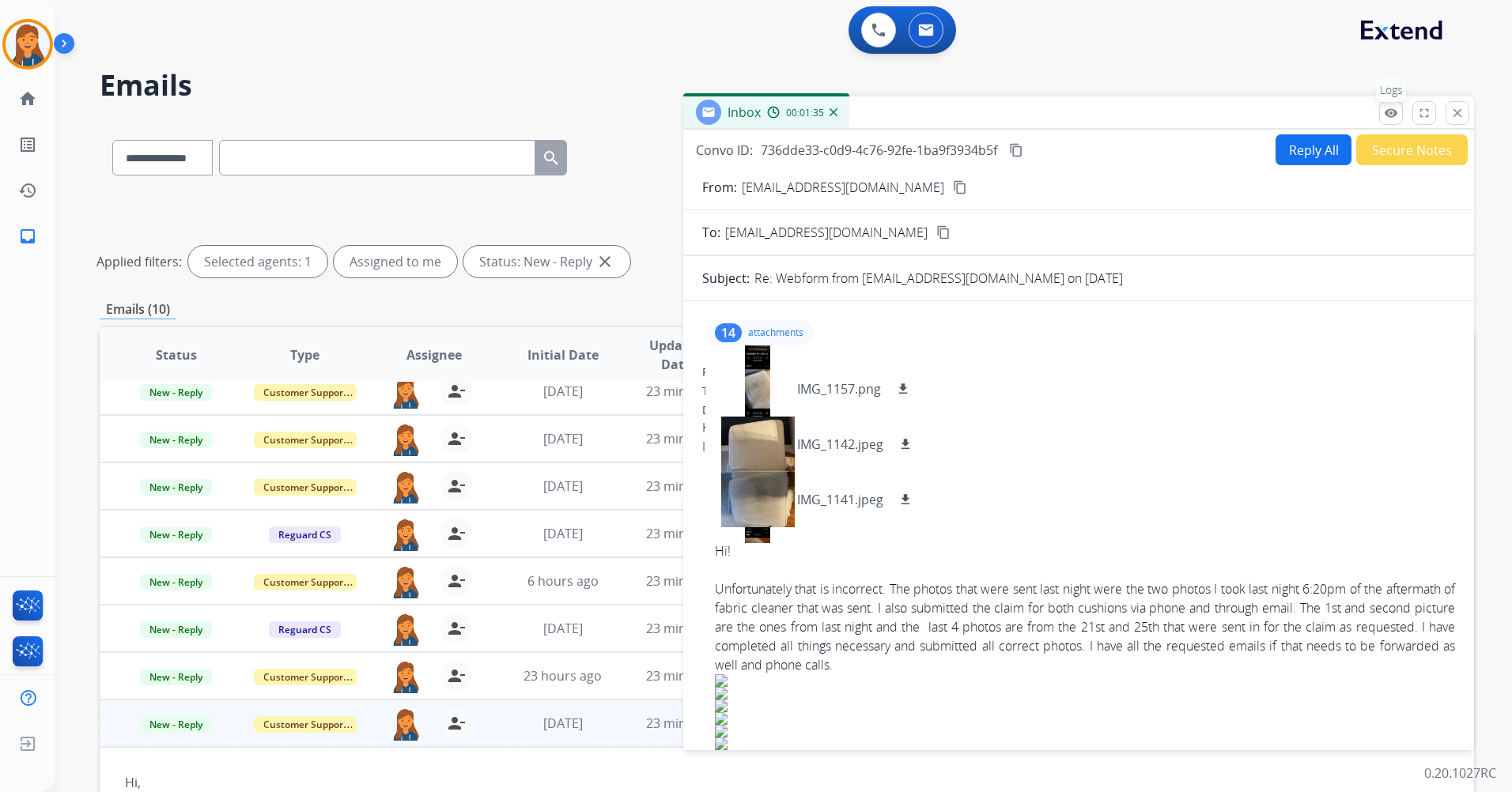
click at [1388, 112] on mat-icon "remove_red_eye" at bounding box center [1391, 113] width 14 height 14
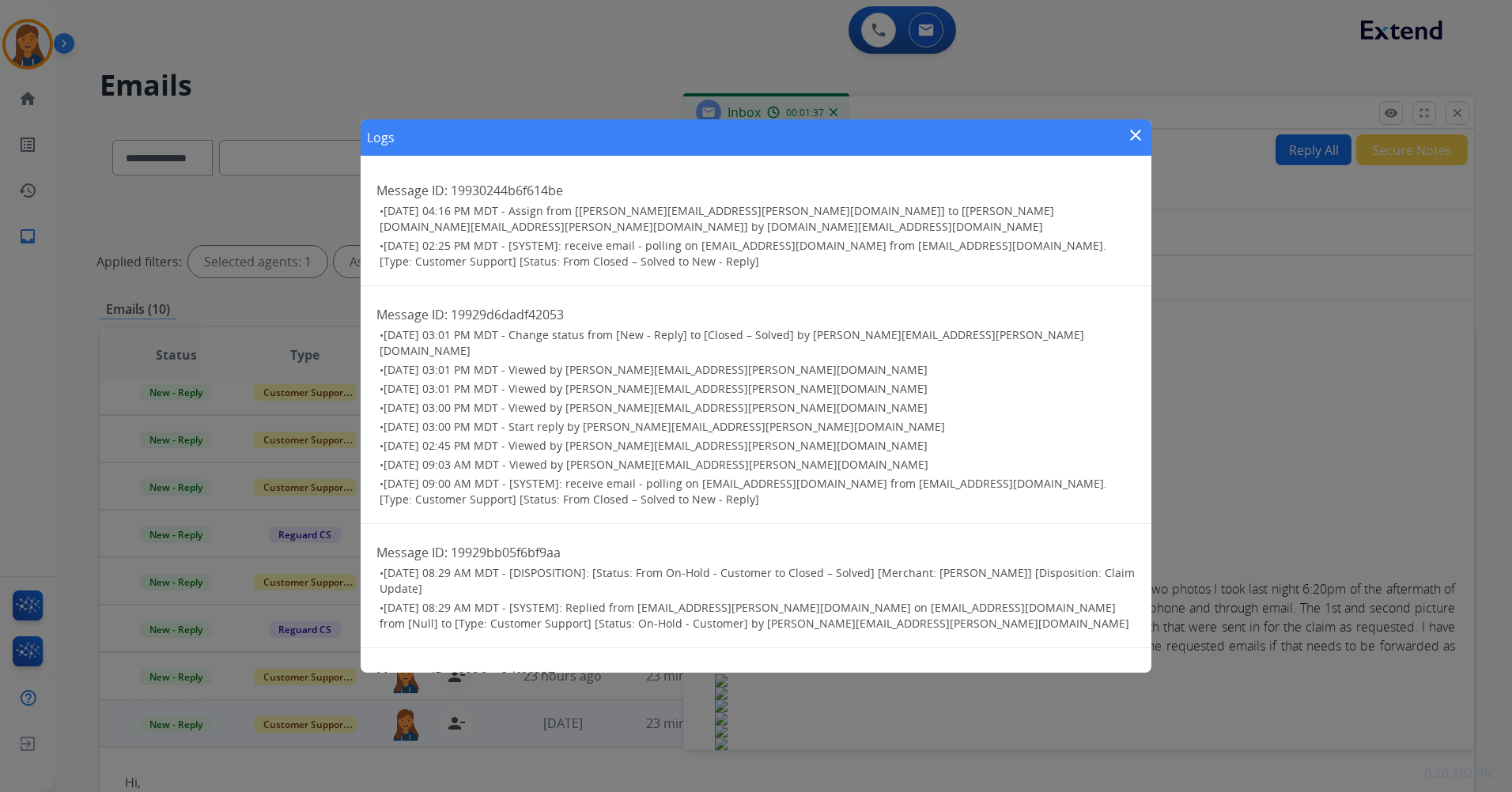
click at [1133, 133] on mat-icon "close" at bounding box center [1136, 135] width 19 height 19
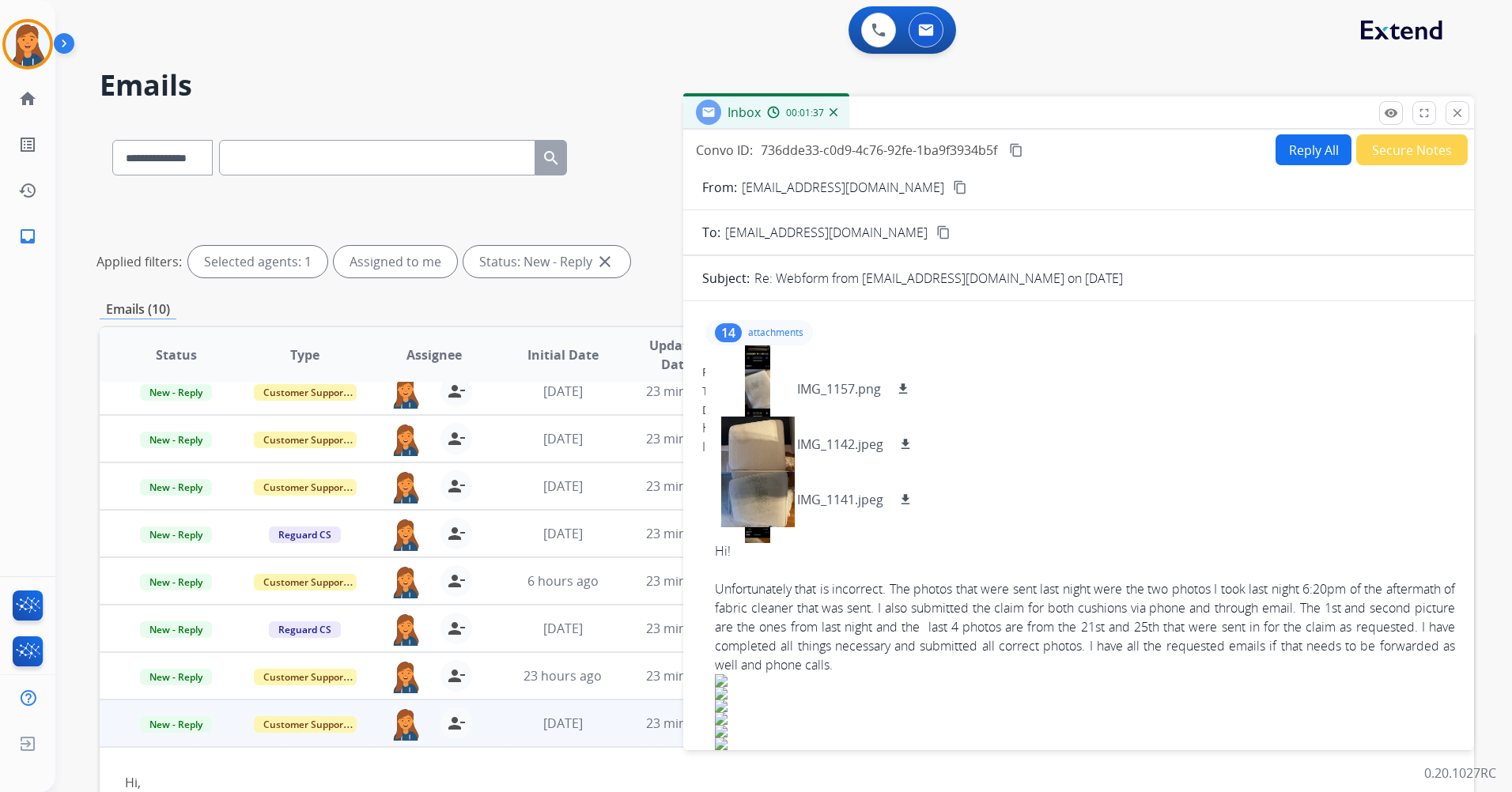
click at [1133, 132] on div "Convo ID: 736dde33-c0d9-4c76-92fe-1ba9f3934b5f content_copy Reply All Secure No…" at bounding box center [1078, 436] width 791 height 614
click at [1448, 110] on button "close Close" at bounding box center [1457, 113] width 23 height 23
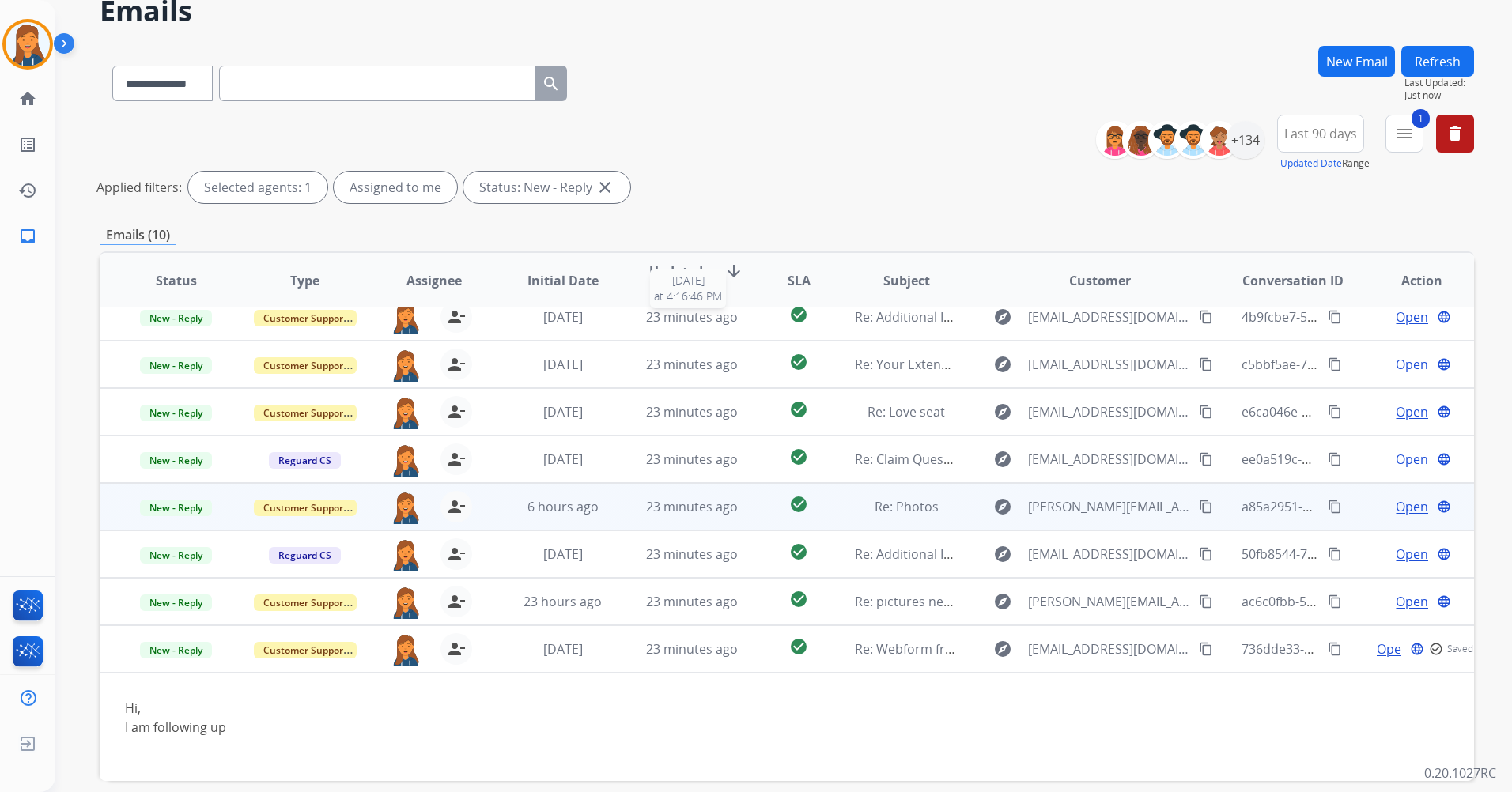
scroll to position [145, 0]
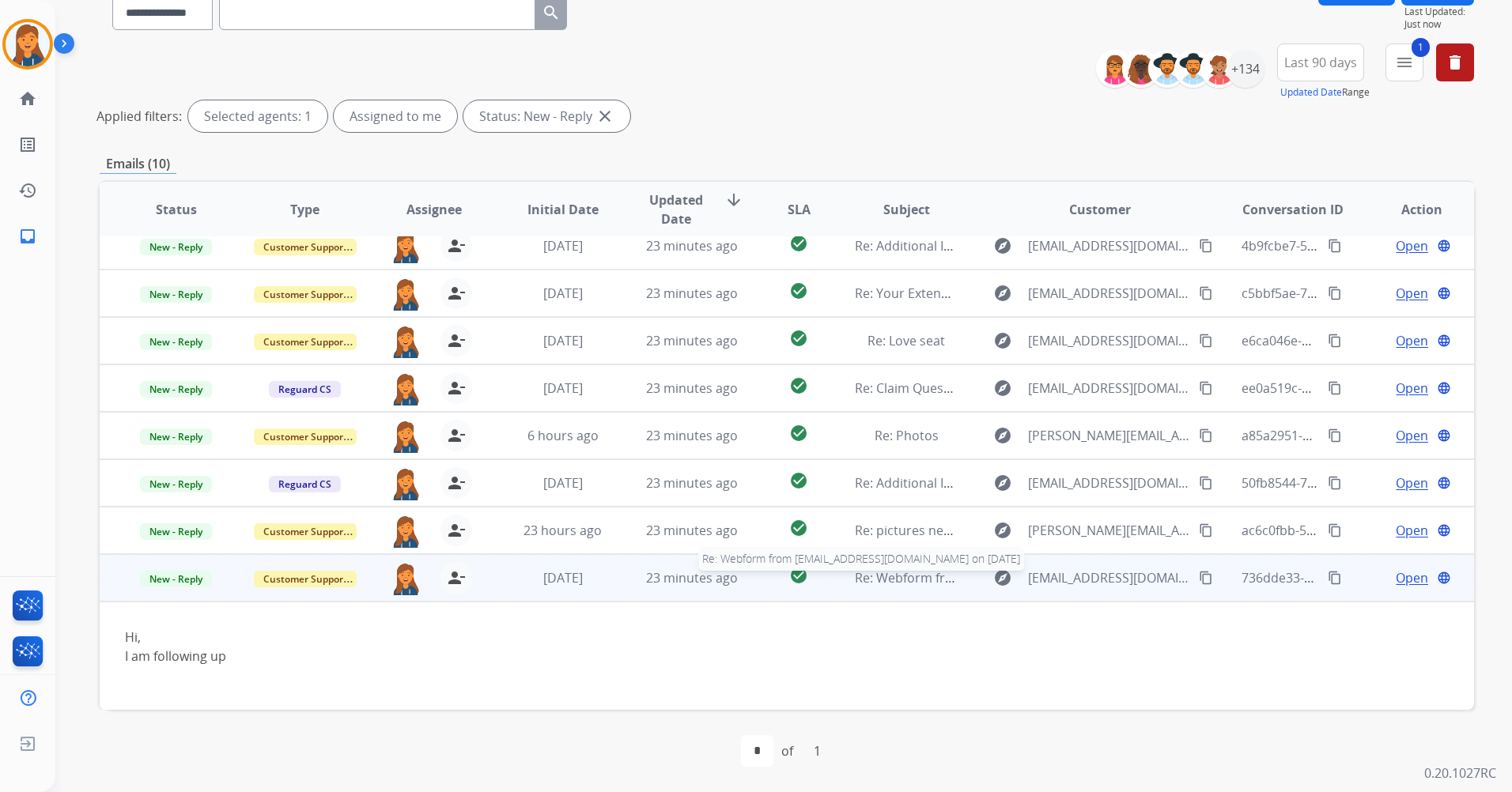
click at [885, 573] on span "Re: Webform from bautistaflorendo07@gmail.com on 09/06/2025" at bounding box center [1044, 578] width 380 height 17
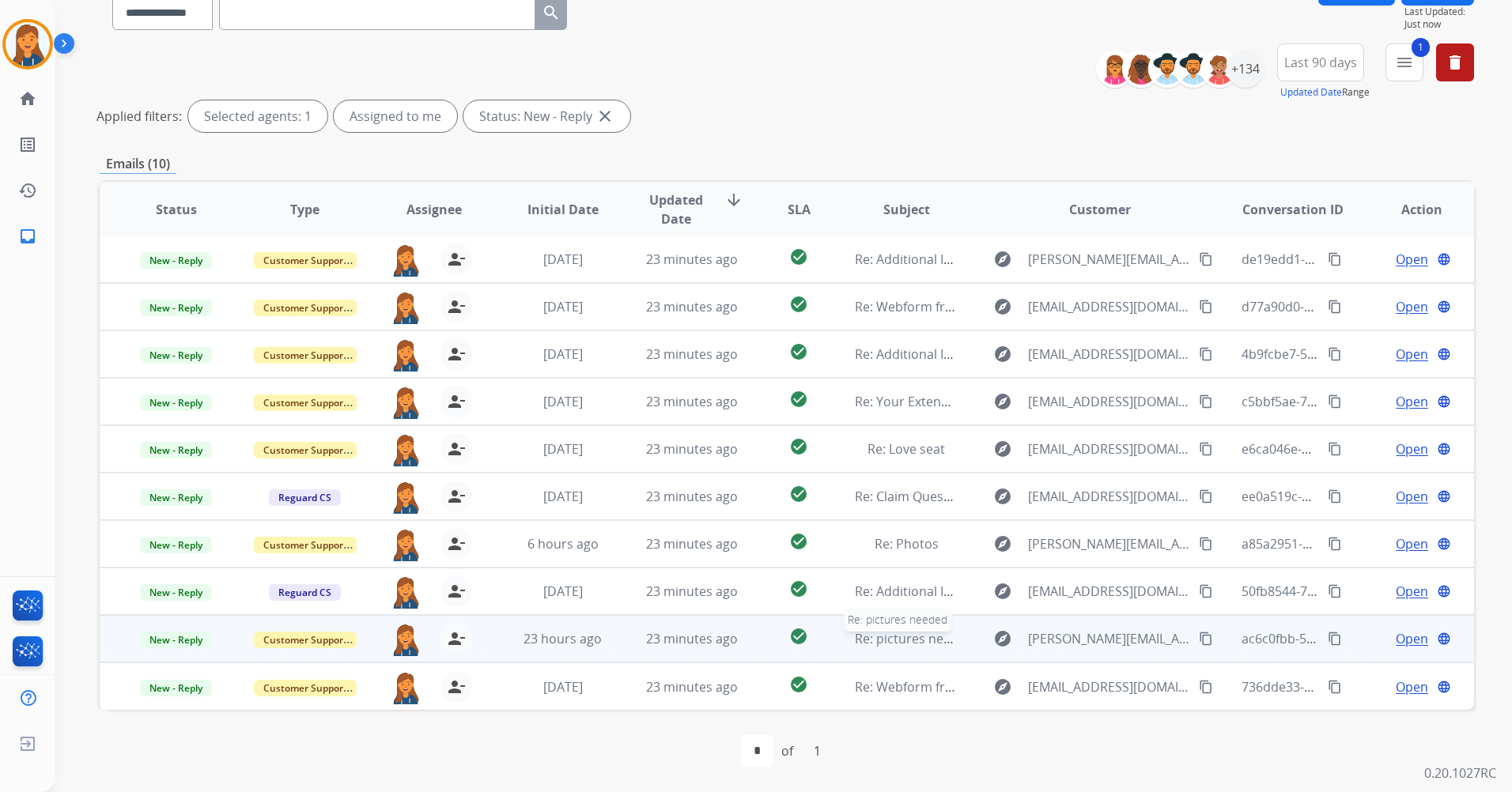
click at [889, 632] on span "Re: pictures needed" at bounding box center [914, 638] width 119 height 17
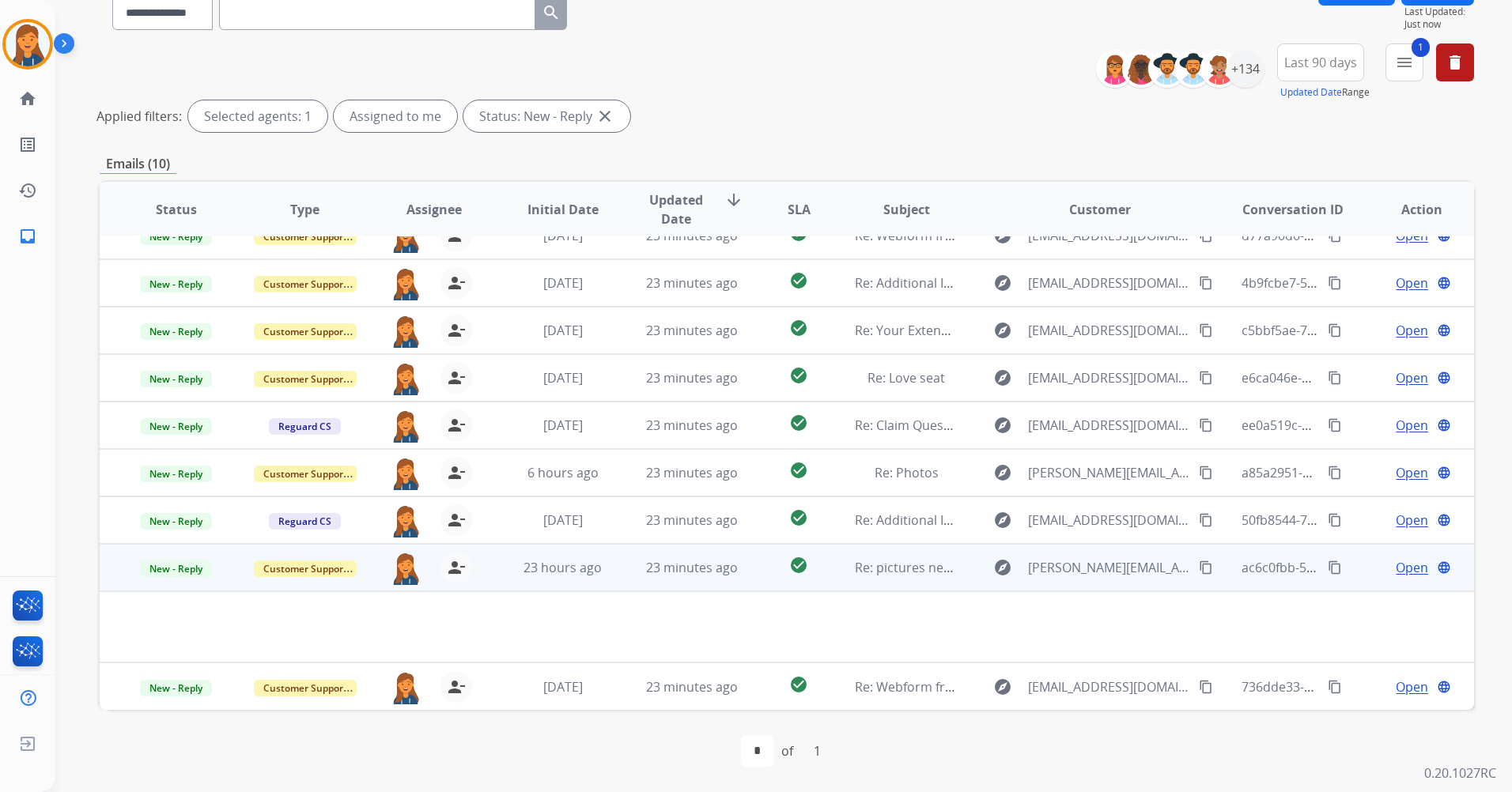
scroll to position [73, 0]
click at [1396, 566] on span "Open" at bounding box center [1412, 568] width 32 height 19
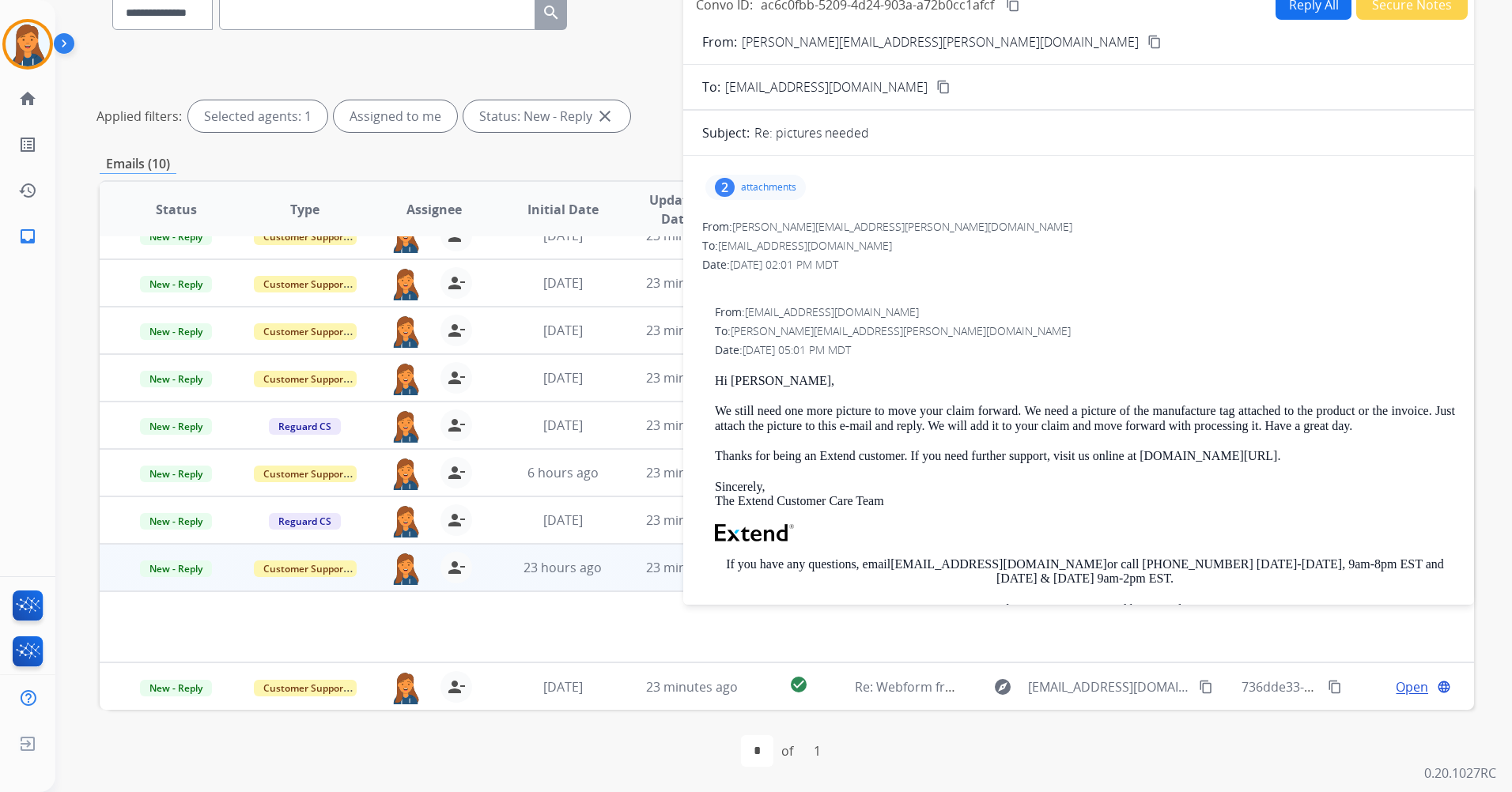
click at [735, 190] on div "2 attachments" at bounding box center [756, 187] width 101 height 25
click at [923, 225] on mat-icon "download" at bounding box center [918, 228] width 14 height 14
click at [917, 279] on mat-icon "download" at bounding box center [918, 283] width 14 height 14
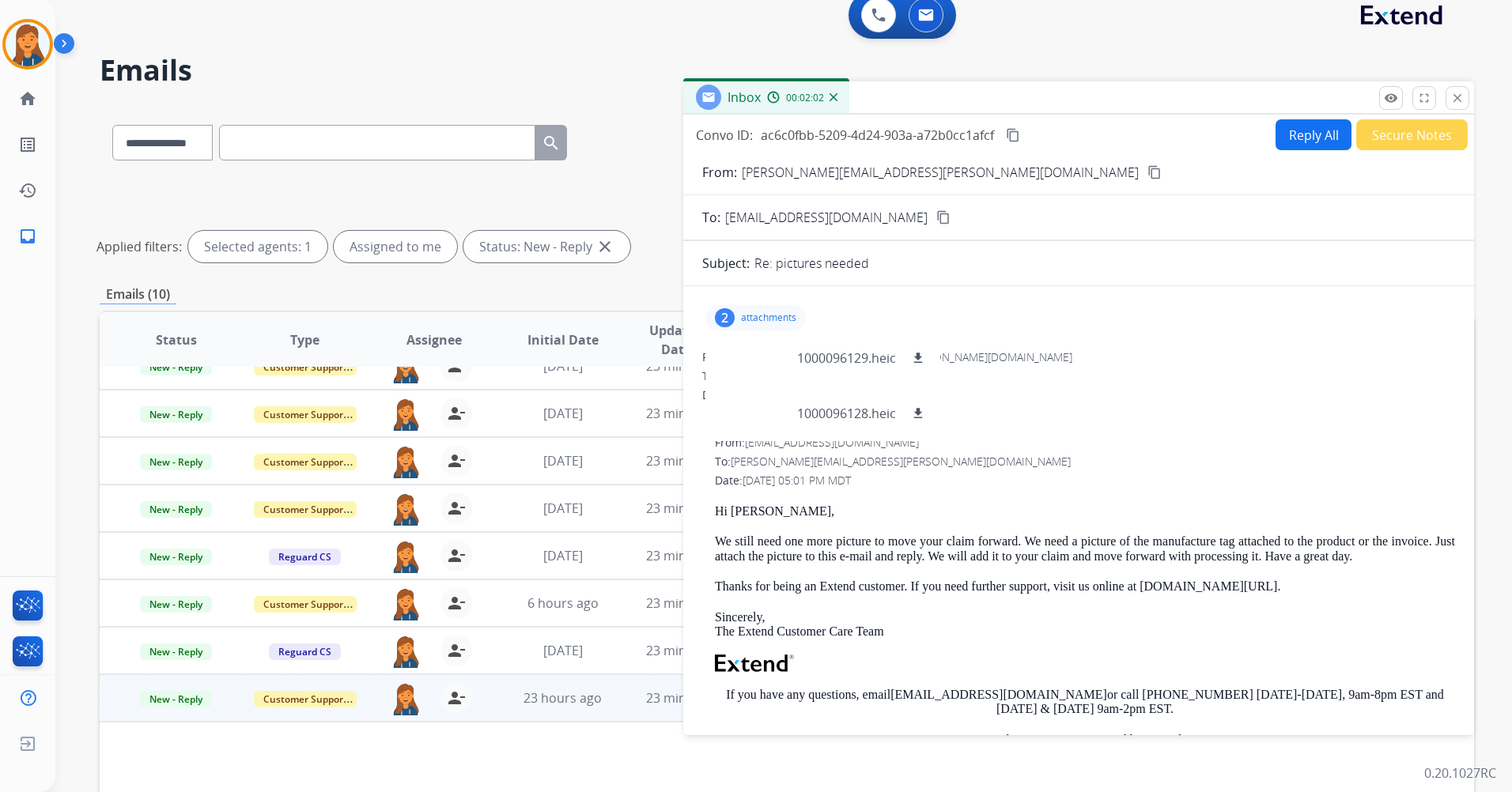
scroll to position [0, 0]
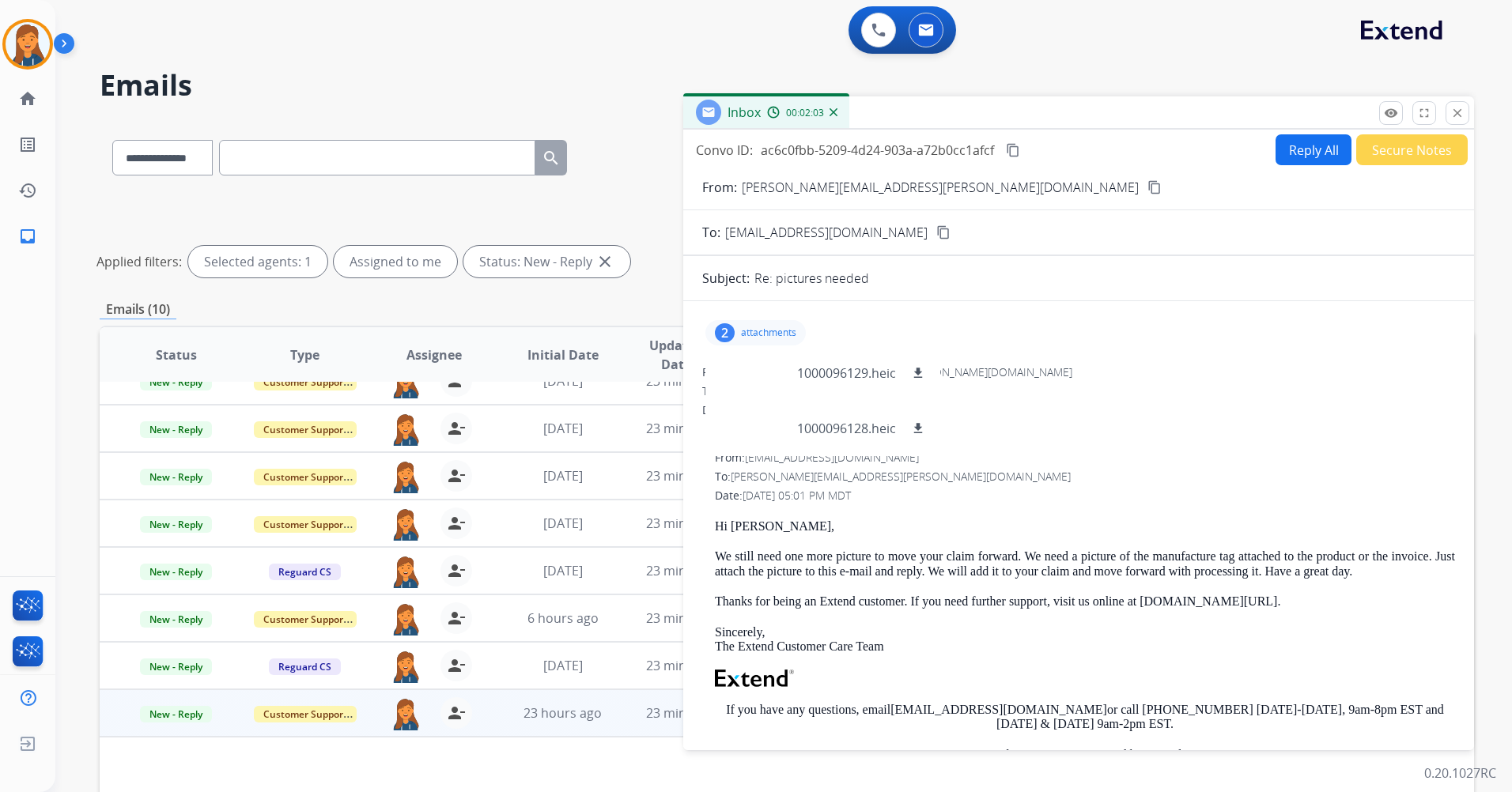
click at [1148, 188] on mat-icon "content_copy" at bounding box center [1155, 188] width 14 height 14
click at [1298, 148] on button "Reply All" at bounding box center [1313, 149] width 76 height 30
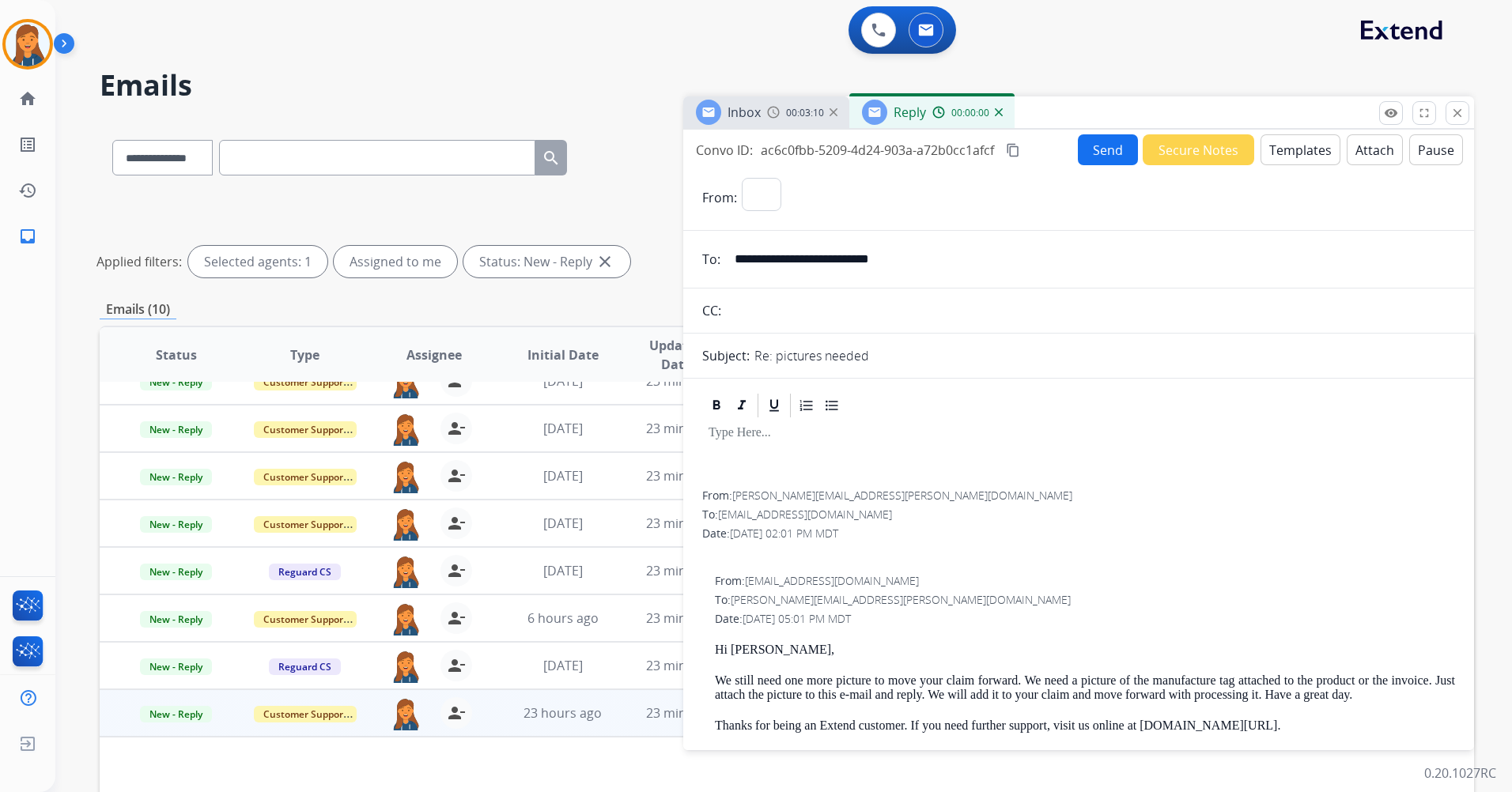
select select "**********"
click at [1313, 140] on button "Templates" at bounding box center [1301, 149] width 80 height 30
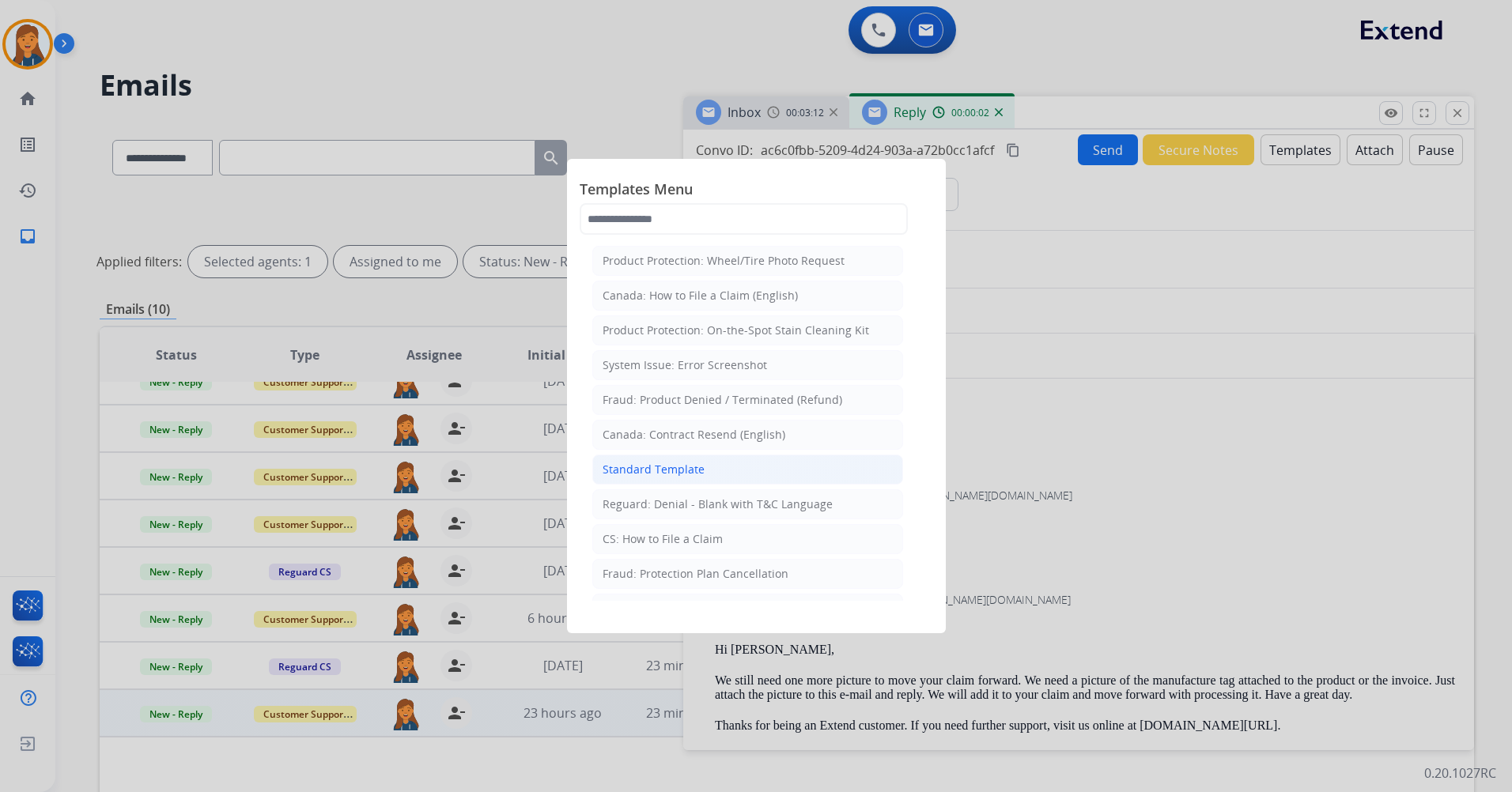
click at [650, 472] on div "Standard Template" at bounding box center [653, 470] width 102 height 16
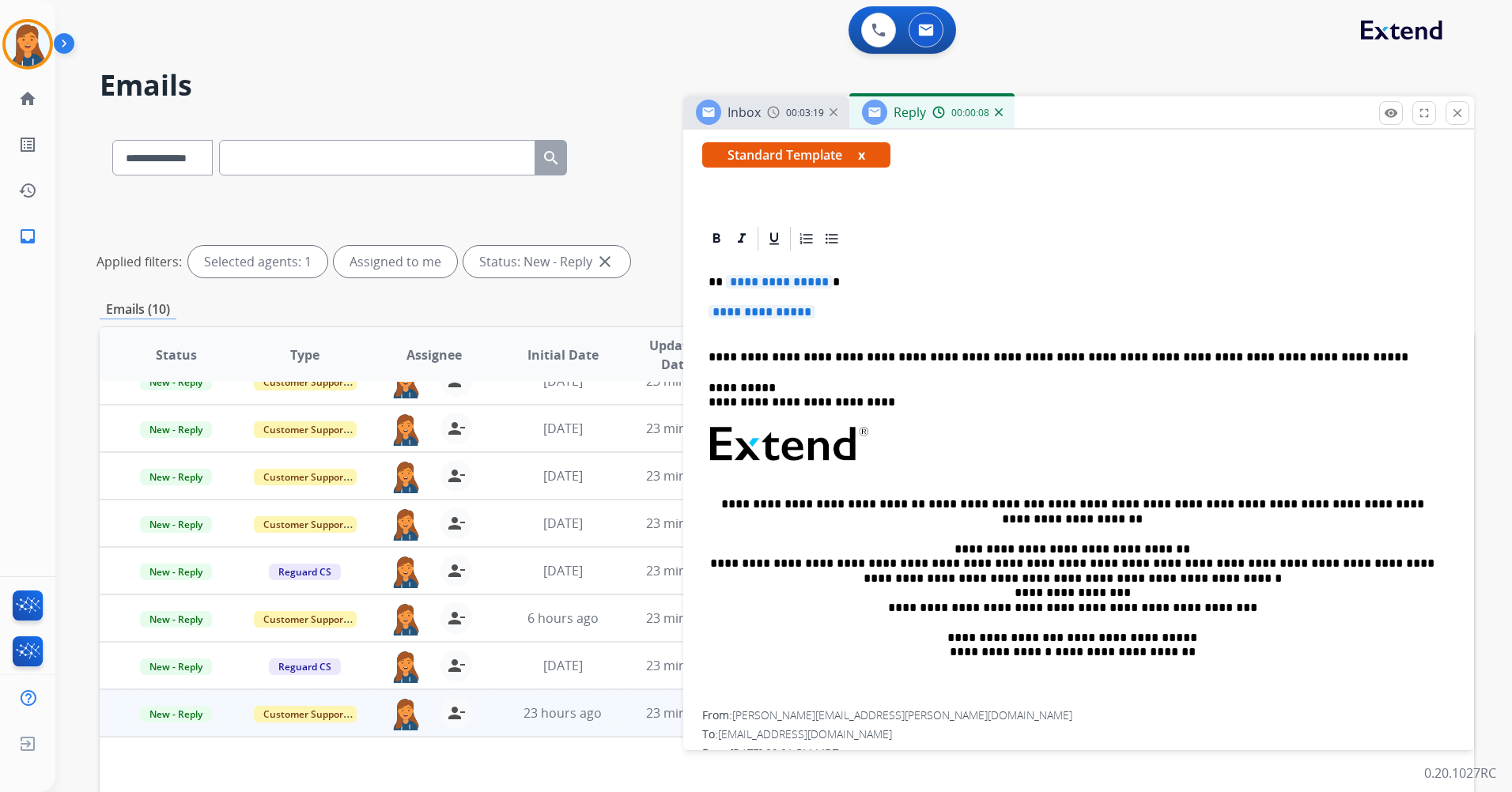
scroll to position [237, 0]
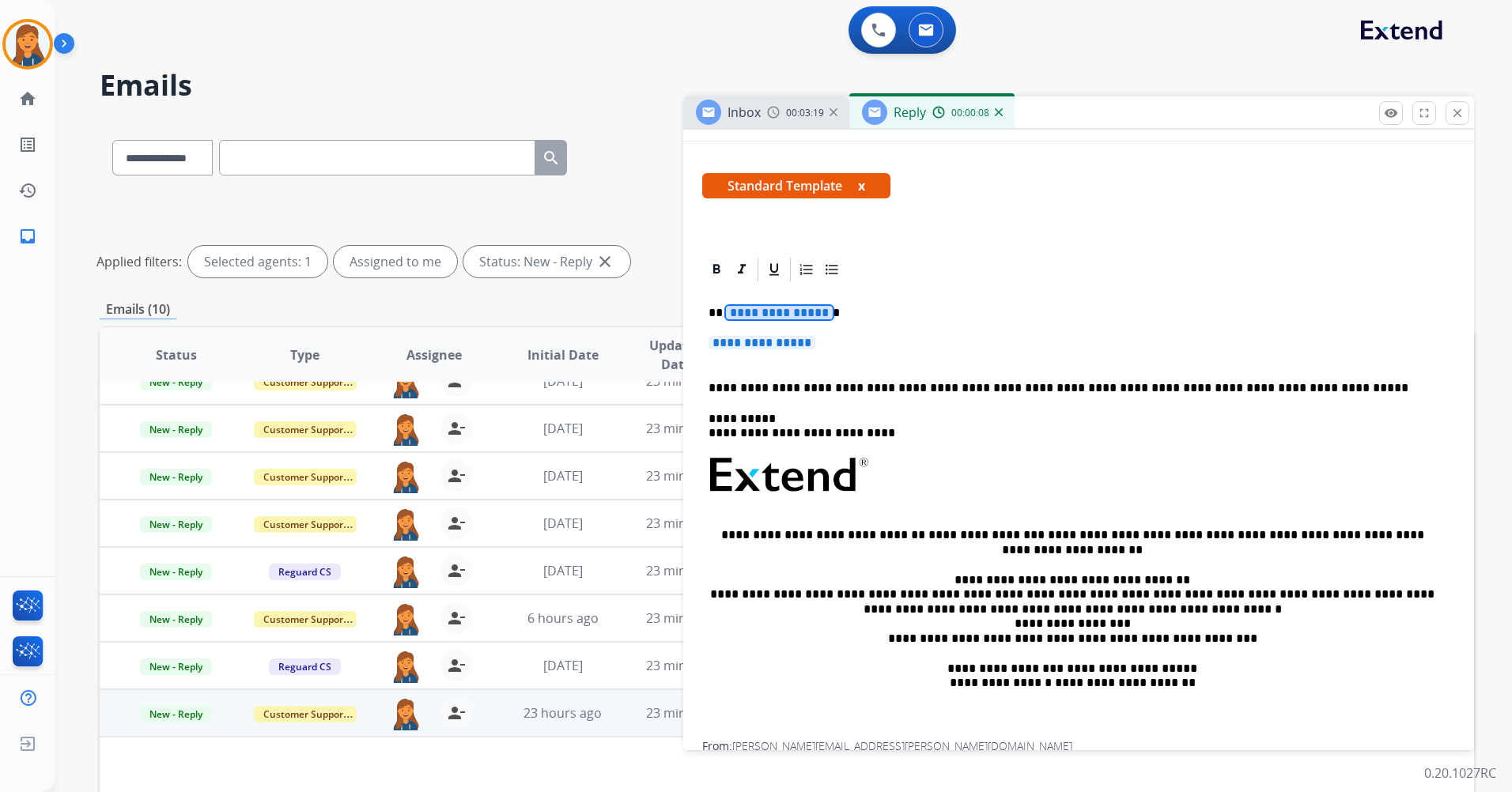
click at [753, 311] on span "**********" at bounding box center [779, 312] width 107 height 13
drag, startPoint x: 747, startPoint y: 343, endPoint x: 740, endPoint y: 348, distance: 8.6
click at [747, 343] on span "**********" at bounding box center [762, 342] width 107 height 13
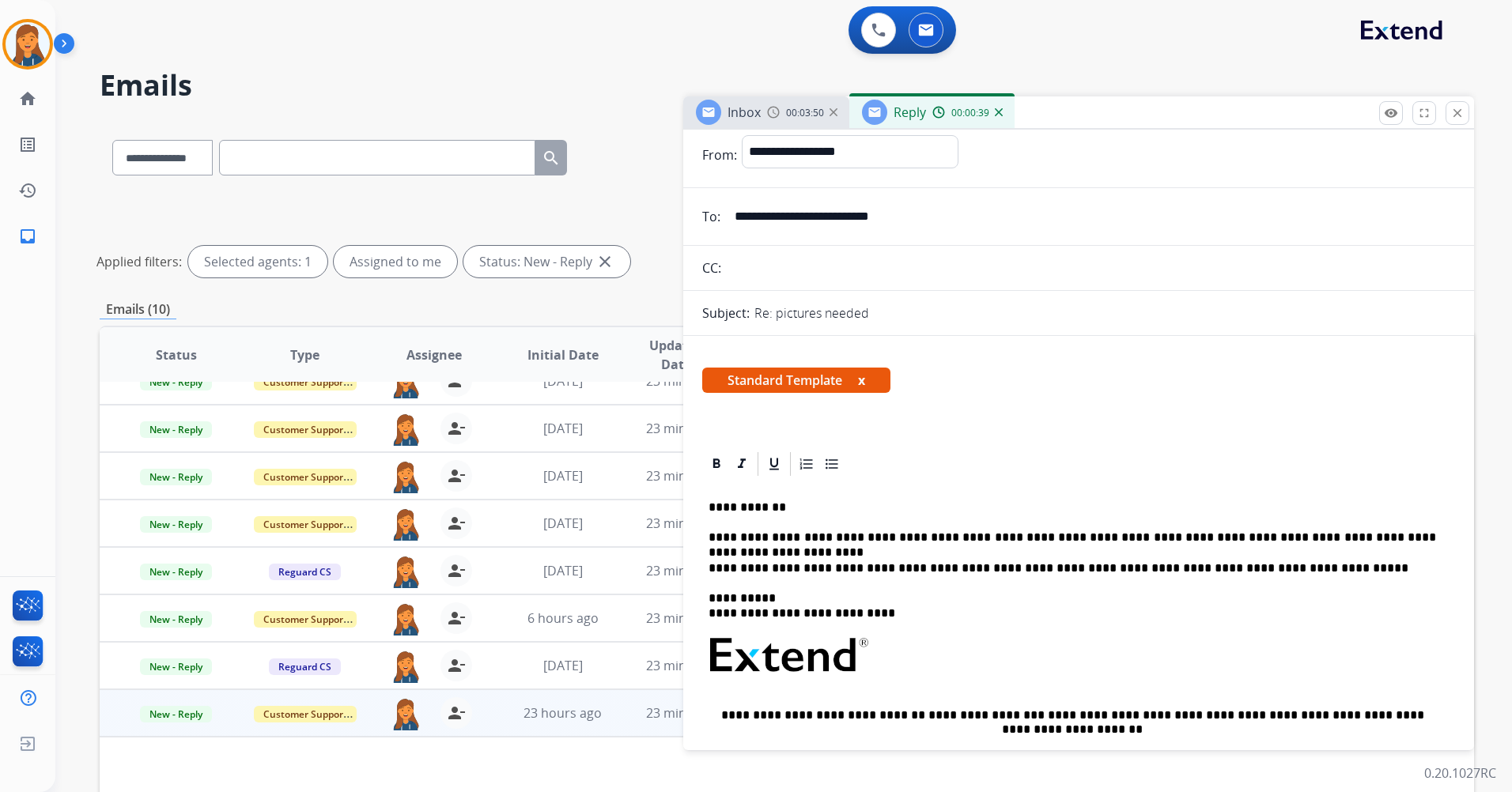
scroll to position [0, 0]
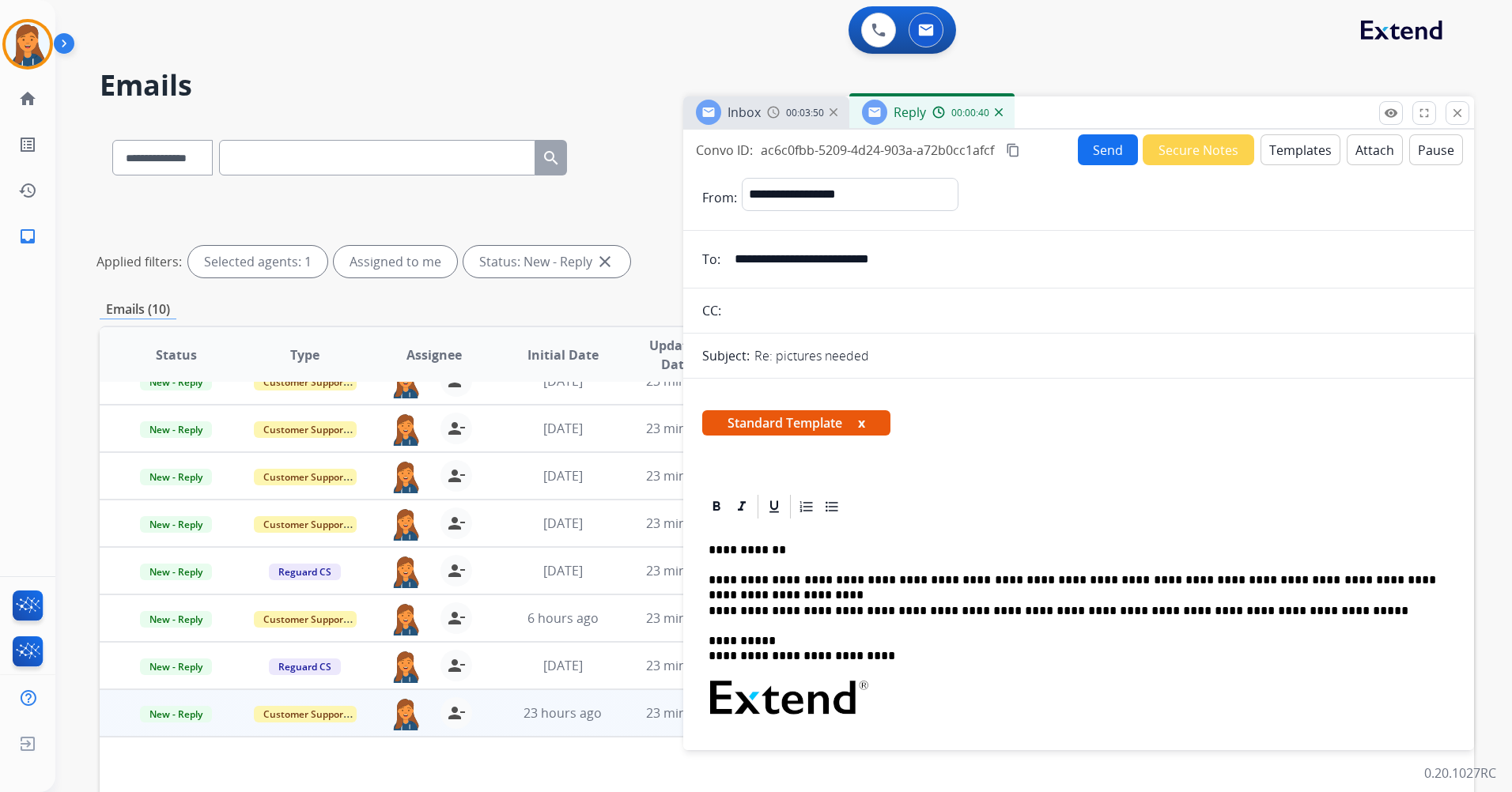
click at [1014, 155] on mat-icon "content_copy" at bounding box center [1013, 150] width 14 height 14
click at [1398, 113] on button "remove_red_eye Logs" at bounding box center [1390, 113] width 23 height 23
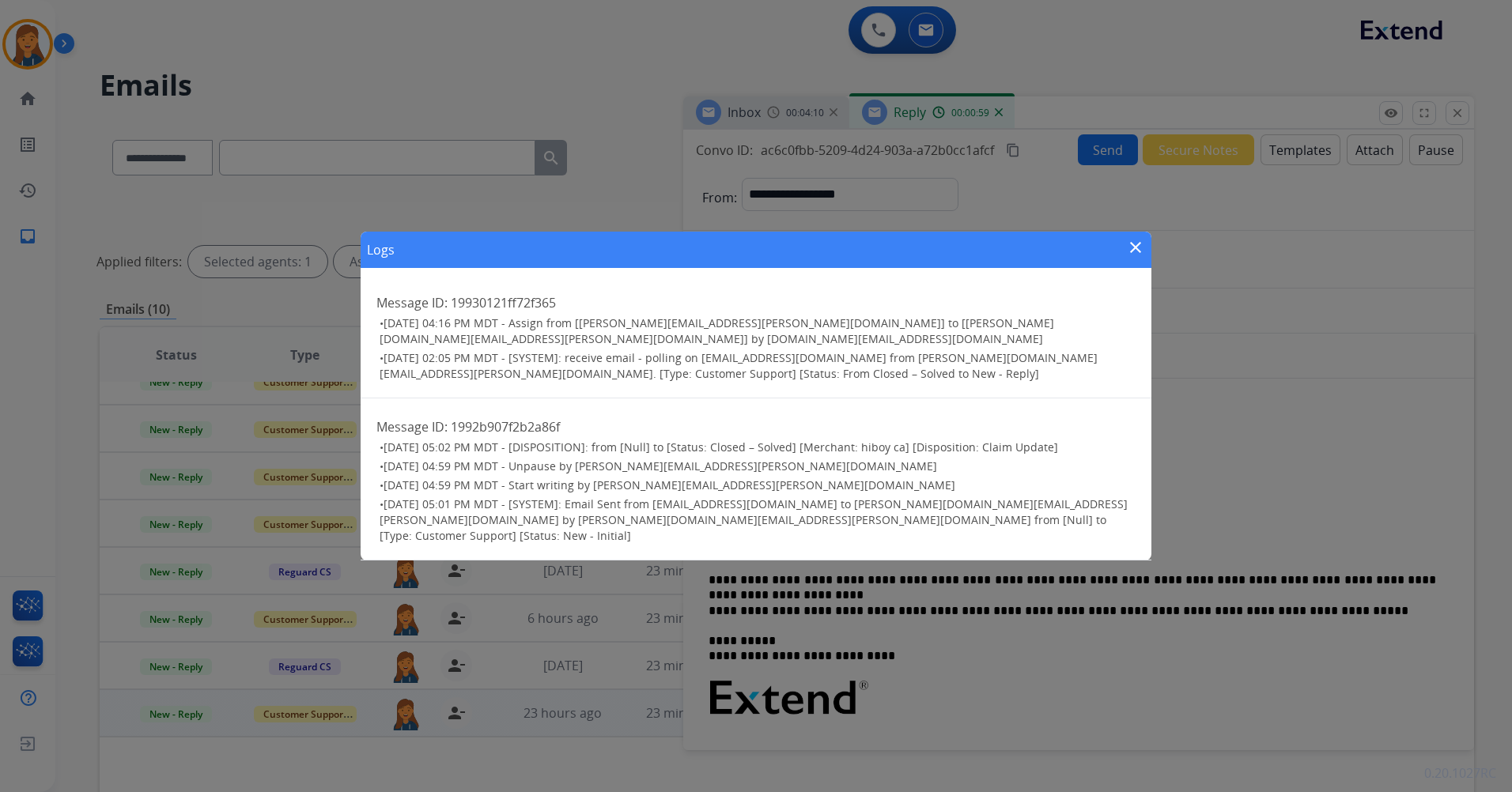
click at [1135, 257] on mat-icon "close" at bounding box center [1136, 248] width 19 height 19
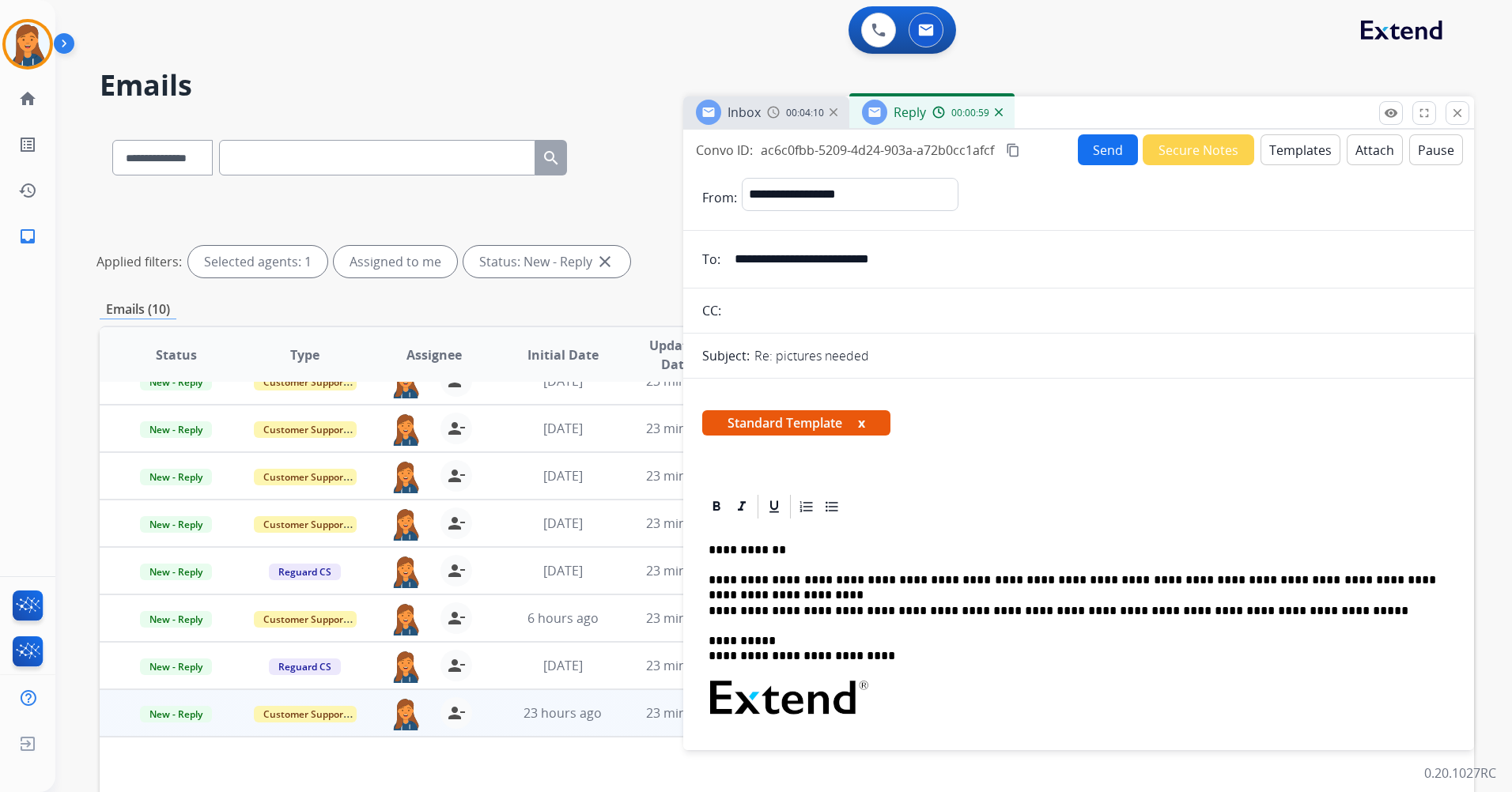
click at [1097, 145] on button "Send" at bounding box center [1108, 149] width 60 height 30
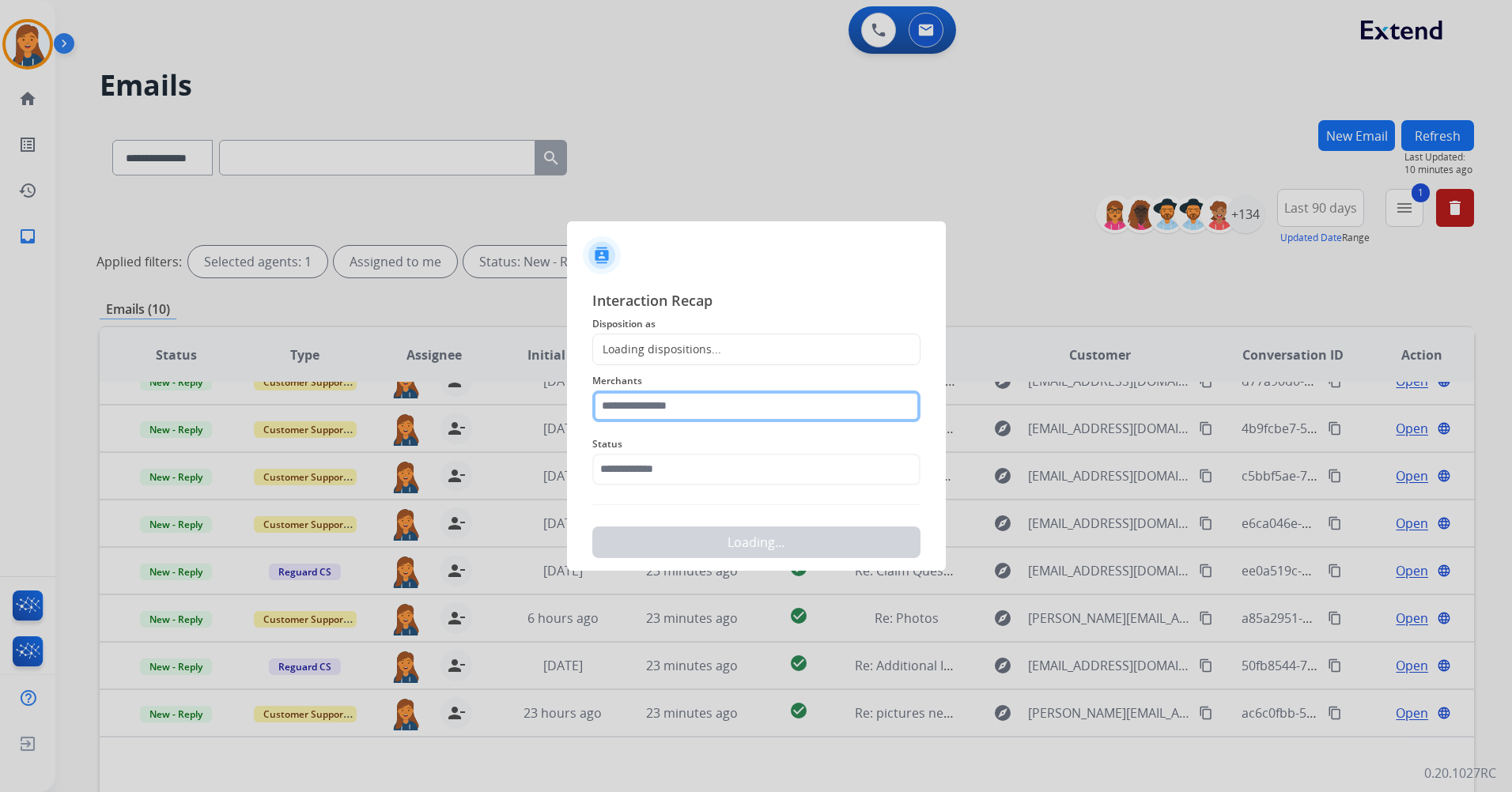
click at [707, 406] on input "text" at bounding box center [757, 406] width 328 height 31
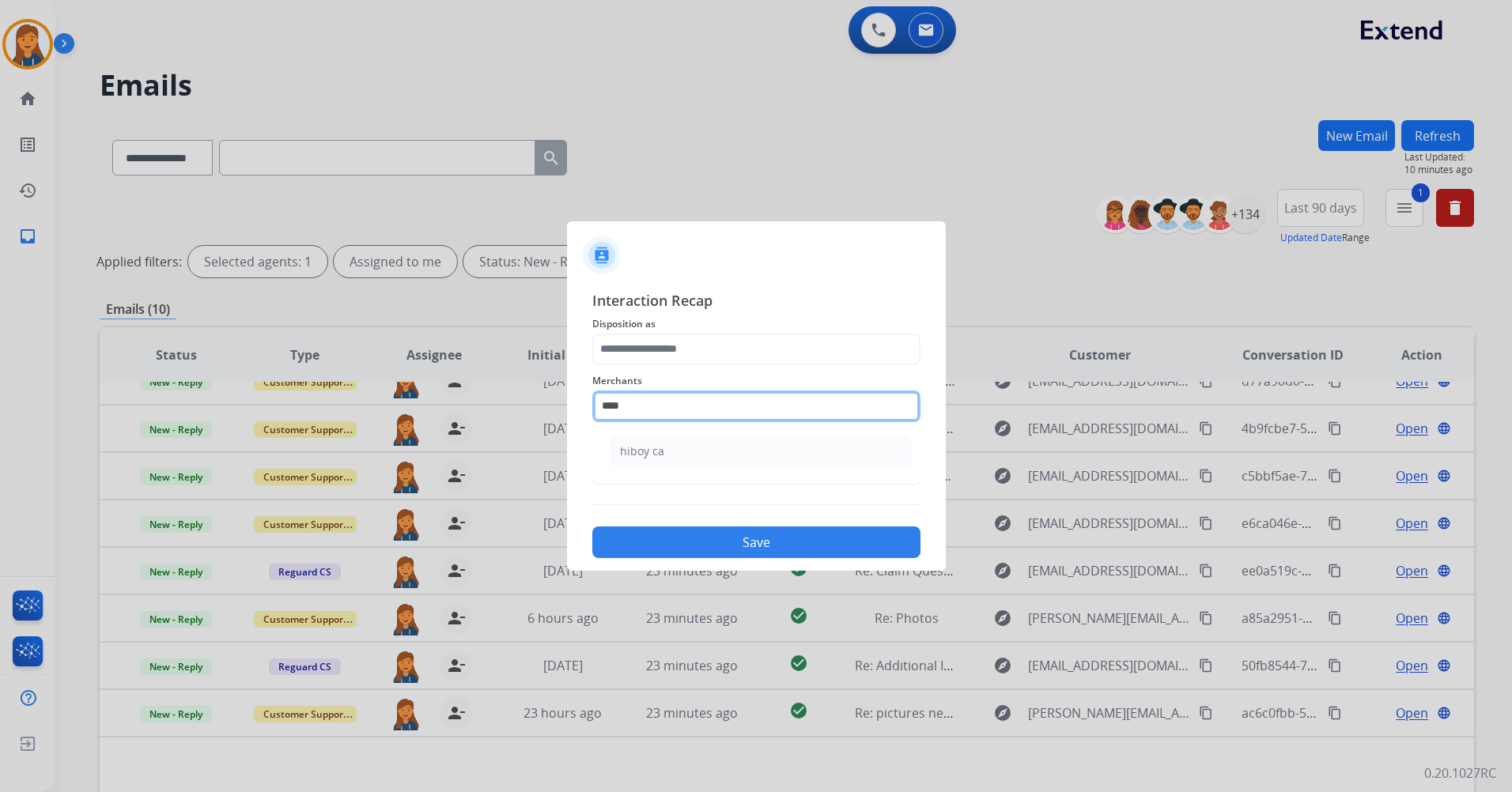
type input "********"
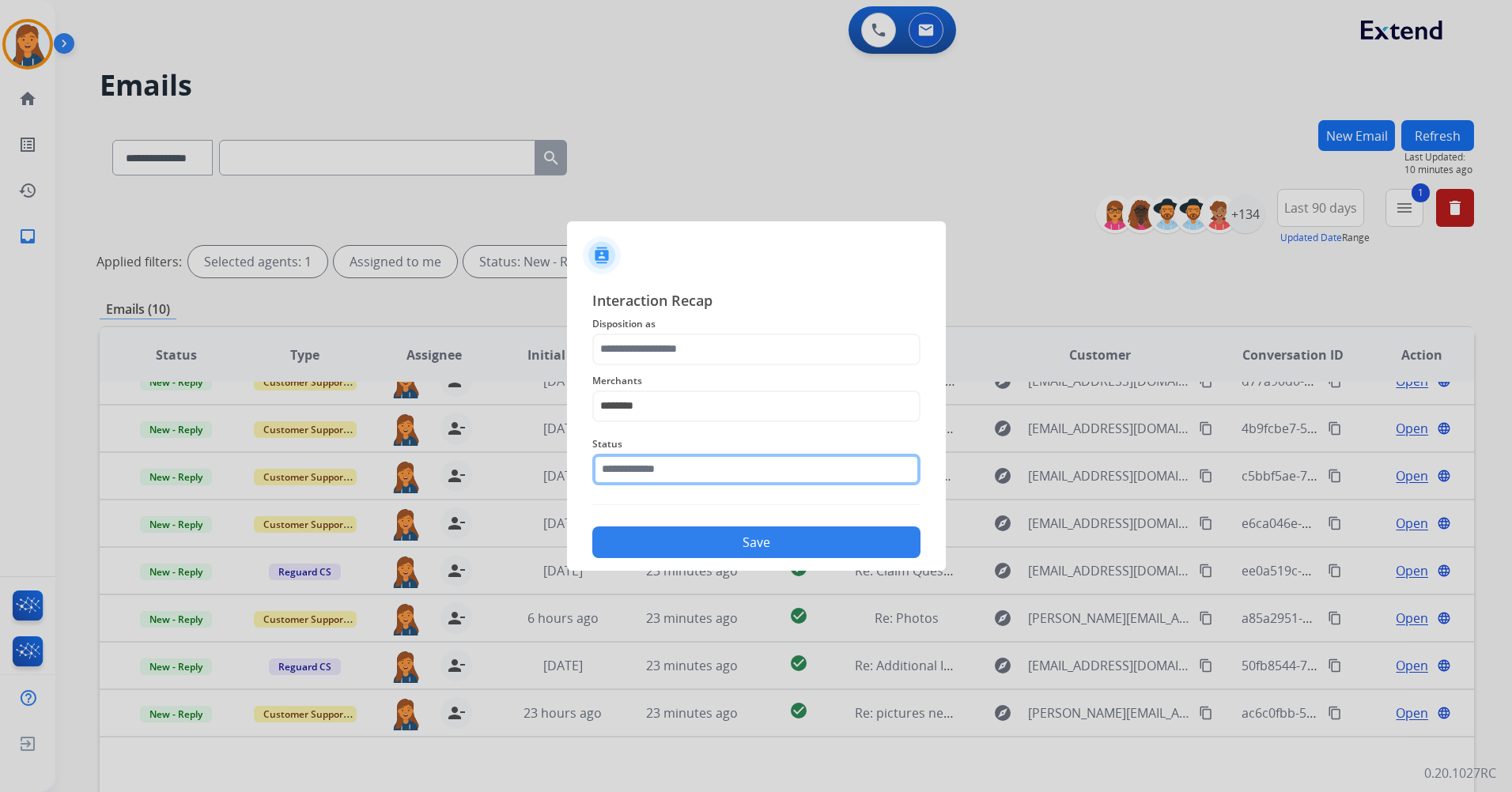
click at [660, 464] on input "text" at bounding box center [757, 469] width 328 height 31
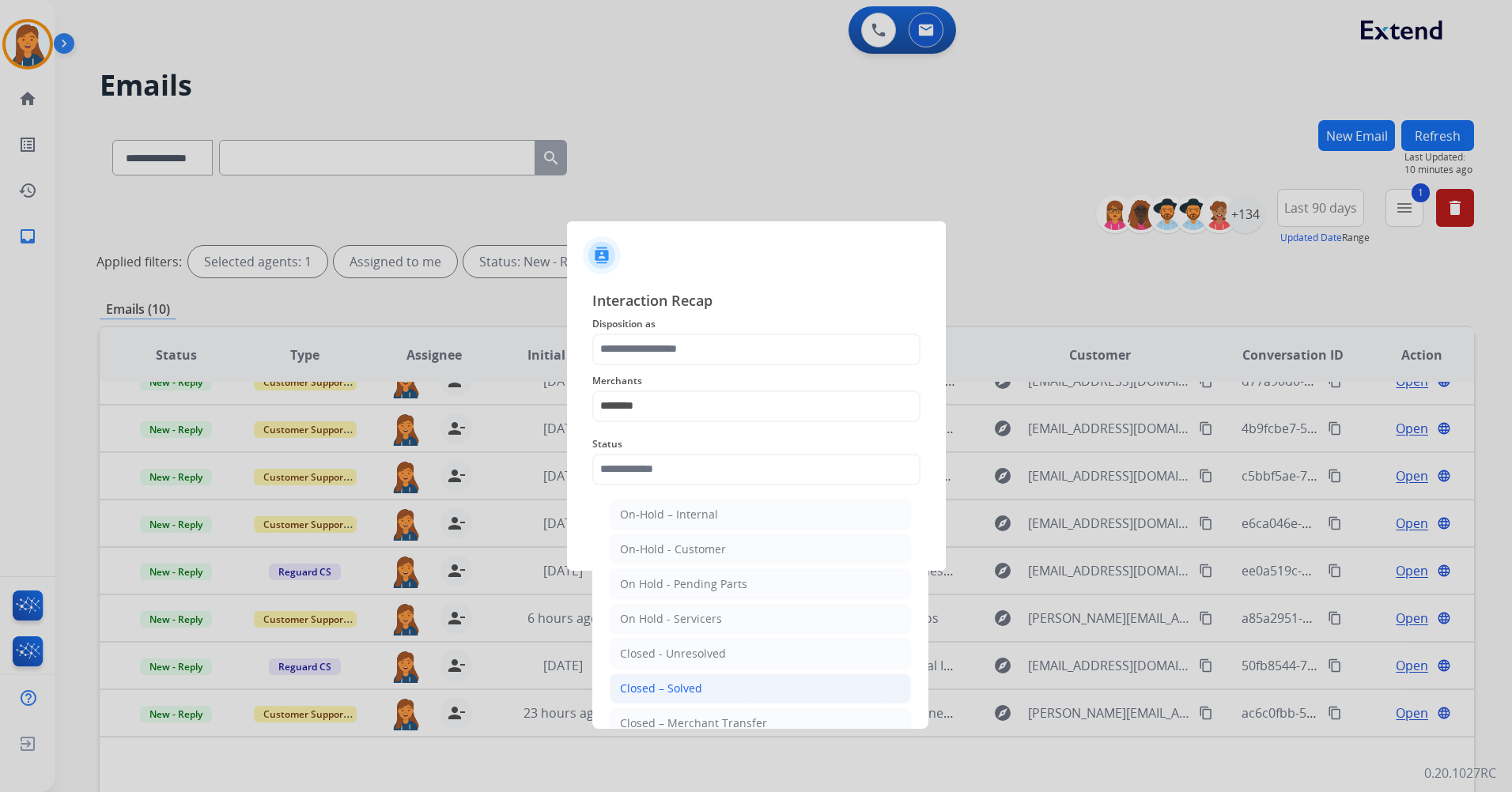
click at [666, 676] on li "Closed – Solved" at bounding box center [760, 689] width 302 height 30
type input "**********"
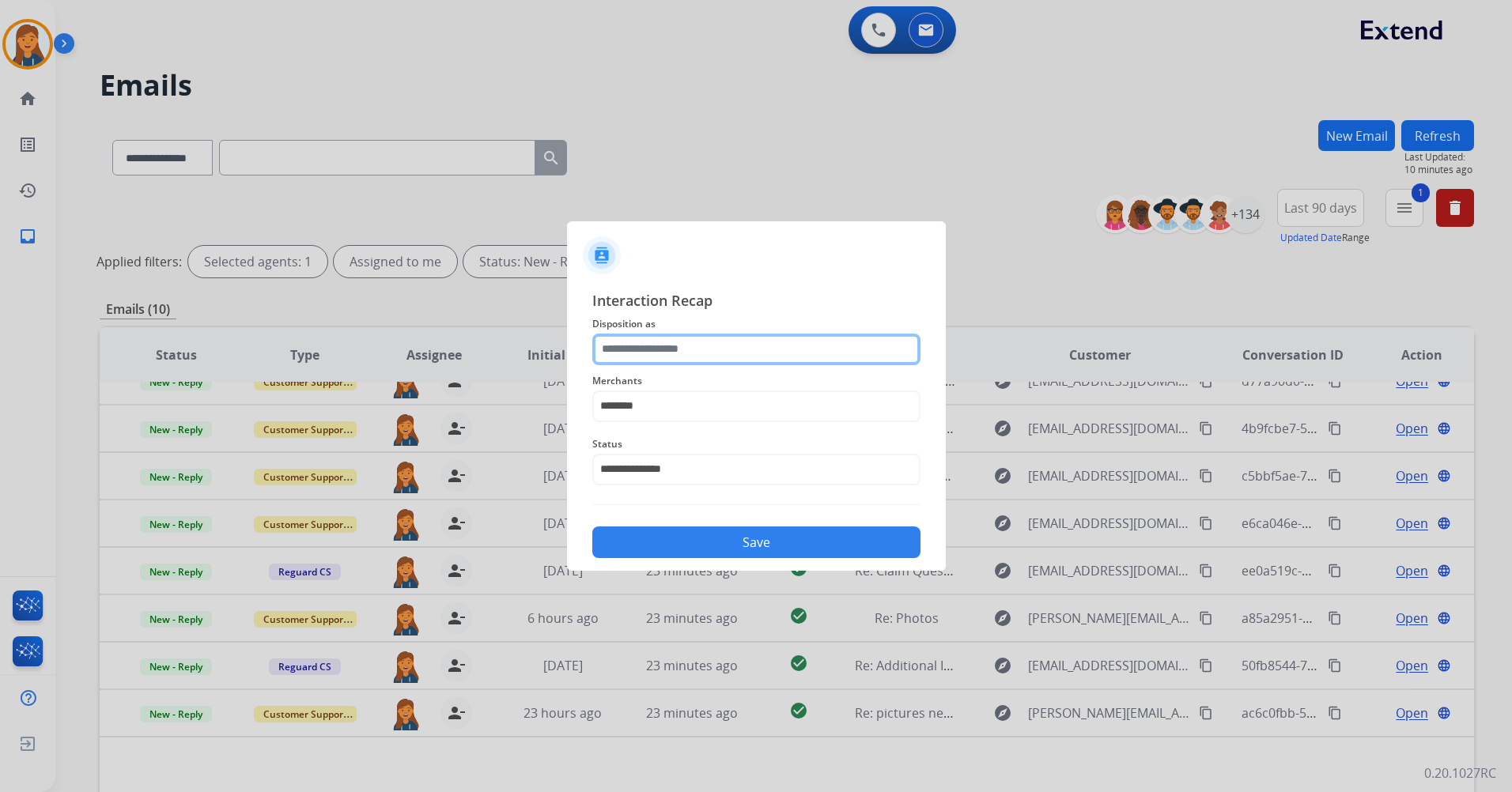
click at [638, 353] on input "text" at bounding box center [757, 349] width 328 height 31
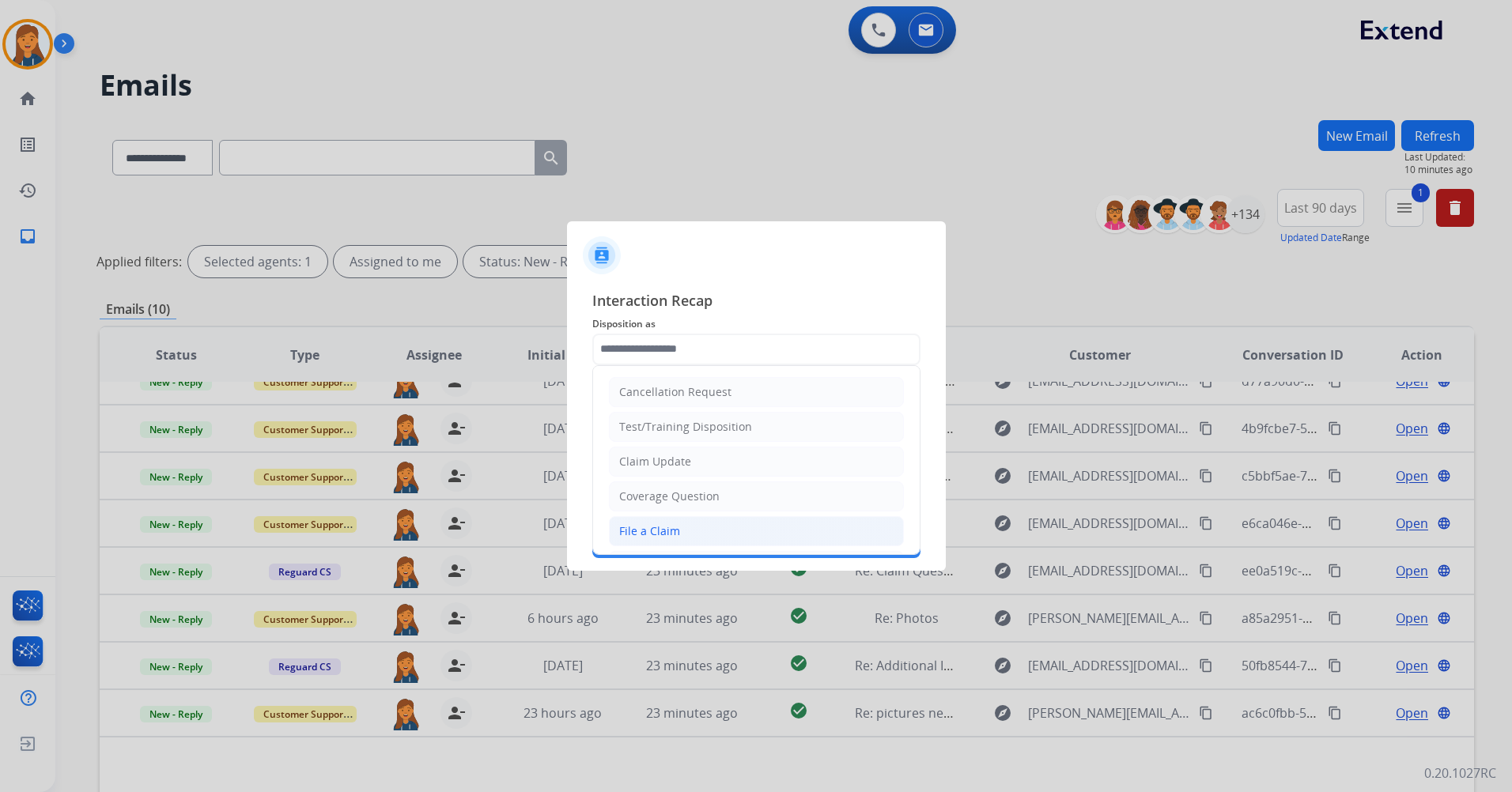
click at [654, 533] on div "File a Claim" at bounding box center [650, 531] width 61 height 16
type input "**********"
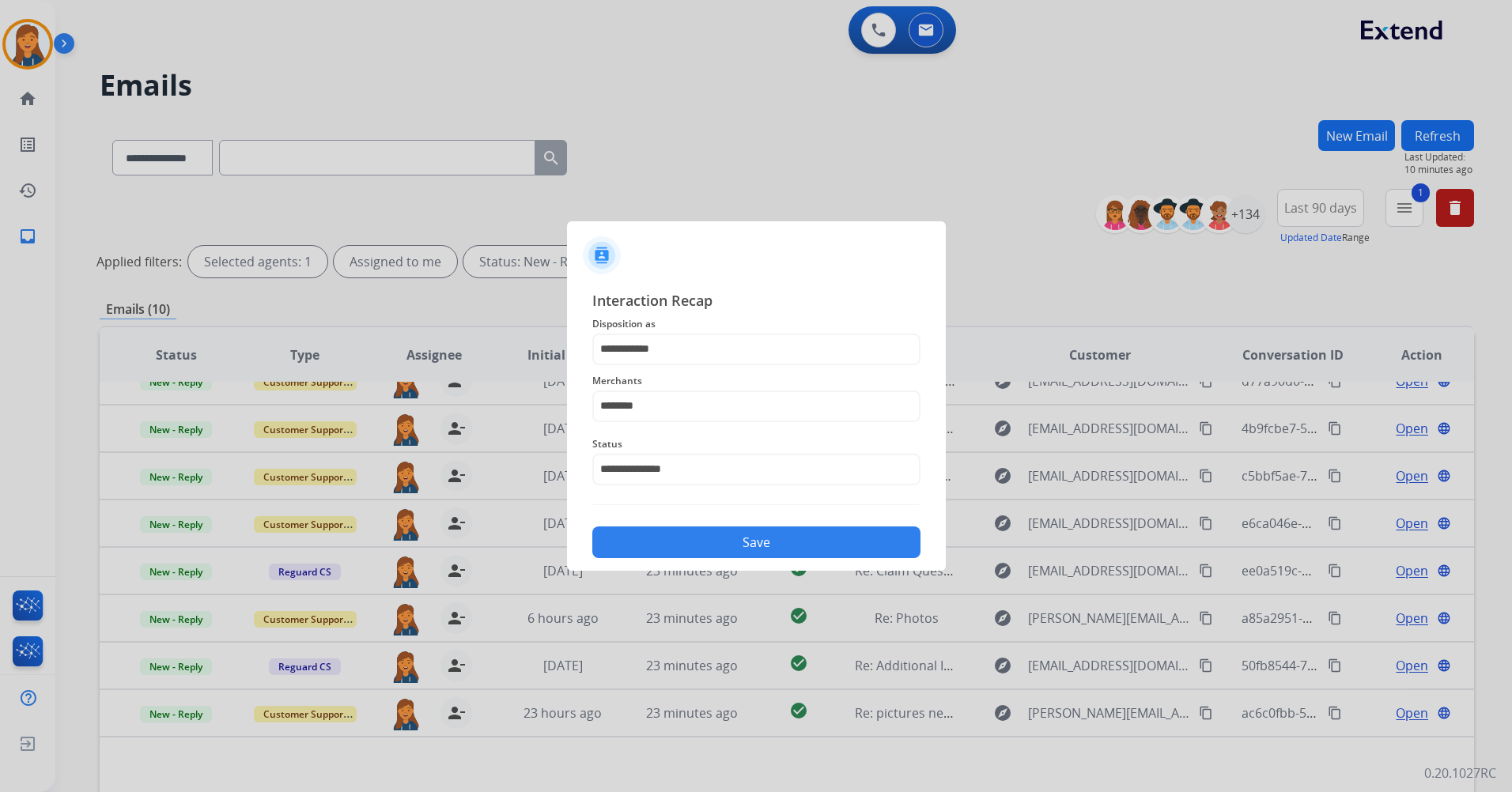
click at [672, 540] on button "Save" at bounding box center [757, 542] width 328 height 31
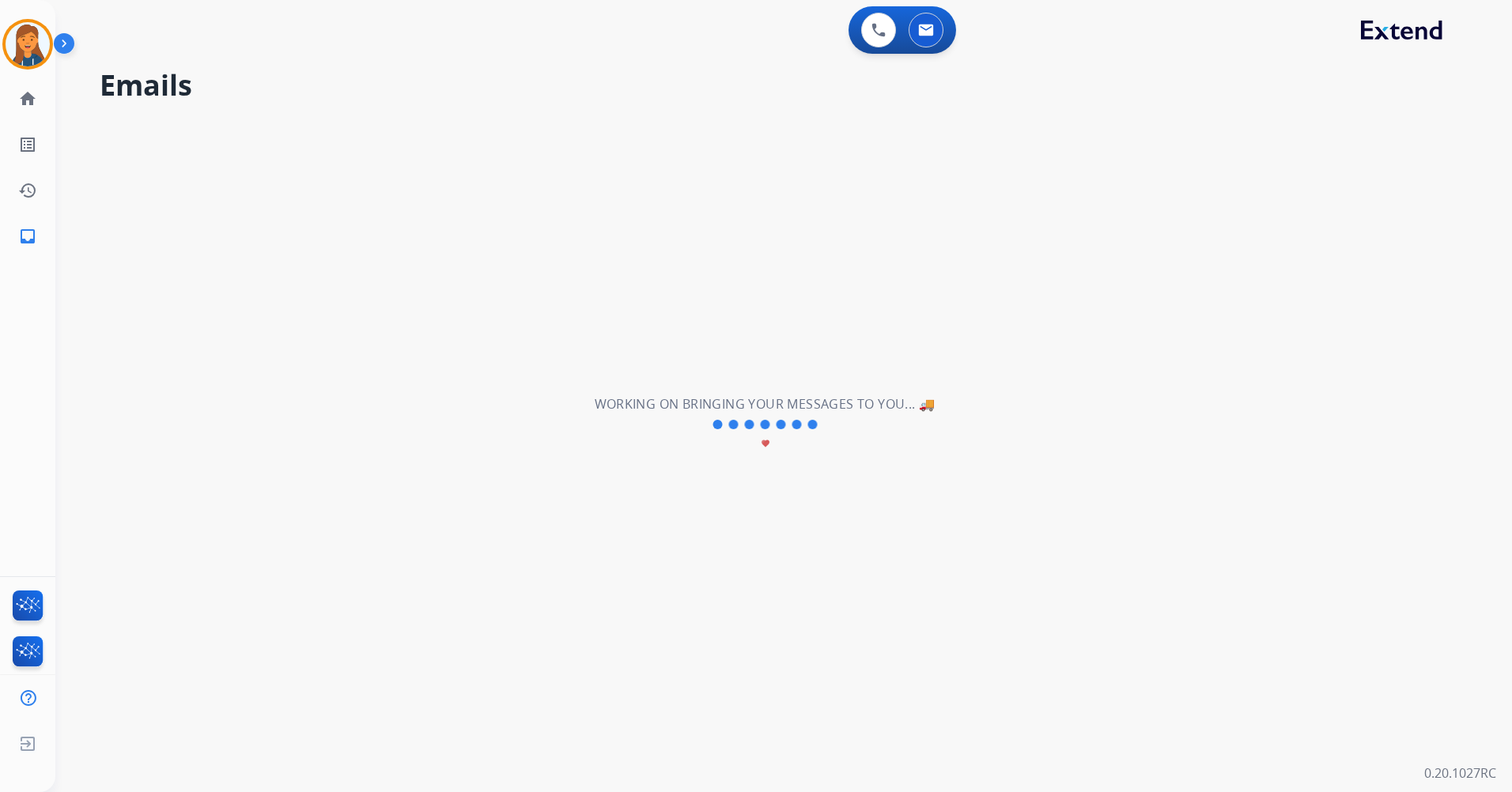
scroll to position [5, 0]
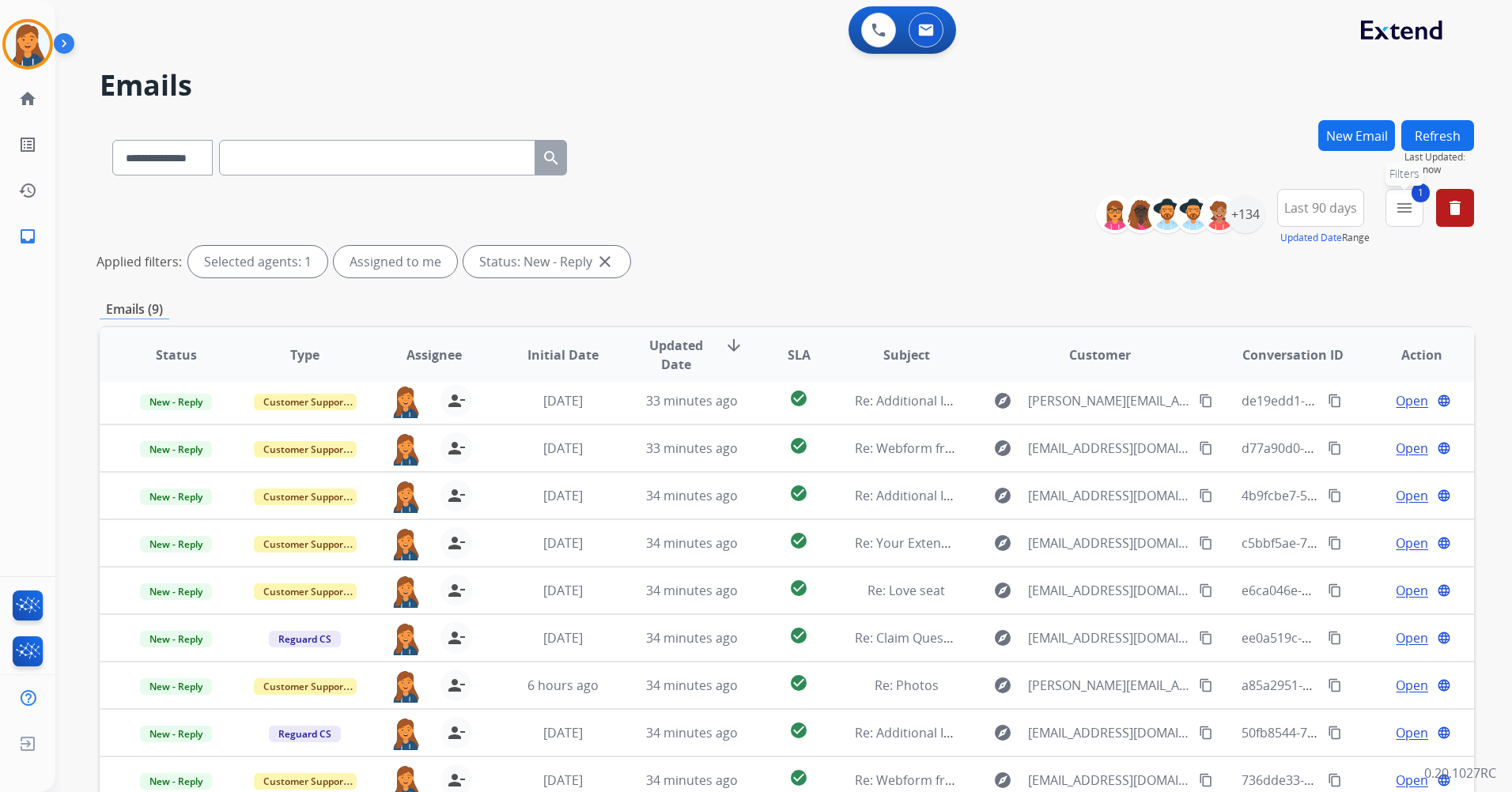
click at [1405, 195] on button "1 menu Filters" at bounding box center [1405, 208] width 38 height 38
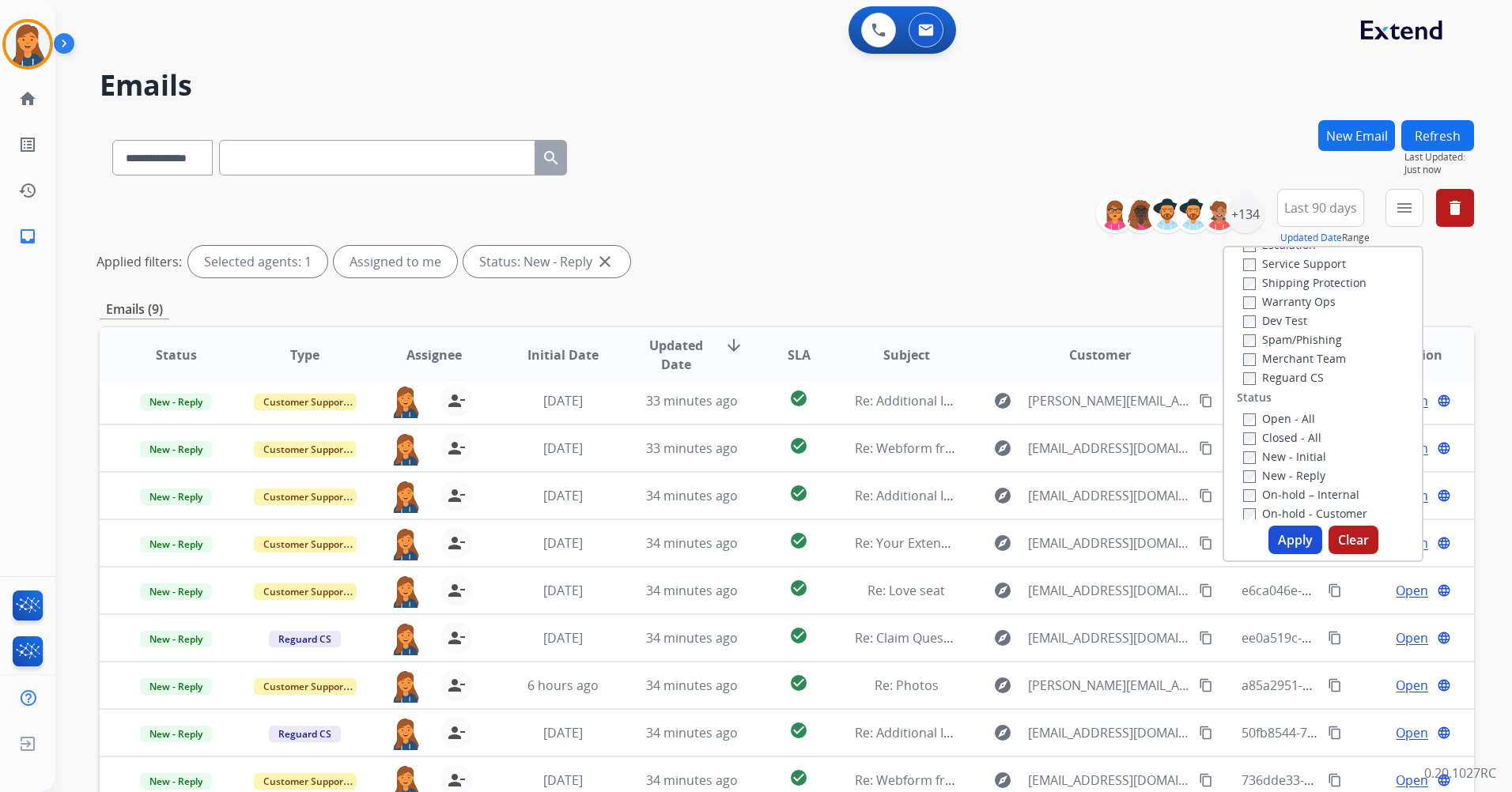
click at [1247, 440] on label "Closed - All" at bounding box center [1283, 437] width 78 height 15
click at [1297, 551] on button "Apply" at bounding box center [1296, 539] width 54 height 29
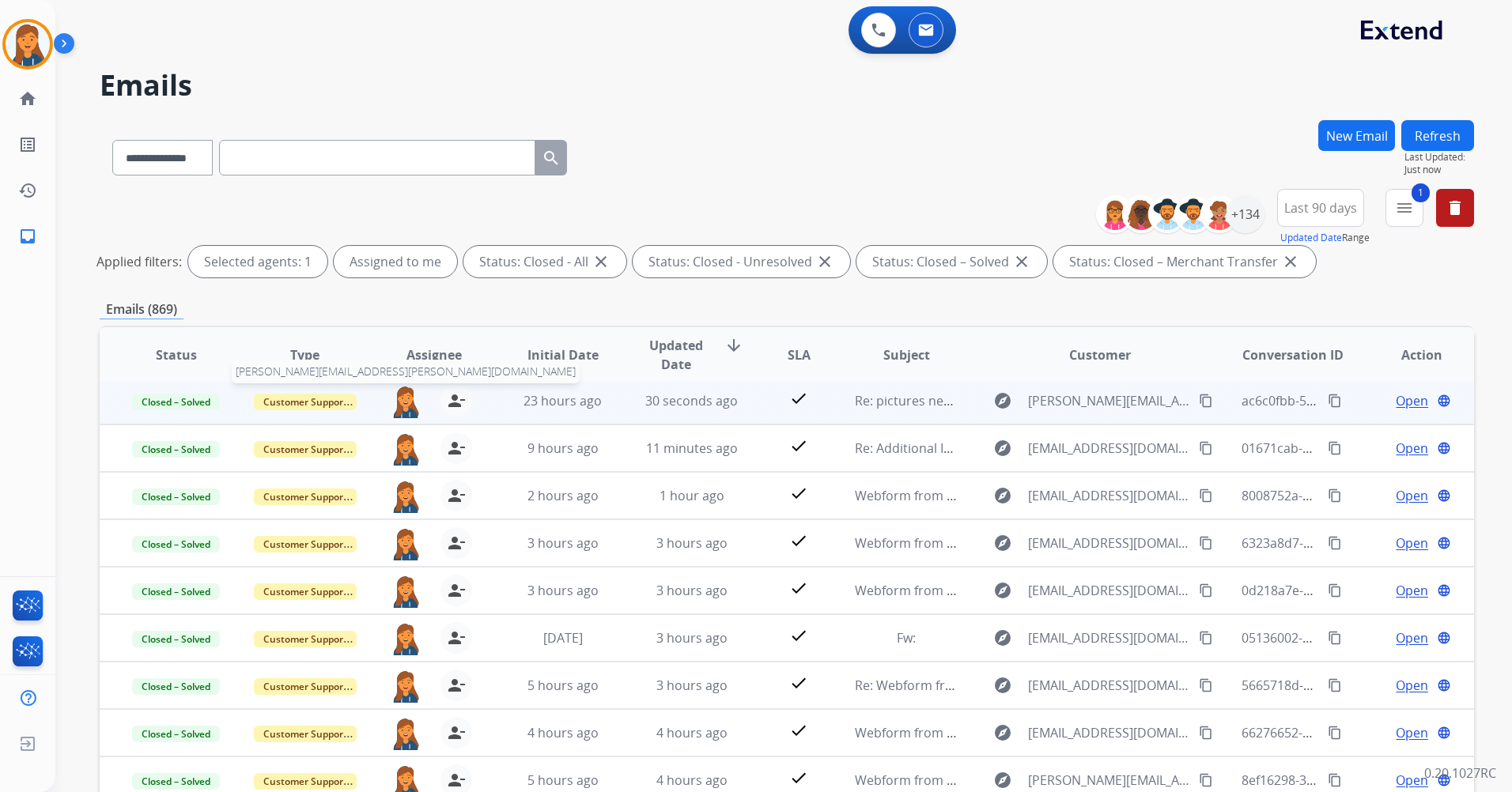
click at [401, 407] on img at bounding box center [406, 401] width 31 height 33
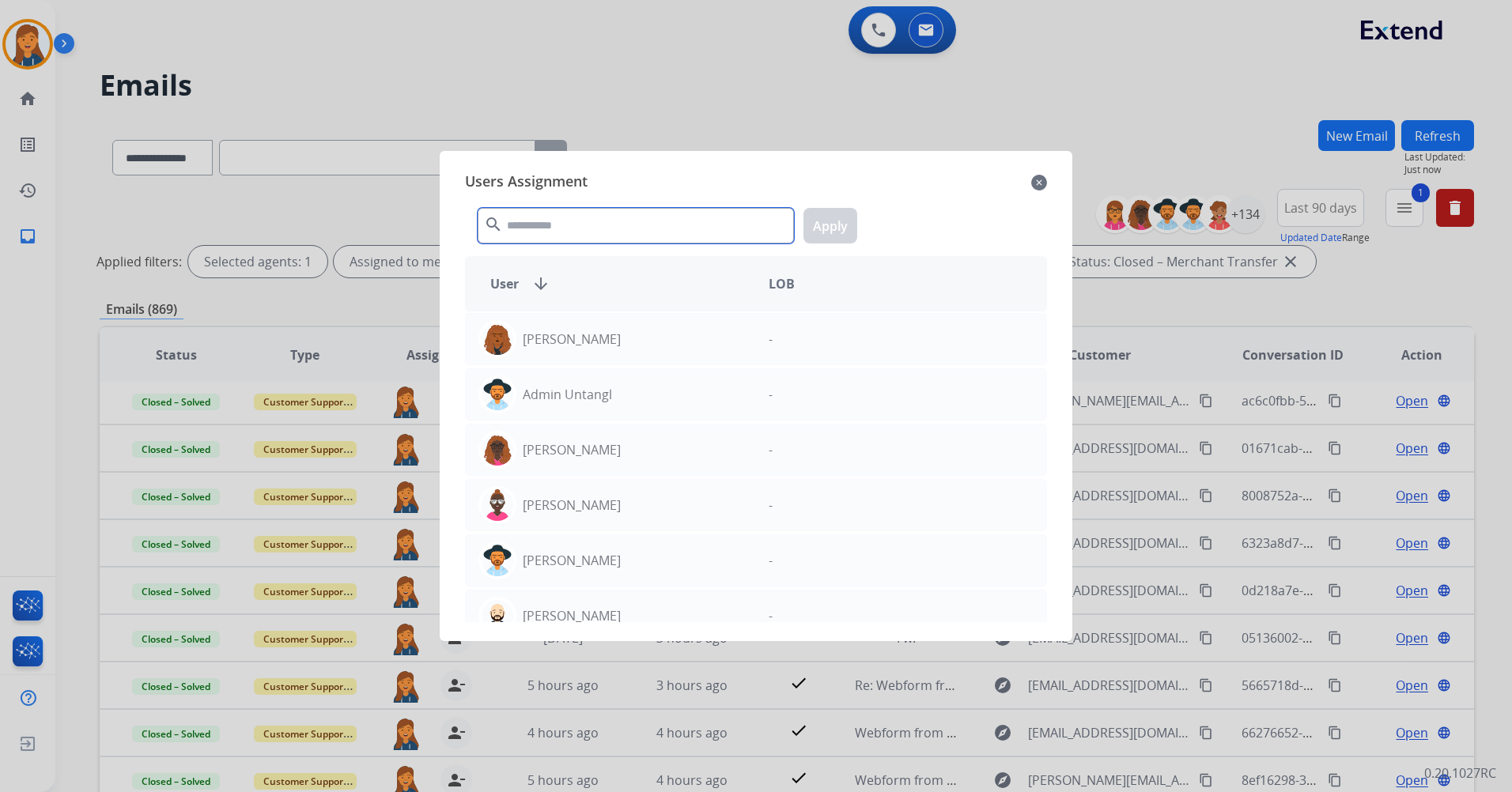
click at [536, 219] on input "text" at bounding box center [636, 225] width 316 height 36
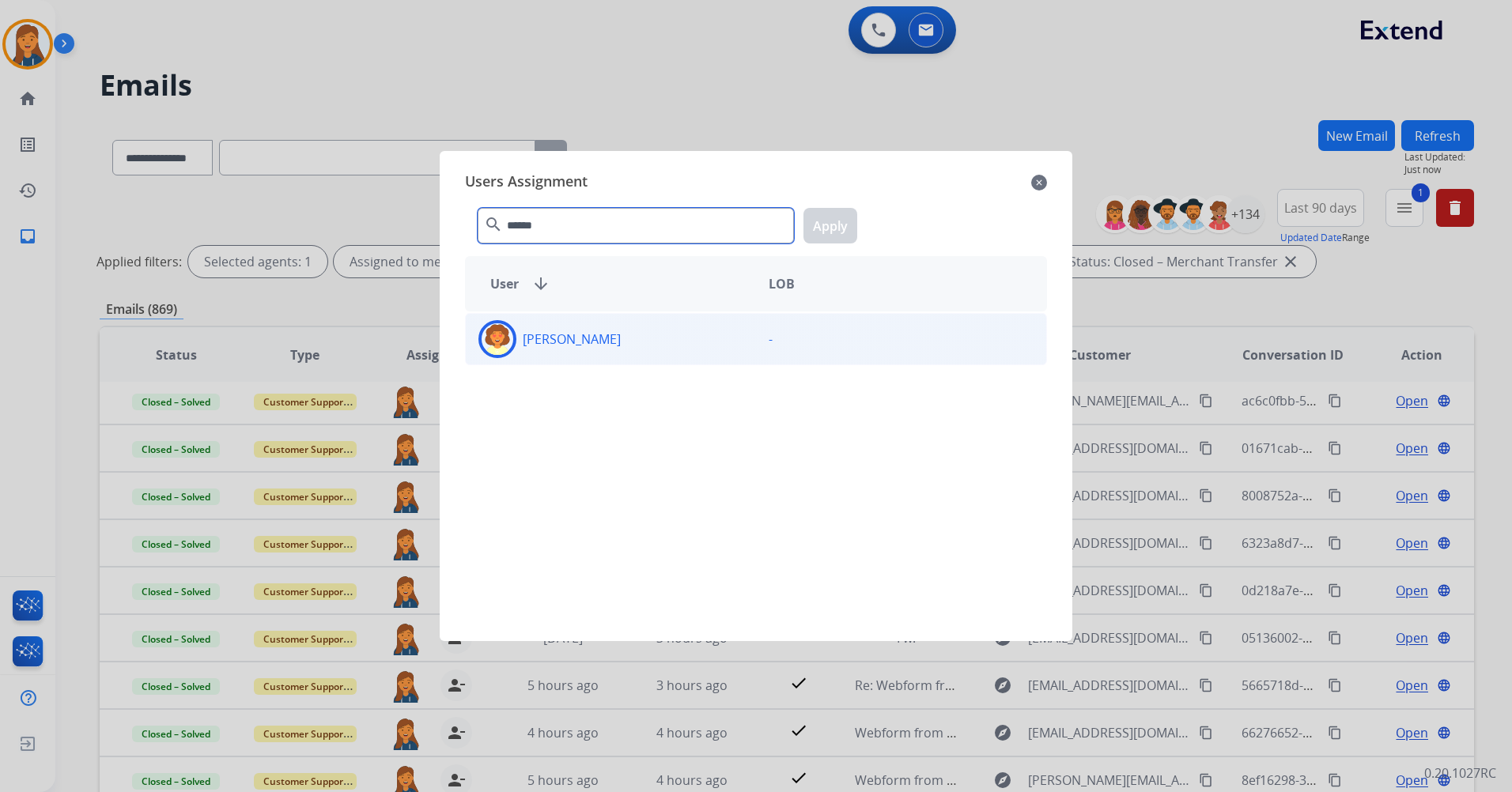
type input "******"
click at [590, 346] on p "Deidra Radford" at bounding box center [572, 340] width 98 height 19
click at [822, 228] on button "Apply" at bounding box center [831, 225] width 54 height 36
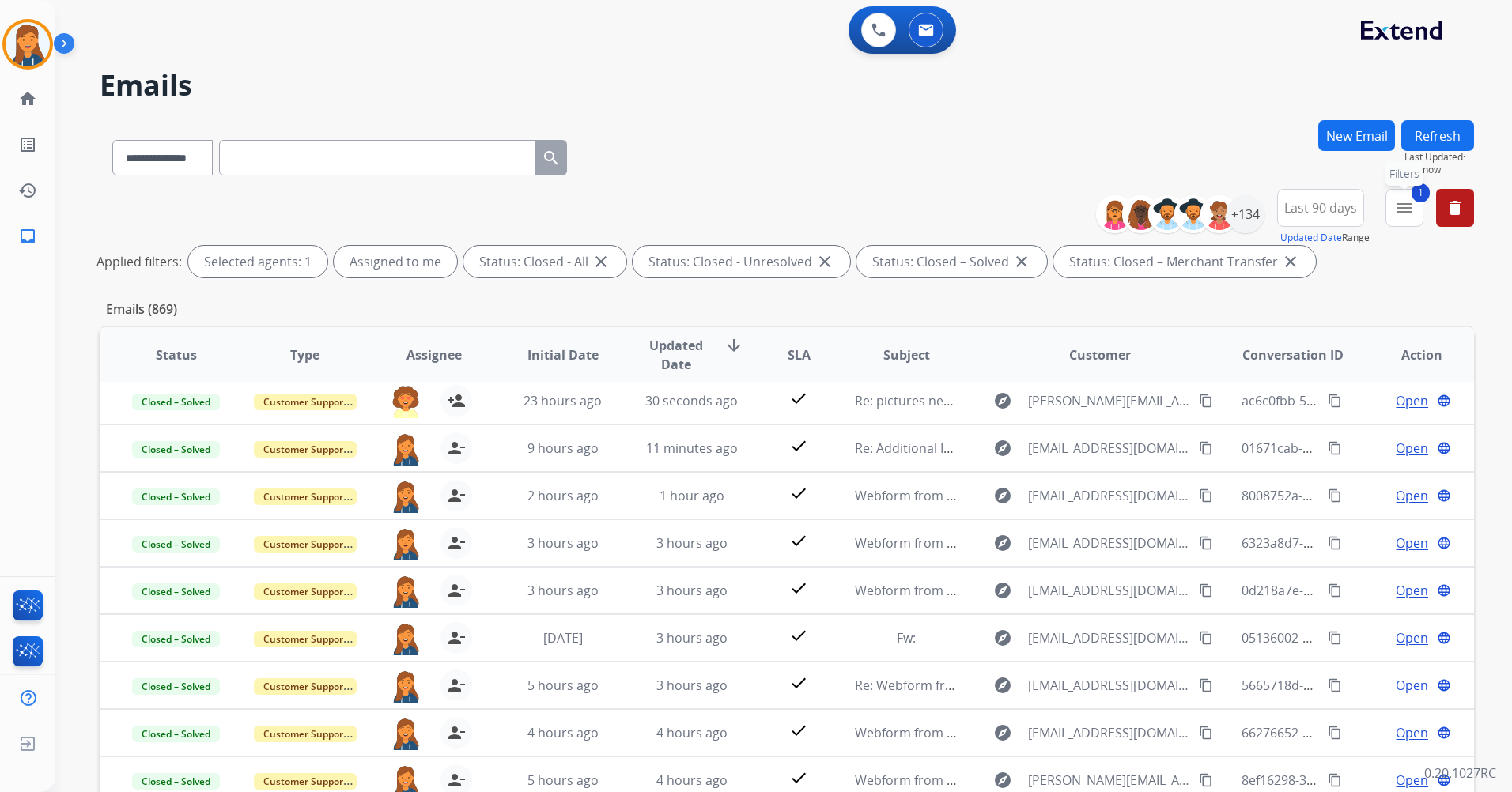
click at [1408, 208] on mat-icon "menu" at bounding box center [1405, 208] width 19 height 19
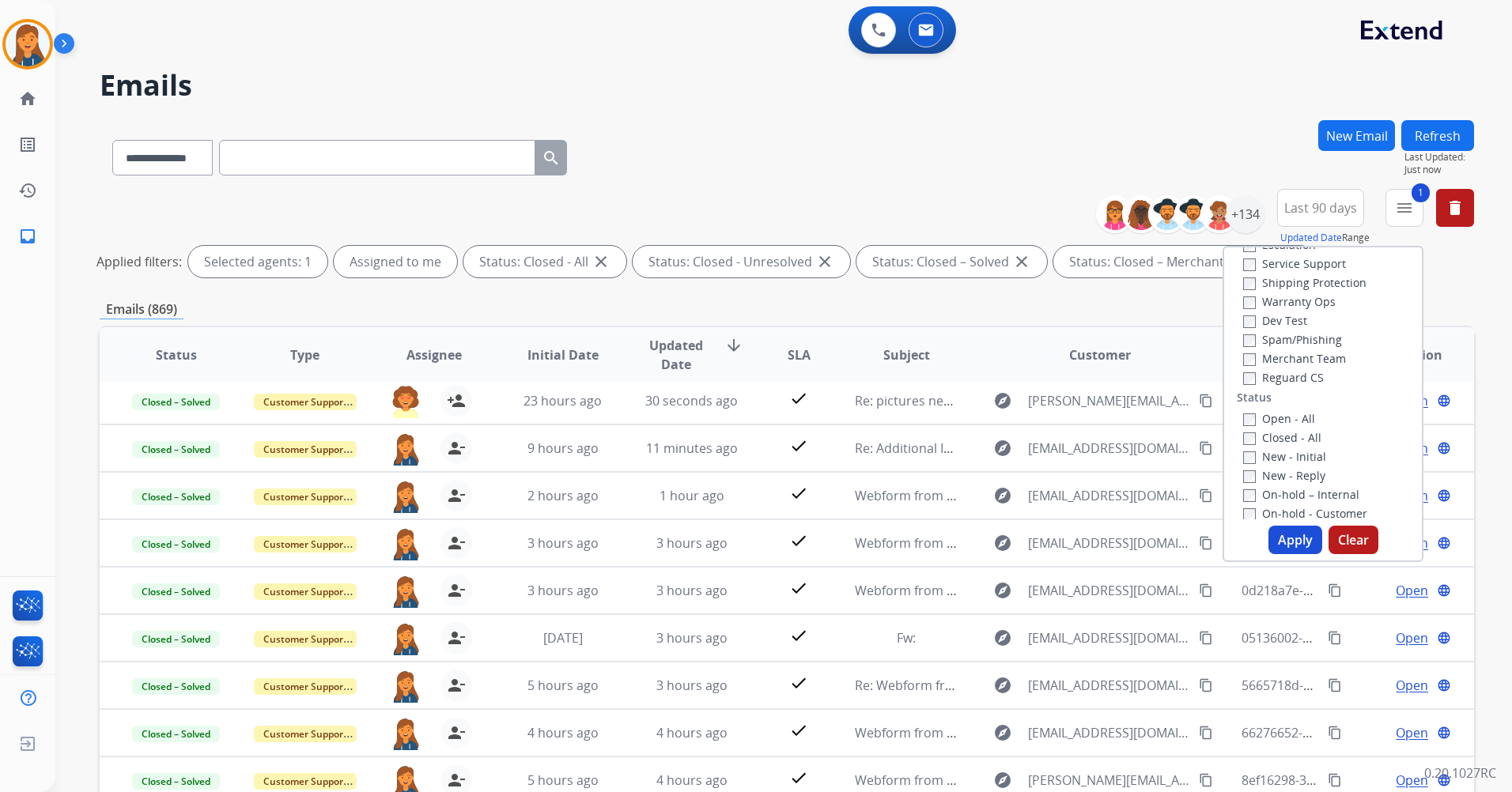
click at [1284, 542] on button "Apply" at bounding box center [1296, 539] width 54 height 29
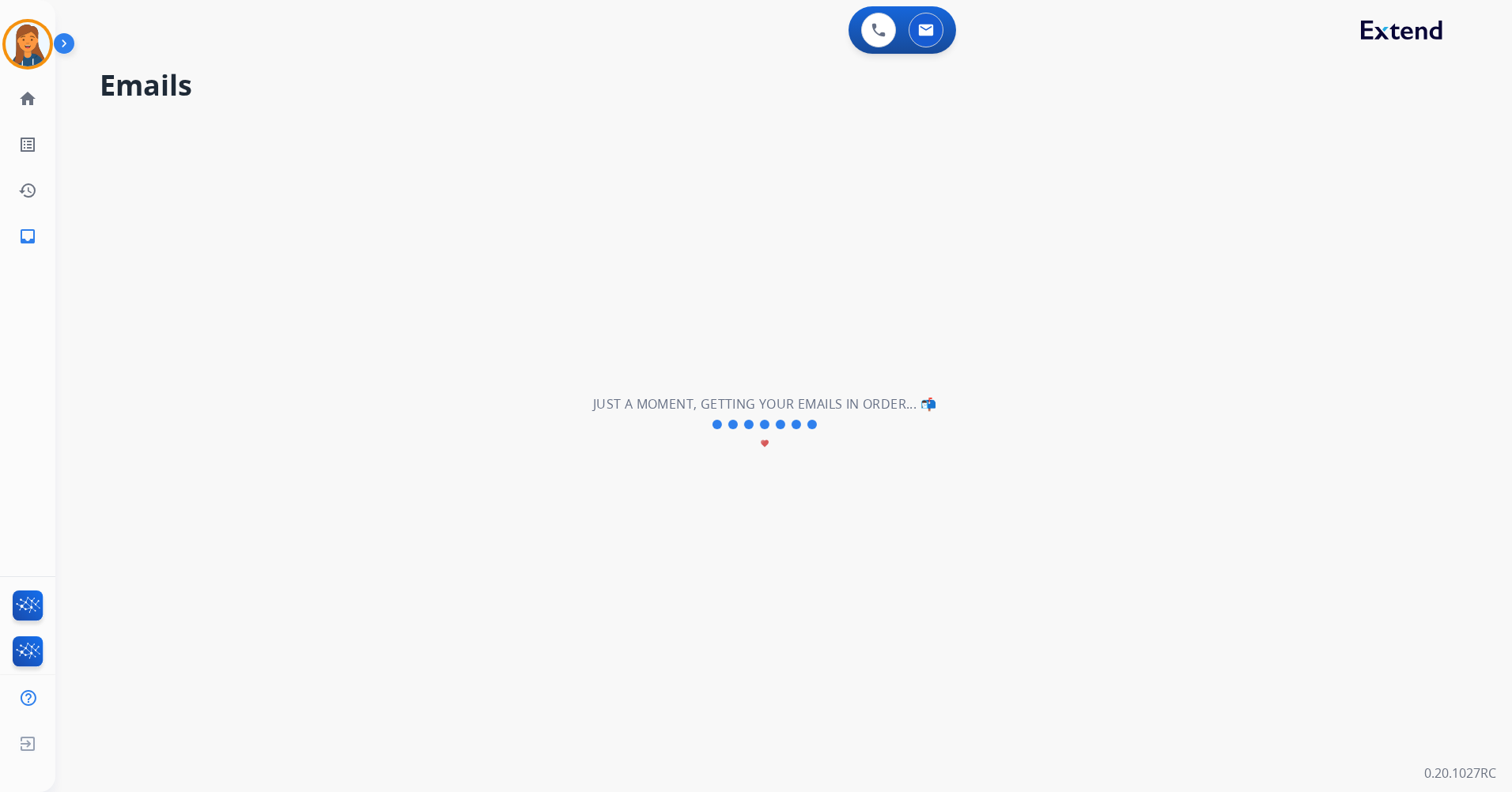
click at [1284, 542] on div "**********" at bounding box center [765, 425] width 1419 height 736
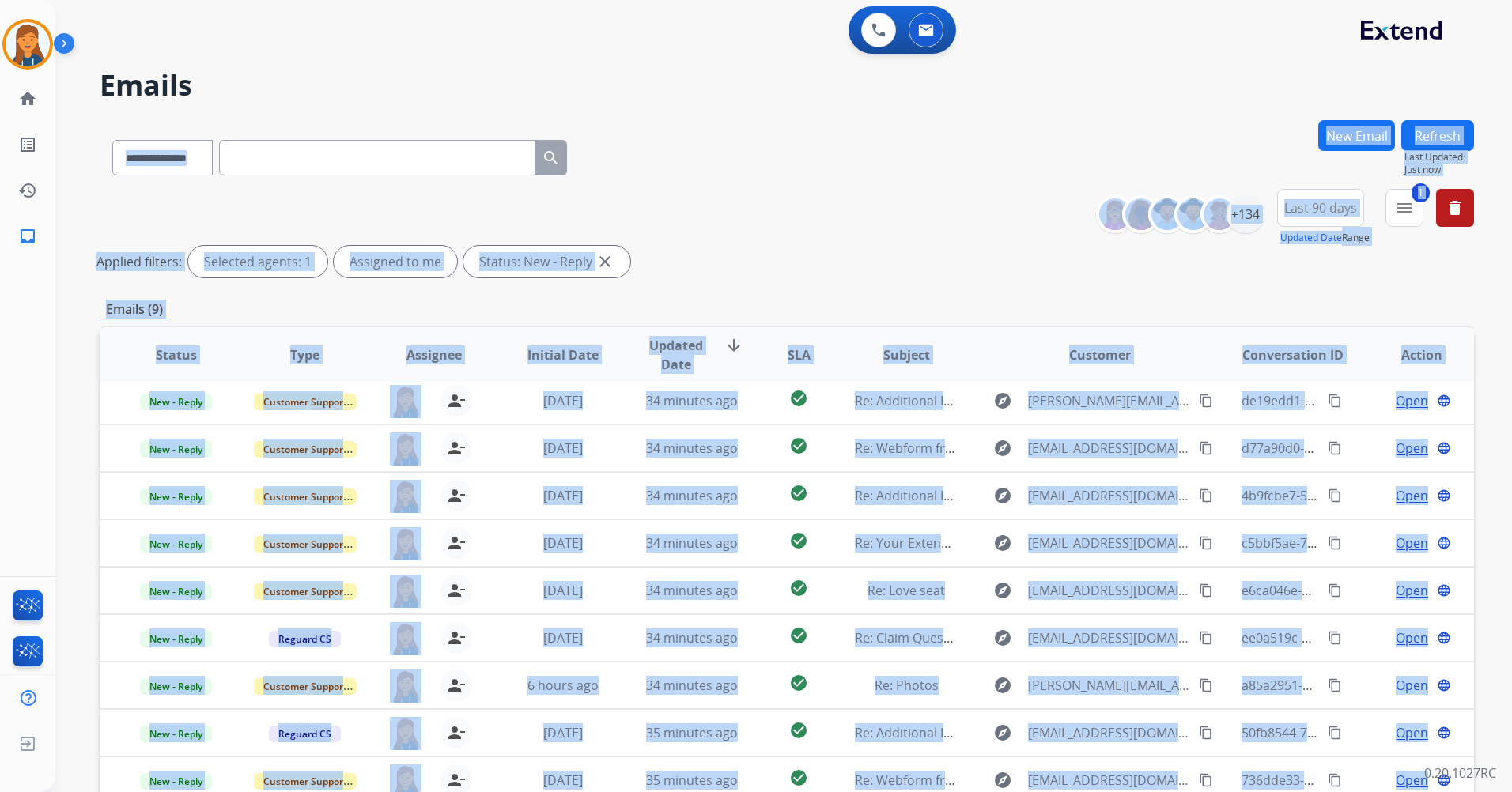
click at [761, 246] on div "Applied filters: Selected agents: 1 Assigned to me Status: New - Reply close" at bounding box center [784, 261] width 1375 height 31
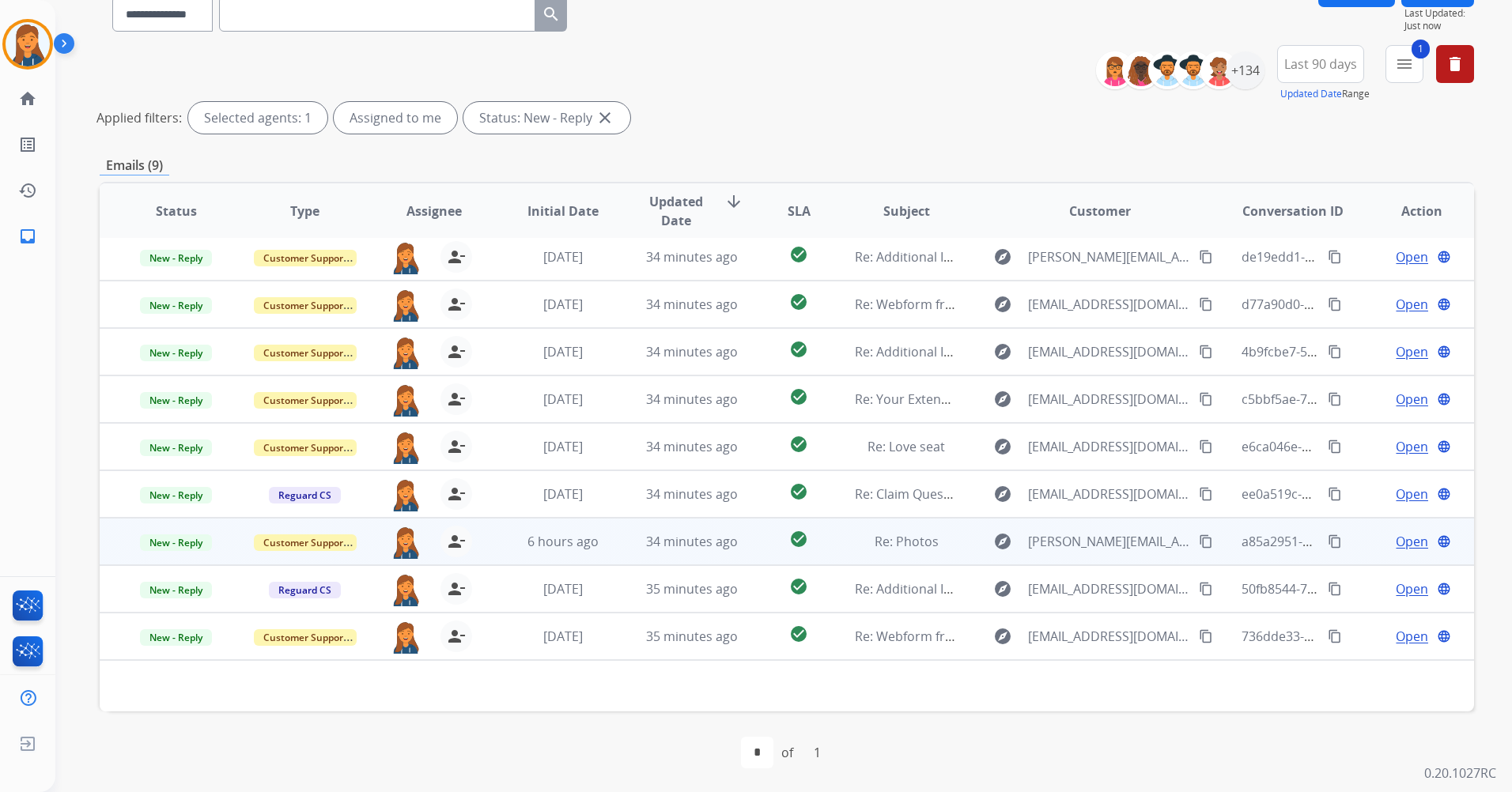
scroll to position [145, 0]
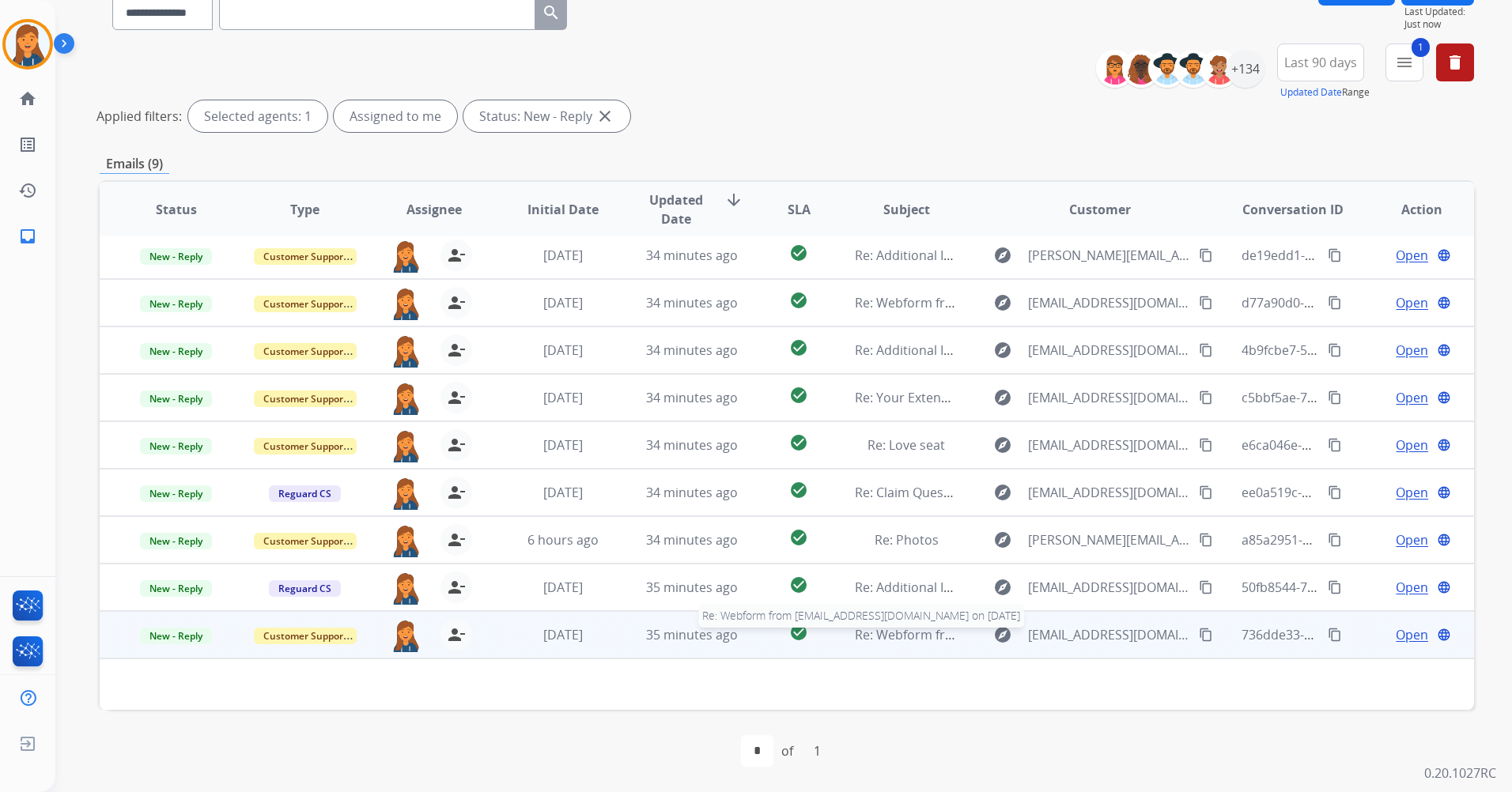
click at [910, 632] on span "Re: Webform from bautistaflorendo07@gmail.com on 09/06/2025" at bounding box center [1044, 635] width 380 height 17
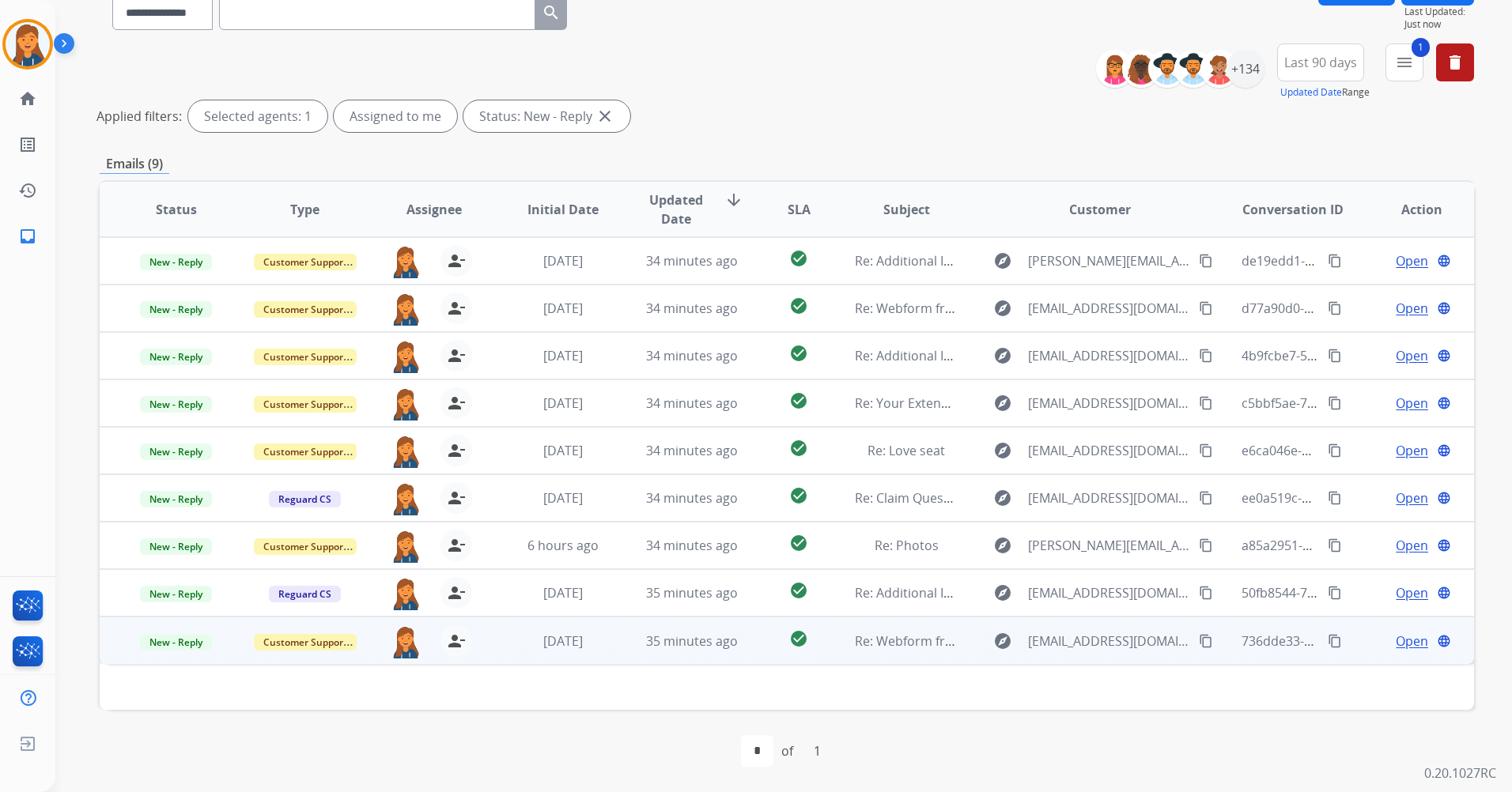
scroll to position [0, 0]
click at [930, 644] on span "Re: Webform from bautistaflorendo07@gmail.com on 09/06/2025" at bounding box center [1044, 641] width 380 height 17
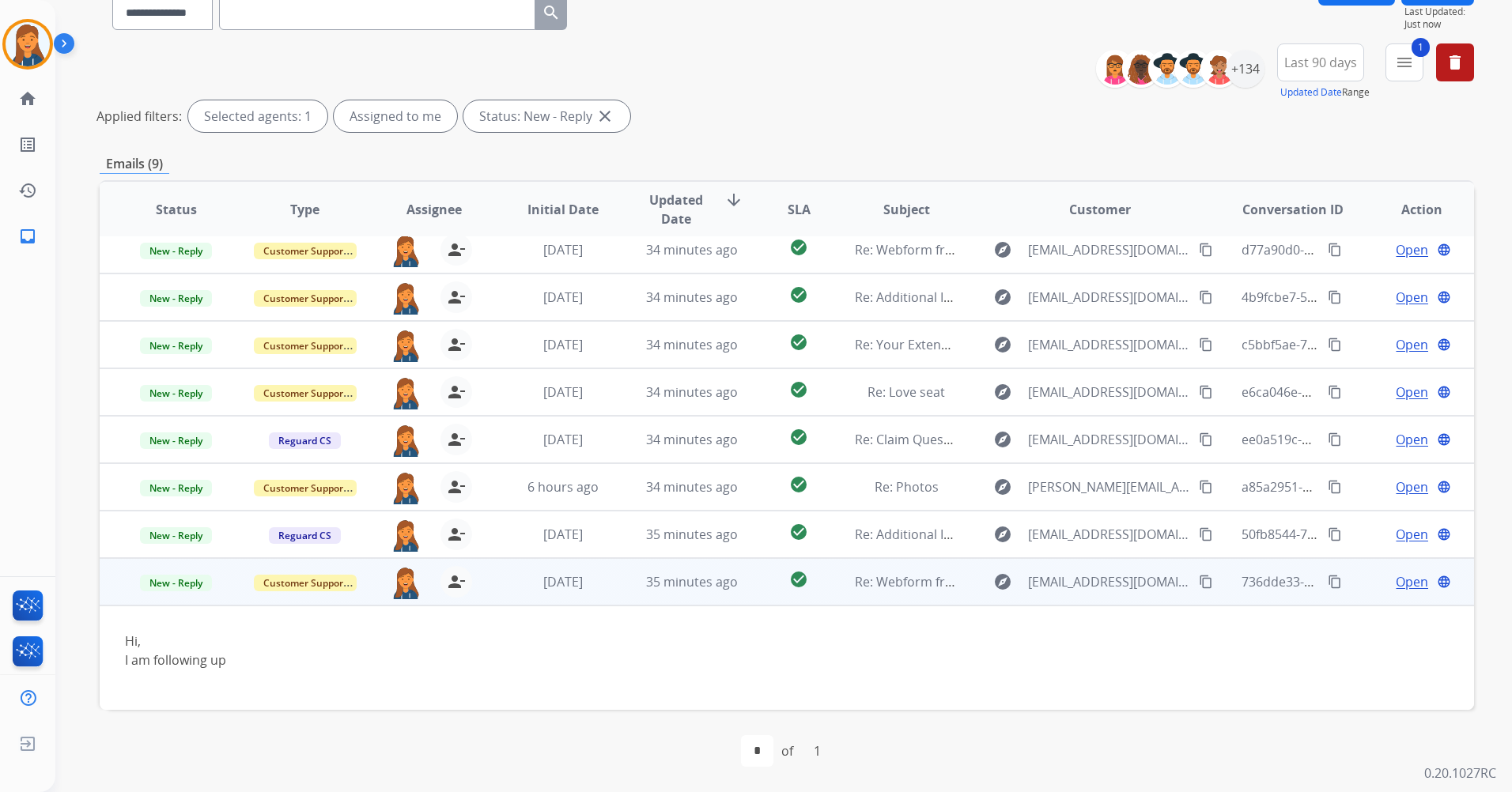
scroll to position [63, 0]
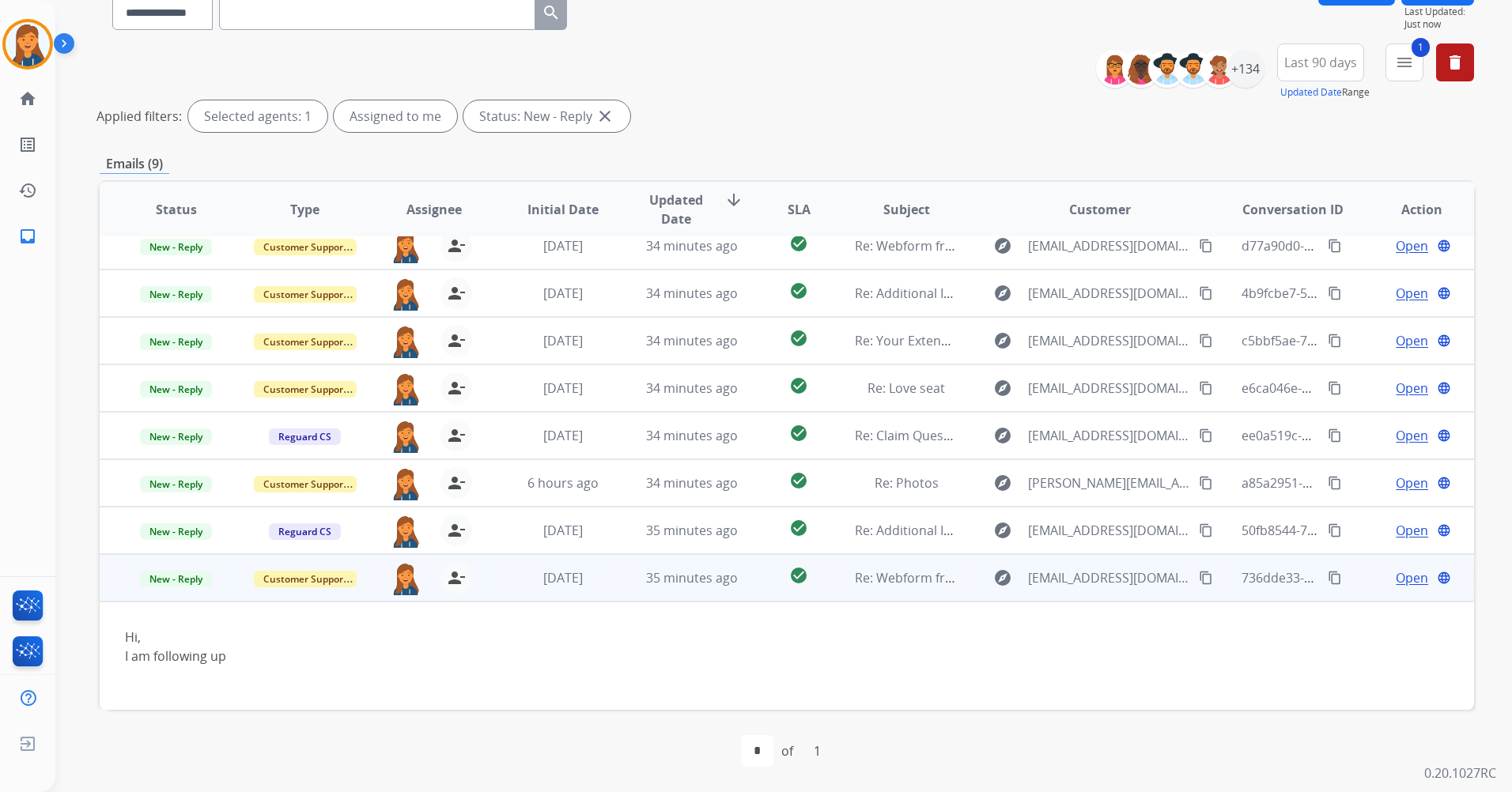
click at [1408, 580] on span "Open" at bounding box center [1412, 578] width 32 height 19
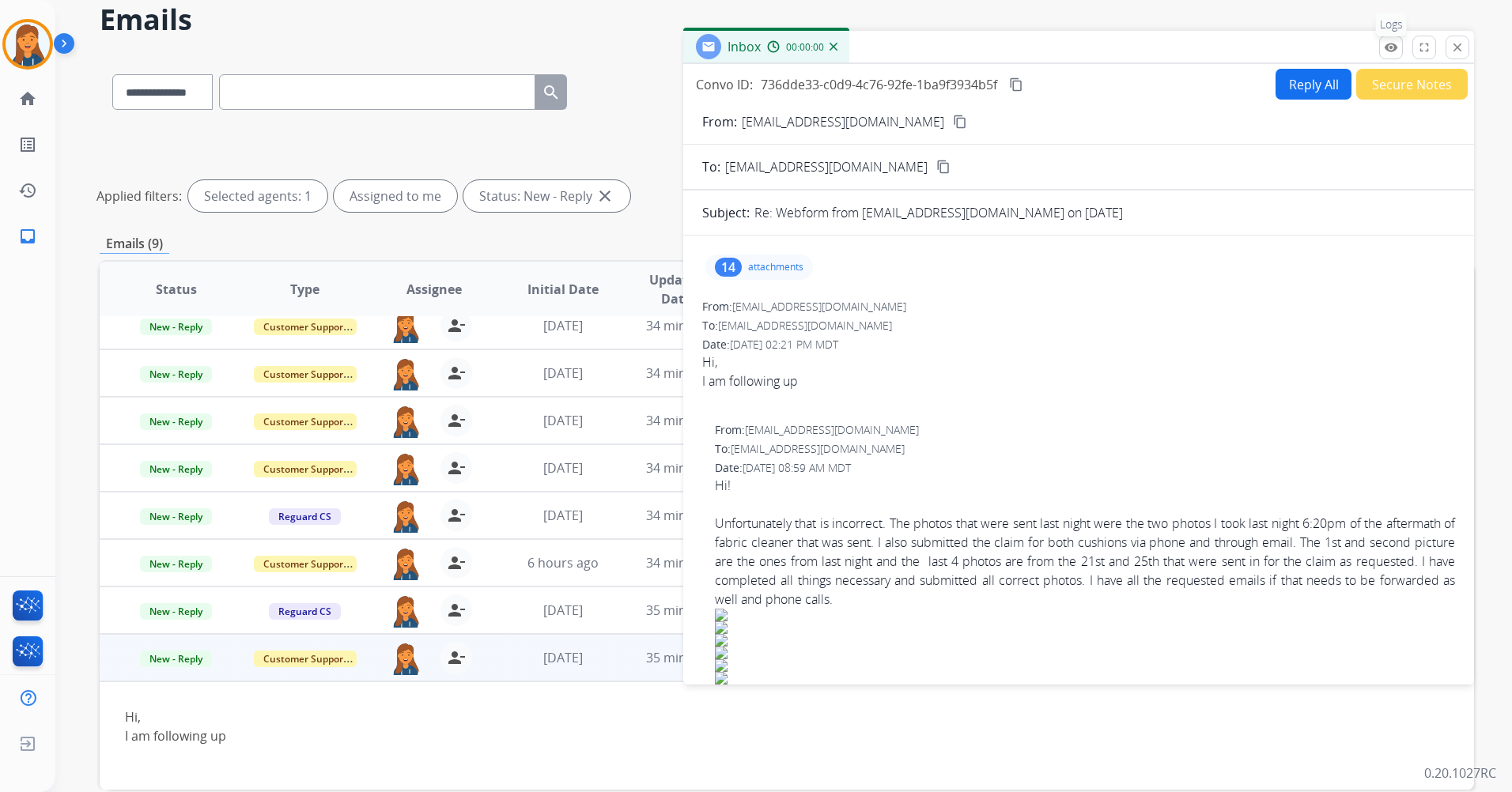
scroll to position [0, 0]
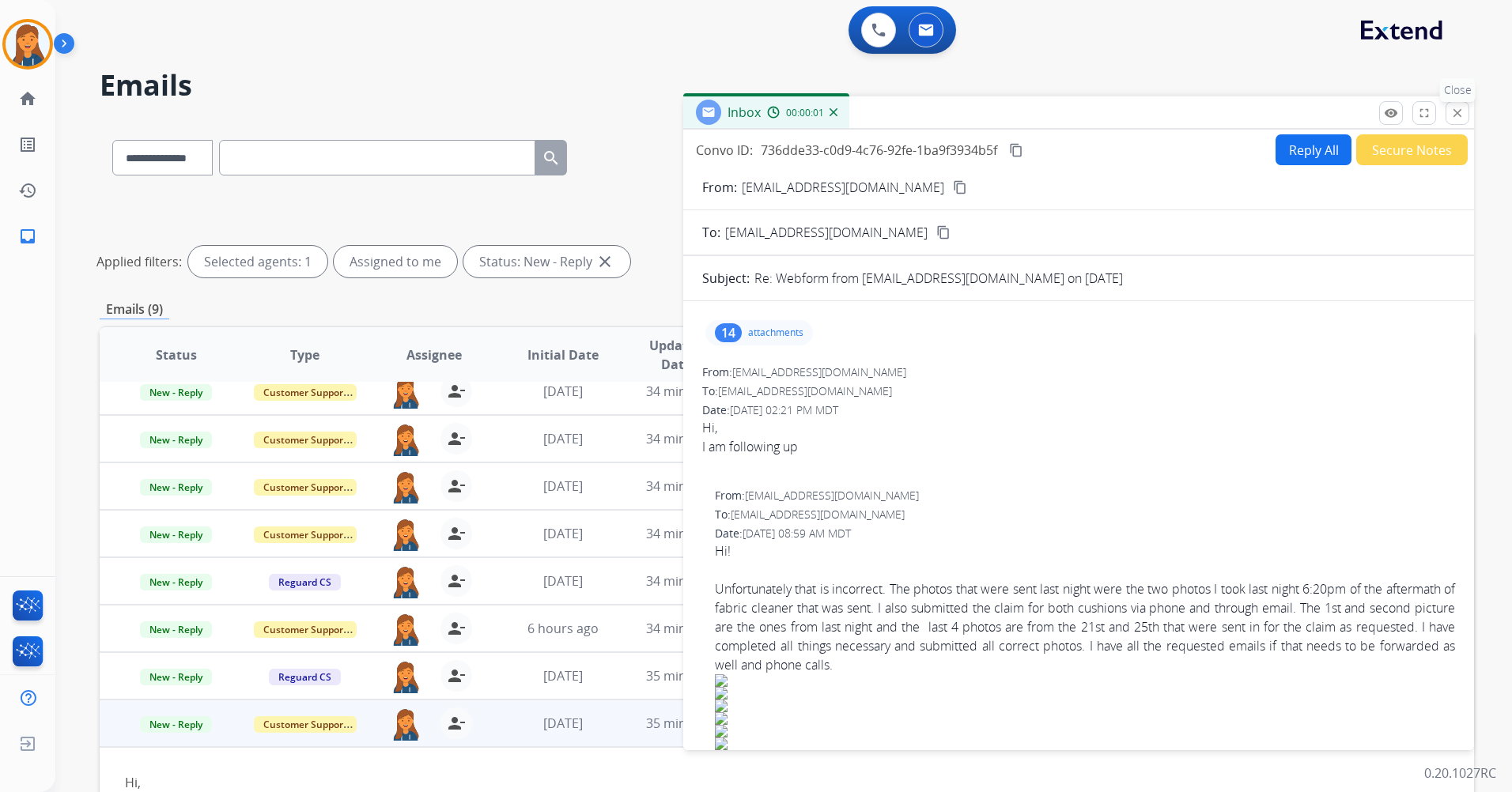
click at [1458, 110] on mat-icon "close" at bounding box center [1457, 113] width 14 height 14
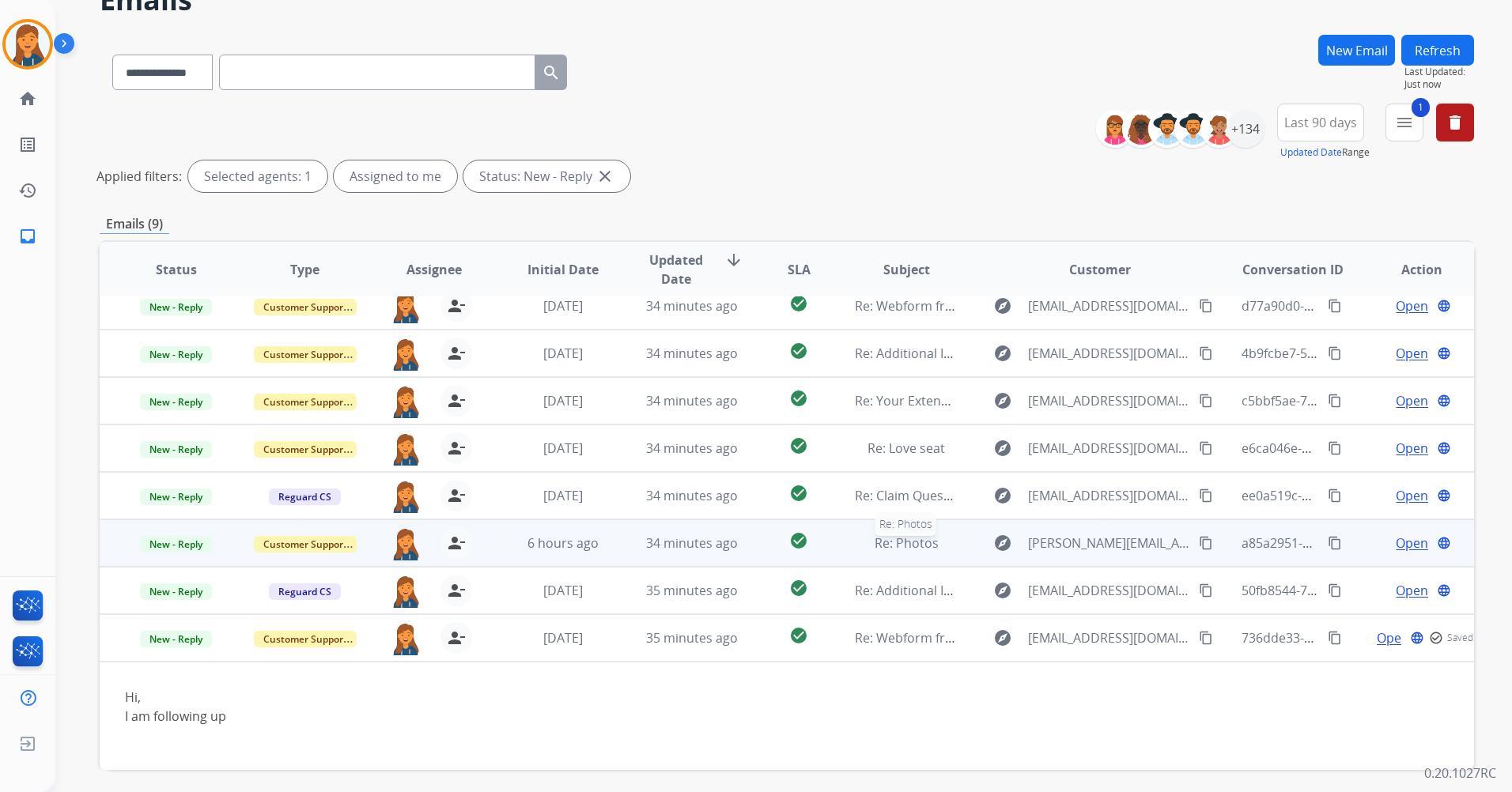
scroll to position [145, 0]
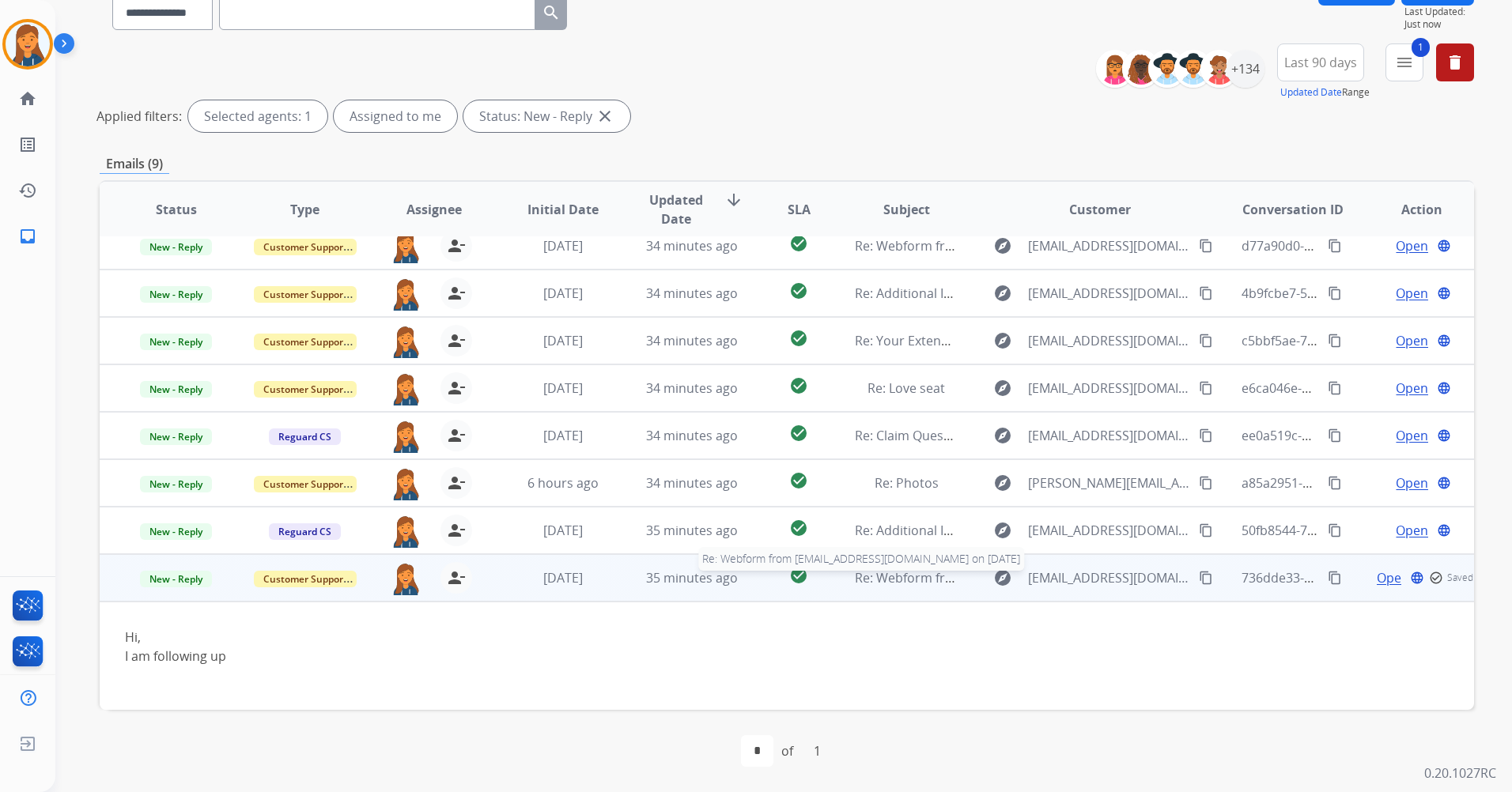
click at [892, 584] on span "Re: Webform from bautistaflorendo07@gmail.com on 09/06/2025" at bounding box center [1044, 578] width 380 height 17
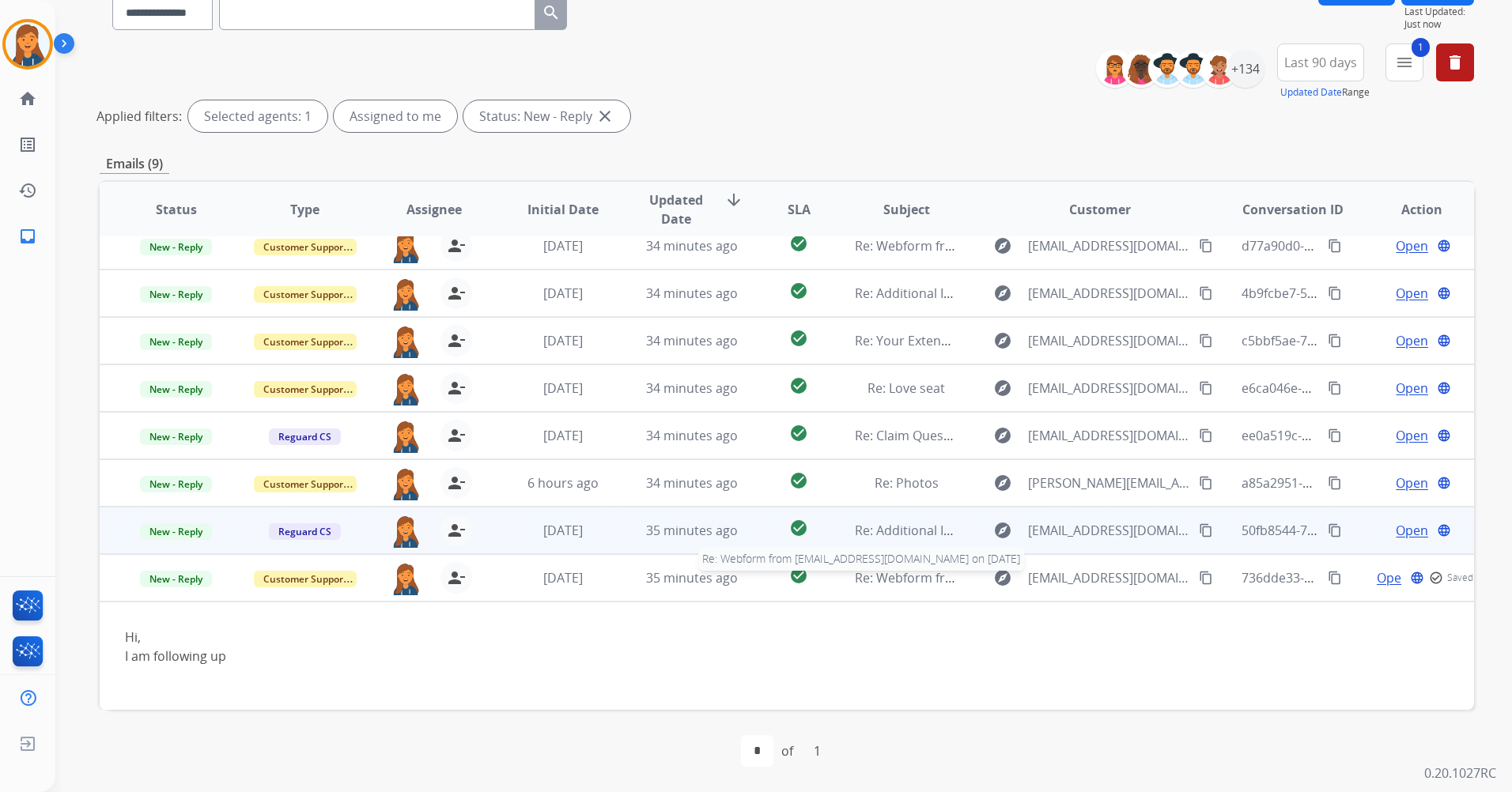
scroll to position [0, 0]
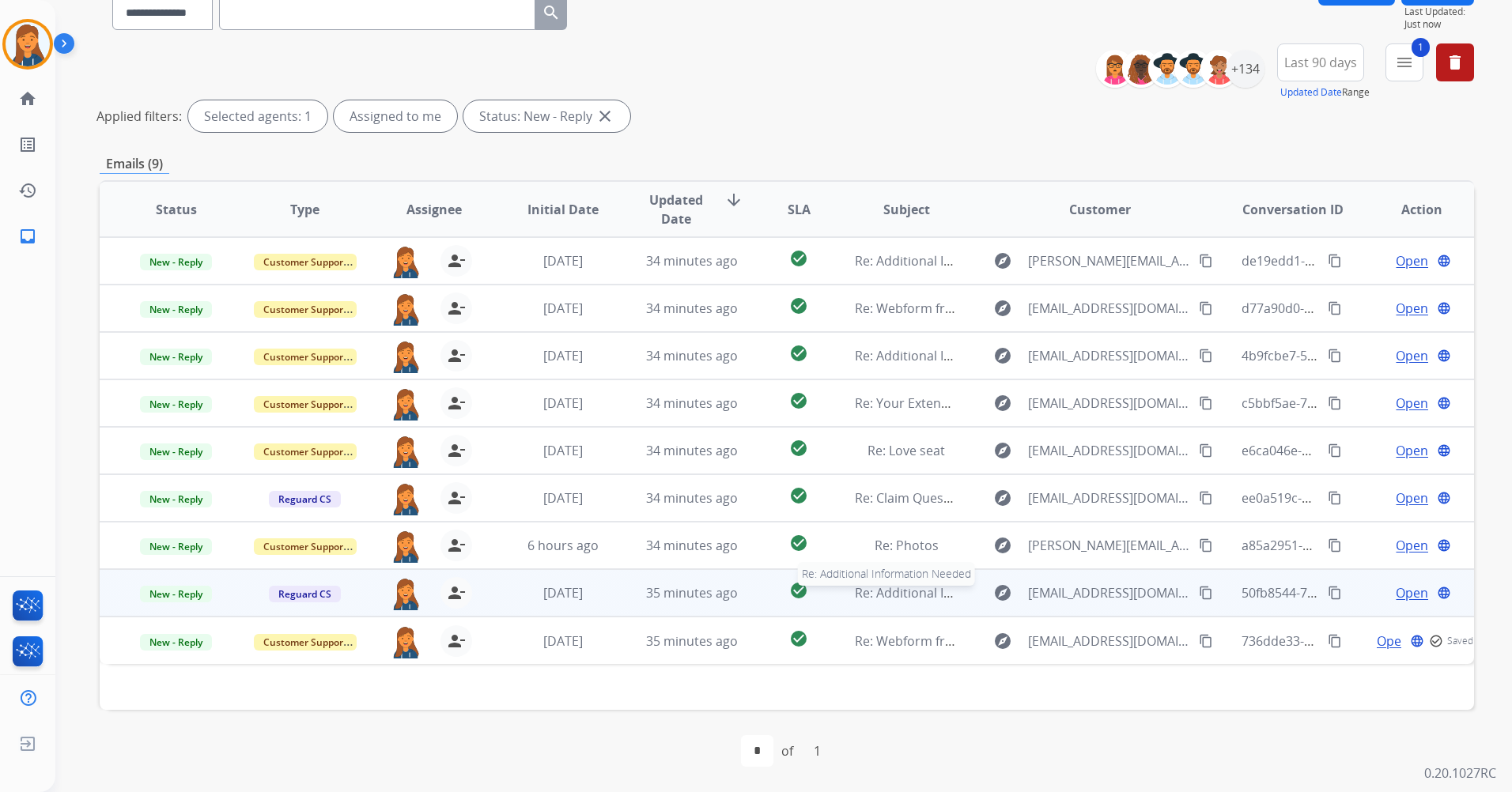
click at [888, 594] on span "Re: Additional Information Needed" at bounding box center [958, 593] width 207 height 17
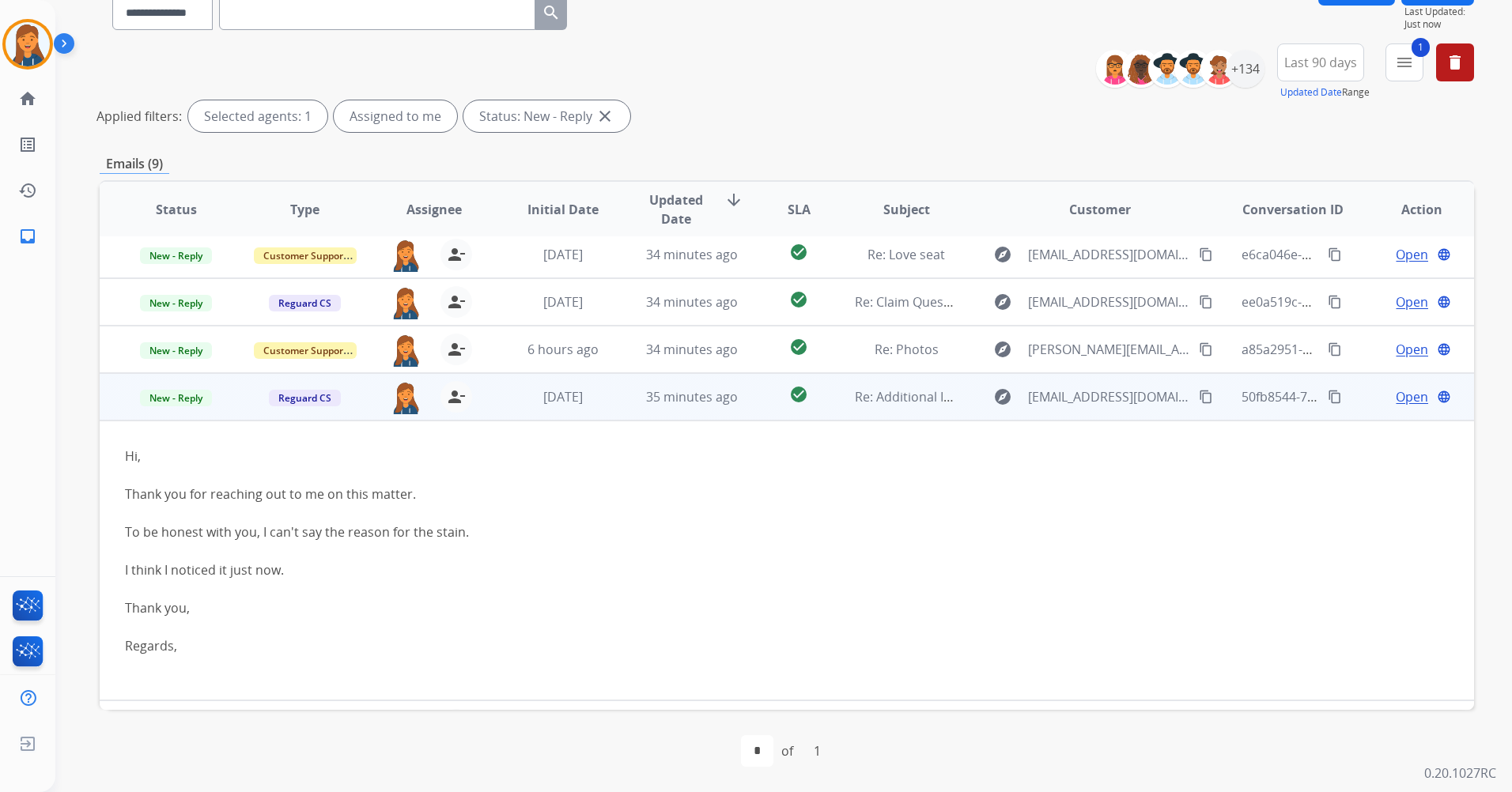
scroll to position [234, 0]
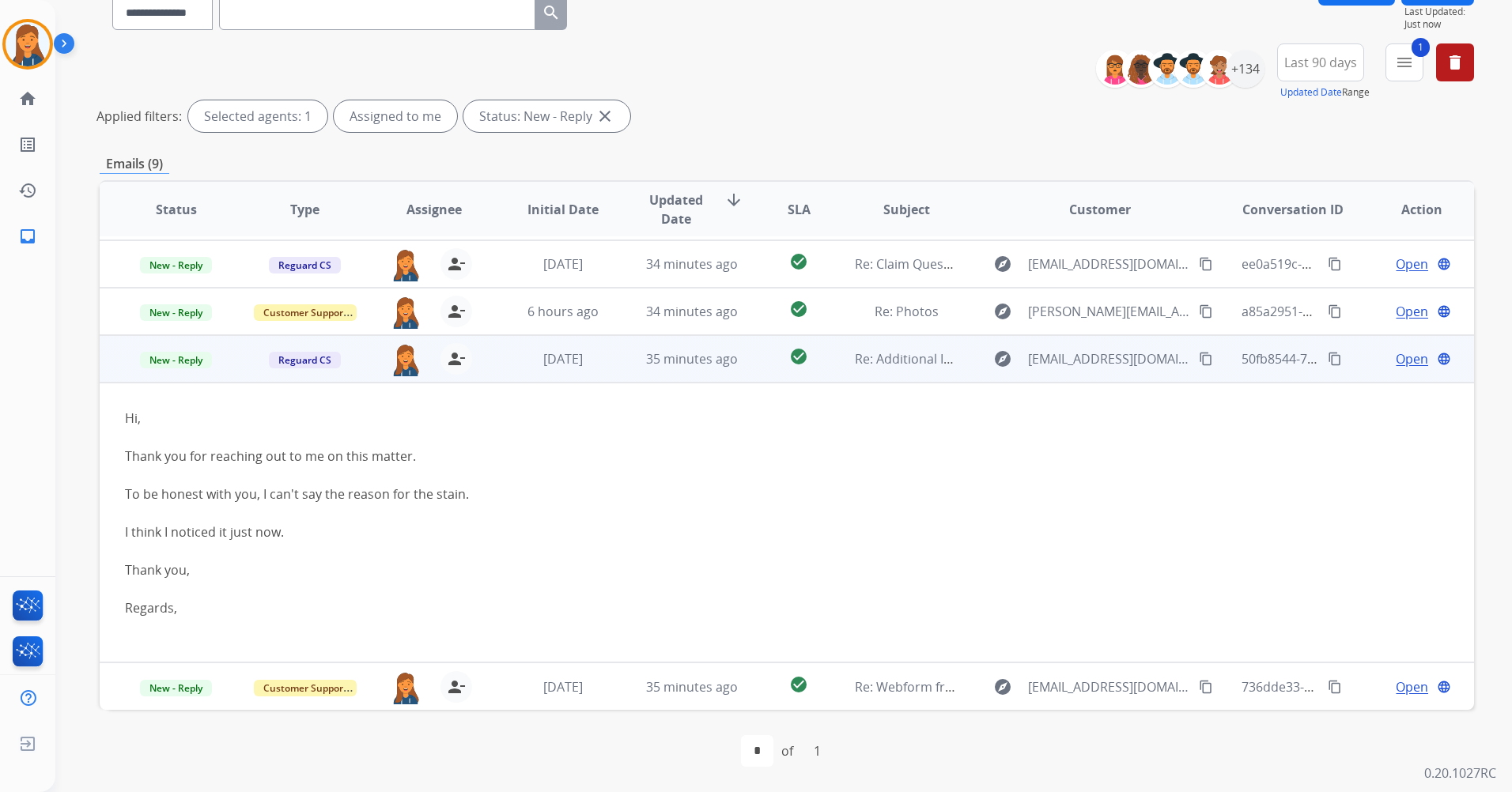
click at [1396, 360] on span "Open" at bounding box center [1412, 359] width 32 height 19
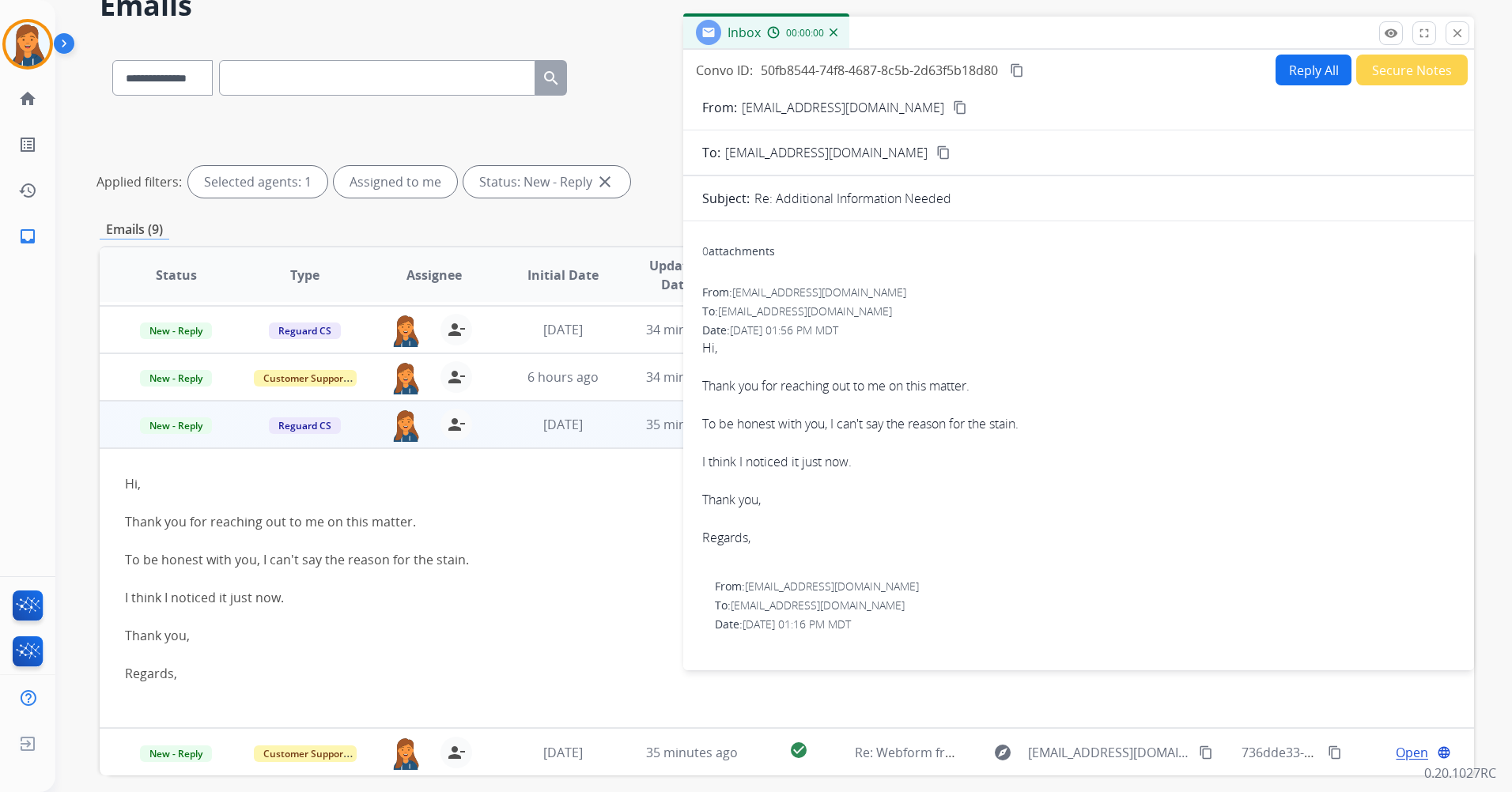
scroll to position [0, 0]
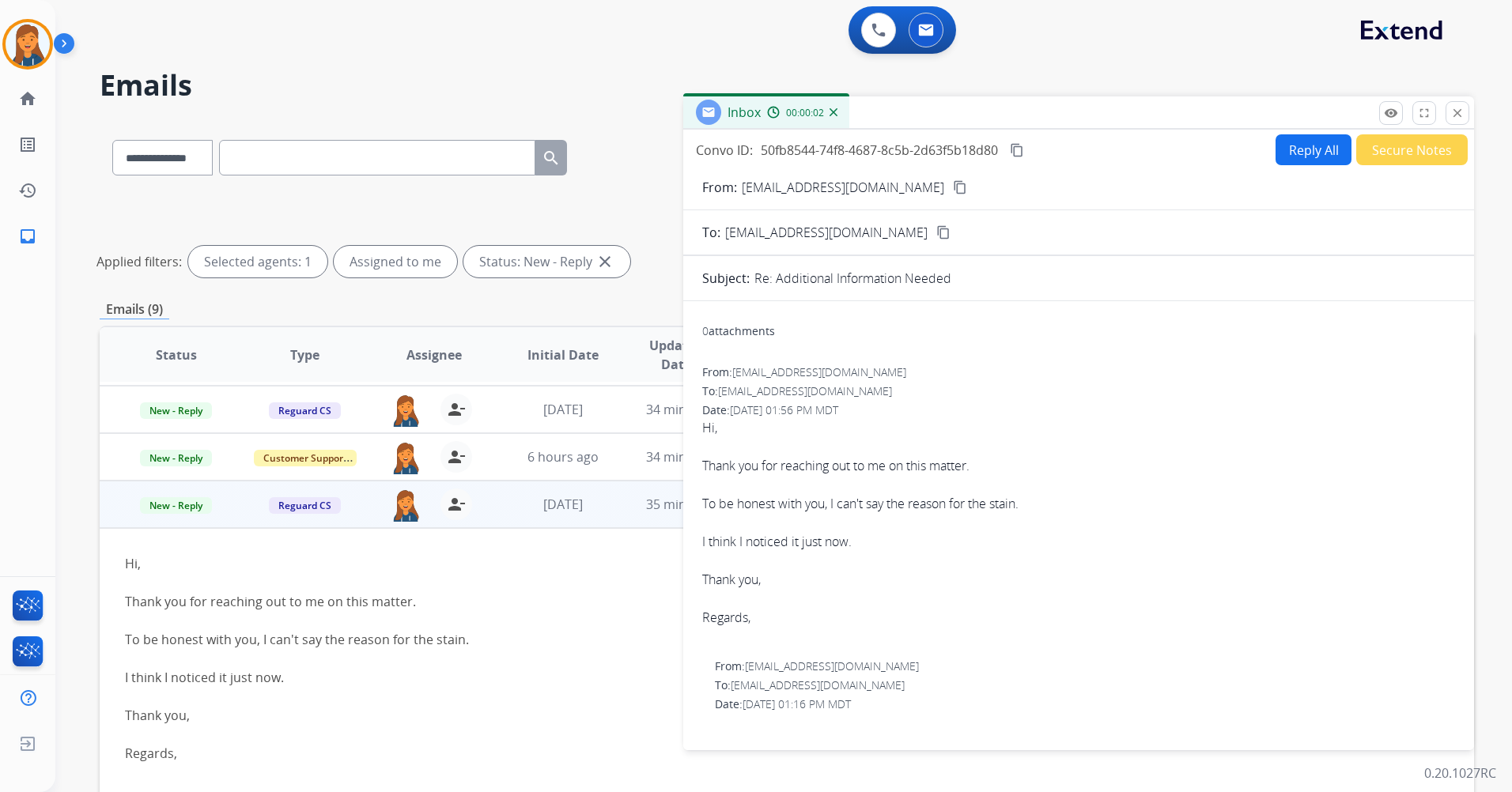
click at [953, 181] on mat-icon "content_copy" at bounding box center [960, 188] width 14 height 14
click at [1386, 115] on mat-icon "remove_red_eye" at bounding box center [1391, 113] width 14 height 14
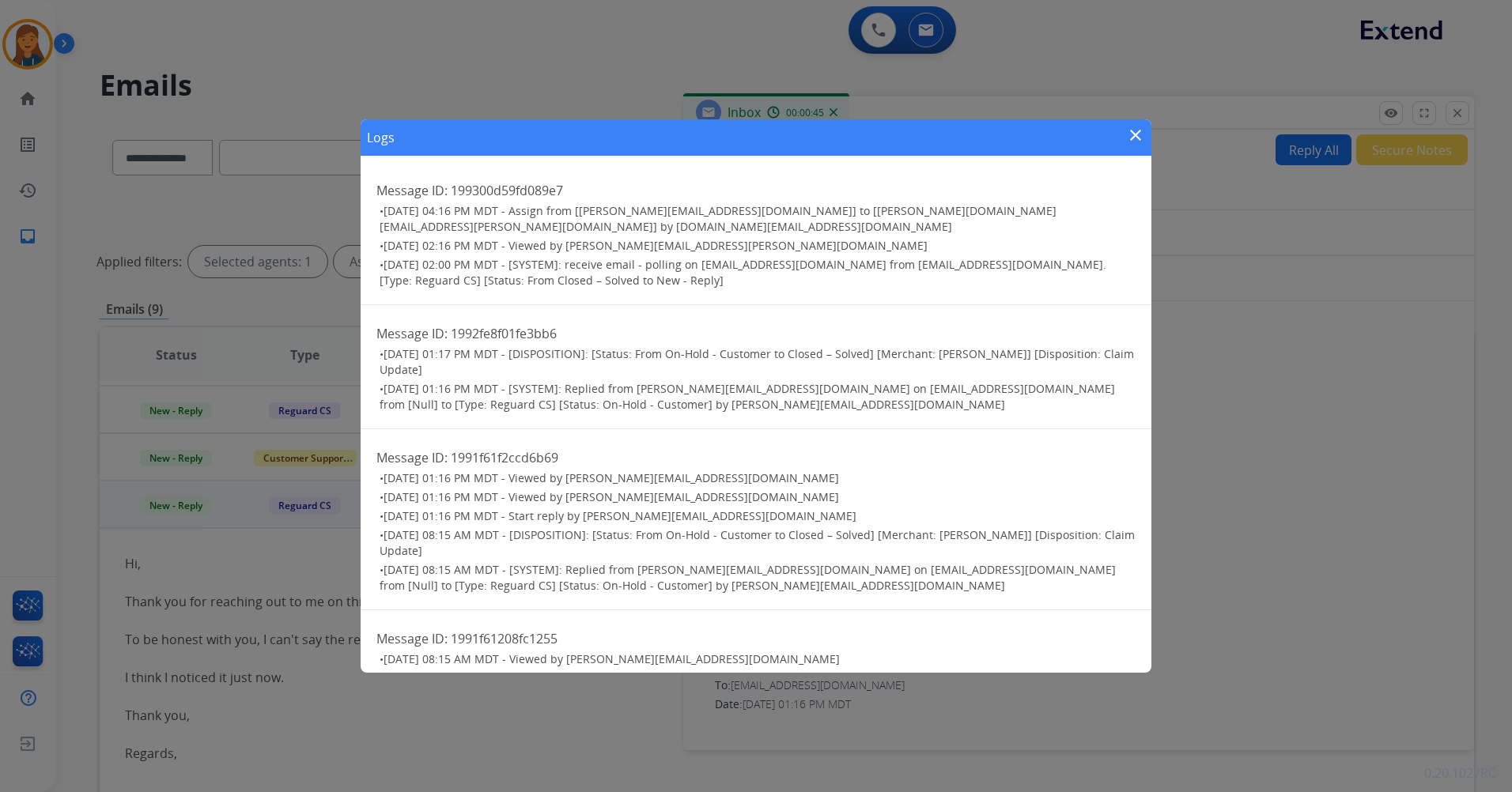
click at [1137, 134] on mat-icon "close" at bounding box center [1136, 135] width 19 height 19
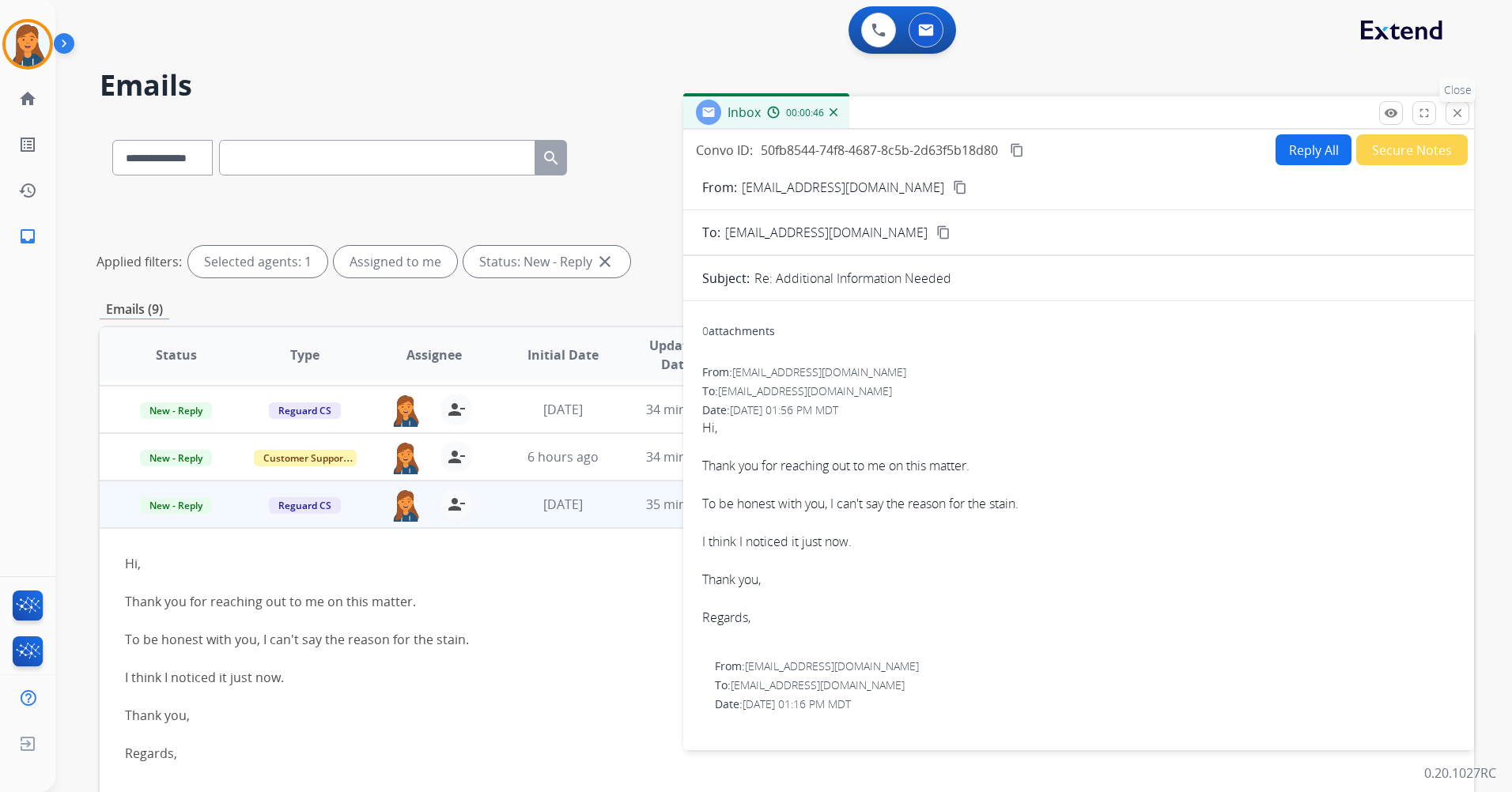
click at [1455, 113] on mat-icon "close" at bounding box center [1457, 113] width 14 height 14
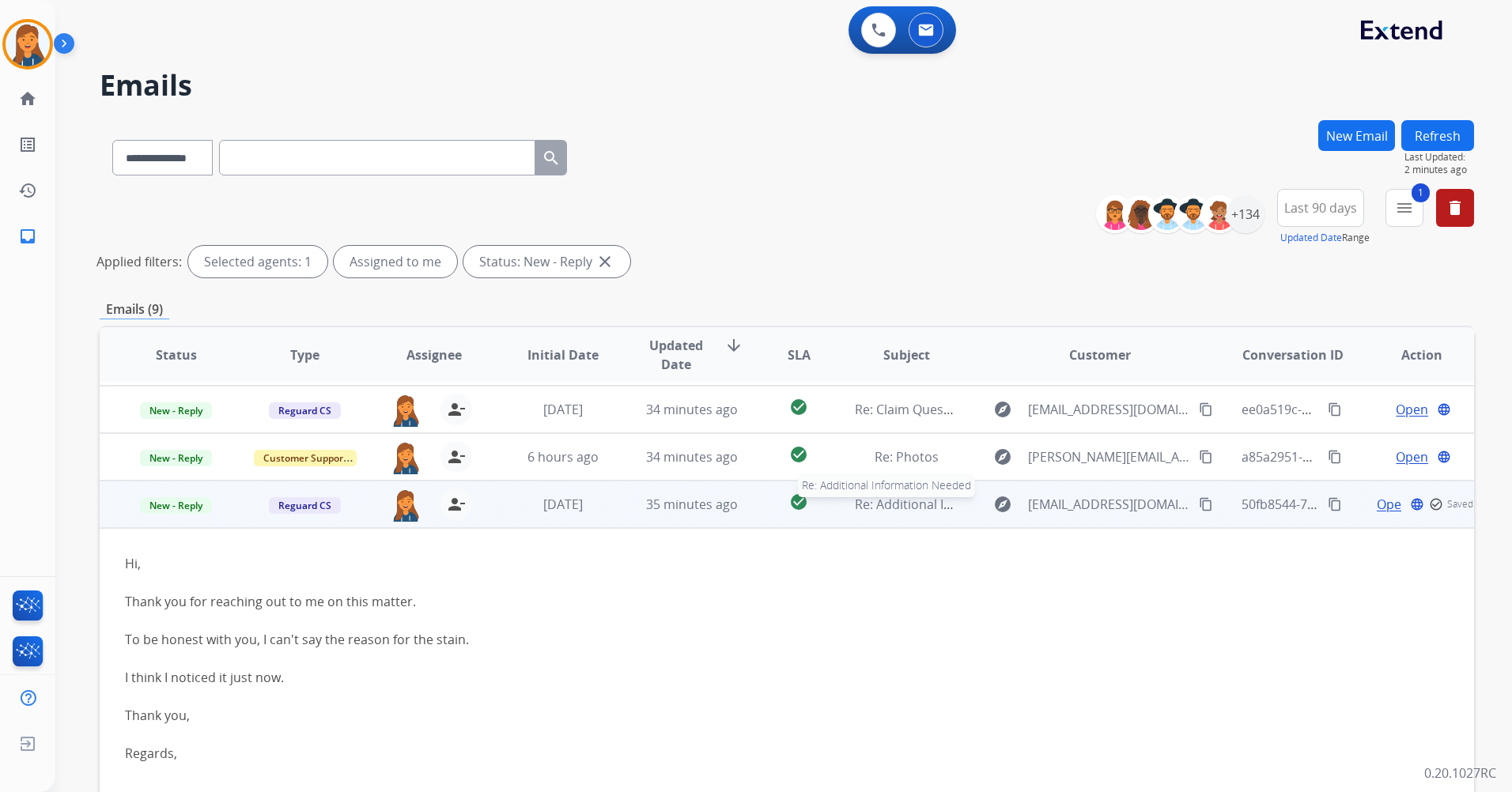
click at [886, 502] on span "Re: Additional Information Needed" at bounding box center [958, 505] width 207 height 17
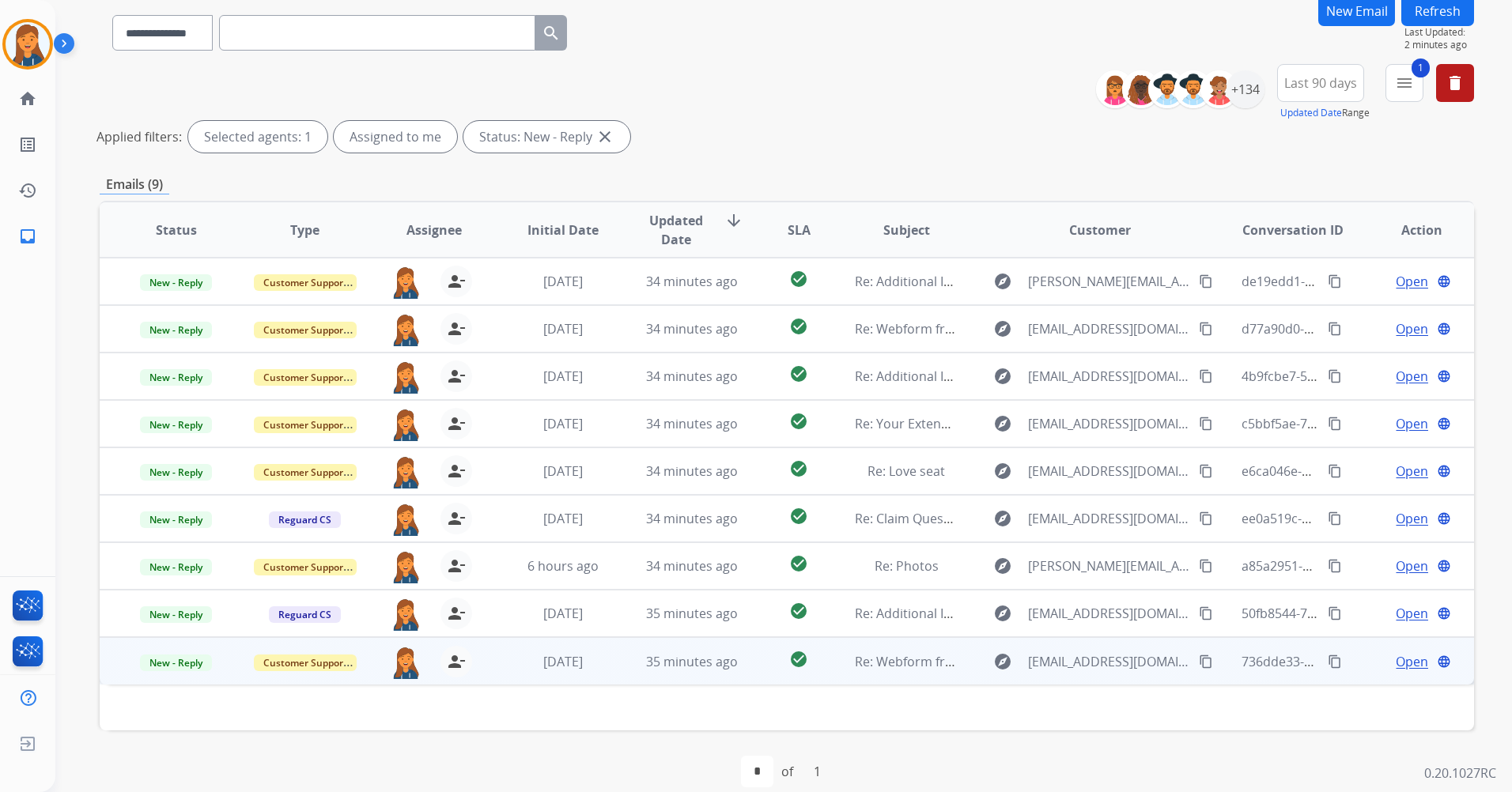
scroll to position [145, 0]
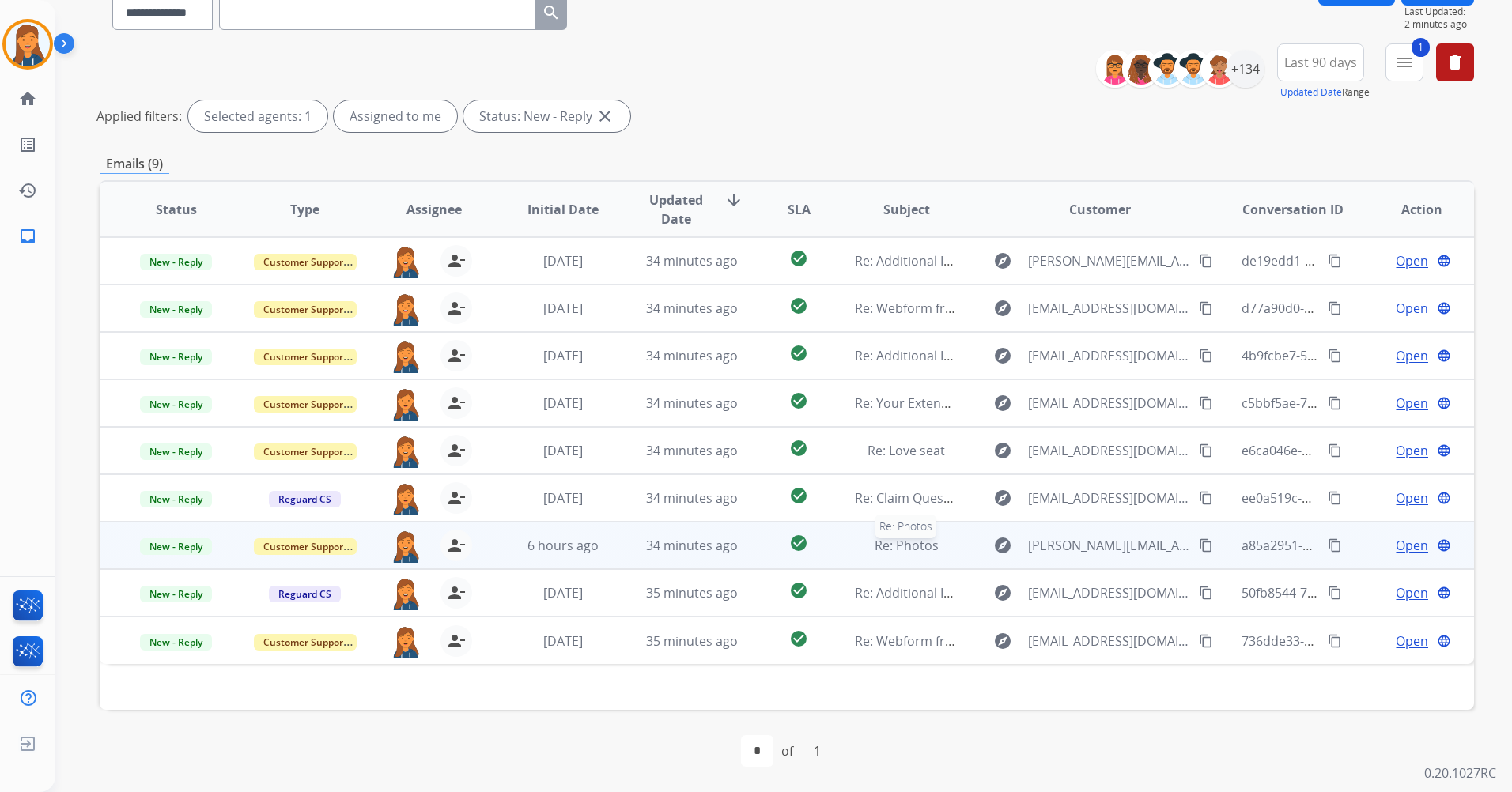
click at [905, 542] on span "Re: Photos" at bounding box center [907, 545] width 64 height 17
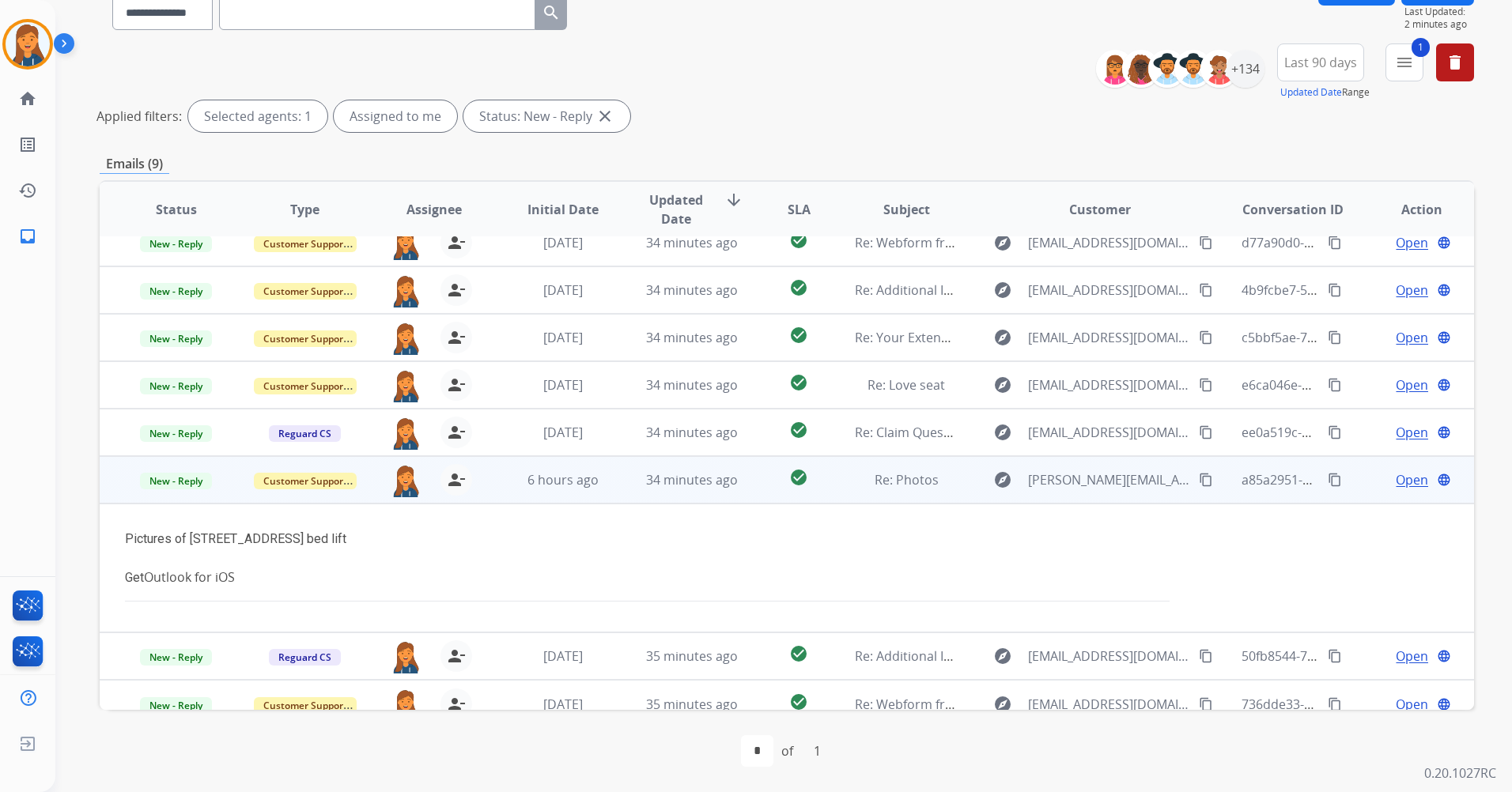
scroll to position [83, 0]
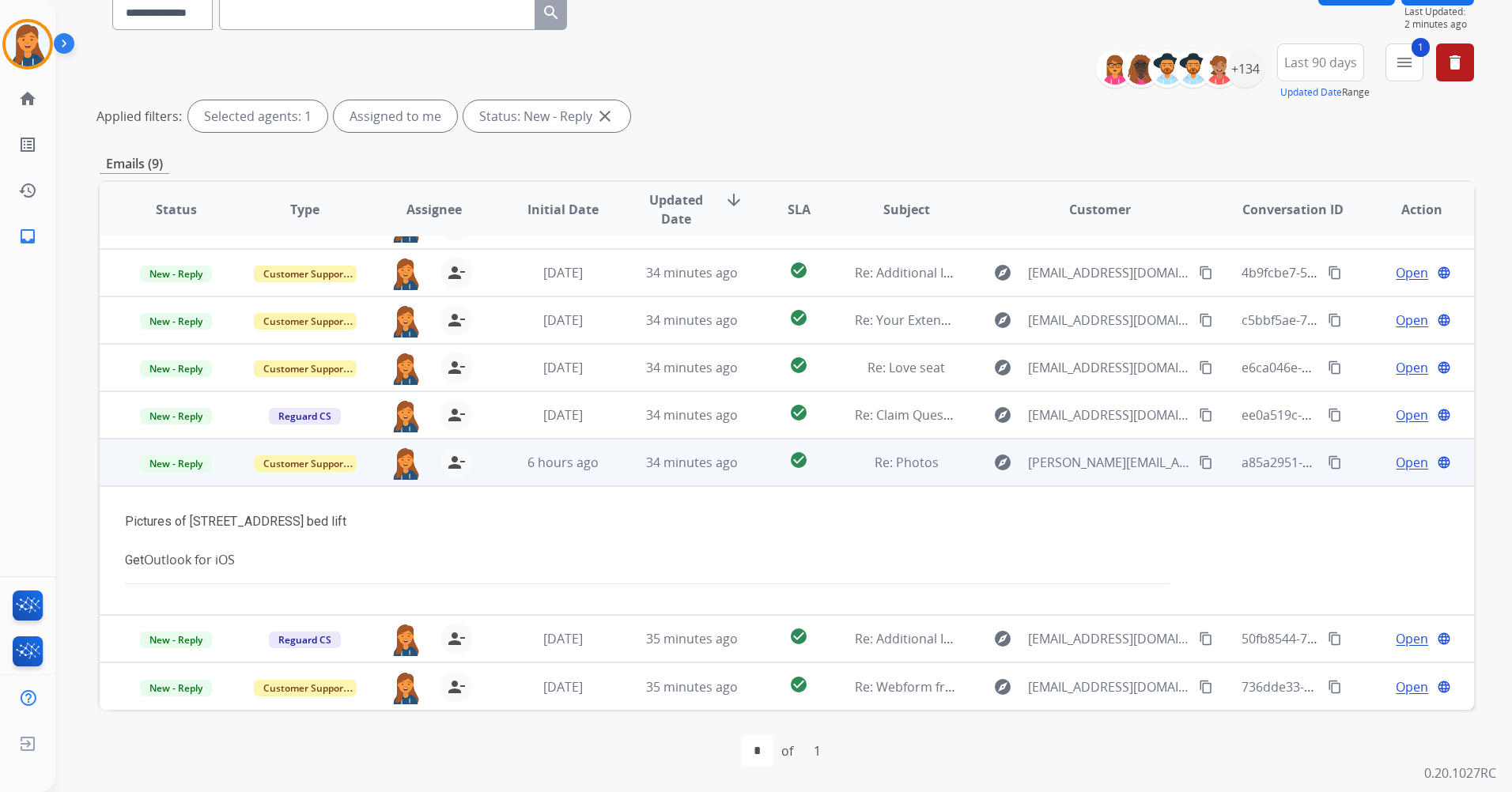
click at [1403, 461] on span "Open" at bounding box center [1412, 463] width 32 height 19
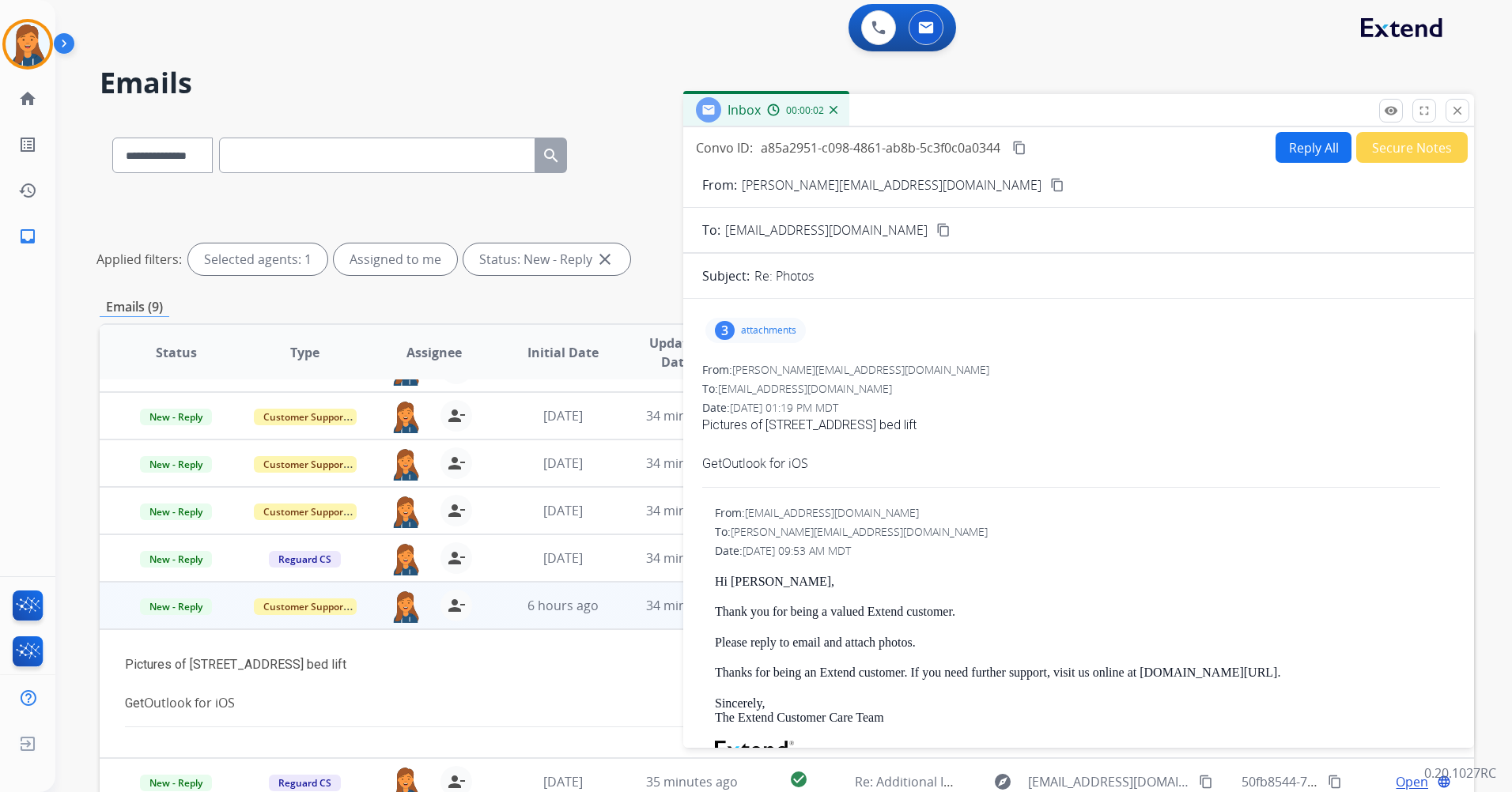
scroll to position [0, 0]
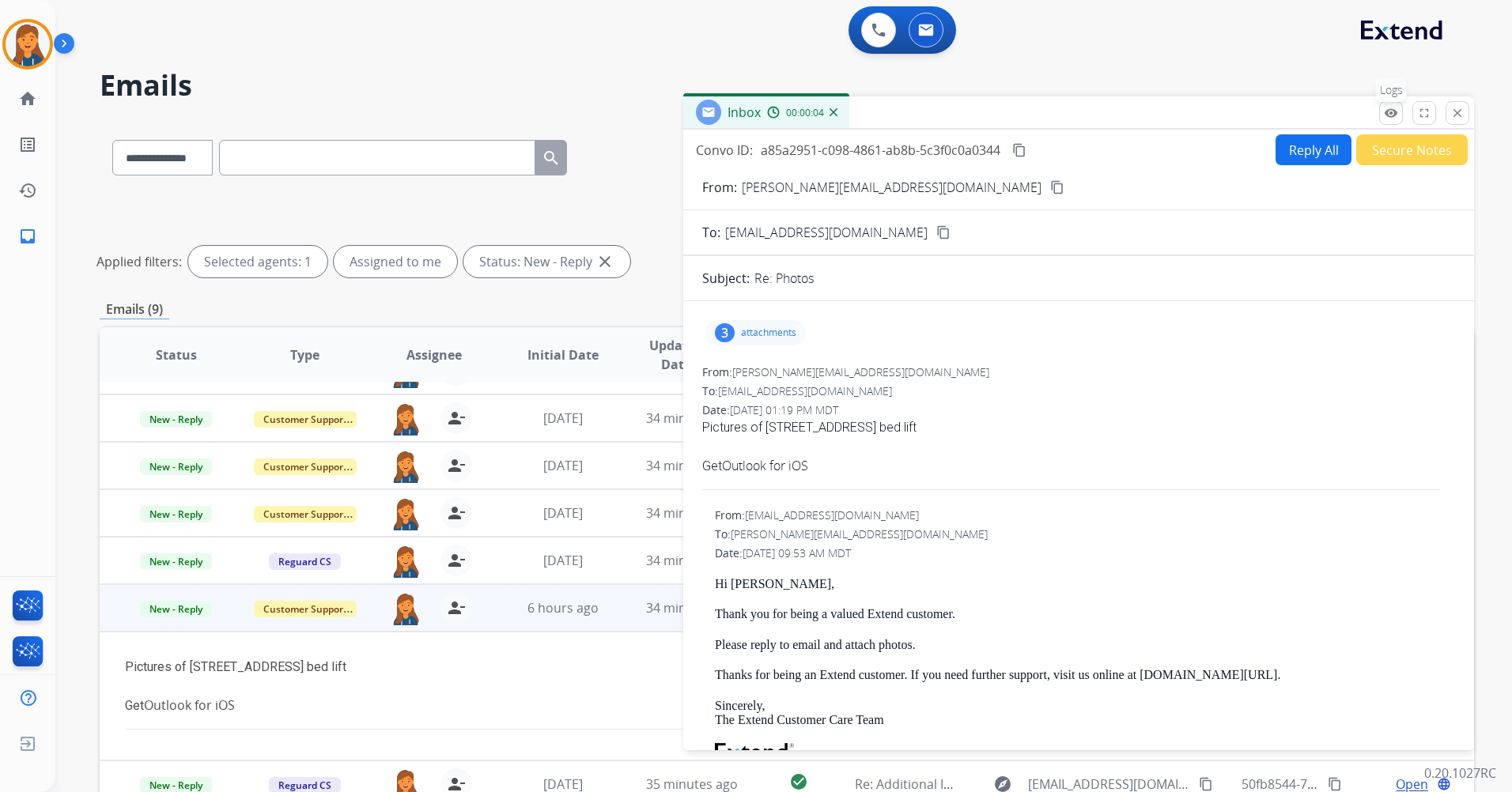
click at [1388, 116] on mat-icon "remove_red_eye" at bounding box center [1391, 113] width 14 height 14
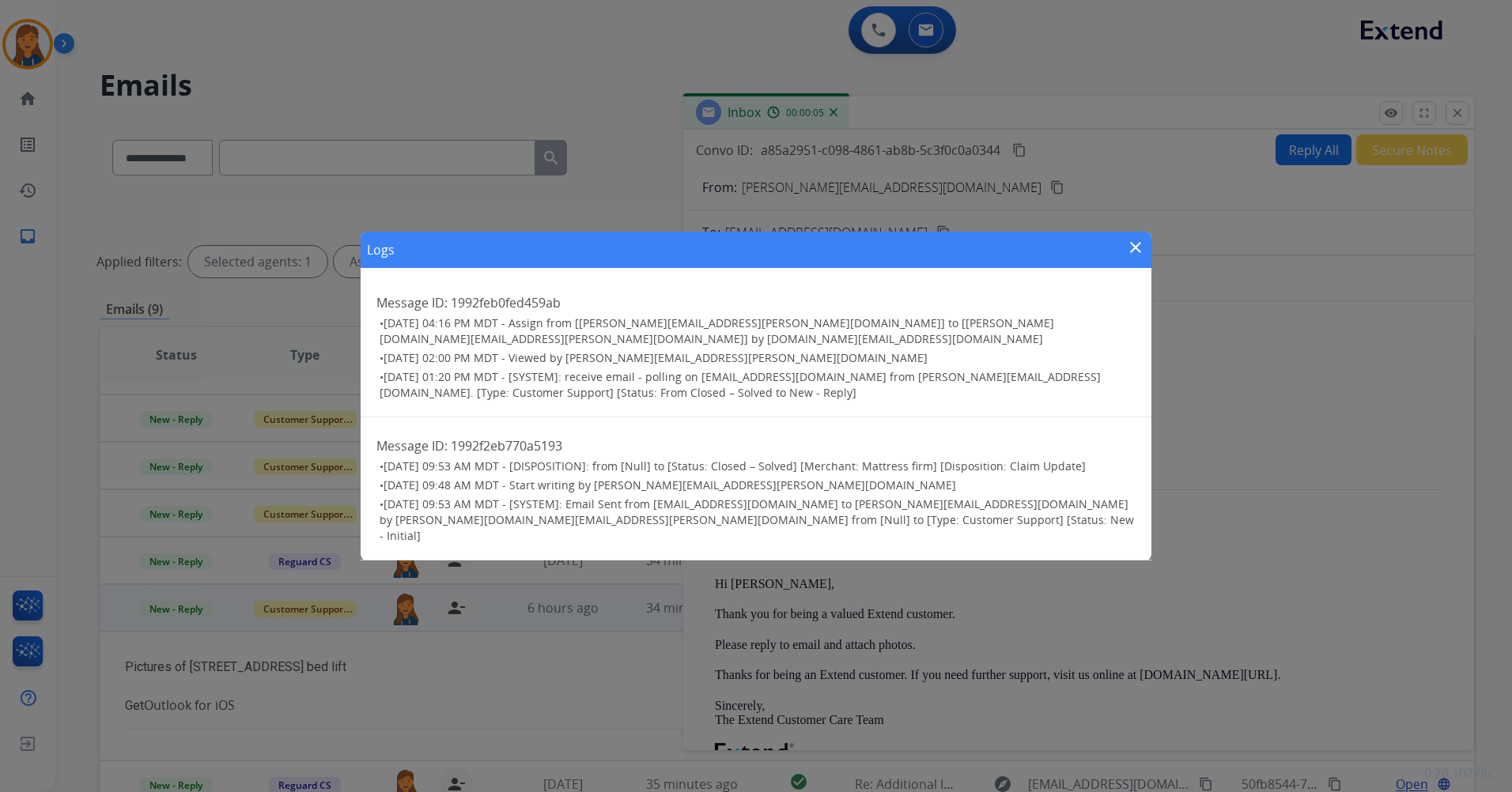
click at [1132, 257] on mat-icon "close" at bounding box center [1136, 248] width 19 height 19
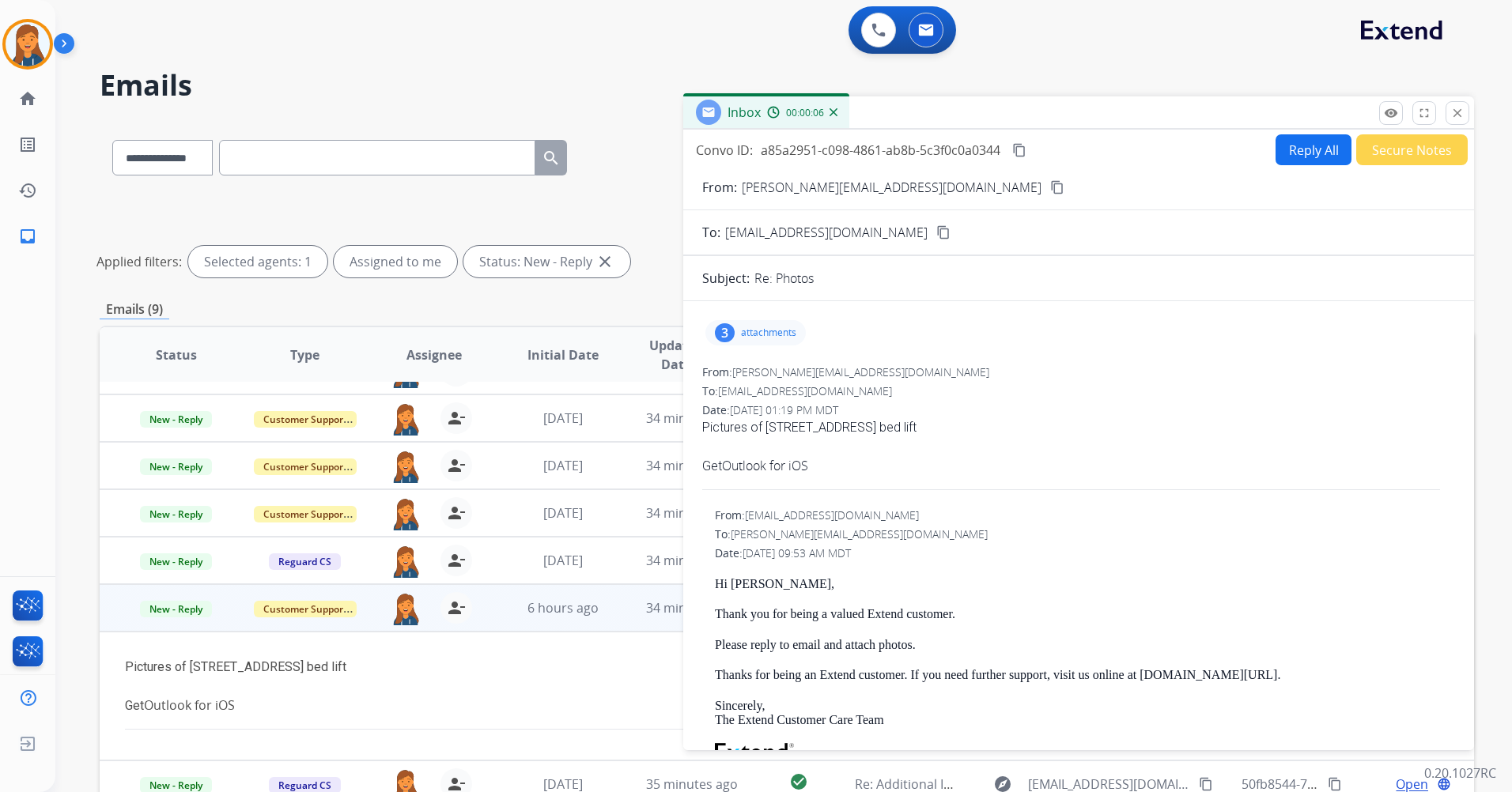
click at [761, 328] on p "attachments" at bounding box center [769, 333] width 56 height 13
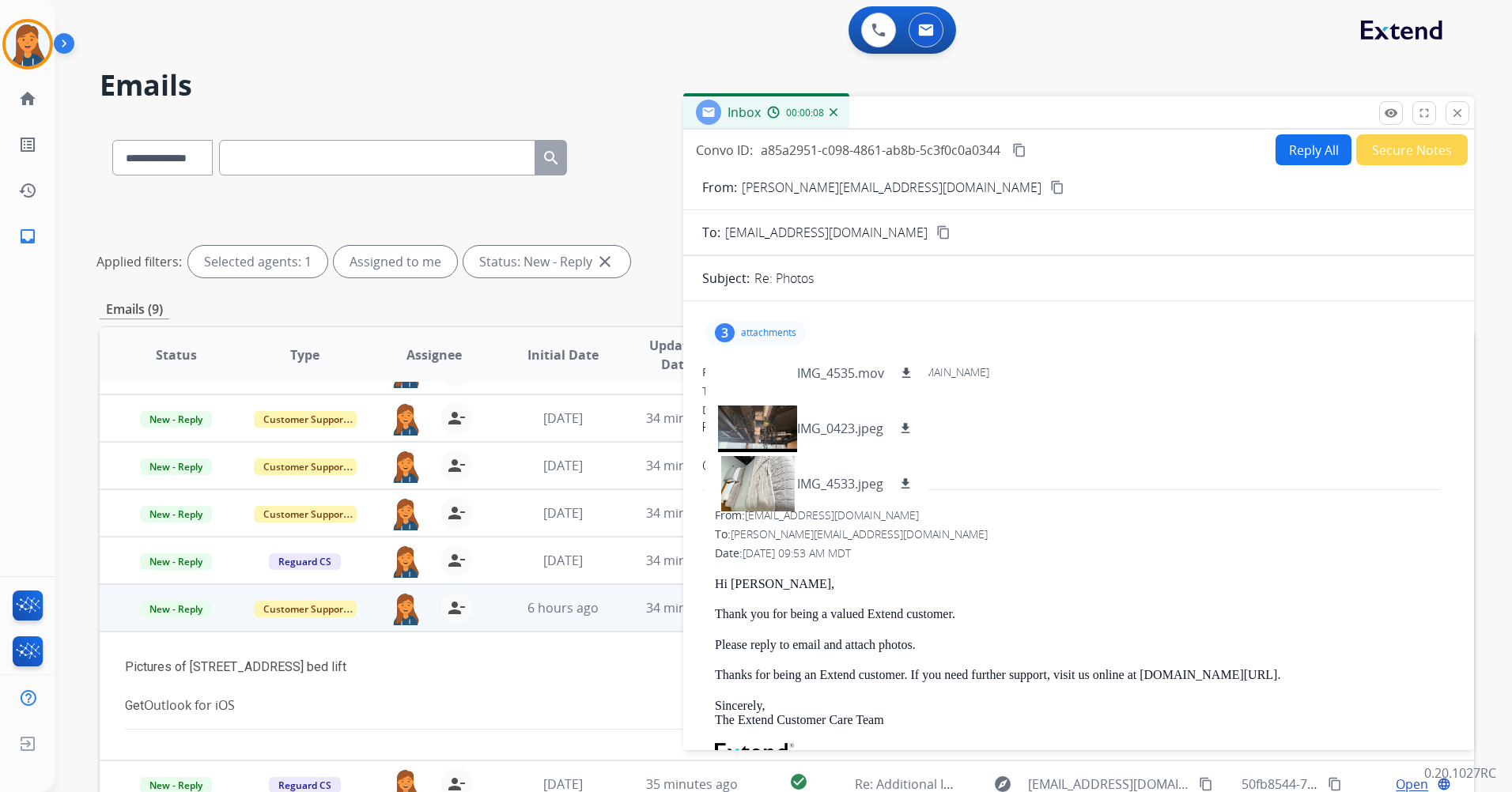
drag, startPoint x: 971, startPoint y: 186, endPoint x: 883, endPoint y: 140, distance: 99.3
click at [1051, 186] on mat-icon "content_copy" at bounding box center [1058, 188] width 14 height 14
click at [905, 374] on mat-icon "download" at bounding box center [906, 373] width 14 height 14
click at [905, 427] on mat-icon "download" at bounding box center [905, 428] width 14 height 14
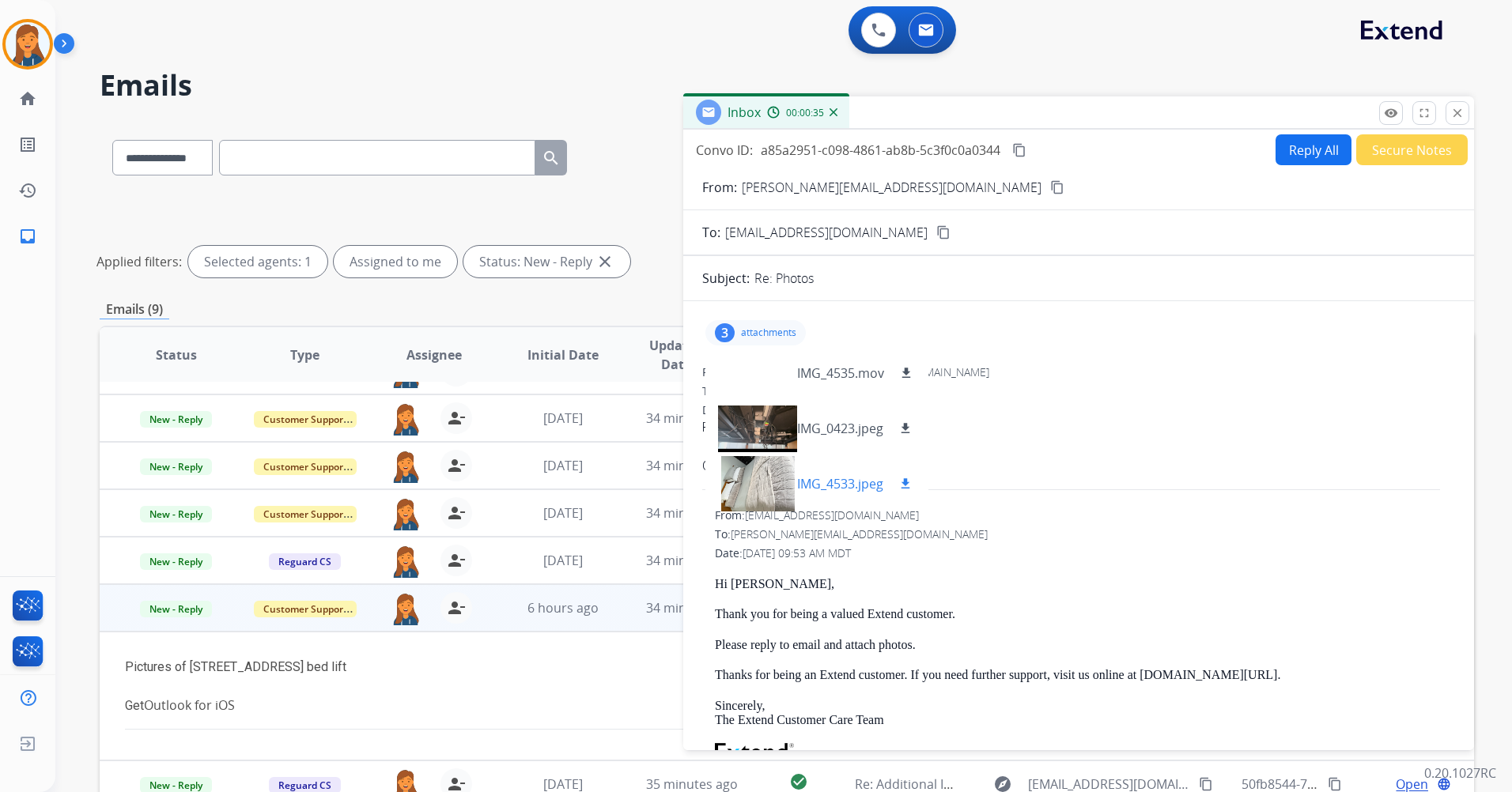
click at [905, 485] on mat-icon "download" at bounding box center [905, 484] width 14 height 14
click at [769, 438] on div at bounding box center [758, 428] width 79 height 56
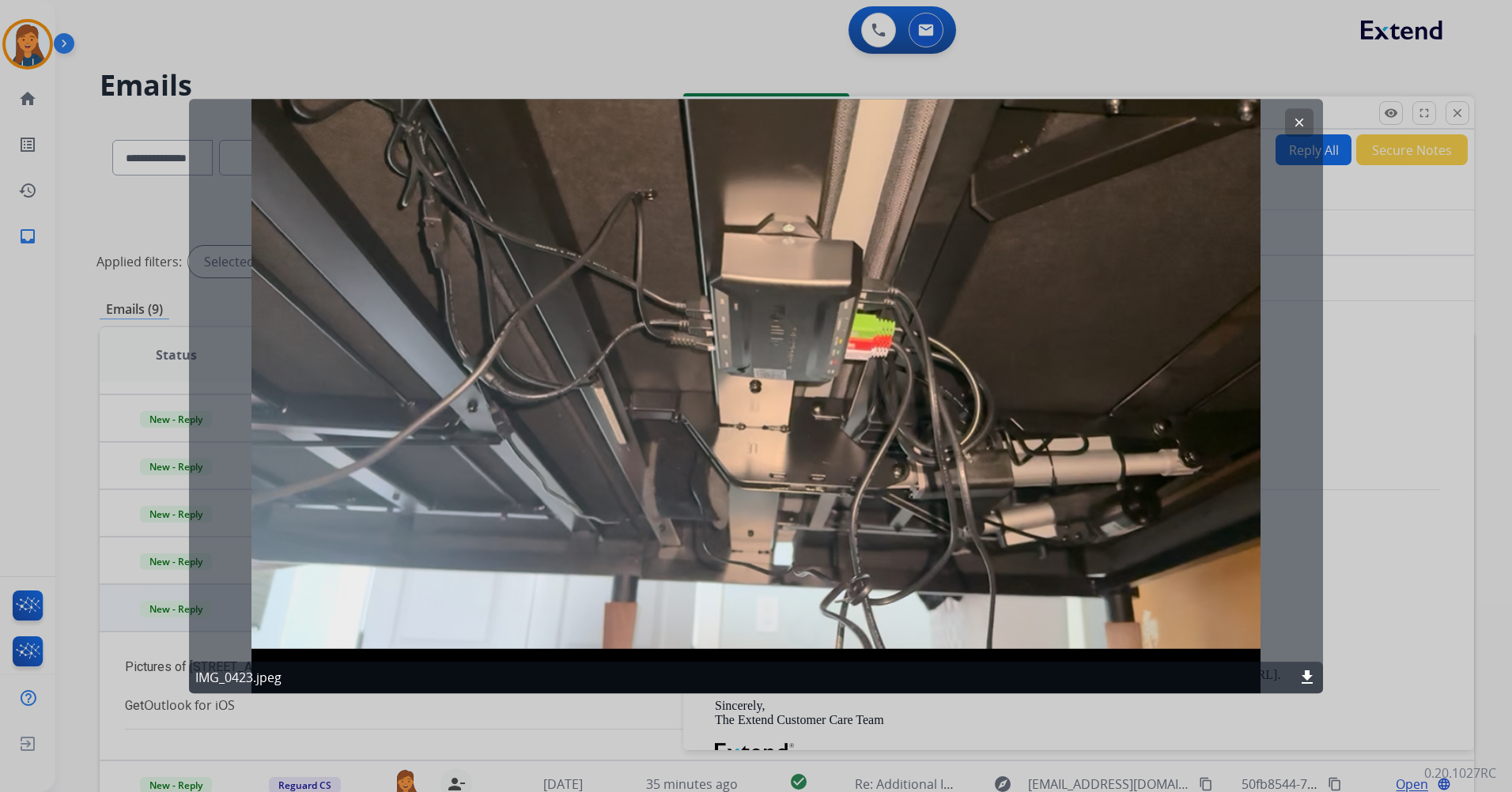
drag, startPoint x: 1300, startPoint y: 119, endPoint x: 861, endPoint y: 11, distance: 452.1
click at [1300, 122] on mat-icon "clear" at bounding box center [1299, 122] width 14 height 14
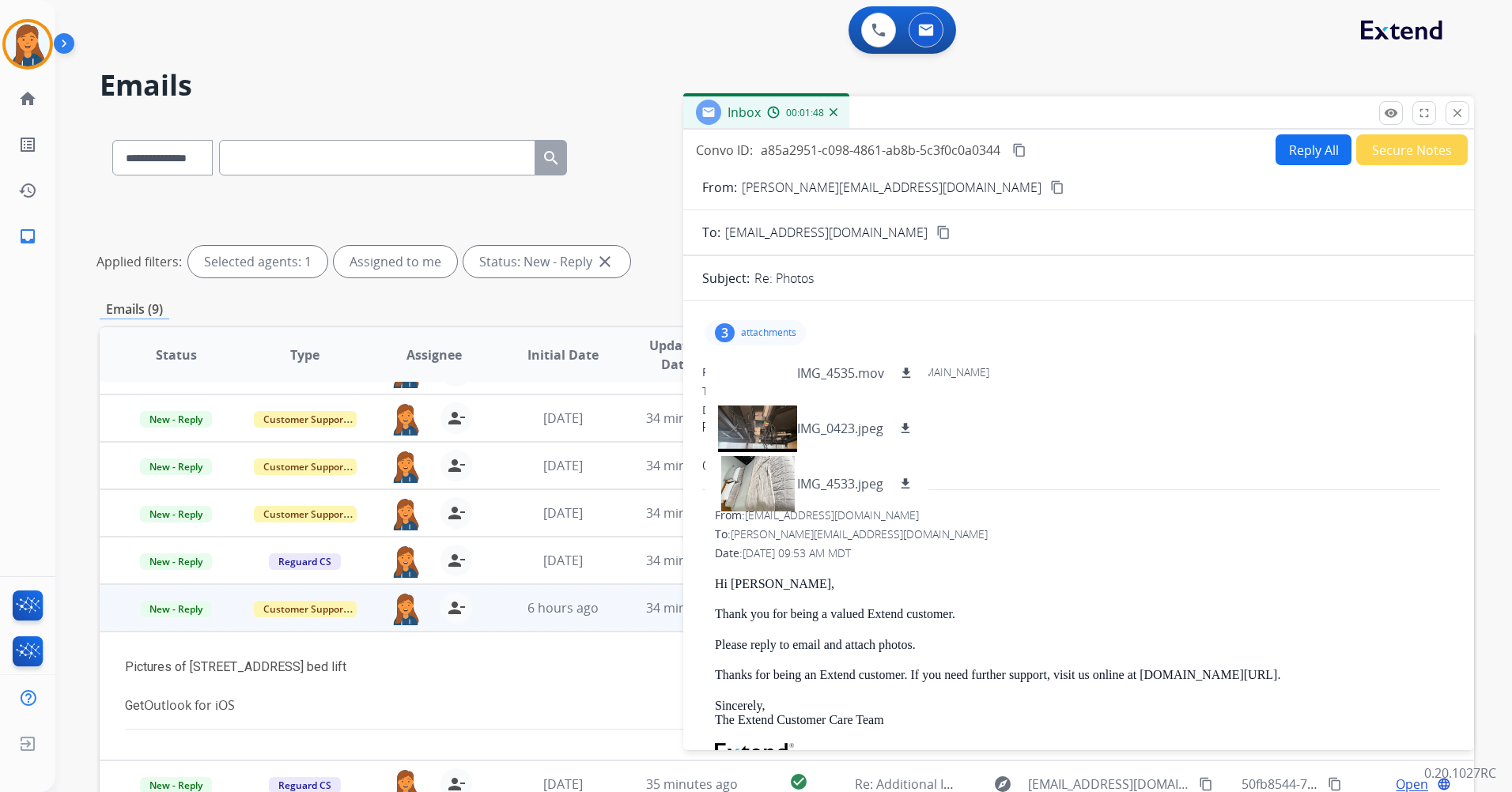
drag, startPoint x: 1019, startPoint y: 152, endPoint x: 957, endPoint y: 115, distance: 72.2
click at [1019, 152] on mat-icon "content_copy" at bounding box center [1019, 150] width 14 height 14
click at [1276, 148] on button "Reply All" at bounding box center [1313, 149] width 76 height 30
select select "**********"
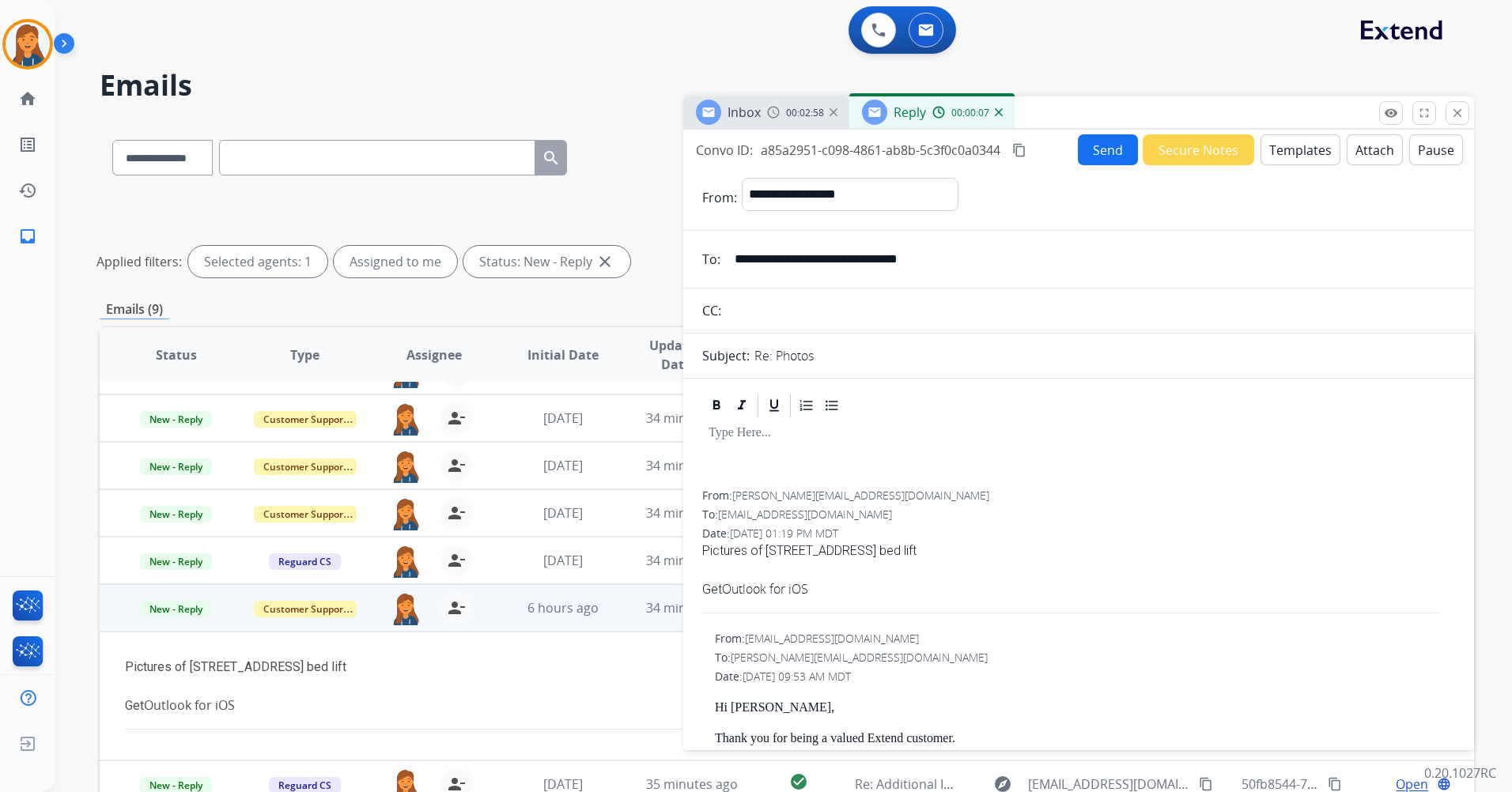
drag, startPoint x: 1333, startPoint y: 136, endPoint x: 1323, endPoint y: 140, distance: 10.8
click at [1332, 136] on div "Send Secure Notes Templates Attach Pause" at bounding box center [1270, 149] width 385 height 30
click at [1261, 163] on button "Templates" at bounding box center [1301, 149] width 80 height 30
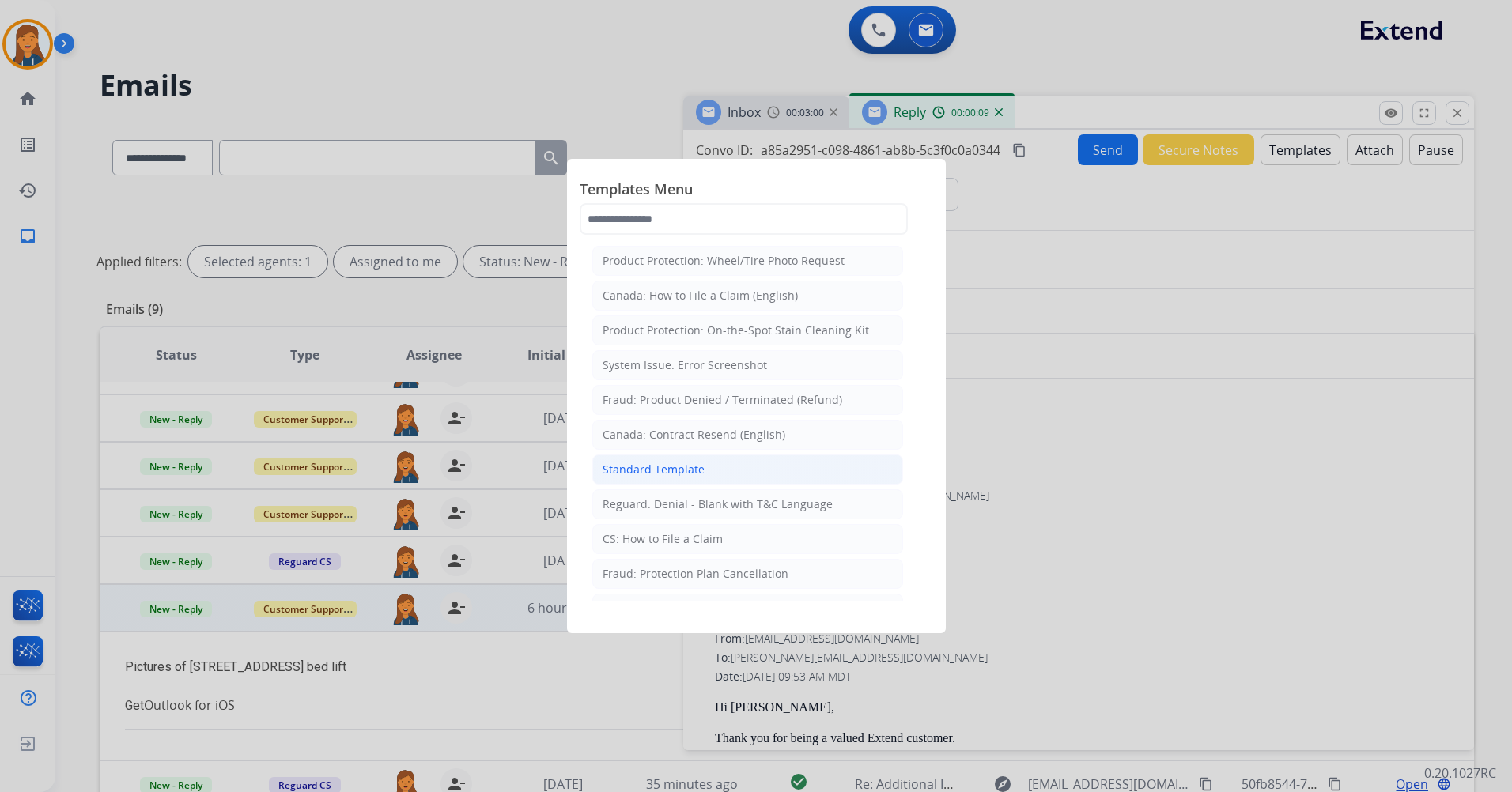
click at [658, 471] on div "Standard Template" at bounding box center [653, 470] width 102 height 16
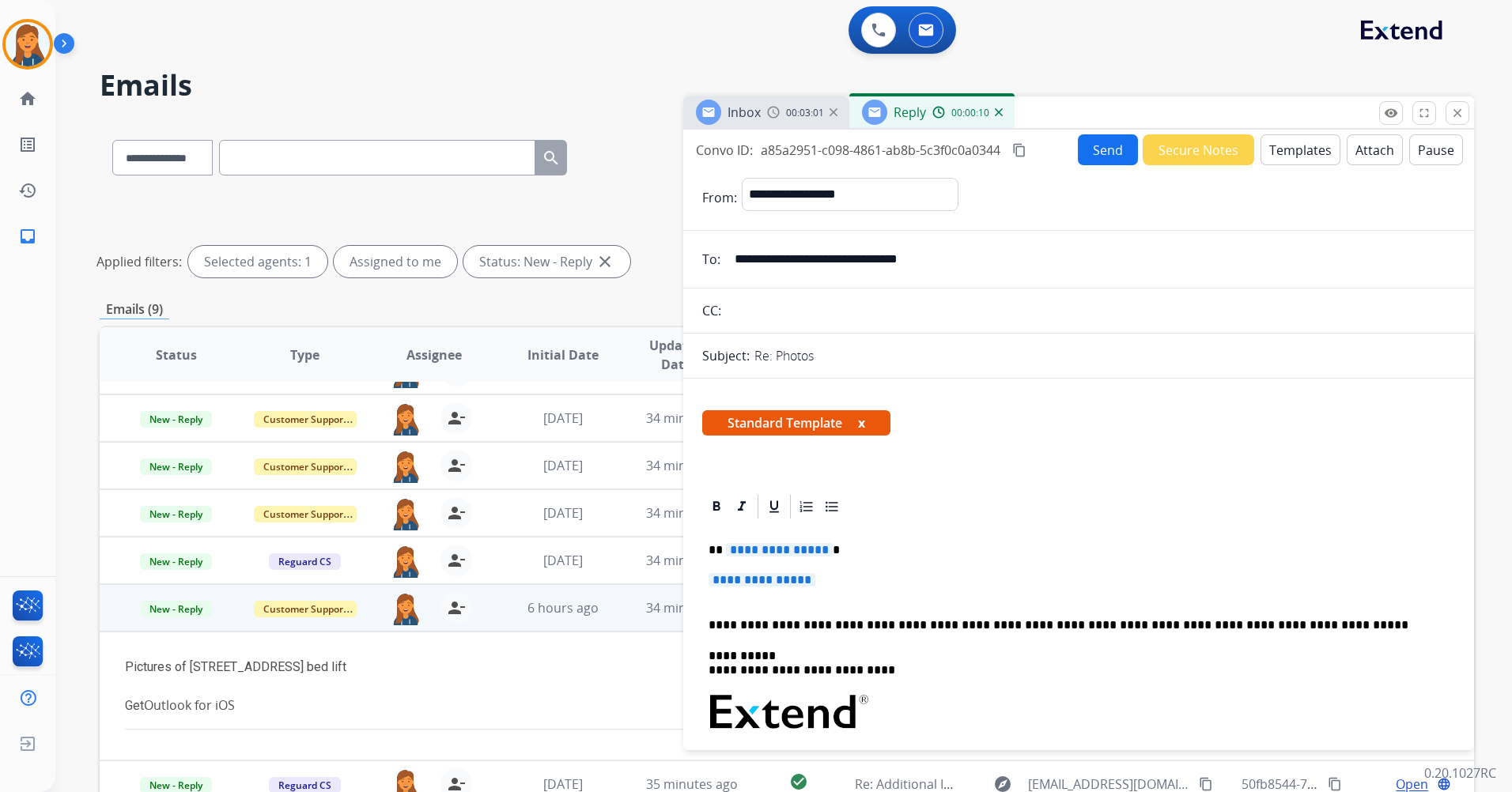
click at [764, 554] on span "**********" at bounding box center [779, 549] width 107 height 13
click at [736, 579] on span "**********" at bounding box center [762, 579] width 107 height 13
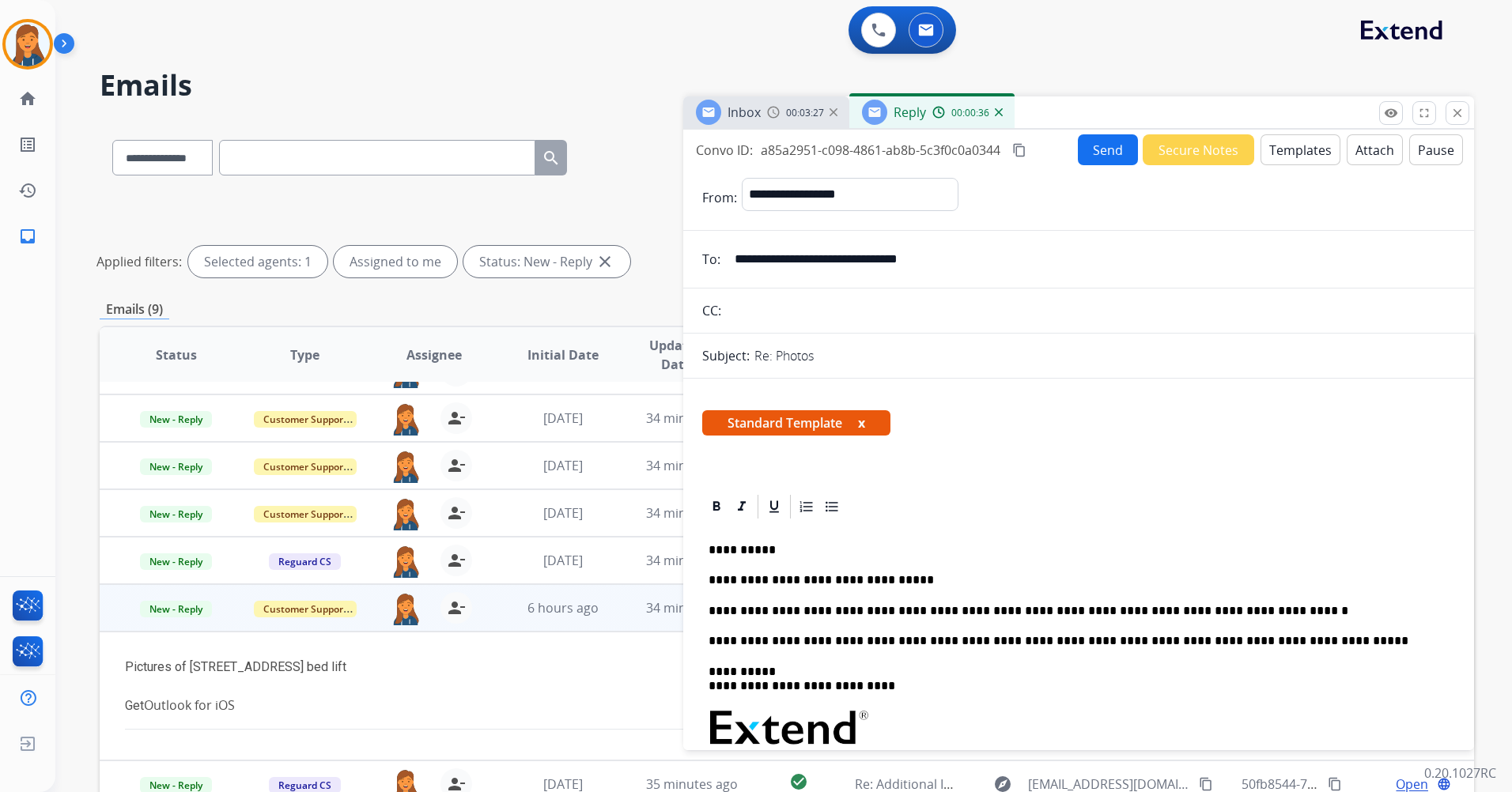
click at [1078, 145] on button "Send" at bounding box center [1108, 149] width 60 height 30
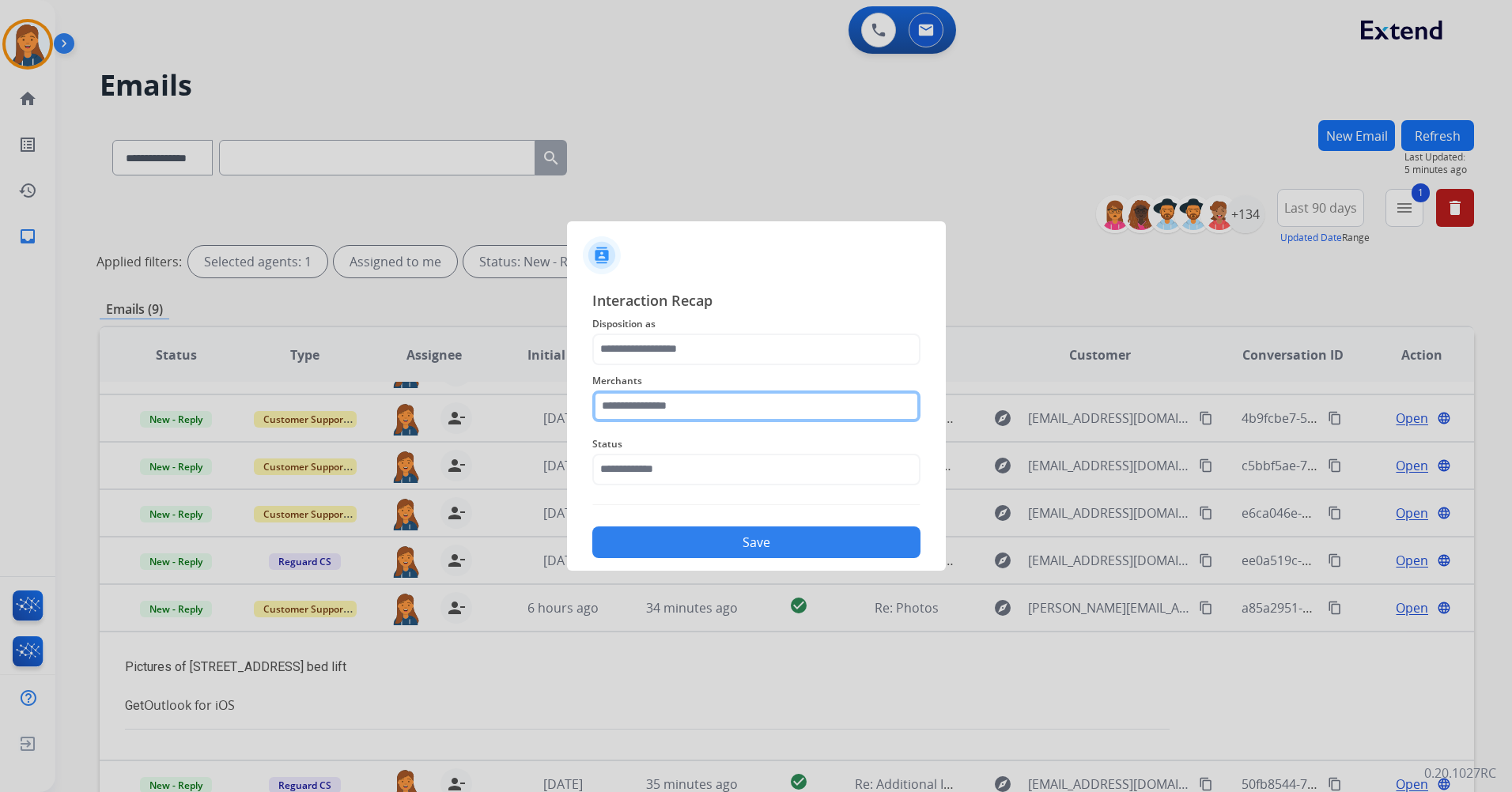
click at [693, 414] on input "text" at bounding box center [757, 406] width 328 height 31
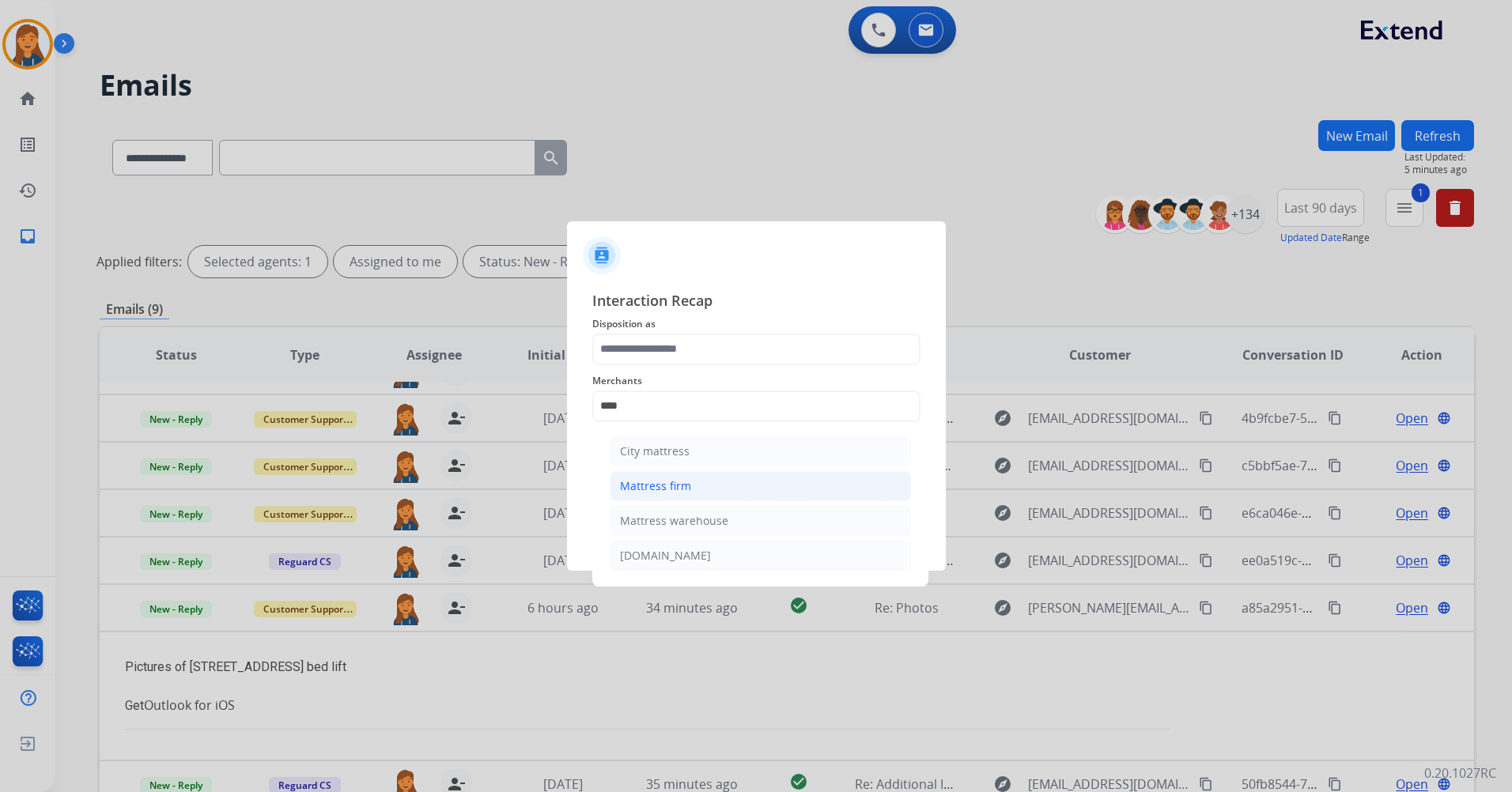
click at [663, 480] on div "Mattress firm" at bounding box center [656, 486] width 71 height 16
type input "**********"
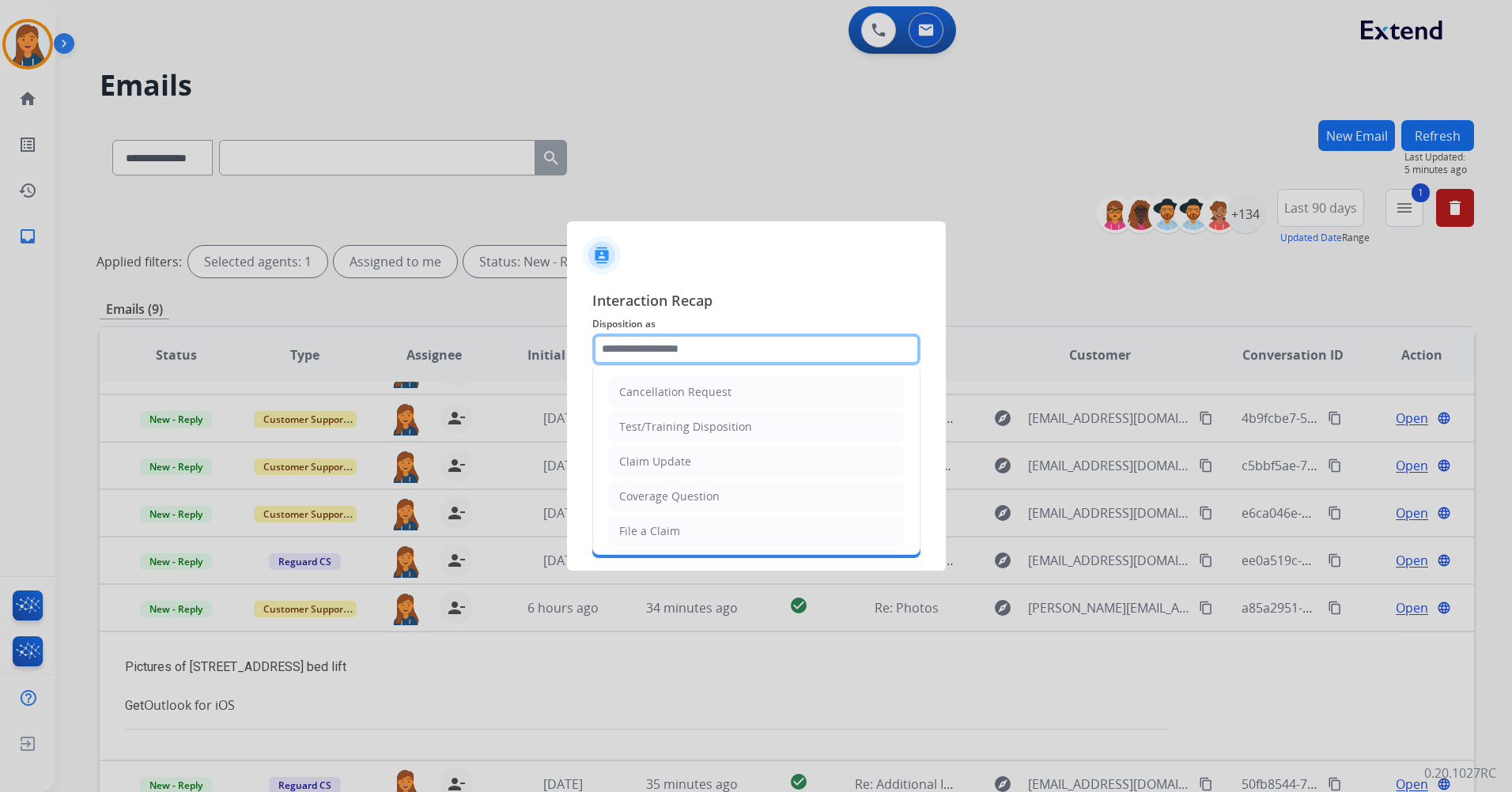
click at [650, 333] on input "text" at bounding box center [757, 349] width 328 height 31
click at [631, 528] on div "File a Claim" at bounding box center [650, 531] width 61 height 16
type input "**********"
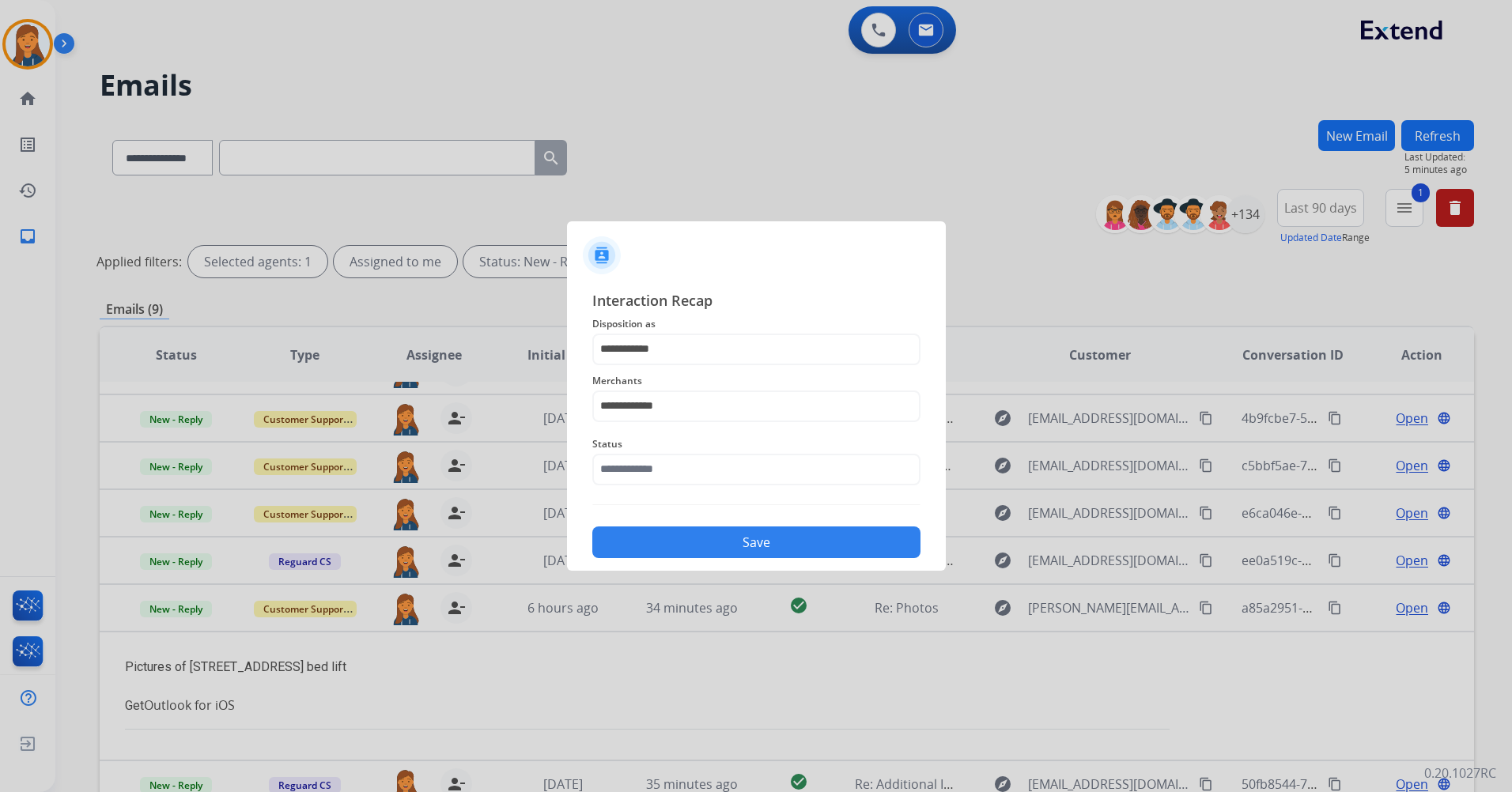
click at [639, 446] on span "Status" at bounding box center [757, 445] width 328 height 19
click at [633, 472] on input "text" at bounding box center [757, 469] width 328 height 31
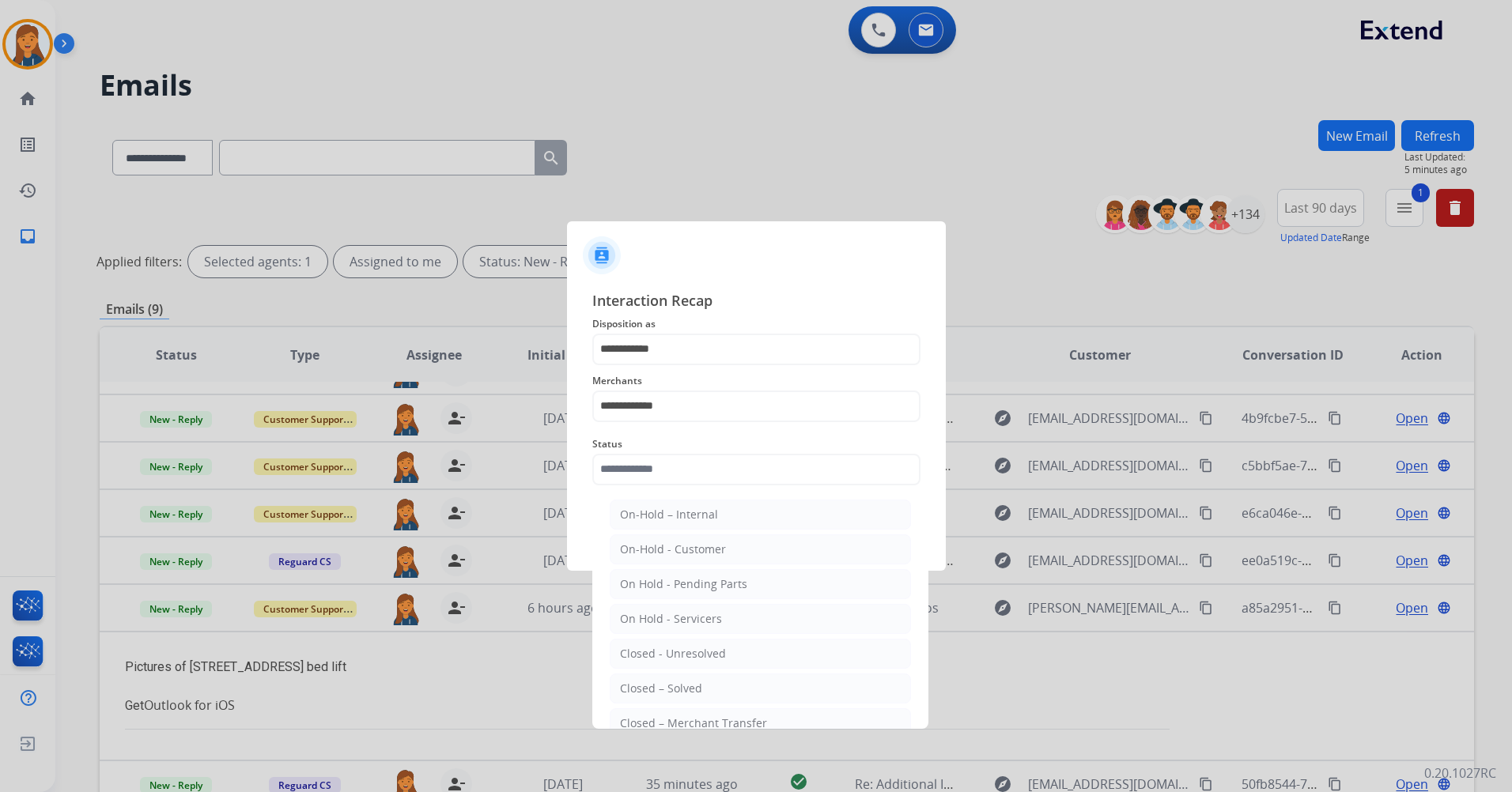
drag, startPoint x: 638, startPoint y: 684, endPoint x: 679, endPoint y: 589, distance: 103.5
click at [638, 685] on div "Closed – Solved" at bounding box center [661, 689] width 83 height 16
type input "**********"
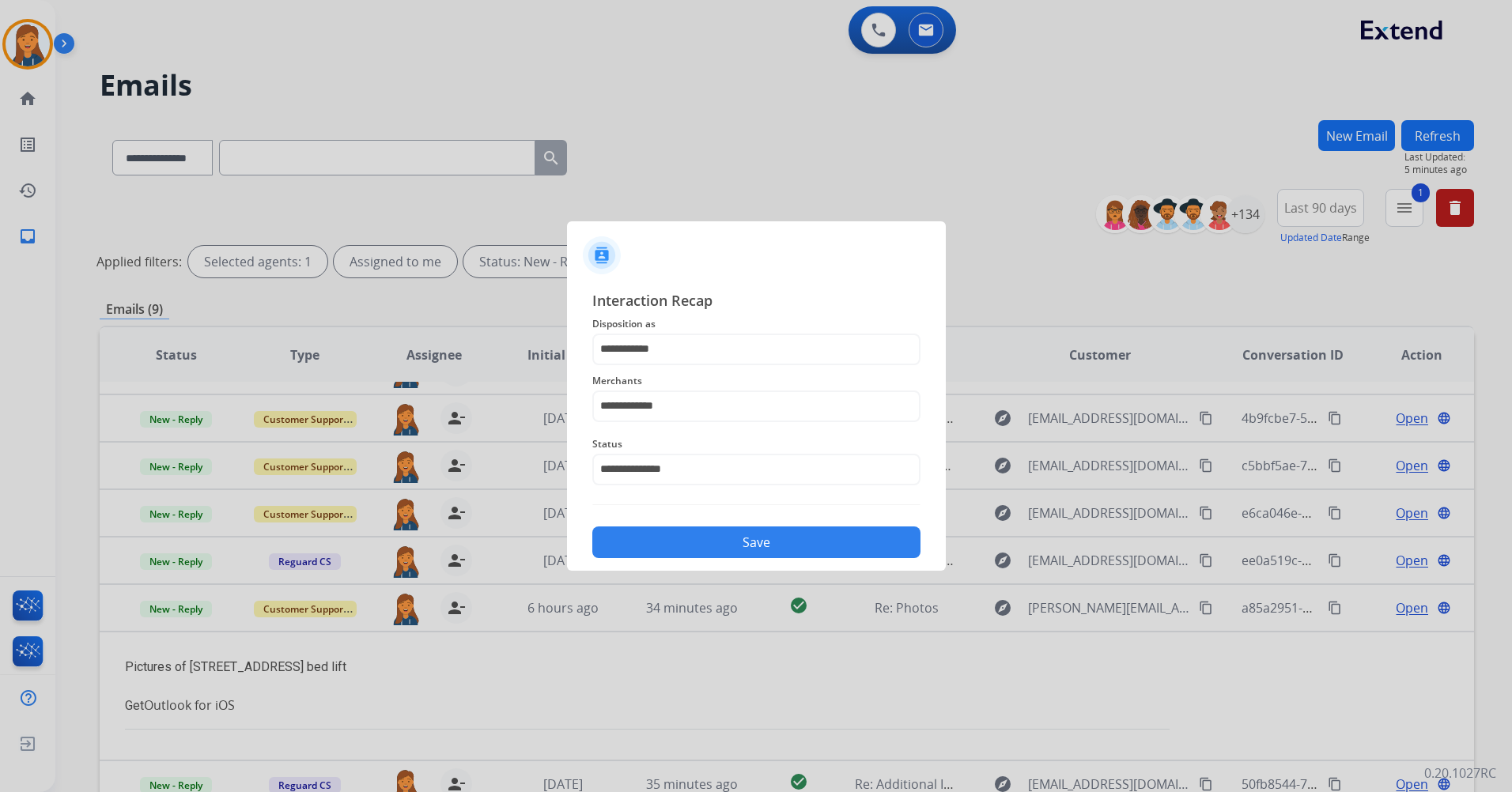
click at [680, 552] on button "Save" at bounding box center [757, 542] width 328 height 31
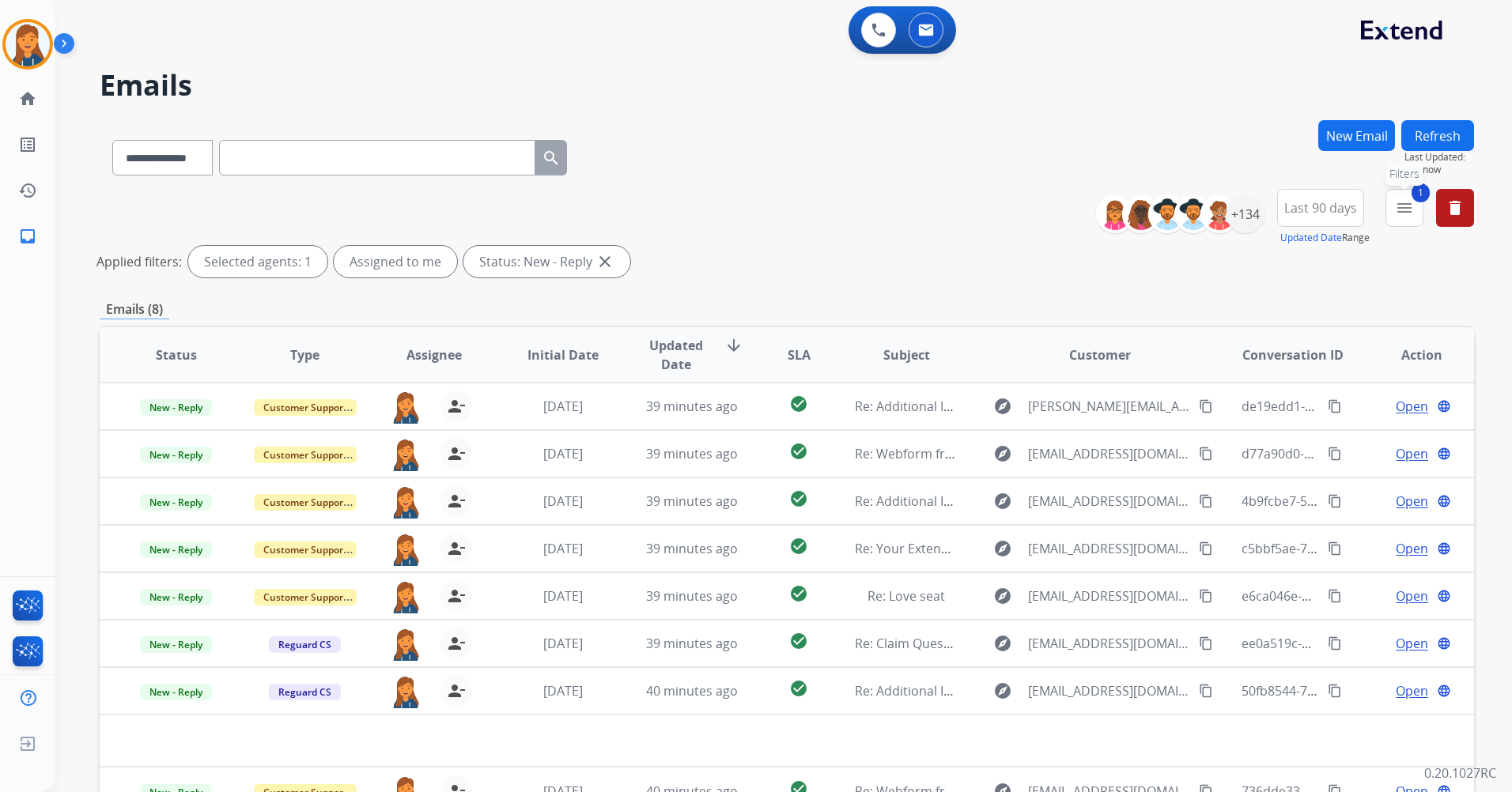
click at [1411, 206] on mat-icon "menu" at bounding box center [1405, 208] width 19 height 19
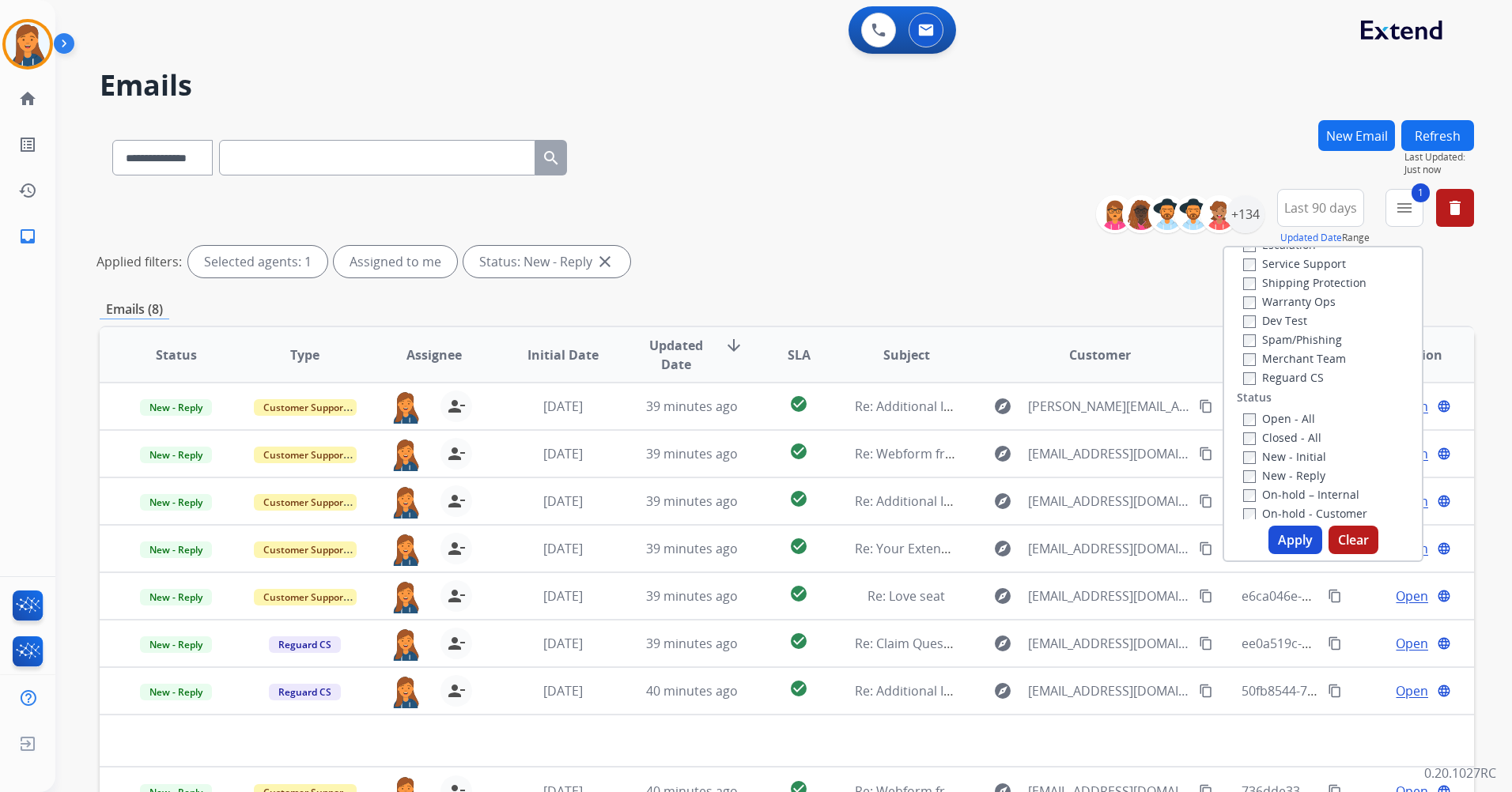
click at [1293, 543] on button "Apply" at bounding box center [1296, 539] width 54 height 29
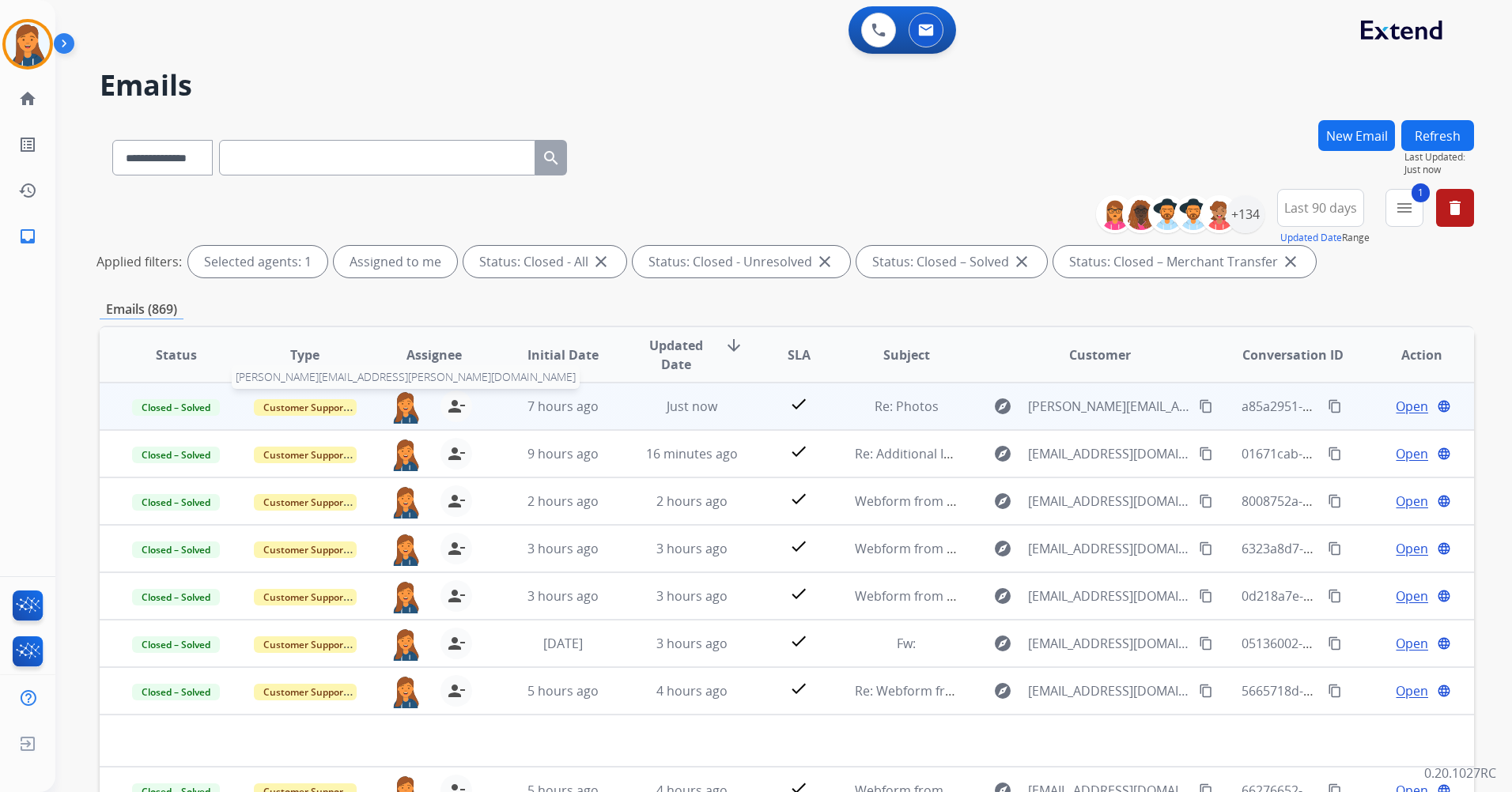
click at [408, 407] on img at bounding box center [406, 407] width 31 height 33
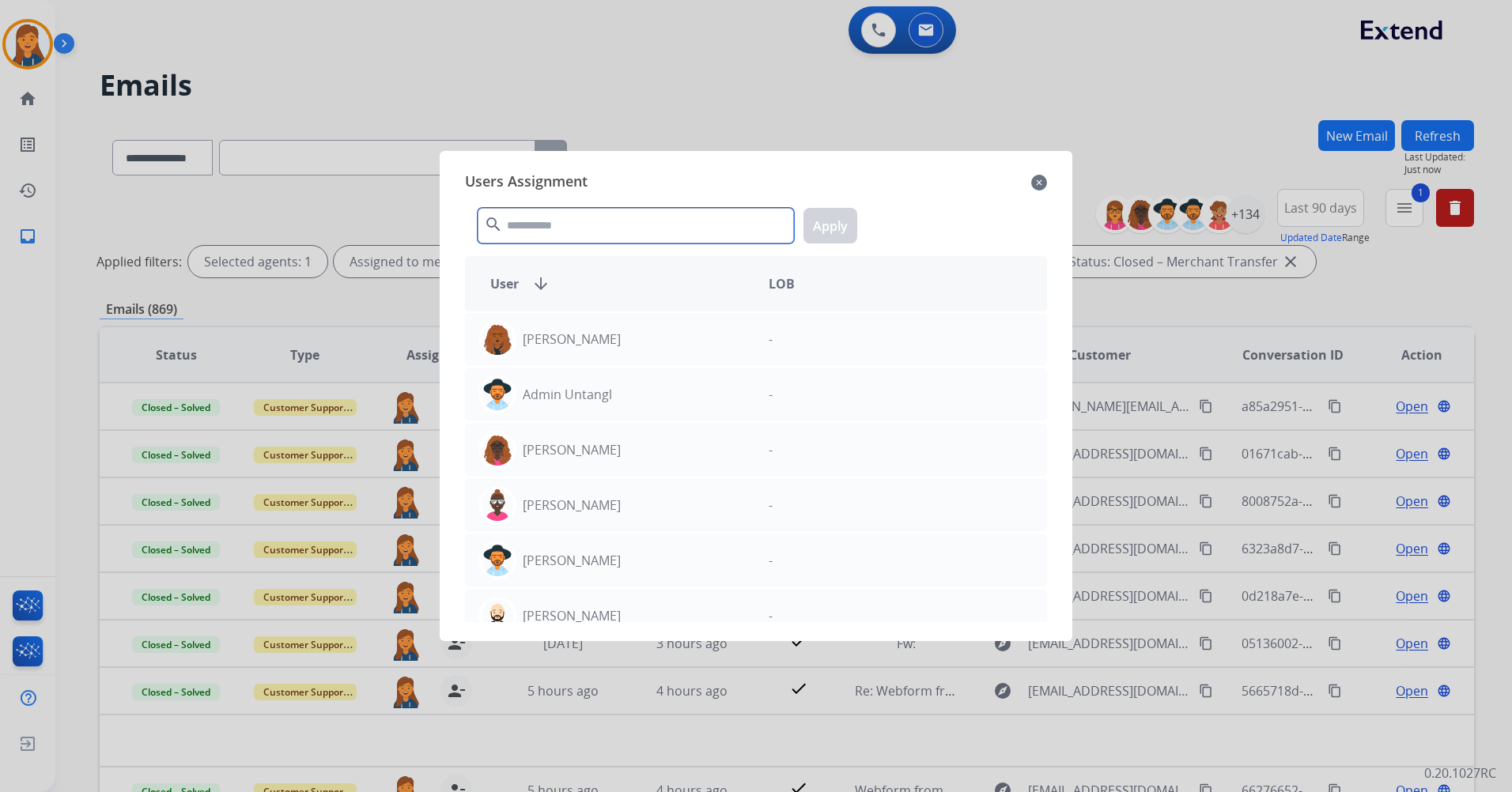
click at [547, 232] on input "text" at bounding box center [636, 225] width 316 height 36
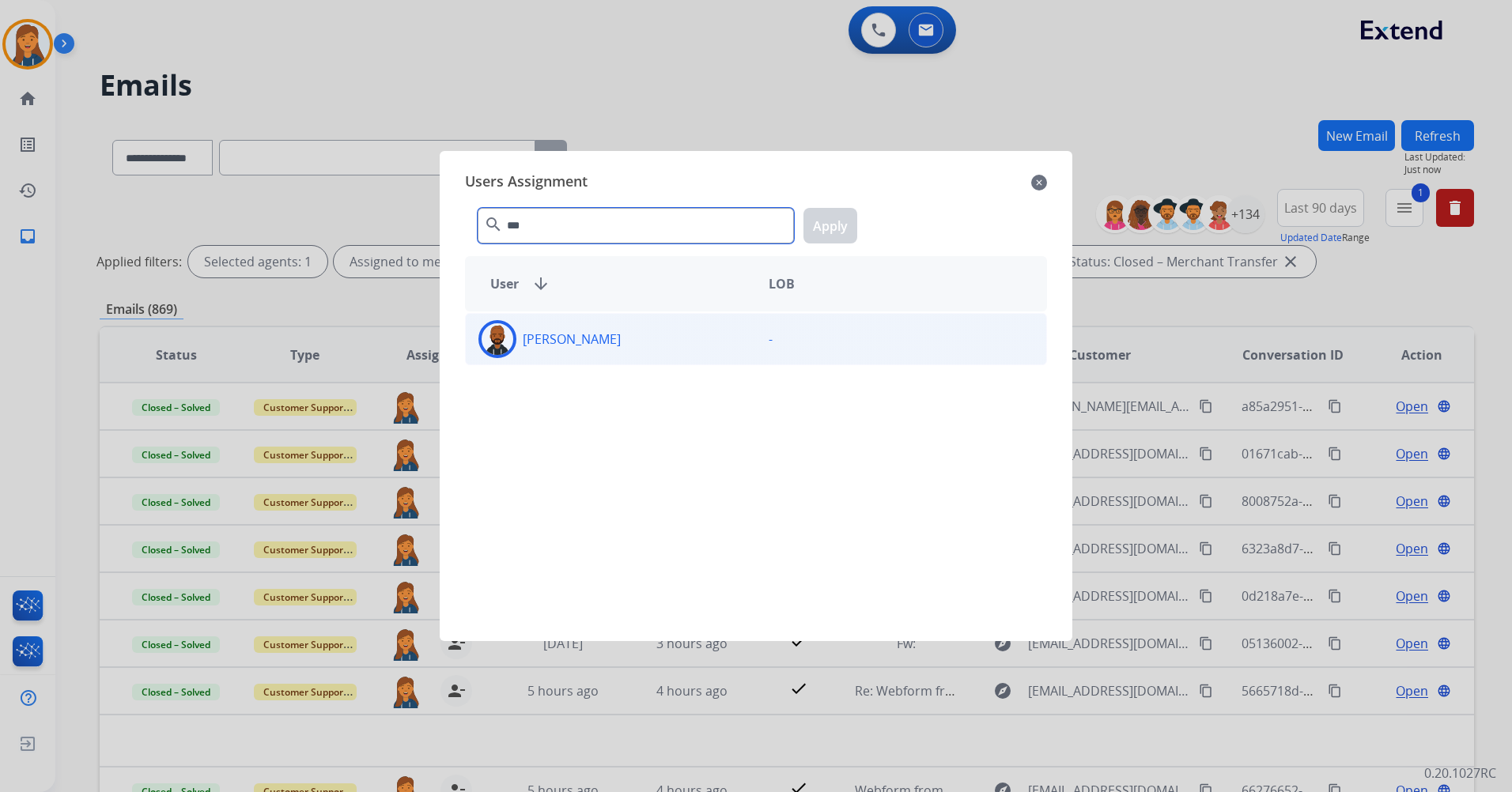
type input "***"
drag, startPoint x: 540, startPoint y: 337, endPoint x: 915, endPoint y: 191, distance: 402.4
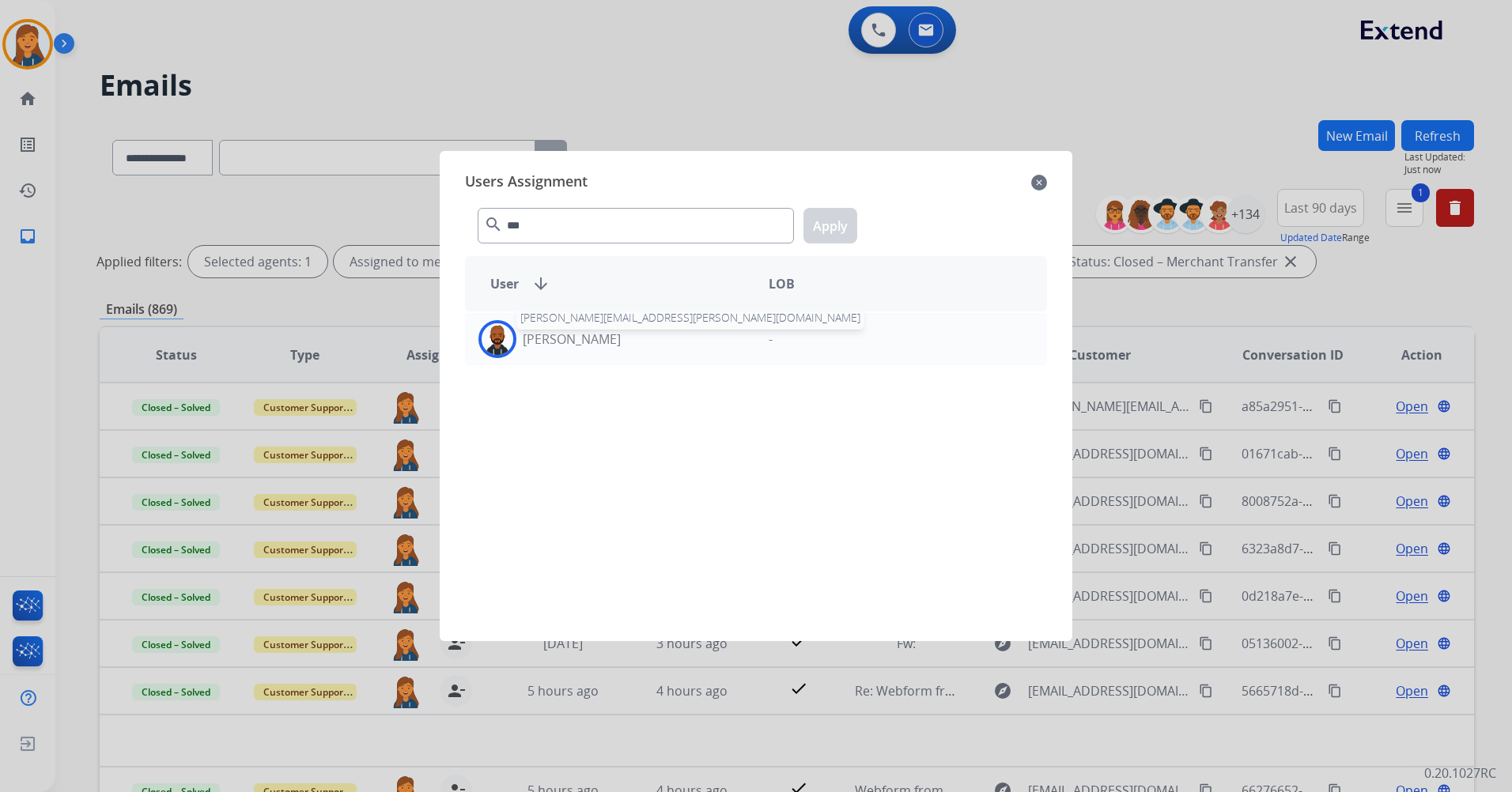
click at [541, 337] on p "Julius Johnson" at bounding box center [572, 340] width 98 height 19
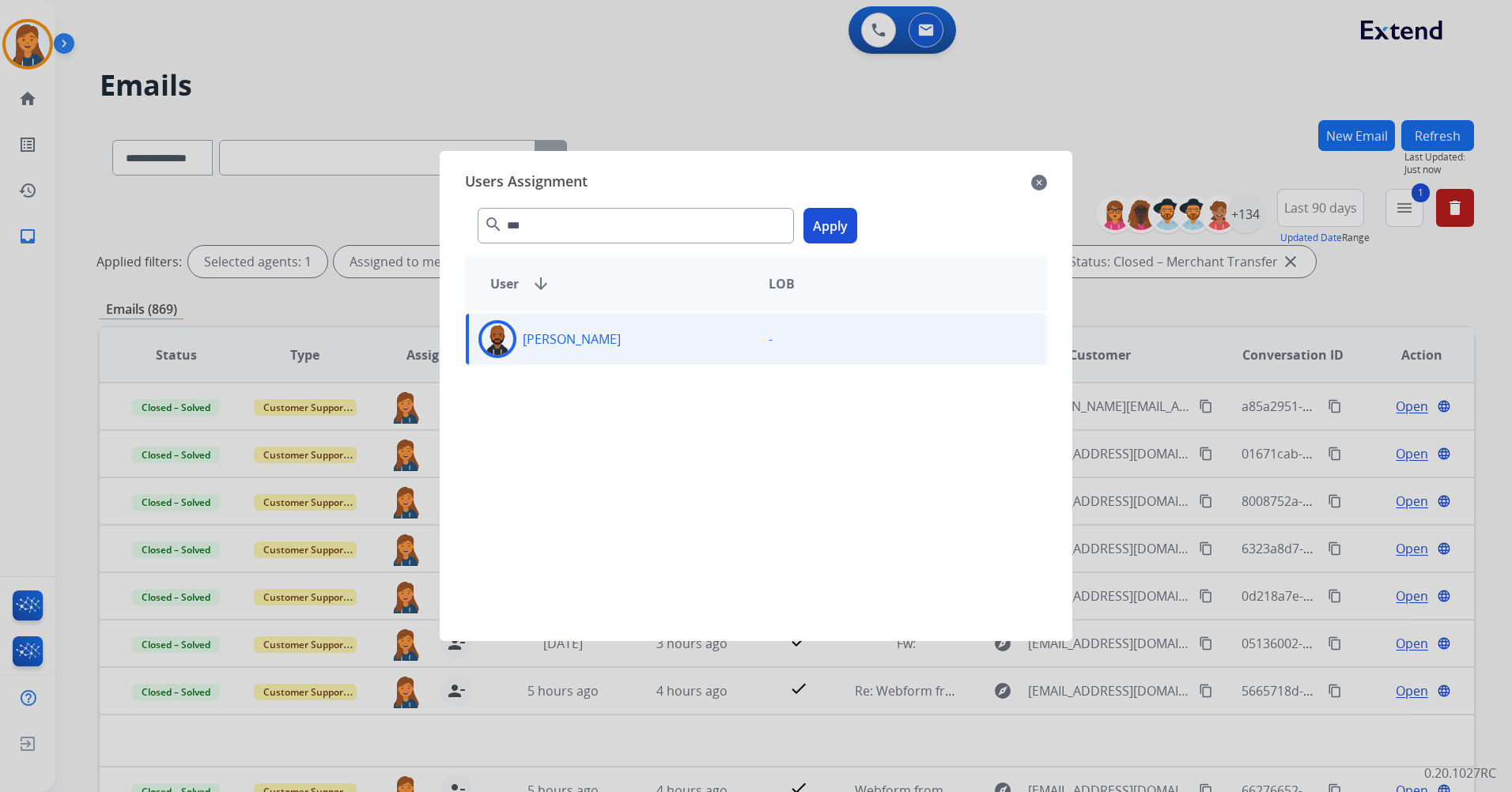
click at [846, 220] on button "Apply" at bounding box center [831, 225] width 54 height 36
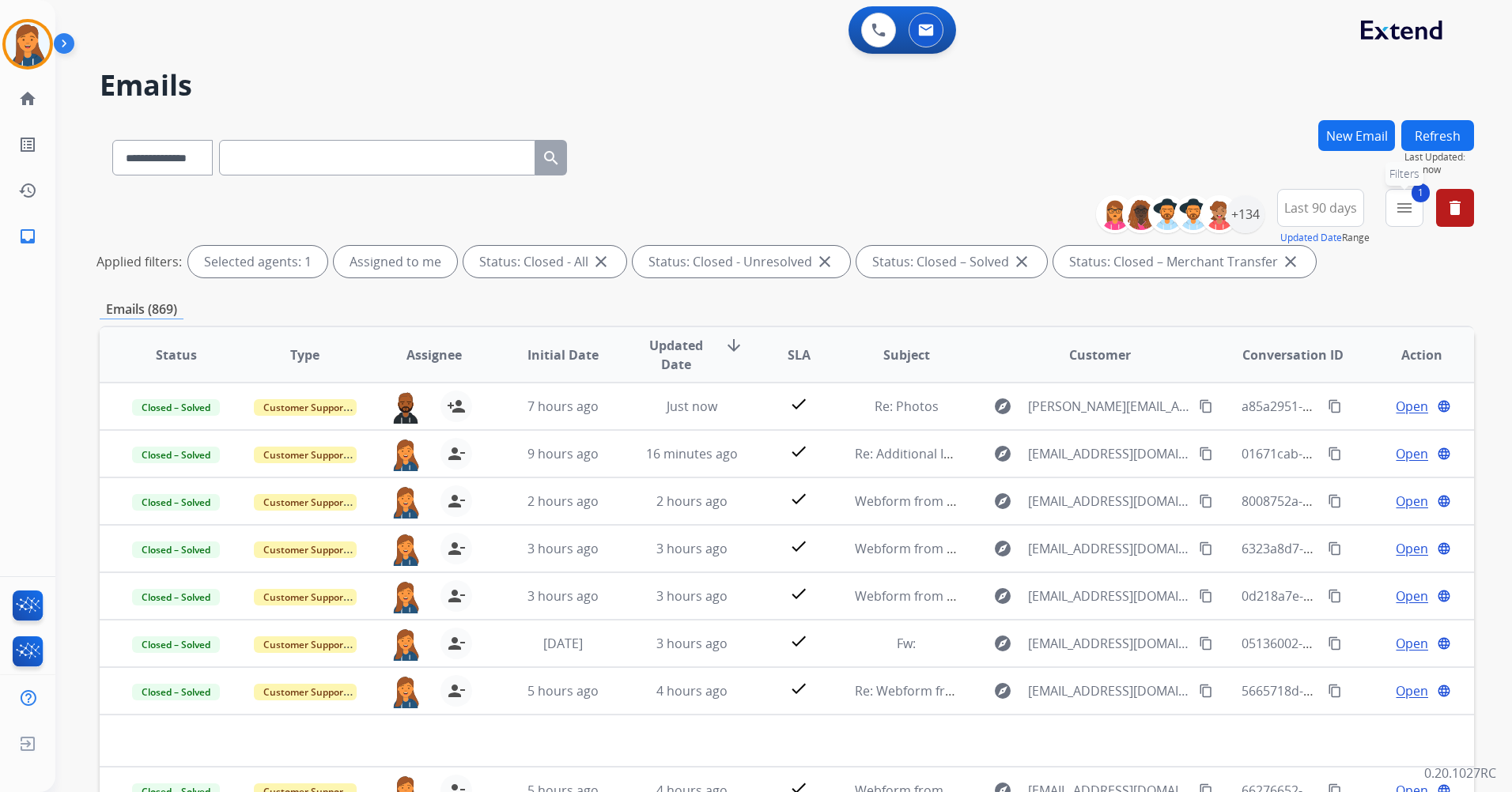
click at [1392, 205] on button "1 menu Filters" at bounding box center [1405, 208] width 38 height 38
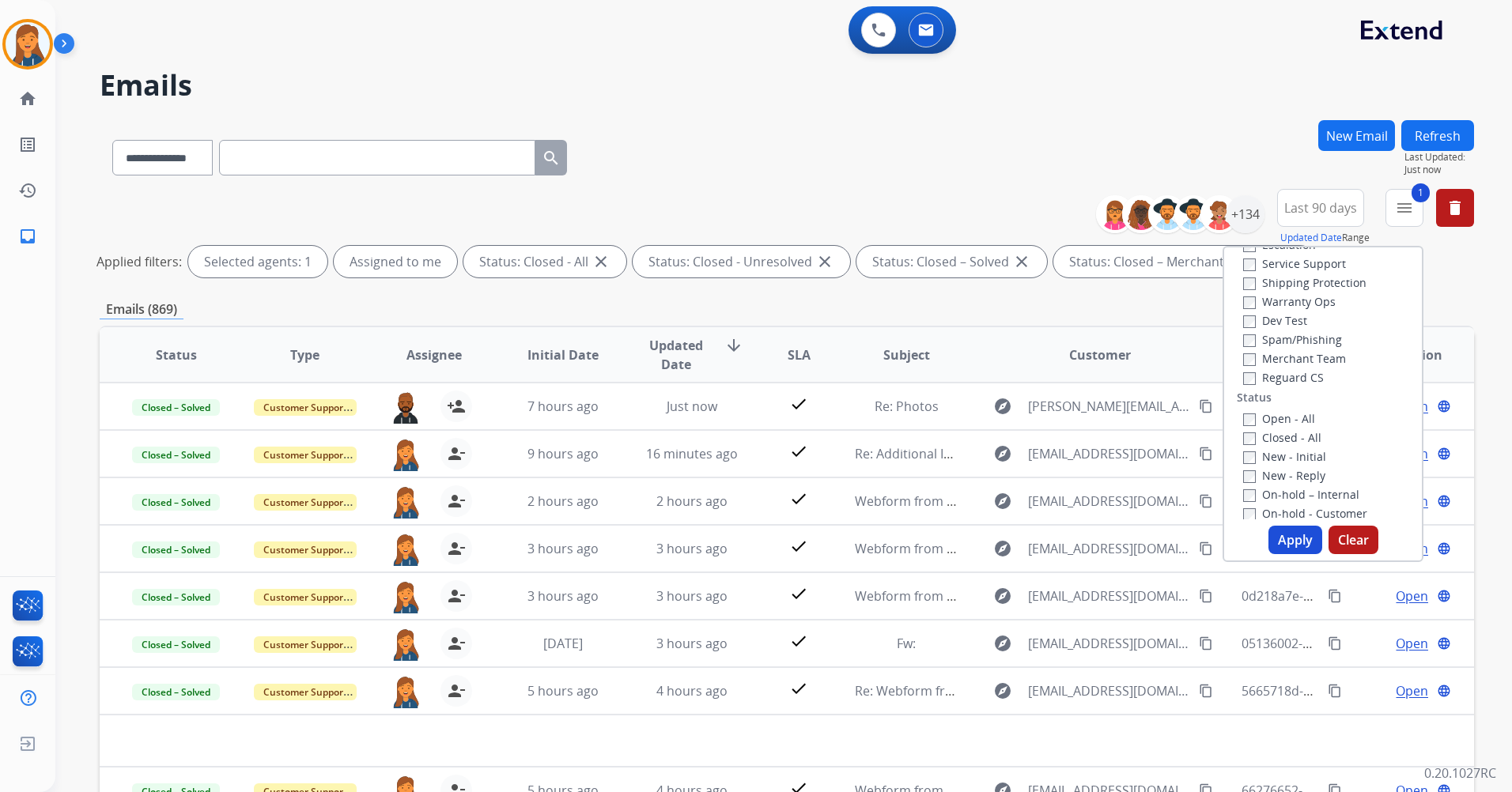
click at [1305, 547] on button "Apply" at bounding box center [1296, 539] width 54 height 29
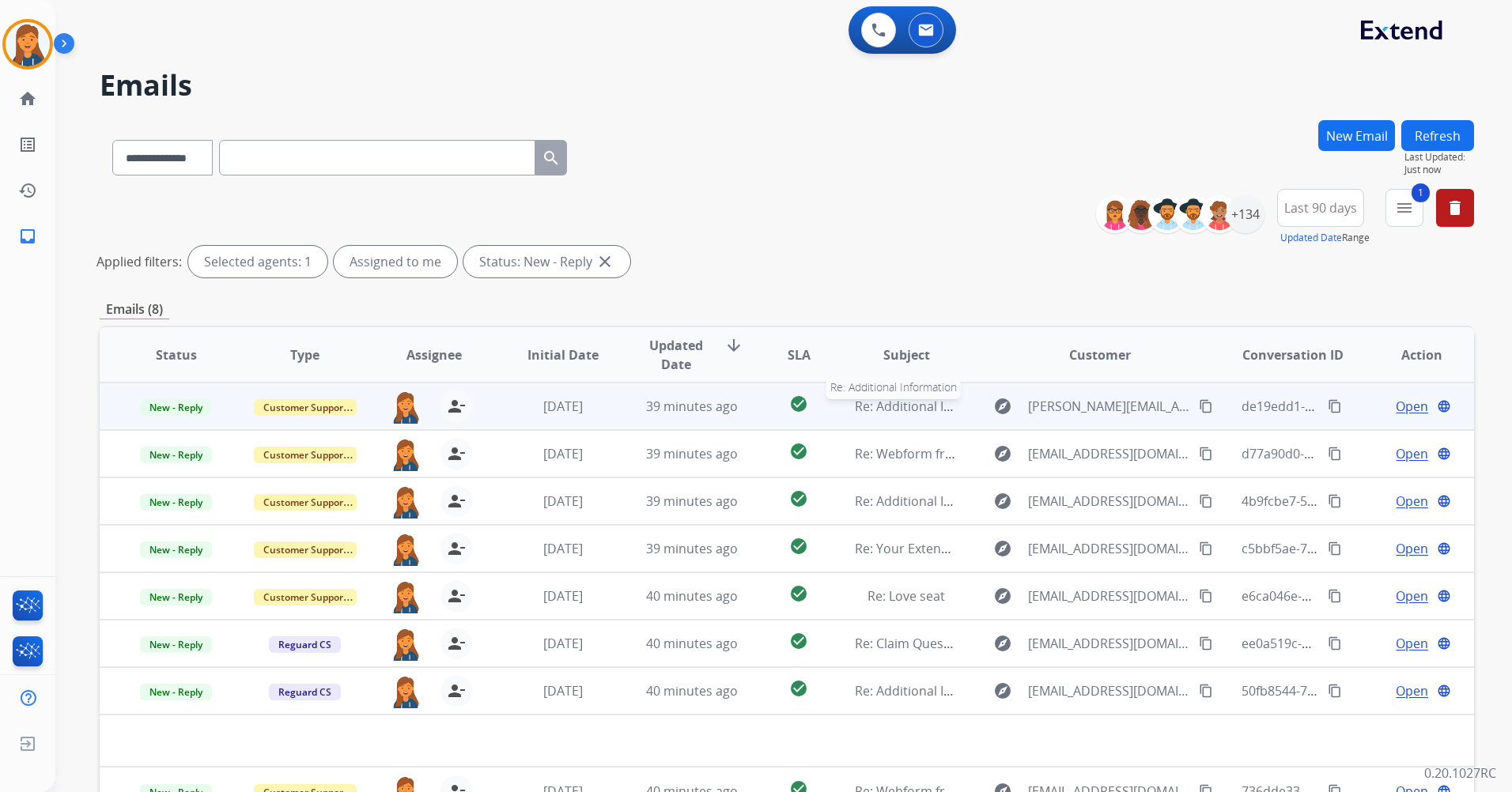
click at [899, 406] on span "Re: Additional Information" at bounding box center [933, 406] width 156 height 17
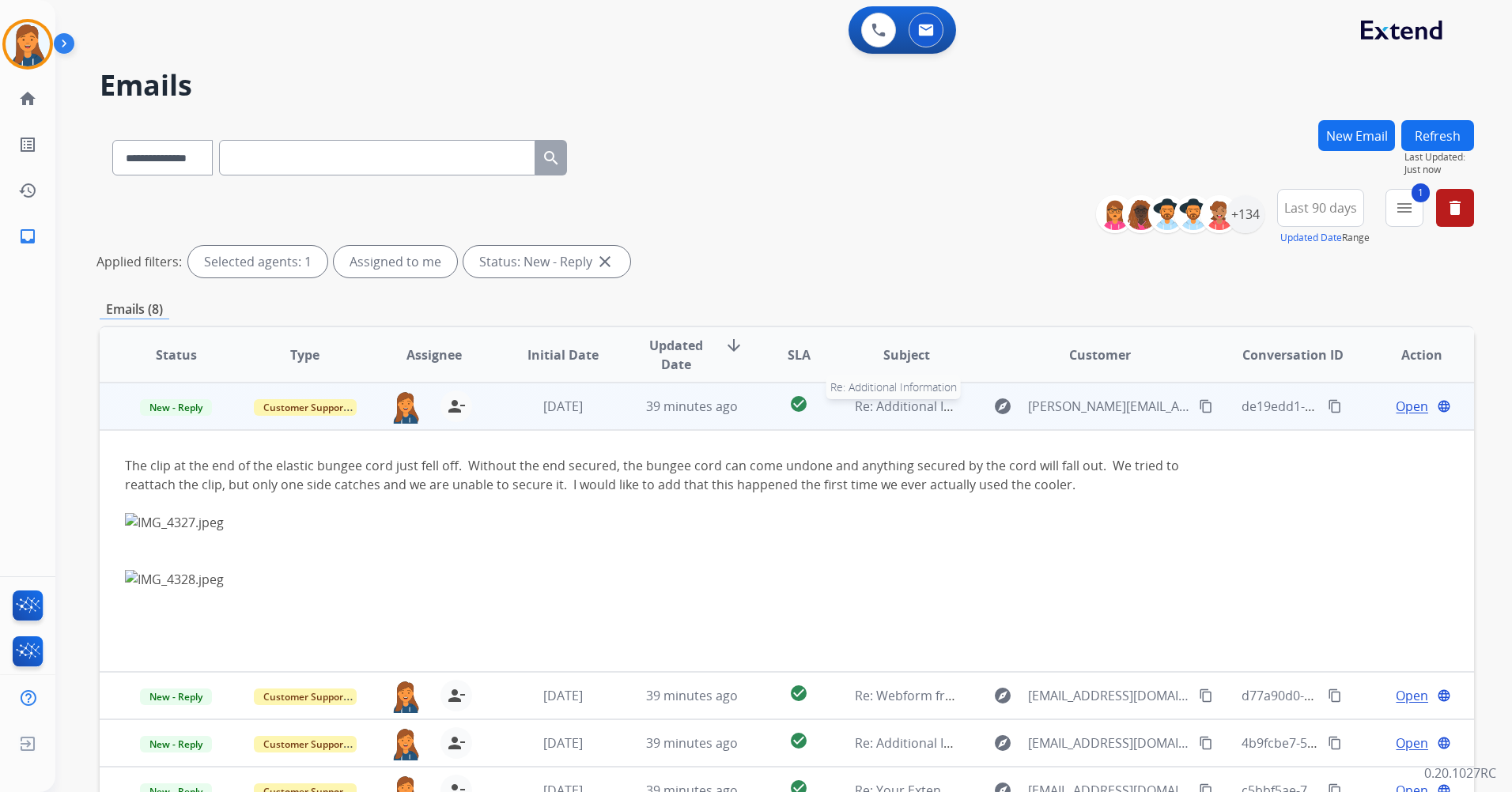
click at [864, 401] on span "Re: Additional Information" at bounding box center [933, 406] width 156 height 17
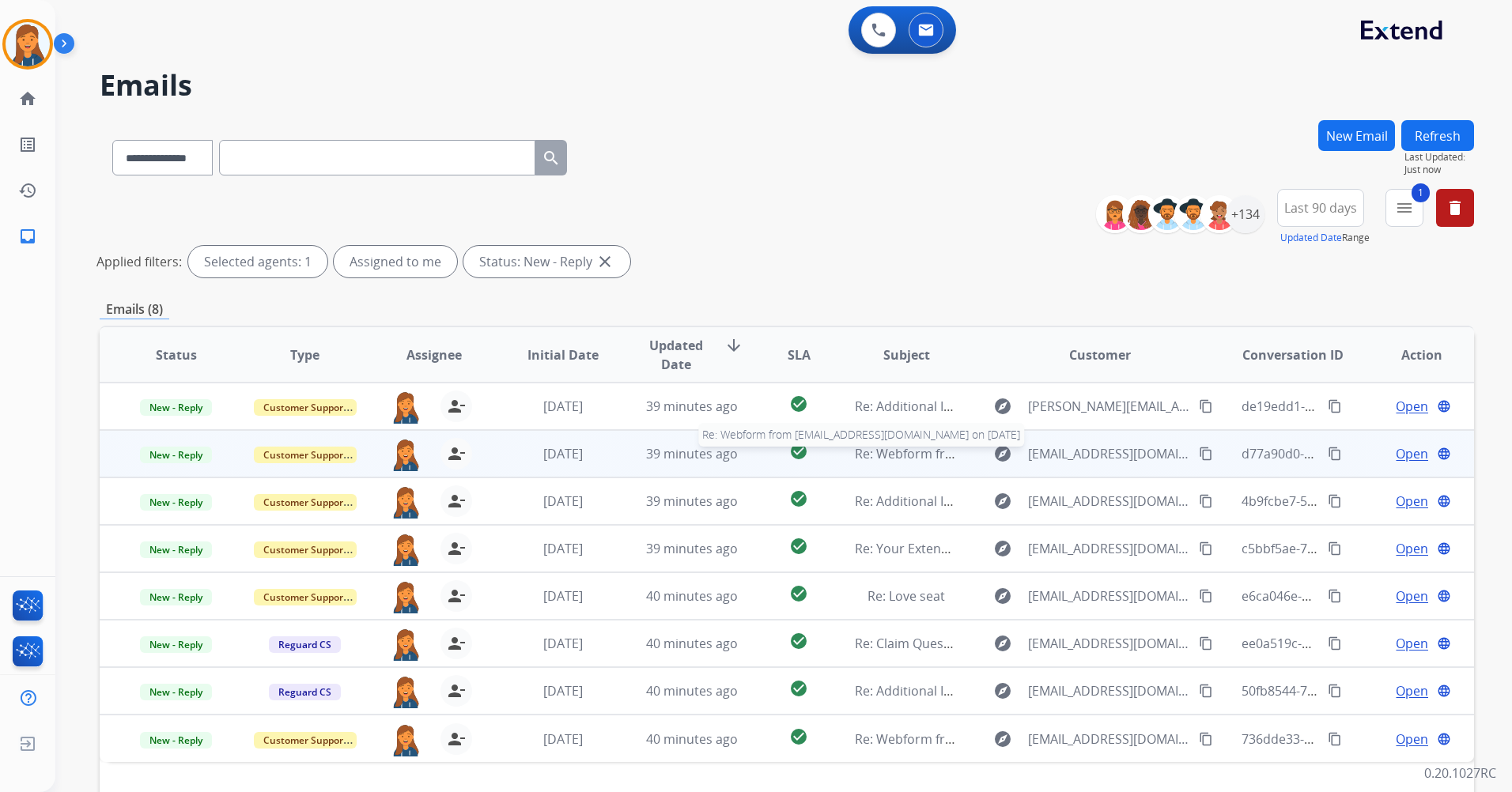
click at [915, 459] on span "Re: Webform from tyciazertuche@gmail.com on 09/07/2025" at bounding box center [1044, 453] width 380 height 17
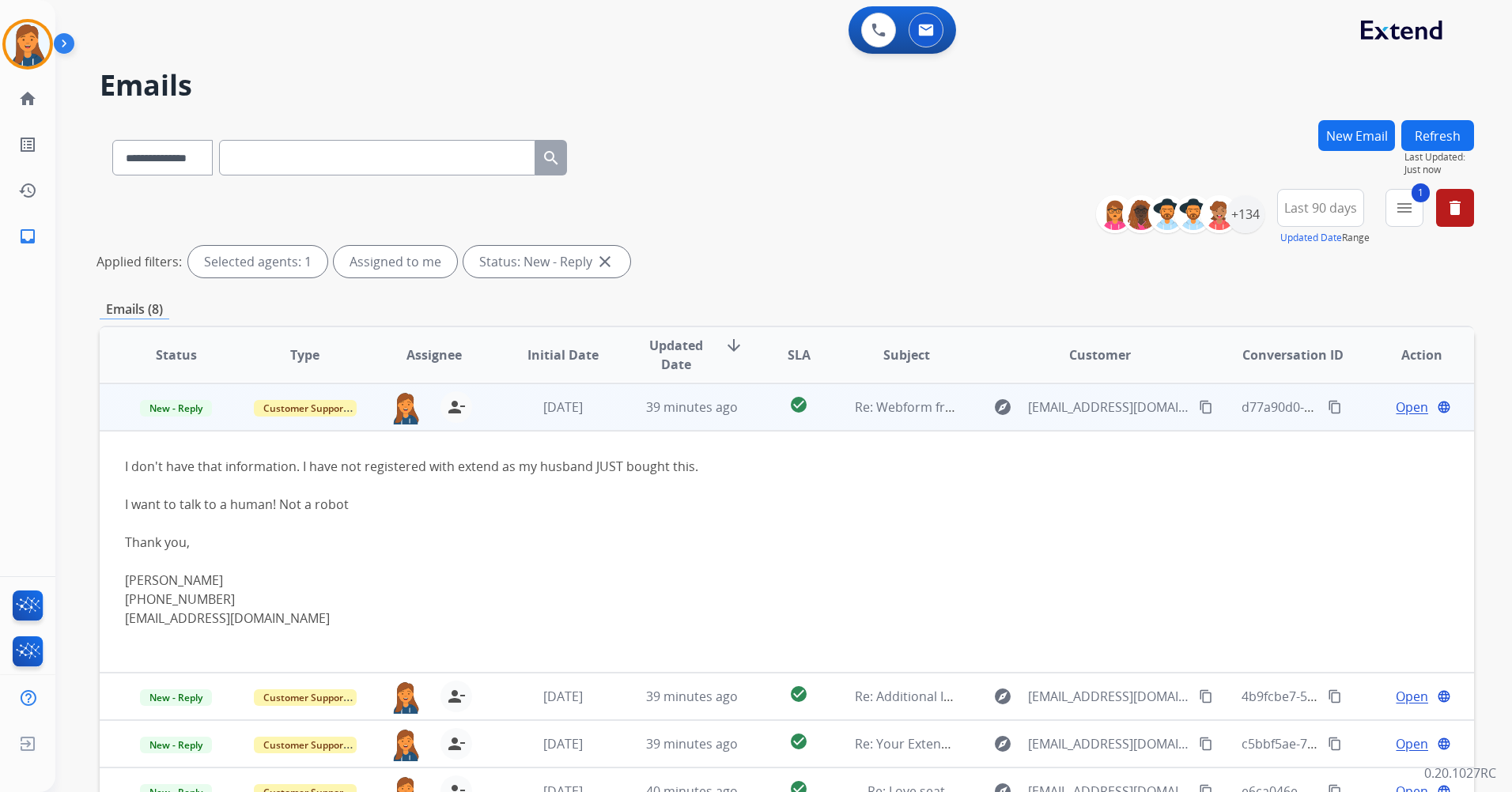
scroll to position [48, 0]
click at [1397, 406] on span "Open" at bounding box center [1412, 406] width 32 height 19
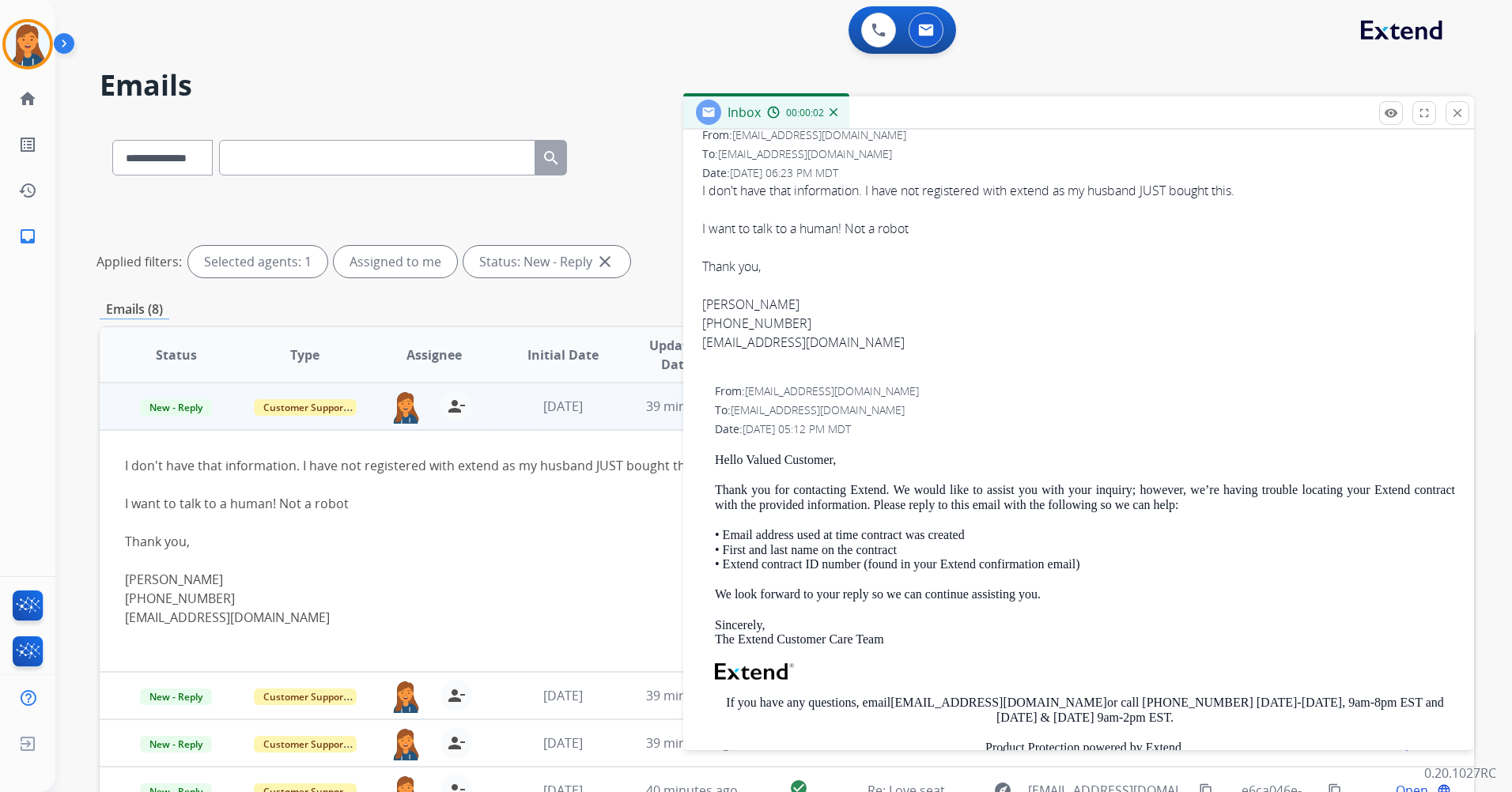
scroll to position [79, 0]
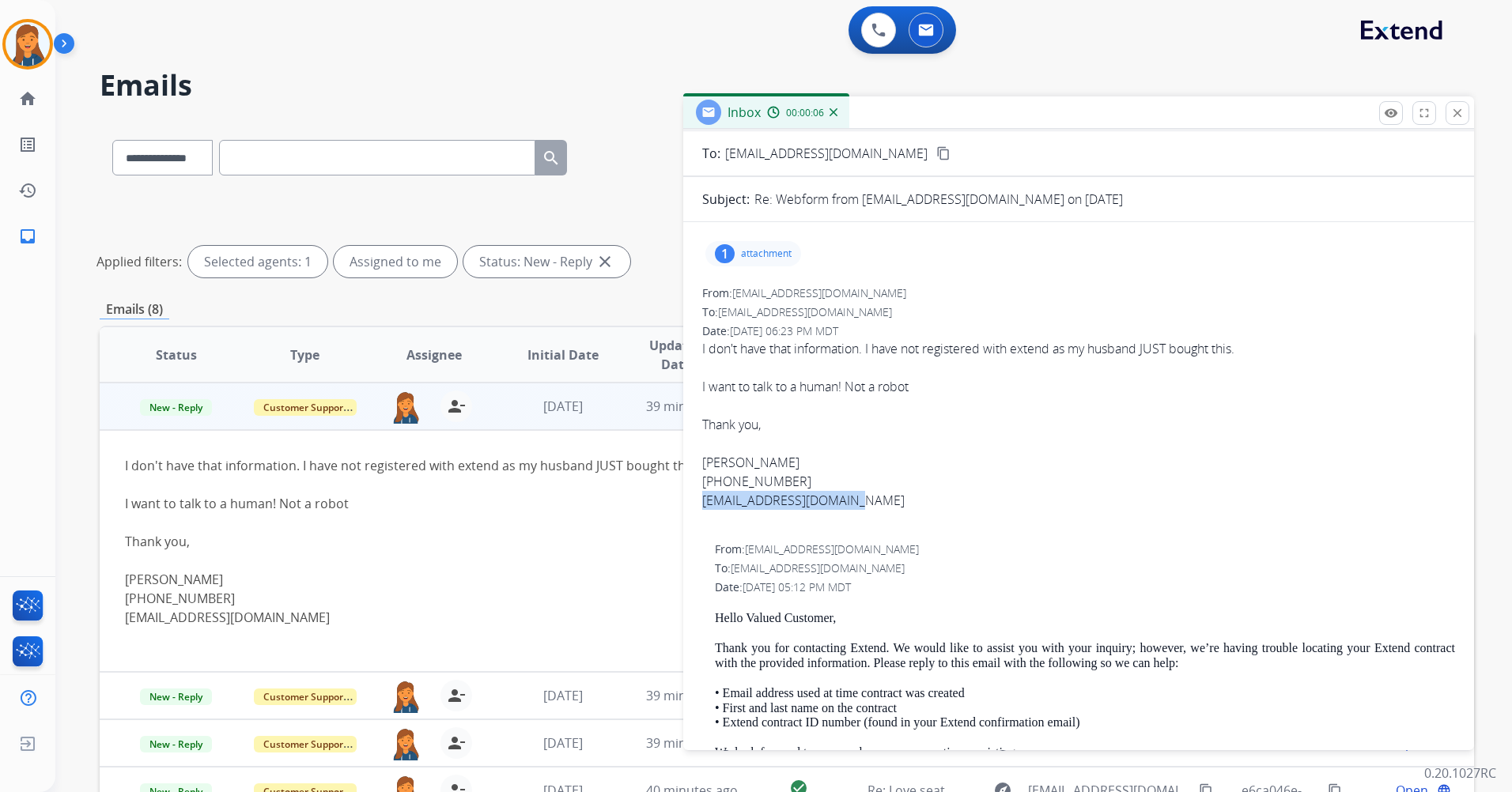
drag, startPoint x: 850, startPoint y: 500, endPoint x: 702, endPoint y: 501, distance: 148.0
click at [702, 501] on div "Thank you, Tycia Zertuche (720) 988-9659 tyciazertuche@gmail.com" at bounding box center [1078, 462] width 753 height 95
copy link "tyciazertuche@gmail.com"
drag, startPoint x: 793, startPoint y: 474, endPoint x: 704, endPoint y: 474, distance: 89.0
click at [704, 474] on div "Thank you, Tycia Zertuche (720) 988-9659 tyciazertuche@gmail.com" at bounding box center [1078, 462] width 753 height 95
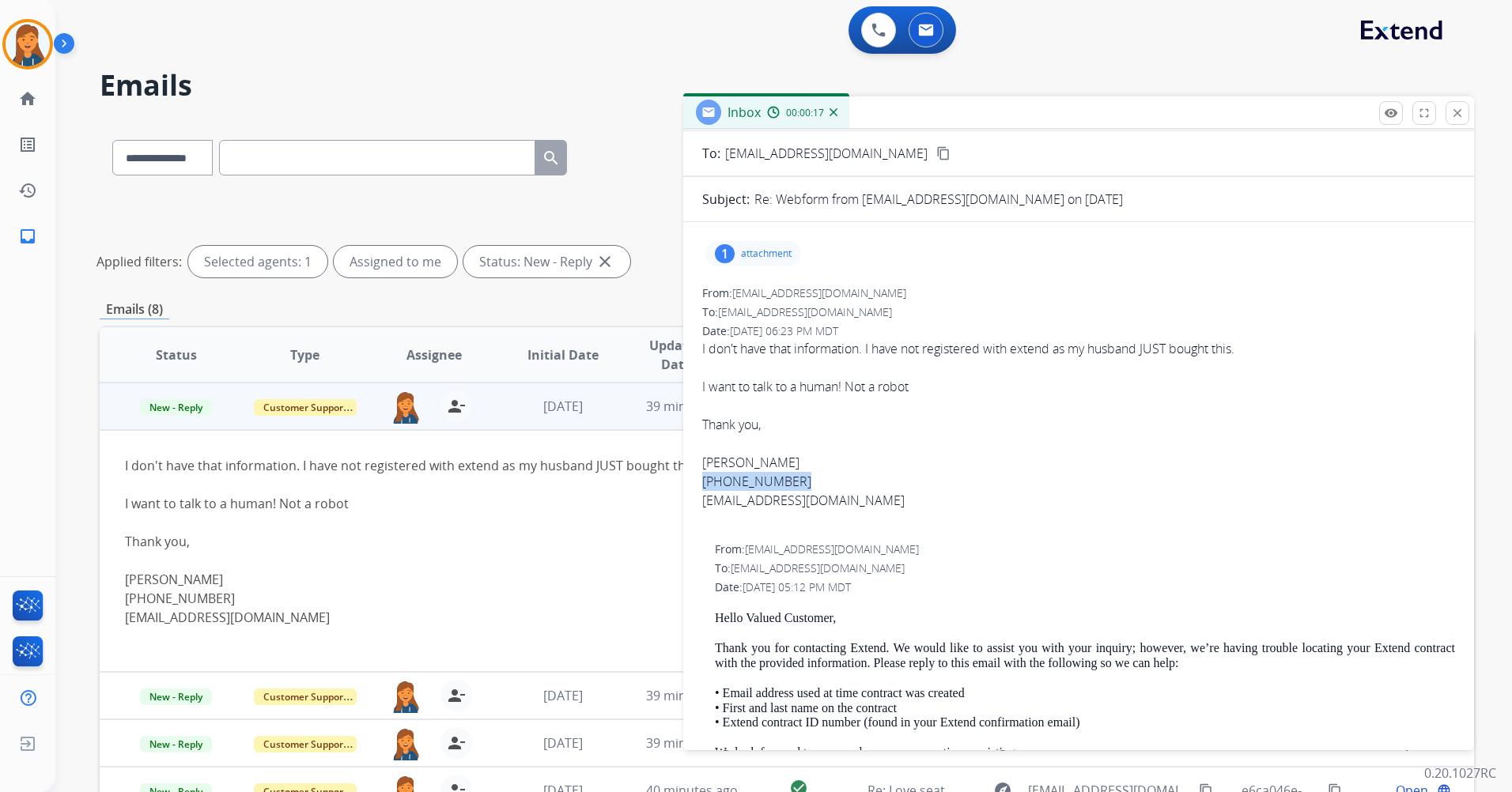
copy div "(720) 988-9659"
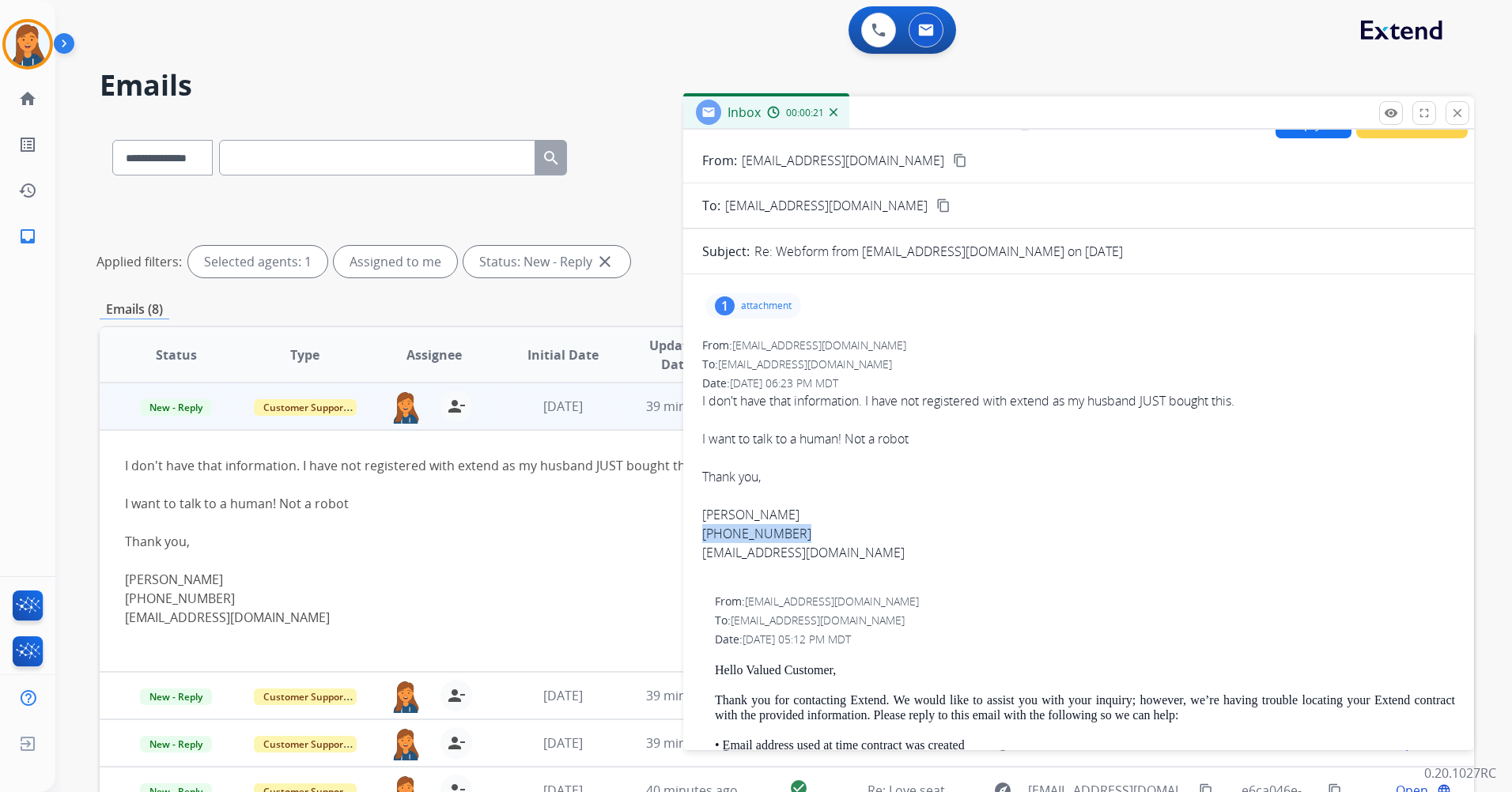
scroll to position [0, 0]
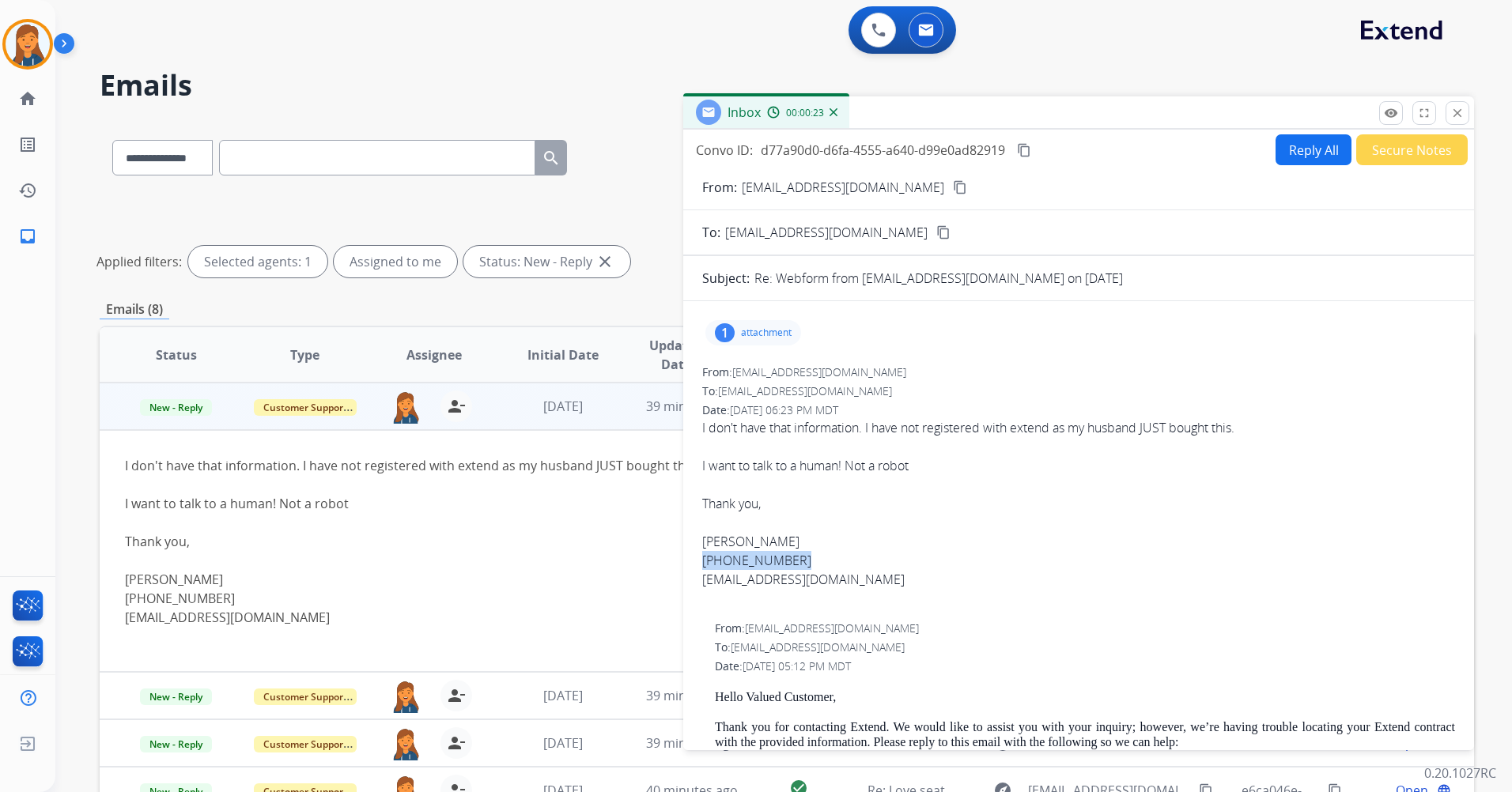
click at [1288, 151] on button "Reply All" at bounding box center [1313, 149] width 76 height 30
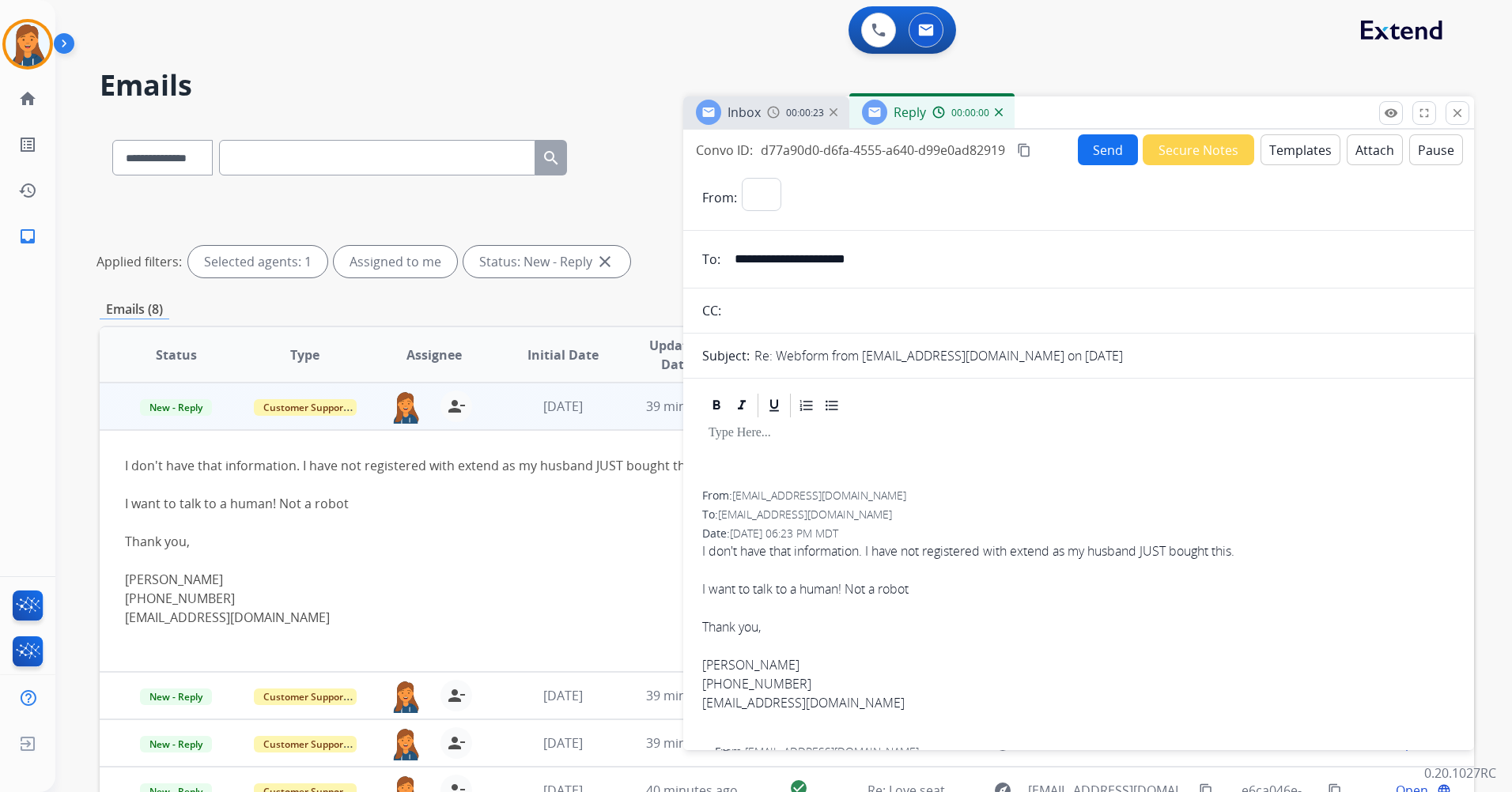
select select "**********"
click at [781, 114] on div "00:00:33" at bounding box center [802, 112] width 70 height 14
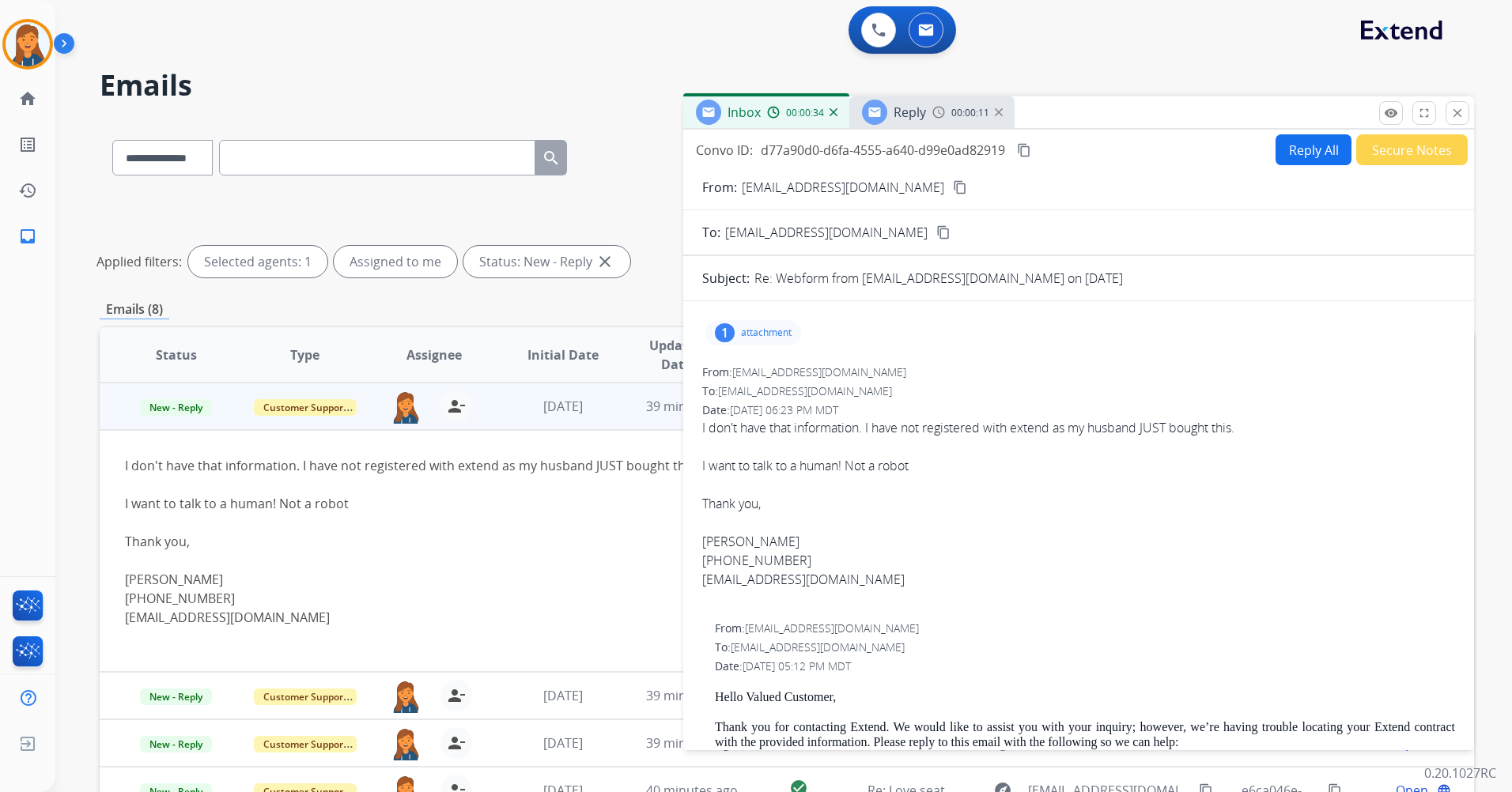
click at [748, 330] on p "attachment" at bounding box center [766, 333] width 50 height 13
click at [763, 376] on div at bounding box center [758, 373] width 79 height 56
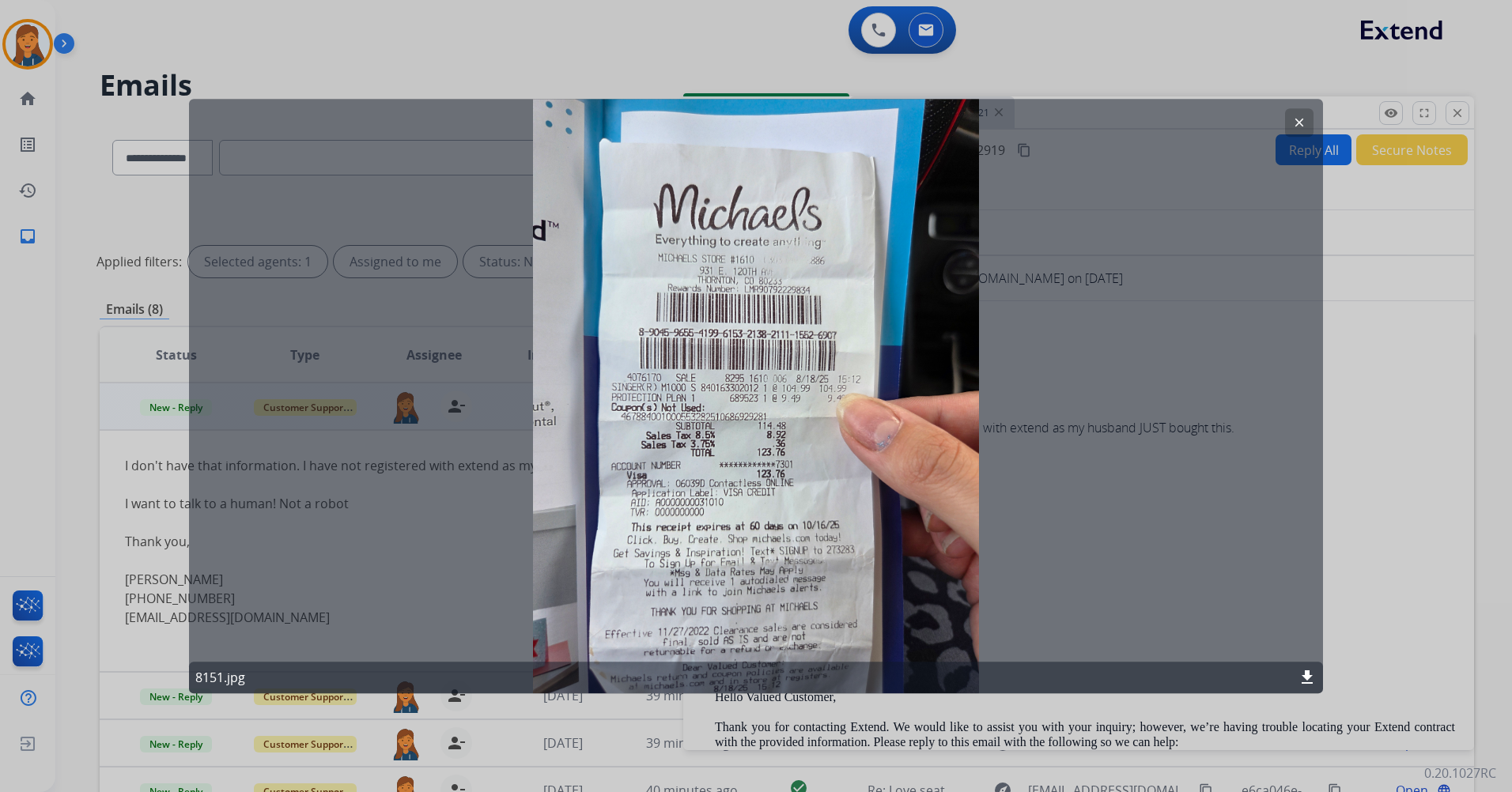
click at [1303, 112] on button "clear" at bounding box center [1299, 122] width 29 height 29
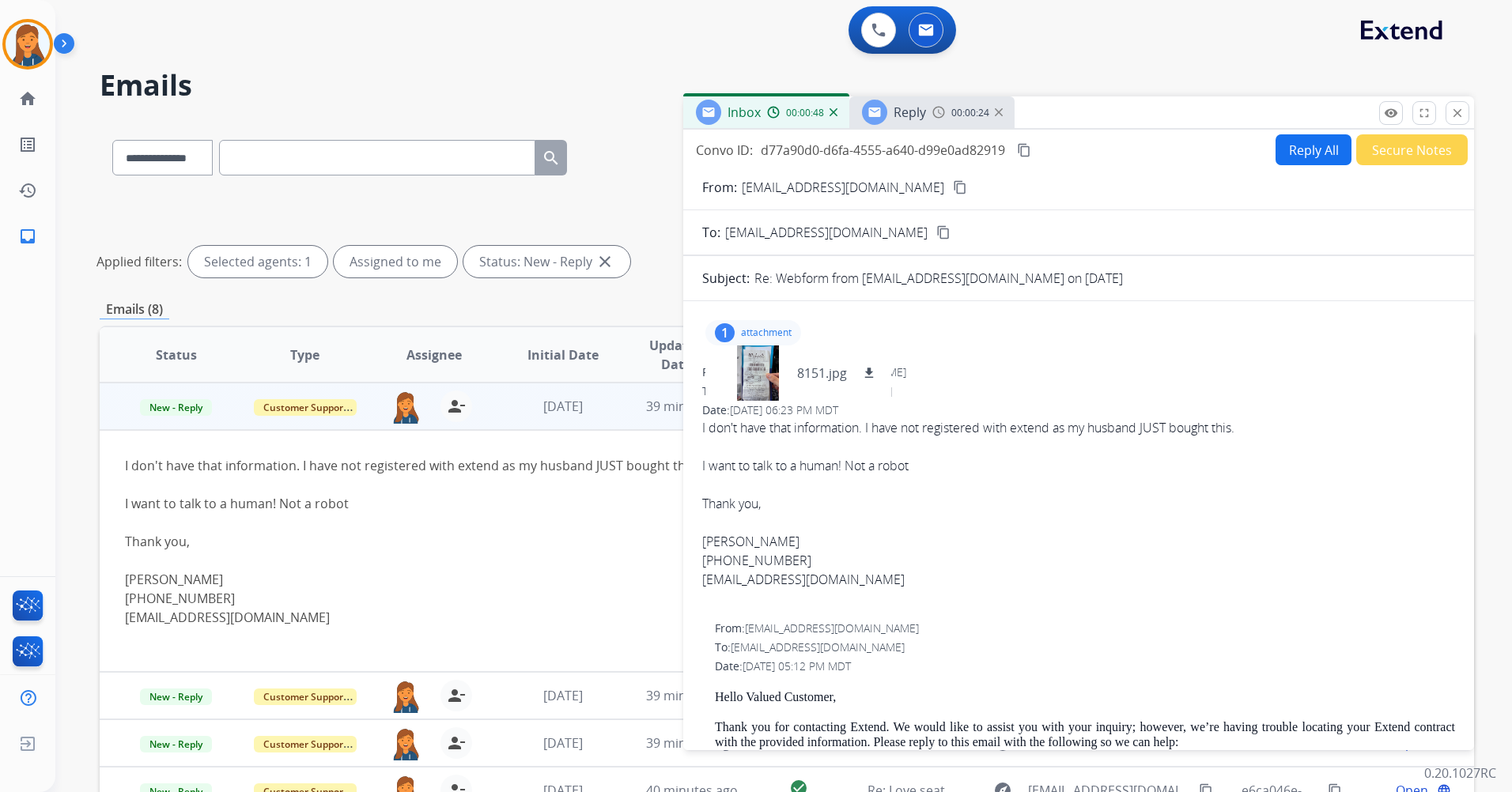
click at [967, 119] on div "Reply 00:00:24" at bounding box center [932, 112] width 165 height 31
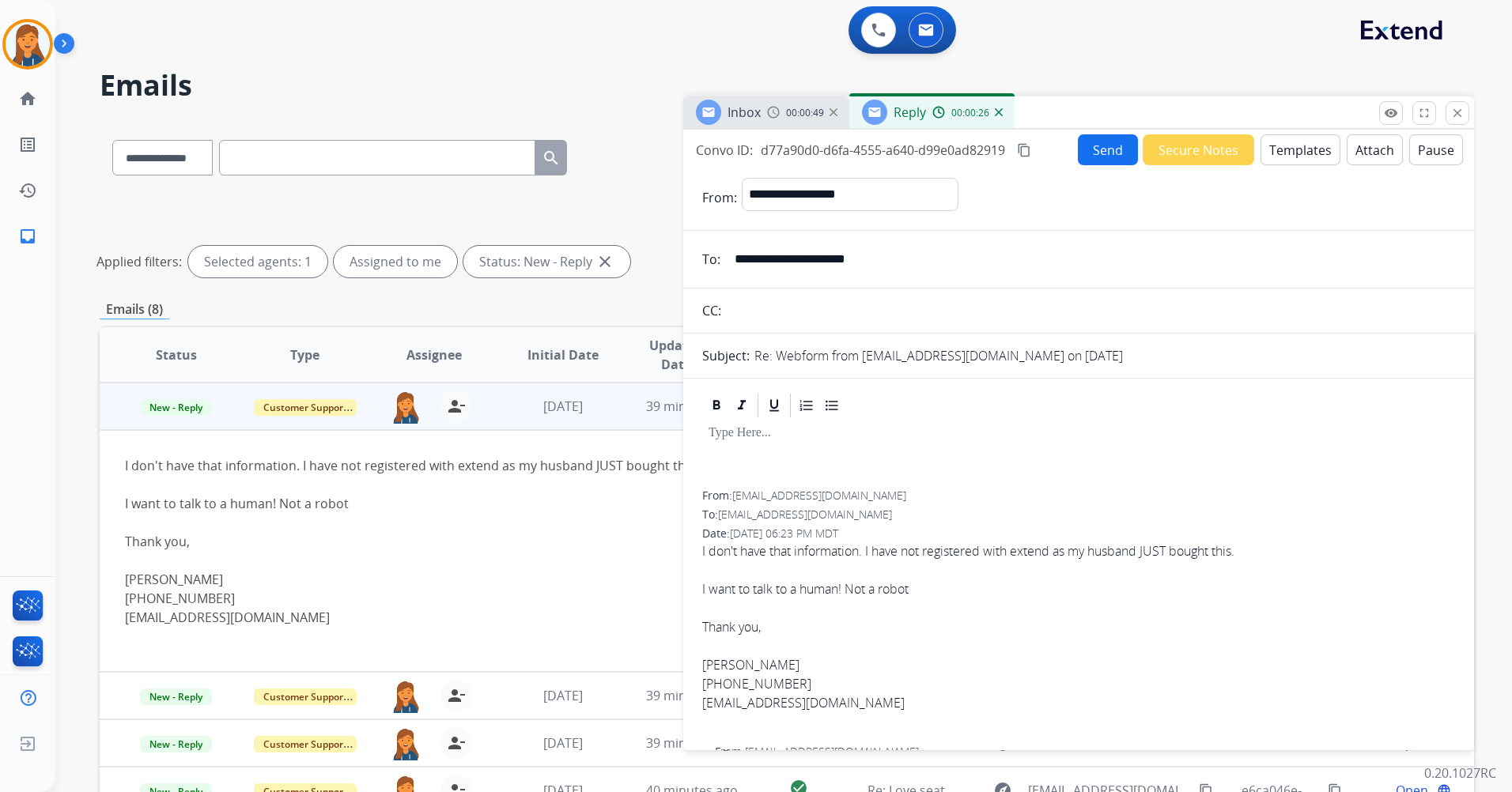
click at [1291, 144] on button "Templates" at bounding box center [1301, 149] width 80 height 30
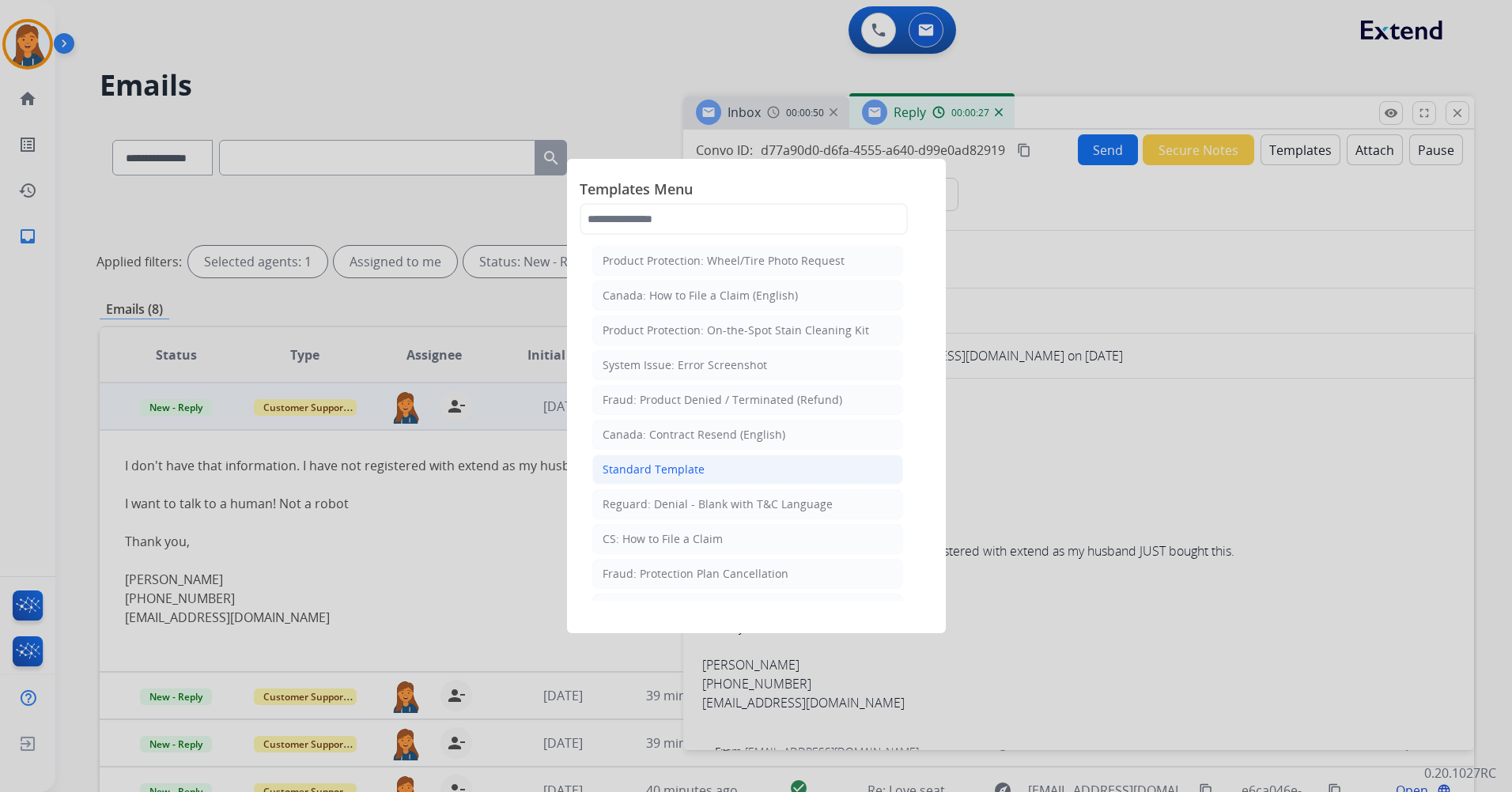
click at [677, 478] on li "Standard Template" at bounding box center [748, 469] width 311 height 30
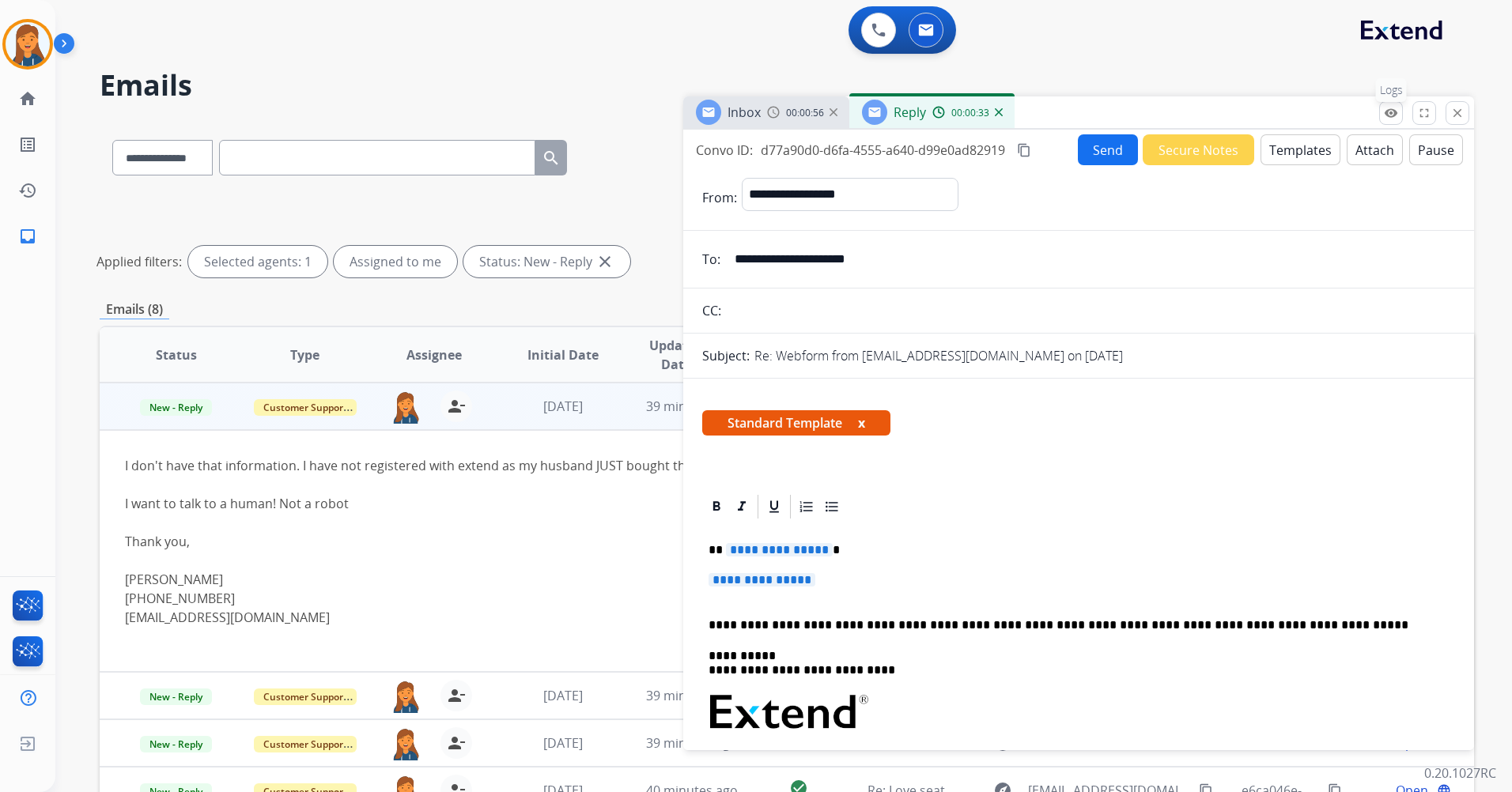
click at [1388, 116] on mat-icon "remove_red_eye" at bounding box center [1391, 113] width 14 height 14
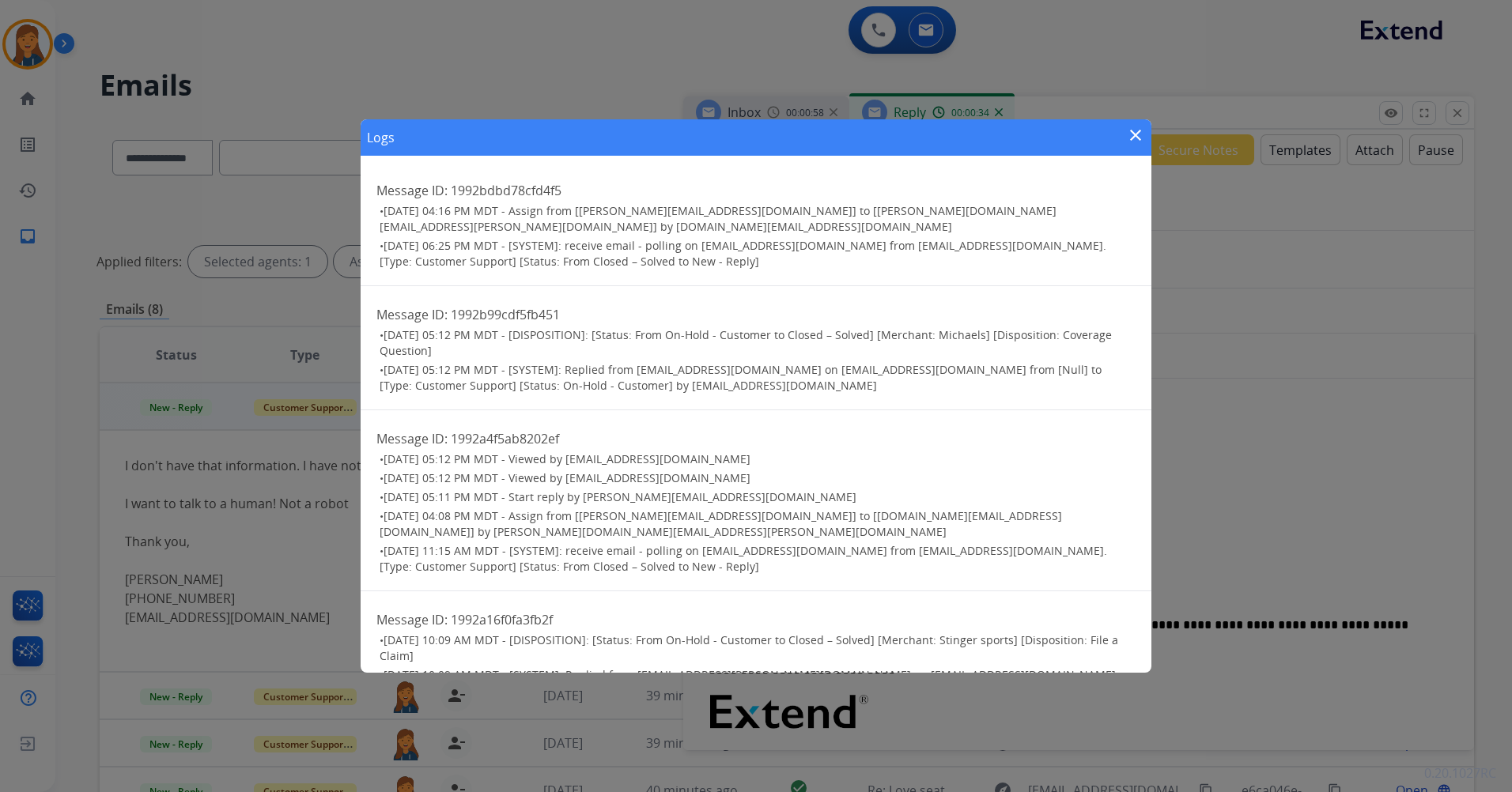
click at [1136, 138] on mat-icon "close" at bounding box center [1136, 135] width 19 height 19
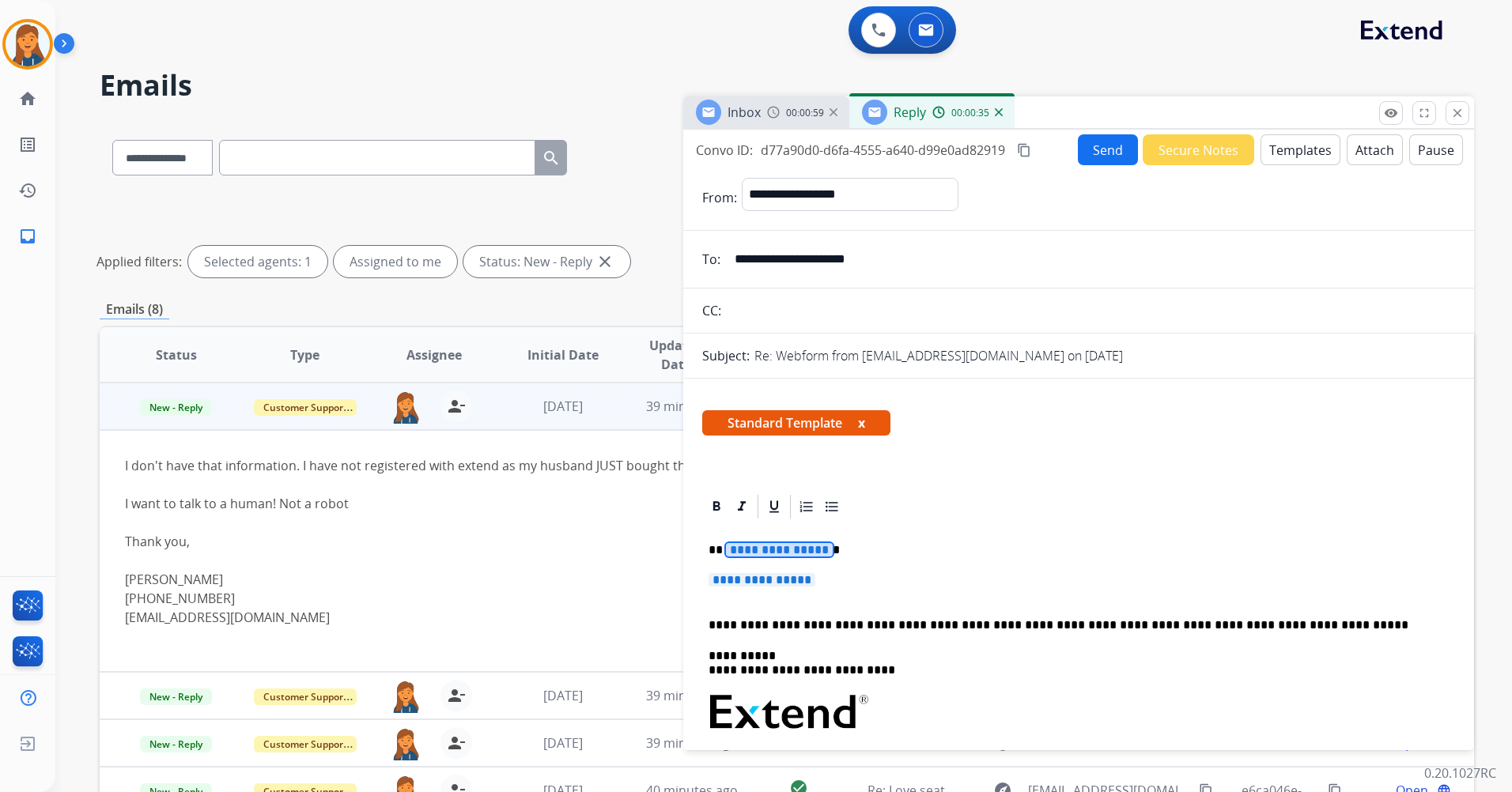
click at [785, 544] on span "**********" at bounding box center [779, 549] width 107 height 13
click at [788, 579] on span "**********" at bounding box center [762, 579] width 107 height 13
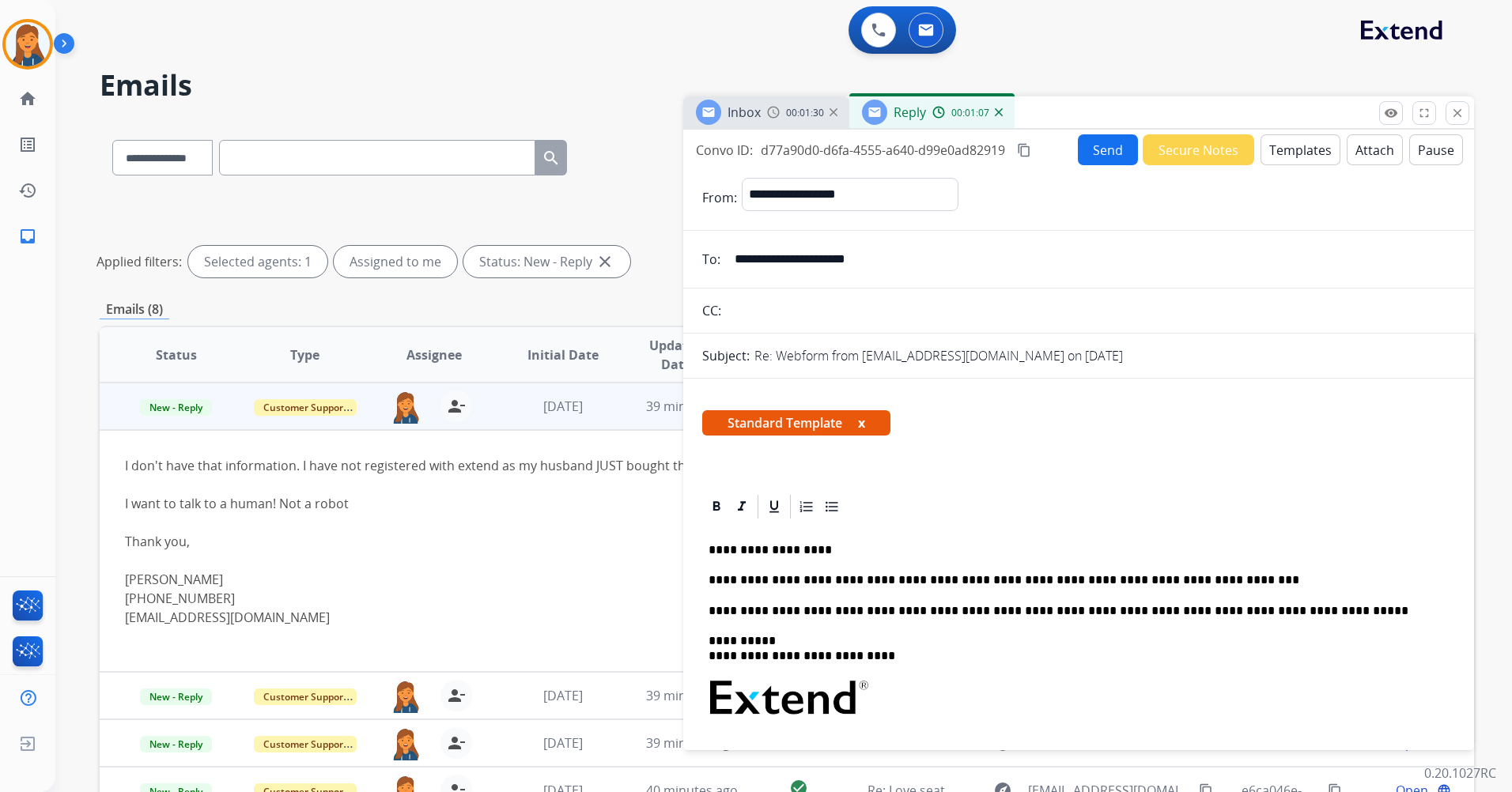
click at [1210, 583] on p "**********" at bounding box center [1072, 580] width 727 height 14
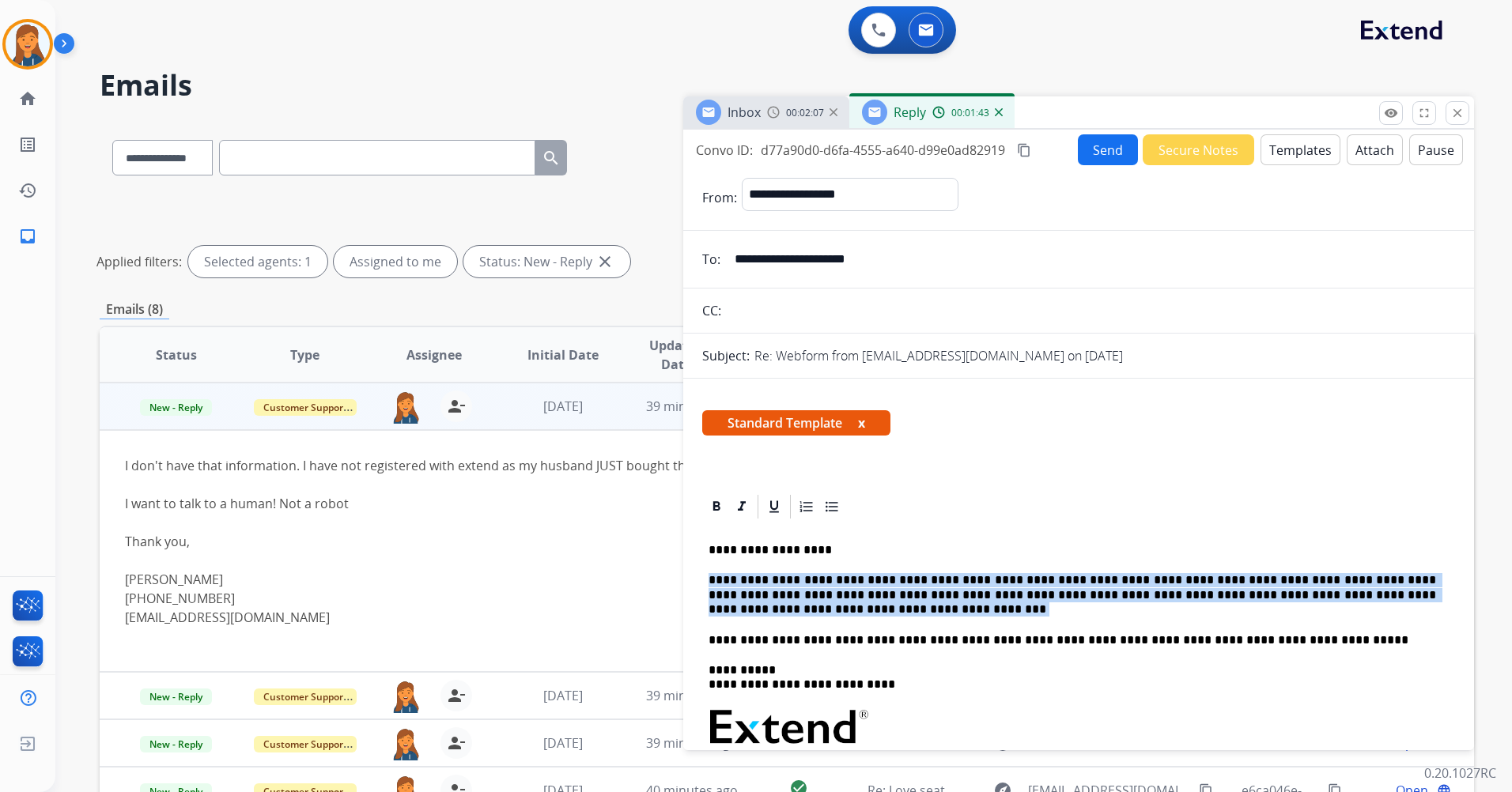
drag, startPoint x: 762, startPoint y: 612, endPoint x: 710, endPoint y: 581, distance: 60.5
click at [710, 581] on p "**********" at bounding box center [1072, 595] width 727 height 43
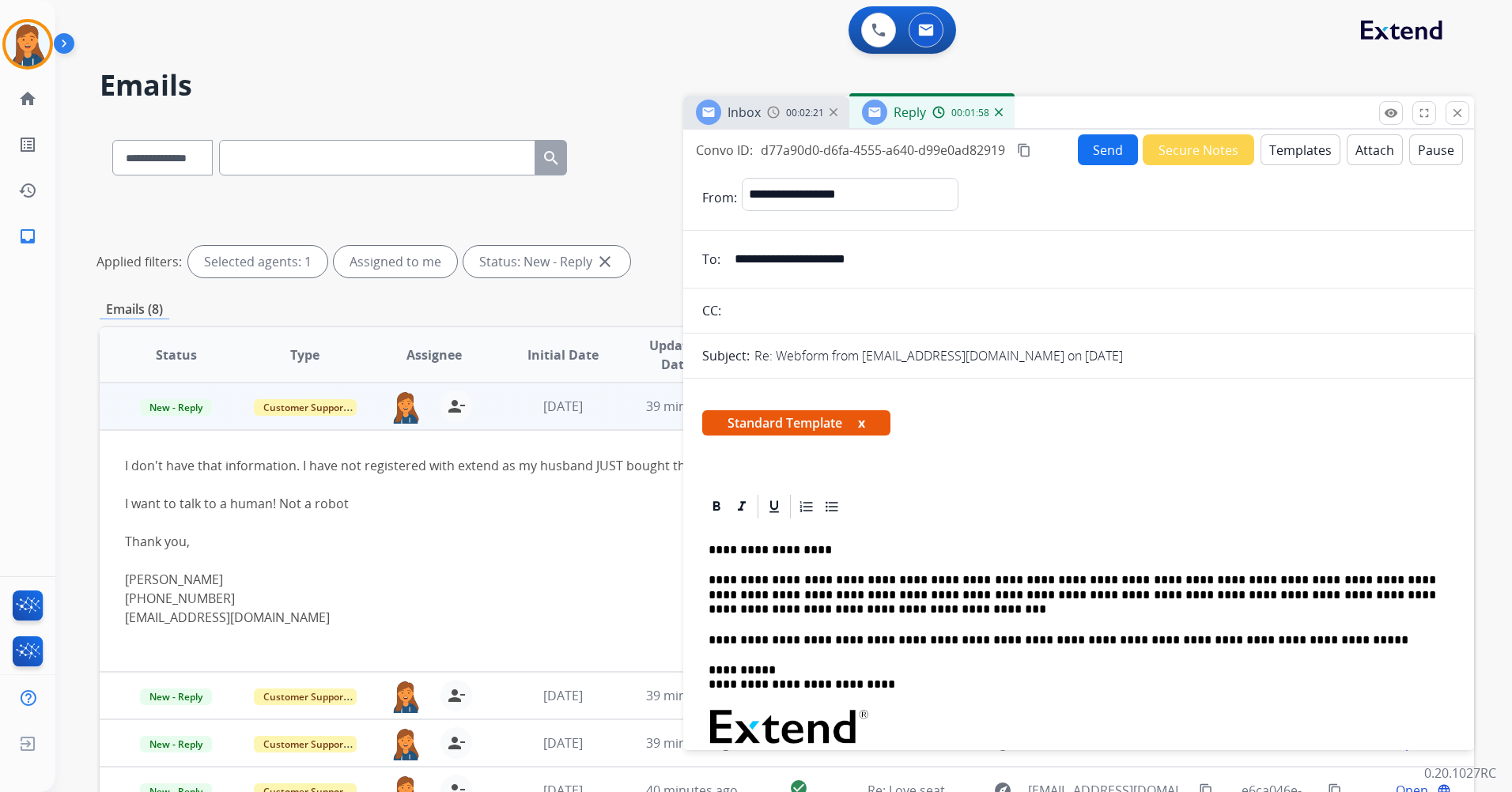
drag, startPoint x: 694, startPoint y: 589, endPoint x: 783, endPoint y: 618, distance: 93.6
click at [783, 618] on div "**********" at bounding box center [1078, 756] width 753 height 472
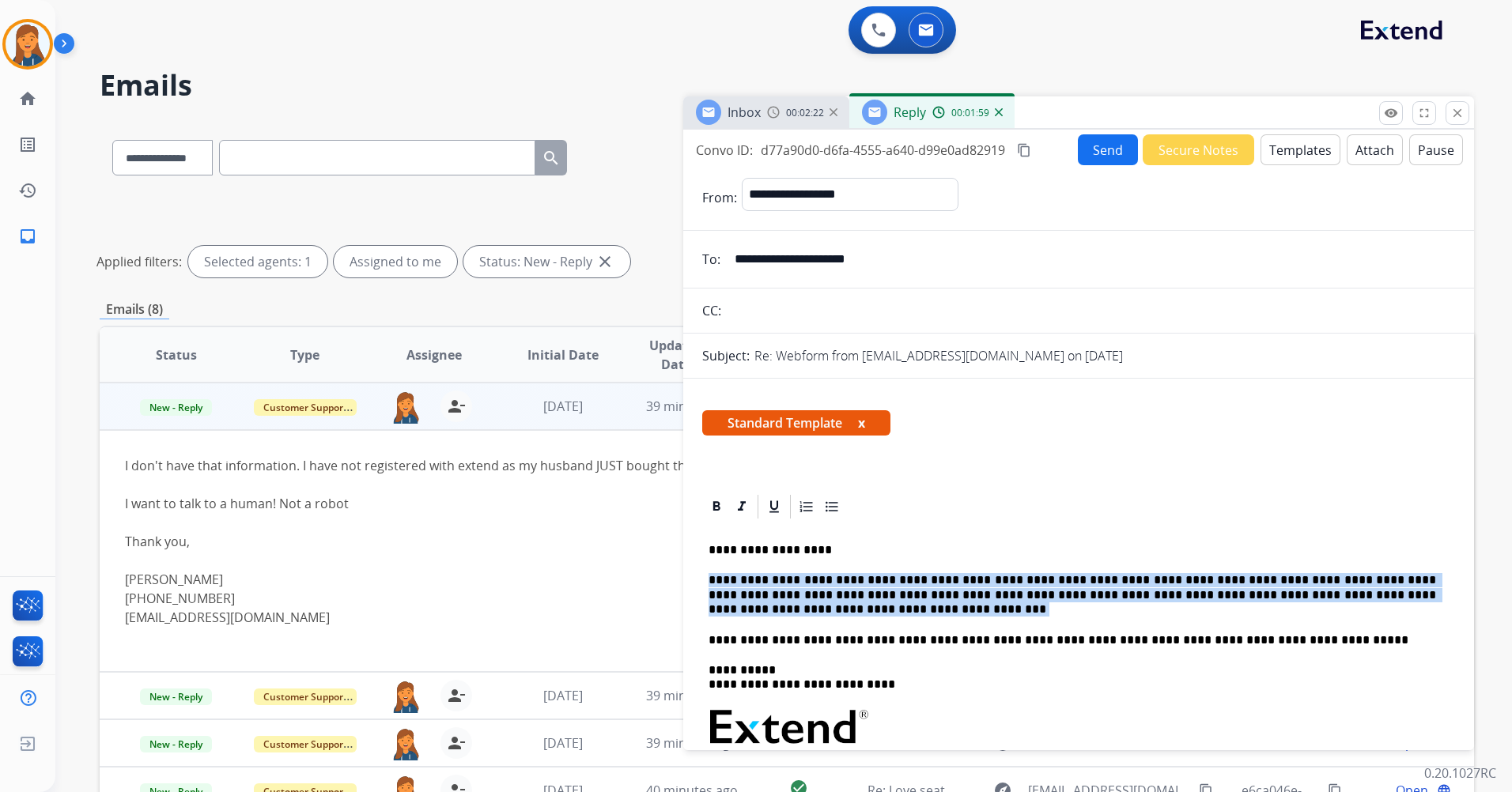
drag, startPoint x: 778, startPoint y: 613, endPoint x: 689, endPoint y: 578, distance: 95.6
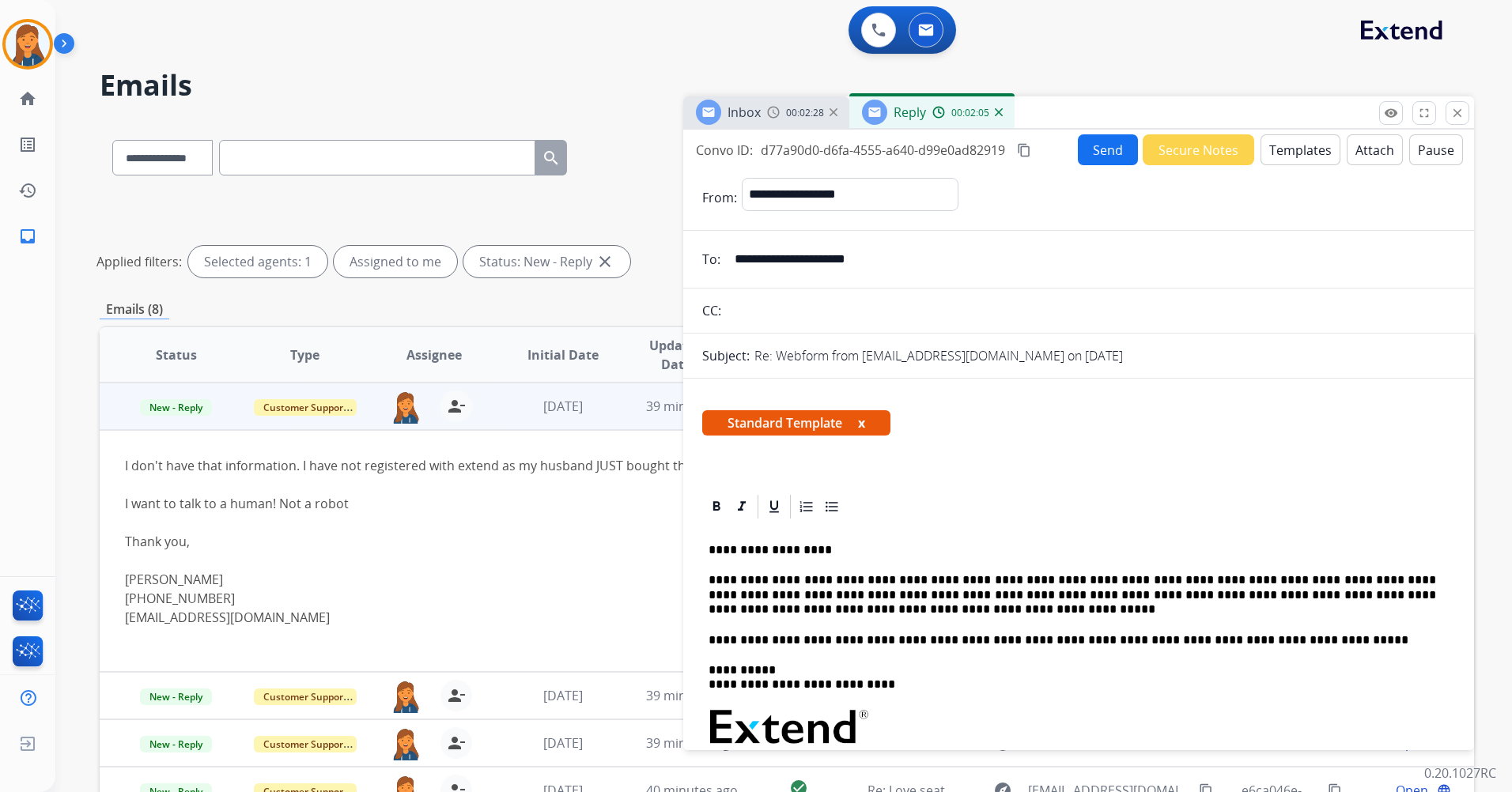
click at [1084, 149] on button "Send" at bounding box center [1108, 149] width 60 height 30
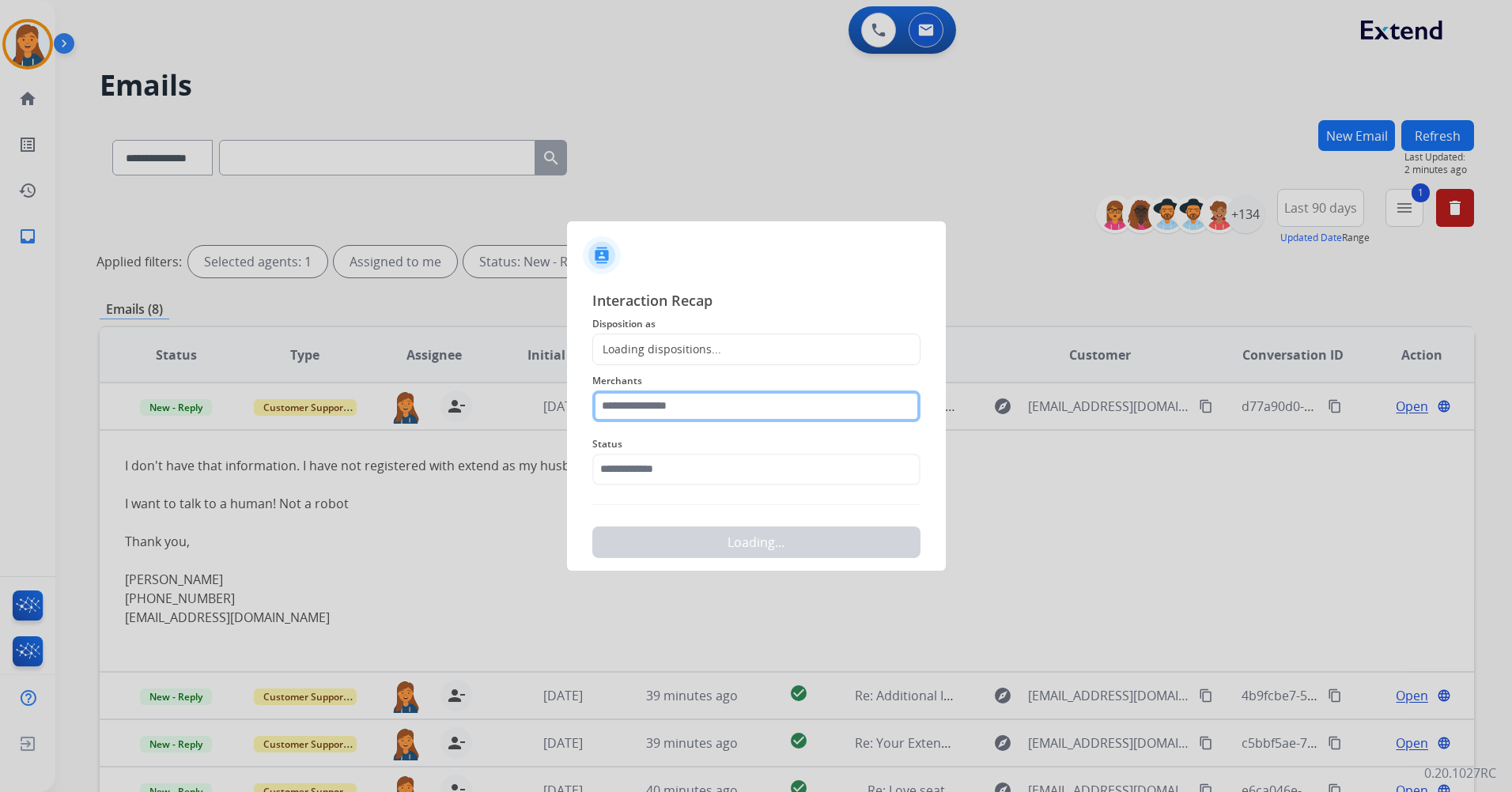
click at [666, 417] on input "text" at bounding box center [757, 406] width 328 height 31
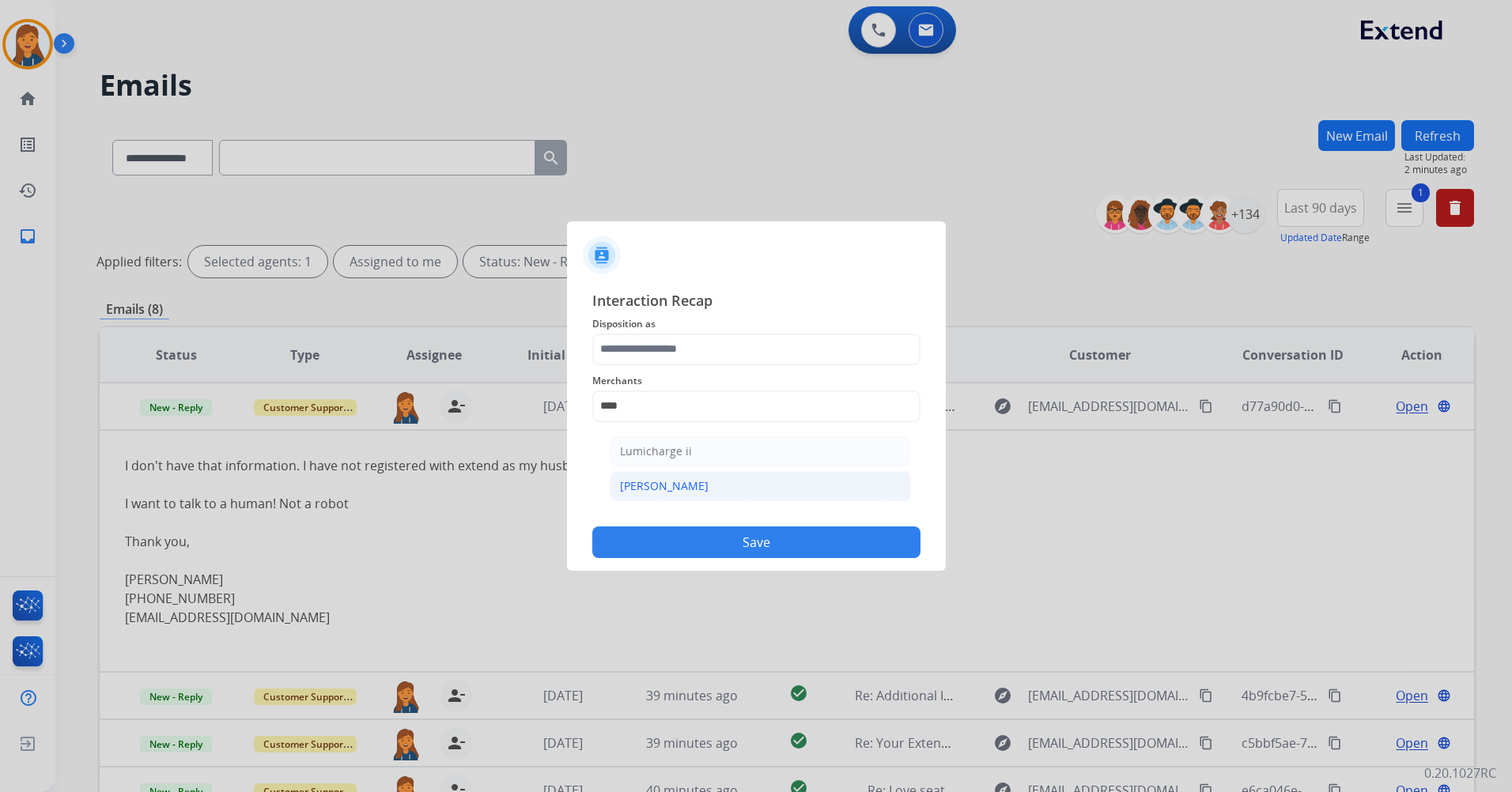
click at [647, 477] on li "Michaels" at bounding box center [760, 486] width 302 height 30
type input "********"
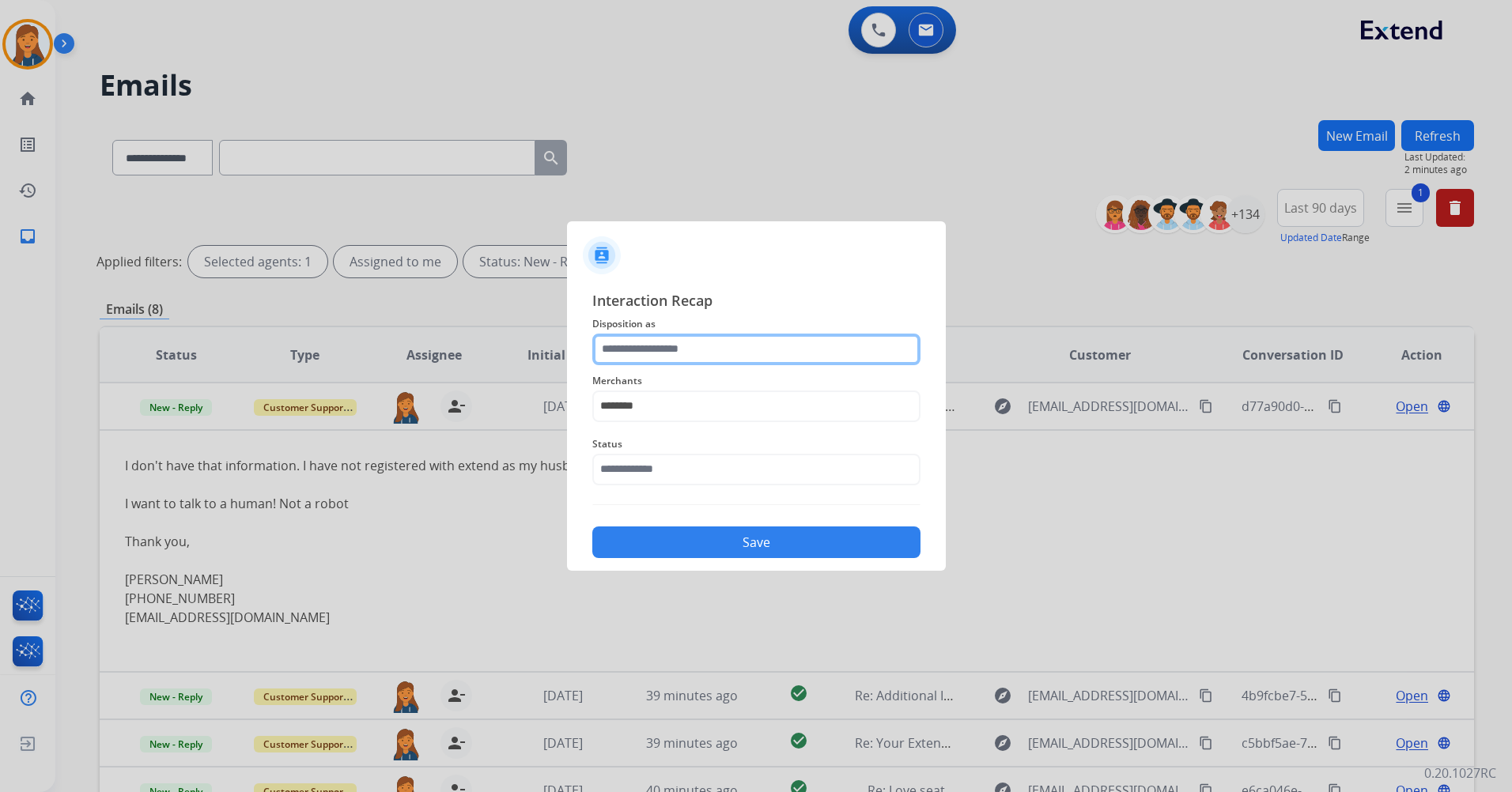
click at [623, 351] on input "text" at bounding box center [757, 349] width 328 height 31
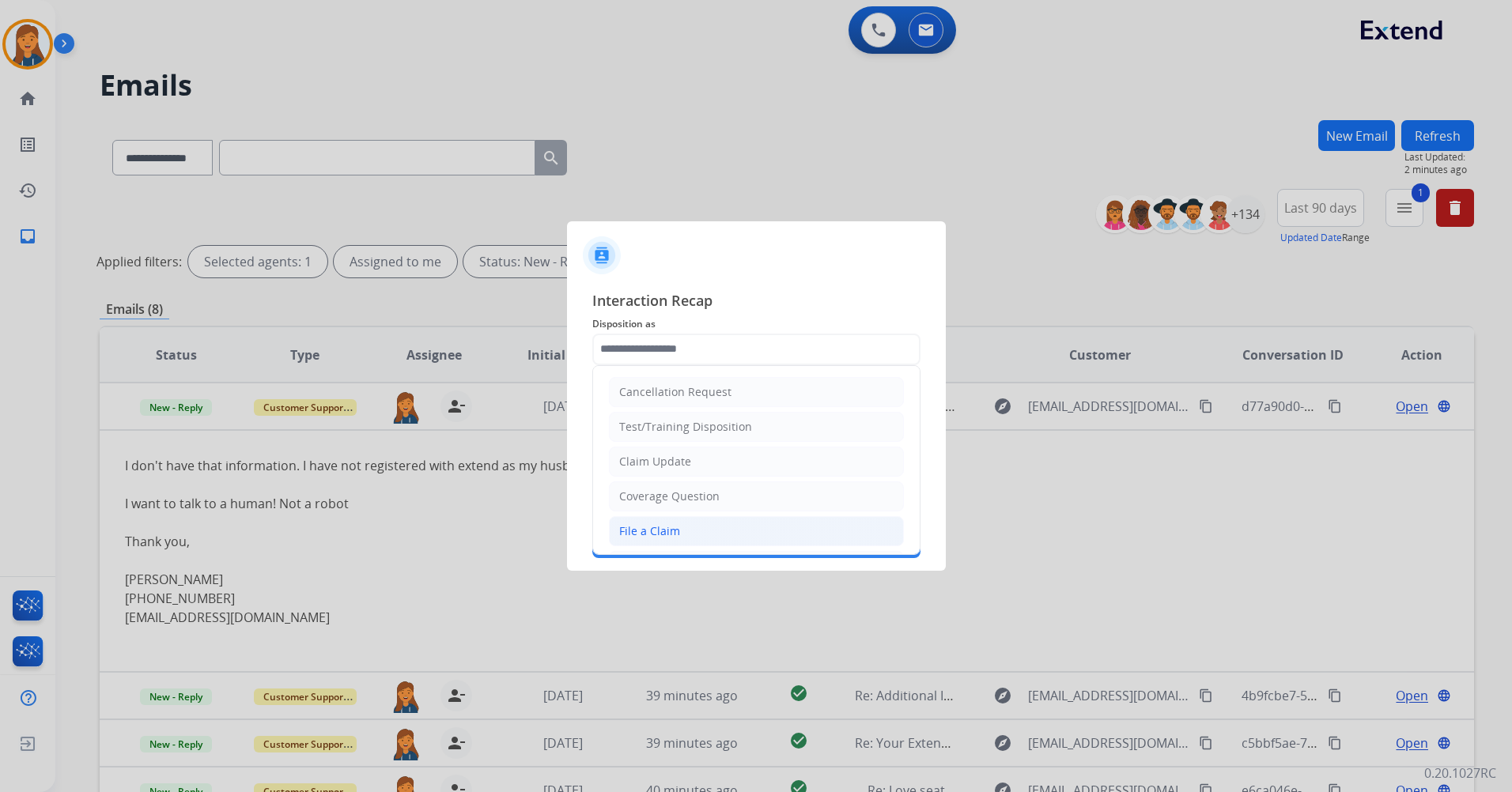
click at [659, 517] on li "File a Claim" at bounding box center [757, 531] width 295 height 30
type input "**********"
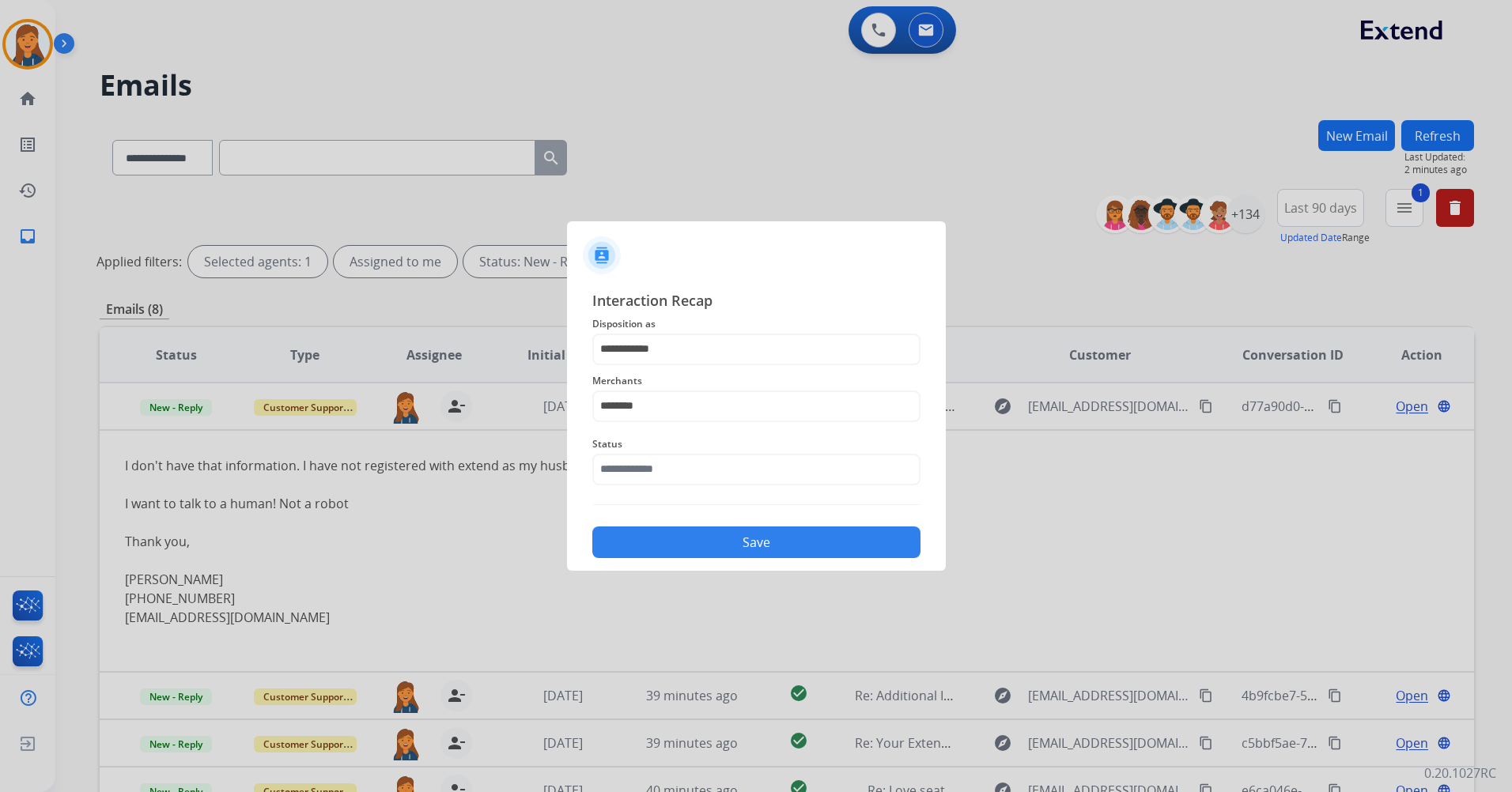
click at [653, 486] on div "Status" at bounding box center [757, 459] width 328 height 63
click at [652, 472] on input "text" at bounding box center [757, 469] width 328 height 31
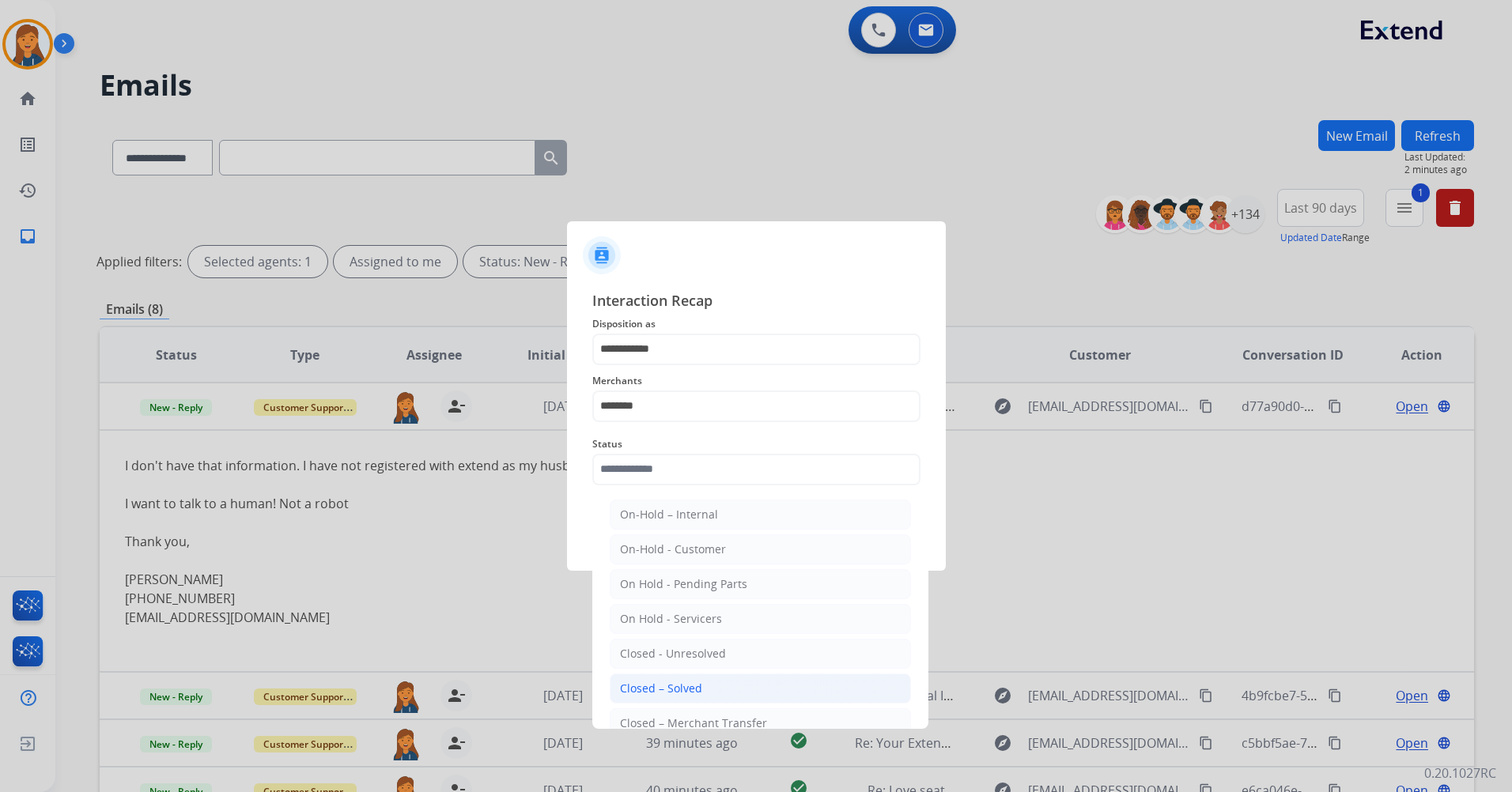
drag, startPoint x: 650, startPoint y: 685, endPoint x: 672, endPoint y: 566, distance: 121.0
click at [650, 683] on div "Closed – Solved" at bounding box center [661, 689] width 83 height 16
type input "**********"
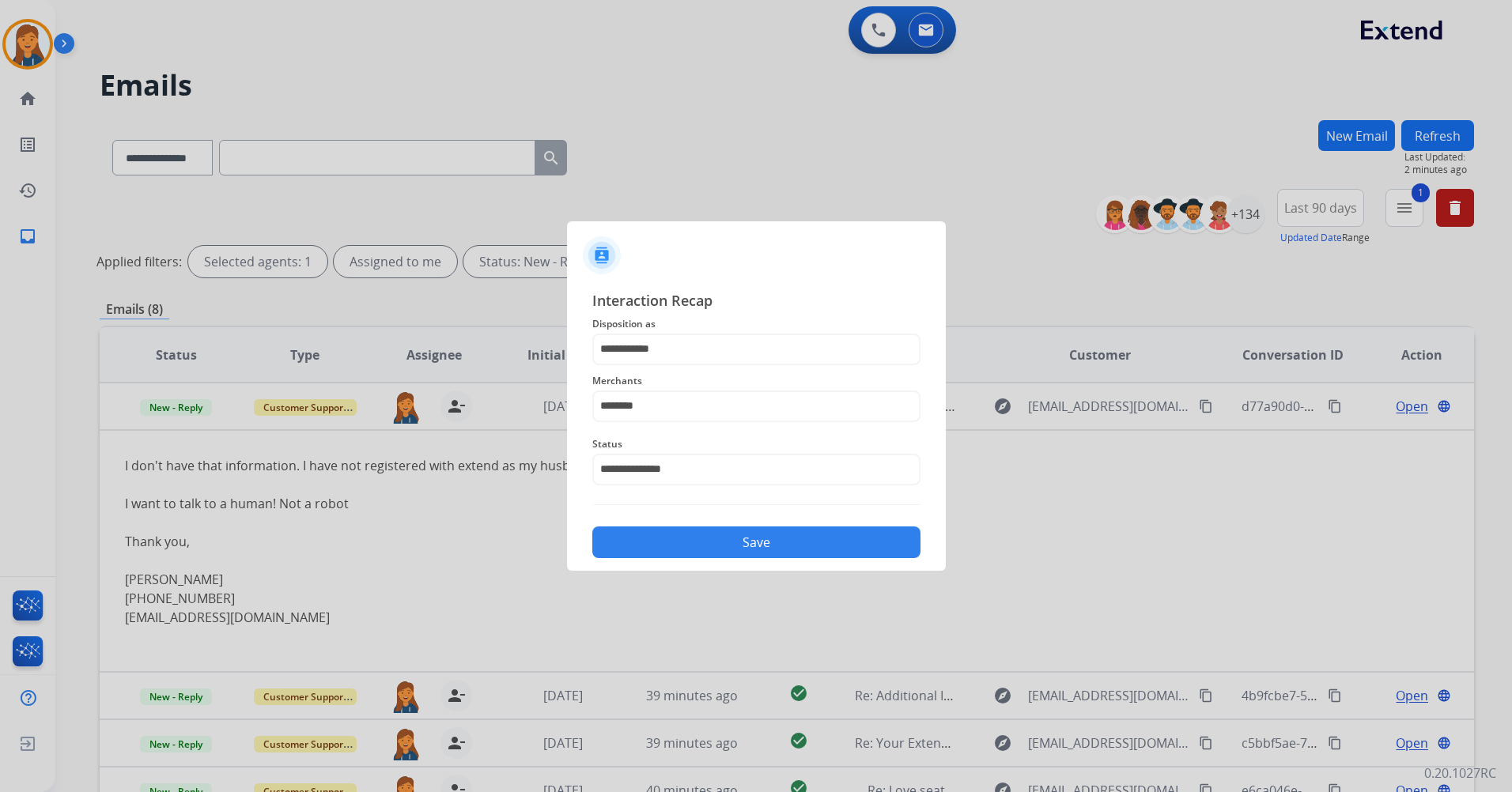
drag, startPoint x: 673, startPoint y: 527, endPoint x: 672, endPoint y: 538, distance: 11.0
click at [673, 531] on button "Save" at bounding box center [757, 542] width 328 height 31
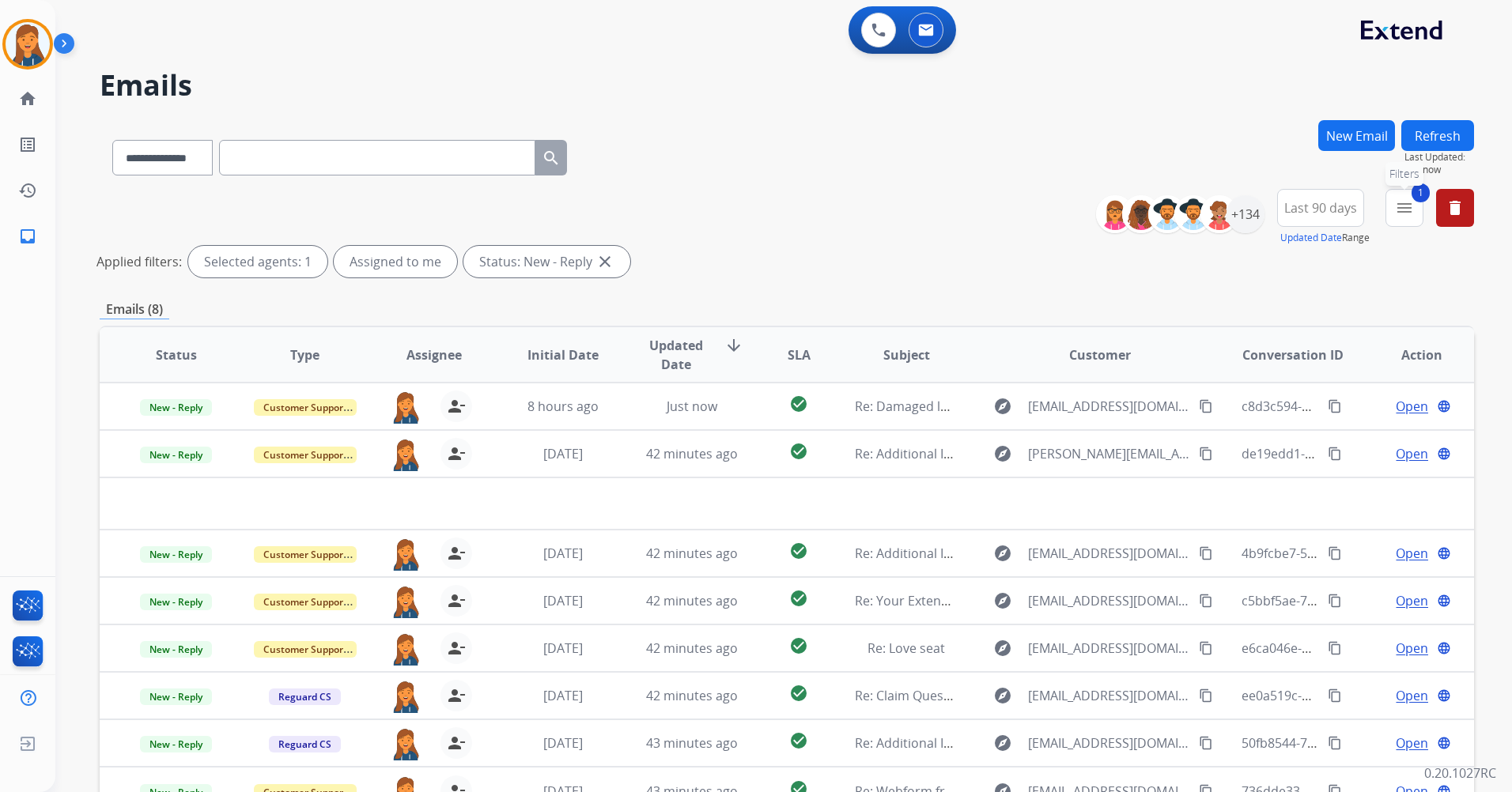
click at [1396, 215] on mat-icon "menu" at bounding box center [1405, 208] width 19 height 19
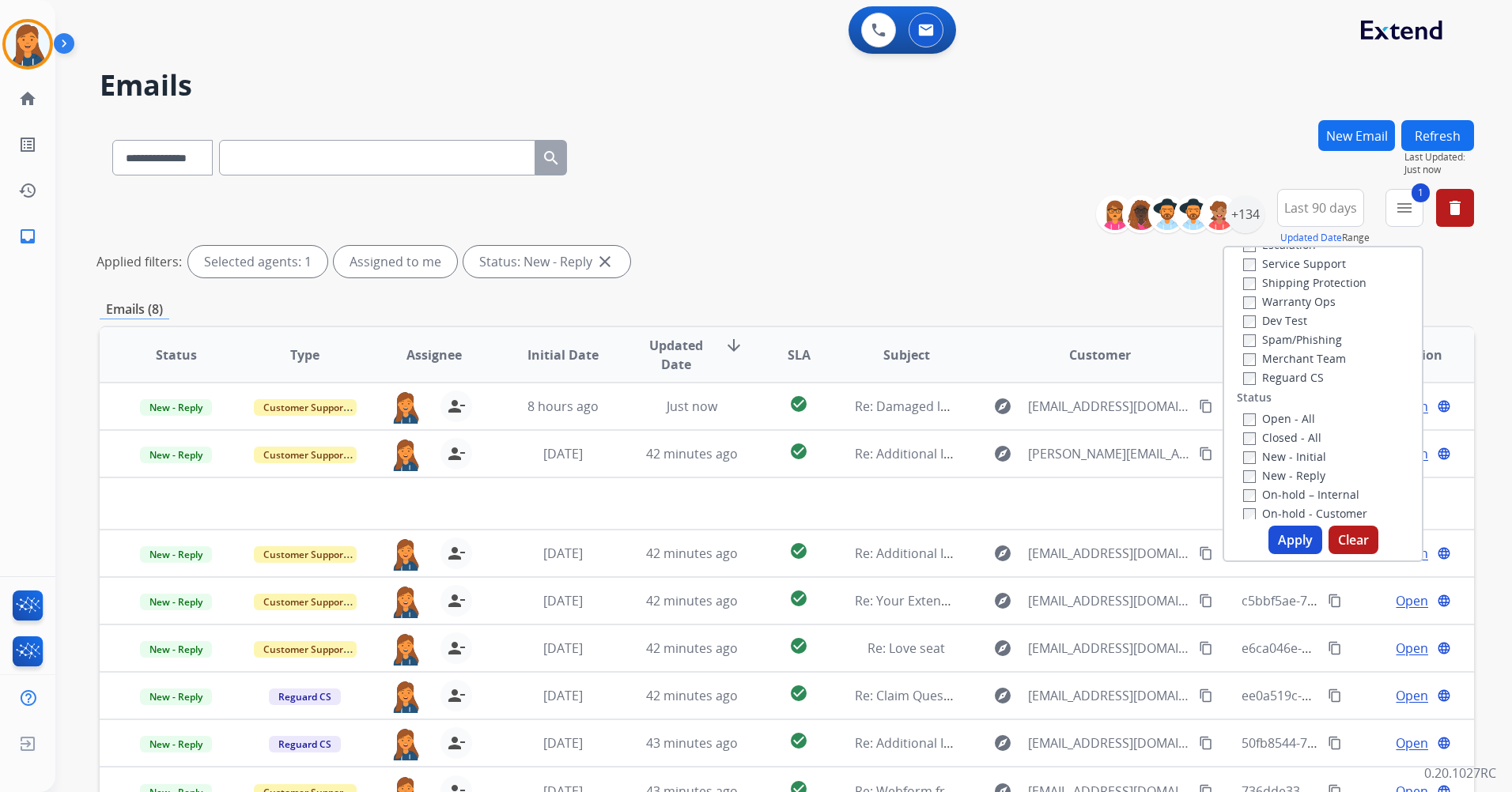
click at [1290, 540] on button "Apply" at bounding box center [1296, 539] width 54 height 29
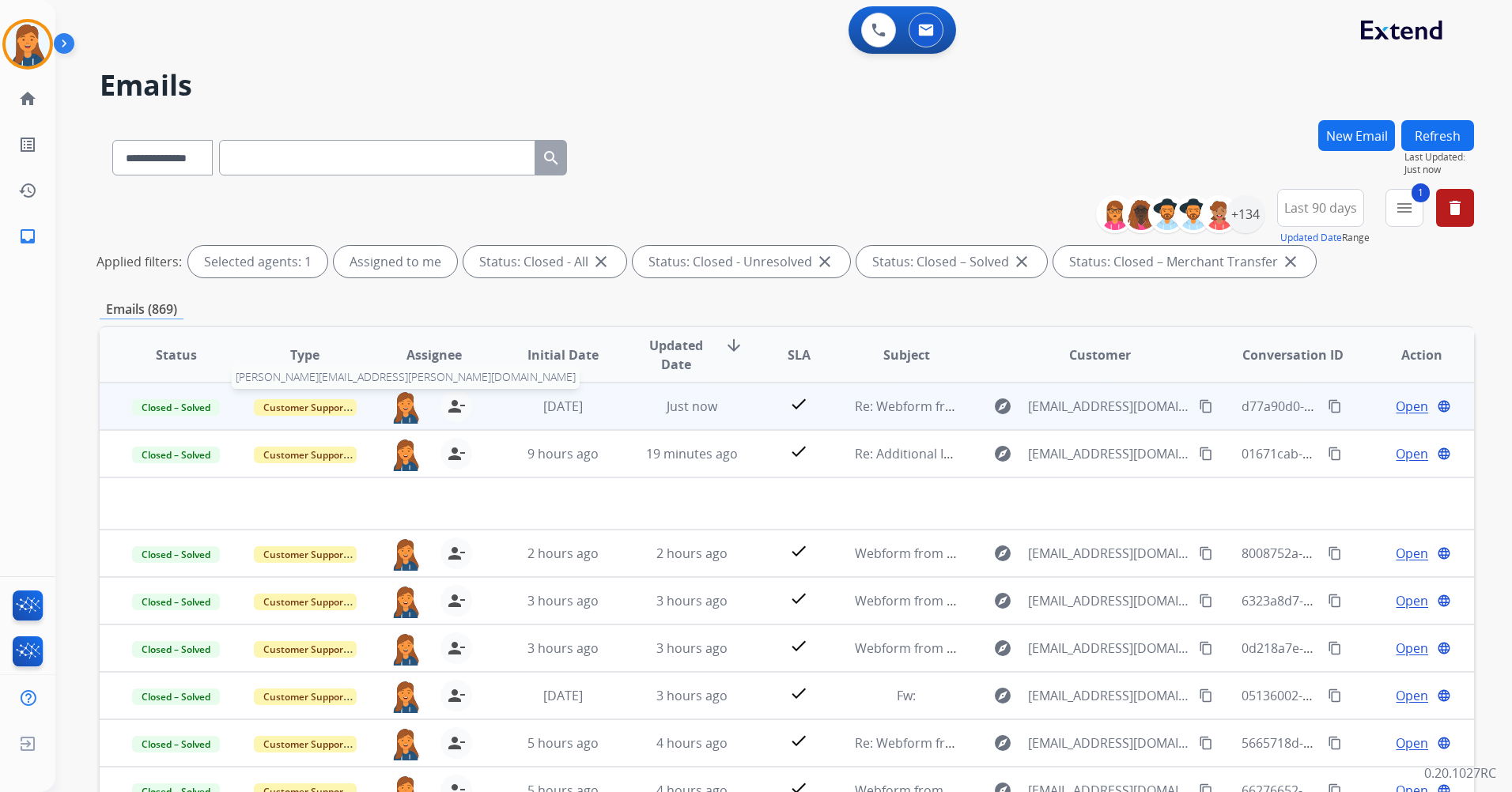
click at [395, 415] on img at bounding box center [406, 407] width 31 height 33
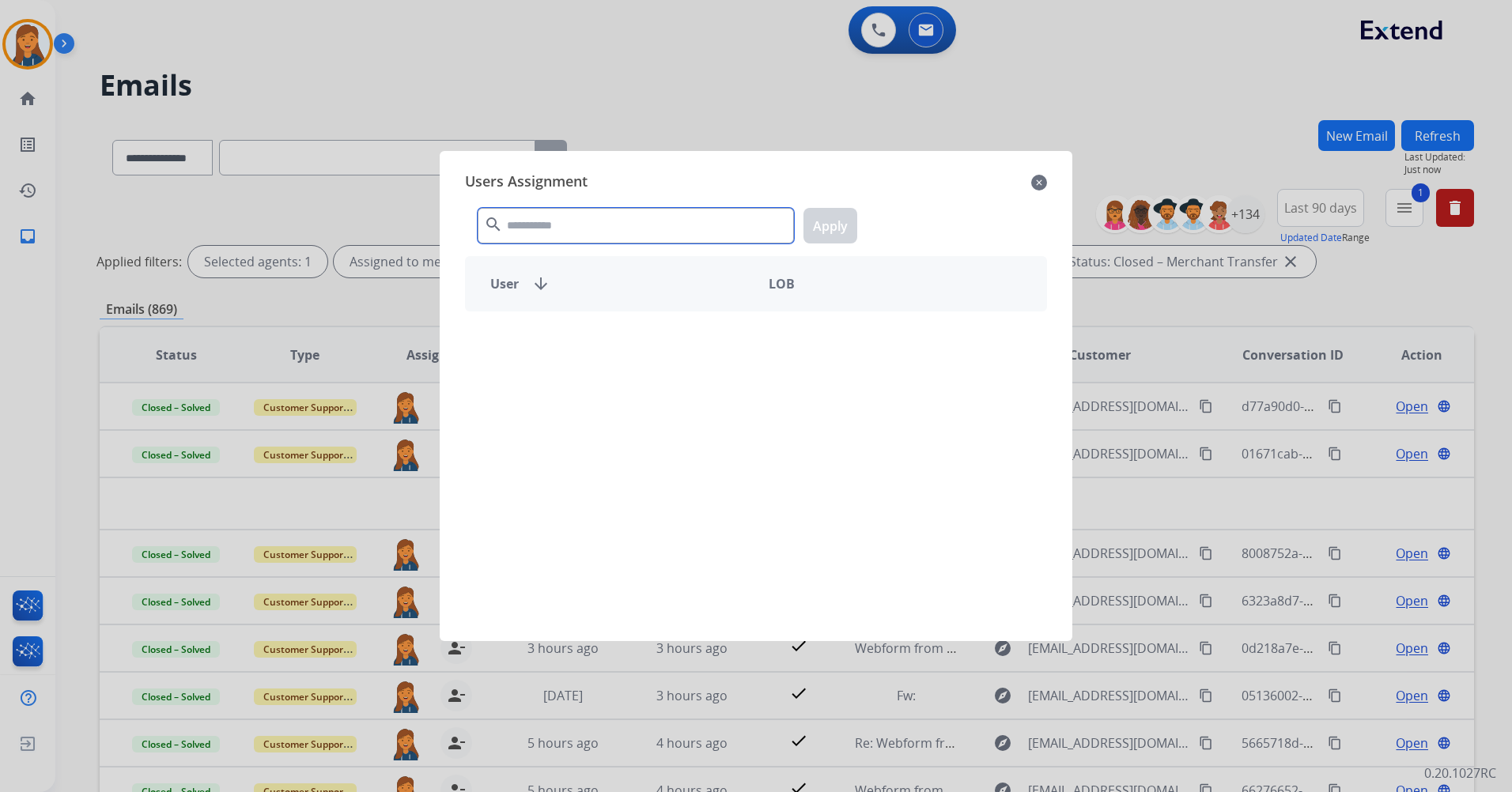
click at [572, 214] on input "text" at bounding box center [636, 225] width 316 height 36
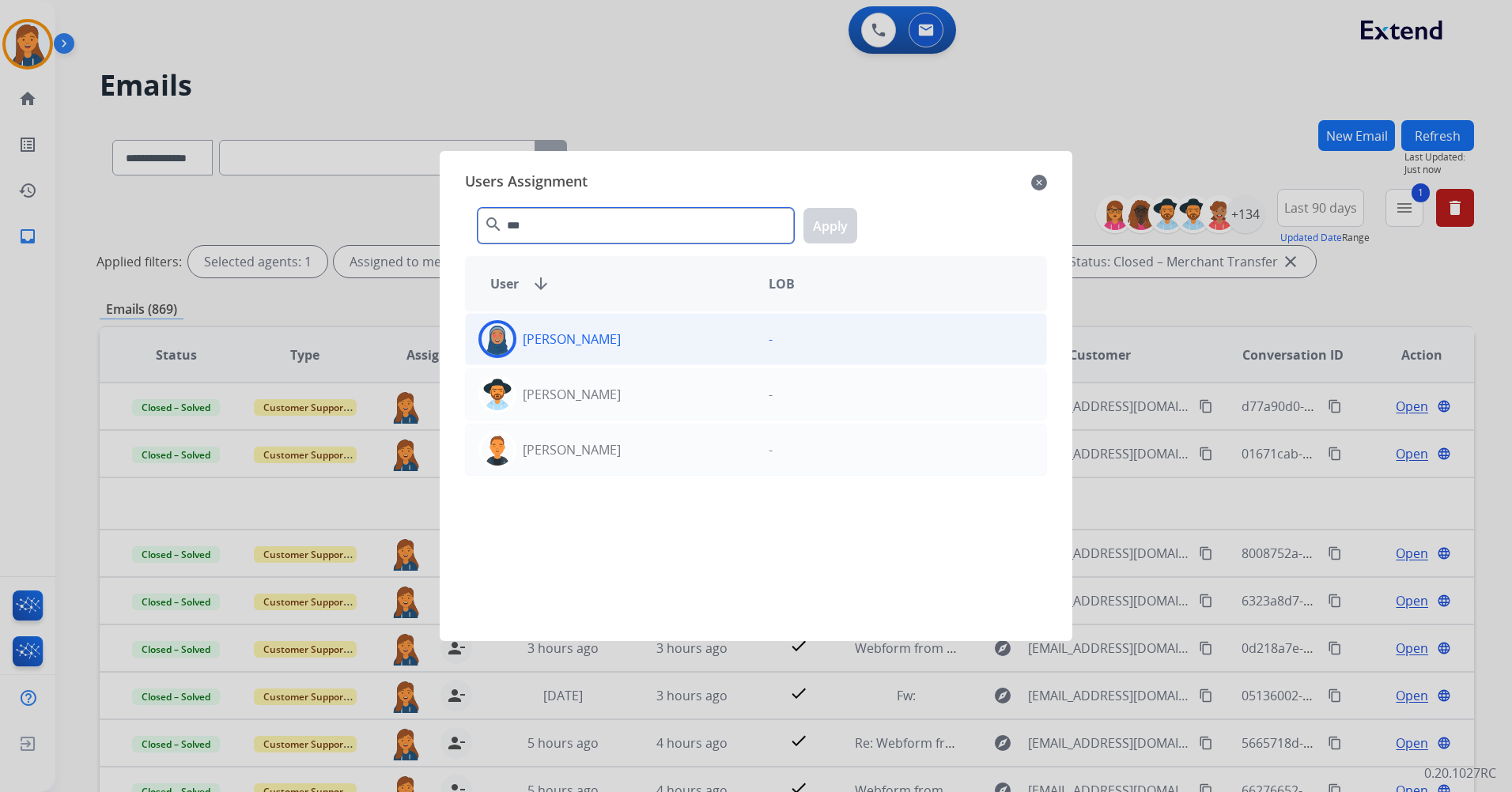
type input "***"
click at [582, 328] on div "Chiffani Nicholson" at bounding box center [611, 340] width 290 height 38
click at [850, 214] on button "Apply" at bounding box center [831, 225] width 54 height 36
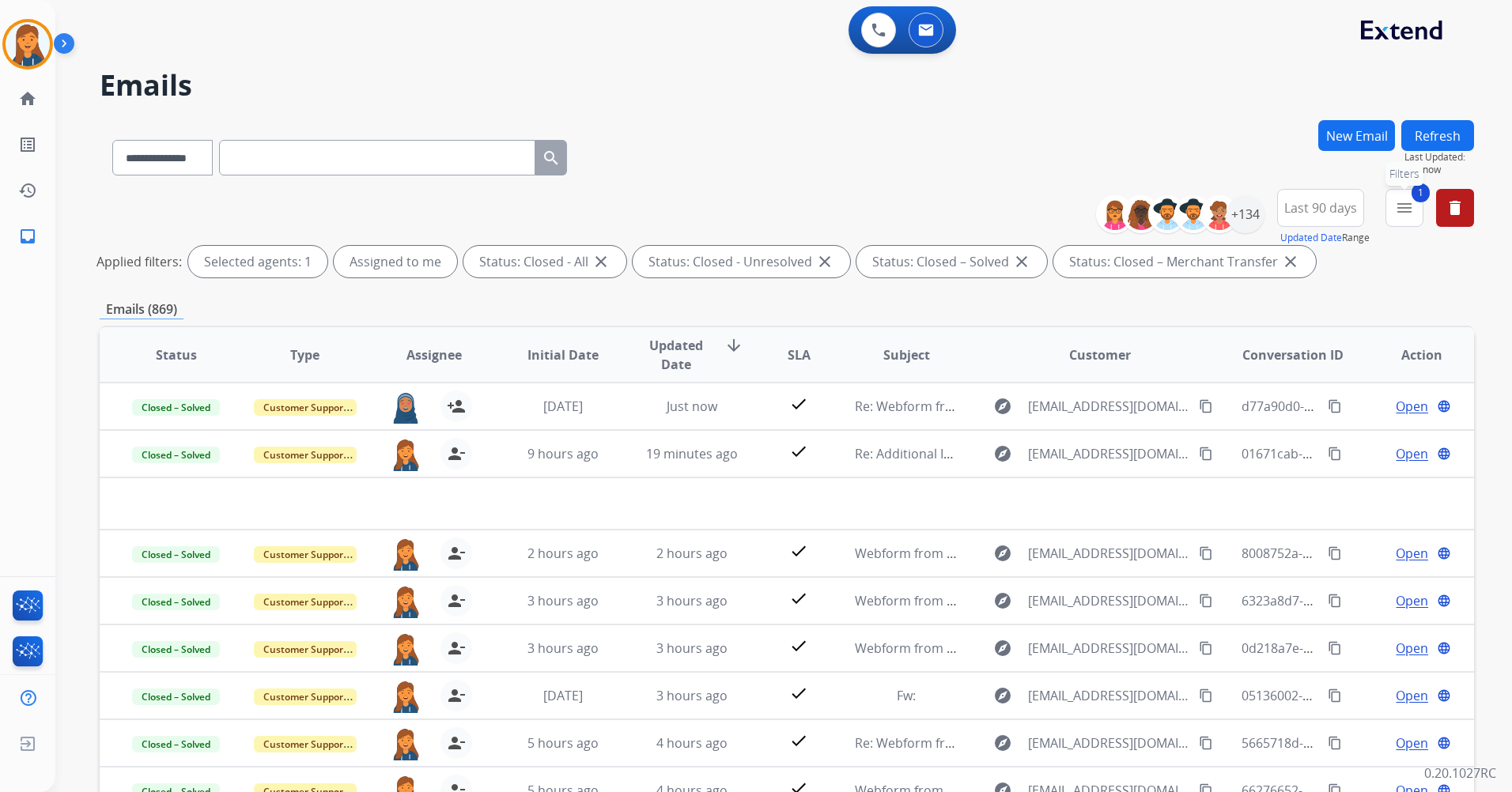
click at [1409, 208] on mat-icon "menu" at bounding box center [1405, 208] width 19 height 19
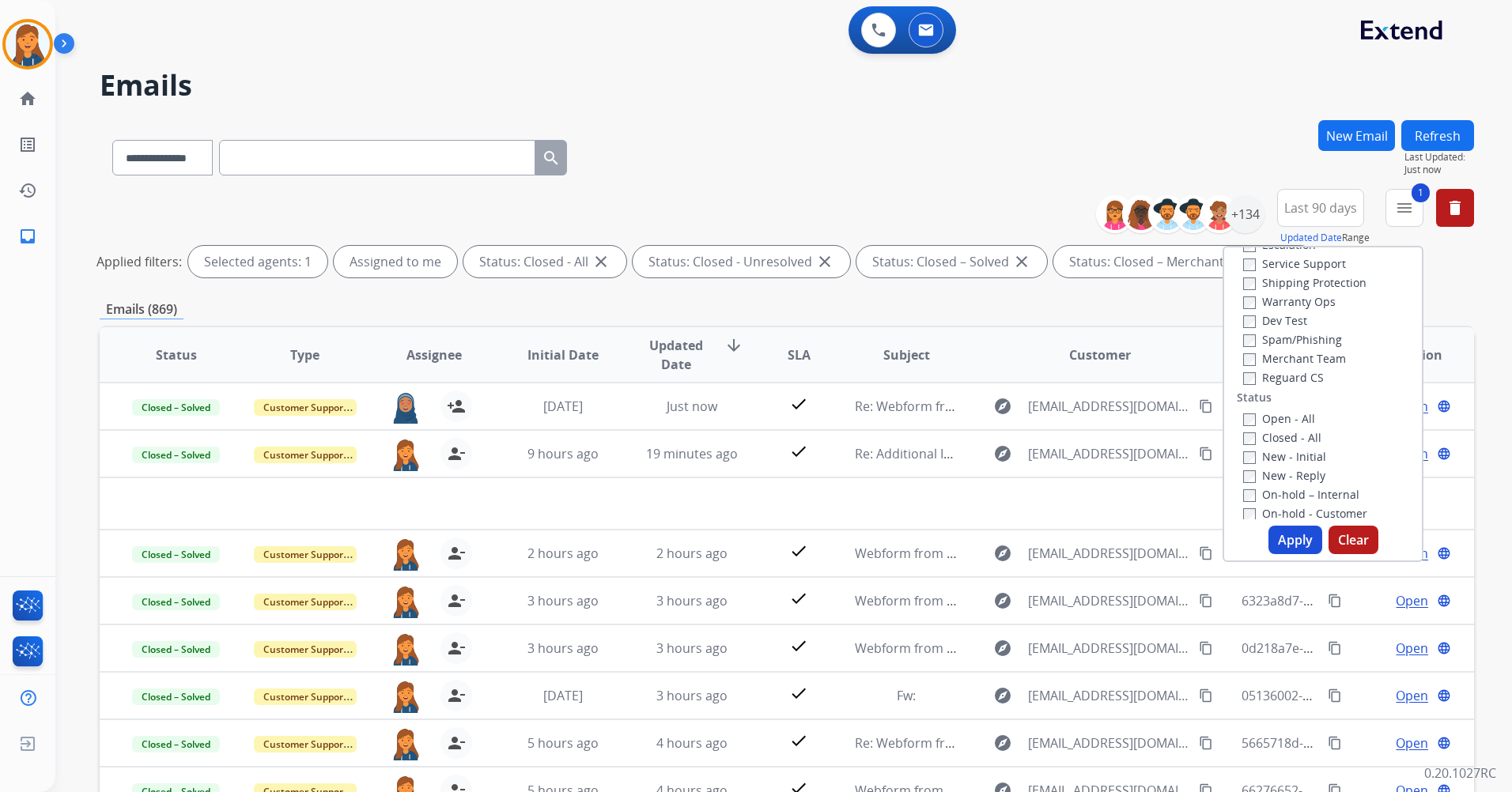
click at [1297, 542] on button "Apply" at bounding box center [1296, 539] width 54 height 29
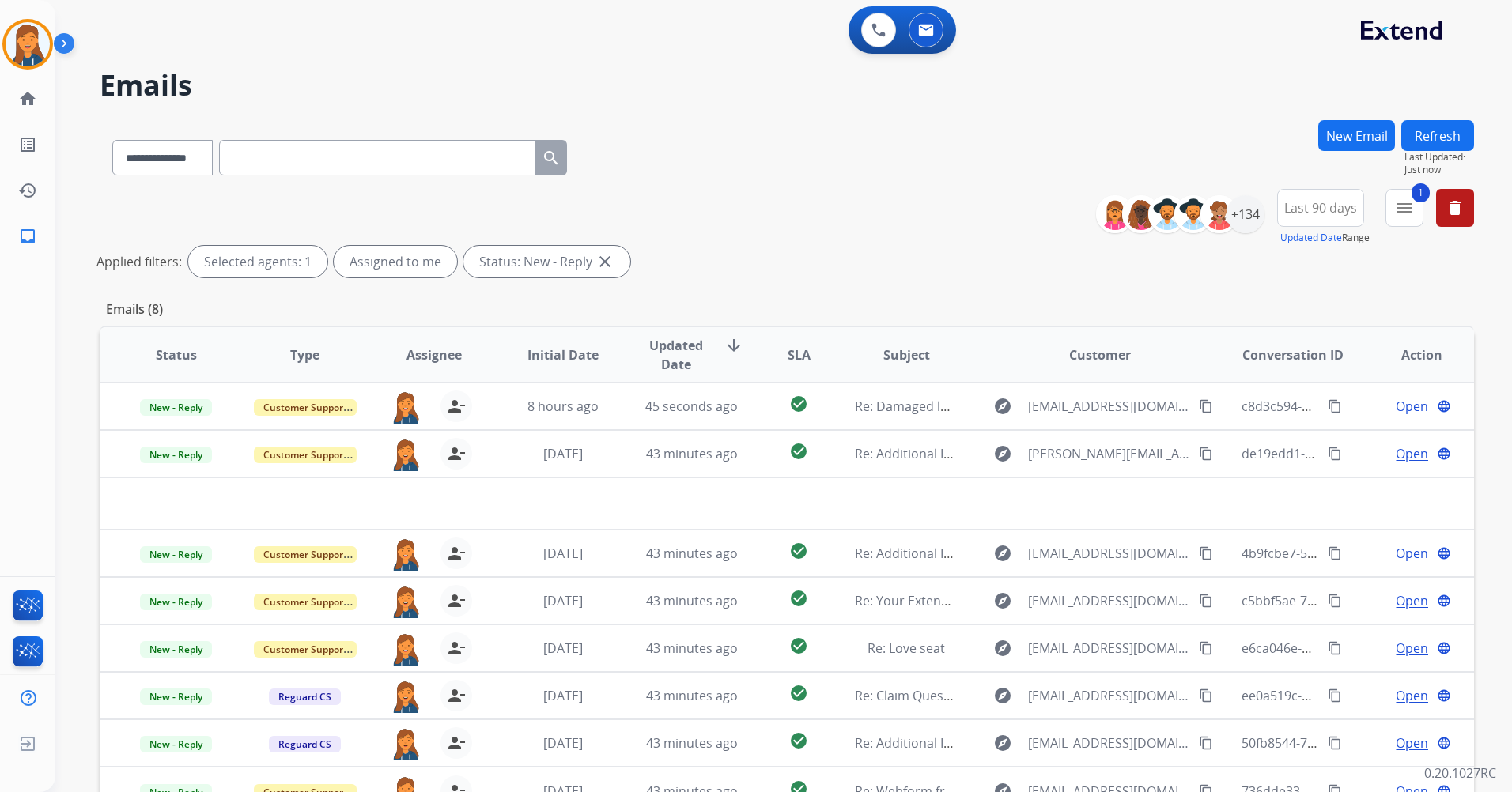
scroll to position [145, 0]
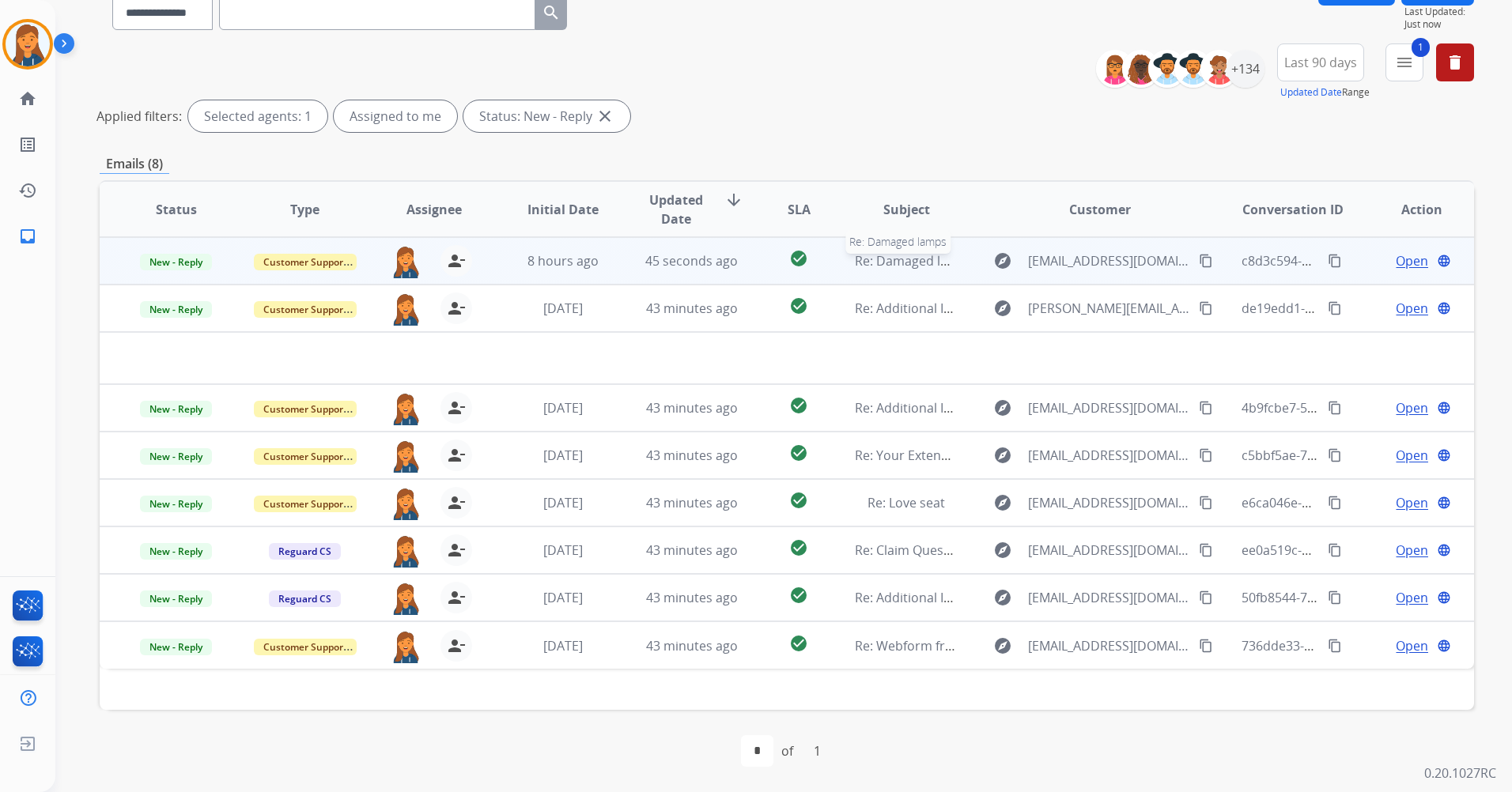
click at [897, 255] on span "Re: Damaged lamps" at bounding box center [914, 261] width 119 height 17
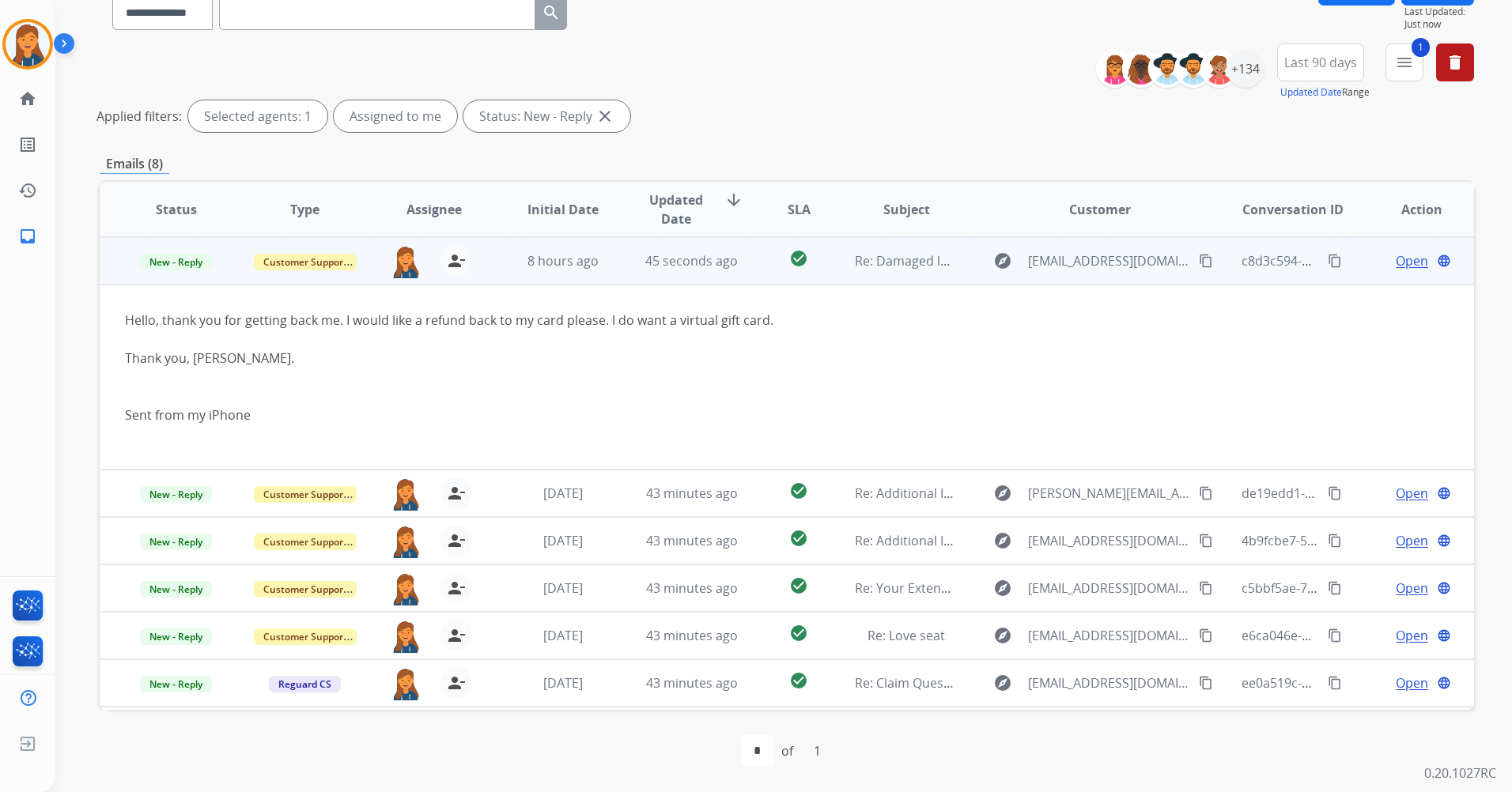
click at [1396, 261] on span "Open" at bounding box center [1412, 261] width 32 height 19
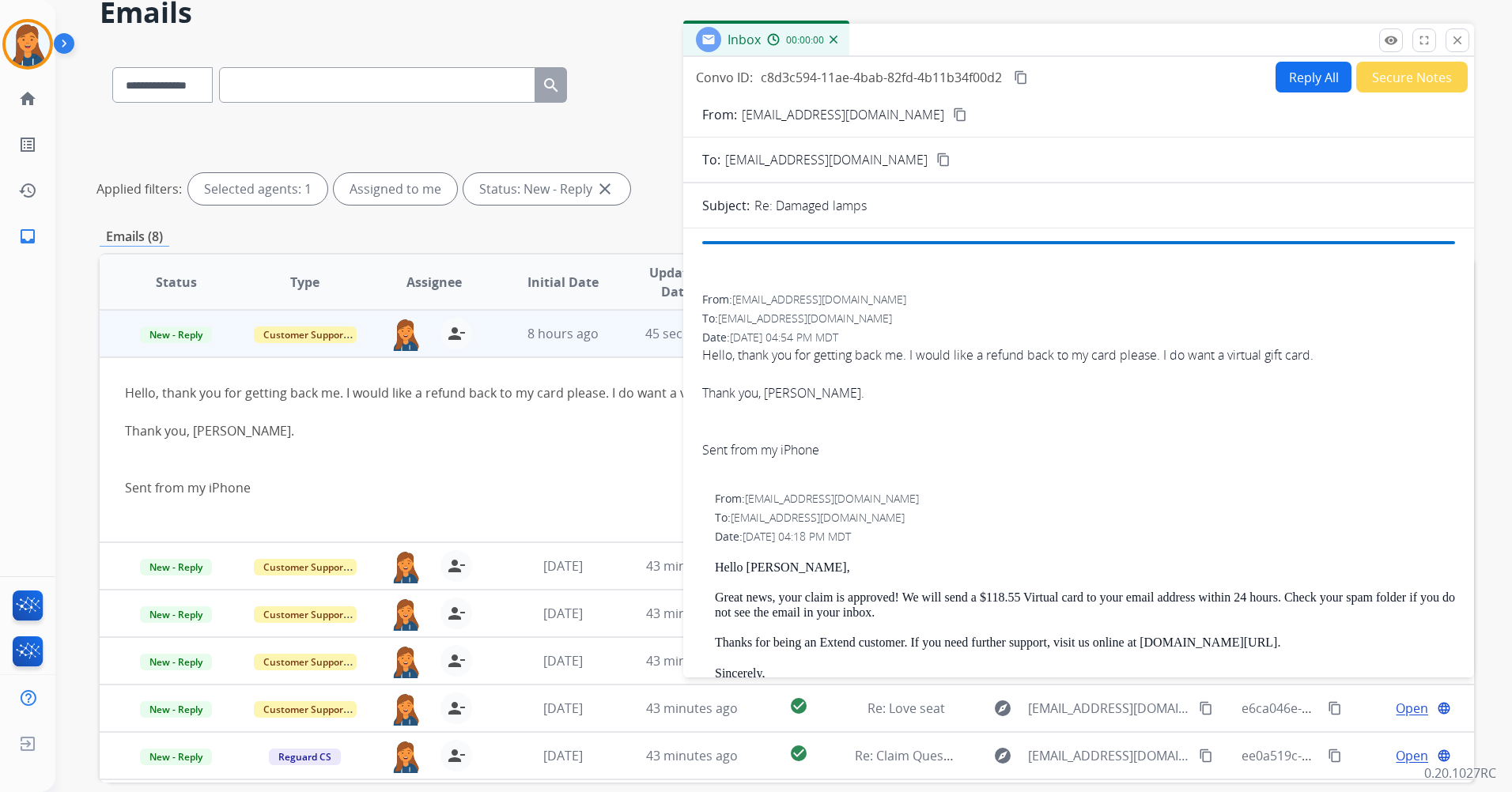
scroll to position [0, 0]
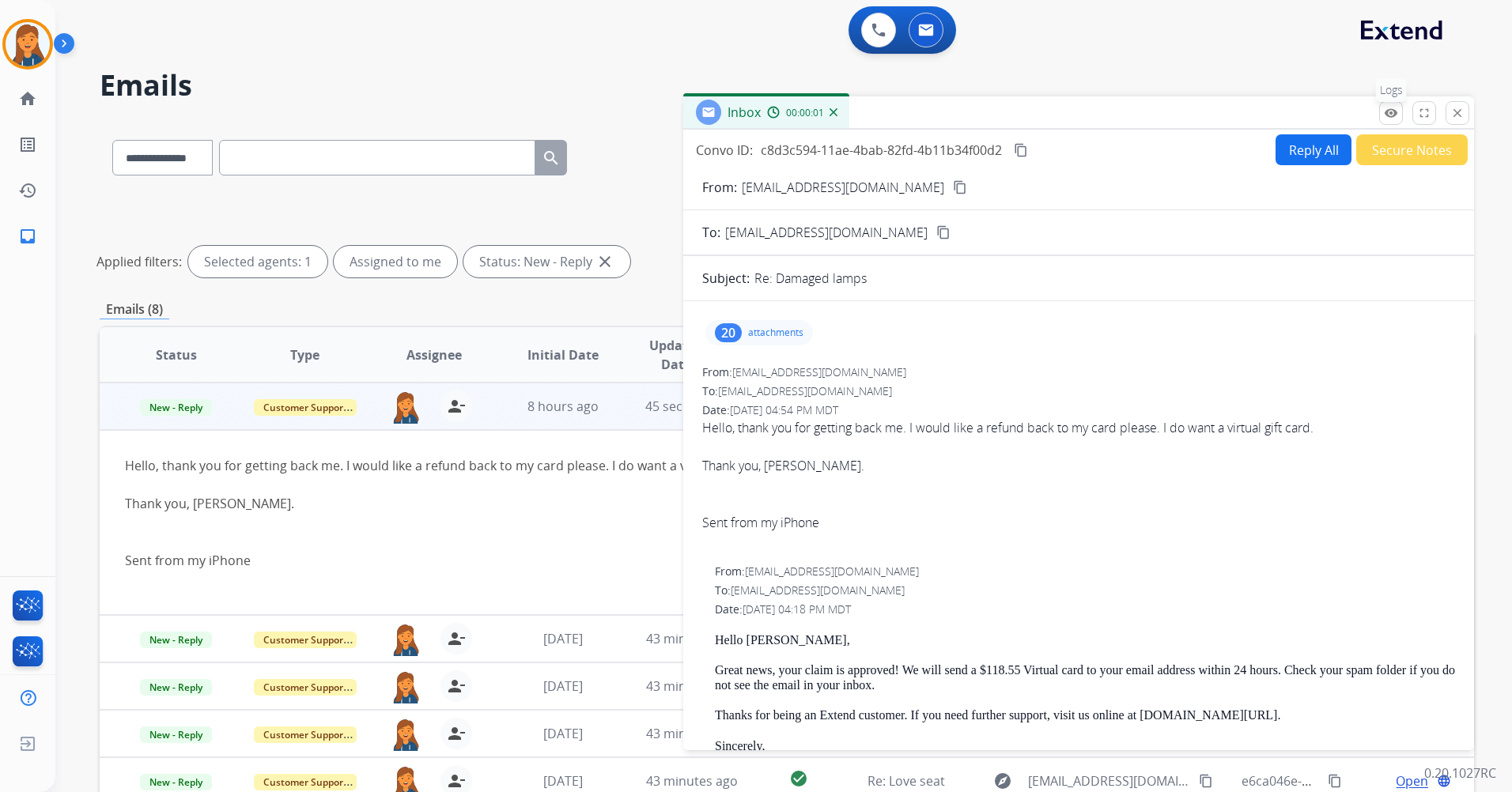
click at [1385, 119] on mat-icon "remove_red_eye" at bounding box center [1391, 113] width 14 height 14
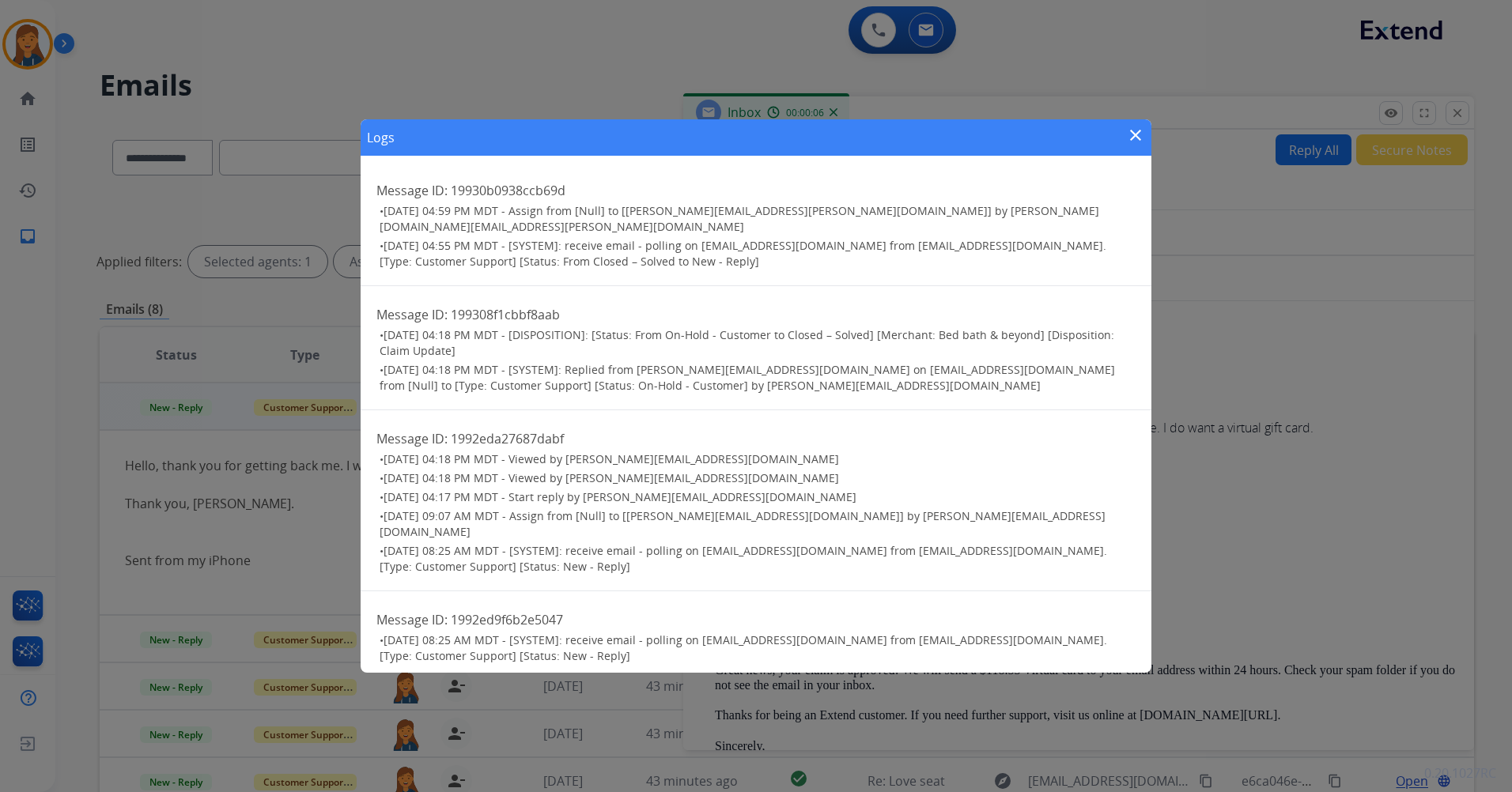
click at [1131, 136] on mat-icon "close" at bounding box center [1136, 135] width 19 height 19
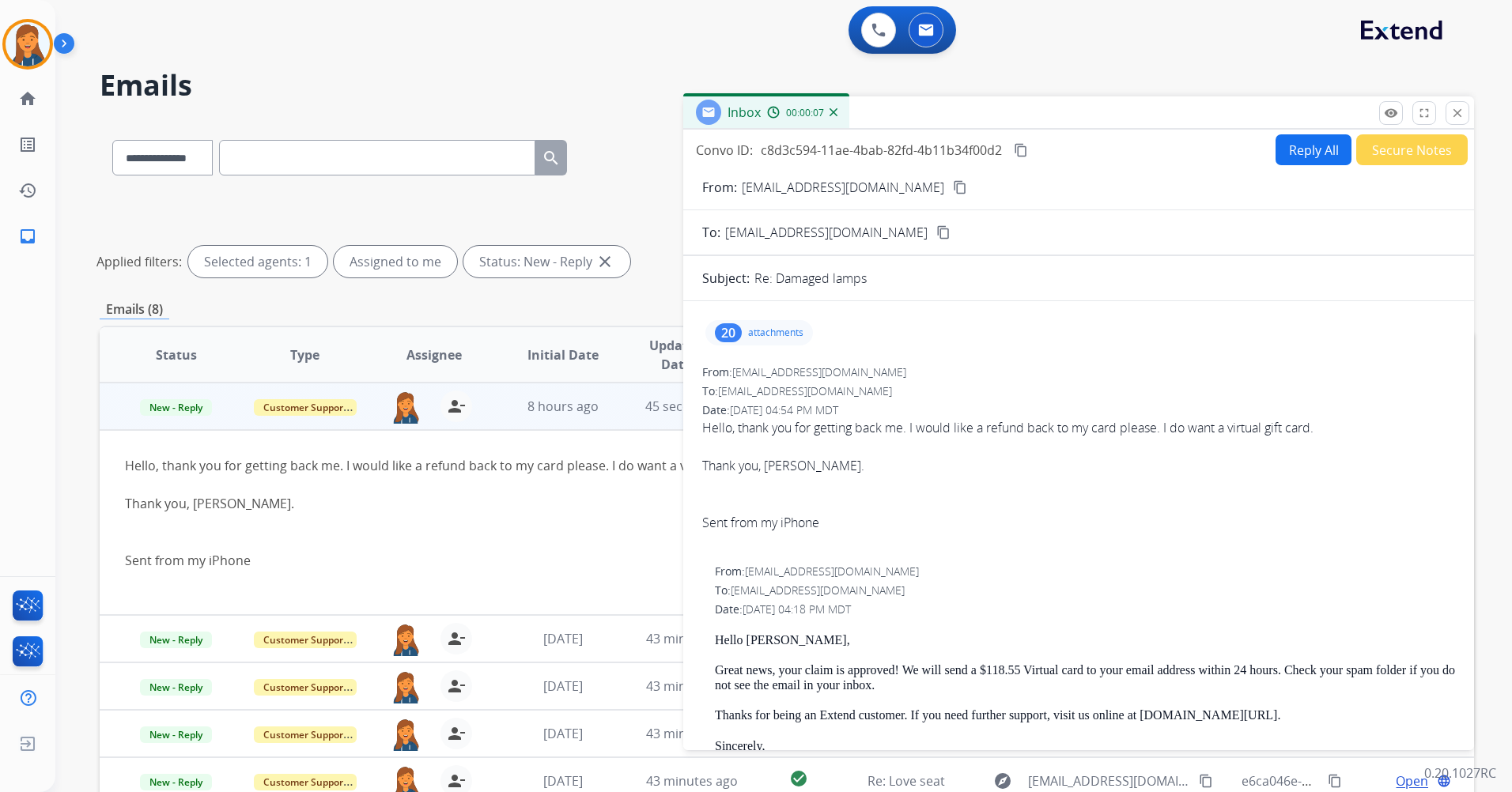
click at [1284, 145] on button "Reply All" at bounding box center [1313, 149] width 76 height 30
select select "**********"
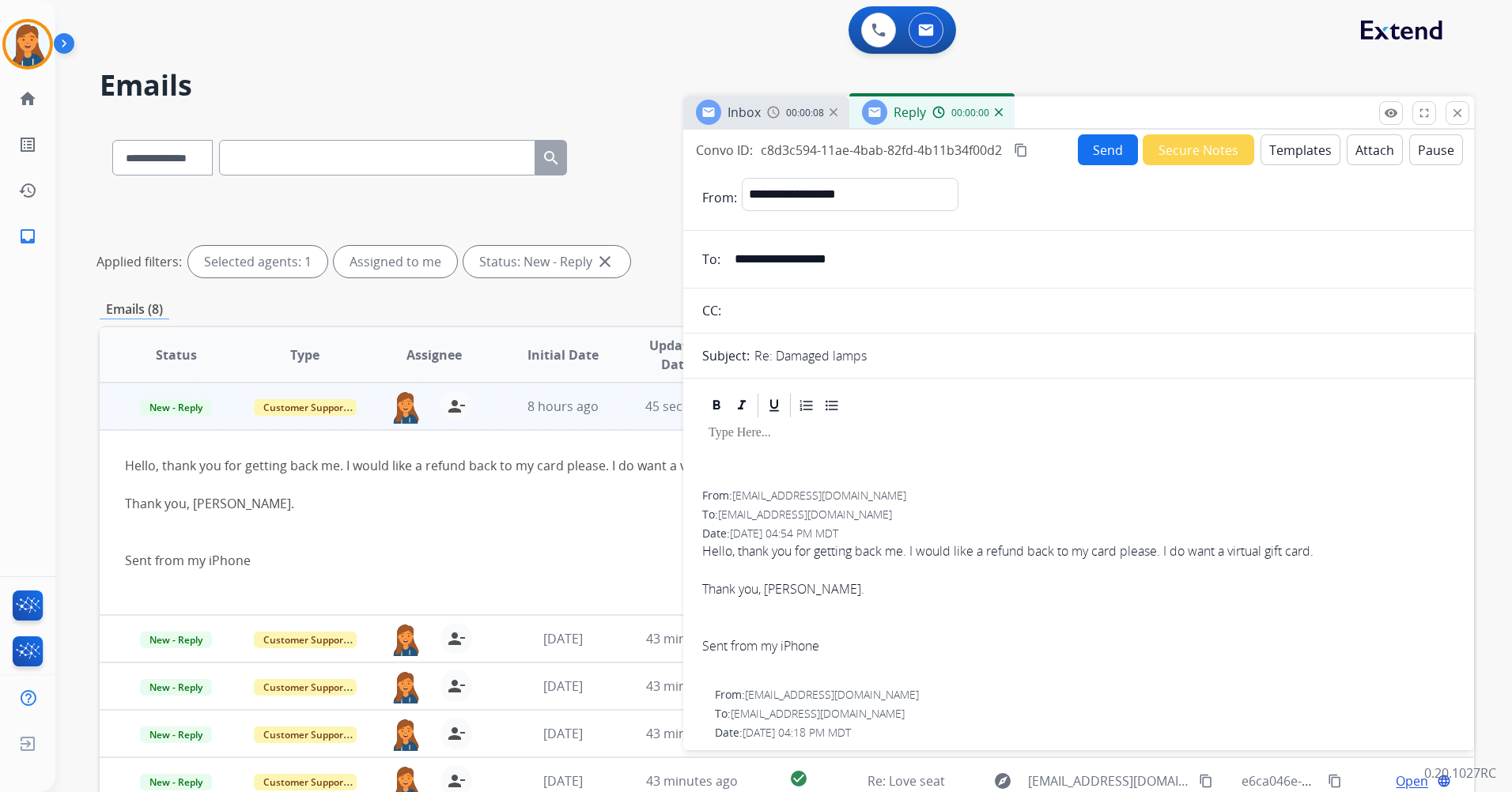
click at [1273, 155] on button "Templates" at bounding box center [1301, 149] width 80 height 30
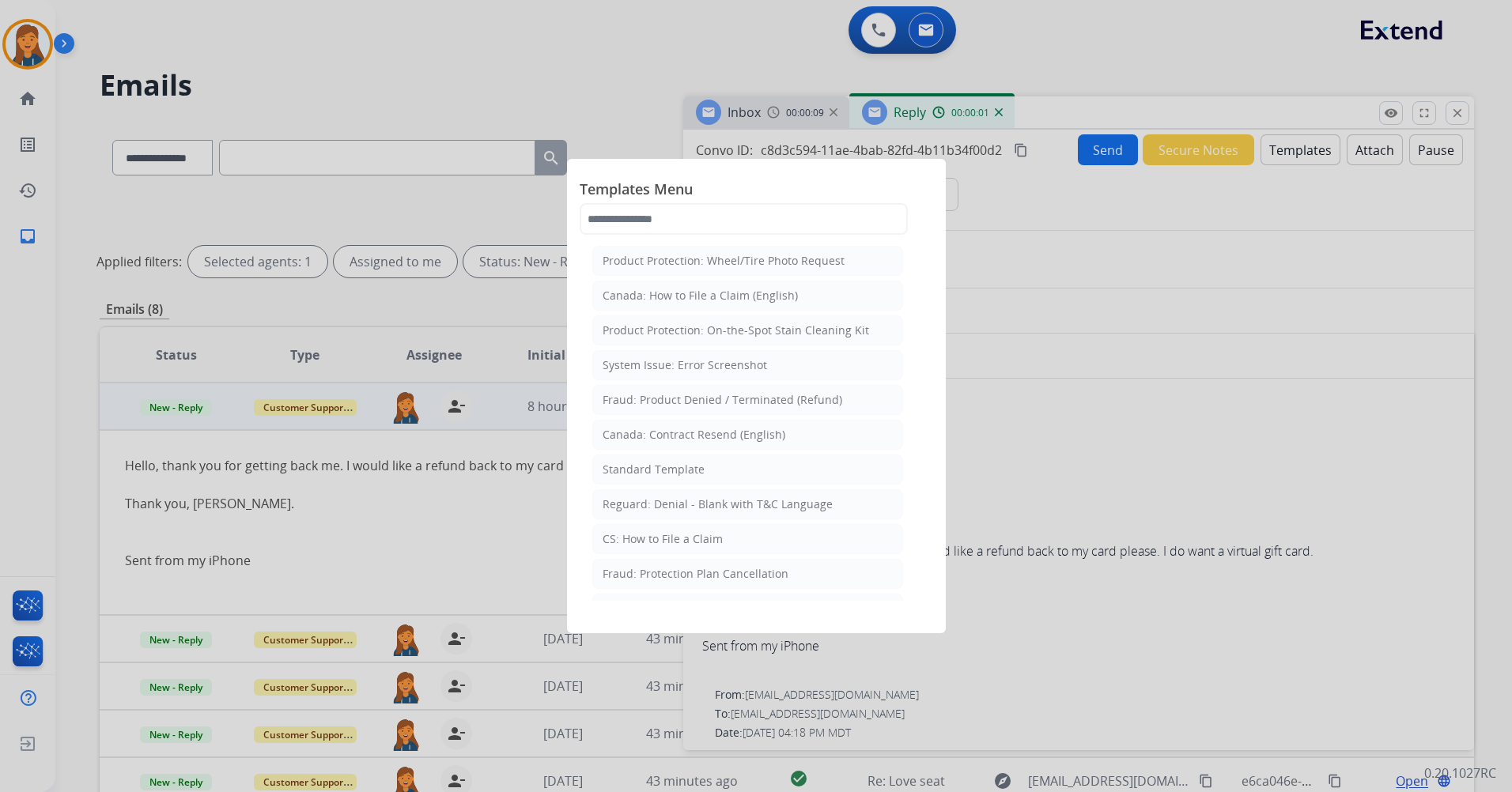
click at [642, 468] on div "Standard Template" at bounding box center [653, 470] width 102 height 16
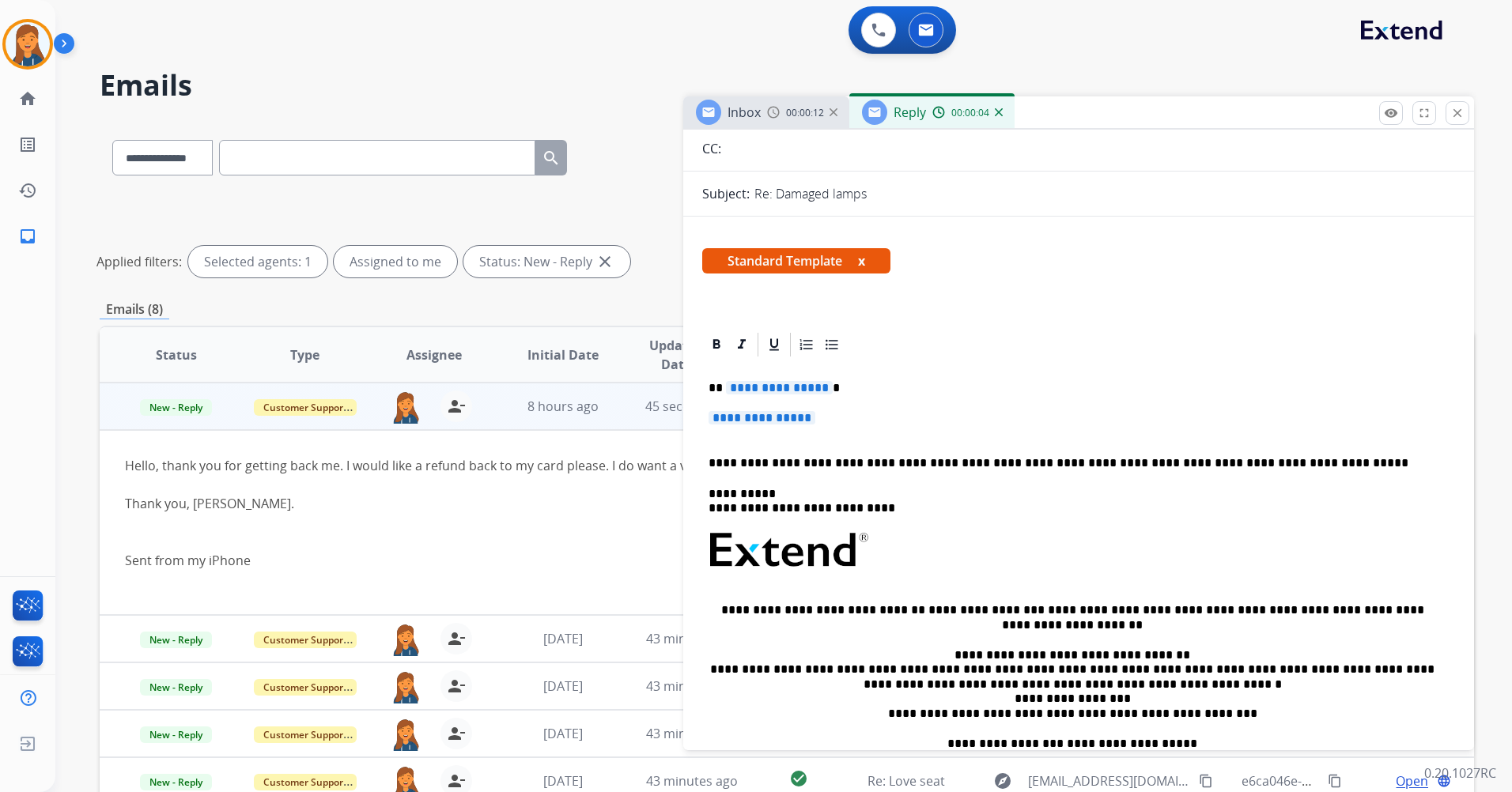
scroll to position [158, 0]
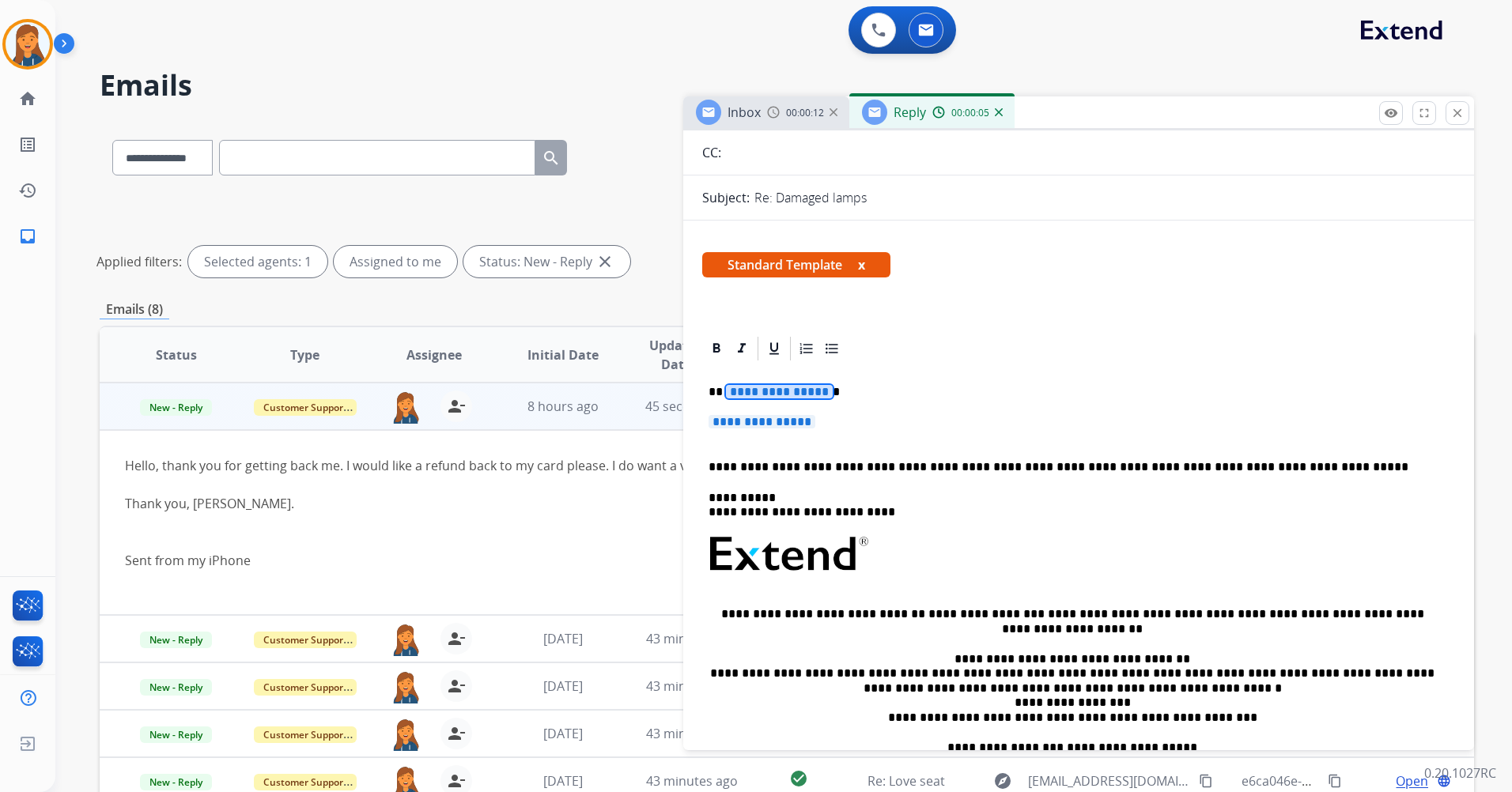
click at [766, 388] on span "**********" at bounding box center [779, 391] width 107 height 13
click at [750, 418] on span "**********" at bounding box center [762, 421] width 107 height 13
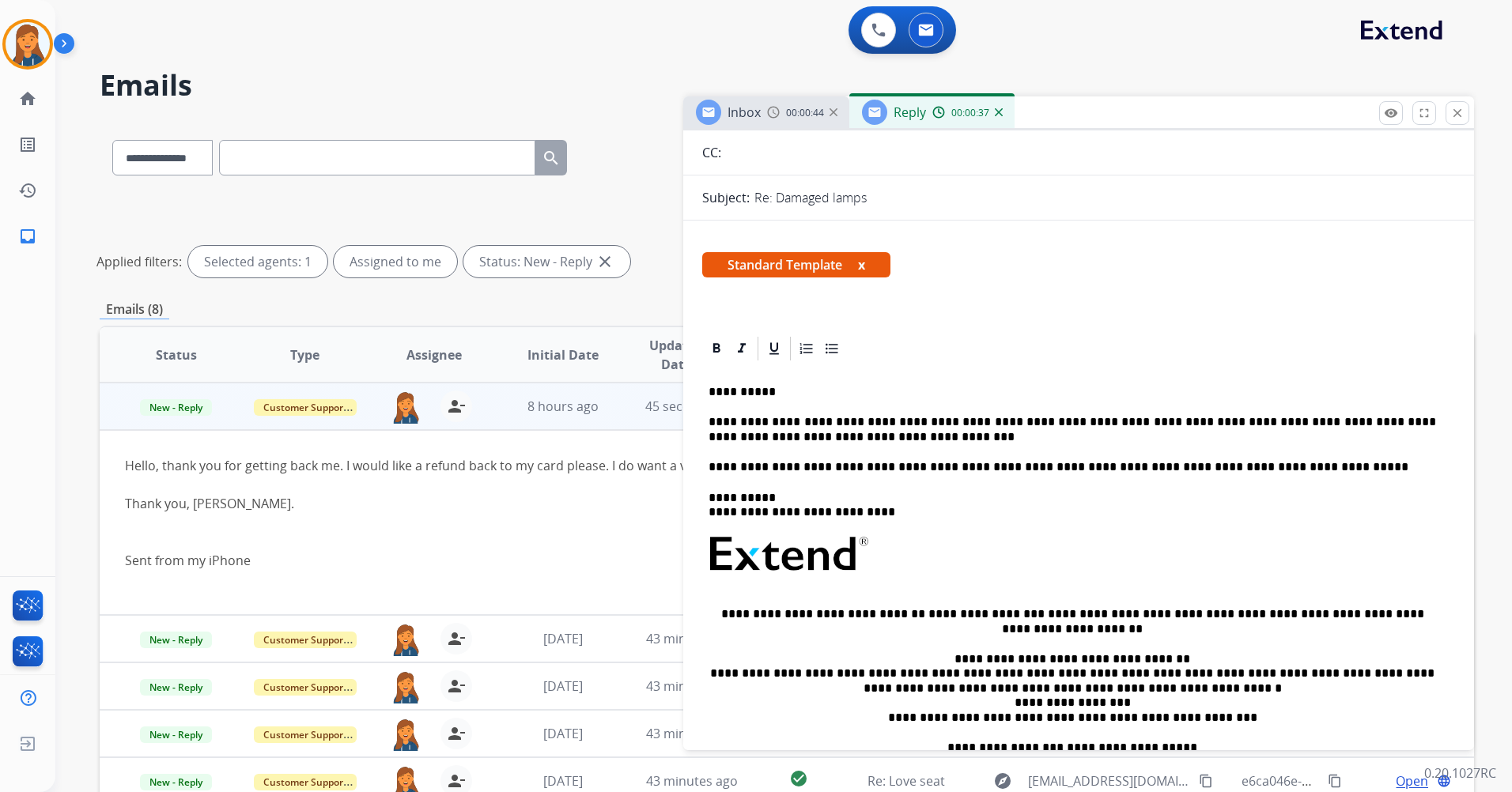
click at [1304, 422] on p "**********" at bounding box center [1072, 430] width 727 height 30
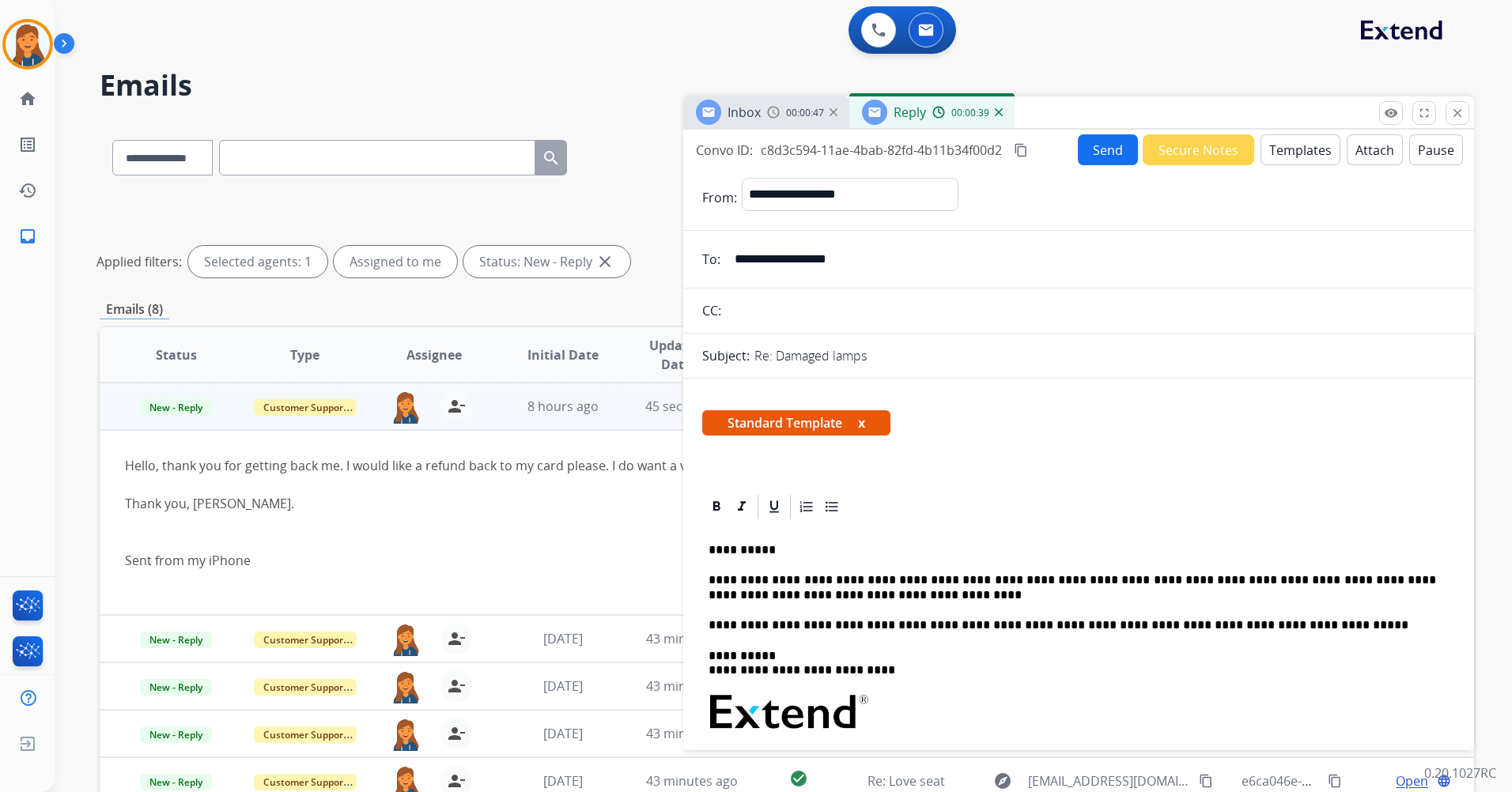
click at [1098, 155] on button "Send" at bounding box center [1108, 149] width 60 height 30
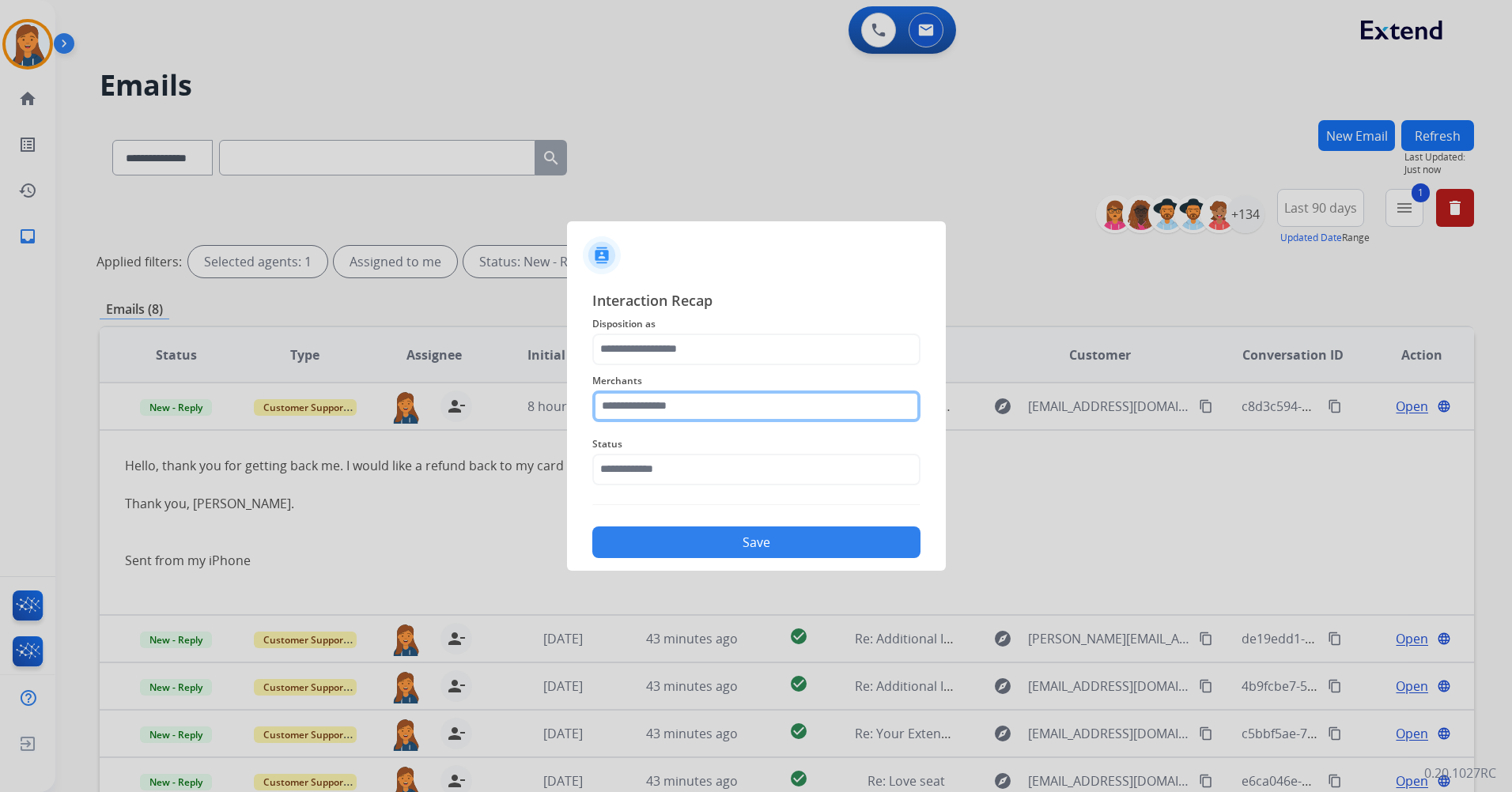
click at [694, 401] on input "text" at bounding box center [757, 406] width 328 height 31
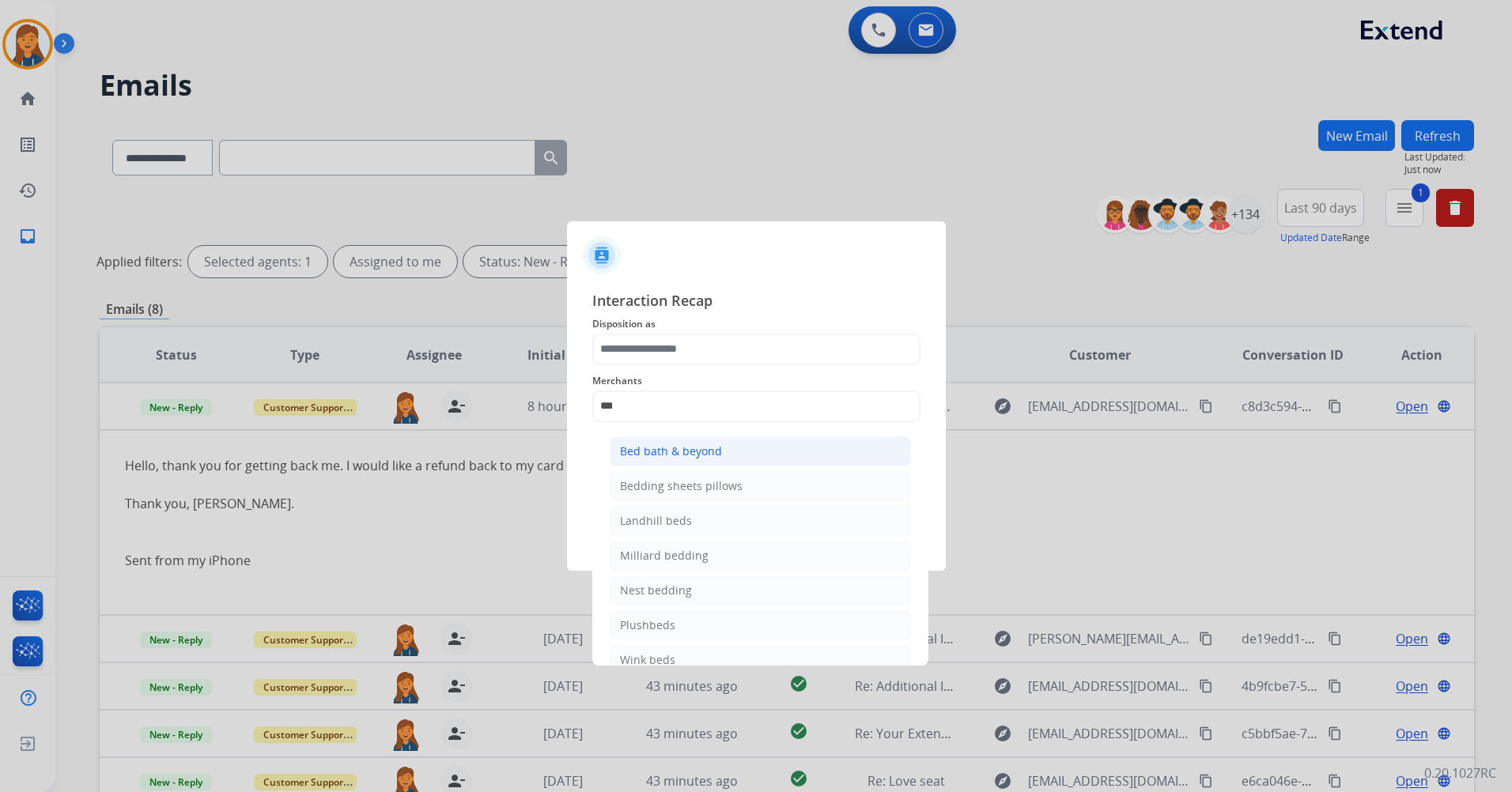
click at [685, 461] on li "Bed bath & beyond" at bounding box center [760, 451] width 302 height 30
type input "**********"
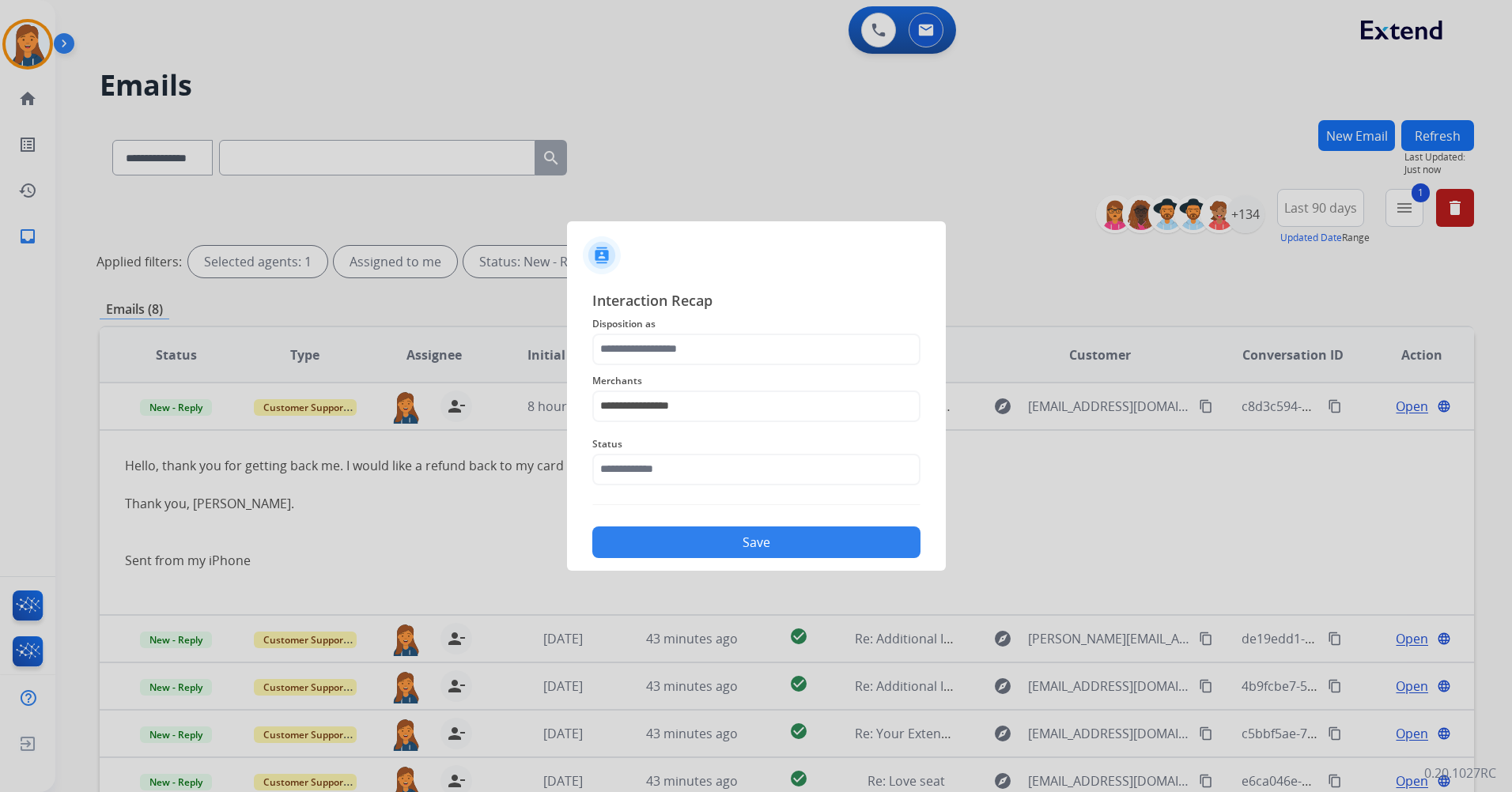
click at [641, 330] on span "Disposition as" at bounding box center [757, 324] width 328 height 19
drag, startPoint x: 637, startPoint y: 346, endPoint x: 638, endPoint y: 360, distance: 14.0
click at [636, 347] on input "text" at bounding box center [757, 349] width 328 height 31
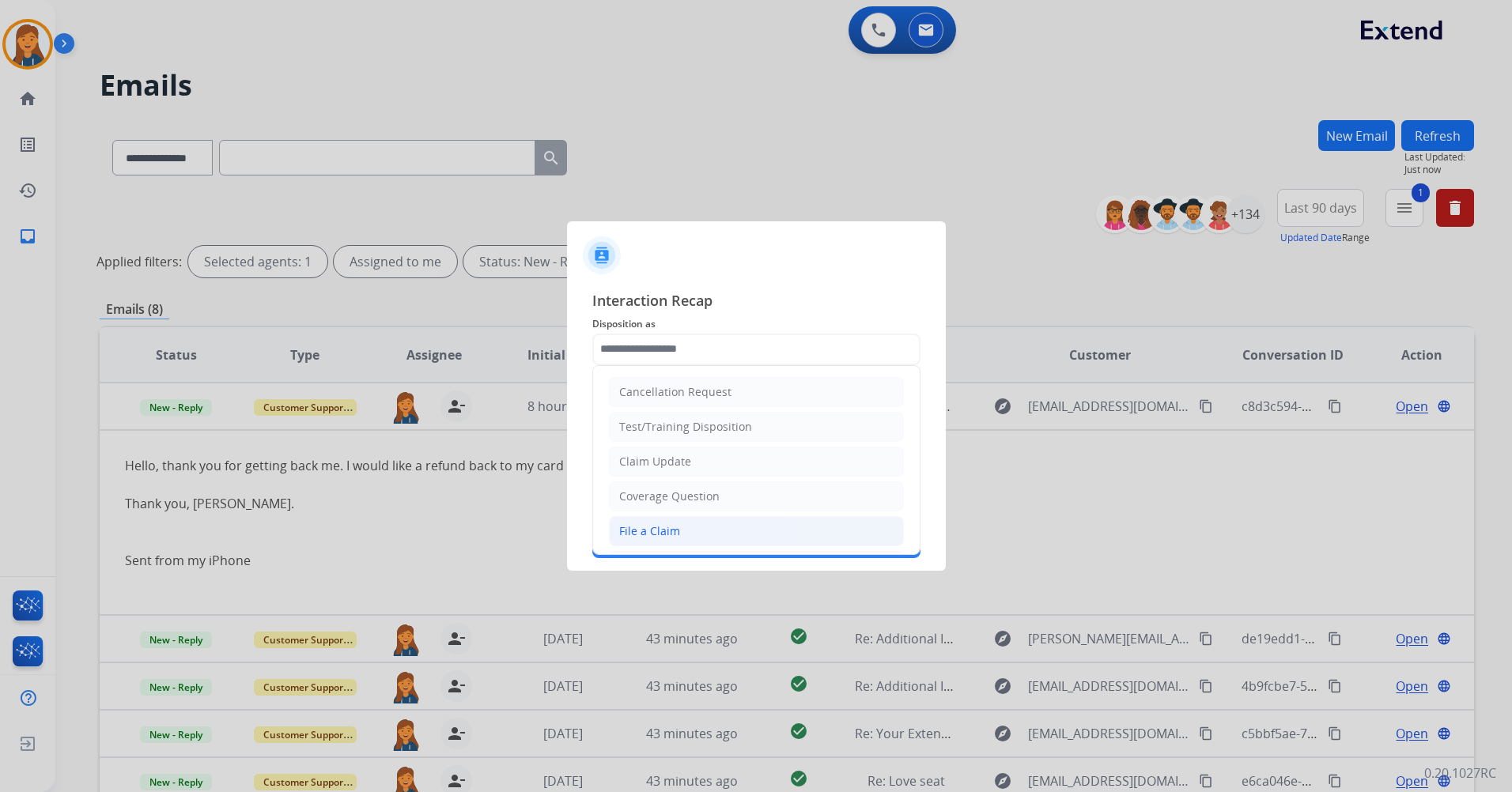
click at [634, 525] on div "File a Claim" at bounding box center [650, 531] width 61 height 16
type input "**********"
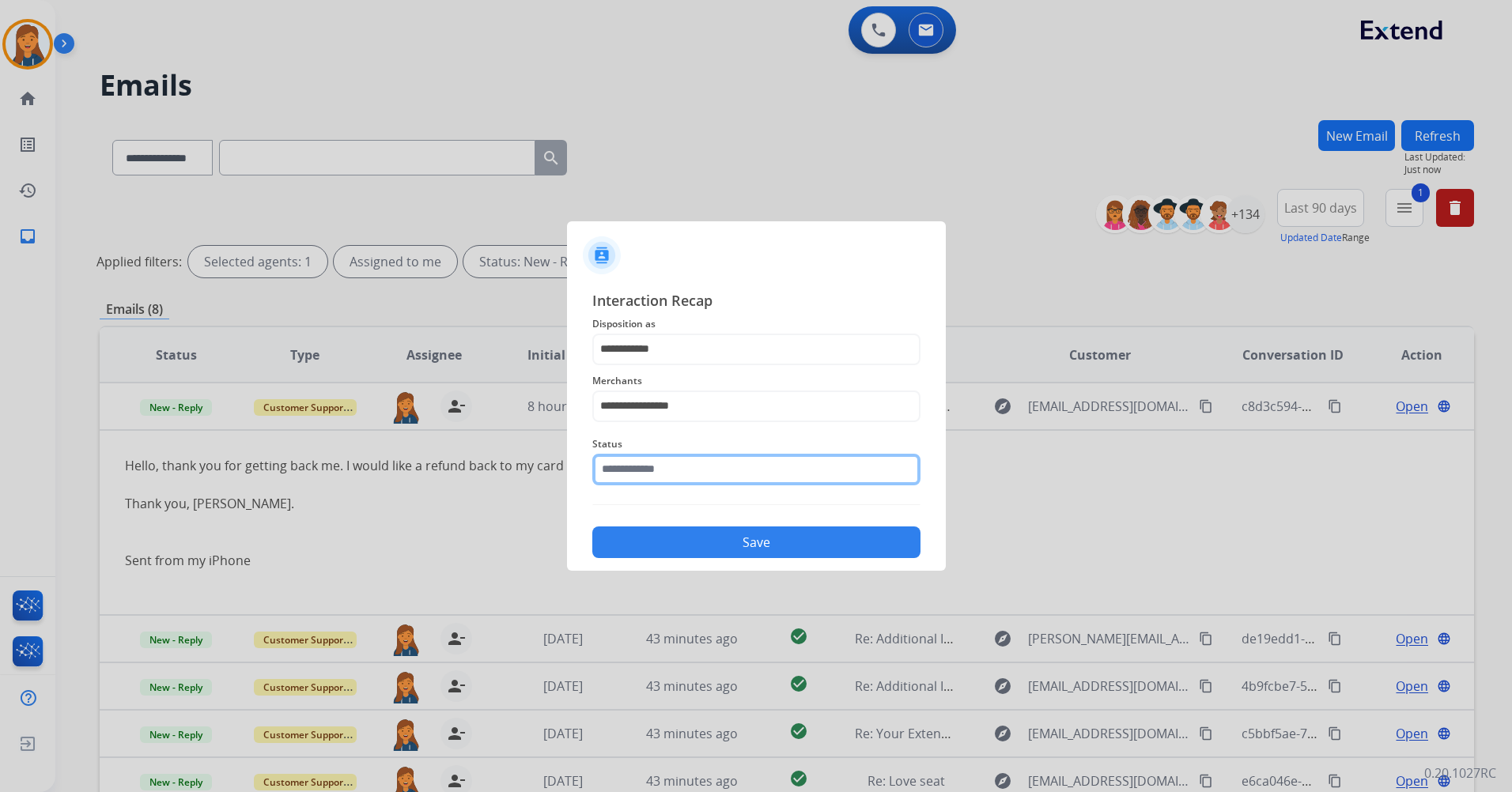
click at [642, 468] on input "text" at bounding box center [757, 469] width 328 height 31
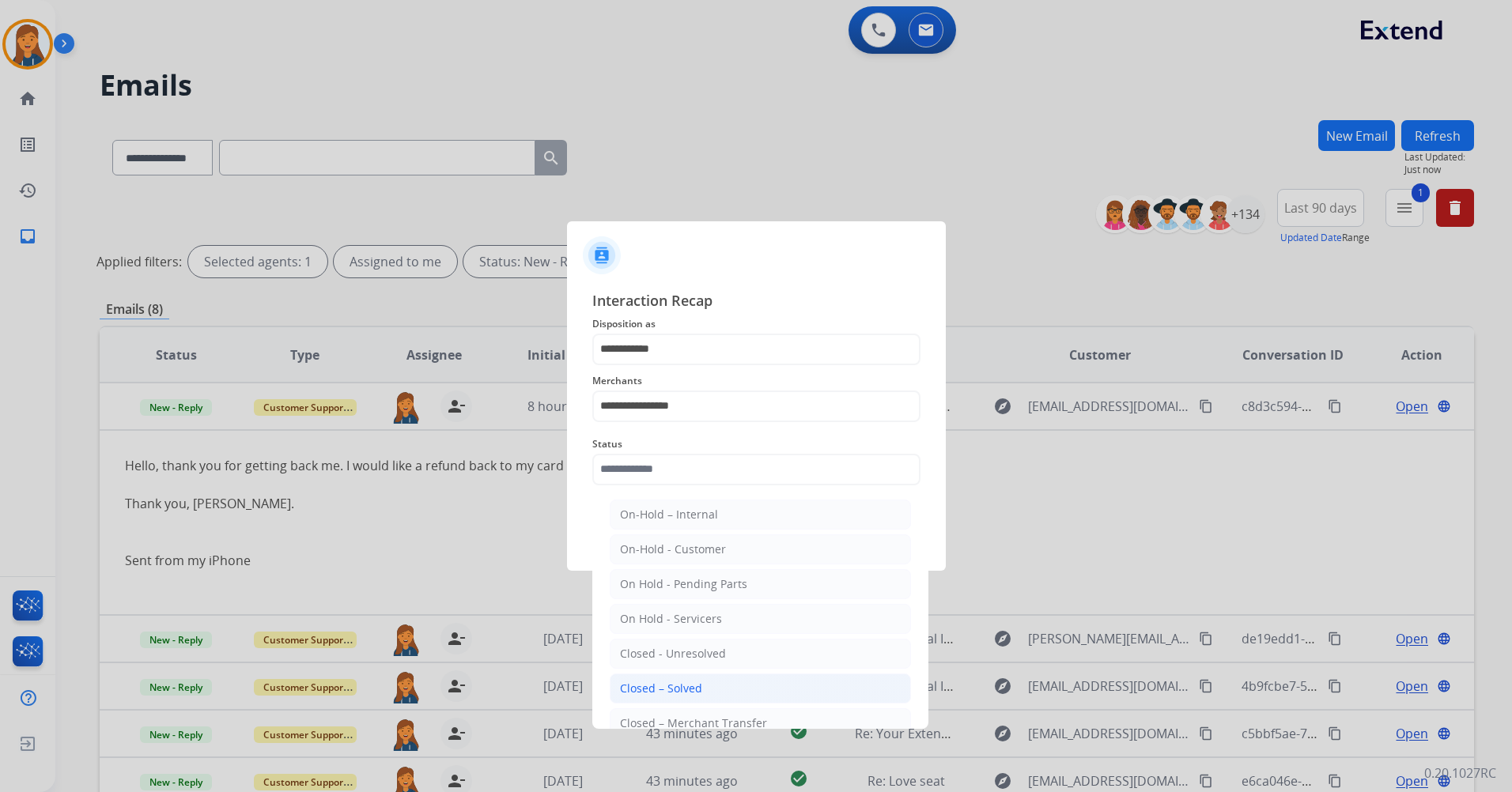
click at [648, 683] on div "Closed – Solved" at bounding box center [661, 689] width 83 height 16
type input "**********"
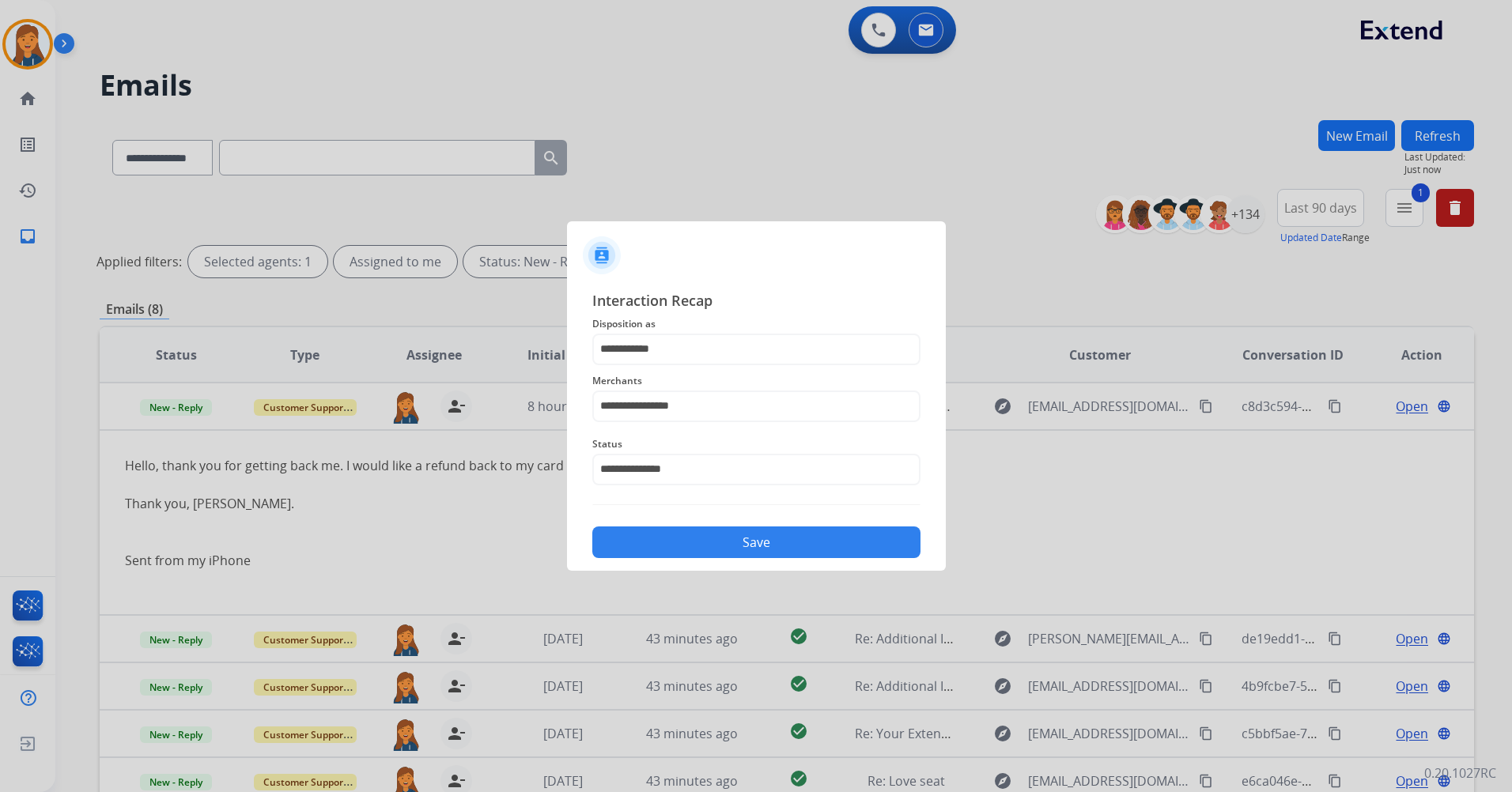
click at [658, 541] on button "Save" at bounding box center [757, 542] width 328 height 31
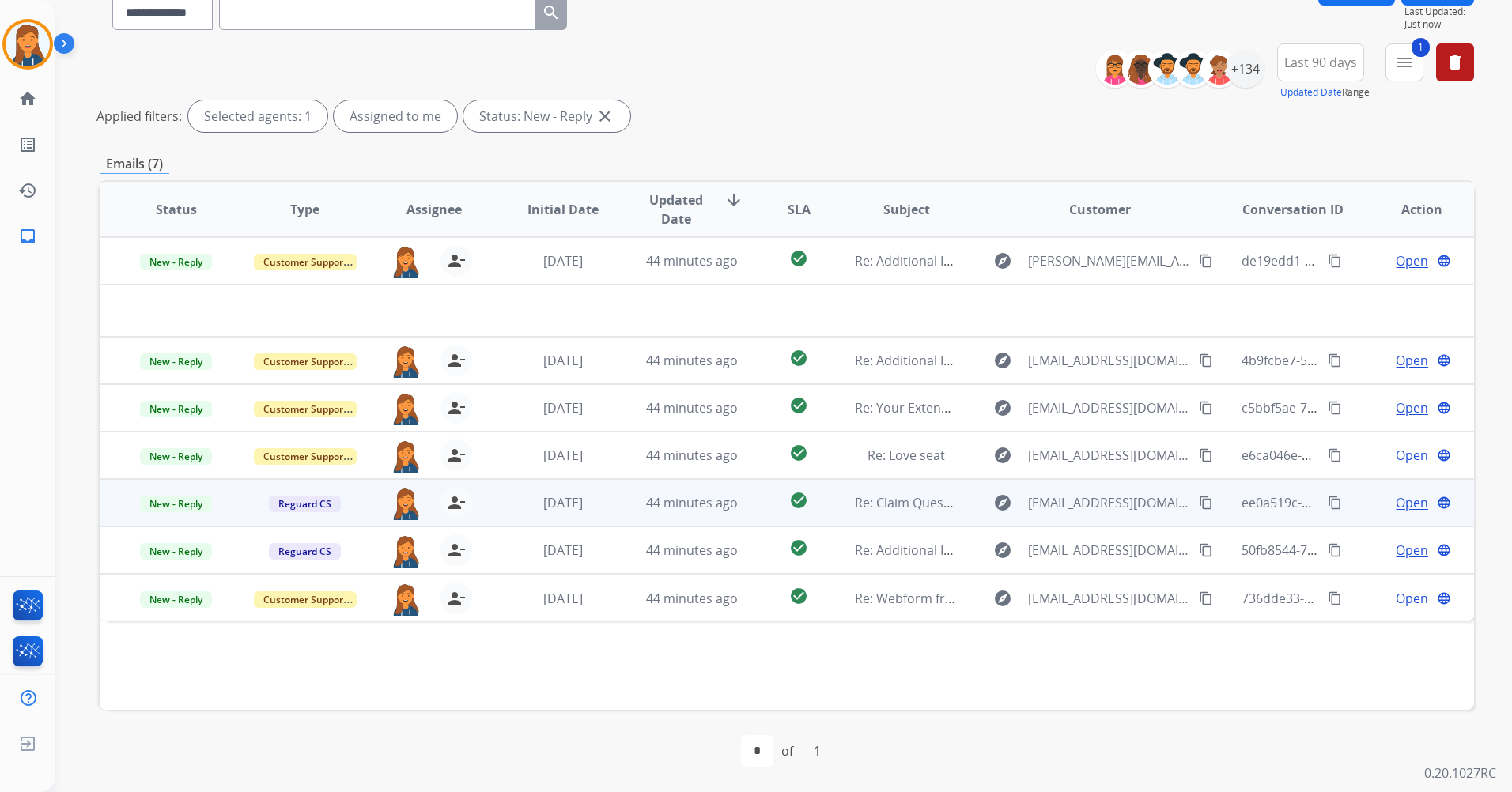
scroll to position [66, 0]
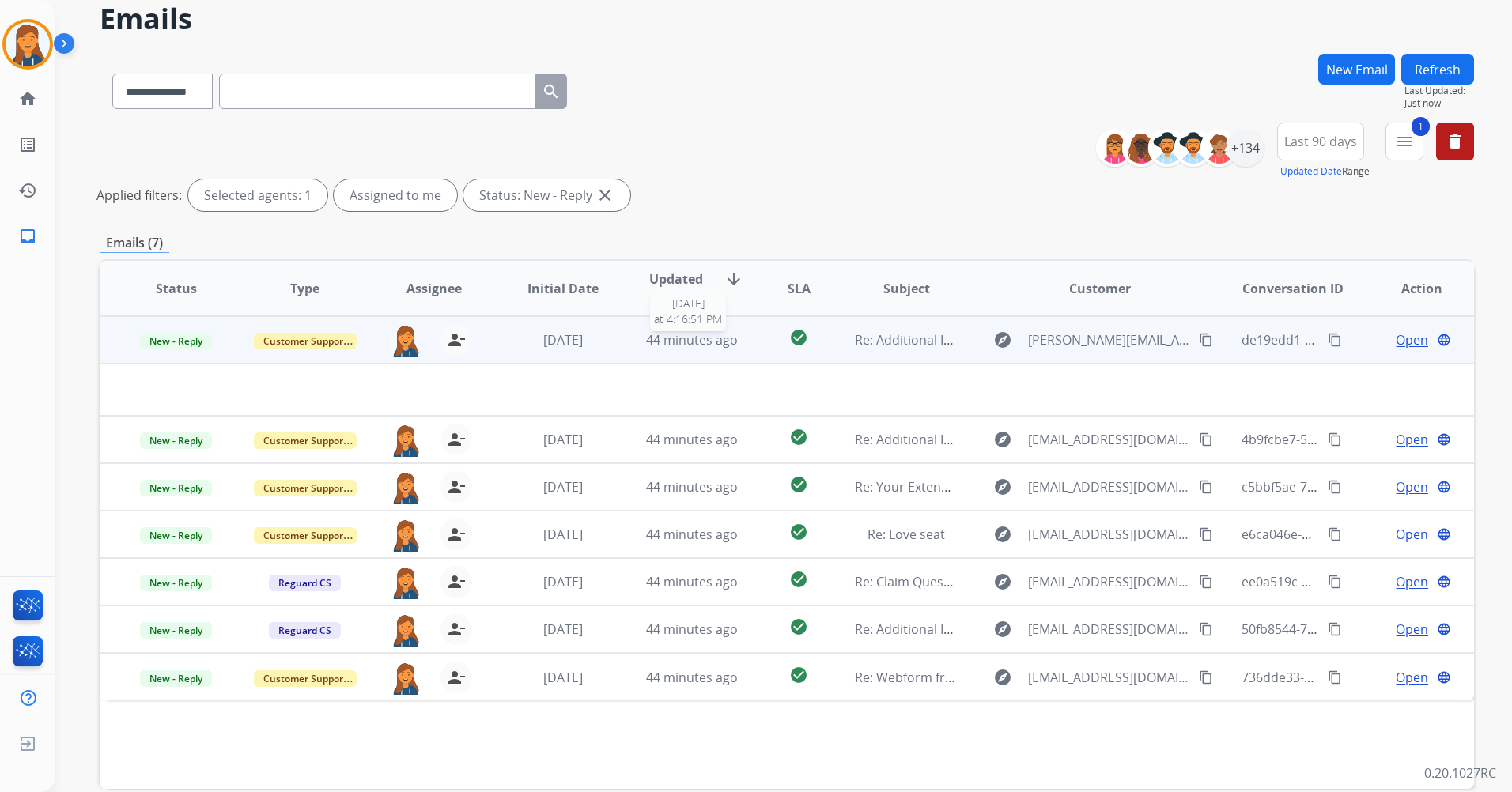
click at [712, 343] on span "44 minutes ago" at bounding box center [693, 340] width 92 height 17
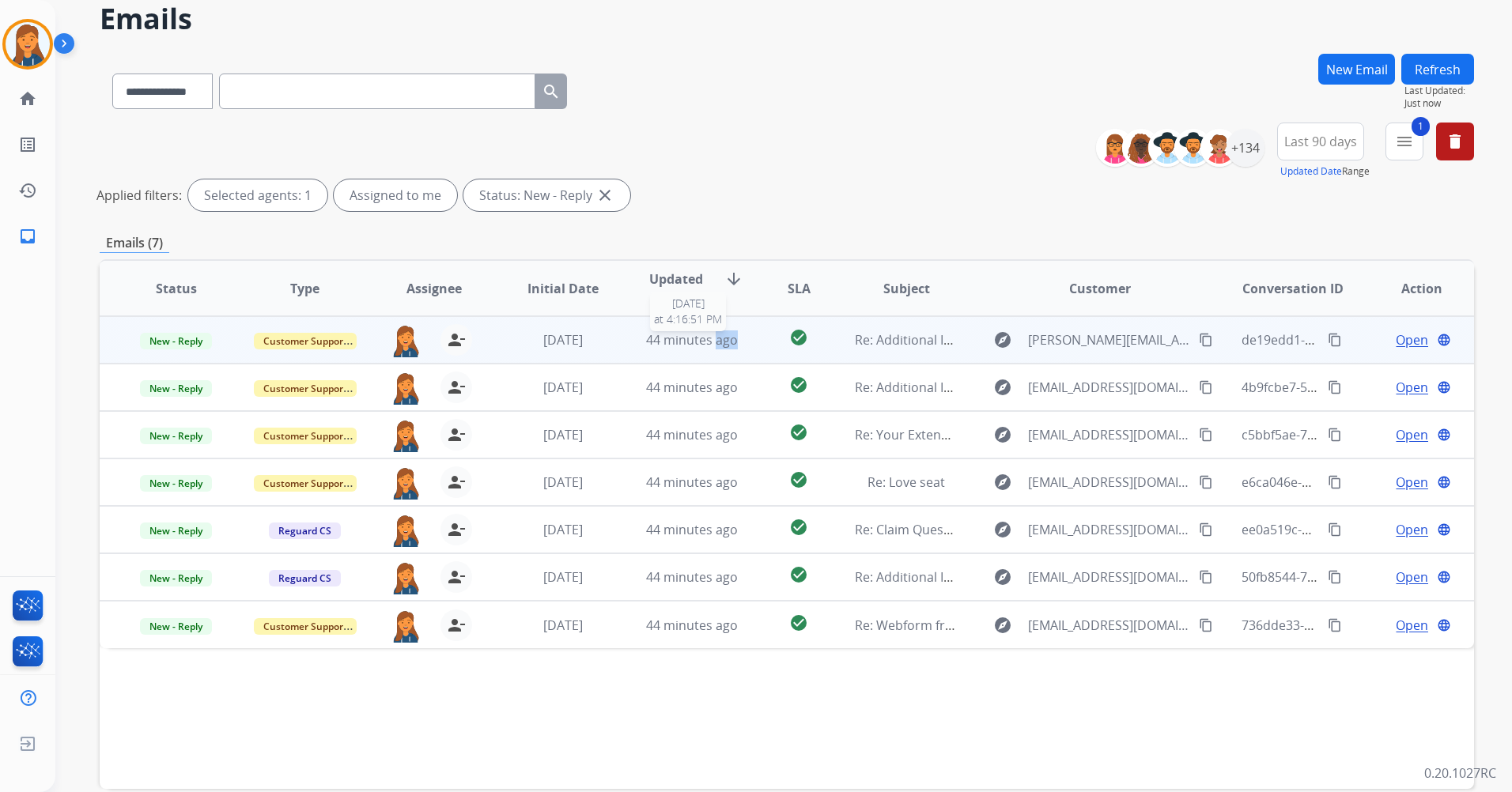
click at [712, 343] on span "44 minutes ago" at bounding box center [693, 340] width 92 height 17
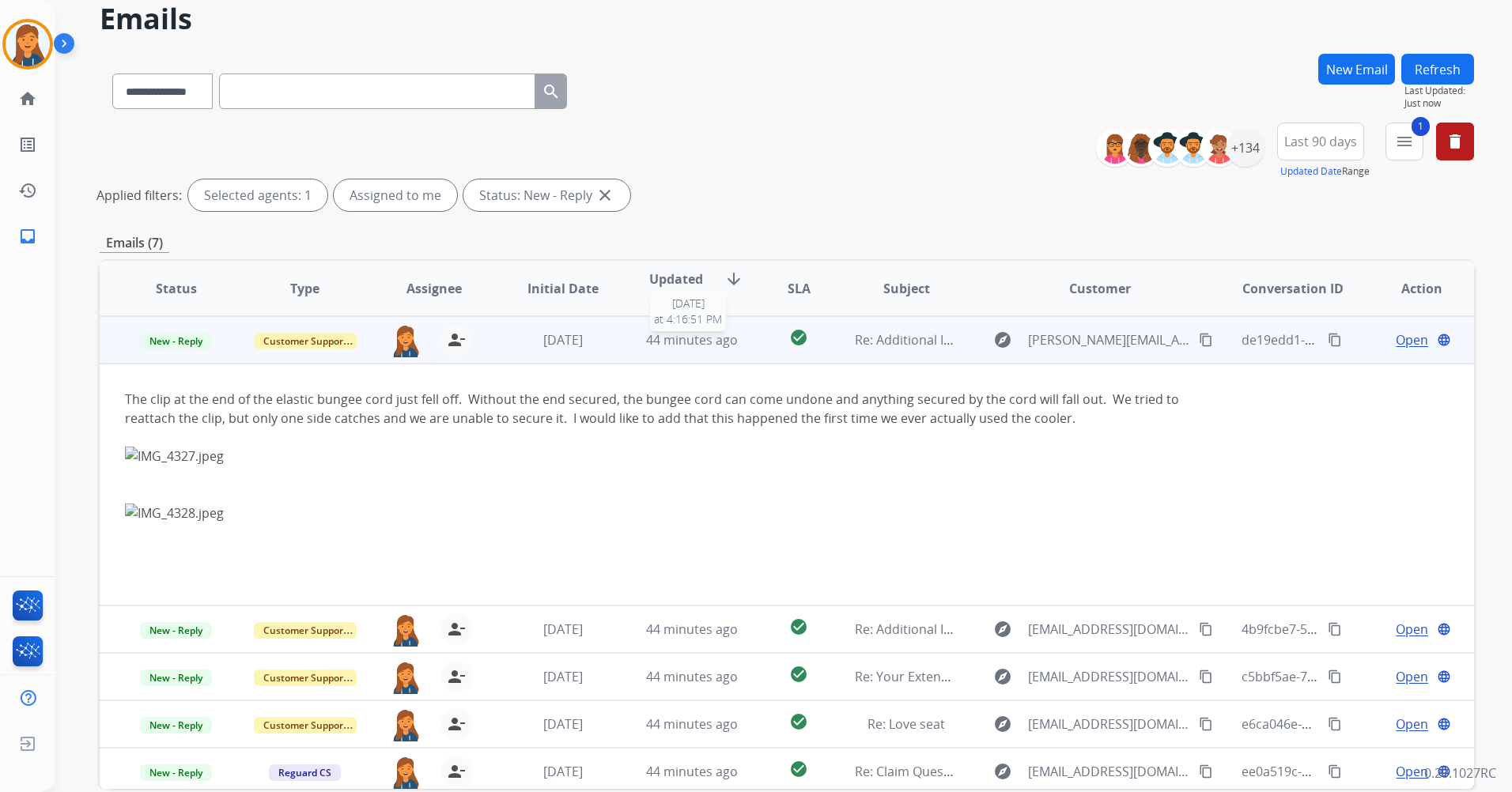
click at [682, 333] on span "44 minutes ago" at bounding box center [693, 340] width 92 height 17
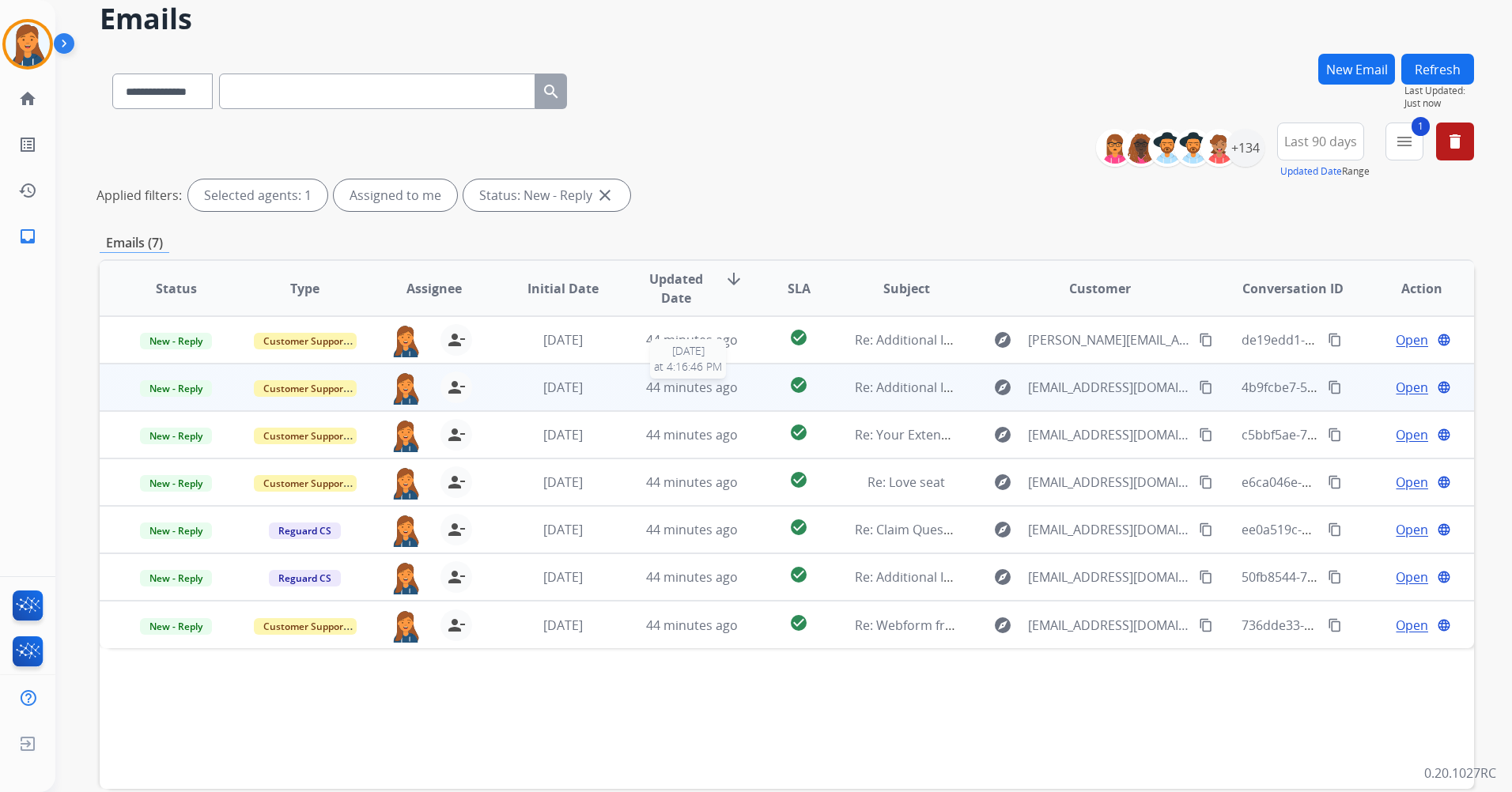
click at [694, 393] on span "44 minutes ago" at bounding box center [693, 387] width 92 height 17
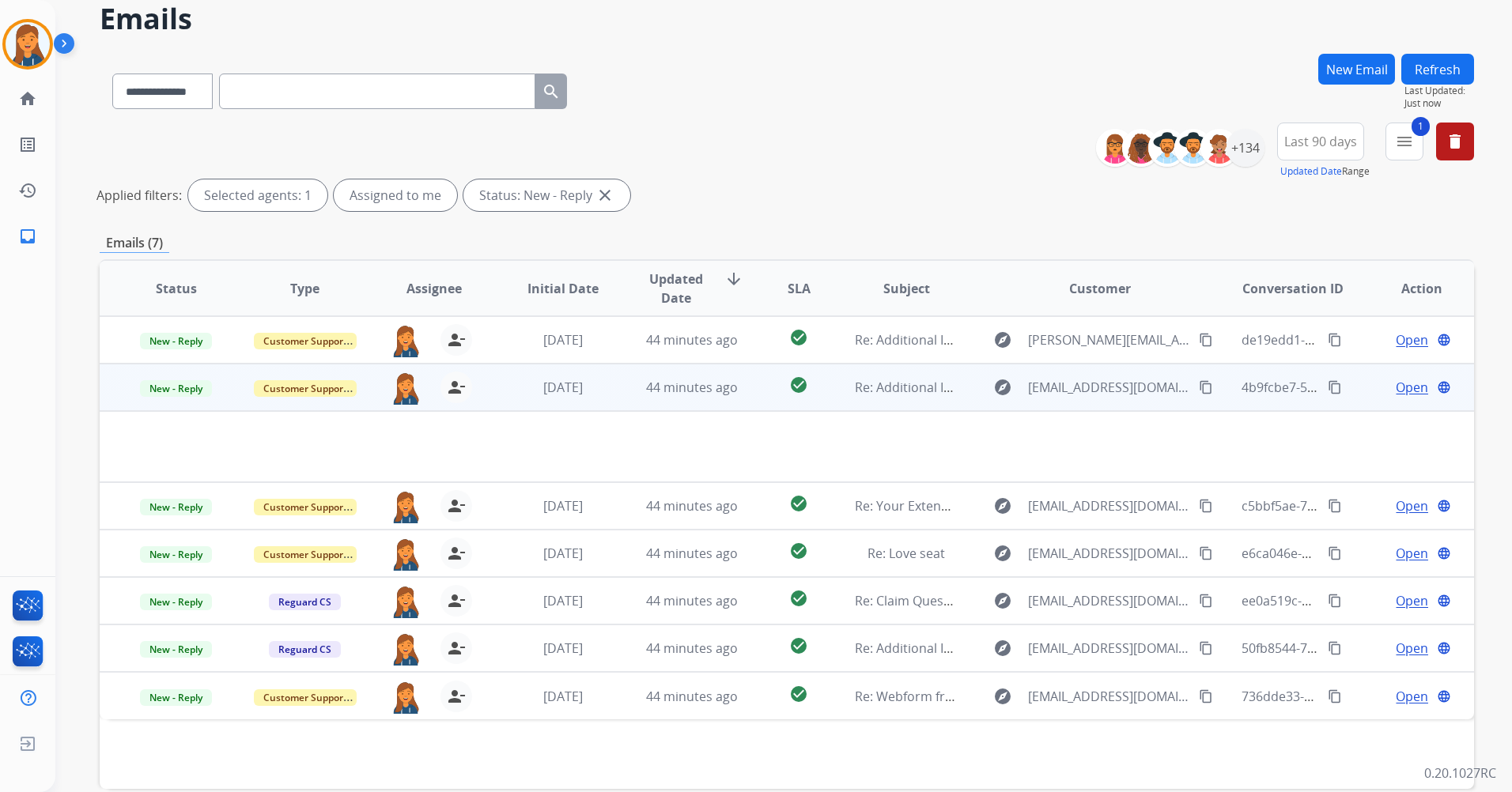
click at [1396, 386] on span "Open" at bounding box center [1412, 387] width 32 height 19
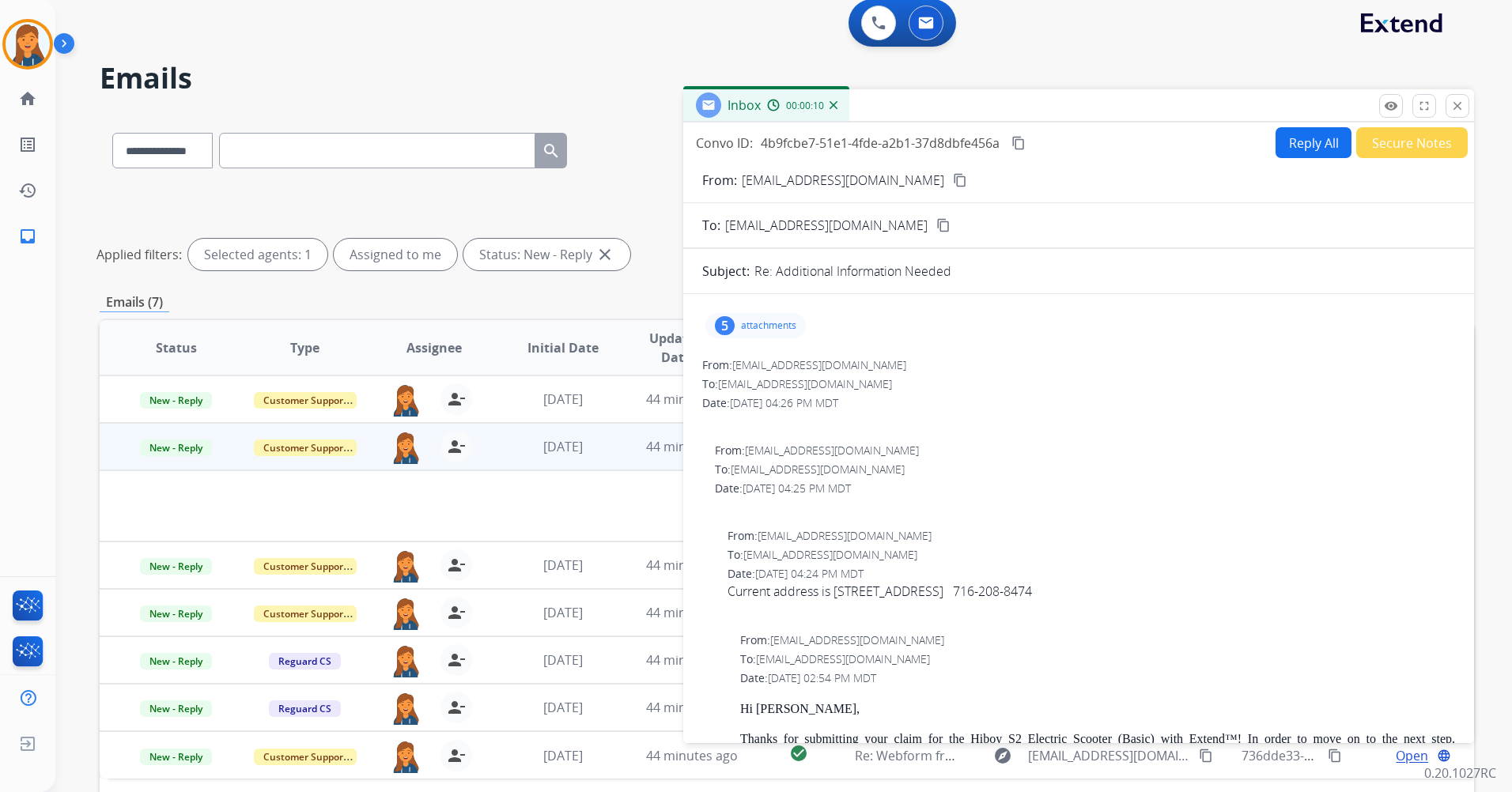
scroll to position [0, 0]
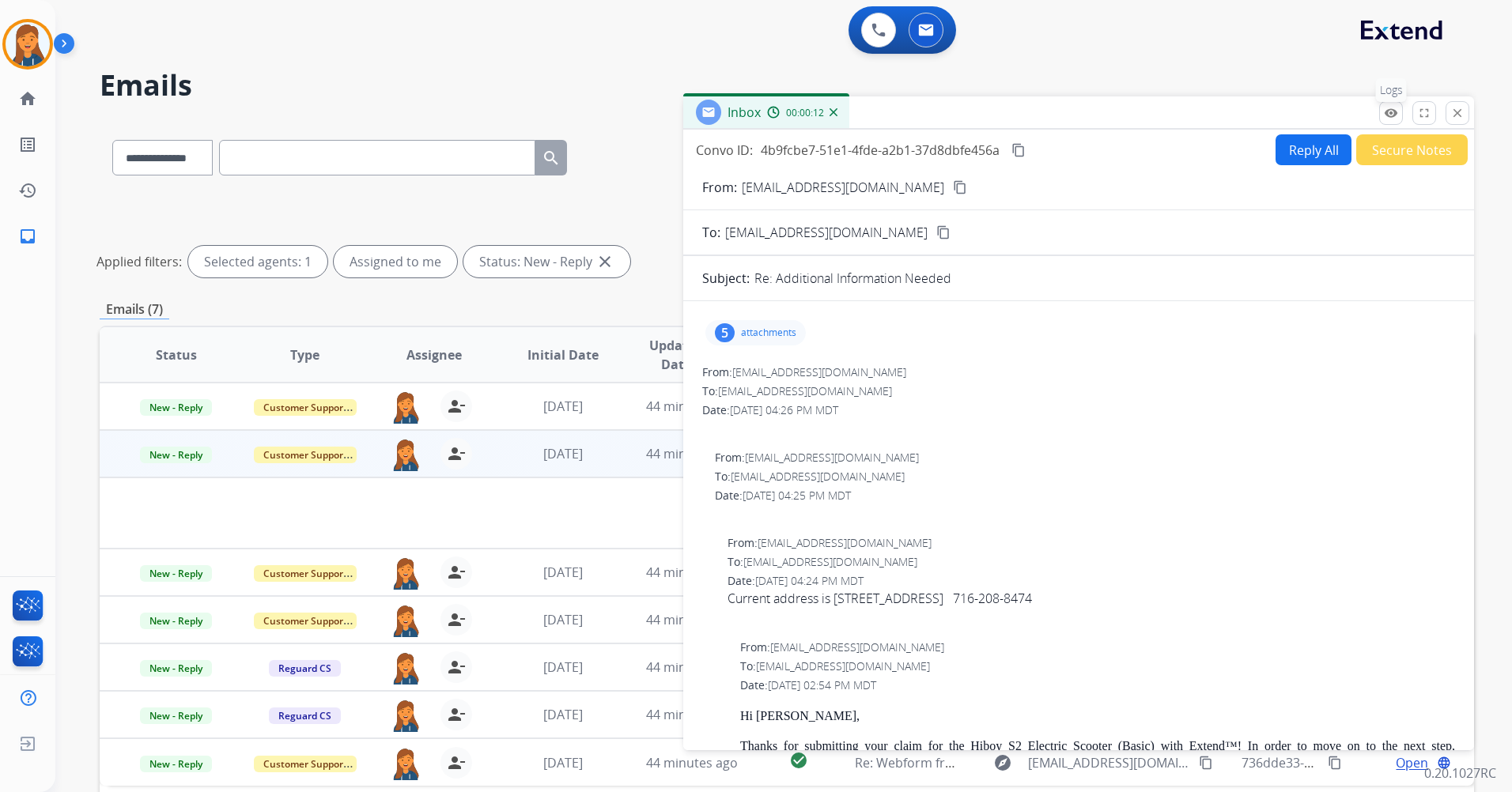
click at [1383, 114] on button "remove_red_eye Logs" at bounding box center [1390, 113] width 23 height 23
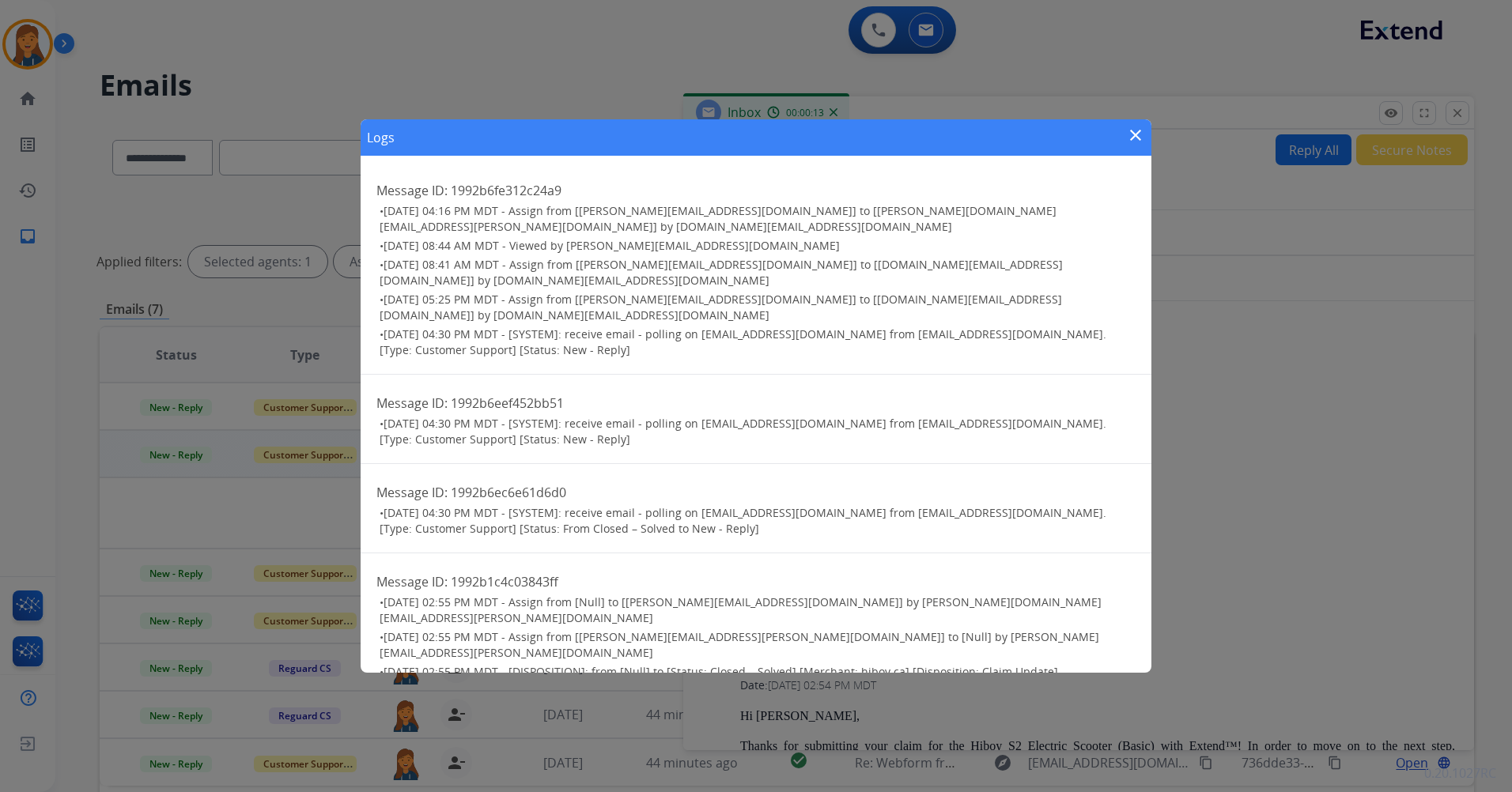
click at [1135, 143] on mat-icon "close" at bounding box center [1136, 135] width 19 height 19
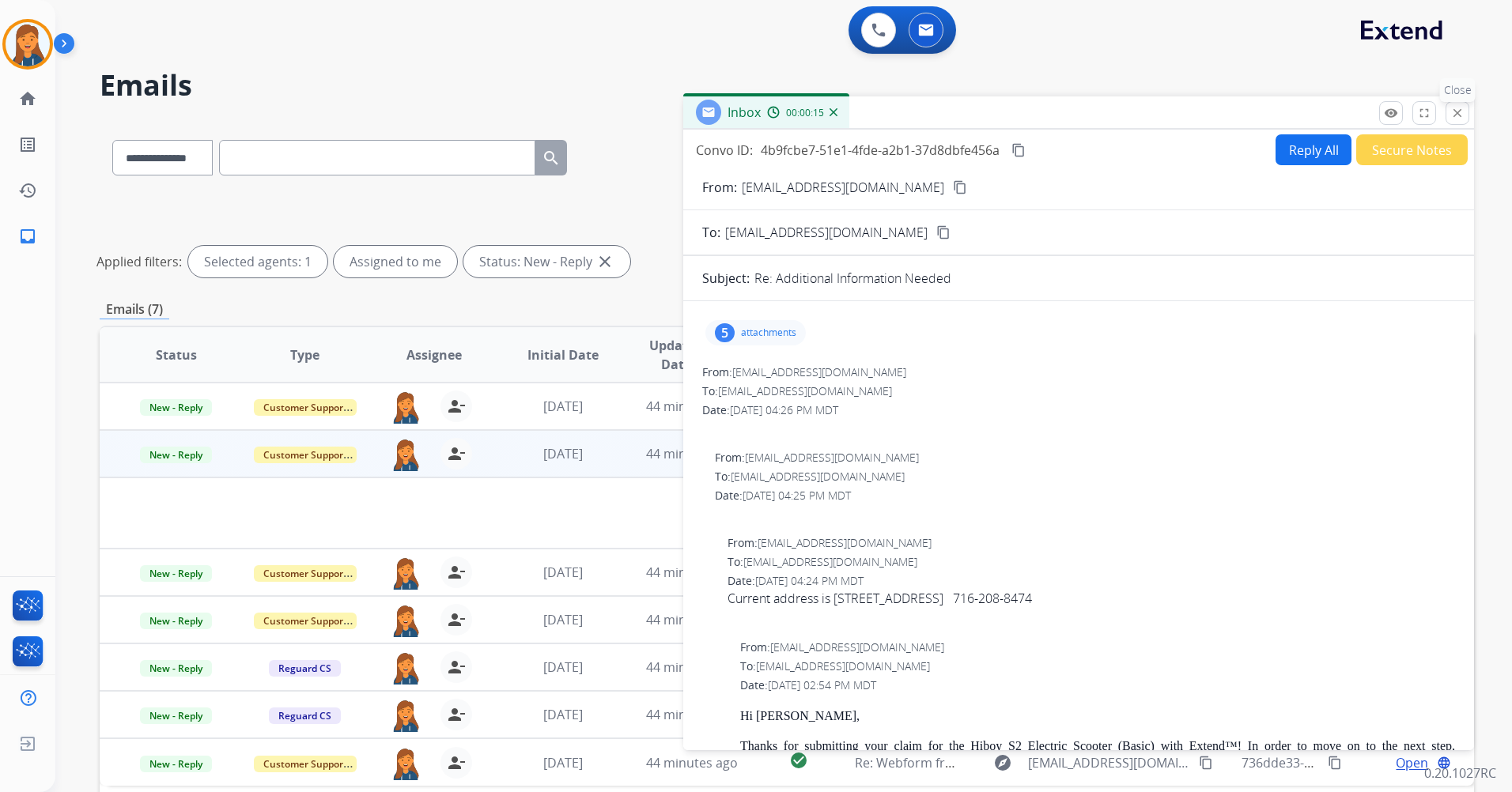
click at [1458, 117] on mat-icon "close" at bounding box center [1457, 113] width 14 height 14
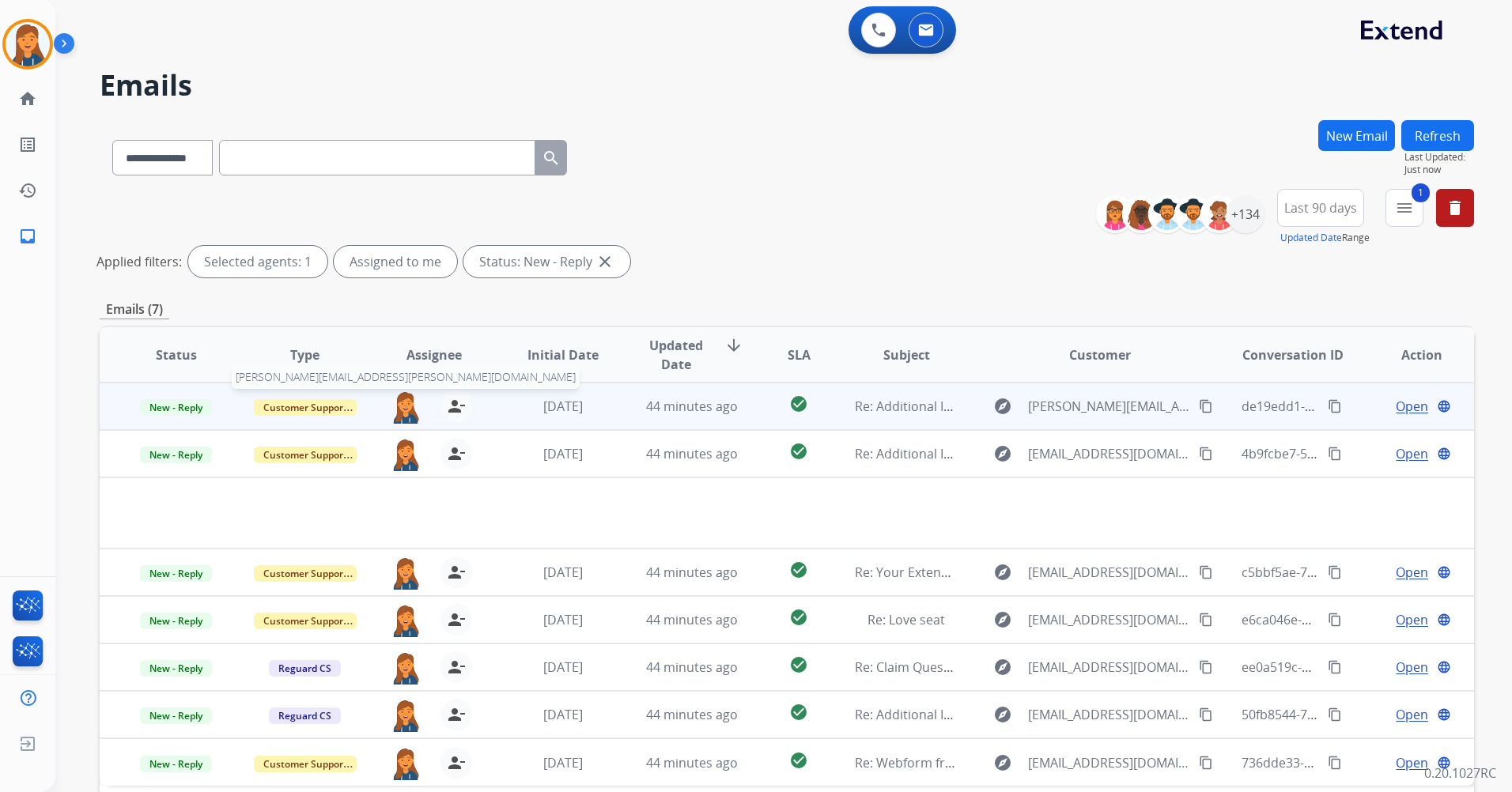
click at [403, 406] on img at bounding box center [406, 407] width 31 height 33
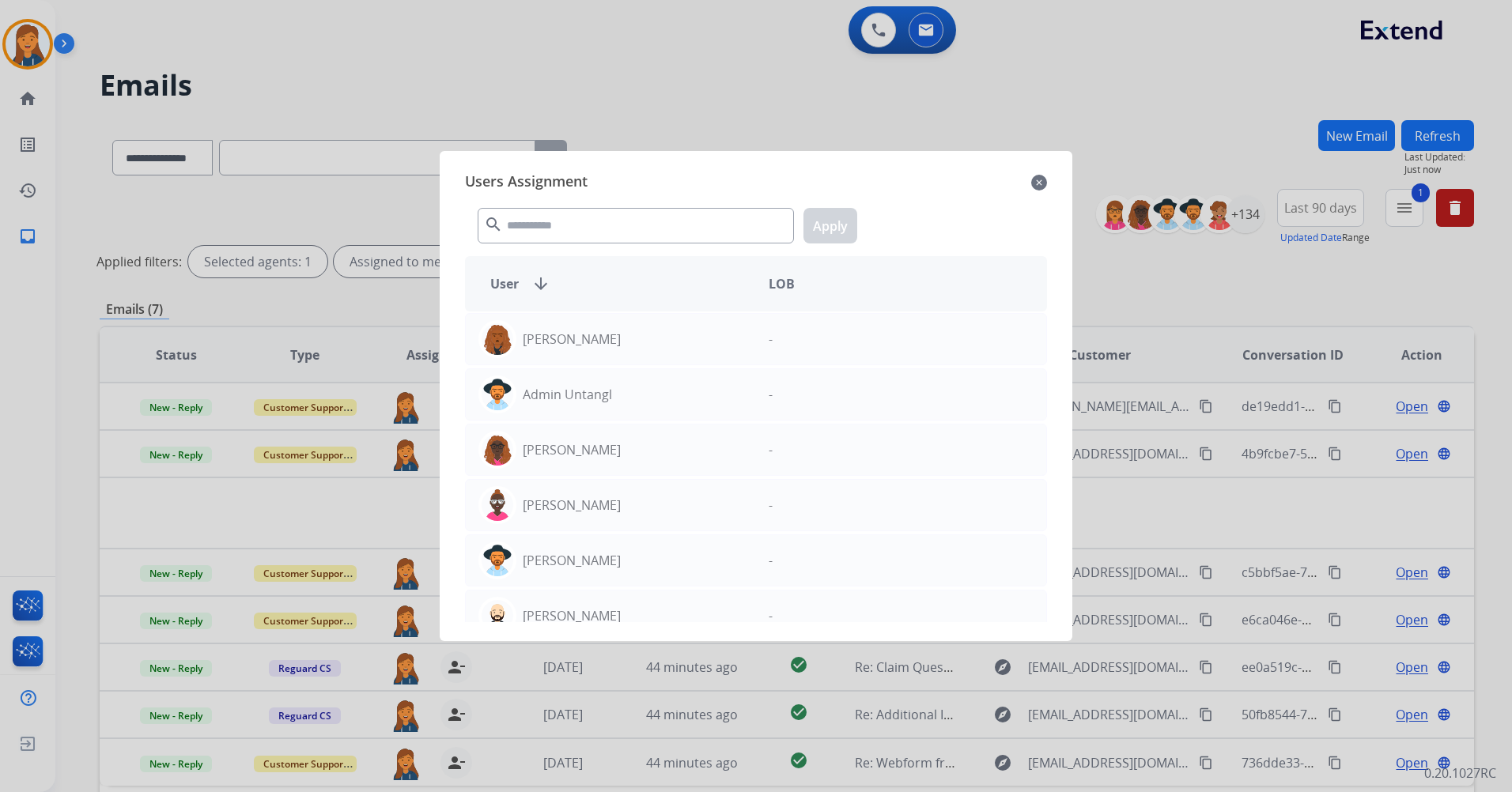
drag, startPoint x: 1044, startPoint y: 181, endPoint x: 1241, endPoint y: 359, distance: 265.5
click at [1044, 182] on mat-icon "close" at bounding box center [1039, 182] width 16 height 19
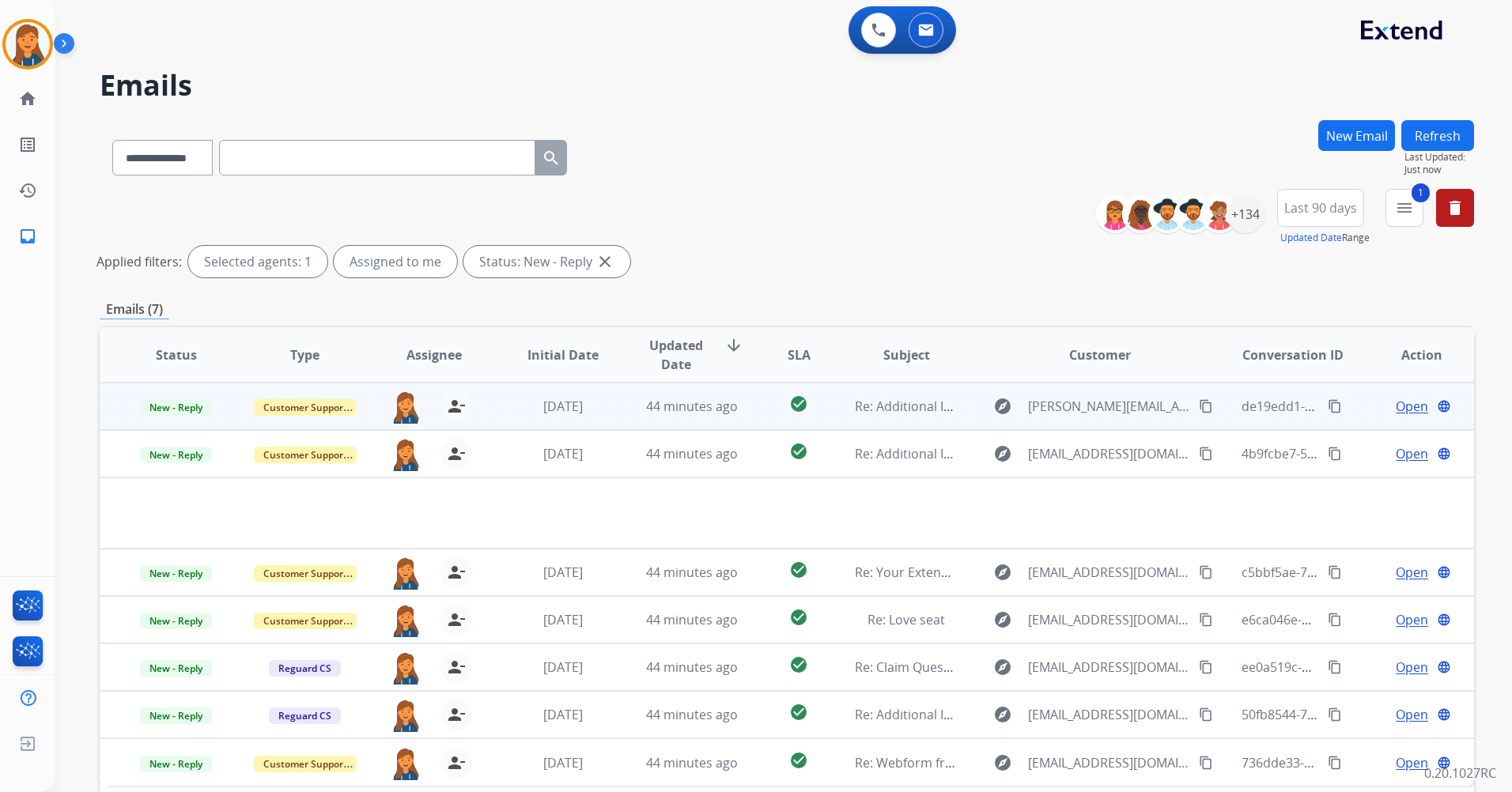
click at [1396, 410] on span "Open" at bounding box center [1412, 406] width 32 height 19
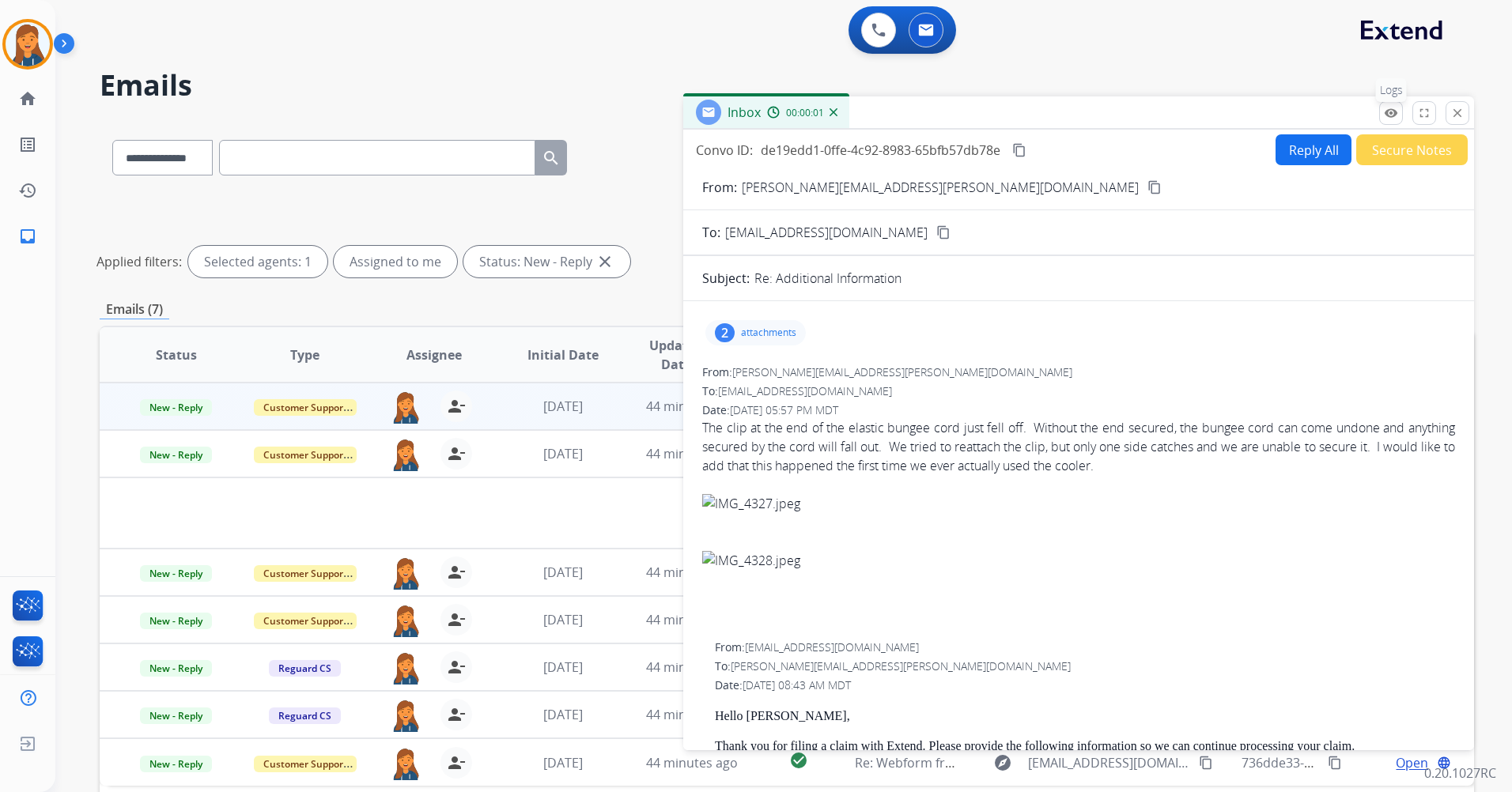
click at [1388, 117] on mat-icon "remove_red_eye" at bounding box center [1391, 113] width 14 height 14
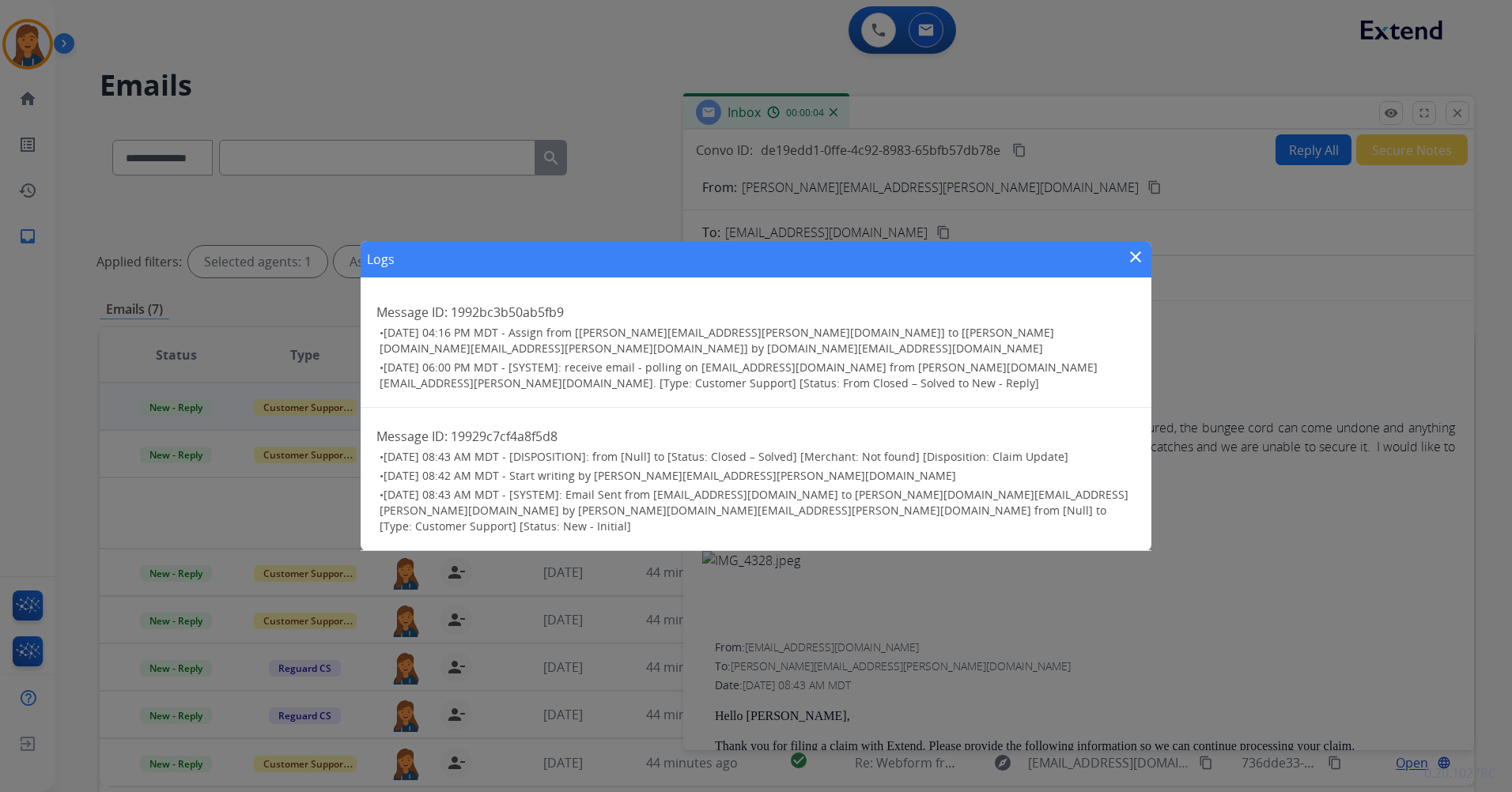
click at [1129, 267] on mat-icon "close" at bounding box center [1136, 257] width 19 height 19
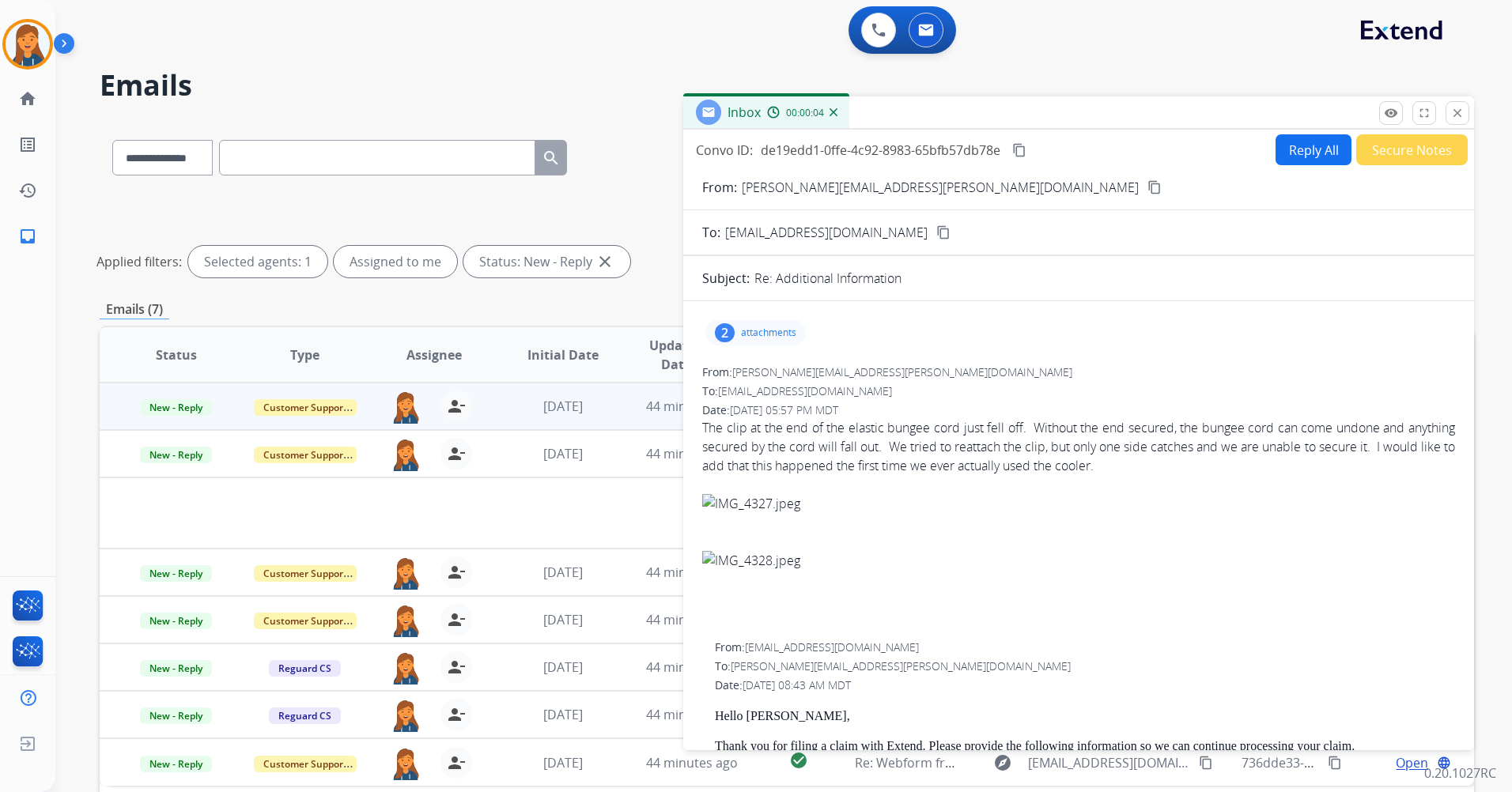
click at [1462, 112] on mat-icon "close" at bounding box center [1457, 113] width 14 height 14
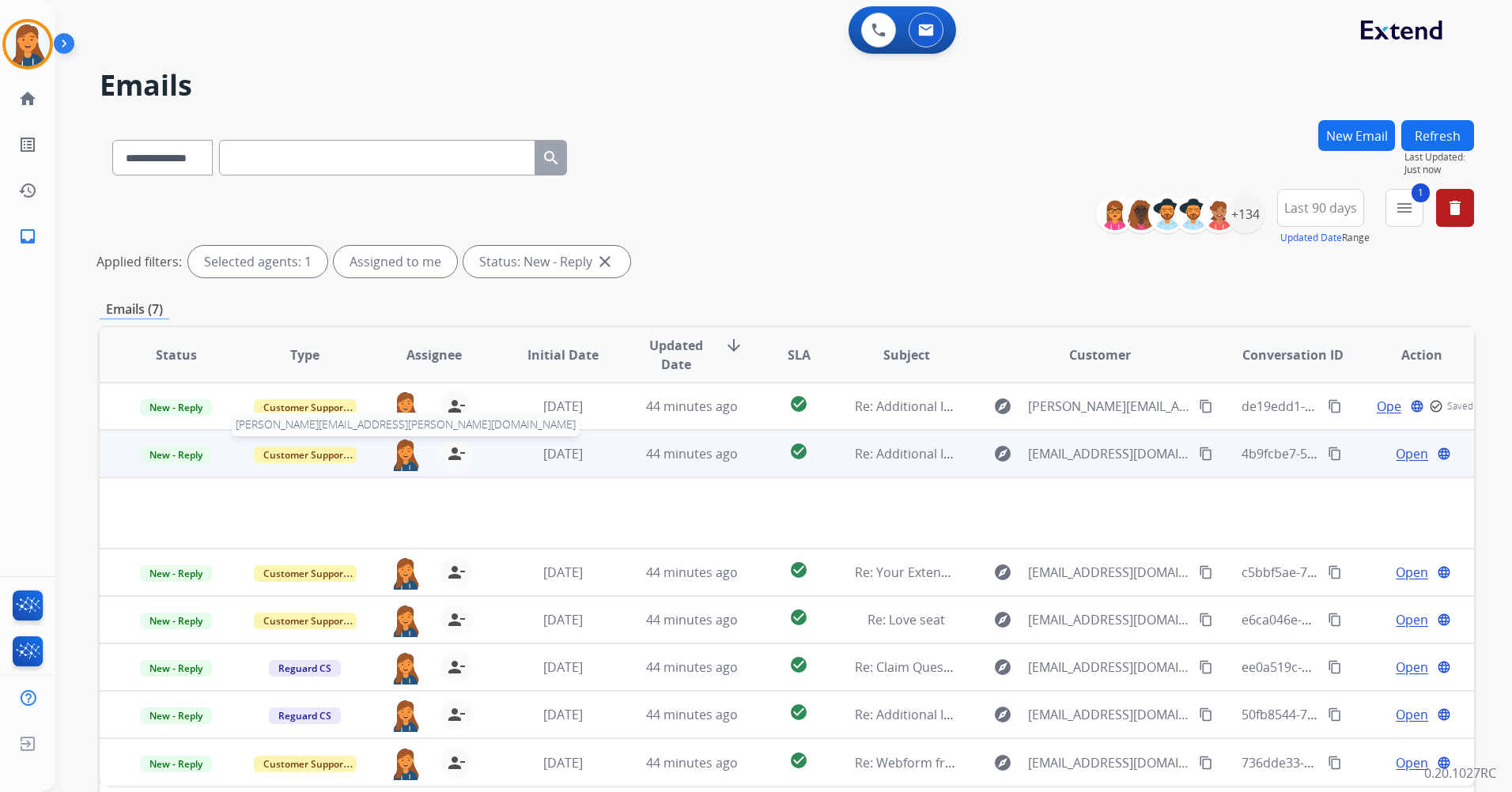
click at [395, 458] on img at bounding box center [406, 454] width 31 height 33
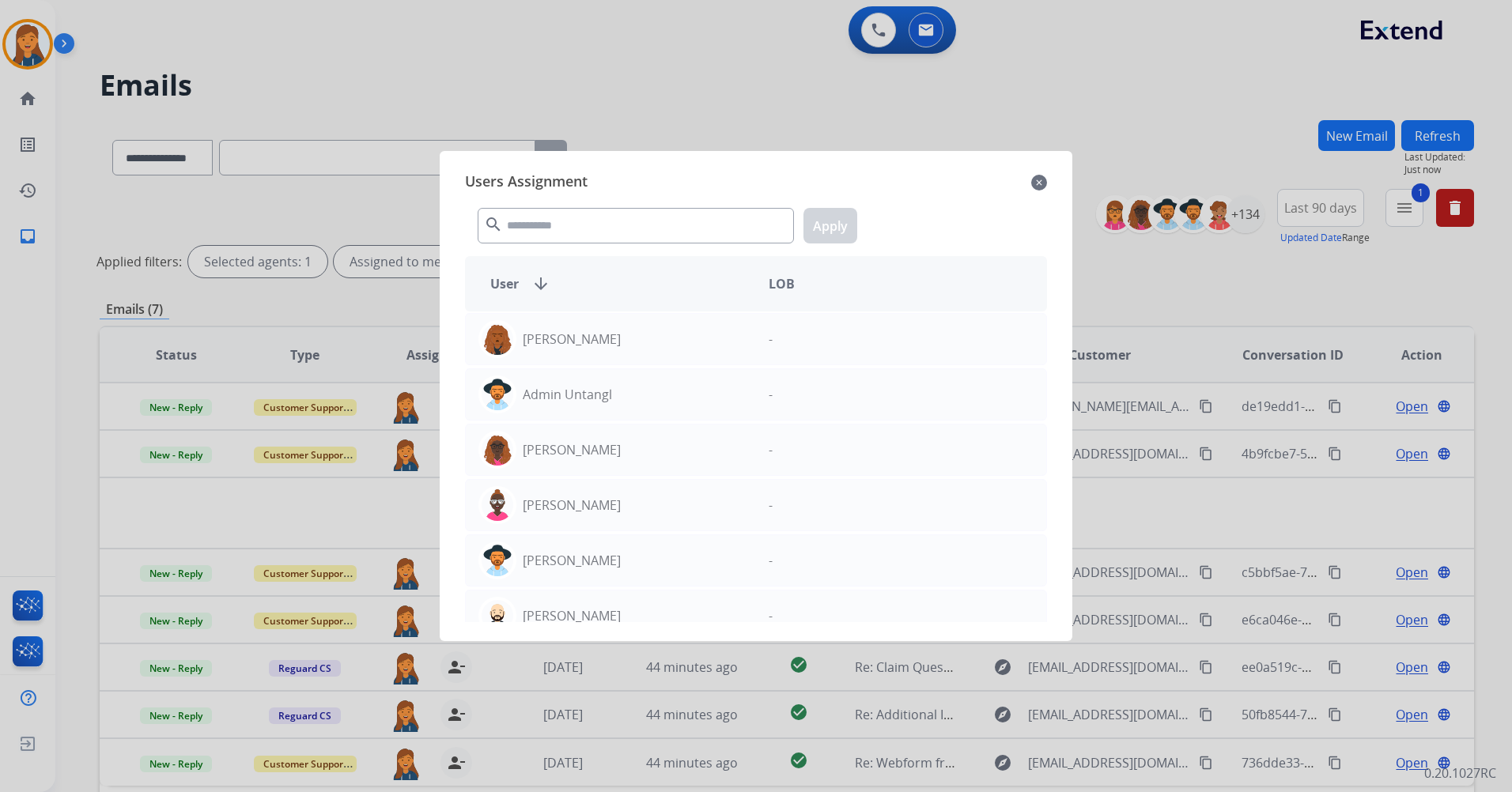
click at [1034, 181] on mat-icon "close" at bounding box center [1039, 182] width 16 height 19
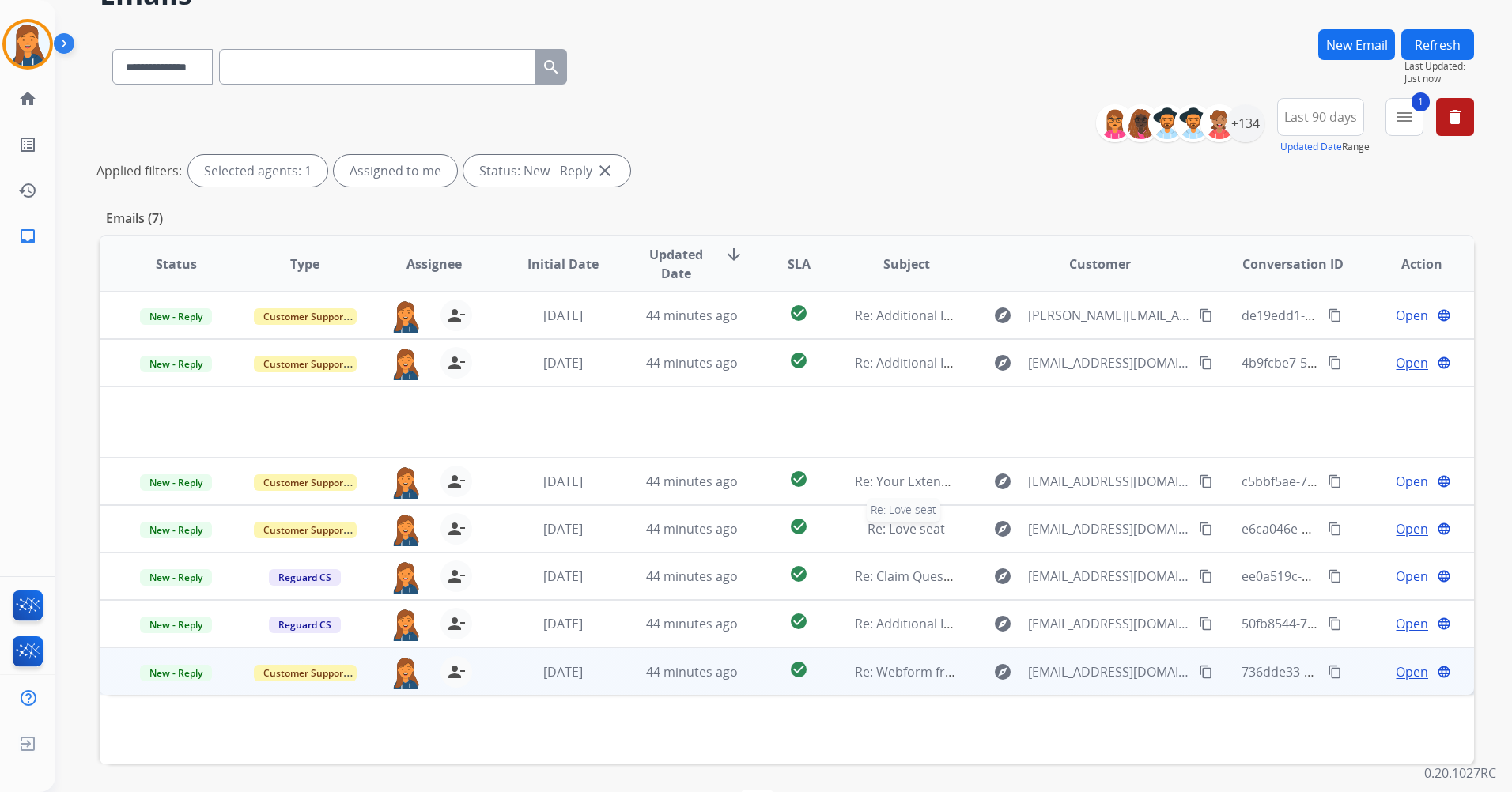
scroll to position [145, 0]
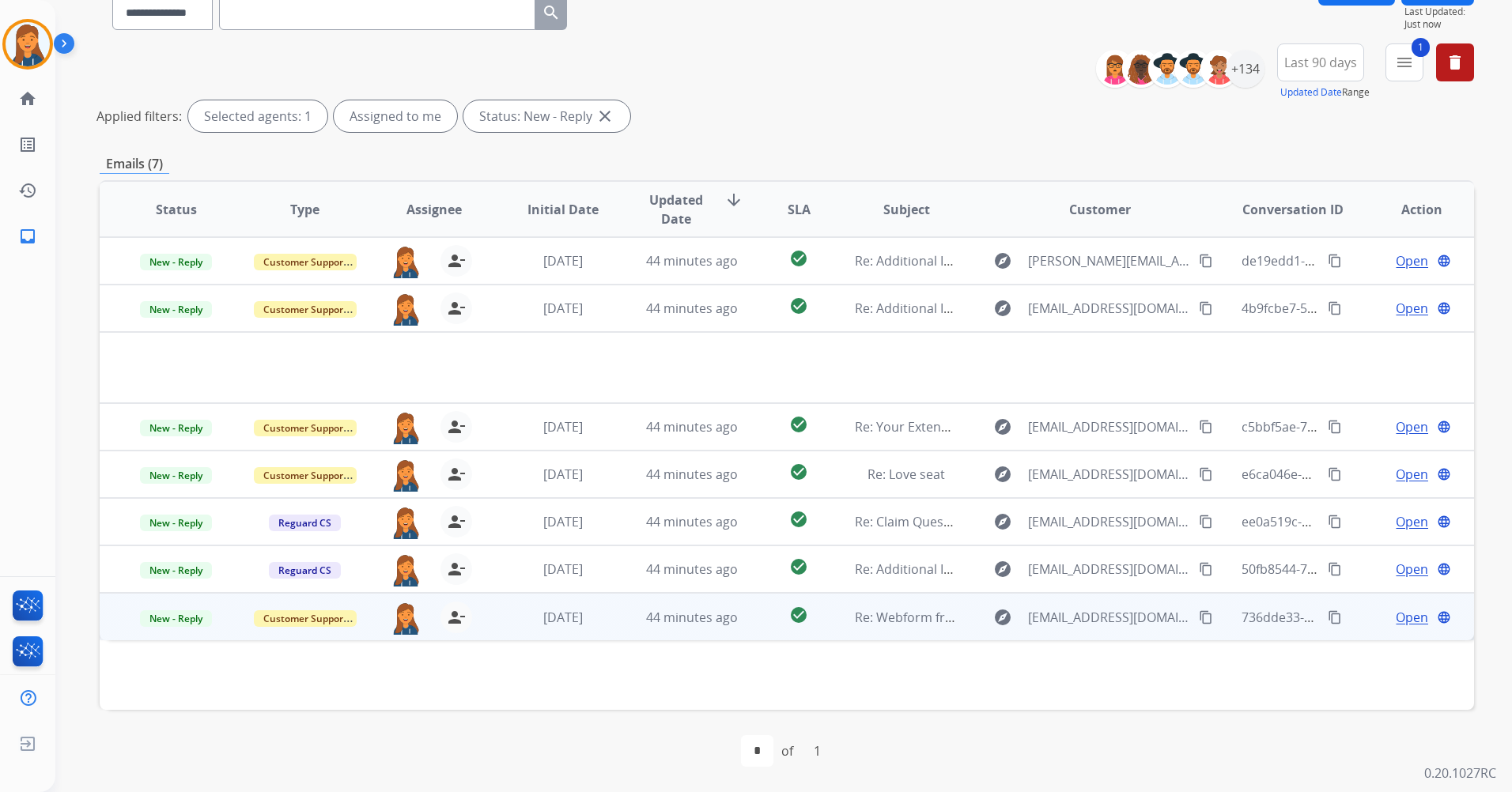
click at [1396, 618] on span "Open" at bounding box center [1412, 617] width 32 height 19
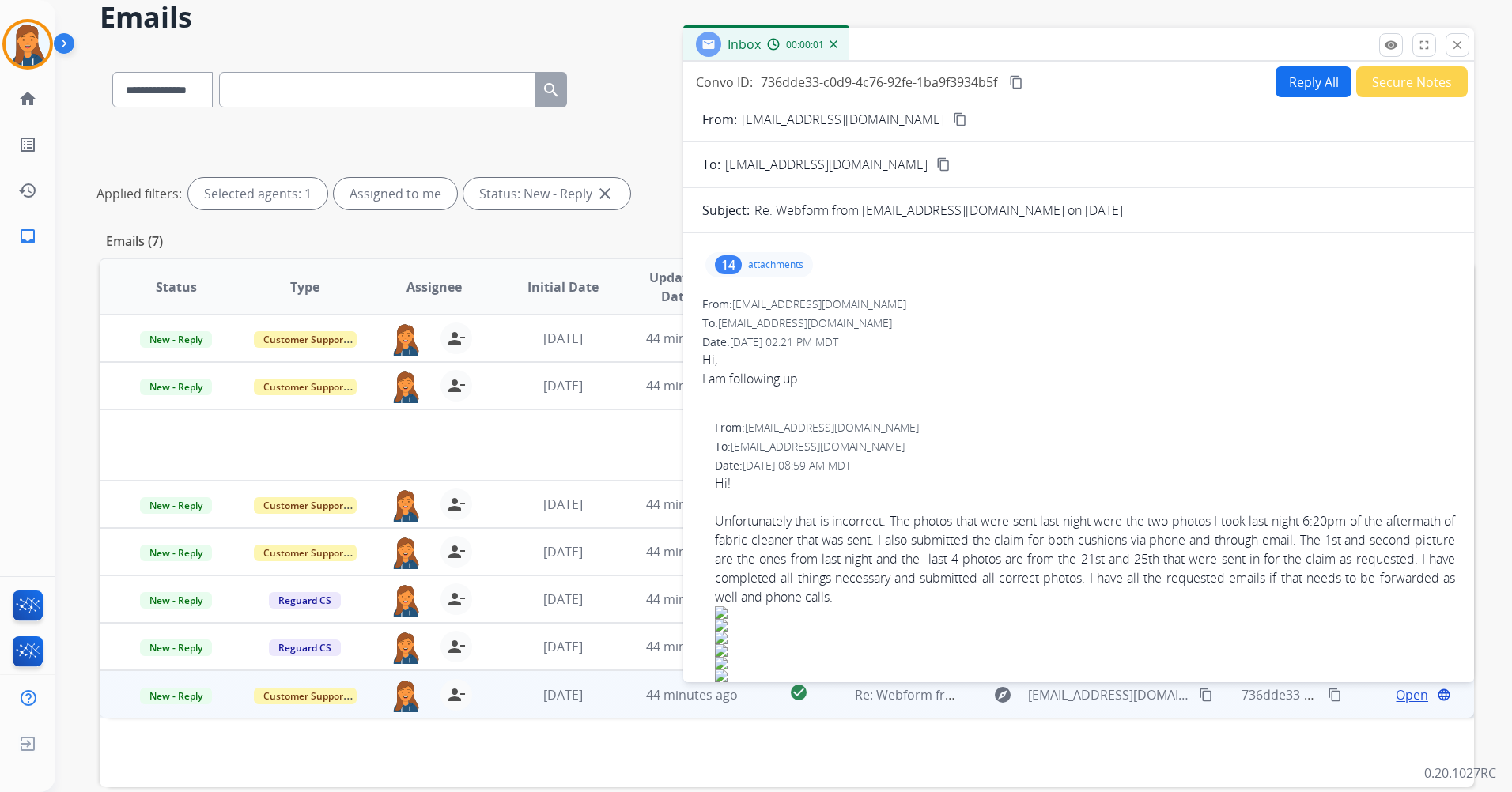
scroll to position [0, 0]
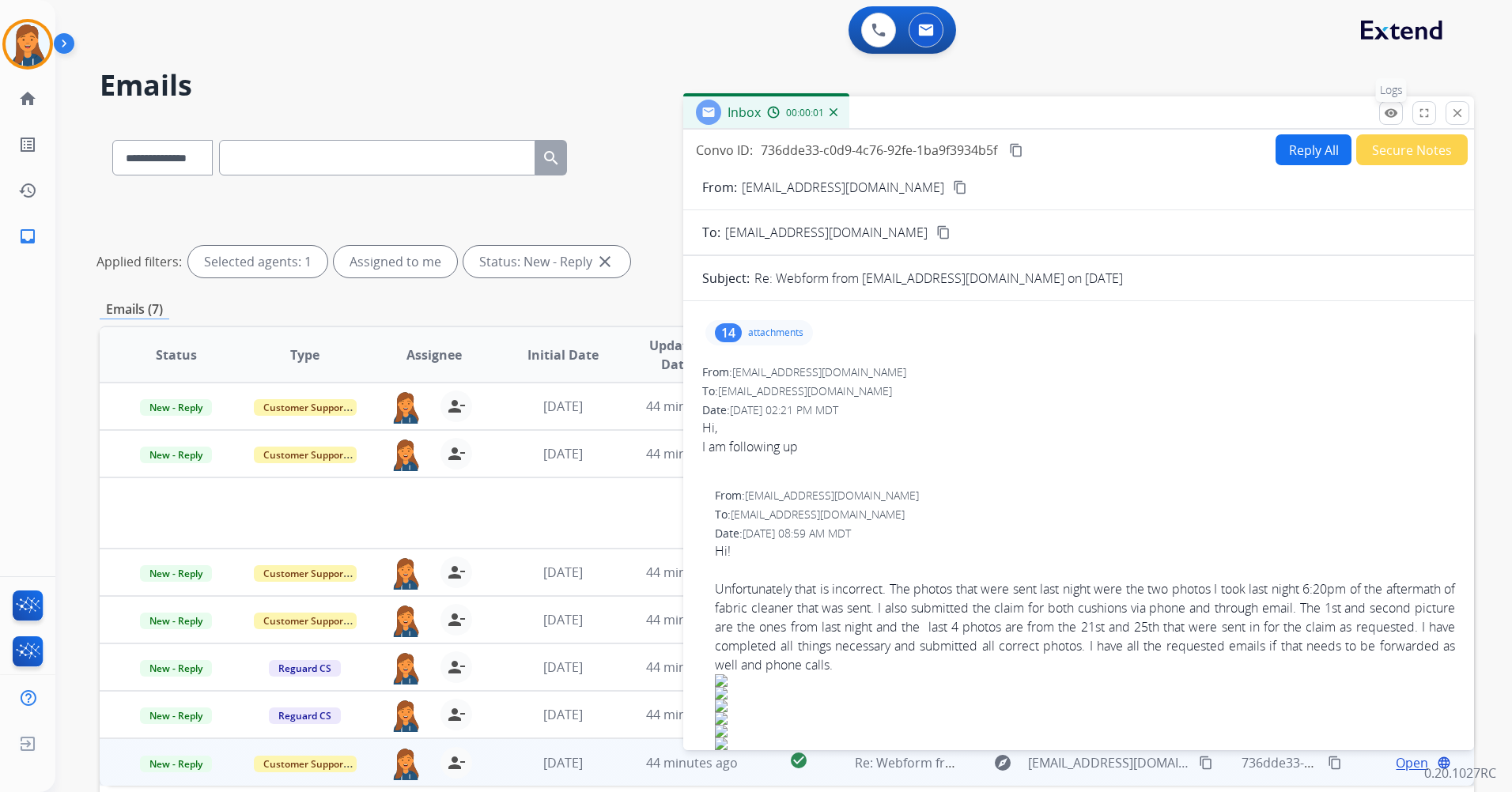
click at [1396, 114] on mat-icon "remove_red_eye" at bounding box center [1391, 113] width 14 height 14
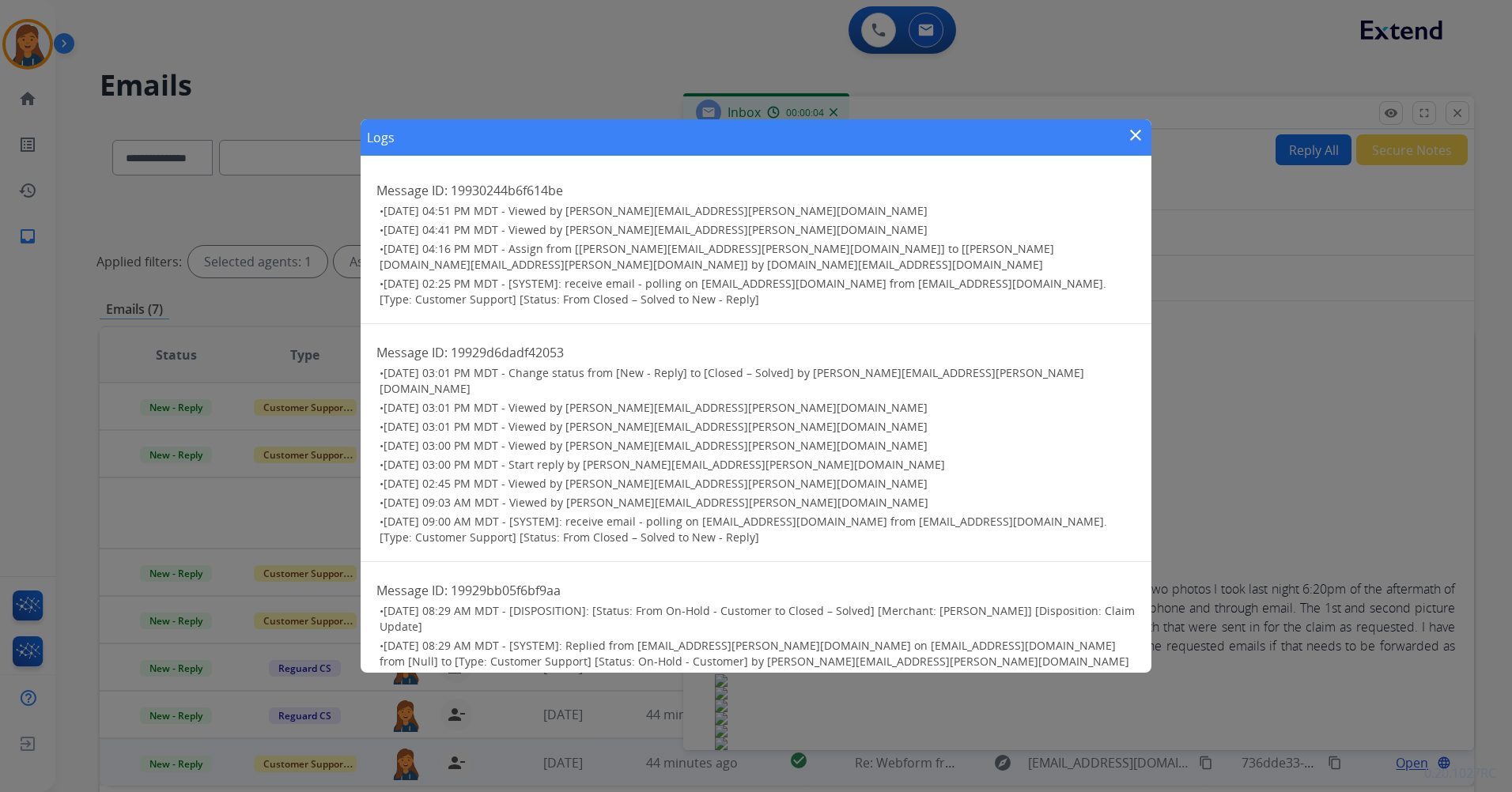
click at [1149, 129] on div "Logs close" at bounding box center [756, 137] width 791 height 36
click at [1133, 130] on mat-icon "close" at bounding box center [1136, 135] width 19 height 19
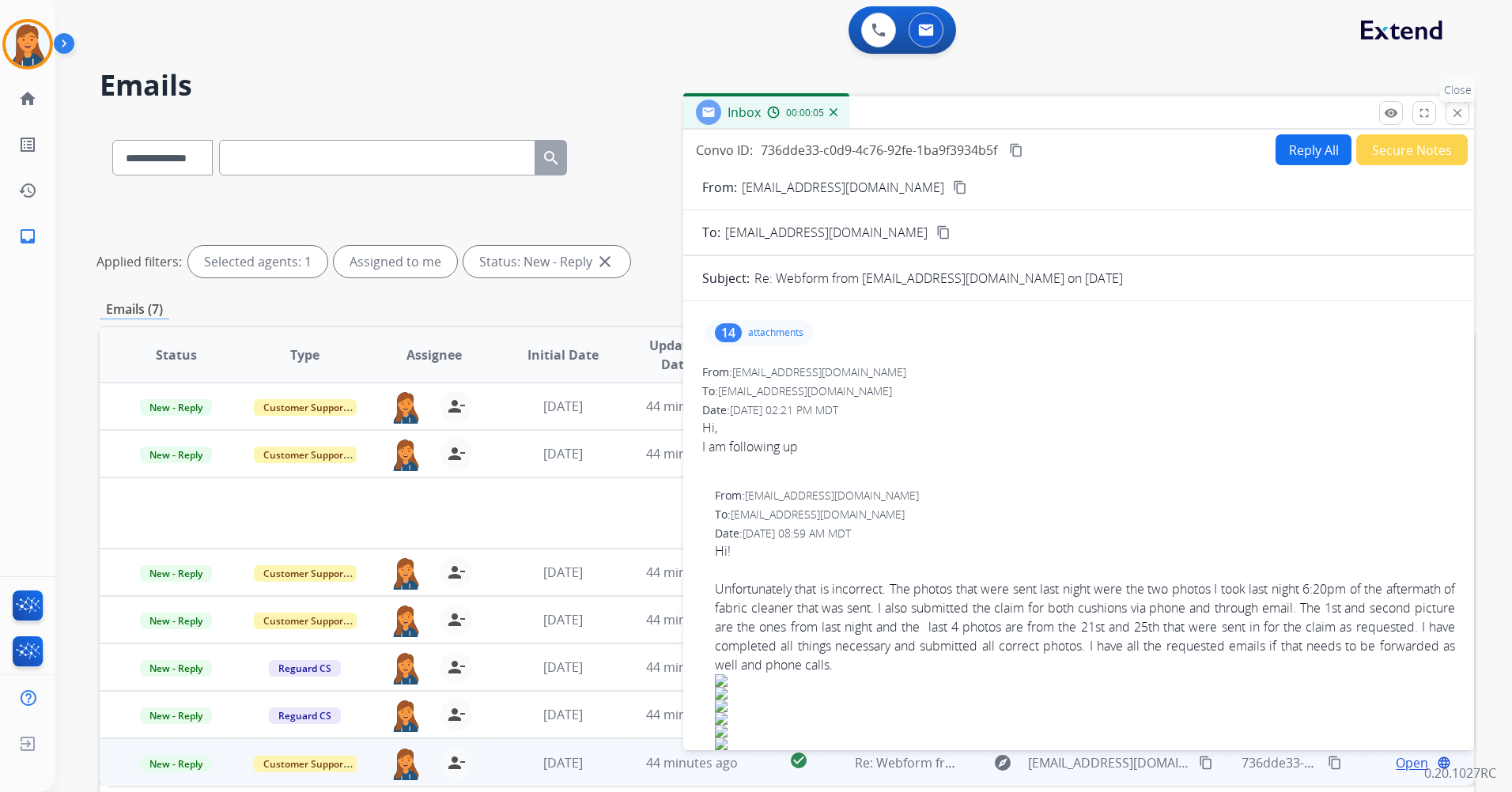
click at [1451, 109] on mat-icon "close" at bounding box center [1457, 113] width 14 height 14
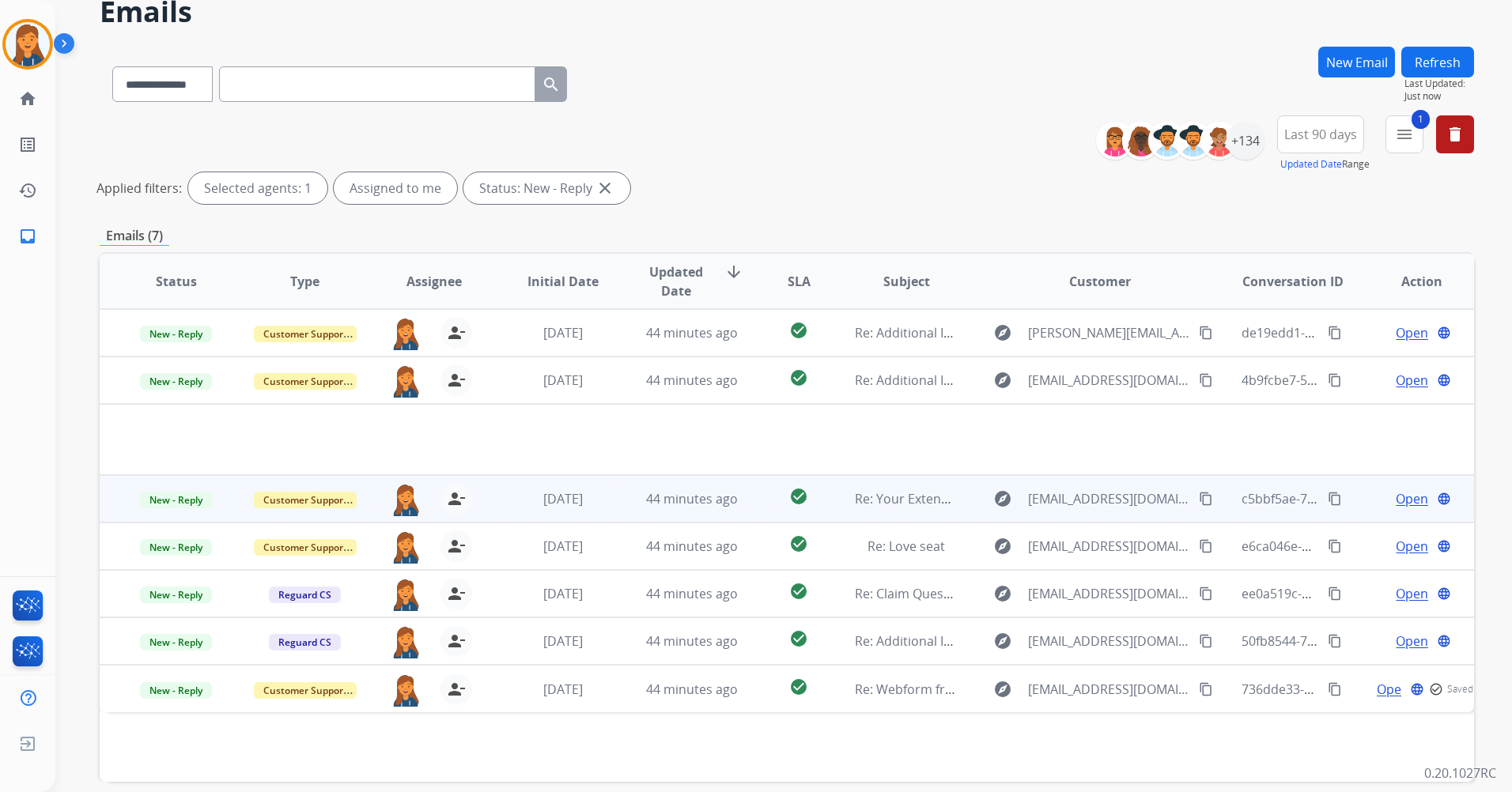
scroll to position [145, 0]
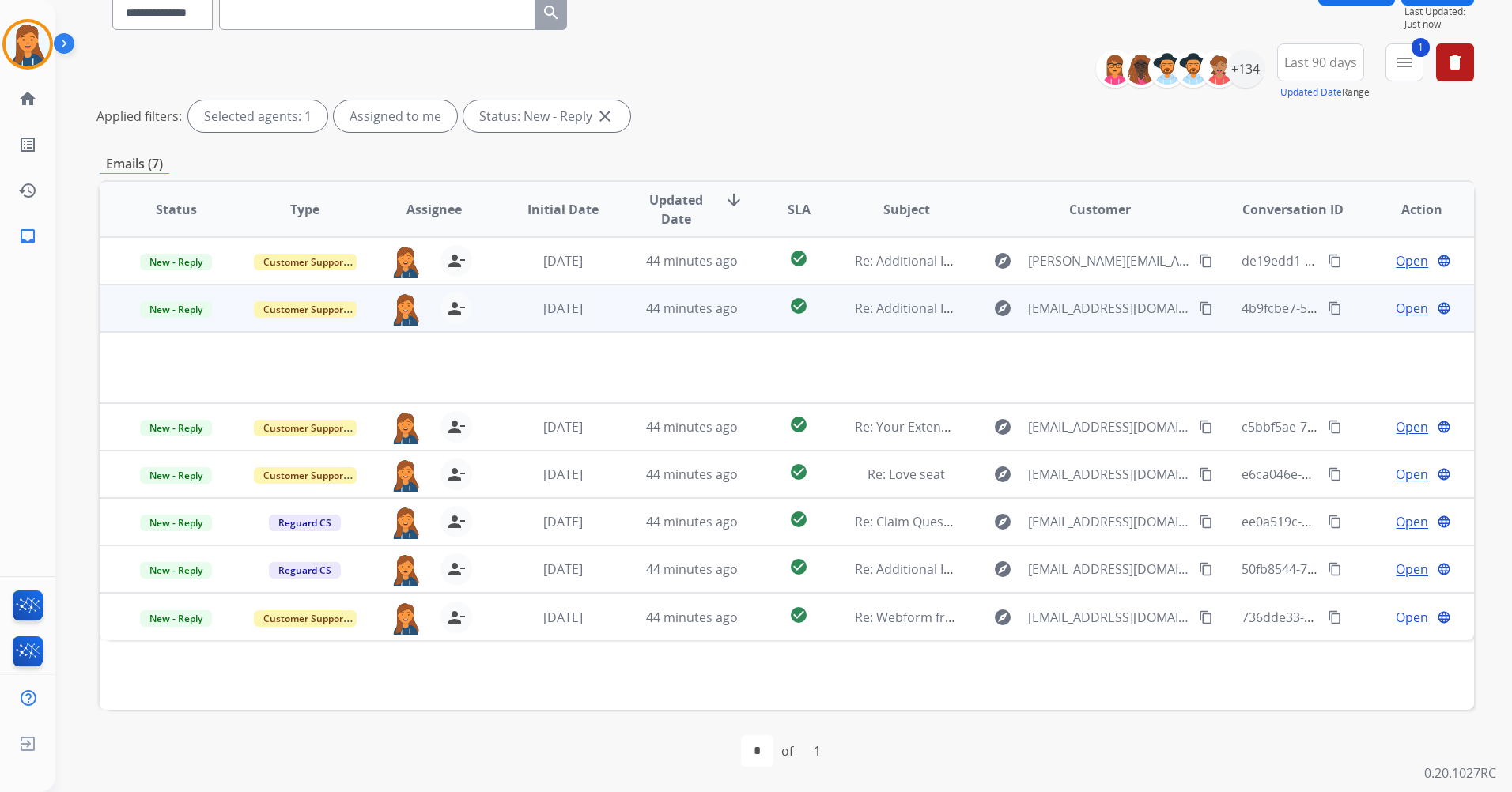
click at [1401, 307] on span "Open" at bounding box center [1412, 308] width 32 height 19
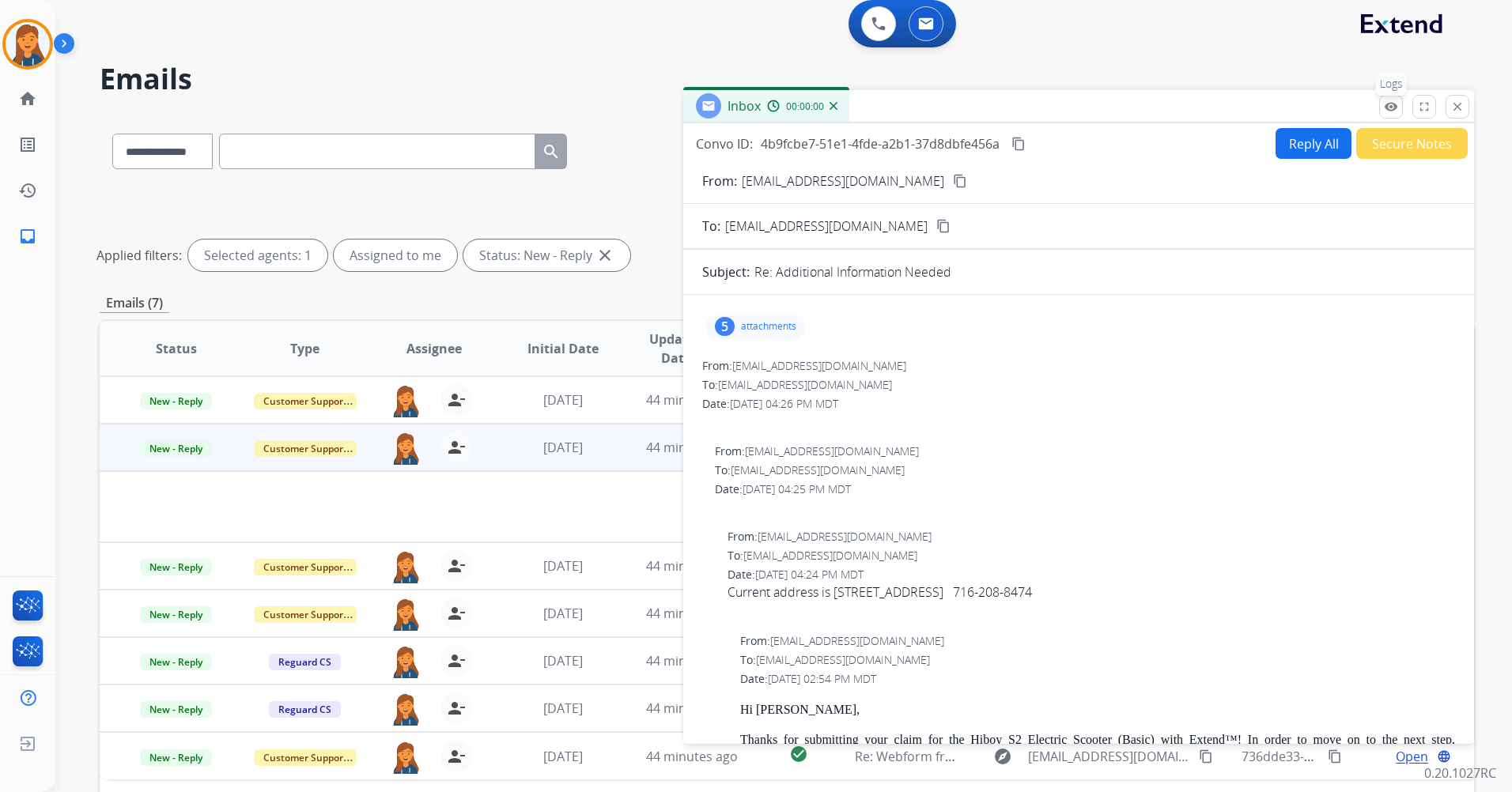
scroll to position [0, 0]
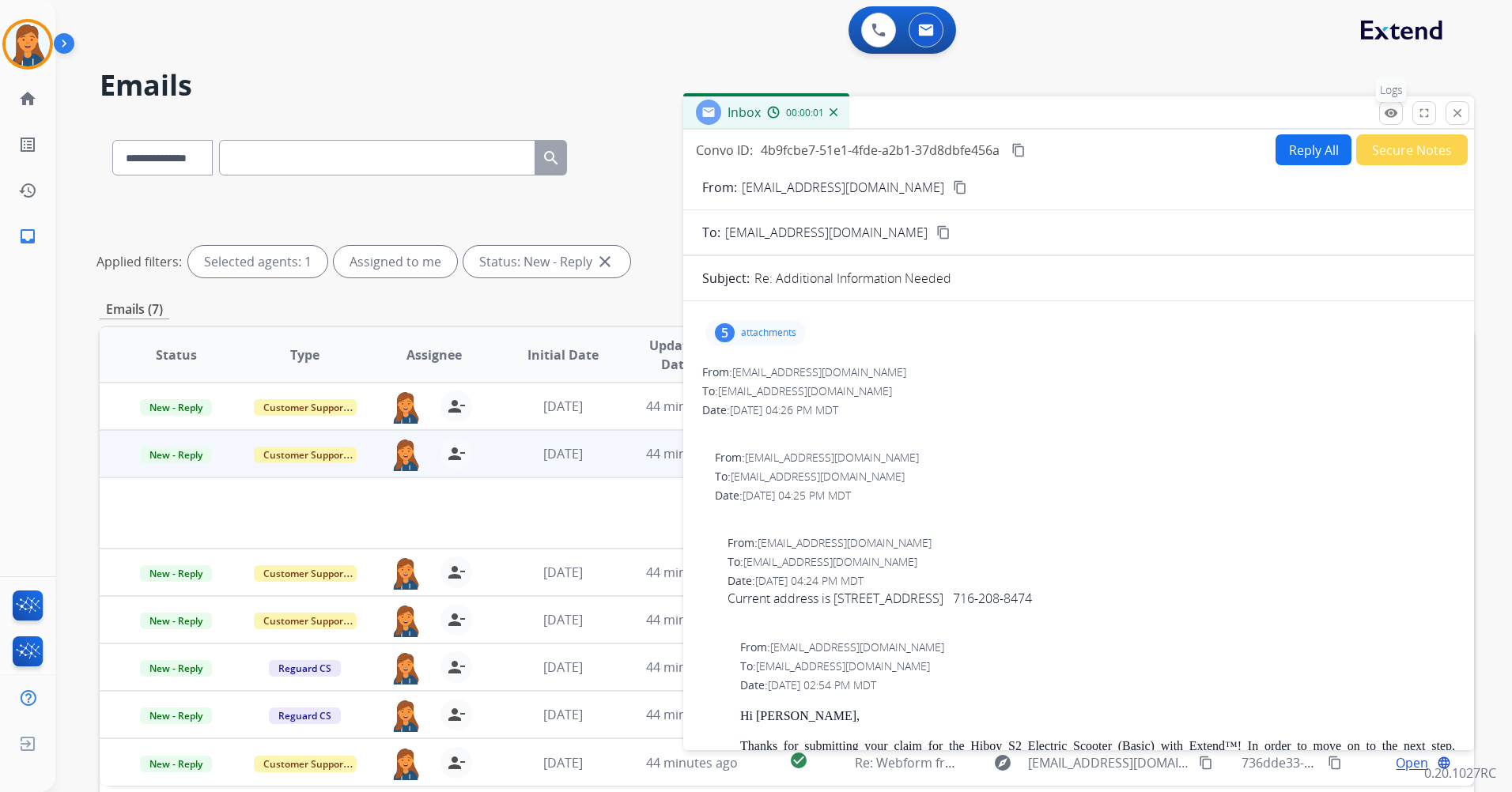
click at [1391, 117] on mat-icon "remove_red_eye" at bounding box center [1391, 113] width 14 height 14
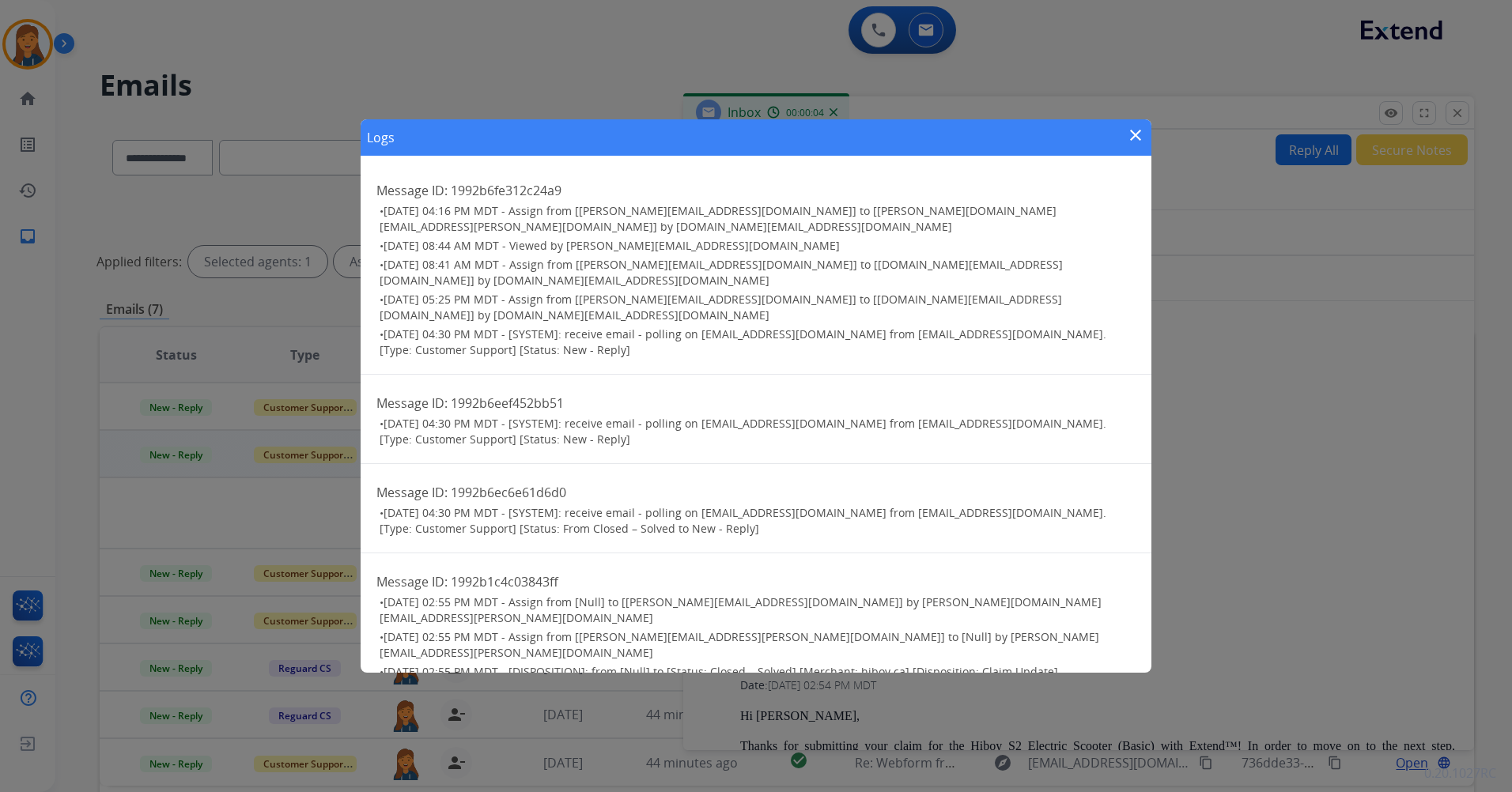
click at [1137, 135] on mat-icon "close" at bounding box center [1136, 135] width 19 height 19
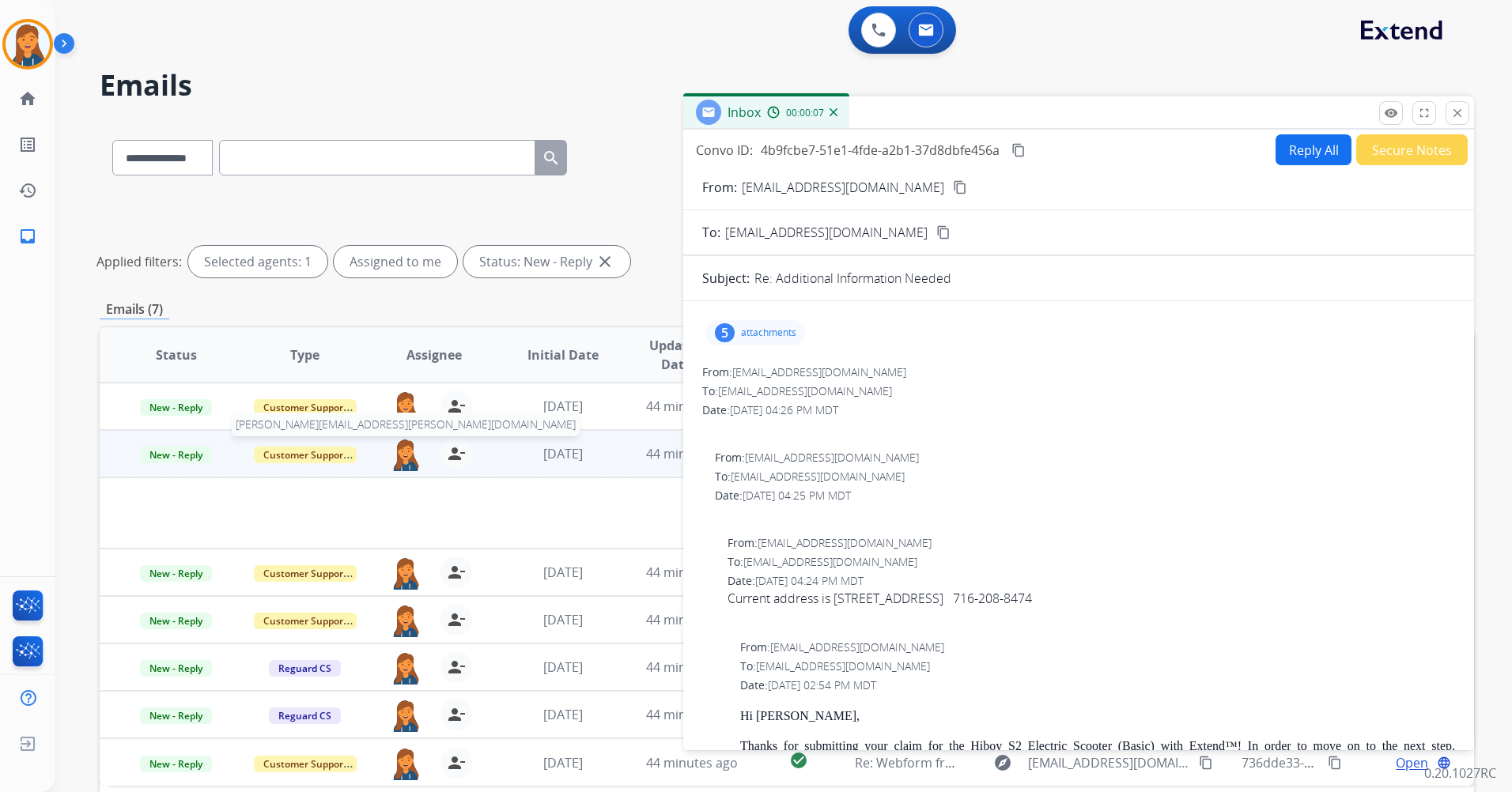
click at [402, 452] on img at bounding box center [406, 454] width 31 height 33
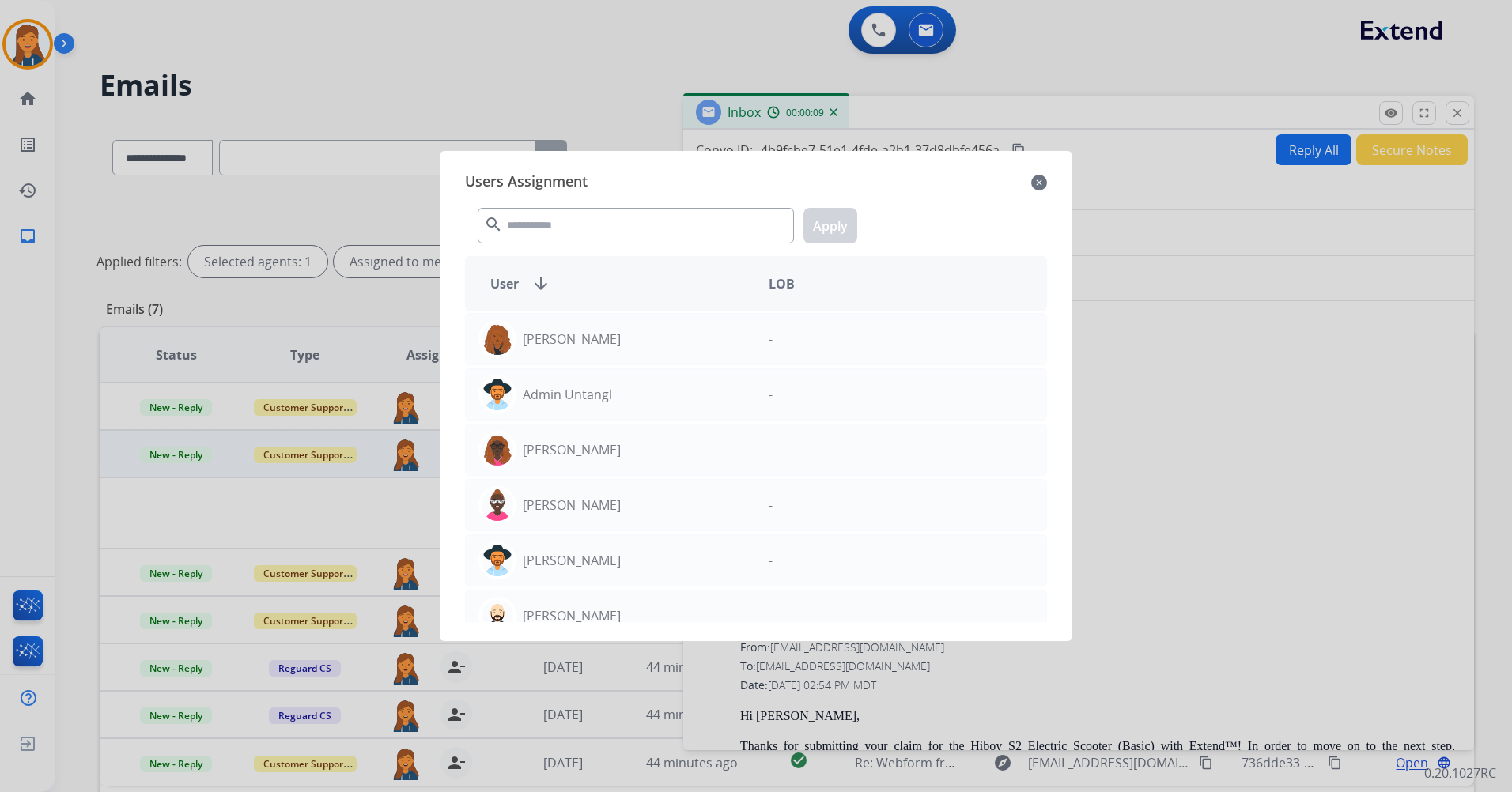
drag, startPoint x: 1036, startPoint y: 177, endPoint x: 1380, endPoint y: 122, distance: 348.4
click at [1036, 177] on mat-icon "close" at bounding box center [1039, 182] width 16 height 19
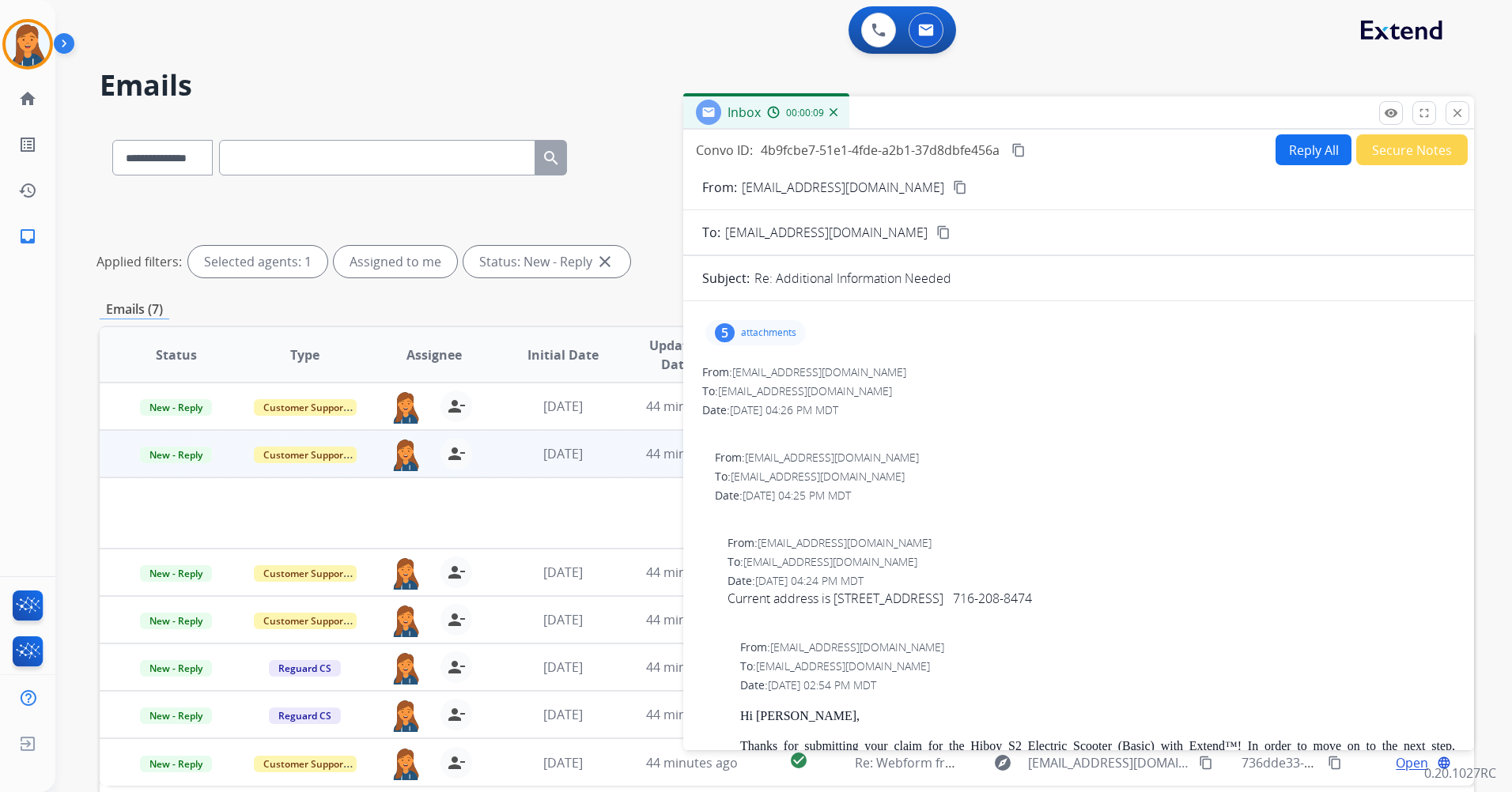
select select "**********"
click at [1456, 116] on mat-icon "close" at bounding box center [1457, 113] width 14 height 14
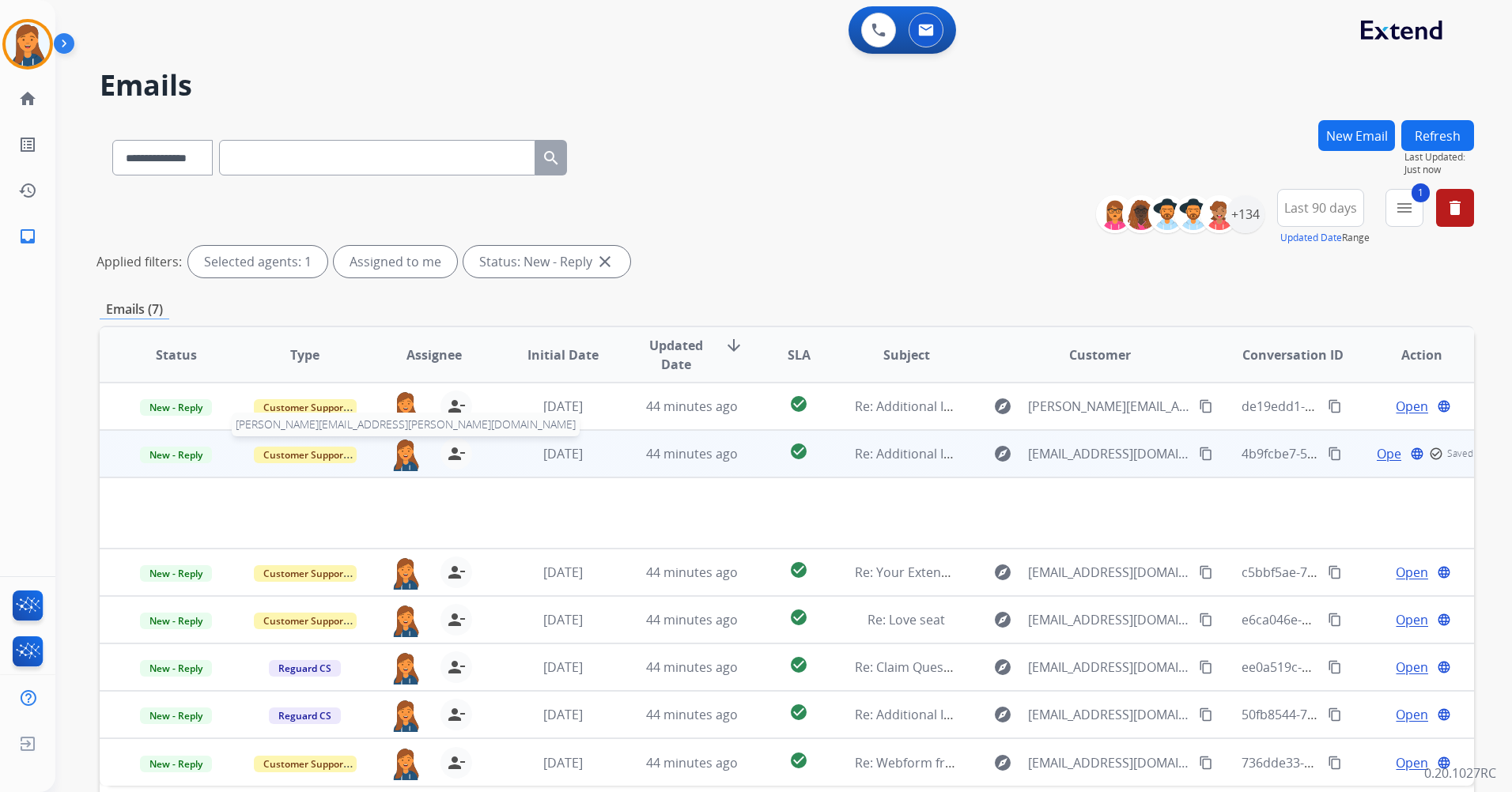
click at [398, 460] on img at bounding box center [406, 454] width 31 height 33
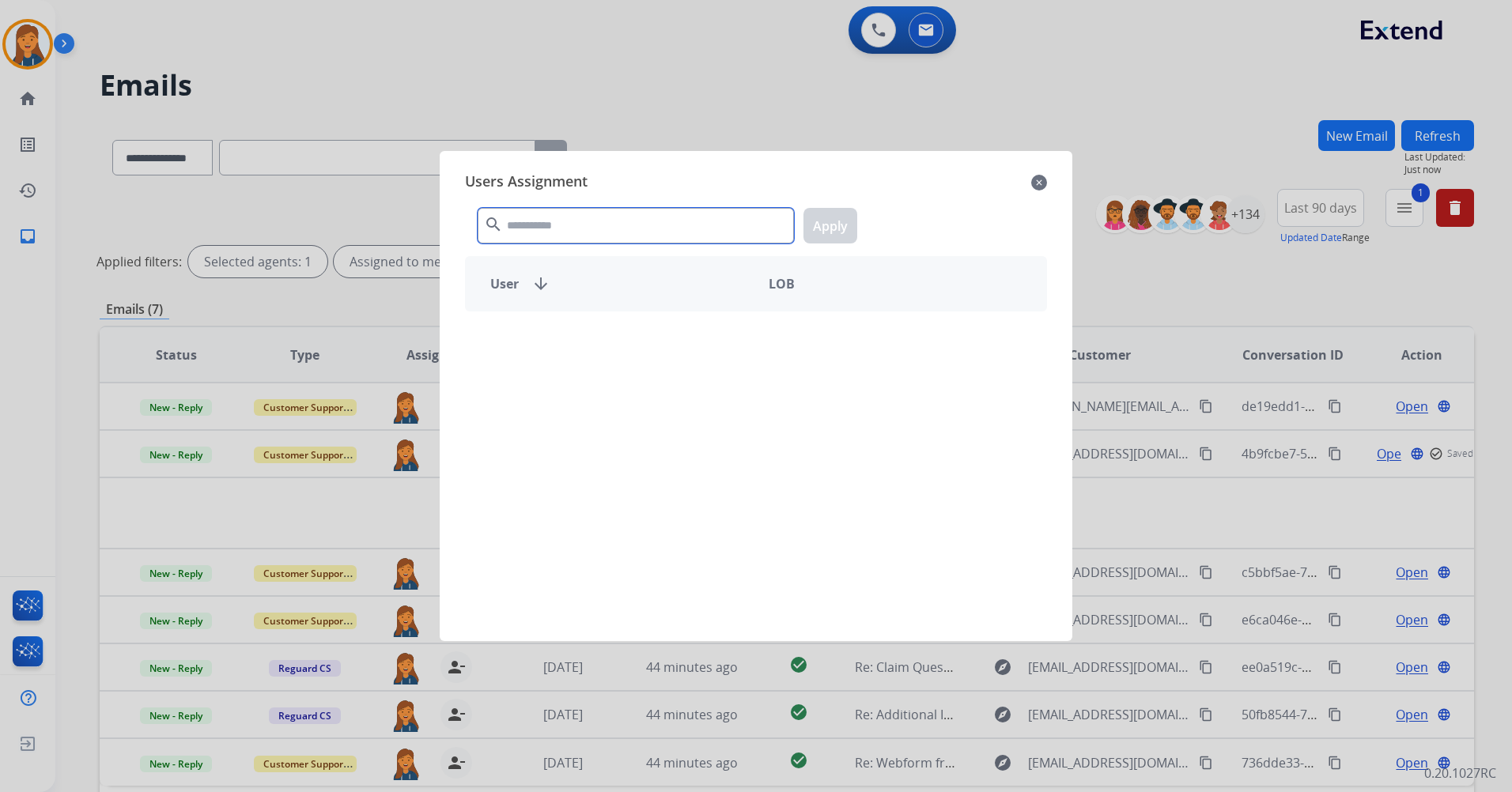
click at [575, 241] on input "text" at bounding box center [636, 225] width 316 height 36
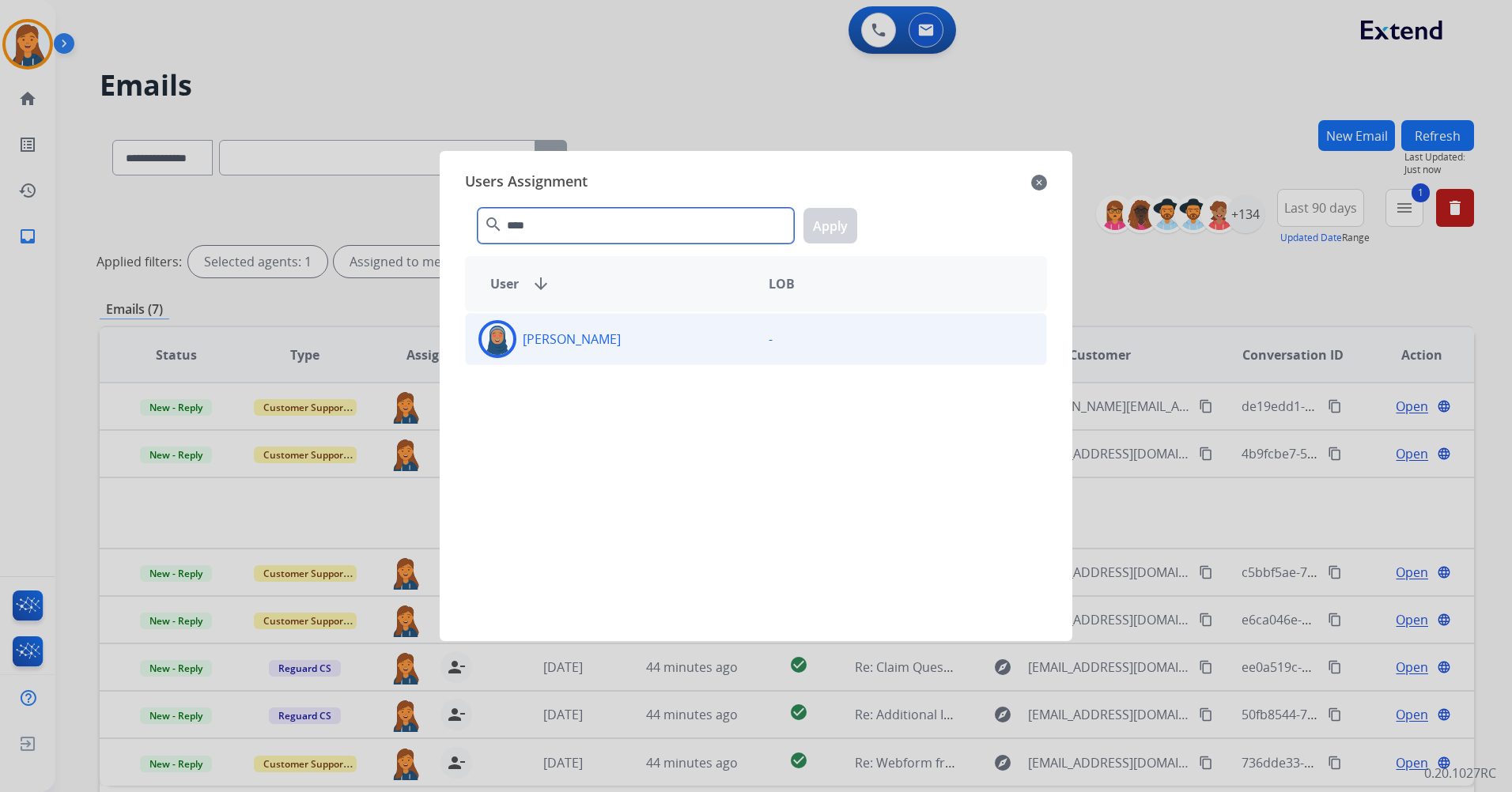
type input "****"
drag, startPoint x: 574, startPoint y: 329, endPoint x: 664, endPoint y: 330, distance: 90.0
click at [574, 330] on div "[PERSON_NAME]" at bounding box center [611, 340] width 290 height 38
click at [824, 223] on button "Apply" at bounding box center [831, 225] width 54 height 36
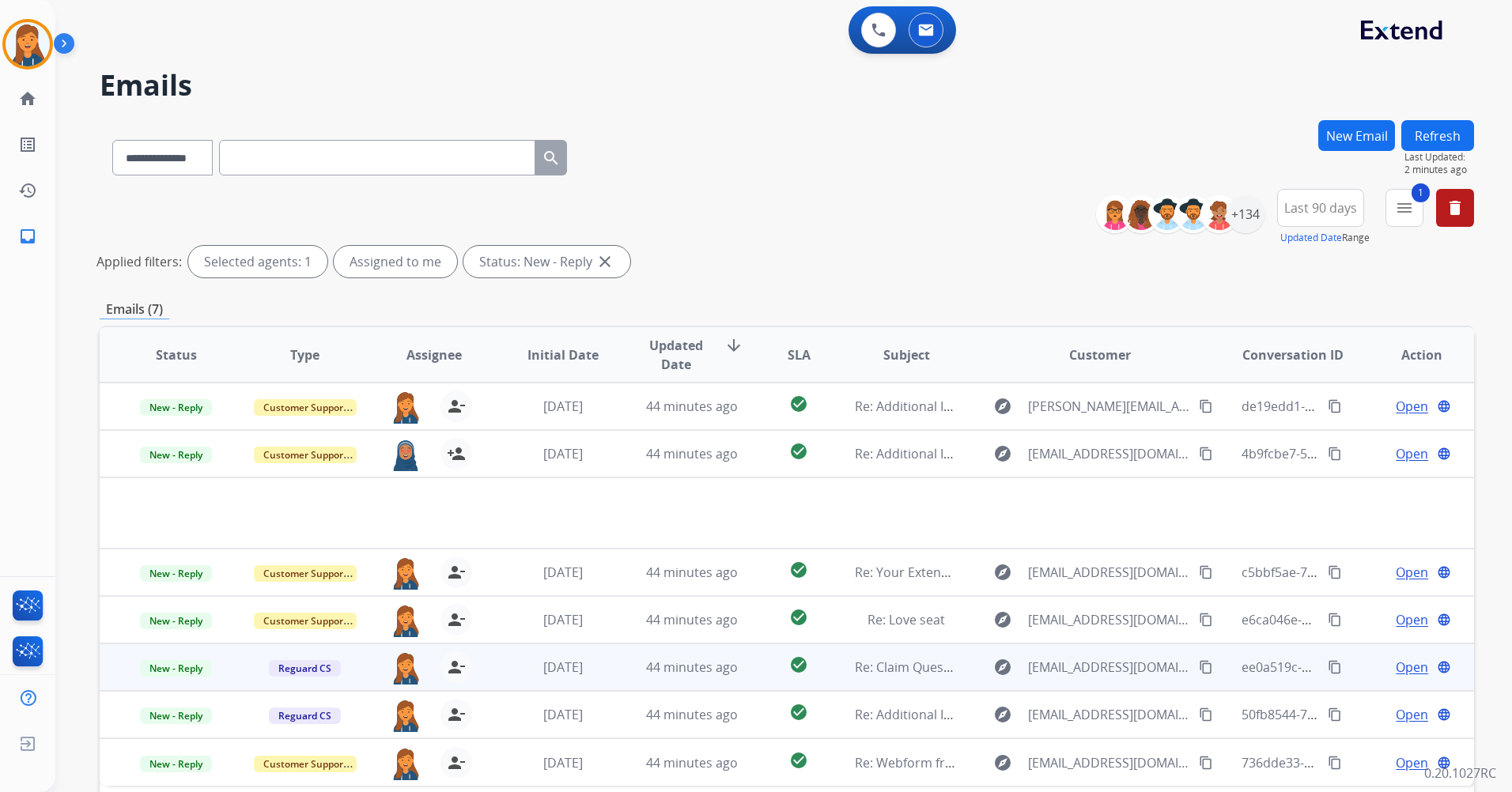
scroll to position [145, 0]
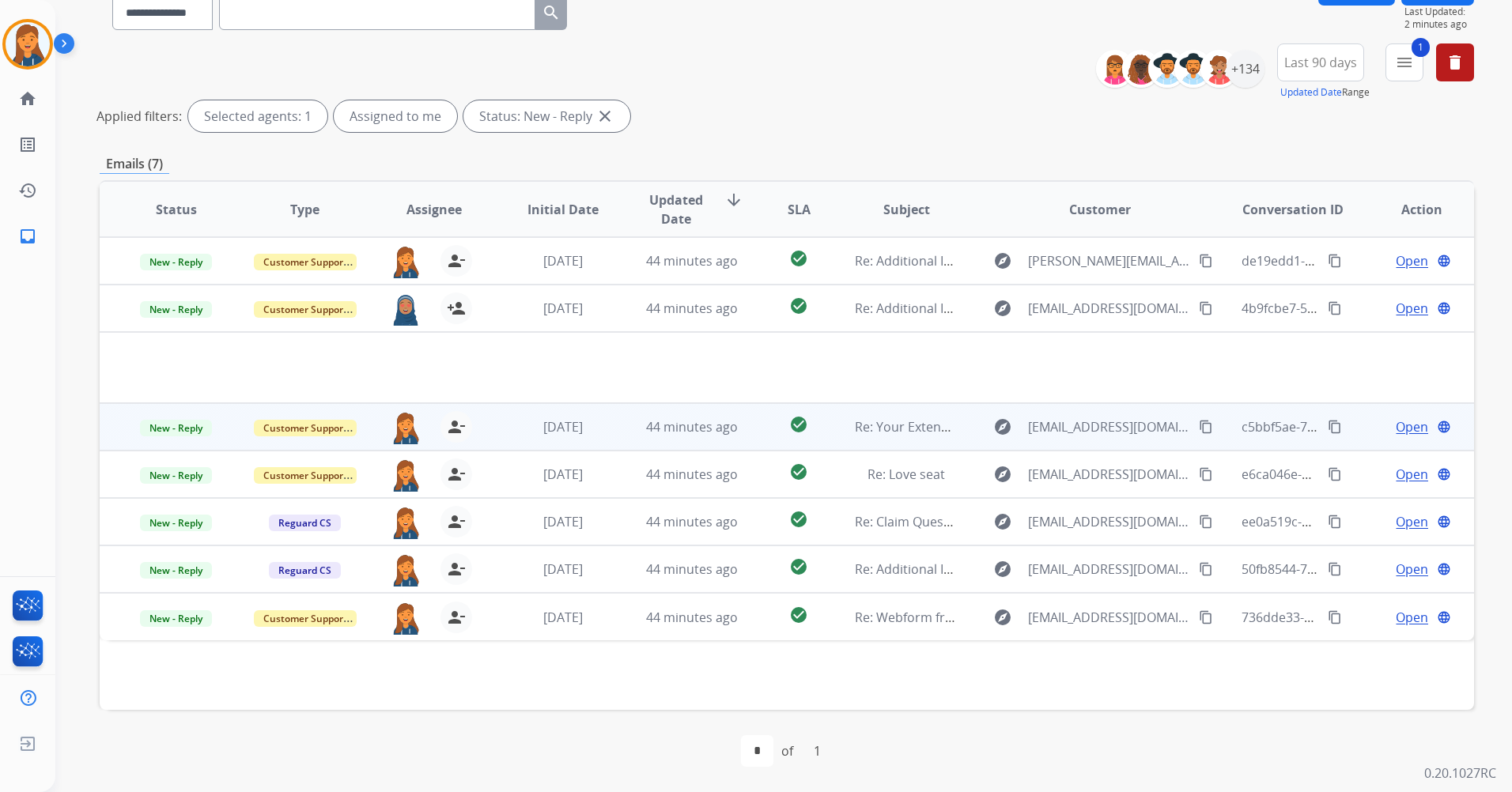
click at [1408, 425] on span "Open" at bounding box center [1412, 427] width 32 height 19
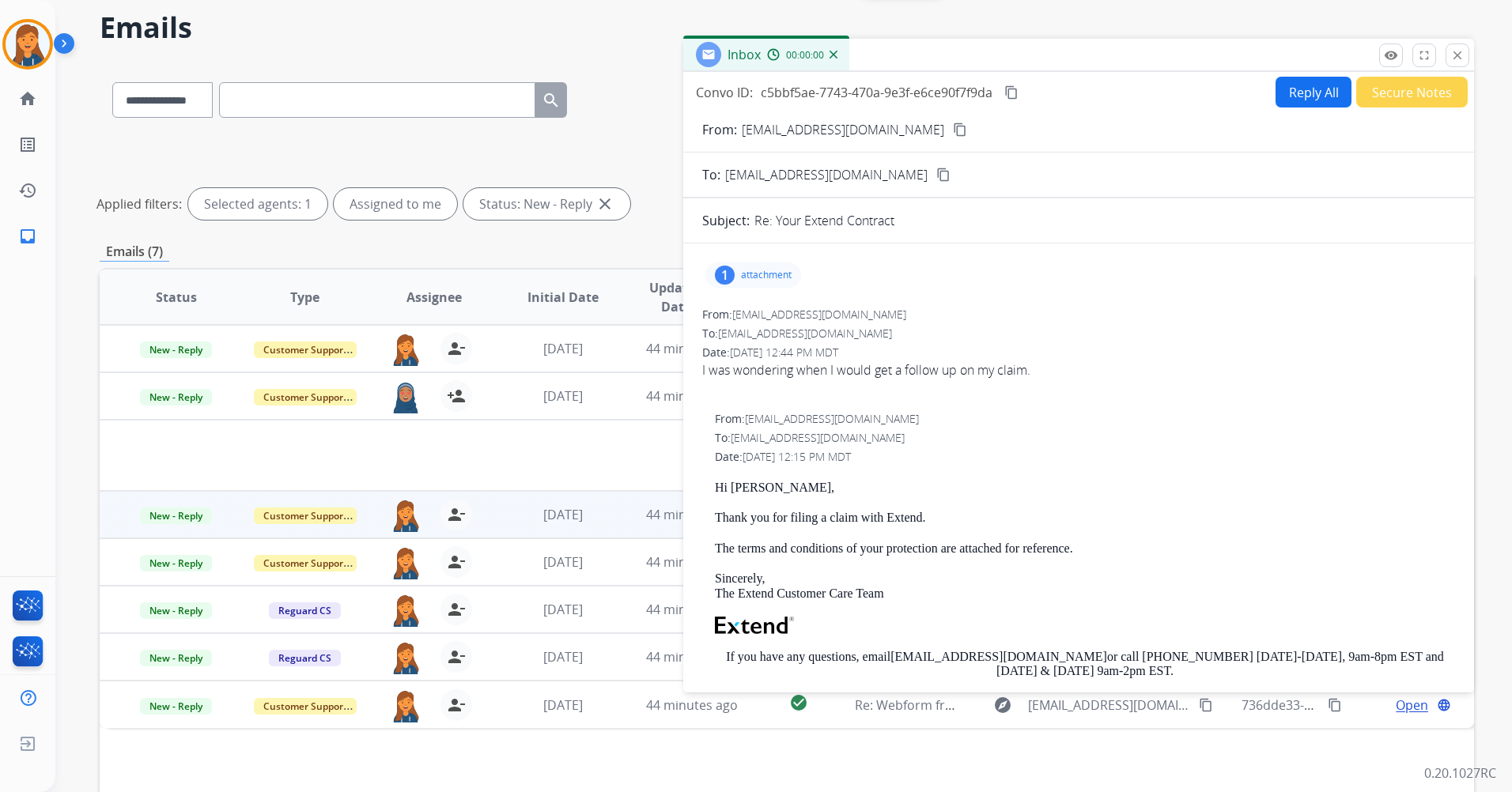
scroll to position [0, 0]
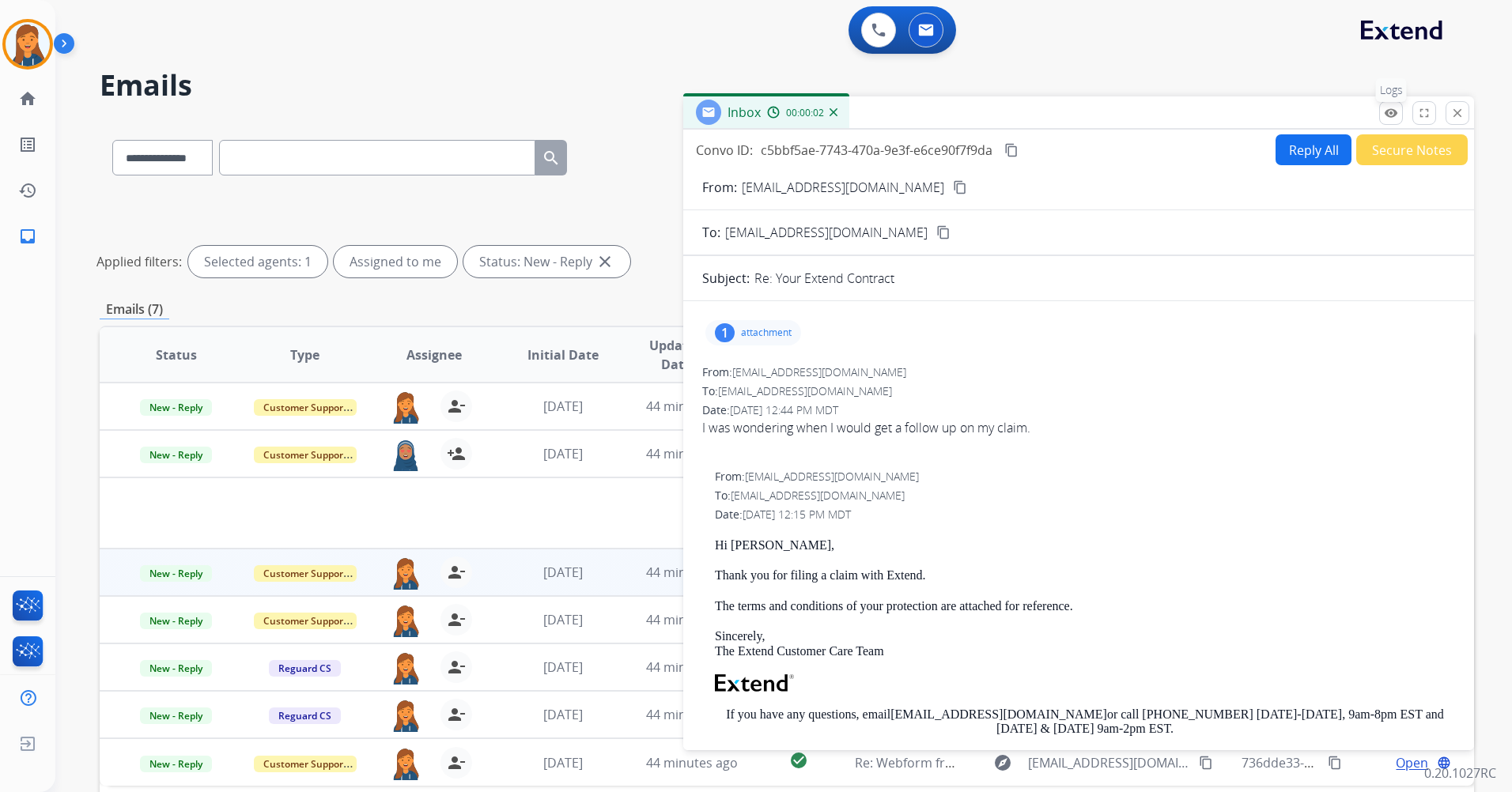
click at [1394, 117] on mat-icon "remove_red_eye" at bounding box center [1391, 113] width 14 height 14
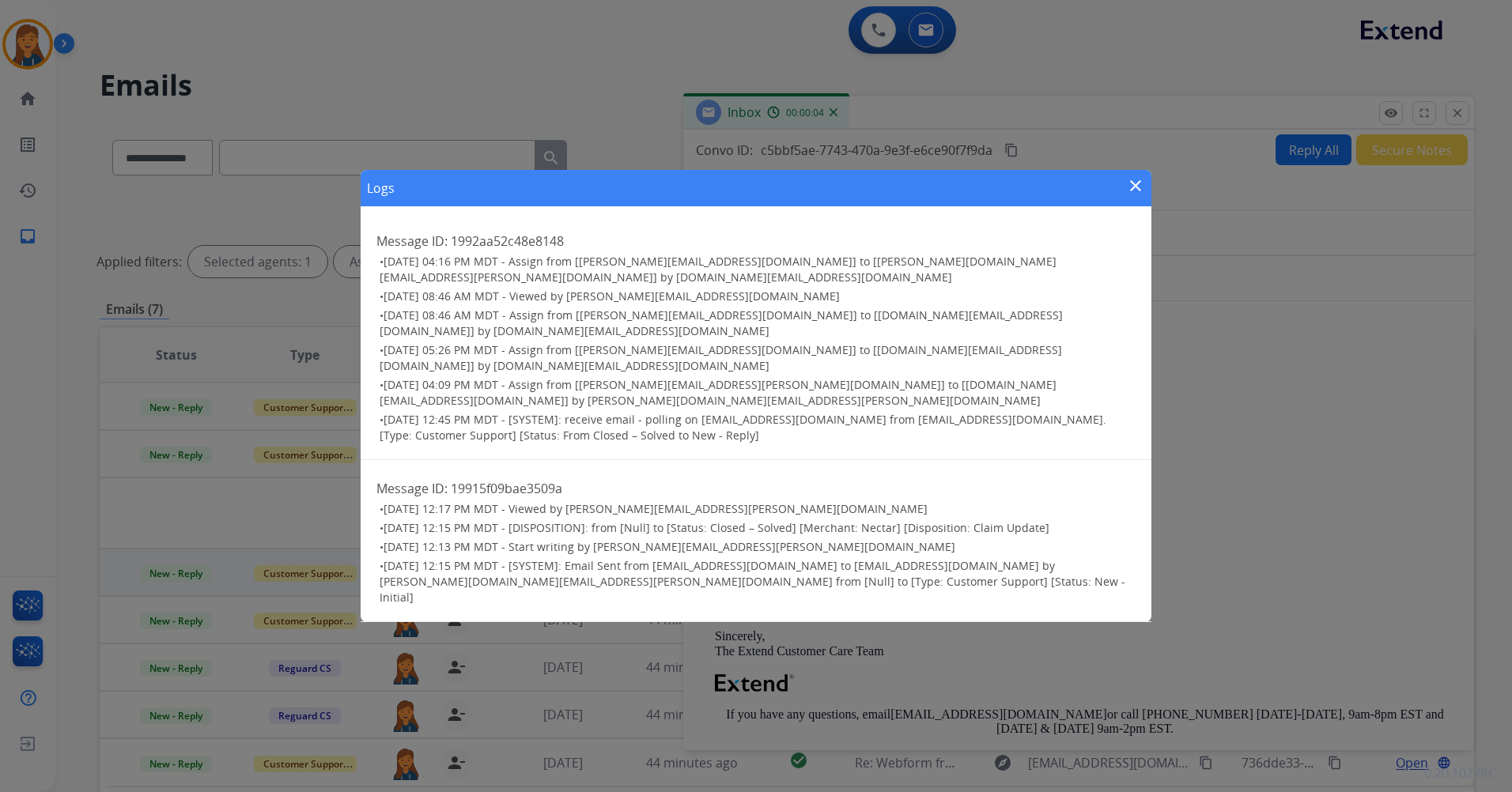
click at [1131, 195] on mat-icon "close" at bounding box center [1136, 186] width 19 height 19
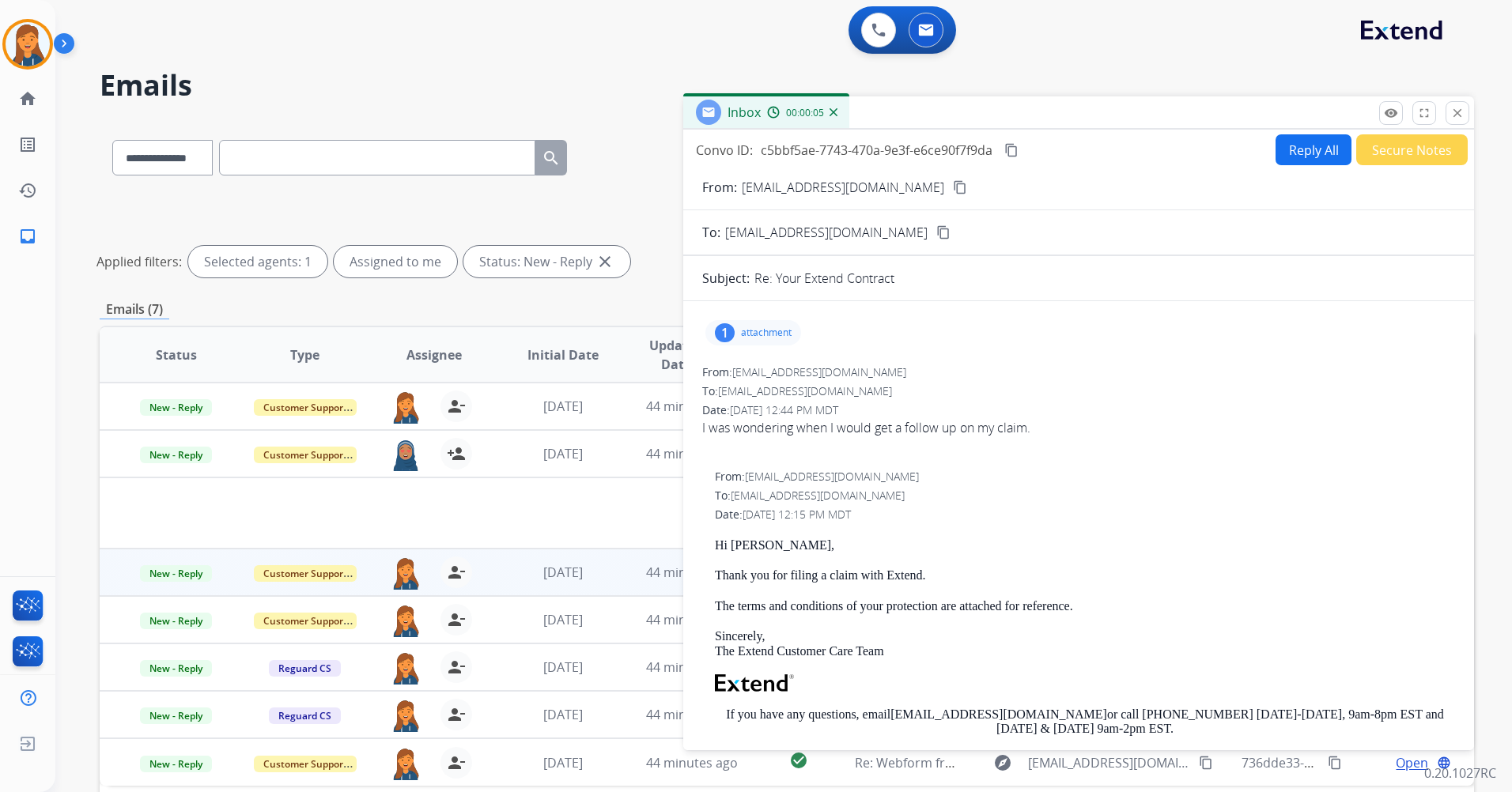
click at [418, 575] on div "patricia.ross@mcibpo.com person_remove Unassign to Me" at bounding box center [421, 572] width 128 height 44
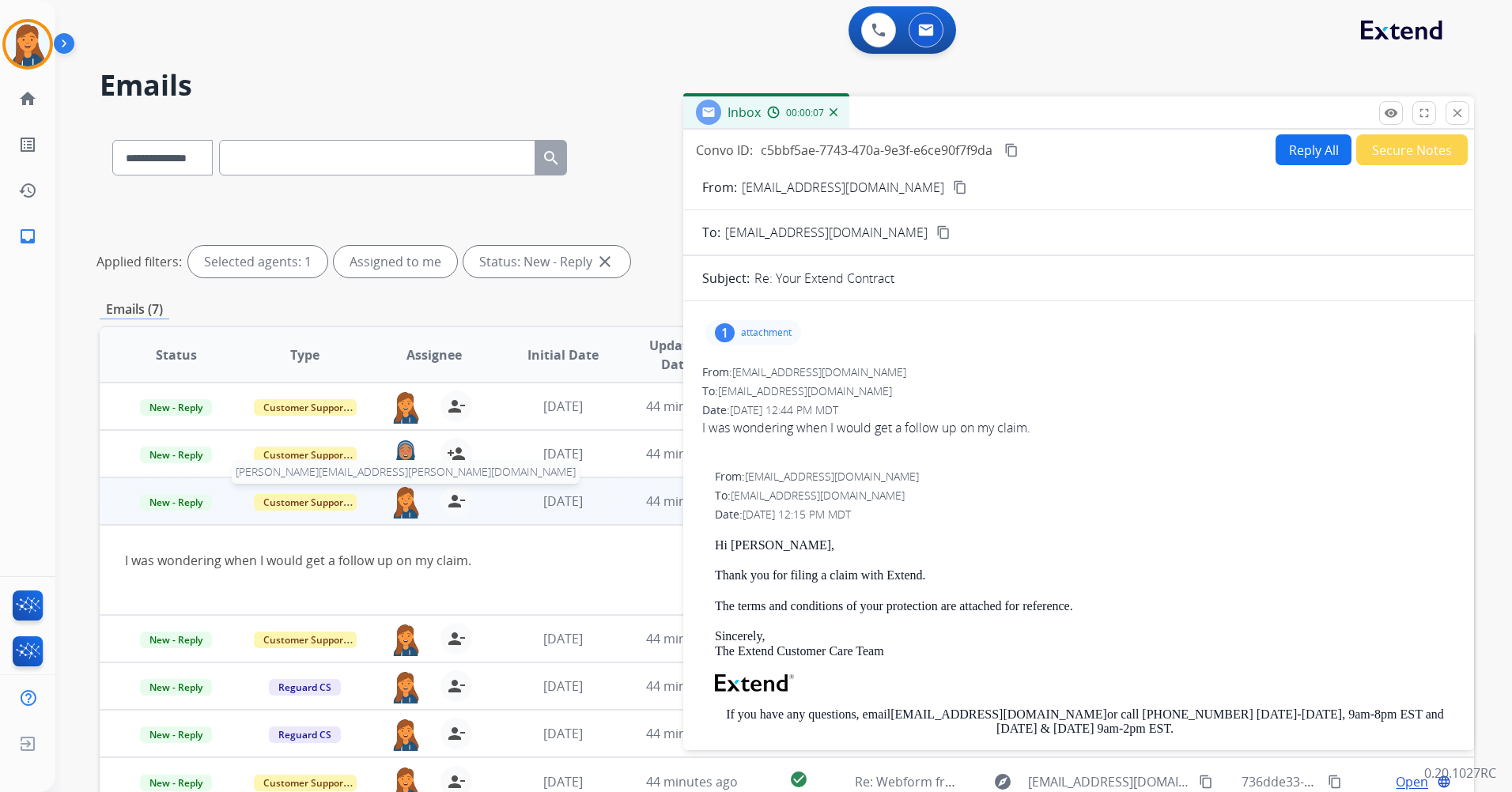
click at [404, 499] on img at bounding box center [406, 502] width 31 height 33
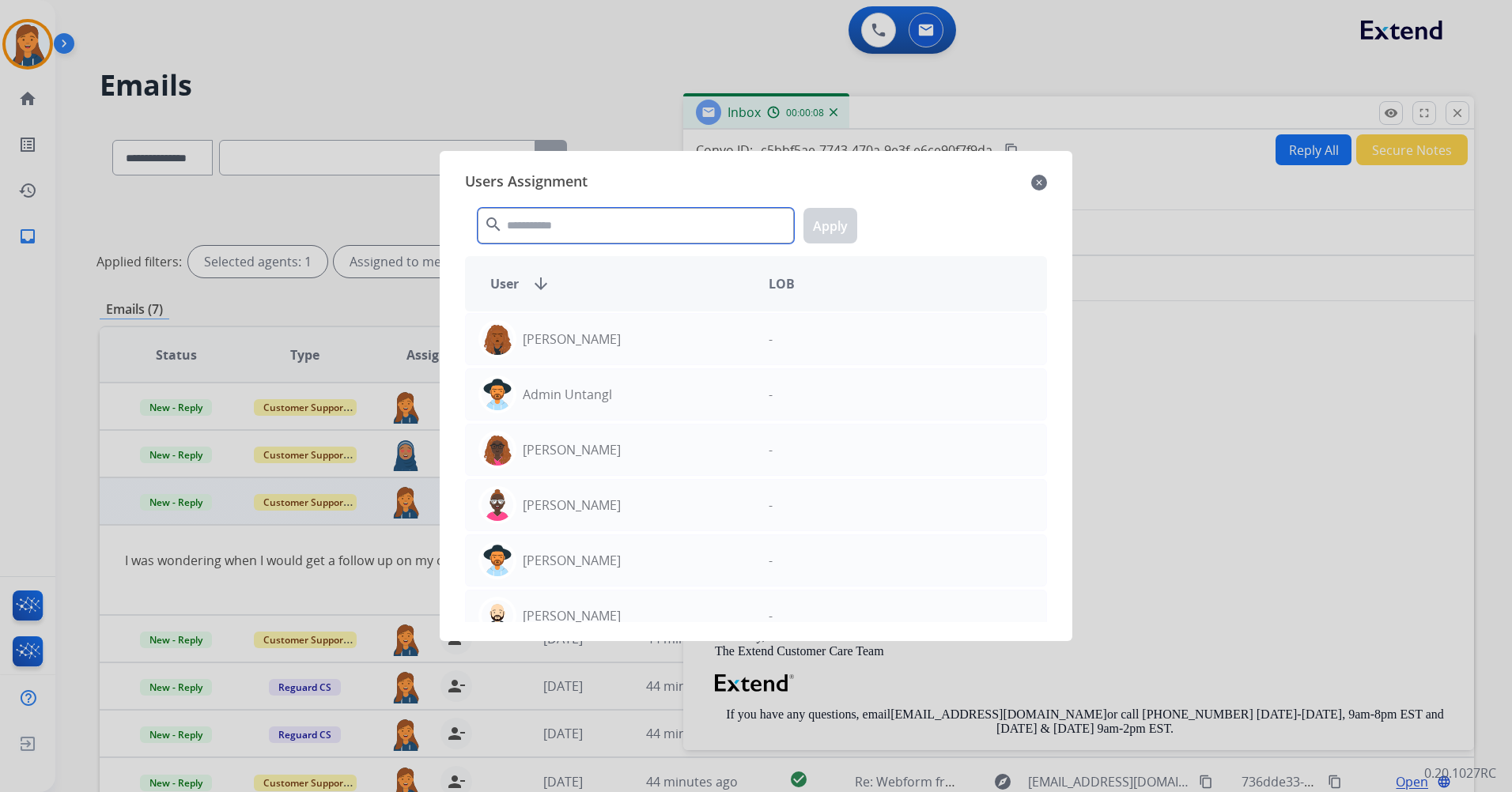
click at [527, 228] on input "text" at bounding box center [636, 225] width 316 height 36
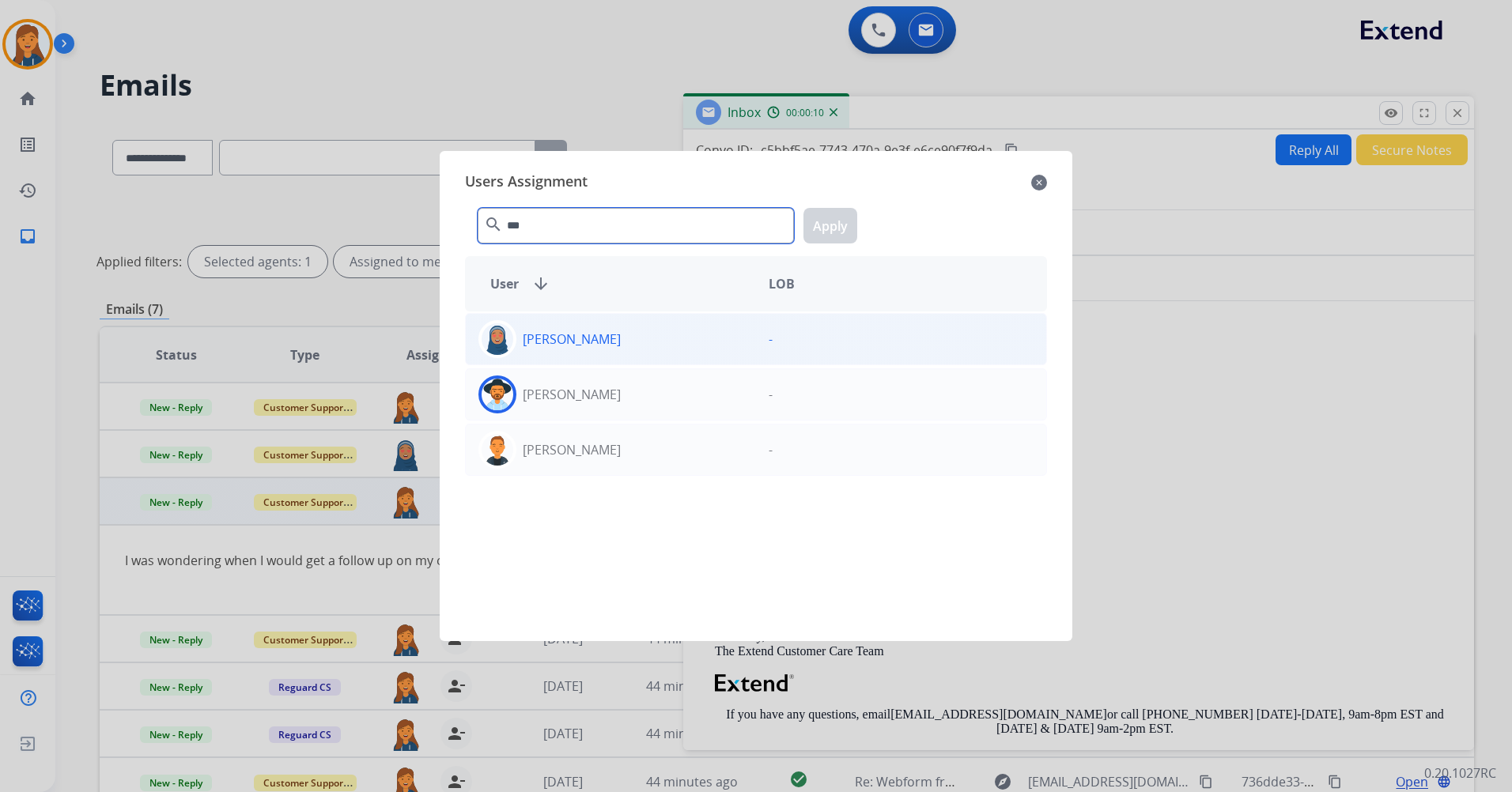
type input "***"
click at [521, 320] on div "[PERSON_NAME]" at bounding box center [611, 340] width 290 height 38
click at [851, 221] on button "Apply" at bounding box center [831, 225] width 54 height 36
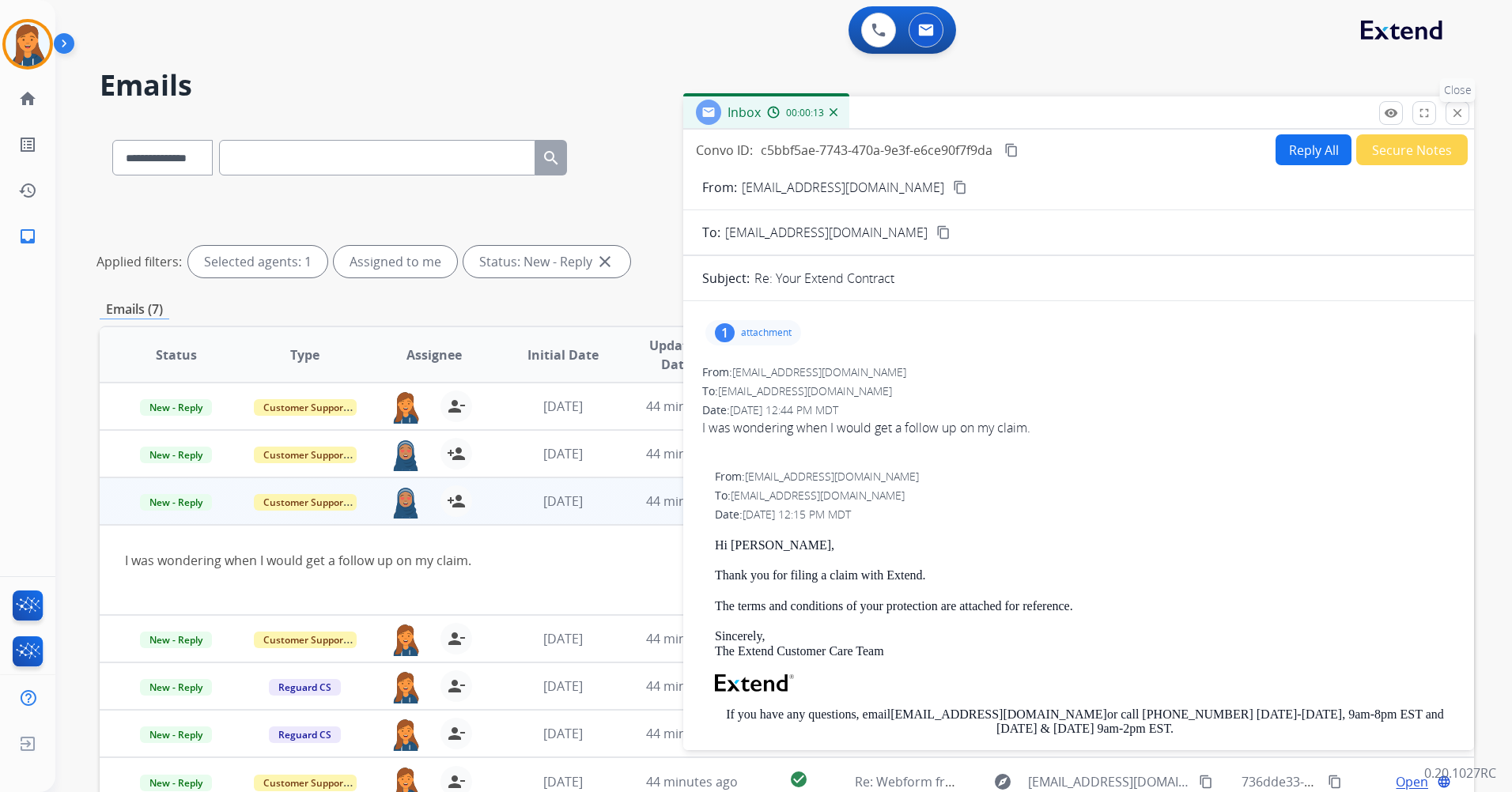
click at [1449, 116] on button "close Close" at bounding box center [1457, 113] width 23 height 23
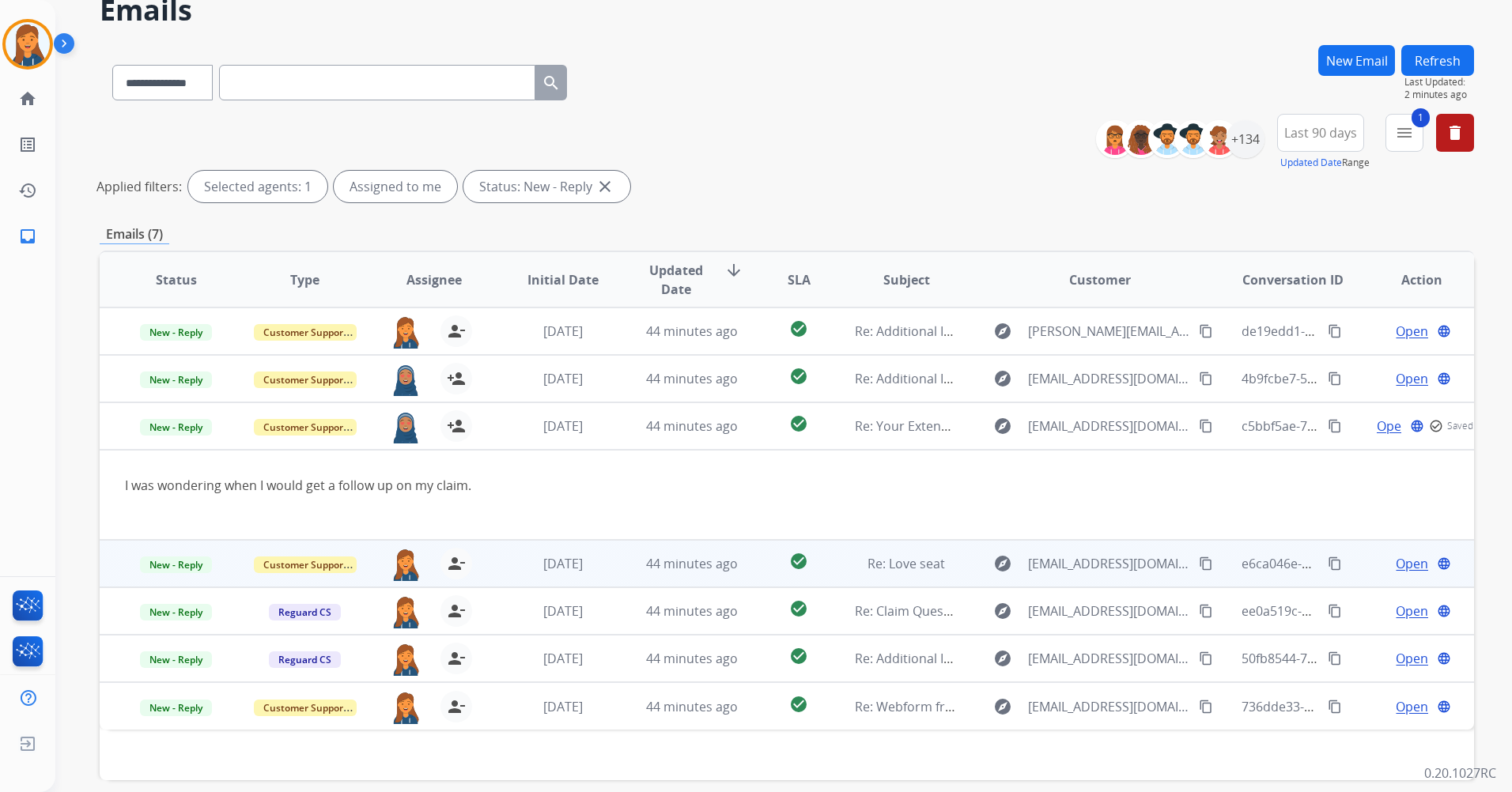
scroll to position [79, 0]
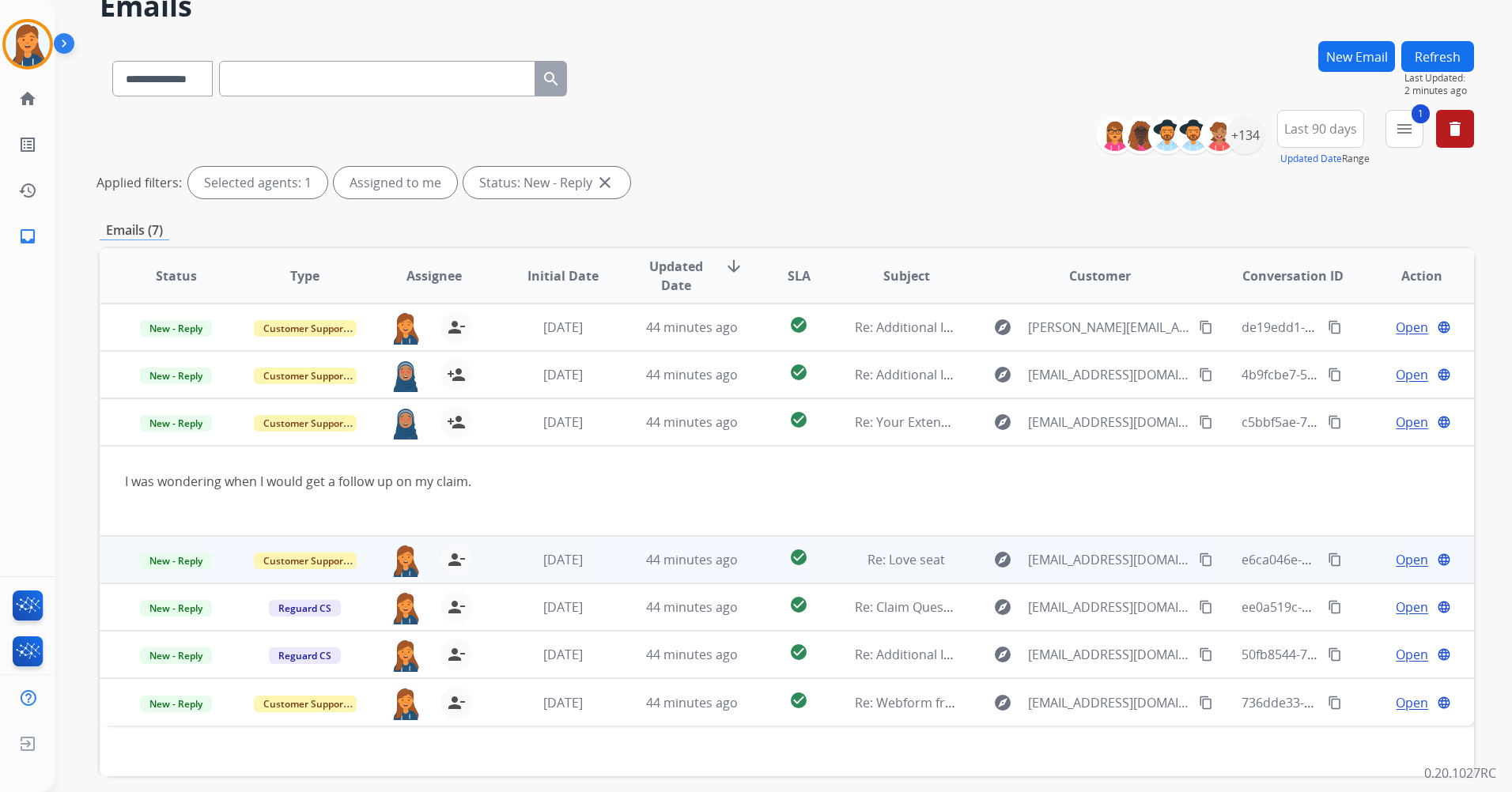
click at [1396, 557] on span "Open" at bounding box center [1412, 560] width 32 height 19
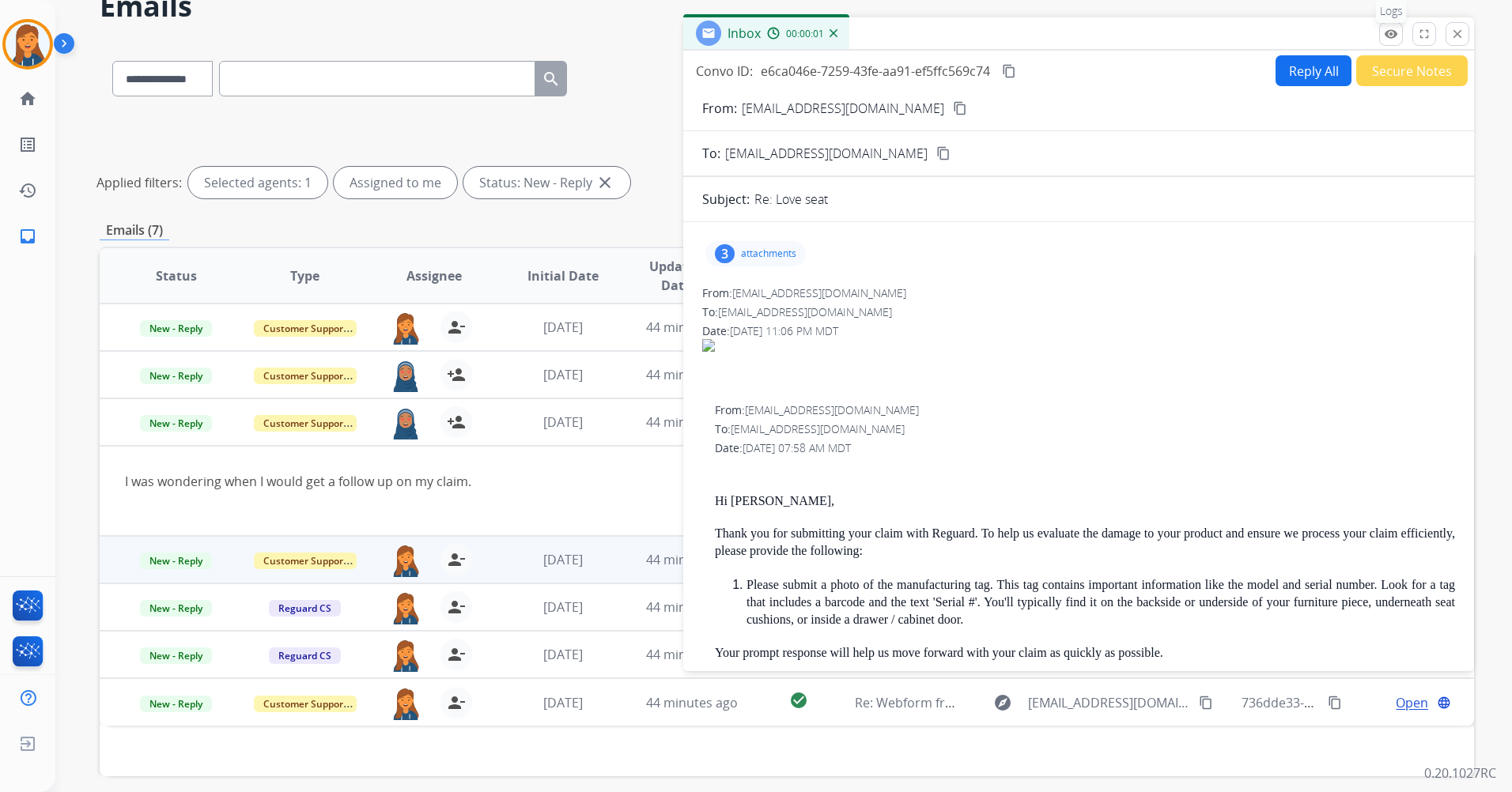
click at [1394, 41] on button "remove_red_eye Logs" at bounding box center [1390, 33] width 23 height 23
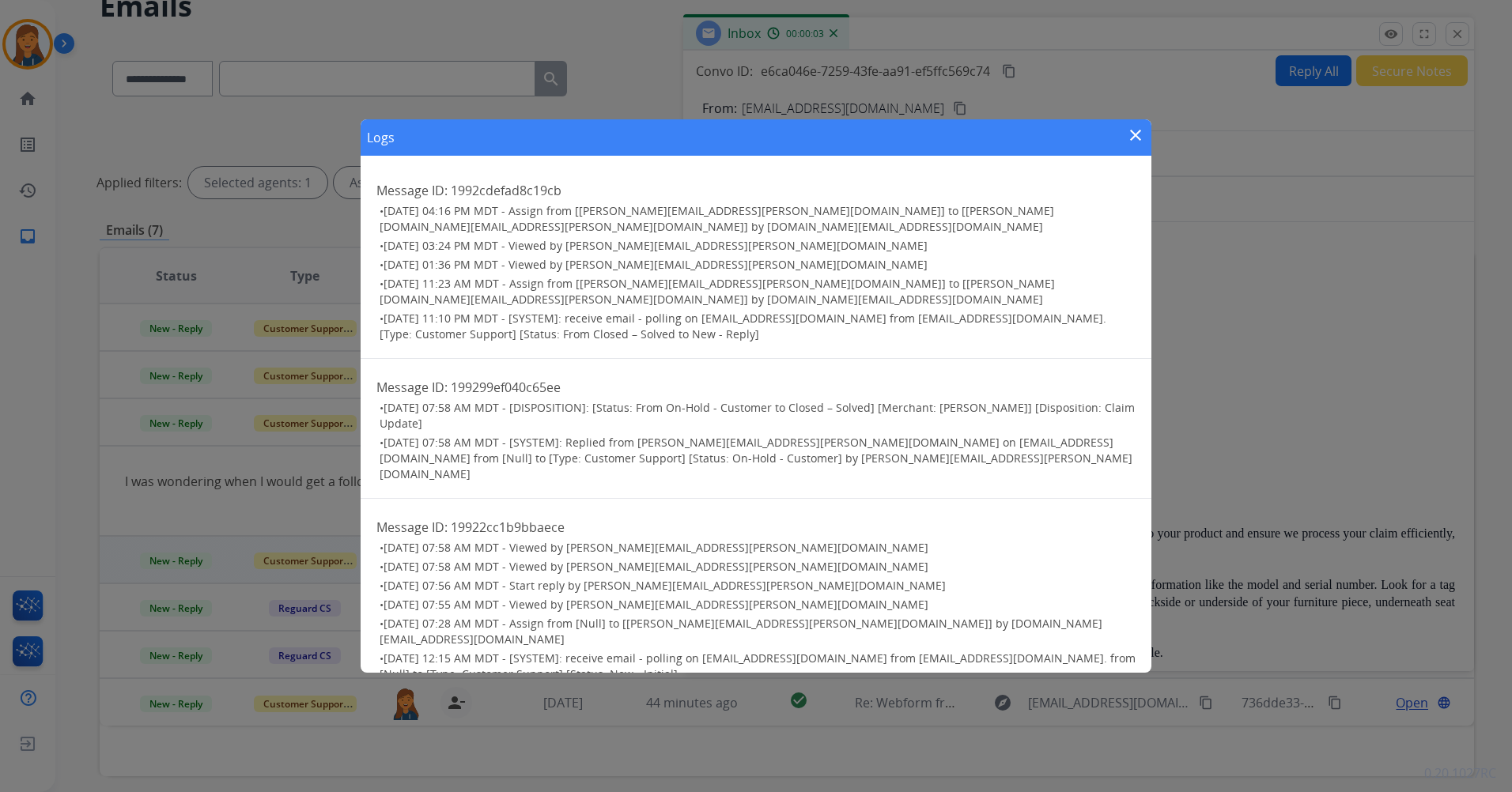
click at [1132, 145] on mat-icon "close" at bounding box center [1136, 135] width 19 height 19
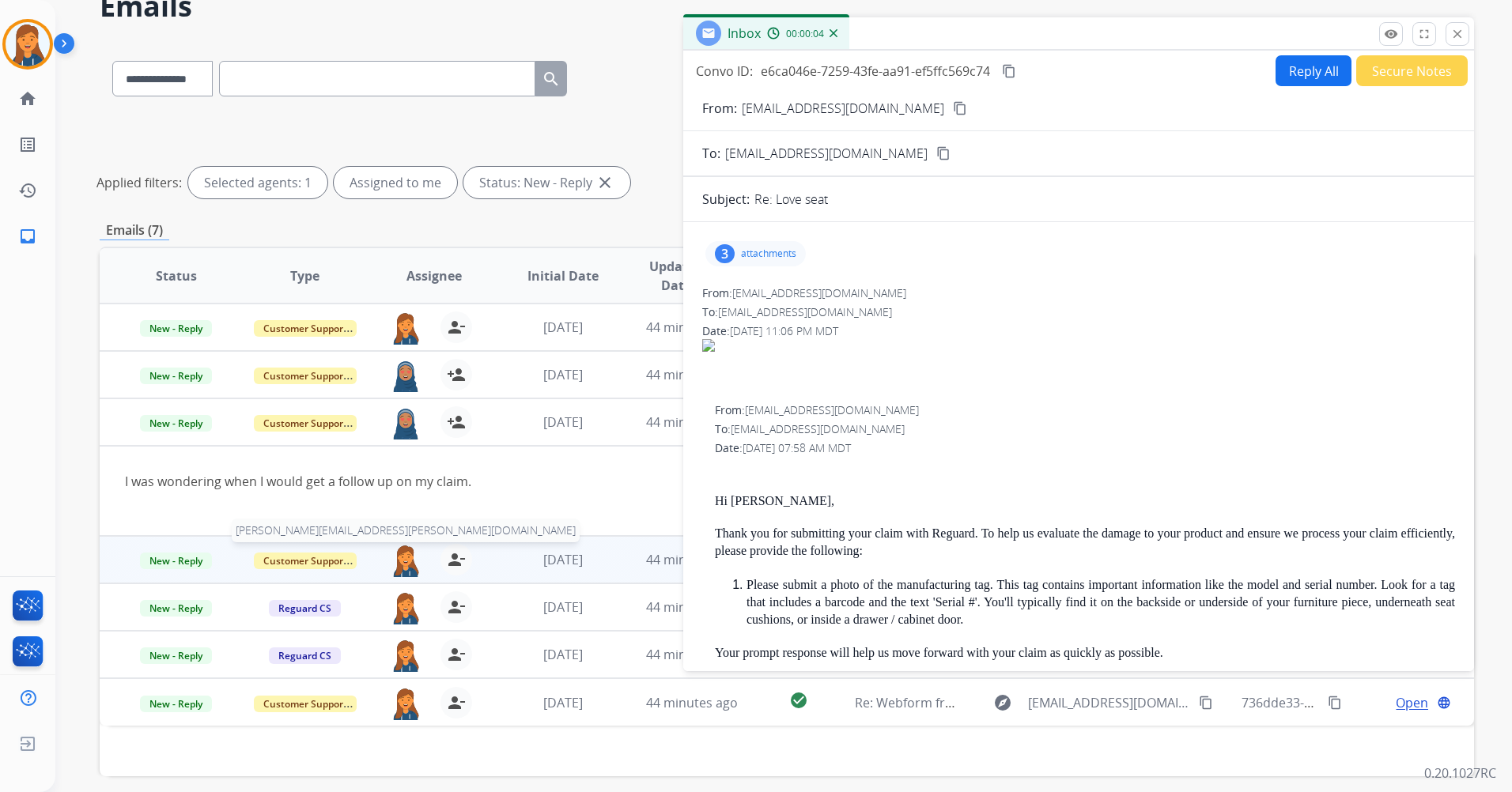
click at [405, 559] on img at bounding box center [406, 560] width 31 height 33
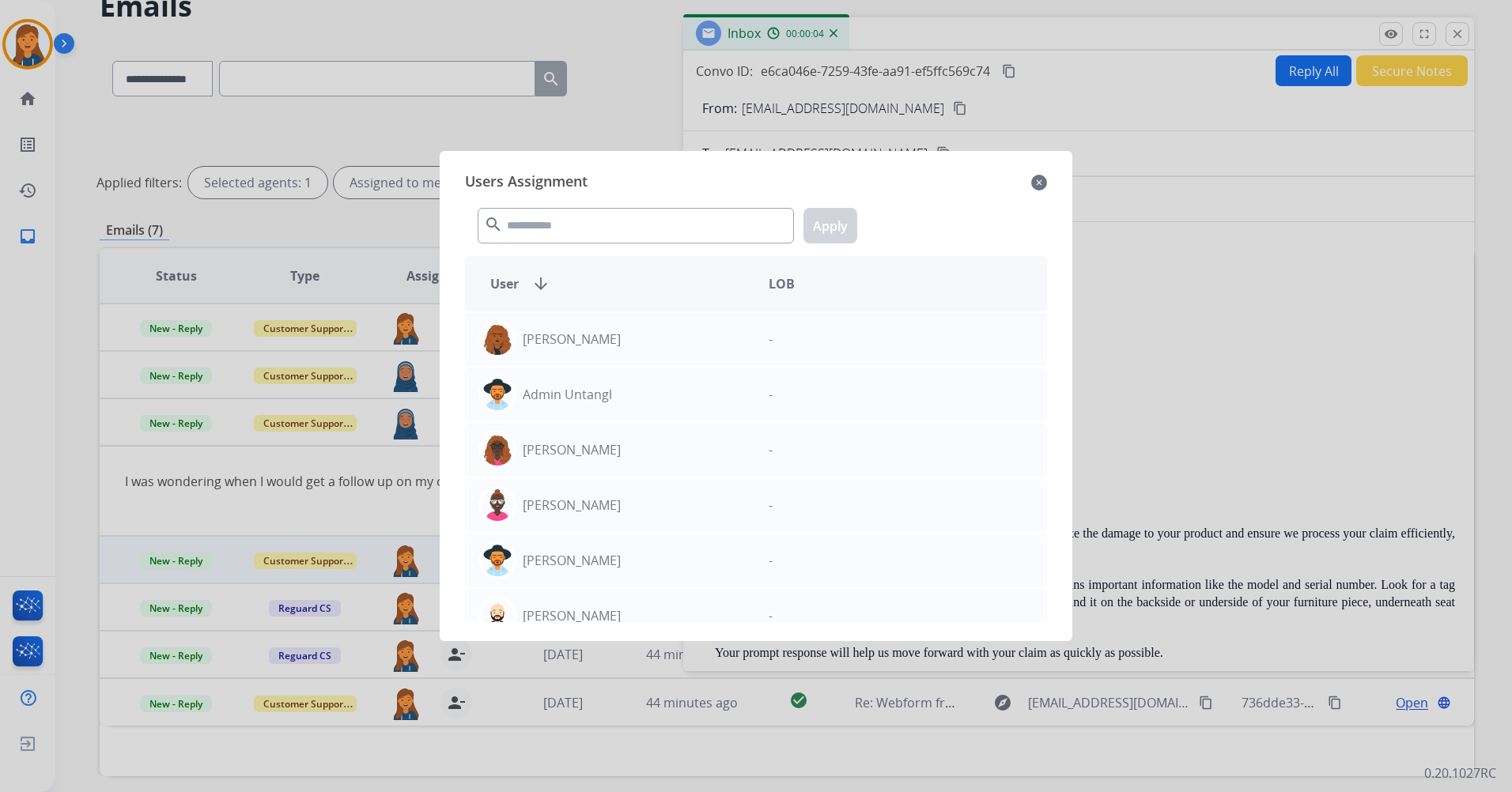
click at [581, 246] on div "search Apply" at bounding box center [756, 222] width 582 height 55
click at [581, 226] on input "text" at bounding box center [636, 225] width 316 height 36
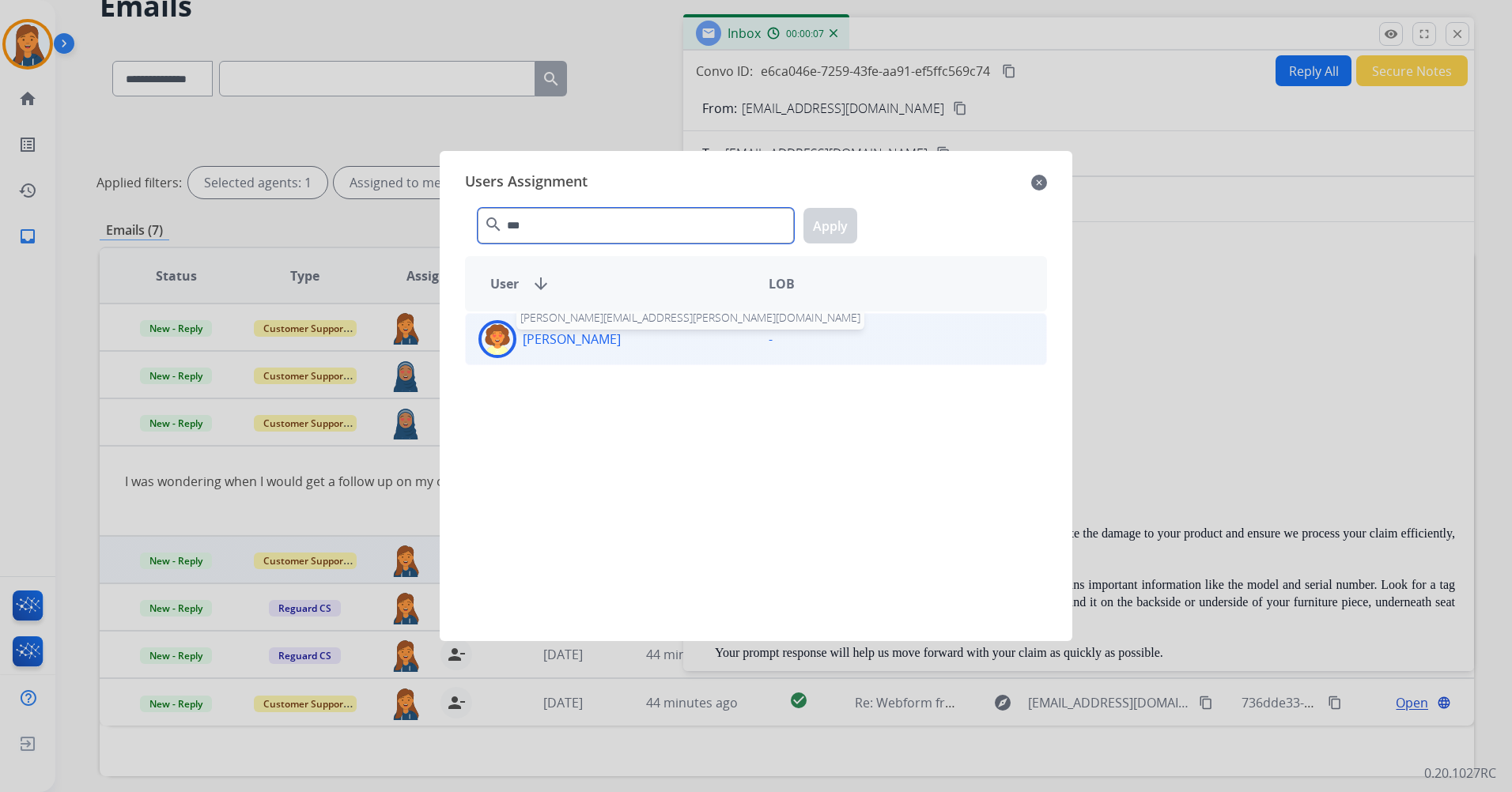
type input "***"
click at [584, 330] on p "Deidra Radford" at bounding box center [572, 340] width 98 height 19
click at [817, 236] on button "Apply" at bounding box center [831, 225] width 54 height 36
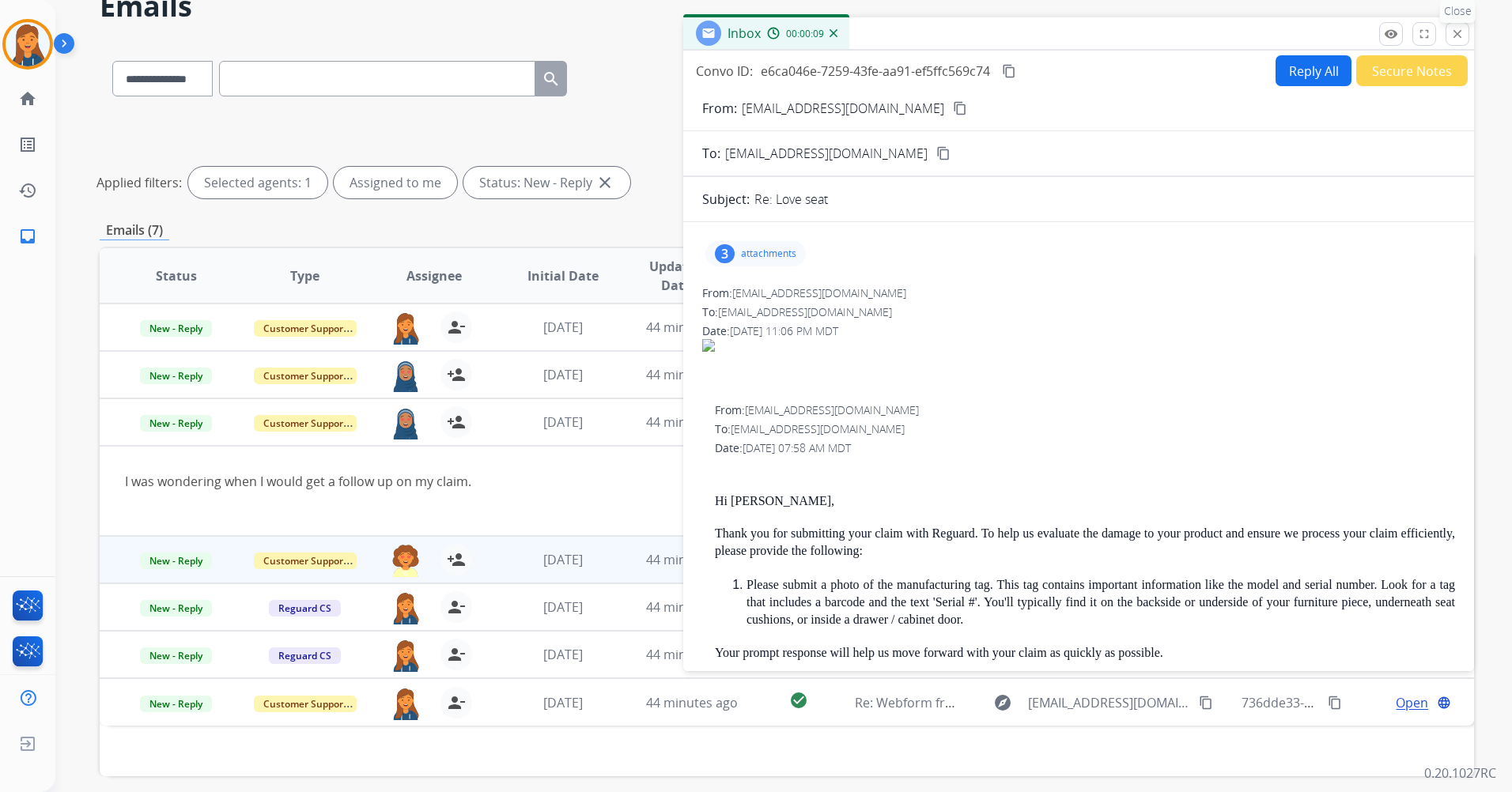
click at [1454, 36] on mat-icon "close" at bounding box center [1457, 34] width 14 height 14
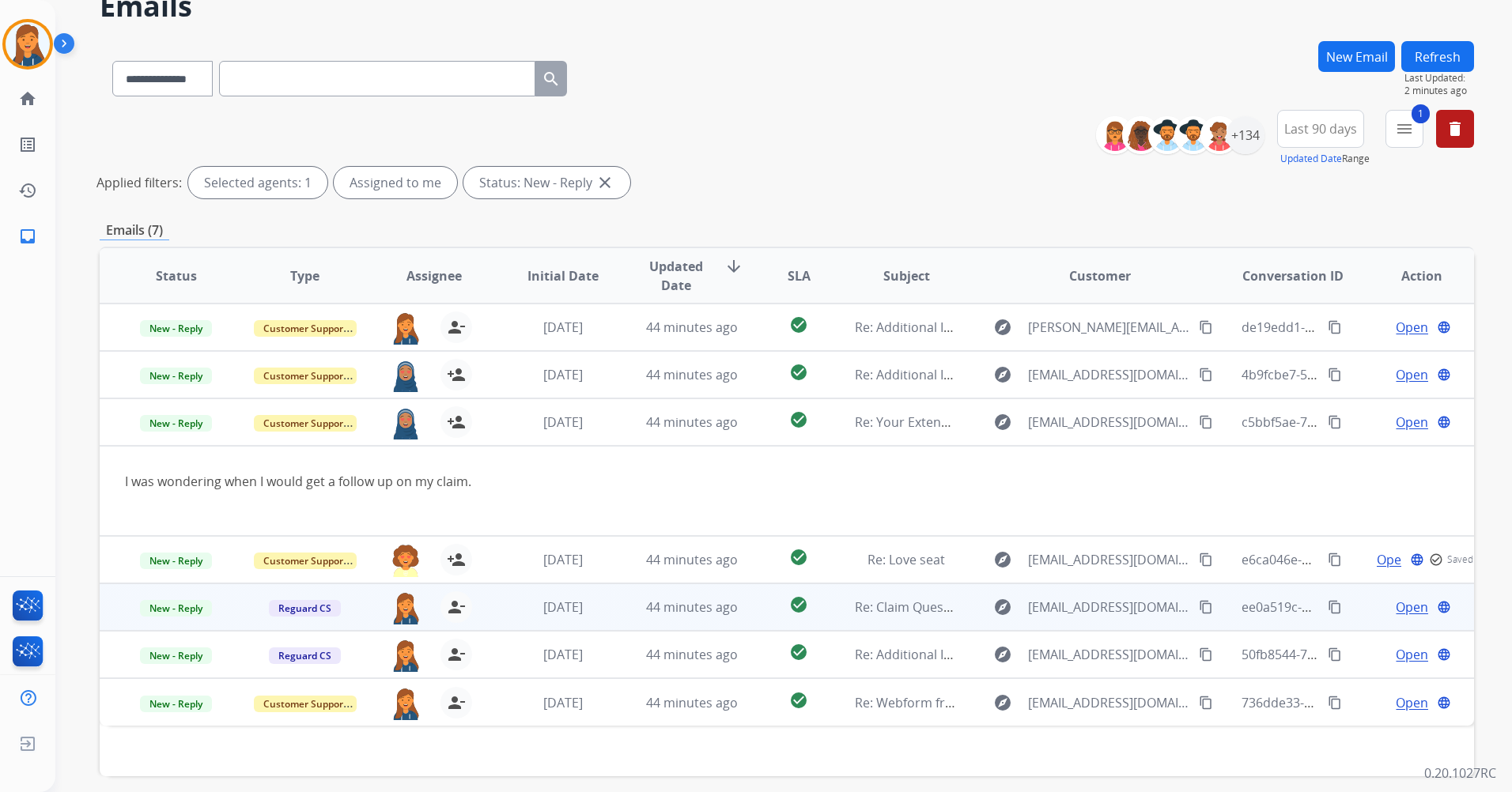
click at [1403, 609] on span "Open" at bounding box center [1412, 607] width 32 height 19
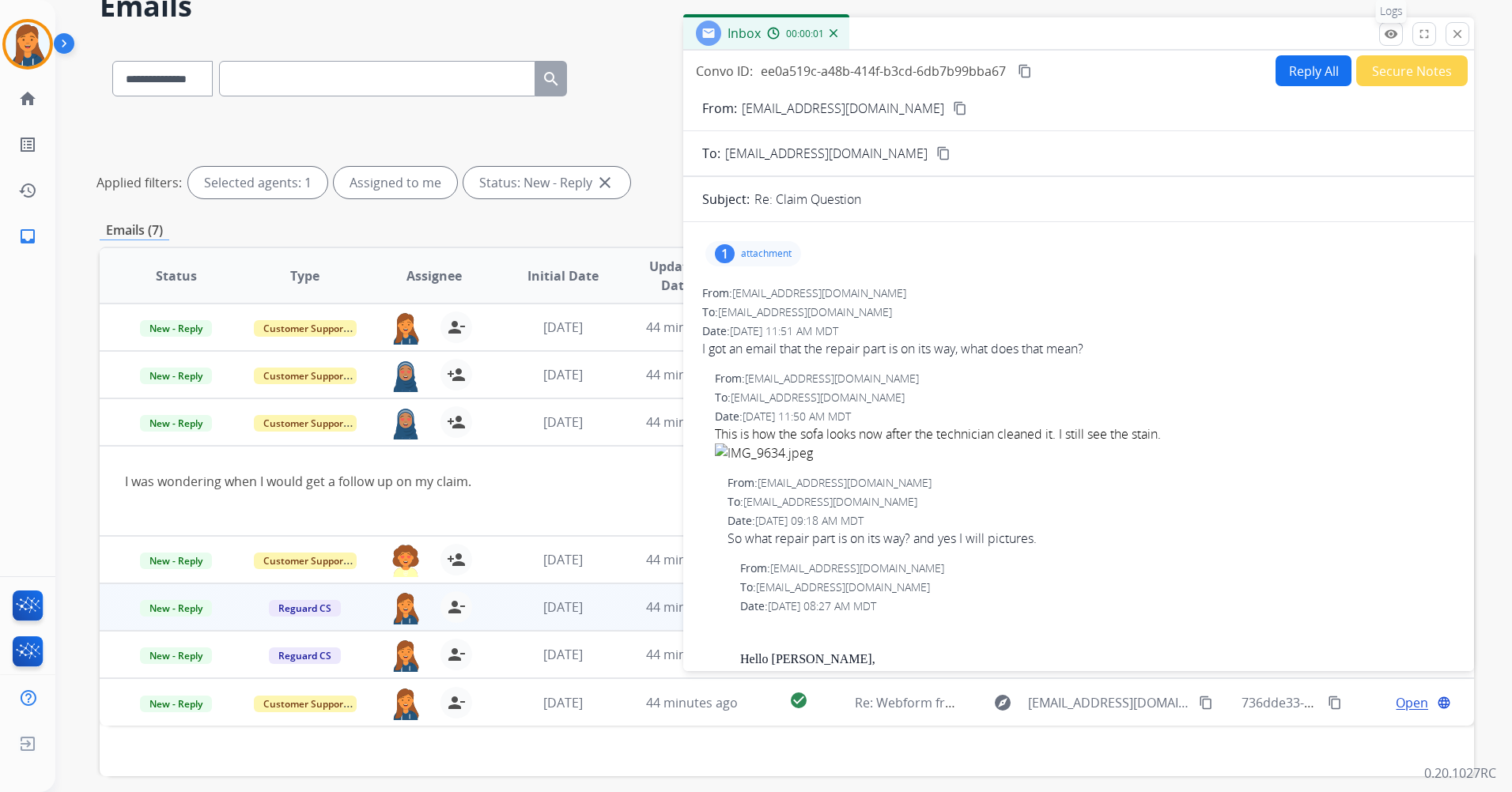
click at [1389, 40] on mat-icon "remove_red_eye" at bounding box center [1391, 34] width 14 height 14
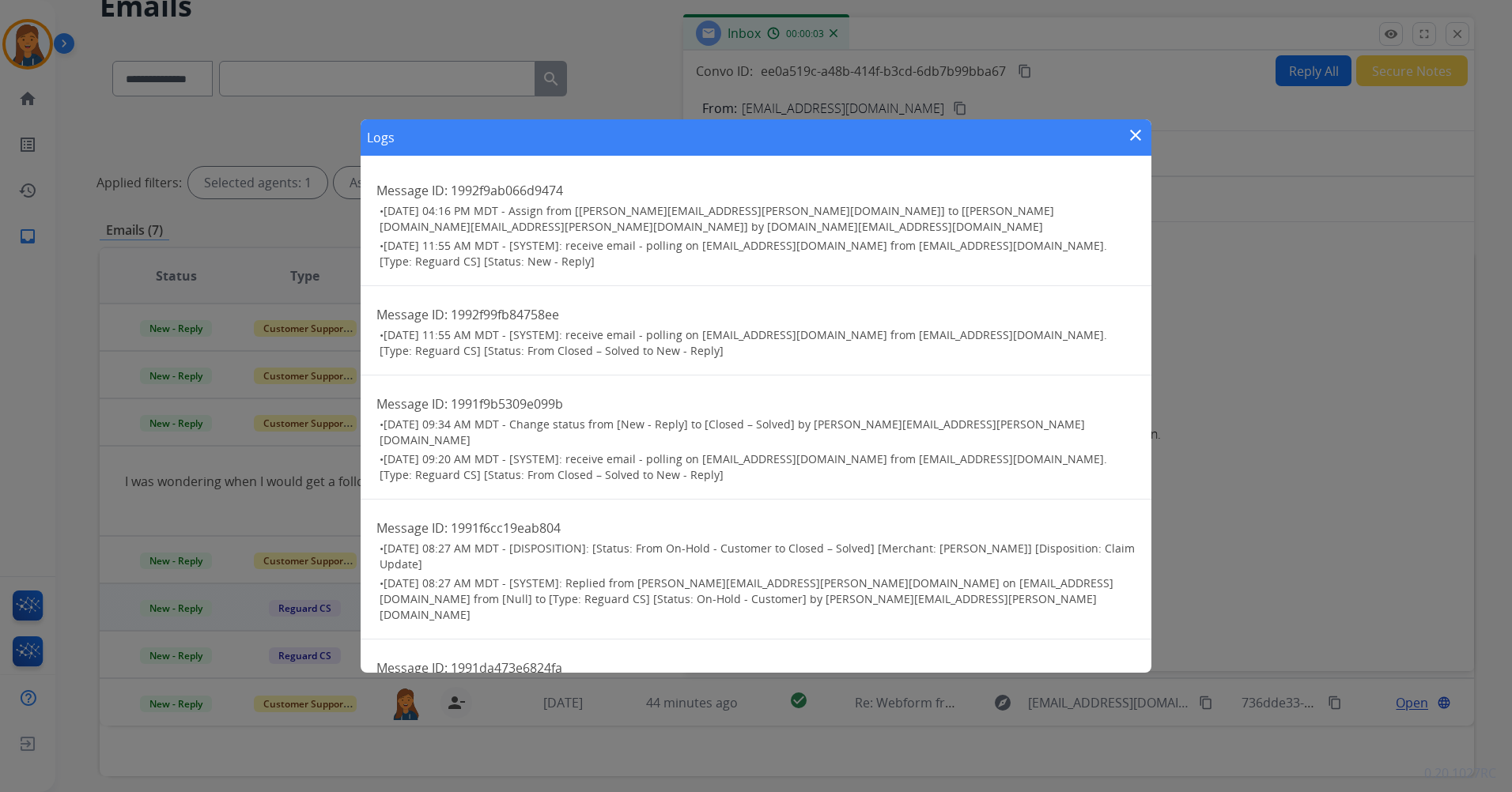
drag, startPoint x: 1137, startPoint y: 136, endPoint x: 1250, endPoint y: 106, distance: 116.9
click at [1137, 136] on mat-icon "close" at bounding box center [1136, 135] width 19 height 19
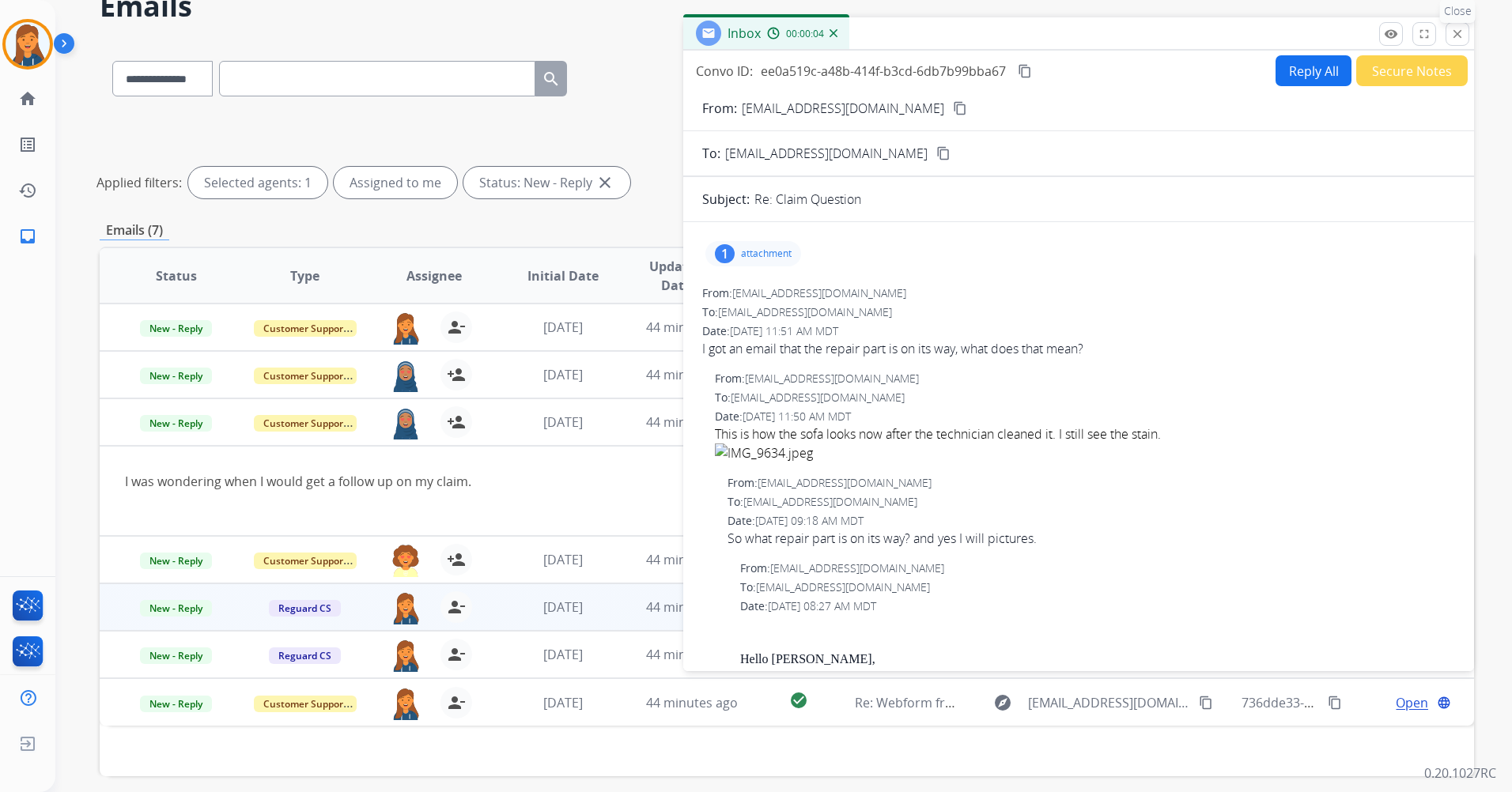
click at [1462, 35] on mat-icon "close" at bounding box center [1457, 34] width 14 height 14
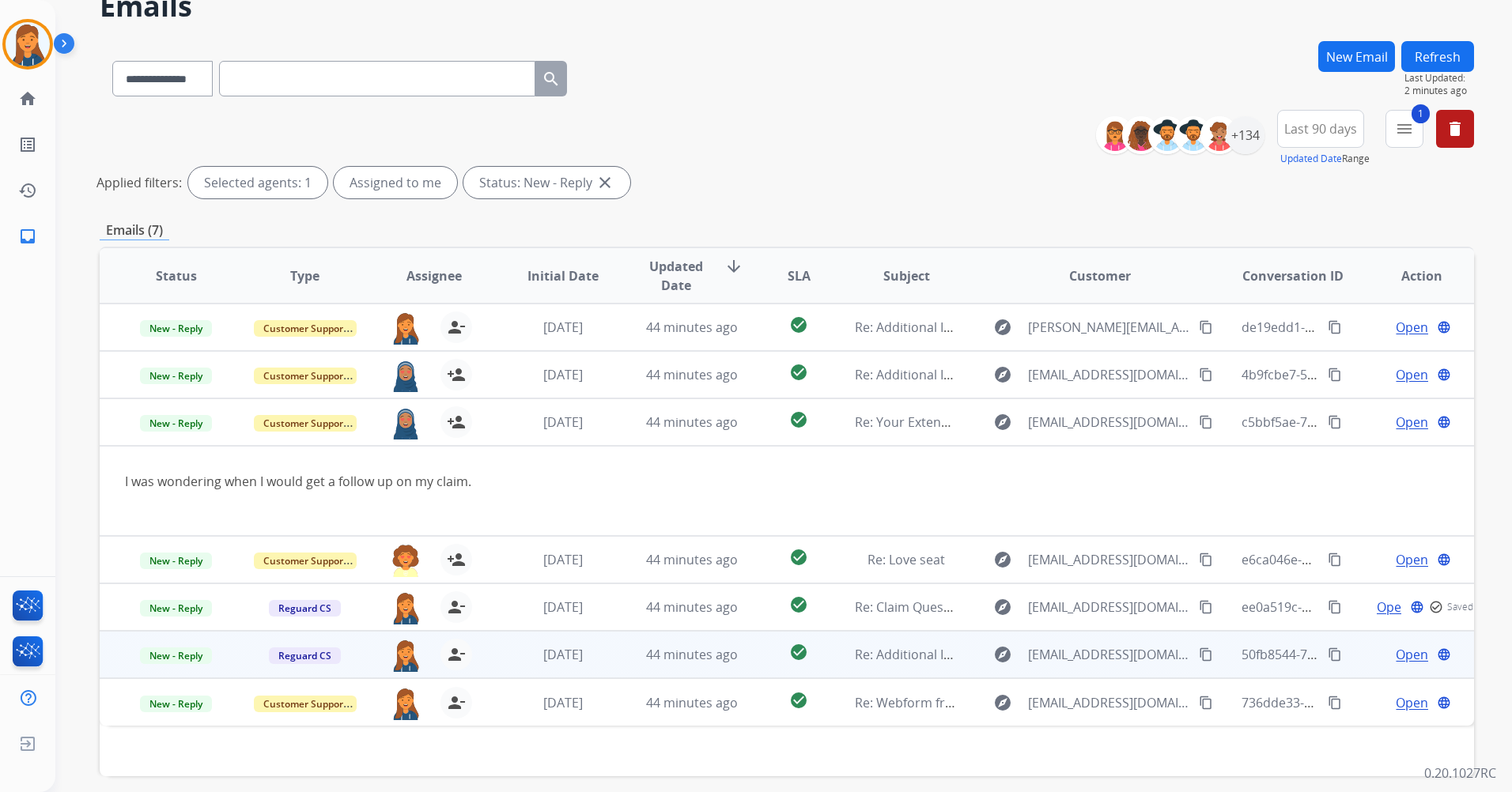
click at [1396, 657] on span "Open" at bounding box center [1412, 655] width 32 height 19
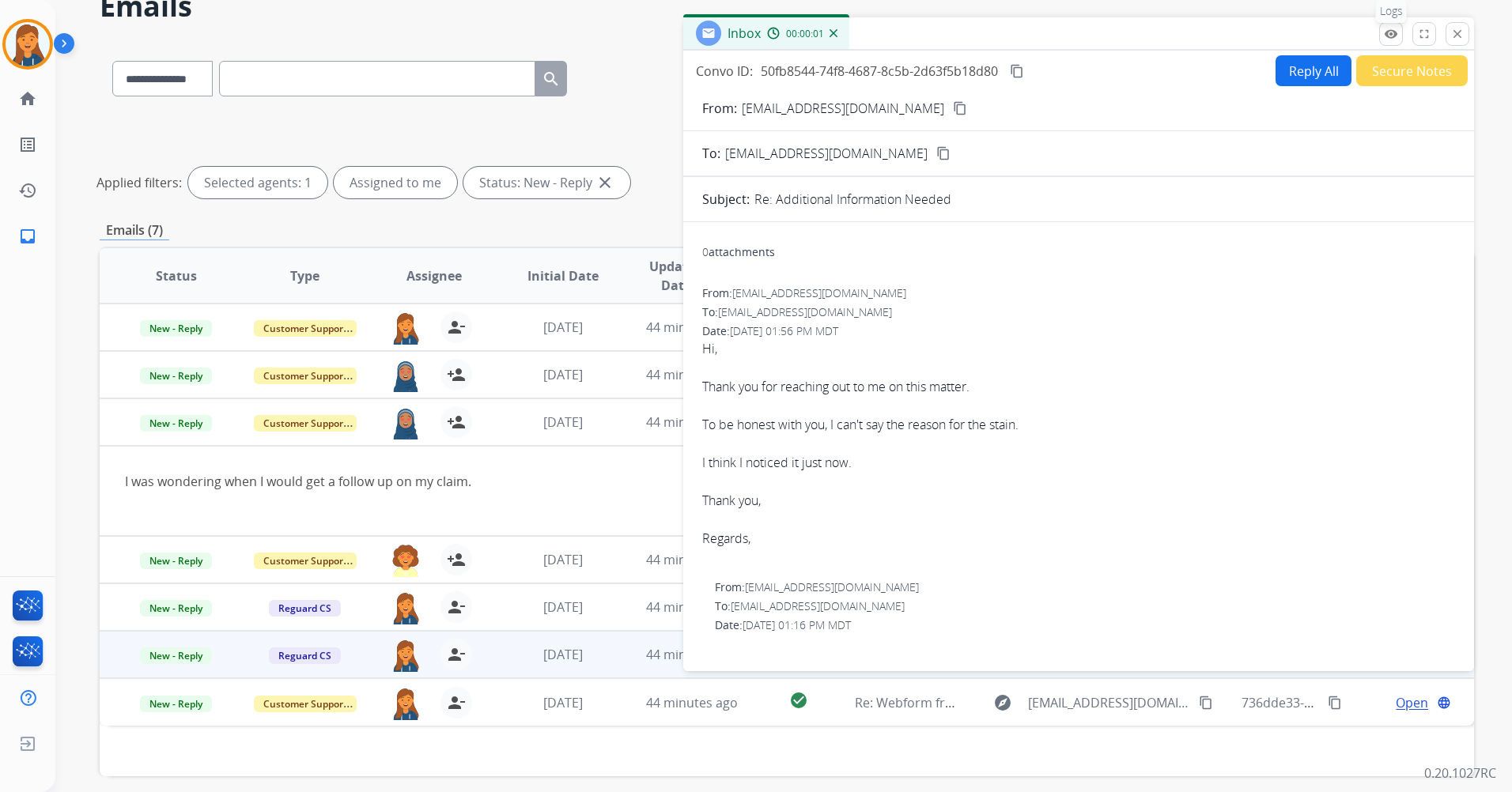
click at [1387, 31] on mat-icon "remove_red_eye" at bounding box center [1391, 34] width 14 height 14
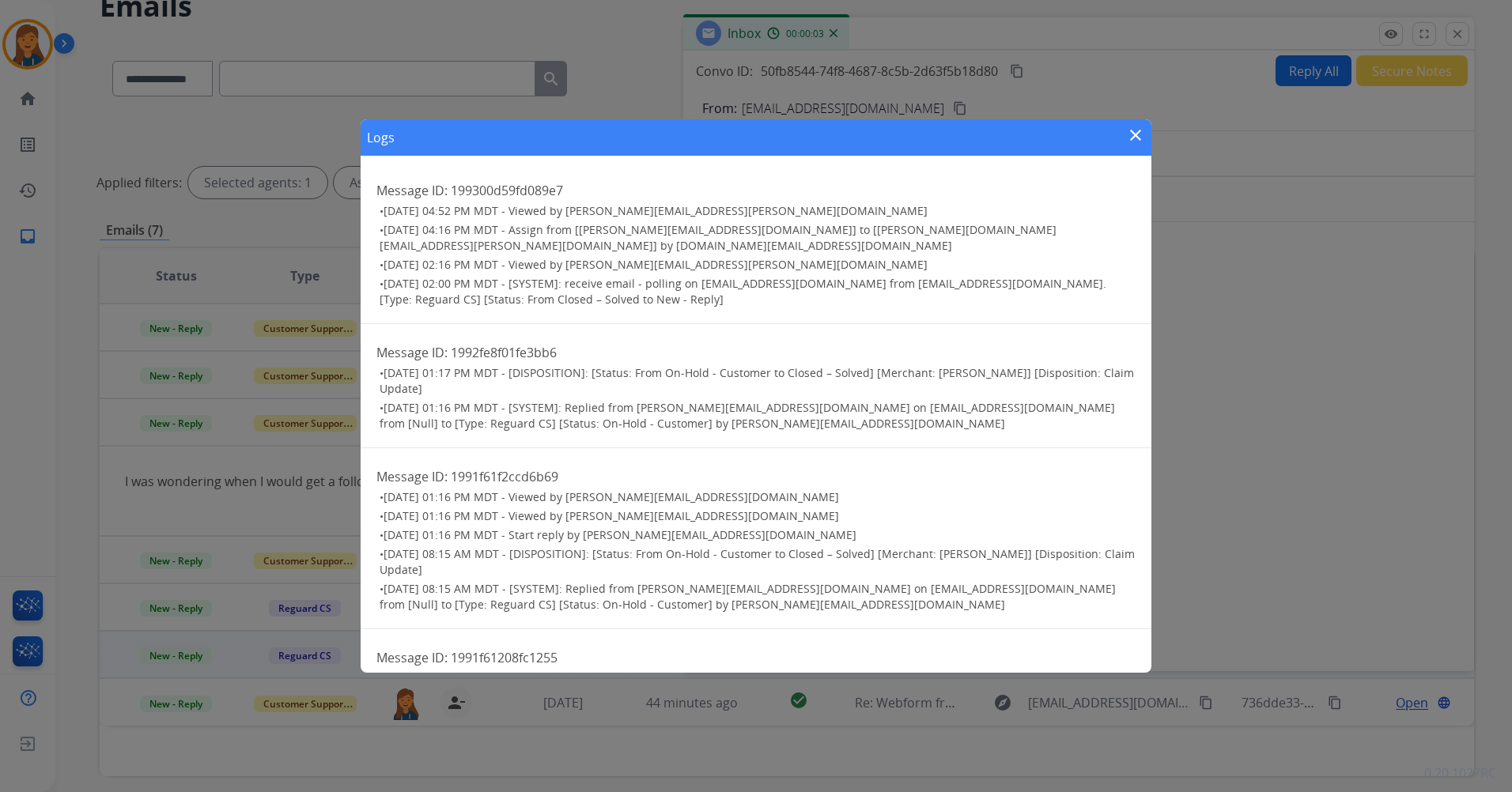
click at [1138, 136] on mat-icon "close" at bounding box center [1136, 135] width 19 height 19
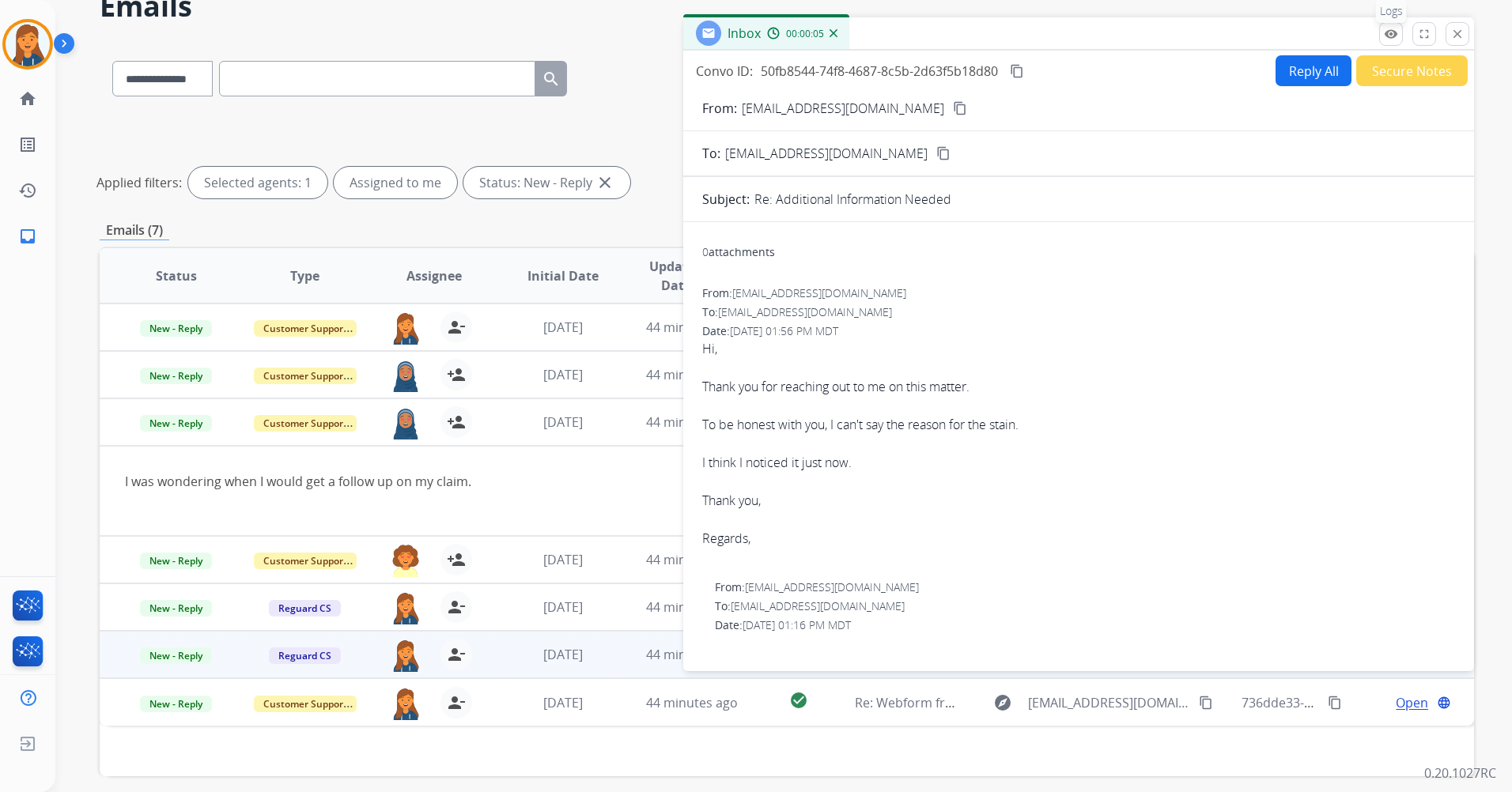
click at [1380, 37] on button "remove_red_eye Logs" at bounding box center [1390, 33] width 23 height 23
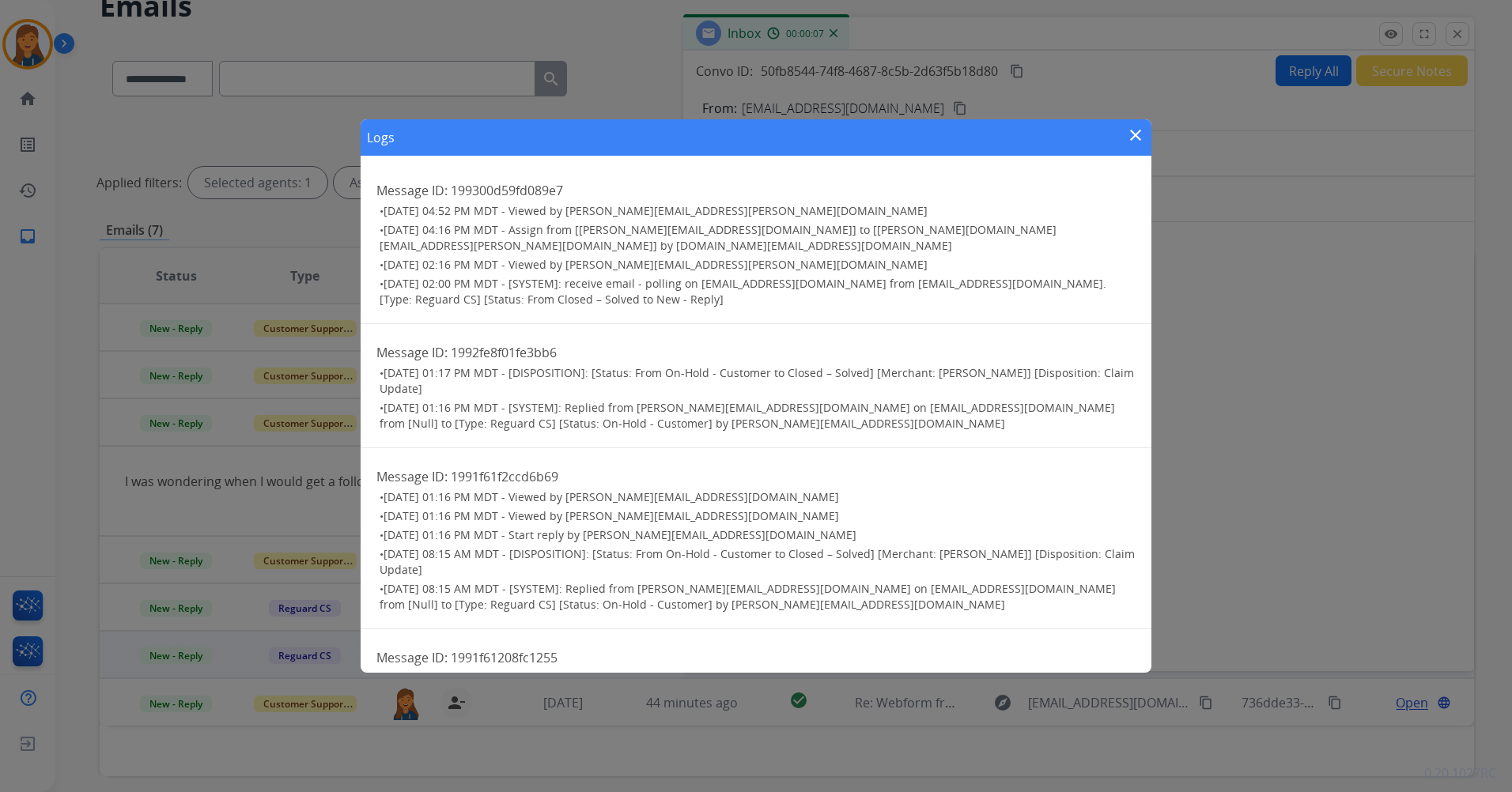
click at [1136, 132] on mat-icon "close" at bounding box center [1136, 135] width 19 height 19
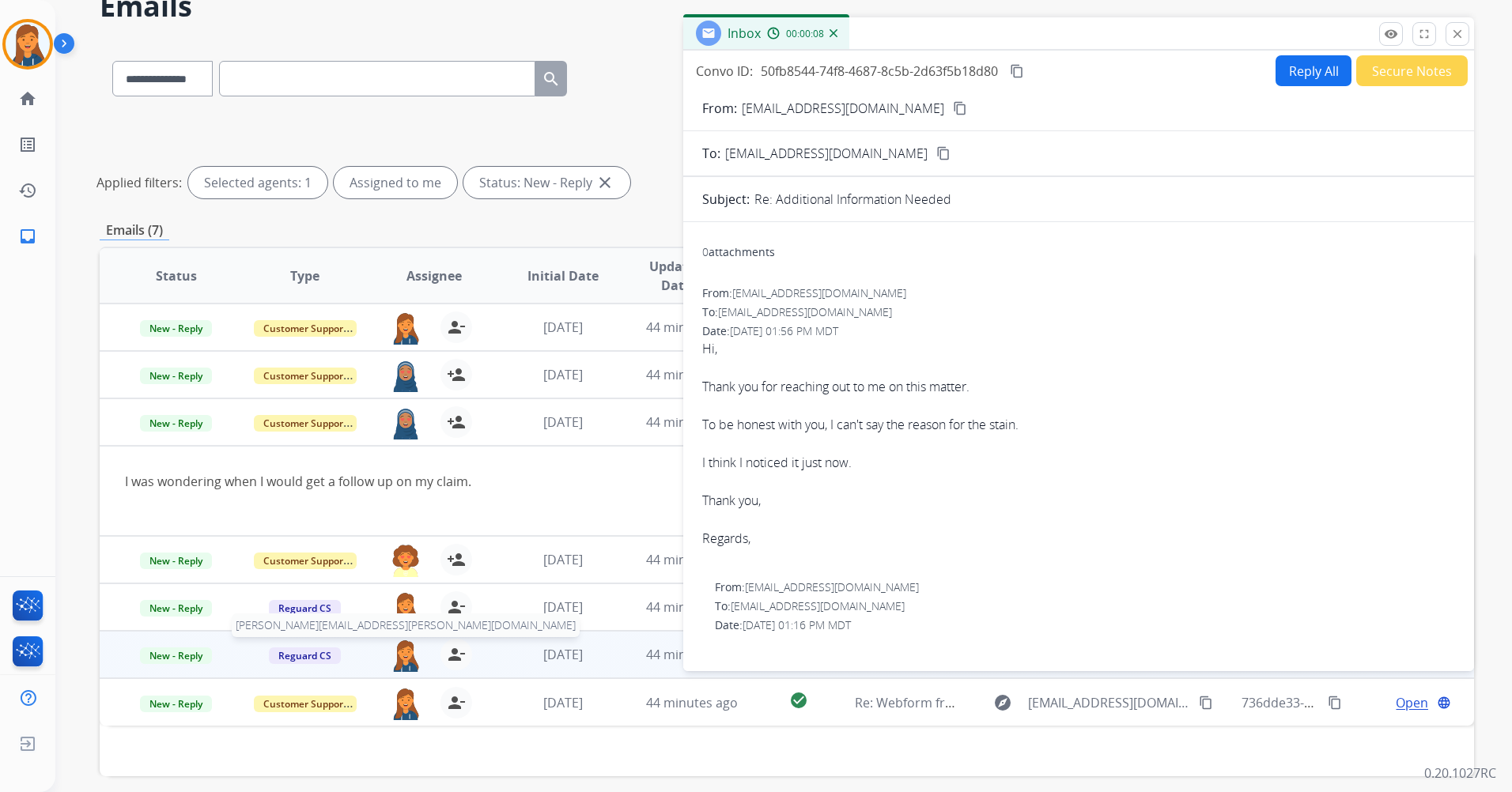
click at [400, 658] on img at bounding box center [406, 655] width 31 height 33
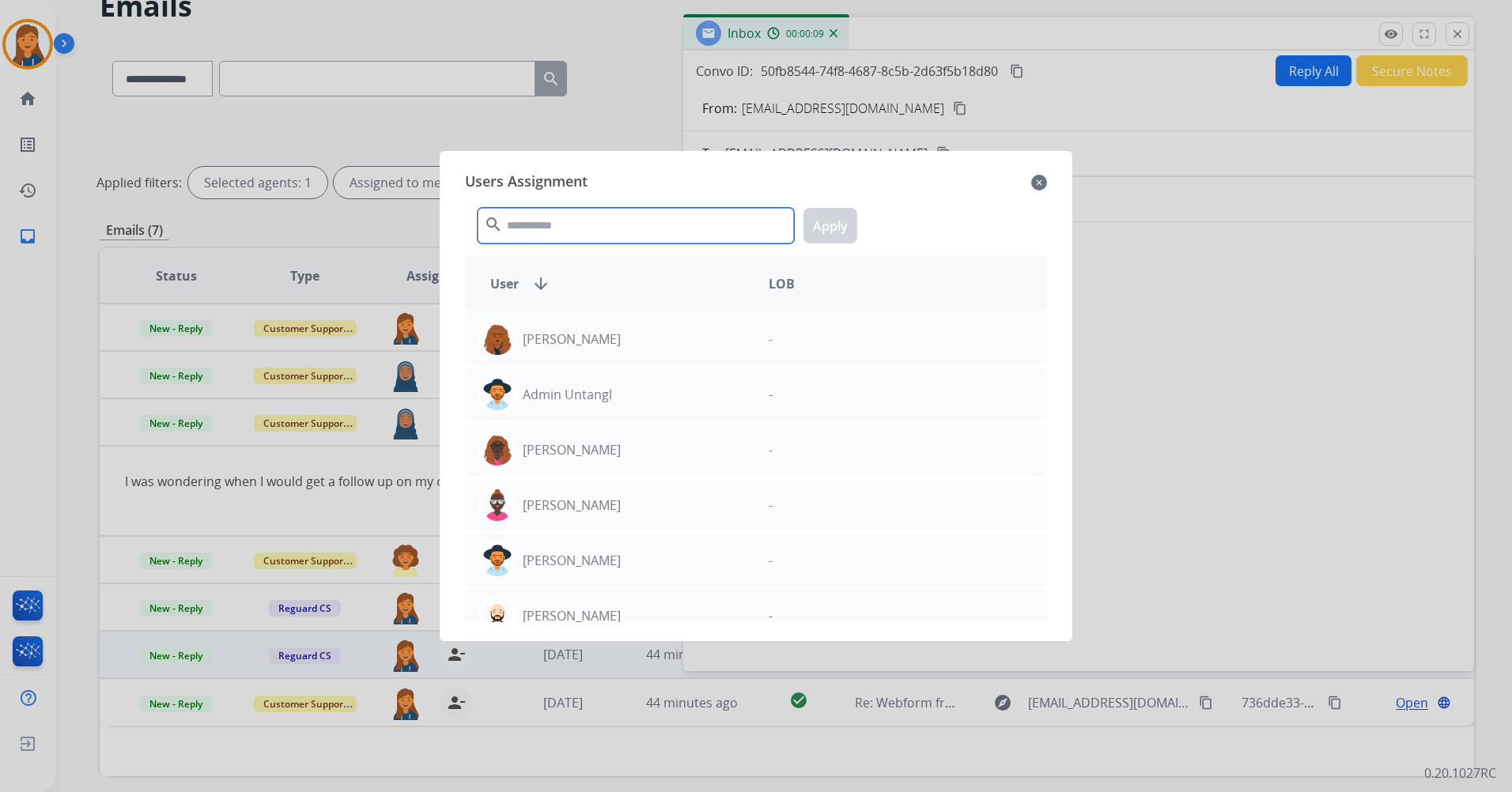
click at [542, 225] on input "text" at bounding box center [636, 225] width 316 height 36
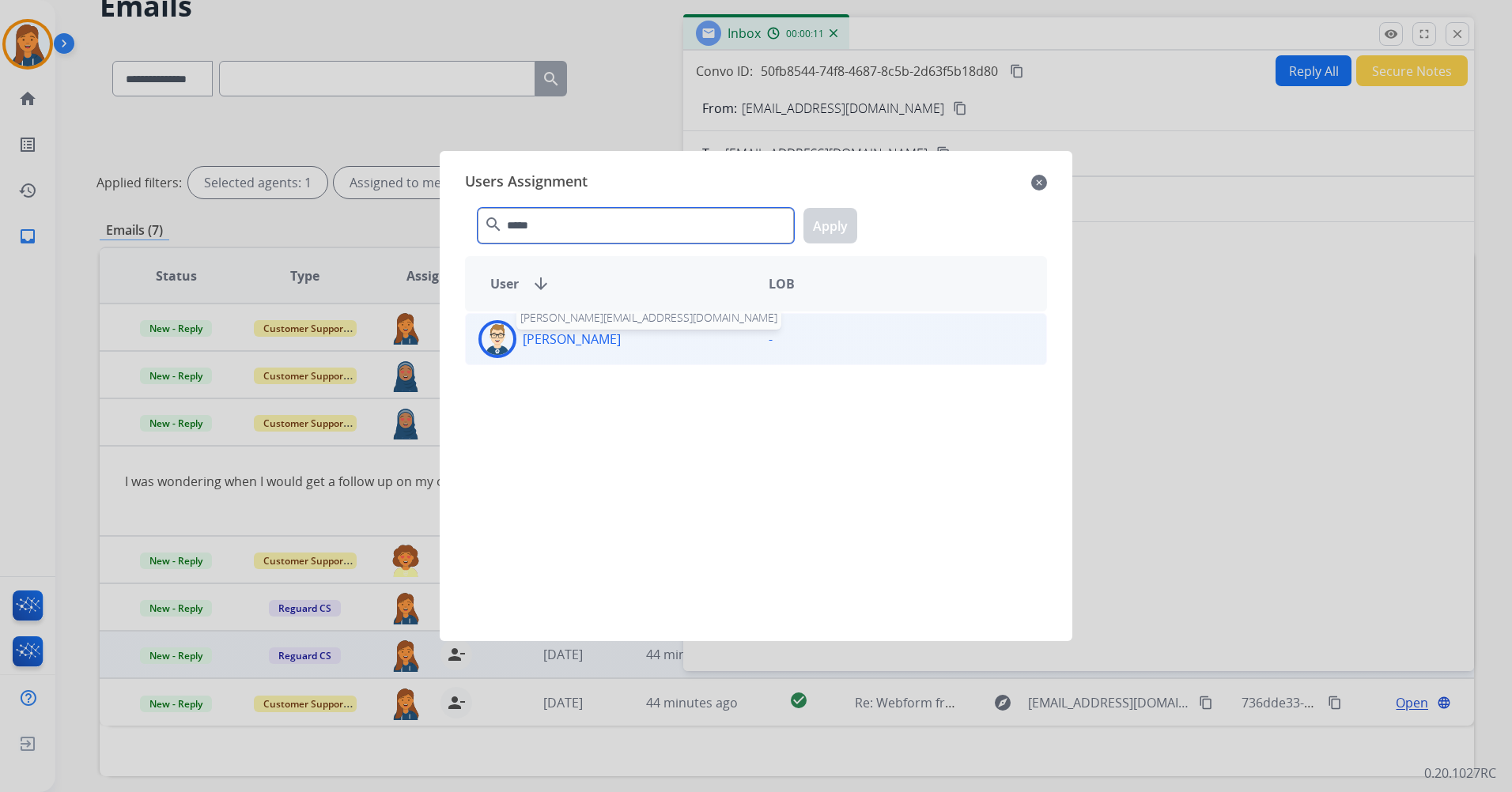
type input "*****"
click at [553, 347] on p "Bonnie Lettimore" at bounding box center [572, 340] width 98 height 19
click at [840, 219] on button "Apply" at bounding box center [831, 225] width 54 height 36
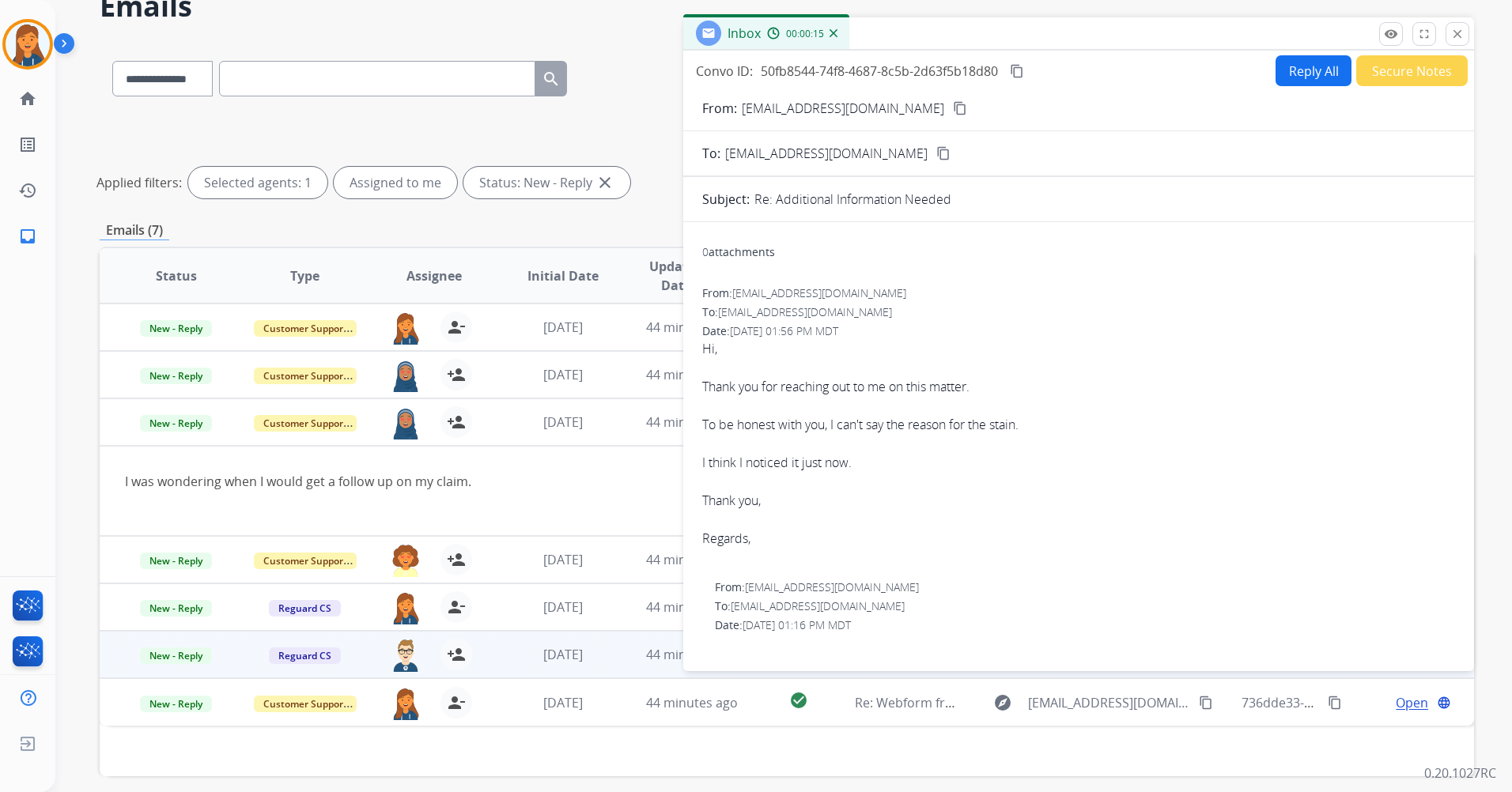
drag, startPoint x: 1458, startPoint y: 40, endPoint x: 1439, endPoint y: 65, distance: 31.4
click at [1458, 41] on button "close Close" at bounding box center [1457, 33] width 23 height 23
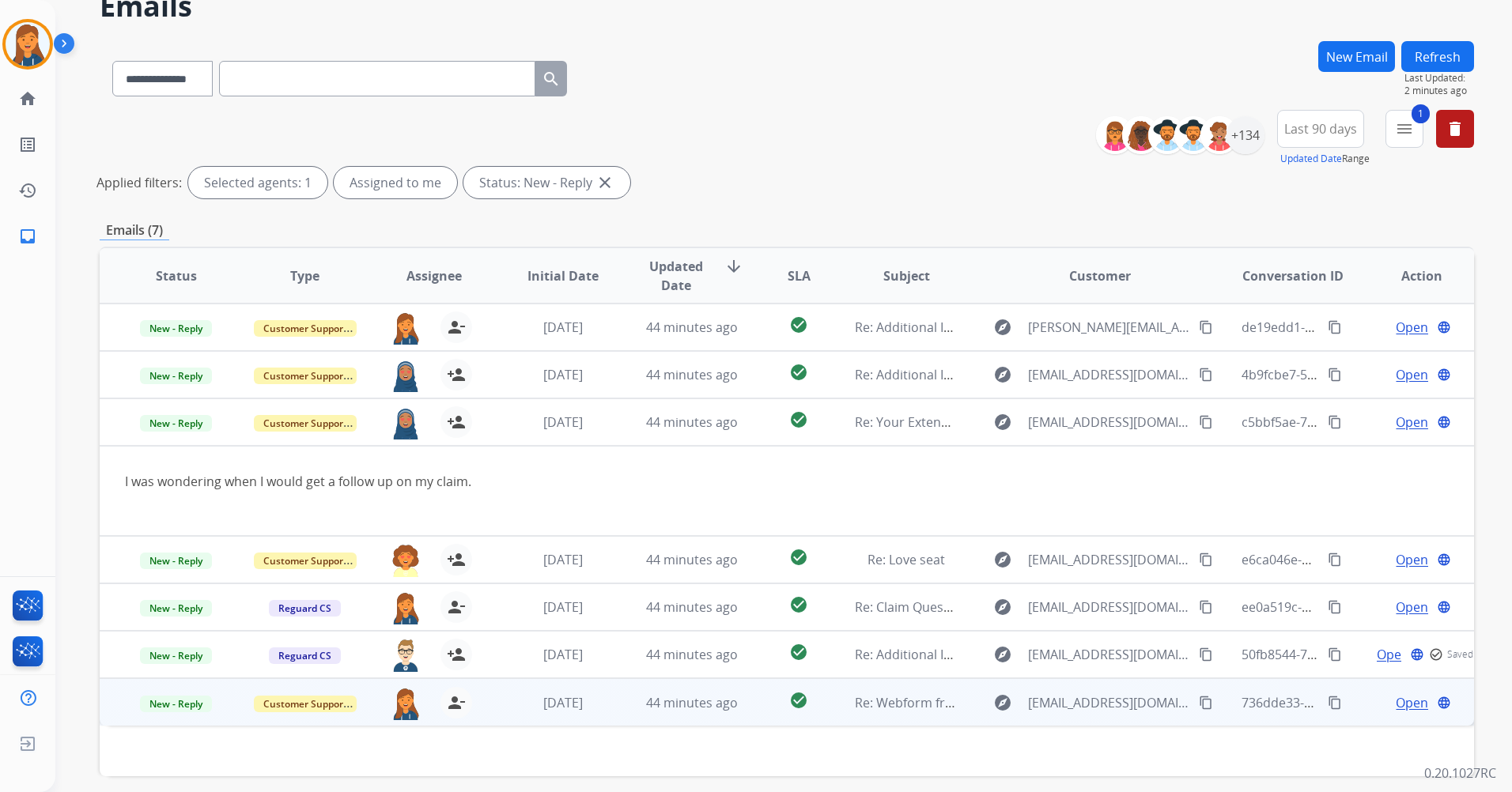
click at [1397, 700] on span "Open" at bounding box center [1412, 703] width 32 height 19
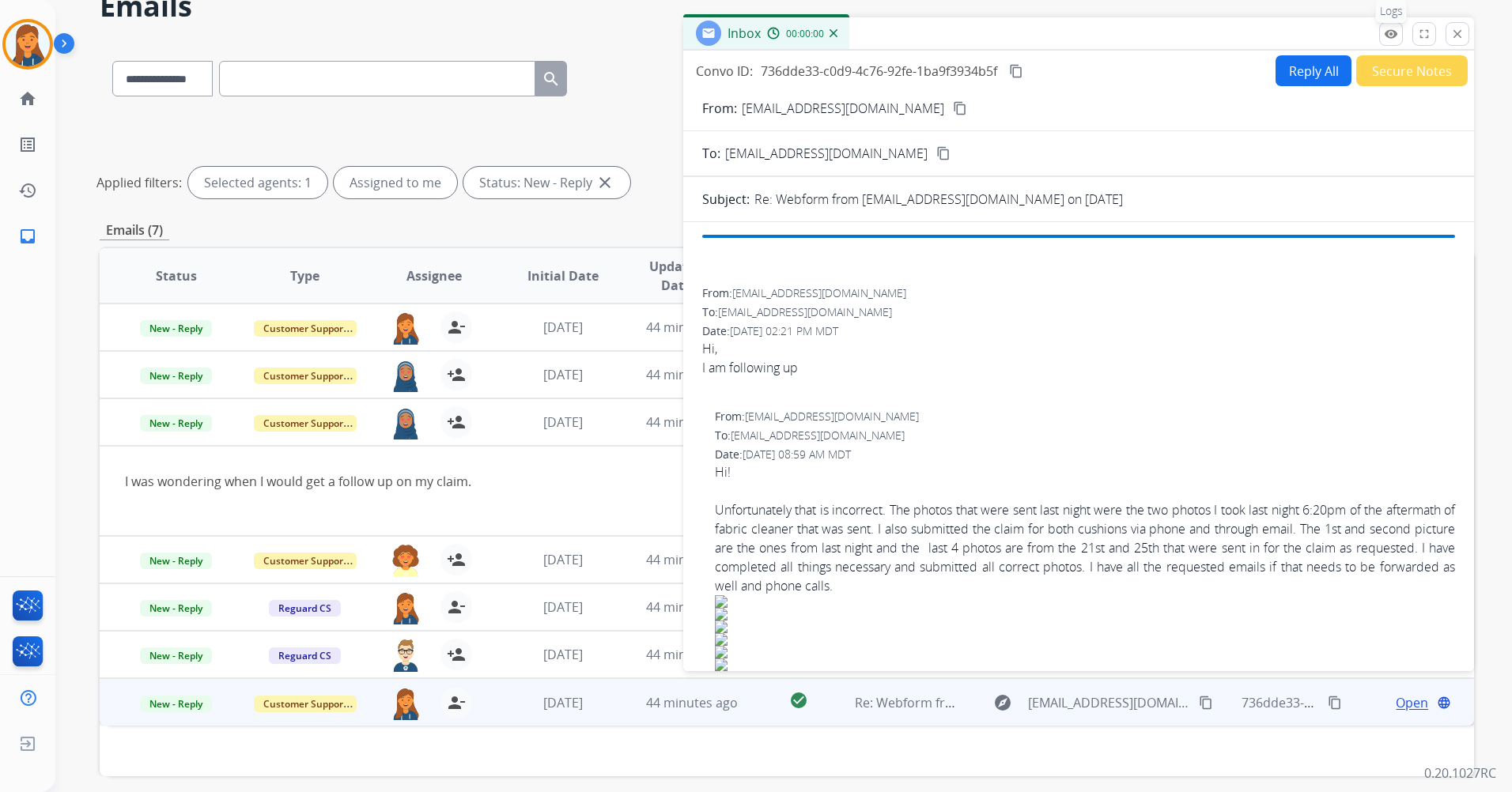
click at [1391, 27] on mat-icon "remove_red_eye" at bounding box center [1391, 34] width 14 height 14
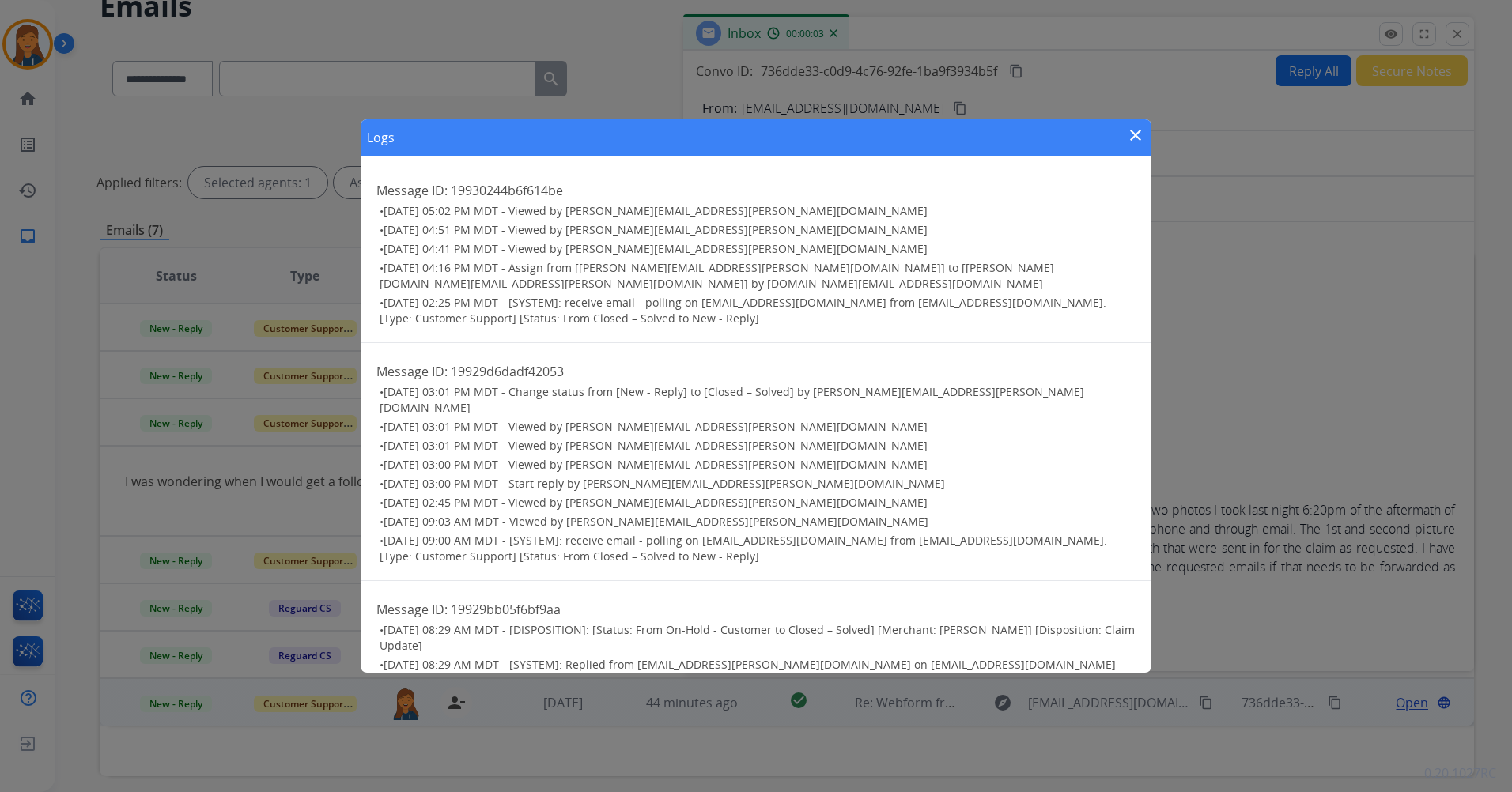
click at [1129, 136] on div "Logs close" at bounding box center [756, 137] width 791 height 36
click at [1131, 135] on mat-icon "close" at bounding box center [1136, 135] width 19 height 19
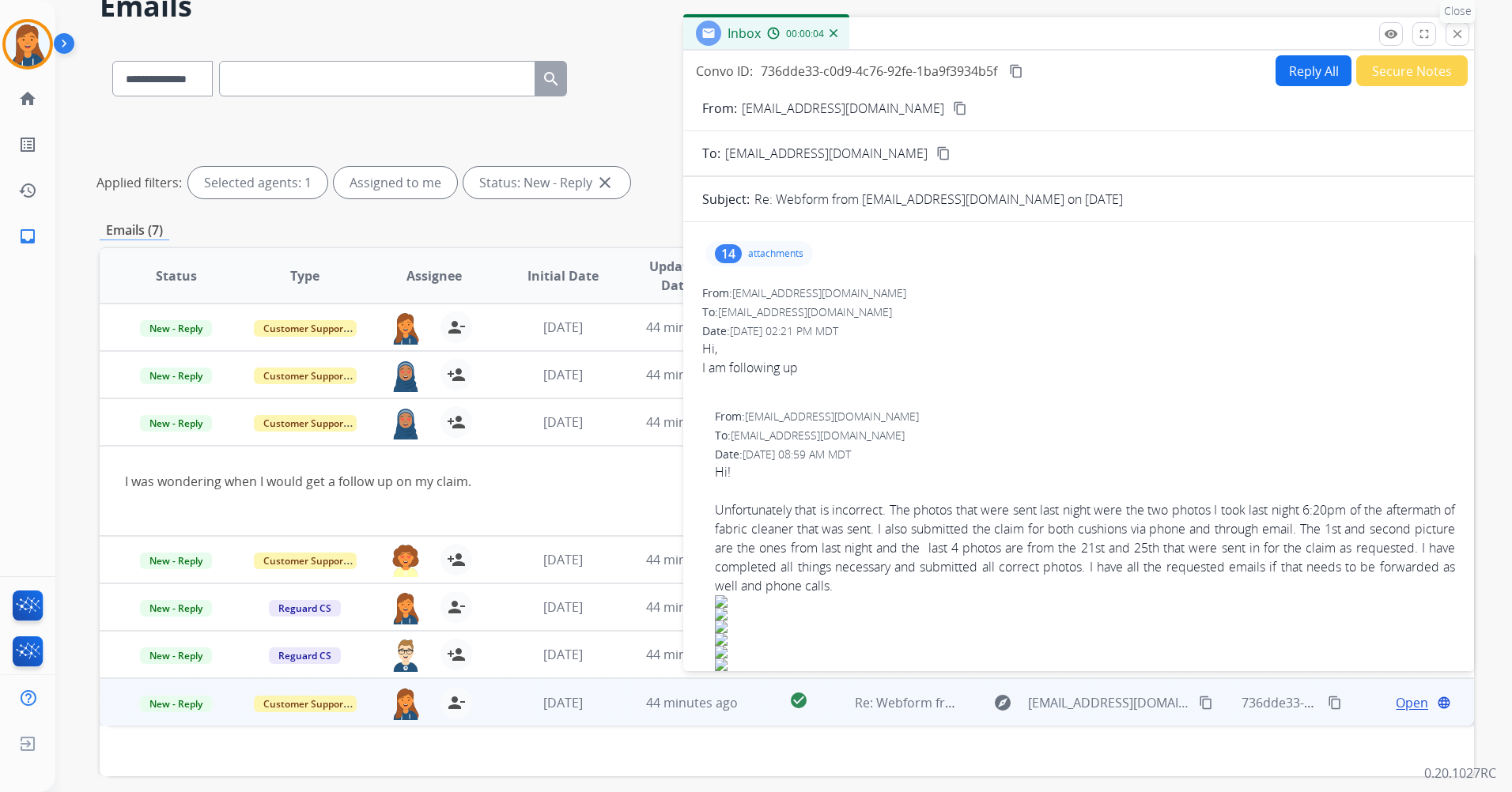
click at [1455, 30] on mat-icon "close" at bounding box center [1457, 34] width 14 height 14
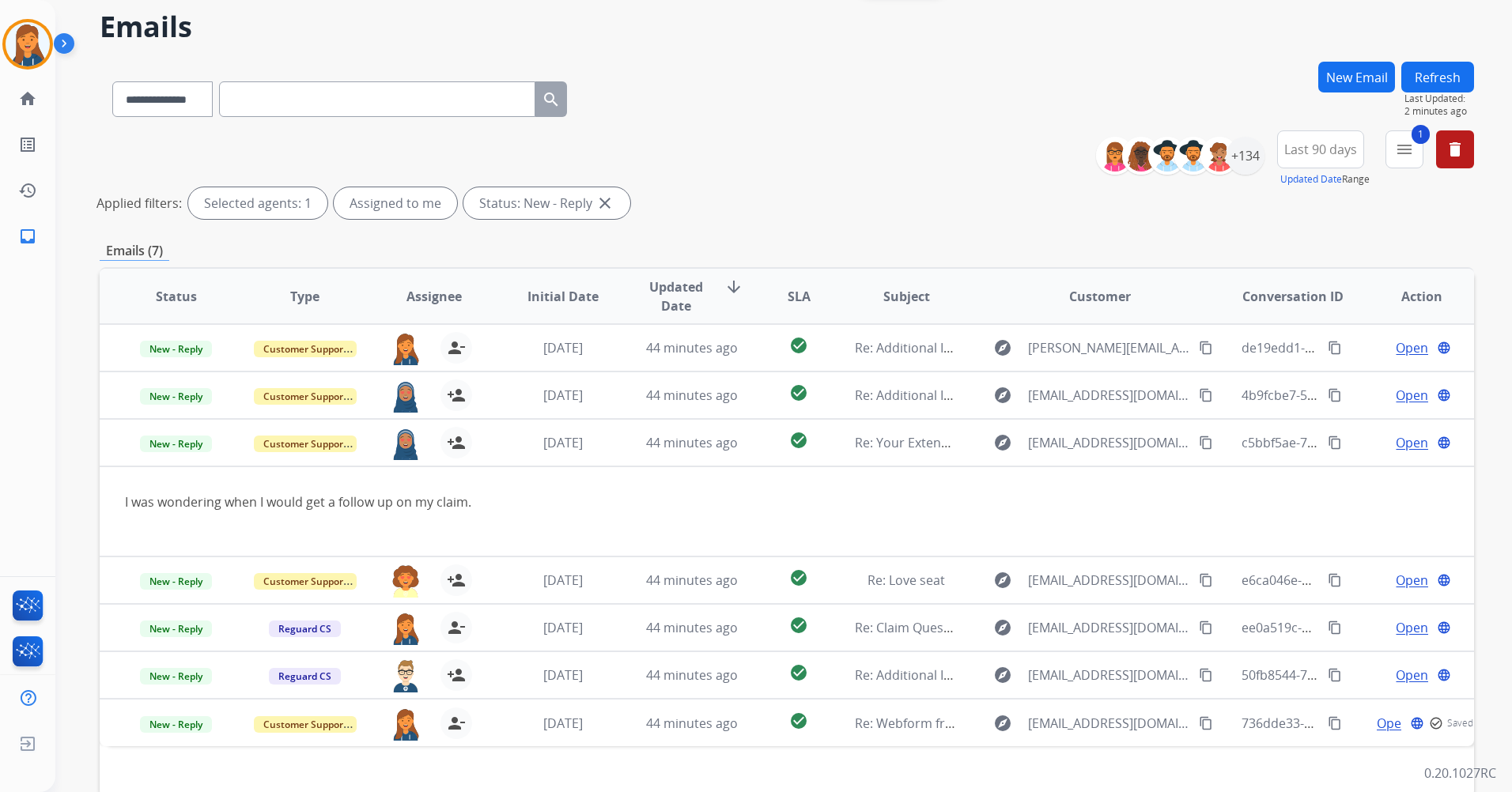
scroll to position [0, 0]
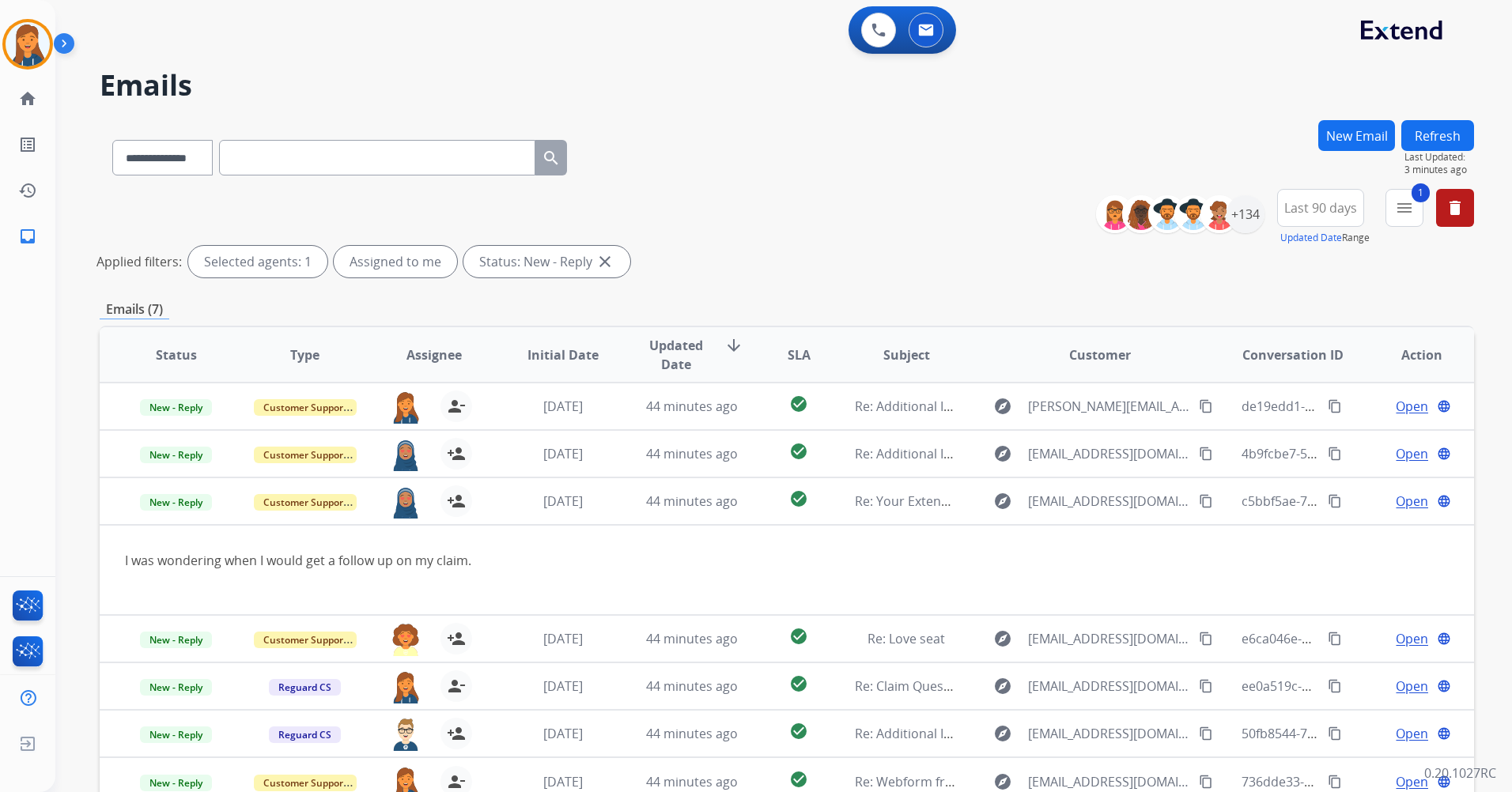
click at [1462, 129] on button "Refresh" at bounding box center [1438, 135] width 73 height 30
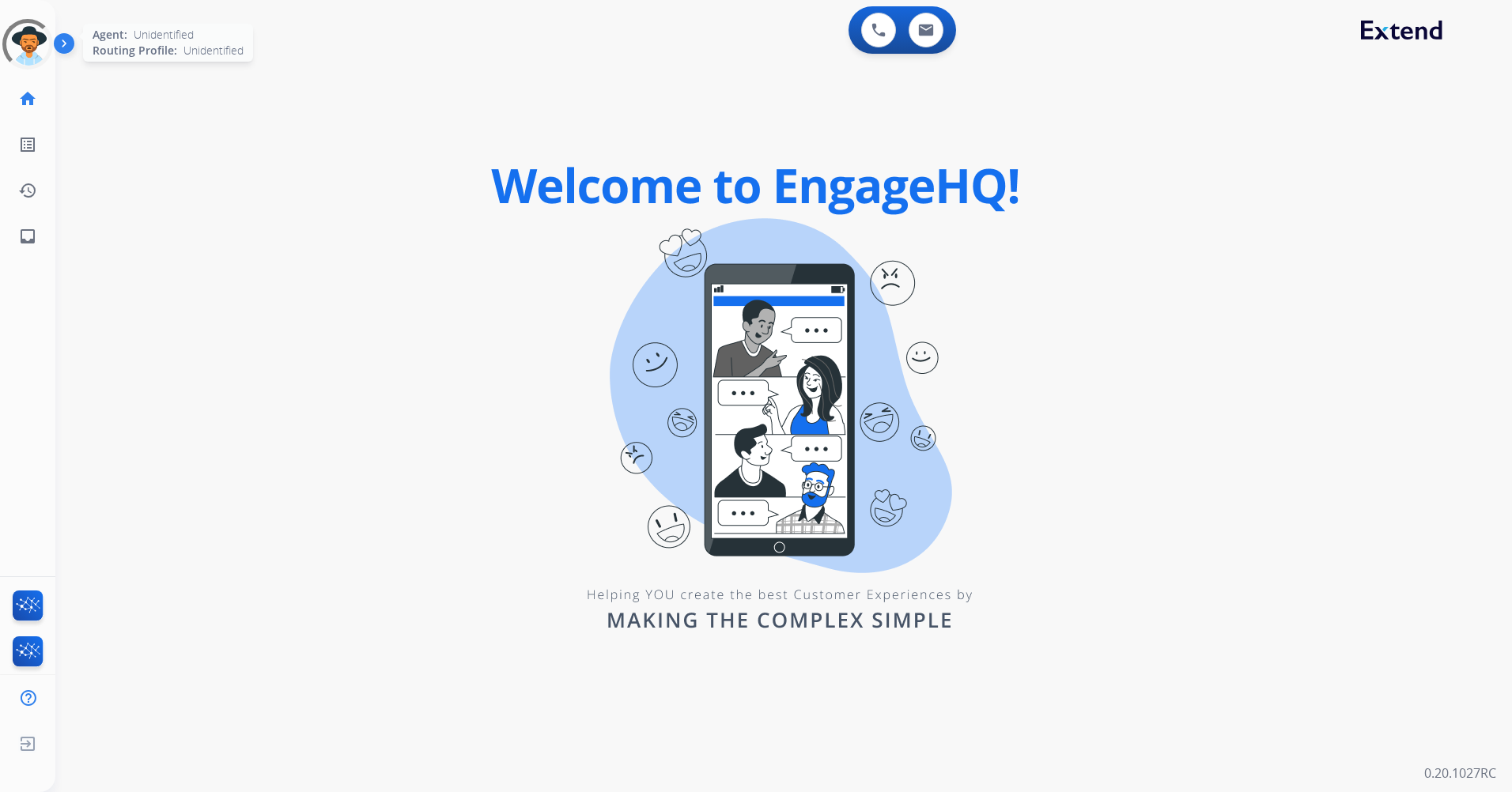
click at [23, 43] on div at bounding box center [28, 44] width 50 height 50
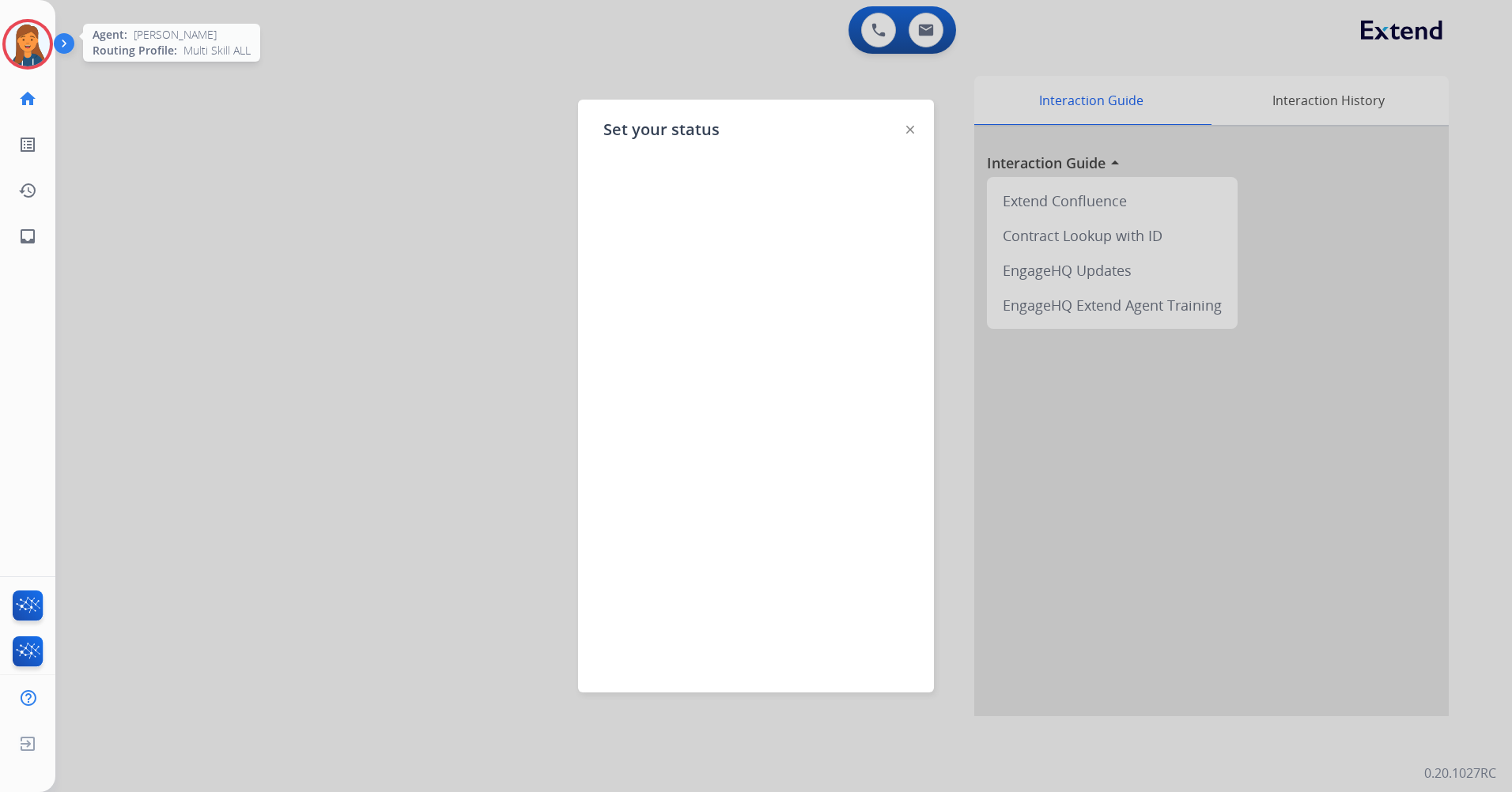
click at [126, 101] on div at bounding box center [756, 396] width 1512 height 792
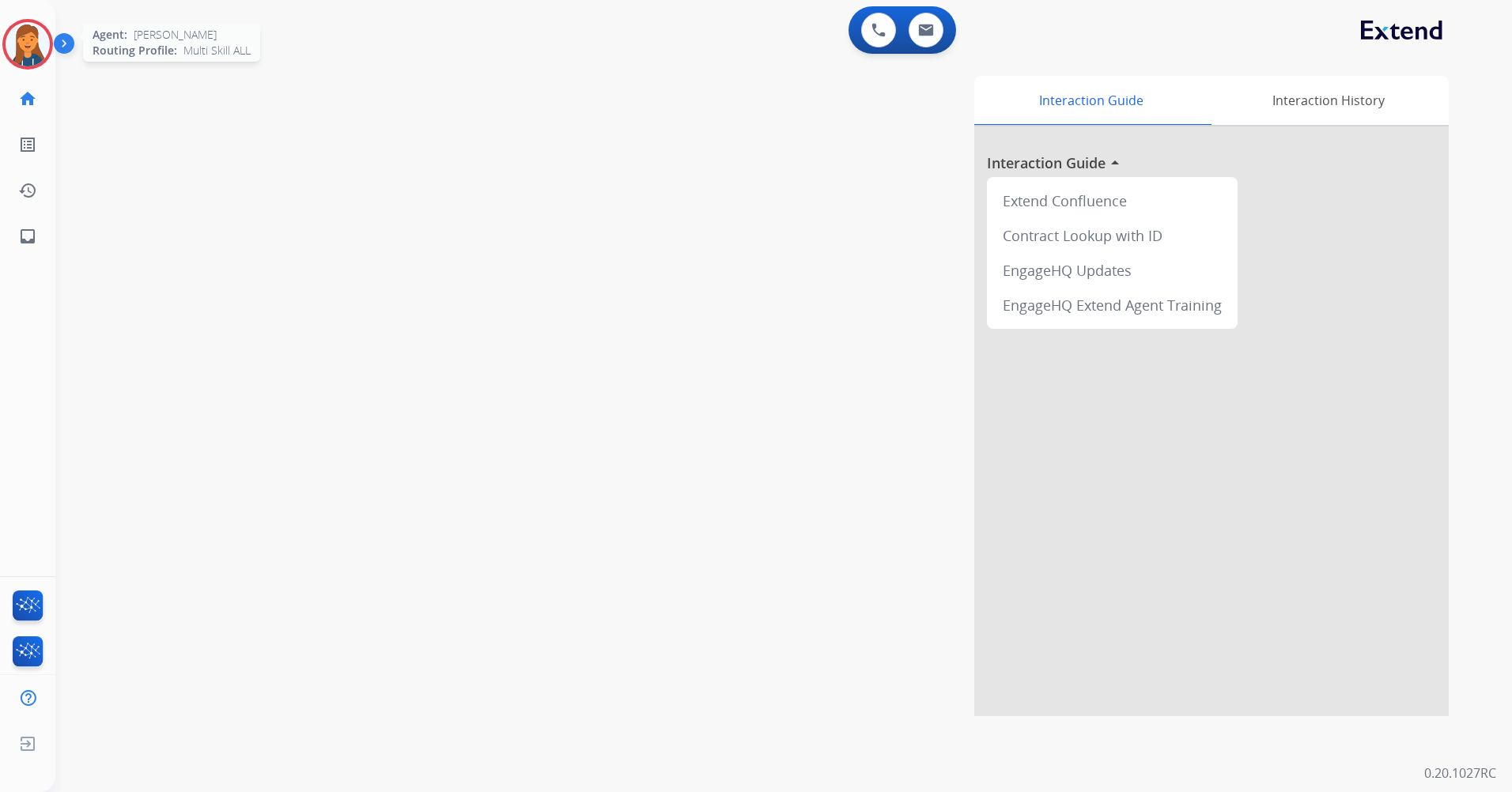
click at [38, 30] on img at bounding box center [27, 43] width 44 height 44
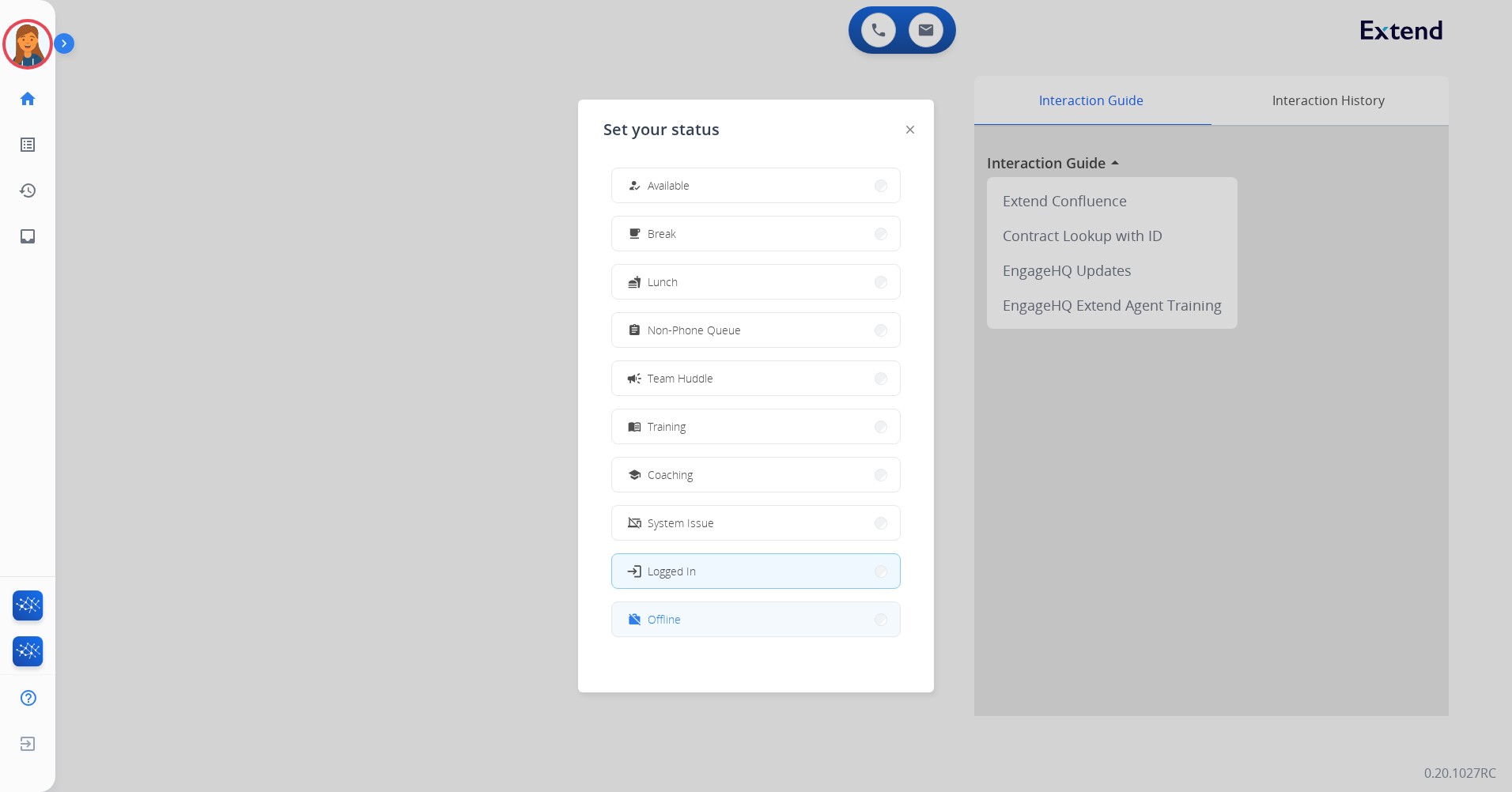
click at [751, 603] on div "work_off Offline" at bounding box center [756, 619] width 289 height 36
click at [652, 620] on div "work_off Offline" at bounding box center [653, 620] width 56 height 19
